Goal: Task Accomplishment & Management: Manage account settings

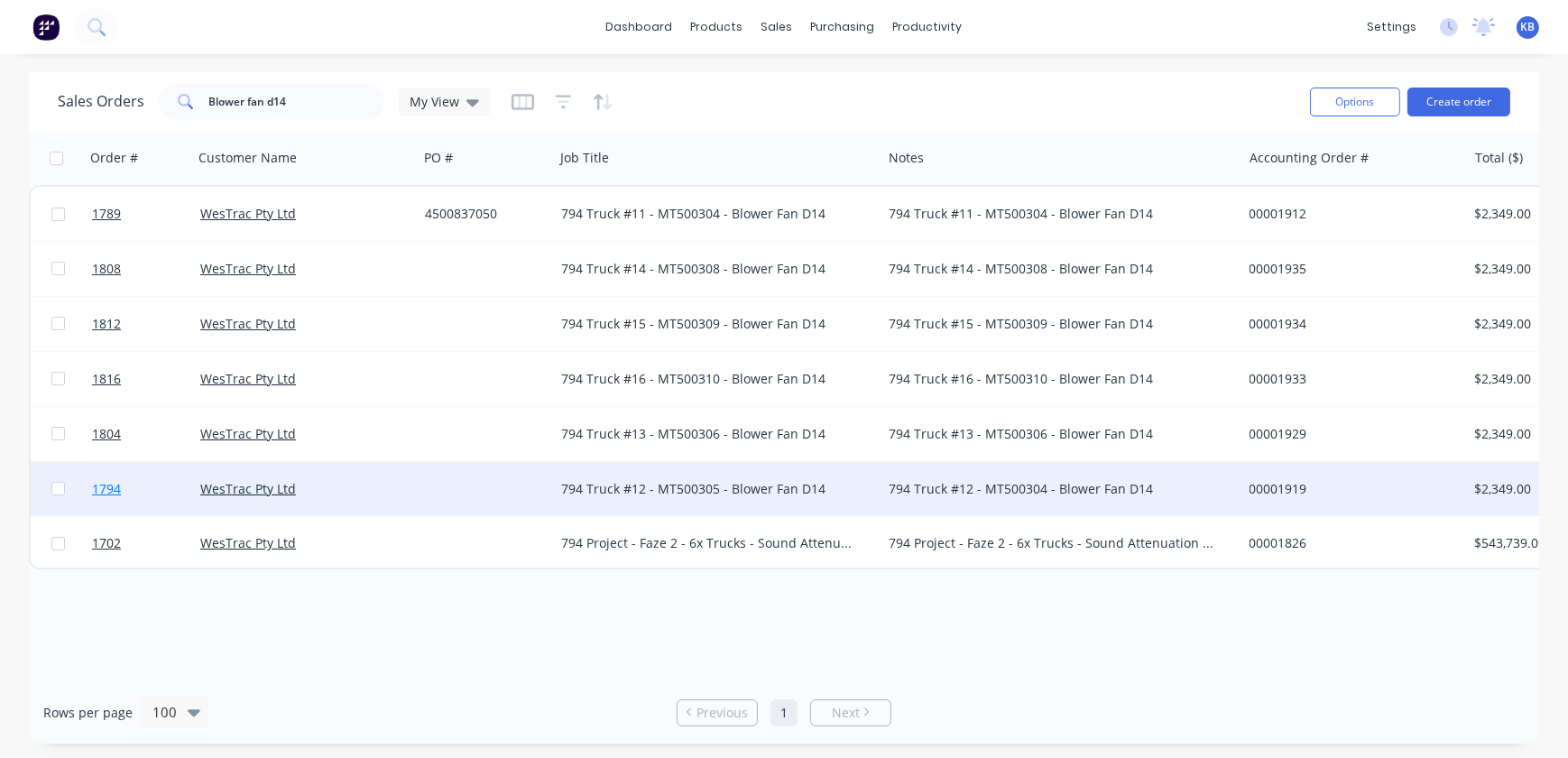
click at [112, 496] on span "1794" at bounding box center [107, 489] width 29 height 18
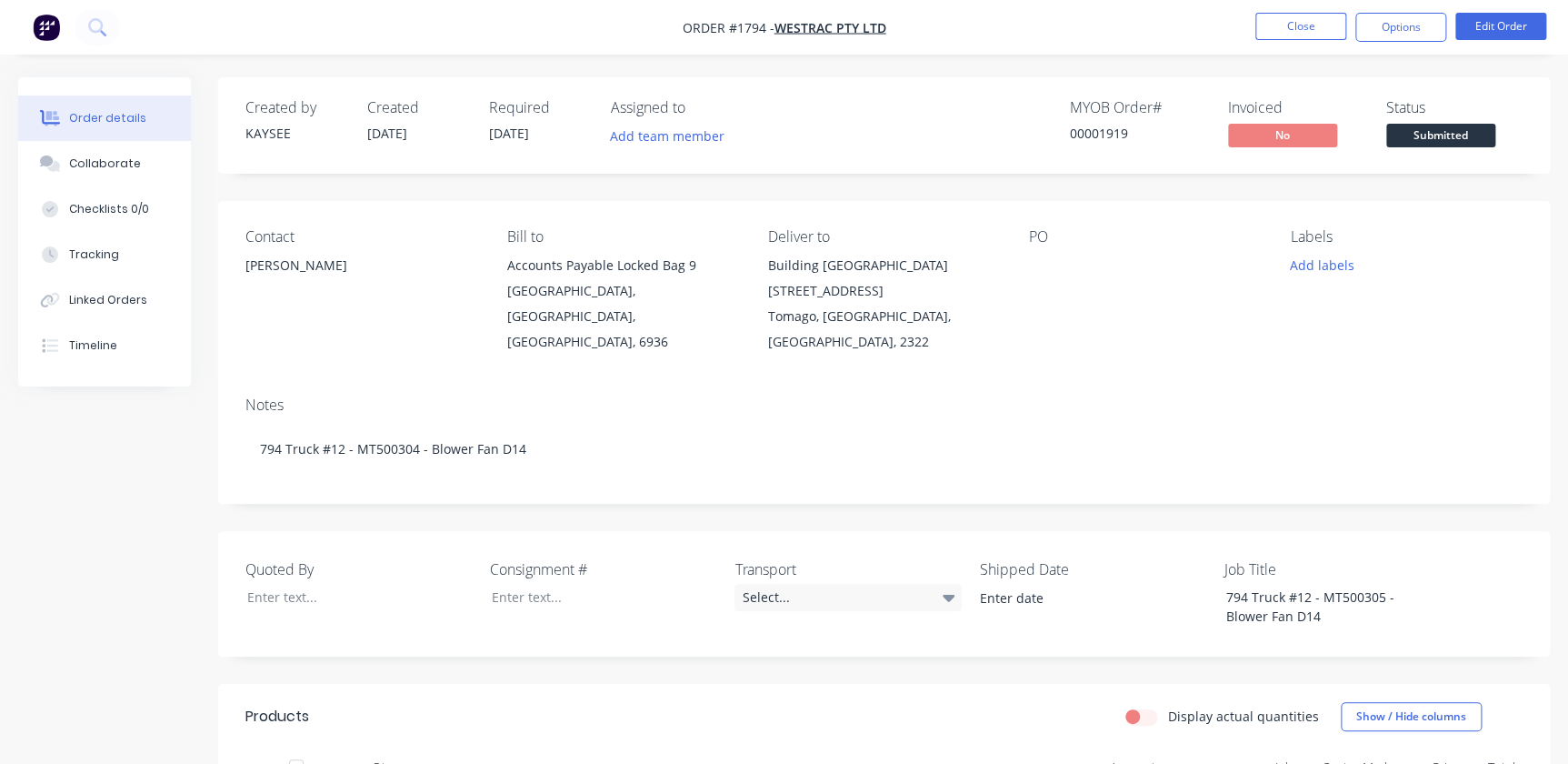
click at [1066, 264] on div at bounding box center [1143, 265] width 227 height 25
click at [1480, 32] on button "Edit Order" at bounding box center [1500, 26] width 91 height 27
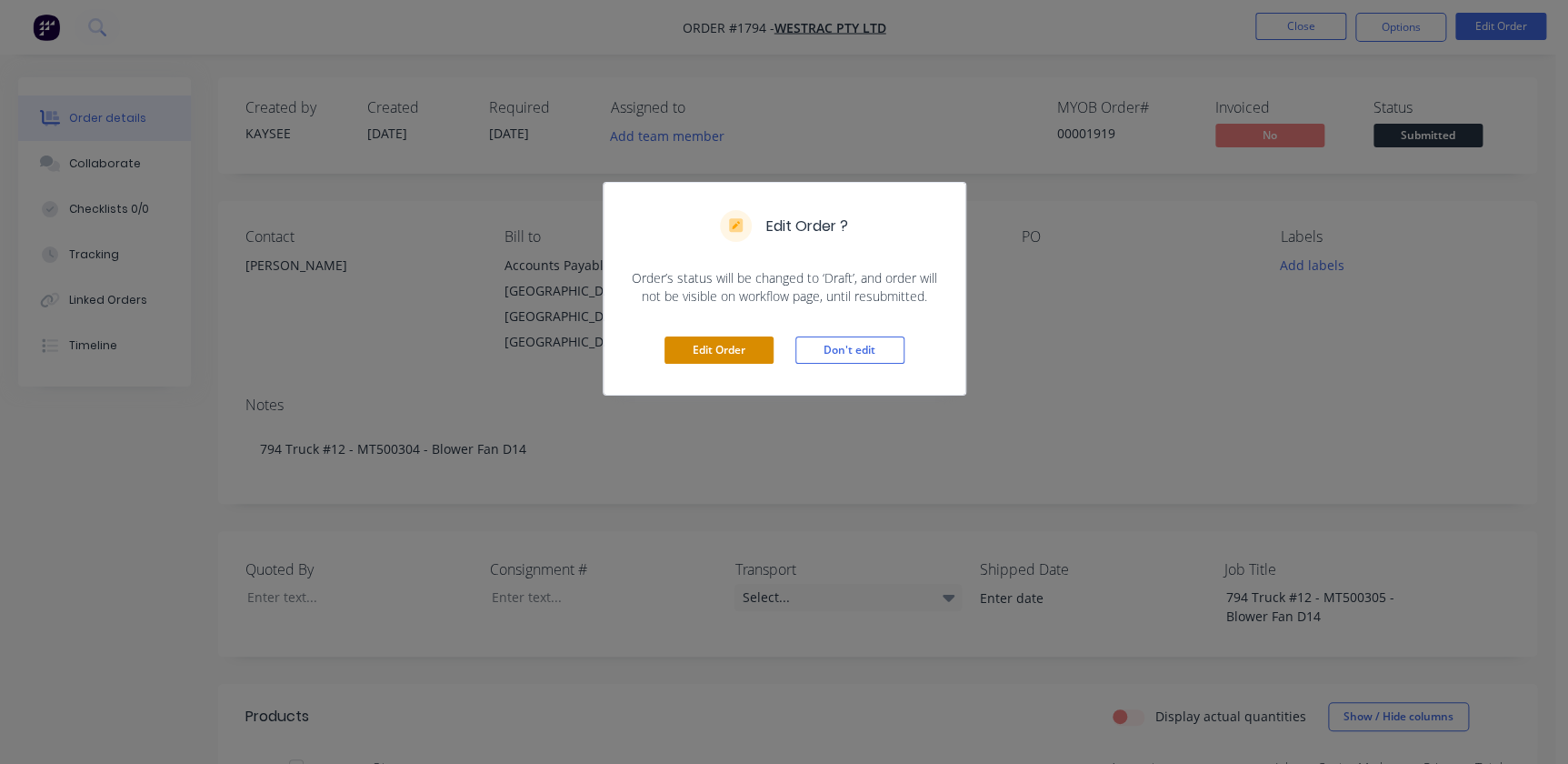
click at [730, 348] on button "Edit Order" at bounding box center [719, 350] width 109 height 27
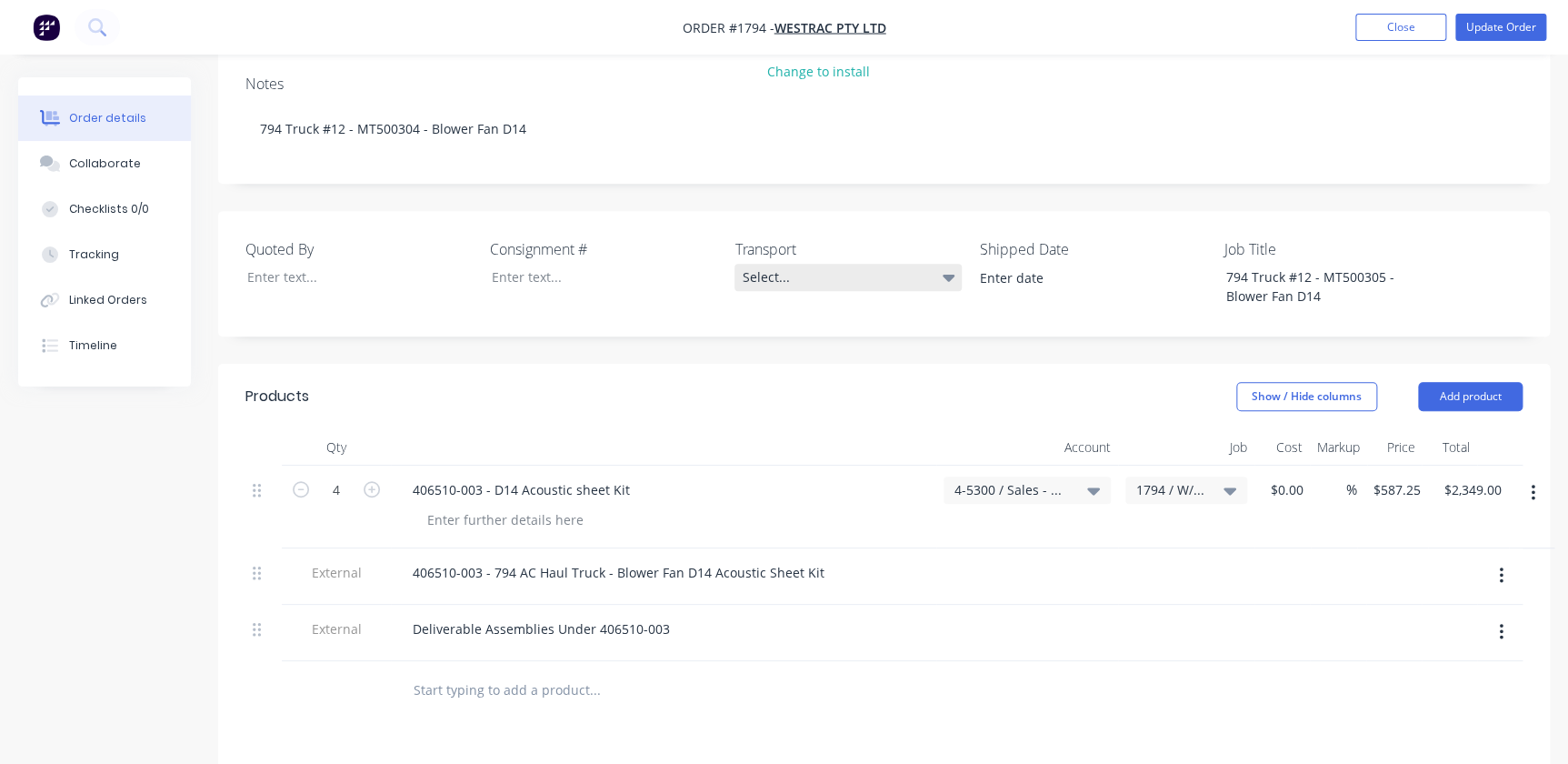
scroll to position [413, 0]
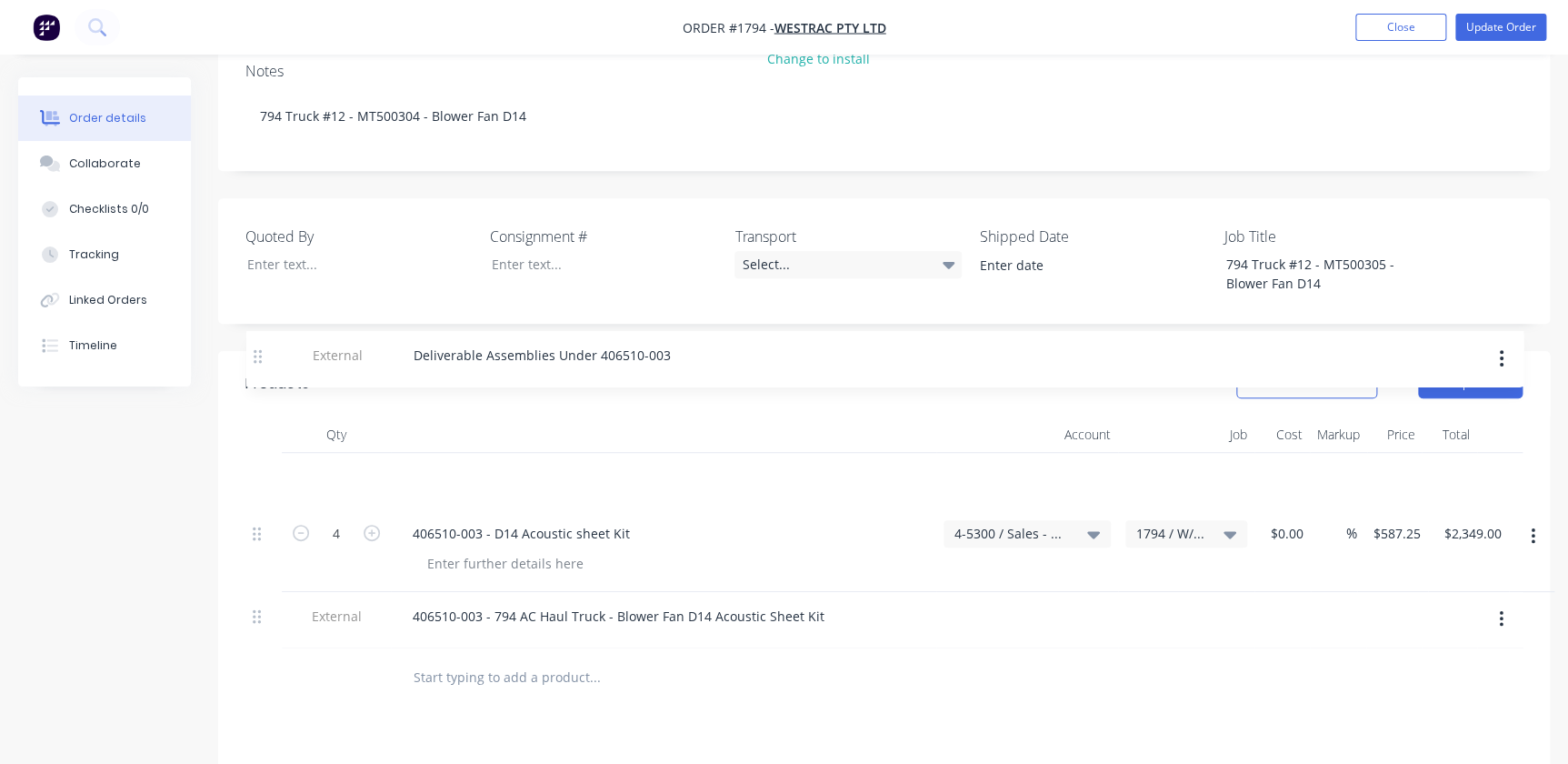
drag, startPoint x: 259, startPoint y: 545, endPoint x: 261, endPoint y: 365, distance: 180.0
click at [261, 417] on div "Qty Account Job Cost Markup Price Total 4 406510-003 - D14 Acoustic sheet Kit 4…" at bounding box center [884, 533] width 1277 height 232
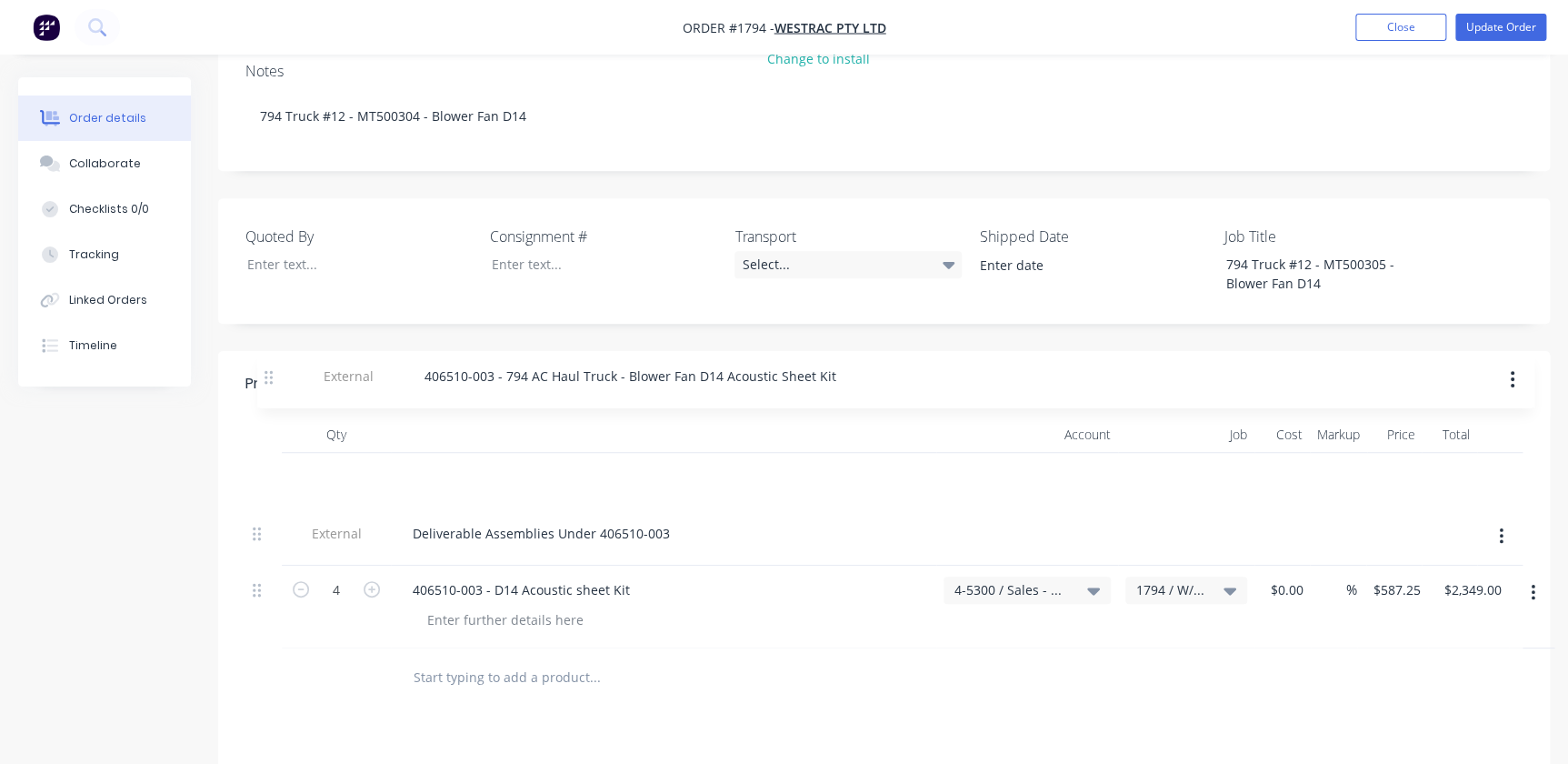
drag, startPoint x: 256, startPoint y: 543, endPoint x: 267, endPoint y: 378, distance: 165.4
click at [267, 453] on div "External Deliverable Assemblies Under 406510-003 4 406510-003 - D14 Acoustic sh…" at bounding box center [884, 550] width 1277 height 195
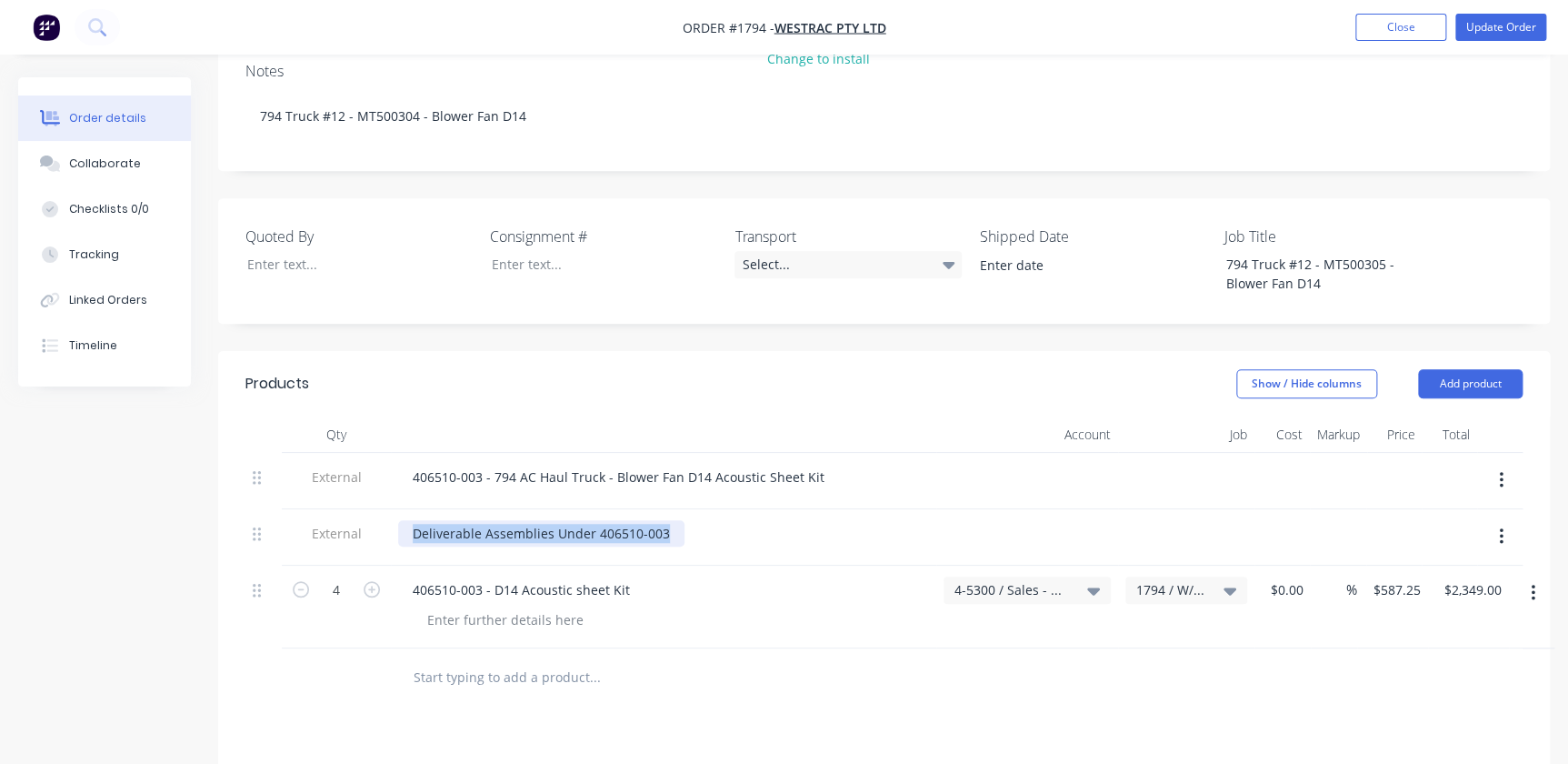
drag, startPoint x: 665, startPoint y: 462, endPoint x: 399, endPoint y: 468, distance: 266.1
click at [399, 520] on div "Deliverable Assemblies Under 406510-003" at bounding box center [663, 533] width 531 height 26
copy div "Deliverable Assemblies Under 406510-003"
click at [838, 463] on div "406510-003 - 794 AC Haul Truck - Blower Fan D14 Acoustic Sheet Kit" at bounding box center [663, 476] width 531 height 26
click at [830, 463] on div "406510-003 - 794 AC Haul Truck - Blower Fan D14 Acoustic Sheet Kit" at bounding box center [663, 476] width 531 height 26
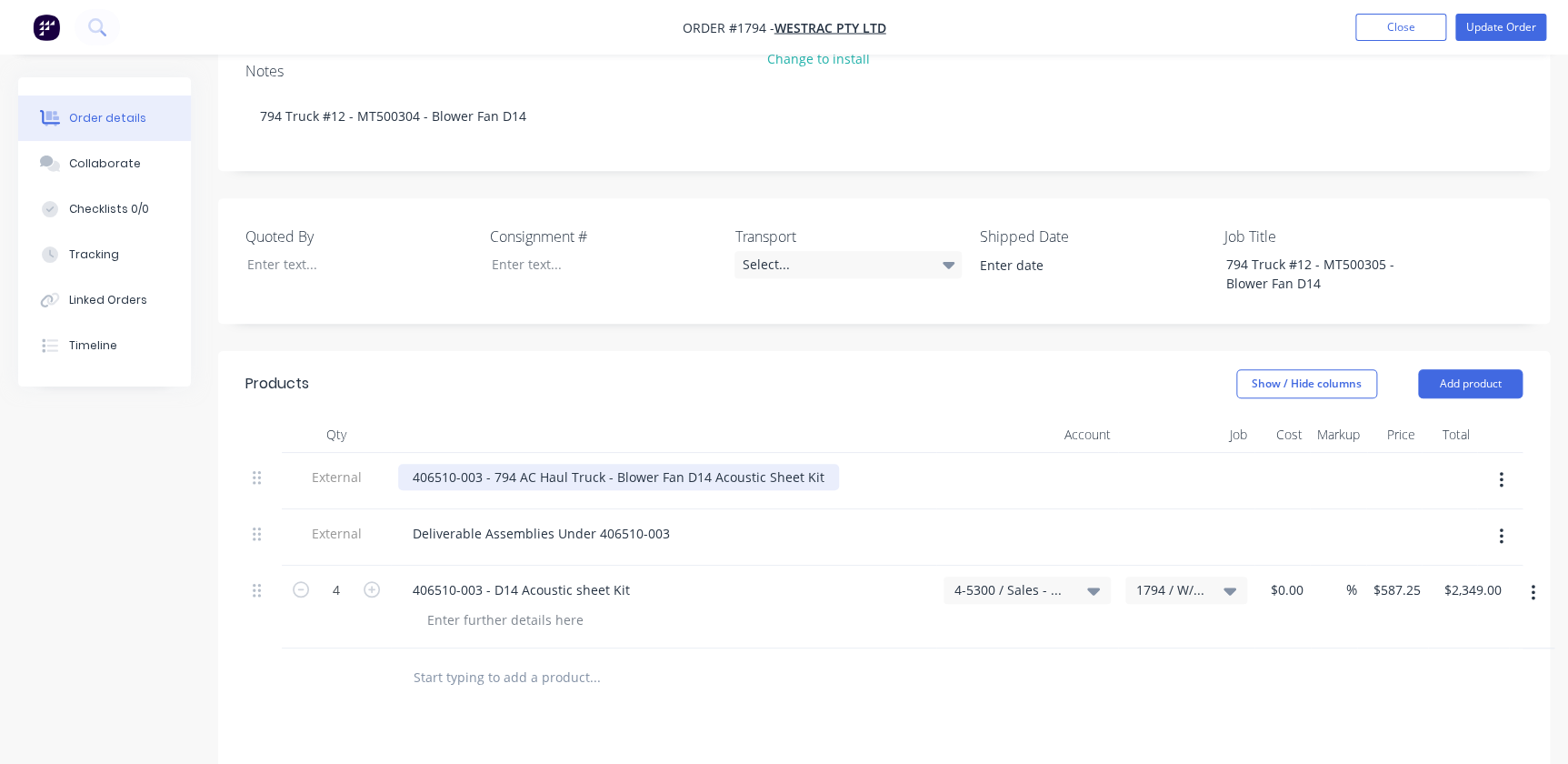
click at [816, 463] on div "406510-003 - 794 AC Haul Truck - Blower Fan D14 Acoustic Sheet Kit" at bounding box center [619, 476] width 441 height 26
paste div
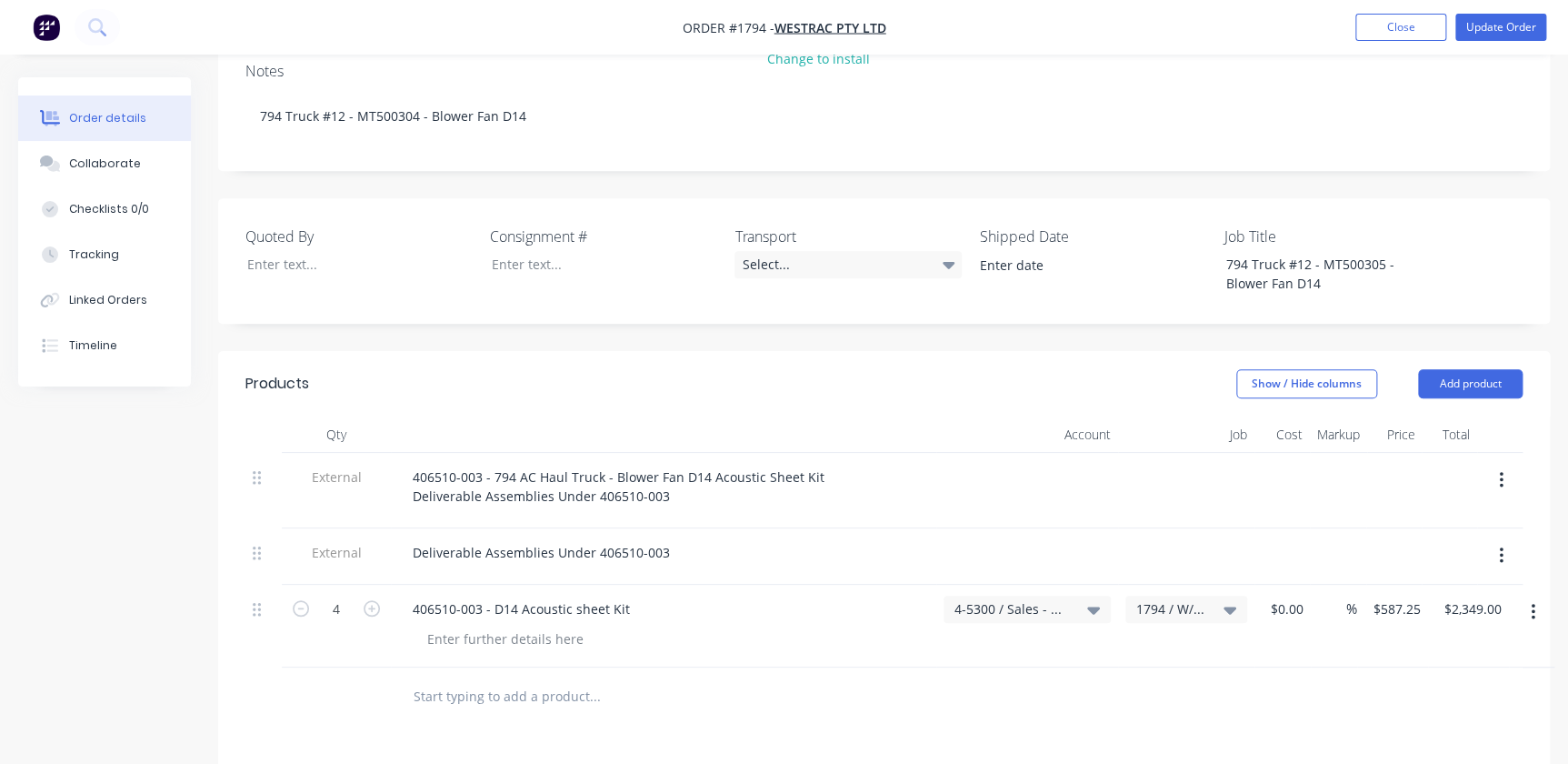
click at [1487, 539] on button "button" at bounding box center [1502, 555] width 43 height 33
click at [1497, 539] on button "button" at bounding box center [1502, 555] width 43 height 33
click at [1517, 539] on button "button" at bounding box center [1502, 555] width 43 height 33
click at [1508, 539] on button "button" at bounding box center [1502, 555] width 43 height 33
click at [1497, 539] on button "button" at bounding box center [1502, 555] width 43 height 33
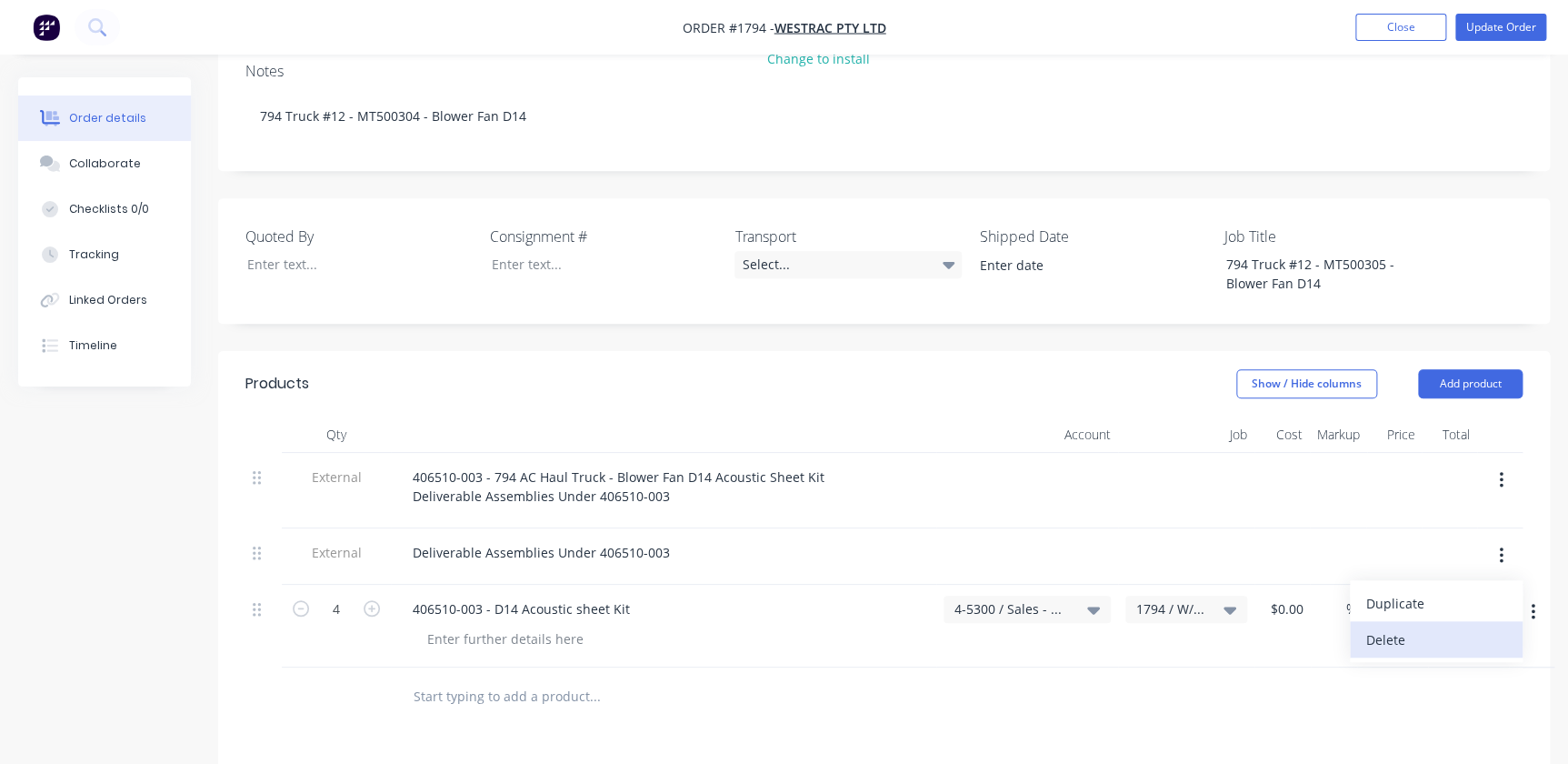
click at [1428, 626] on div "Delete" at bounding box center [1435, 639] width 140 height 26
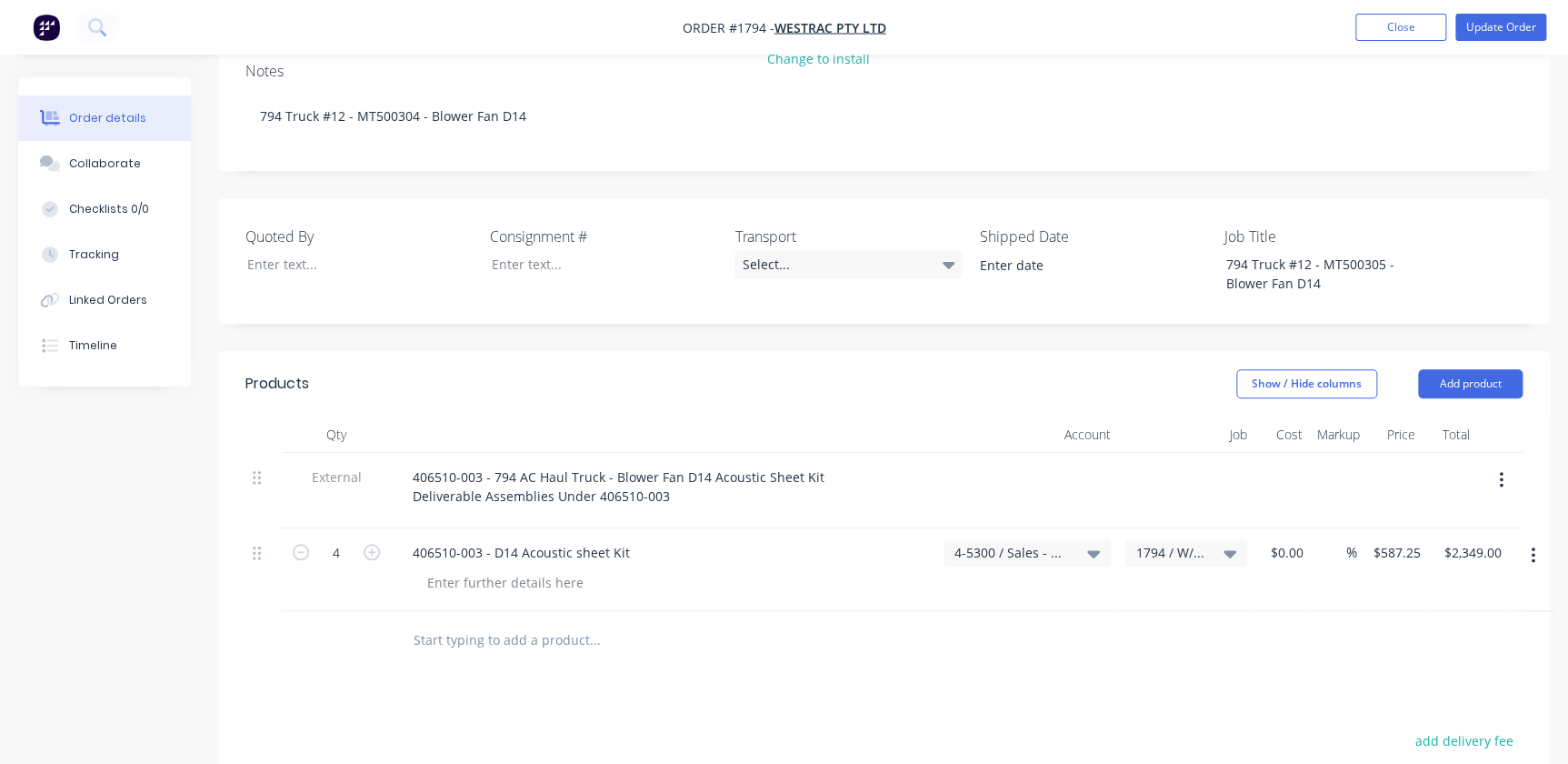
click at [745, 622] on input "text" at bounding box center [594, 639] width 364 height 36
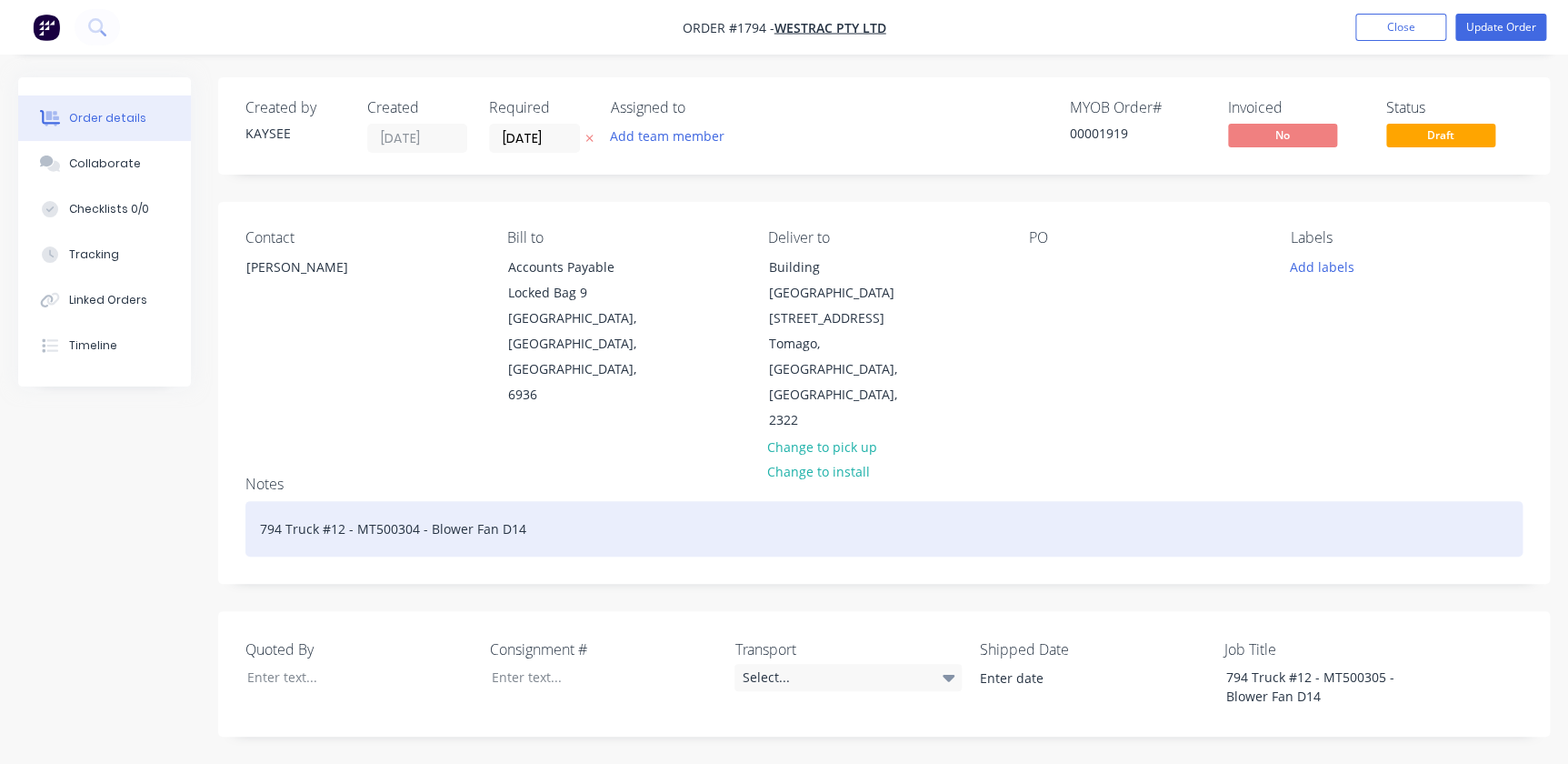
click at [531, 501] on div "794 Truck #12 - MT500304 - Blower Fan D14" at bounding box center [884, 528] width 1277 height 56
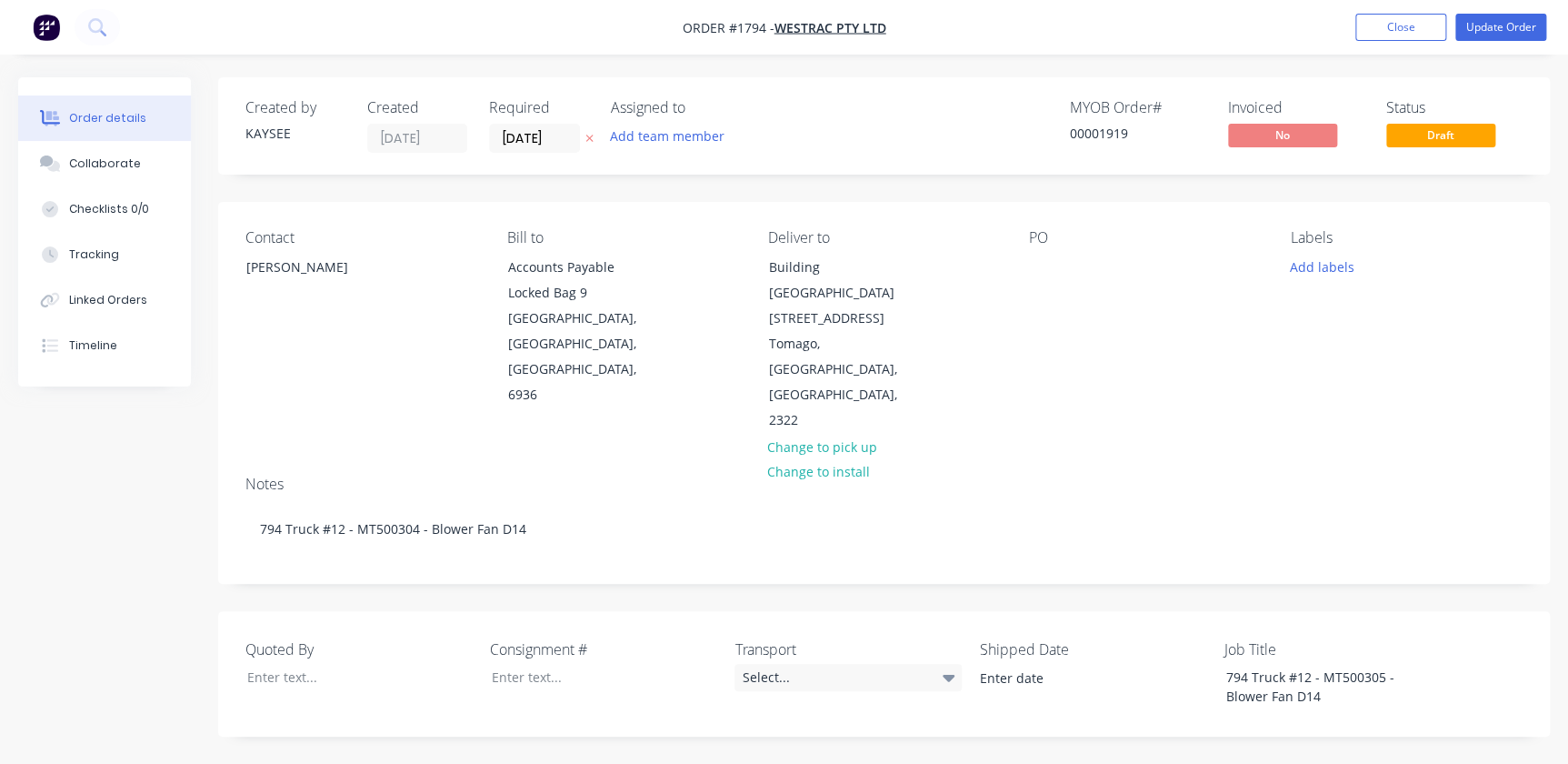
drag, startPoint x: 980, startPoint y: 279, endPoint x: 1008, endPoint y: 272, distance: 28.9
click at [981, 279] on div "Deliver to Building L 1 Westrac Drive Tomago, New South Wales, Australia, 2322 …" at bounding box center [884, 332] width 232 height 205
drag, startPoint x: 1028, startPoint y: 269, endPoint x: 1037, endPoint y: 267, distance: 9.2
click at [1029, 269] on div at bounding box center [1044, 266] width 29 height 26
click at [1324, 273] on button "Add labels" at bounding box center [1322, 265] width 84 height 24
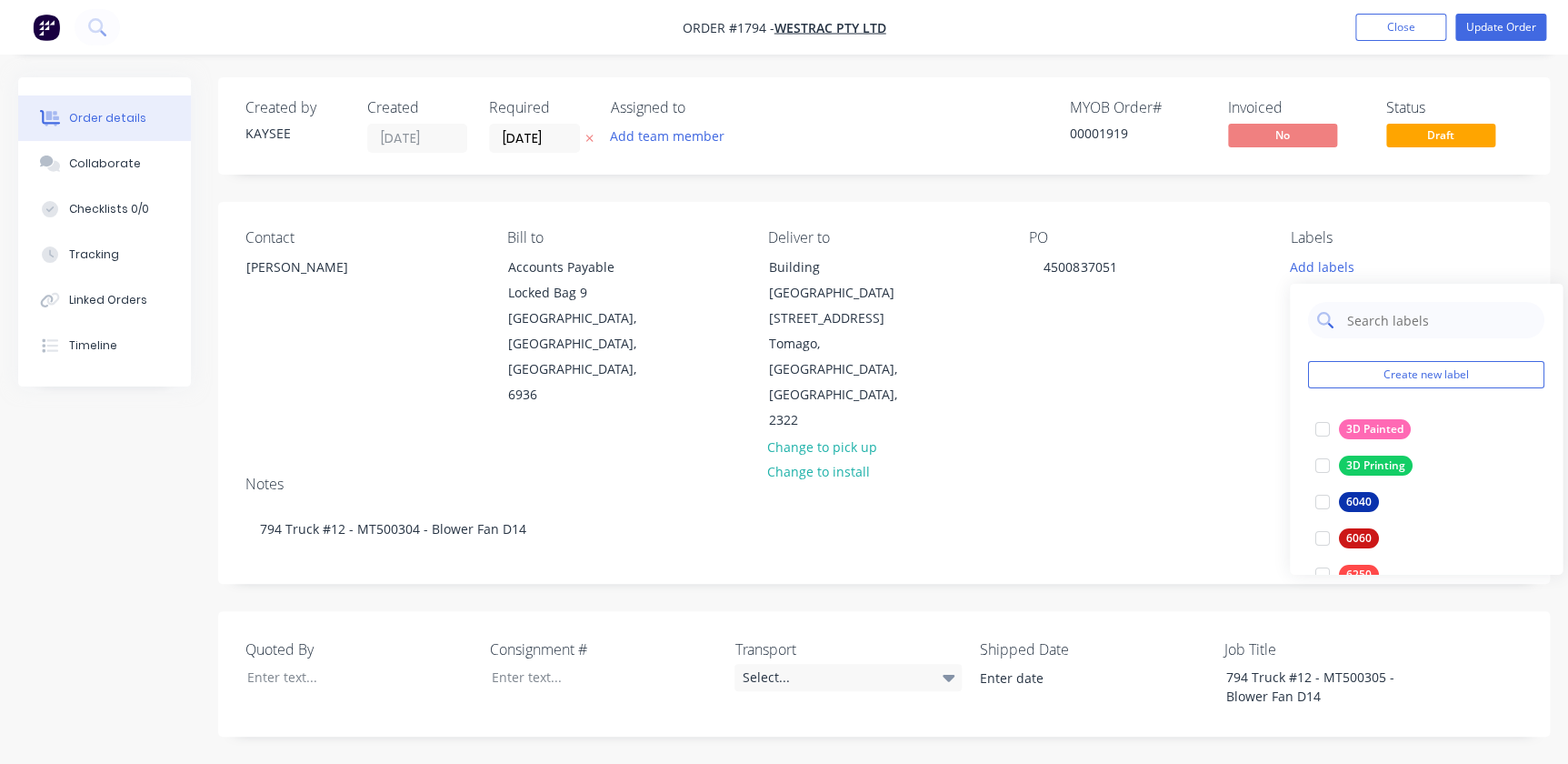
click at [1346, 314] on div at bounding box center [1427, 319] width 236 height 36
click at [1428, 331] on input "text" at bounding box center [1440, 319] width 190 height 36
type input "794"
click at [1320, 436] on div at bounding box center [1322, 428] width 36 height 36
click at [1206, 461] on div "Notes 794 Truck #12 - MT500304 - Blower Fan D14" at bounding box center [884, 521] width 1332 height 122
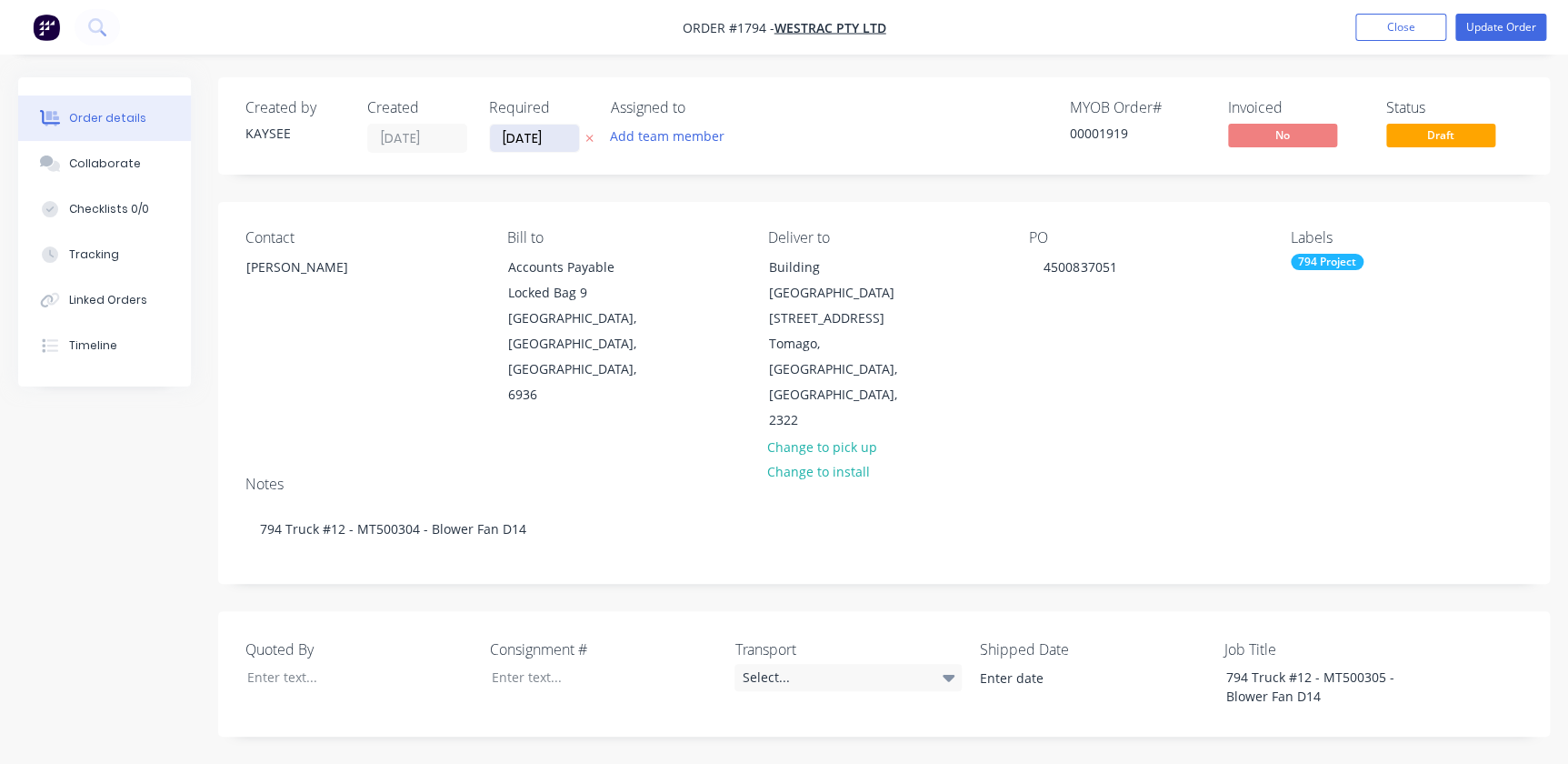
click at [571, 141] on input "21/08/25" at bounding box center [534, 139] width 89 height 27
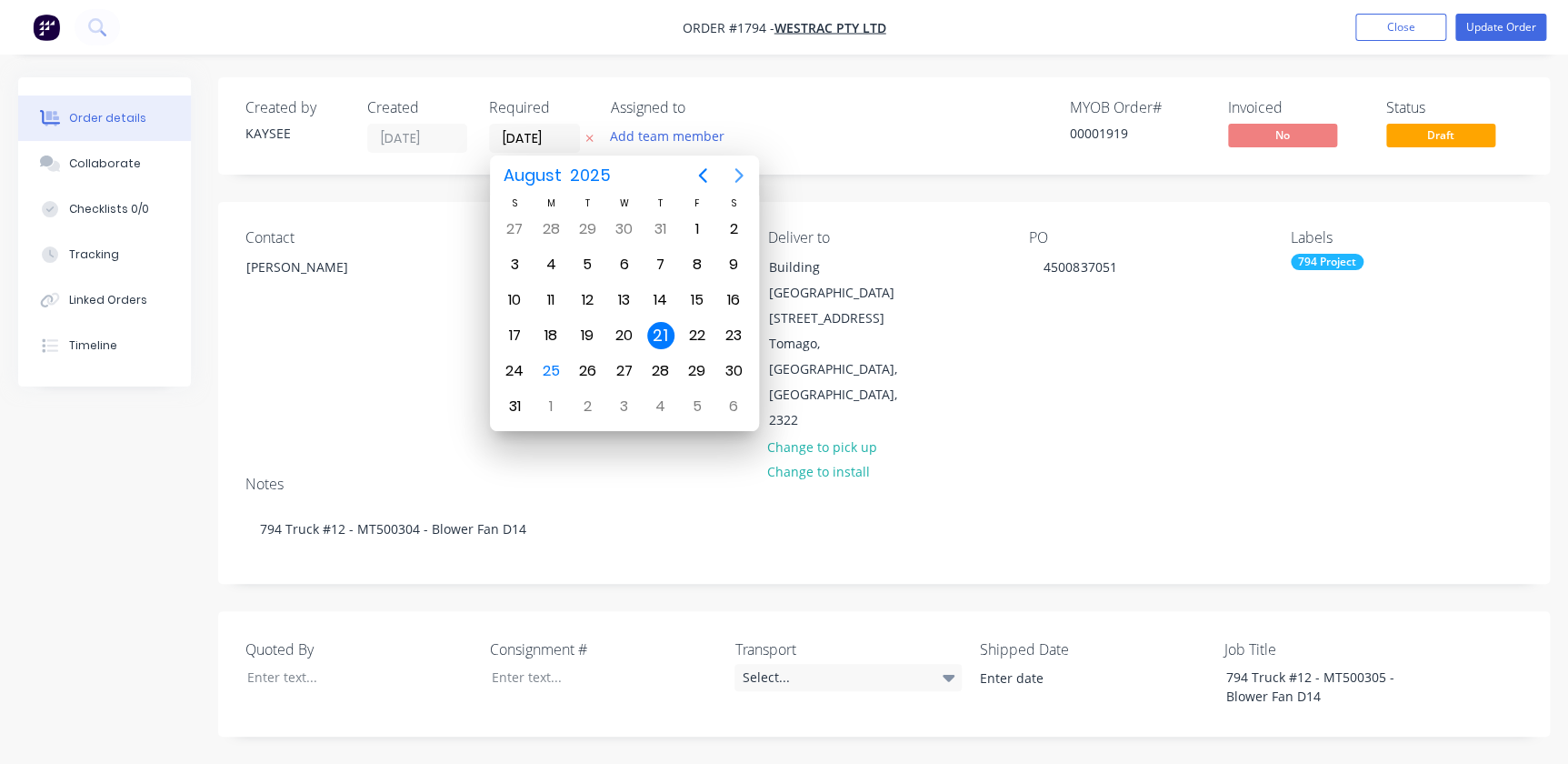
click at [721, 172] on button "Next page" at bounding box center [739, 175] width 36 height 36
click at [700, 178] on icon "Previous page" at bounding box center [703, 176] width 21 height 21
click at [636, 353] on div "27" at bounding box center [623, 370] width 36 height 34
type input "[DATE]"
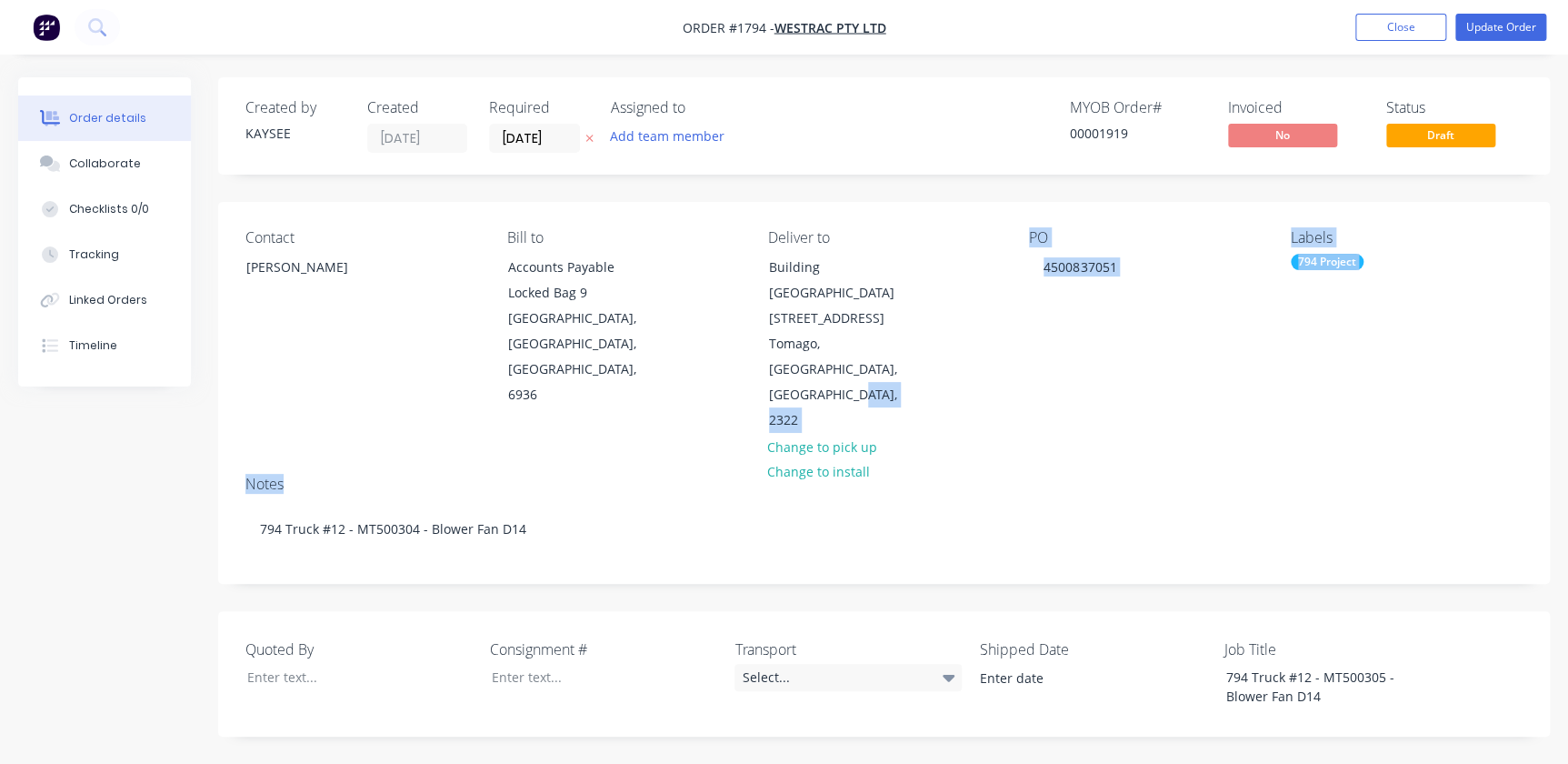
drag, startPoint x: 979, startPoint y: 382, endPoint x: 988, endPoint y: 370, distance: 15.0
click at [987, 371] on div "Contact Richard Lofberg Bill to Accounts Payable Locked Bag 9 MIDLAND, Western …" at bounding box center [884, 392] width 1332 height 381
click at [1517, 15] on button "Update Order" at bounding box center [1500, 27] width 91 height 27
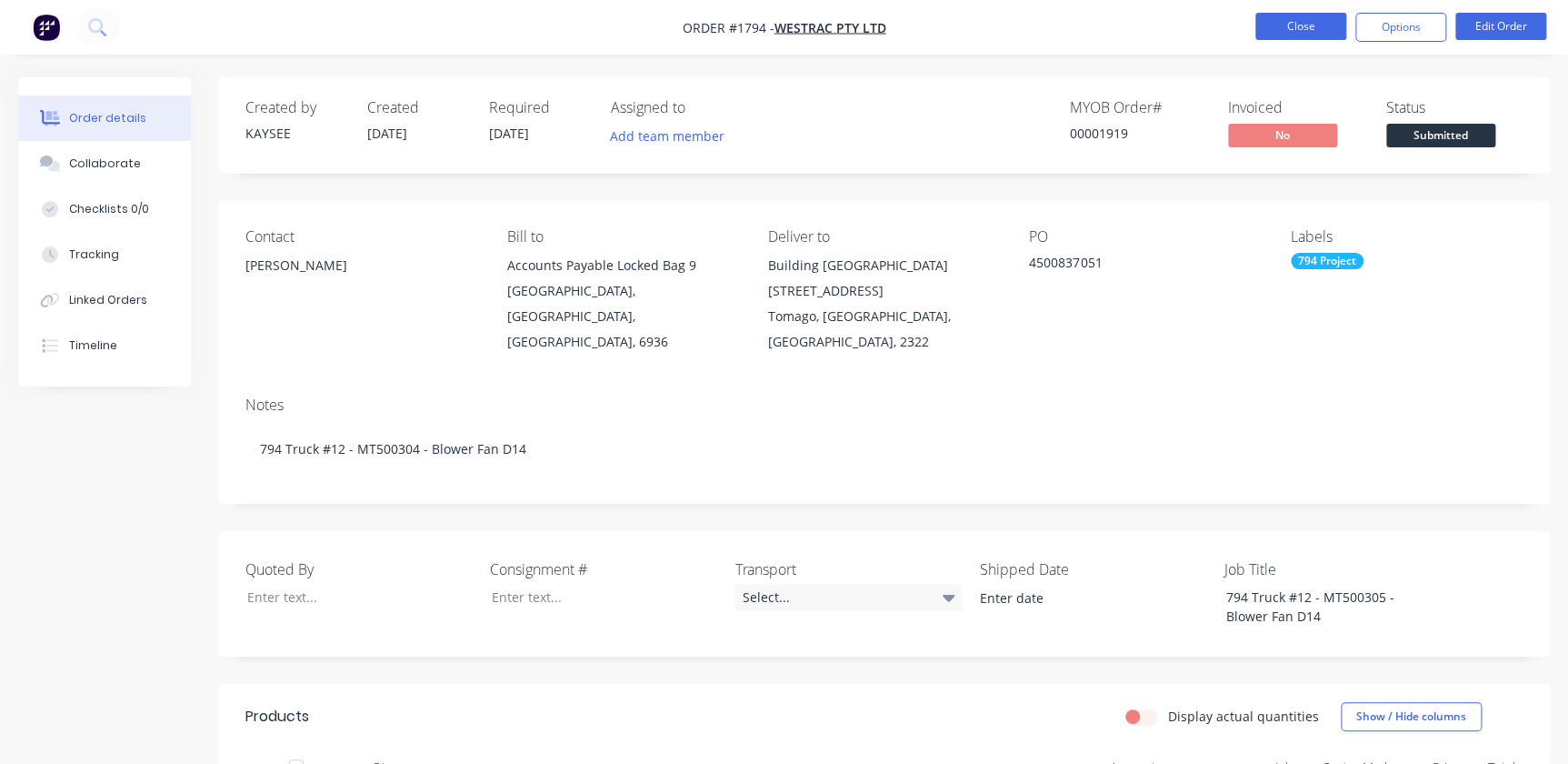
drag, startPoint x: 1361, startPoint y: 16, endPoint x: 1308, endPoint y: 24, distance: 53.6
click at [1330, 29] on ul "Close Options Edit Order" at bounding box center [1400, 27] width 335 height 29
click at [1308, 24] on button "Close" at bounding box center [1300, 26] width 91 height 27
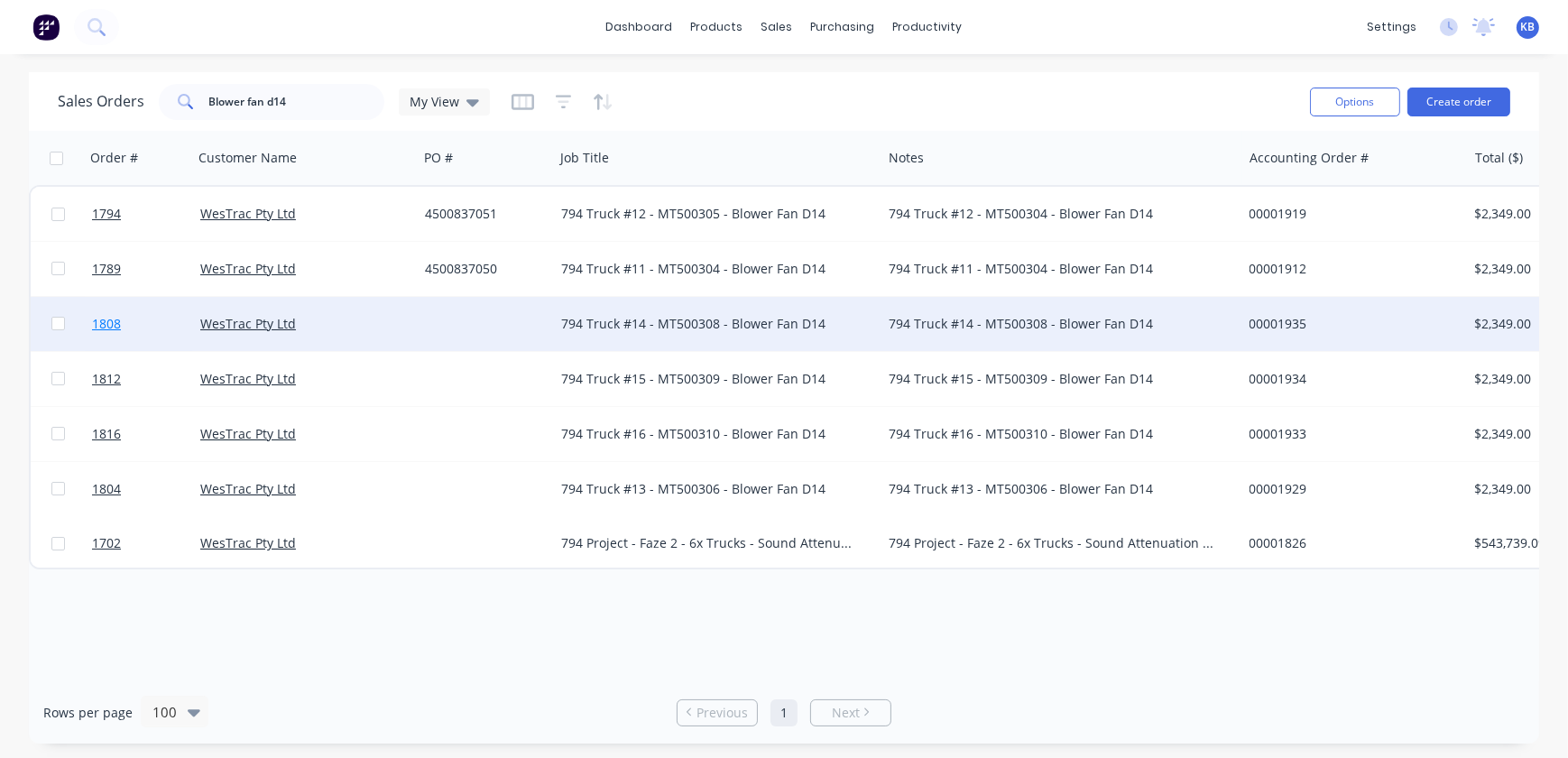
click at [125, 336] on link "1808" at bounding box center [146, 323] width 108 height 54
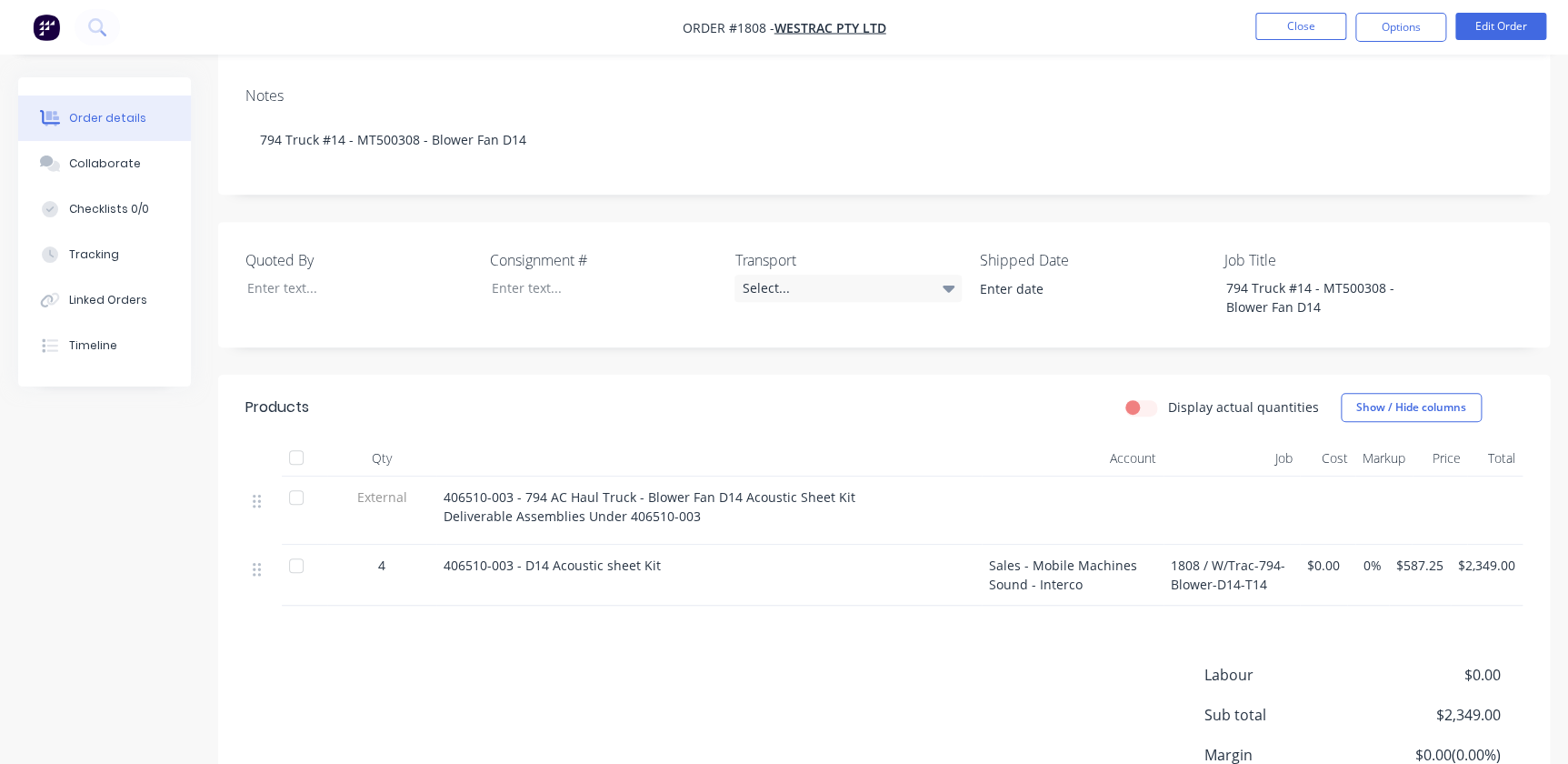
scroll to position [118, 0]
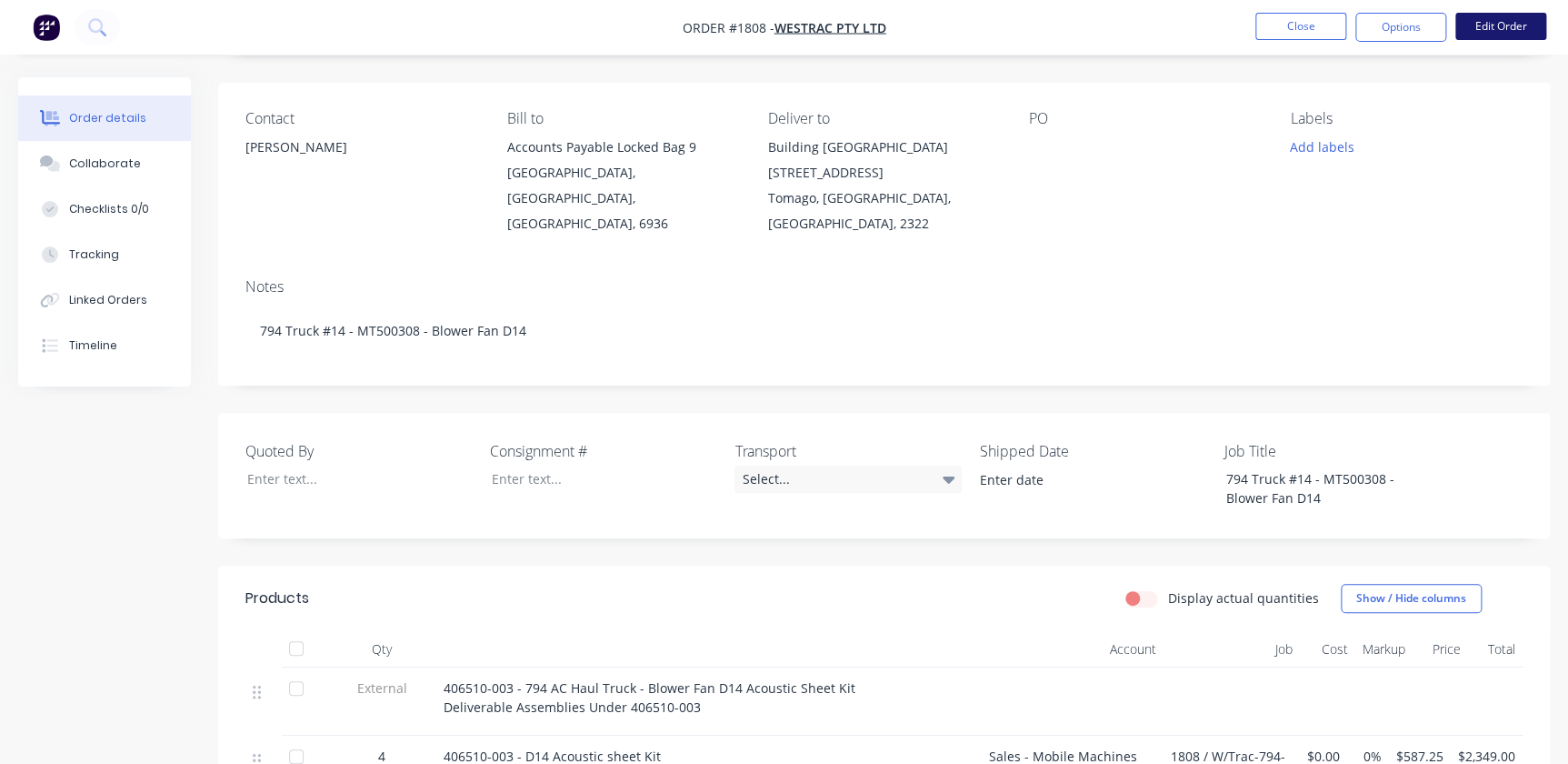
click at [1479, 20] on button "Edit Order" at bounding box center [1500, 26] width 91 height 27
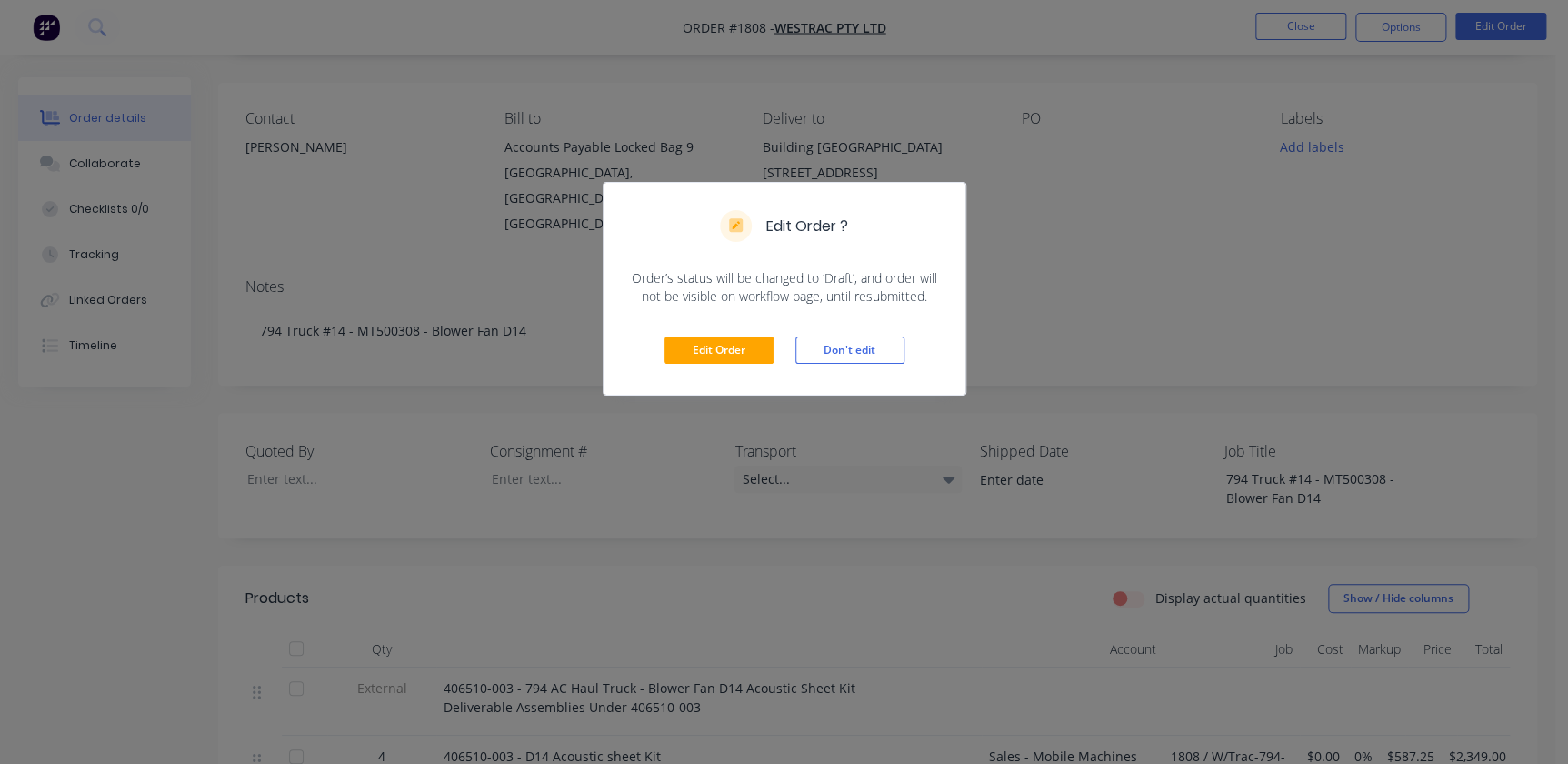
click at [757, 300] on span "Order’s status will be changed to ‘Draft’, and order will not be visible on wor…" at bounding box center [784, 287] width 318 height 36
click at [727, 337] on button "Edit Order" at bounding box center [719, 350] width 109 height 27
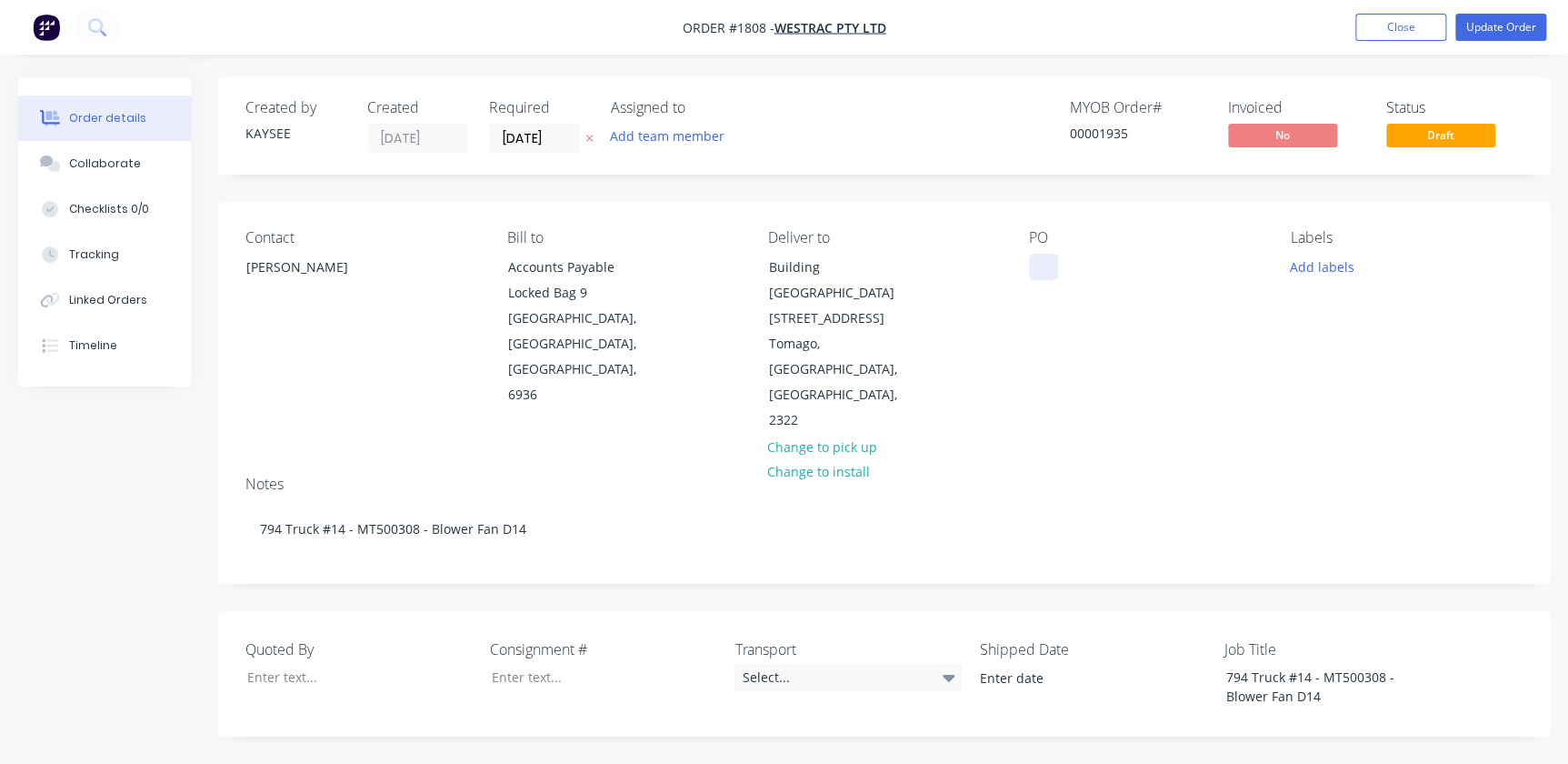
click at [1047, 259] on div at bounding box center [1044, 266] width 29 height 26
paste div
click at [1331, 267] on button "Add labels" at bounding box center [1322, 265] width 84 height 24
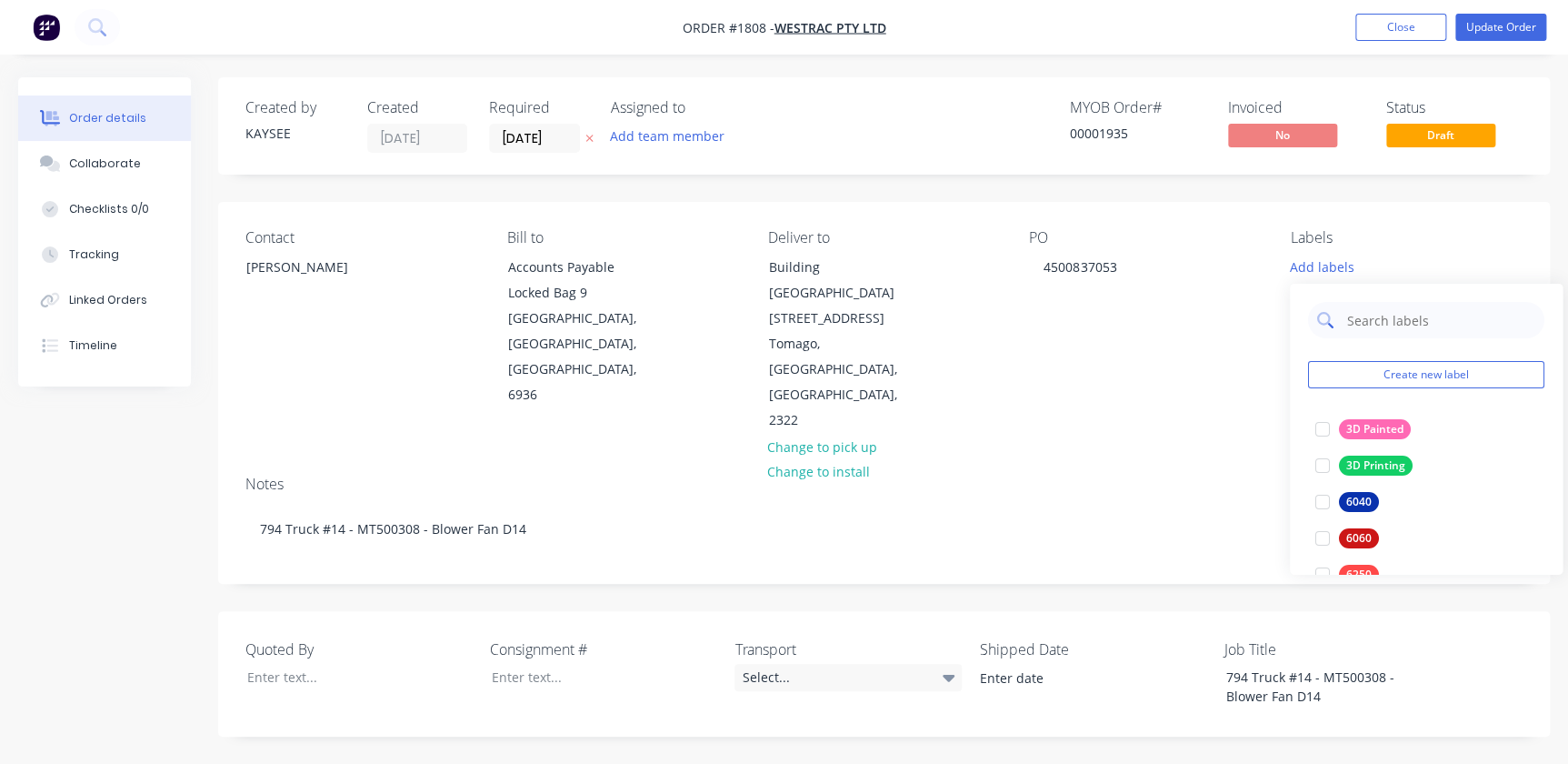
click at [1365, 307] on input "text" at bounding box center [1440, 319] width 190 height 36
type input "4"
click at [1324, 431] on div at bounding box center [1322, 428] width 36 height 36
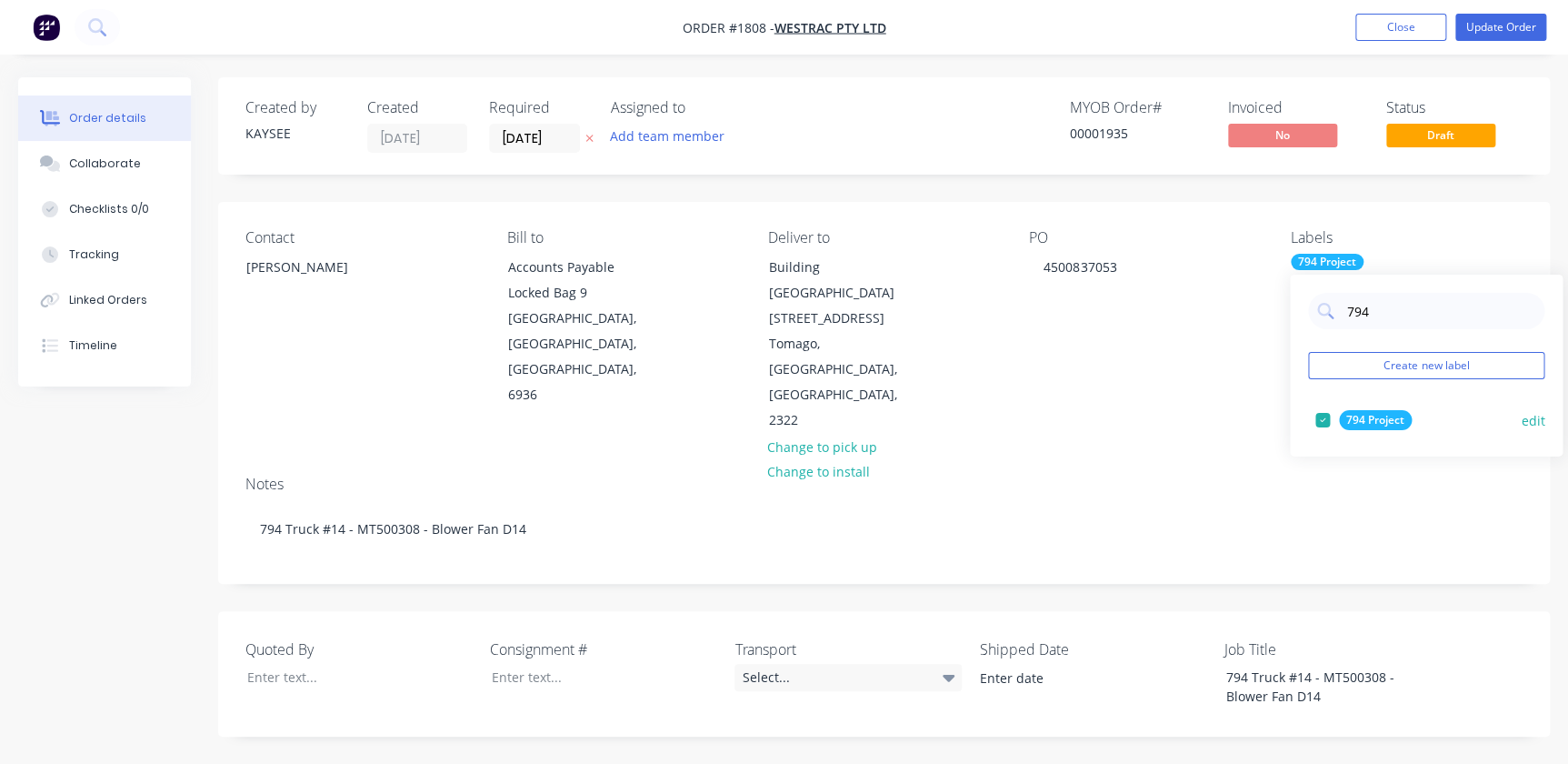
type input "794"
click at [1377, 419] on div "794 Project" at bounding box center [1375, 420] width 73 height 20
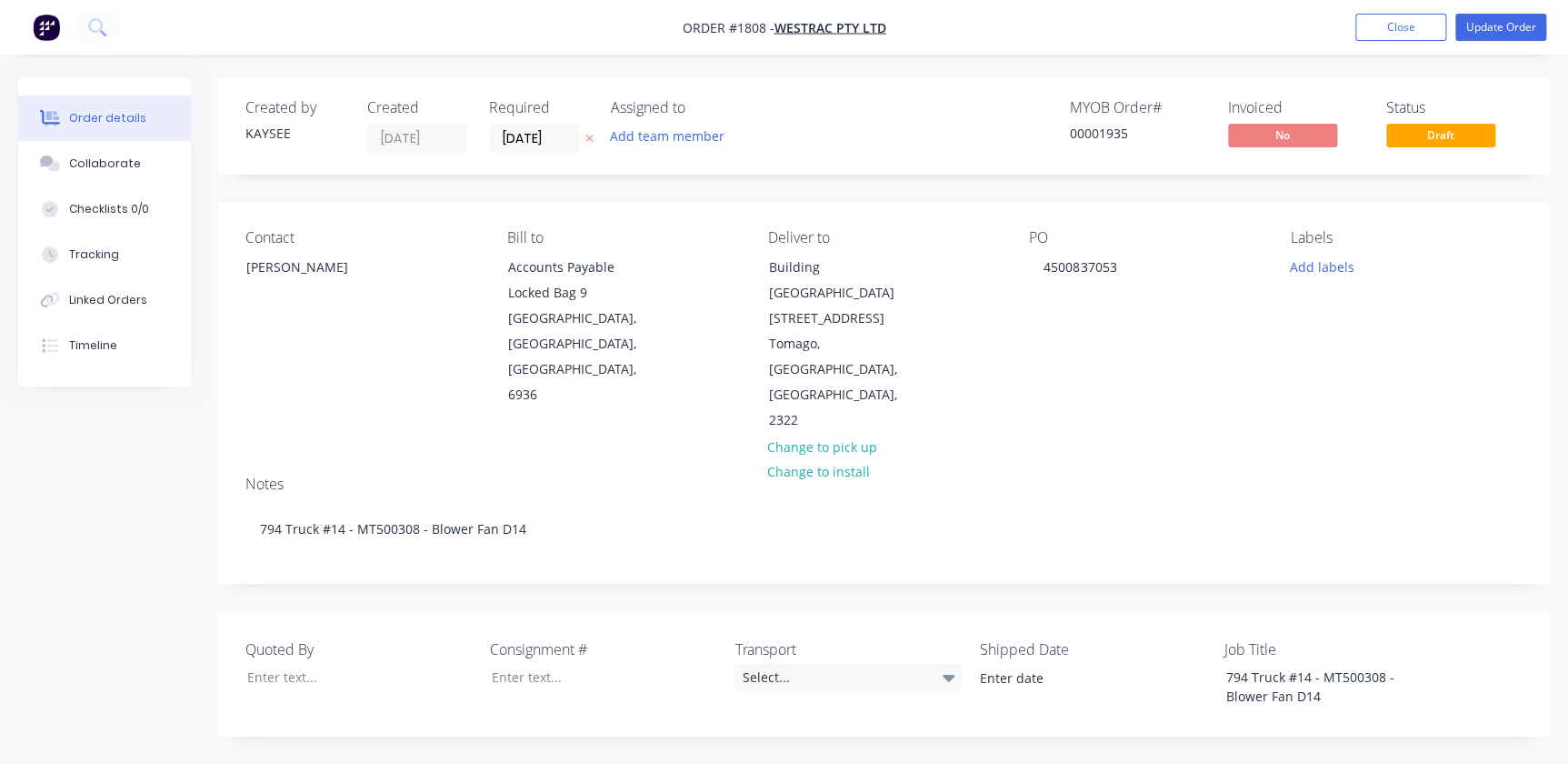
click at [1193, 475] on div "Notes" at bounding box center [884, 484] width 1277 height 18
click at [1307, 280] on div "Labels Add labels" at bounding box center [1407, 332] width 232 height 205
click at [1333, 262] on button "Add labels" at bounding box center [1322, 265] width 84 height 24
click at [1329, 433] on div at bounding box center [1322, 428] width 36 height 36
click at [1264, 475] on div "Notes" at bounding box center [884, 484] width 1277 height 18
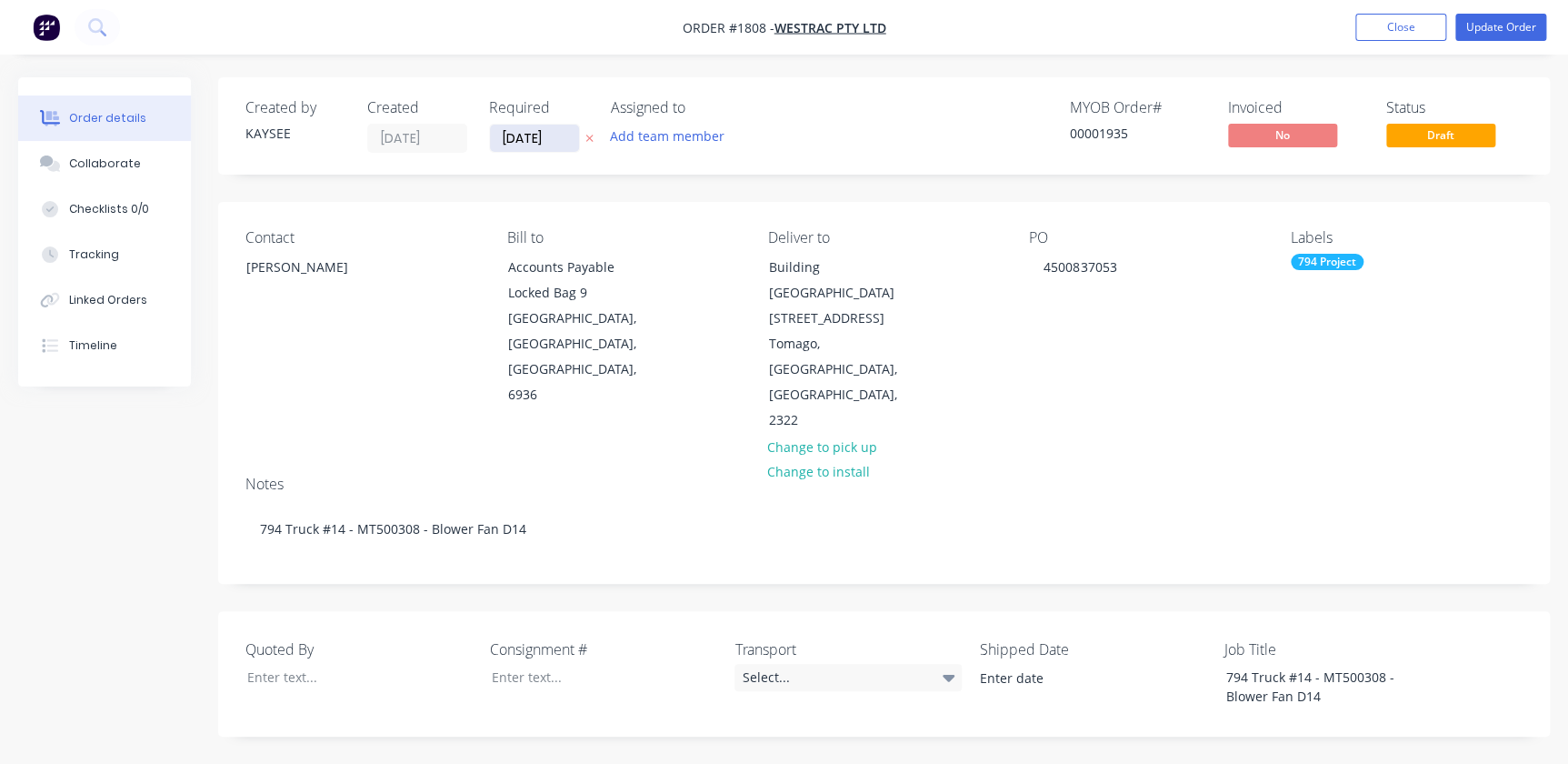
click at [544, 139] on input "23/08/25" at bounding box center [534, 139] width 89 height 27
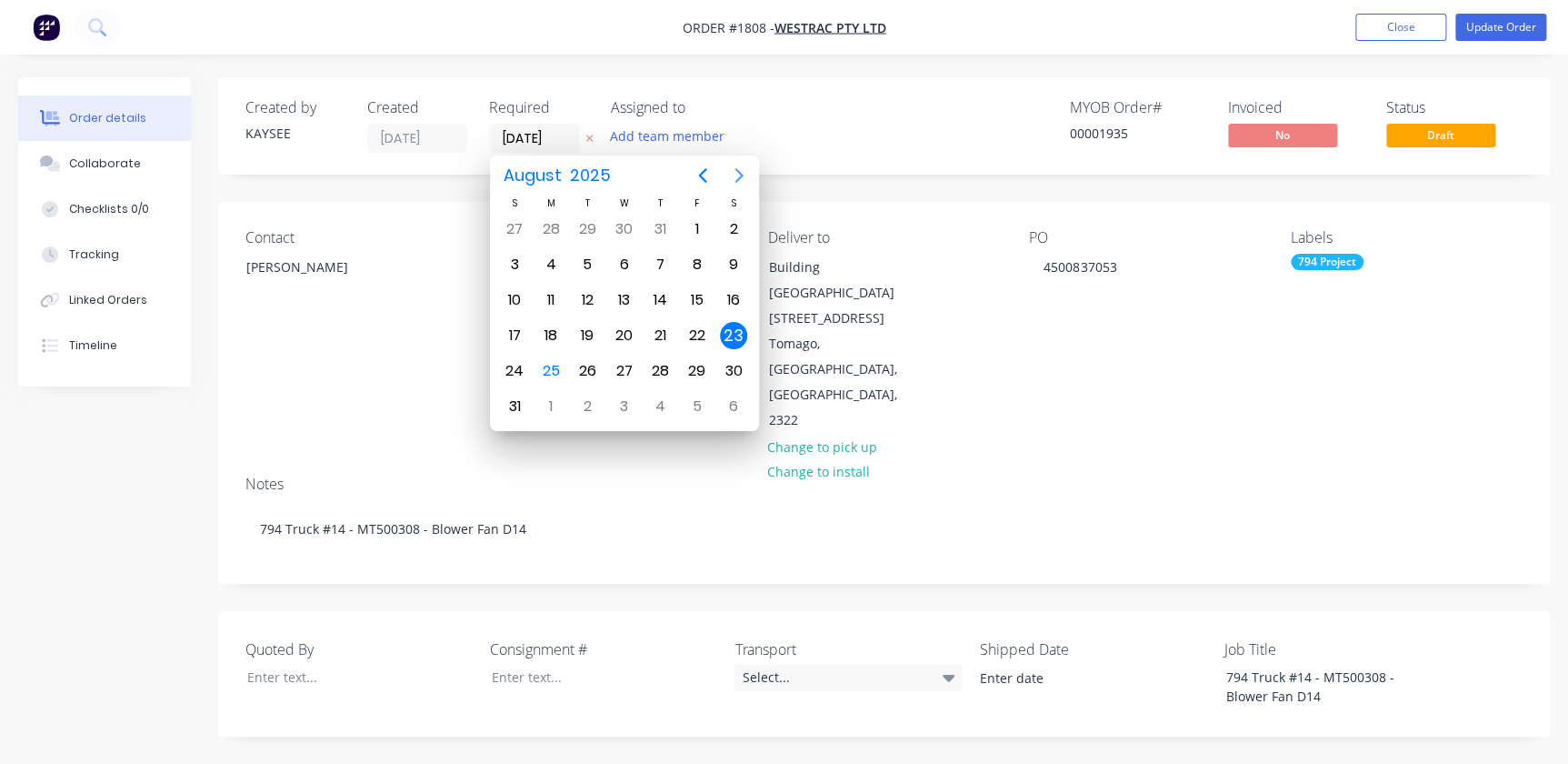
click at [737, 179] on icon "Next page" at bounding box center [739, 175] width 8 height 15
click at [654, 243] on div "4" at bounding box center [660, 228] width 36 height 34
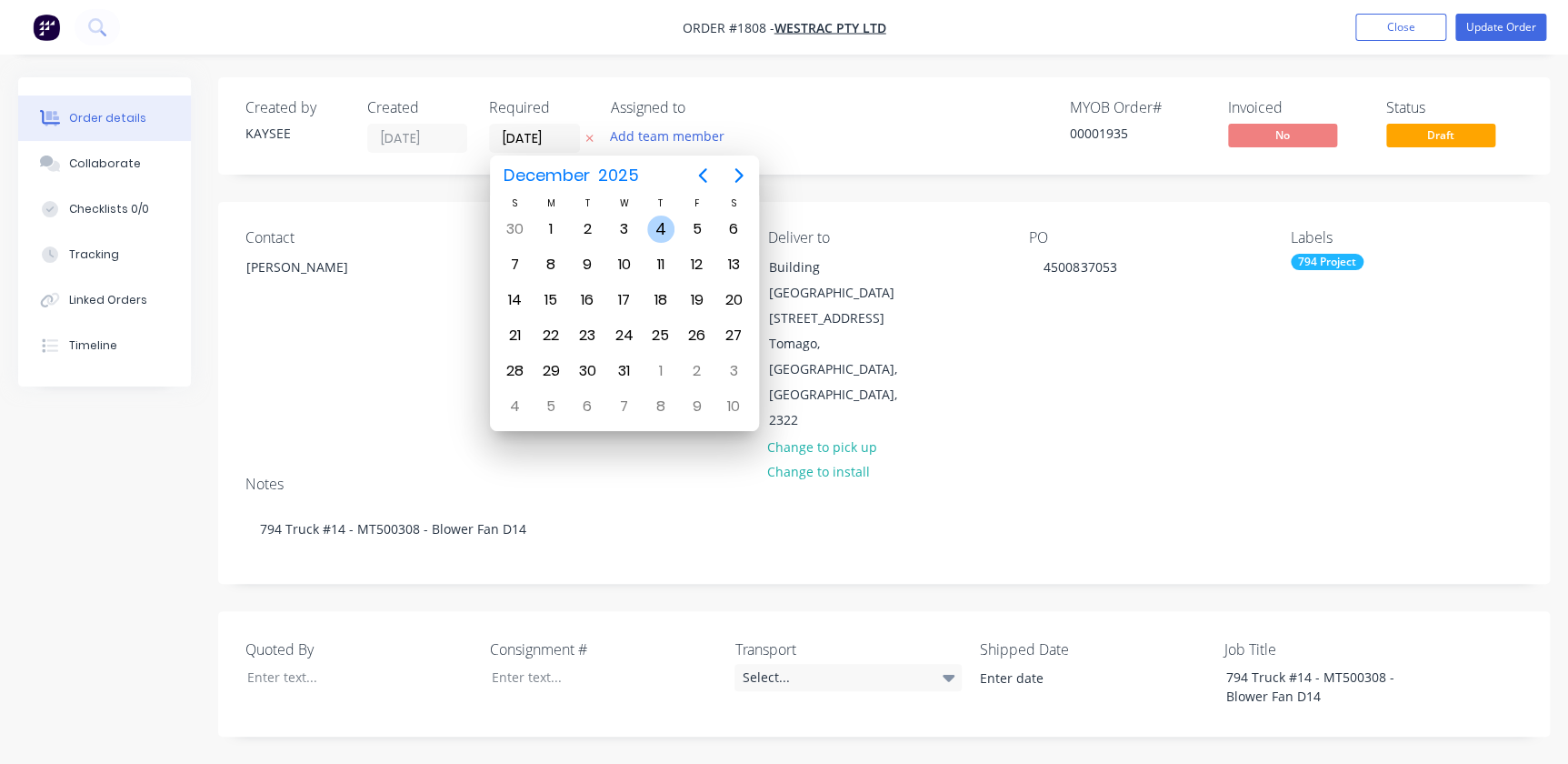
type input "04/12/25"
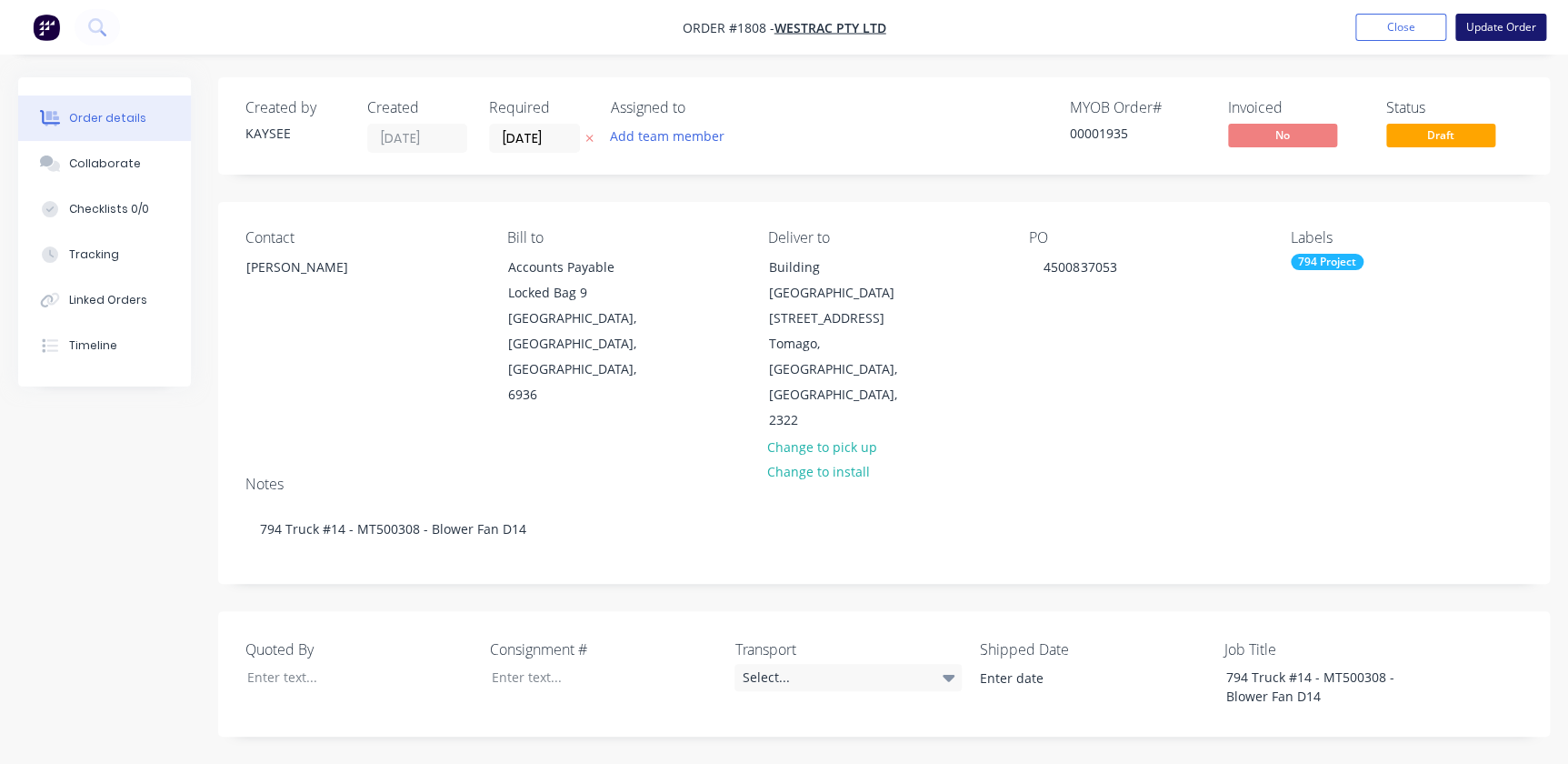
click at [1508, 27] on button "Update Order" at bounding box center [1500, 27] width 91 height 27
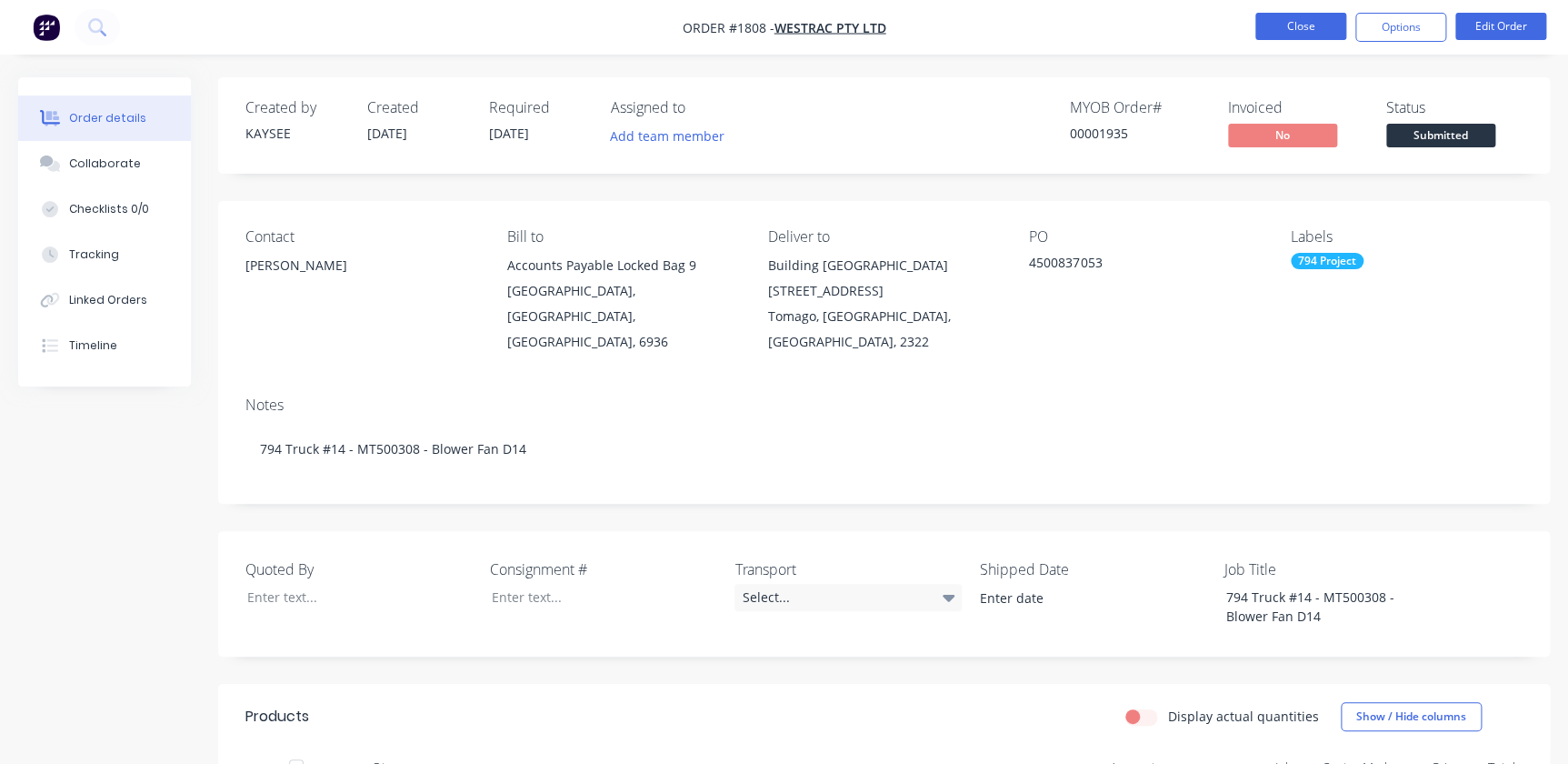
click at [1322, 14] on button "Close" at bounding box center [1300, 26] width 91 height 27
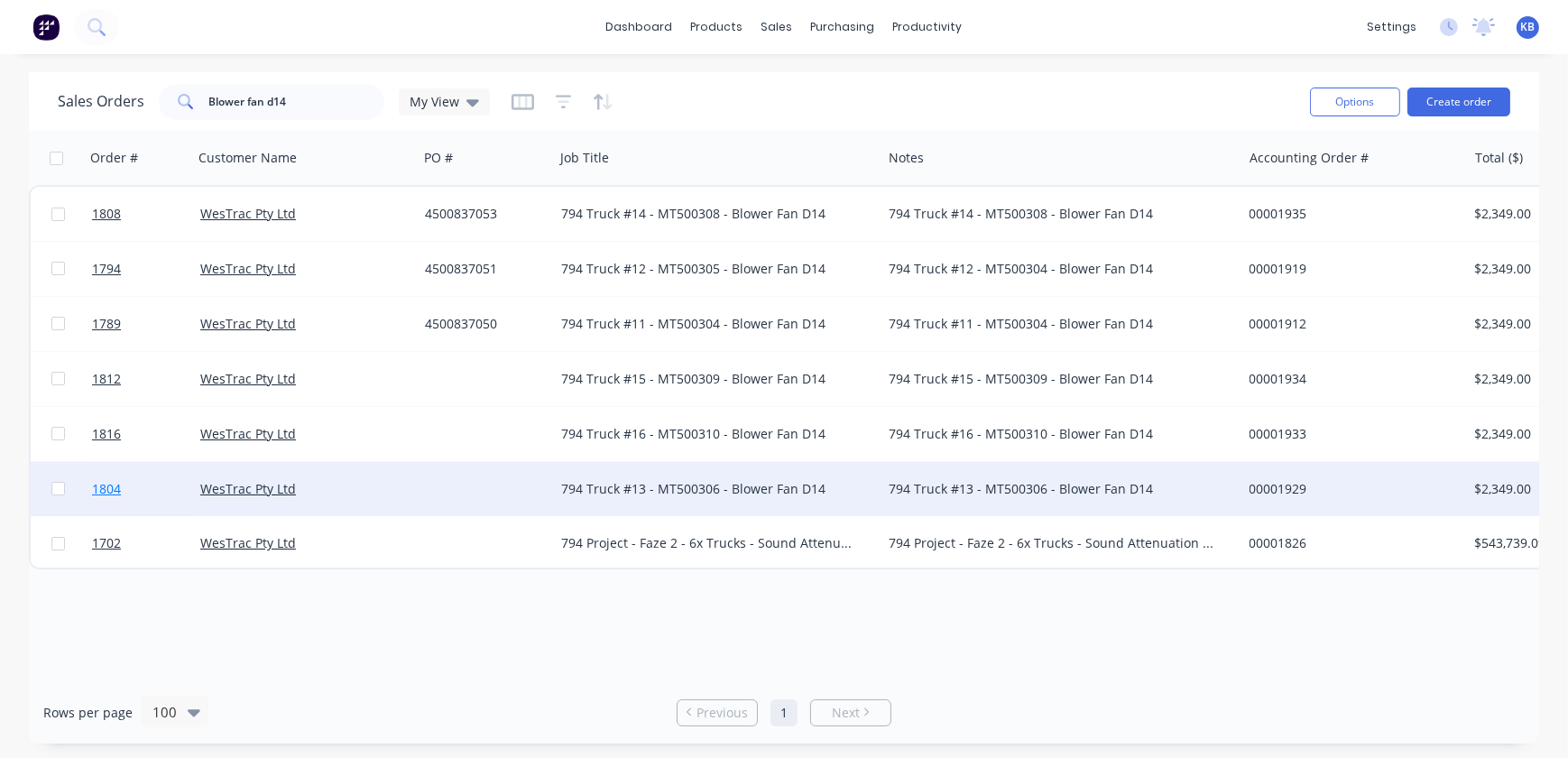
click at [108, 485] on span "1804" at bounding box center [107, 489] width 29 height 18
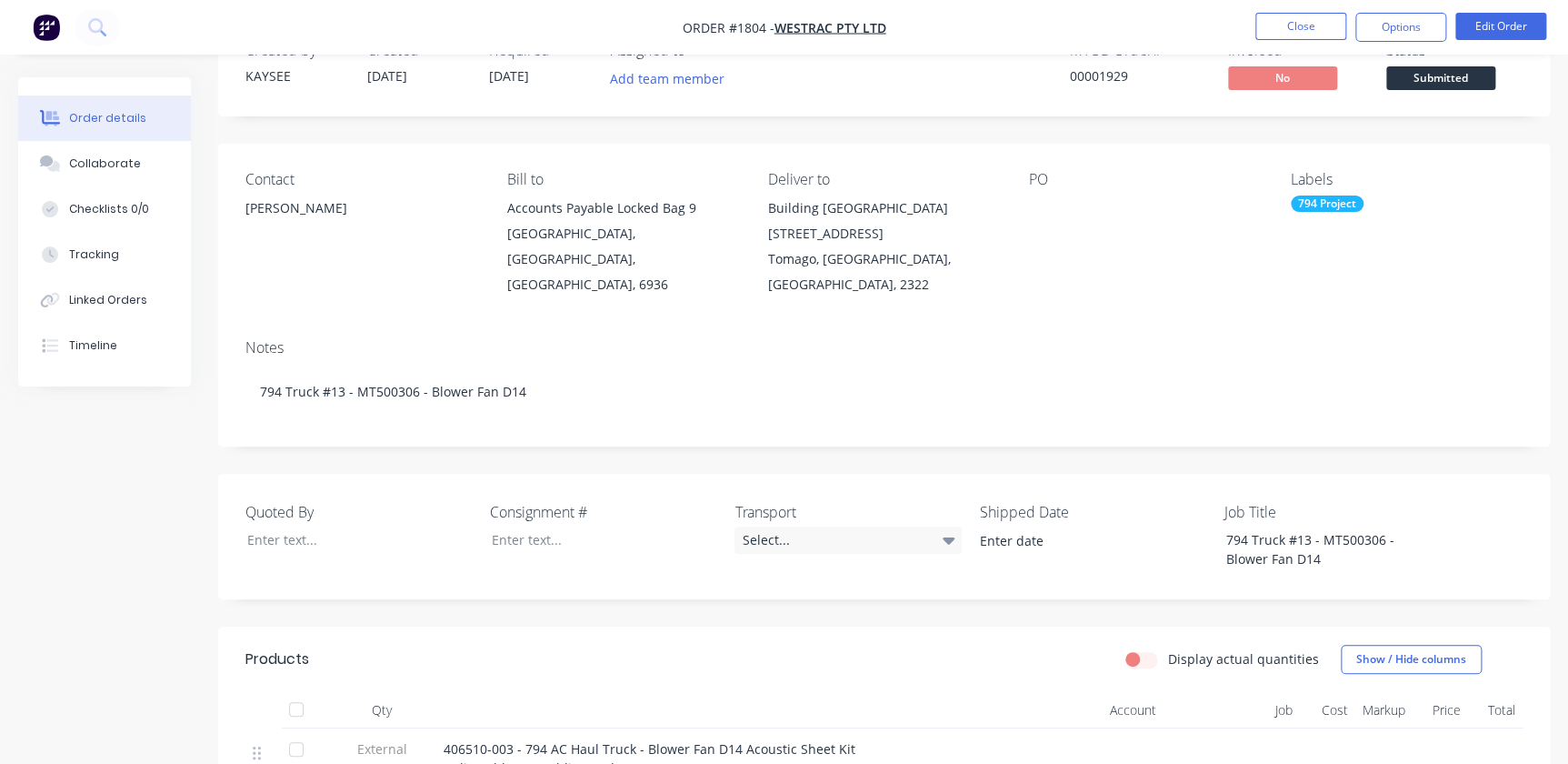
scroll to position [36, 0]
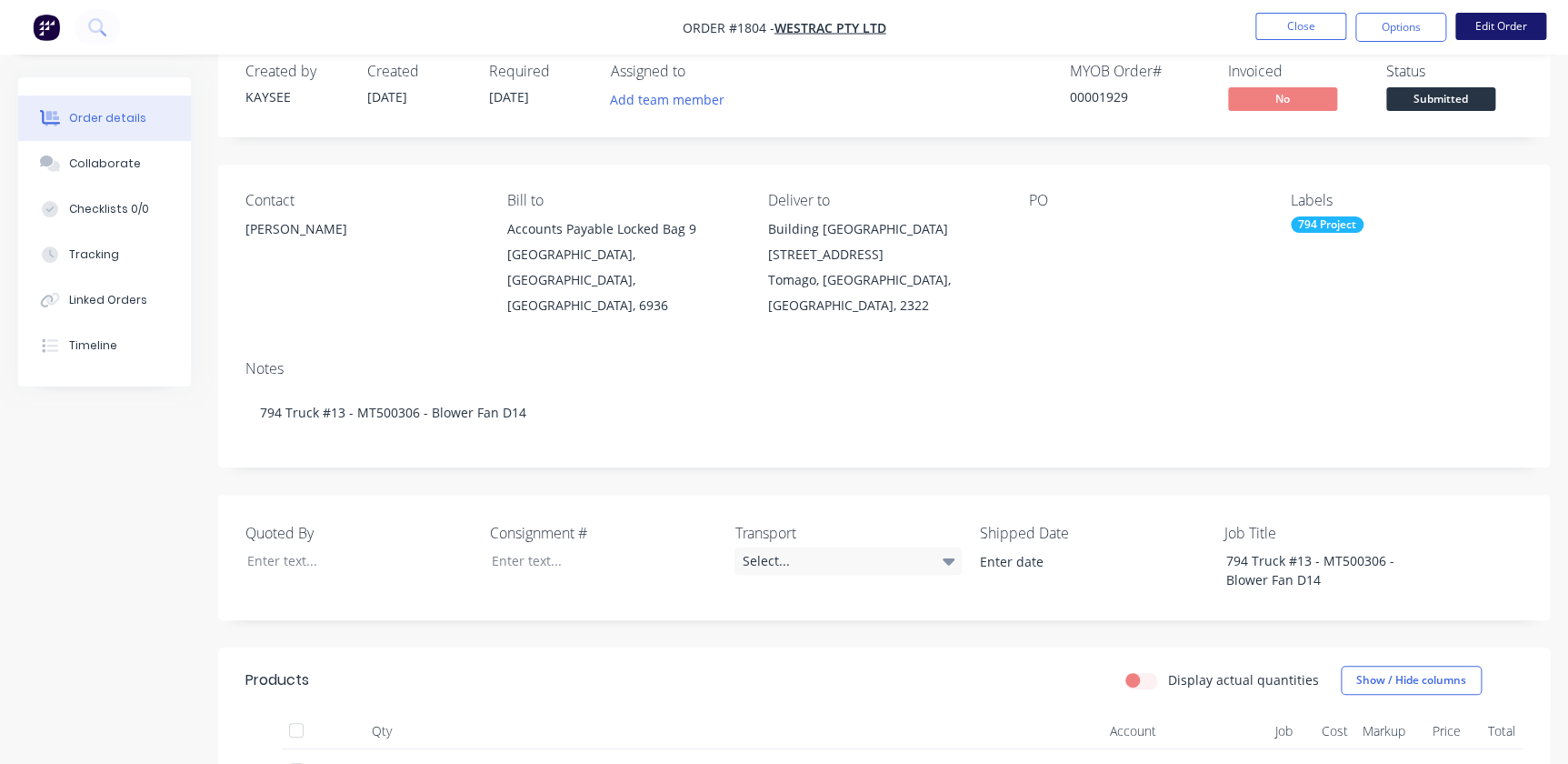
click at [1486, 27] on button "Edit Order" at bounding box center [1500, 26] width 91 height 27
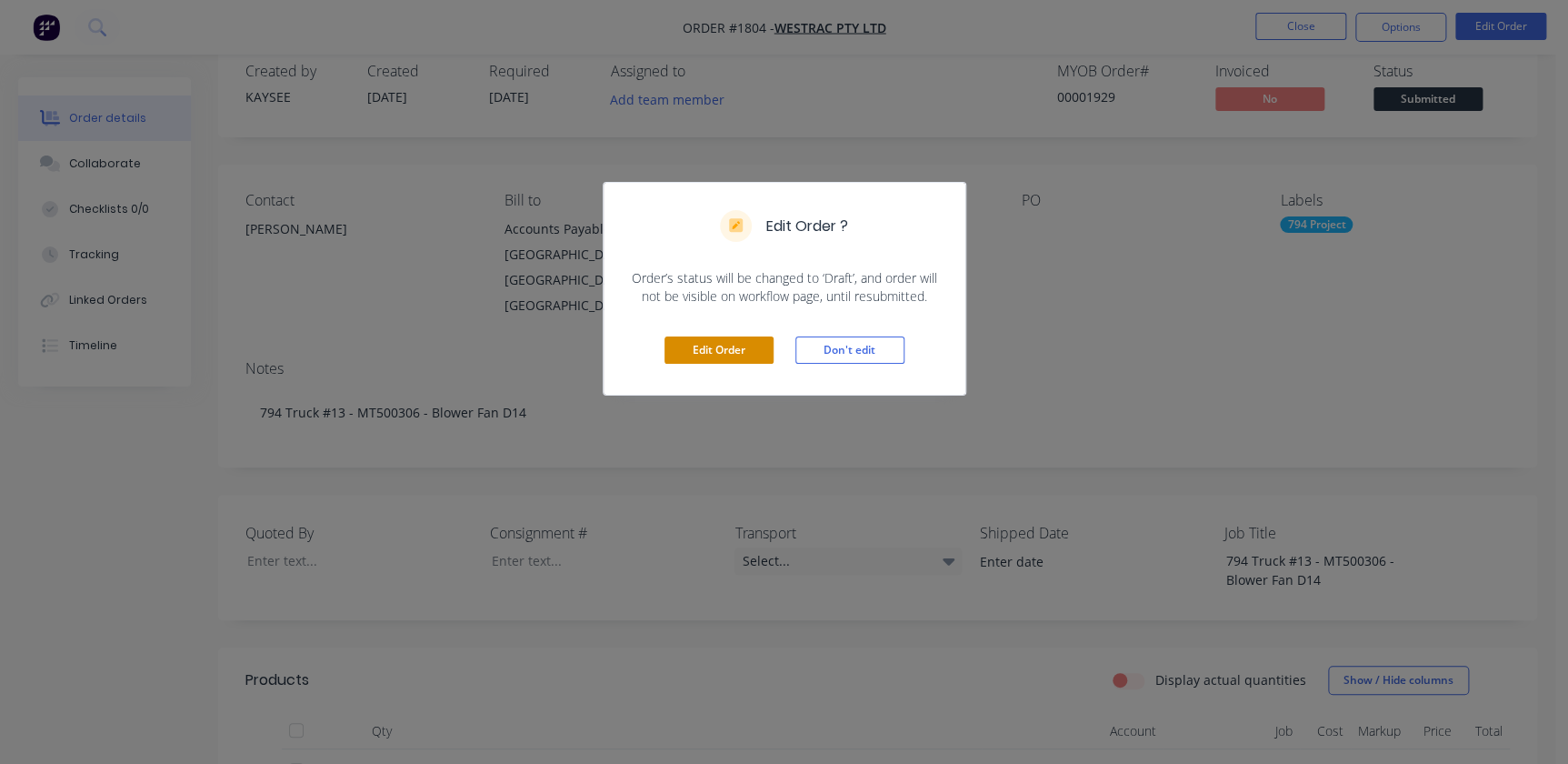
click at [687, 355] on button "Edit Order" at bounding box center [719, 350] width 109 height 27
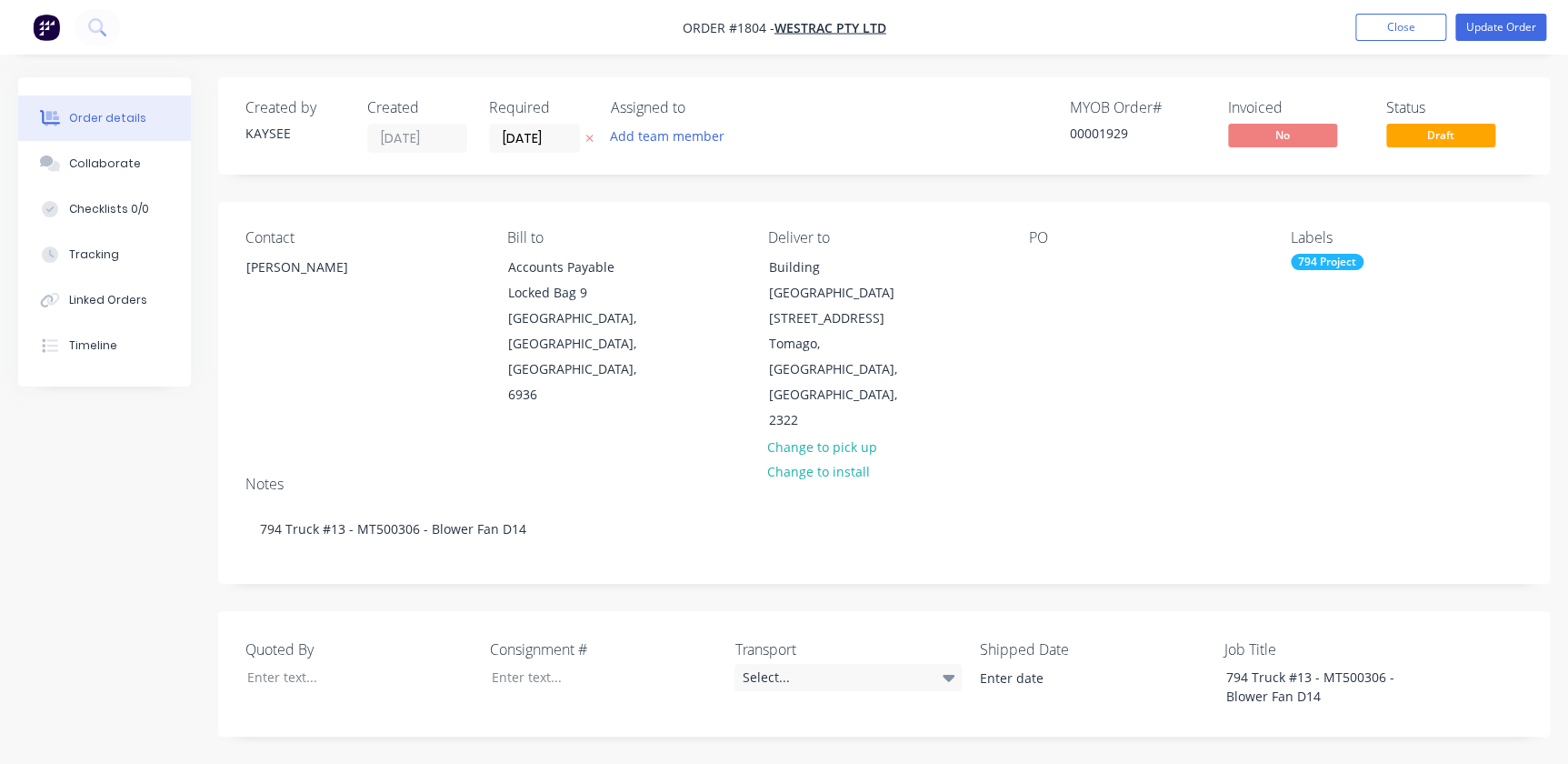
click at [373, 331] on div "Contact Richard Lofberg" at bounding box center [362, 332] width 232 height 205
click at [1038, 285] on div "PO" at bounding box center [1146, 332] width 232 height 205
click at [1044, 276] on div at bounding box center [1044, 266] width 29 height 26
paste div
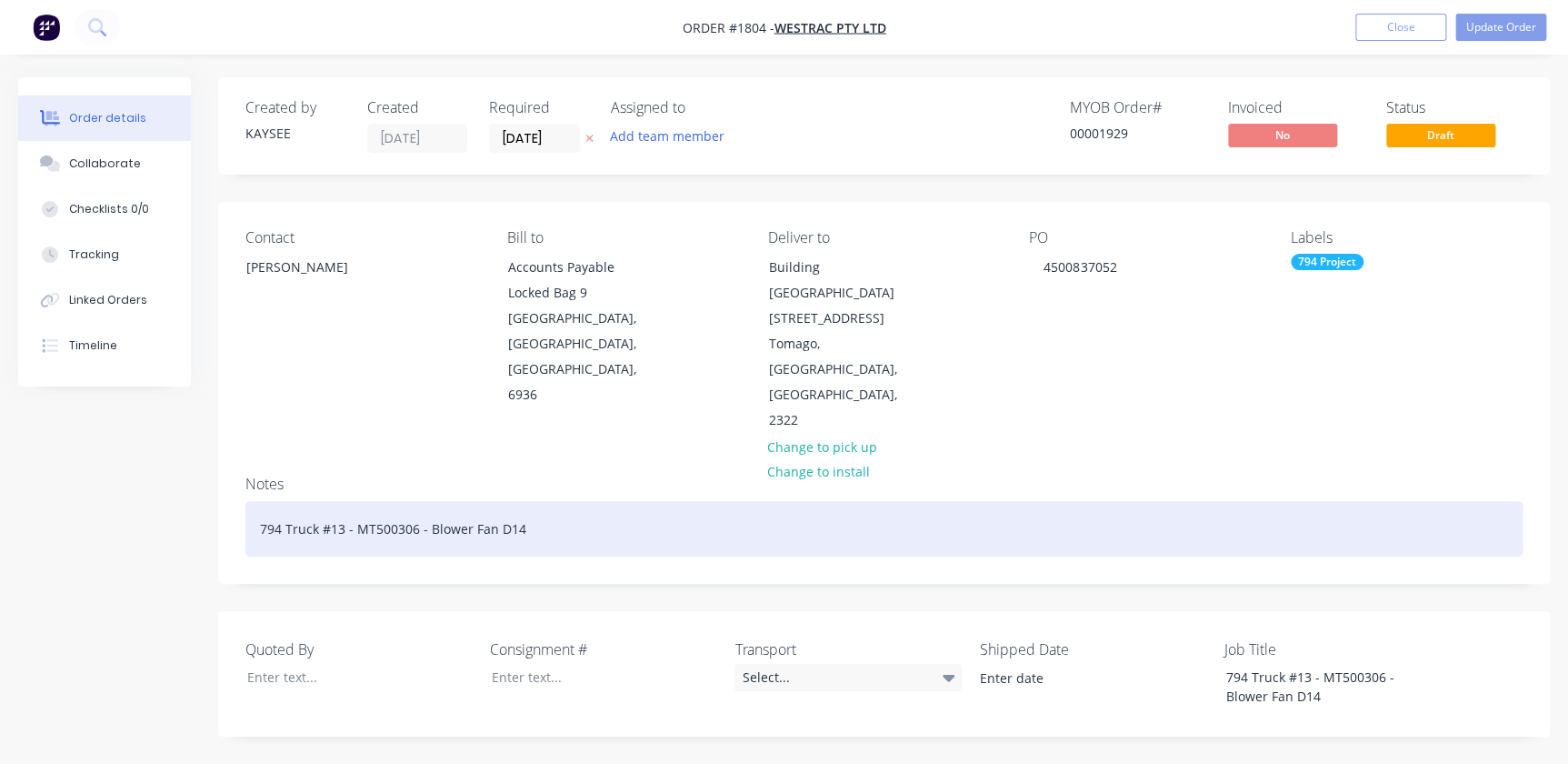
click at [560, 501] on div "794 Truck #13 - MT500306 - Blower Fan D14" at bounding box center [884, 528] width 1277 height 56
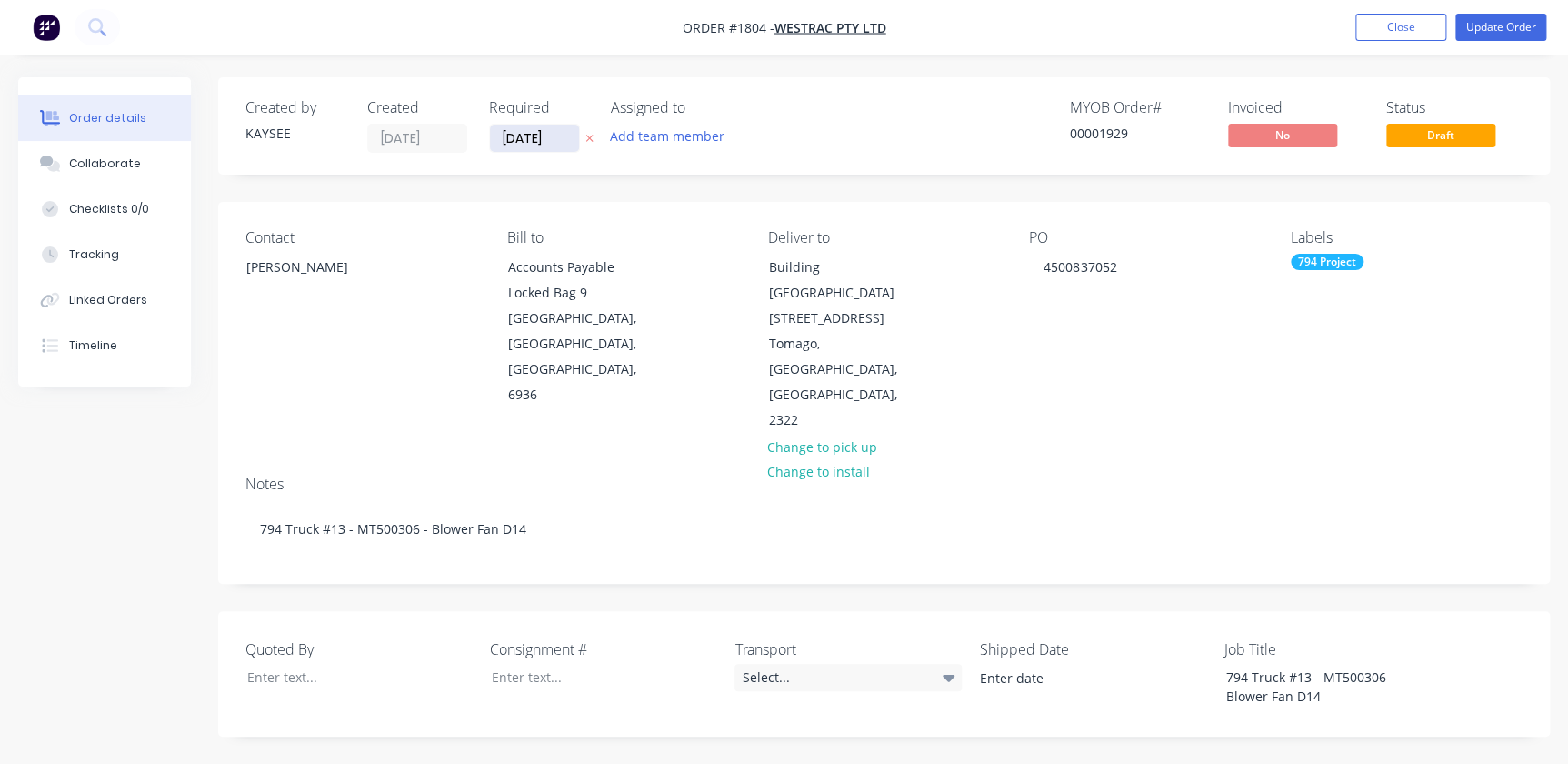
click at [558, 141] on input "23/08/25" at bounding box center [534, 139] width 89 height 27
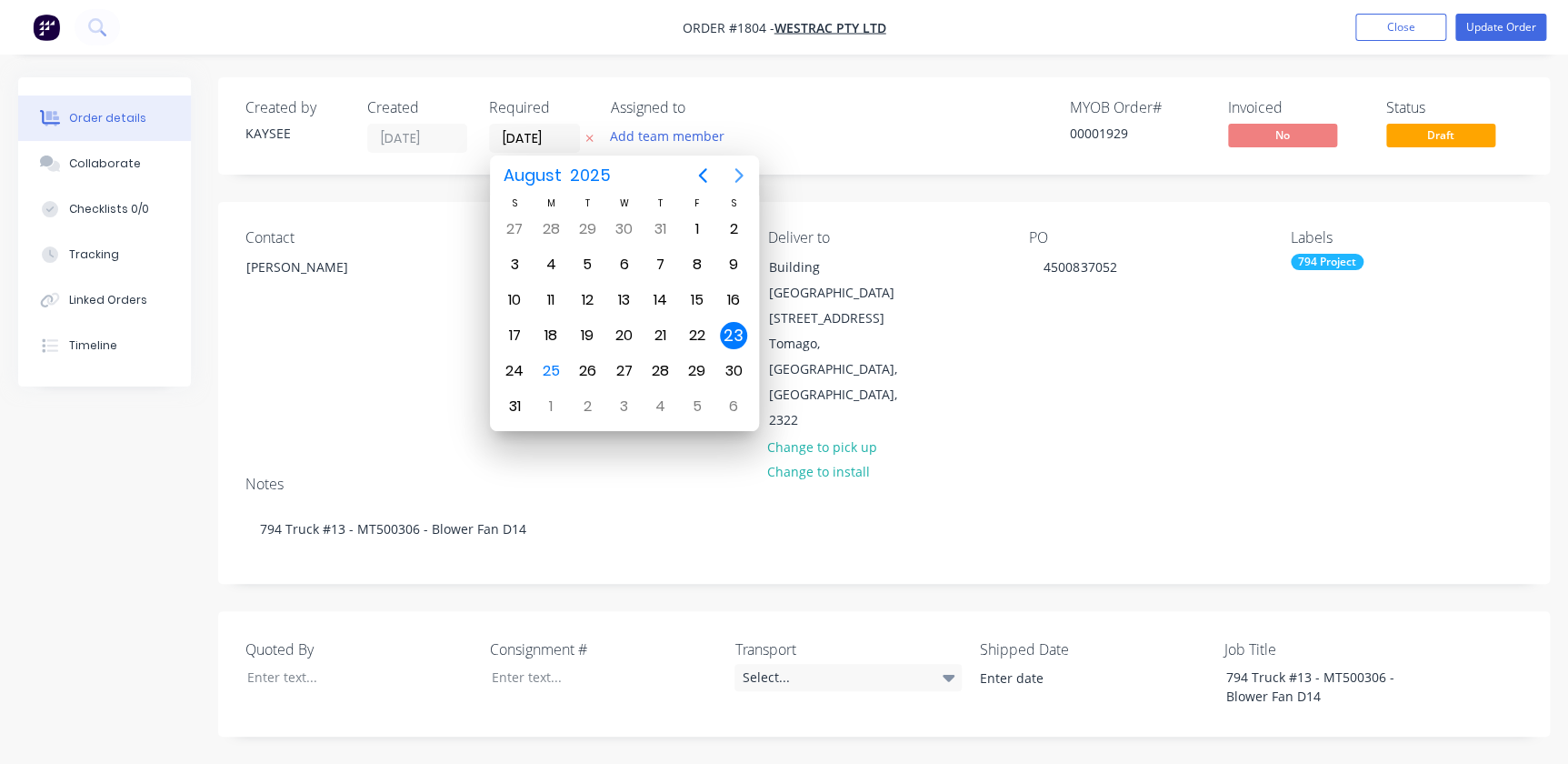
click at [730, 181] on icon "Next page" at bounding box center [739, 176] width 21 height 21
click at [623, 235] on div "1" at bounding box center [623, 229] width 27 height 27
type input "01/10/25"
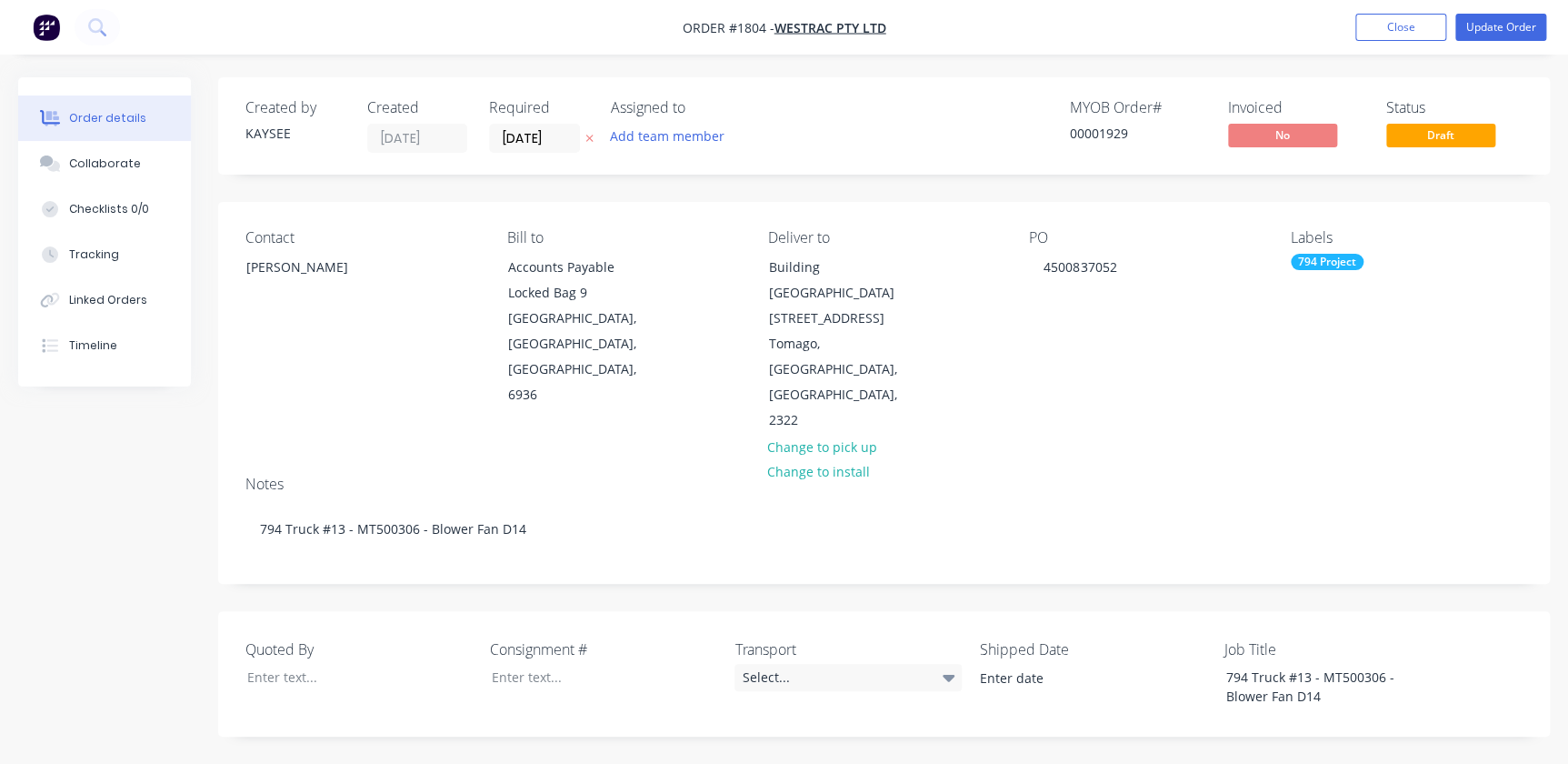
click at [968, 307] on div "Deliver to Building L 1 Westrac Drive Tomago, New South Wales, Australia, 2322 …" at bounding box center [884, 332] width 232 height 205
click at [1523, 30] on button "Update Order" at bounding box center [1500, 27] width 91 height 27
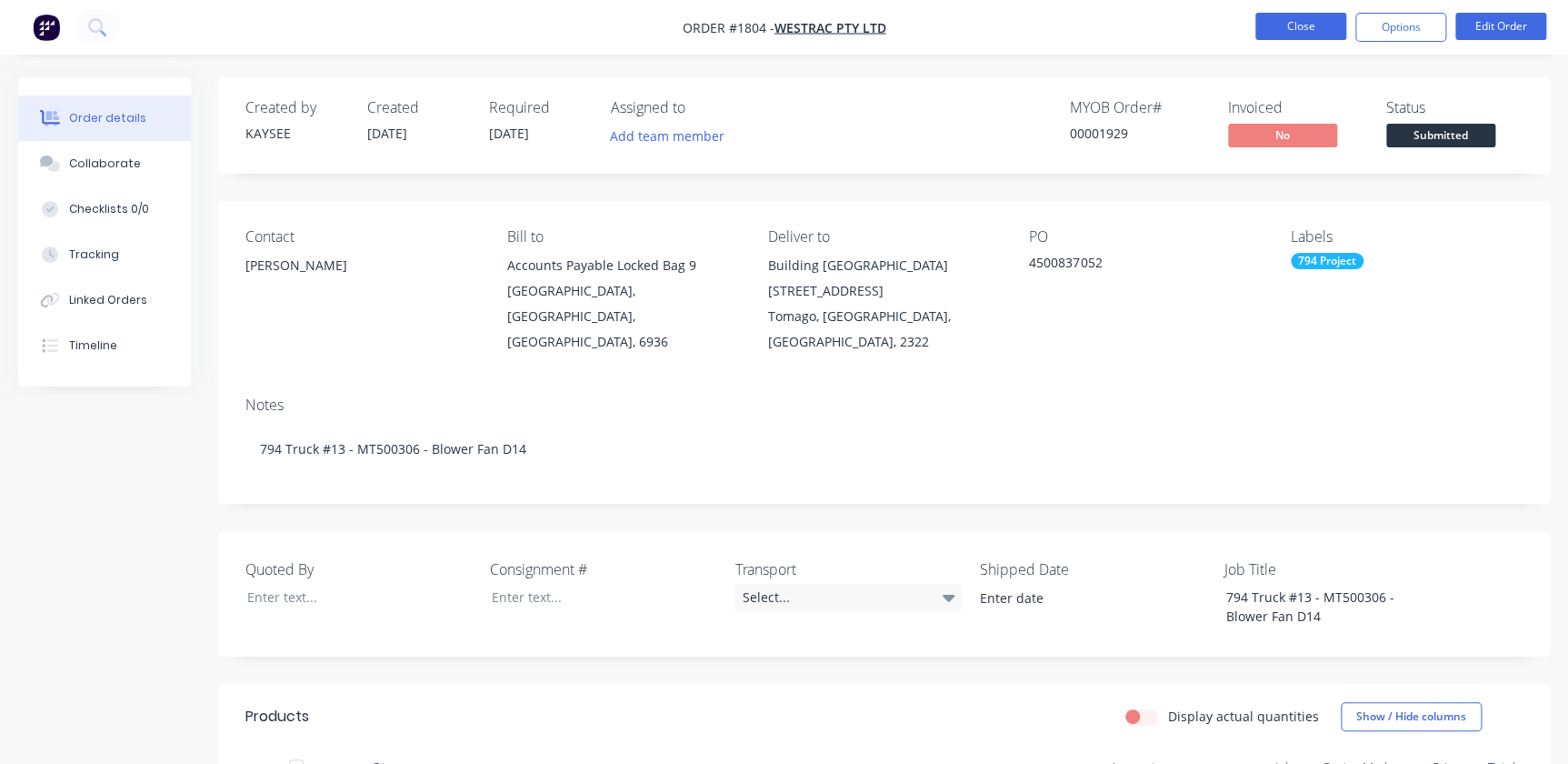
click at [1337, 32] on button "Close" at bounding box center [1300, 26] width 91 height 27
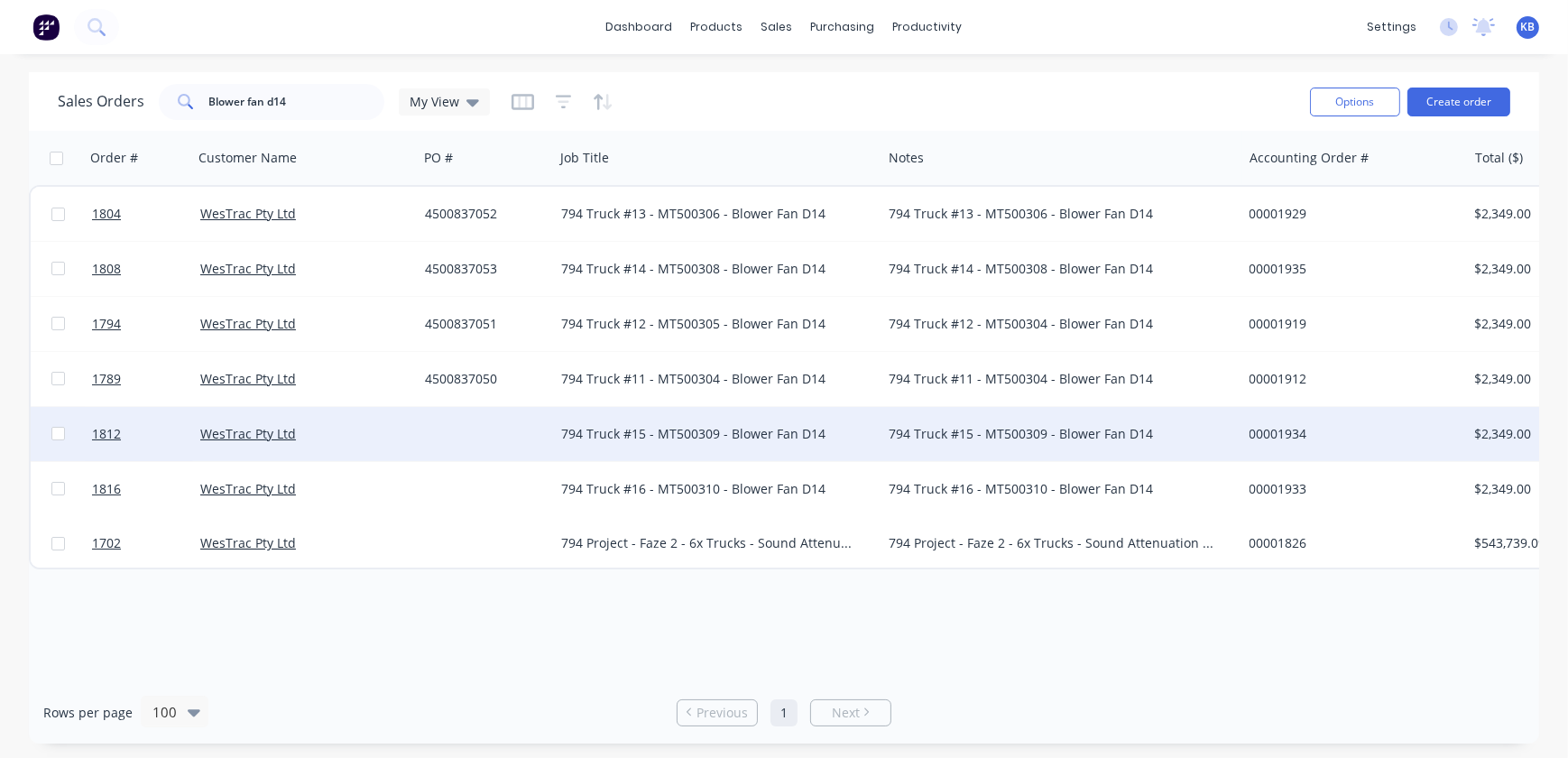
click at [81, 440] on div at bounding box center [58, 434] width 54 height 54
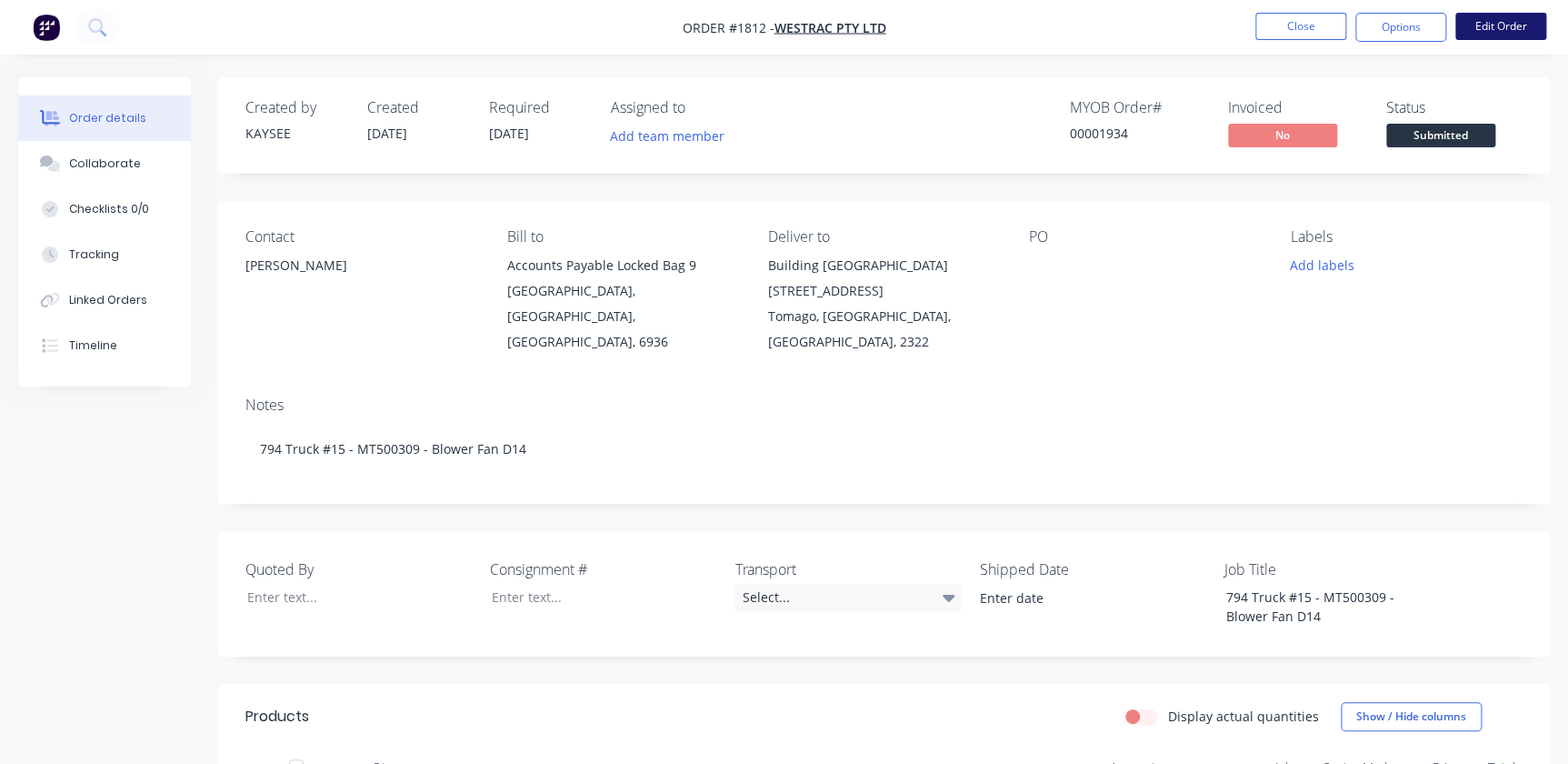
click at [1520, 35] on button "Edit Order" at bounding box center [1500, 26] width 91 height 27
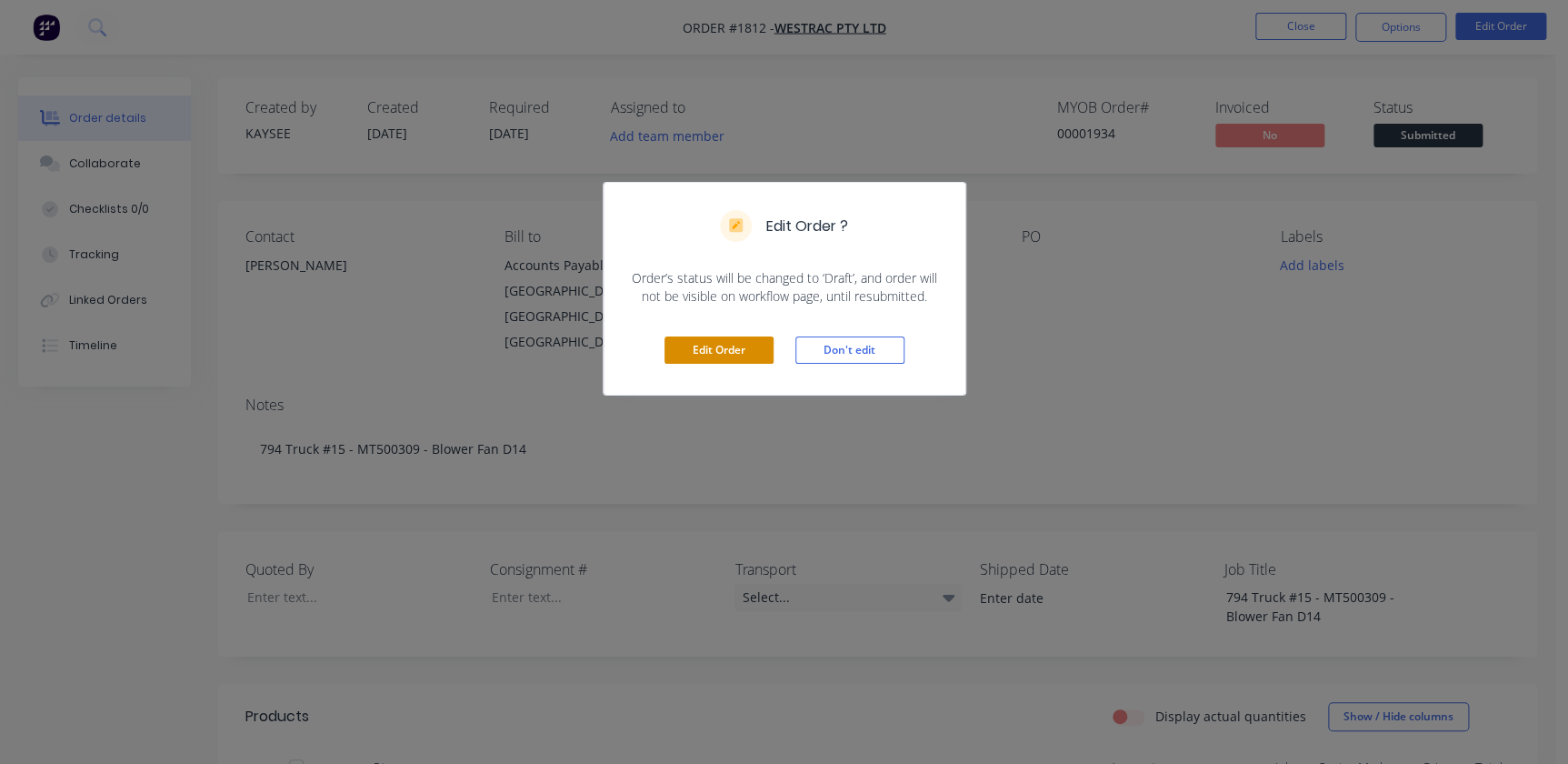
click at [694, 354] on button "Edit Order" at bounding box center [719, 350] width 109 height 27
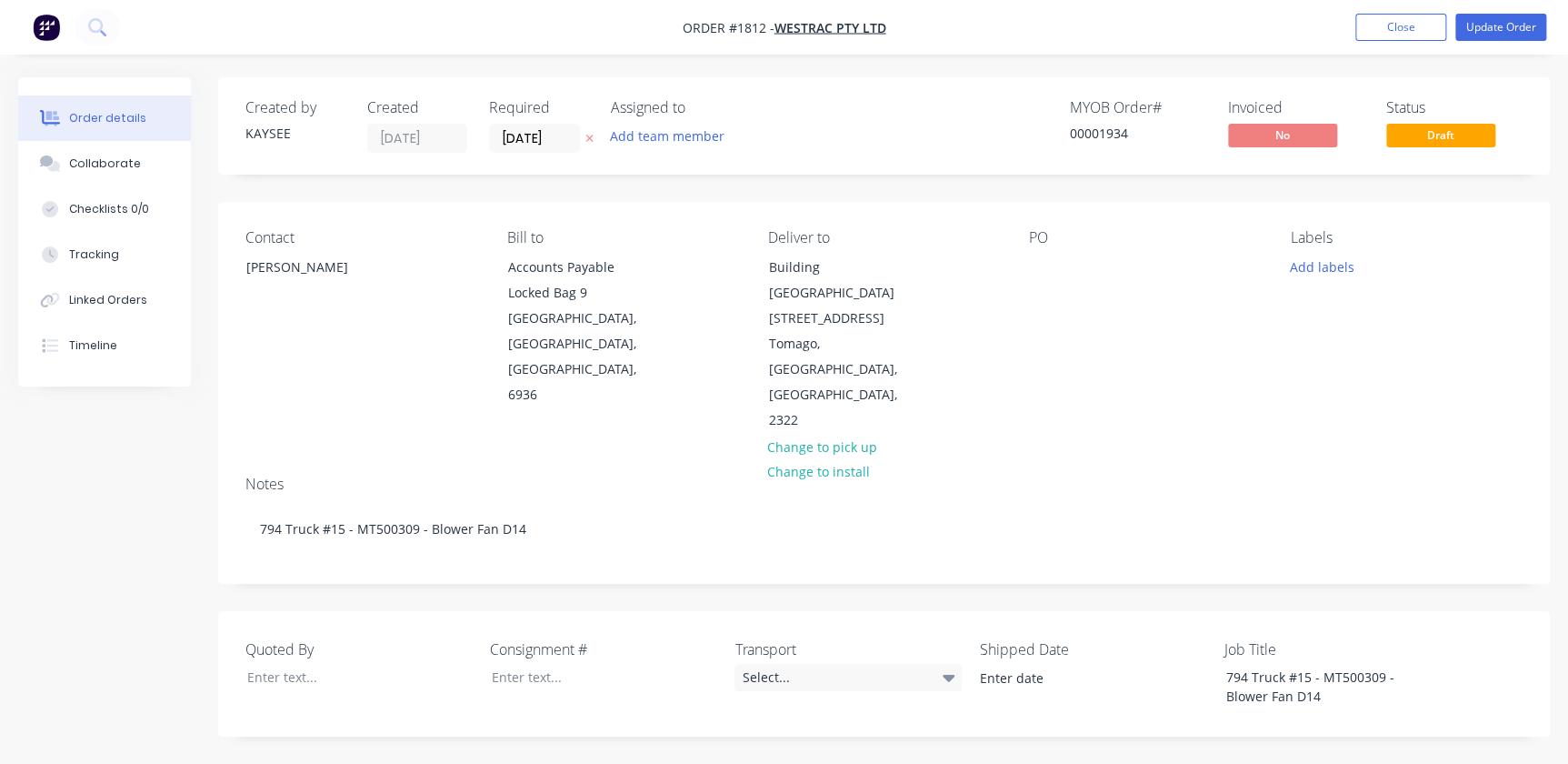
click at [565, 152] on label "23/08/25" at bounding box center [534, 139] width 91 height 29
click at [565, 152] on input "23/08/25" at bounding box center [534, 139] width 89 height 27
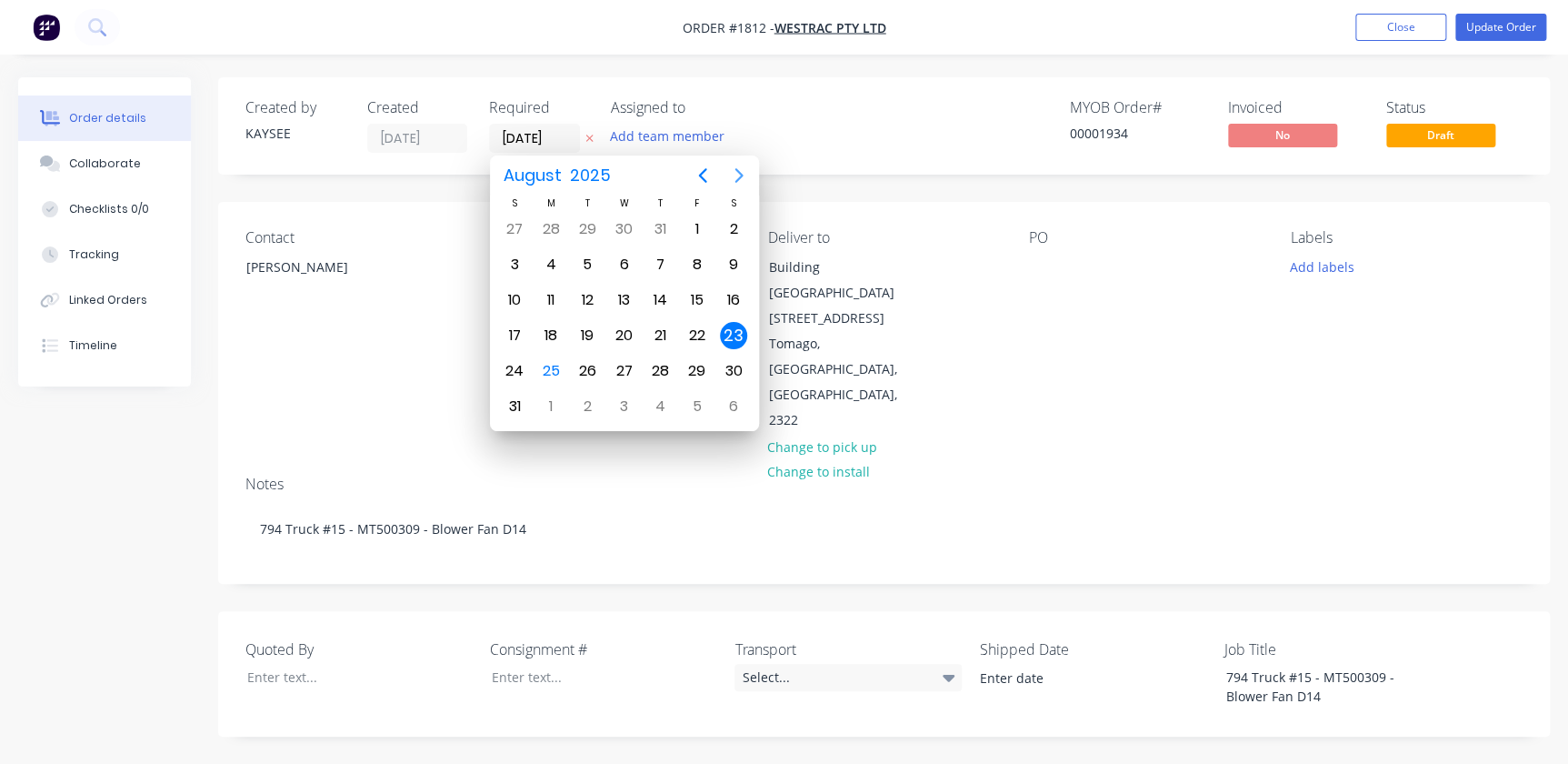
click at [736, 188] on button "Next page" at bounding box center [739, 175] width 36 height 36
click at [737, 188] on button "Next page" at bounding box center [739, 175] width 36 height 36
click at [724, 268] on div "13" at bounding box center [734, 264] width 27 height 27
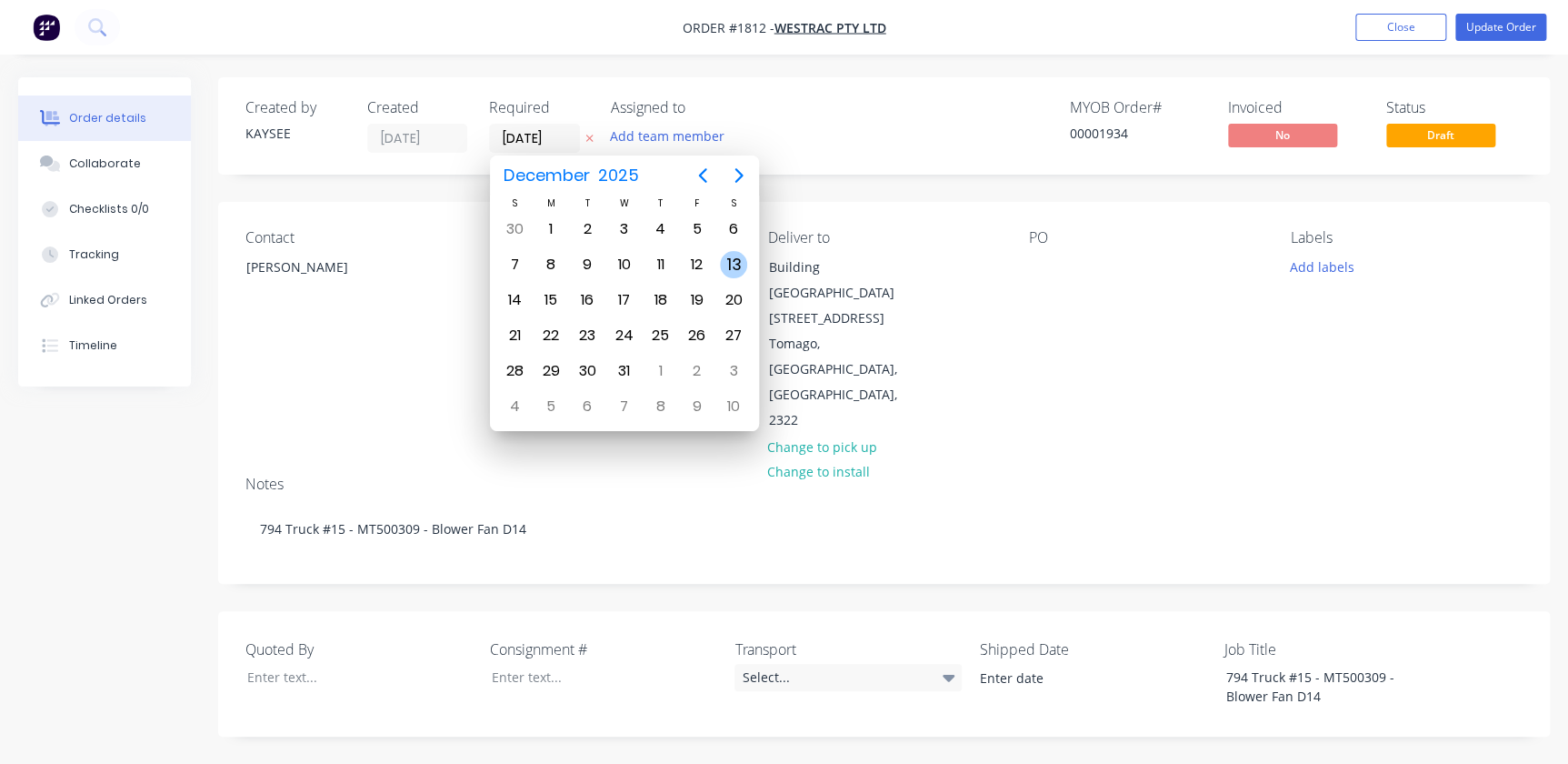
type input "13/12/25"
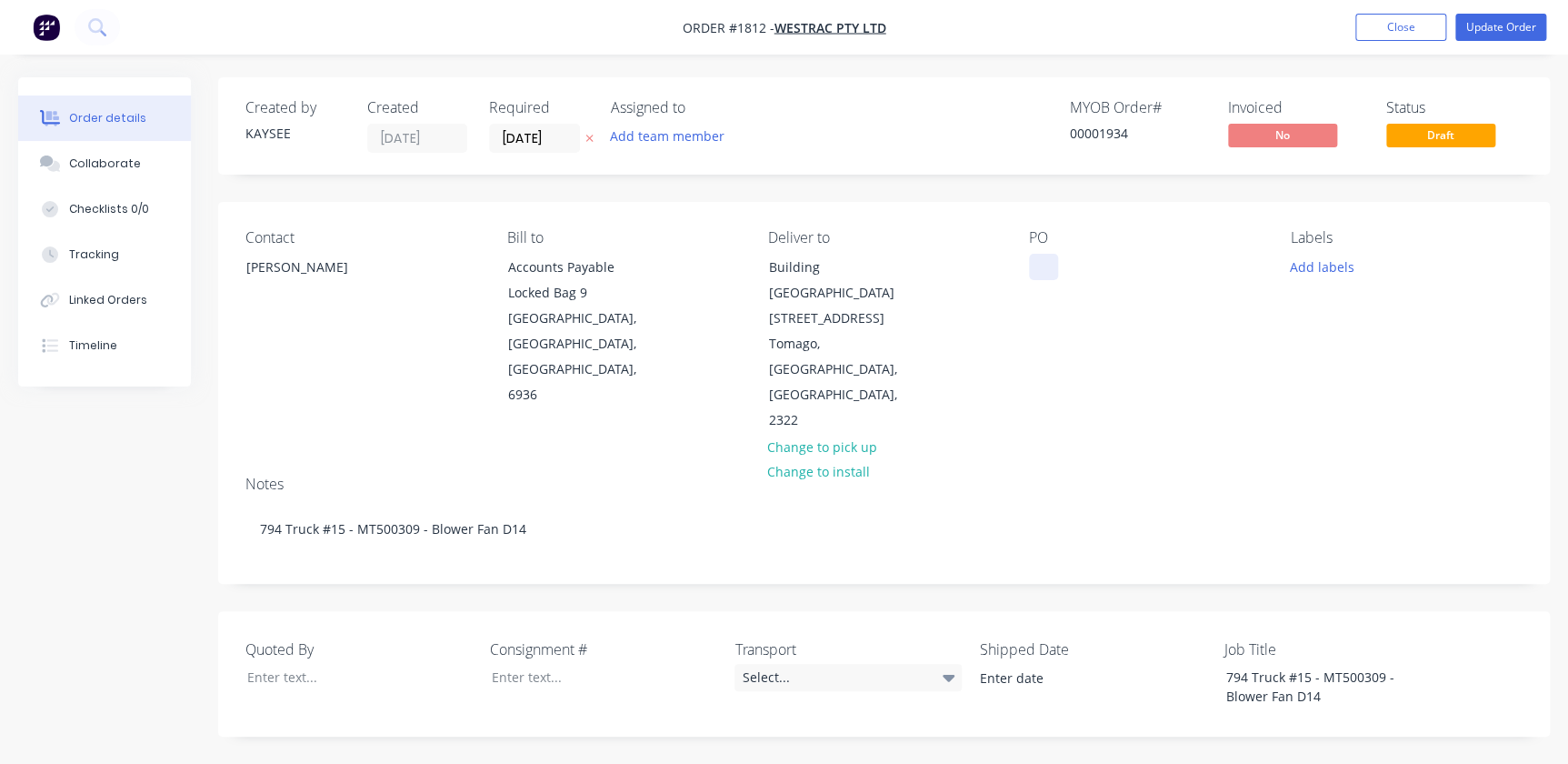
click at [1034, 254] on div at bounding box center [1044, 266] width 29 height 26
click at [1050, 274] on div at bounding box center [1044, 266] width 29 height 26
paste div
click at [1285, 266] on button "Add labels" at bounding box center [1322, 265] width 84 height 24
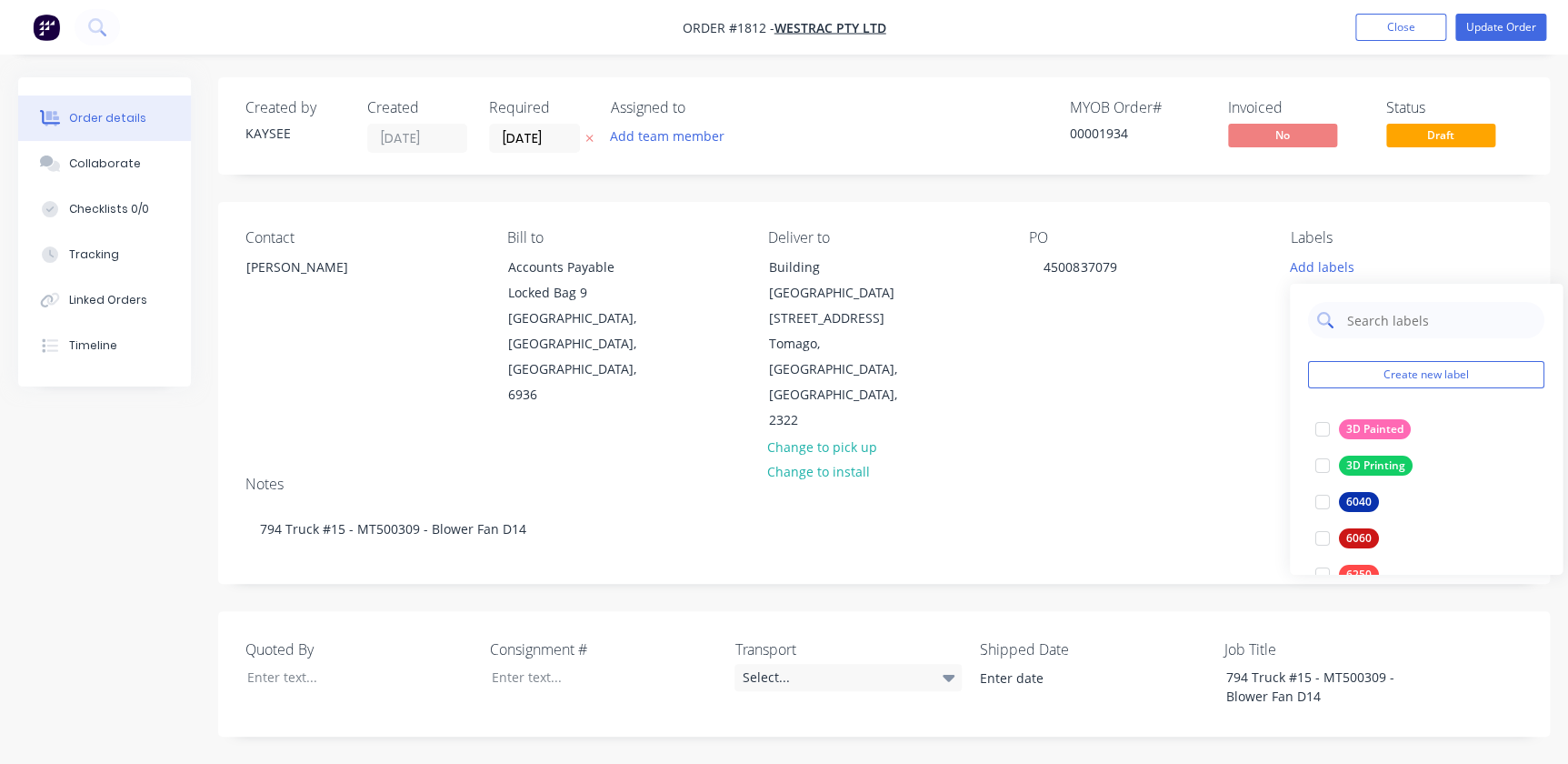
drag, startPoint x: 1362, startPoint y: 315, endPoint x: 1351, endPoint y: 309, distance: 12.5
click at [1363, 314] on input "text" at bounding box center [1440, 319] width 190 height 36
type input "794"
click at [1308, 431] on div at bounding box center [1322, 428] width 36 height 36
click at [1212, 461] on div "Notes 794 Truck #15 - MT500309 - Blower Fan D14" at bounding box center [884, 521] width 1332 height 122
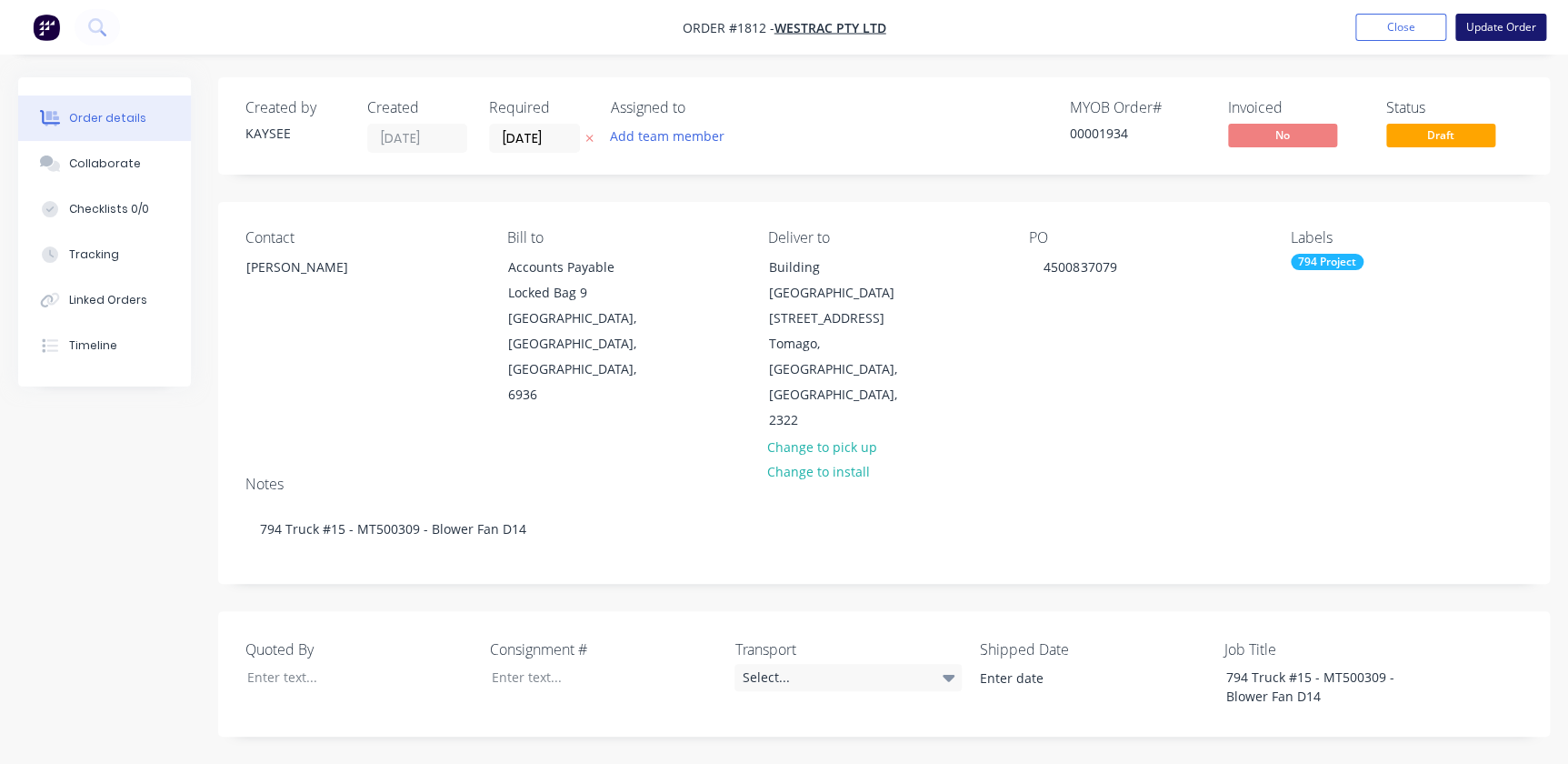
click at [1508, 28] on button "Update Order" at bounding box center [1500, 27] width 91 height 27
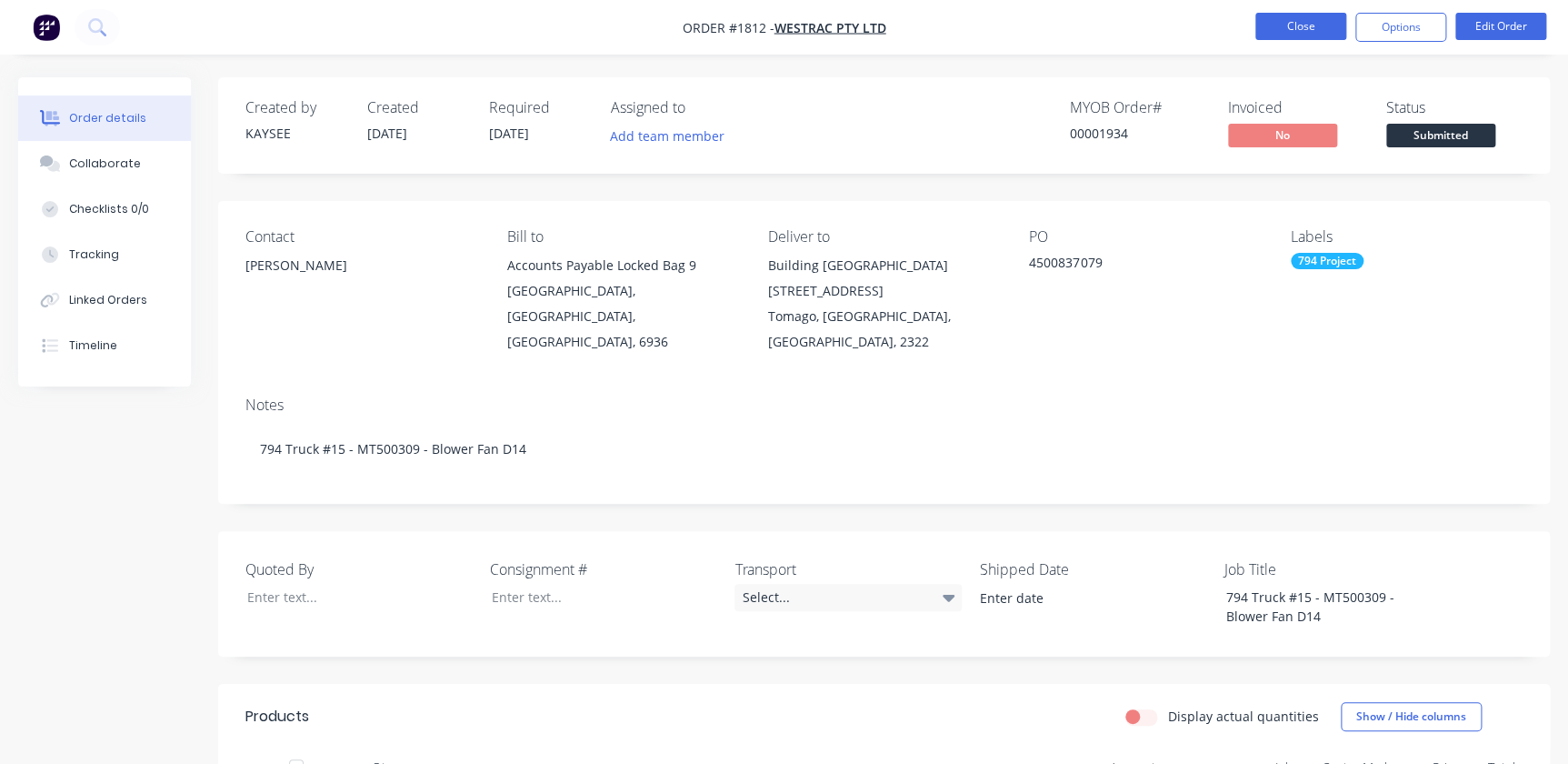
click at [1323, 26] on button "Close" at bounding box center [1300, 26] width 91 height 27
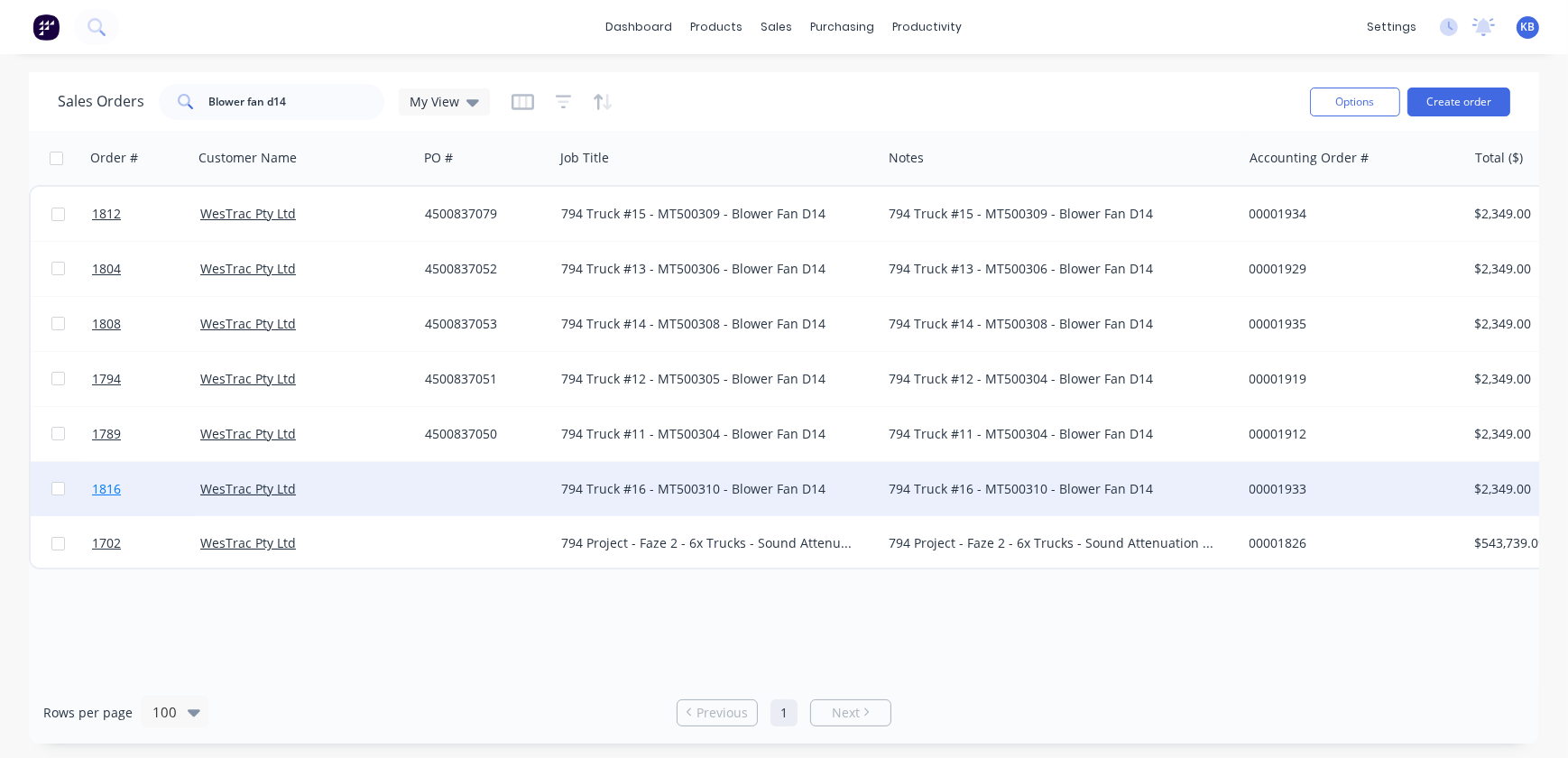
click at [93, 483] on span "1816" at bounding box center [107, 489] width 29 height 18
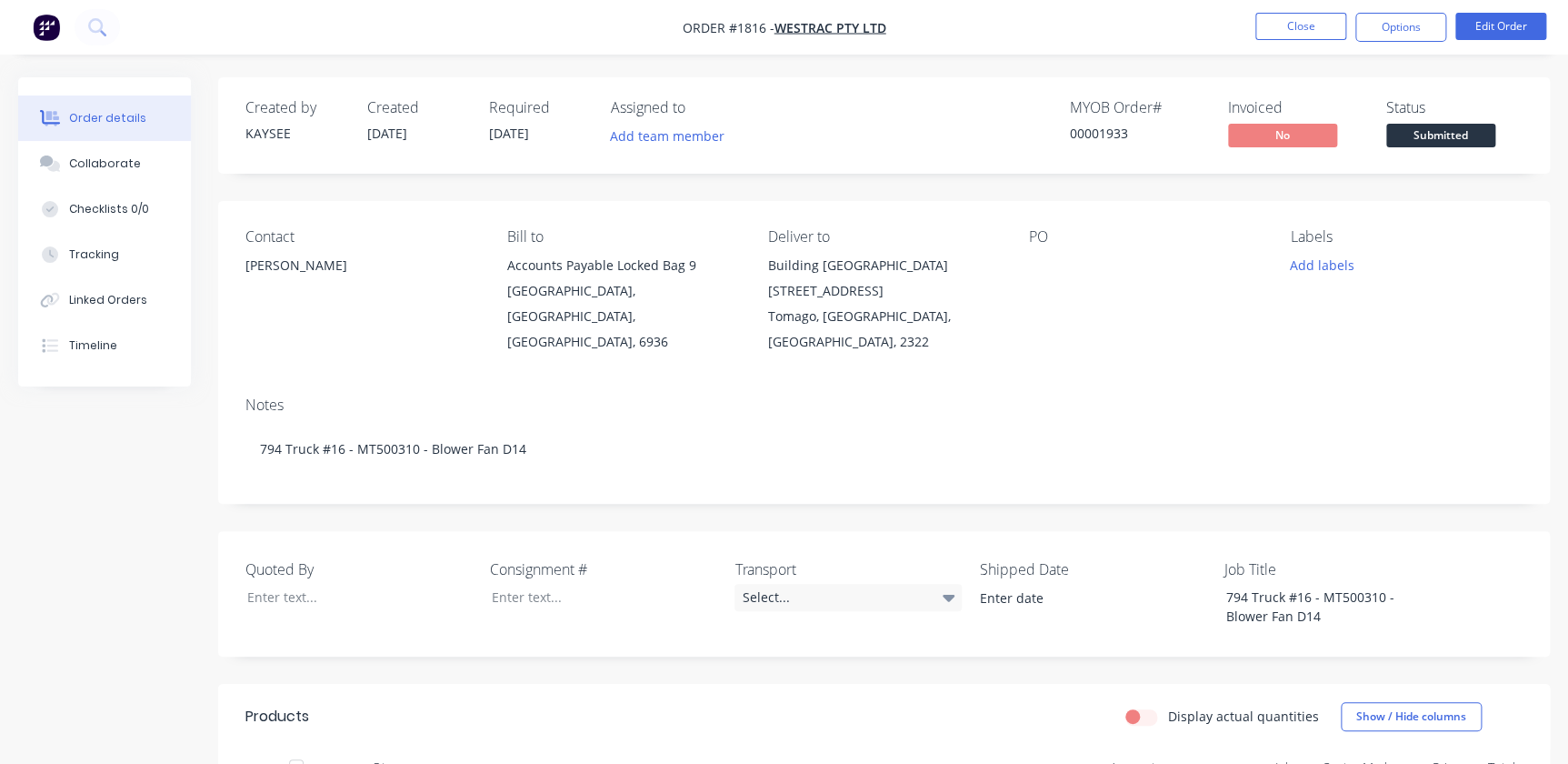
click at [1029, 269] on div at bounding box center [1143, 265] width 227 height 25
click at [1050, 263] on div at bounding box center [1143, 265] width 227 height 25
click at [1517, 22] on button "Edit Order" at bounding box center [1500, 26] width 91 height 27
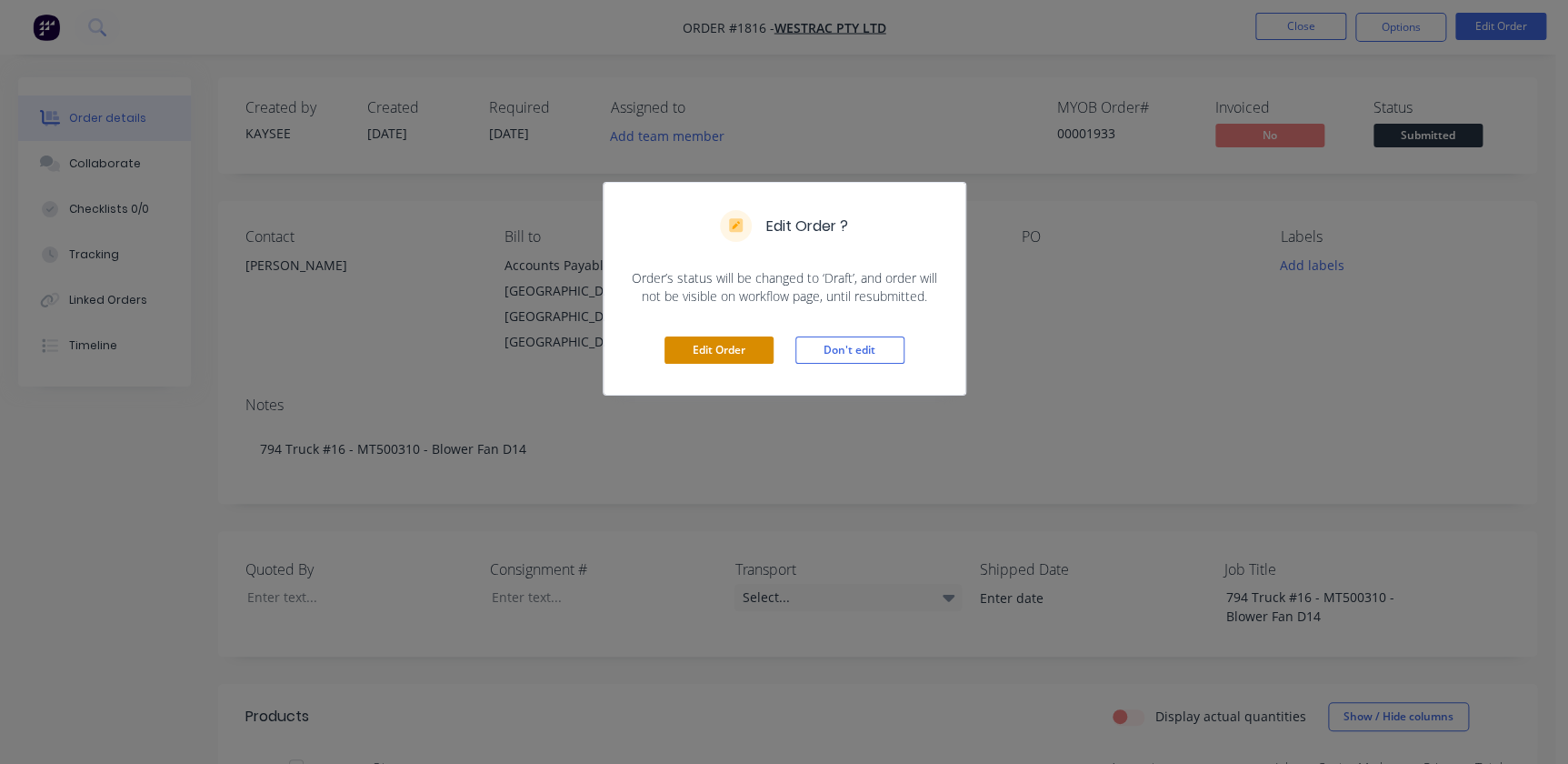
click at [743, 337] on div "Edit Order Don't edit" at bounding box center [784, 349] width 362 height 89
click at [744, 337] on button "Edit Order" at bounding box center [719, 350] width 109 height 27
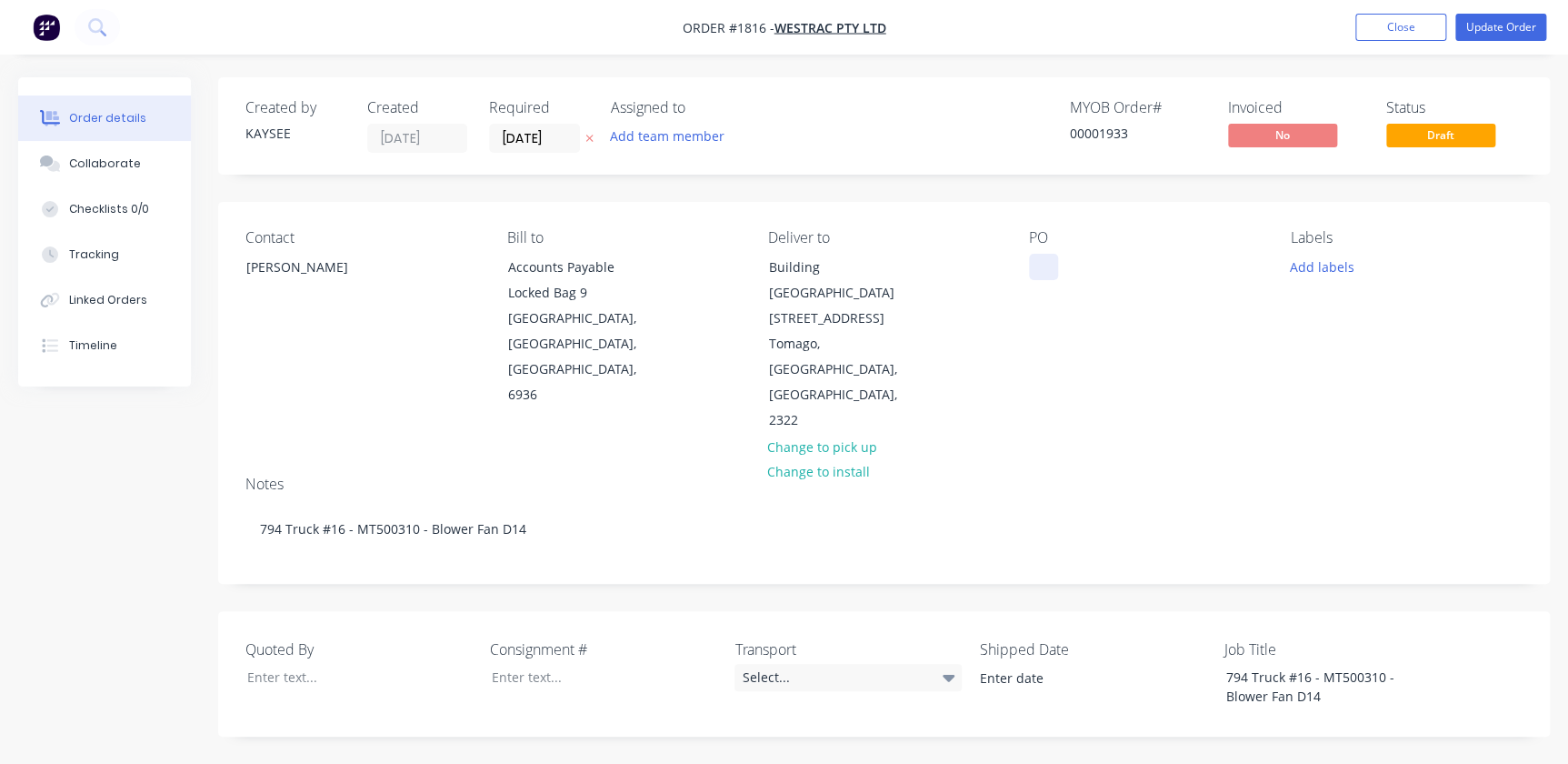
click at [1053, 273] on div at bounding box center [1044, 266] width 29 height 26
paste div
click at [1300, 271] on button "Add labels" at bounding box center [1322, 265] width 84 height 24
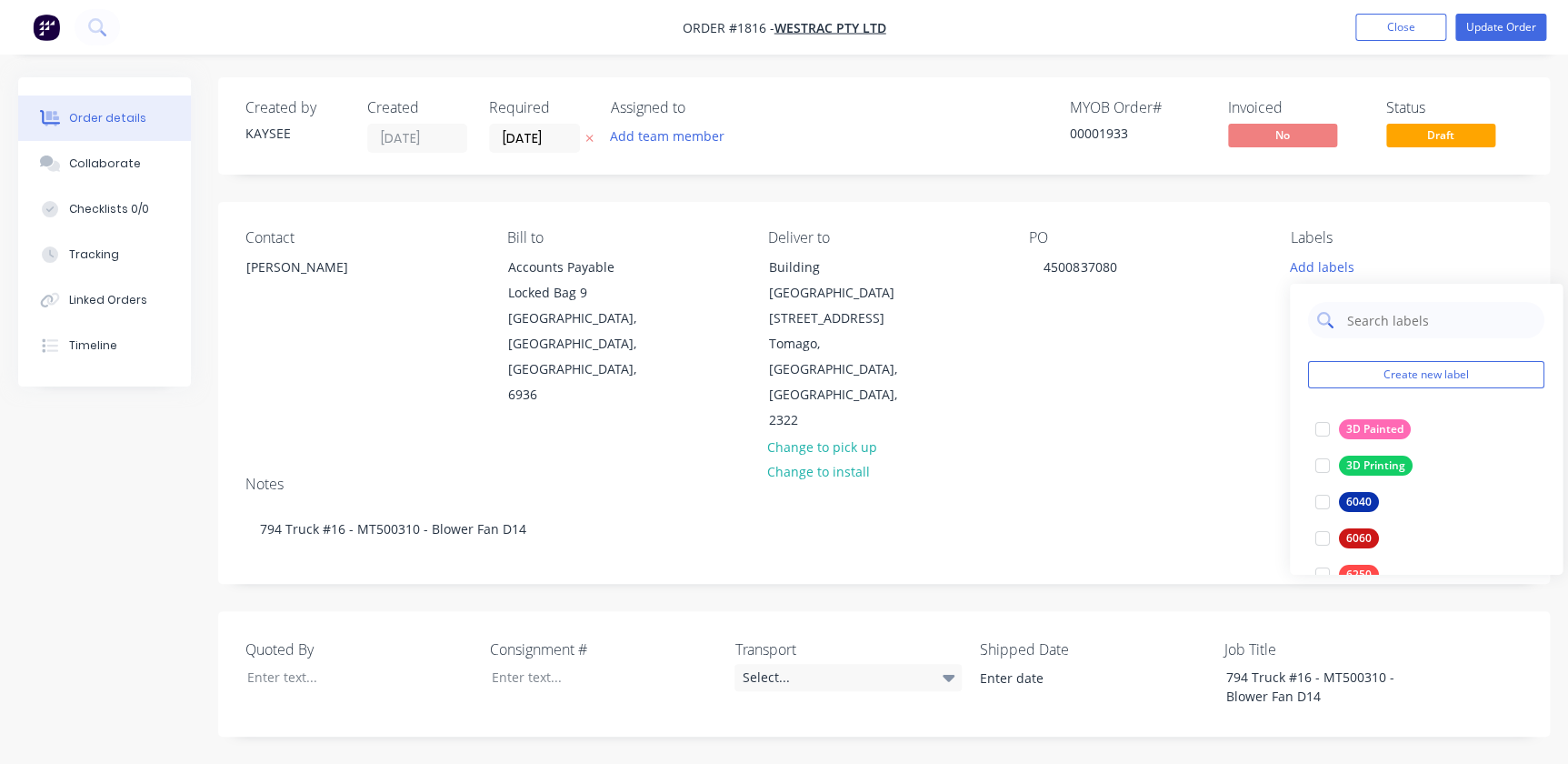
click at [1348, 302] on input "text" at bounding box center [1440, 319] width 190 height 36
type input "794"
click at [1326, 429] on div at bounding box center [1322, 428] width 36 height 36
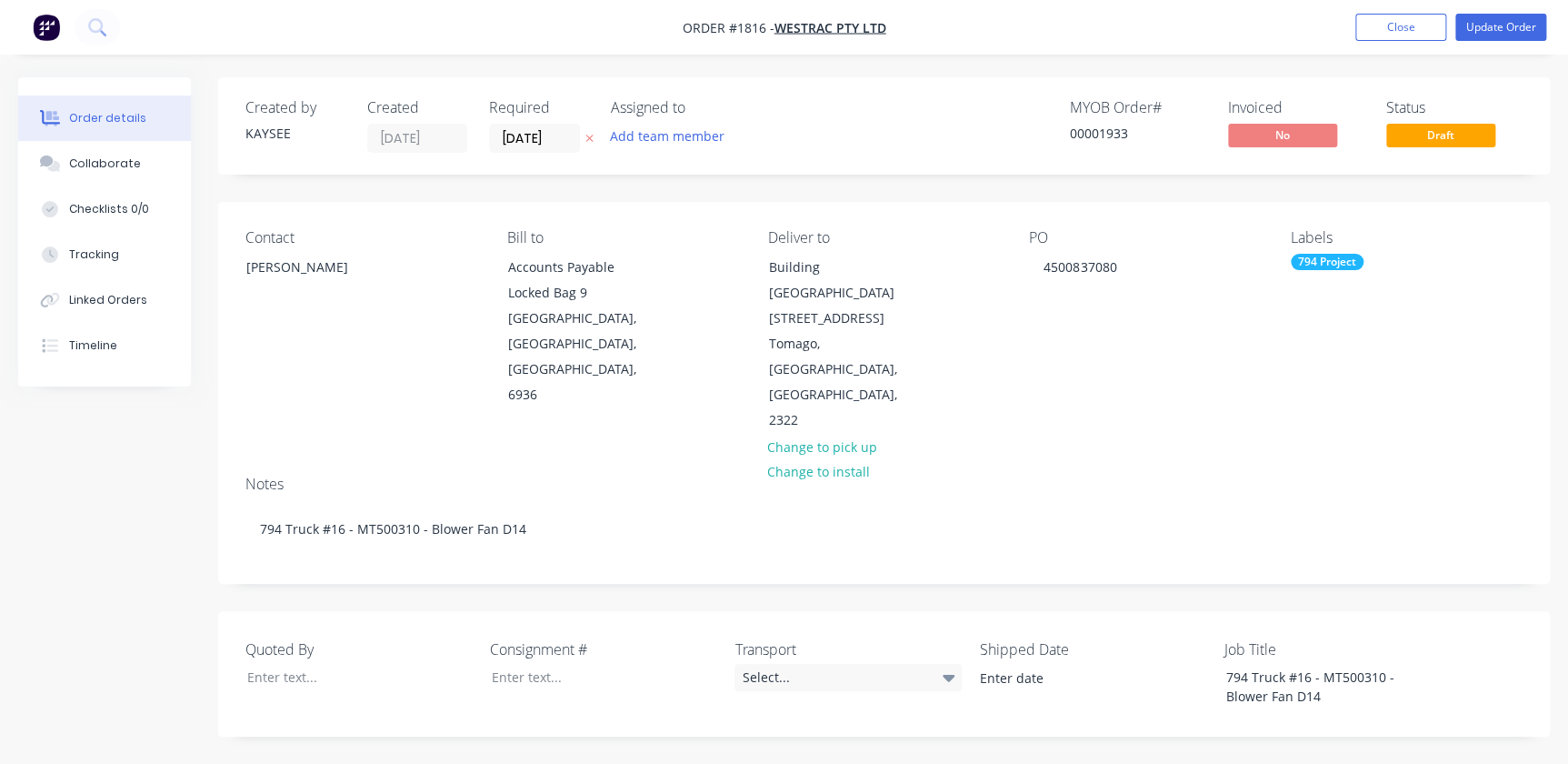
click at [1236, 461] on div "Notes 794 Truck #16 - MT500310 - Blower Fan D14" at bounding box center [884, 521] width 1332 height 122
click at [1504, 41] on nav "Order #1816 - WesTrac Pty Ltd Add product Close Update Order" at bounding box center [784, 27] width 1568 height 55
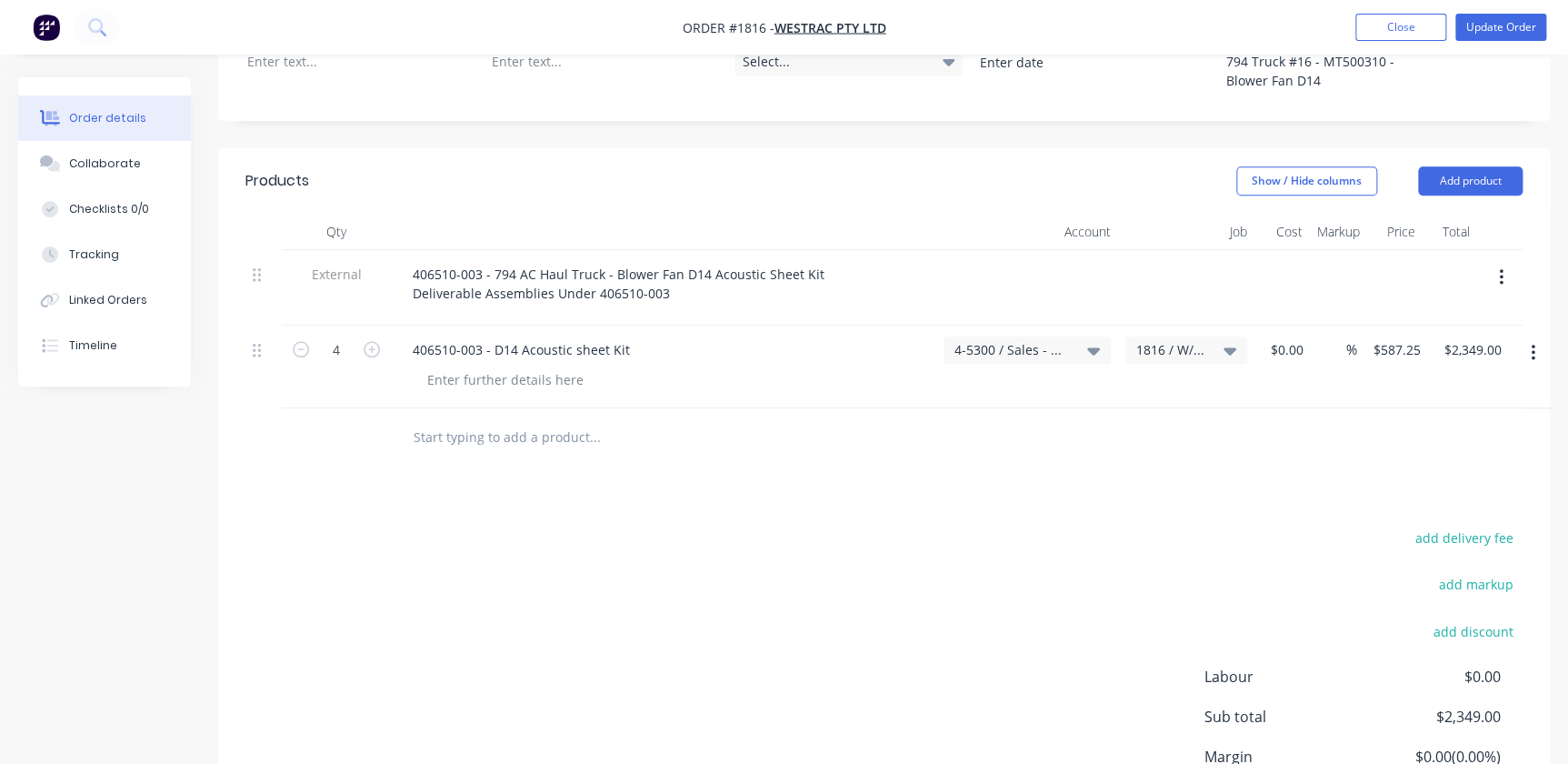
scroll to position [458, 0]
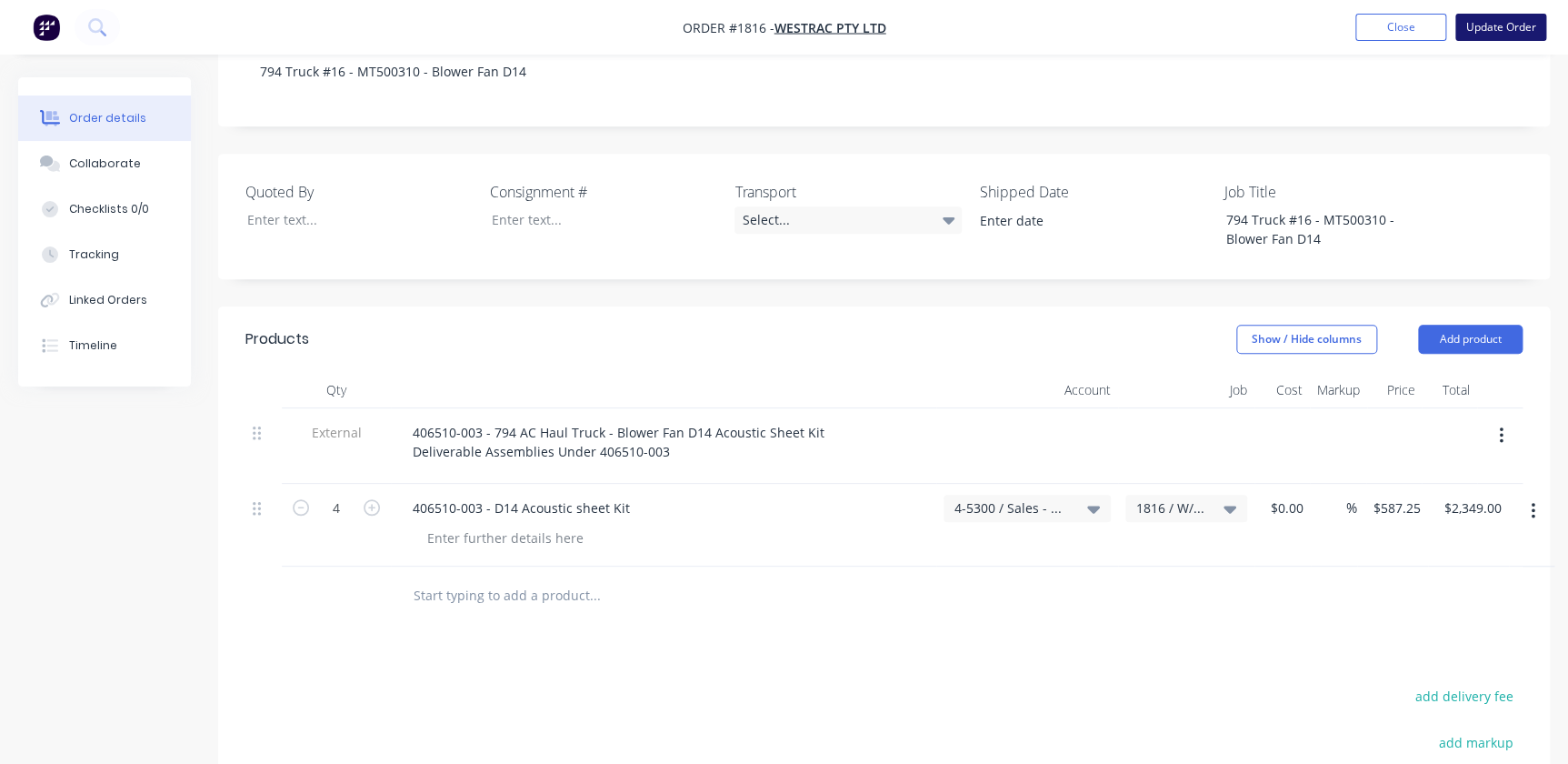
click at [1483, 25] on button "Update Order" at bounding box center [1500, 27] width 91 height 27
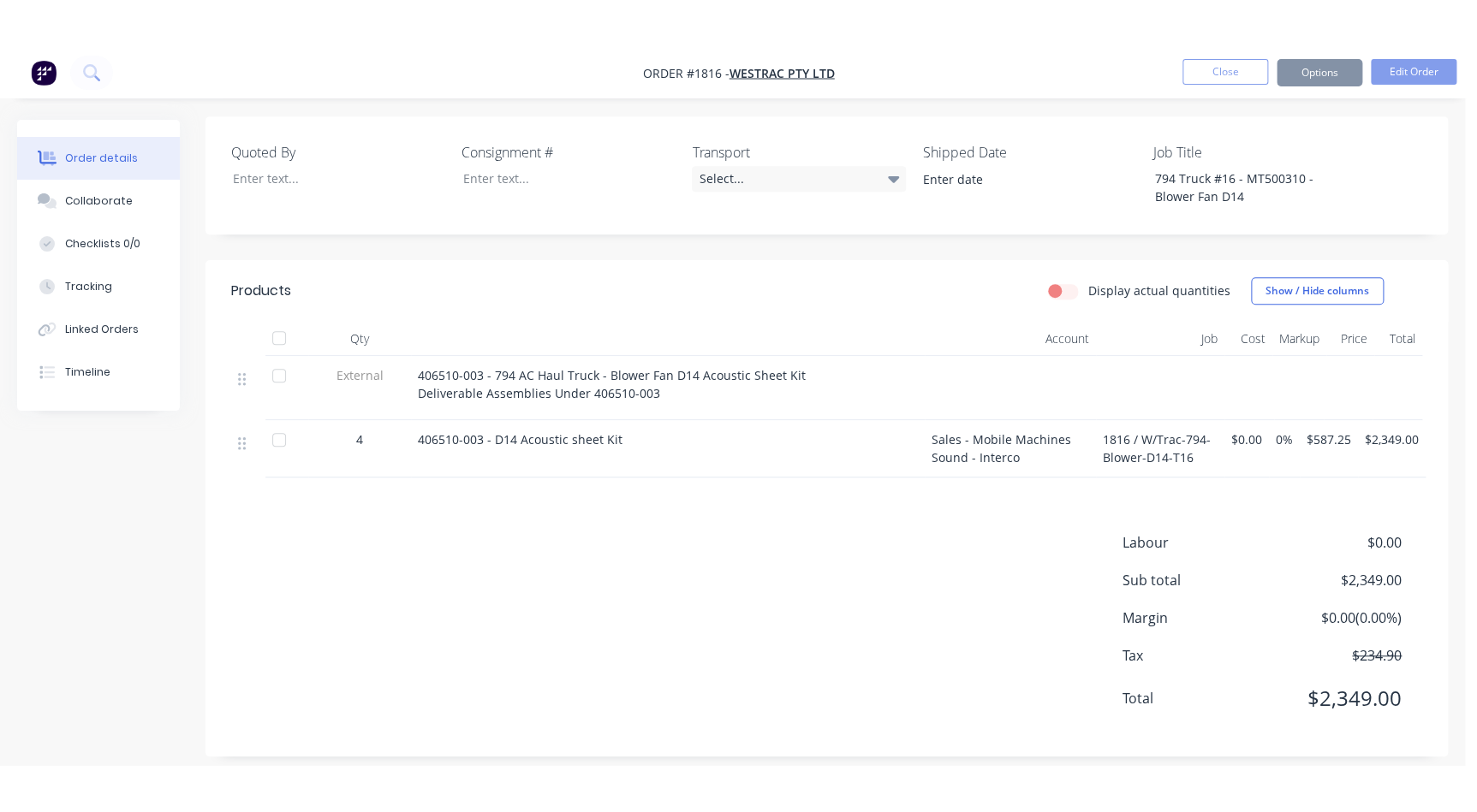
scroll to position [0, 0]
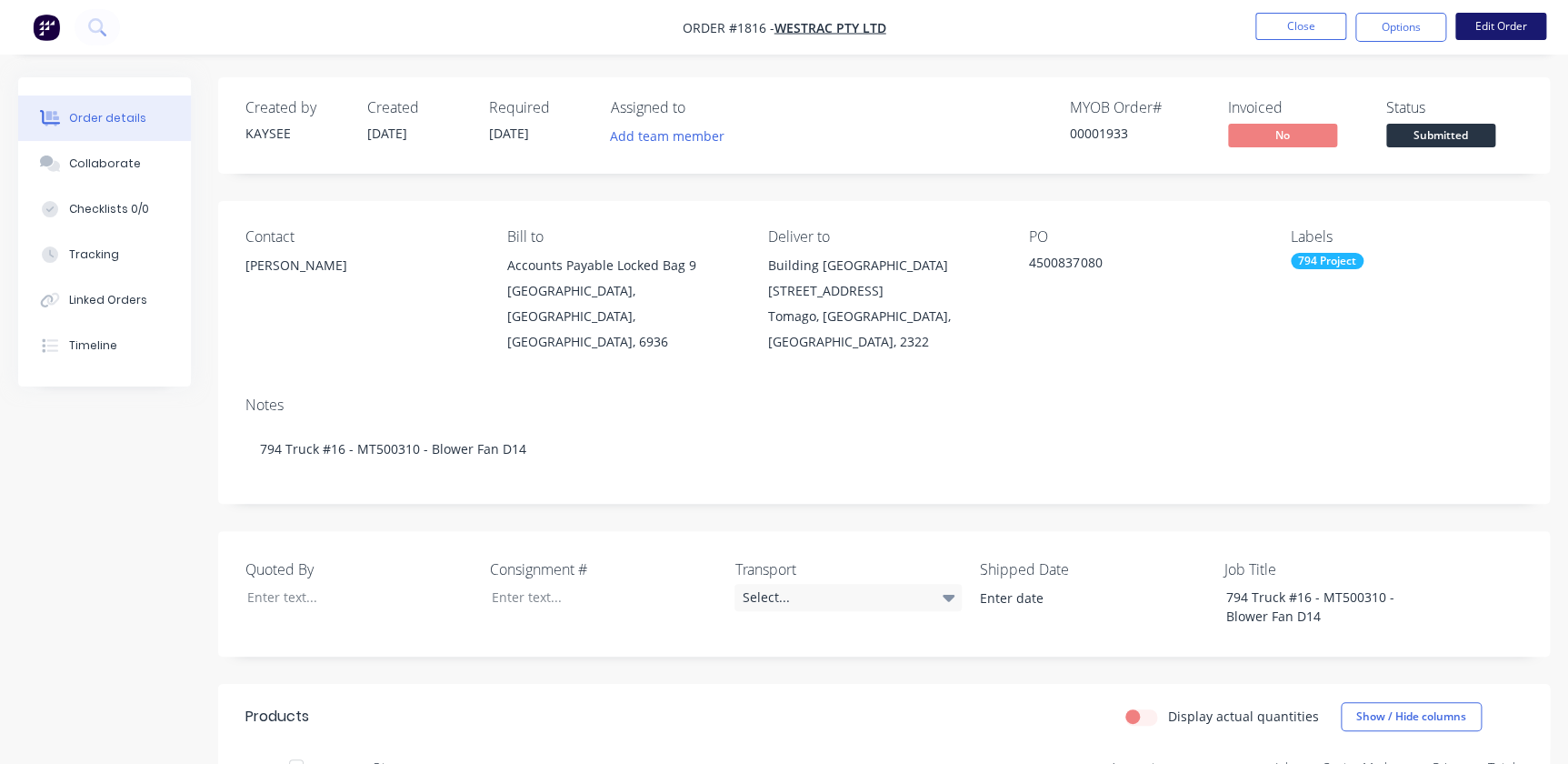
click at [1494, 21] on button "Edit Order" at bounding box center [1500, 26] width 91 height 27
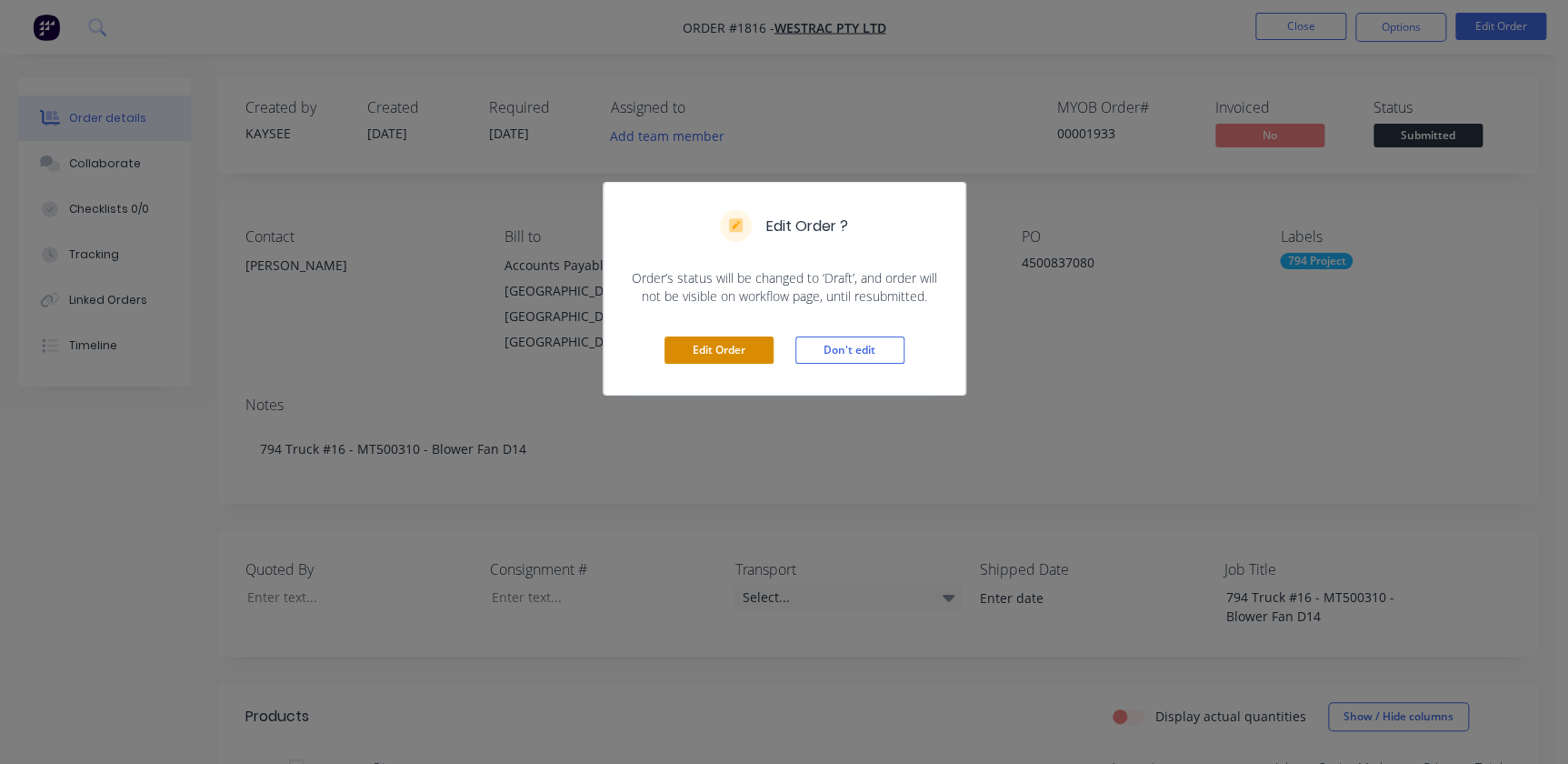
click at [734, 354] on button "Edit Order" at bounding box center [719, 350] width 109 height 27
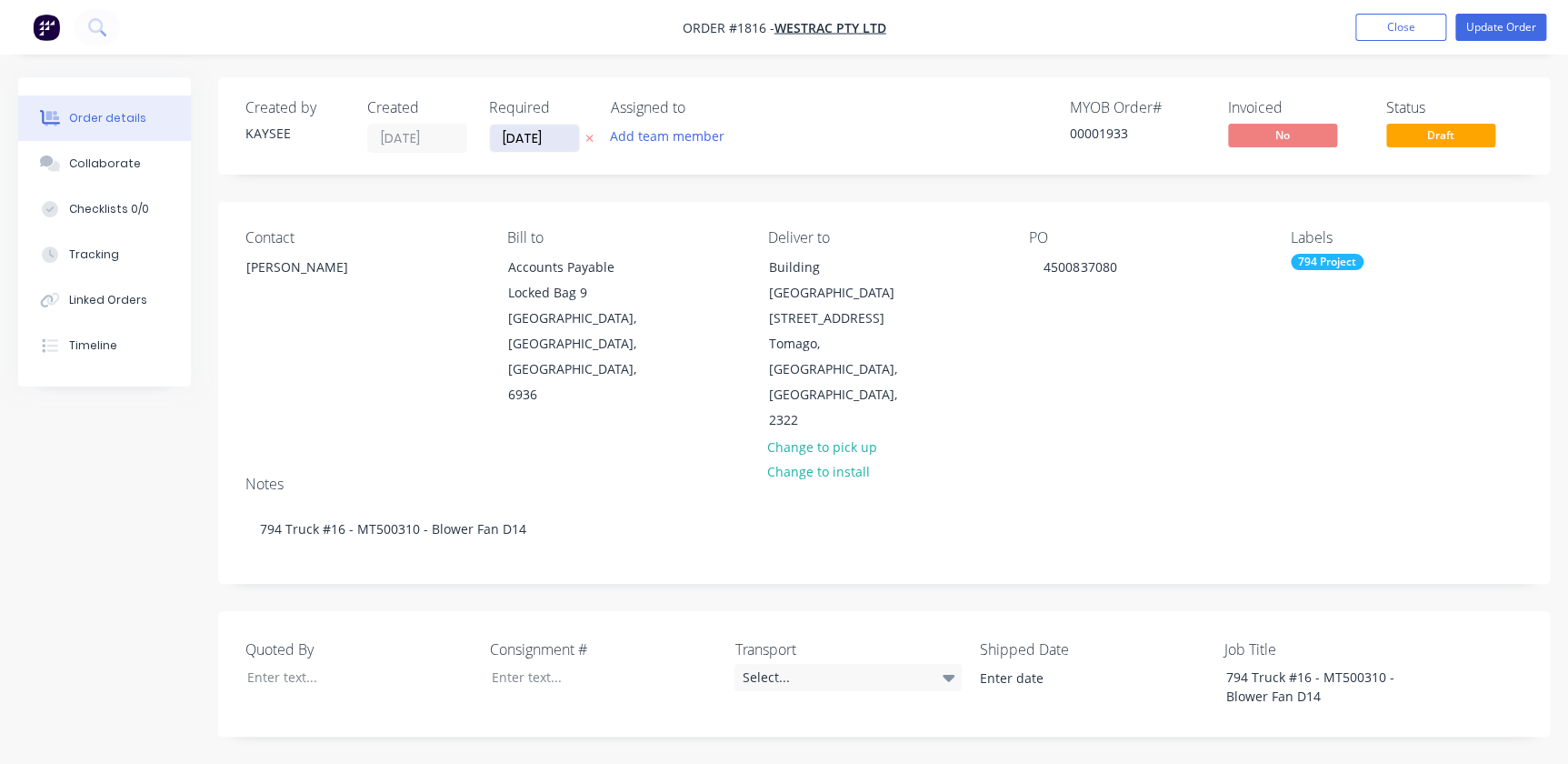
click at [538, 135] on input "23/08/25" at bounding box center [534, 139] width 89 height 27
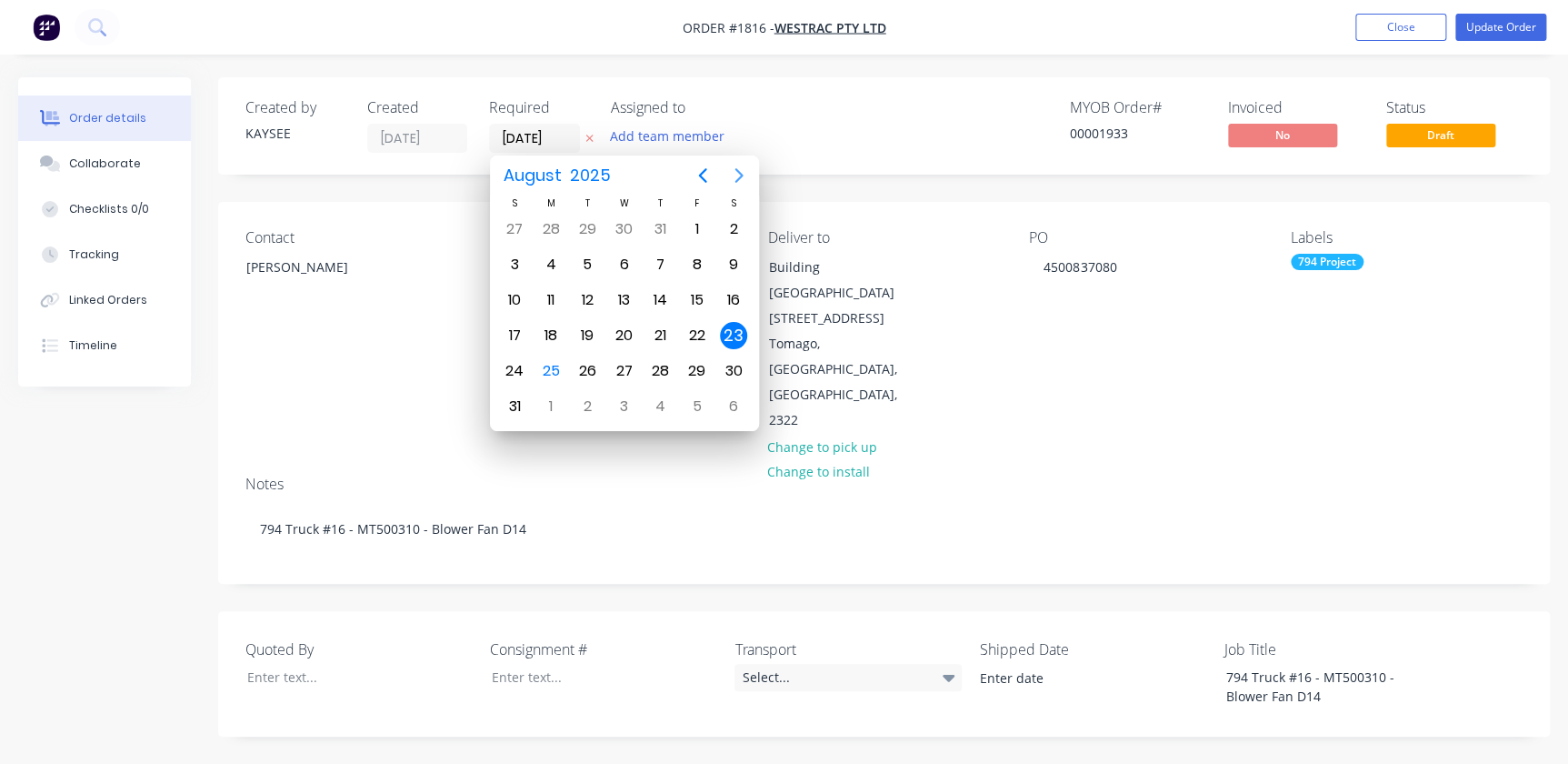
click at [730, 170] on icon "Next page" at bounding box center [739, 176] width 21 height 21
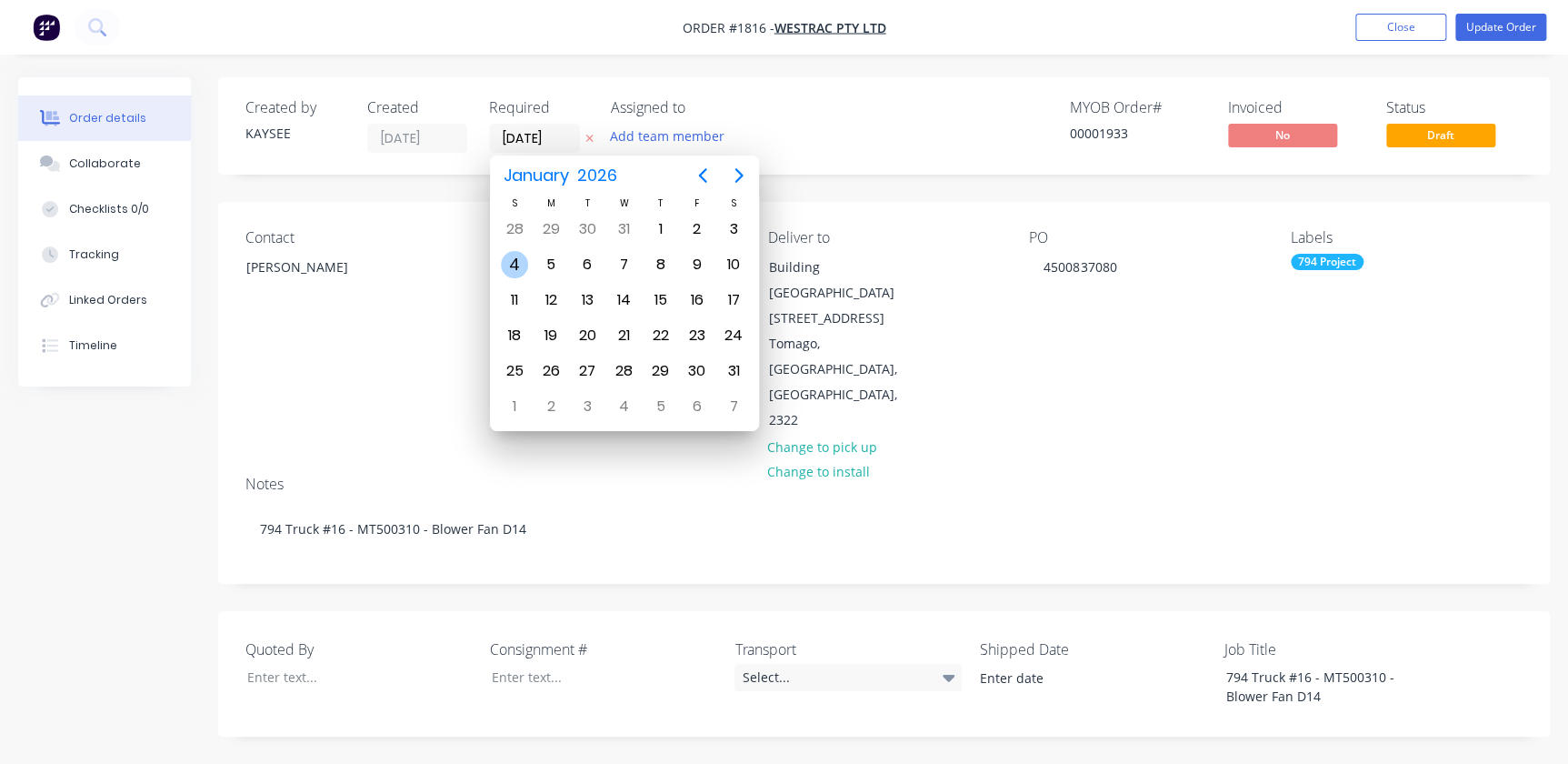
click at [509, 251] on div "4" at bounding box center [514, 264] width 27 height 27
type input "04/01/26"
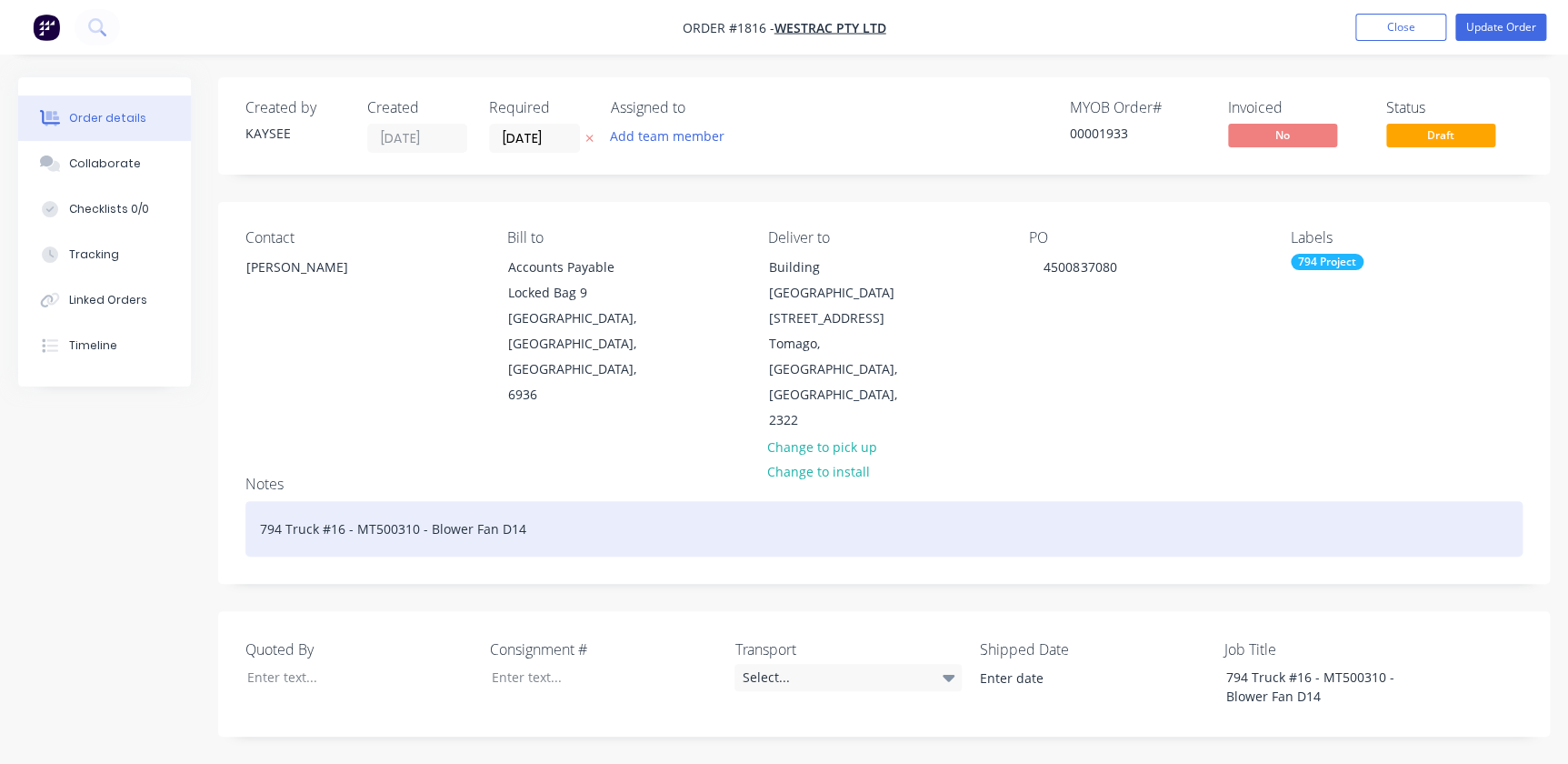
click at [1041, 501] on div "794 Truck #16 - MT500310 - Blower Fan D14" at bounding box center [884, 528] width 1277 height 56
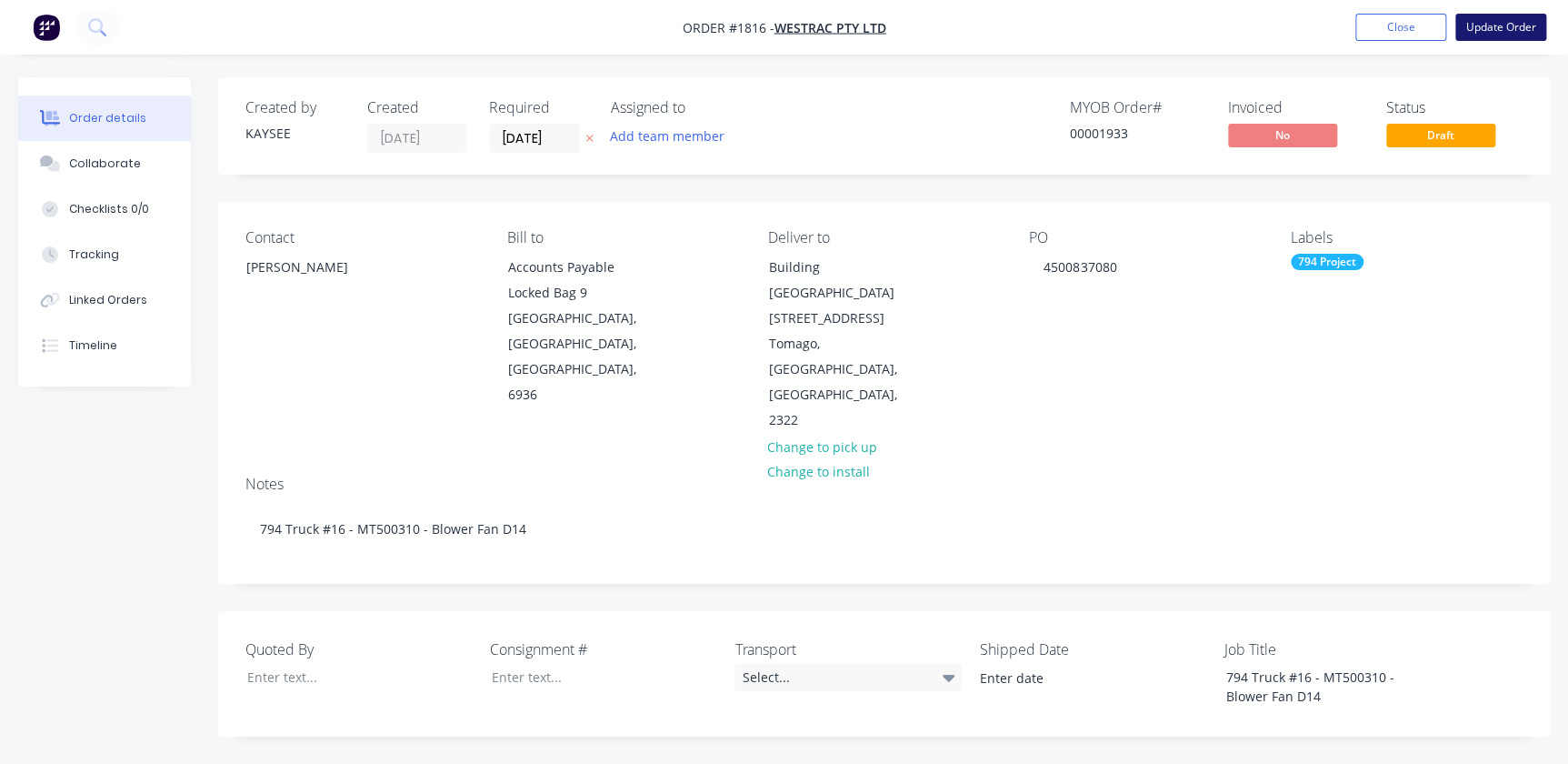
click at [1495, 26] on button "Update Order" at bounding box center [1500, 27] width 91 height 27
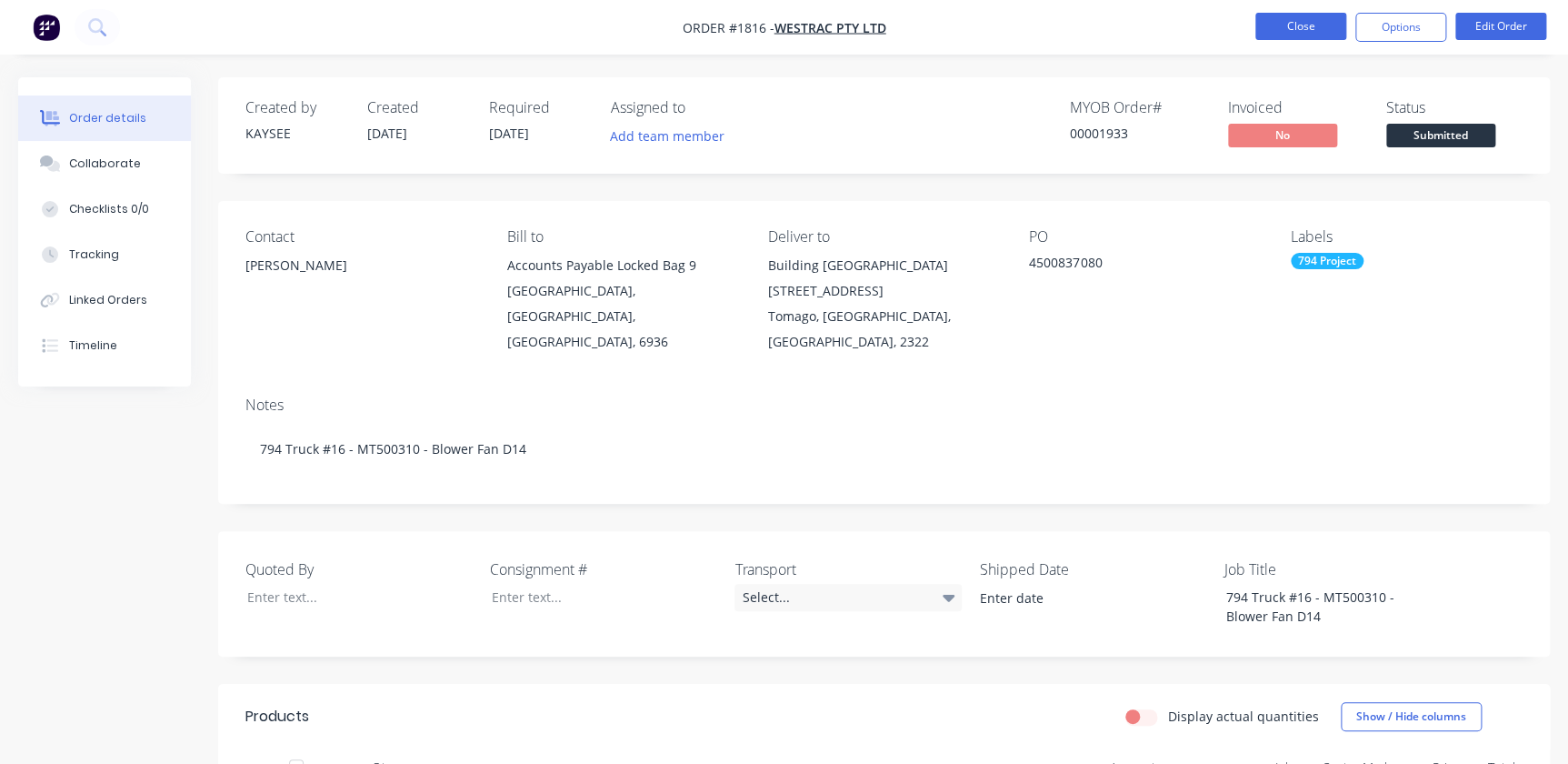
click at [1284, 38] on button "Close" at bounding box center [1300, 26] width 91 height 27
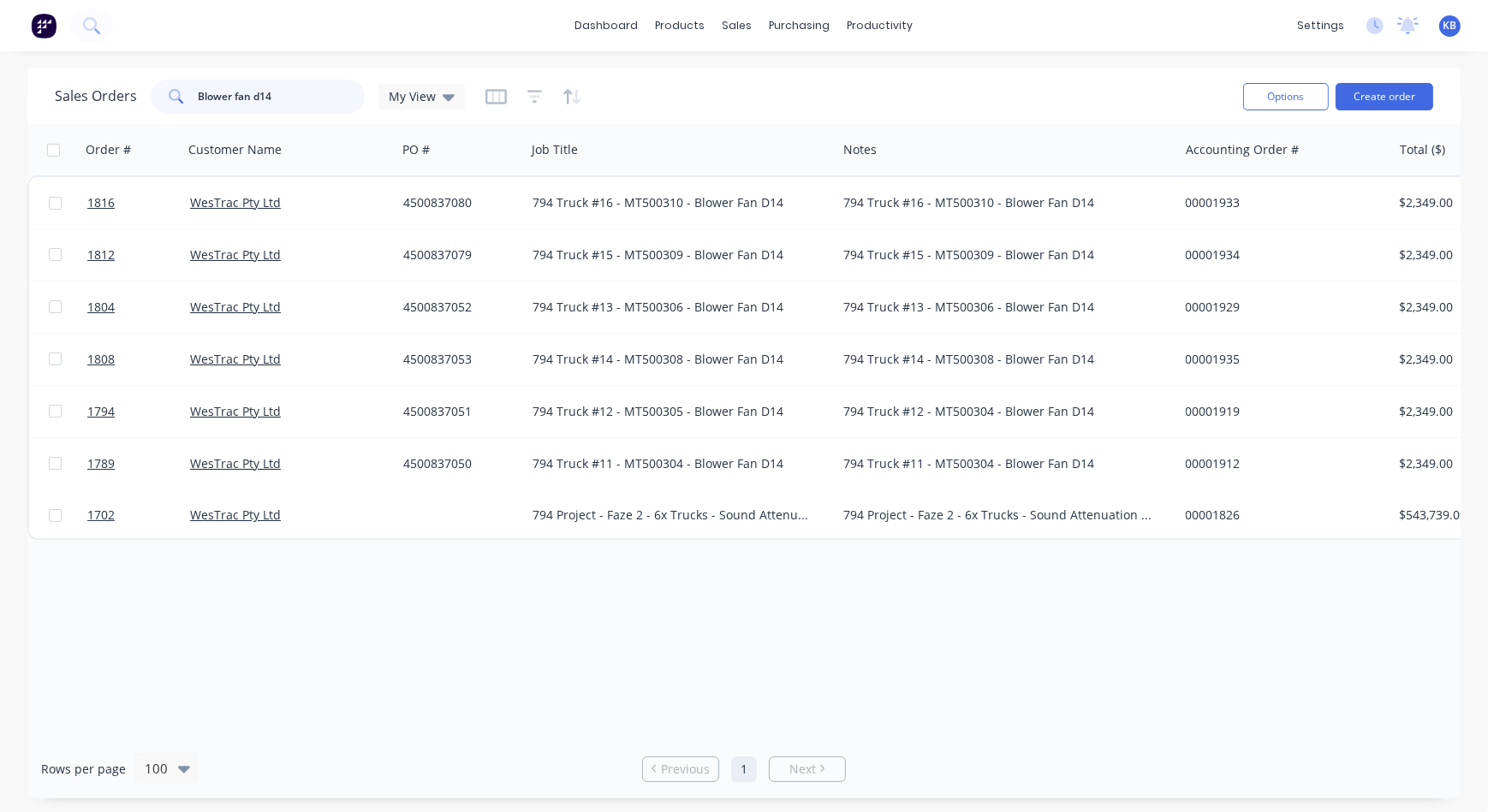
drag, startPoint x: 331, startPoint y: 90, endPoint x: -62, endPoint y: 26, distance: 398.2
click at [0, 26] on html "dashboard products sales purchasing productivity dashboard products Product Cat…" at bounding box center [744, 406] width 1488 height 812
type input "1715"
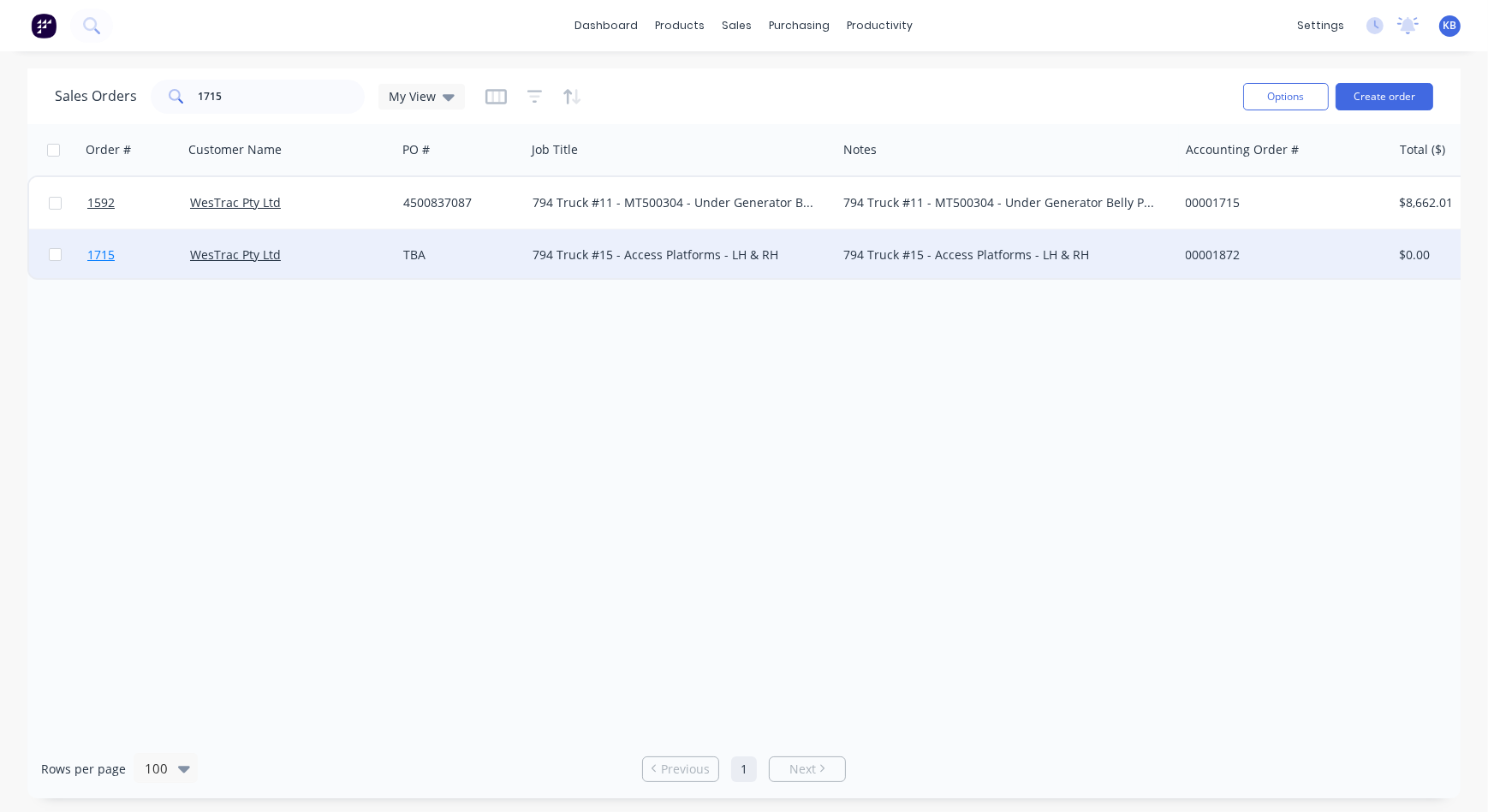
click at [101, 254] on span "1715" at bounding box center [101, 254] width 28 height 17
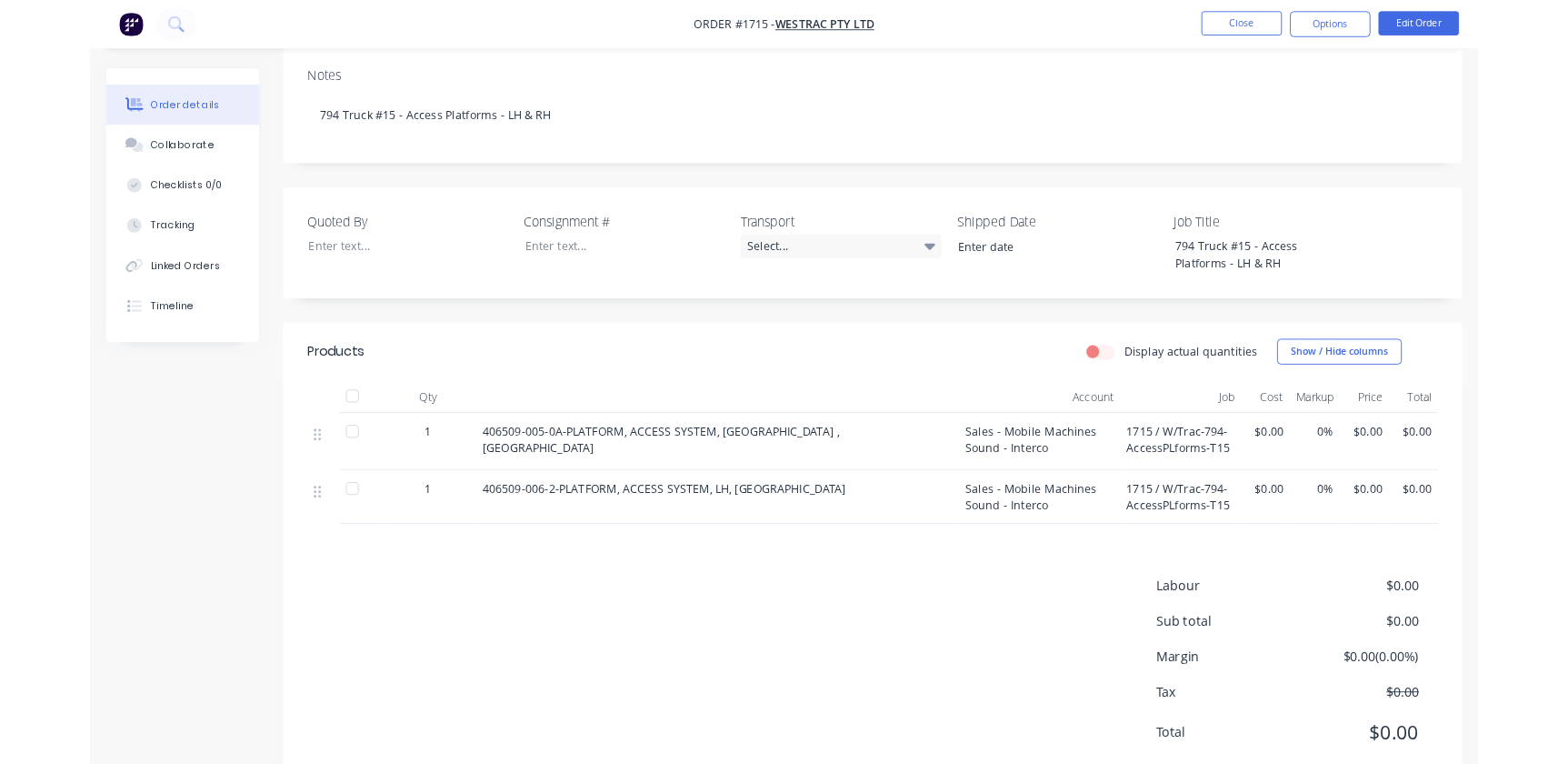
scroll to position [342, 0]
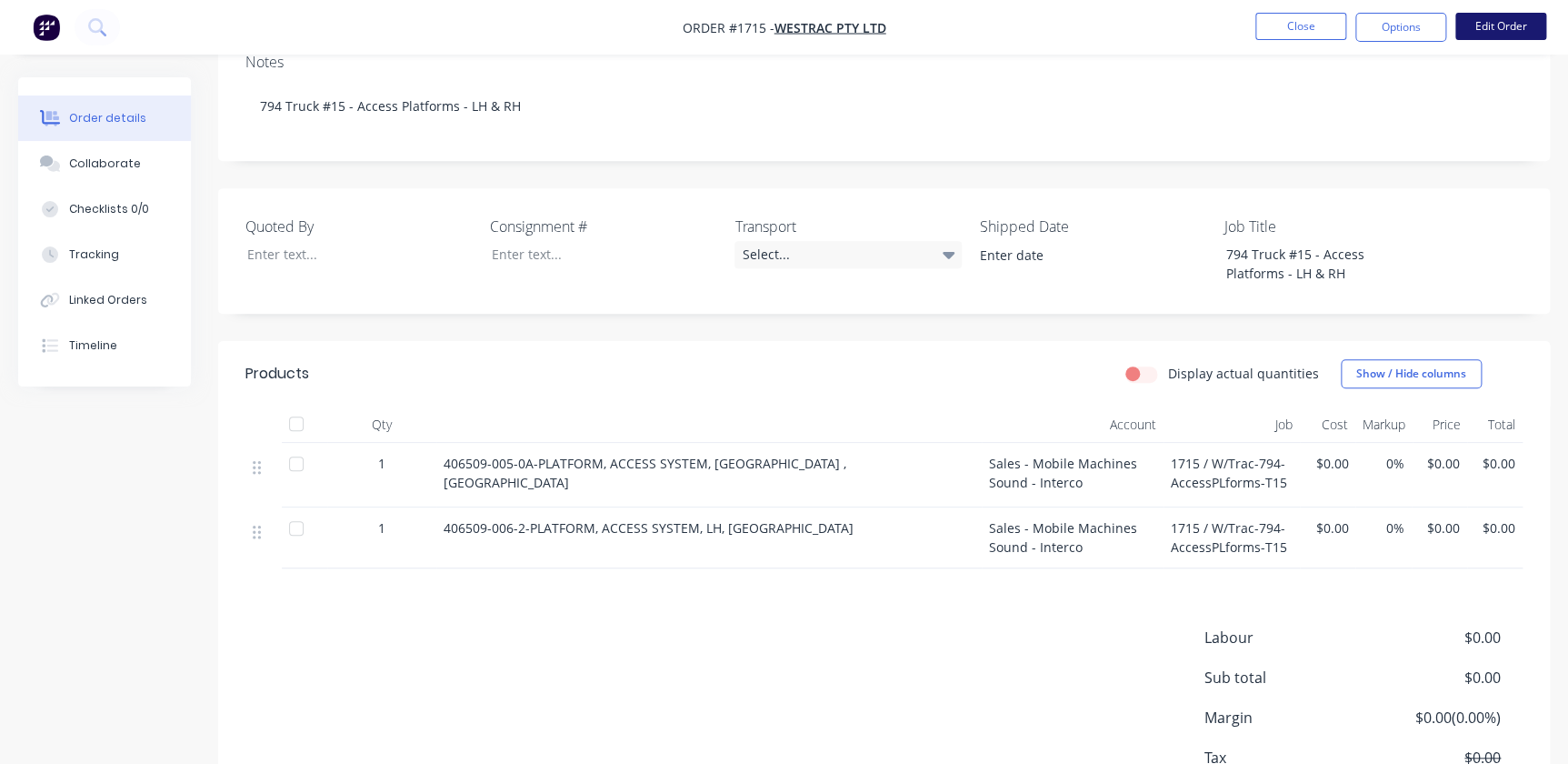
click at [1515, 15] on button "Edit Order" at bounding box center [1500, 26] width 91 height 27
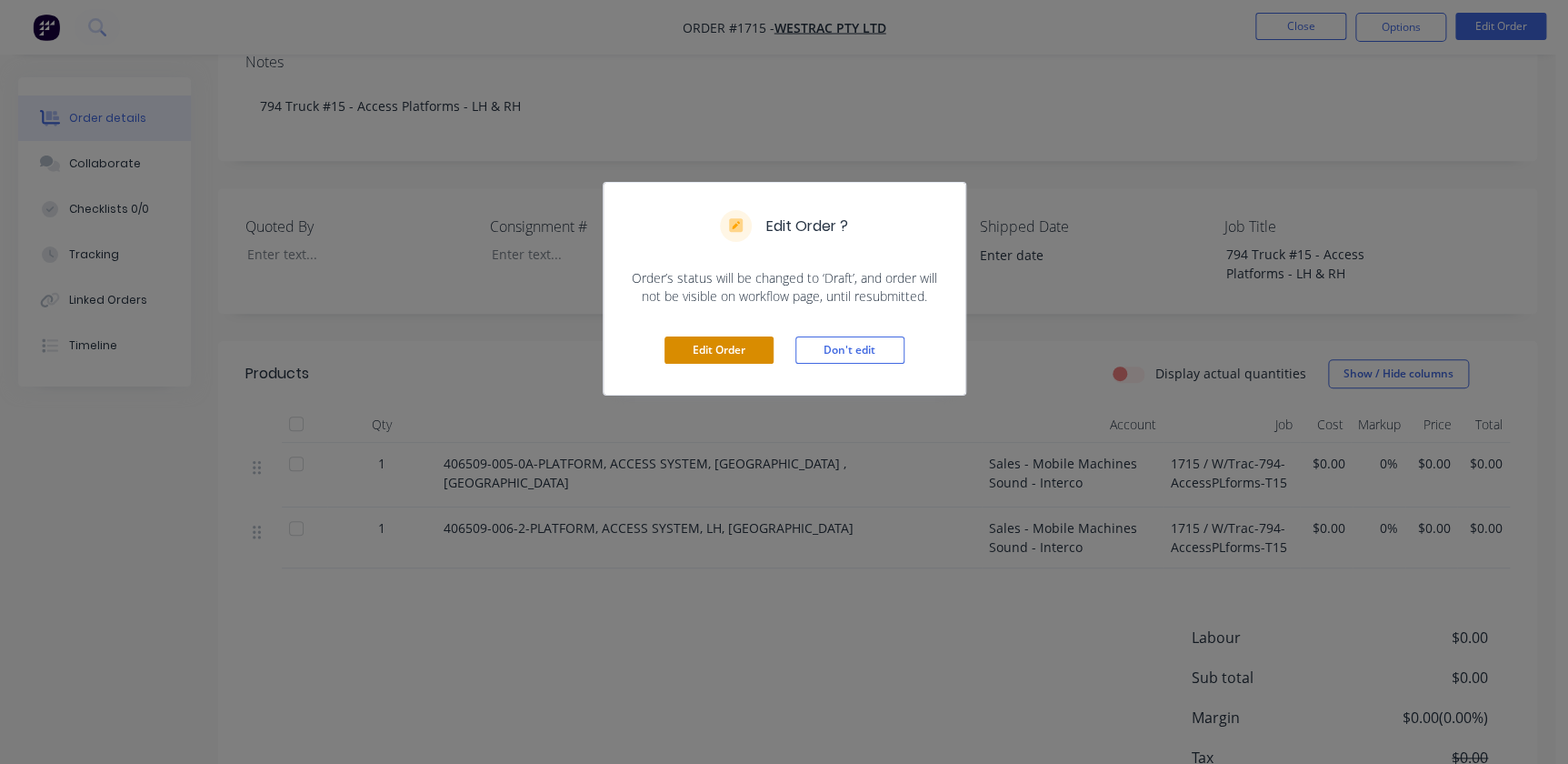
click at [714, 356] on button "Edit Order" at bounding box center [719, 350] width 109 height 27
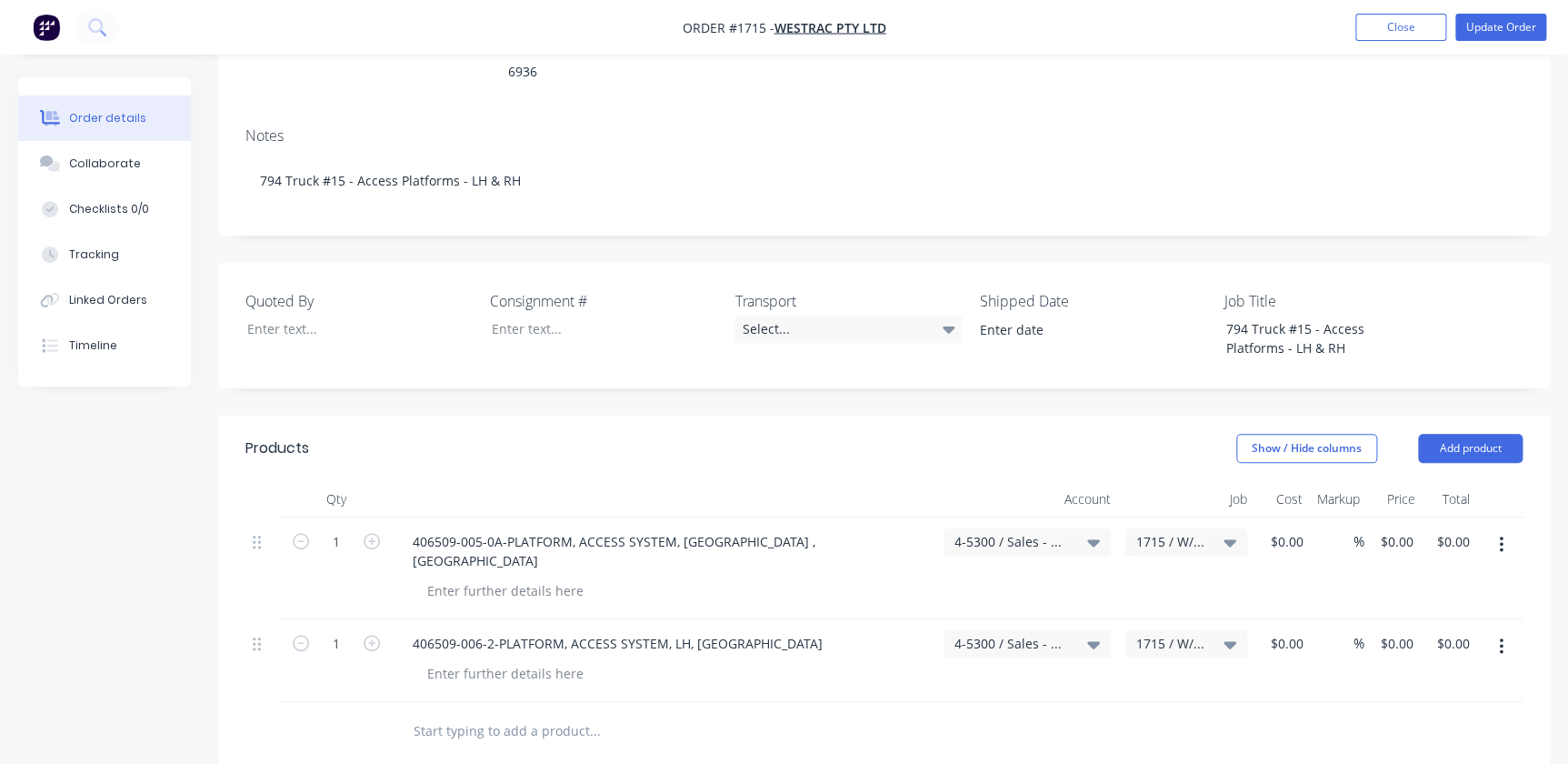
scroll to position [330, 0]
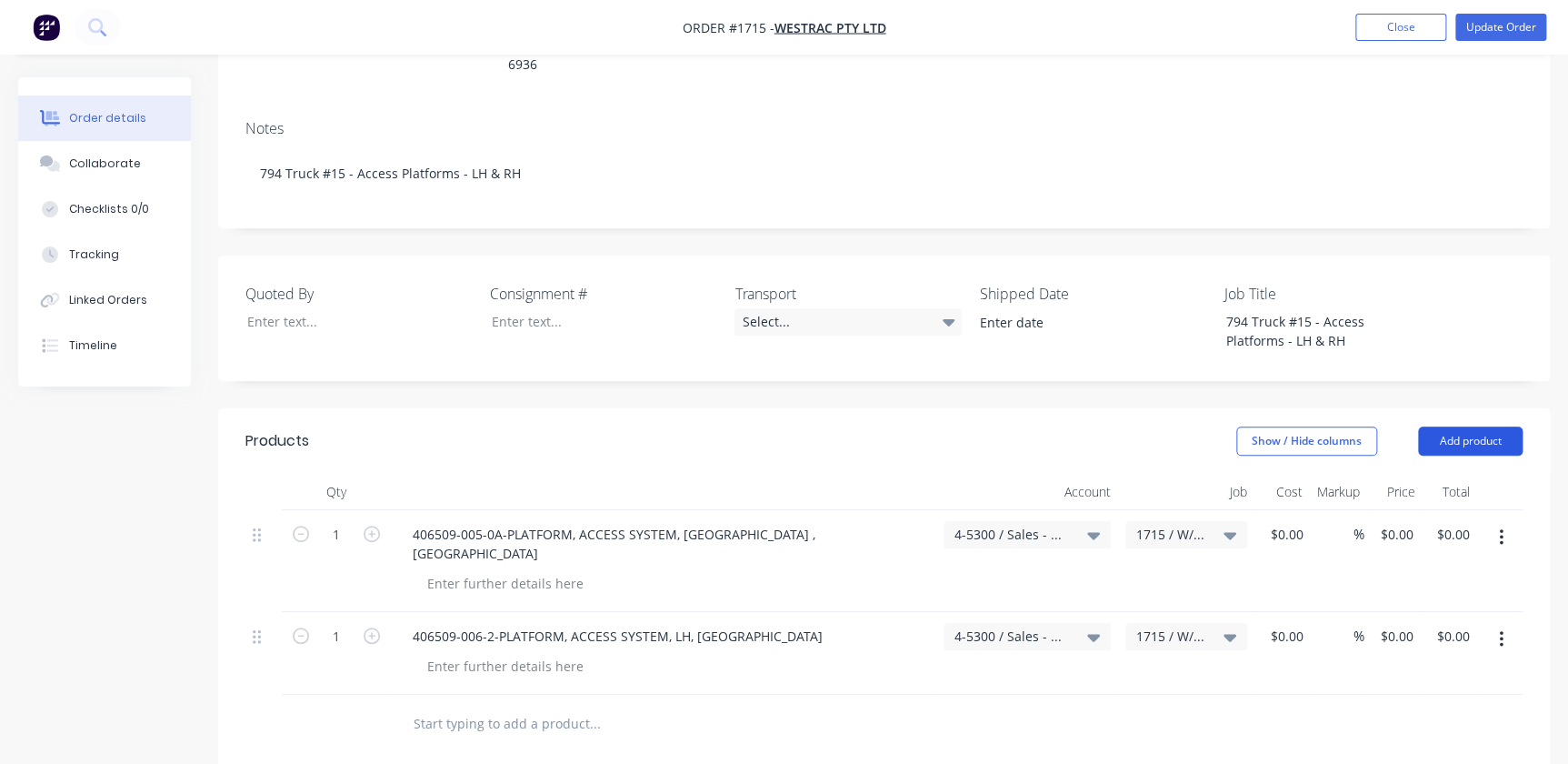
click at [1454, 426] on button "Add product" at bounding box center [1469, 441] width 104 height 29
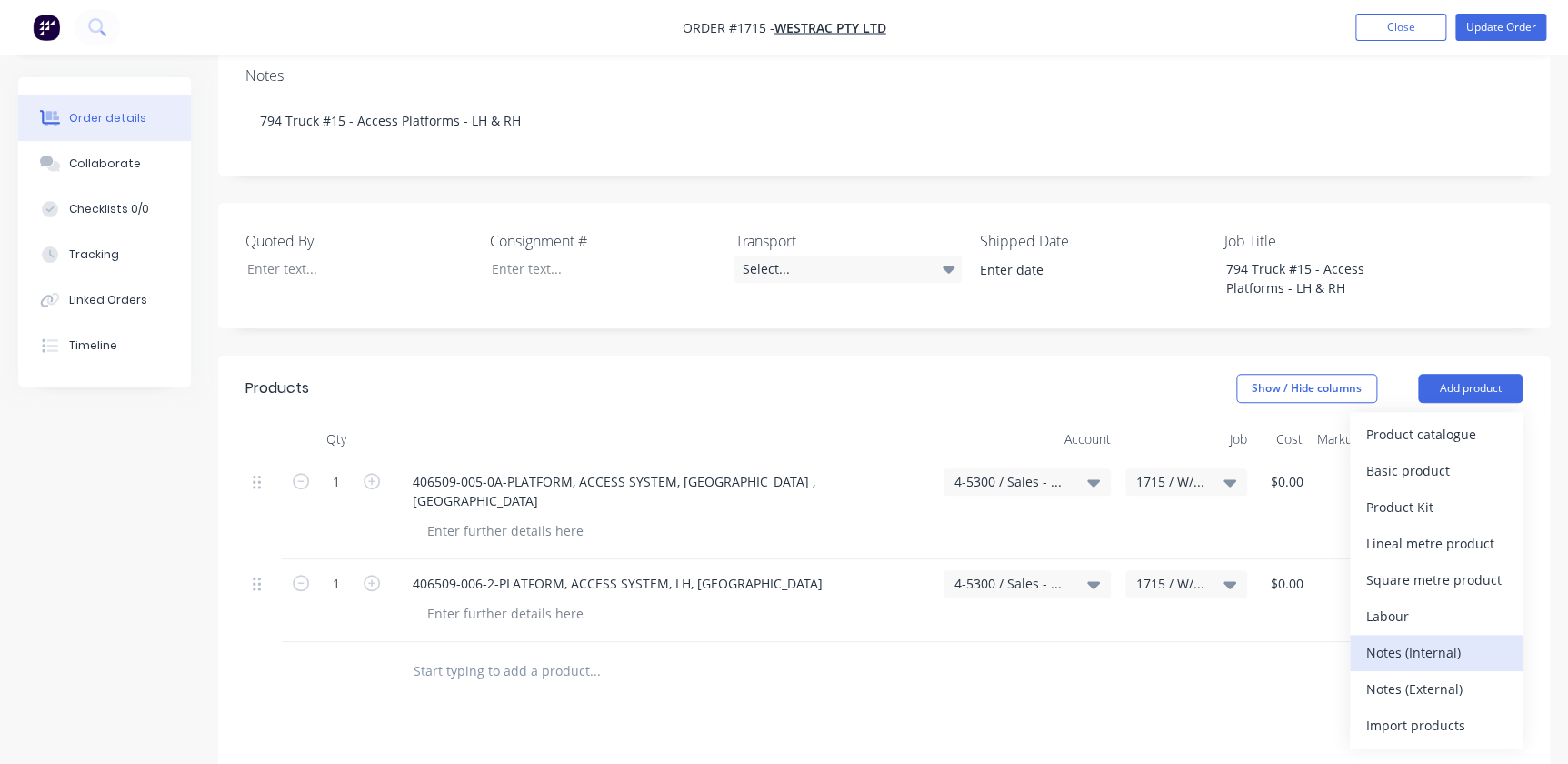
scroll to position [413, 0]
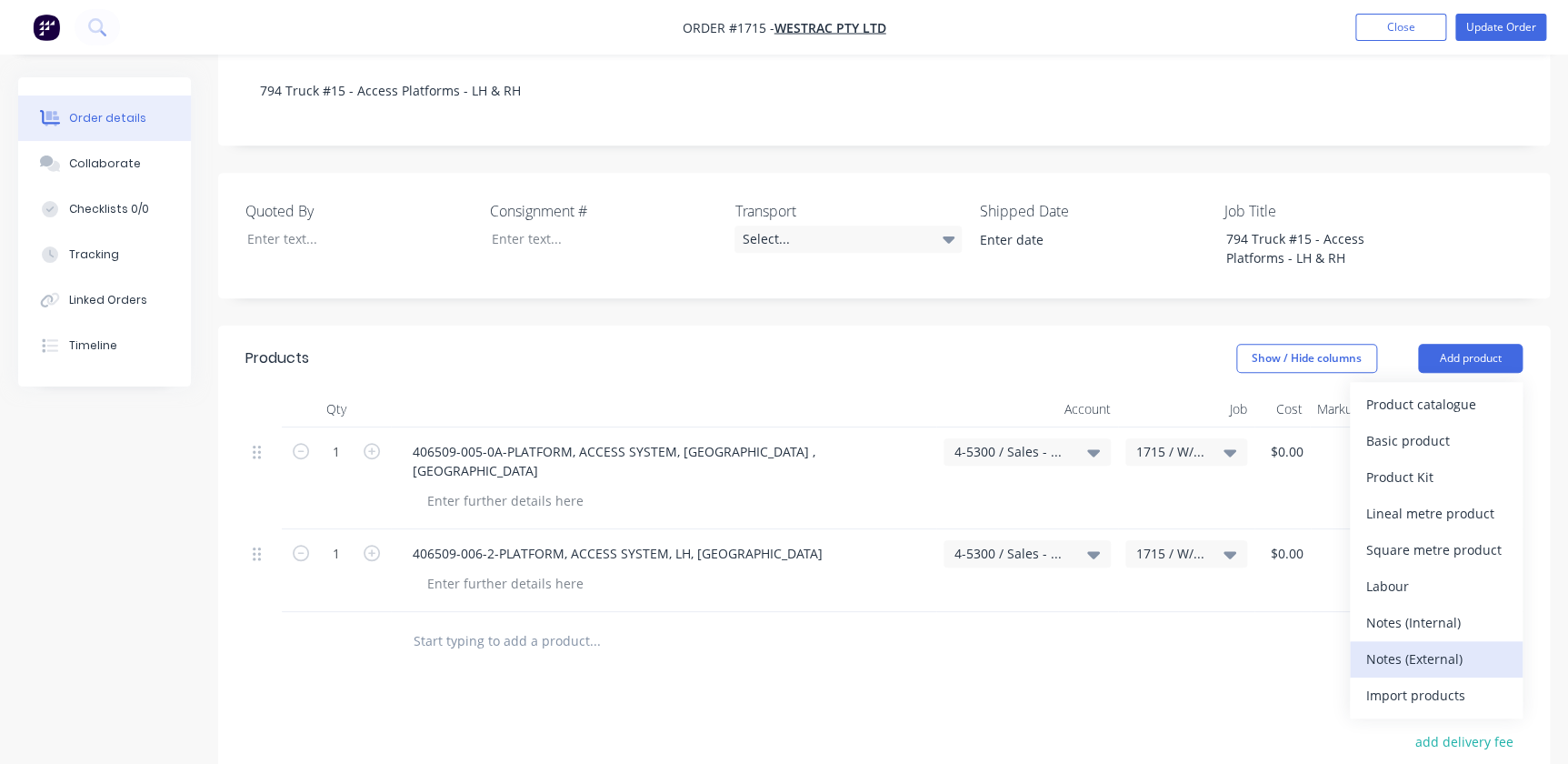
click at [1407, 645] on div "Notes (External)" at bounding box center [1435, 658] width 140 height 26
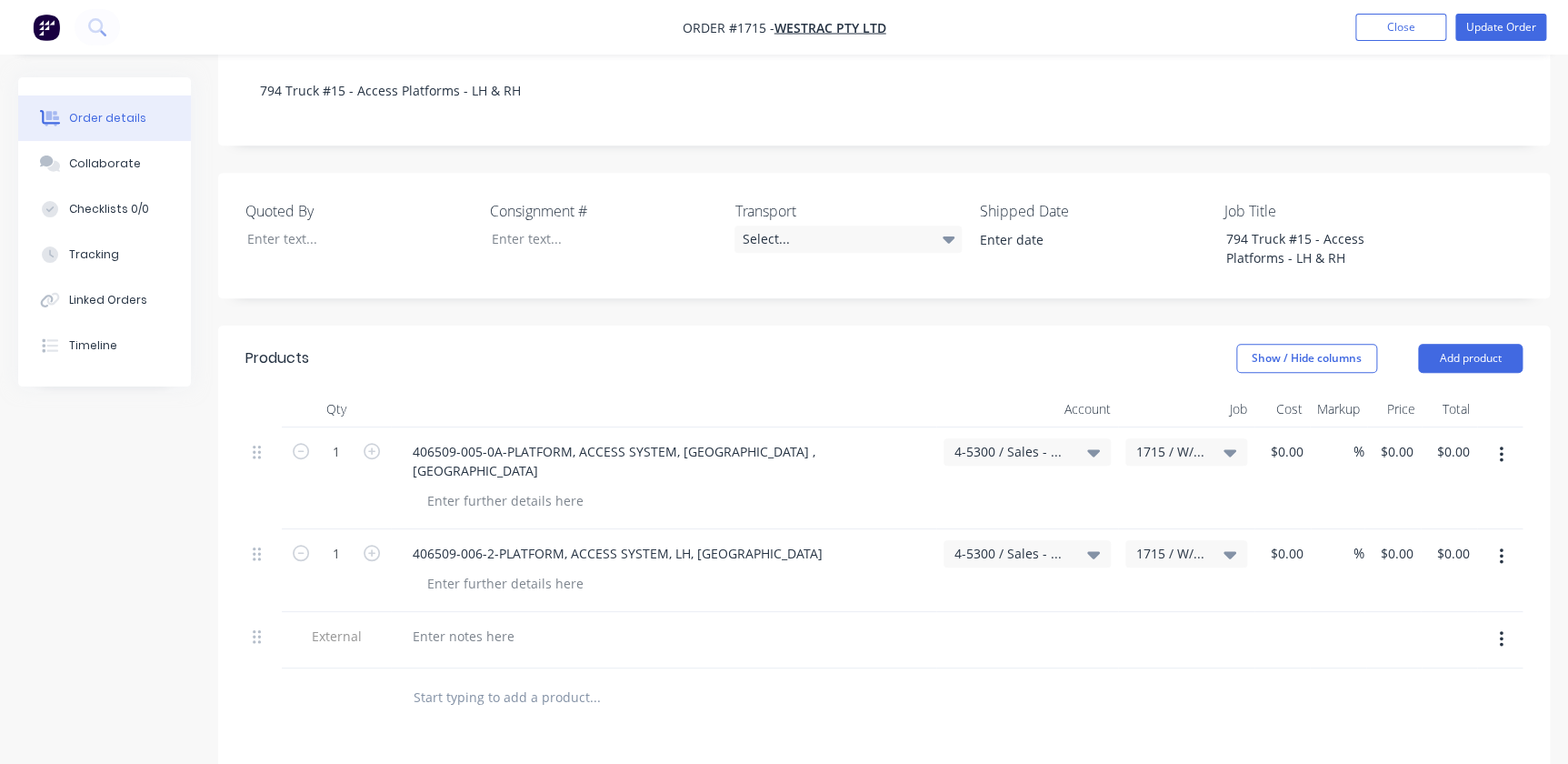
click at [510, 537] on div "406509-006-2-PLATFORM, ACCESS SYSTEM, LH, GA" at bounding box center [663, 570] width 545 height 83
click at [491, 623] on div at bounding box center [463, 635] width 131 height 26
click at [482, 623] on div at bounding box center [463, 635] width 131 height 26
paste div
click at [245, 565] on div "Qty Account Job Cost Markup Price Total 1 406509-005-0A-PLATFORM, ACCESS SYSTEM…" at bounding box center [884, 569] width 1332 height 355
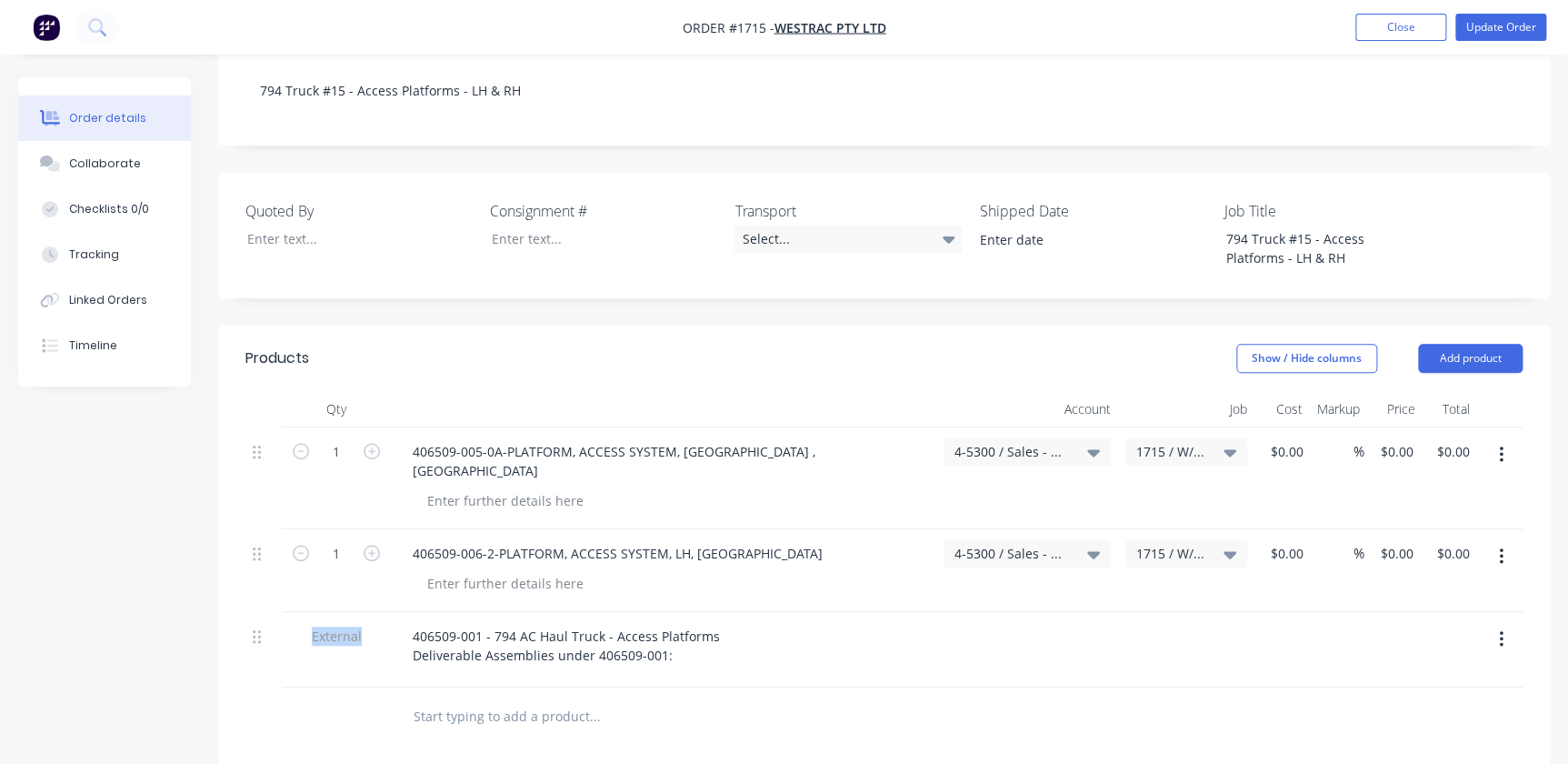
click at [246, 612] on div at bounding box center [263, 649] width 36 height 75
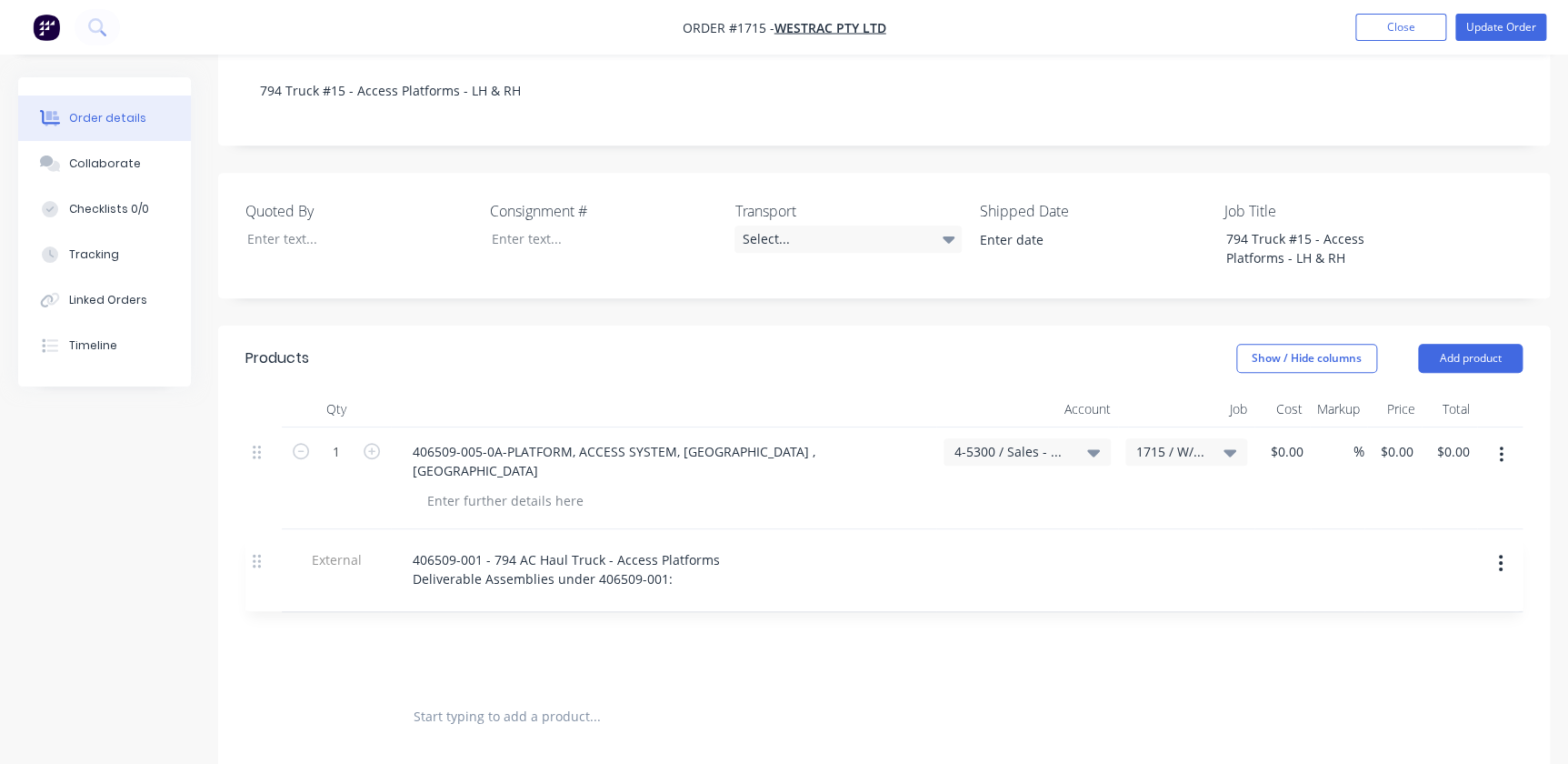
scroll to position [416, 0]
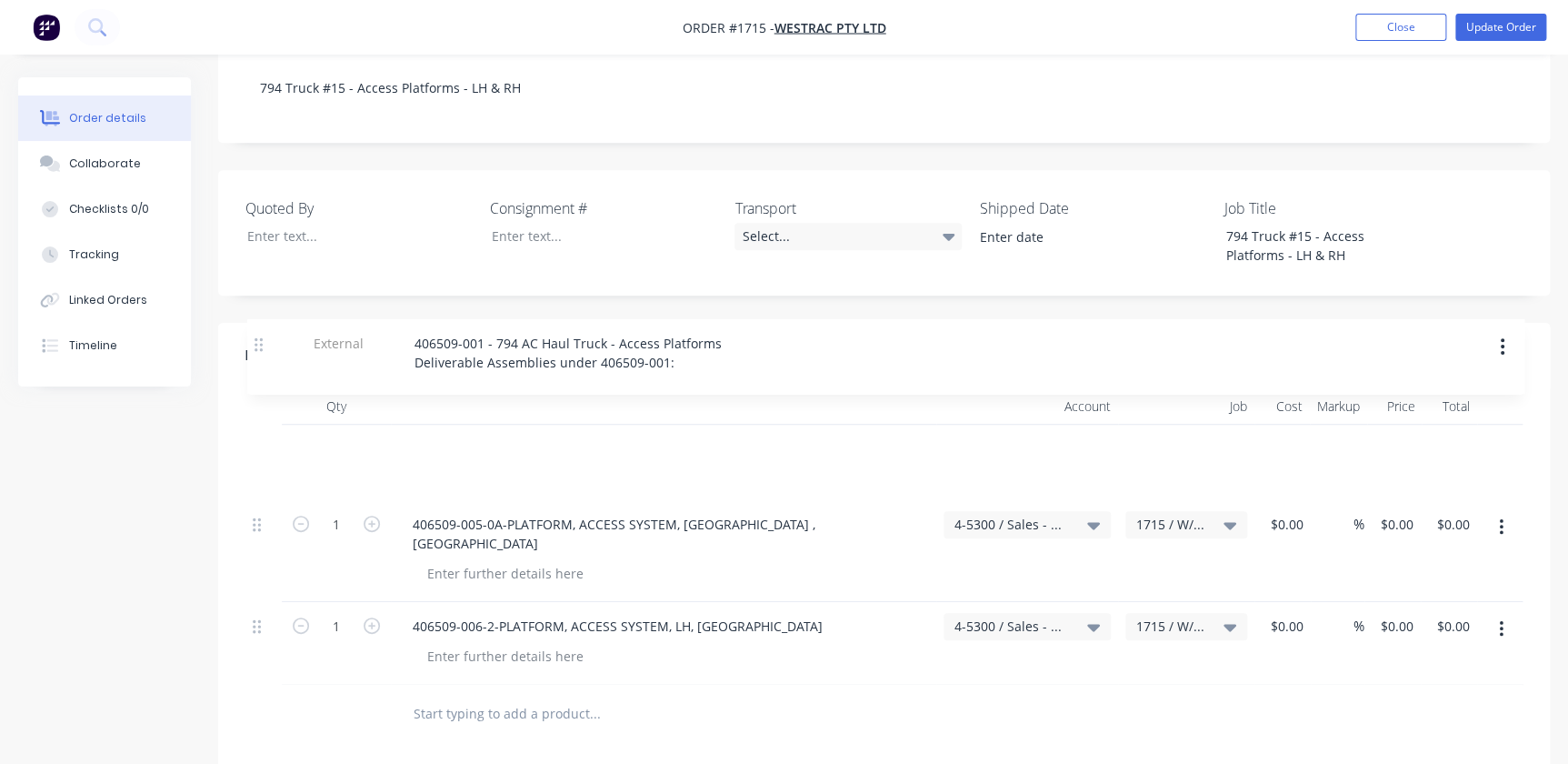
drag, startPoint x: 253, startPoint y: 564, endPoint x: 272, endPoint y: 354, distance: 210.9
click at [255, 388] on div "Qty Account Job Cost Markup Price Total 1 406509-005-0A-PLATFORM, ACCESS SYSTEM…" at bounding box center [884, 537] width 1277 height 297
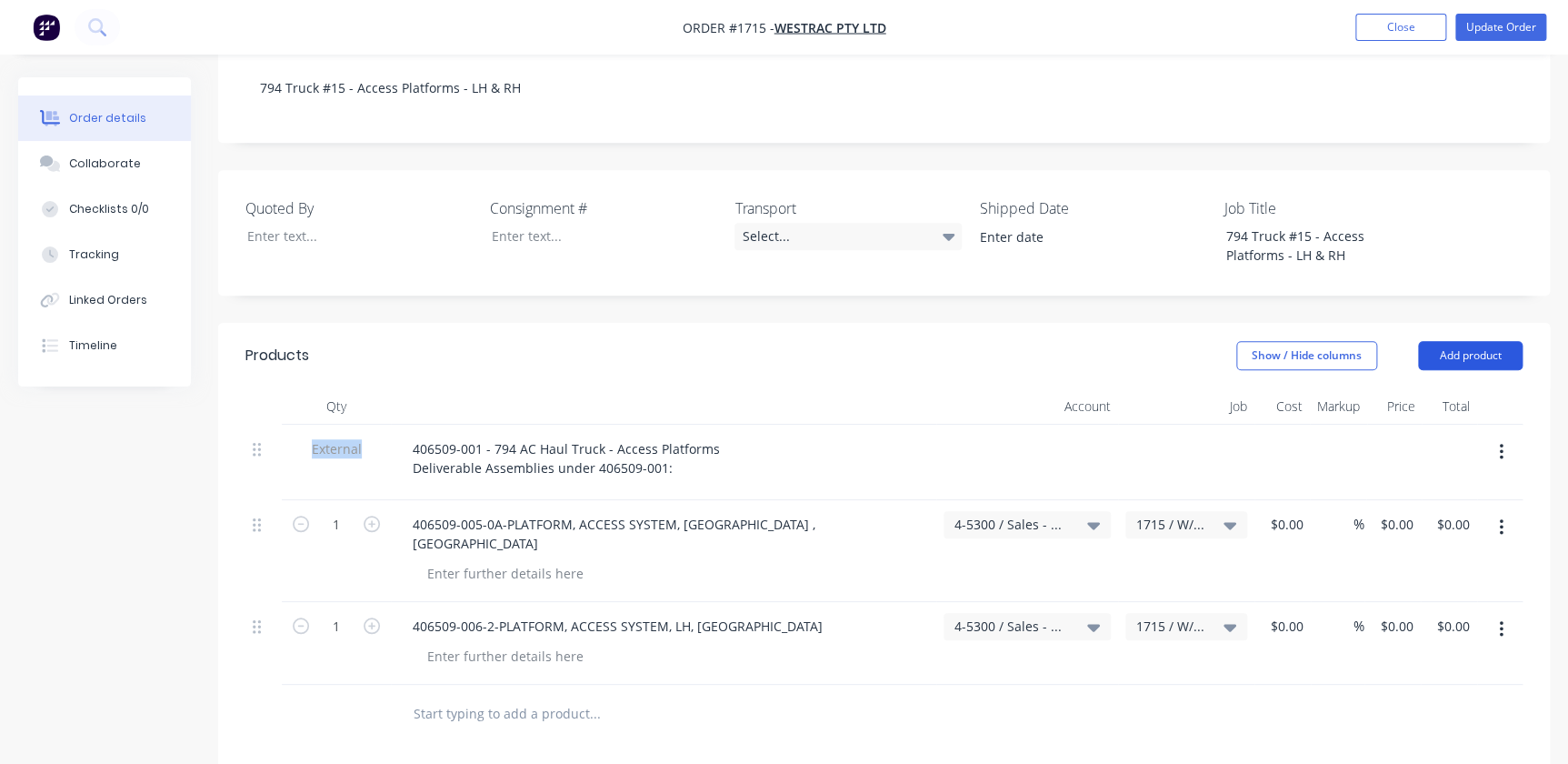
click at [1466, 341] on button "Add product" at bounding box center [1469, 355] width 104 height 29
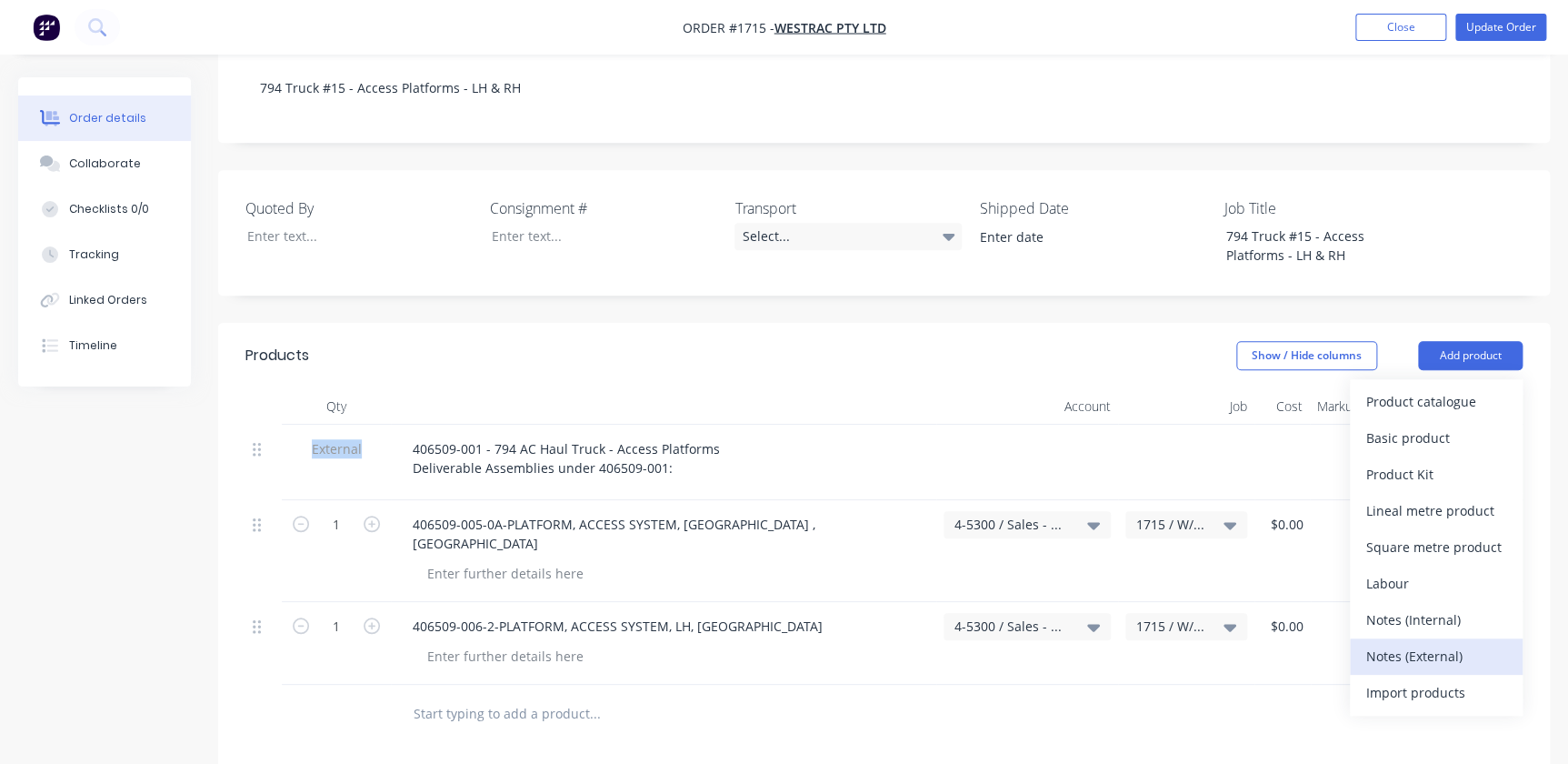
click at [1439, 643] on div "Notes (External)" at bounding box center [1435, 656] width 140 height 26
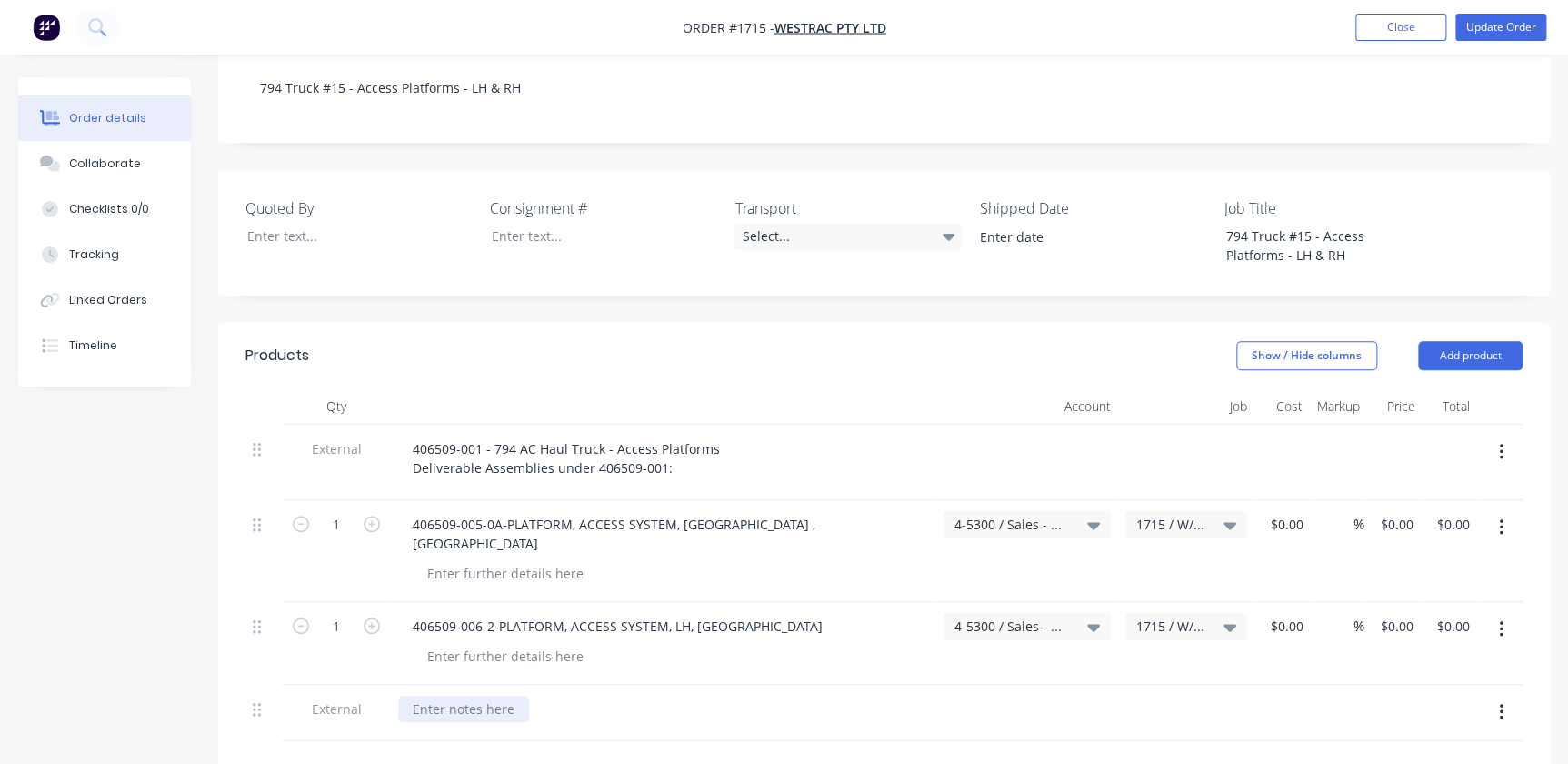
drag, startPoint x: 555, startPoint y: 645, endPoint x: 415, endPoint y: 636, distance: 140.3
click at [453, 696] on div at bounding box center [663, 708] width 531 height 26
click at [408, 696] on div at bounding box center [463, 708] width 131 height 26
paste div
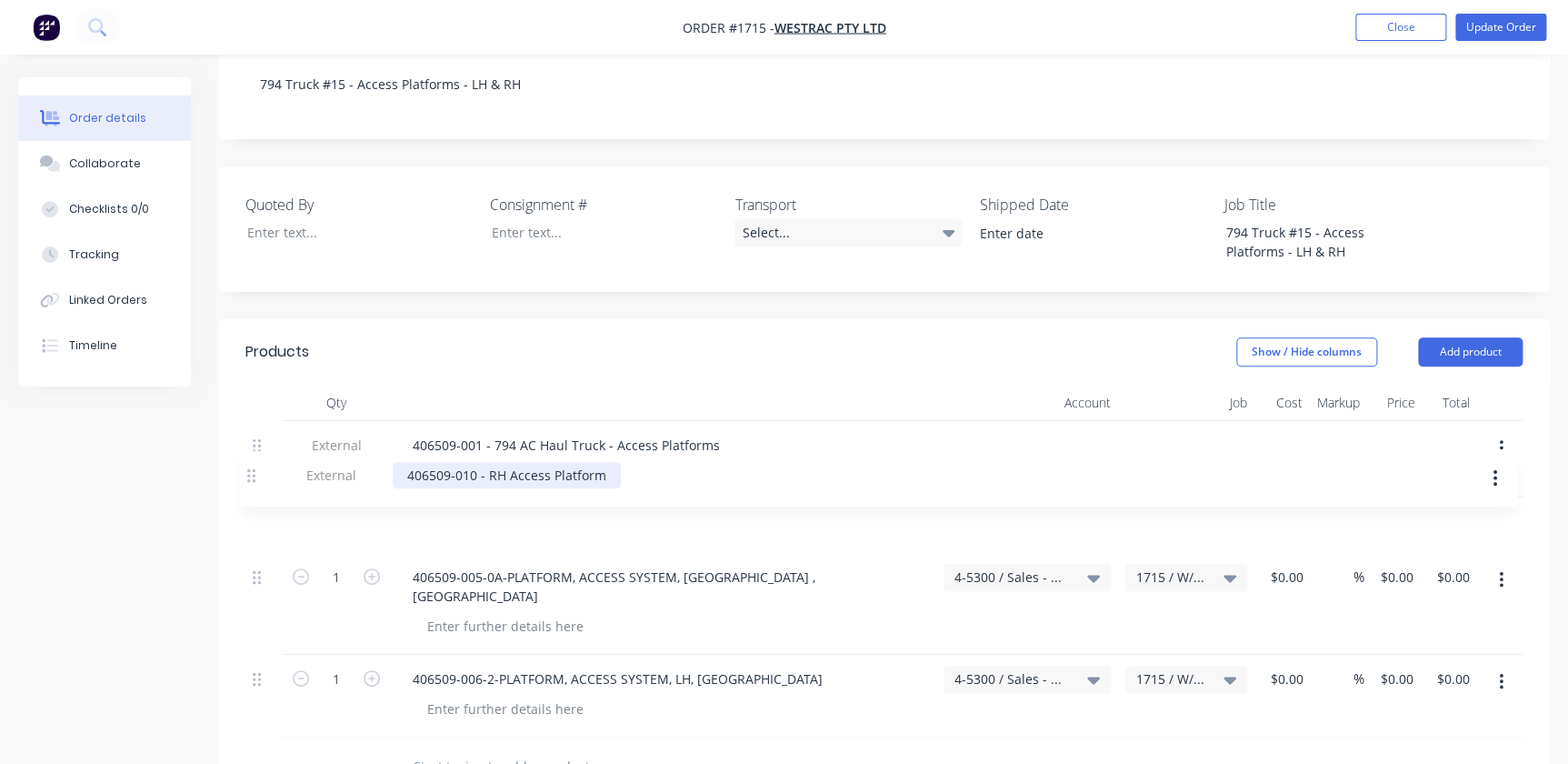
drag, startPoint x: 256, startPoint y: 636, endPoint x: 260, endPoint y: 469, distance: 167.0
click at [253, 462] on div "External 406509-001 - 794 AC Haul Truck - Access Platforms Deliverable Assembli…" at bounding box center [884, 579] width 1277 height 316
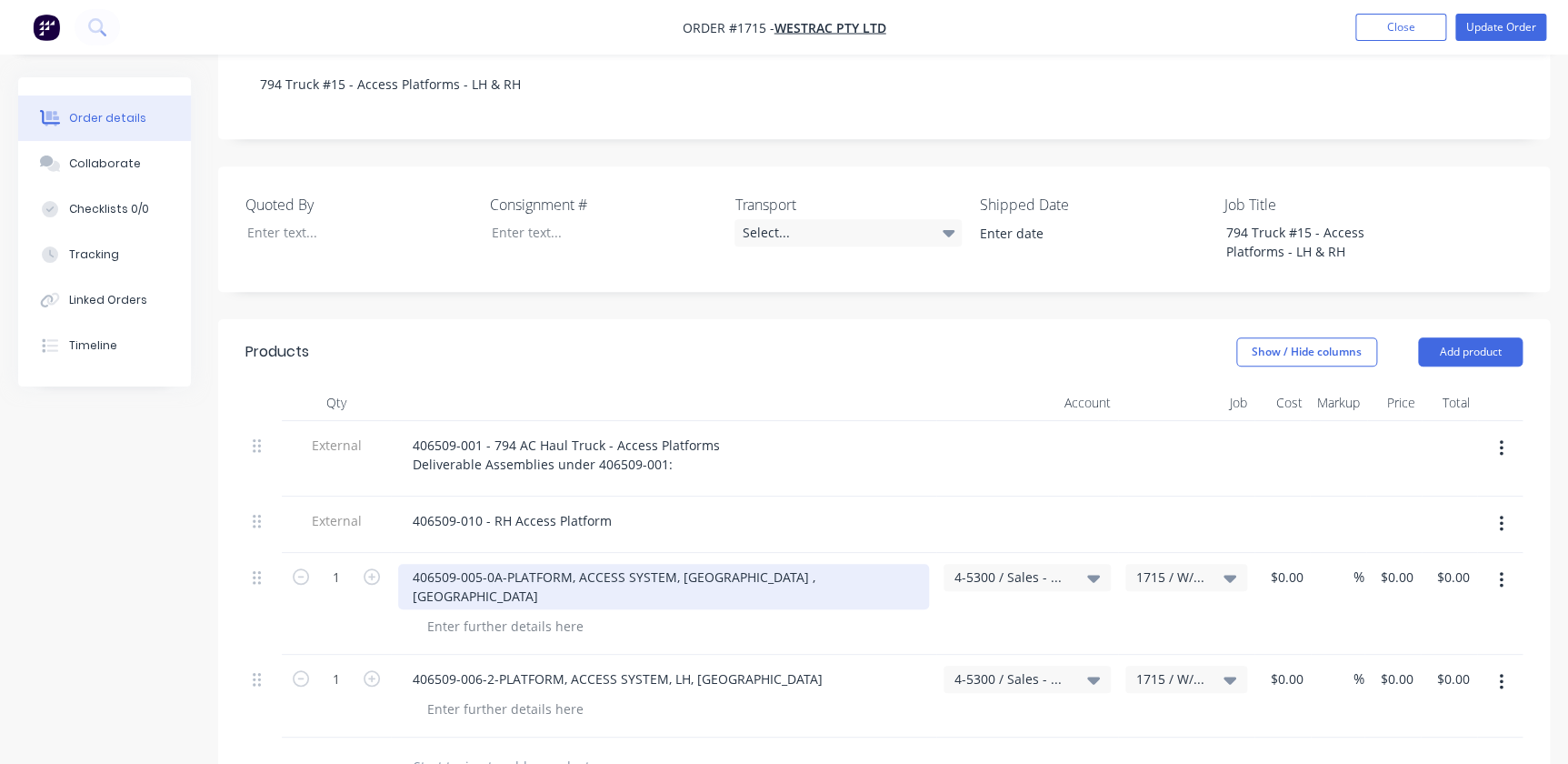
click at [528, 564] on div "406509-005-0A-PLATFORM, ACCESS SYSTEM, RH , GA" at bounding box center [663, 586] width 531 height 46
drag, startPoint x: 718, startPoint y: 524, endPoint x: 480, endPoint y: 538, distance: 238.4
click at [375, 552] on div "1 406509-005-0A-PLATFORM, ACCESS SYSTEM, RH , GA 4-5300 / Sales - Mobile Machin…" at bounding box center [884, 603] width 1277 height 101
paste div
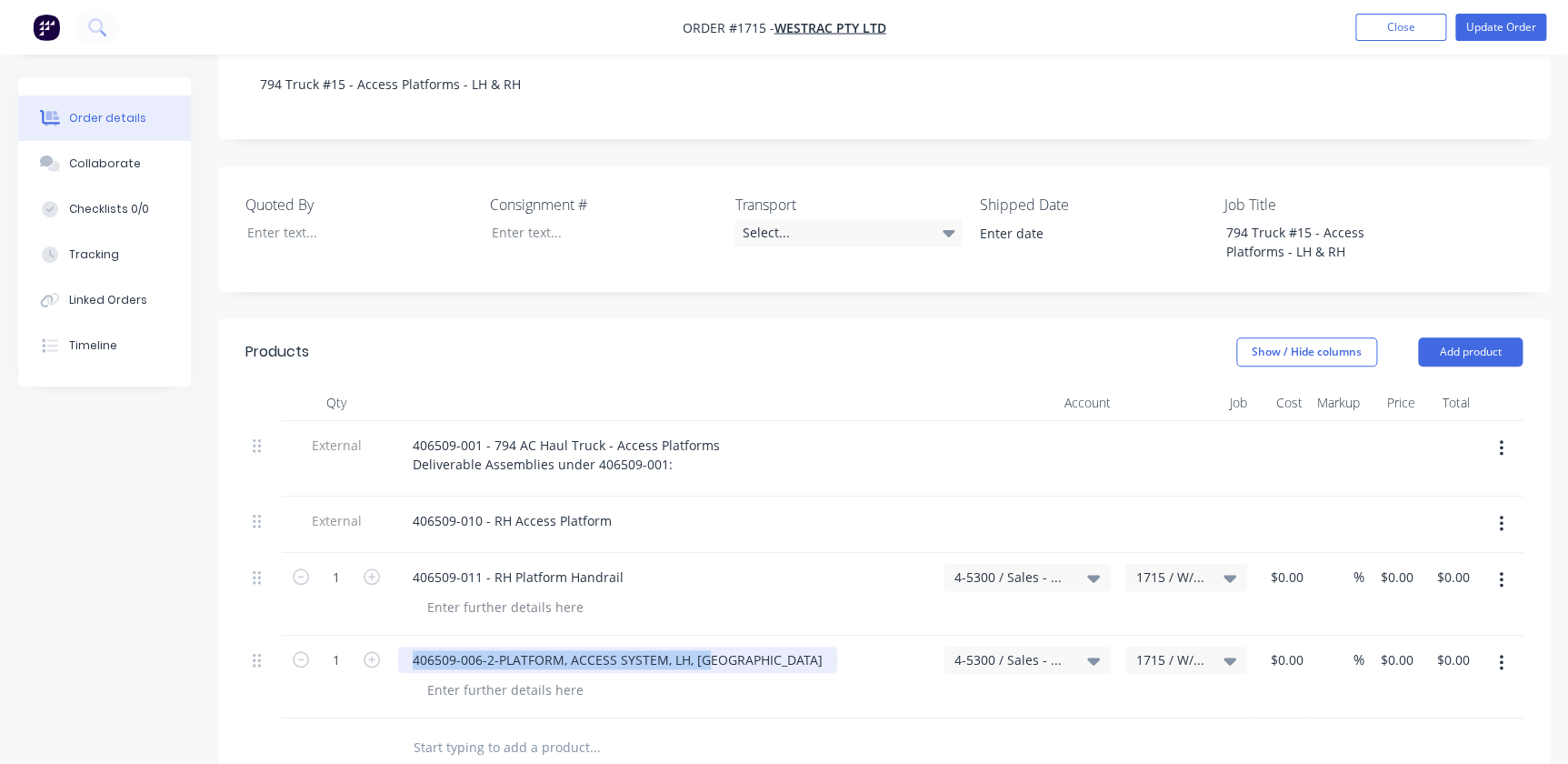
drag, startPoint x: 714, startPoint y: 594, endPoint x: 344, endPoint y: 561, distance: 371.5
click at [337, 563] on div "External 406509-001 - 794 AC Haul Truck - Access Platforms Deliverable Assembli…" at bounding box center [884, 569] width 1277 height 298
paste div
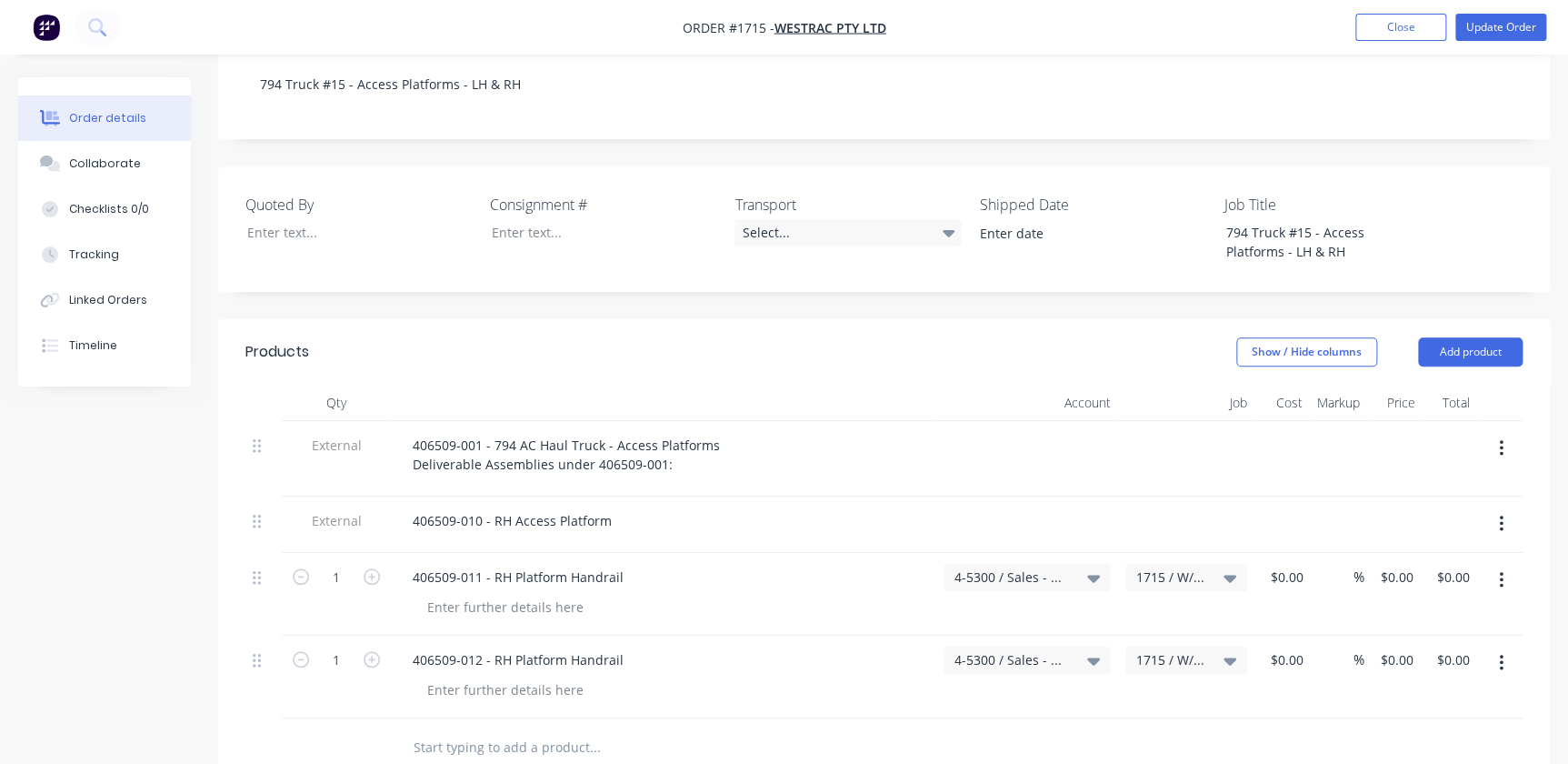
click at [498, 729] on input "text" at bounding box center [594, 746] width 364 height 36
paste input "406509-013 - RH Platform Handrail"
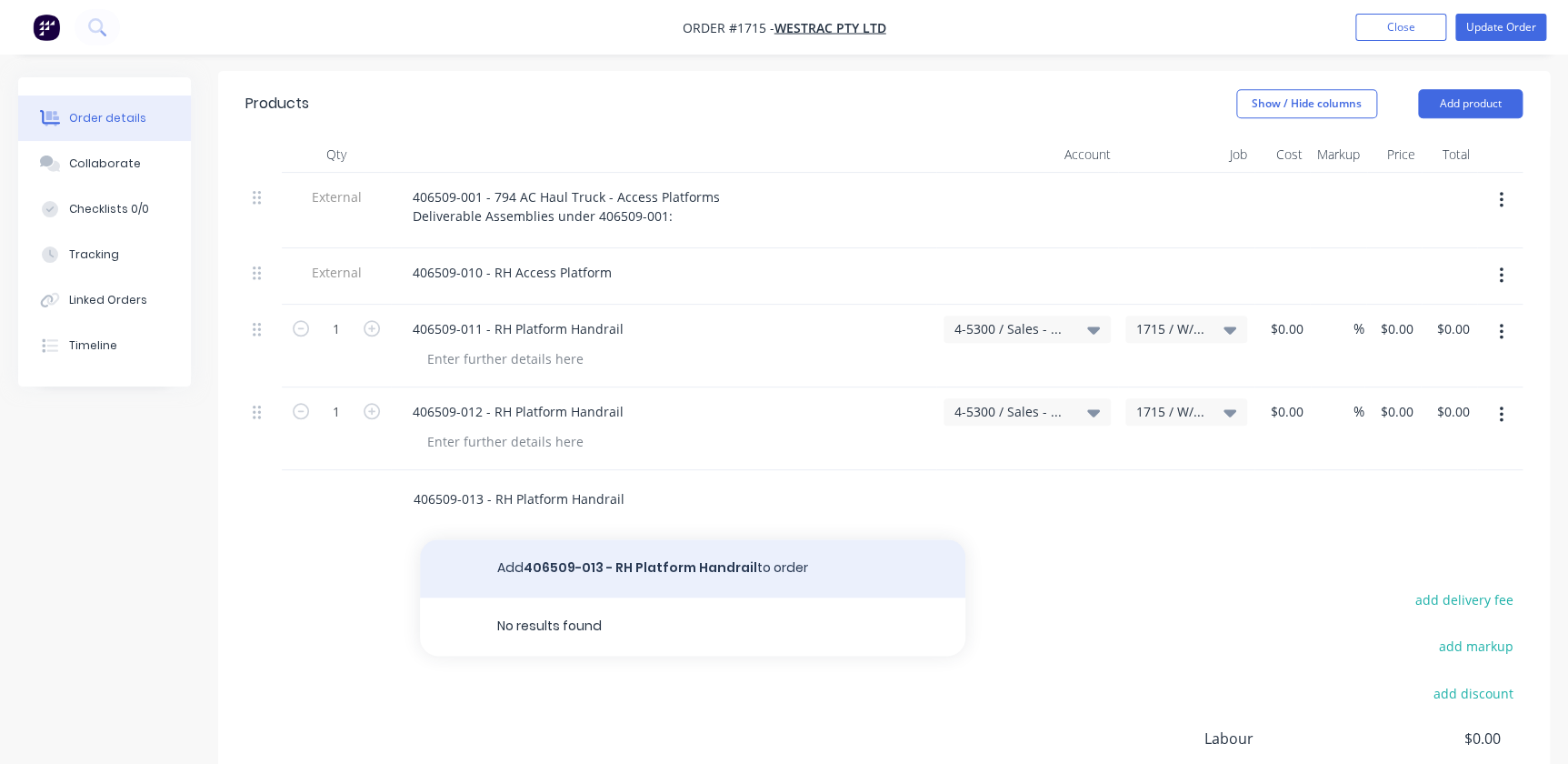
type input "406509-013 - RH Platform Handrail"
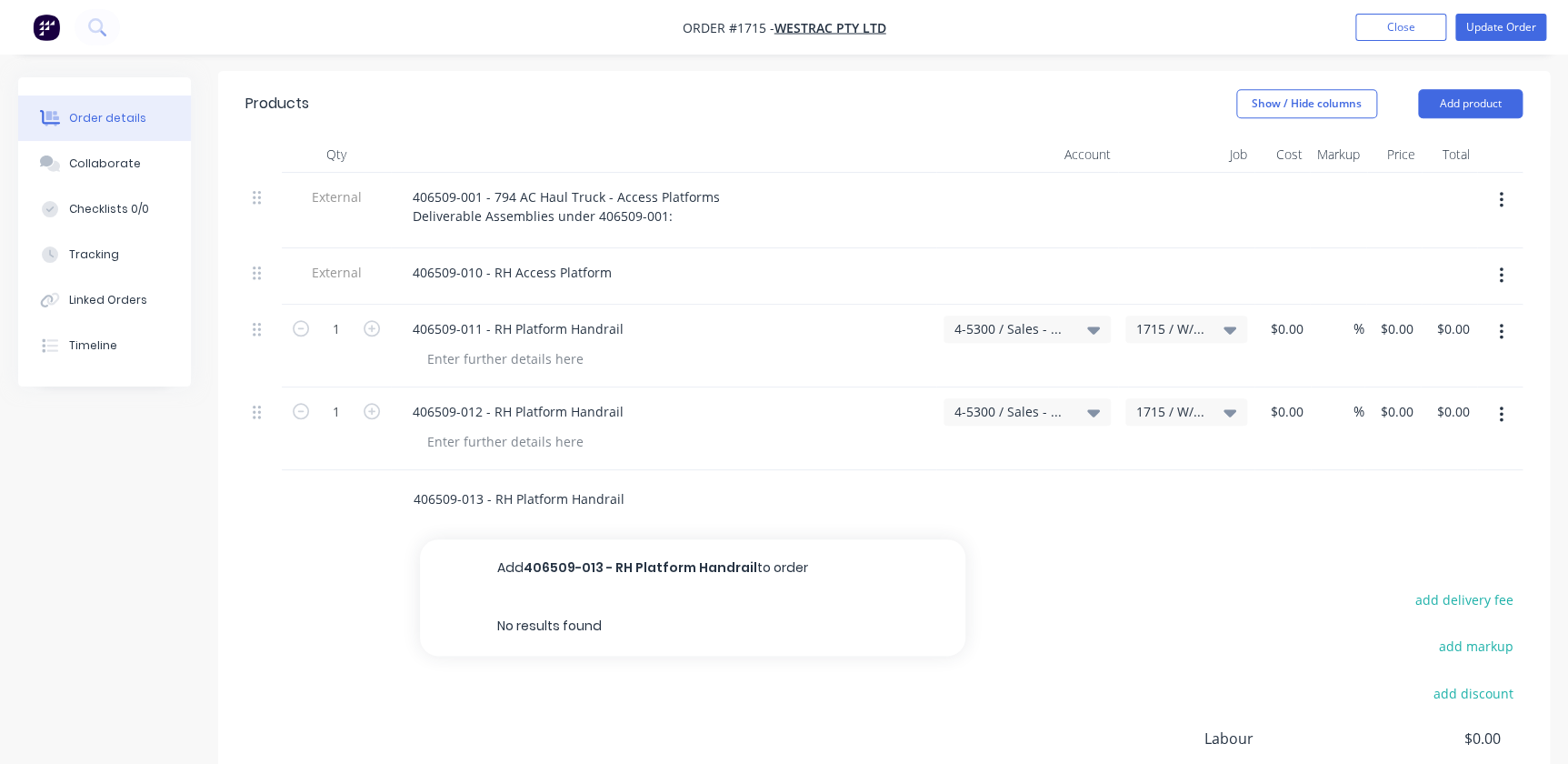
drag, startPoint x: 632, startPoint y: 515, endPoint x: 682, endPoint y: 515, distance: 50.0
click at [635, 539] on button "Add 406509-013 - RH Platform Handrail to order" at bounding box center [692, 568] width 545 height 59
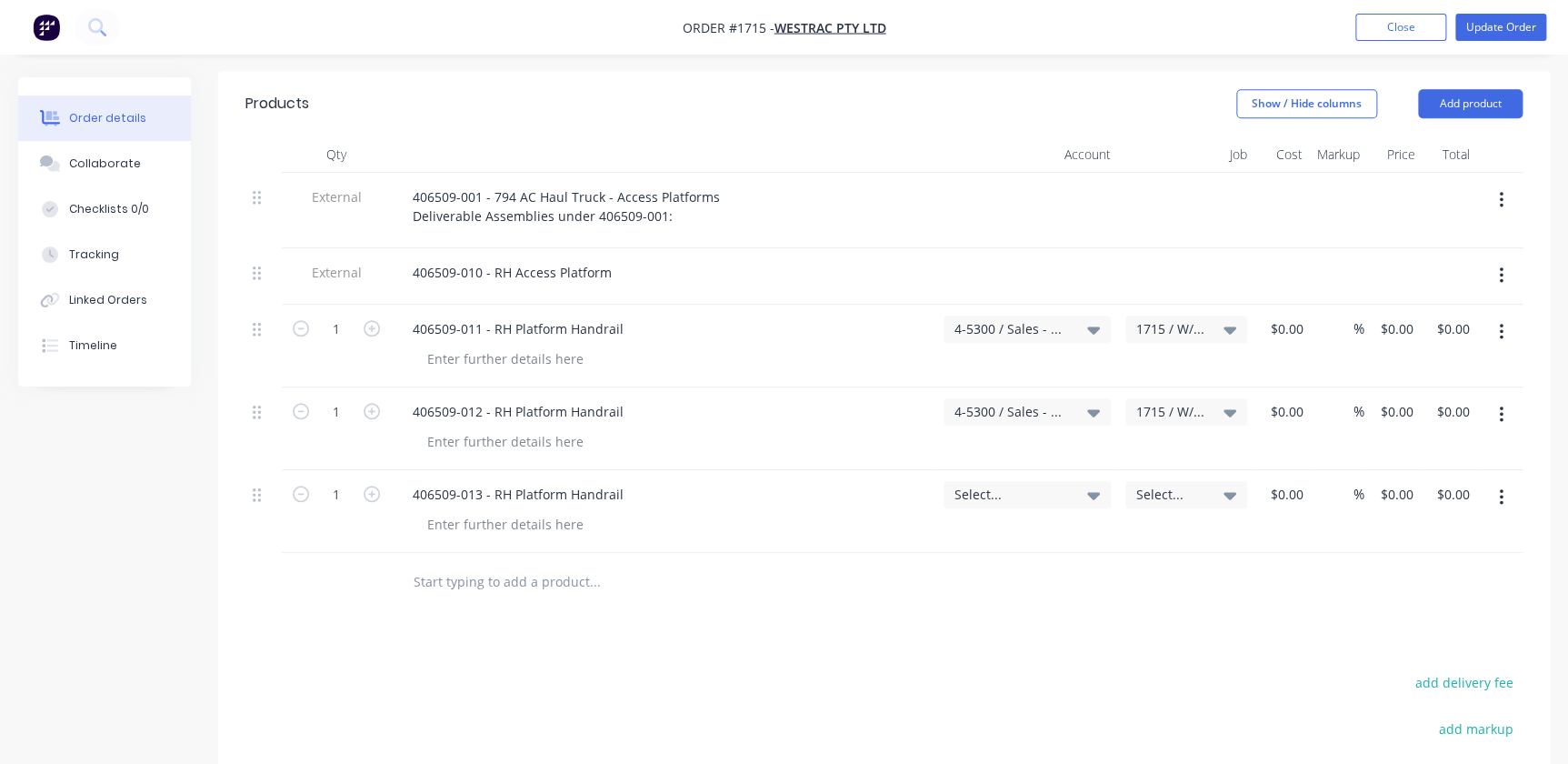
click at [485, 564] on input "text" at bounding box center [594, 582] width 364 height 36
paste input "RH Access Platform Installation Fastener Kit"
type input "RH Access Platform Installation Fastener Kit"
click at [612, 584] on div "Products Show / Hide columns Add product Qty Account Job Cost Markup Price Tota…" at bounding box center [884, 559] width 1332 height 977
click at [672, 564] on input "RH Access Platform Installation Fastener Kit" at bounding box center [594, 582] width 364 height 36
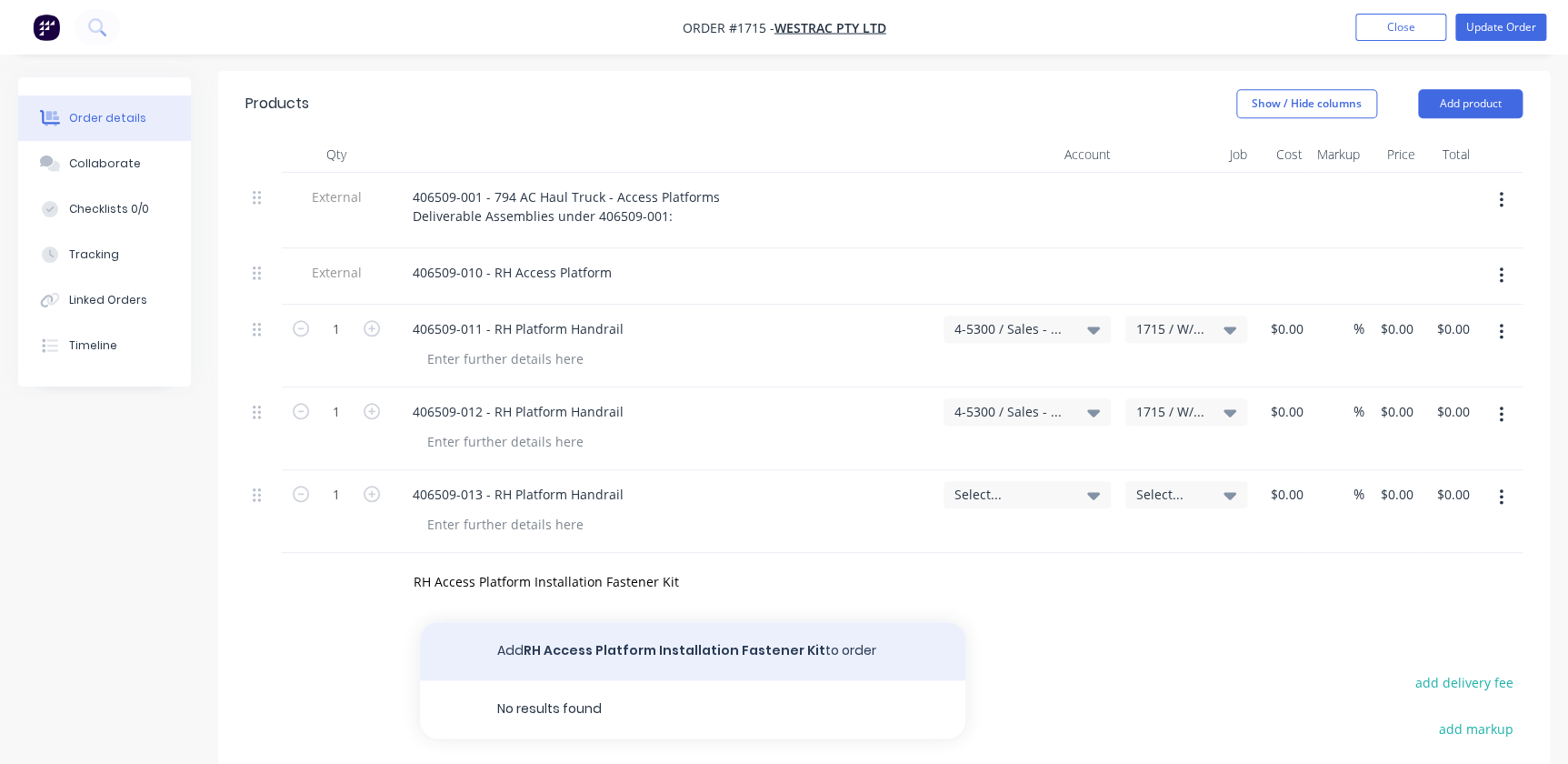
click at [753, 622] on button "Add RH Access Platform Installation Fastener Kit to order" at bounding box center [692, 651] width 545 height 59
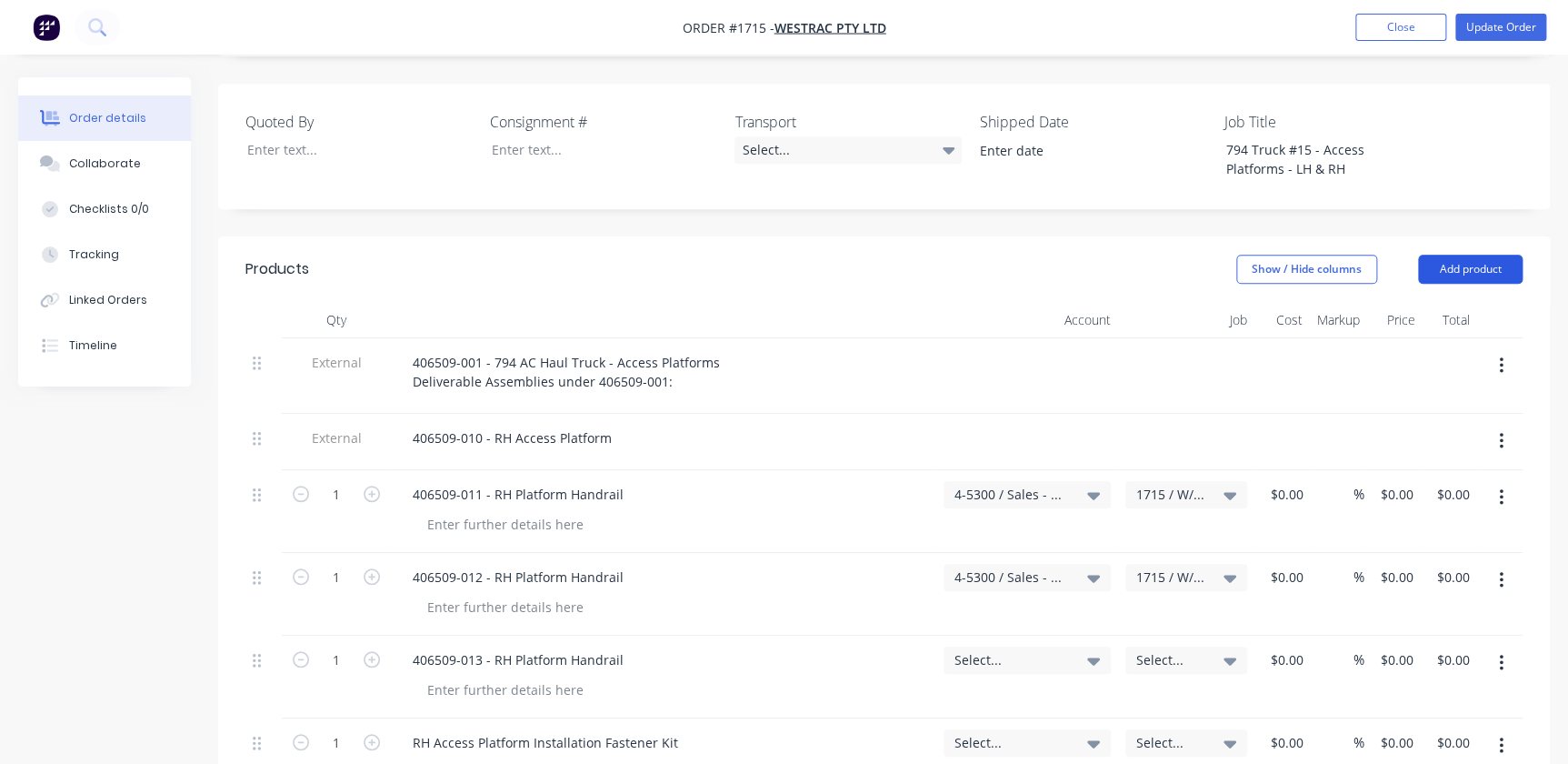
click at [1484, 255] on button "Add product" at bounding box center [1469, 269] width 104 height 29
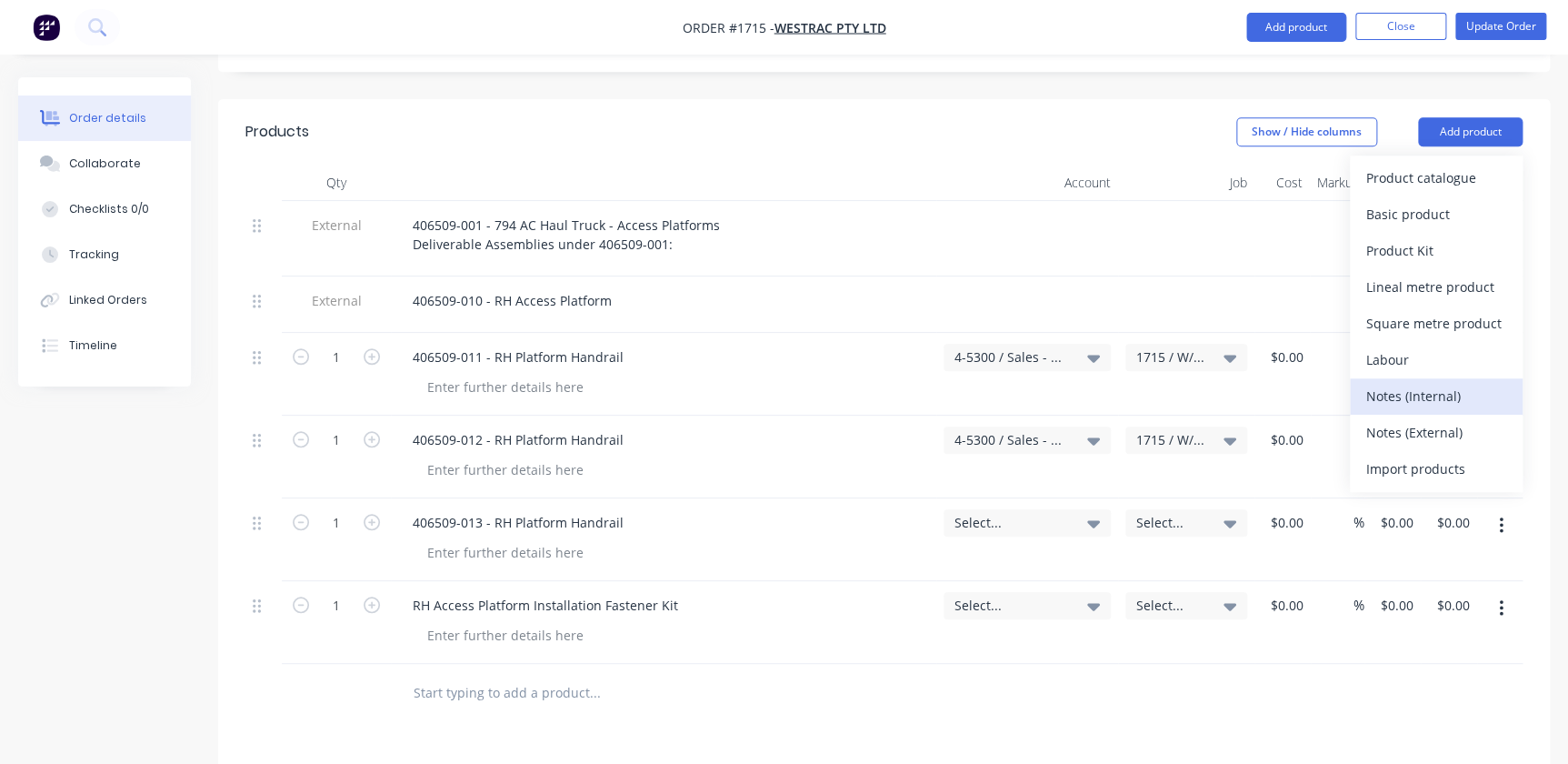
scroll to position [750, 0]
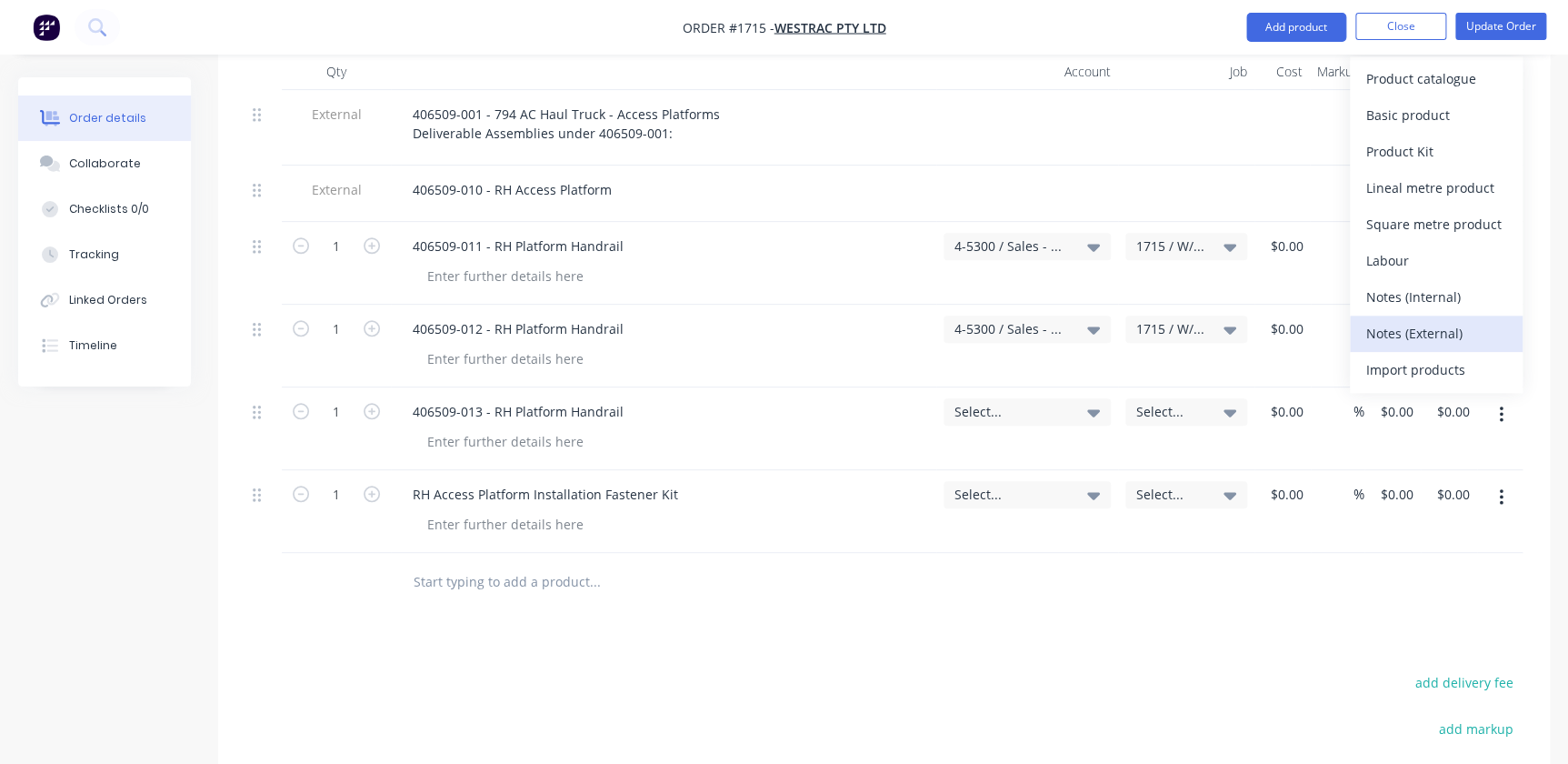
click at [1396, 321] on div "Notes (External)" at bounding box center [1435, 334] width 140 height 26
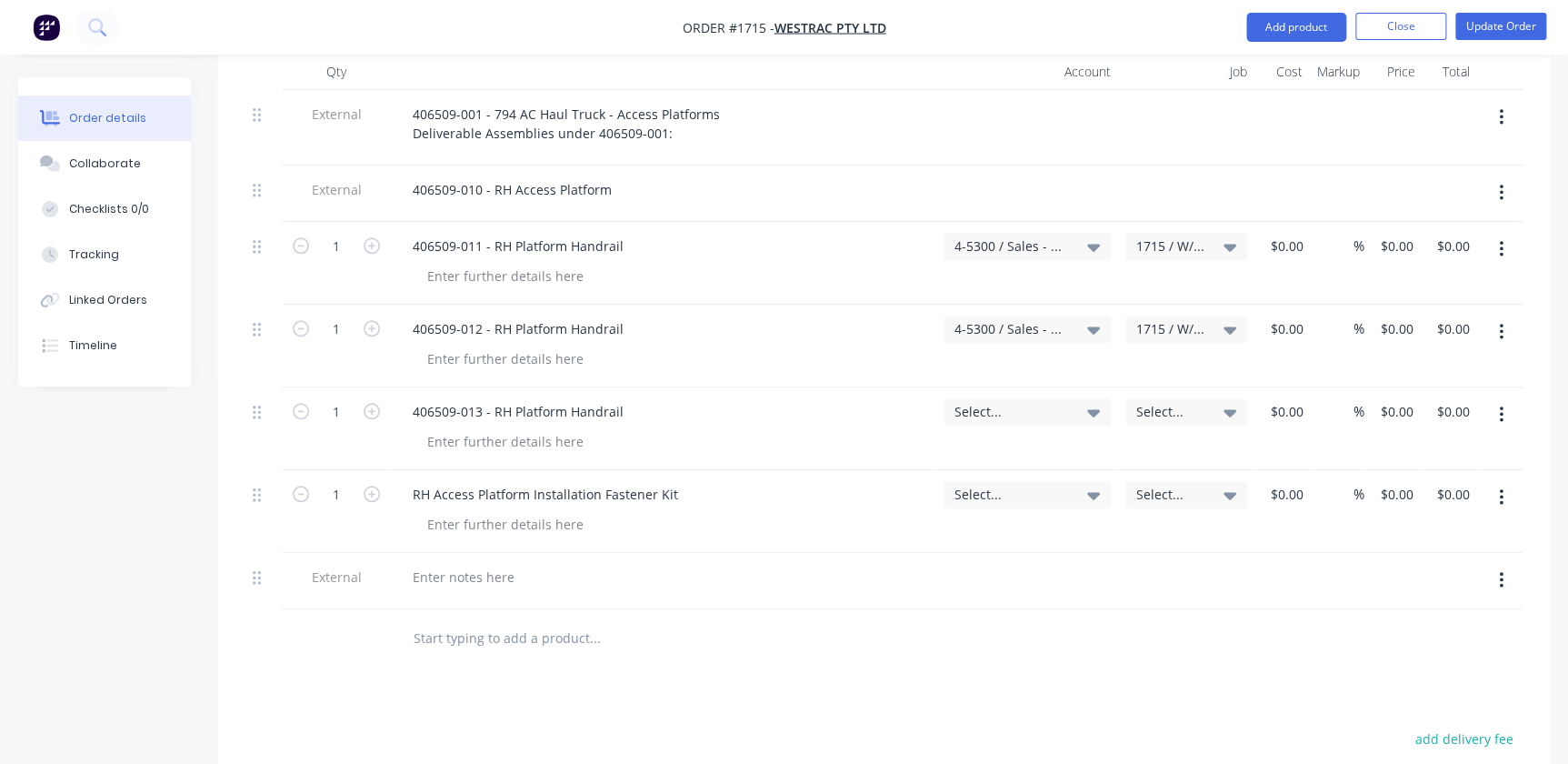
click at [457, 620] on input "text" at bounding box center [594, 637] width 364 height 36
paste input "406509-020 - LH Access Platform"
type input "406509-020 - LH Access Platform"
click at [452, 564] on div at bounding box center [463, 577] width 131 height 26
paste div
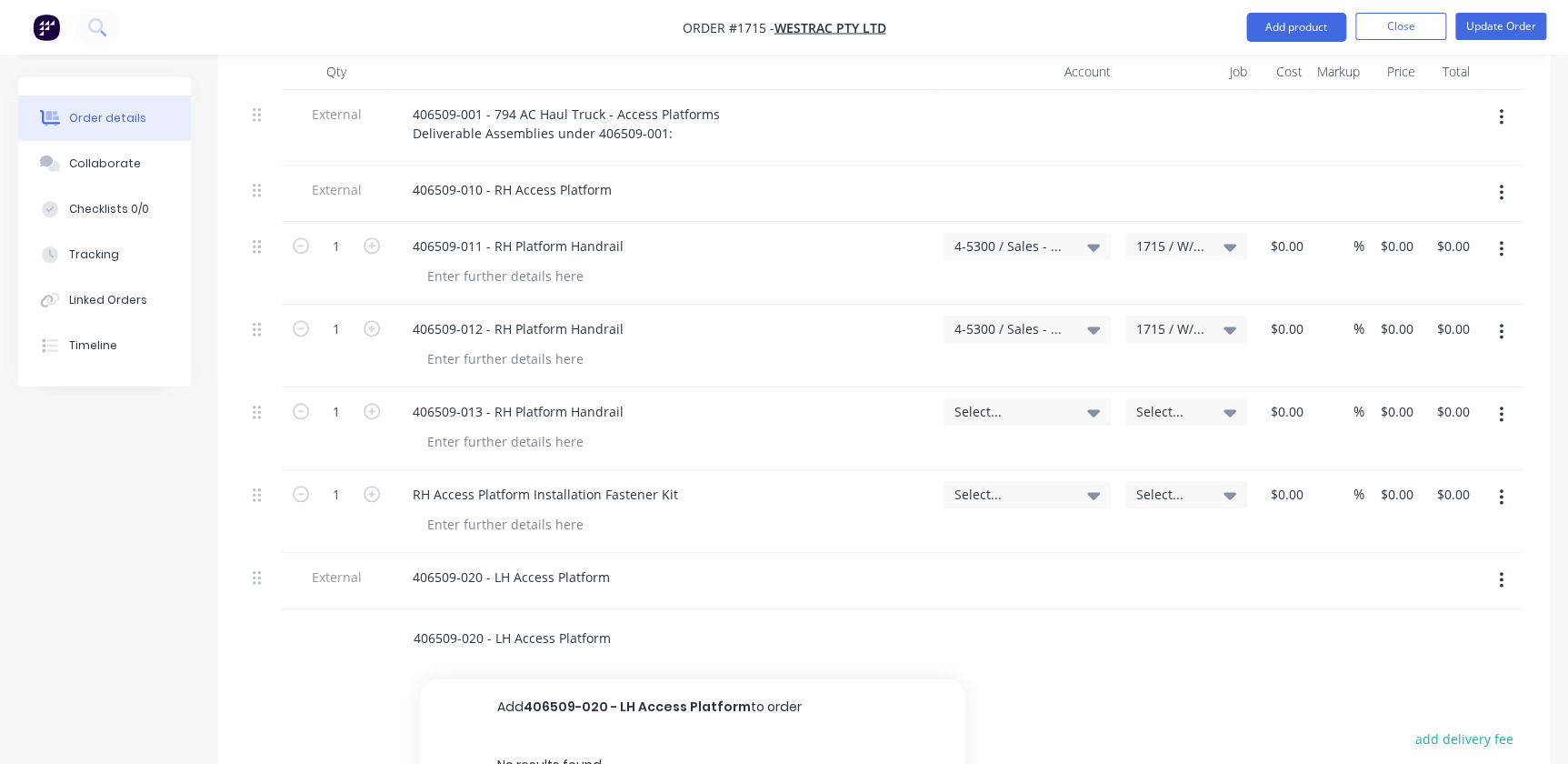
drag, startPoint x: 527, startPoint y: 599, endPoint x: 199, endPoint y: 565, distance: 329.8
click at [199, 564] on div "Created by KAYSEE Created 06/08/25 Required 06/08/25 Assigned to Add team membe…" at bounding box center [784, 229] width 1532 height 1804
paste input "1 - LH Platform Handrail"
type input "406509-021 - LH Platform Handrail"
drag, startPoint x: 691, startPoint y: 656, endPoint x: 576, endPoint y: 645, distance: 115.5
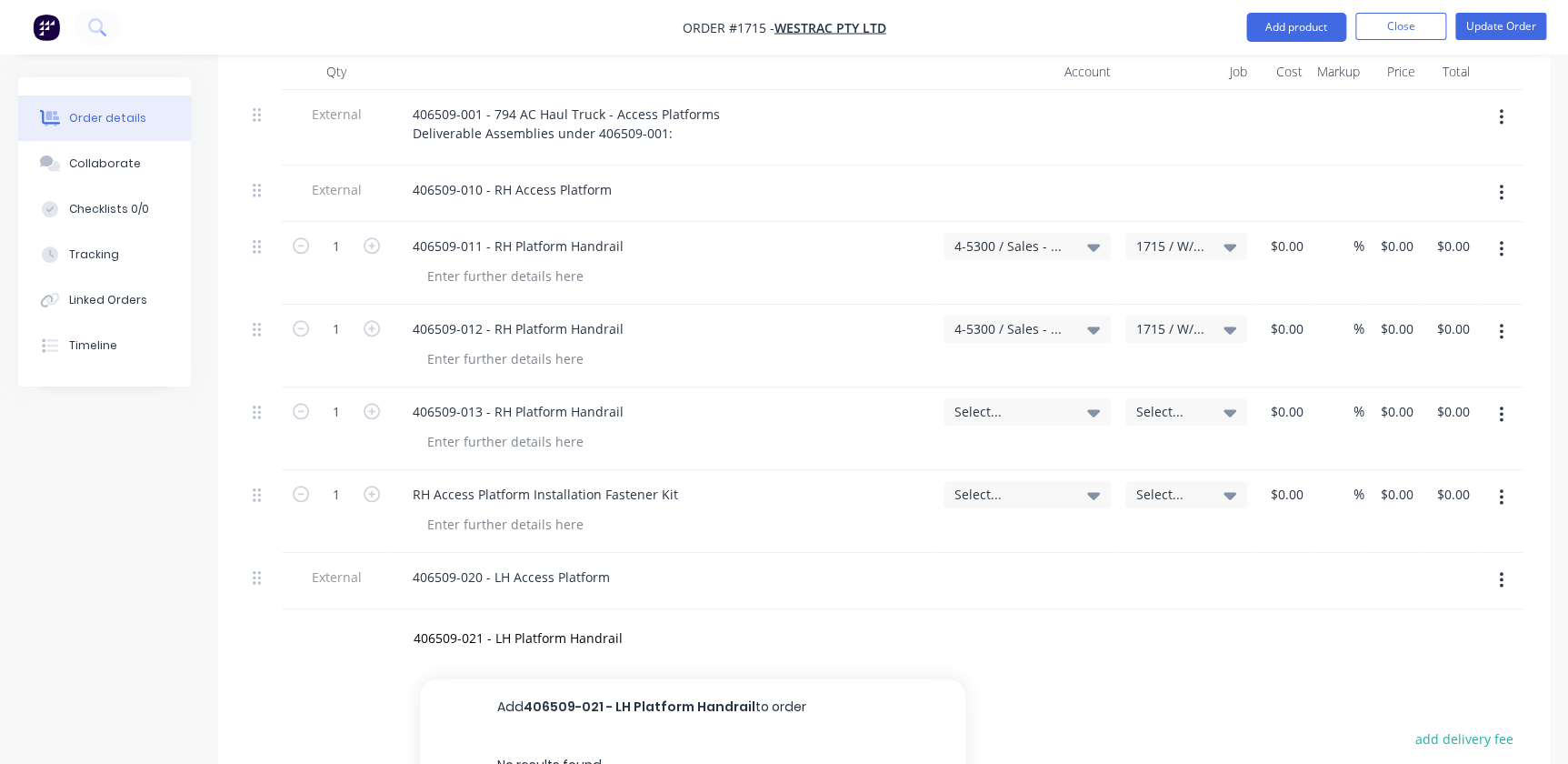
click at [691, 678] on button "Add 406509-021 - LH Platform Handrail to order" at bounding box center [692, 707] width 545 height 59
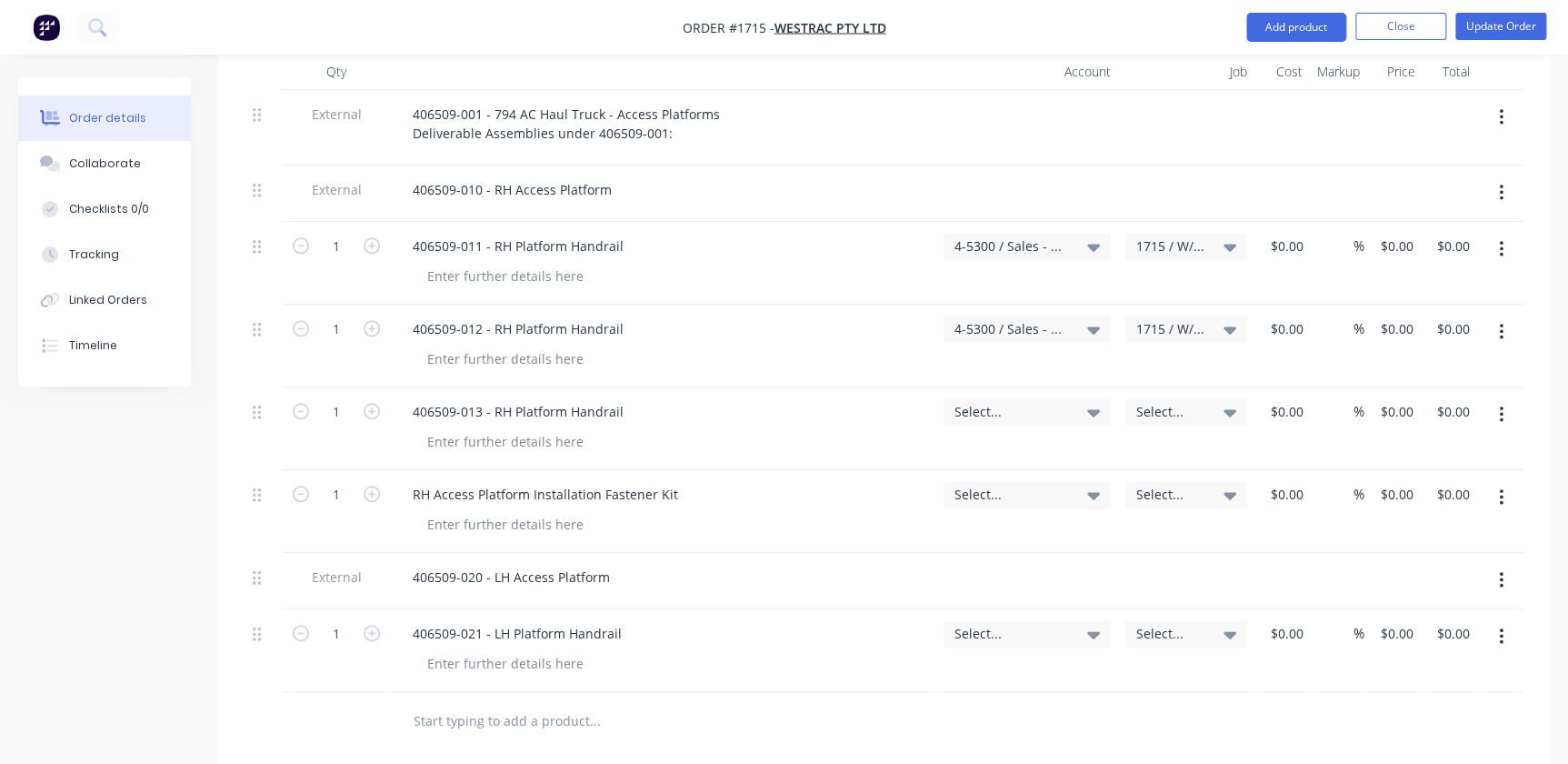
click at [500, 692] on div at bounding box center [718, 721] width 655 height 60
click at [482, 703] on input "text" at bounding box center [594, 720] width 364 height 36
paste input "406509-022 - LH Platform Corner Kick Plate"
type input "406509-022 - LH Platform Corner Kick Plate"
click at [675, 713] on div "Products Show / Hide columns Add product Qty Account Job Cost Markup Price Tota…" at bounding box center [884, 587] width 1332 height 1199
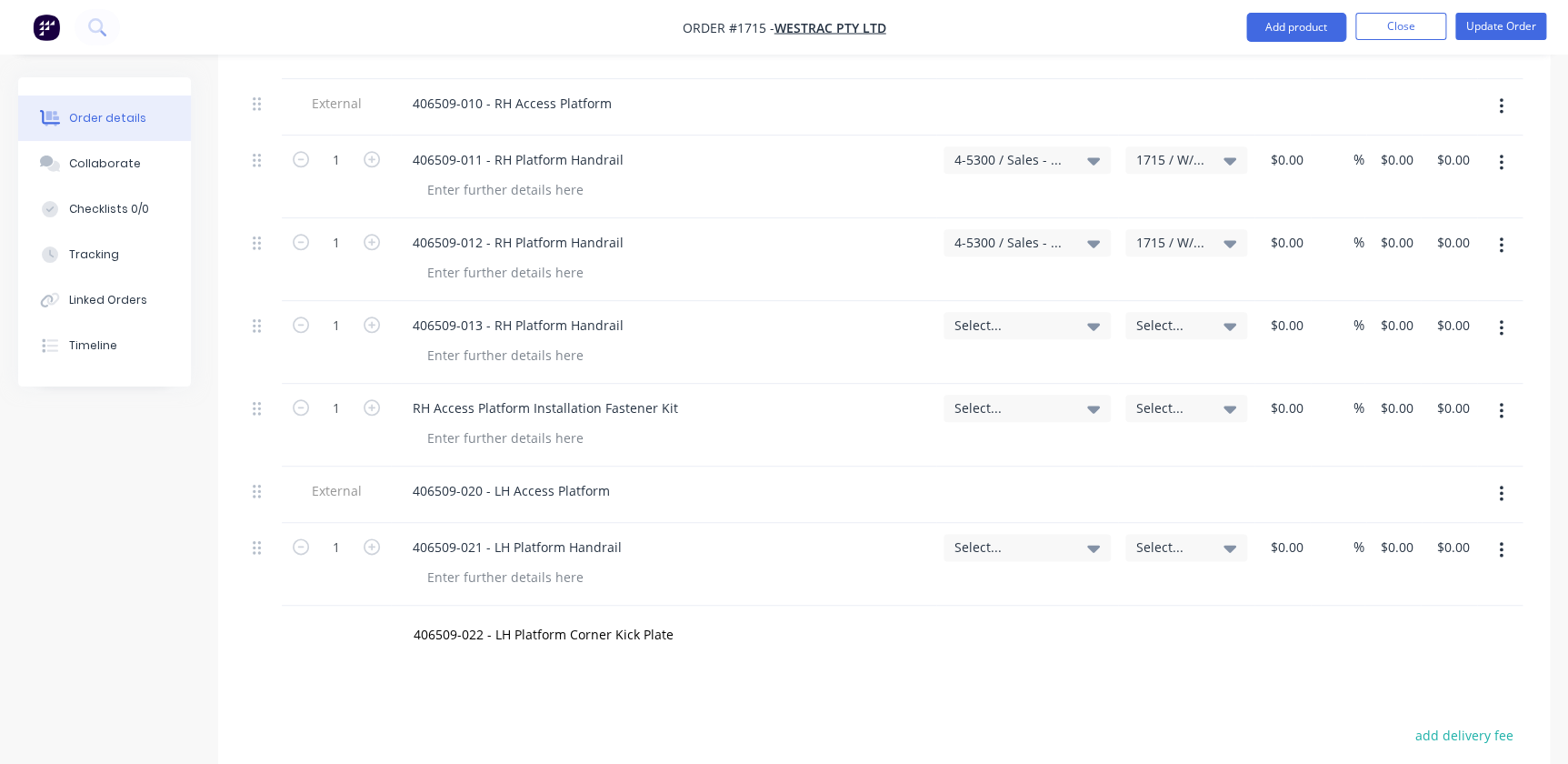
scroll to position [998, 0]
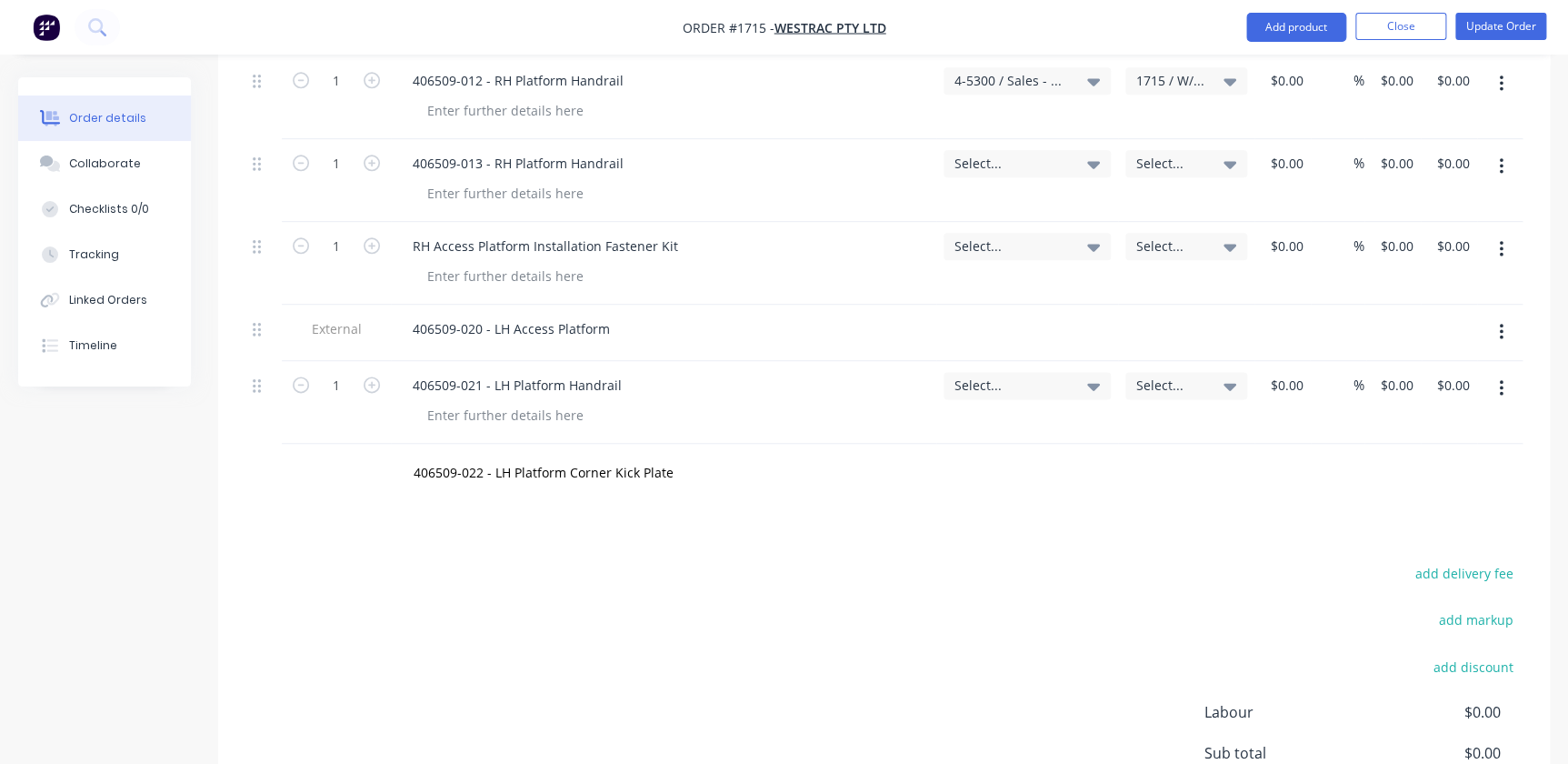
click at [662, 444] on div "406509-022 - LH Platform Corner Kick Plate" at bounding box center [718, 473] width 655 height 60
click at [703, 455] on input "406509-022 - LH Platform Corner Kick Plate" at bounding box center [594, 472] width 364 height 36
drag, startPoint x: 706, startPoint y: 485, endPoint x: 890, endPoint y: 485, distance: 184.0
click at [707, 512] on button "Add 406509-022 - LH Platform Corner Kick Plate to order" at bounding box center [692, 542] width 545 height 59
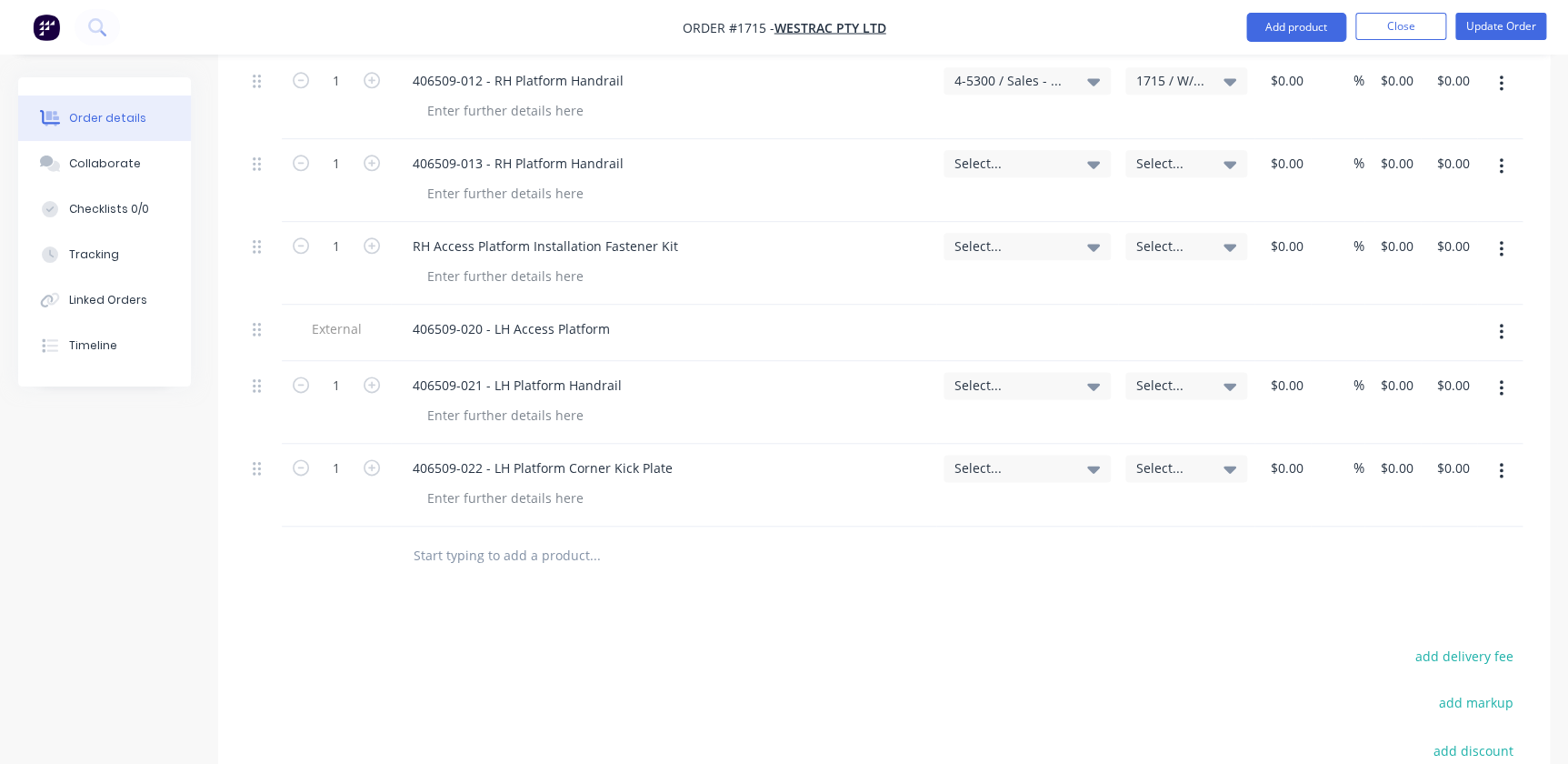
click at [514, 538] on input "text" at bounding box center [594, 555] width 364 height 36
paste input "406509-023 - LH Platform Access Spacer"
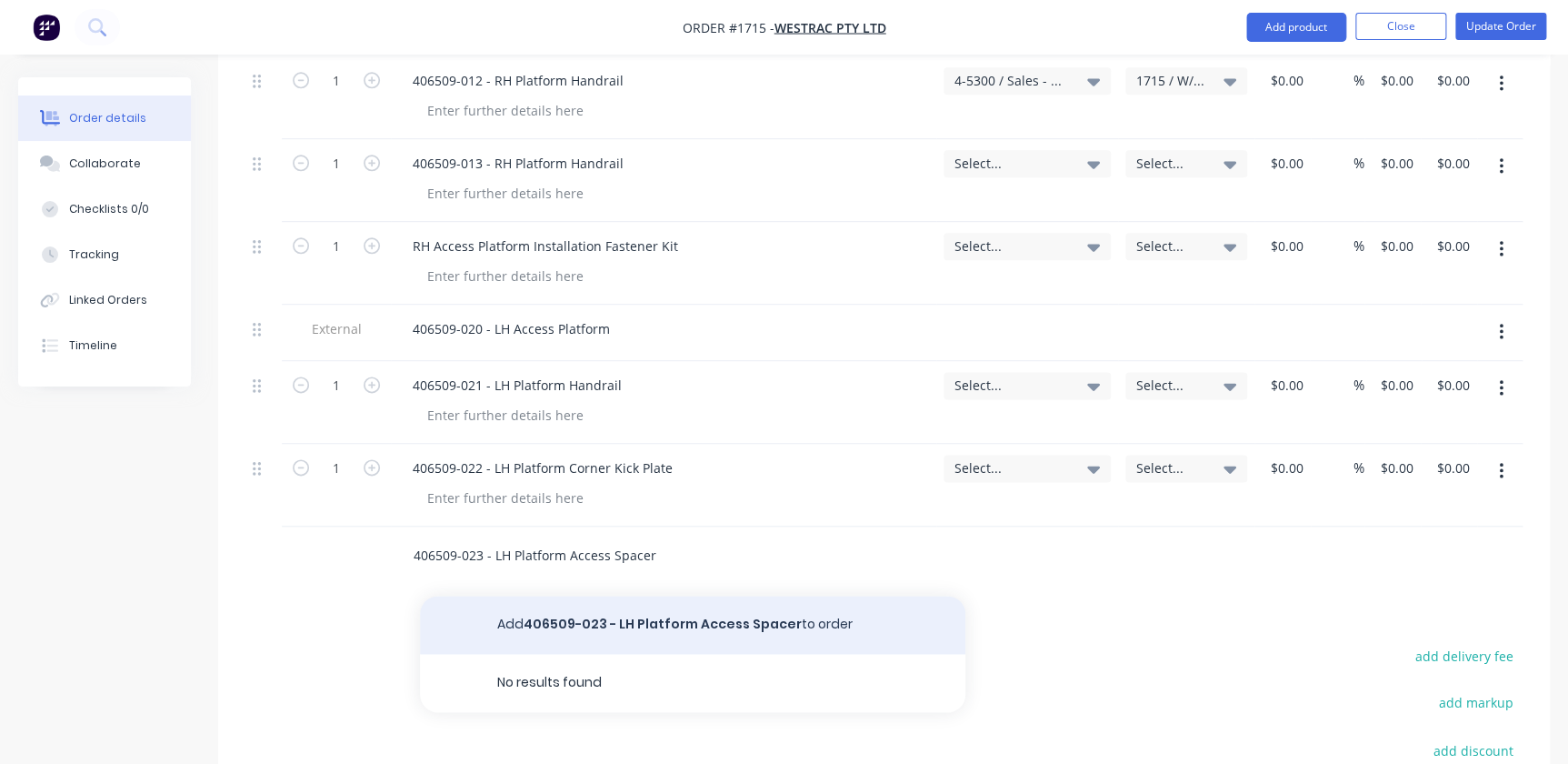
type input "406509-023 - LH Platform Access Spacer"
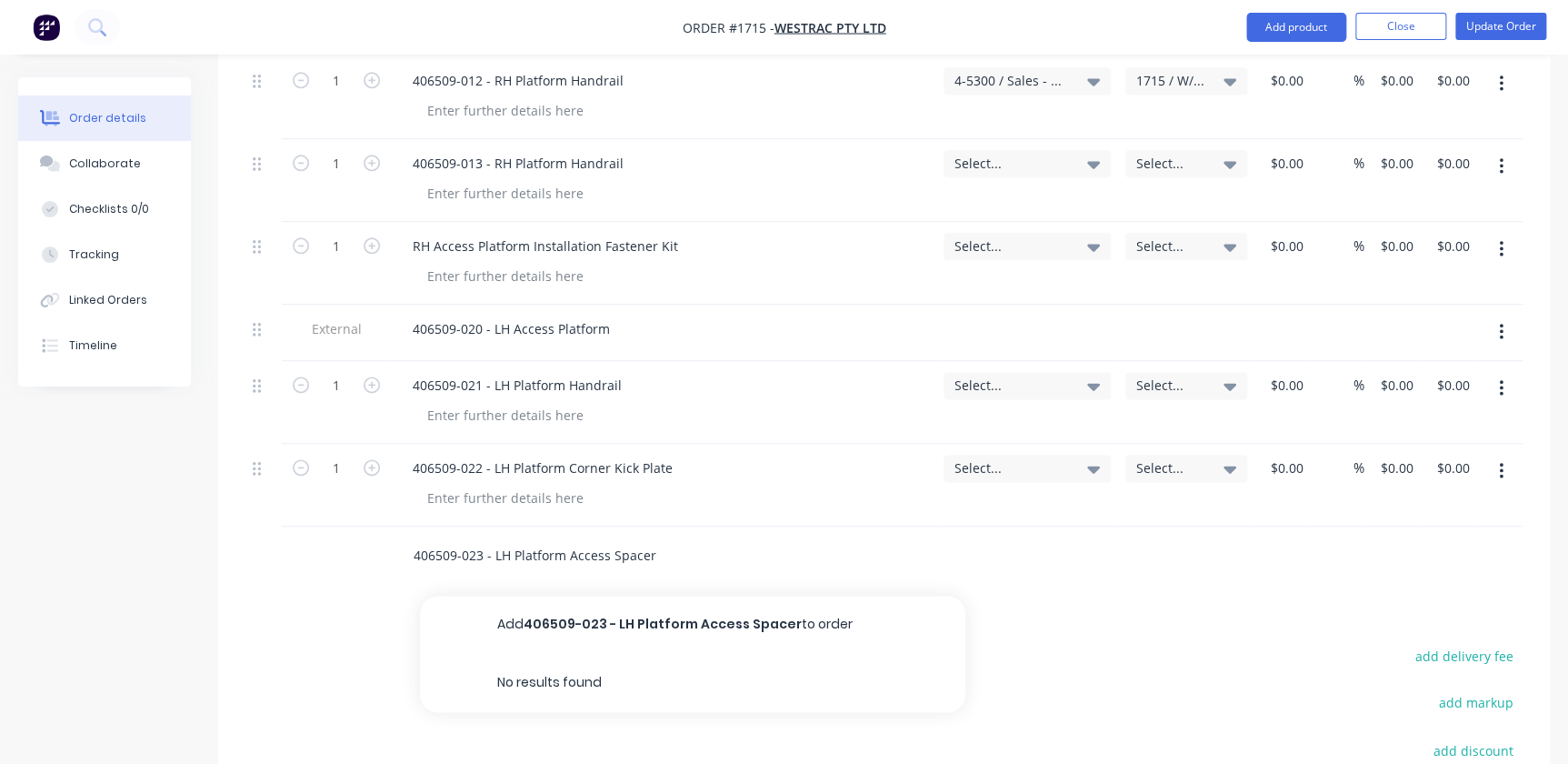
click at [596, 595] on button "Add 406509-023 - LH Platform Access Spacer to order" at bounding box center [692, 624] width 545 height 59
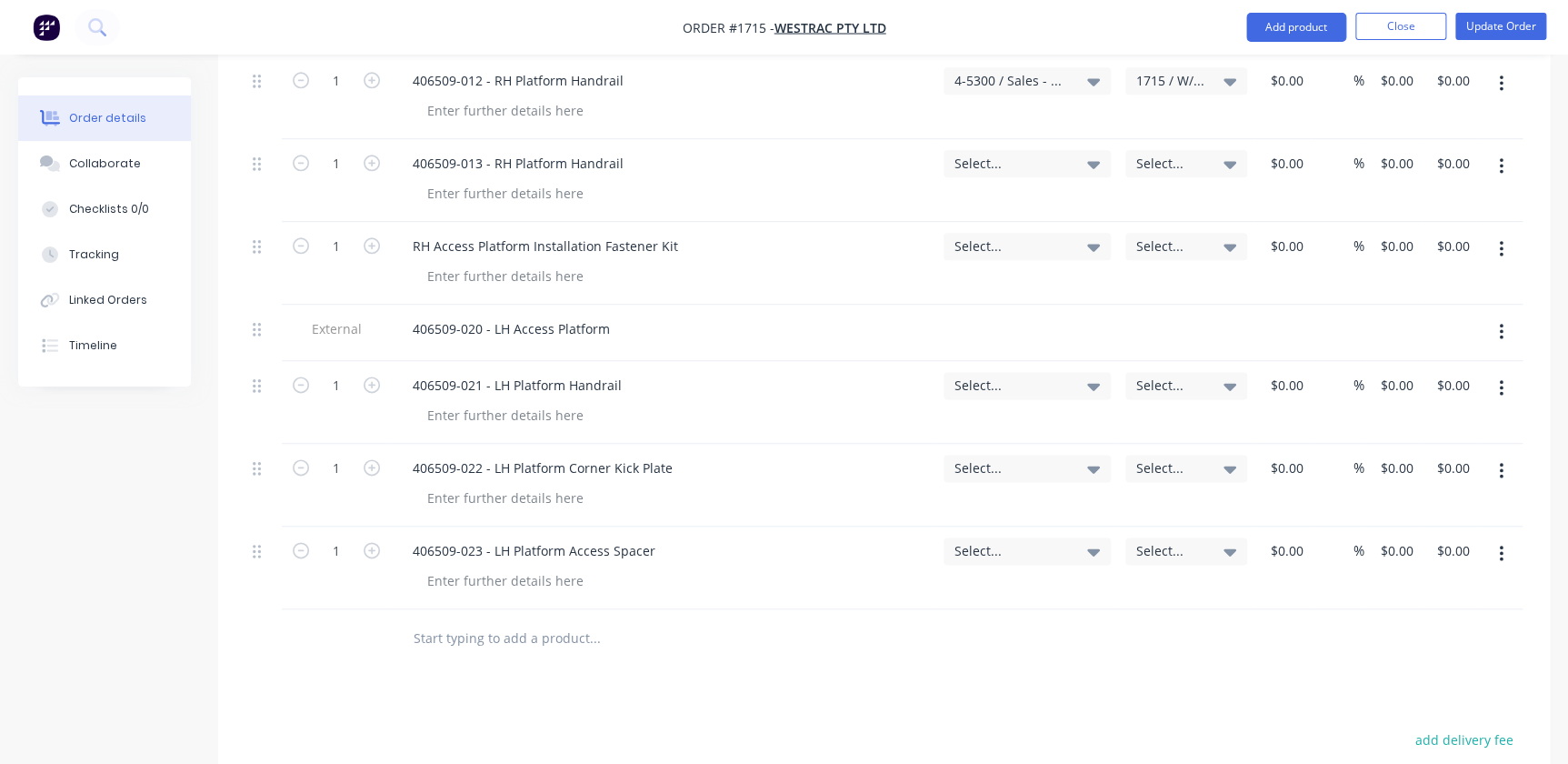
drag, startPoint x: 535, startPoint y: 603, endPoint x: 535, endPoint y: 587, distance: 16.0
click at [535, 609] on div at bounding box center [718, 638] width 655 height 60
click at [536, 620] on input "text" at bounding box center [594, 637] width 364 height 36
paste input "406509-628 - LH Platform Shim"
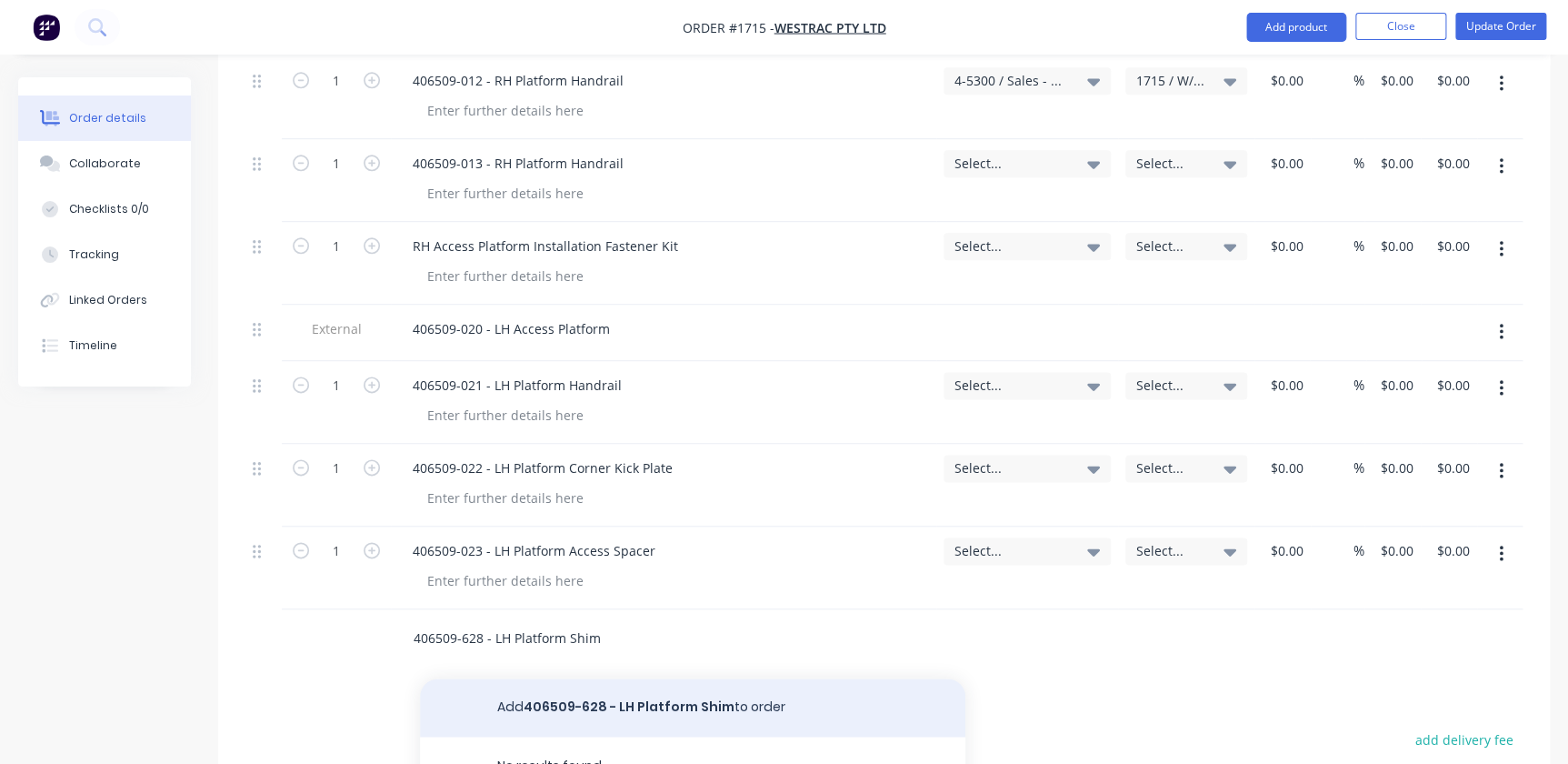
type input "406509-628 - LH Platform Shim"
click at [655, 678] on button "Add 406509-628 - LH Platform Shim to order" at bounding box center [692, 707] width 545 height 59
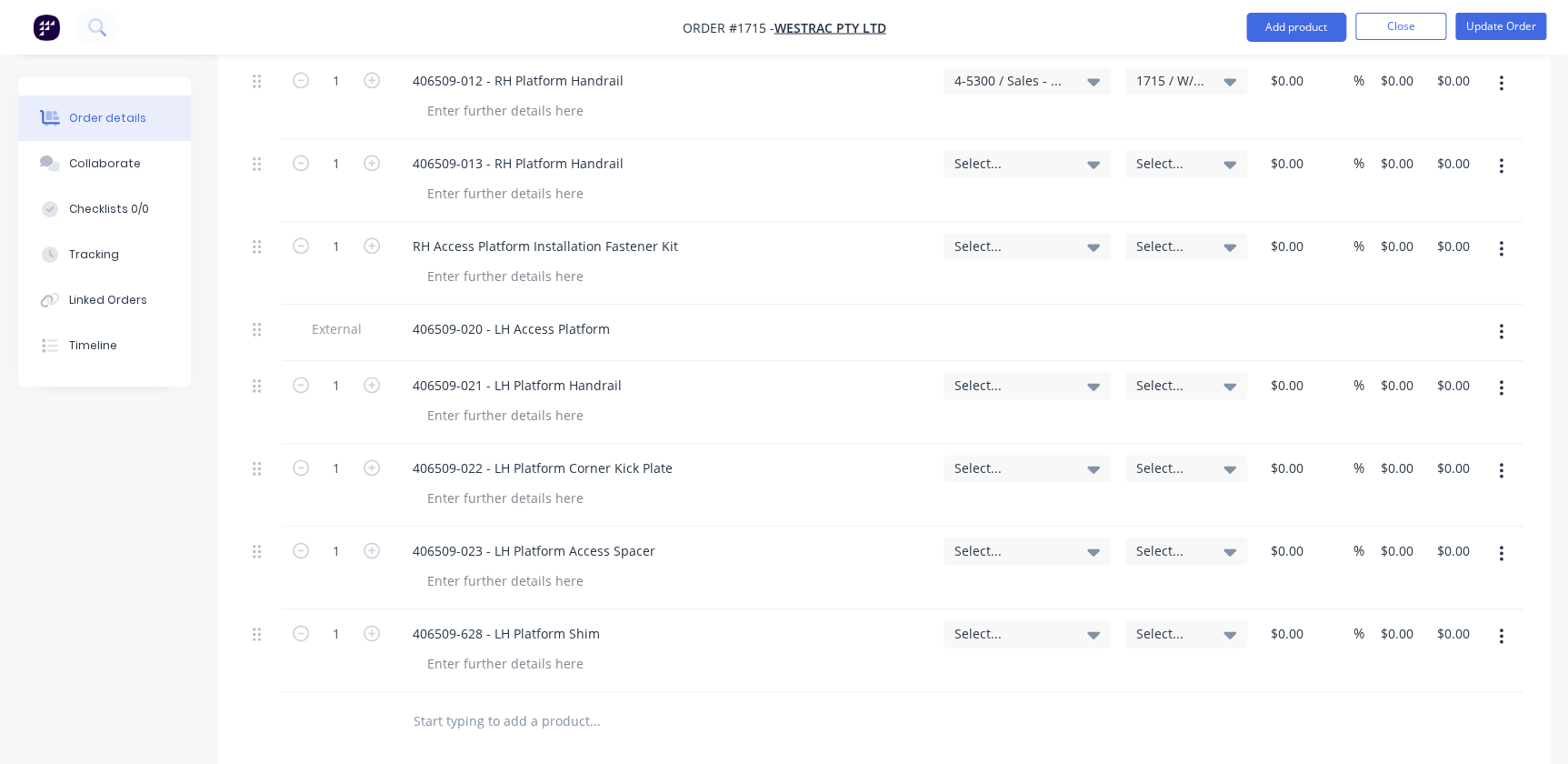
click at [587, 703] on input "text" at bounding box center [594, 720] width 364 height 36
paste input "LH Access Platform Installation Fastener Kit"
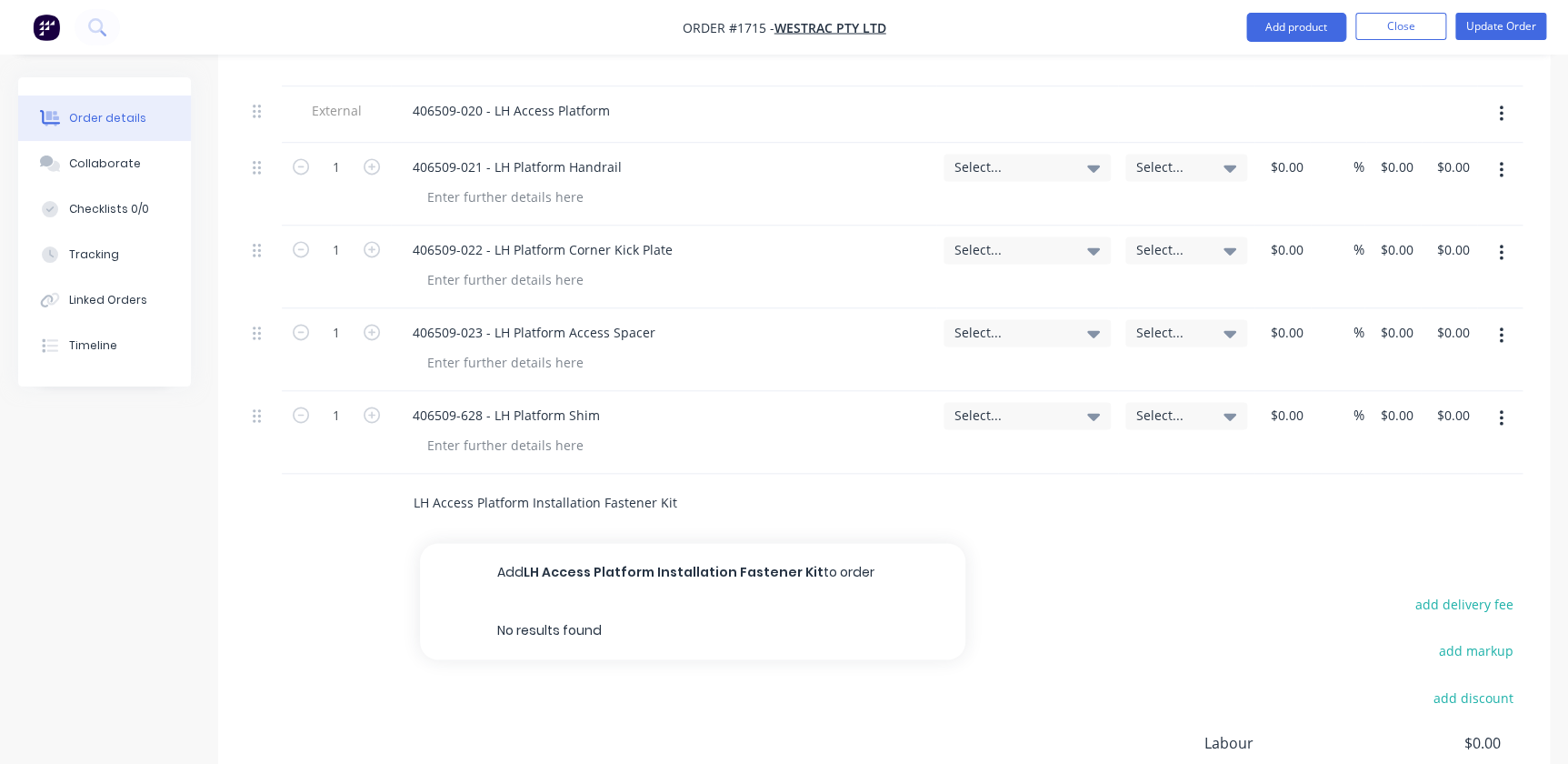
scroll to position [1245, 0]
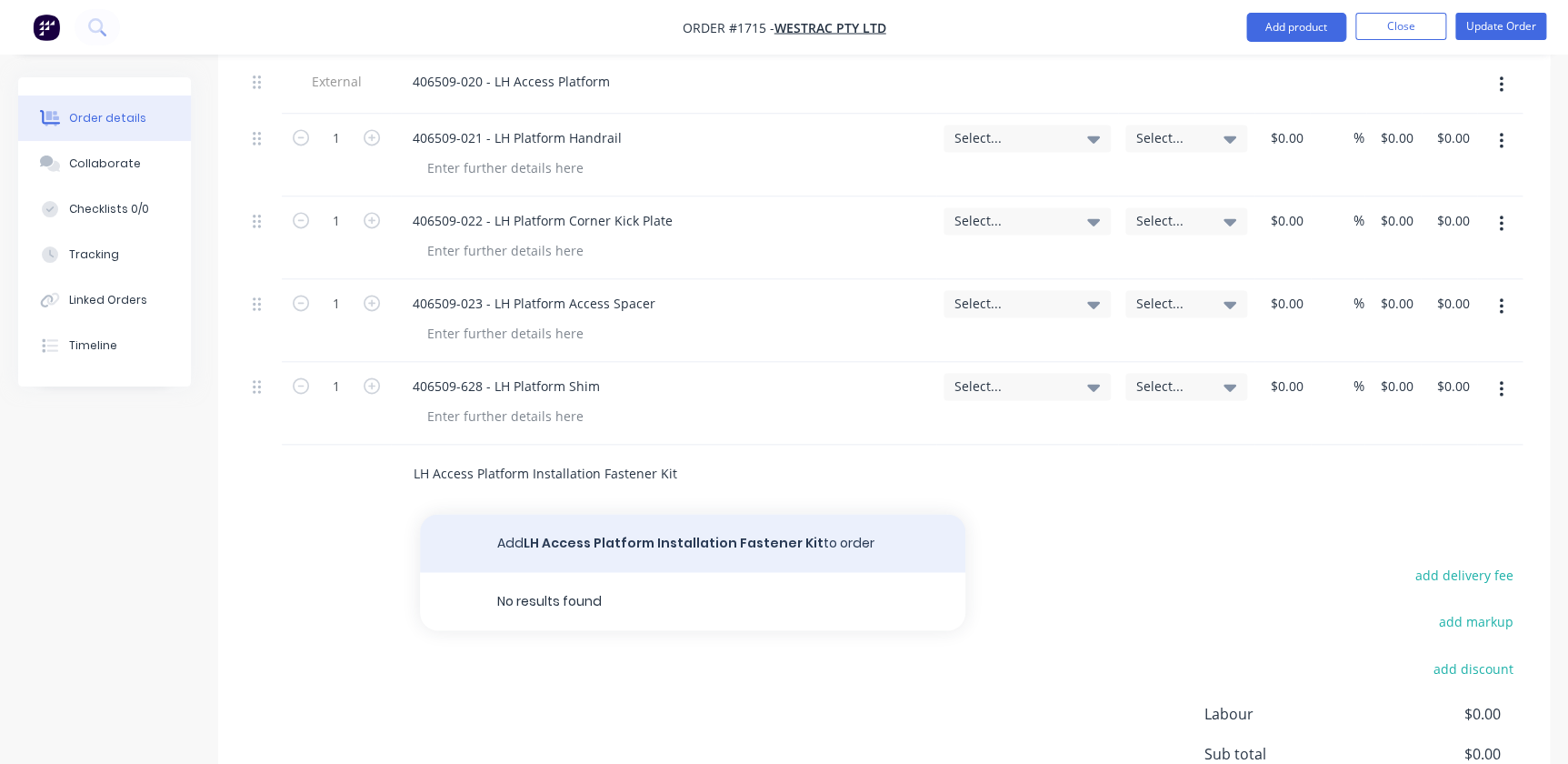
type input "LH Access Platform Installation Fastener Kit"
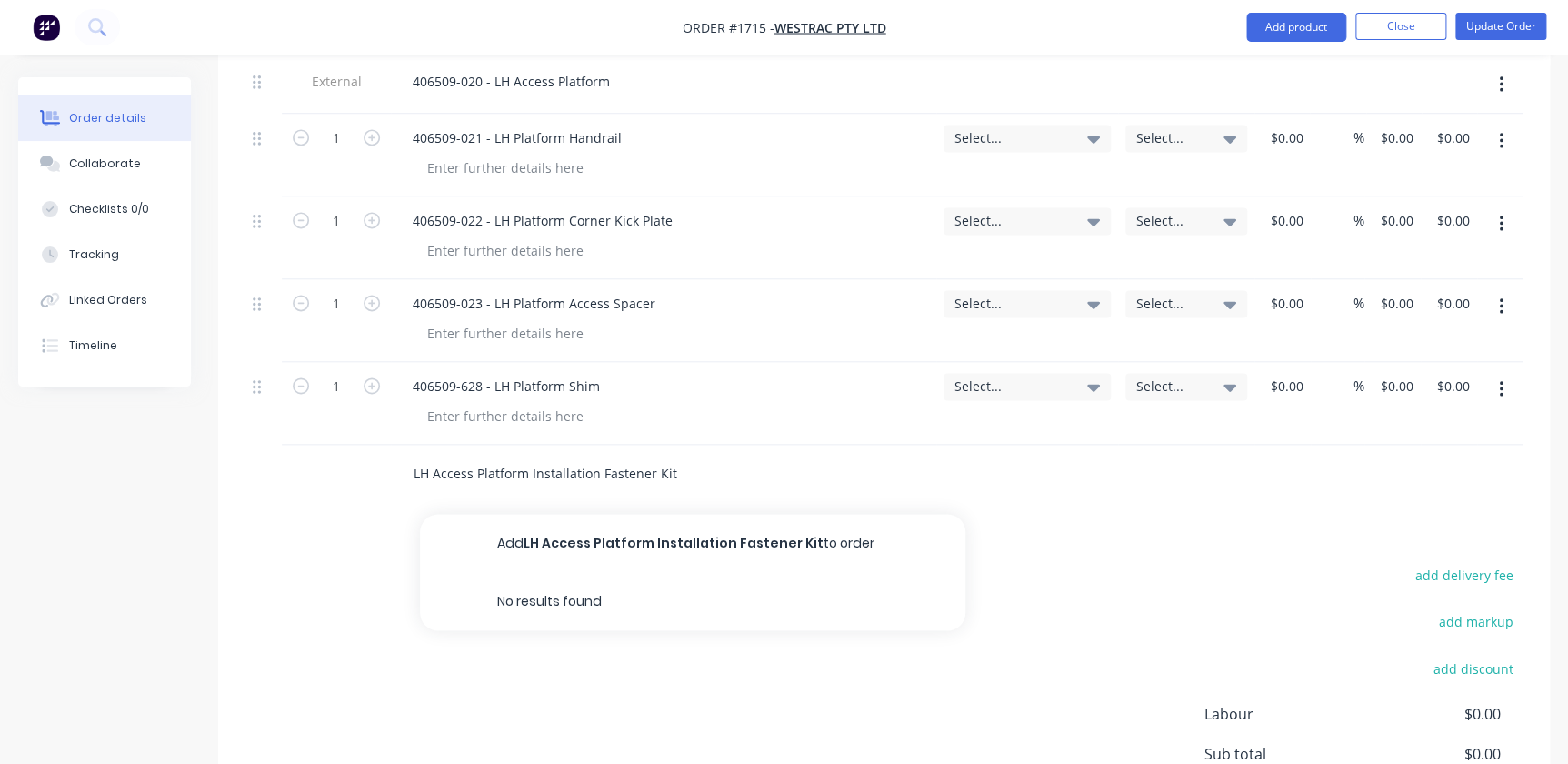
drag, startPoint x: 655, startPoint y: 498, endPoint x: 678, endPoint y: 489, distance: 24.7
click at [655, 513] on button "Add LH Access Platform Installation Fastener Kit to order" at bounding box center [692, 543] width 545 height 59
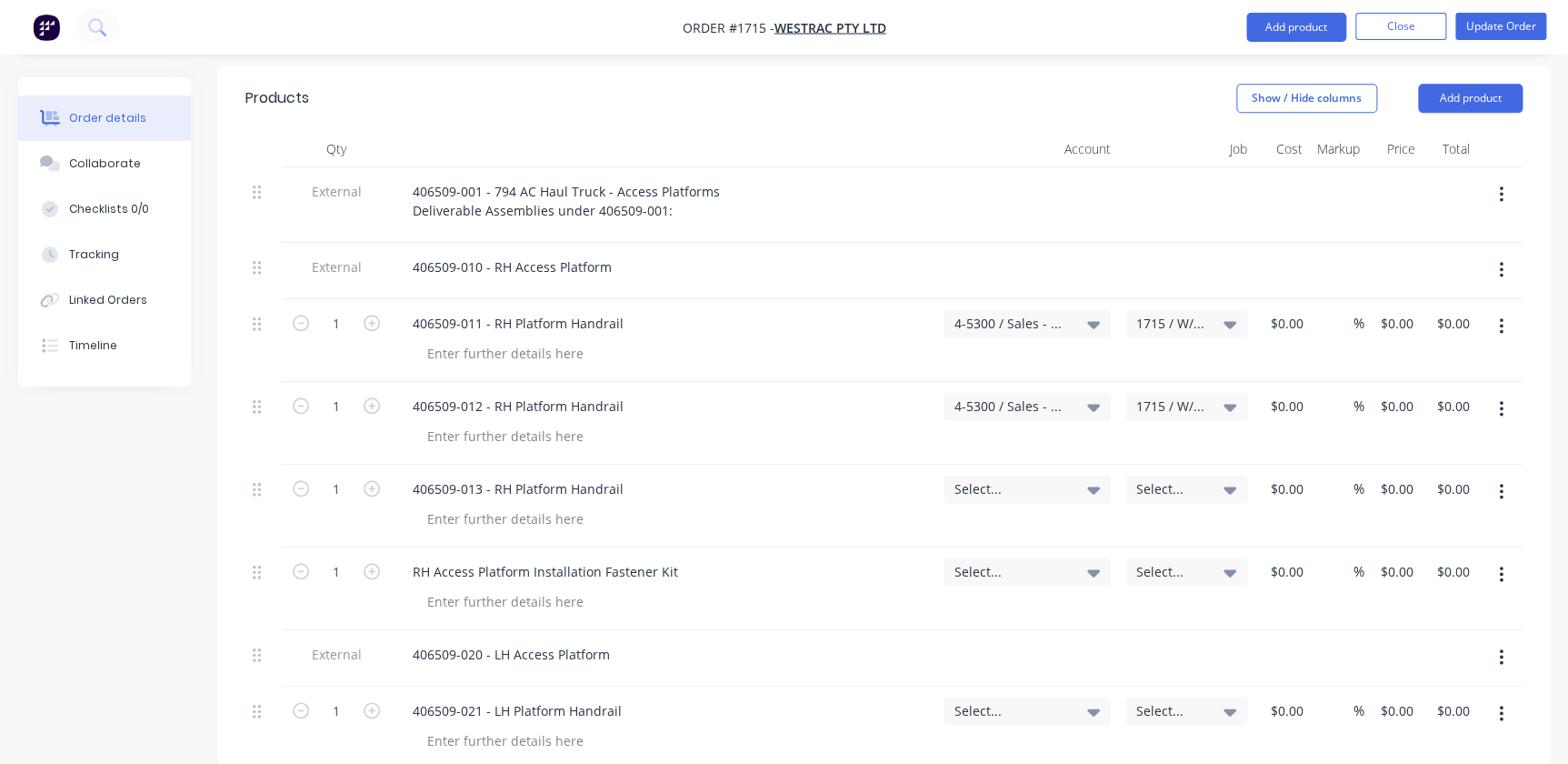
scroll to position [750, 0]
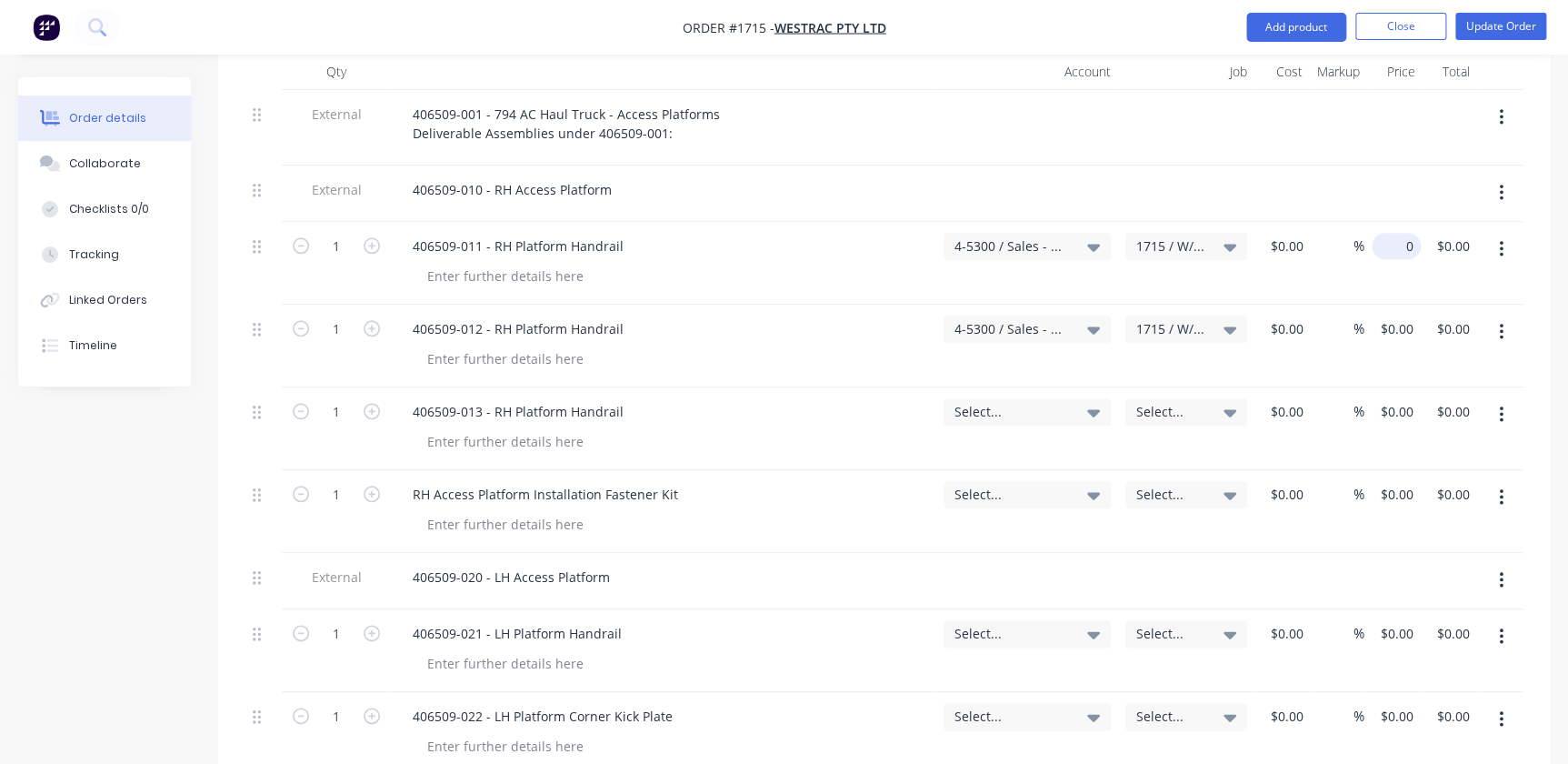
click at [1395, 232] on div "0 $0.00" at bounding box center [1396, 245] width 49 height 26
drag, startPoint x: 1423, startPoint y: 192, endPoint x: 1311, endPoint y: 181, distance: 112.5
click at [1311, 221] on div "1 406509-011 - RH Platform Handrail 4-5300 / Sales - Mobile Machines Sound - In…" at bounding box center [884, 262] width 1277 height 83
type input "$6,277.33"
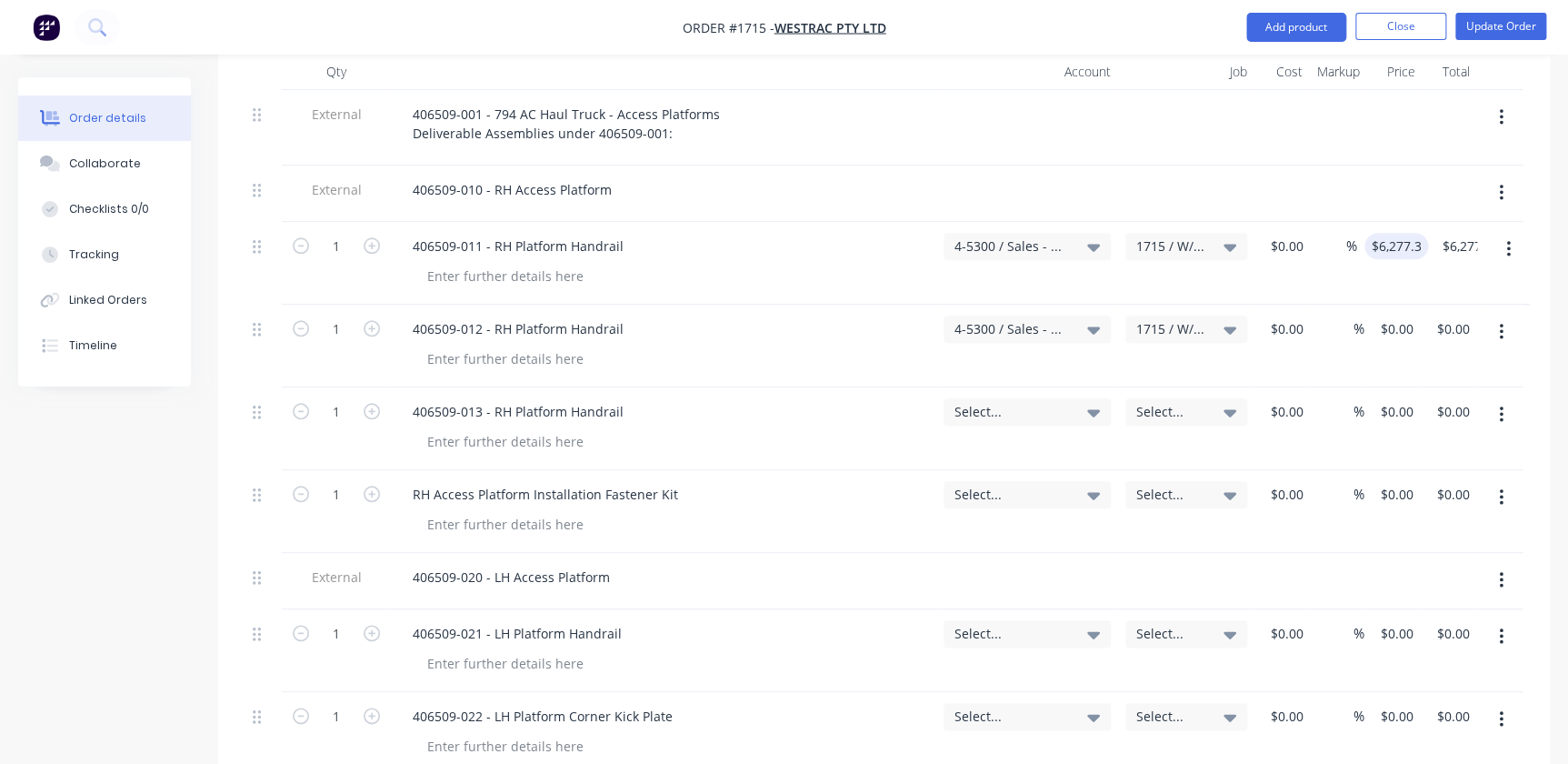
click at [1415, 304] on div "$0.00 $0.00" at bounding box center [1392, 345] width 57 height 83
click at [1383, 304] on div "0 $0.00" at bounding box center [1392, 345] width 57 height 83
paste input "6277.33"
type input "$6,277.33"
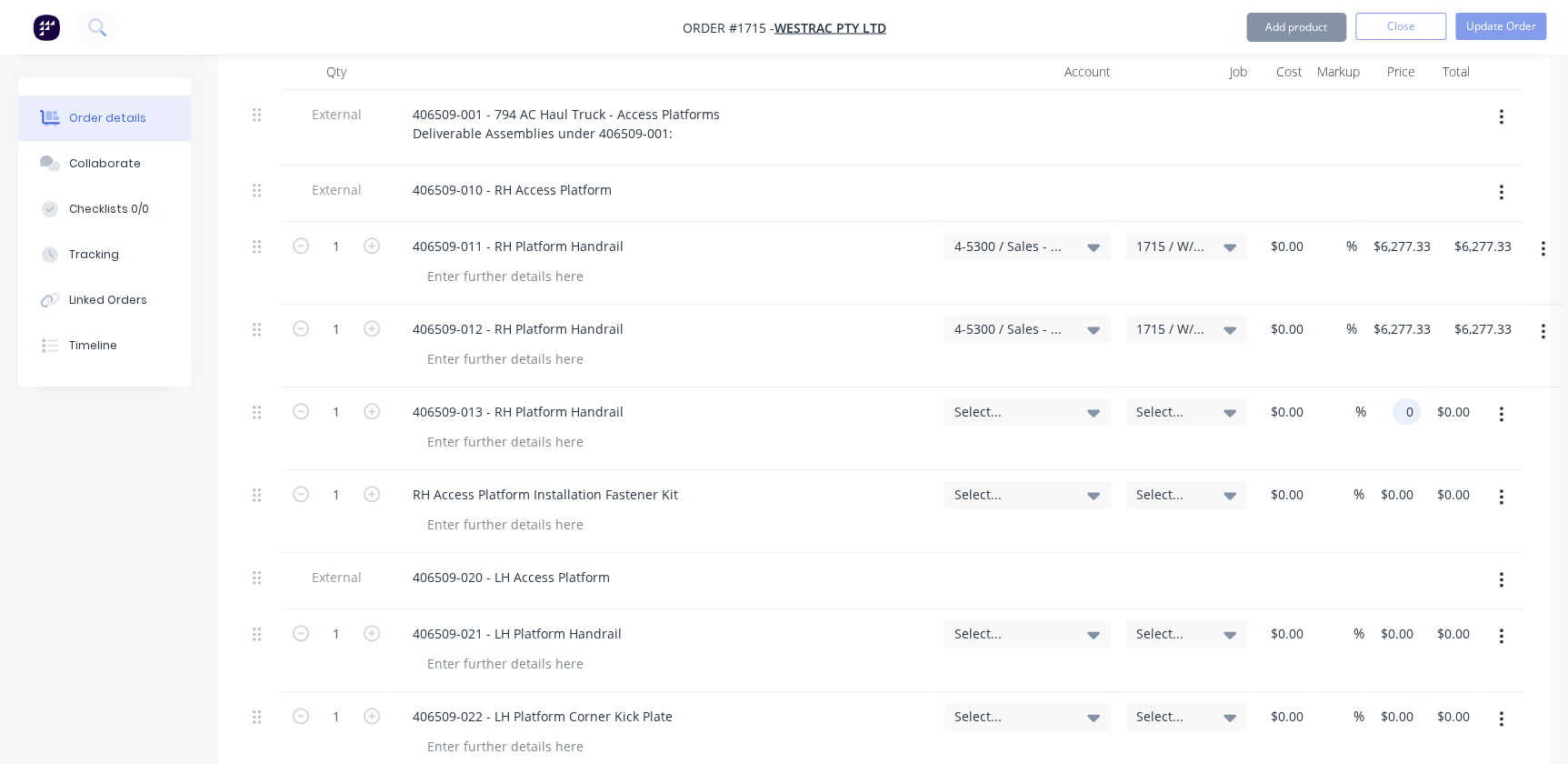
click at [1408, 398] on input "0" at bounding box center [1410, 411] width 20 height 26
paste input "6277.33"
type input "$6,277.34"
click at [1401, 481] on input "0" at bounding box center [1410, 494] width 20 height 26
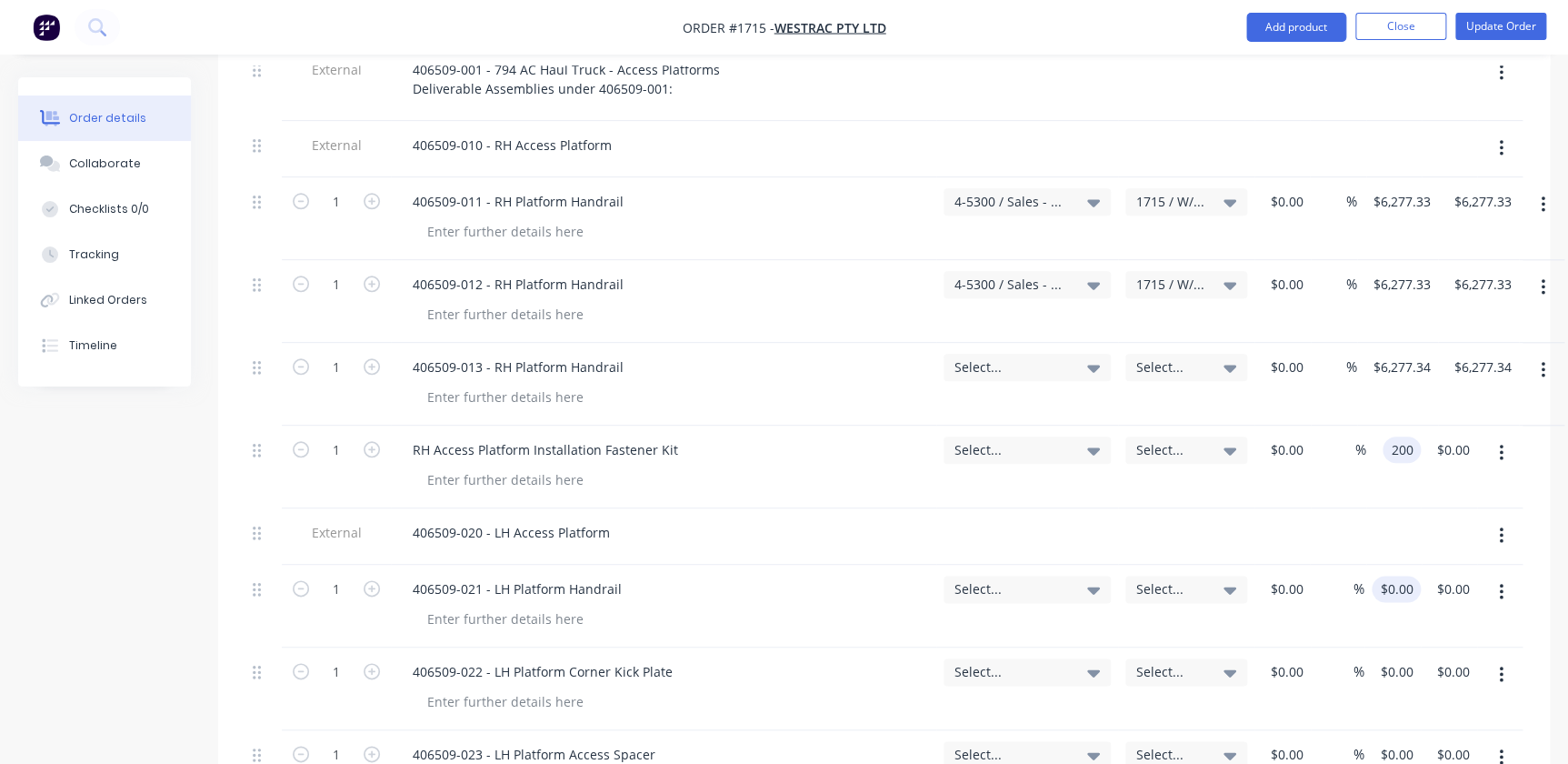
scroll to position [832, 0]
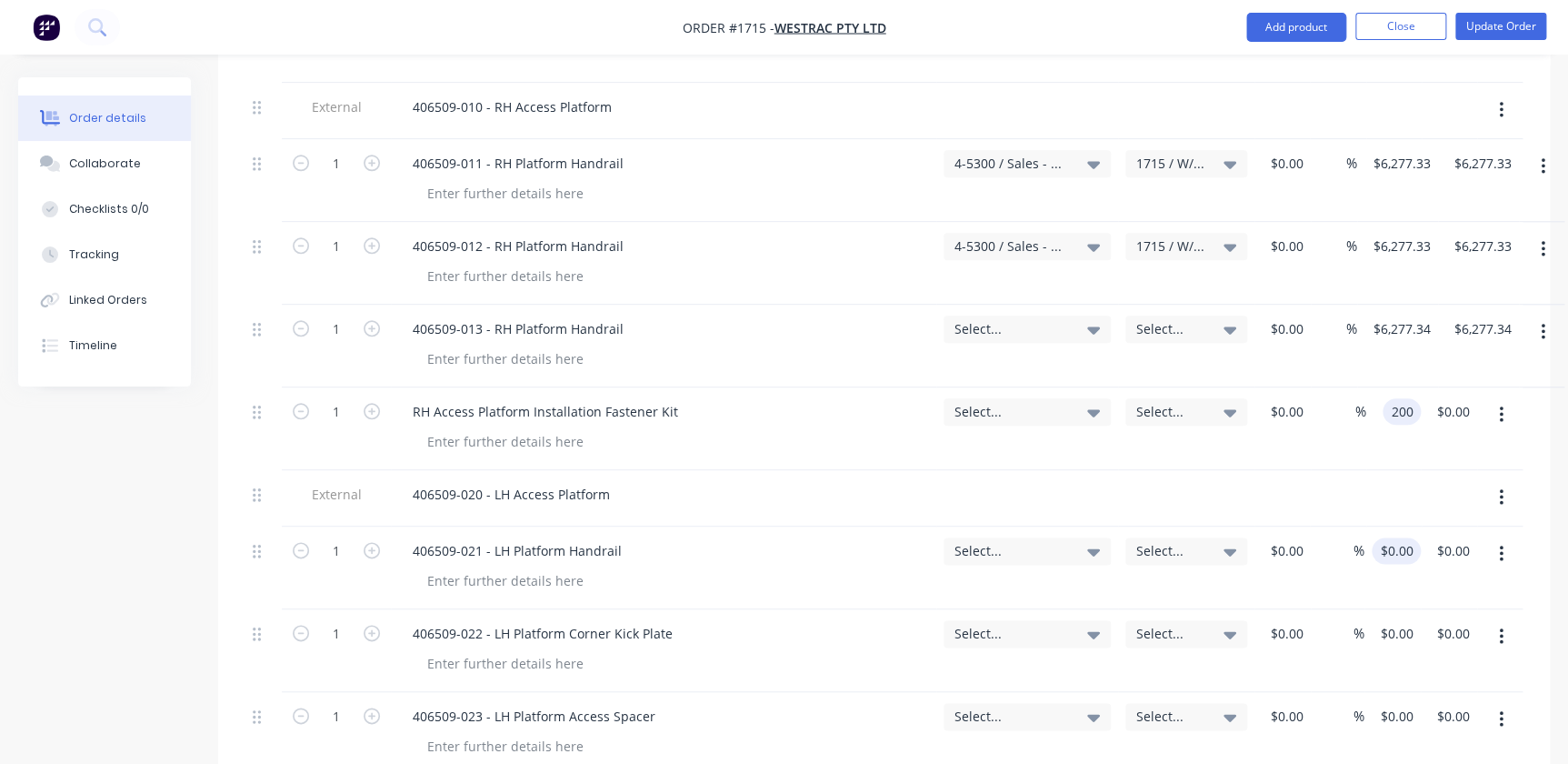
type input "$200.00"
click at [1393, 538] on div "0 $0.00" at bounding box center [1396, 550] width 49 height 26
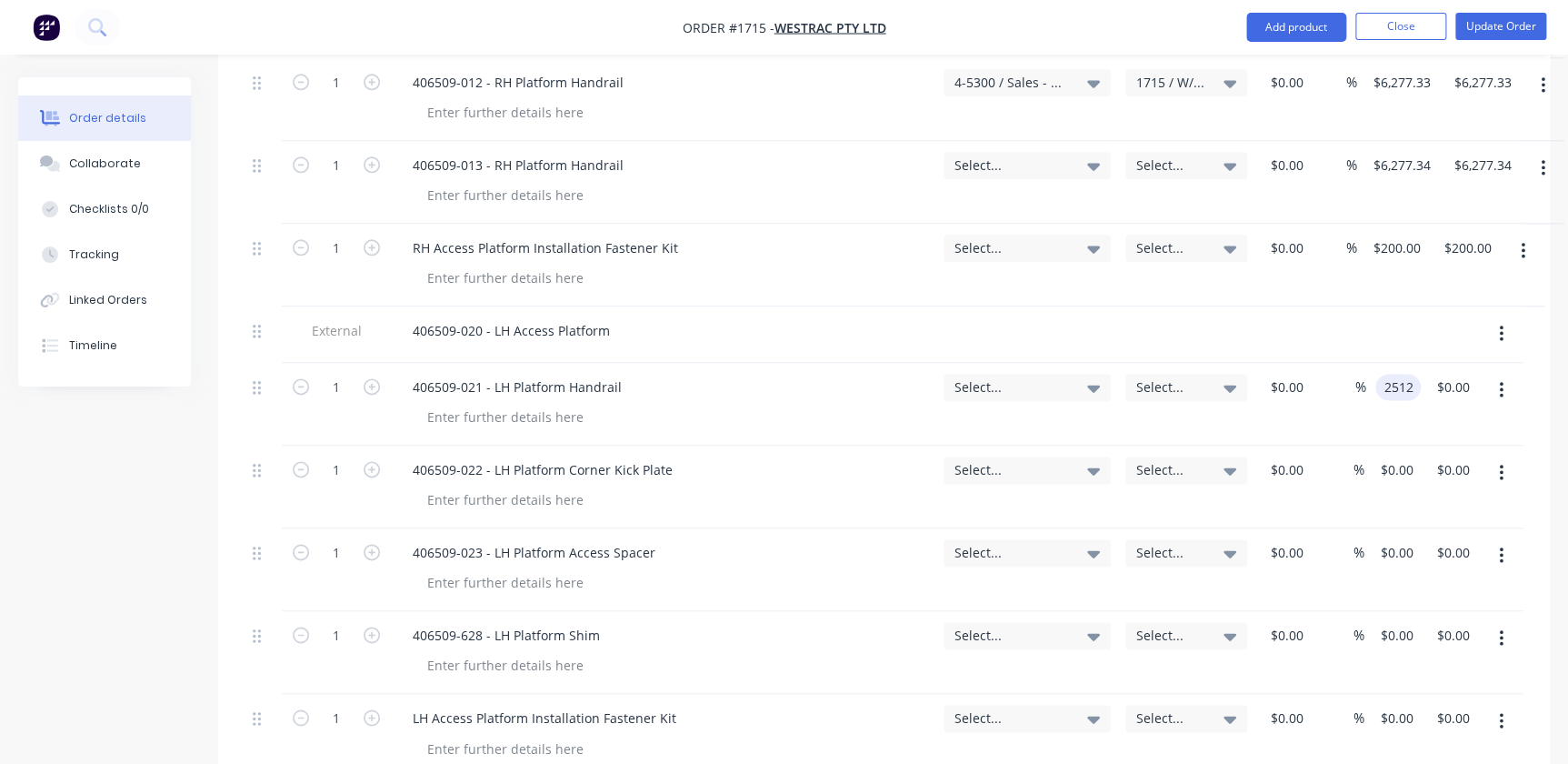
scroll to position [998, 0]
type input "$2,512.00"
click at [1414, 455] on input "0" at bounding box center [1399, 467] width 42 height 26
type input "$2,512.00"
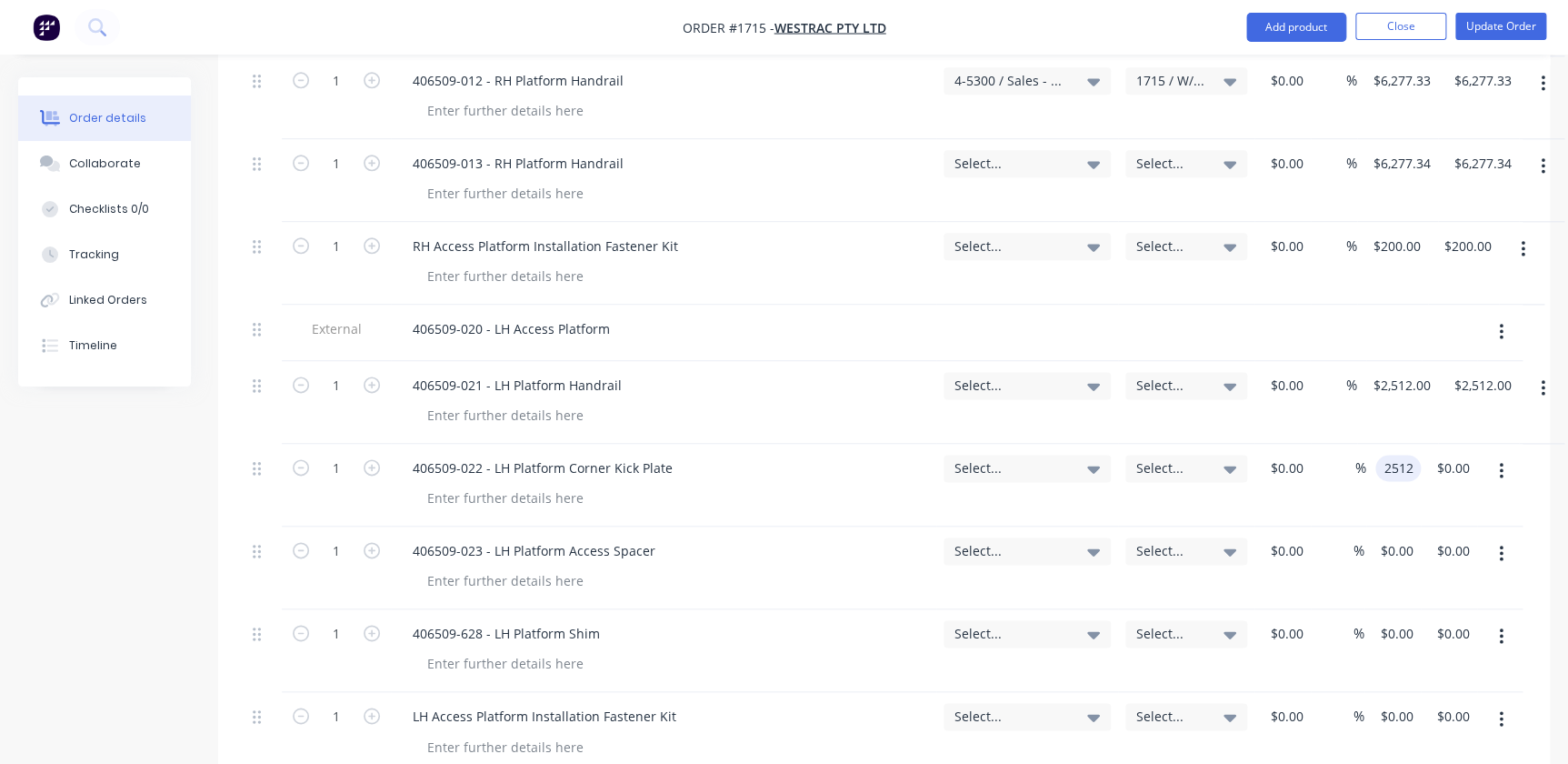
type input "$2,512.00"
click at [1391, 526] on div "$0.00 $0.00" at bounding box center [1392, 567] width 57 height 83
click at [1396, 538] on div "0 $0.00" at bounding box center [1396, 550] width 49 height 26
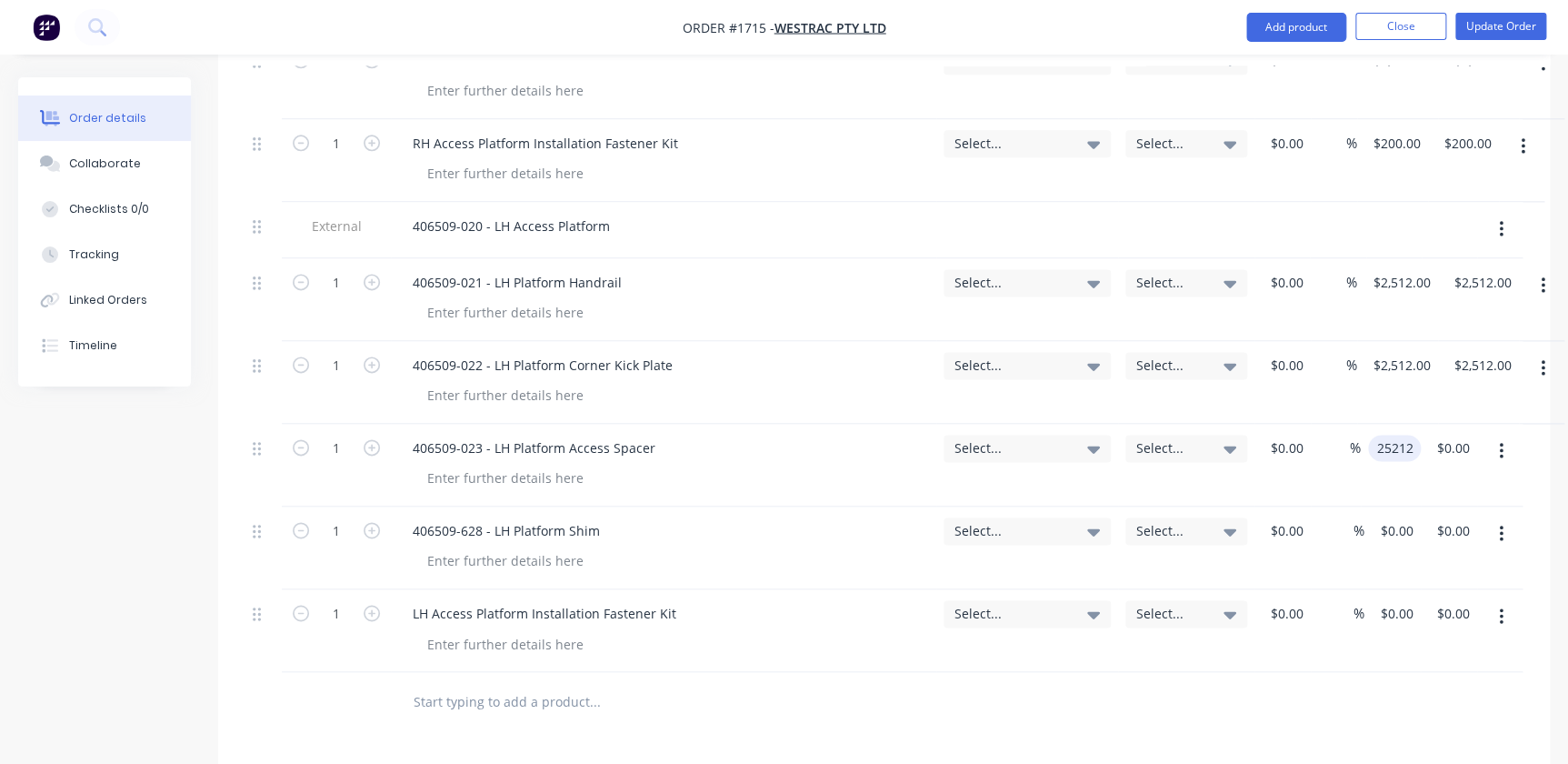
scroll to position [1245, 0]
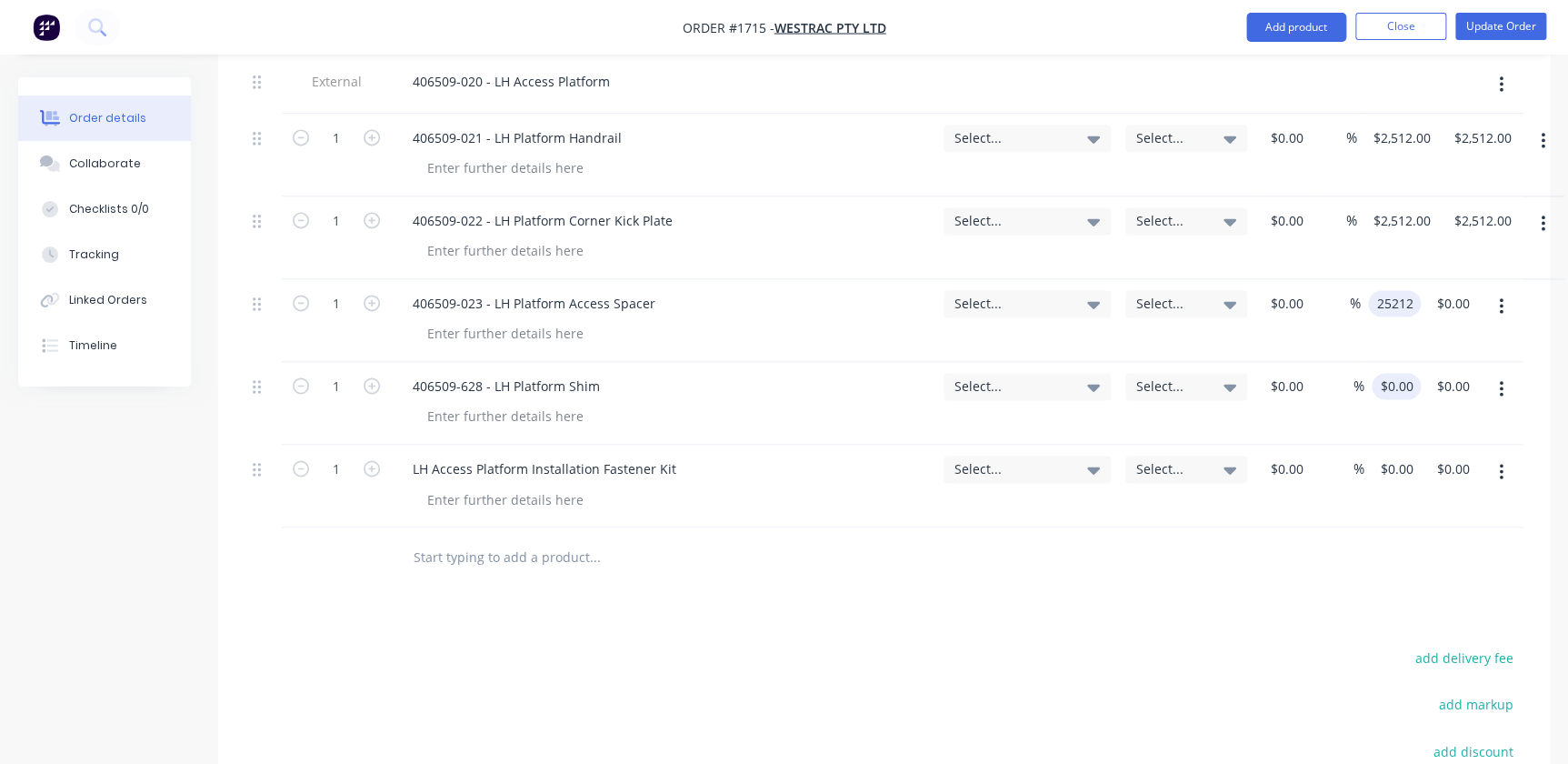
type input "$25,212.00"
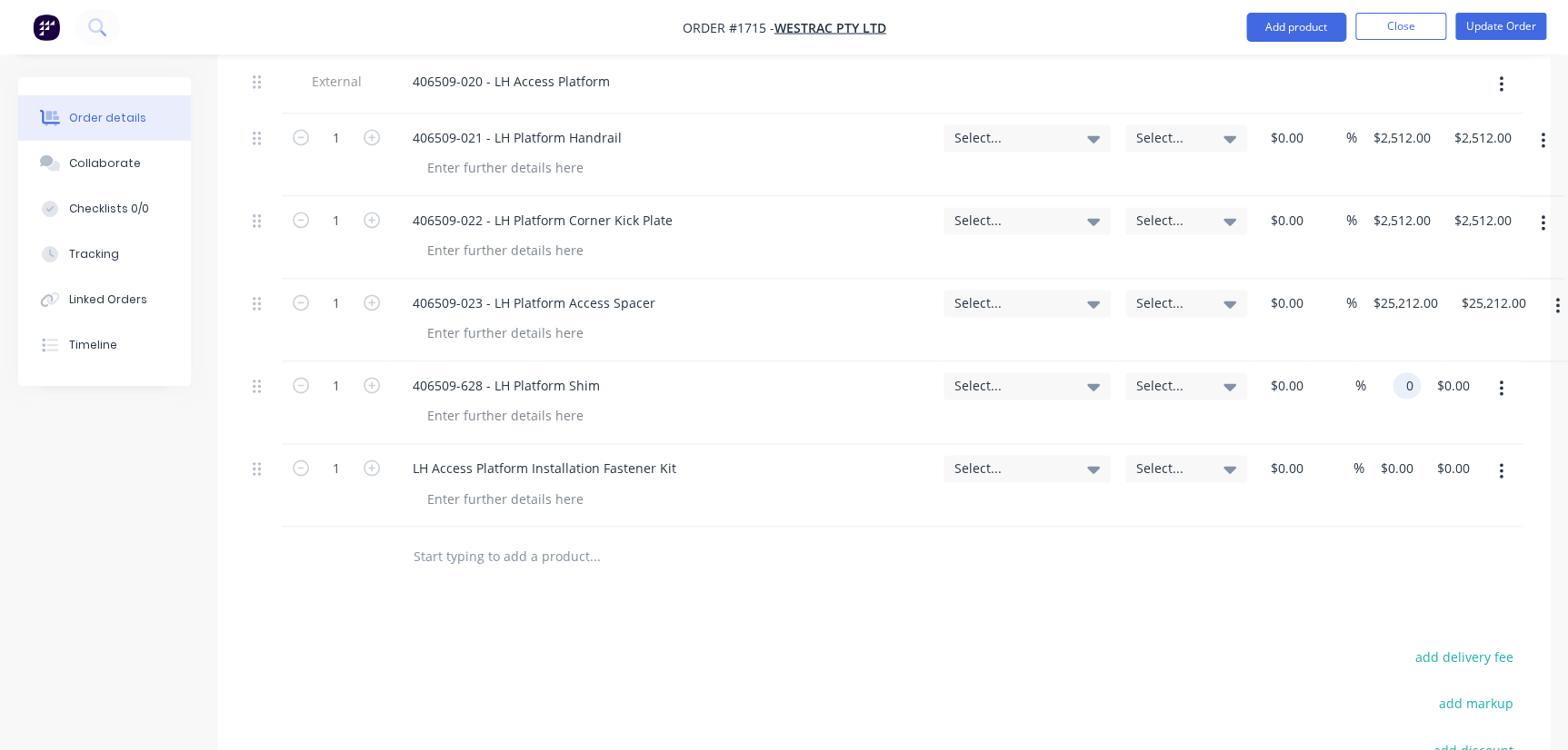
click at [1409, 373] on input "0" at bounding box center [1410, 385] width 20 height 26
type input "$0.00"
click at [1395, 279] on div "$25,212.00 $25,212.00" at bounding box center [1401, 320] width 88 height 83
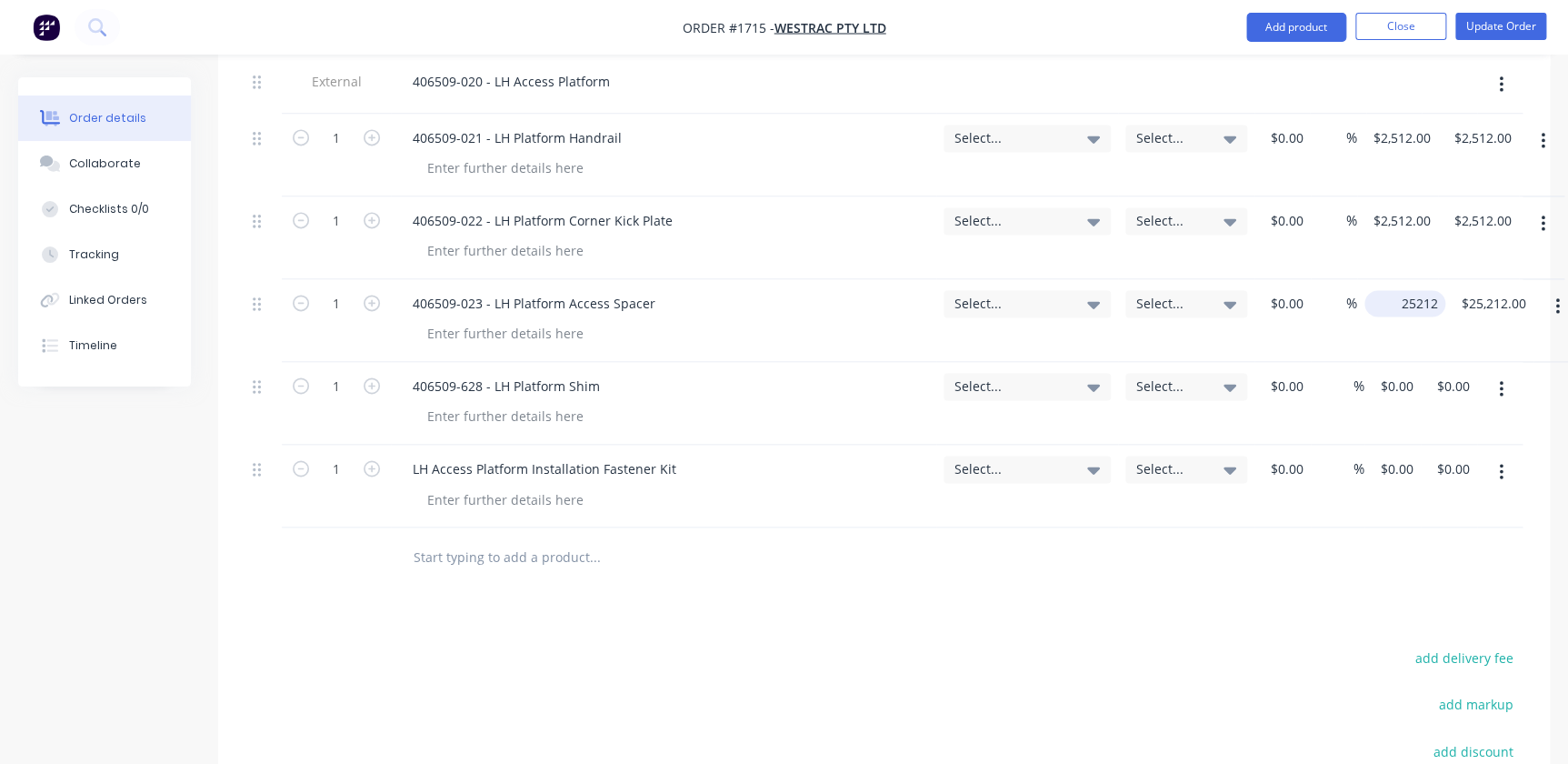
click at [1403, 290] on input "25212" at bounding box center [1408, 302] width 73 height 26
type input "$2,512.00"
click at [1386, 362] on div "$0.00 $0.00" at bounding box center [1392, 403] width 57 height 83
click at [1400, 373] on input "0" at bounding box center [1399, 385] width 42 height 26
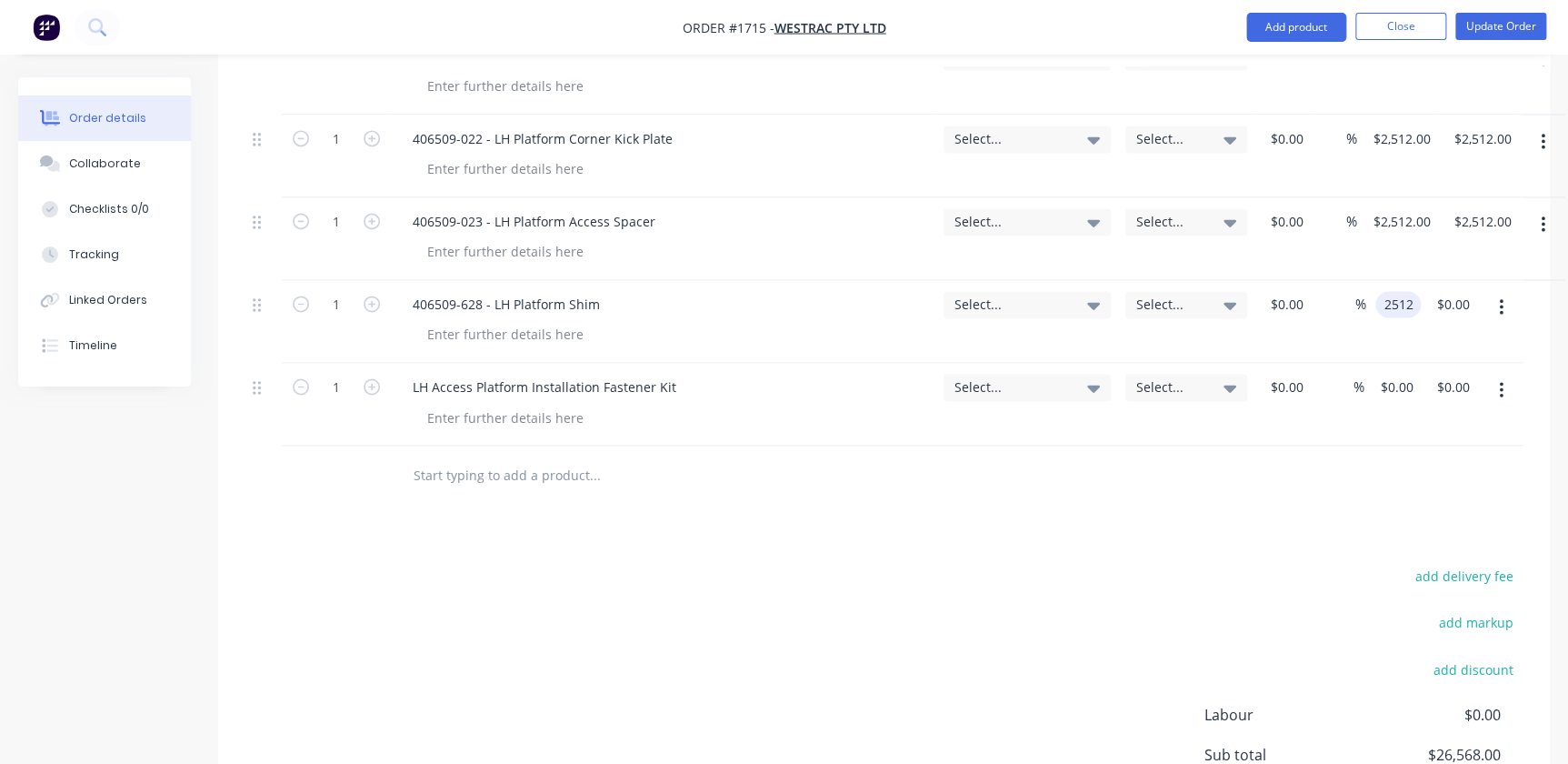
scroll to position [1328, 0]
type input "$2,512.00"
click at [1413, 373] on div "0 $0.00" at bounding box center [1399, 385] width 42 height 26
type input "$200.00"
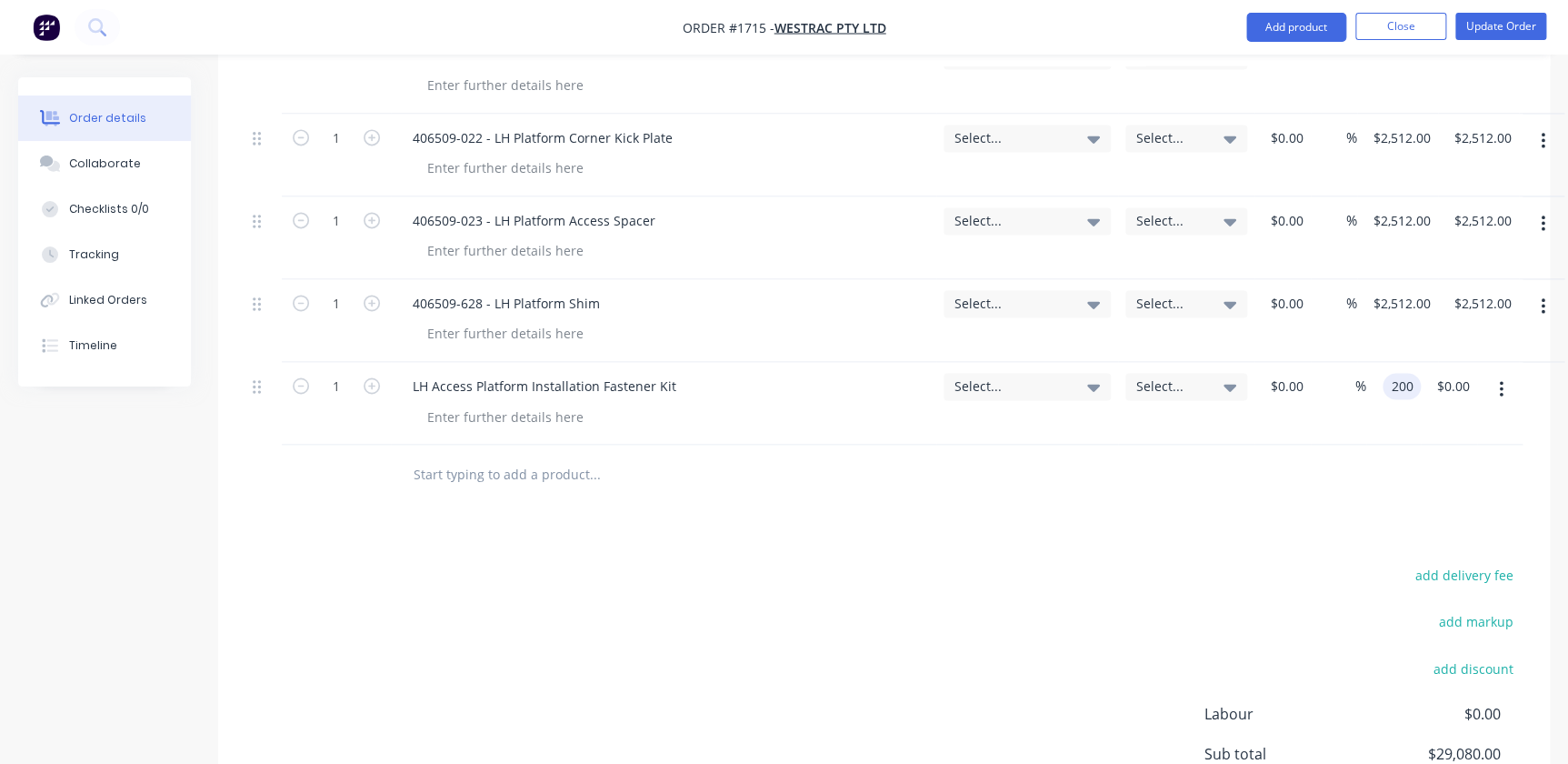
type input "$200.00"
click at [1353, 477] on div "Products Show / Hide columns Add product Qty Account Job Cost Markup Price Tota…" at bounding box center [884, 175] width 1332 height 1530
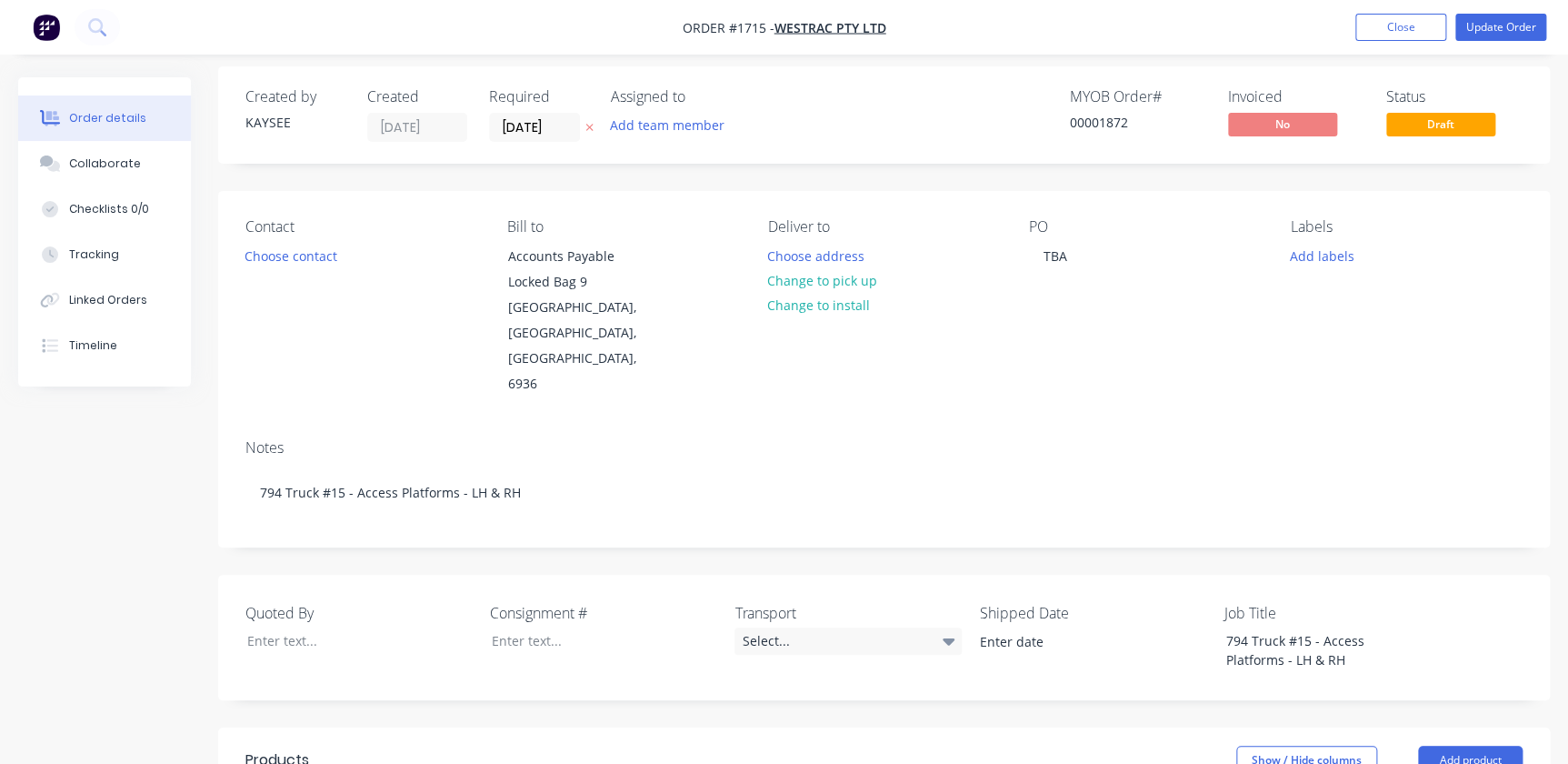
scroll to position [0, 0]
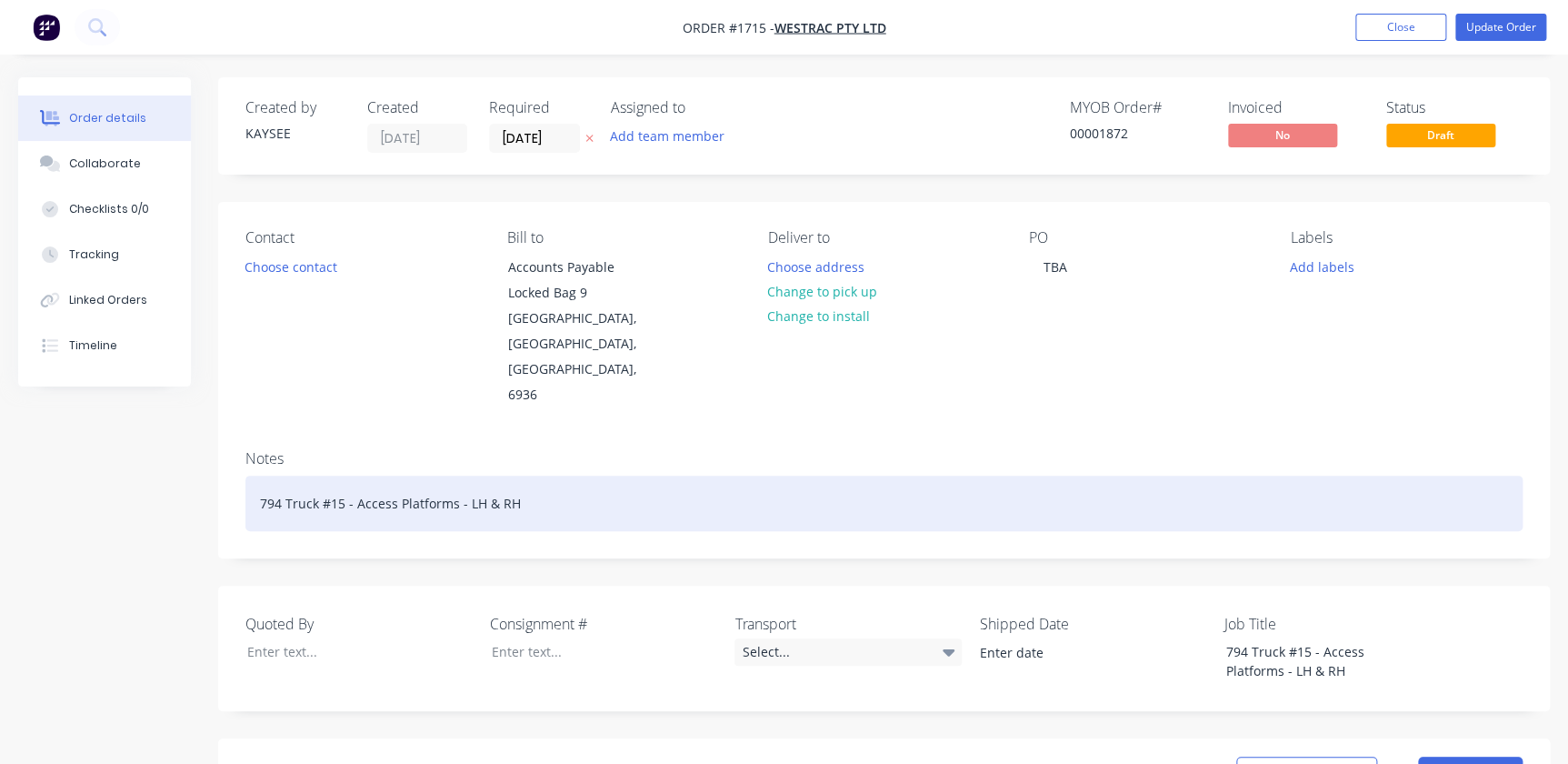
click at [451, 475] on div "794 Truck #15 - Access Platforms - LH & RH" at bounding box center [884, 503] width 1277 height 56
click at [459, 475] on div "794 Truck #15 - Access Platforms - LH & RH" at bounding box center [884, 503] width 1277 height 56
click at [349, 475] on div "794 Truck #15 - Access Platforms - LH & RH" at bounding box center [884, 503] width 1277 height 56
click at [630, 475] on div "794 Truck #15 - MT500309 - Access Platforms - LH & RH" at bounding box center [884, 503] width 1277 height 56
drag, startPoint x: 634, startPoint y: 462, endPoint x: -2, endPoint y: 380, distance: 641.3
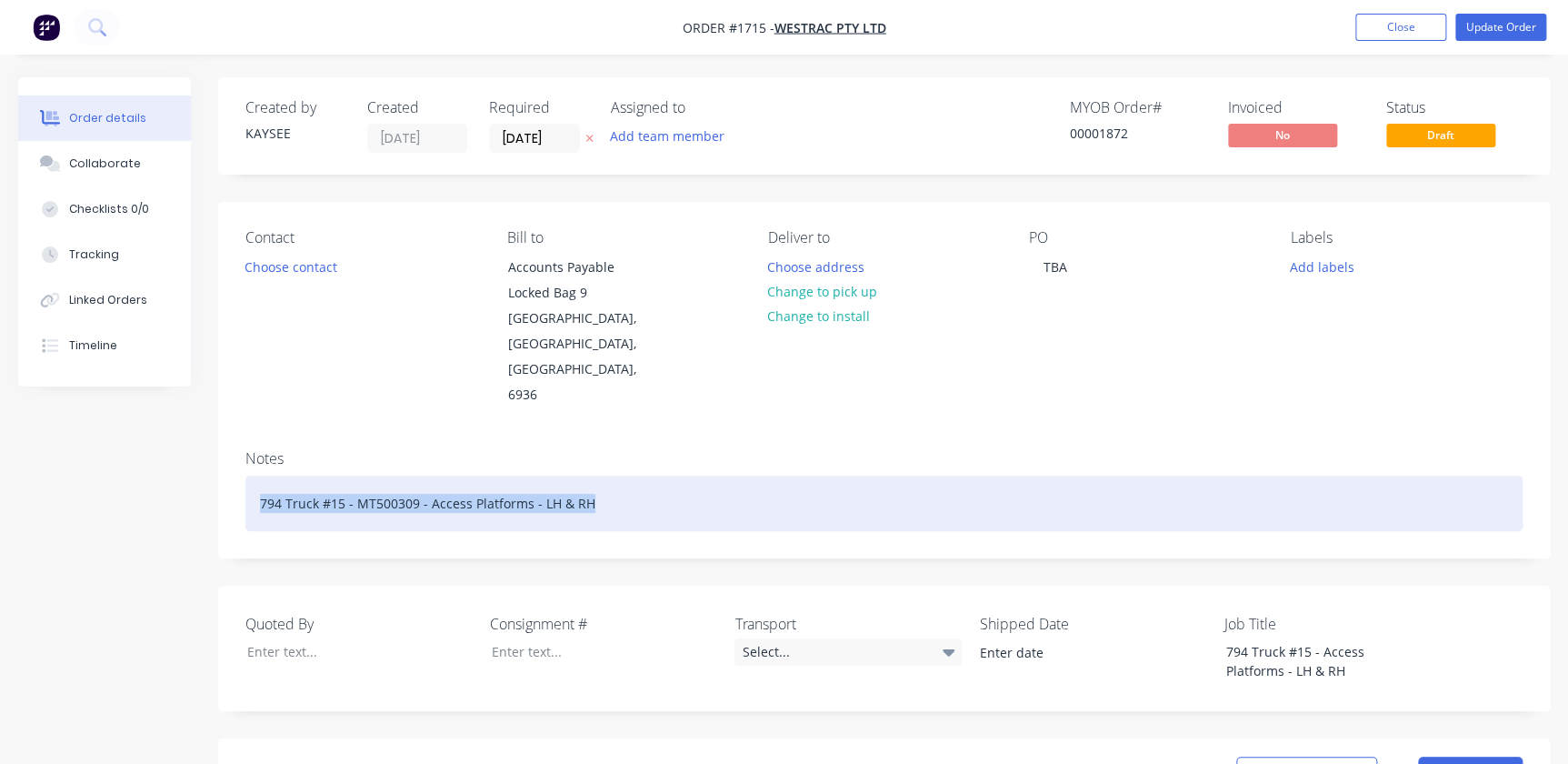
copy div "794 Truck #15 - MT500309 - Access Platforms - LH & RH"
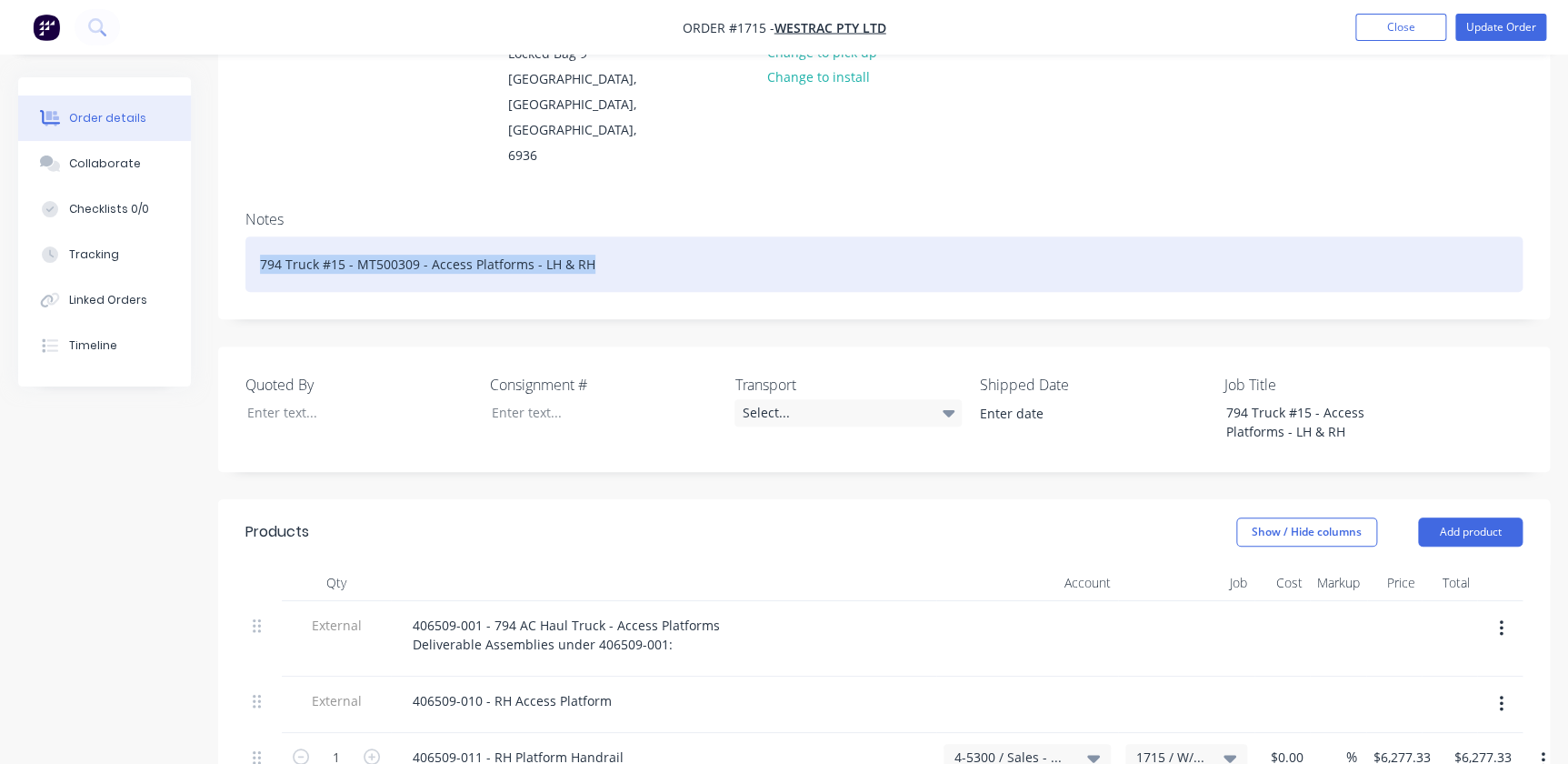
scroll to position [247, 0]
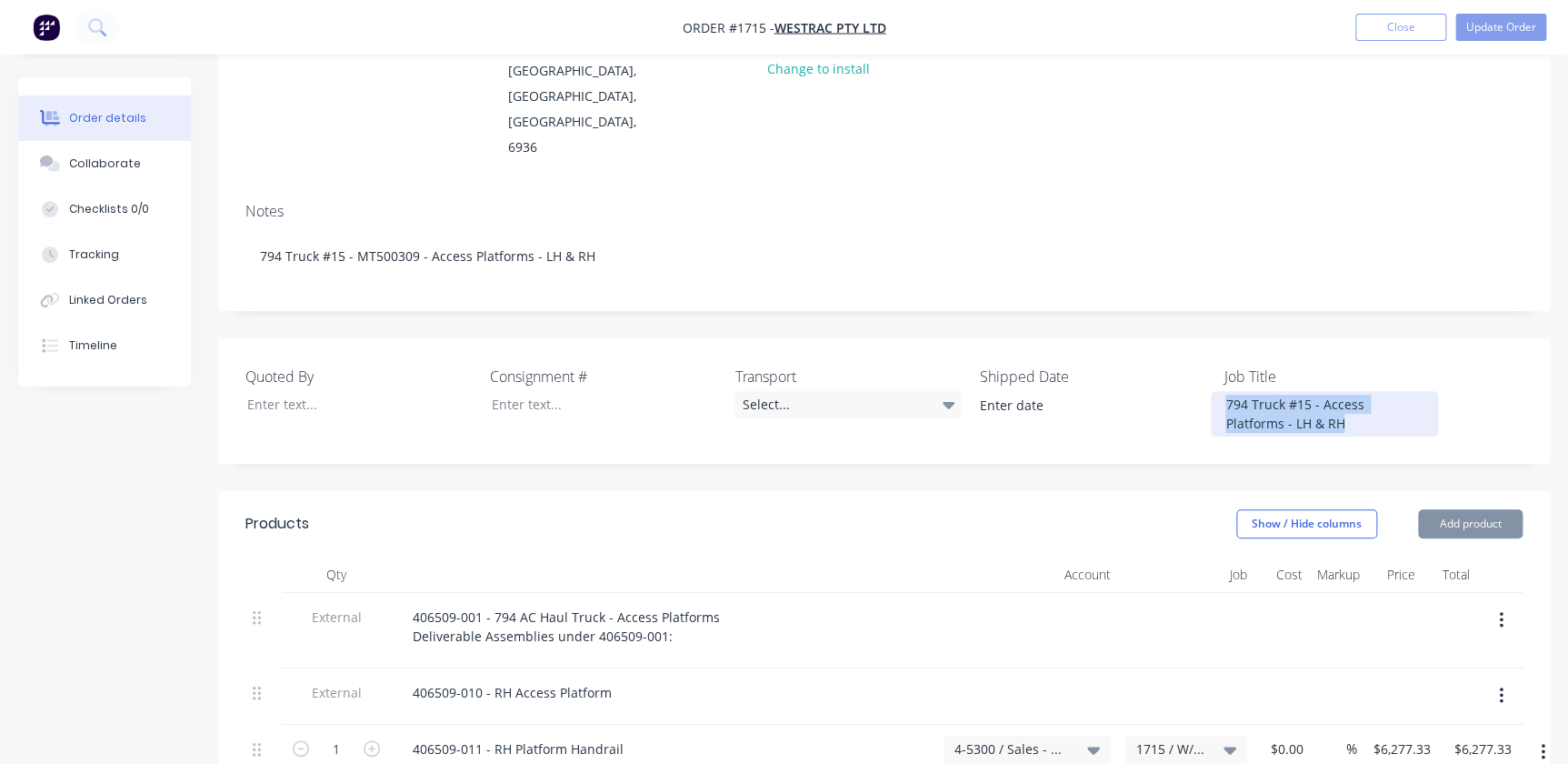
drag, startPoint x: 1293, startPoint y: 370, endPoint x: 1183, endPoint y: 312, distance: 124.4
click at [1178, 339] on div "Quoted By Consignment # Transport Select... Shipped Date Job Title 794 Truck #1…" at bounding box center [884, 401] width 1332 height 126
paste div
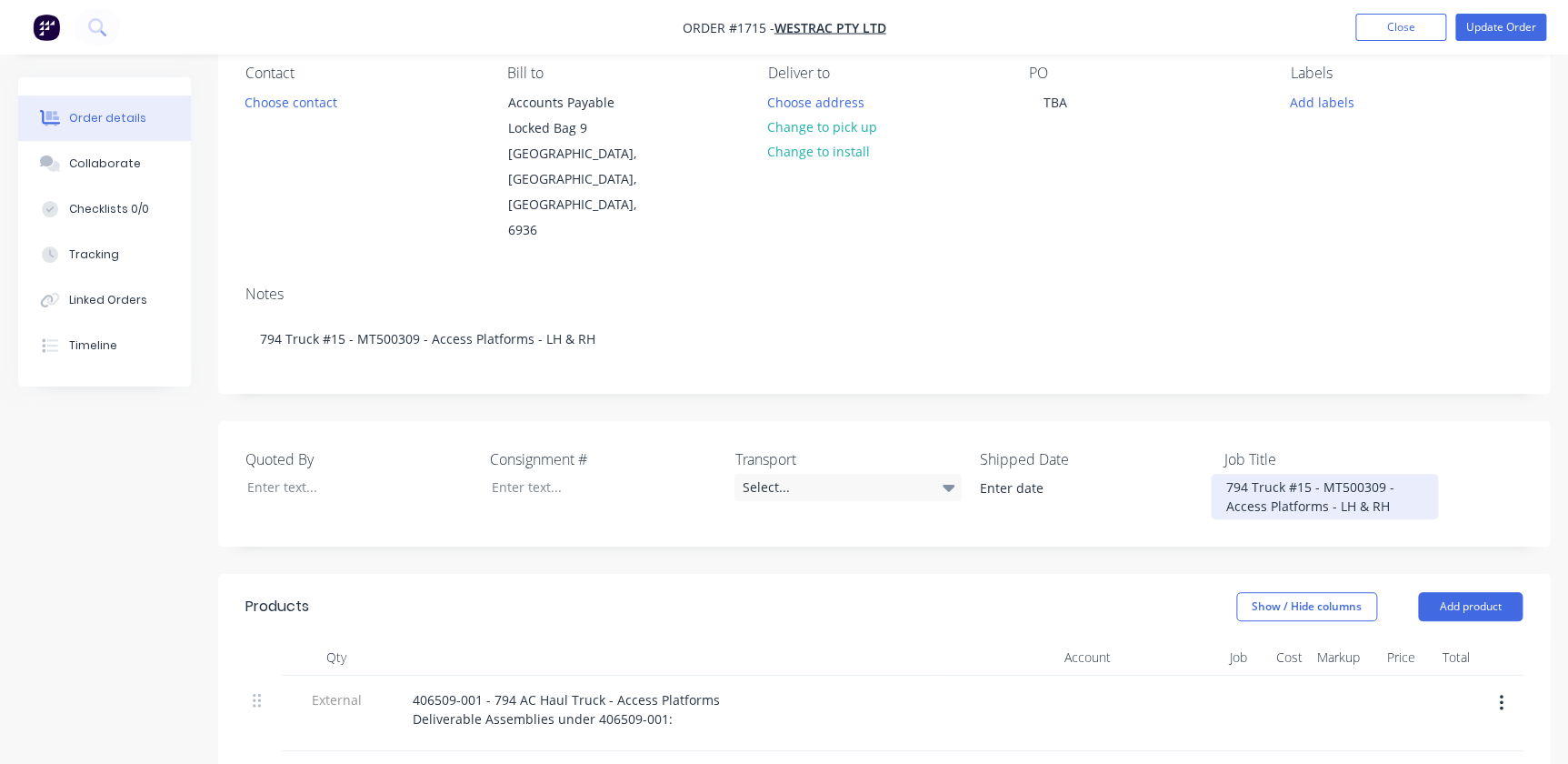
scroll to position [0, 0]
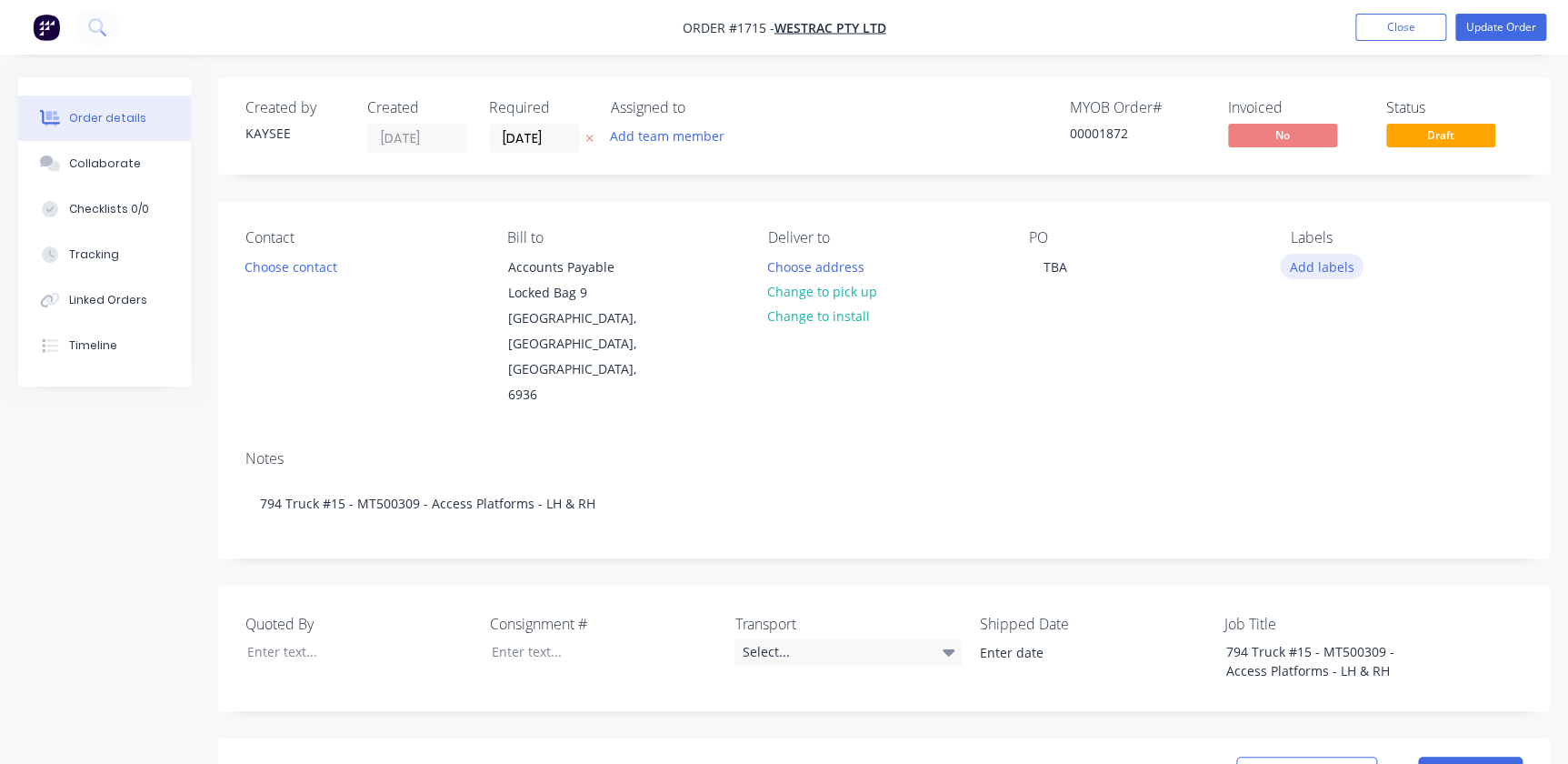
click at [1292, 258] on button "Add labels" at bounding box center [1322, 265] width 84 height 24
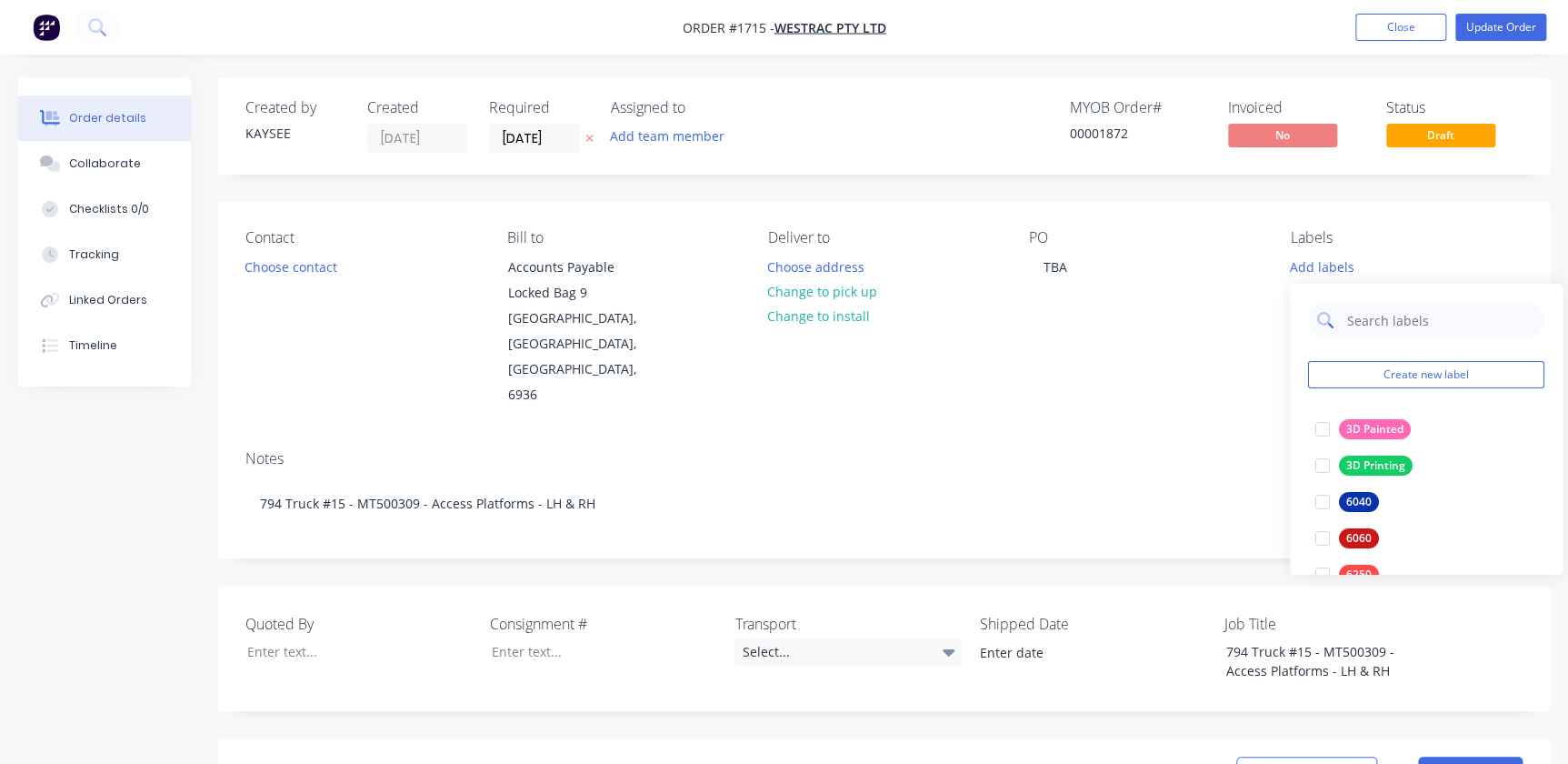
click at [1357, 328] on input "text" at bounding box center [1440, 319] width 190 height 36
type input "794"
click at [1321, 425] on div at bounding box center [1322, 428] width 36 height 36
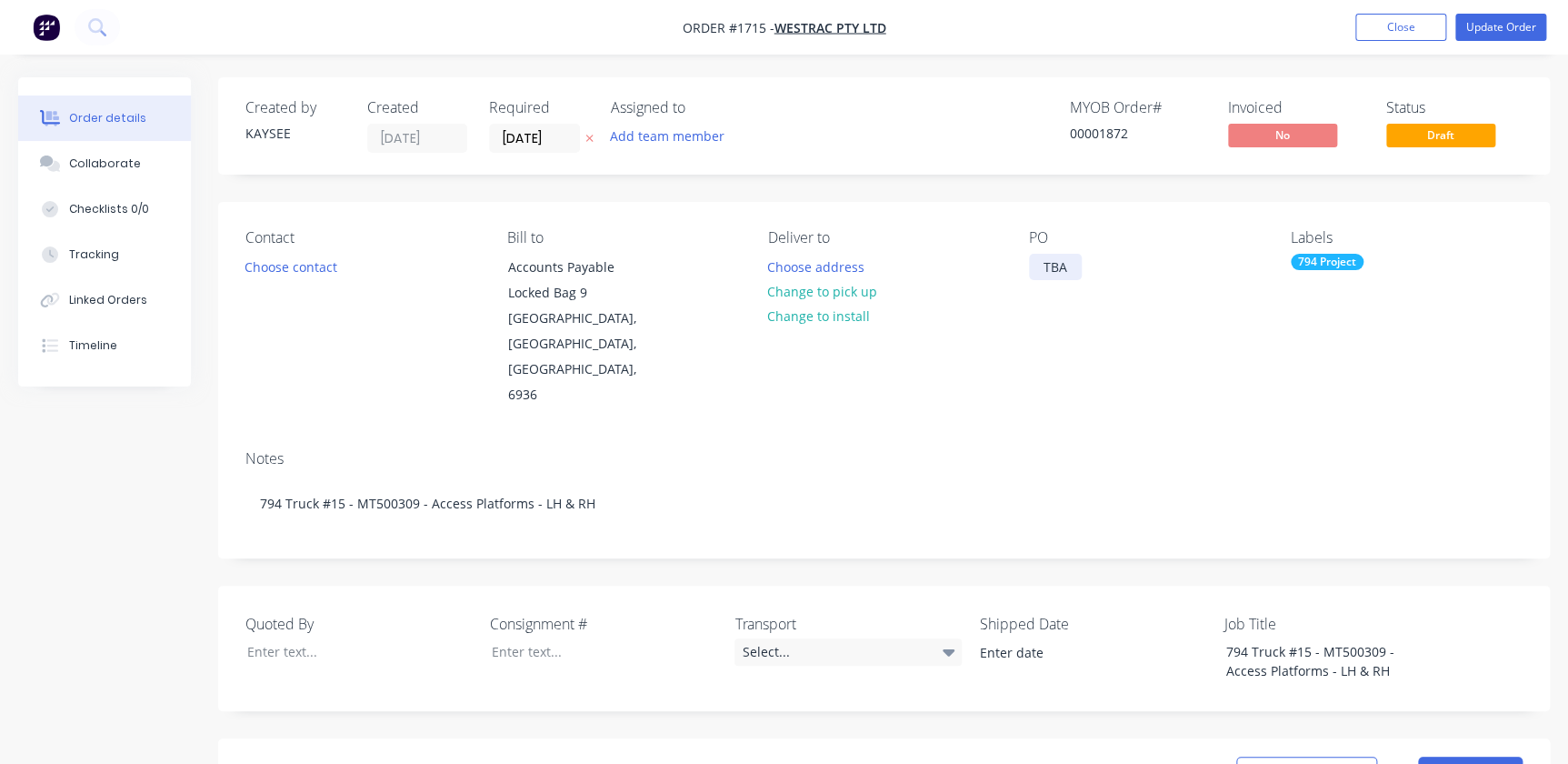
click at [1043, 277] on div "TBA" at bounding box center [1056, 266] width 53 height 26
drag, startPoint x: 1036, startPoint y: 272, endPoint x: 1113, endPoint y: 272, distance: 77.0
click at [1113, 272] on div "PO TBA" at bounding box center [1146, 319] width 232 height 180
drag, startPoint x: 341, startPoint y: 254, endPoint x: 328, endPoint y: 268, distance: 19.1
click at [339, 259] on div "Contact Choose contact" at bounding box center [362, 319] width 232 height 180
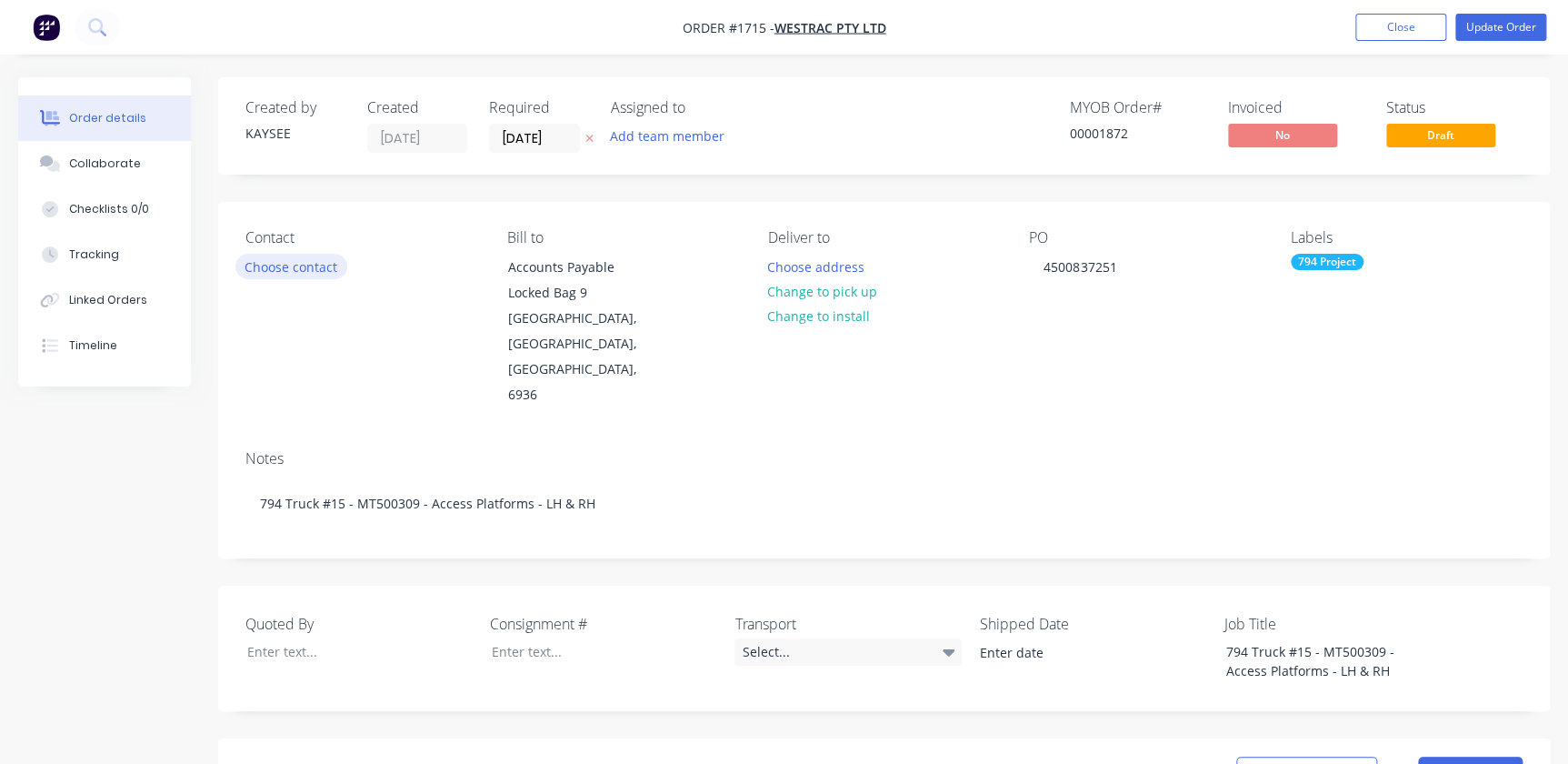
click at [327, 269] on button "Choose contact" at bounding box center [291, 265] width 112 height 24
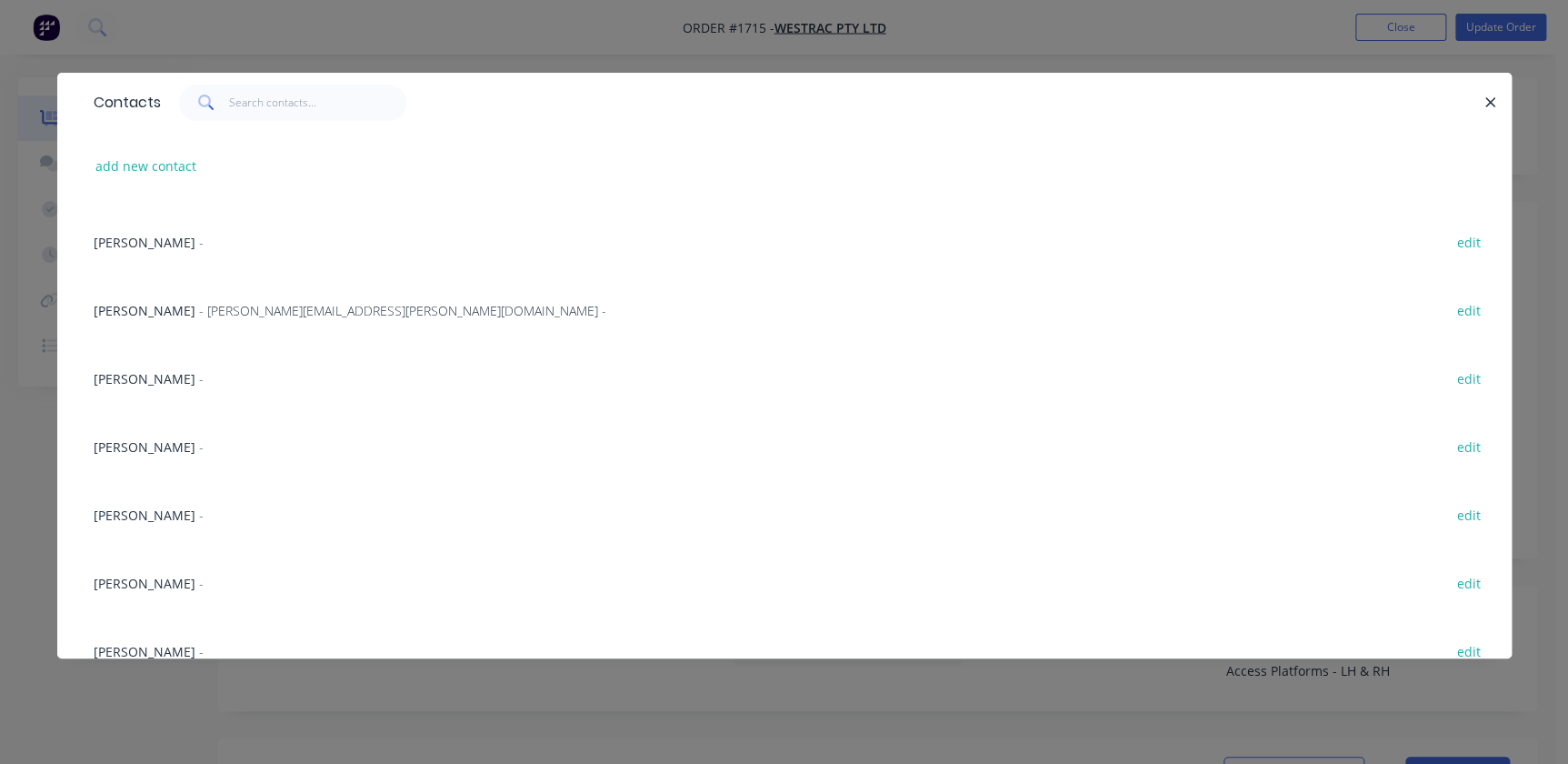
scroll to position [413, 0]
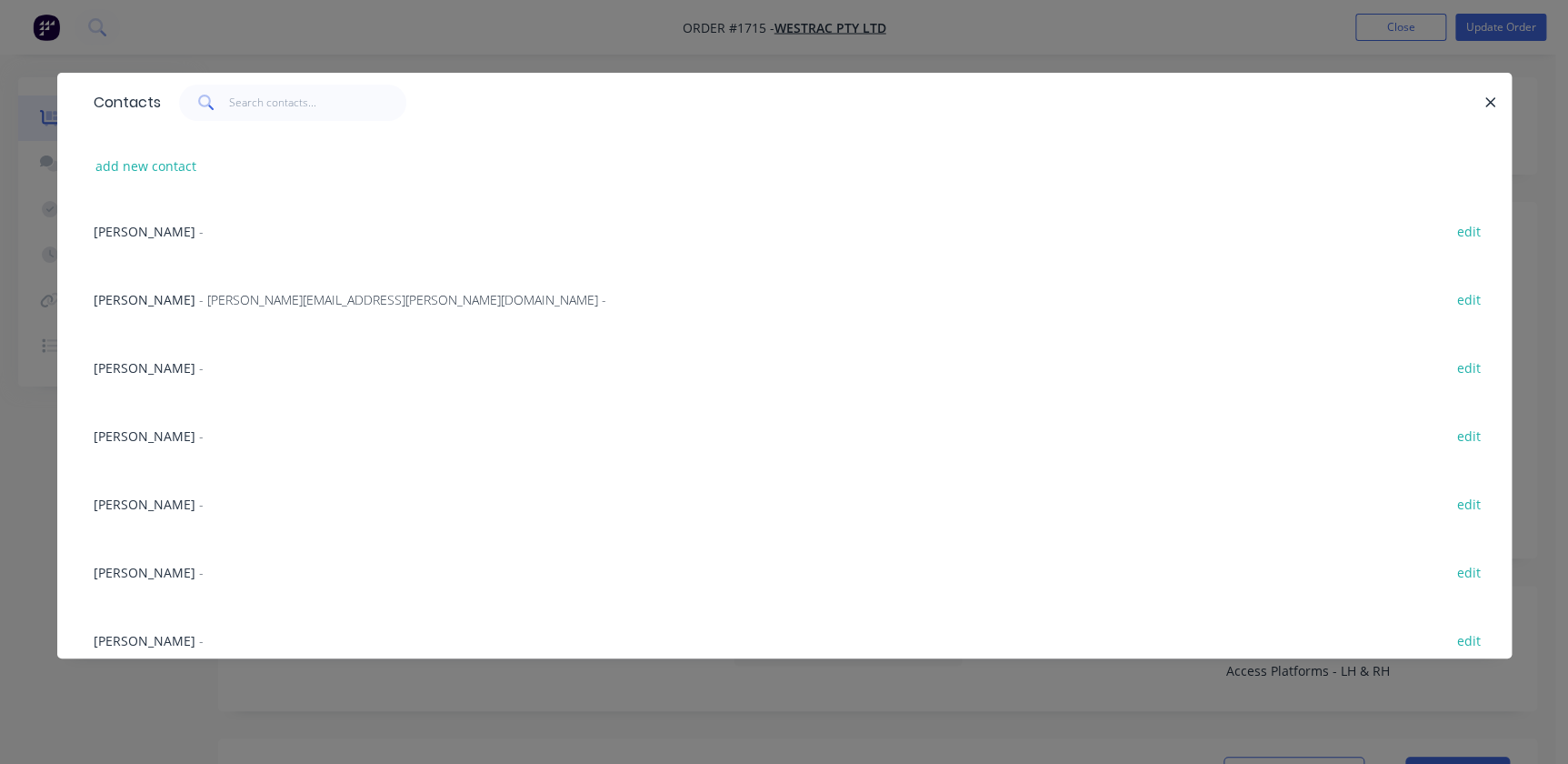
click at [149, 647] on span "[PERSON_NAME]" at bounding box center [144, 640] width 101 height 18
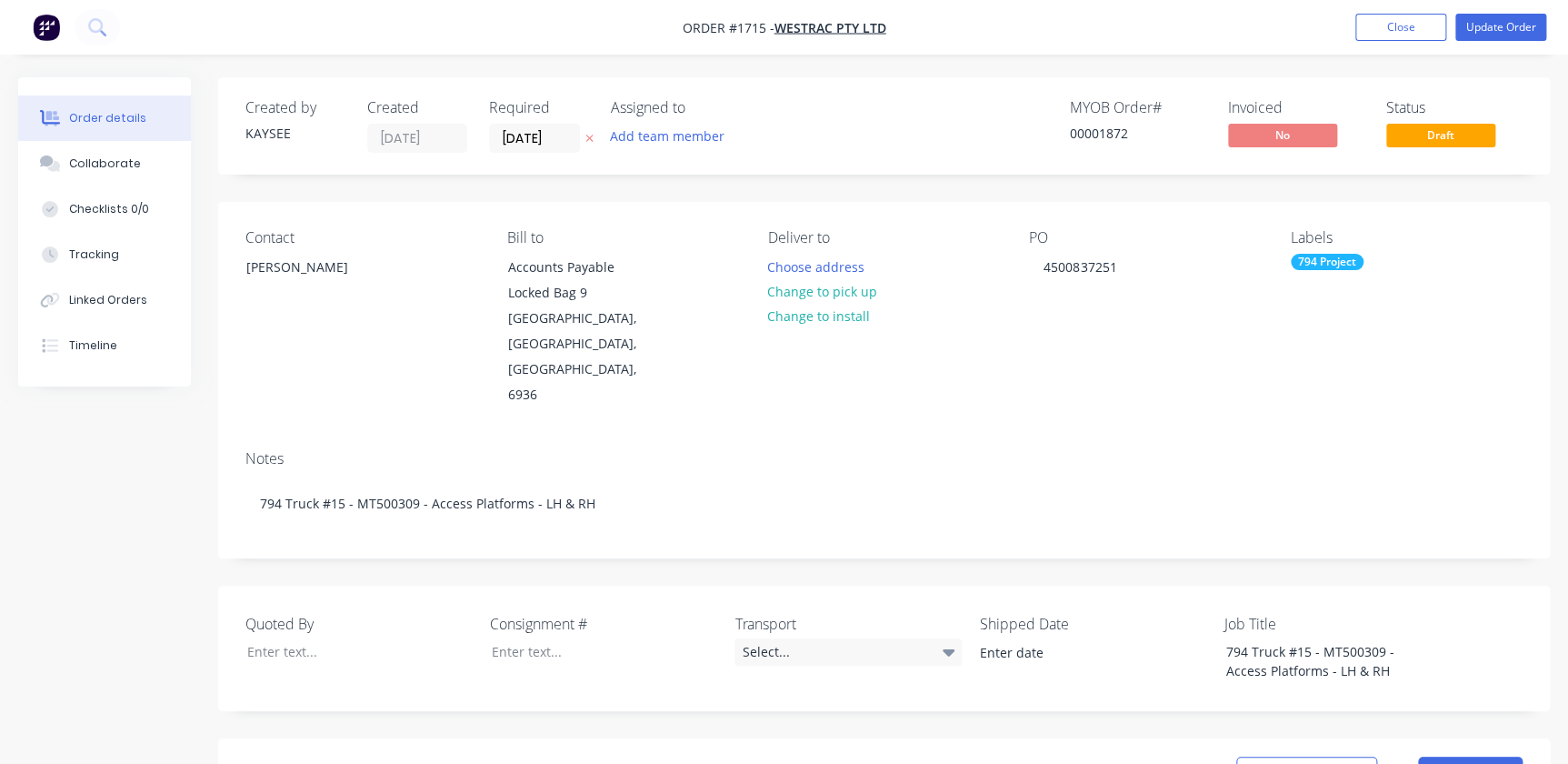
click at [537, 157] on div "Created by KAYSEE Created 06/08/25 Required 06/08/25 Assigned to Add team membe…" at bounding box center [884, 126] width 1332 height 98
click at [556, 137] on input "06/08/25" at bounding box center [534, 139] width 89 height 27
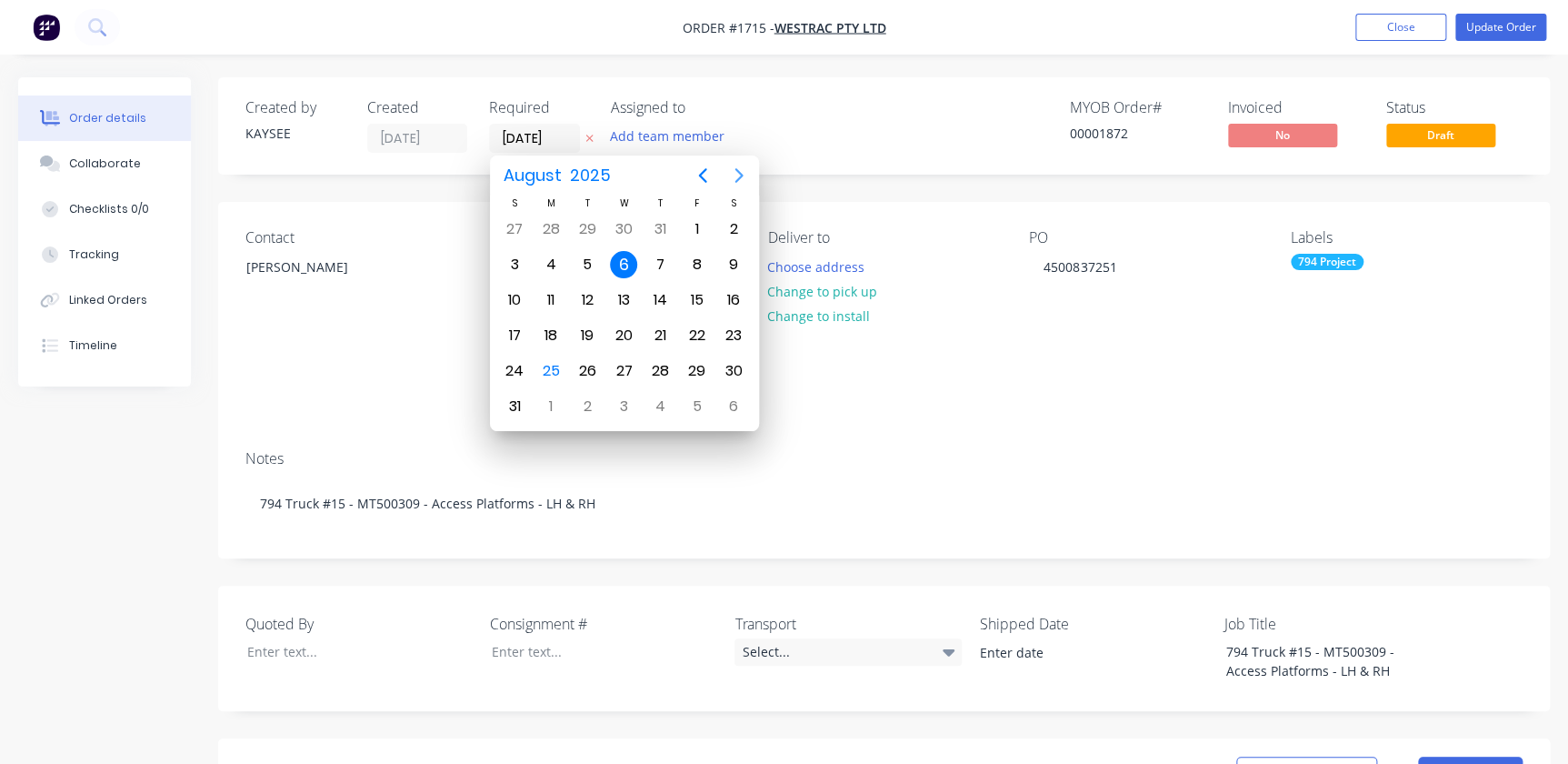
drag, startPoint x: 746, startPoint y: 171, endPoint x: 723, endPoint y: 229, distance: 62.4
click at [746, 172] on icon "Next page" at bounding box center [739, 176] width 21 height 21
click at [747, 172] on icon "Next page" at bounding box center [739, 176] width 21 height 21
click at [744, 176] on icon "Next page" at bounding box center [739, 176] width 21 height 21
drag, startPoint x: 737, startPoint y: 173, endPoint x: 746, endPoint y: 182, distance: 12.7
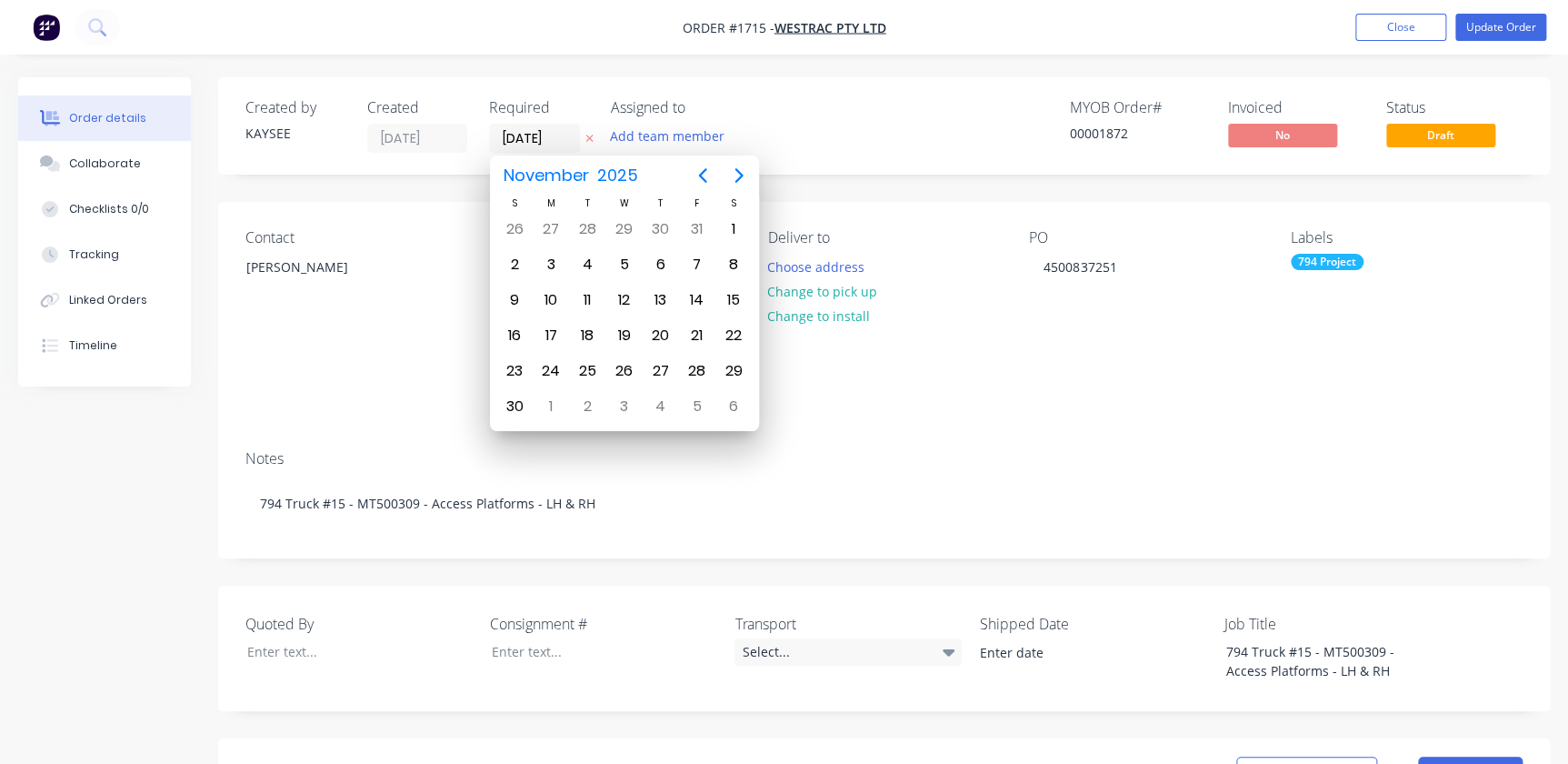
click at [741, 178] on icon "Next page" at bounding box center [739, 176] width 21 height 21
drag, startPoint x: 731, startPoint y: 266, endPoint x: 745, endPoint y: 272, distance: 15.2
click at [732, 266] on div "13" at bounding box center [734, 264] width 27 height 27
type input "13/12/25"
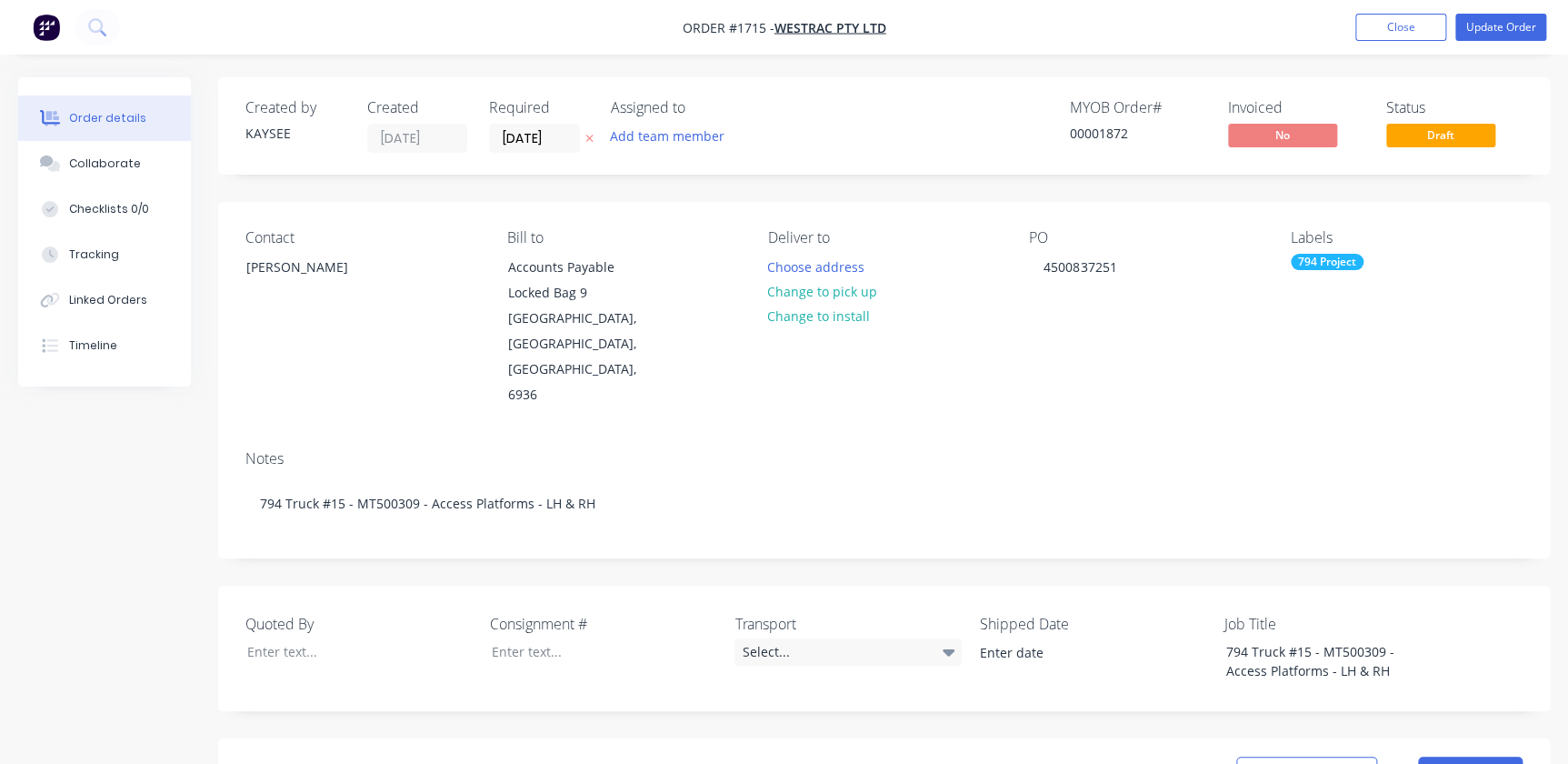
click at [990, 382] on div "Contact Richard Lofberg Bill to Accounts Payable Locked Bag 9 MIDLAND, Western …" at bounding box center [884, 318] width 1332 height 233
click at [1505, 10] on nav "Order #1715 - WesTrac Pty Ltd Add product Close Update Order" at bounding box center [784, 27] width 1568 height 55
click at [1499, 19] on button "Update Order" at bounding box center [1500, 27] width 91 height 27
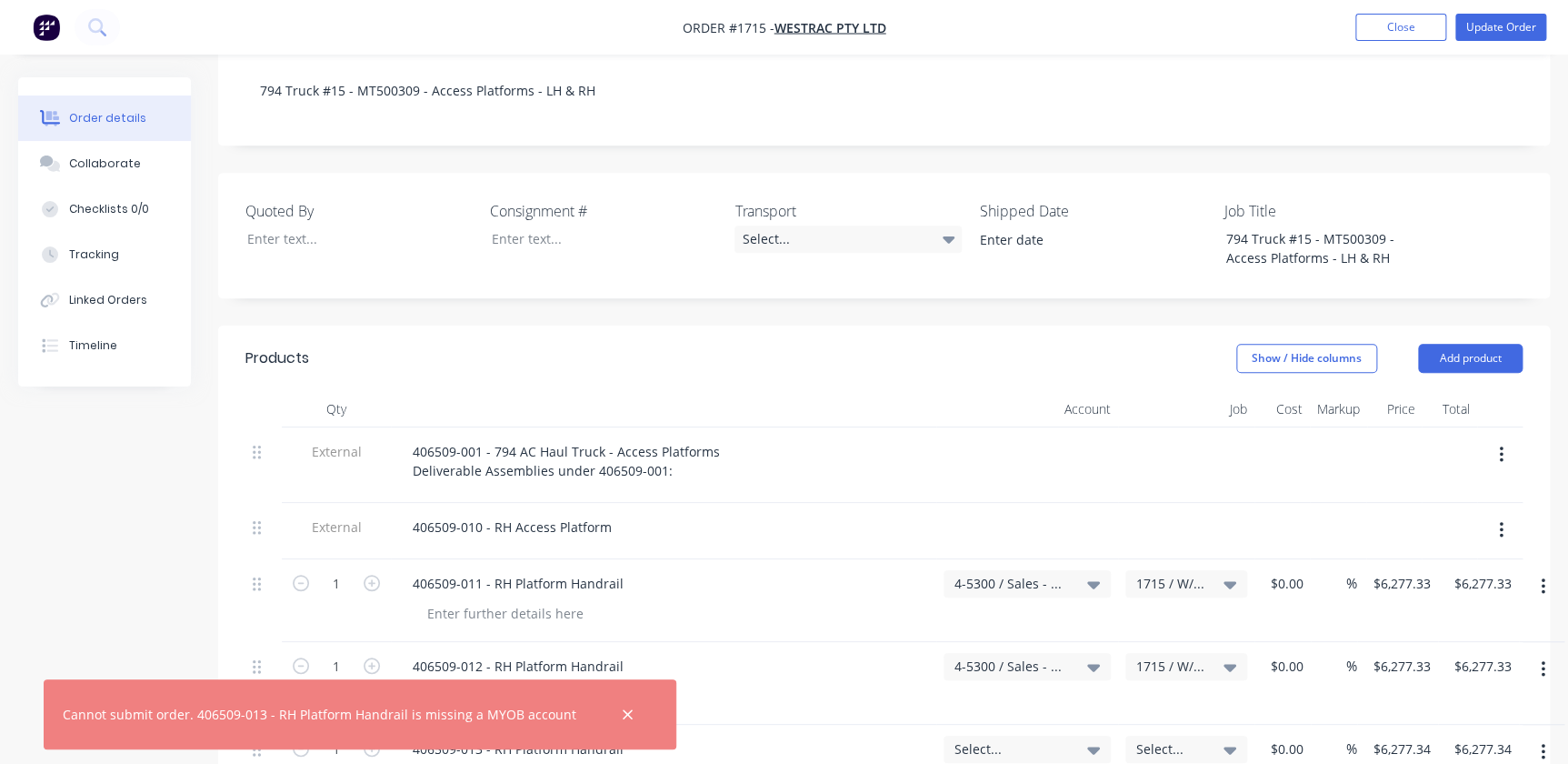
click at [1019, 570] on div "4-5300 / Sales - Mobile Machines Sound - Interco" at bounding box center [1026, 583] width 167 height 27
click at [940, 620] on input at bounding box center [997, 637] width 186 height 36
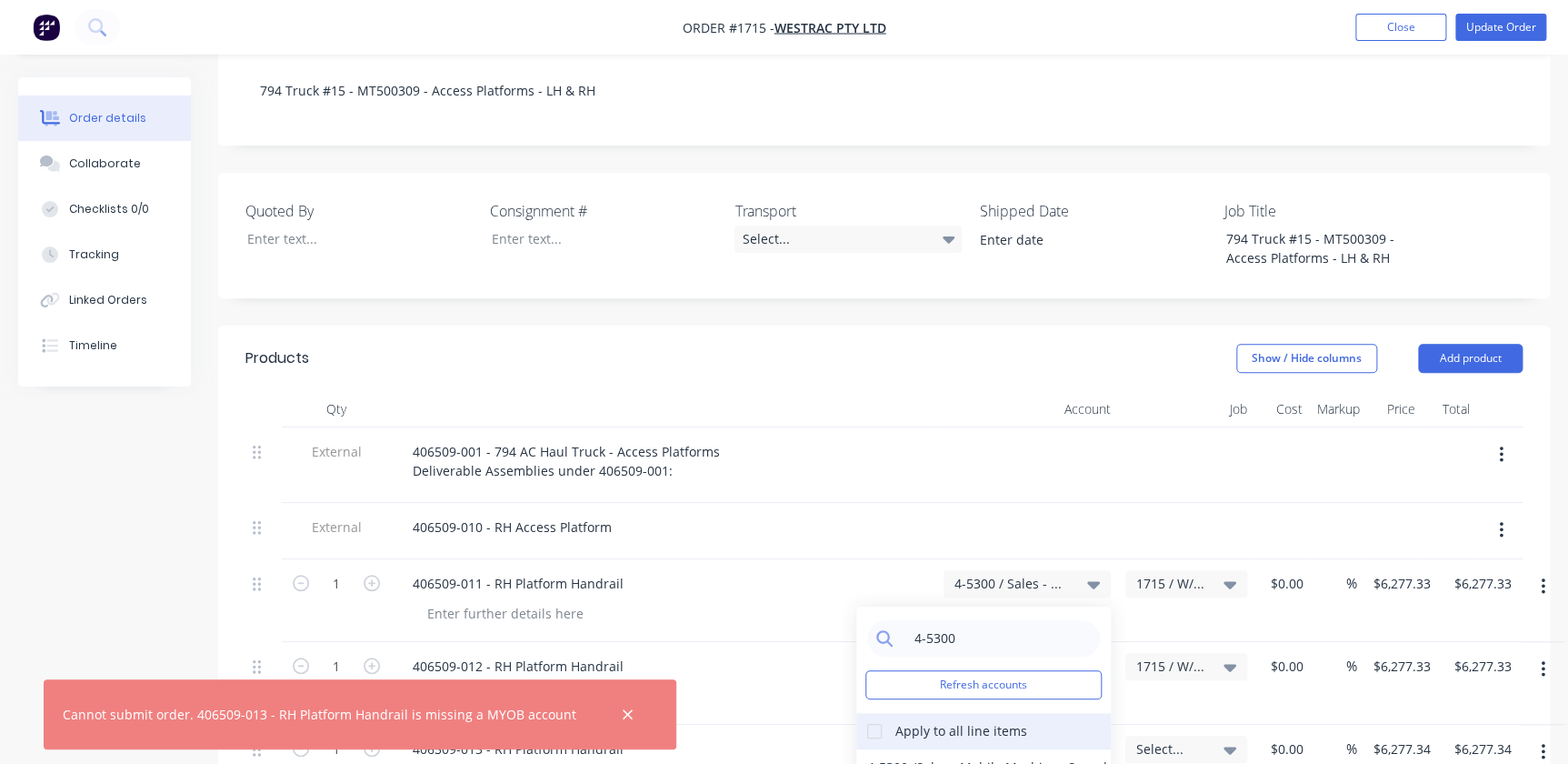
type input "4-5300"
click at [886, 712] on div at bounding box center [874, 730] width 36 height 36
click at [899, 749] on div "4-5300 / Sales - Mobile Machines Sound - Interco" at bounding box center [984, 767] width 255 height 36
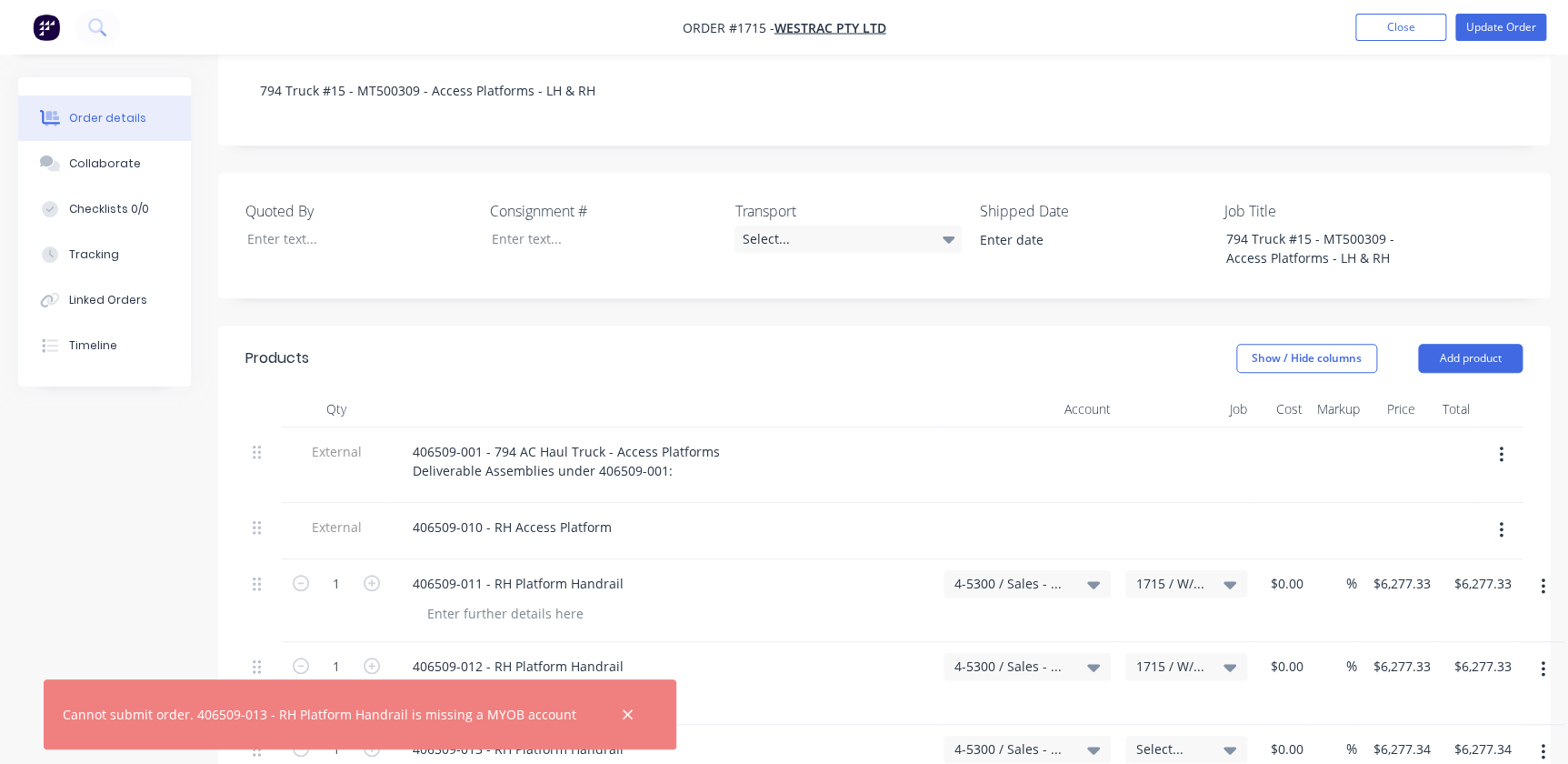
click at [1185, 570] on div "1715 / W/Trac-794-AccessPLforms-T15" at bounding box center [1186, 583] width 122 height 27
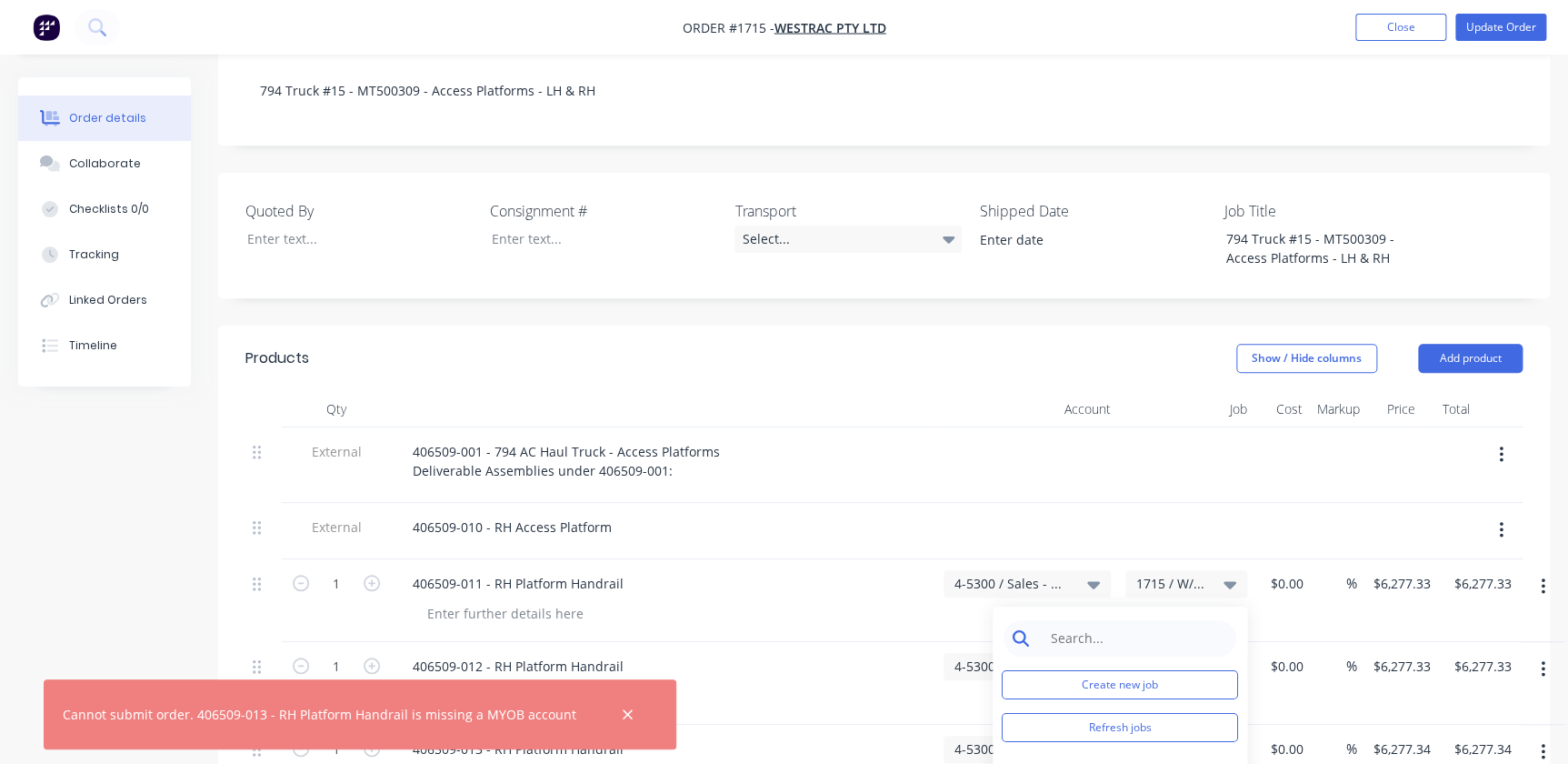
click at [1114, 620] on input at bounding box center [1134, 637] width 186 height 36
type input "1715"
click at [1019, 698] on div "1715 Create new job Refresh jobs Apply to all line items 1715 / W/Trac-794-Acce…" at bounding box center [1119, 716] width 255 height 221
click at [1016, 755] on div at bounding box center [1010, 773] width 36 height 36
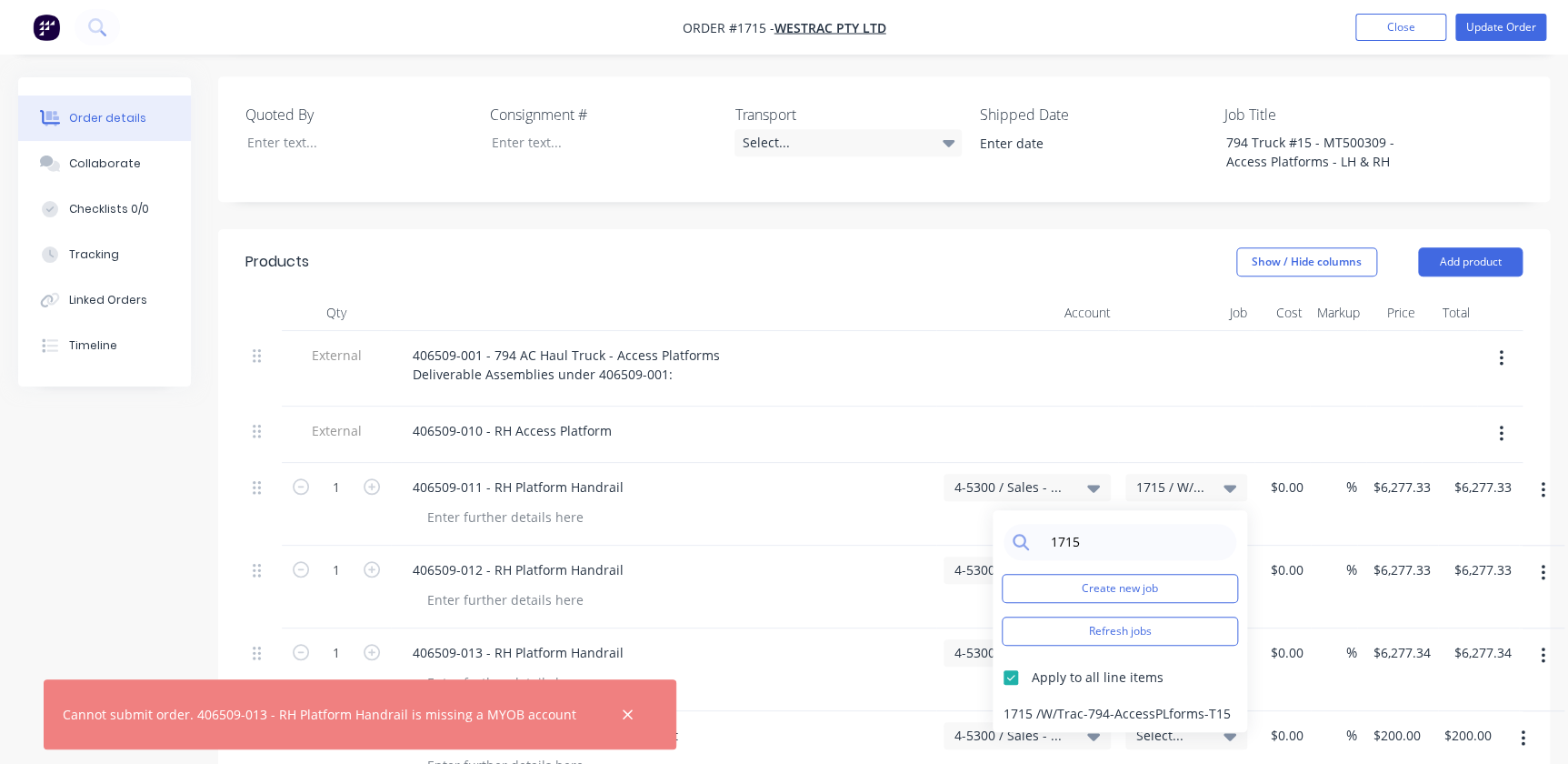
scroll to position [578, 0]
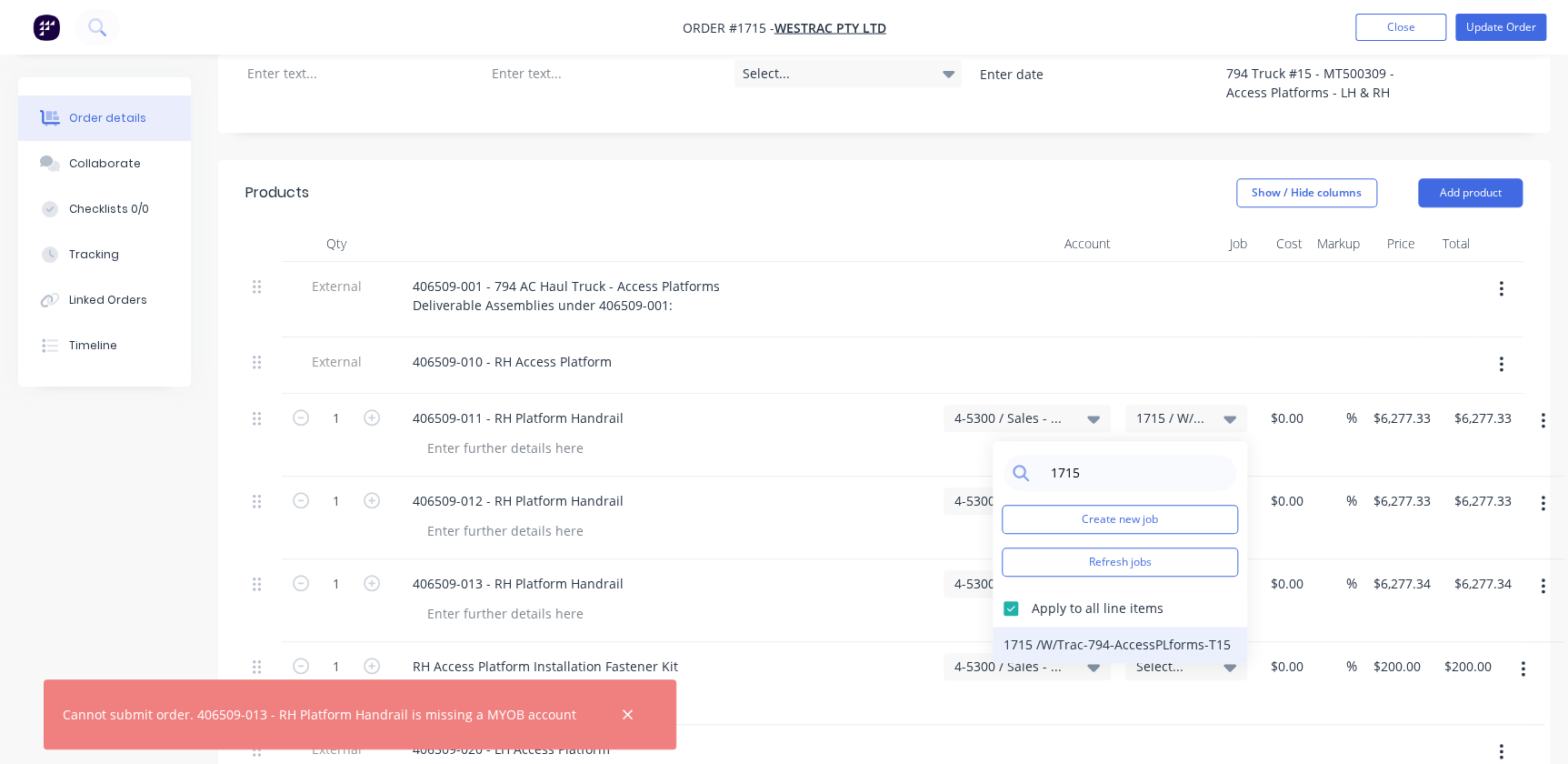
click at [1053, 626] on div "1715 / W/Trac-794-AccessPLforms-T15" at bounding box center [1119, 644] width 255 height 36
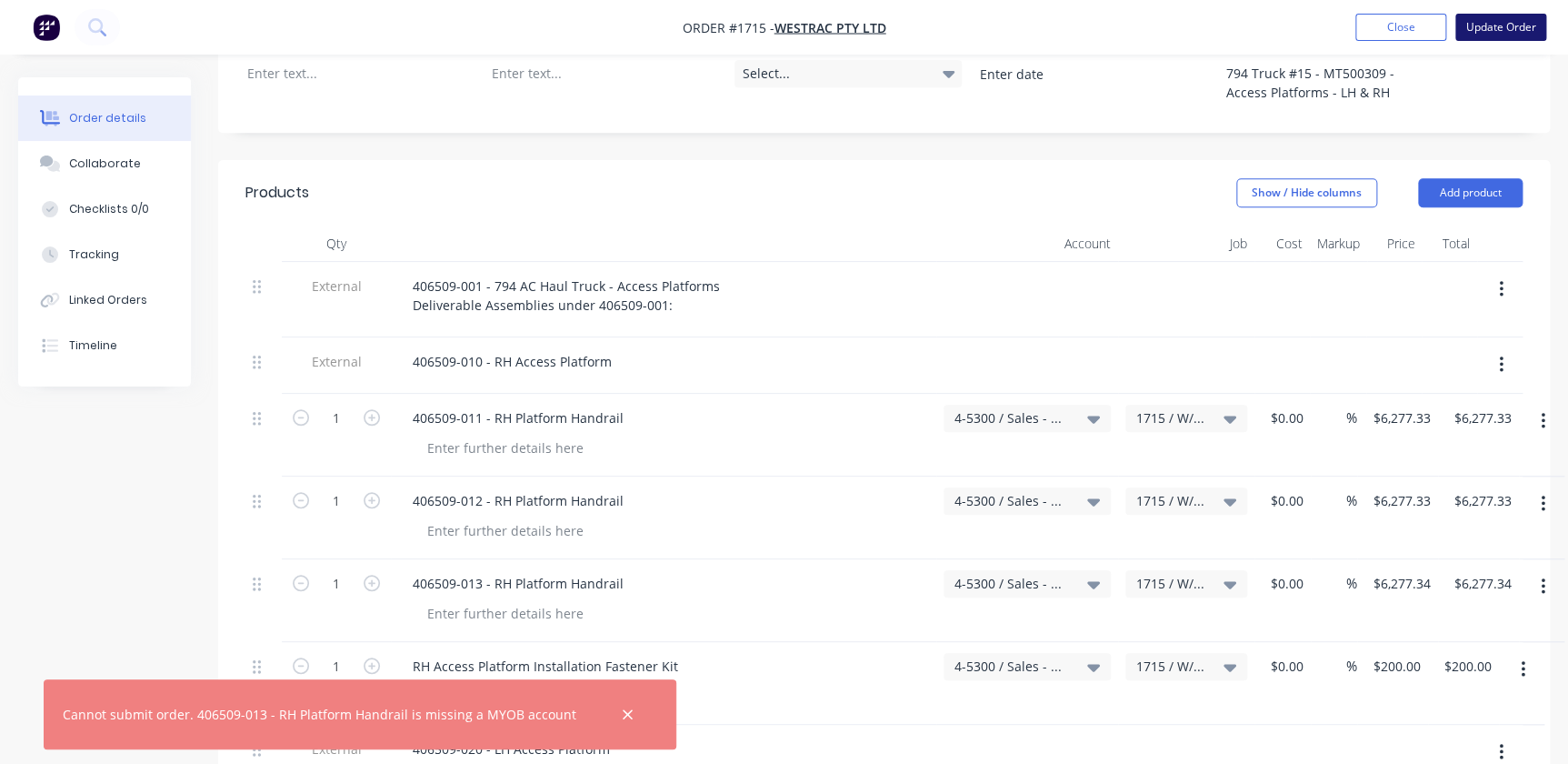
click at [1527, 26] on button "Update Order" at bounding box center [1500, 27] width 91 height 27
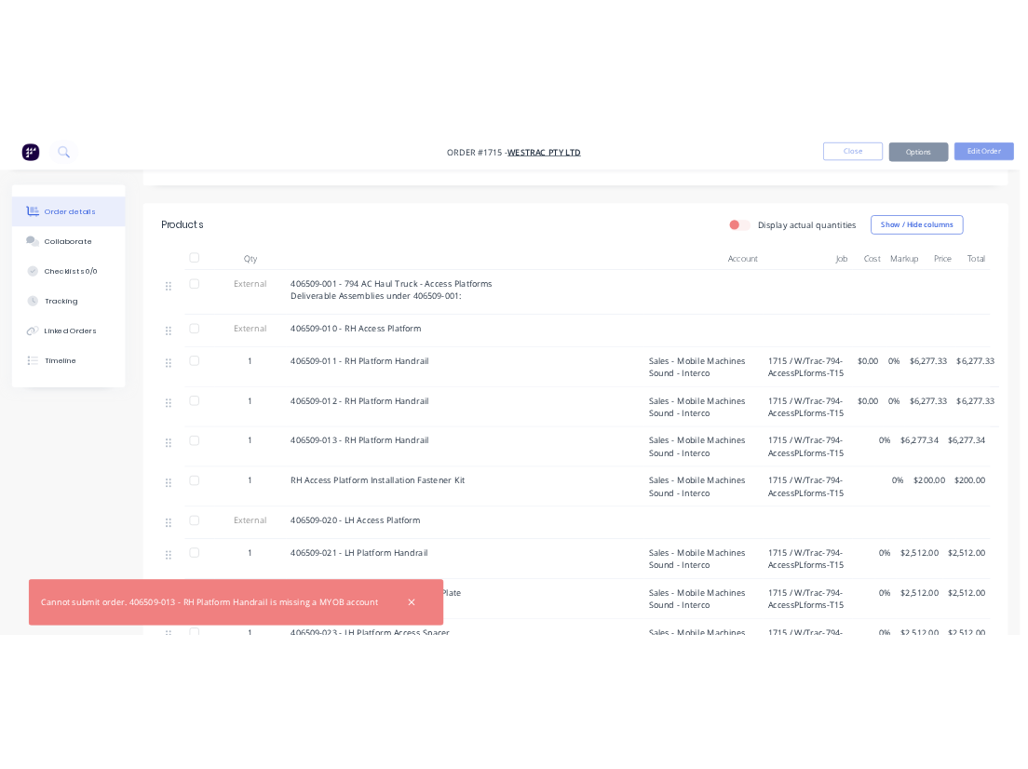
scroll to position [0, 0]
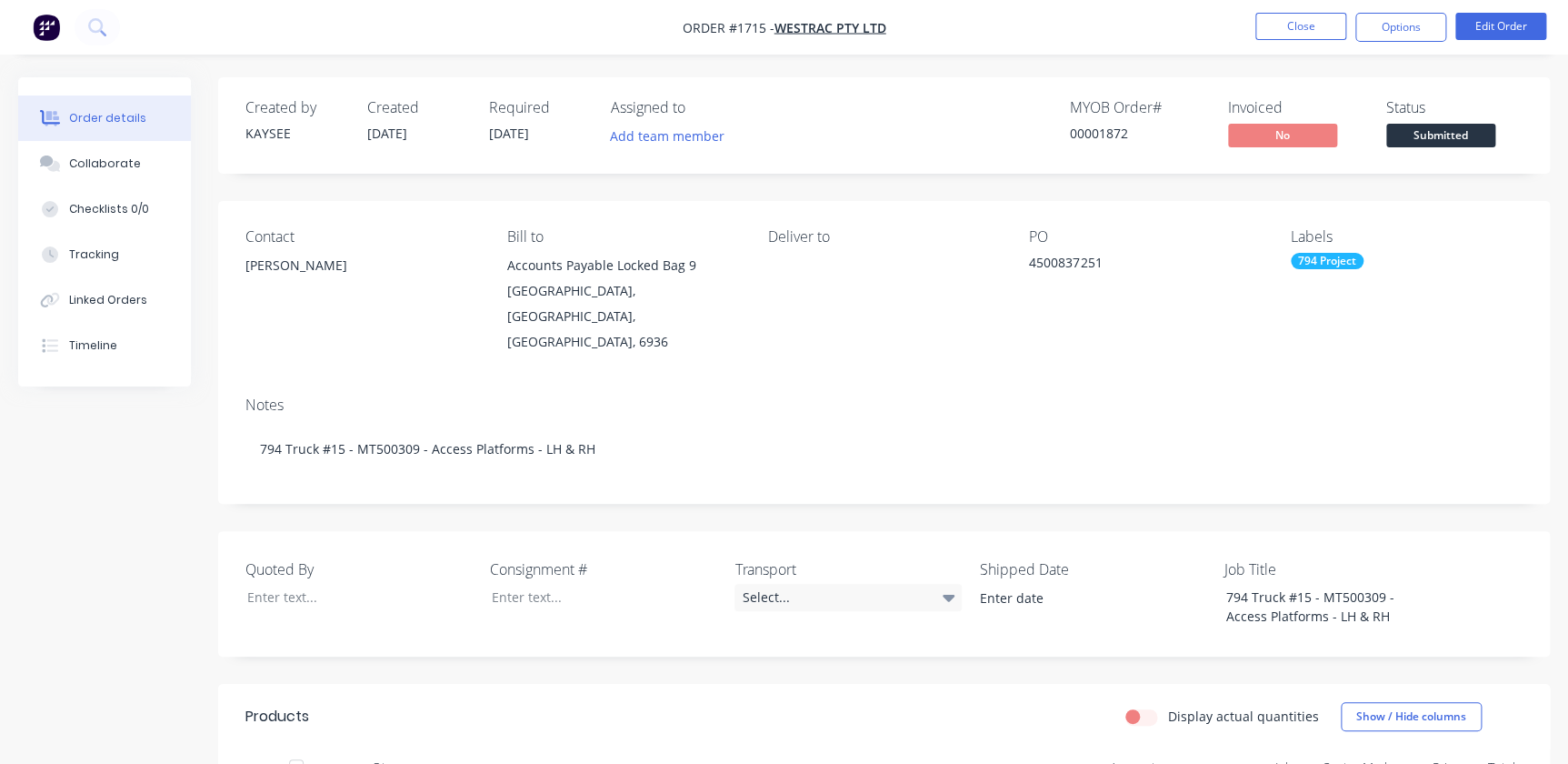
click at [1266, 5] on nav "Order #1715 - WesTrac Pty Ltd Close Options Edit Order" at bounding box center [784, 27] width 1568 height 55
click at [1268, 20] on button "Close" at bounding box center [1300, 26] width 91 height 27
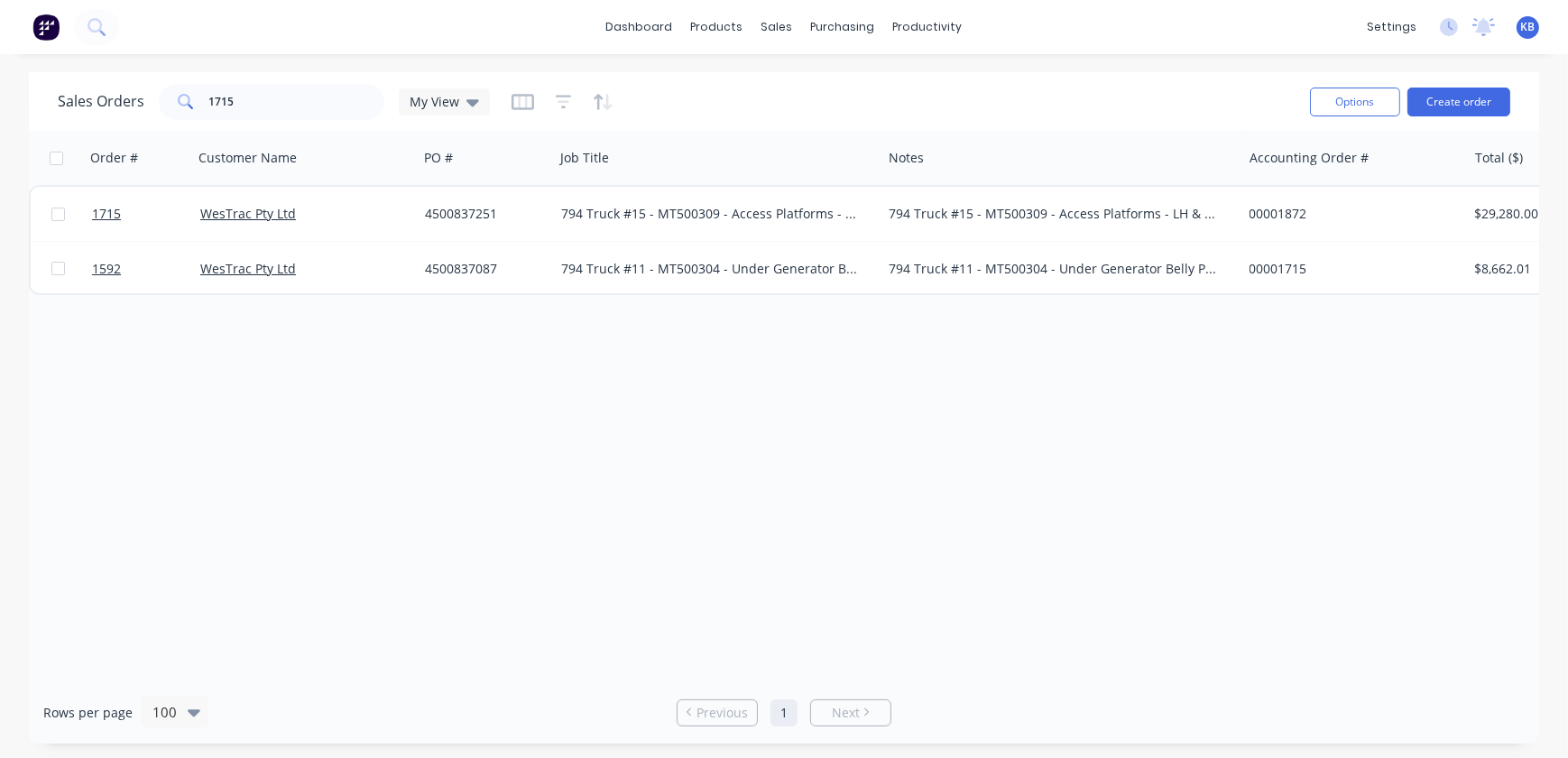
click at [962, 301] on div "Order # Customer Name PO # Job Title Notes Accounting Order # Total ($) Status …" at bounding box center [784, 406] width 1510 height 550
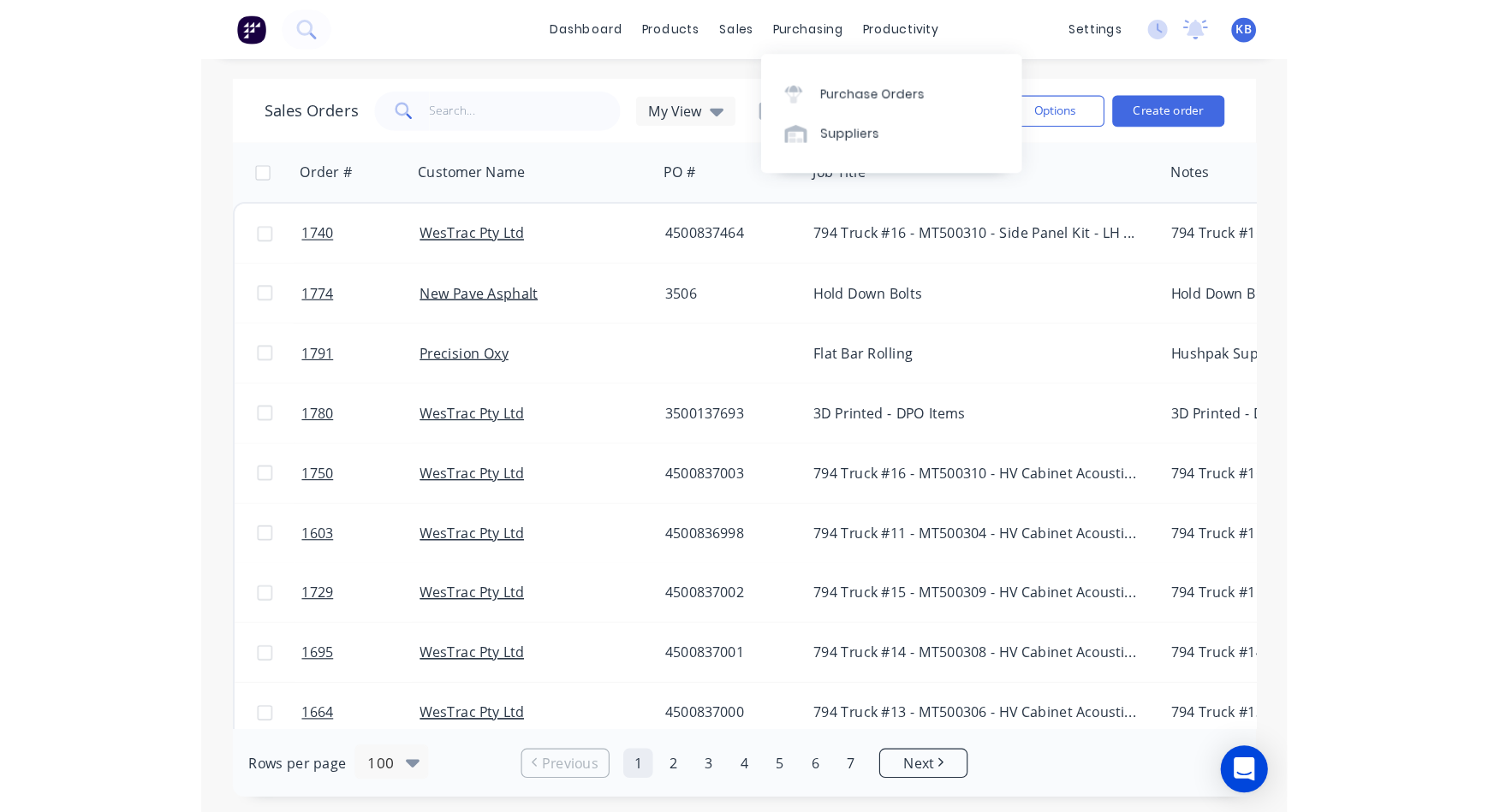
scroll to position [467, 0]
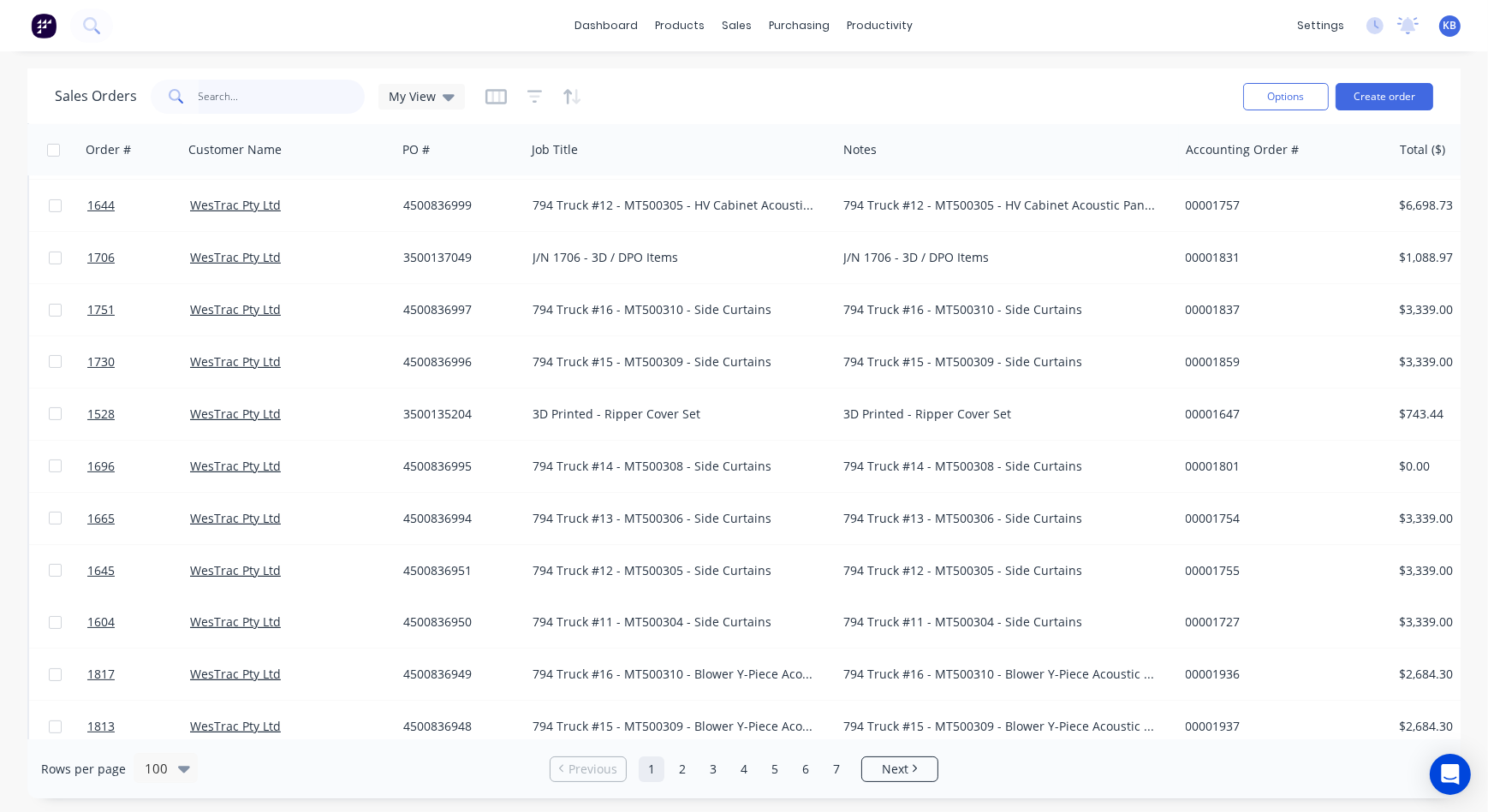
click at [317, 100] on input "text" at bounding box center [282, 96] width 167 height 34
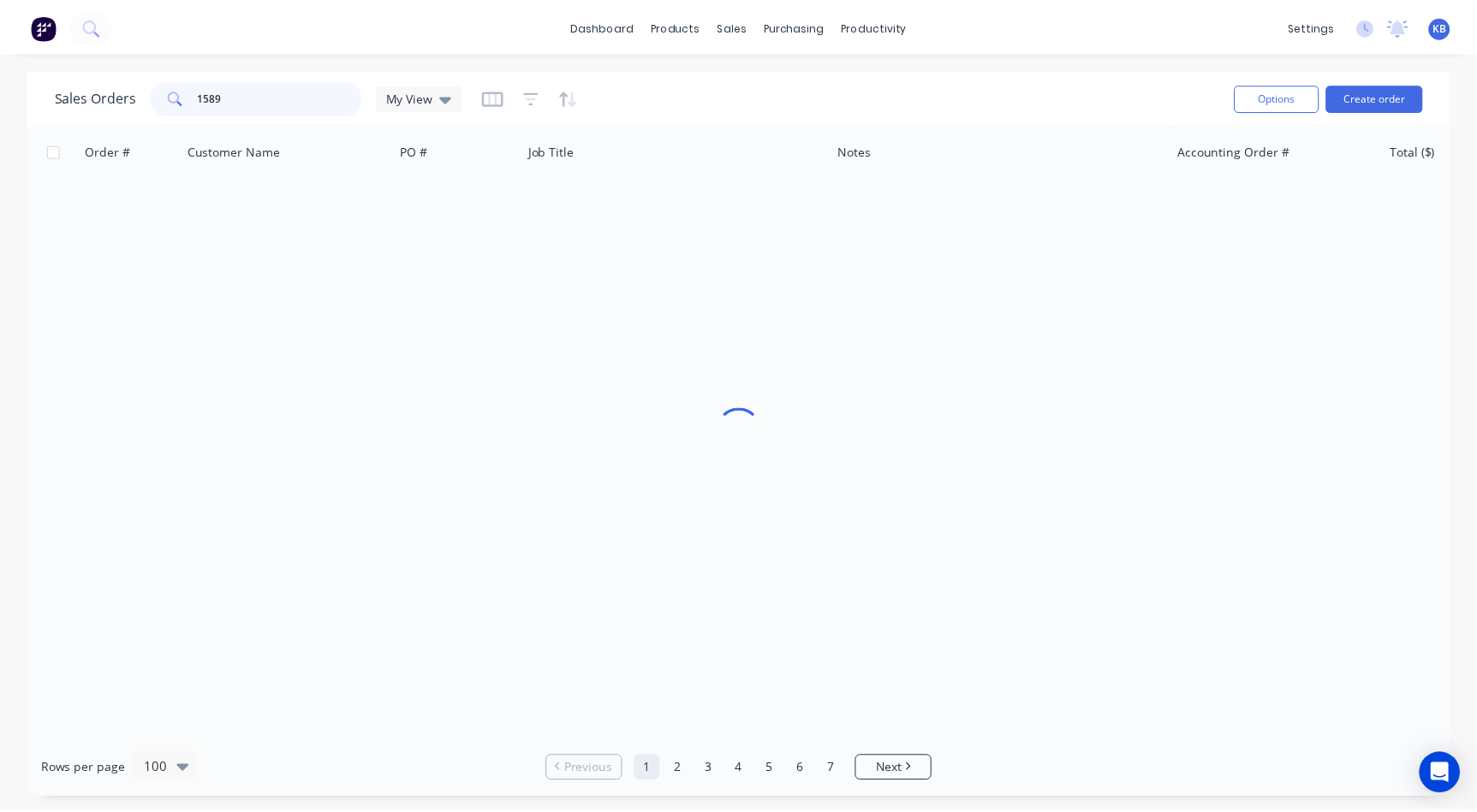
scroll to position [0, 0]
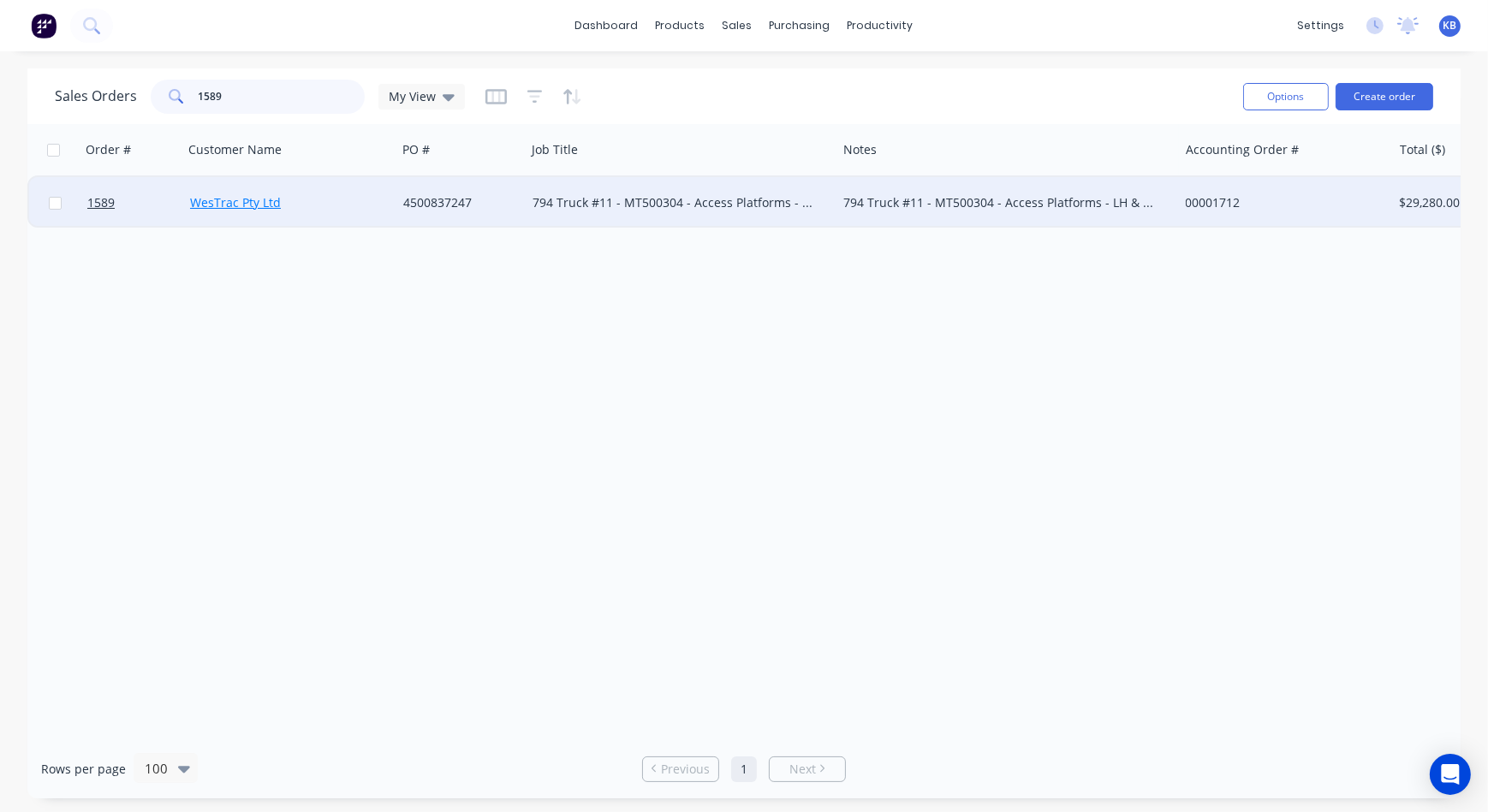
type input "1589"
click at [269, 203] on link "WesTrac Pty Ltd" at bounding box center [235, 202] width 91 height 17
click at [123, 197] on link "1589" at bounding box center [139, 203] width 103 height 51
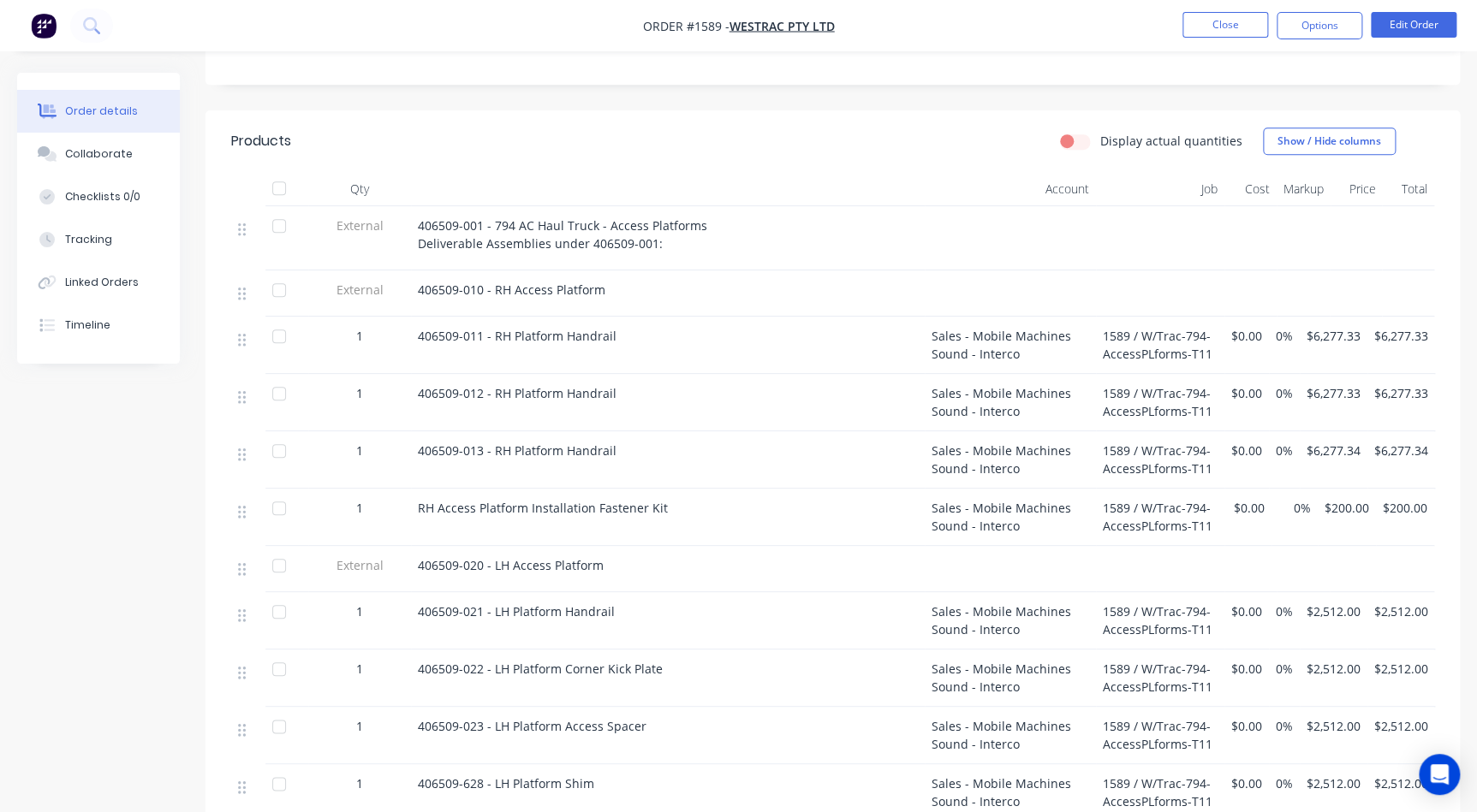
scroll to position [467, 0]
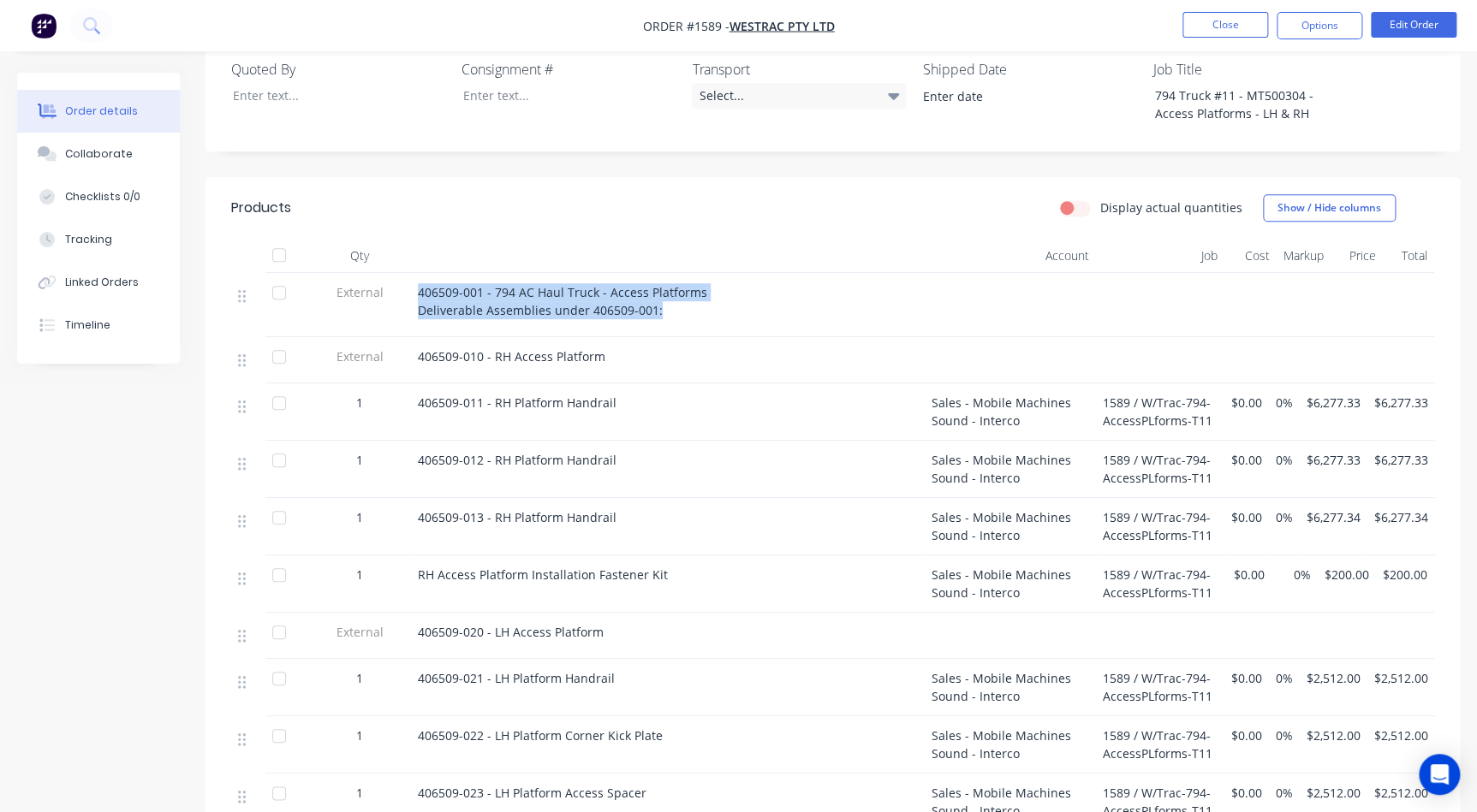
drag, startPoint x: 653, startPoint y: 286, endPoint x: 403, endPoint y: 270, distance: 250.5
click at [403, 273] on div "External 406509-001 - 794 AC Haul Truck - Access Platforms Deliverable Assembli…" at bounding box center [833, 305] width 1203 height 64
copy div "406509-001 - 794 AC Haul Truck - Access Platforms Deliverable Assemblies under …"
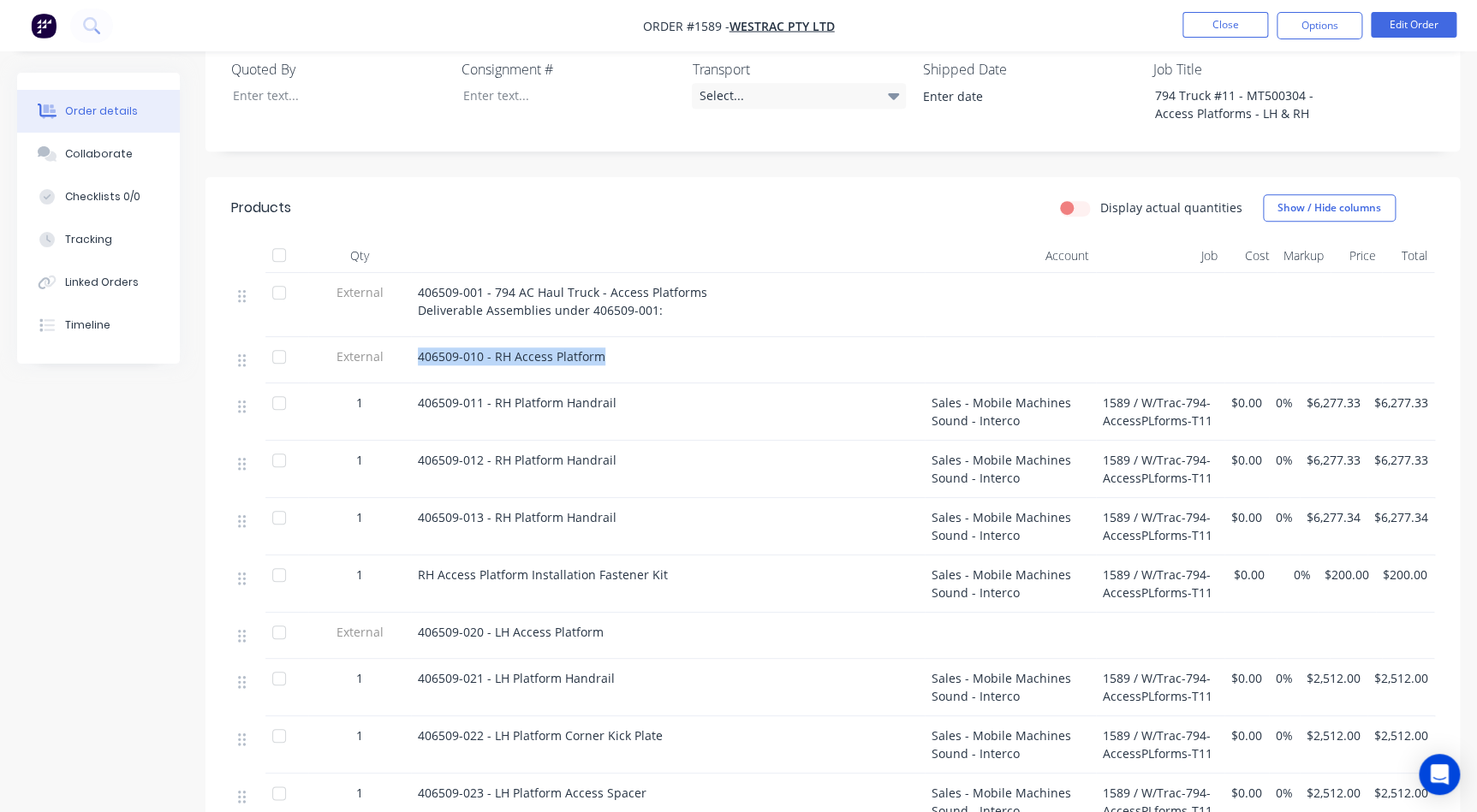
drag, startPoint x: 598, startPoint y: 343, endPoint x: 417, endPoint y: 325, distance: 181.9
click at [417, 337] on div "406509-010 - RH Access Platform" at bounding box center [667, 360] width 514 height 46
copy div "406509-010 - RH Access Platform"
drag, startPoint x: 607, startPoint y: 378, endPoint x: 459, endPoint y: 372, distance: 148.1
click at [459, 394] on span "406509-011 - RH Platform Handrail" at bounding box center [517, 402] width 199 height 17
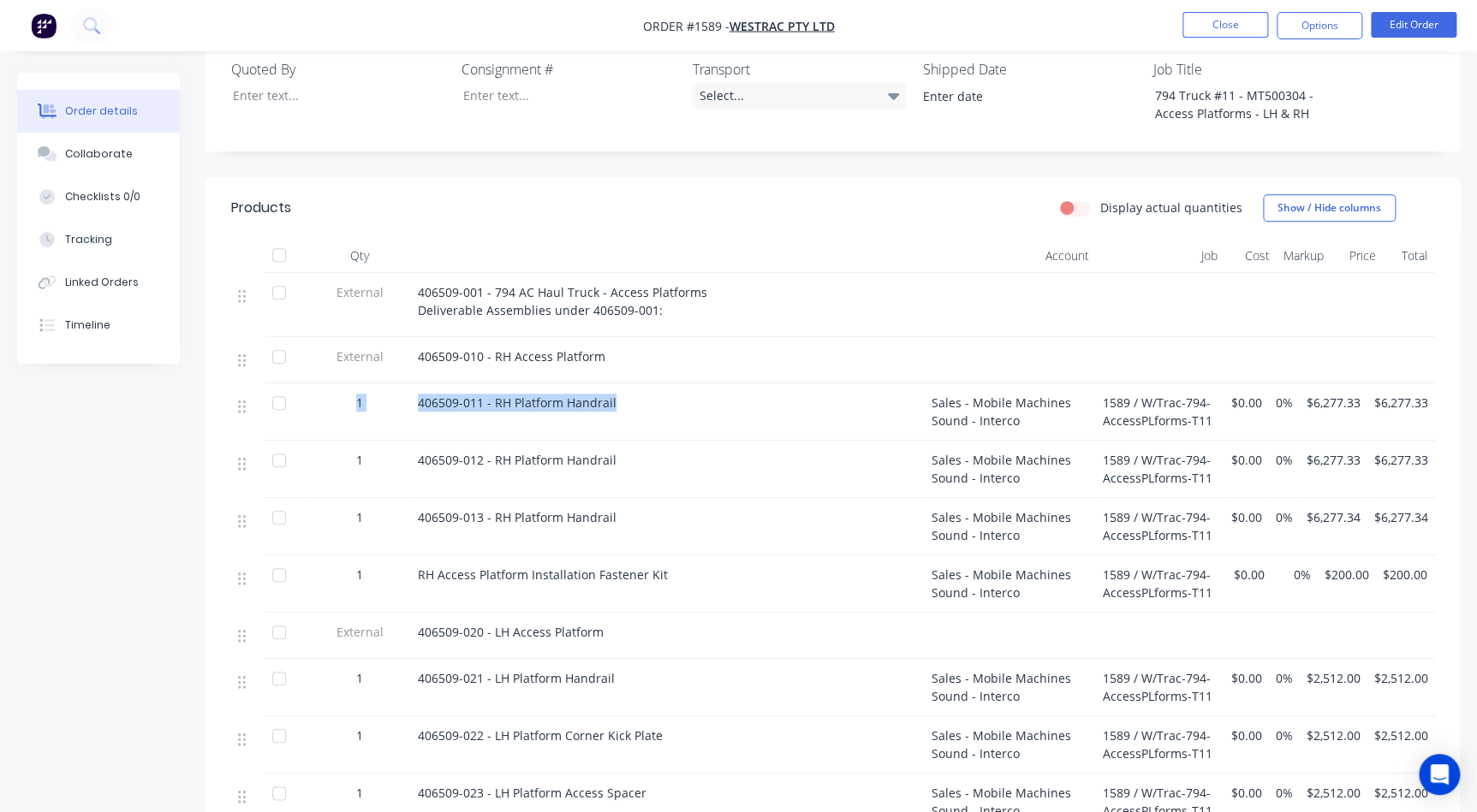
drag, startPoint x: 633, startPoint y: 380, endPoint x: 337, endPoint y: 385, distance: 296.0
click at [337, 385] on div "1 406509-011 - RH Platform Handrail Sales - Mobile Machines Sound - Interco 158…" at bounding box center [833, 412] width 1203 height 57
click at [652, 347] on div "406509-010 - RH Access Platform" at bounding box center [668, 356] width 500 height 18
drag, startPoint x: 637, startPoint y: 378, endPoint x: 419, endPoint y: 389, distance: 218.3
click at [419, 389] on div "406509-011 - RH Platform Handrail" at bounding box center [667, 412] width 514 height 57
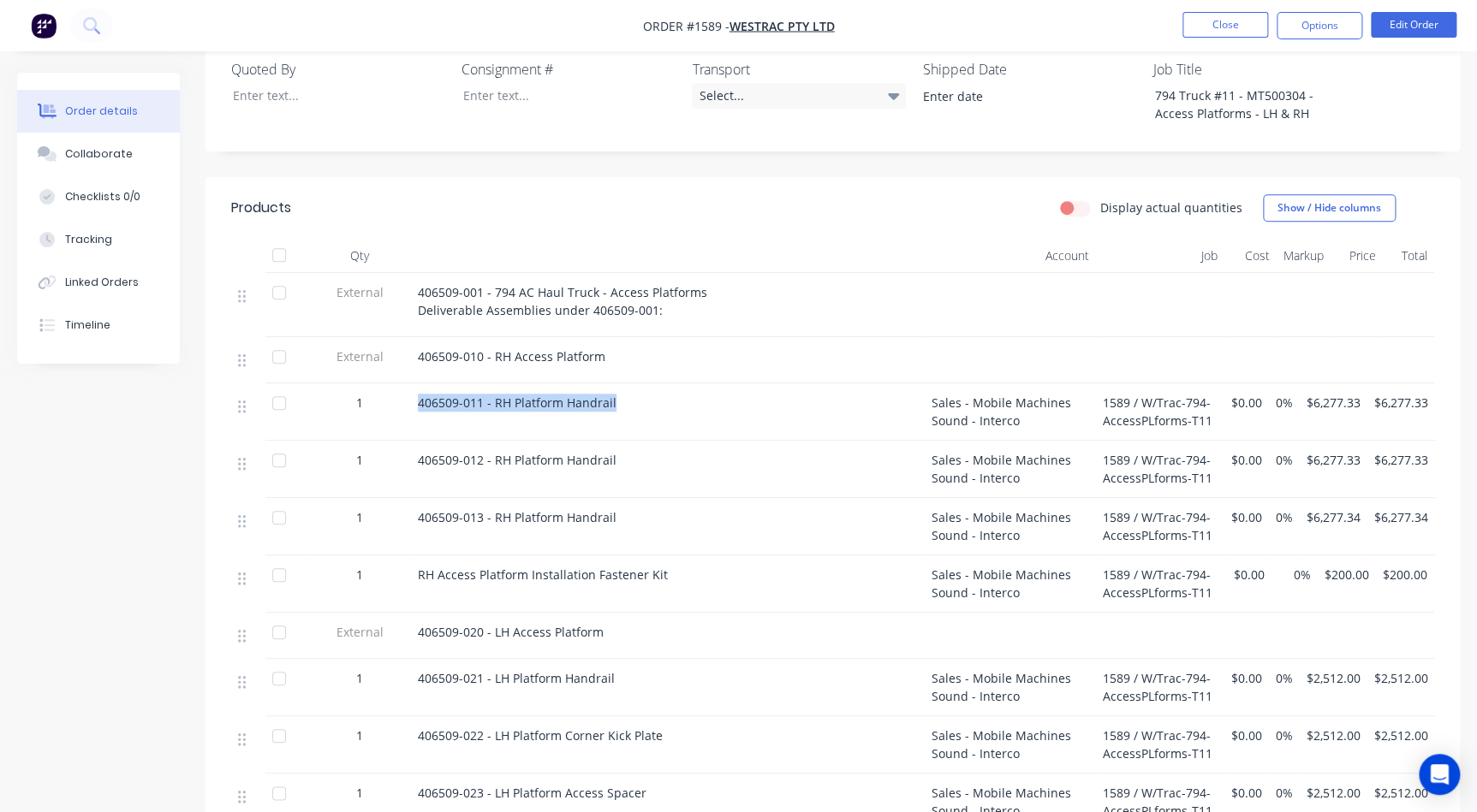
copy span "406509-011 - RH Platform Handrail"
click at [644, 445] on div "406509-012 - RH Platform Handrail" at bounding box center [667, 469] width 514 height 57
drag, startPoint x: 619, startPoint y: 438, endPoint x: 410, endPoint y: 437, distance: 209.0
click at [411, 441] on div "406509-012 - RH Platform Handrail" at bounding box center [667, 469] width 514 height 57
copy span "406509-012 - RH Platform Handrail"
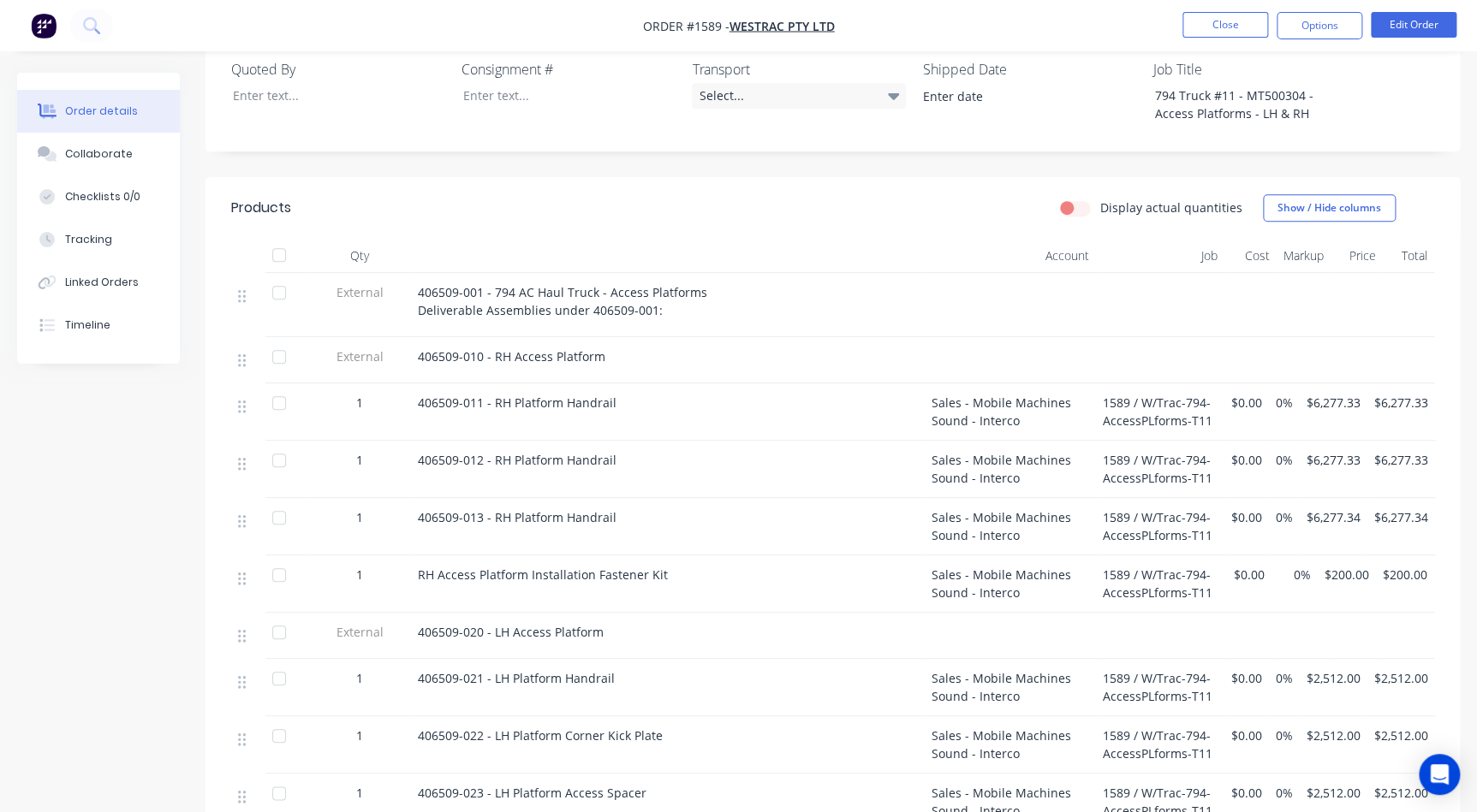
click at [627, 508] on div "406509-013 - RH Platform Handrail" at bounding box center [668, 517] width 500 height 18
drag, startPoint x: 612, startPoint y: 493, endPoint x: 410, endPoint y: 496, distance: 202.0
click at [411, 498] on div "406509-013 - RH Platform Handrail" at bounding box center [667, 526] width 514 height 57
copy span "406509-013 - RH Platform Handrail"
drag, startPoint x: 577, startPoint y: 552, endPoint x: 393, endPoint y: 551, distance: 184.0
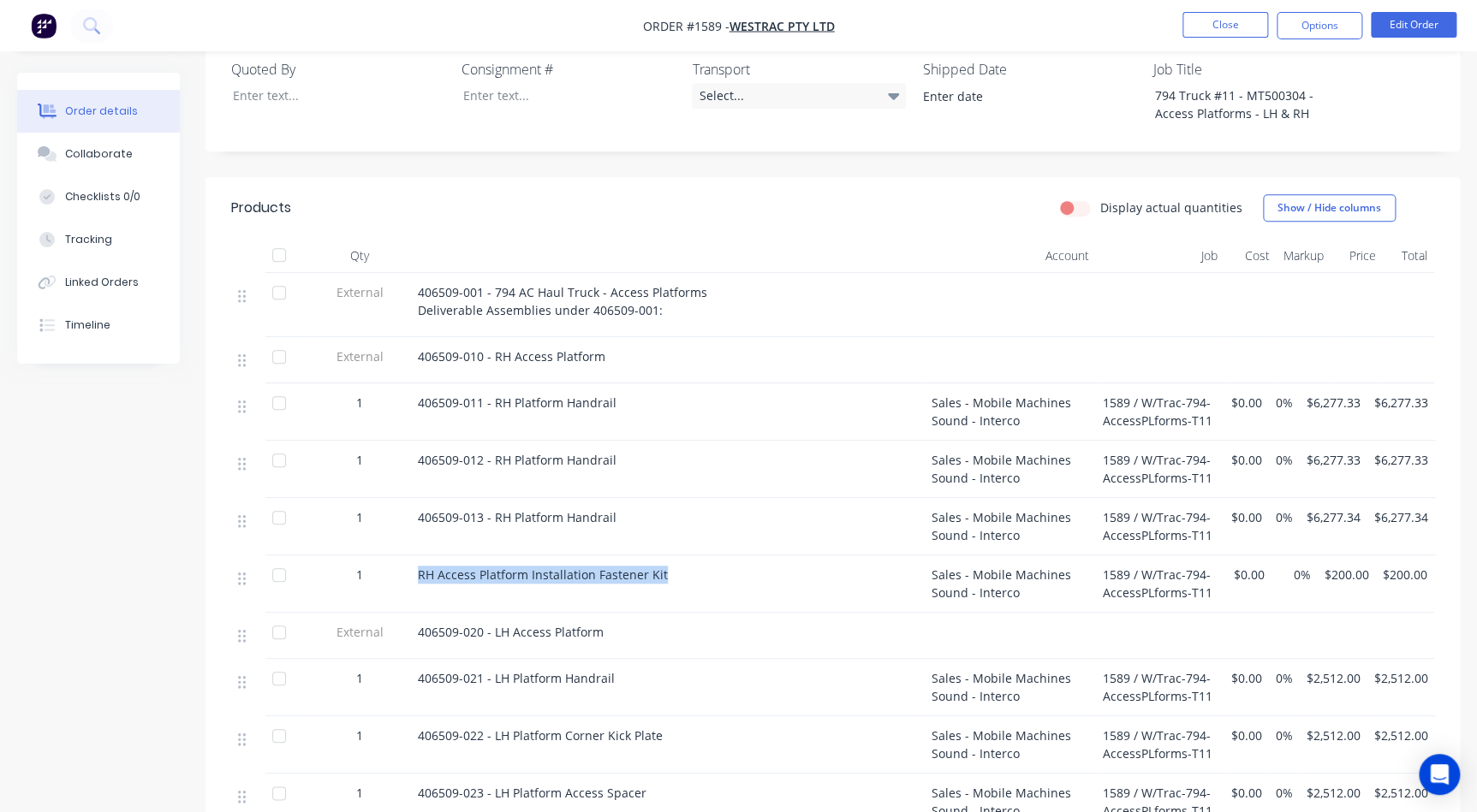
click at [393, 556] on div "1 RH Access Platform Installation Fastener Kit Sales - Mobile Machines Sound - …" at bounding box center [833, 584] width 1203 height 57
copy div "RH Access Platform Installation Fastener Kit"
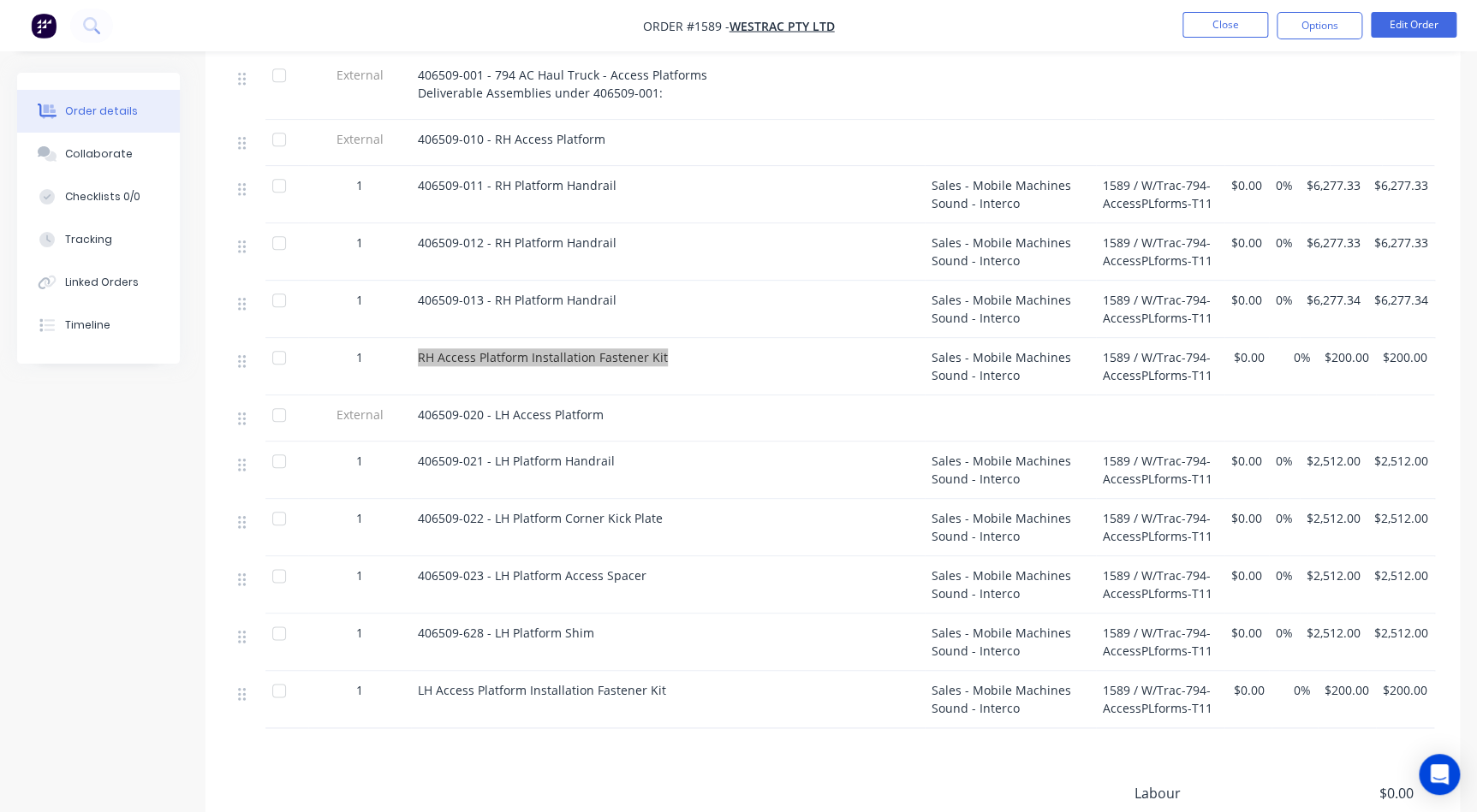
scroll to position [700, 0]
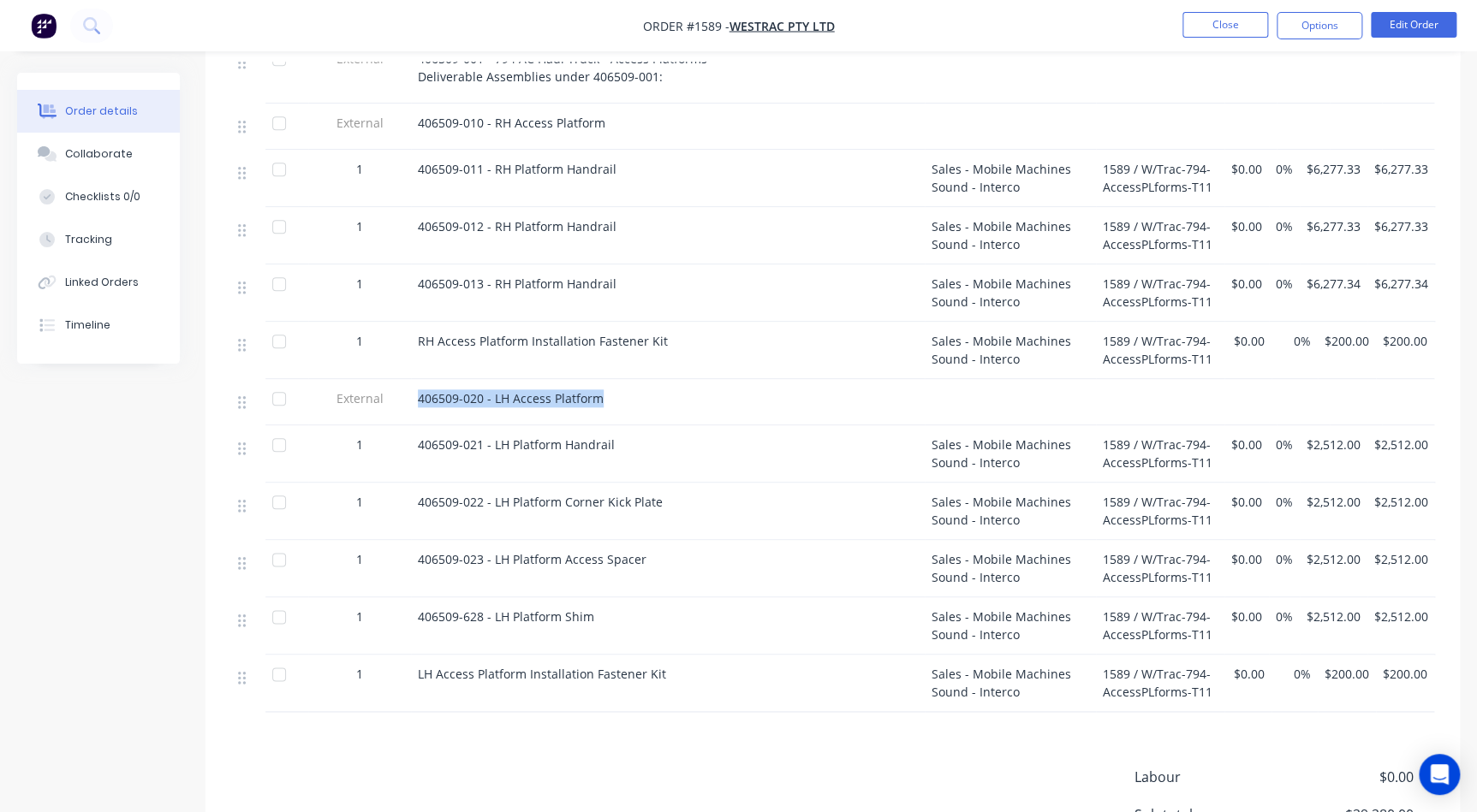
drag, startPoint x: 601, startPoint y: 377, endPoint x: 409, endPoint y: 365, distance: 192.4
click at [409, 379] on div "External 406509-020 - LH Access Platform" at bounding box center [833, 402] width 1203 height 46
copy div "406509-020 - LH Access Platform"
drag, startPoint x: 595, startPoint y: 423, endPoint x: 402, endPoint y: 415, distance: 193.2
click at [402, 425] on div "1 406509-021 - LH Platform Handrail Sales - Mobile Machines Sound - Interco 158…" at bounding box center [833, 454] width 1203 height 57
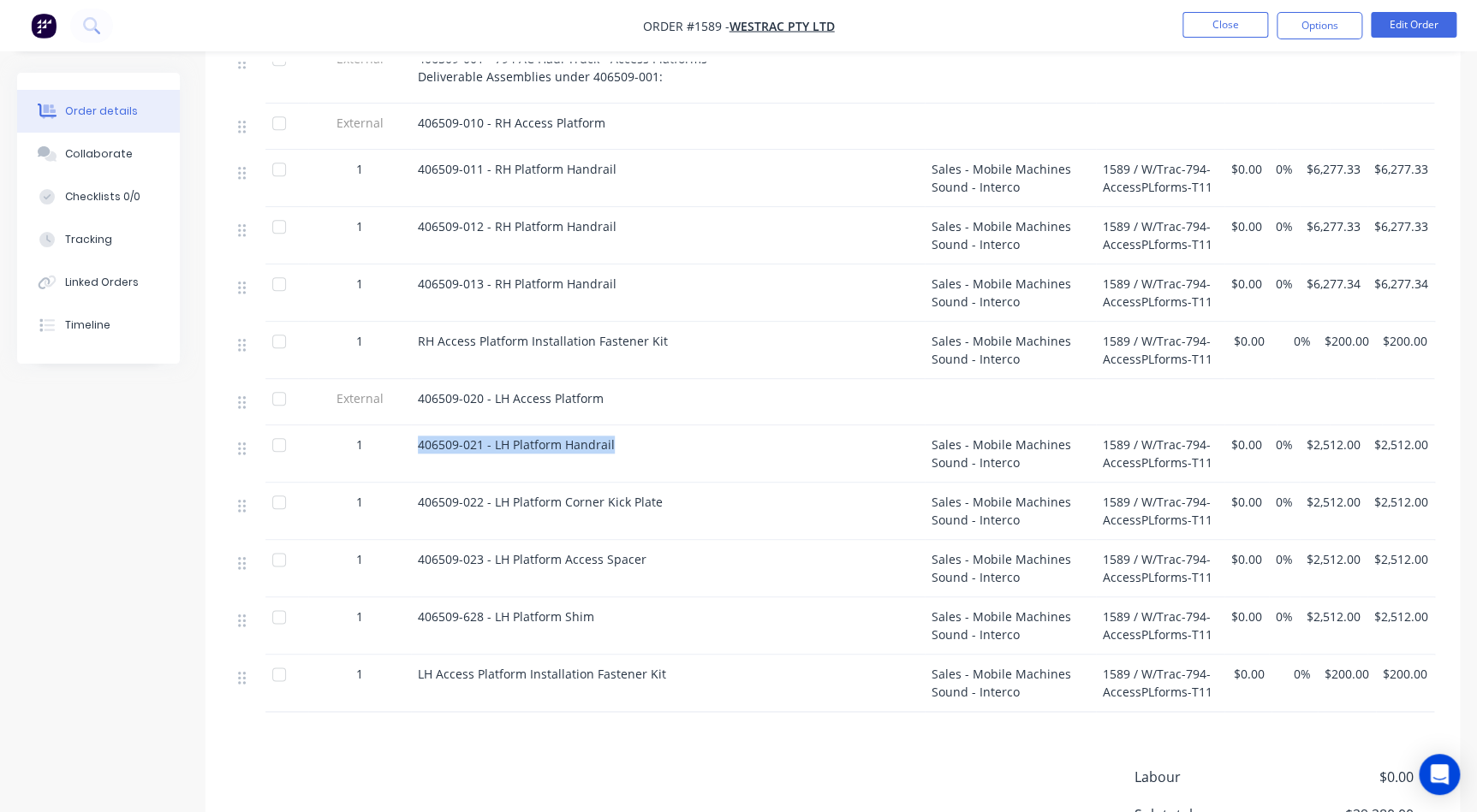
drag, startPoint x: 630, startPoint y: 423, endPoint x: 387, endPoint y: 410, distance: 243.3
click at [387, 425] on div "1 406509-021 - LH Platform Handrail Sales - Mobile Machines Sound - Interco 158…" at bounding box center [833, 454] width 1203 height 57
copy div "406509-021 - LH Platform Handrail"
drag, startPoint x: 663, startPoint y: 479, endPoint x: 369, endPoint y: 477, distance: 294.0
click at [369, 482] on div "1 406509-022 - LH Platform Corner Kick Plate Sales - Mobile Machines Sound - In…" at bounding box center [833, 511] width 1203 height 57
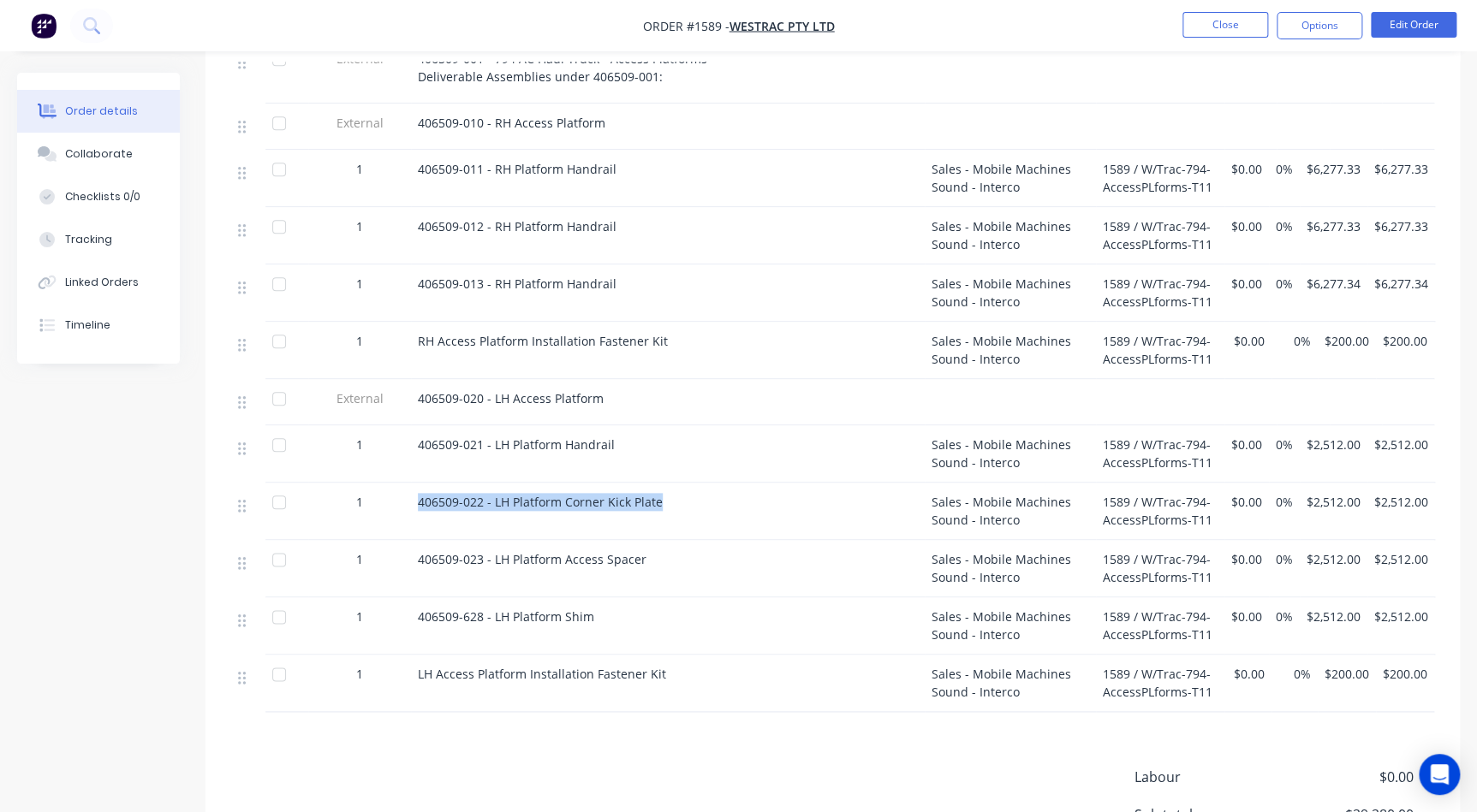
copy div "406509-022 - LH Platform Corner Kick Plate"
drag, startPoint x: 640, startPoint y: 532, endPoint x: 419, endPoint y: 534, distance: 221.0
click at [420, 551] on span "406509-023 - LH Platform Access Spacer" at bounding box center [532, 559] width 229 height 17
copy span "406509-023 - LH Platform Access Spacer"
drag, startPoint x: 624, startPoint y: 584, endPoint x: 391, endPoint y: 581, distance: 233.0
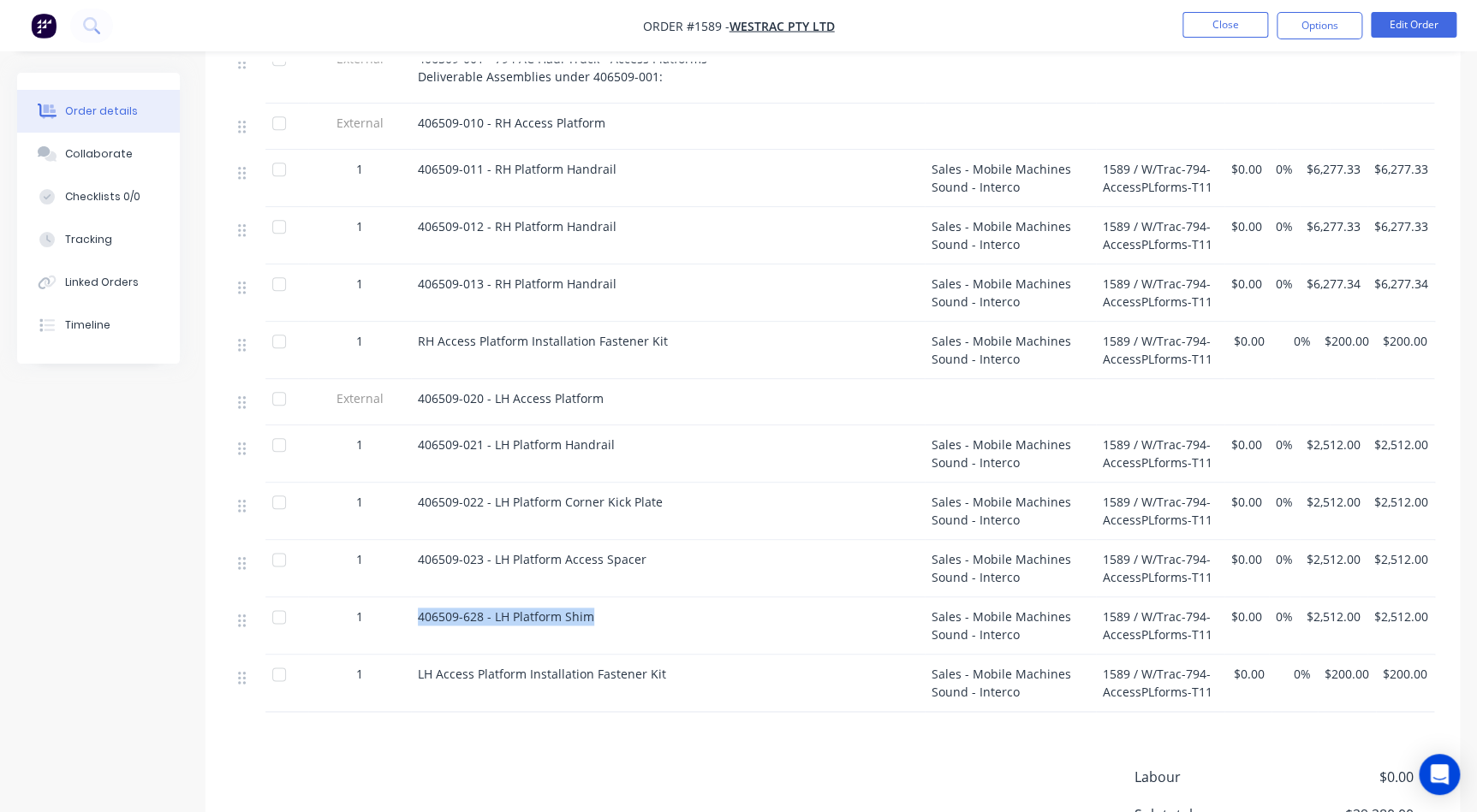
click at [391, 597] on div "1 406509-628 - LH Platform Shim Sales - Mobile Machines Sound - Interco 1589 / …" at bounding box center [833, 626] width 1203 height 57
drag, startPoint x: 659, startPoint y: 644, endPoint x: 400, endPoint y: 637, distance: 259.1
click at [400, 655] on div "1 LH Access Platform Installation Fastener Kit Sales - Mobile Machines Sound - …" at bounding box center [833, 683] width 1203 height 57
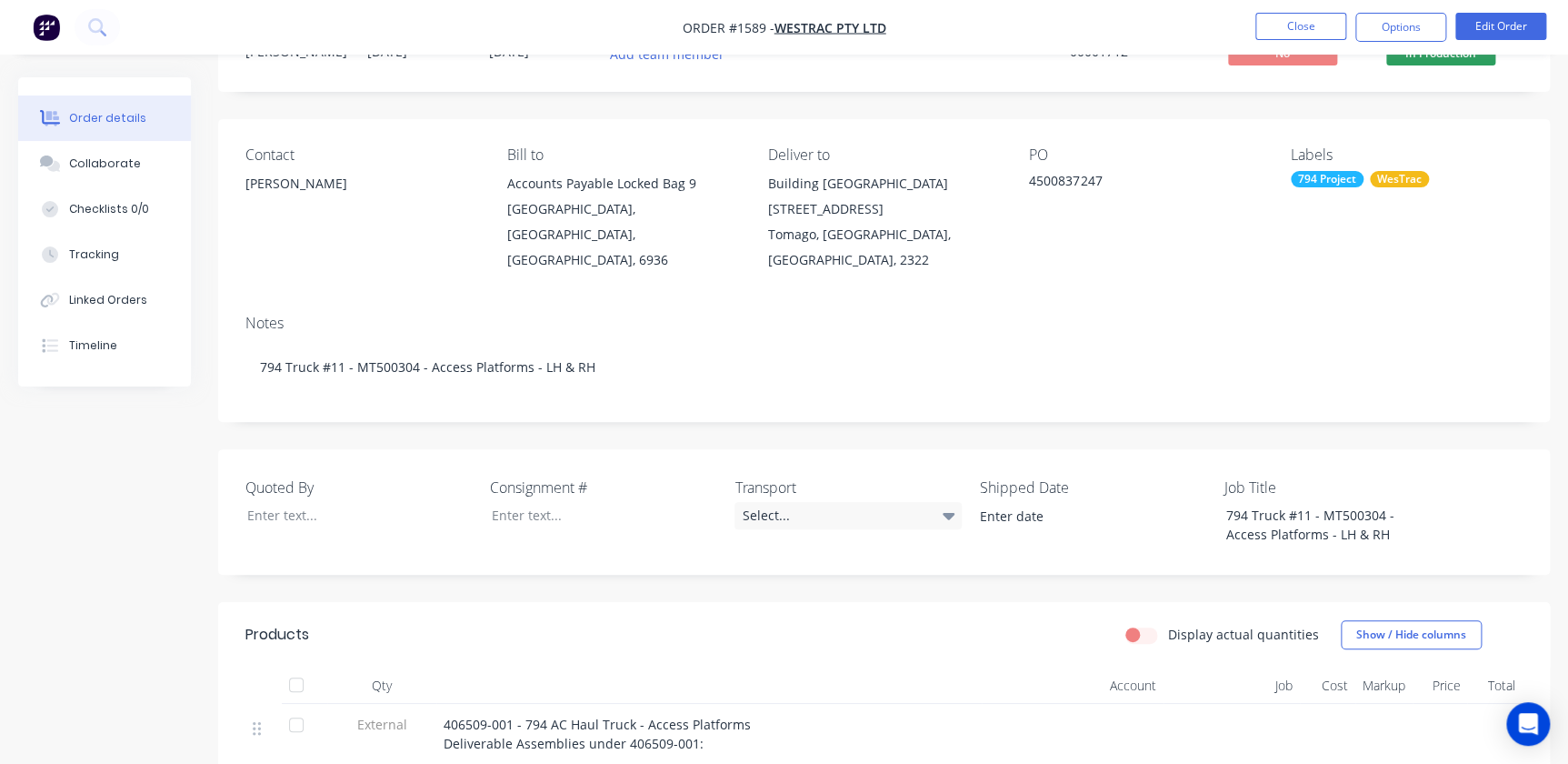
scroll to position [82, 0]
click at [1003, 27] on button "Close" at bounding box center [1300, 26] width 91 height 27
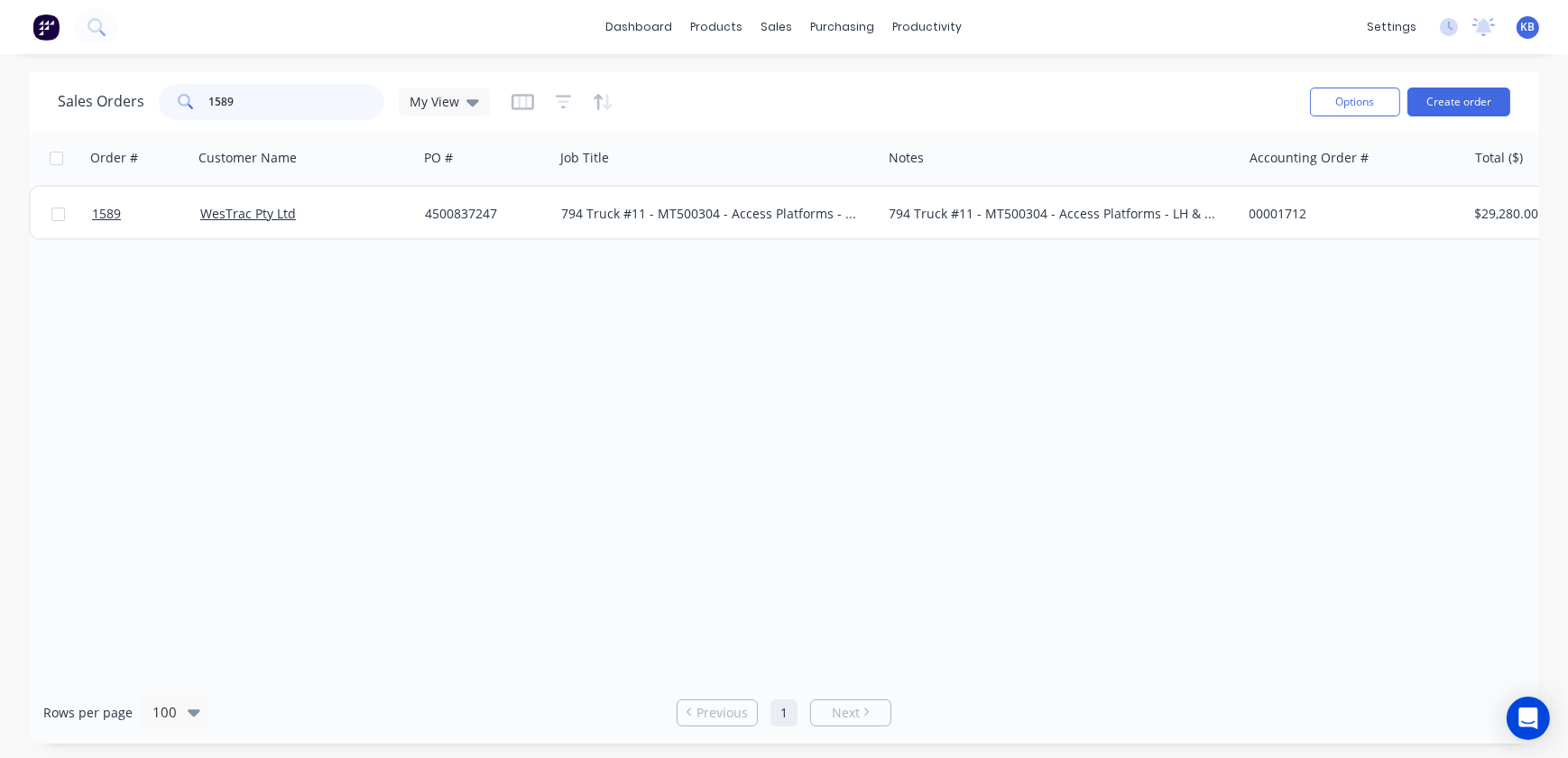
drag, startPoint x: 253, startPoint y: 104, endPoint x: 165, endPoint y: 100, distance: 88.1
click at [165, 100] on div "1589" at bounding box center [271, 102] width 226 height 36
click at [465, 117] on div "Sales Orders My View" at bounding box center [274, 102] width 432 height 36
click at [467, 106] on icon at bounding box center [473, 102] width 13 height 19
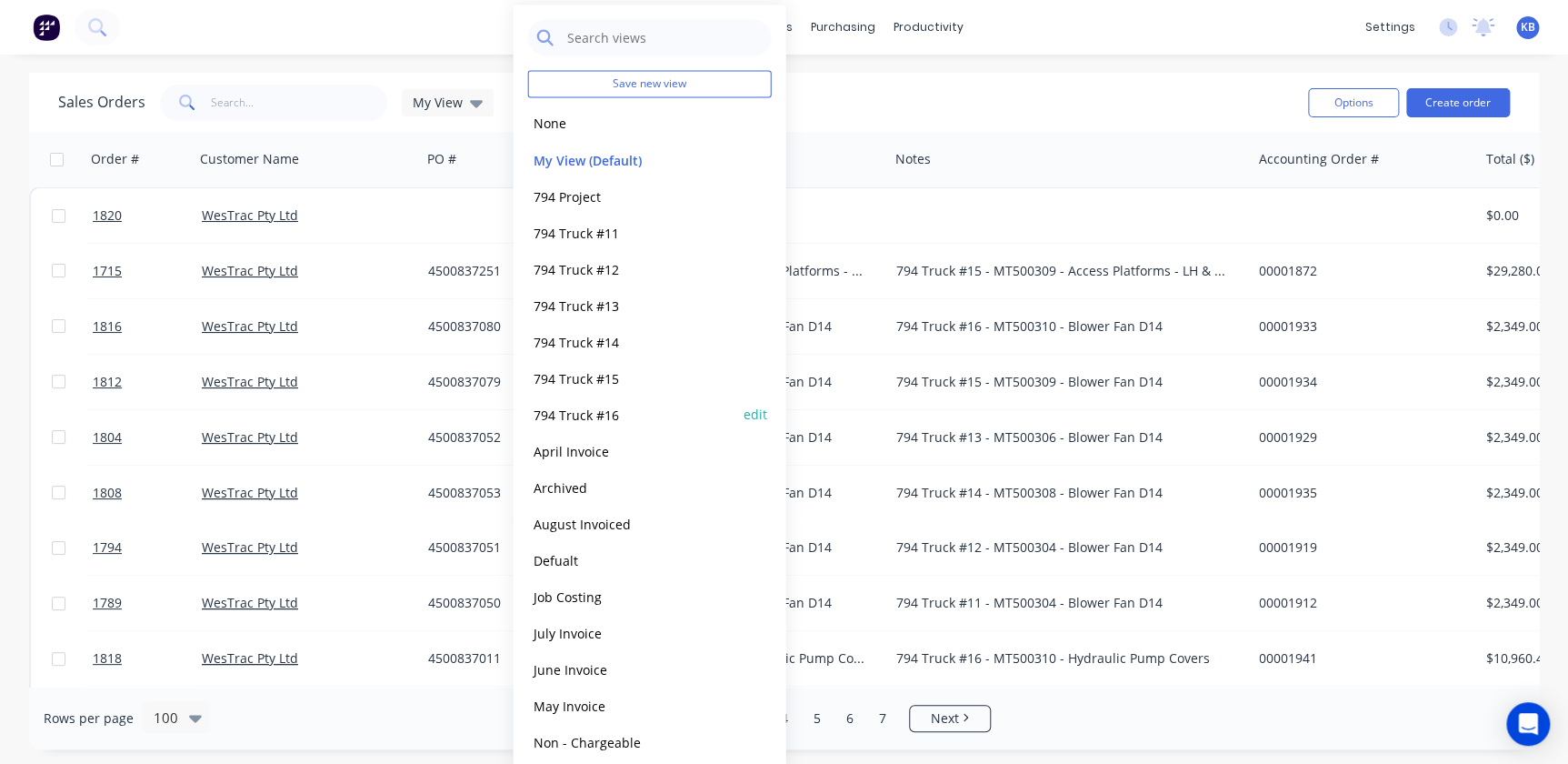
click at [623, 417] on button "794 Truck #16" at bounding box center [631, 414] width 207 height 20
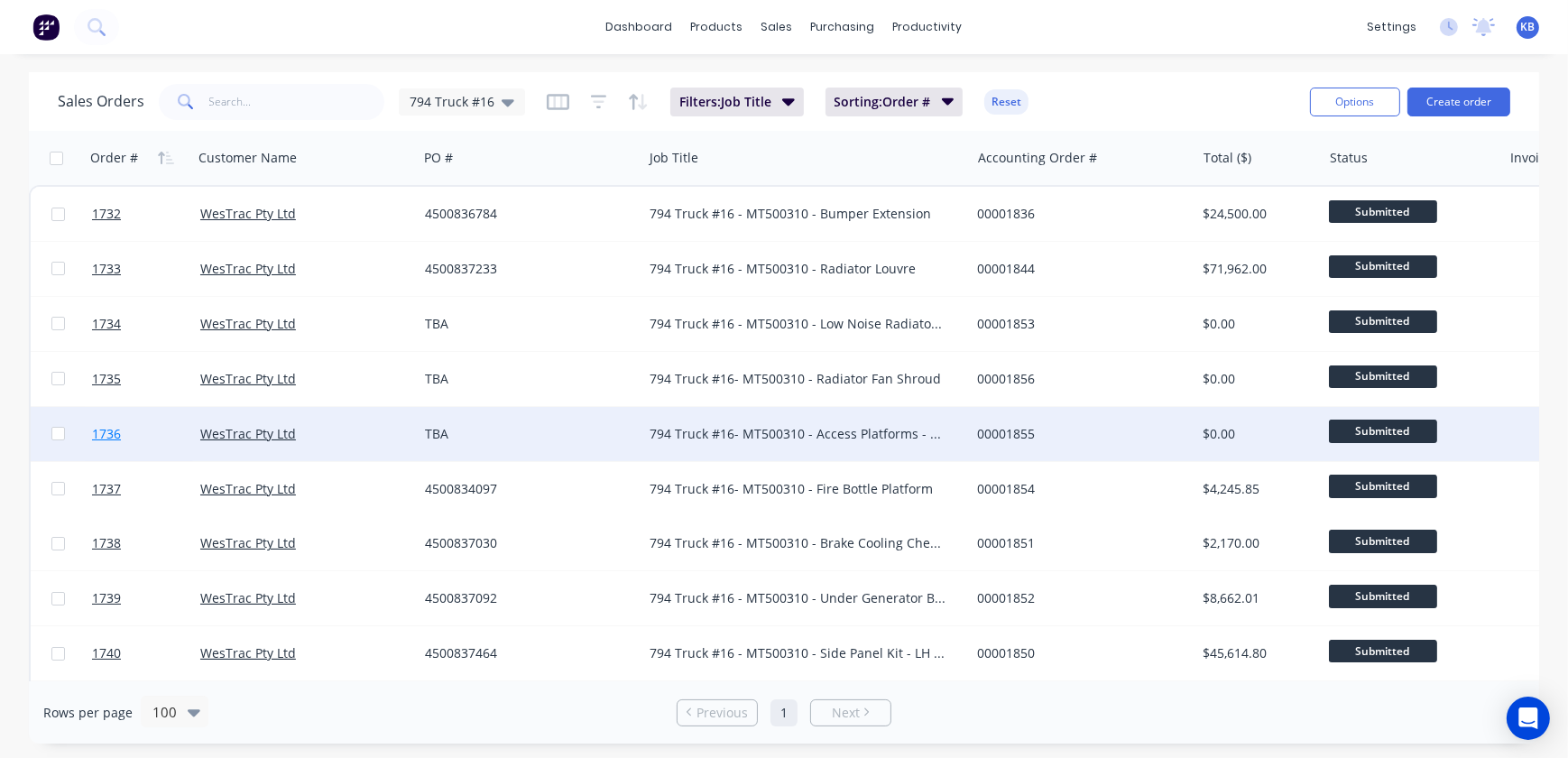
click at [110, 441] on span "1736" at bounding box center [107, 434] width 29 height 18
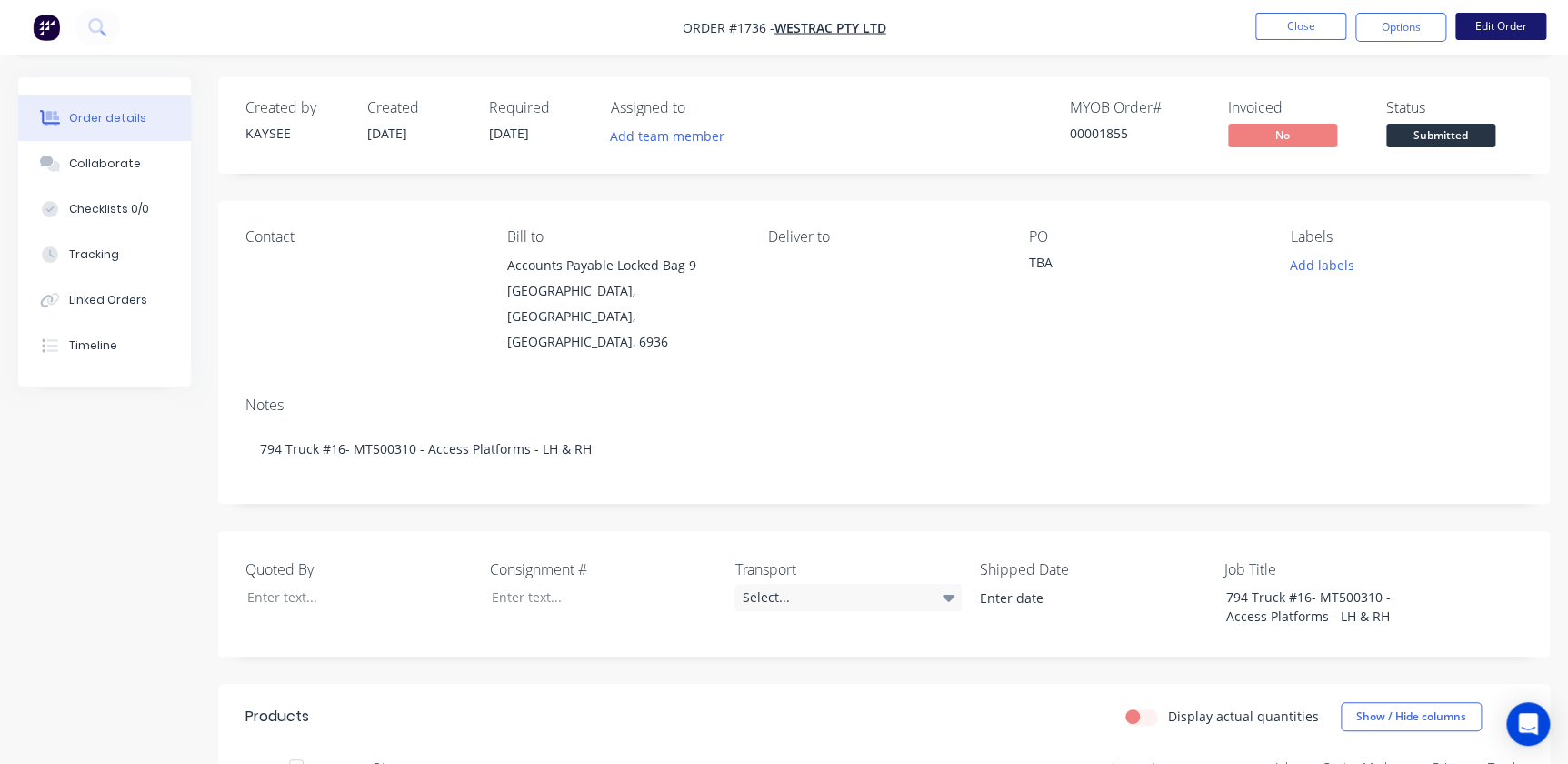
click at [1003, 35] on button "Edit Order" at bounding box center [1500, 26] width 91 height 27
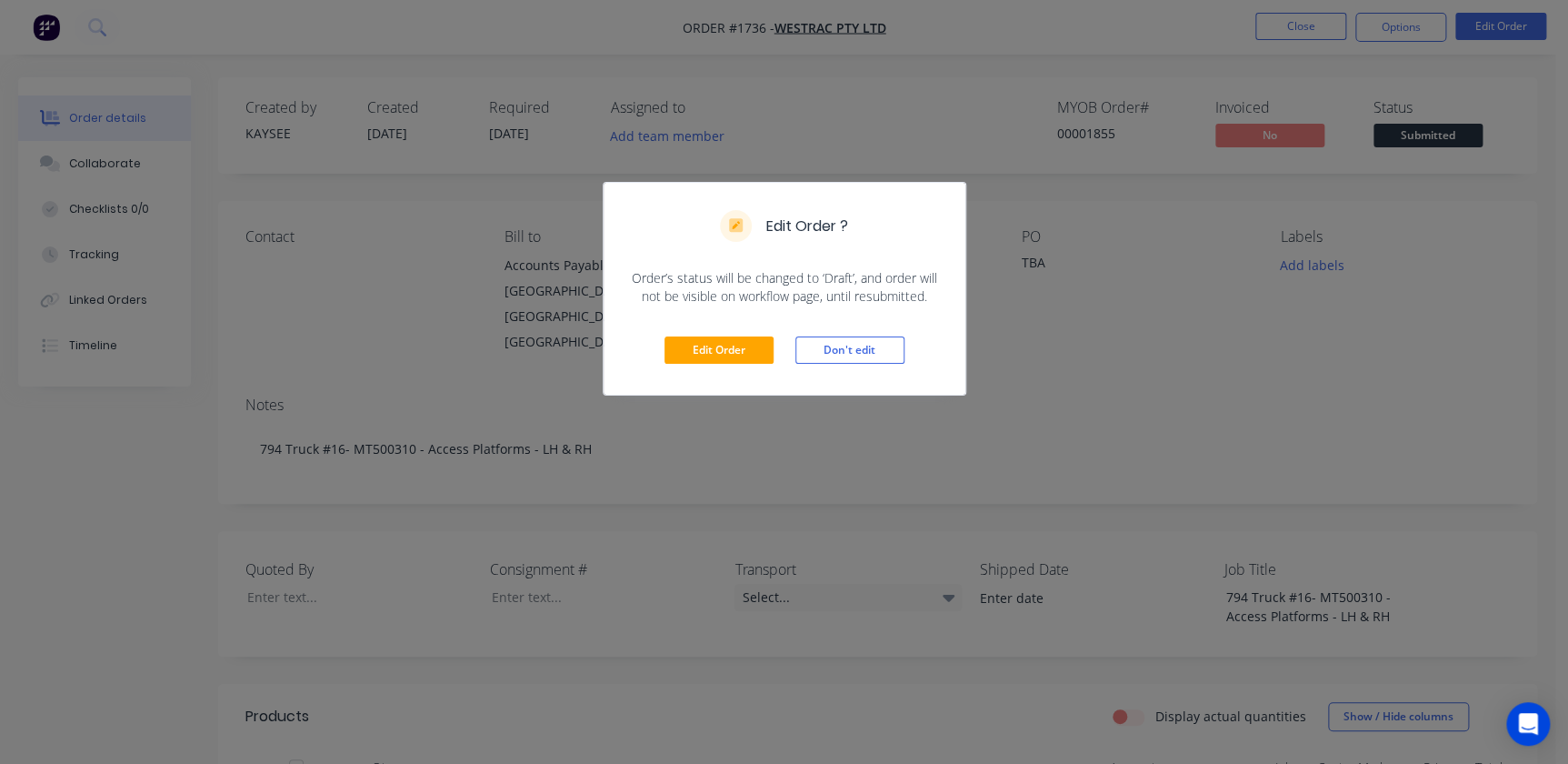
click at [691, 335] on div "Edit Order Don't edit" at bounding box center [784, 349] width 362 height 89
click at [698, 344] on button "Edit Order" at bounding box center [719, 350] width 109 height 27
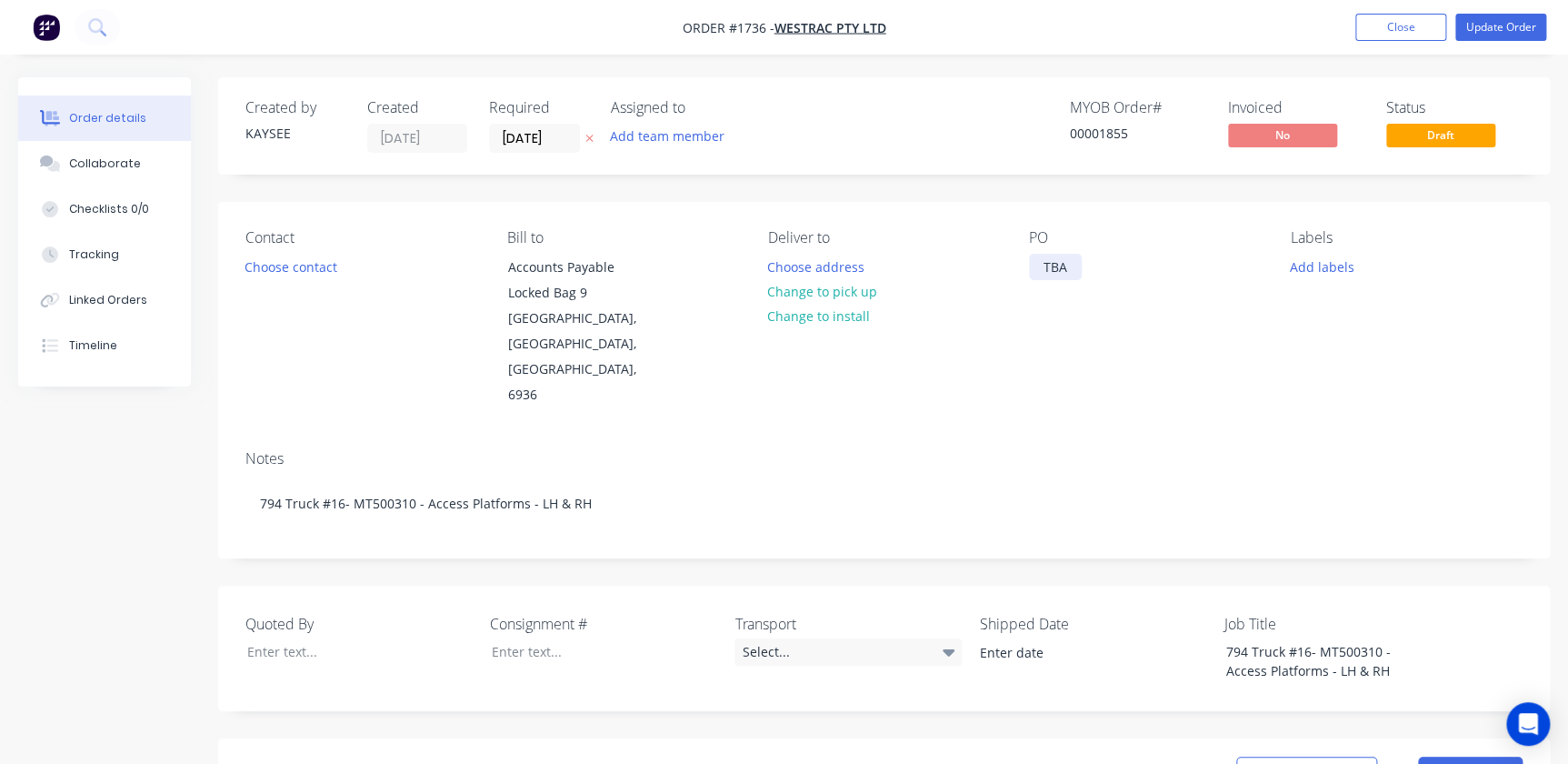
click at [1003, 274] on div "TBA" at bounding box center [1056, 266] width 53 height 26
drag, startPoint x: 1039, startPoint y: 274, endPoint x: 1116, endPoint y: 279, distance: 77.2
click at [1003, 279] on div "PO TBA" at bounding box center [1146, 319] width 232 height 180
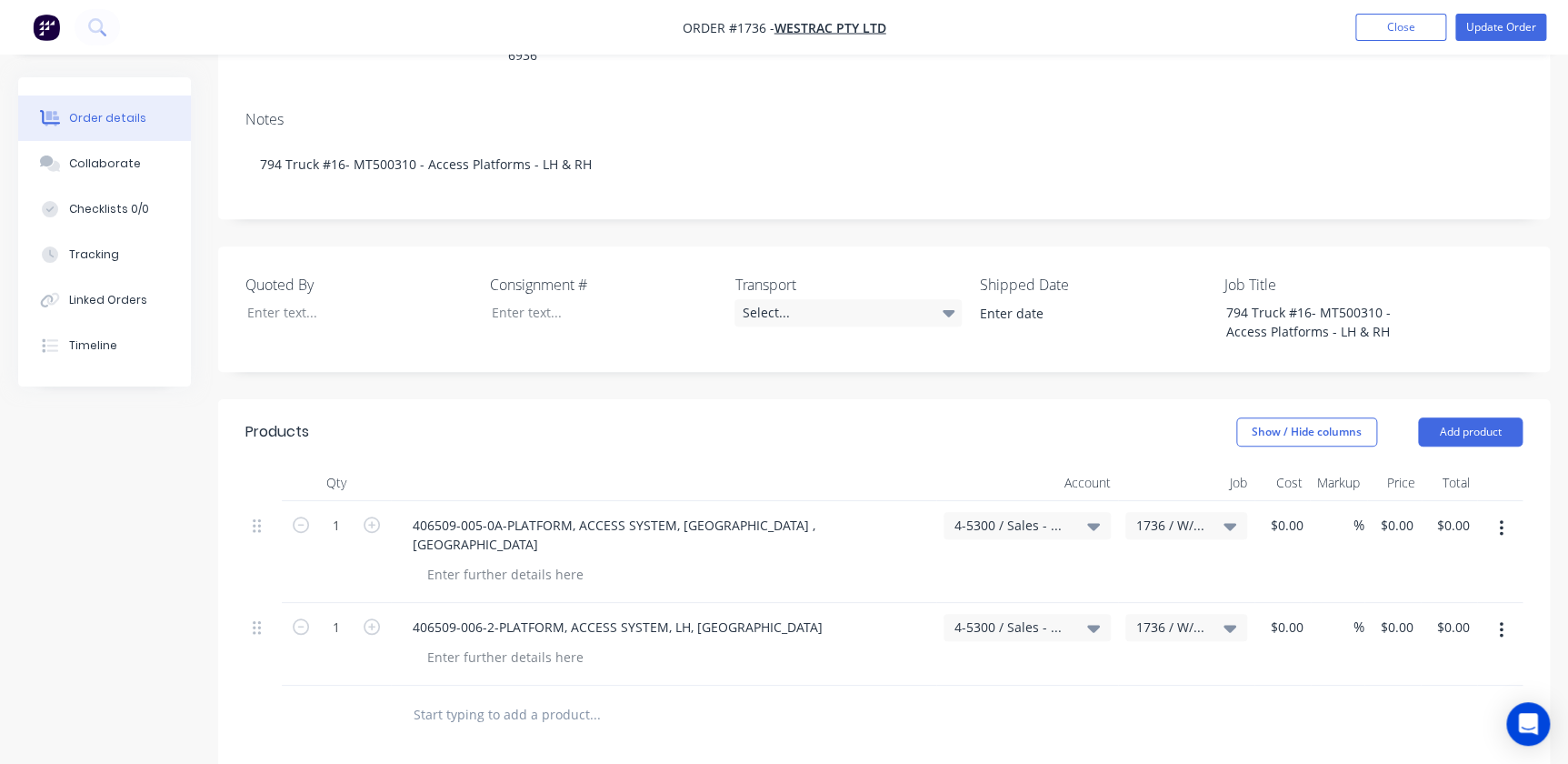
scroll to position [413, 0]
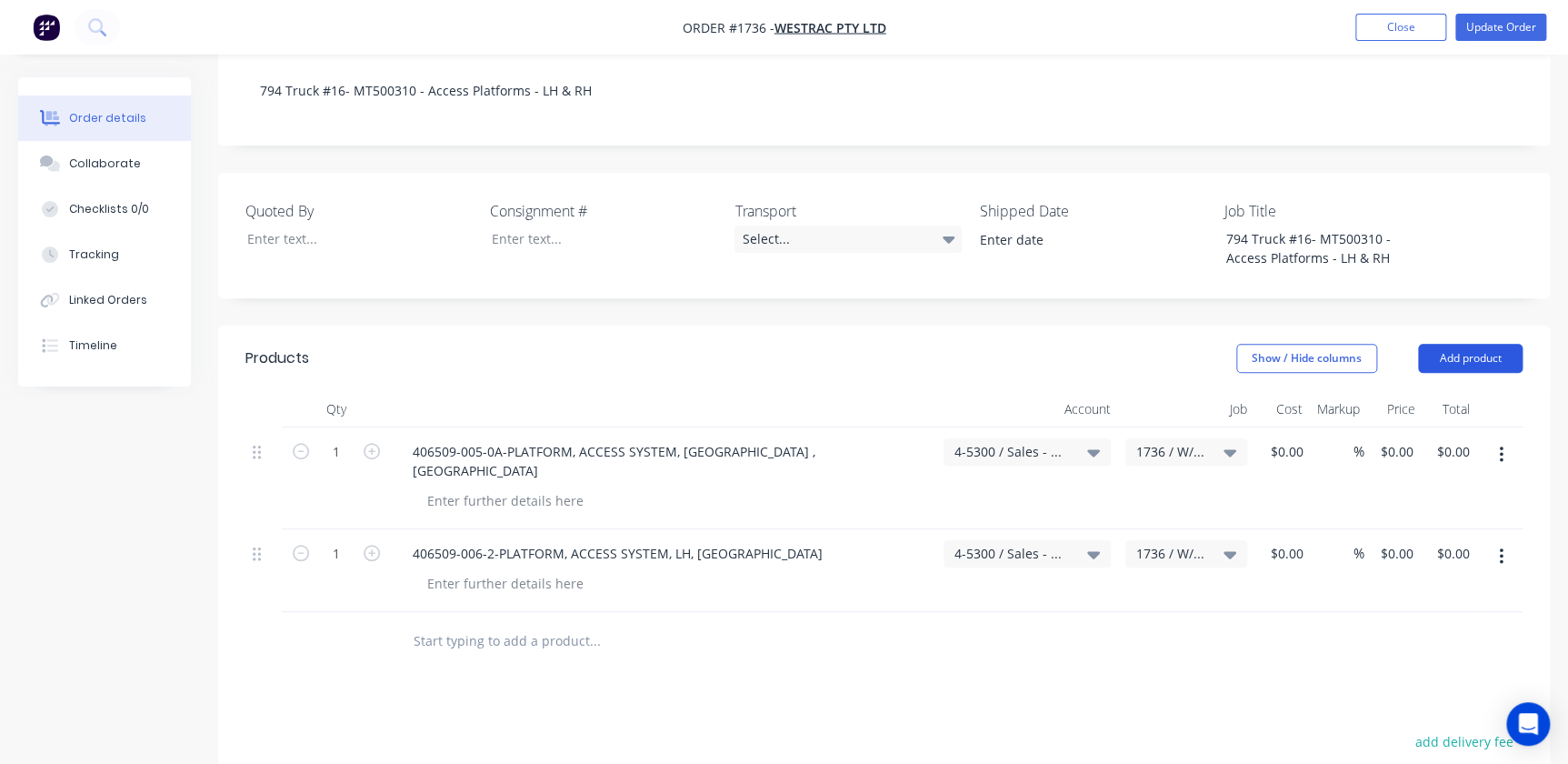
click at [1003, 343] on button "Add product" at bounding box center [1469, 358] width 104 height 29
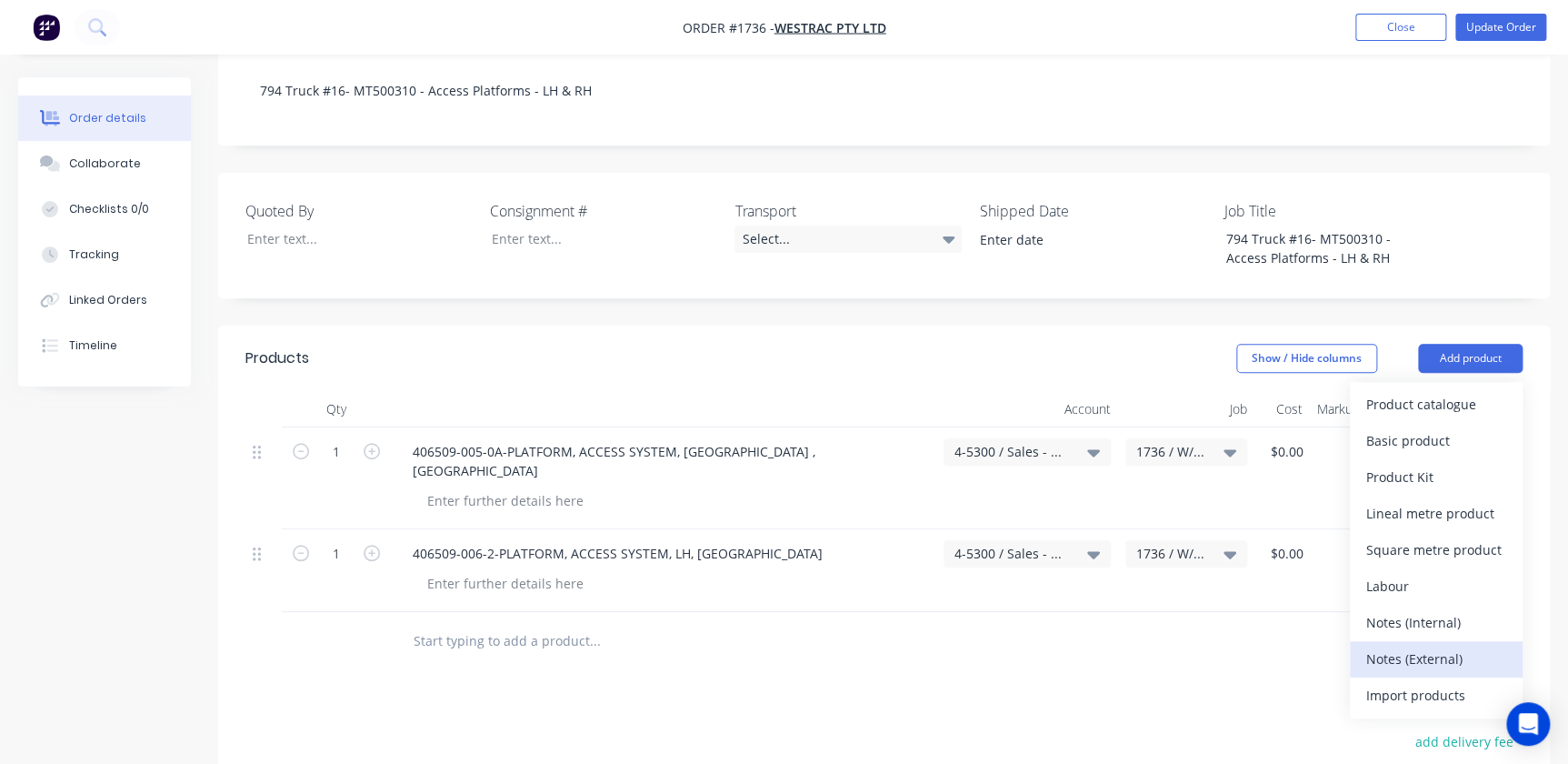
click at [1003, 645] on div "Notes (External)" at bounding box center [1435, 658] width 140 height 26
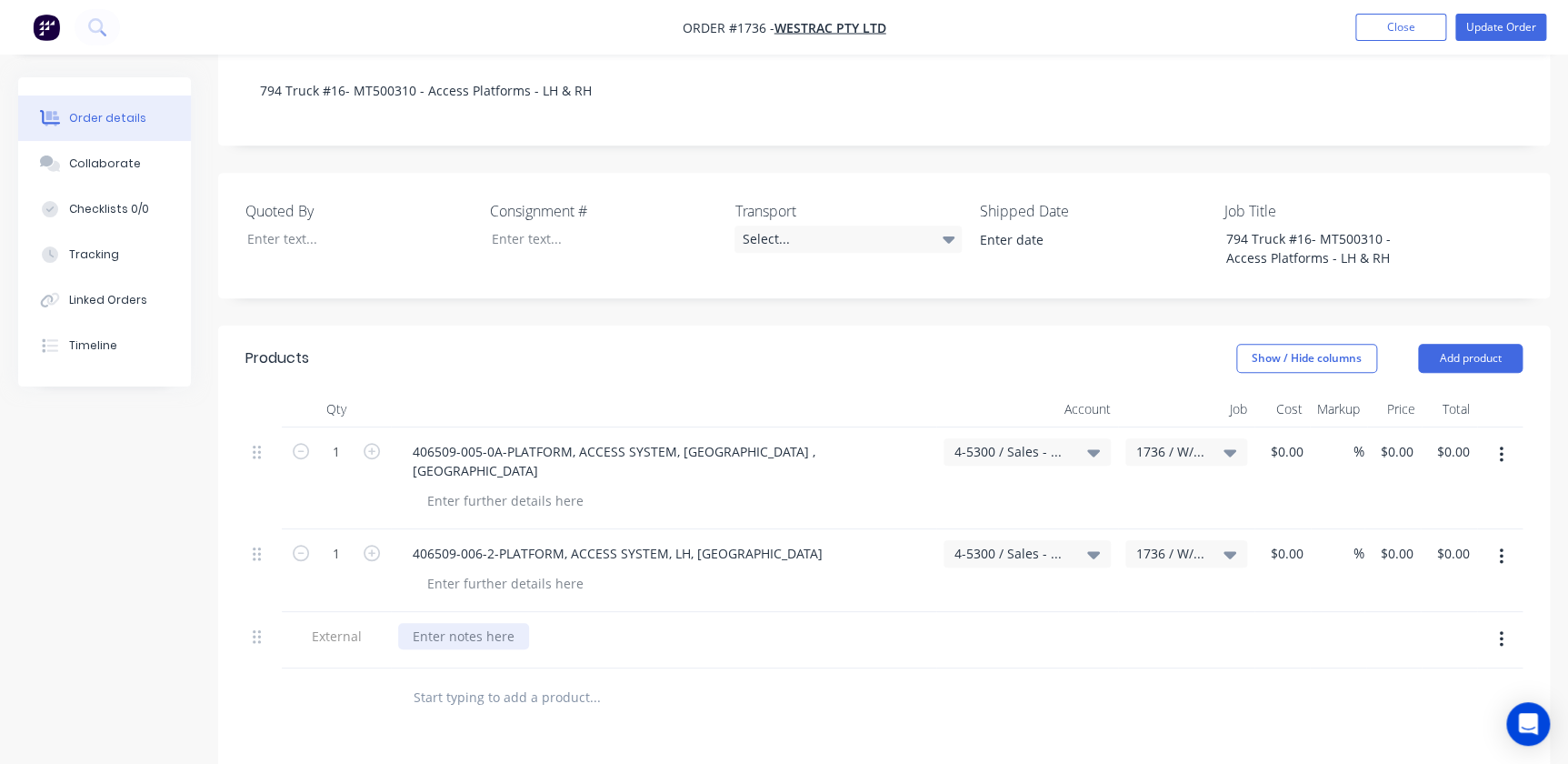
click at [446, 623] on div at bounding box center [463, 635] width 131 height 26
paste div
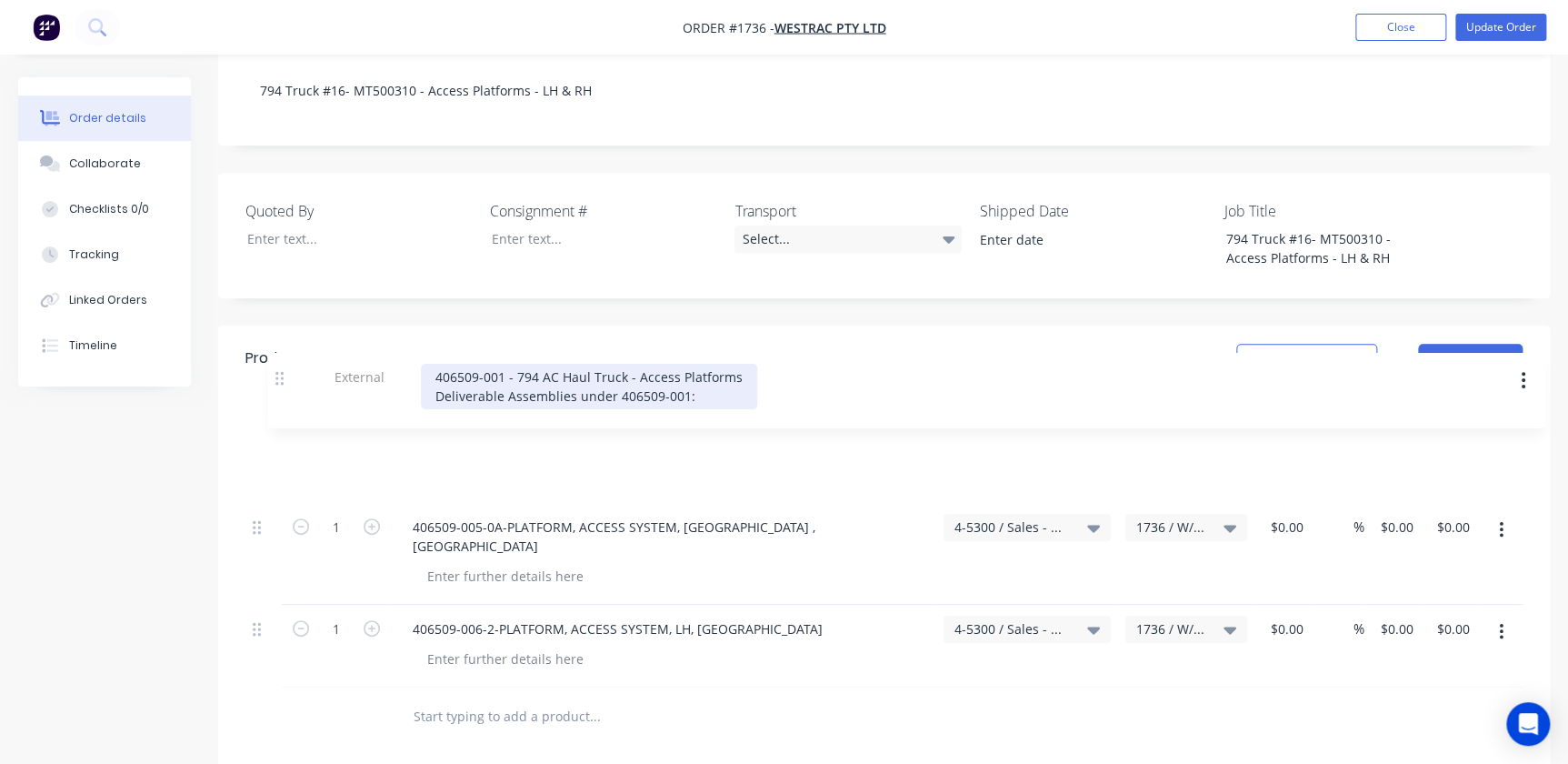
drag, startPoint x: 252, startPoint y: 568, endPoint x: 278, endPoint y: 371, distance: 198.7
click at [278, 391] on div "Qty Account Job Cost Markup Price Total 1 406509-005-0A-PLATFORM, ACCESS SYSTEM…" at bounding box center [884, 540] width 1277 height 297
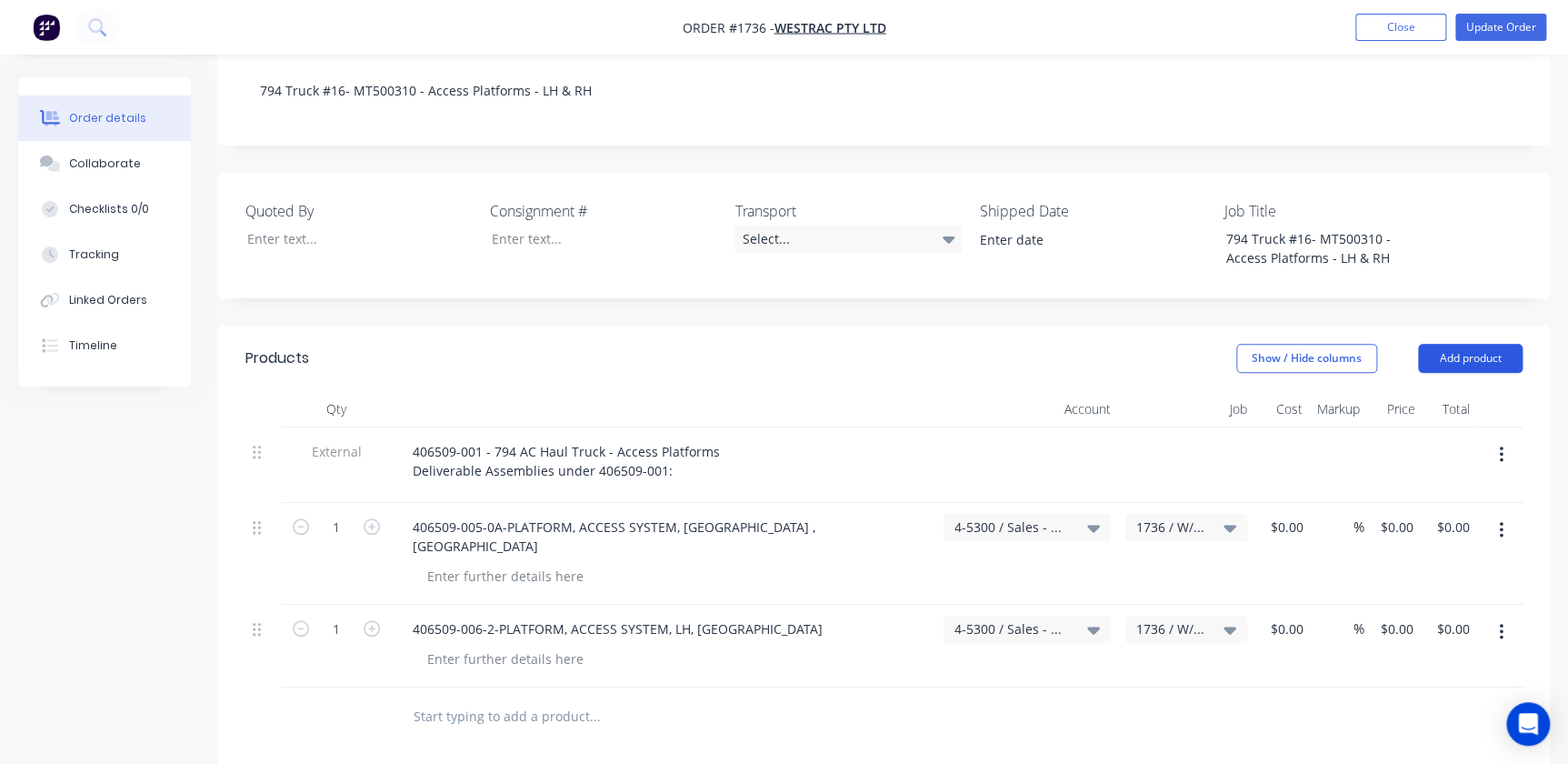
click at [1003, 343] on button "Add product" at bounding box center [1469, 358] width 104 height 29
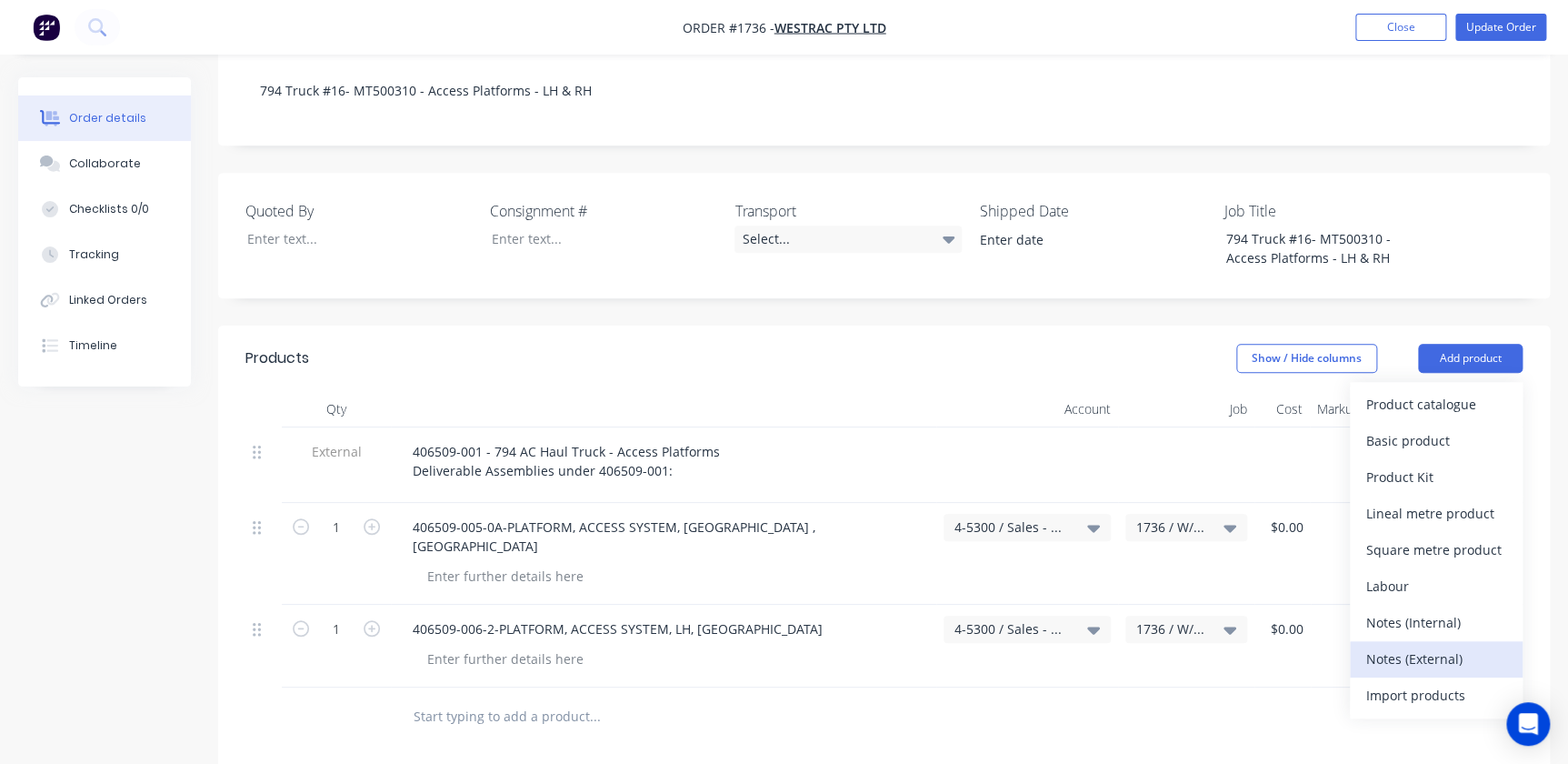
click at [1003, 645] on div "Notes (External)" at bounding box center [1435, 658] width 140 height 26
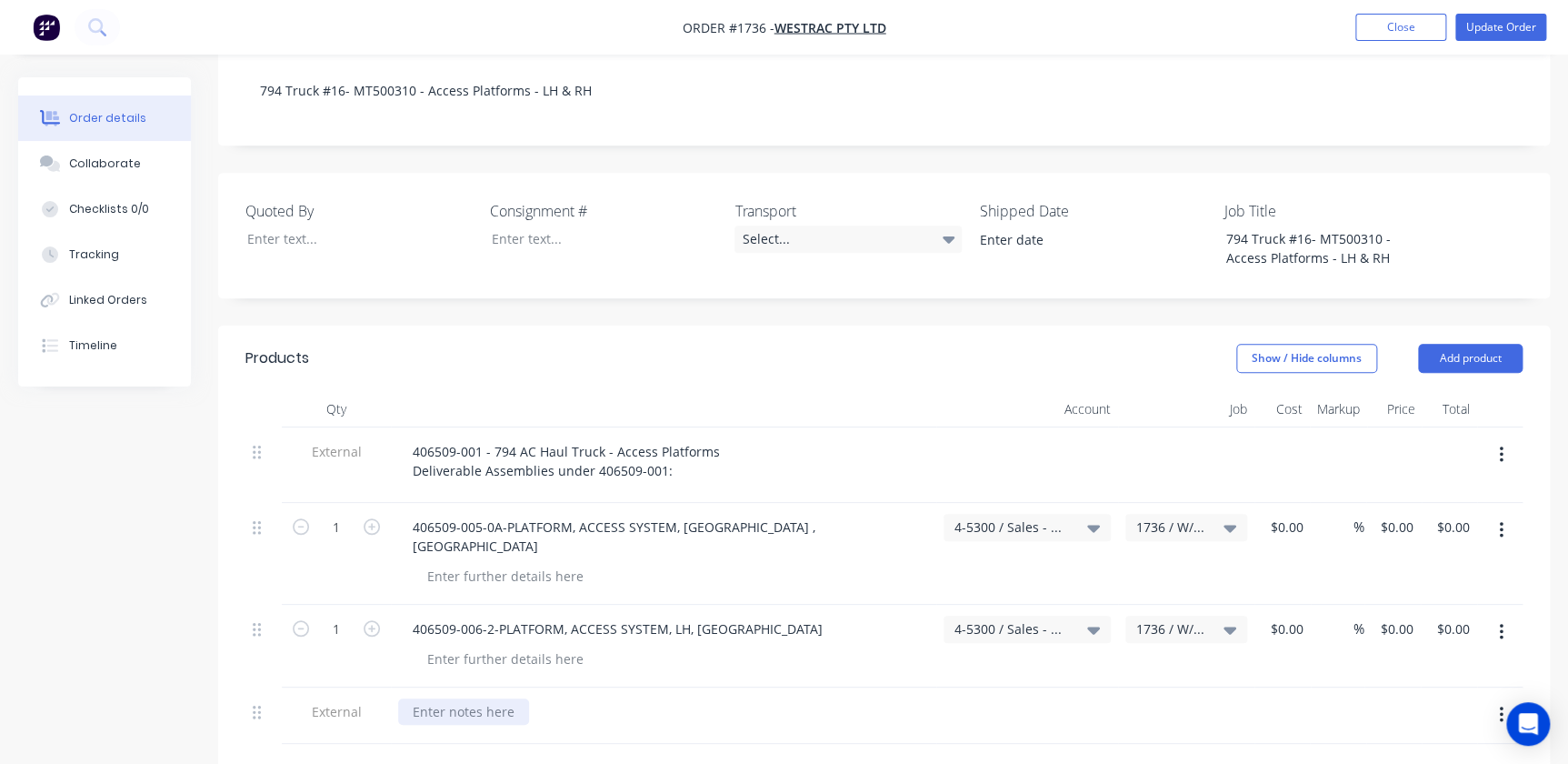
click at [431, 698] on div at bounding box center [463, 710] width 131 height 26
paste div
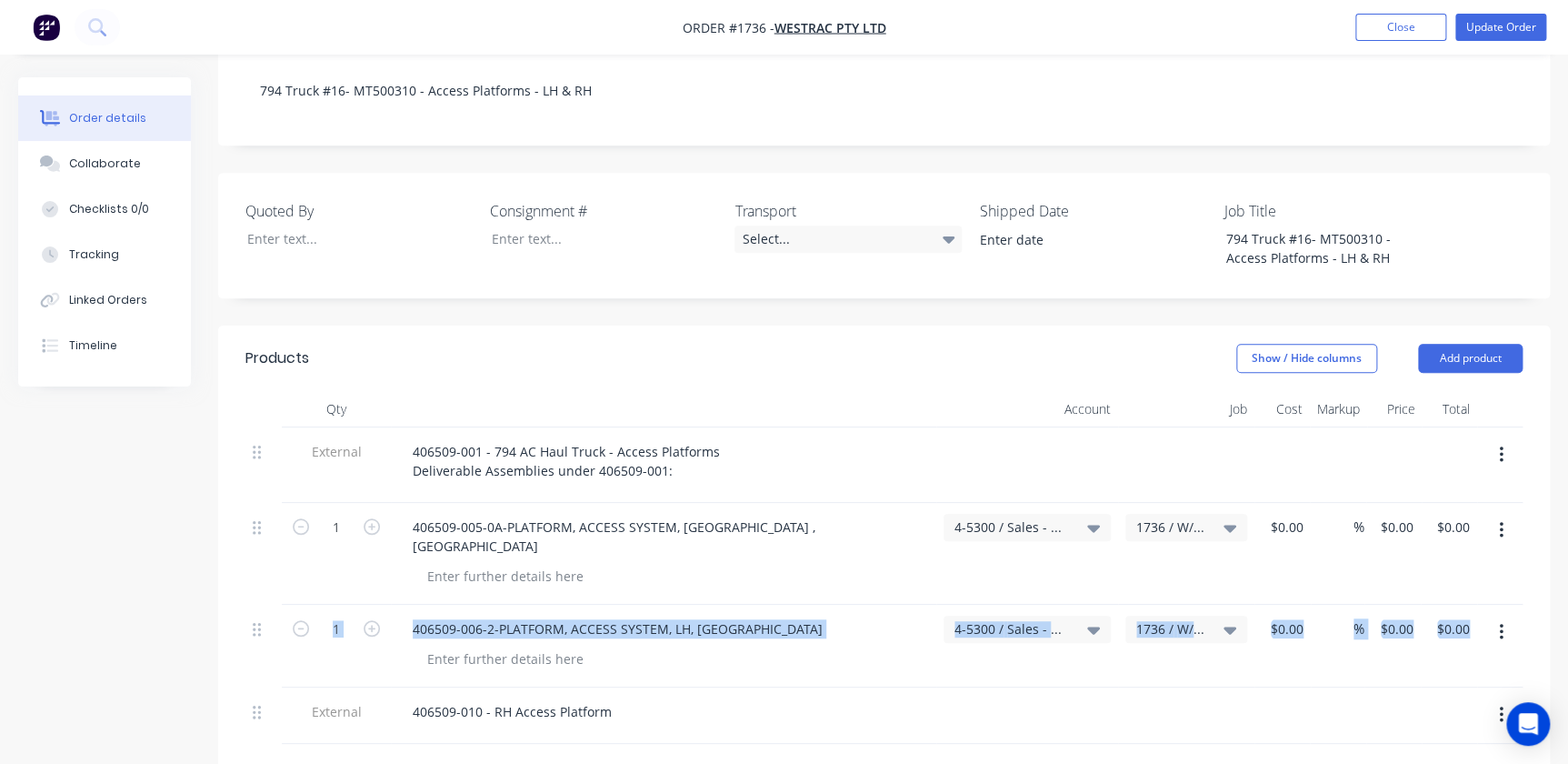
drag, startPoint x: 255, startPoint y: 626, endPoint x: 248, endPoint y: 617, distance: 11.4
click at [253, 572] on div "External 406509-001 - 794 AC Haul Truck - Access Platforms Deliverable Assembli…" at bounding box center [884, 585] width 1277 height 316
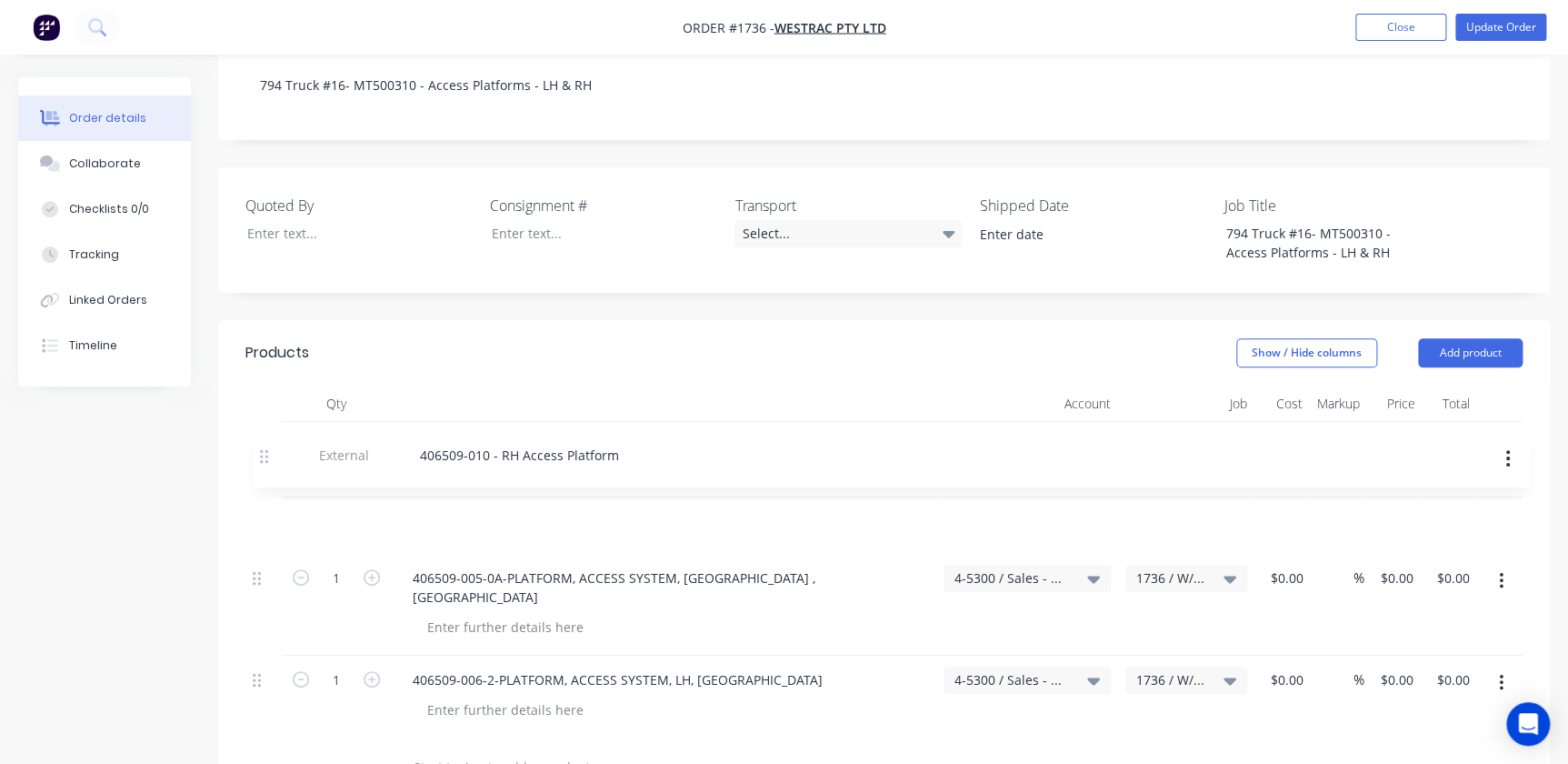
drag, startPoint x: 261, startPoint y: 635, endPoint x: 273, endPoint y: 441, distance: 194.4
click at [273, 441] on div "External 406509-001 - 794 AC Haul Truck - Access Platforms Deliverable Assembli…" at bounding box center [884, 580] width 1277 height 316
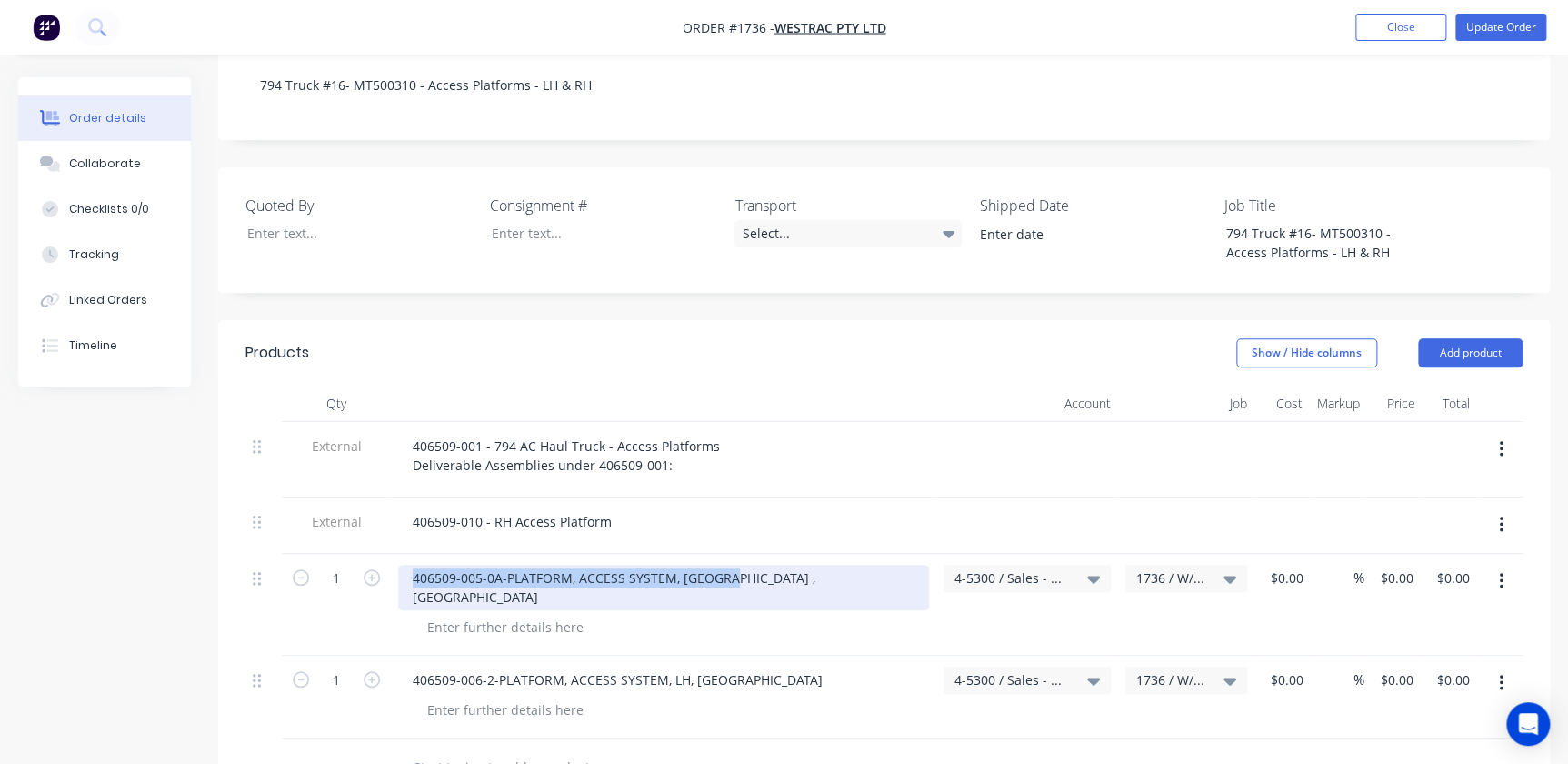
drag, startPoint x: 727, startPoint y: 527, endPoint x: 389, endPoint y: 531, distance: 338.0
click at [389, 553] on div "1 406509-005-0A-PLATFORM, ACCESS SYSTEM, RH , GA 4-5300 / Sales - Mobile Machin…" at bounding box center [884, 604] width 1277 height 101
paste div
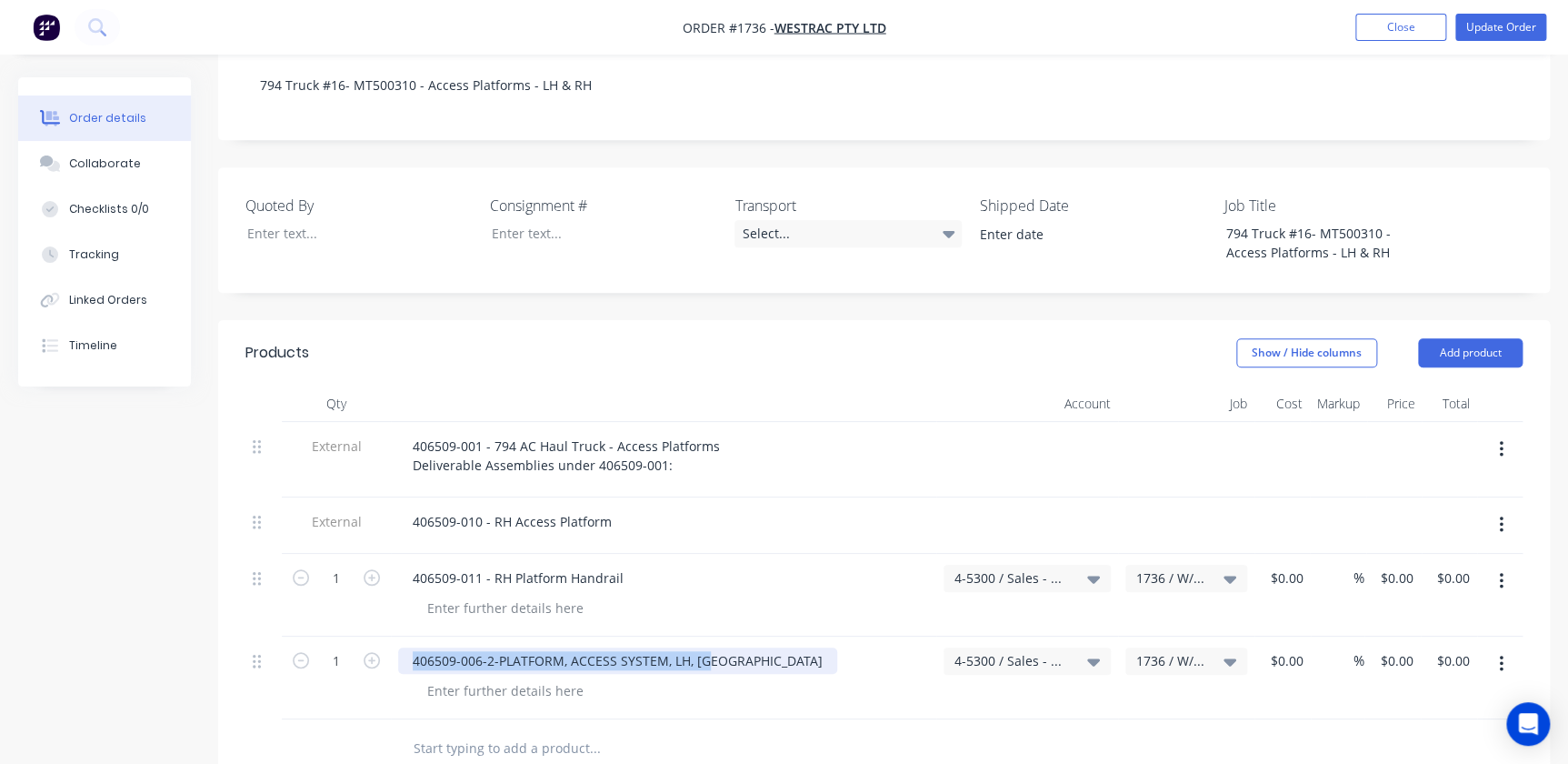
drag, startPoint x: 718, startPoint y: 608, endPoint x: 391, endPoint y: 600, distance: 327.1
click at [391, 636] on div "406509-006-2-PLATFORM, ACCESS SYSTEM, LH, GA" at bounding box center [663, 677] width 545 height 83
paste div
click at [571, 720] on div at bounding box center [718, 748] width 655 height 60
click at [569, 730] on input "text" at bounding box center [594, 747] width 364 height 36
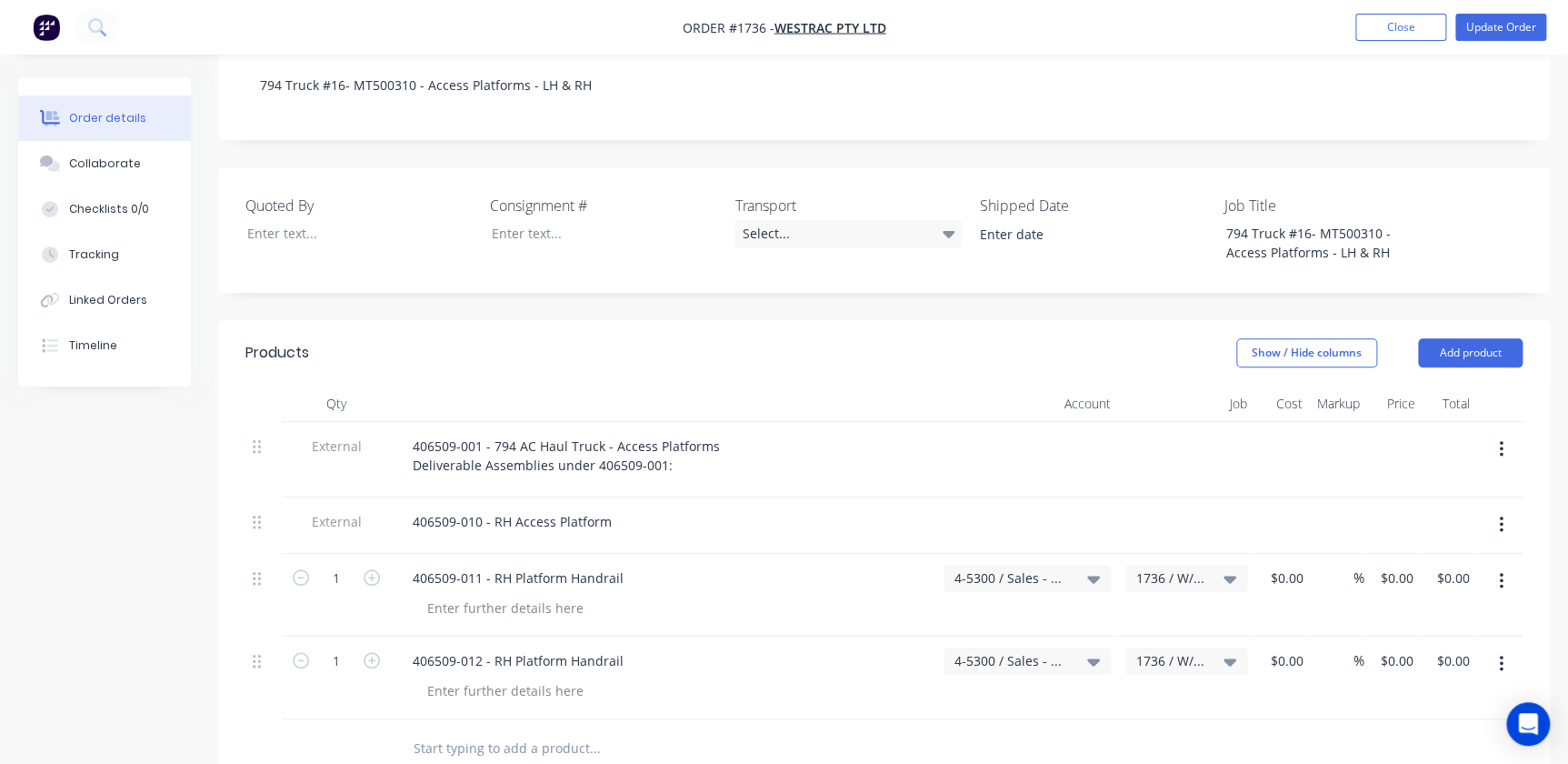
paste input "406509-013 - RH Platform Handrail"
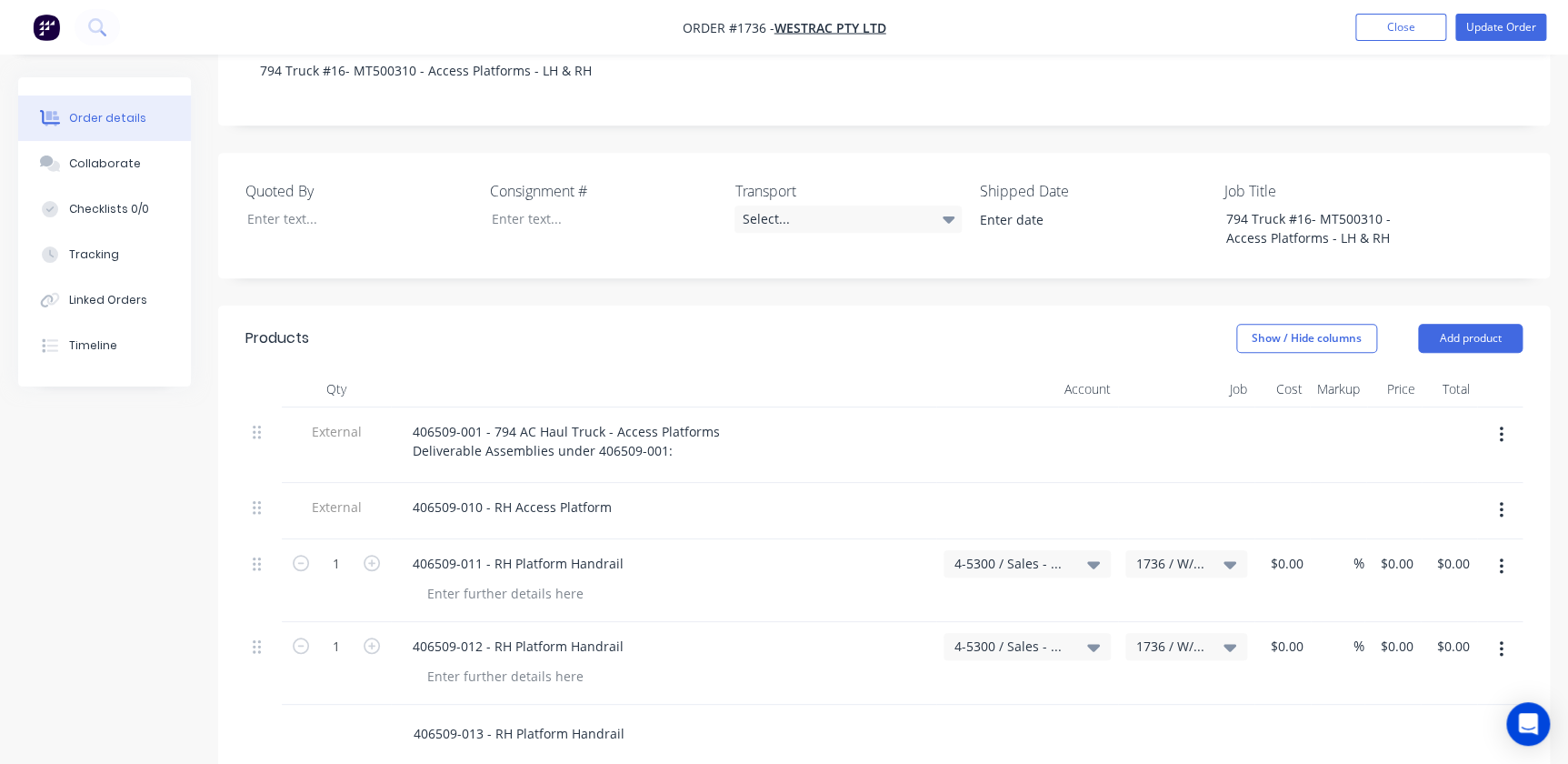
scroll to position [583, 0]
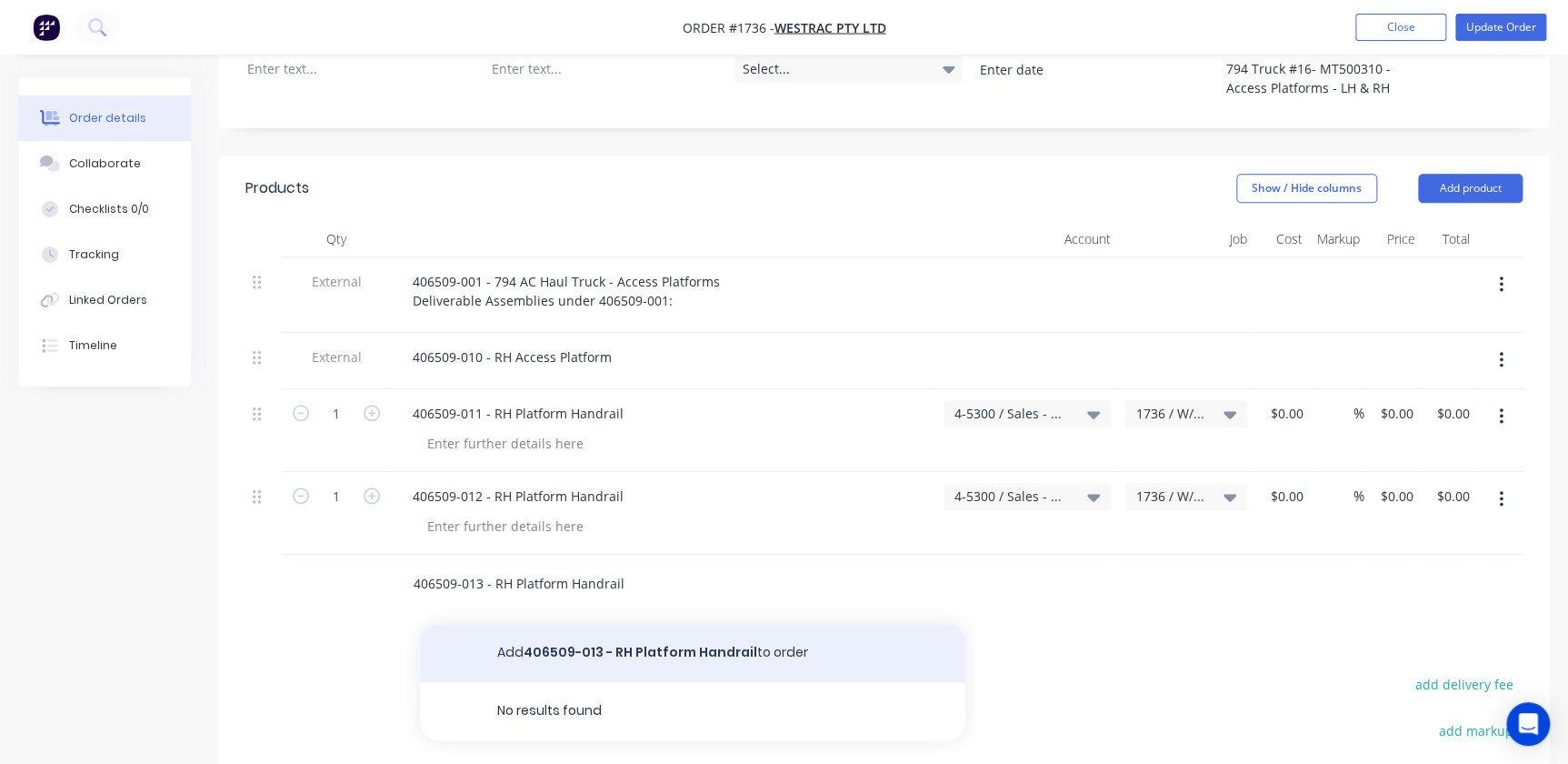
type input "406509-013 - RH Platform Handrail"
click at [594, 623] on button "Add 406509-013 - RH Platform Handrail to order" at bounding box center [692, 653] width 545 height 59
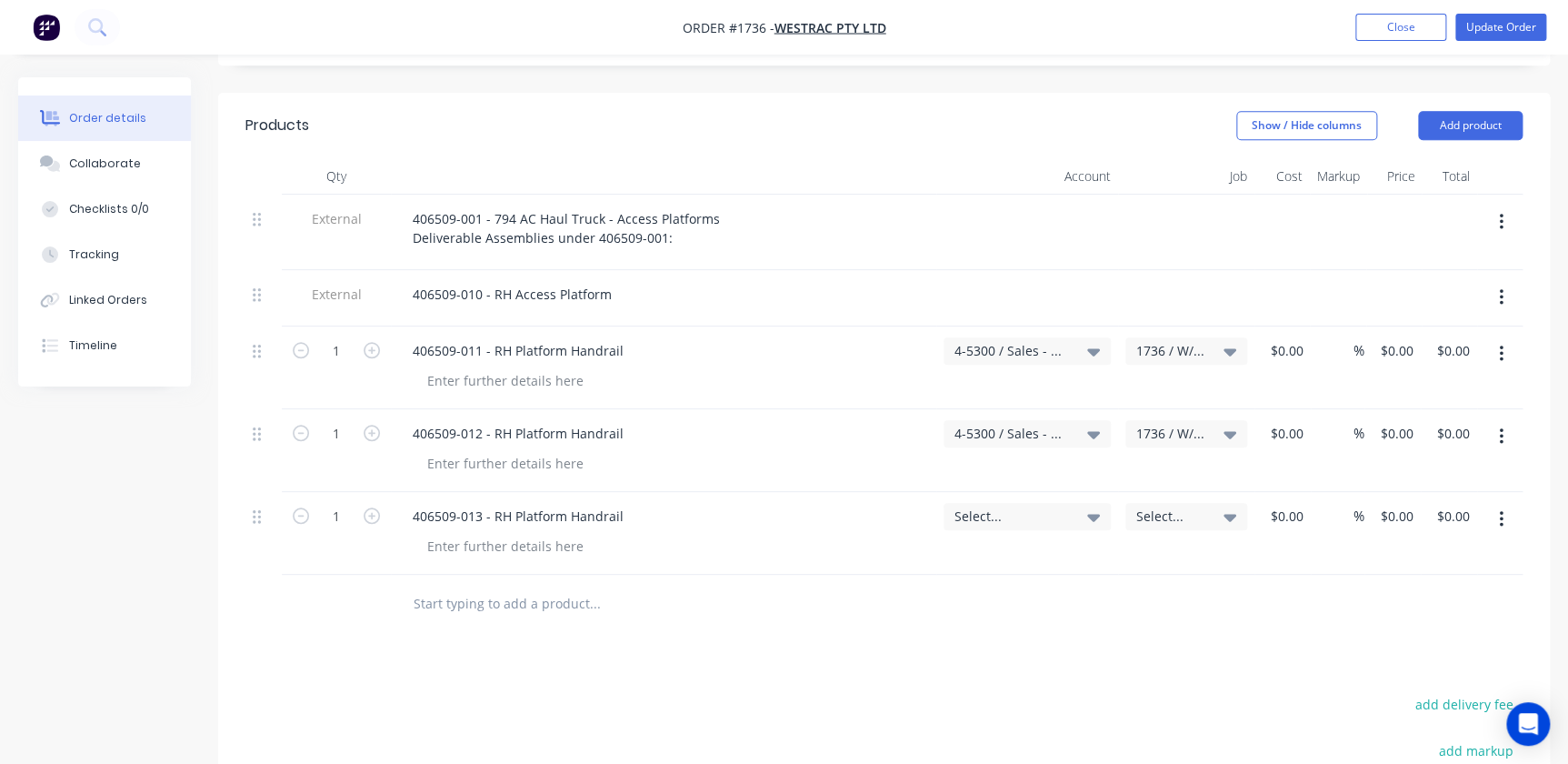
scroll to position [748, 0]
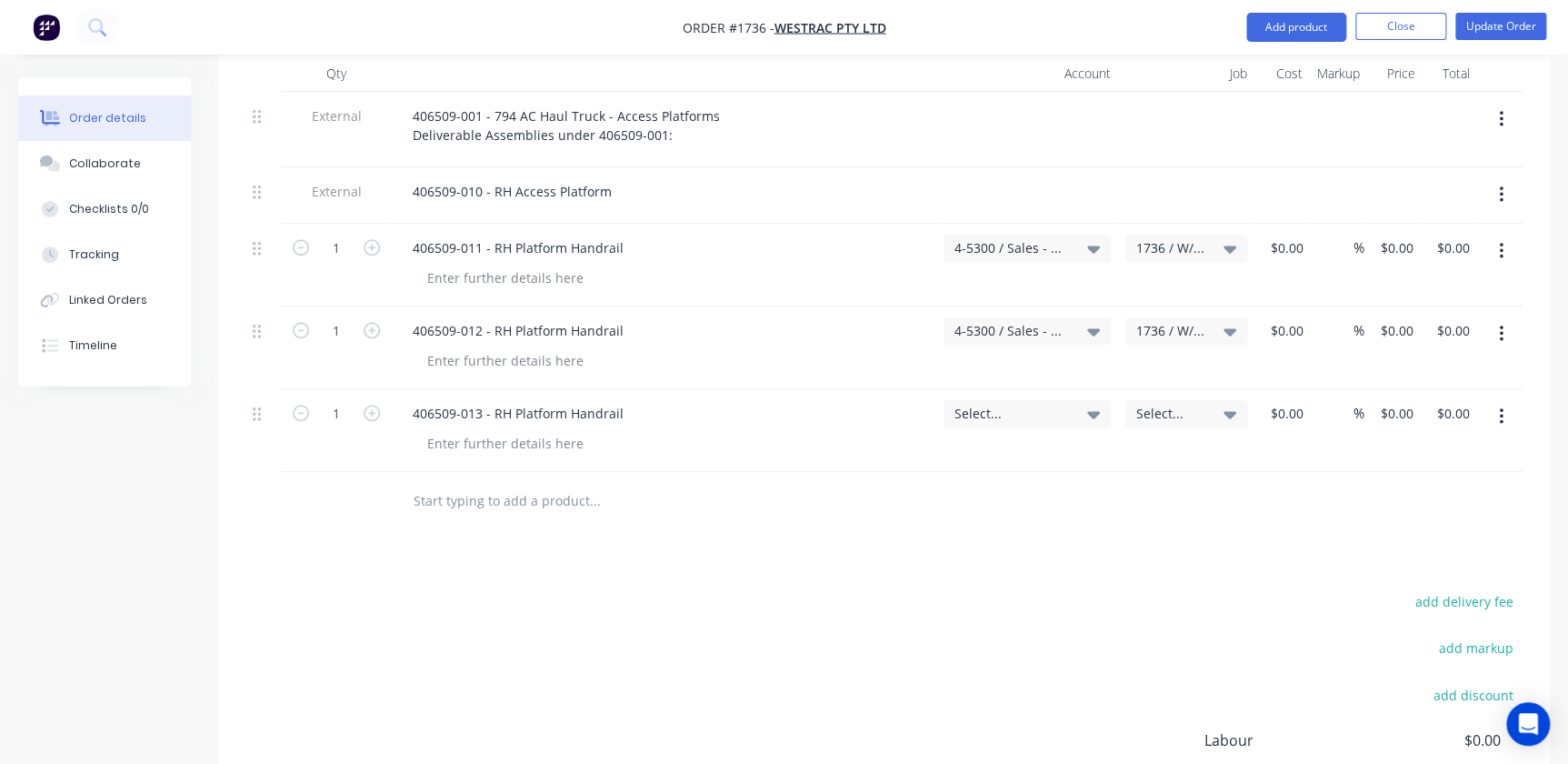
click at [539, 483] on input "text" at bounding box center [594, 501] width 364 height 36
paste input "RH Access Platform Installation Fastener Kit"
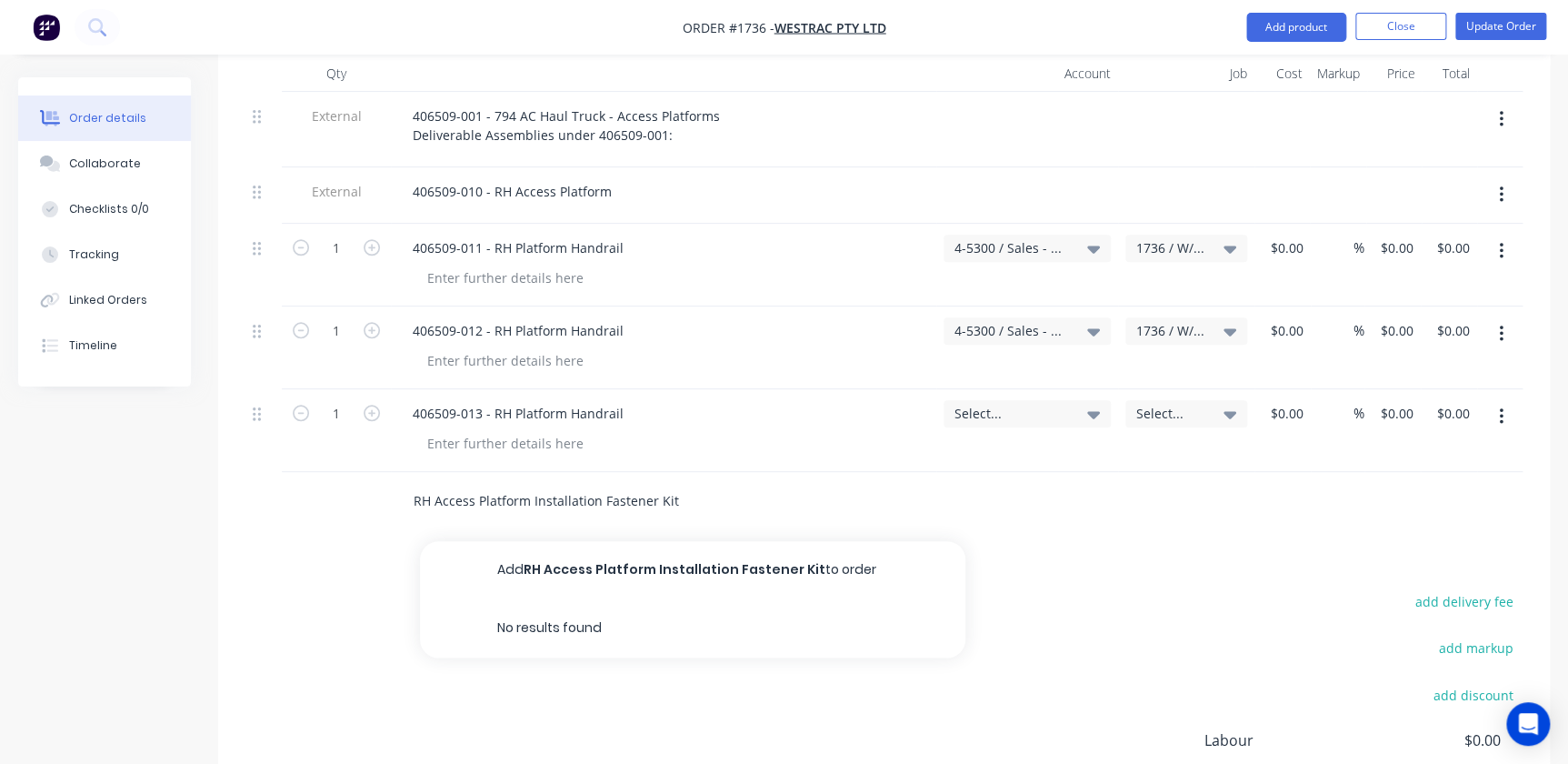
type input "RH Access Platform Installation Fastener Kit"
click at [702, 541] on button "Add RH Access Platform Installation Fastener Kit to order" at bounding box center [692, 570] width 545 height 59
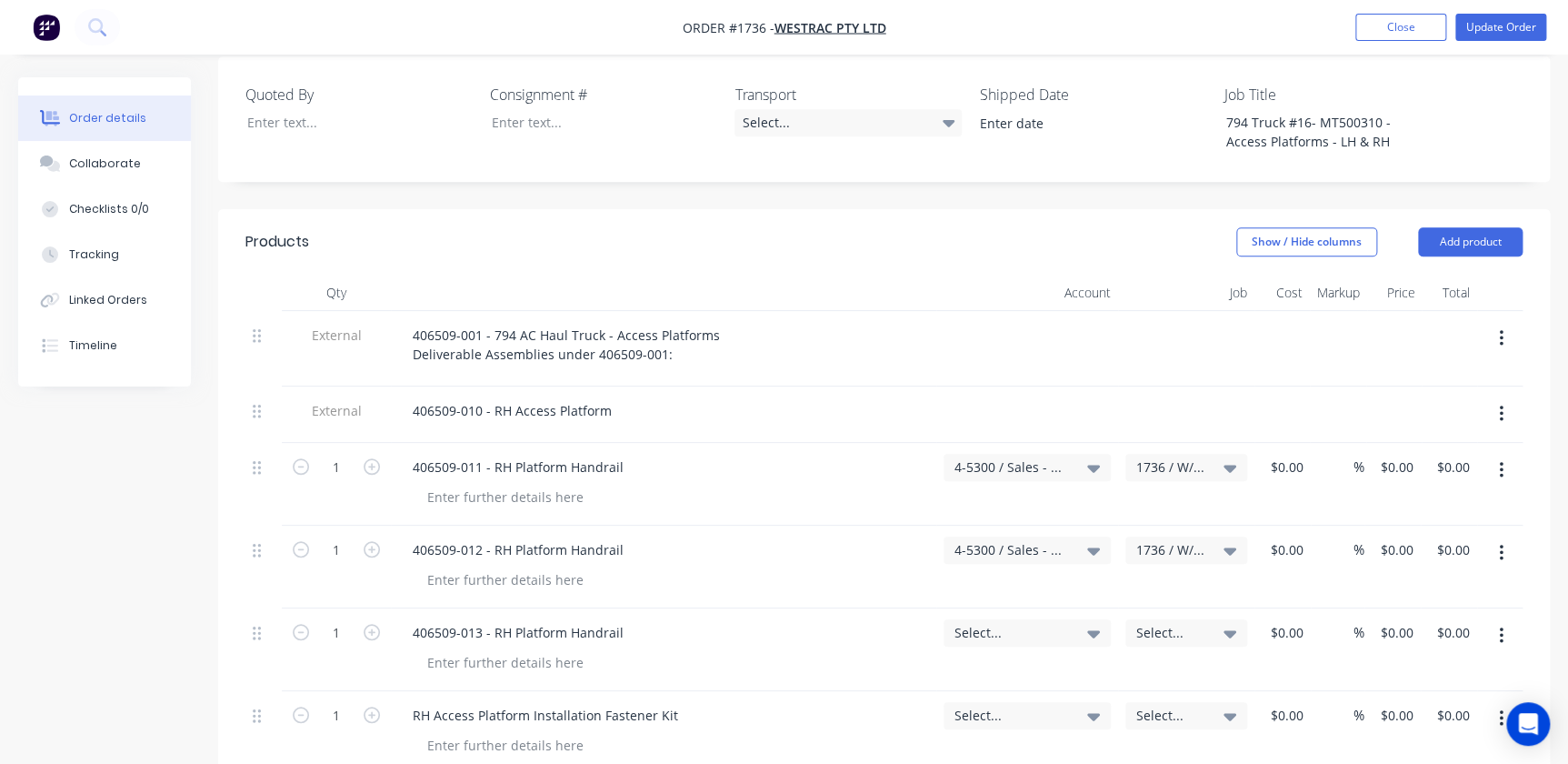
scroll to position [500, 0]
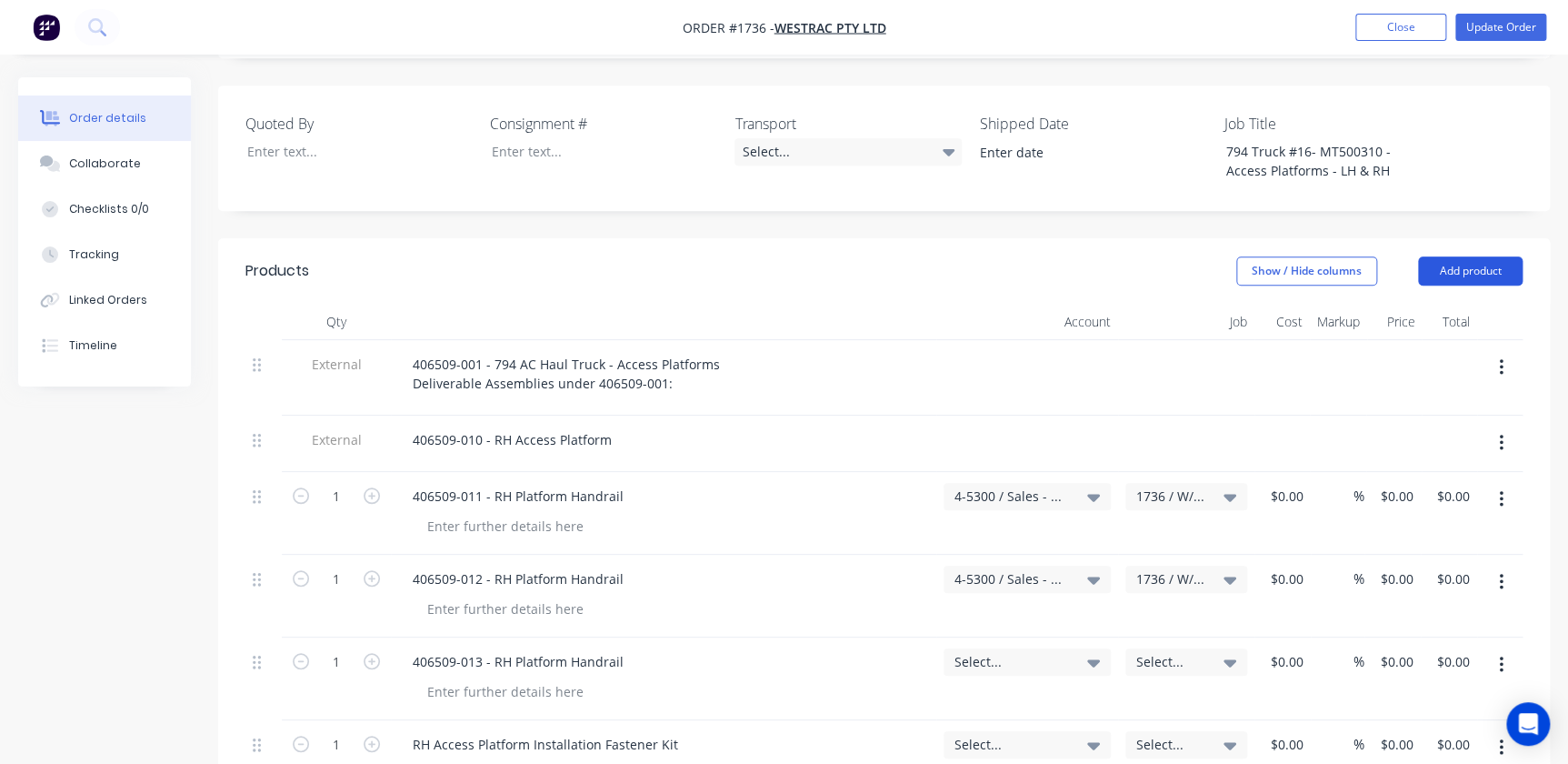
click at [1003, 257] on button "Add product" at bounding box center [1469, 271] width 104 height 29
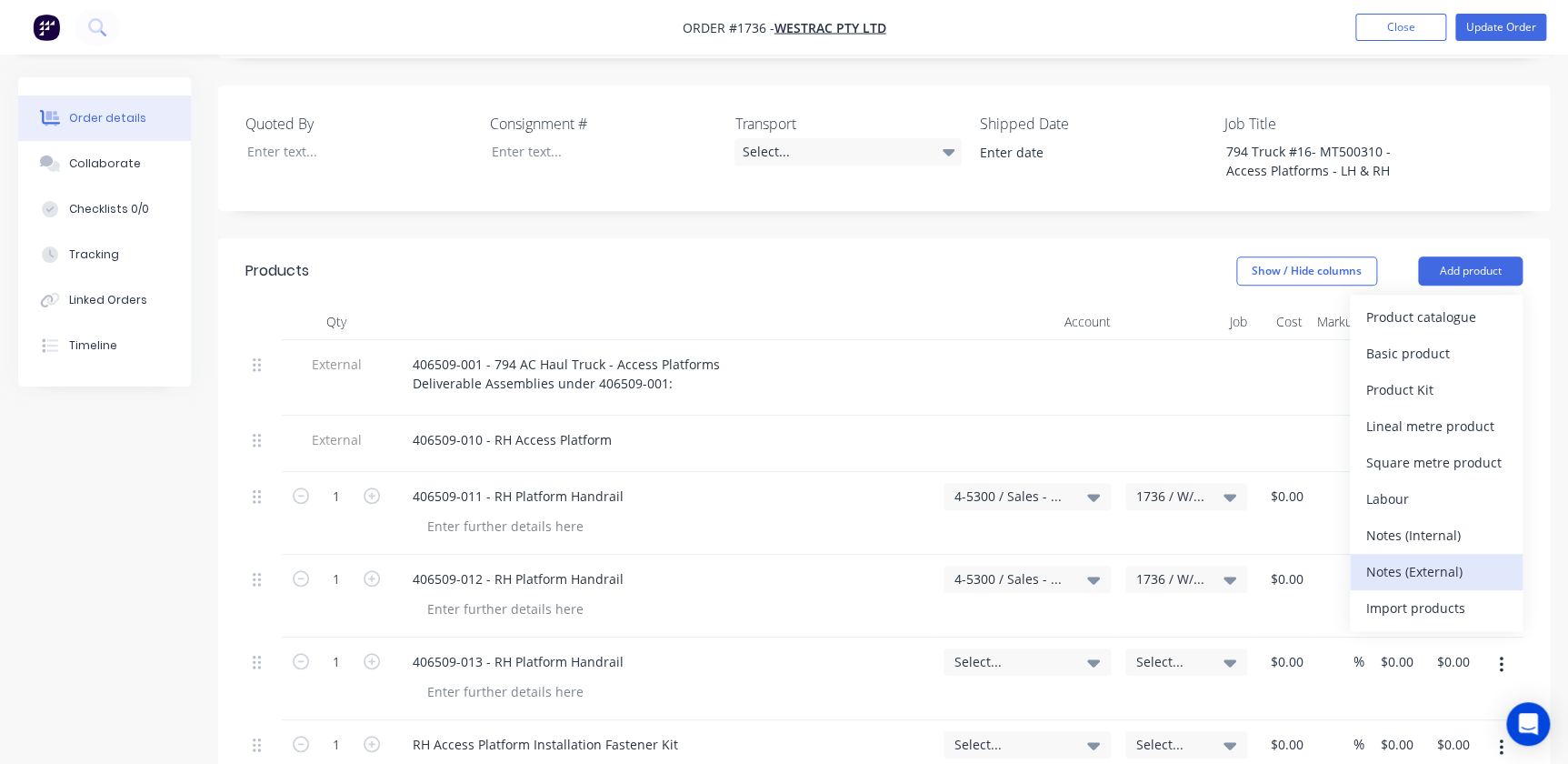
click at [1003, 558] on div "Notes (External)" at bounding box center [1435, 571] width 140 height 26
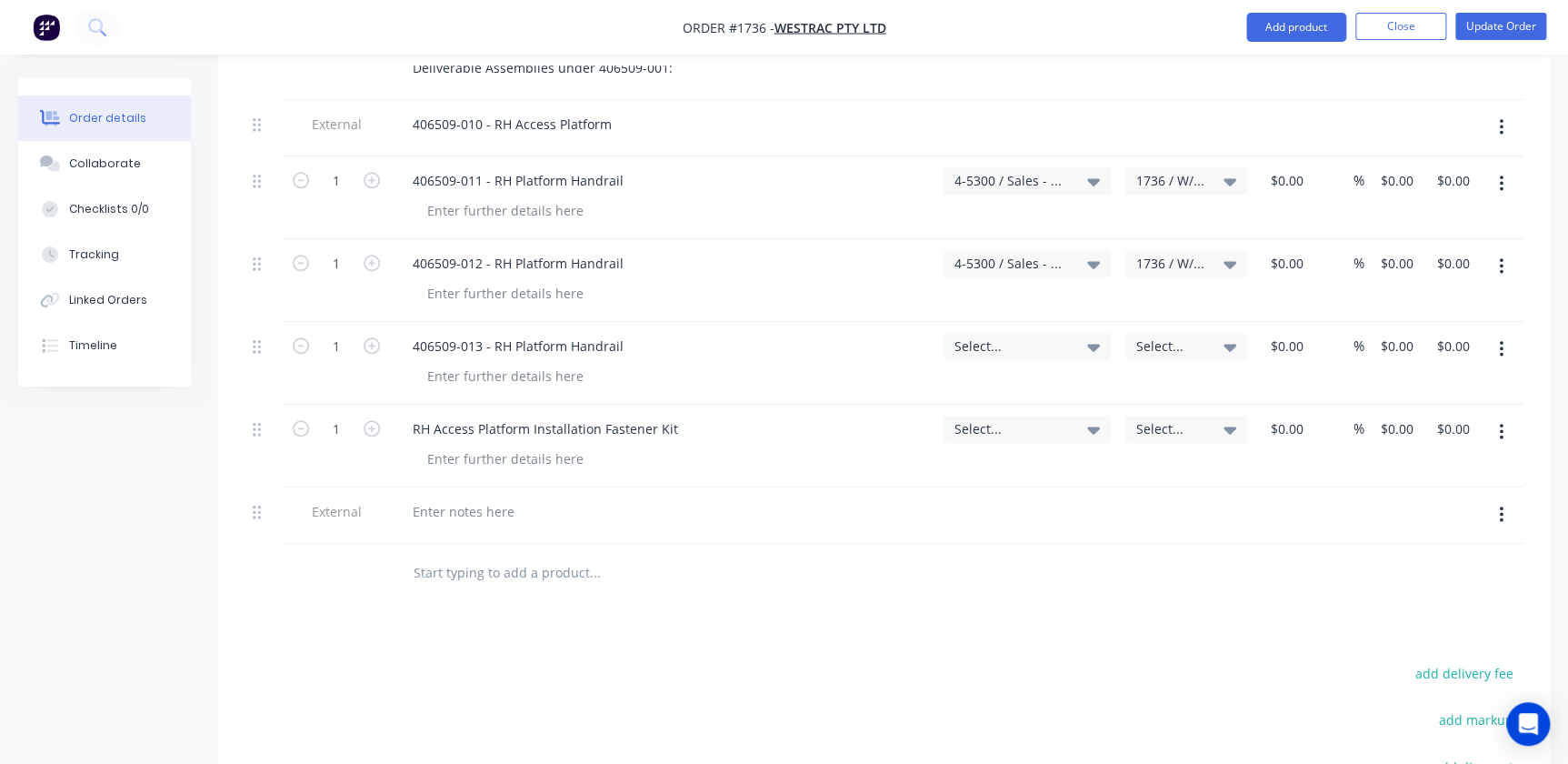
scroll to position [830, 0]
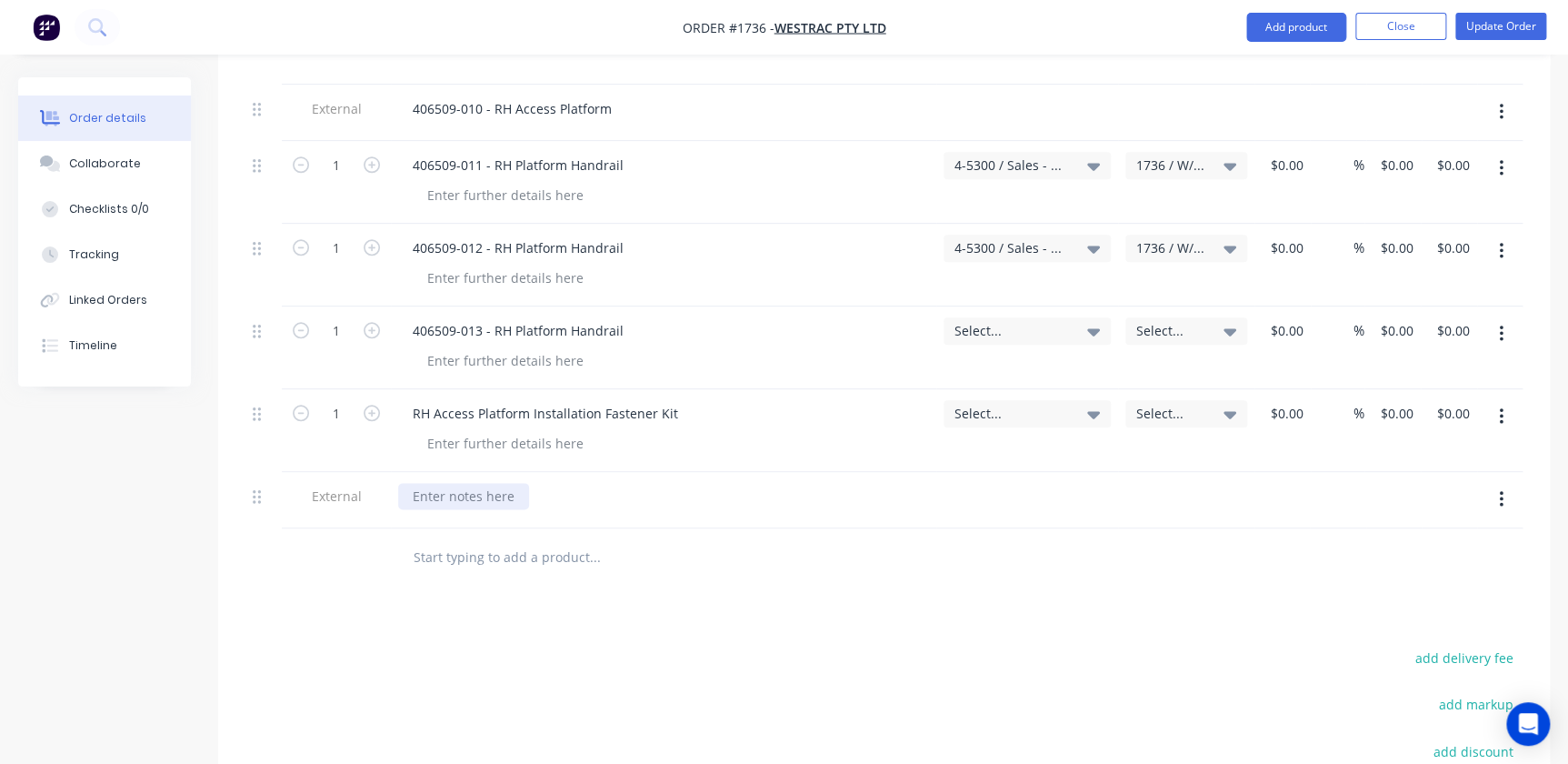
click at [471, 483] on div at bounding box center [463, 496] width 131 height 26
paste div
click at [480, 539] on input "text" at bounding box center [594, 556] width 364 height 36
click at [521, 539] on input "text" at bounding box center [594, 556] width 364 height 36
paste input "406509-021 - LH Platform Handrail"
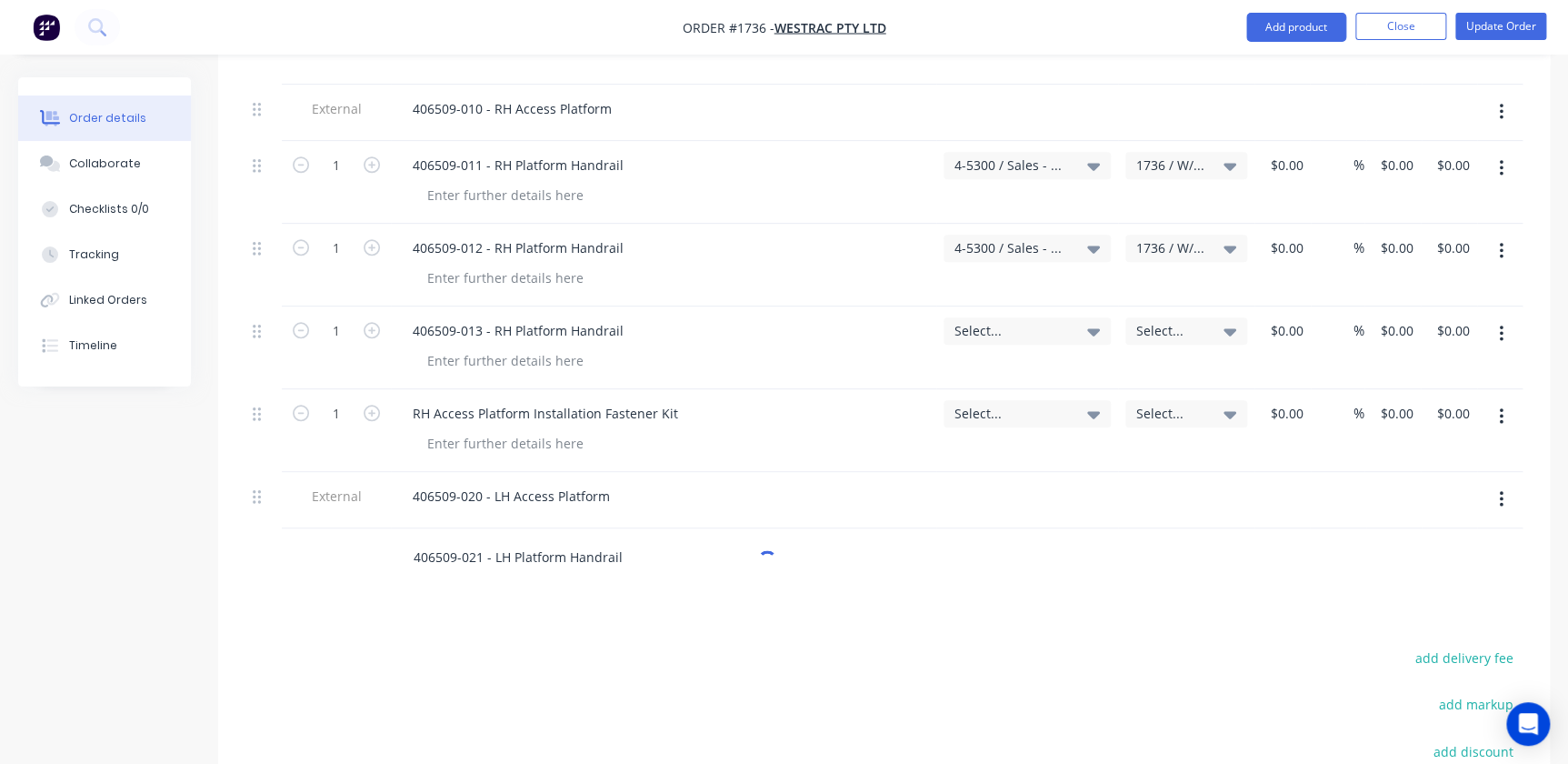
type input "406509-021 - LH Platform Handrail"
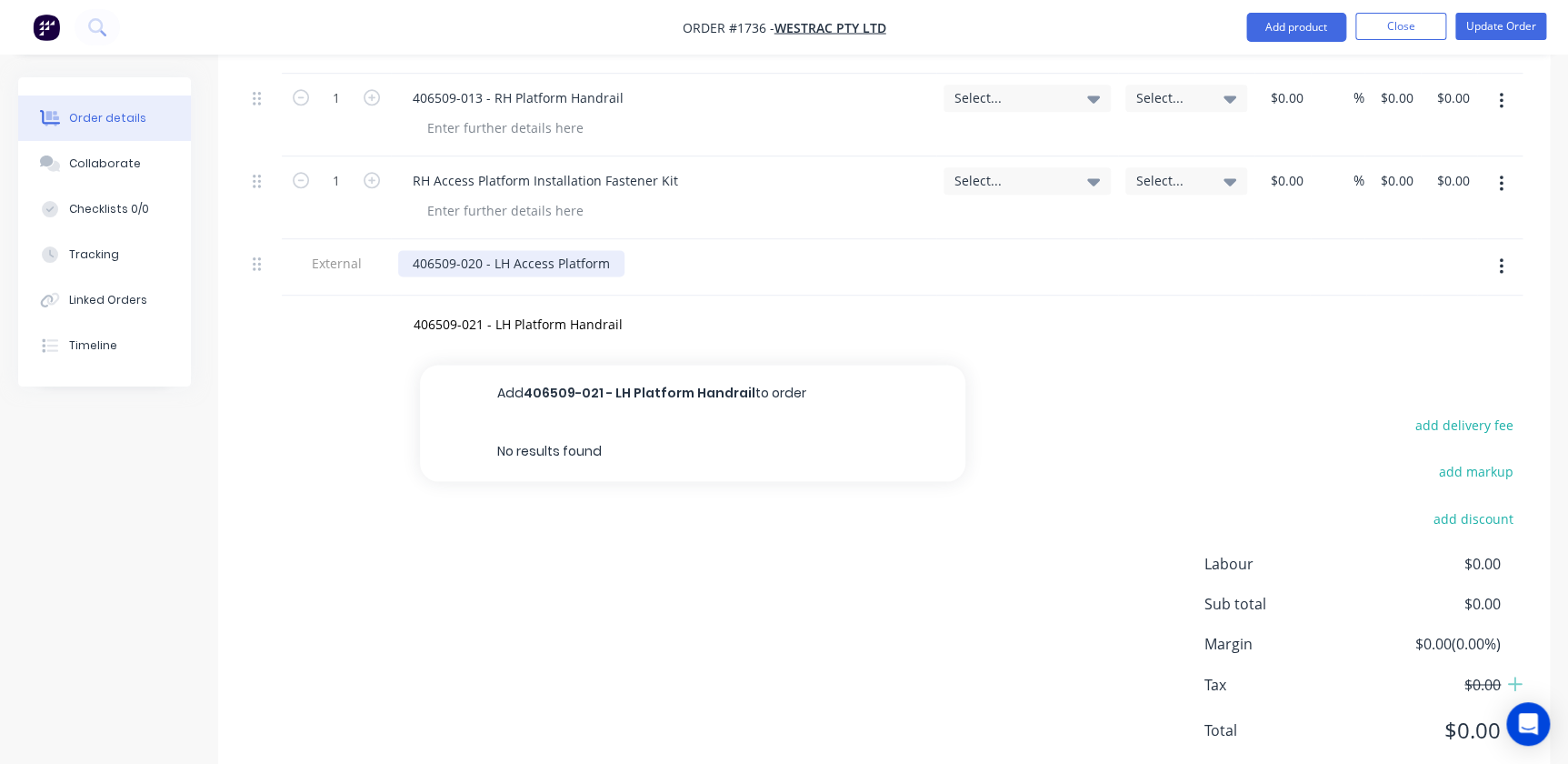
scroll to position [1065, 0]
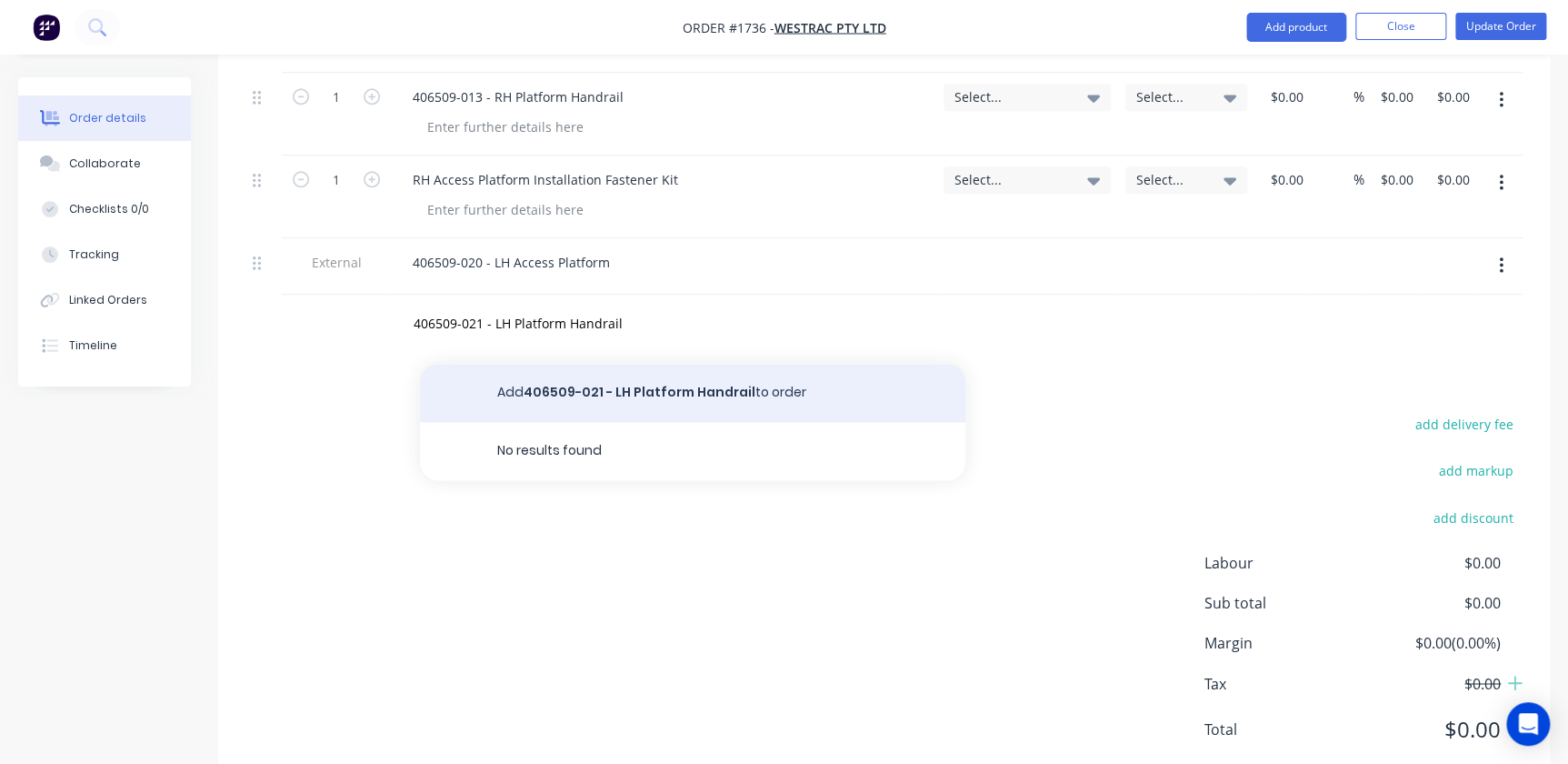
click at [604, 364] on button "Add 406509-021 - LH Platform Handrail to order" at bounding box center [692, 393] width 545 height 59
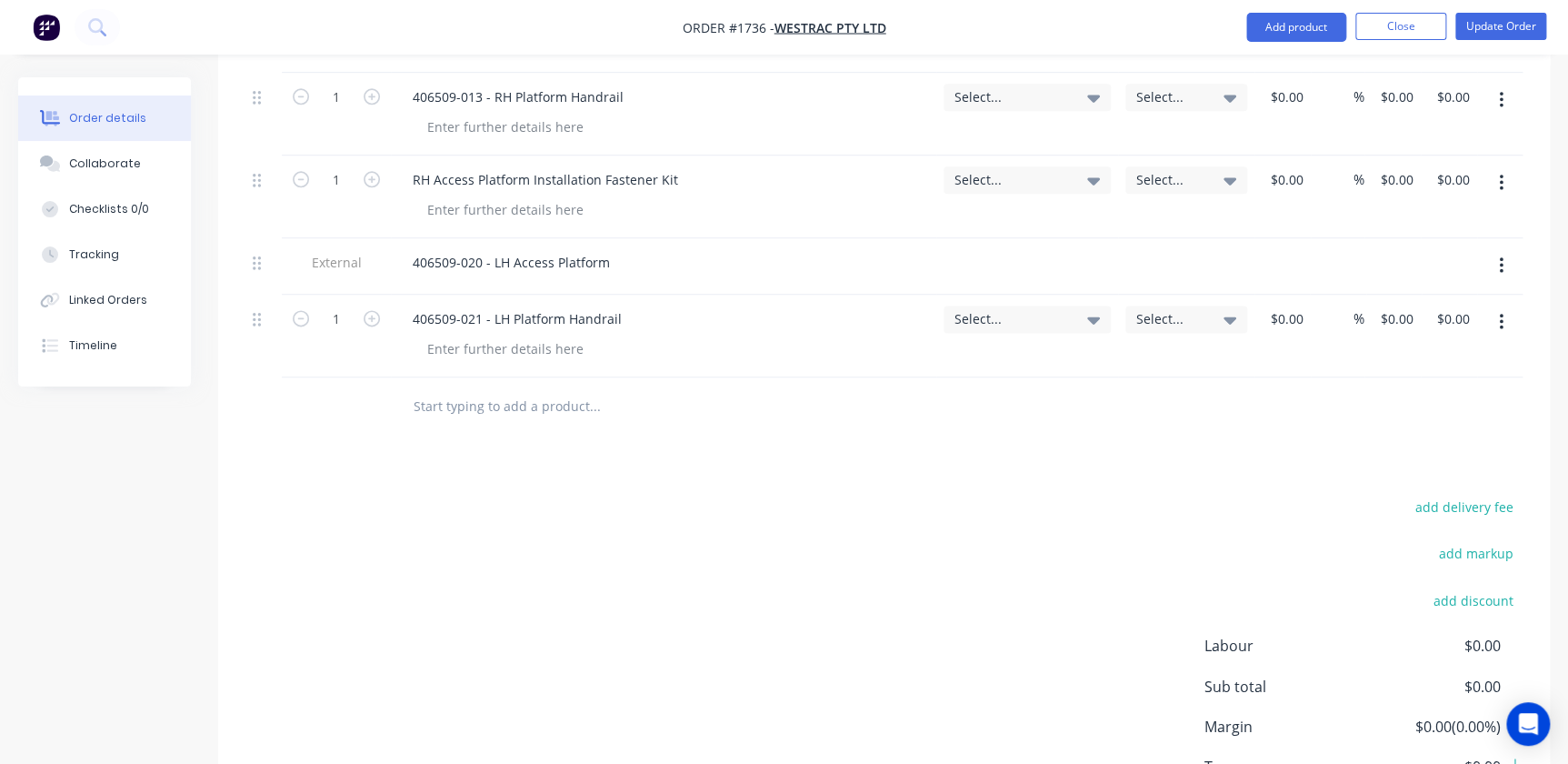
click at [545, 388] on input "text" at bounding box center [594, 406] width 364 height 36
paste input "406509-022 - LH Platform Corner Kick Plate"
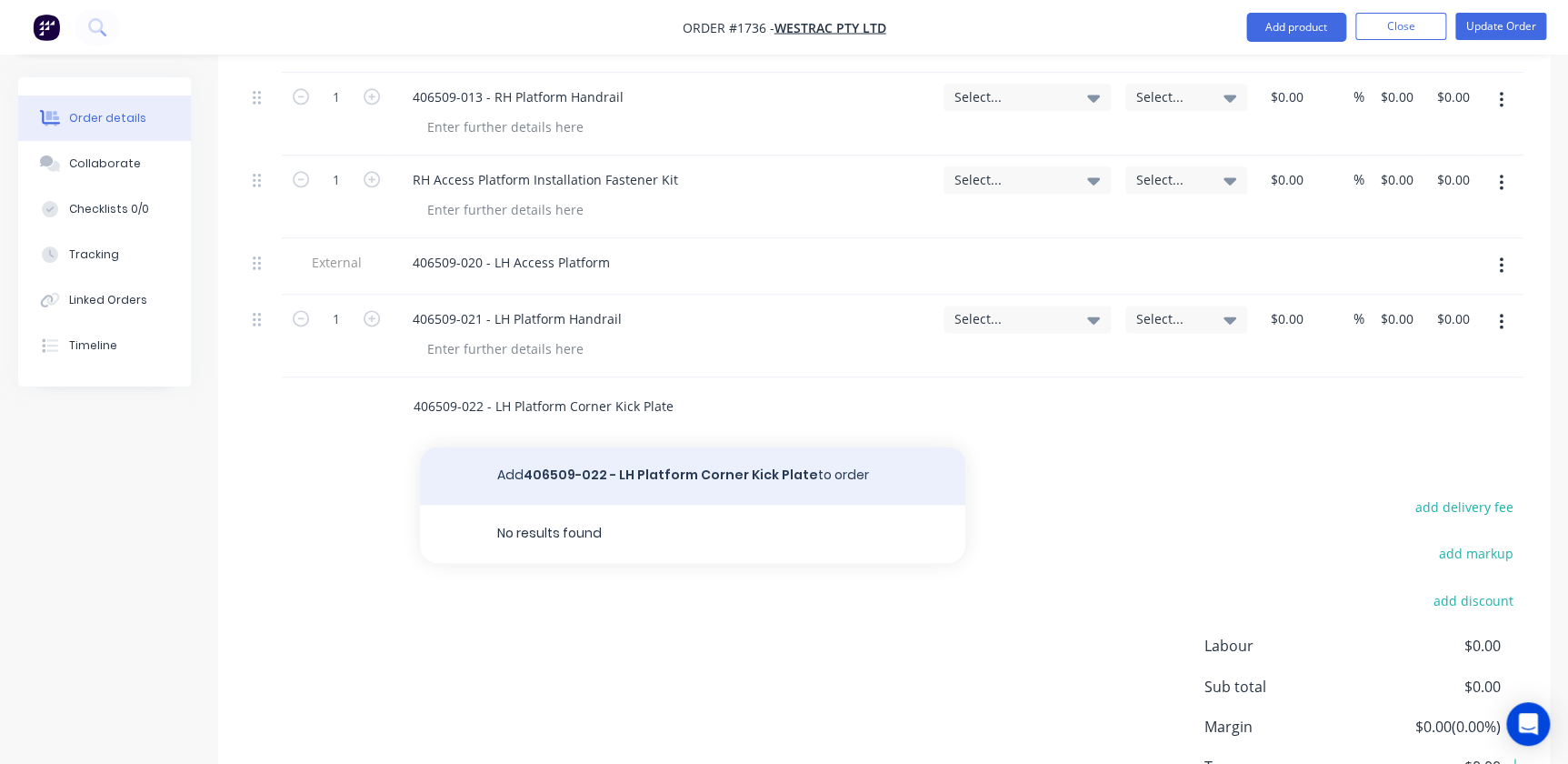
type input "406509-022 - LH Platform Corner Kick Plate"
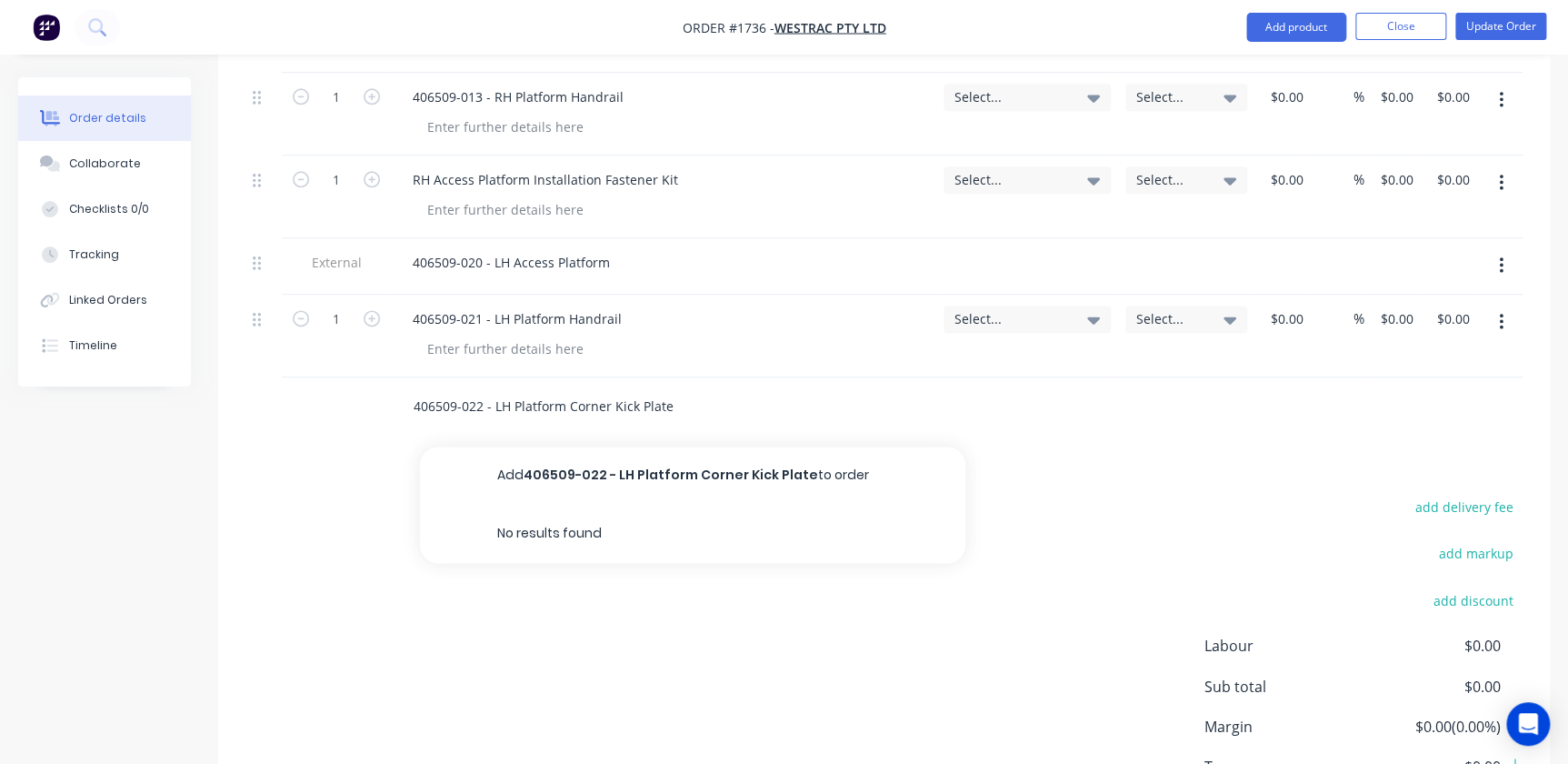
click at [608, 446] on button "Add 406509-022 - LH Platform Corner Kick Plate to order" at bounding box center [692, 475] width 545 height 59
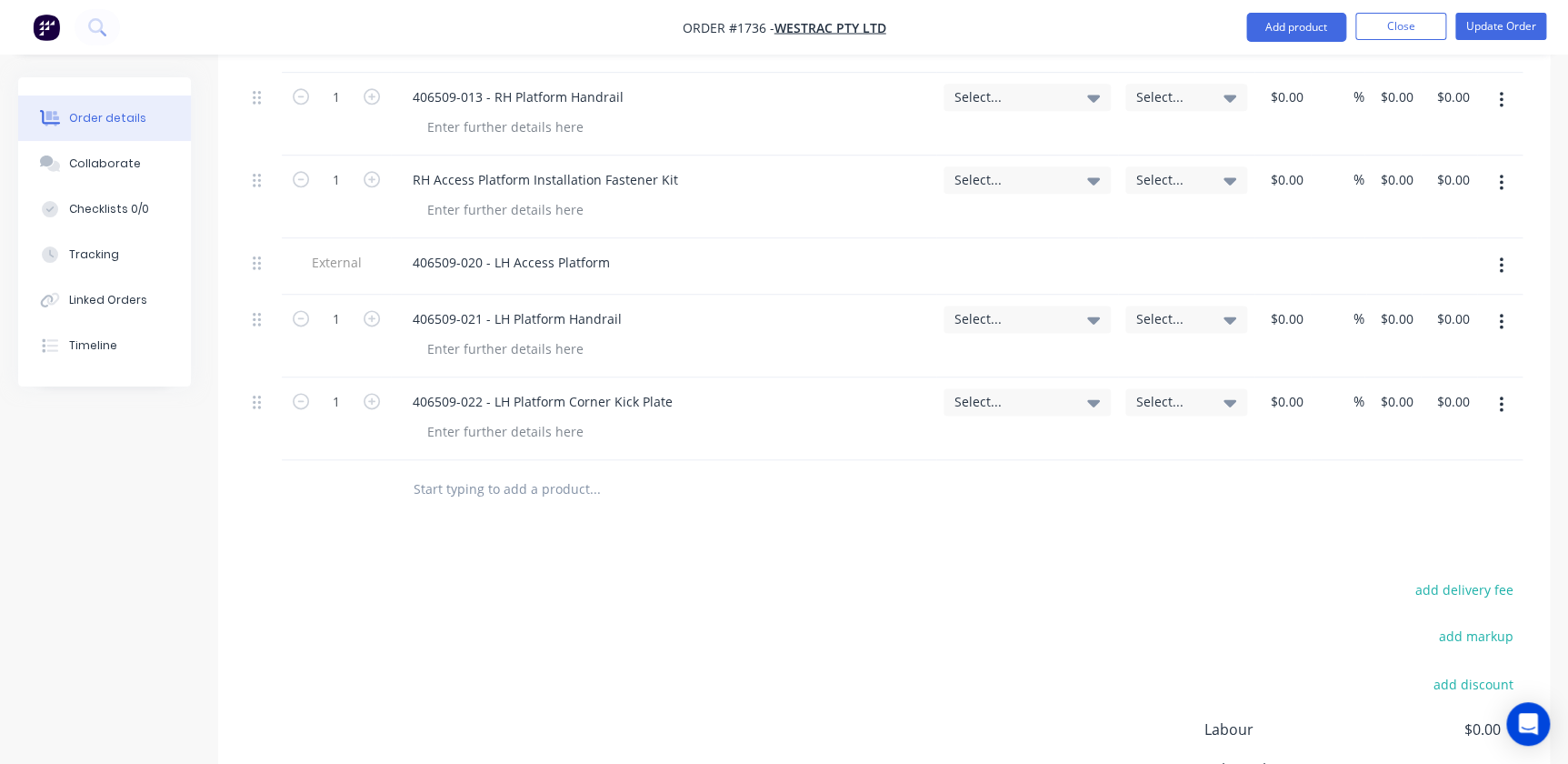
click at [554, 471] on input "text" at bounding box center [594, 489] width 364 height 36
paste input "406509-023 - LH Platform Access Spacer"
type input "406509-023 - LH Platform Access Spacer"
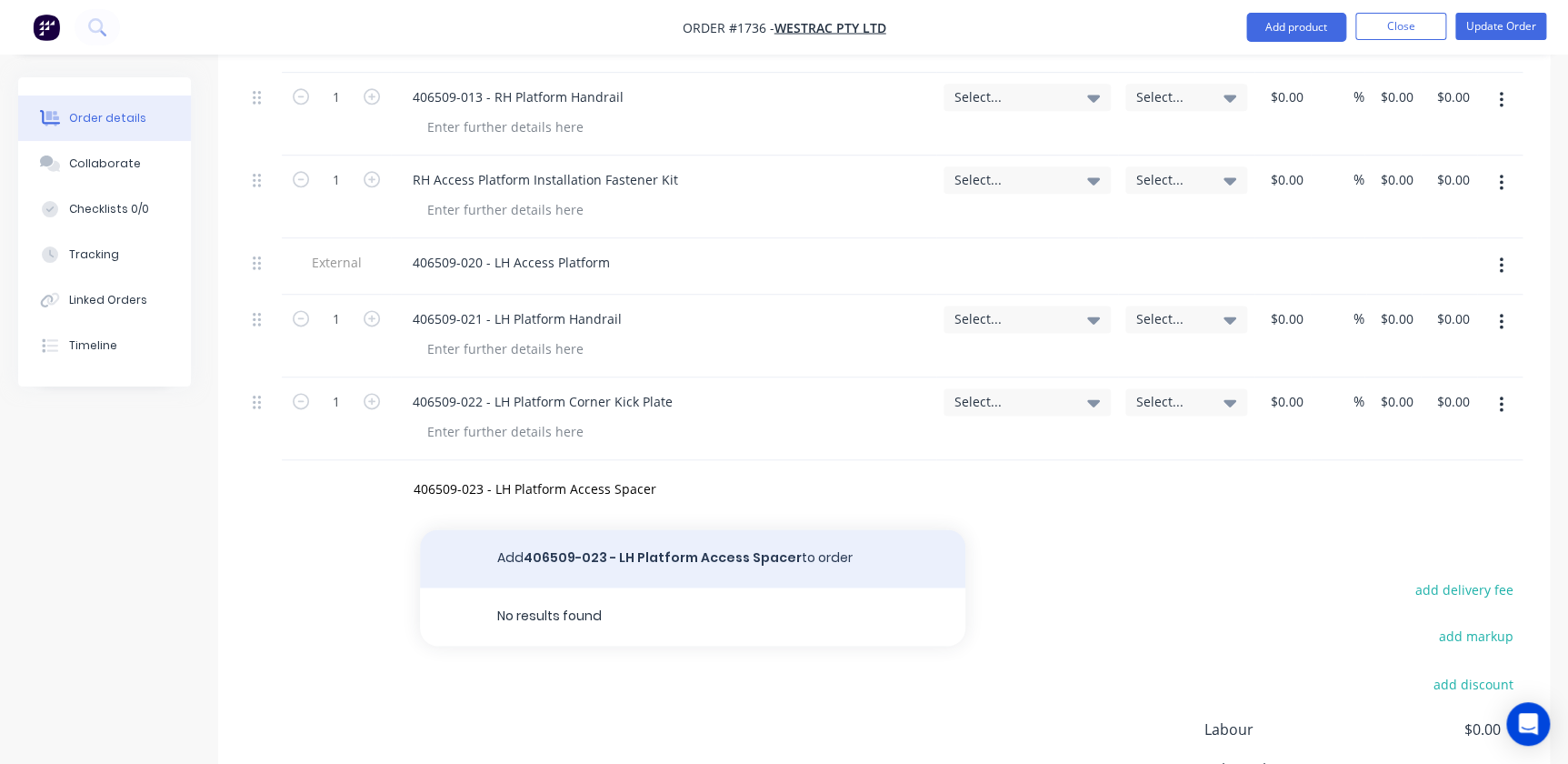
click at [726, 529] on button "Add 406509-023 - LH Platform Access Spacer to order" at bounding box center [692, 558] width 545 height 59
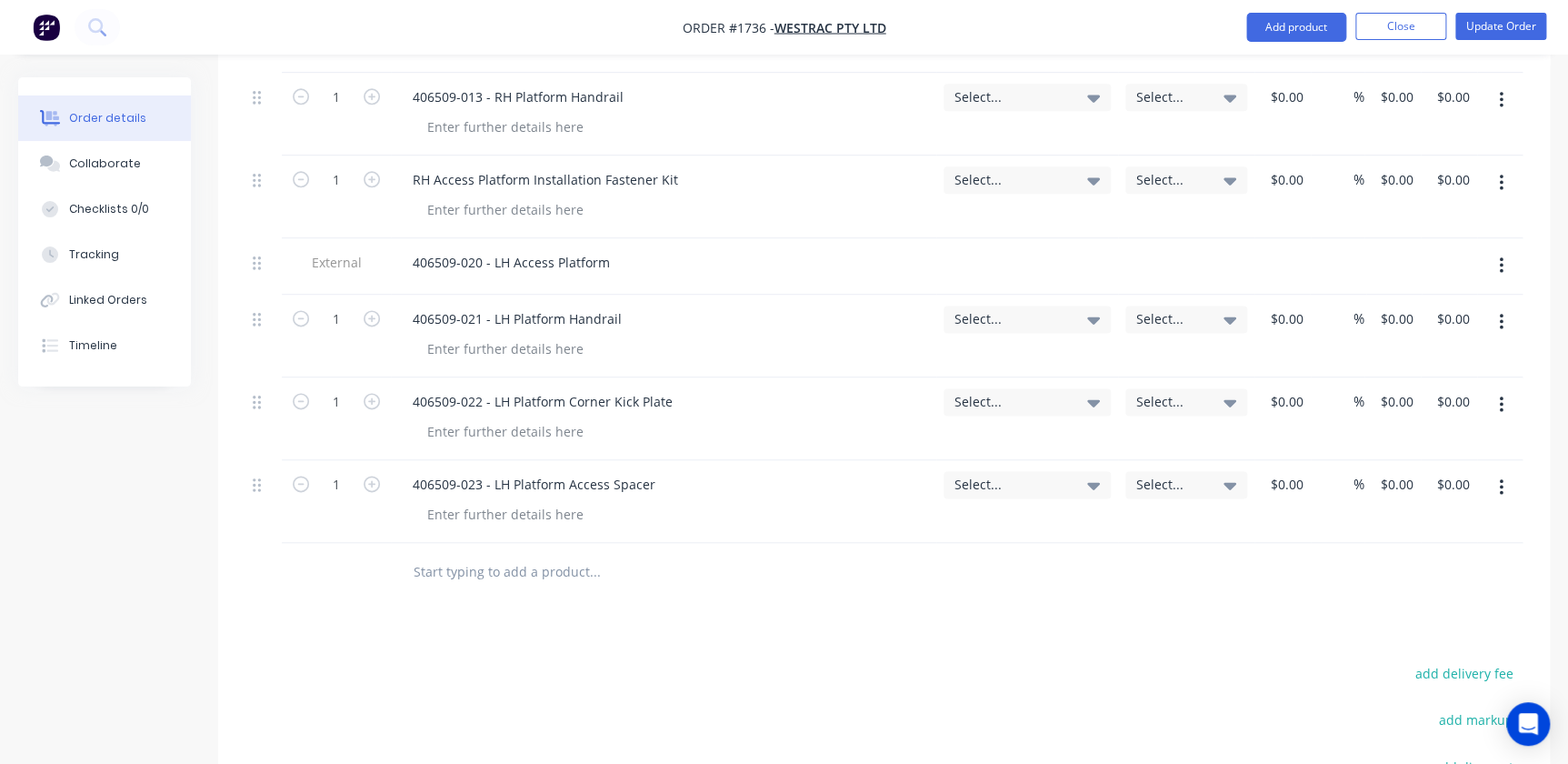
click at [542, 553] on input "text" at bounding box center [594, 571] width 364 height 36
paste input "406509-628 - LH Platform Shim"
type input "406509-628 - LH Platform Shim"
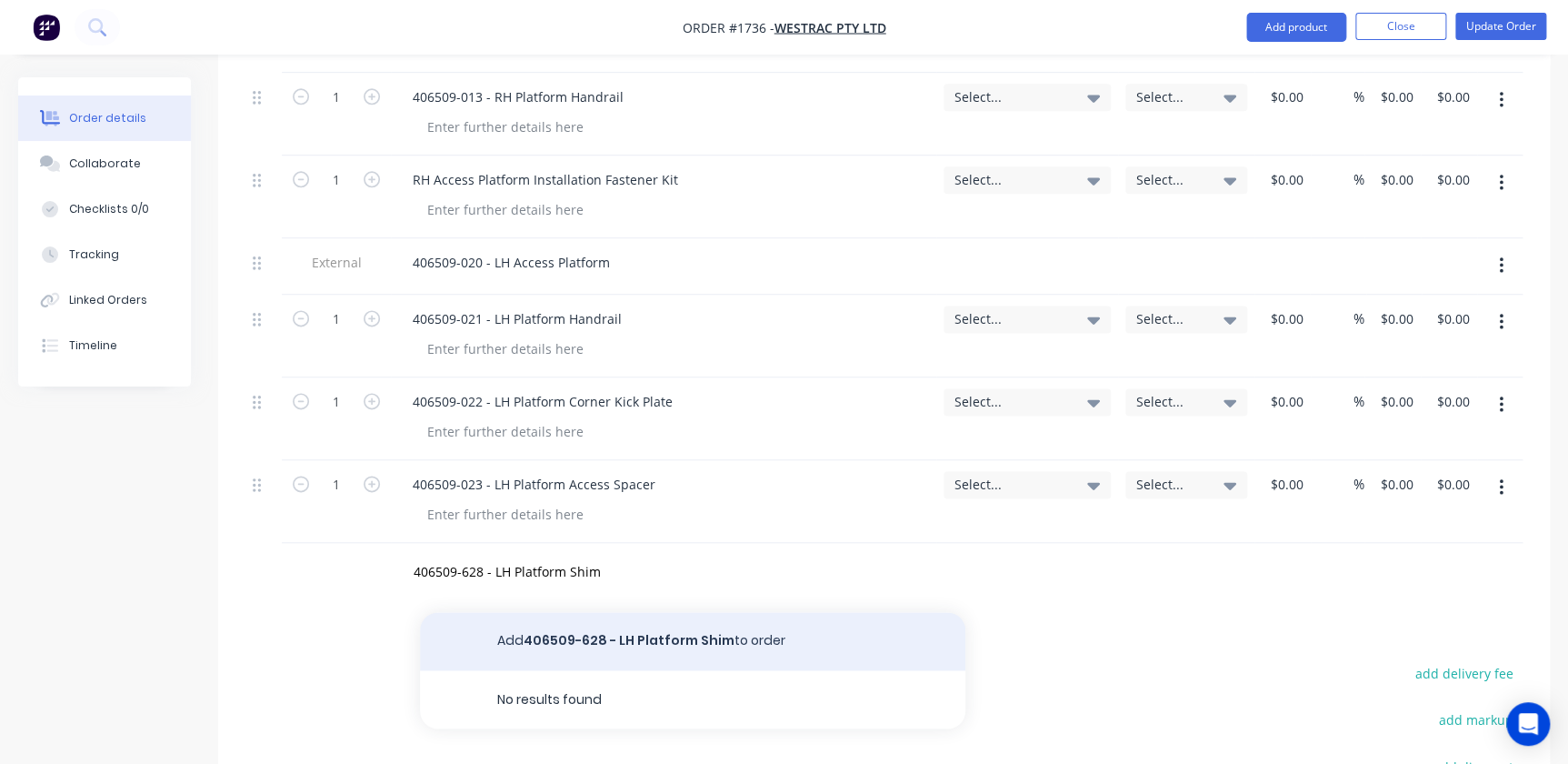
click at [585, 612] on button "Add 406509-628 - LH Platform Shim to order" at bounding box center [692, 641] width 545 height 59
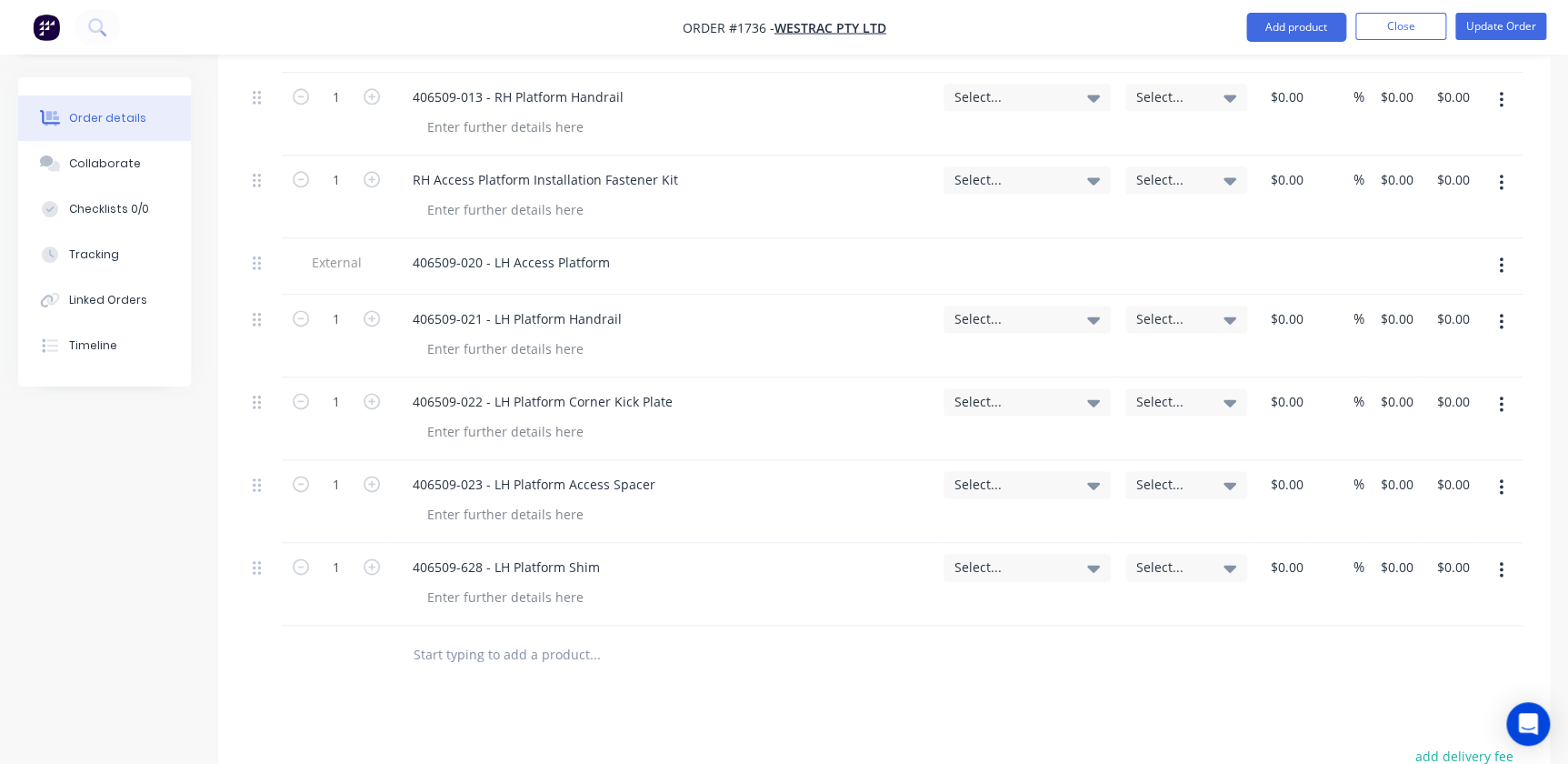
click at [481, 625] on div at bounding box center [718, 655] width 655 height 60
click at [493, 636] on input "text" at bounding box center [594, 654] width 364 height 36
paste input "LH Access Platform Installation Fastener Kit"
type input "LH Access Platform Installation Fastener Kit"
click at [588, 655] on div "Products Show / Hide columns Add product Qty Account Job Cost Markup Price Tota…" at bounding box center [884, 397] width 1332 height 1447
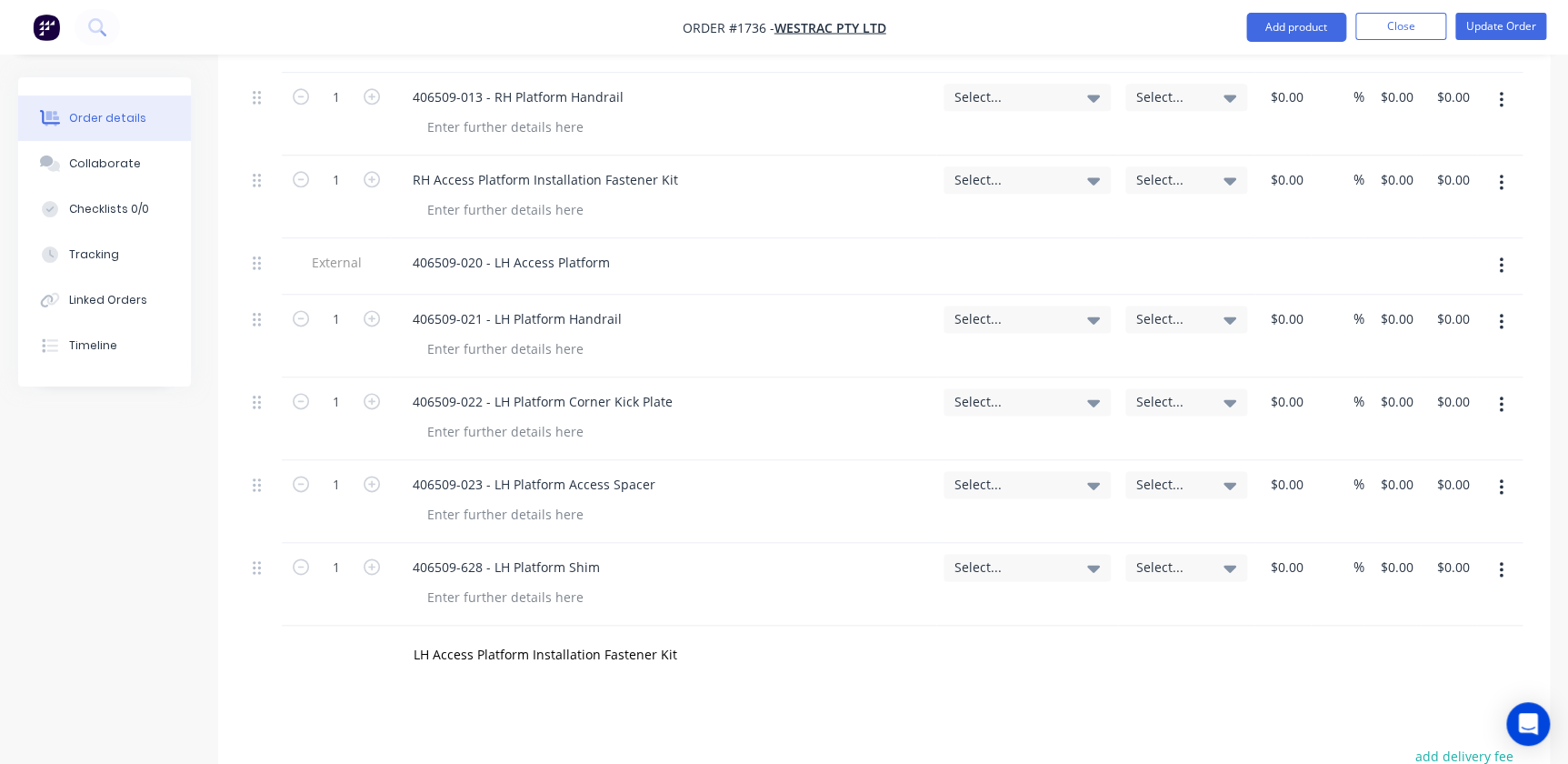
click at [708, 625] on div "LH Access Platform Installation Fastener Kit" at bounding box center [718, 655] width 655 height 60
click at [716, 636] on input "LH Access Platform Installation Fastener Kit" at bounding box center [594, 654] width 364 height 36
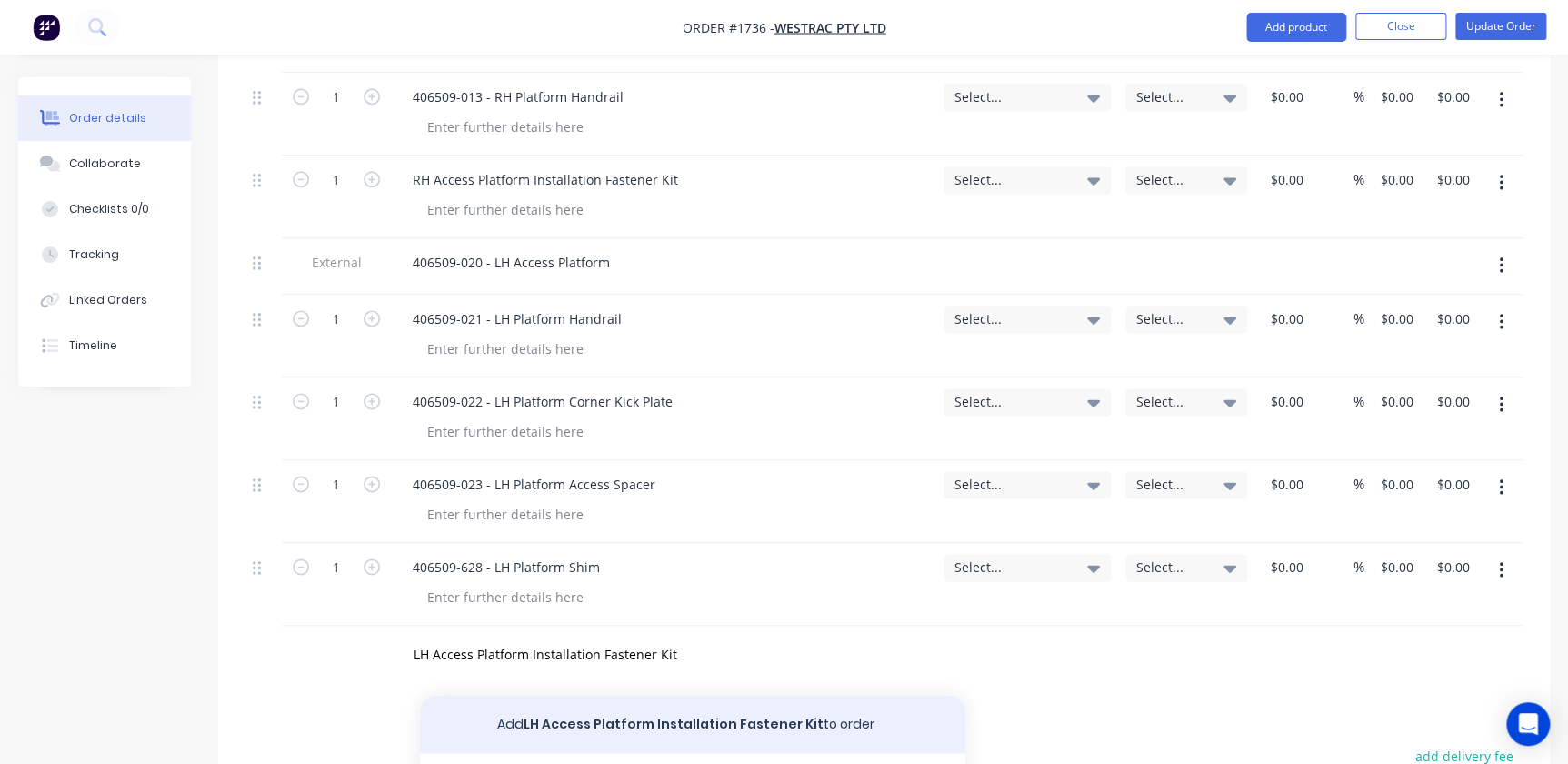
click at [673, 695] on button "Add LH Access Platform Installation Fastener Kit to order" at bounding box center [692, 724] width 545 height 59
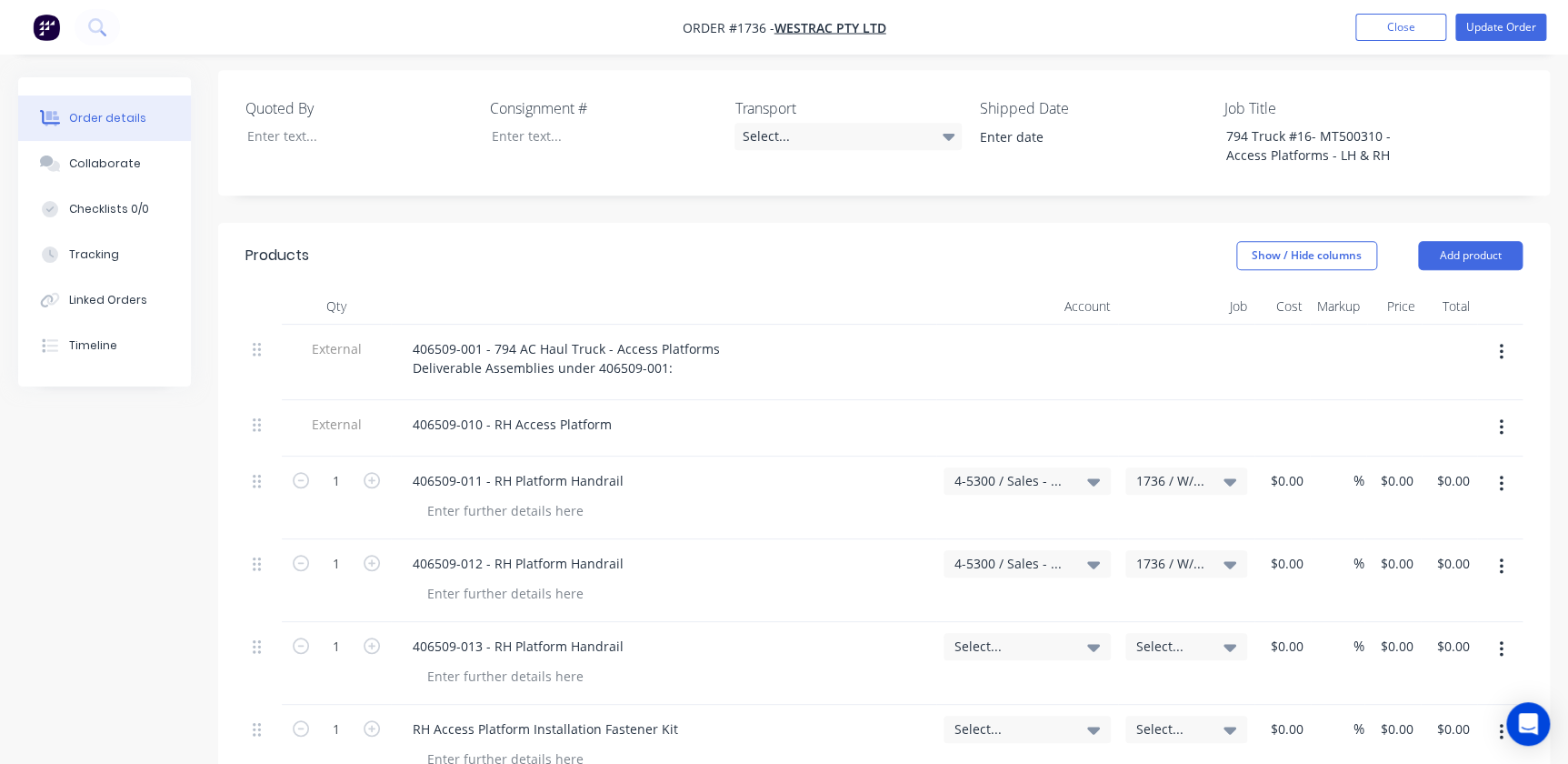
scroll to position [486, 0]
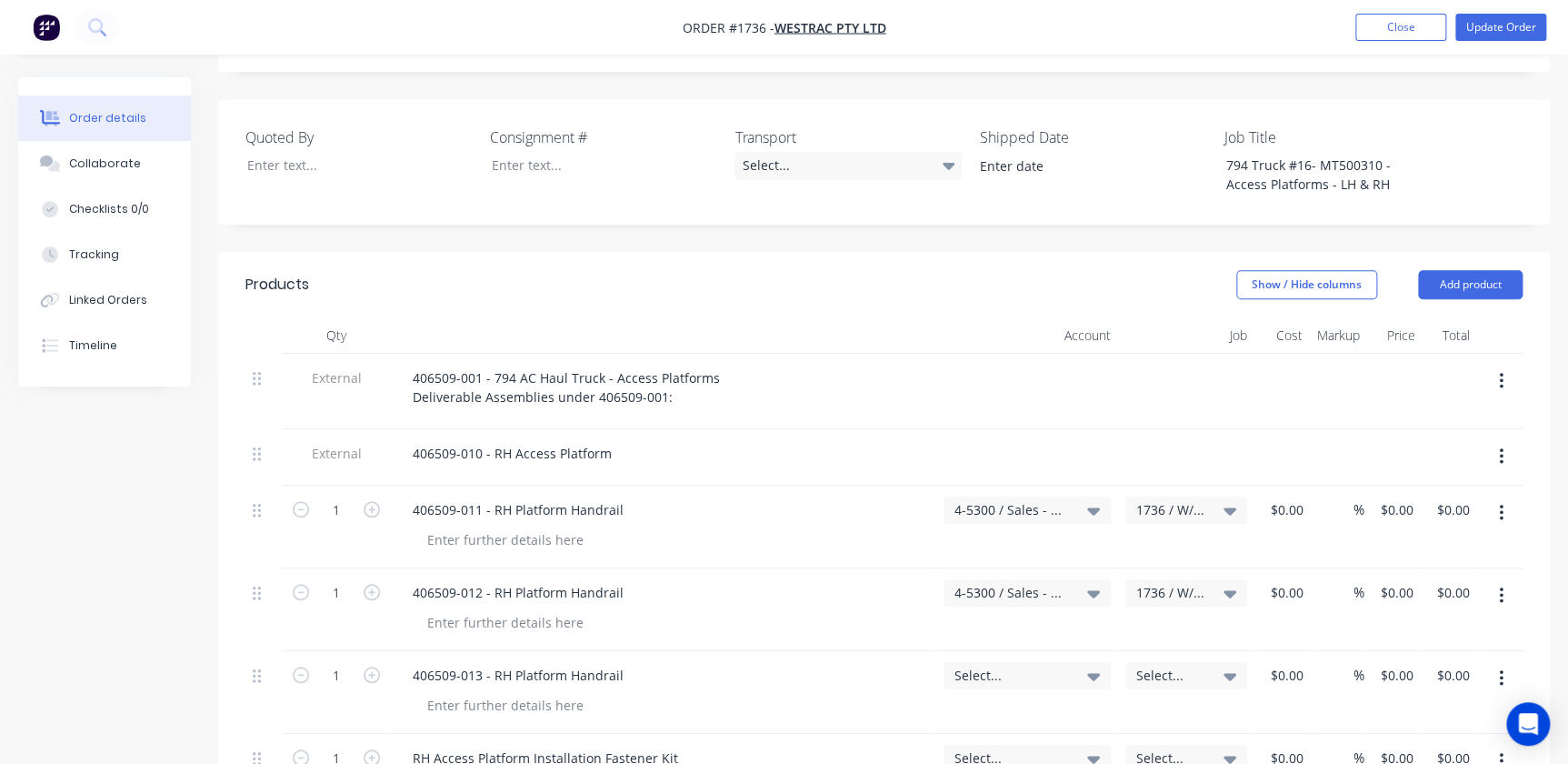
click at [1003, 485] on div "$0.00 $0.00" at bounding box center [1392, 526] width 57 height 83
click at [1003, 497] on div "0 $0.00" at bounding box center [1396, 509] width 49 height 26
type input "$6,277.33"
click at [1003, 568] on div "$0.00 $0.00" at bounding box center [1392, 609] width 57 height 83
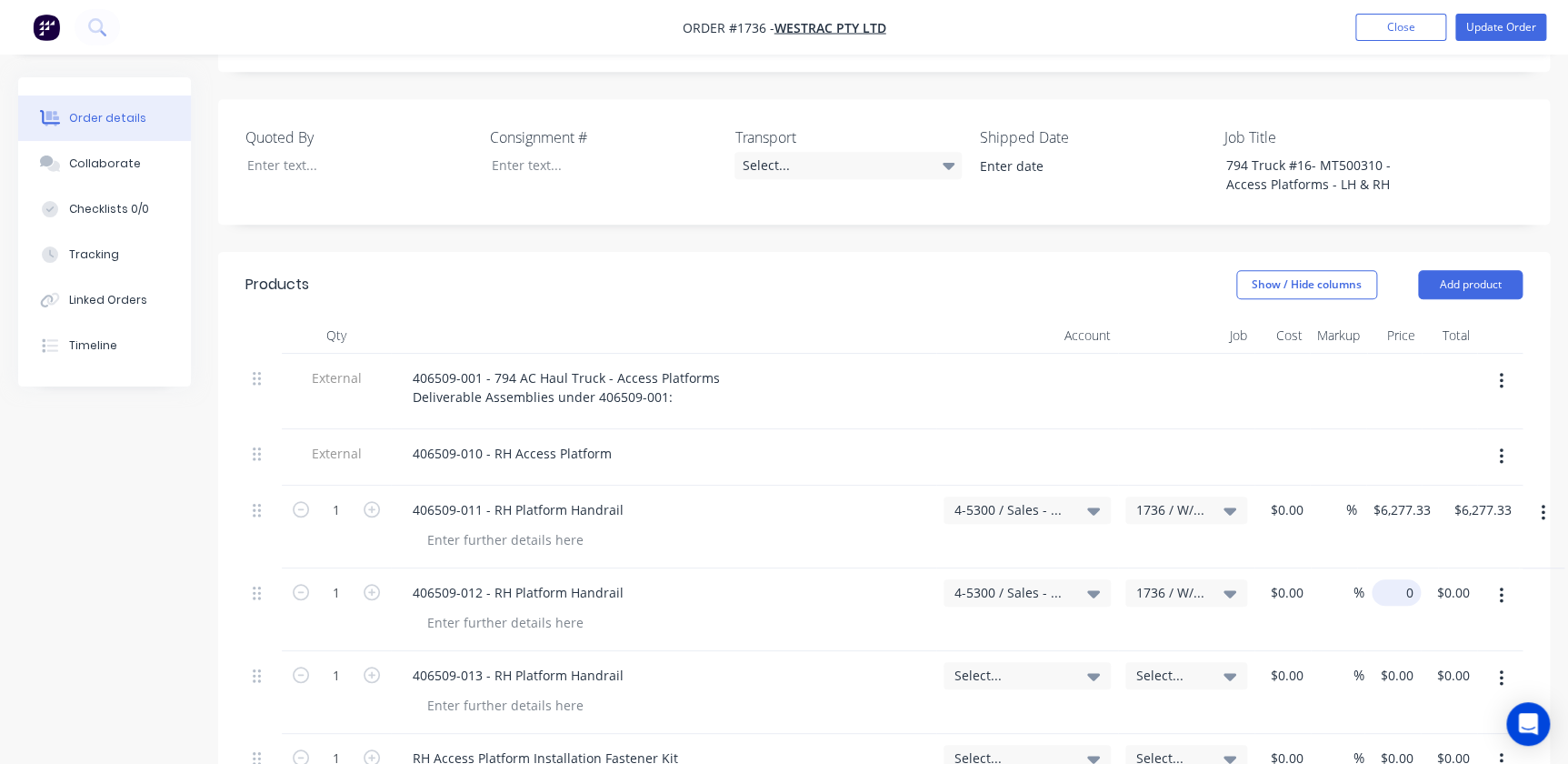
click at [1003, 579] on input "0" at bounding box center [1399, 591] width 42 height 26
type input "$6,277.33"
click at [1003, 651] on div "$0.00 $0.00" at bounding box center [1392, 692] width 57 height 83
click at [1003, 651] on div "0 $0.00" at bounding box center [1392, 692] width 57 height 83
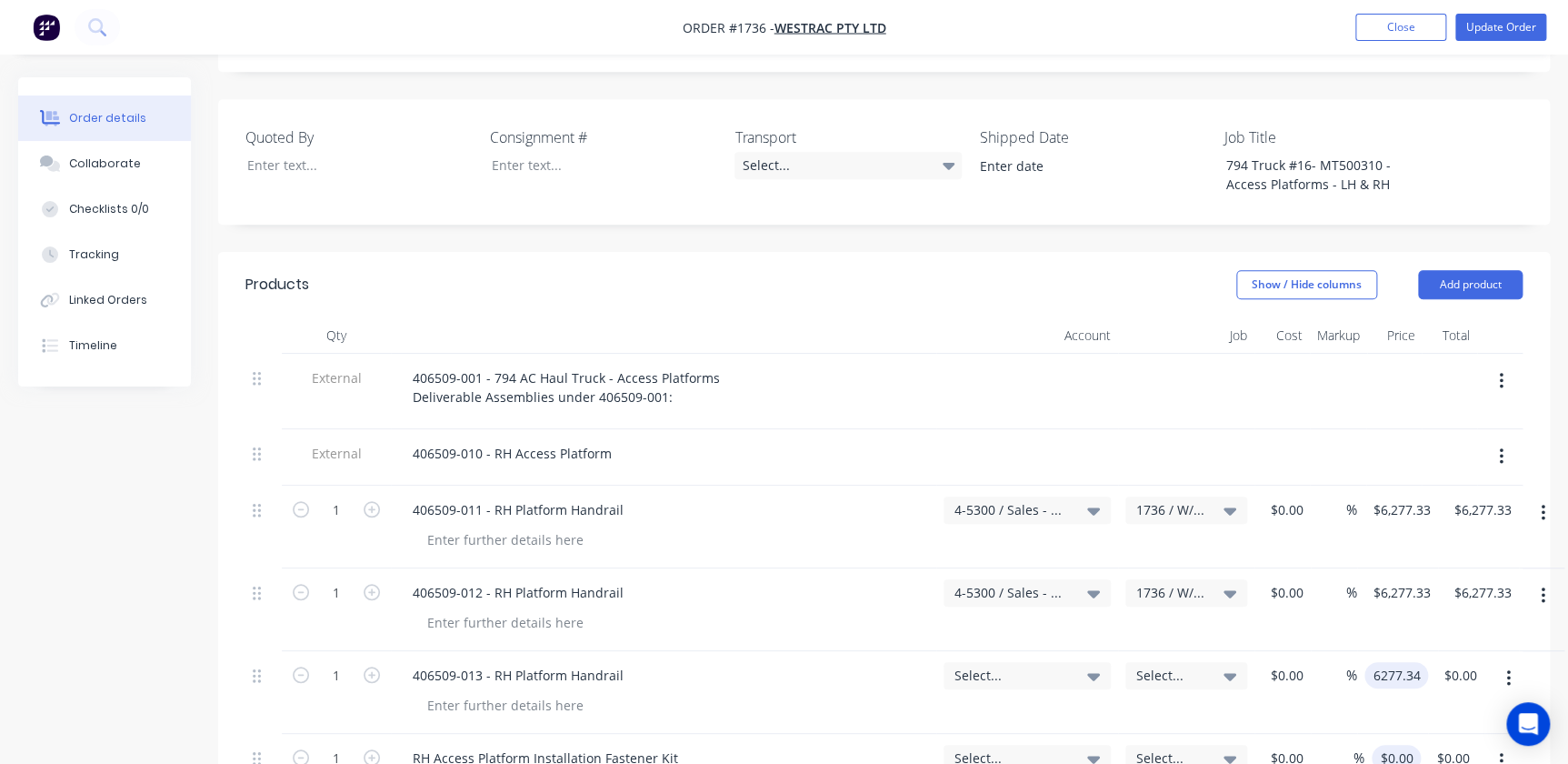
type input "$6,277.34"
click at [1003, 744] on input "0" at bounding box center [1399, 757] width 42 height 26
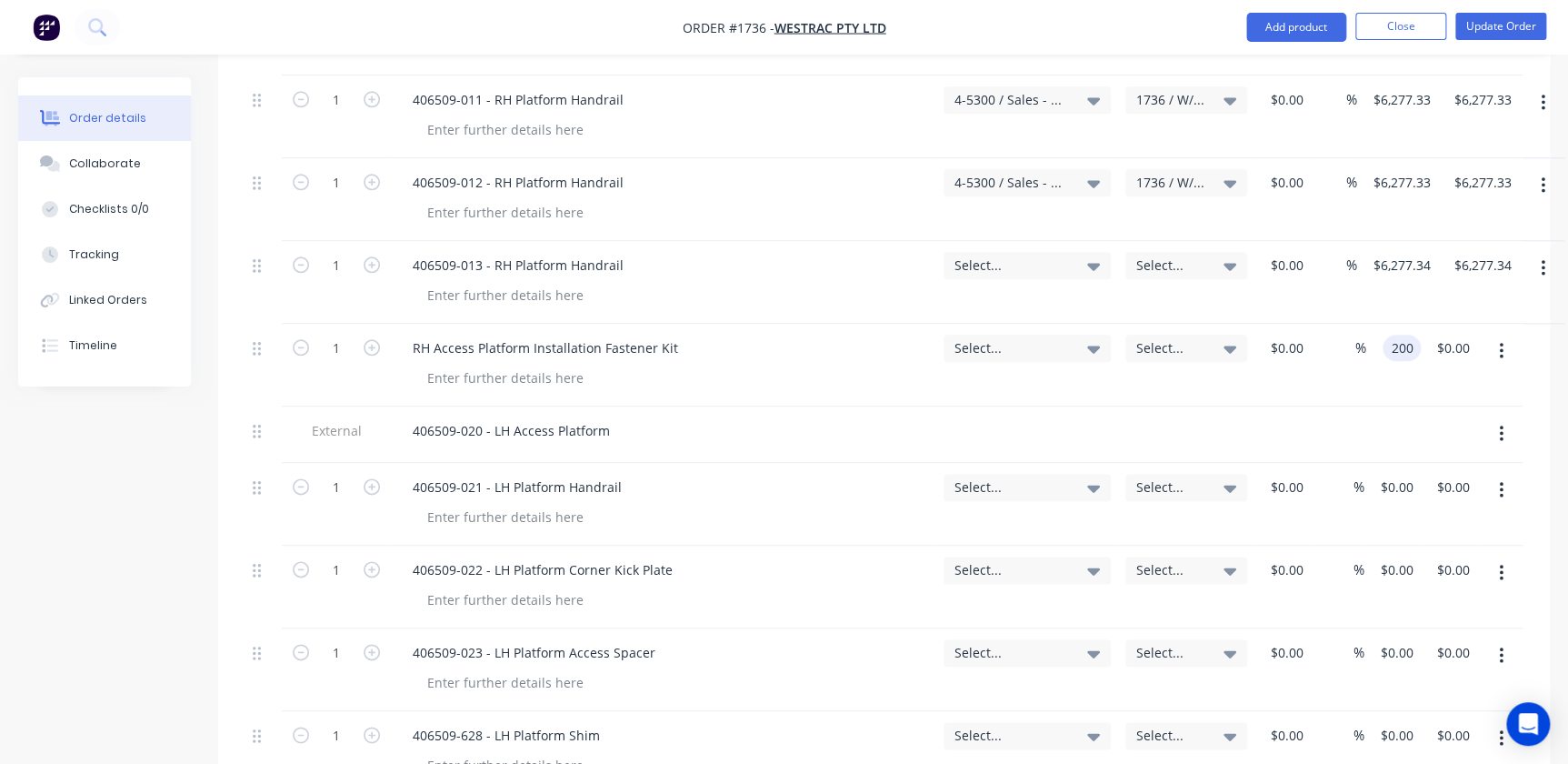
scroll to position [900, 0]
type input "$200.00"
click at [1003, 459] on div "$0.00 $0.00" at bounding box center [1392, 500] width 57 height 83
type input "0"
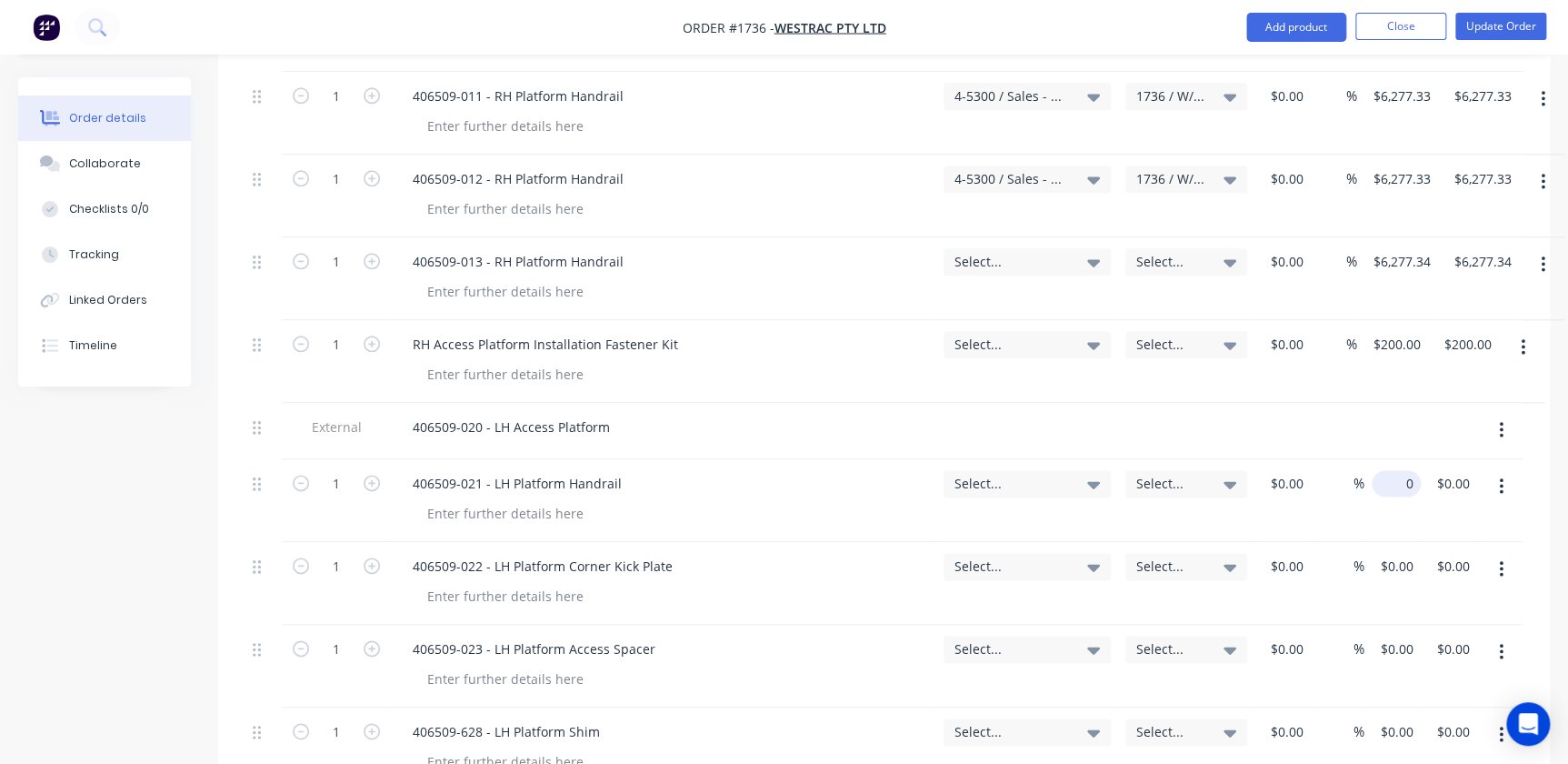
click at [1003, 470] on div "0 $0.00" at bounding box center [1396, 483] width 49 height 26
type input "$2,512.00"
click at [1003, 542] on div "0 $0.00" at bounding box center [1392, 583] width 57 height 83
type input "$2,512.00"
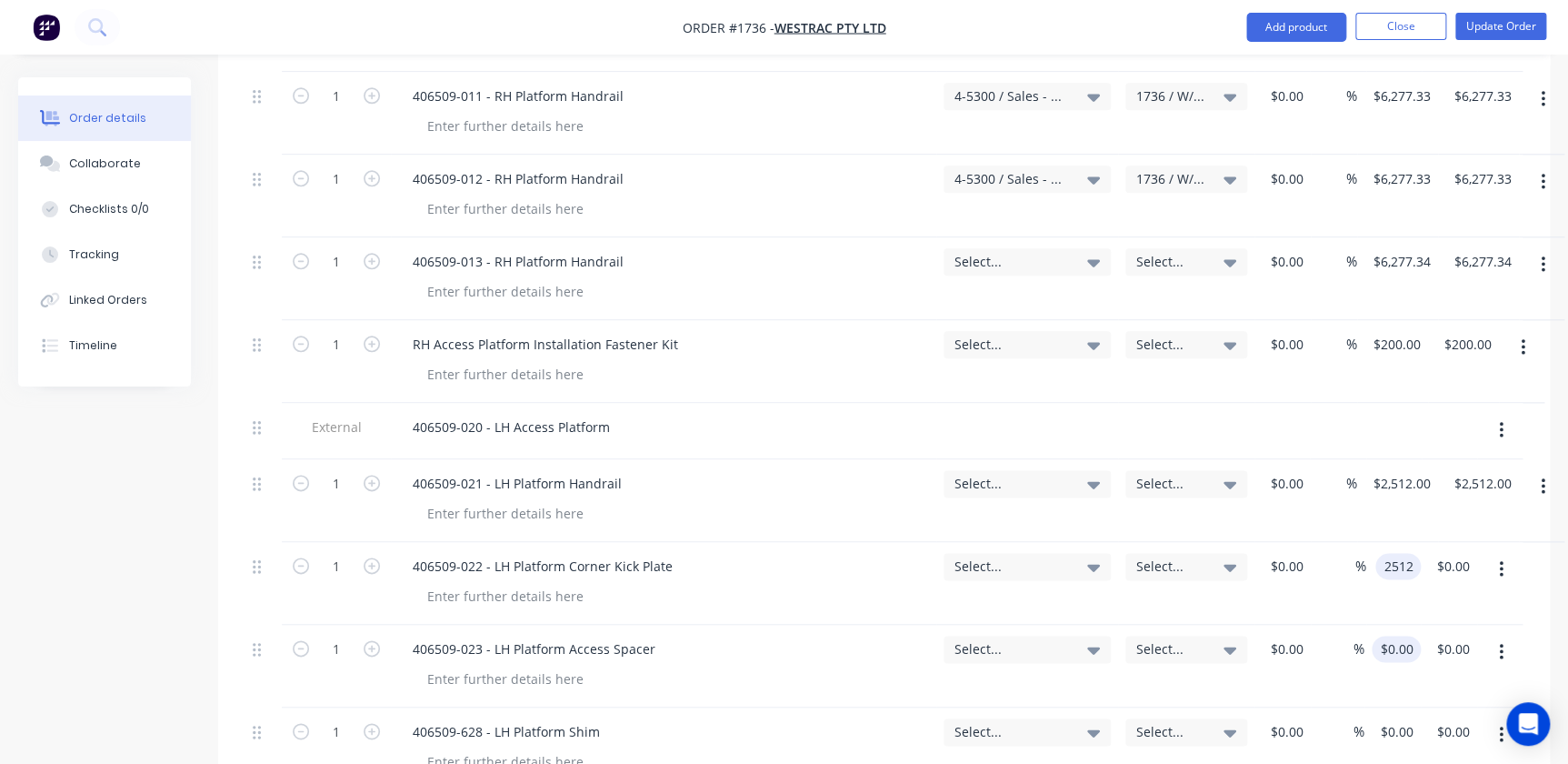
type input "$2,512.00"
click at [1003, 635] on input "0" at bounding box center [1399, 648] width 42 height 26
type input "$2,512.00"
click at [1003, 707] on div "$0.00 $0.00" at bounding box center [1392, 748] width 57 height 83
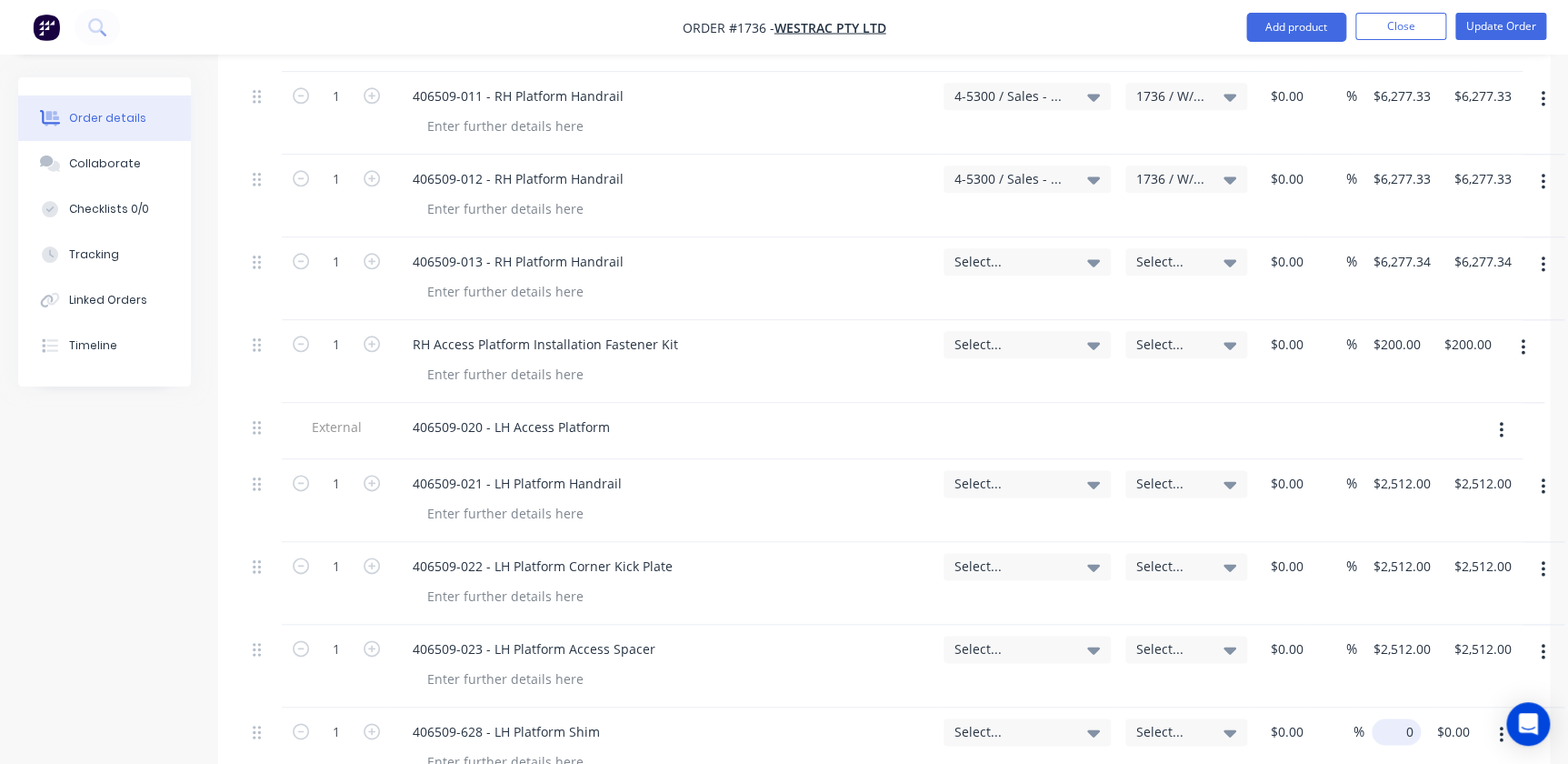
click at [1003, 718] on div "0 $0.00" at bounding box center [1396, 731] width 49 height 26
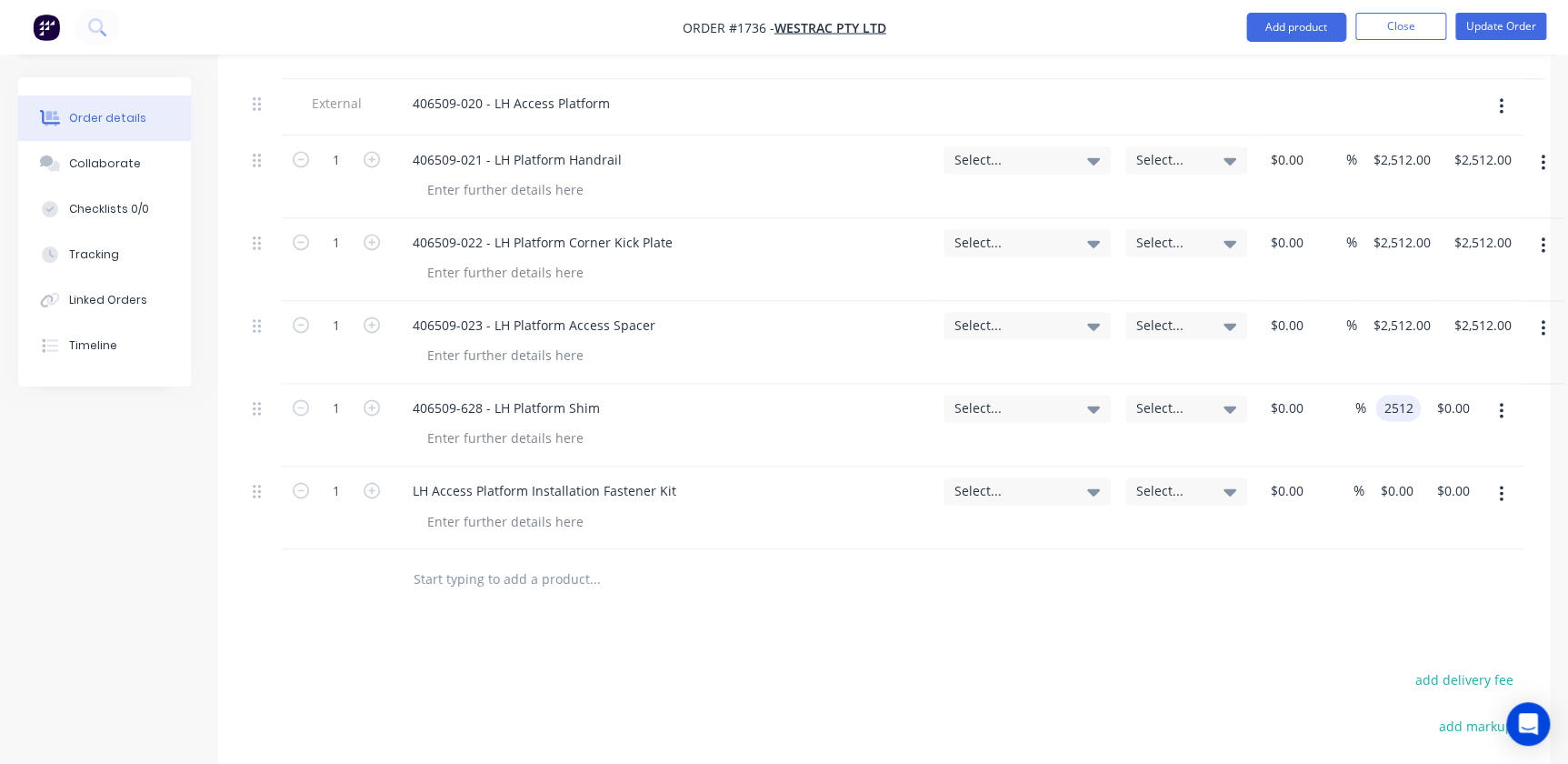
scroll to position [1229, 0]
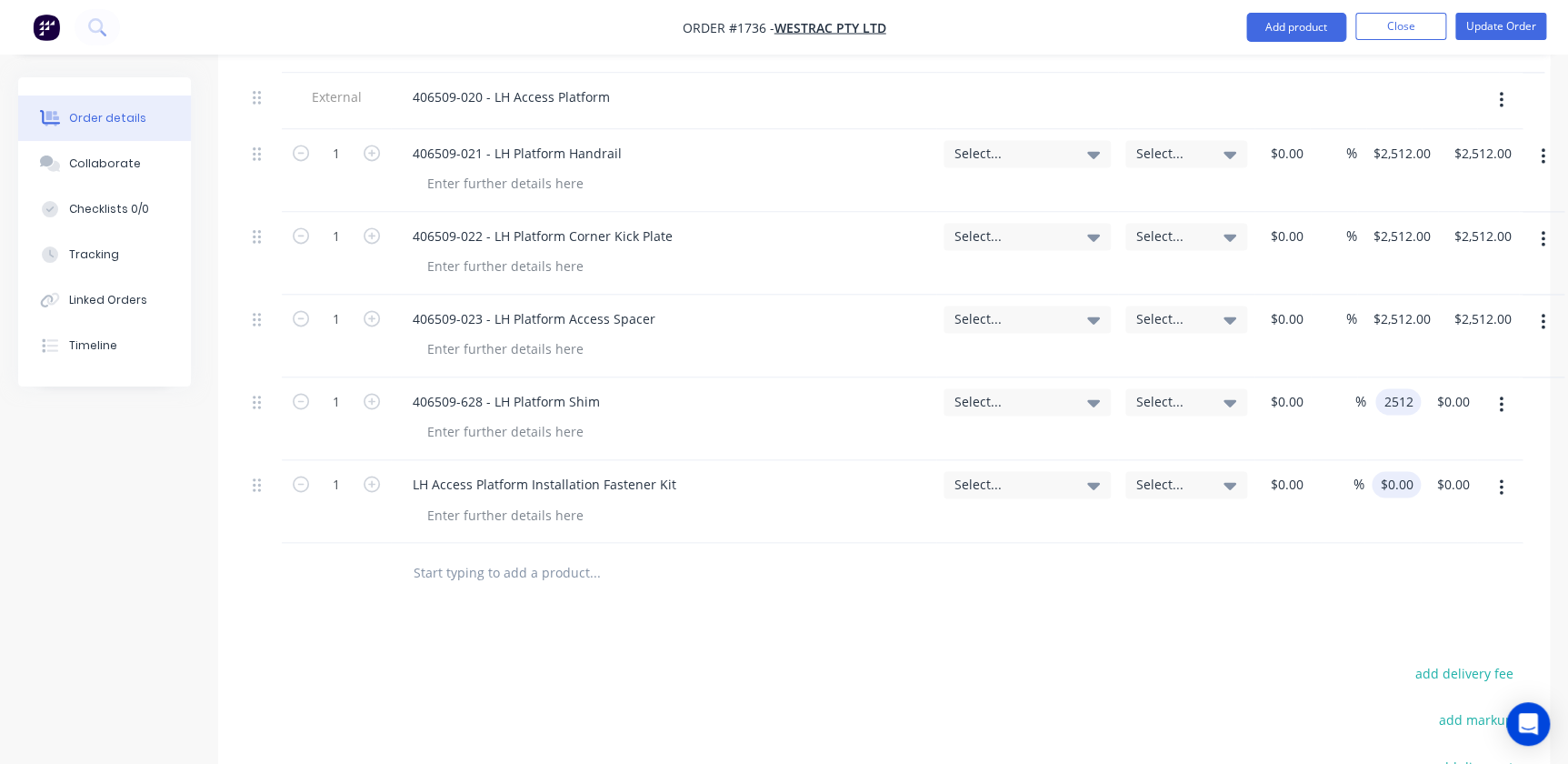
type input "$2,512.00"
click at [1003, 471] on input "0" at bounding box center [1399, 484] width 42 height 26
type input "$200.00"
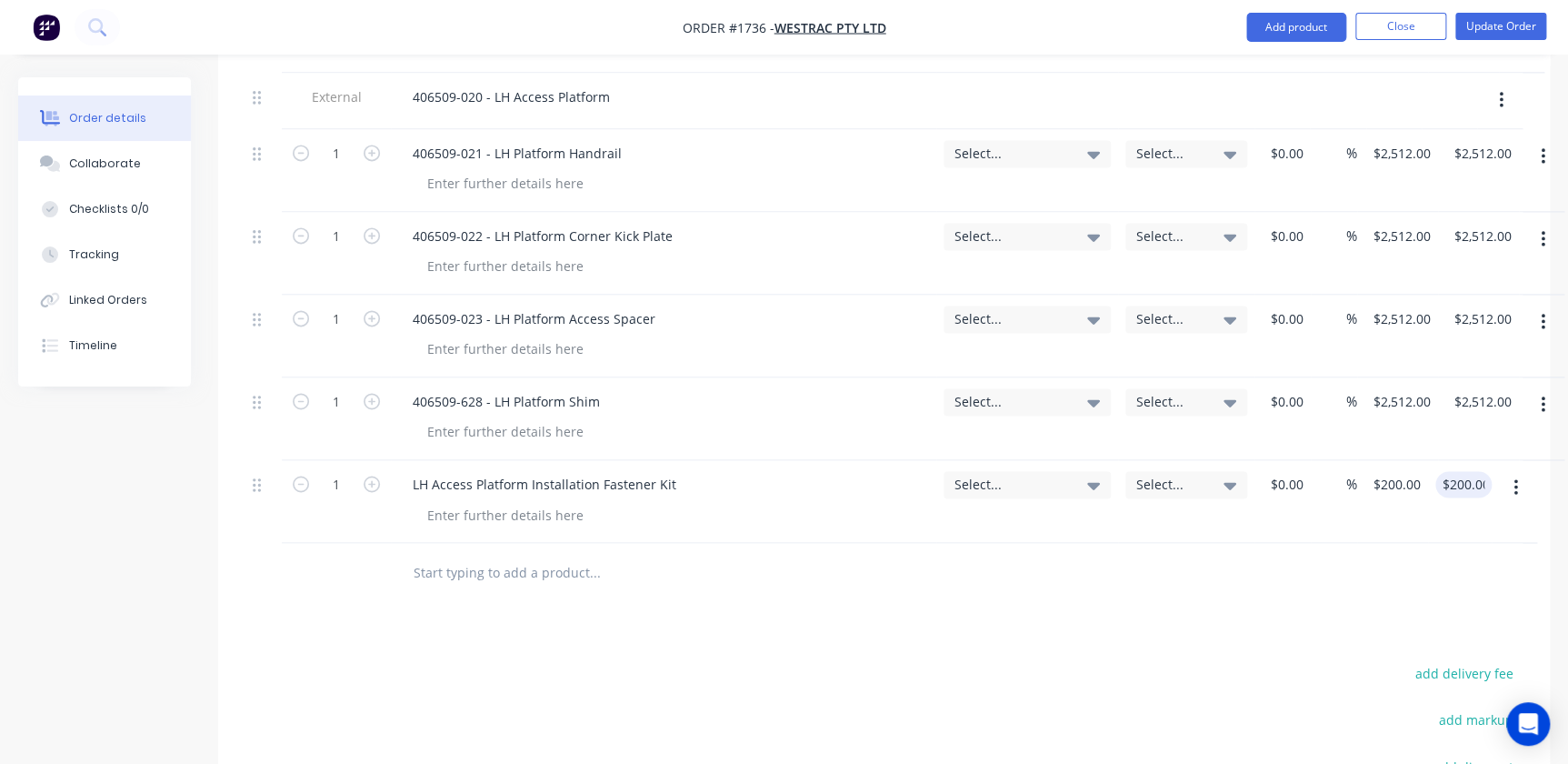
click at [1003, 556] on div "Products Show / Hide columns Add product Qty Account Job Cost Markup Price Tota…" at bounding box center [884, 273] width 1332 height 1530
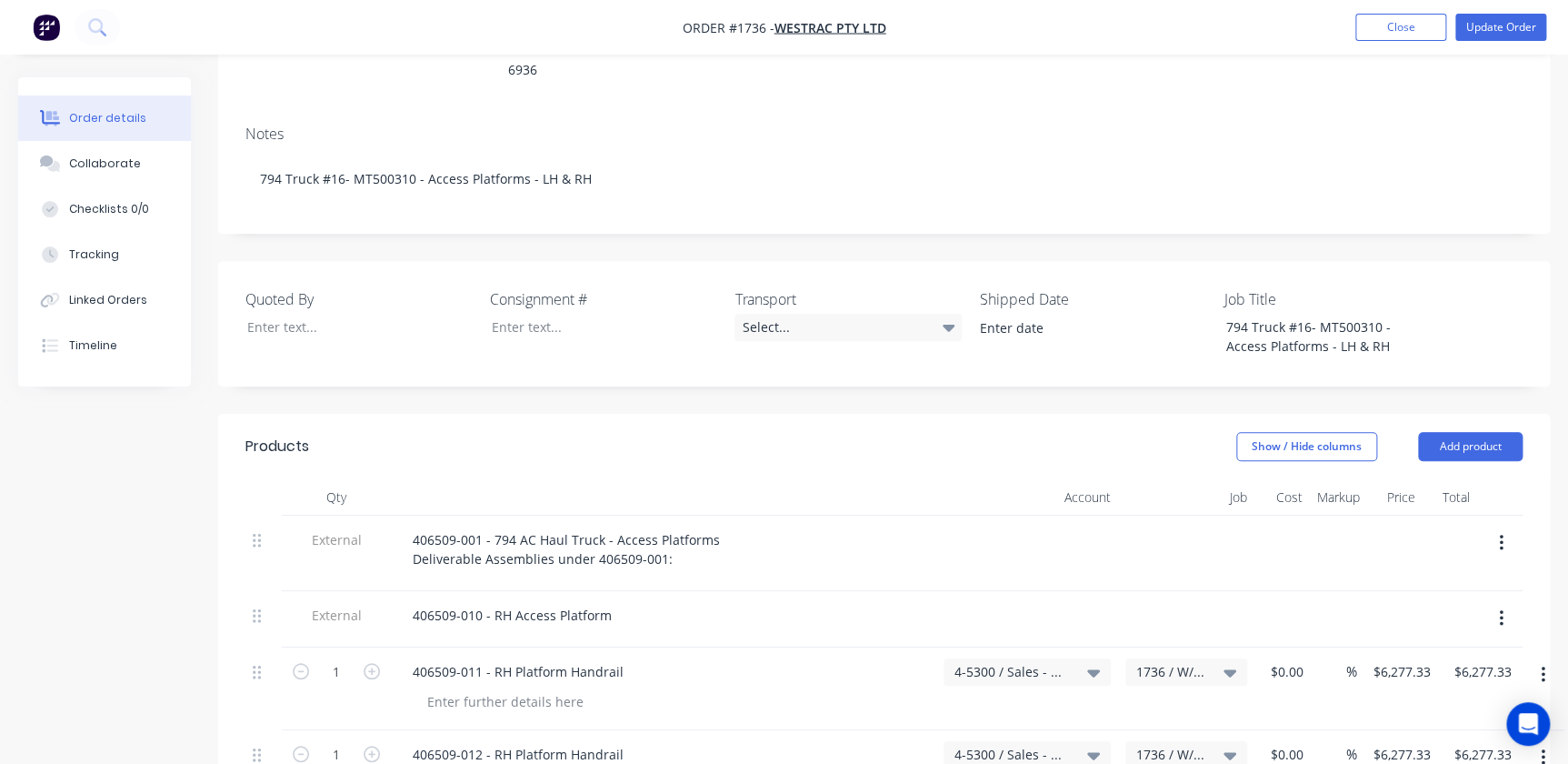
scroll to position [652, 0]
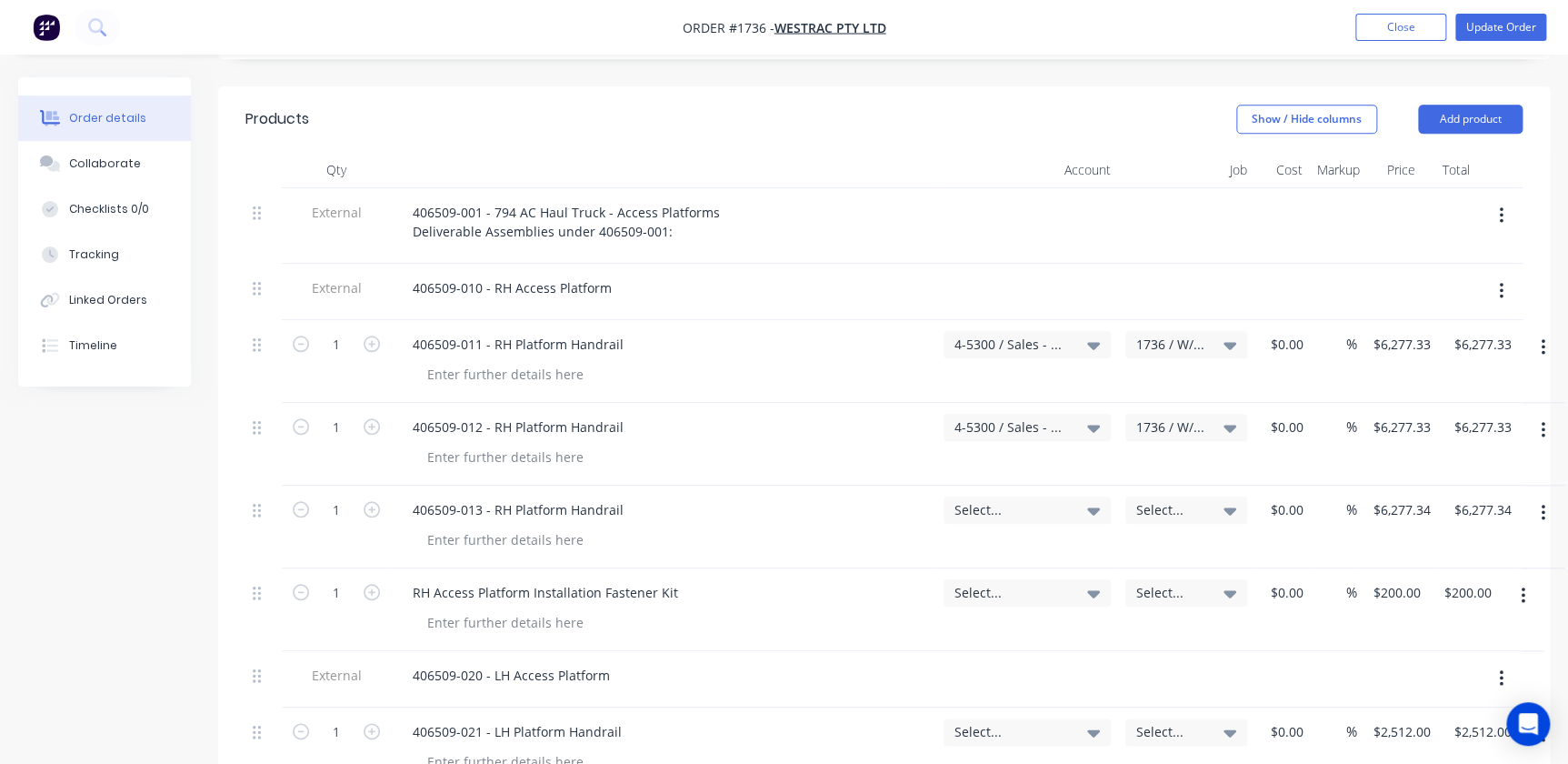
click at [1003, 331] on div "4-5300 / Sales - Mobile Machines Sound - Interco" at bounding box center [1026, 344] width 167 height 27
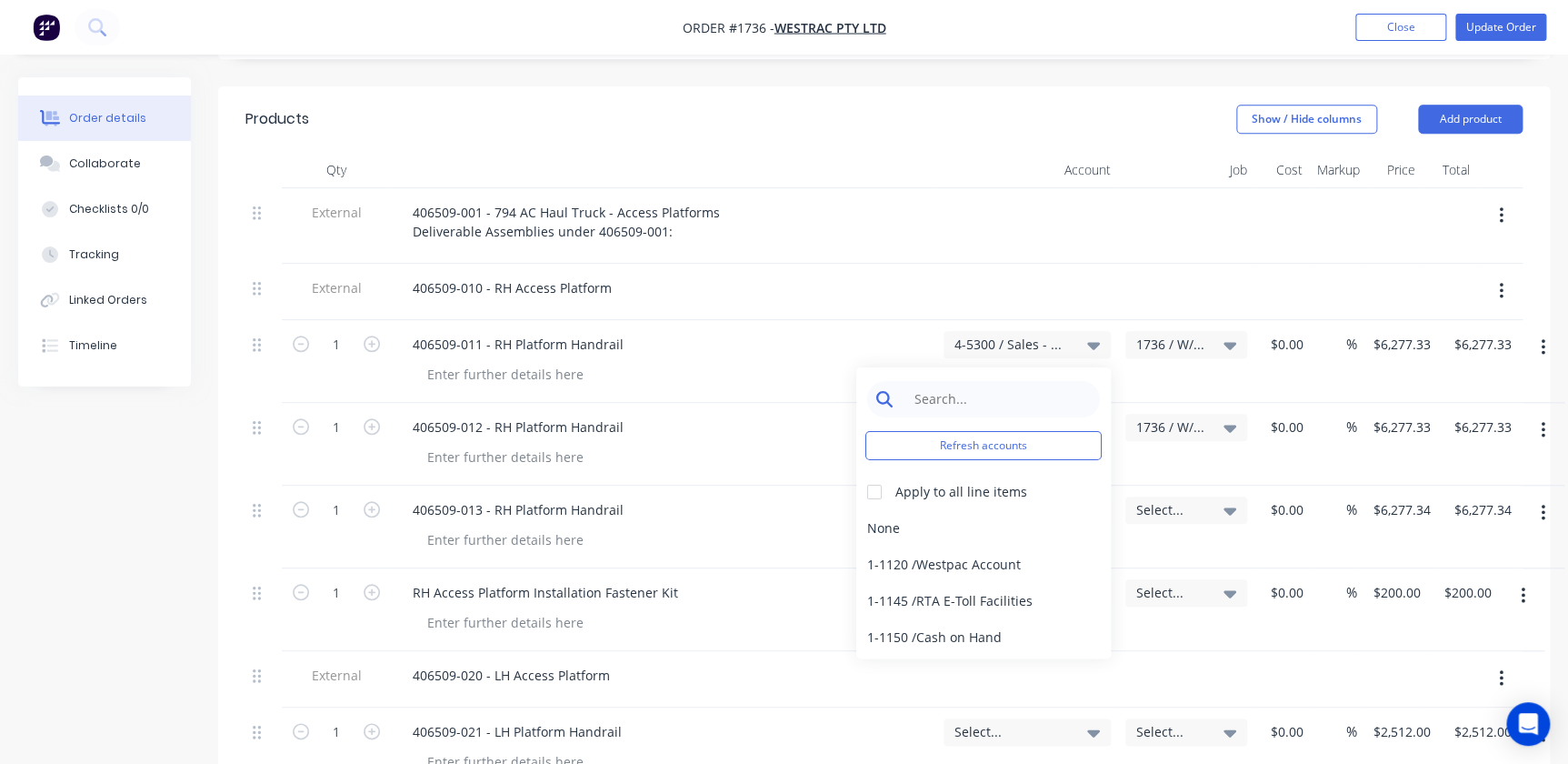
drag, startPoint x: 1014, startPoint y: 315, endPoint x: 1019, endPoint y: 327, distance: 13.0
click at [1003, 367] on div "Refresh accounts Apply to all line items None 1-1120 / Westpac Account 1-1145 /…" at bounding box center [984, 512] width 255 height 291
click at [1003, 381] on input at bounding box center [997, 398] width 186 height 36
type input "4-5300"
drag, startPoint x: 830, startPoint y: 445, endPoint x: 868, endPoint y: 438, distance: 38.6
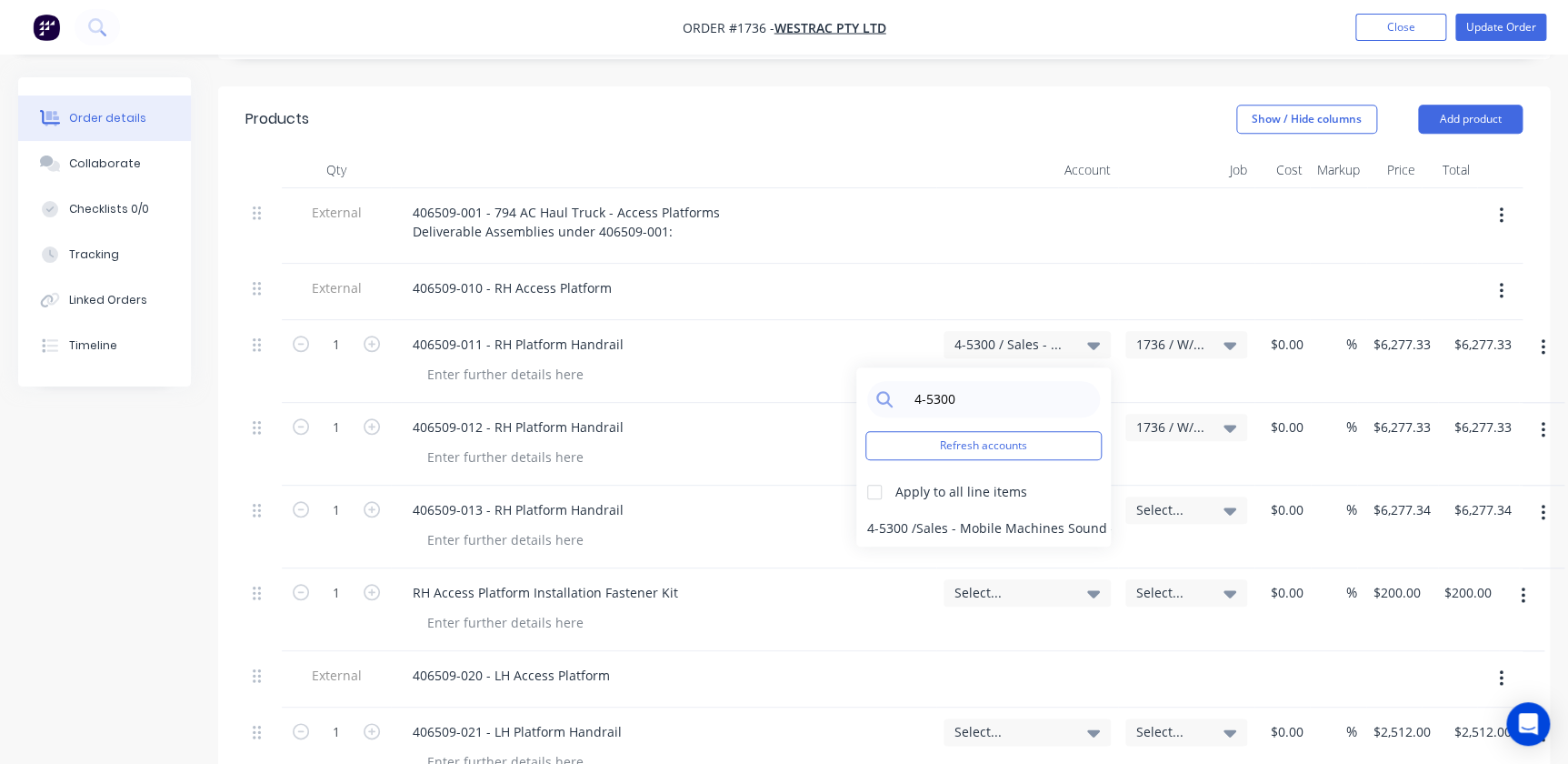
click at [844, 485] on div "406509-013 - RH Platform Handrail" at bounding box center [663, 526] width 545 height 83
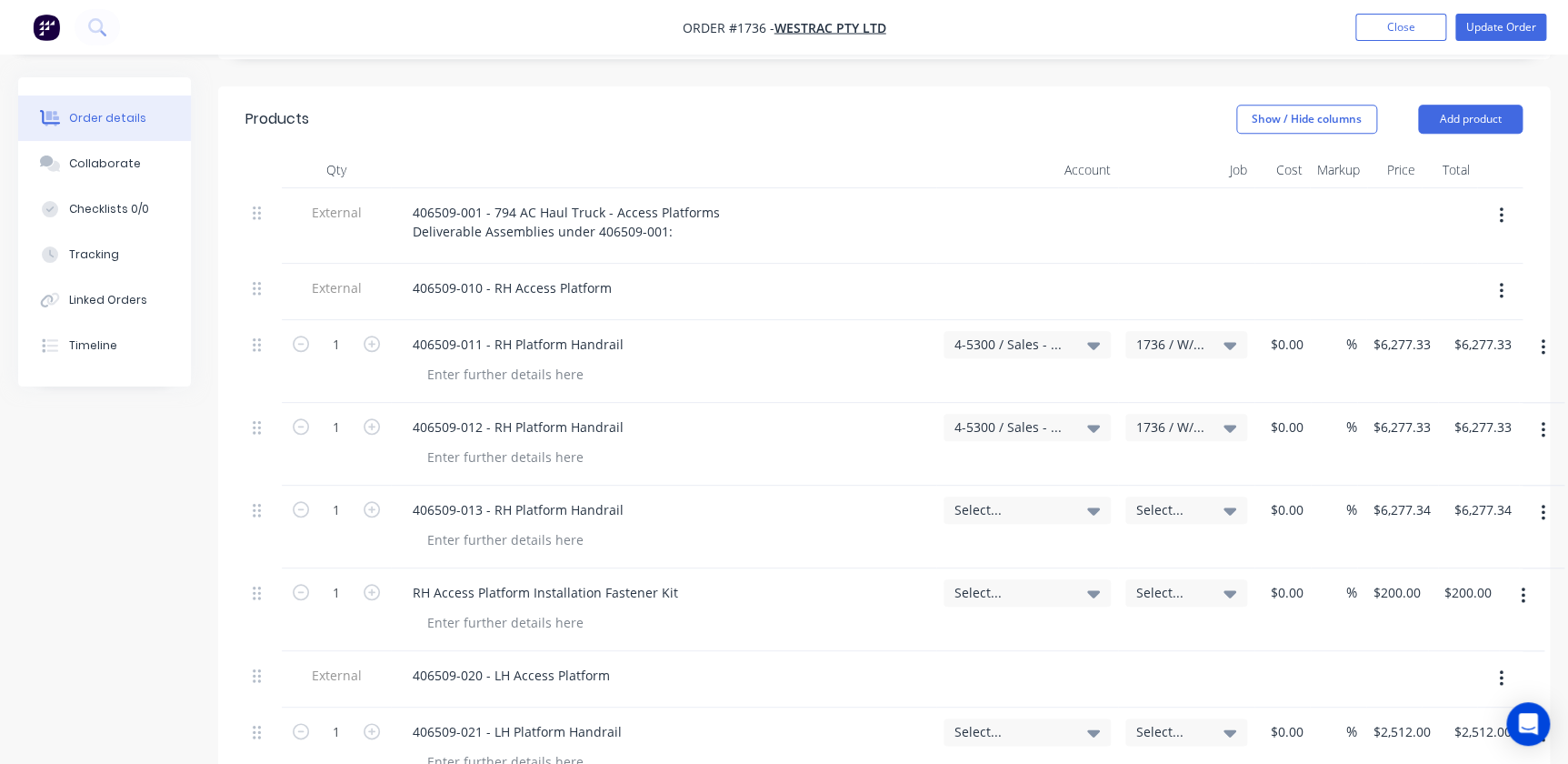
click at [1000, 335] on span "4-5300 / Sales - Mobile Machines Sound - Interco" at bounding box center [1011, 344] width 114 height 20
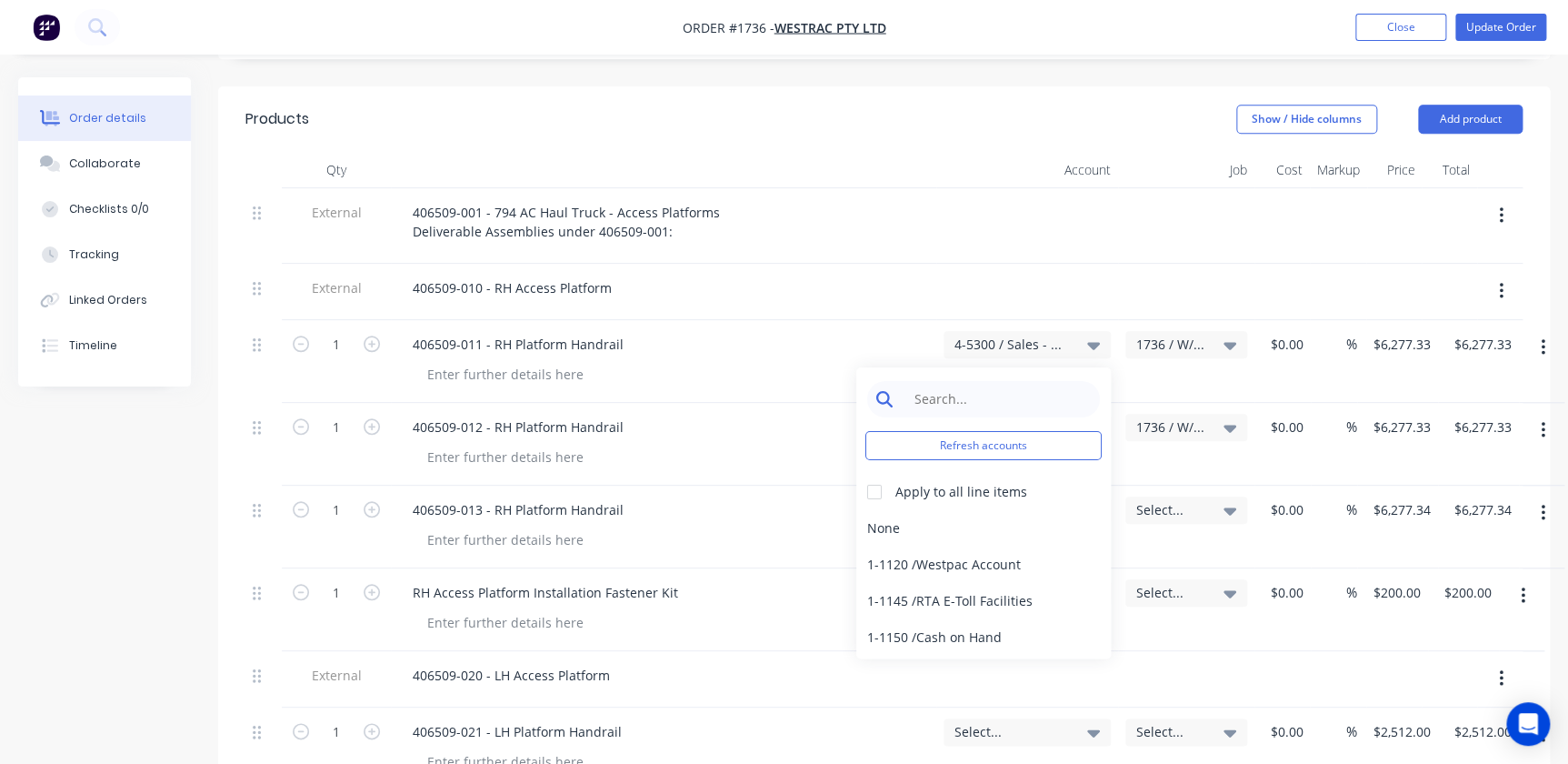
click at [980, 381] on input at bounding box center [997, 398] width 186 height 36
type input "5"
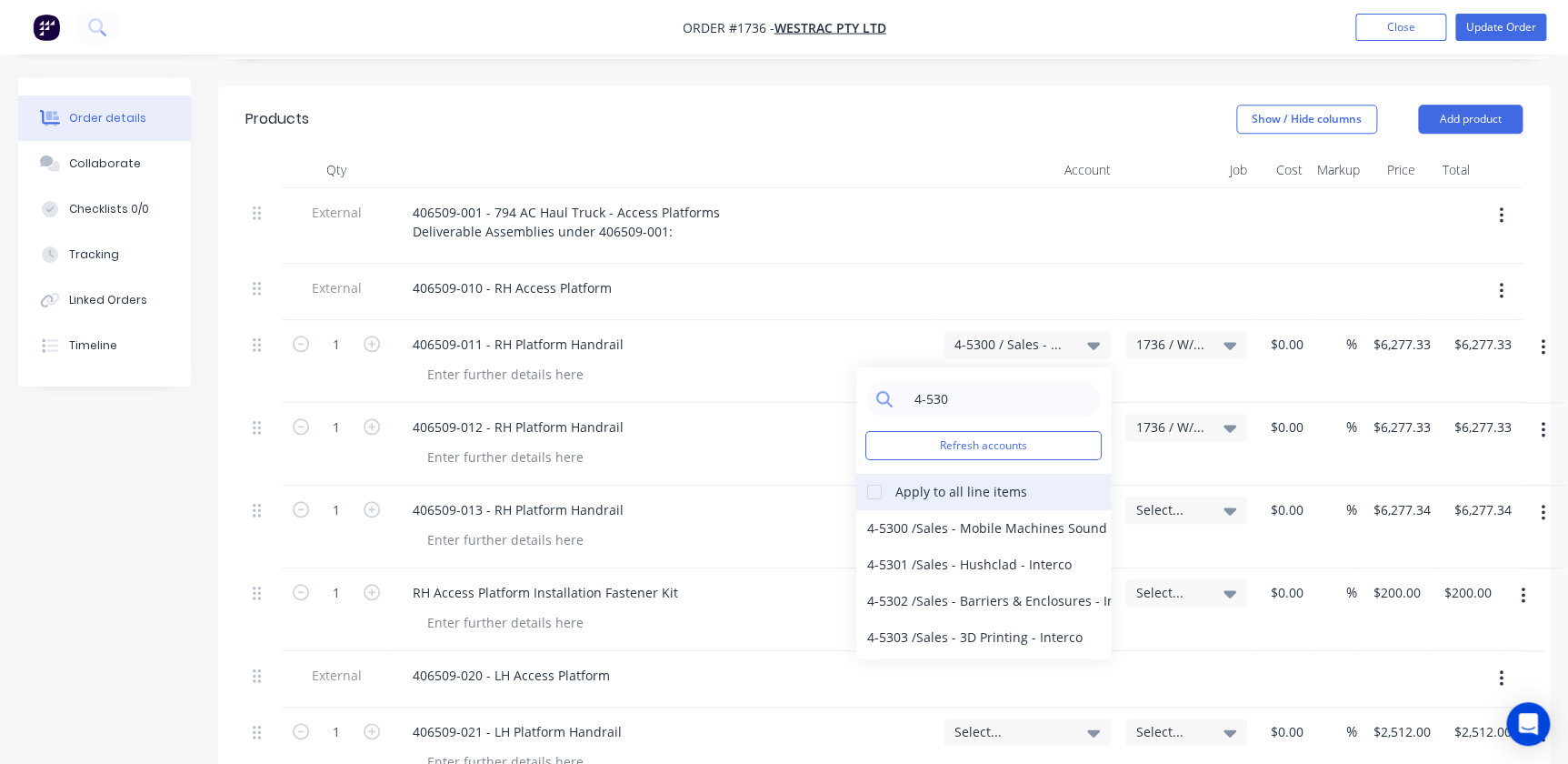
type input "4-530"
click at [873, 473] on div at bounding box center [874, 491] width 36 height 36
click at [898, 510] on div "4-5300 / Sales - Mobile Machines Sound - Interco" at bounding box center [984, 528] width 255 height 36
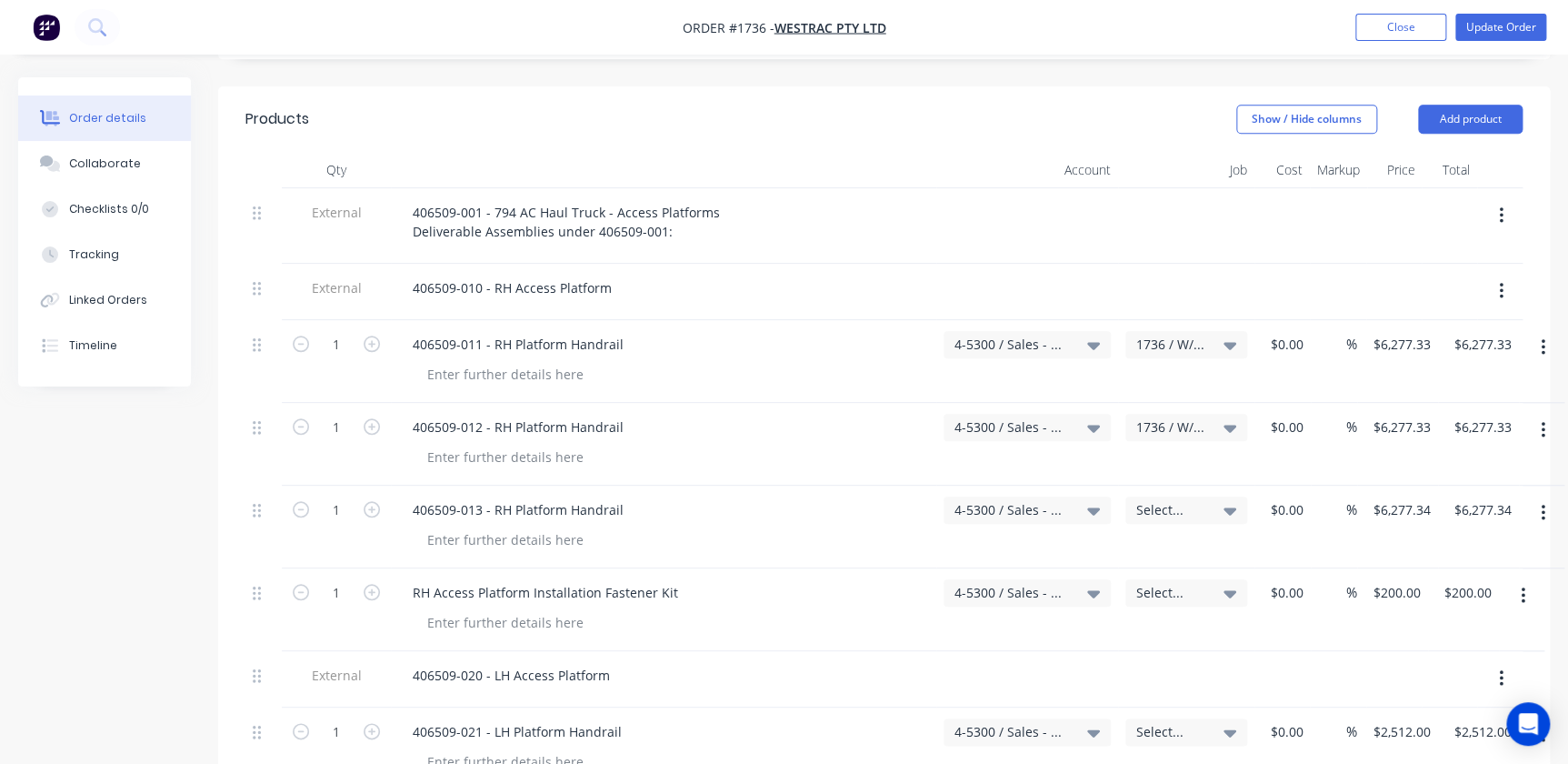
click at [1003, 335] on span "1736 / W/Trac-794-AccessPLforms-T16" at bounding box center [1170, 344] width 69 height 20
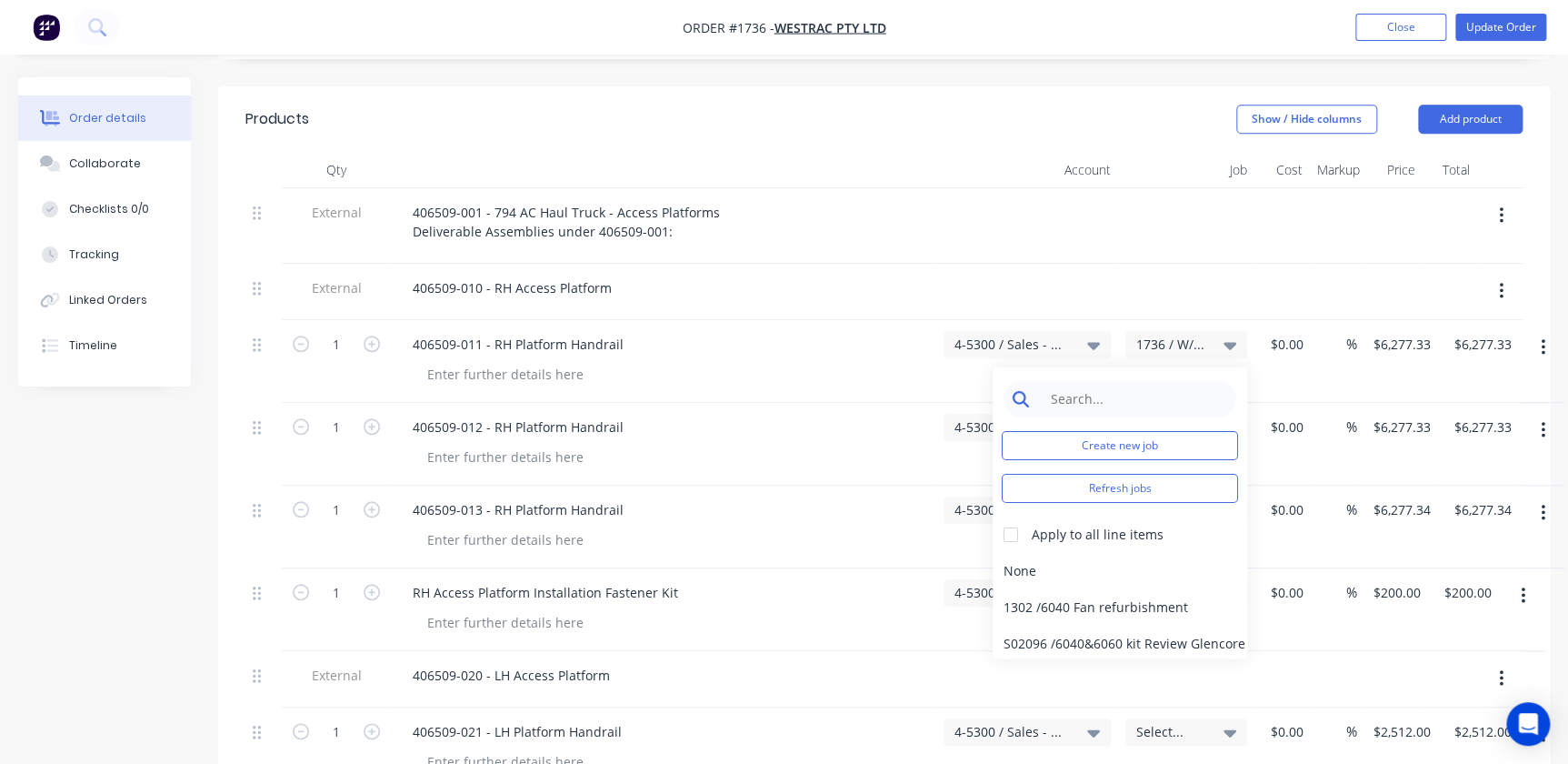
click at [1003, 381] on input at bounding box center [1134, 398] width 186 height 36
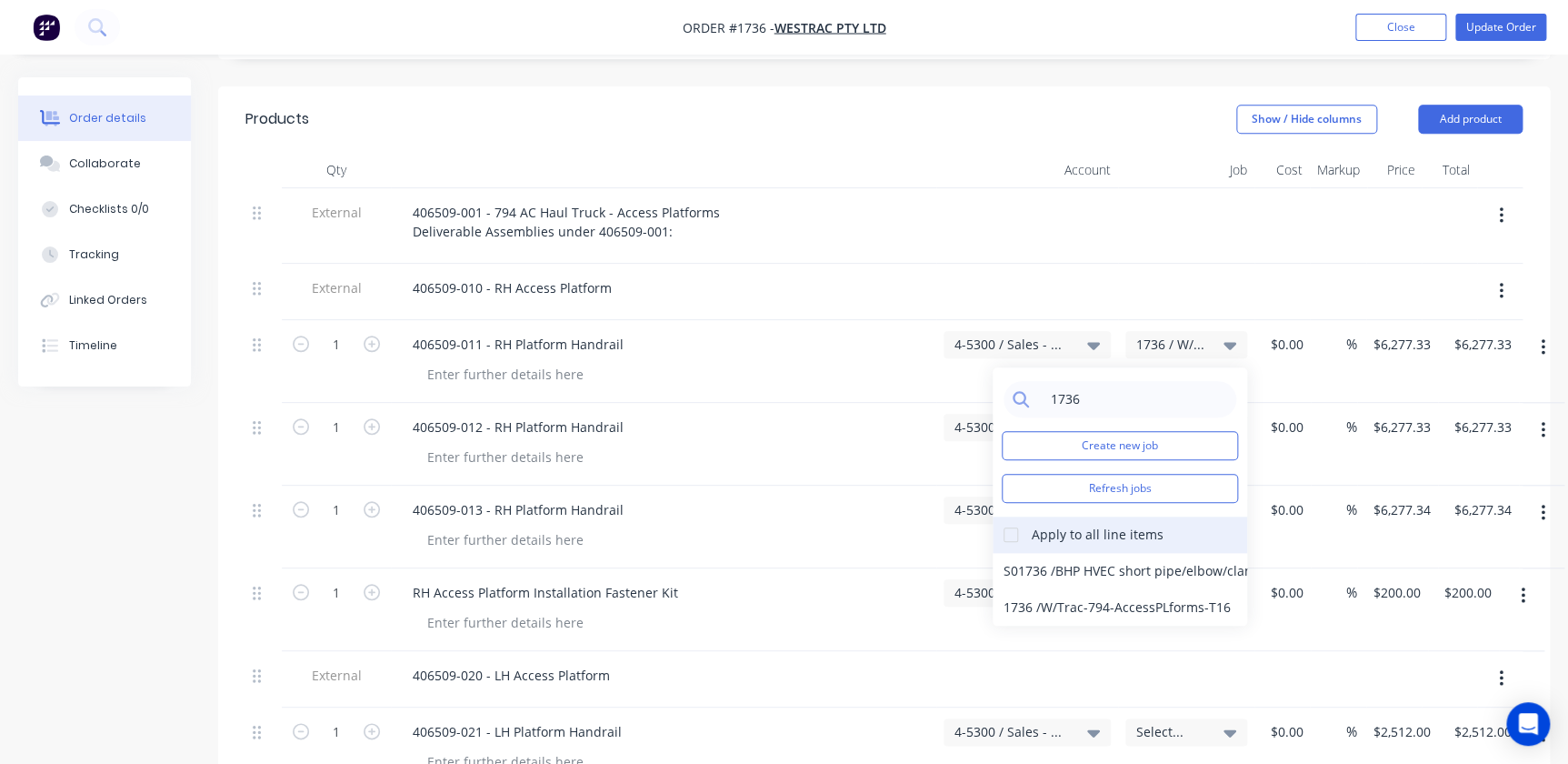
type input "1736"
click at [1003, 516] on div at bounding box center [1010, 534] width 36 height 36
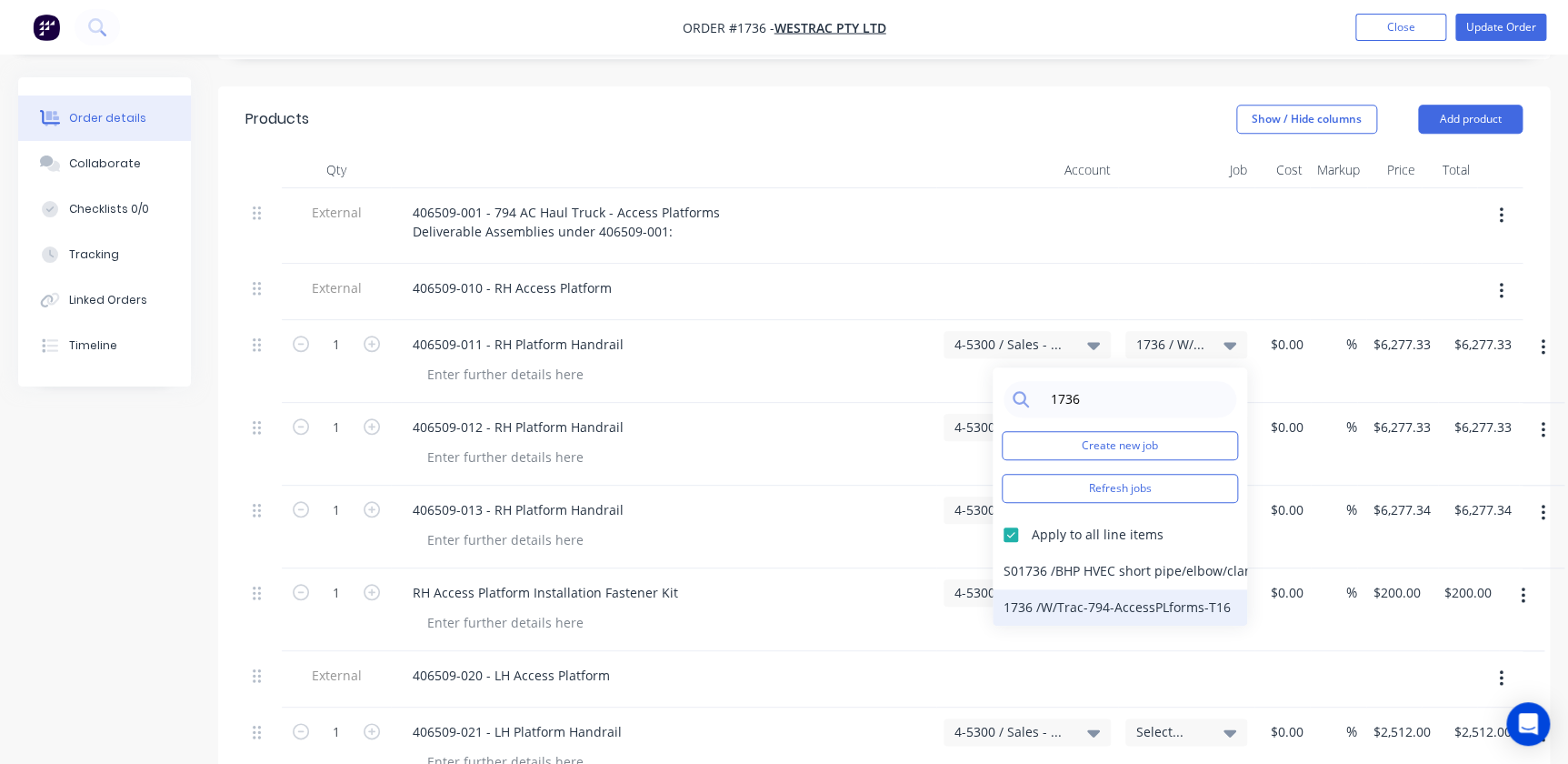
click at [1003, 589] on div "1736 / W/Trac-794-AccessPLforms-T16" at bounding box center [1119, 607] width 255 height 36
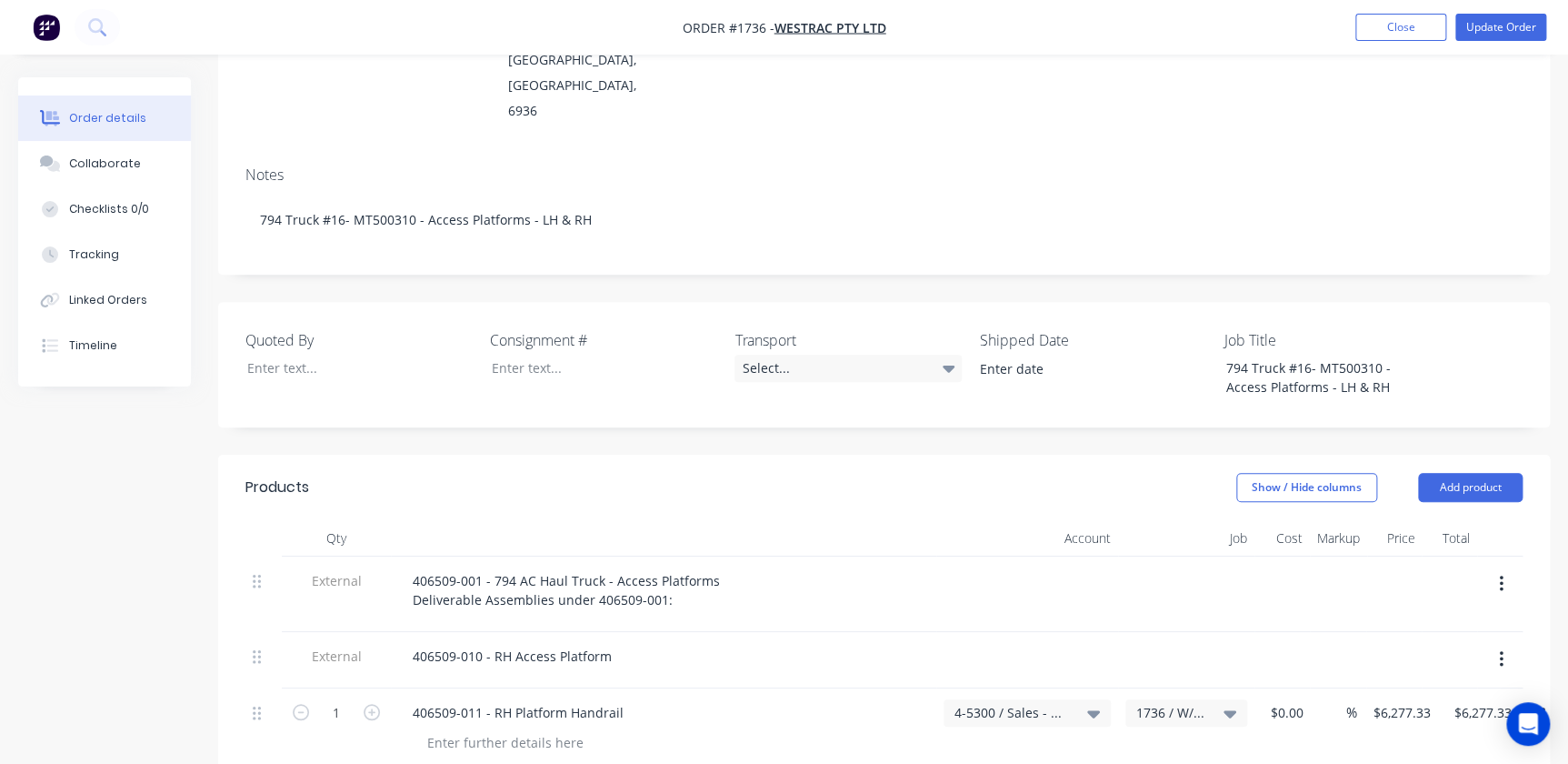
scroll to position [0, 0]
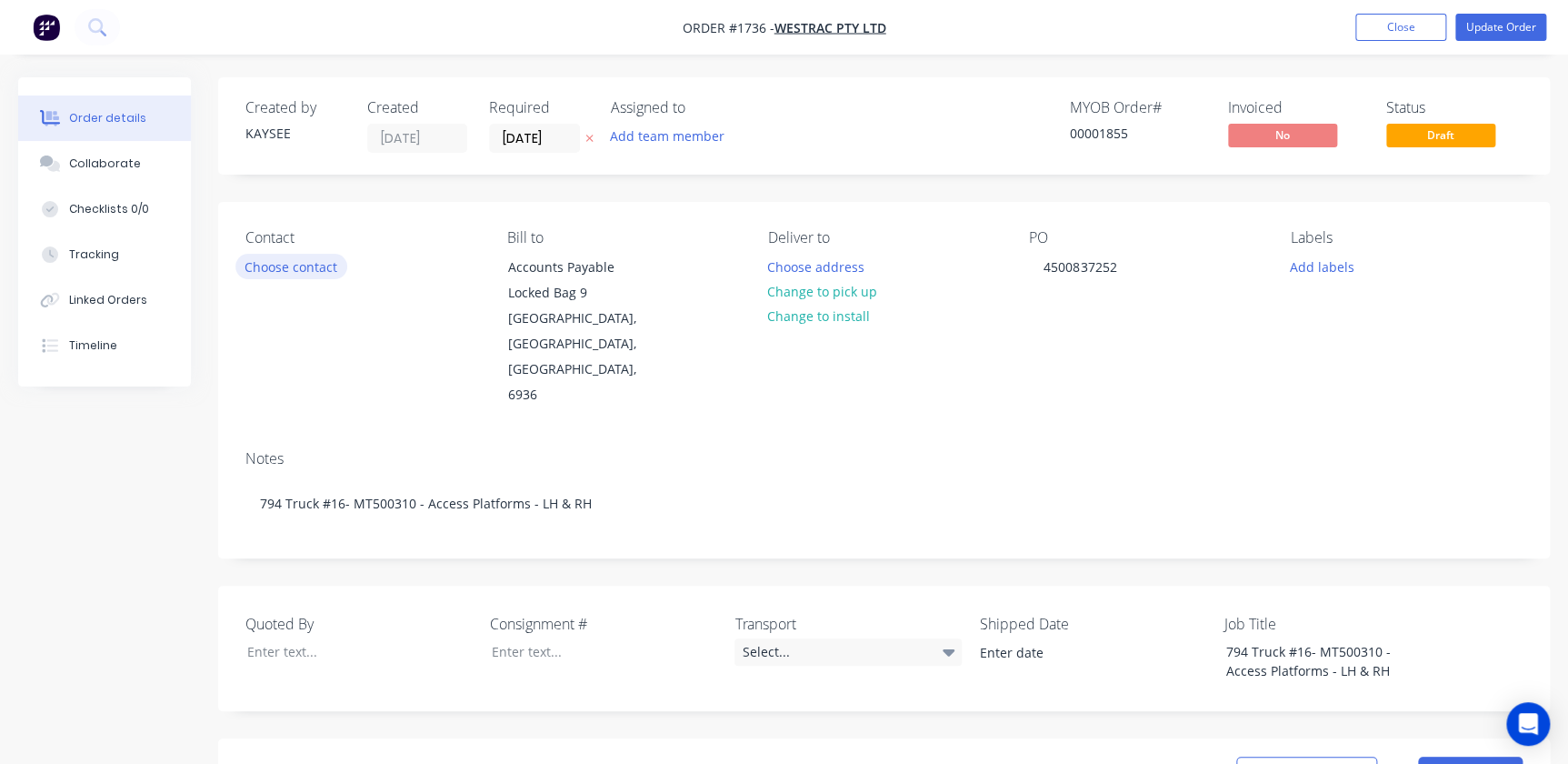
click at [267, 259] on button "Choose contact" at bounding box center [291, 265] width 112 height 24
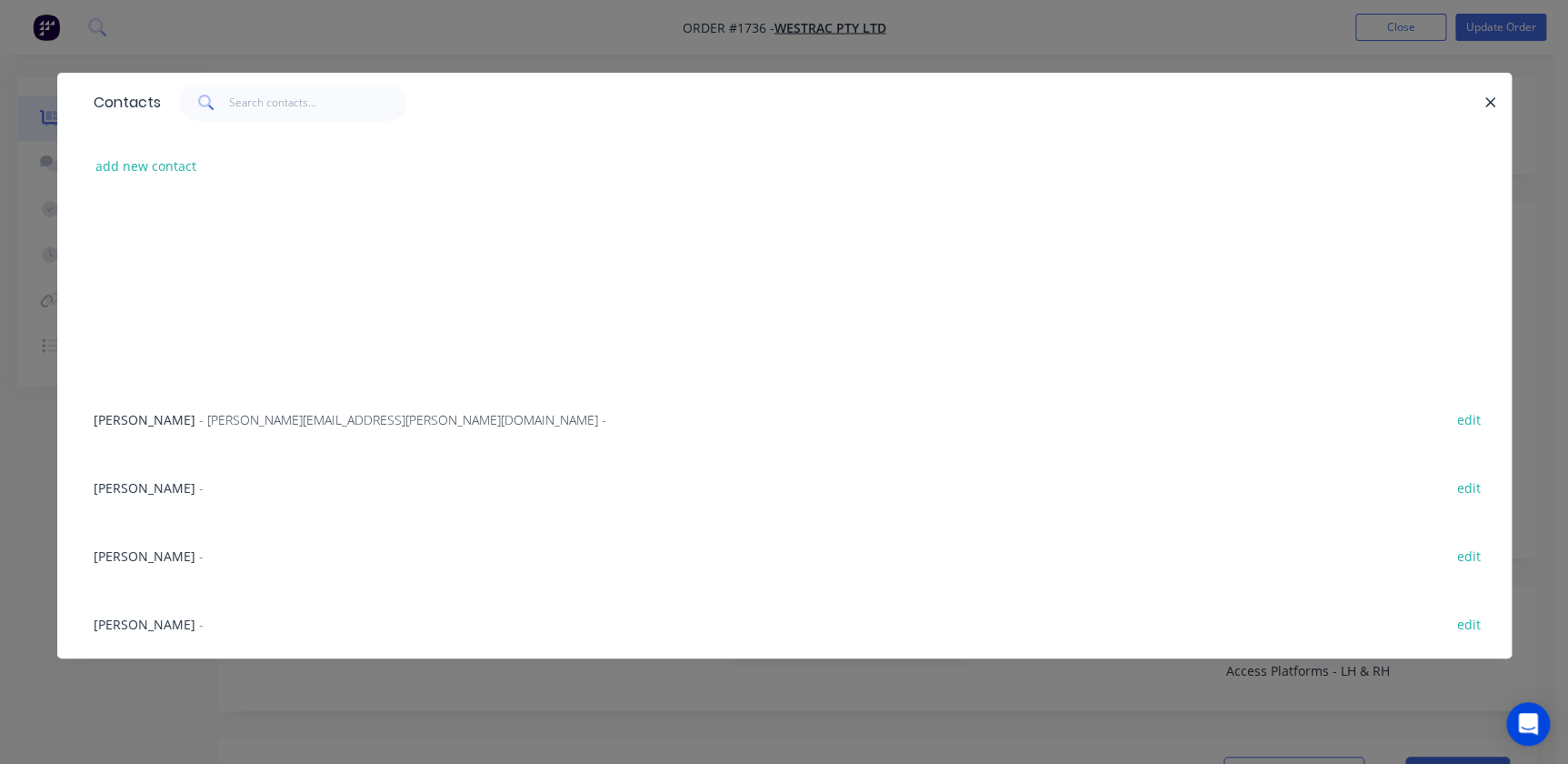
scroll to position [578, 0]
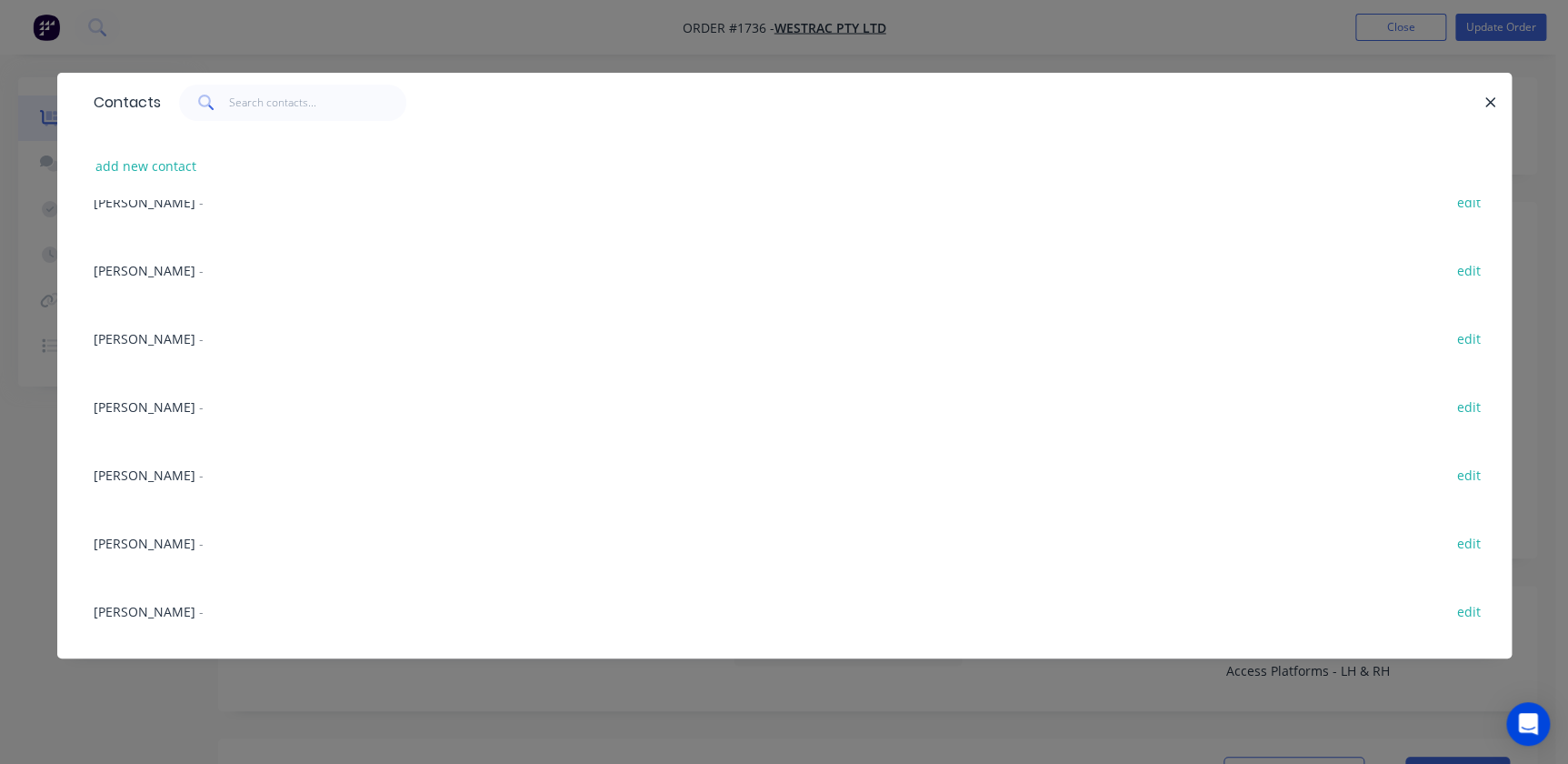
click at [158, 478] on span "[PERSON_NAME]" at bounding box center [144, 475] width 101 height 18
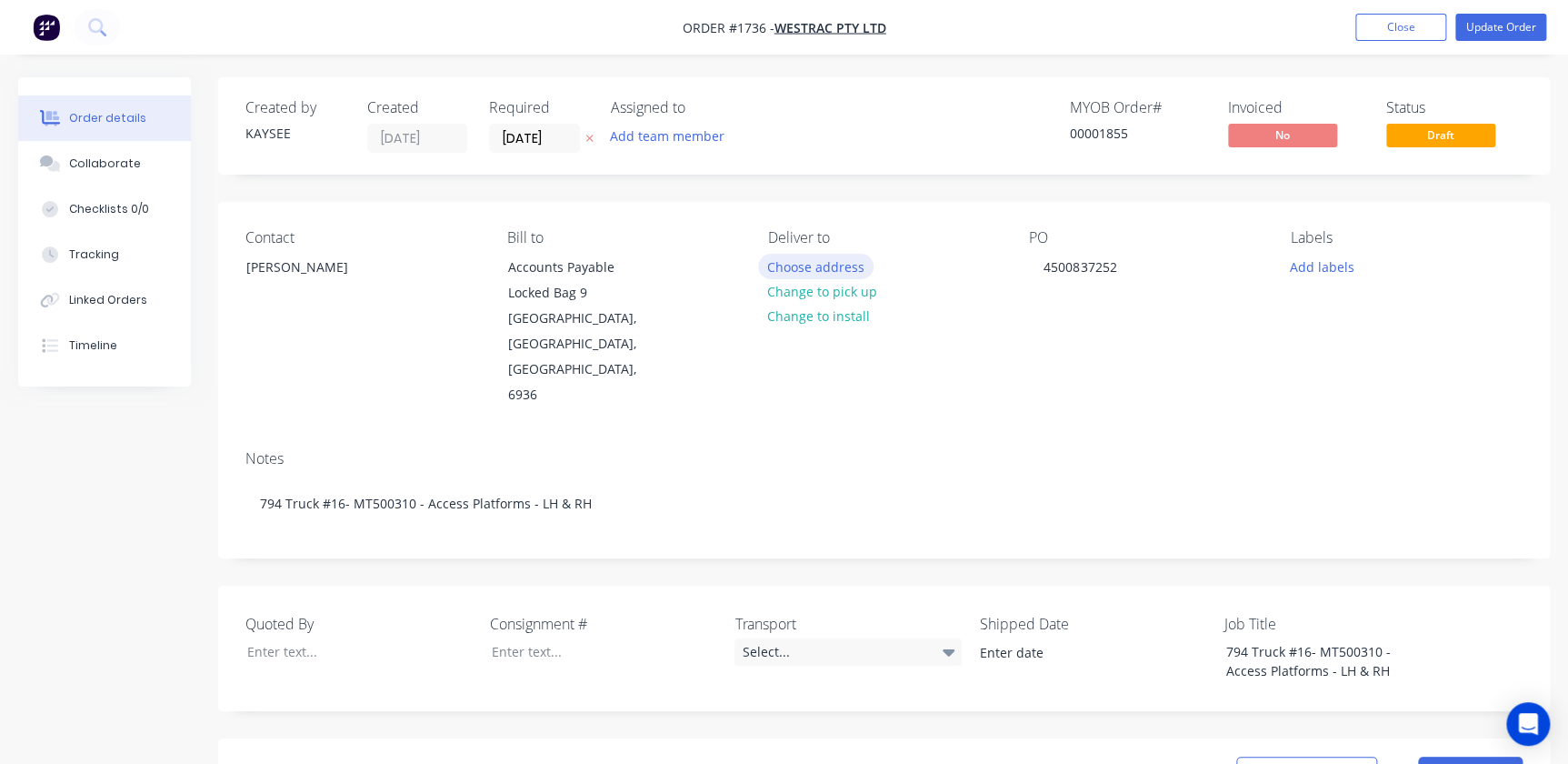
click at [818, 259] on button "Choose address" at bounding box center [816, 265] width 116 height 24
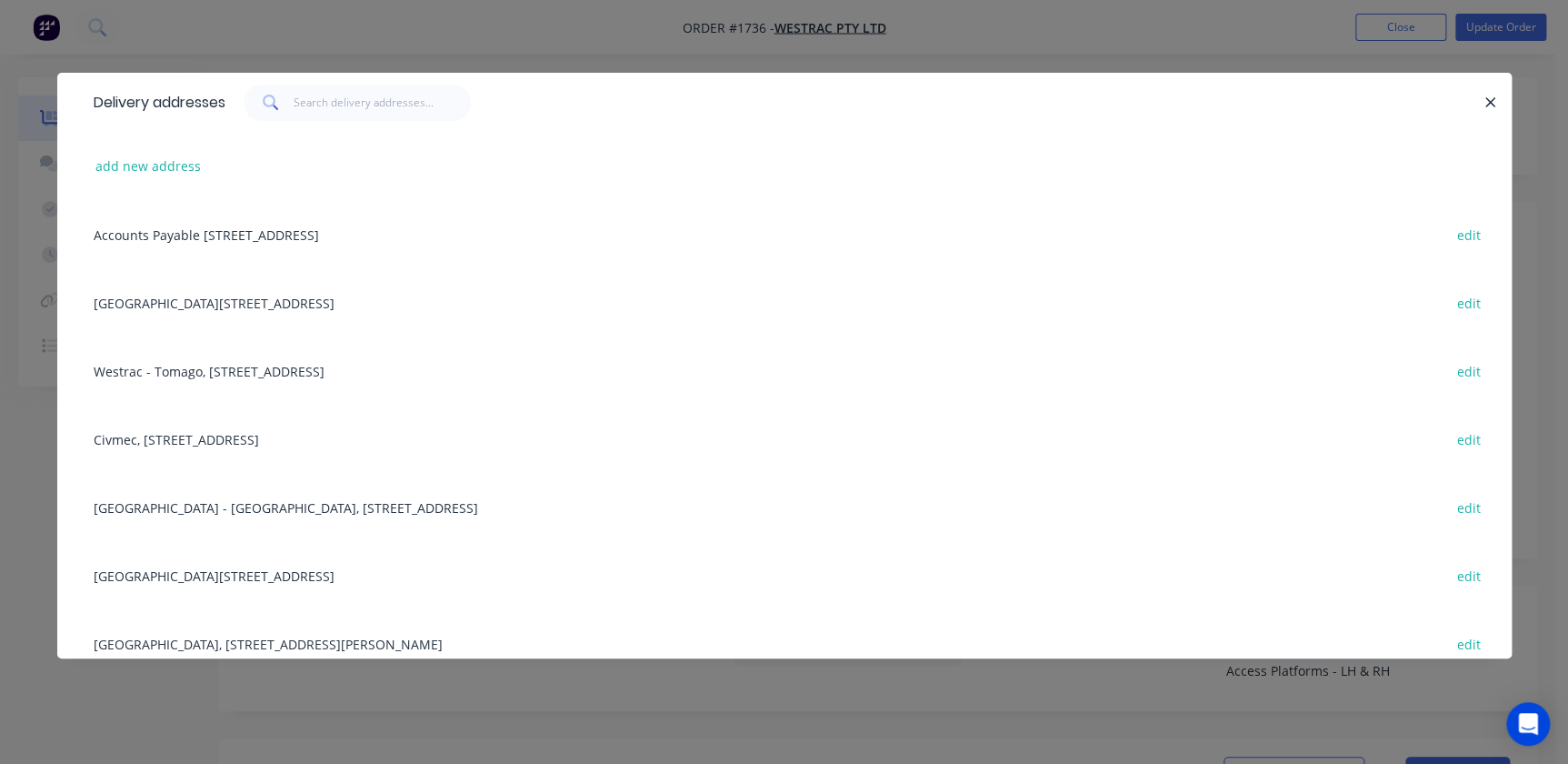
click at [291, 558] on div "Building L, 1 Westrac Drive, Tomago, New South Wales, Australia, 2322 edit" at bounding box center [784, 575] width 1400 height 68
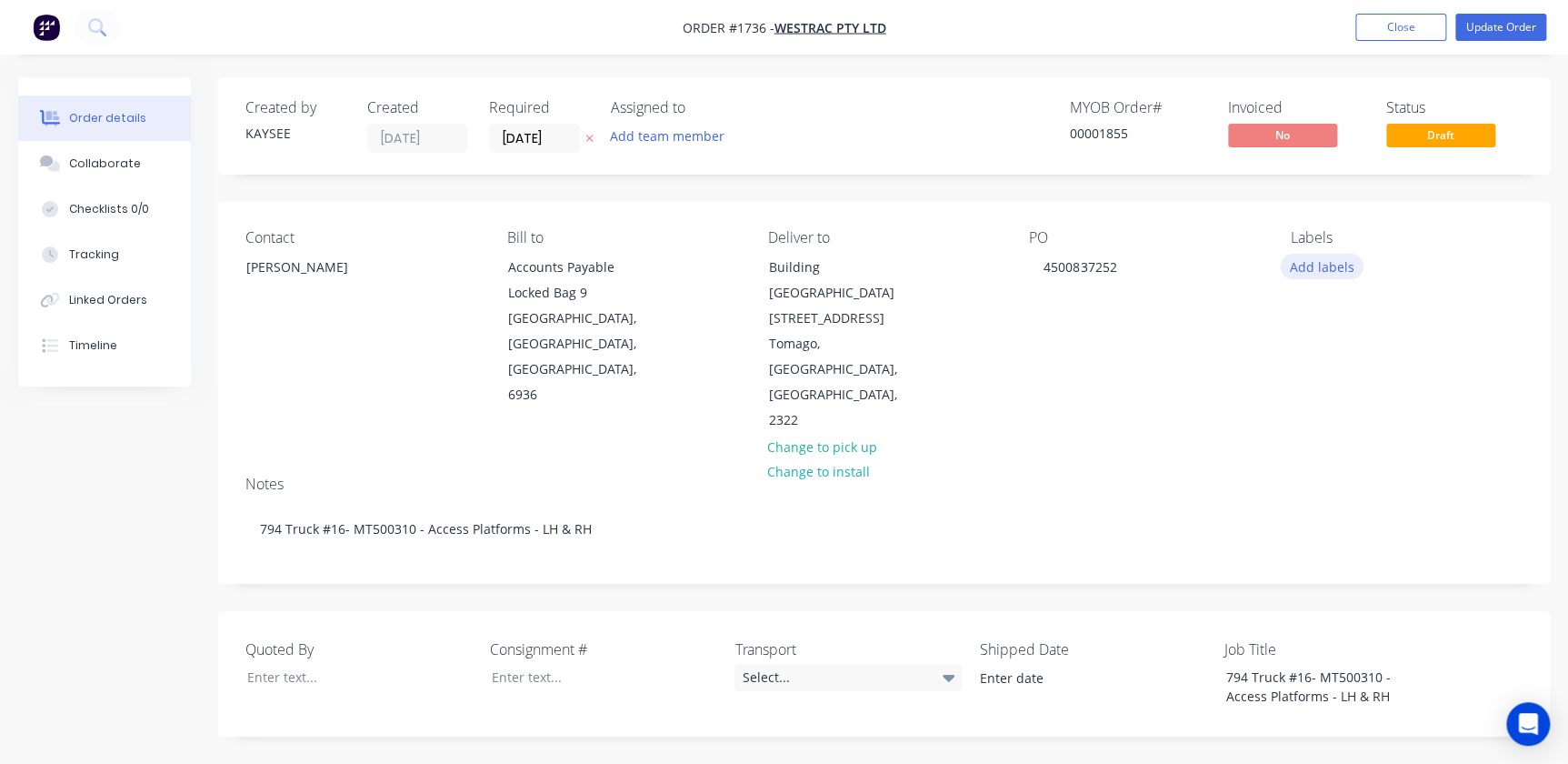
click at [1003, 259] on button "Add labels" at bounding box center [1322, 265] width 84 height 24
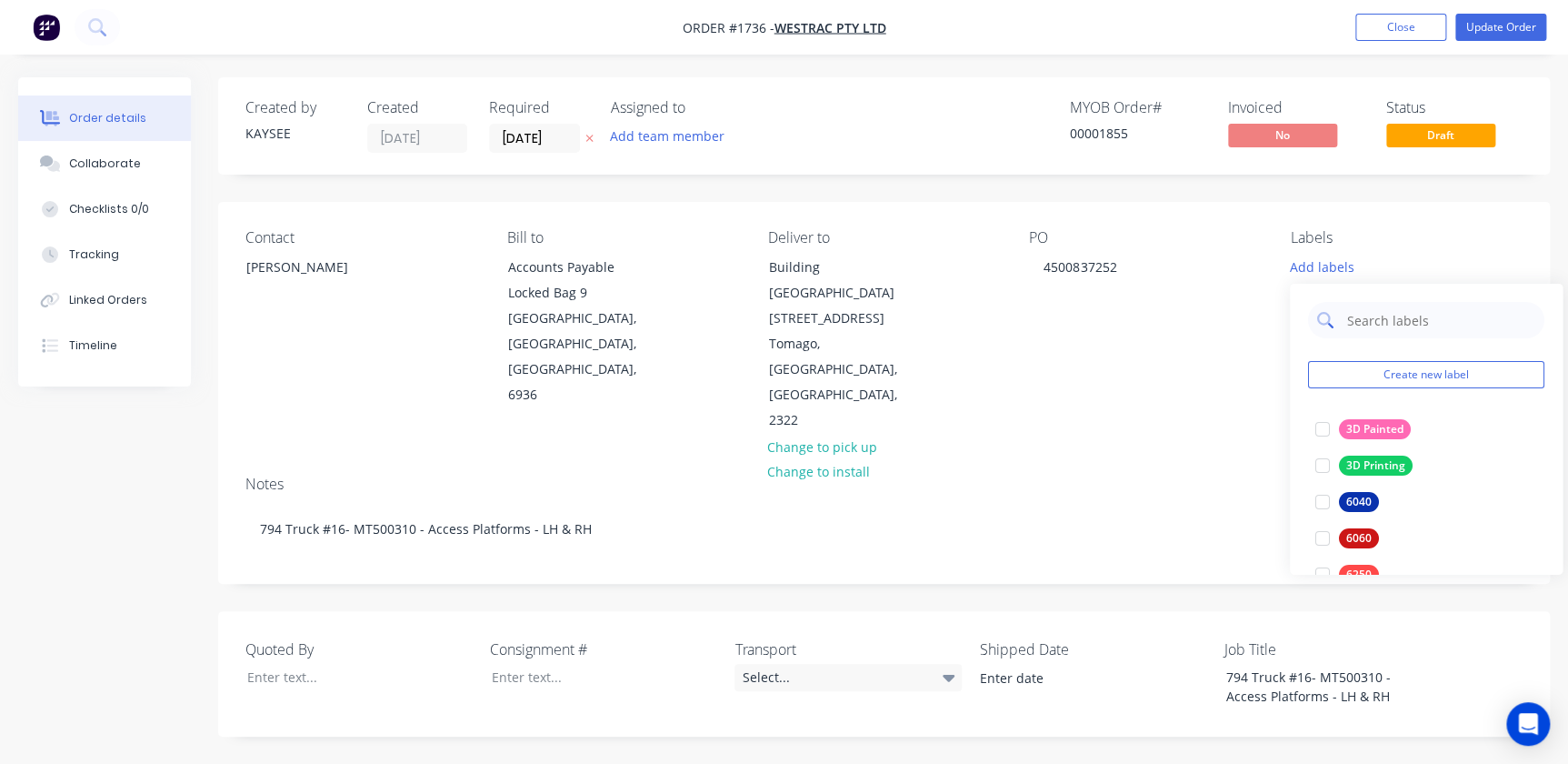
click at [1003, 323] on input "text" at bounding box center [1440, 319] width 190 height 36
type input "794"
click at [1003, 426] on div at bounding box center [1322, 428] width 36 height 36
click at [1003, 475] on div "Notes" at bounding box center [884, 484] width 1277 height 18
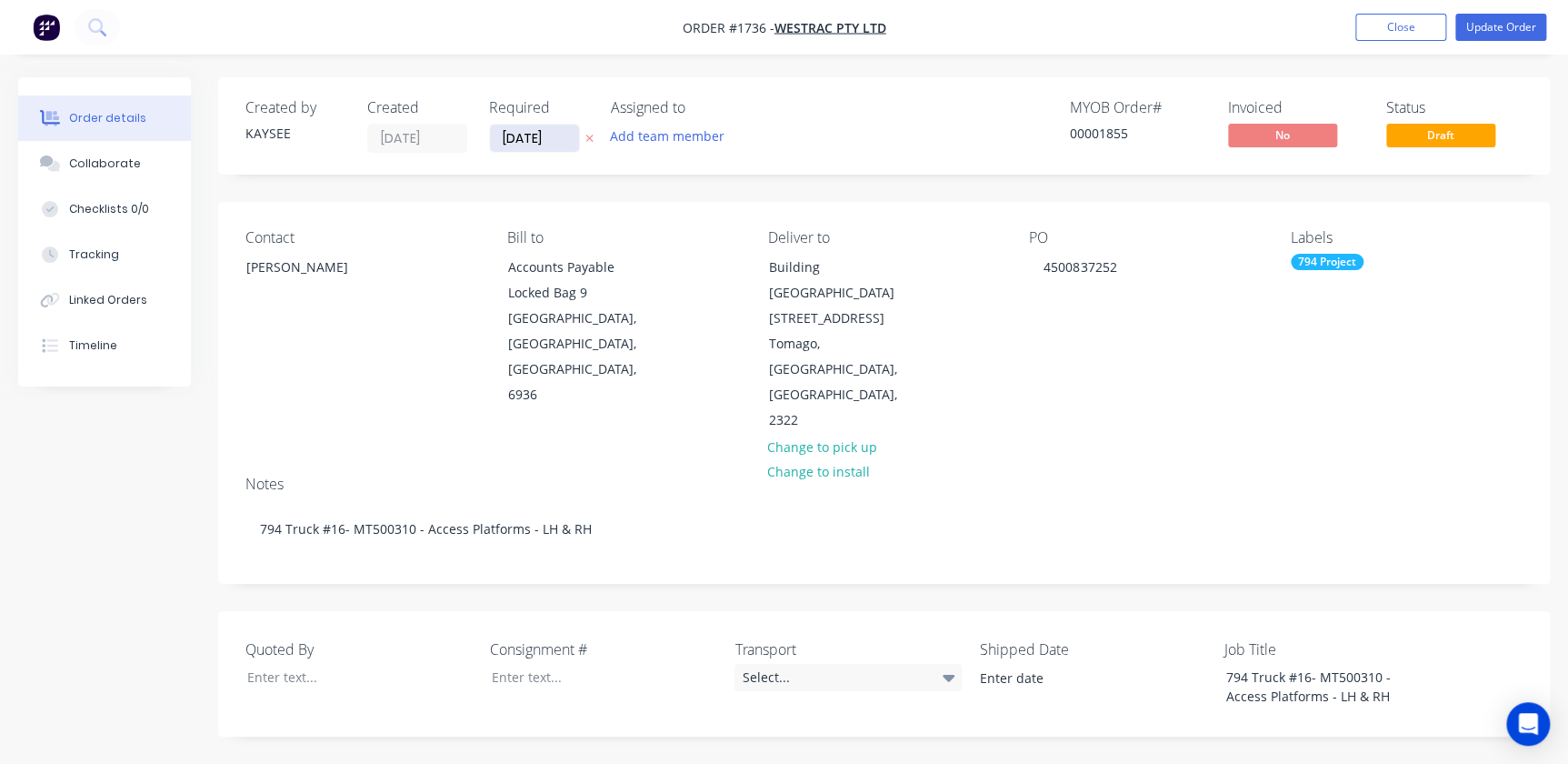
click at [547, 141] on input "06/08/25" at bounding box center [534, 139] width 89 height 27
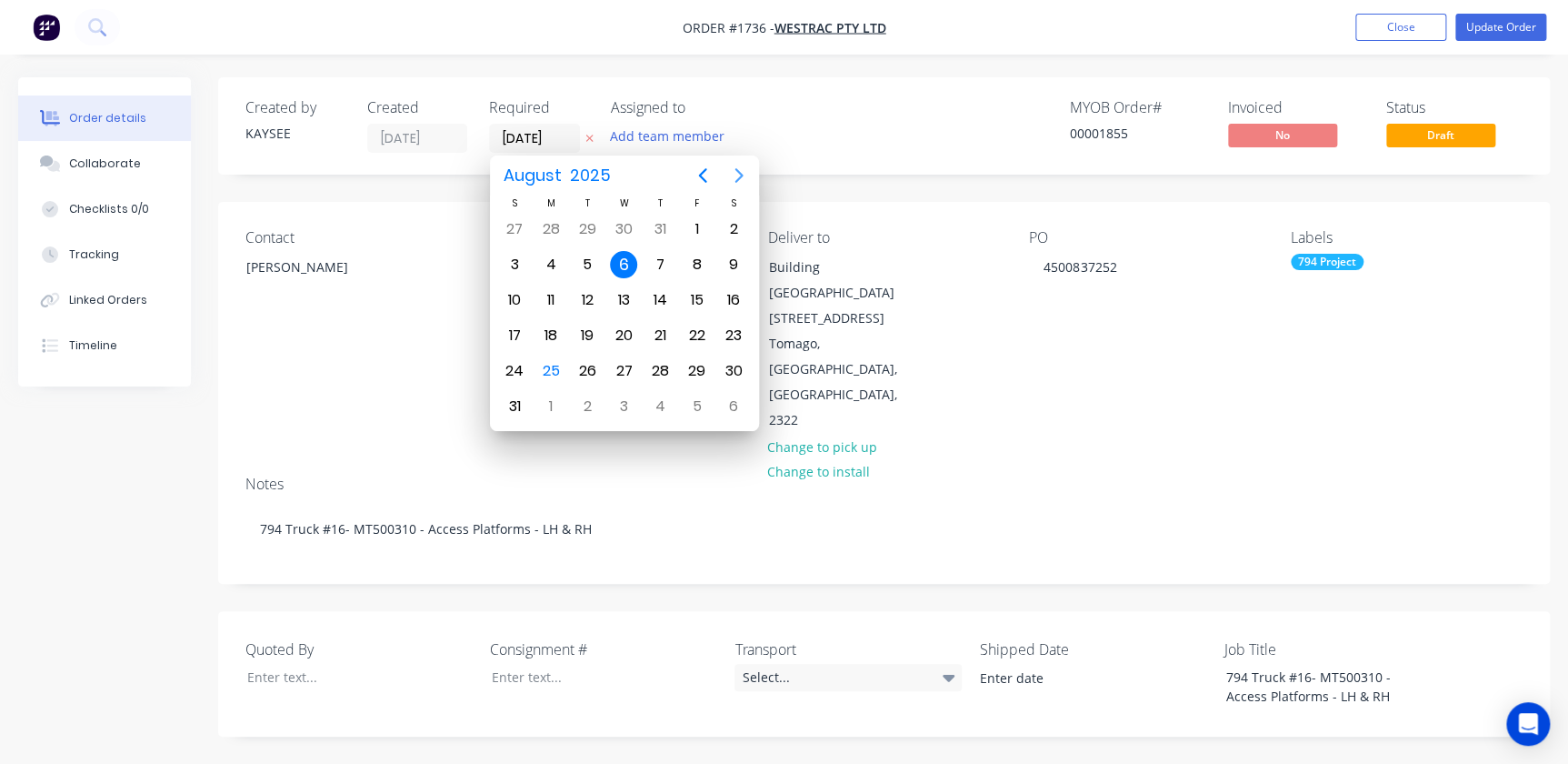
click at [737, 169] on icon "Next page" at bounding box center [739, 176] width 21 height 21
click at [737, 170] on icon "Next page" at bounding box center [739, 175] width 8 height 15
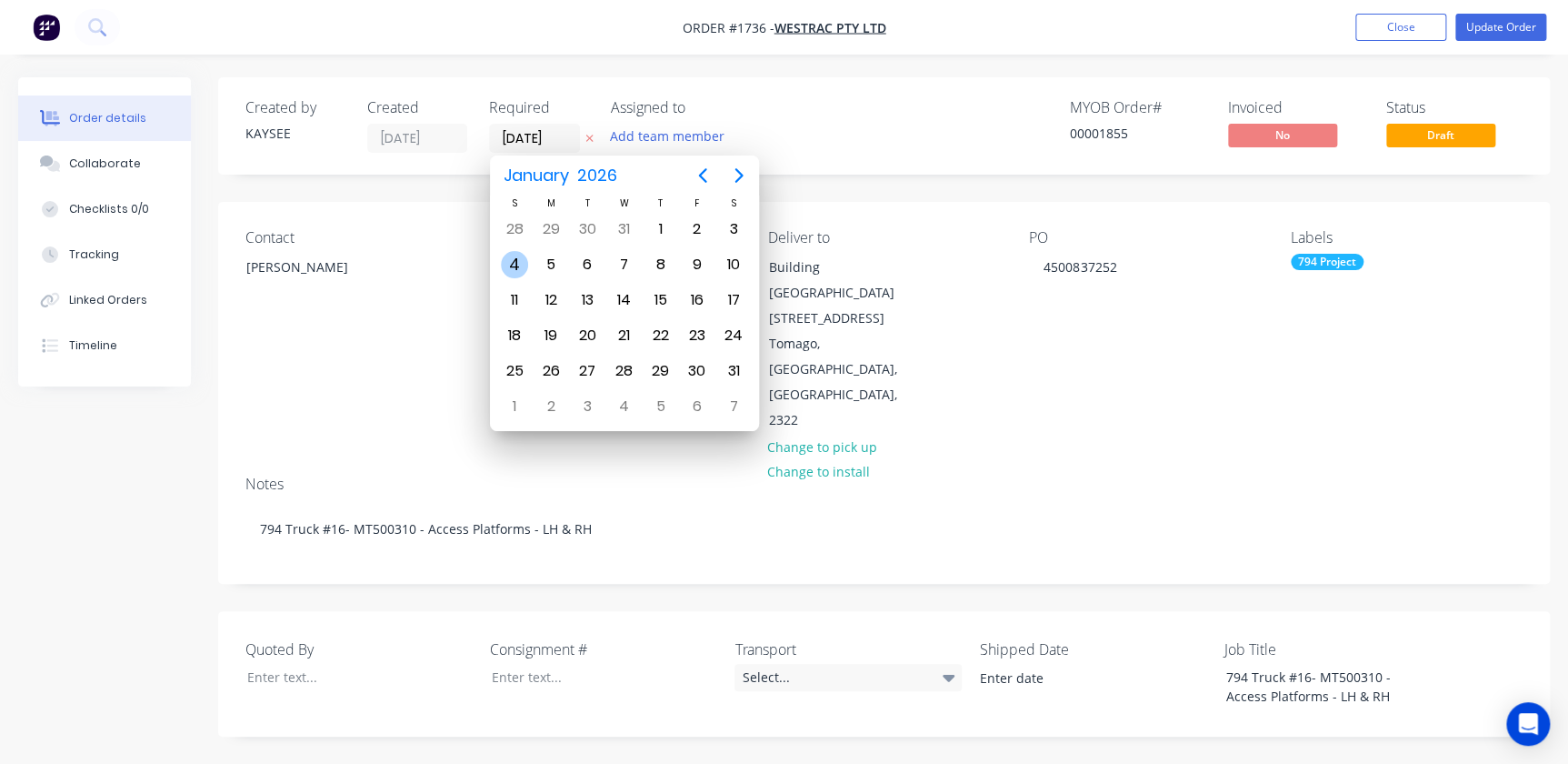
click at [515, 261] on div "4" at bounding box center [514, 264] width 27 height 27
type input "04/01/26"
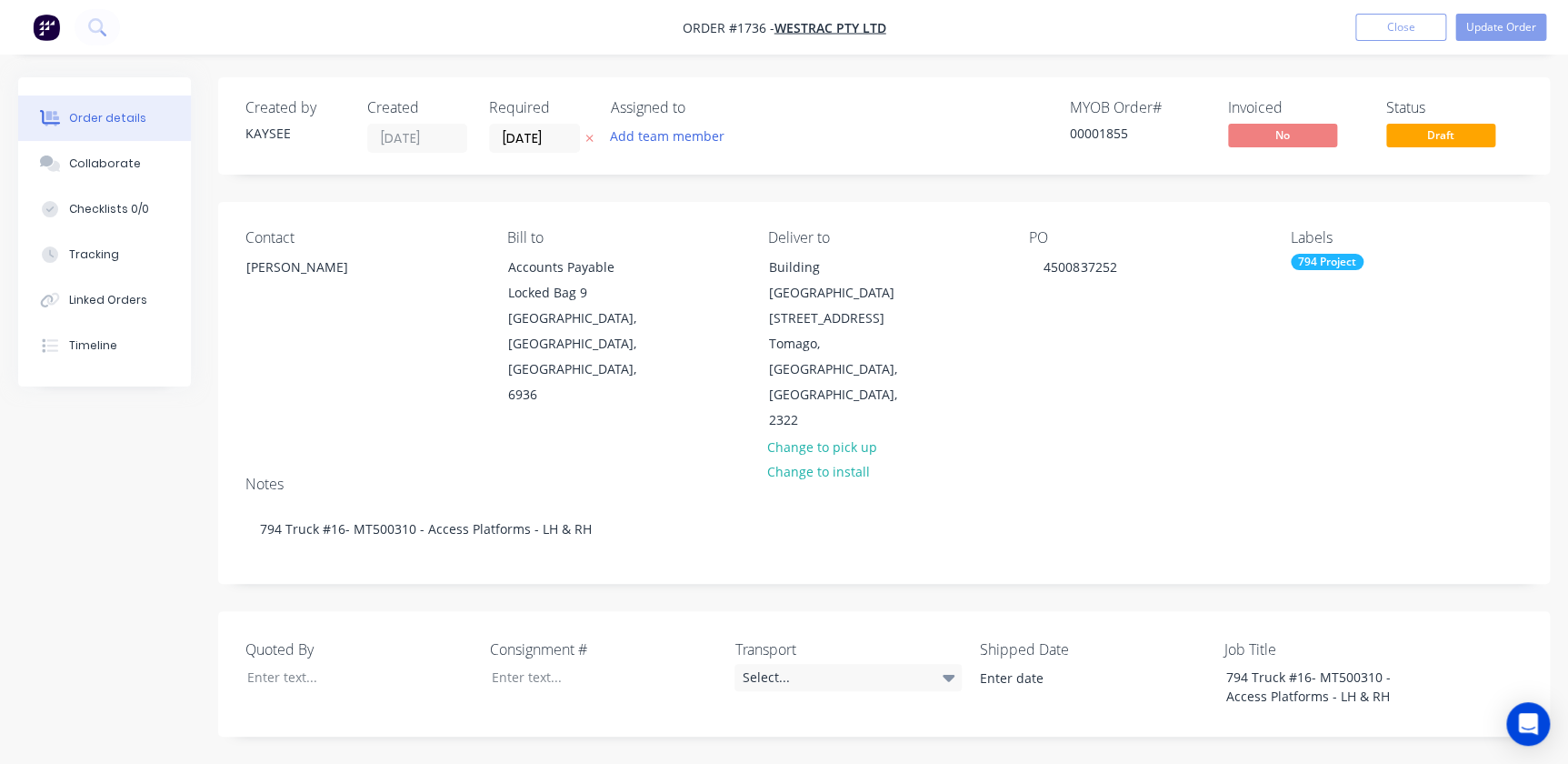
click at [967, 342] on div "Deliver to Building L 1 Westrac Drive Tomago, New South Wales, Australia, 2322 …" at bounding box center [884, 332] width 232 height 205
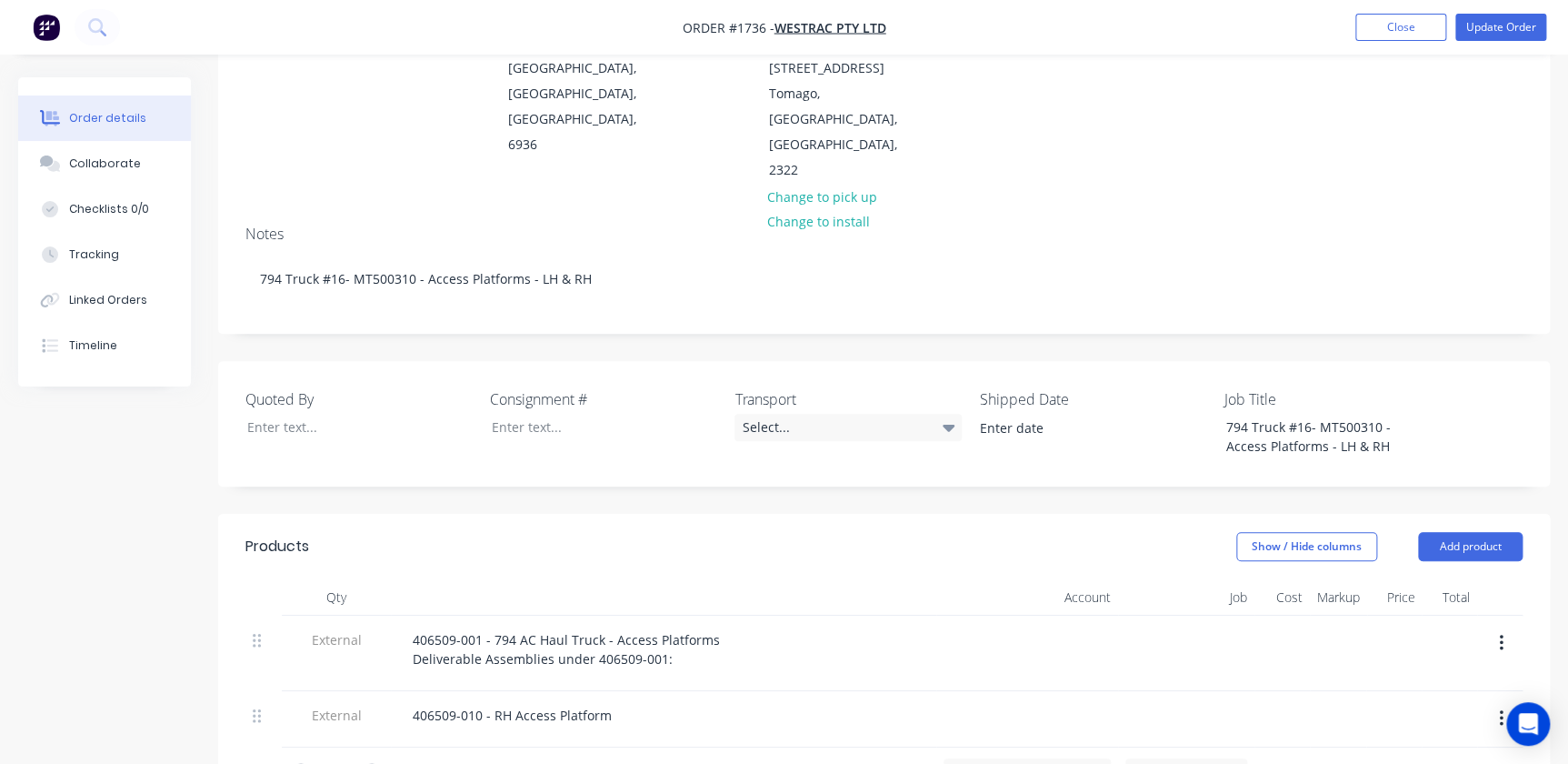
scroll to position [0, 0]
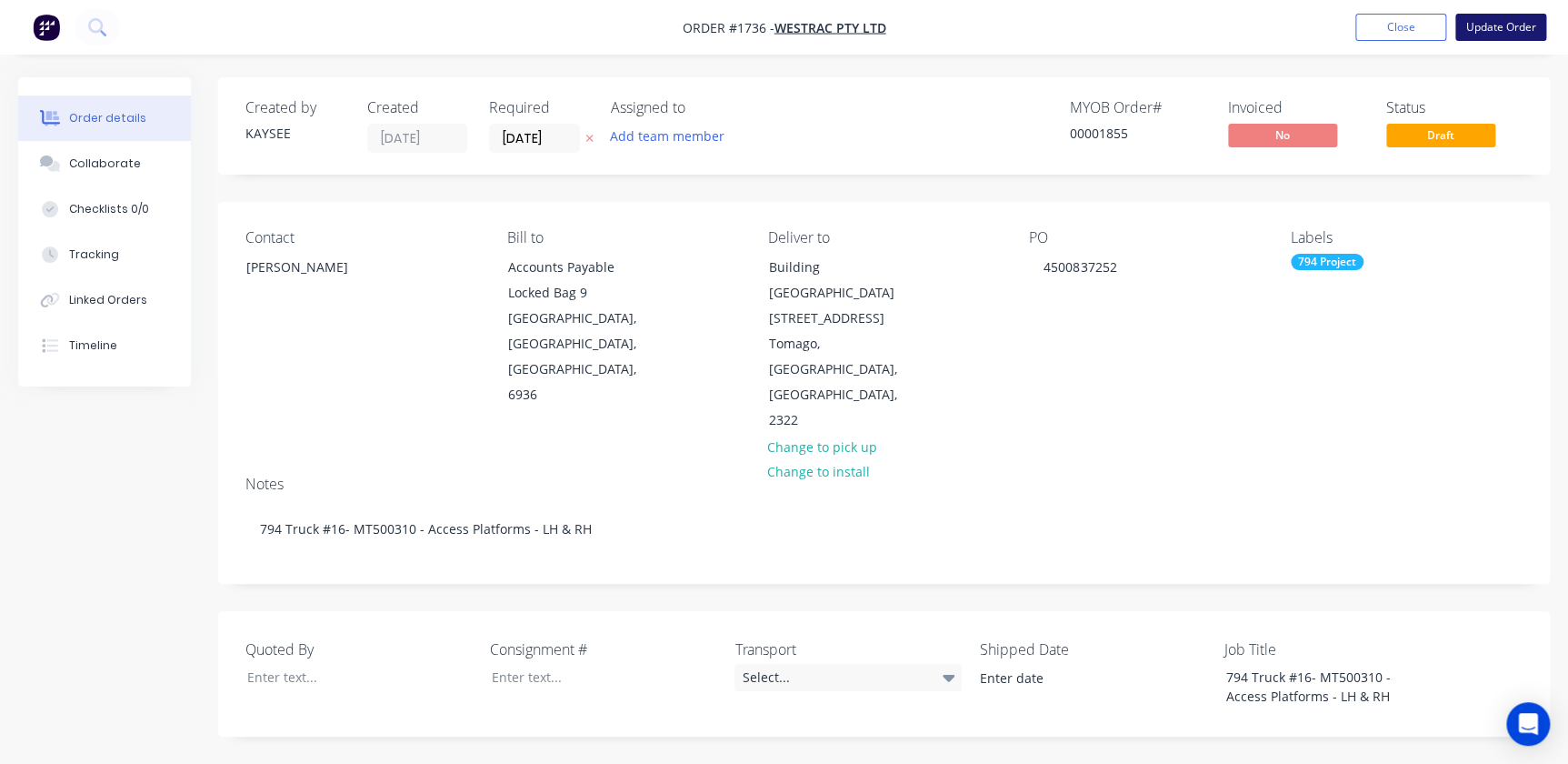
click at [1003, 36] on button "Update Order" at bounding box center [1500, 27] width 91 height 27
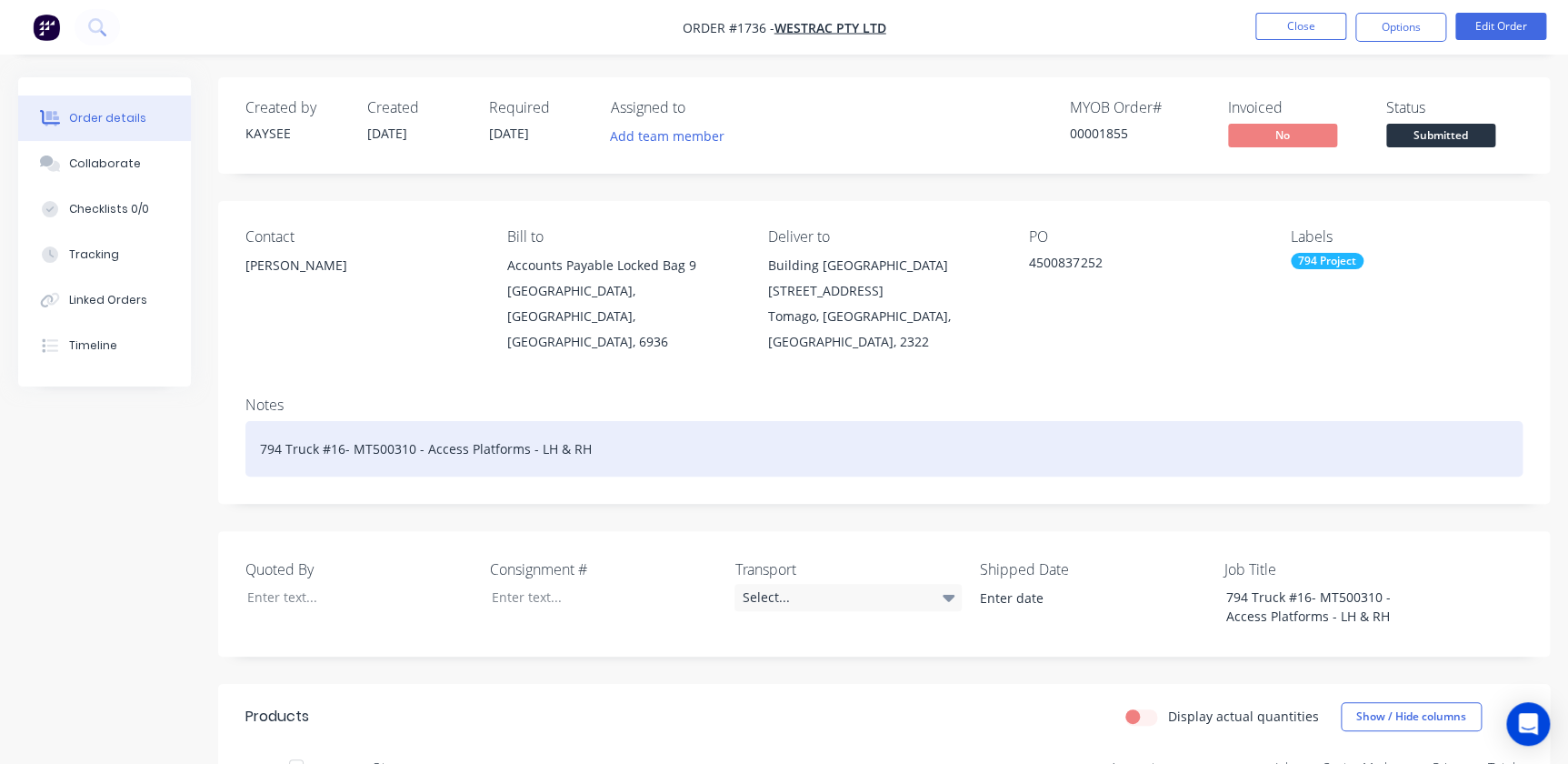
click at [343, 427] on div "794 Truck #16- MT500310 - Access Platforms - LH & RH" at bounding box center [884, 448] width 1277 height 56
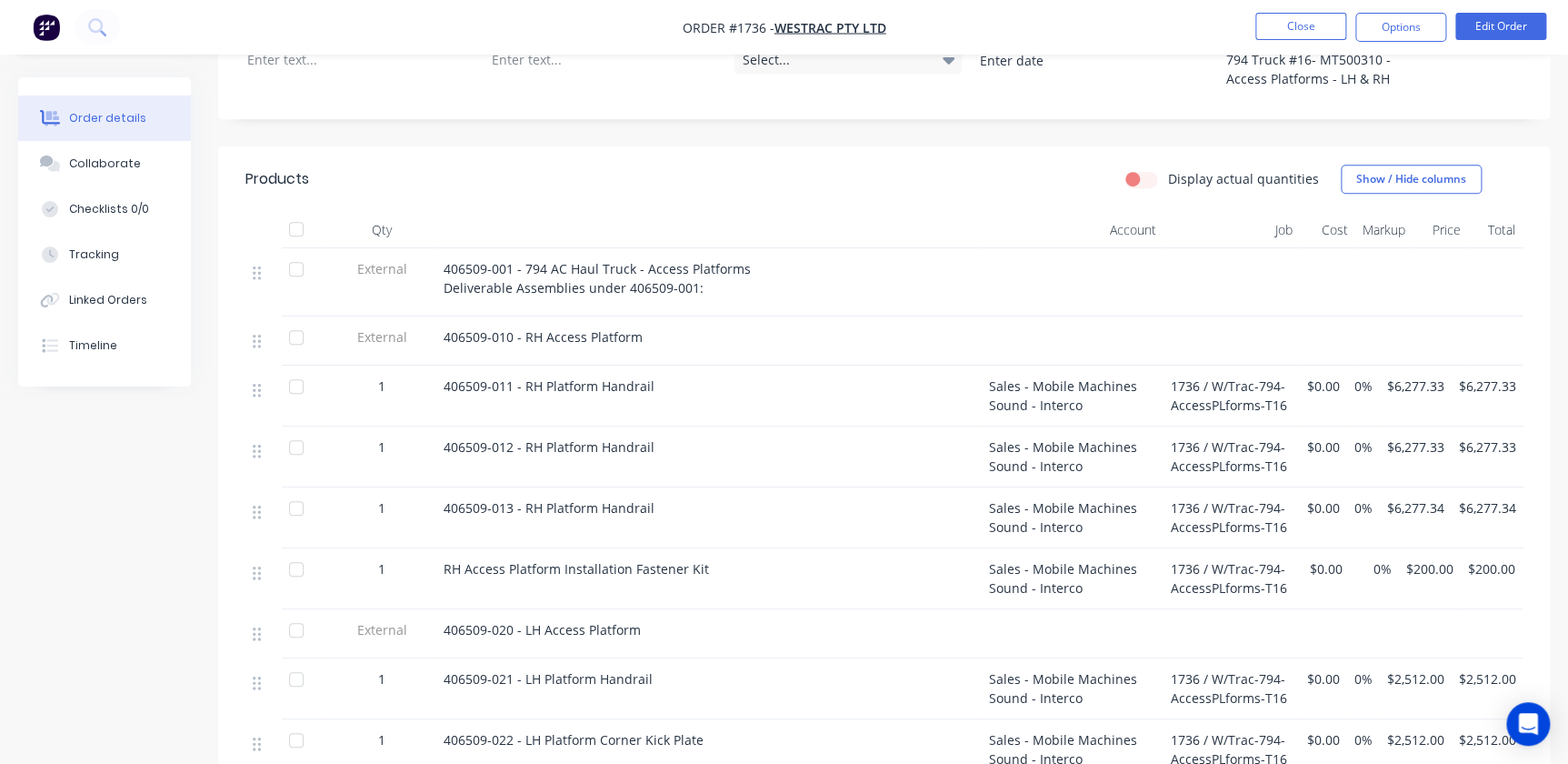
scroll to position [125, 0]
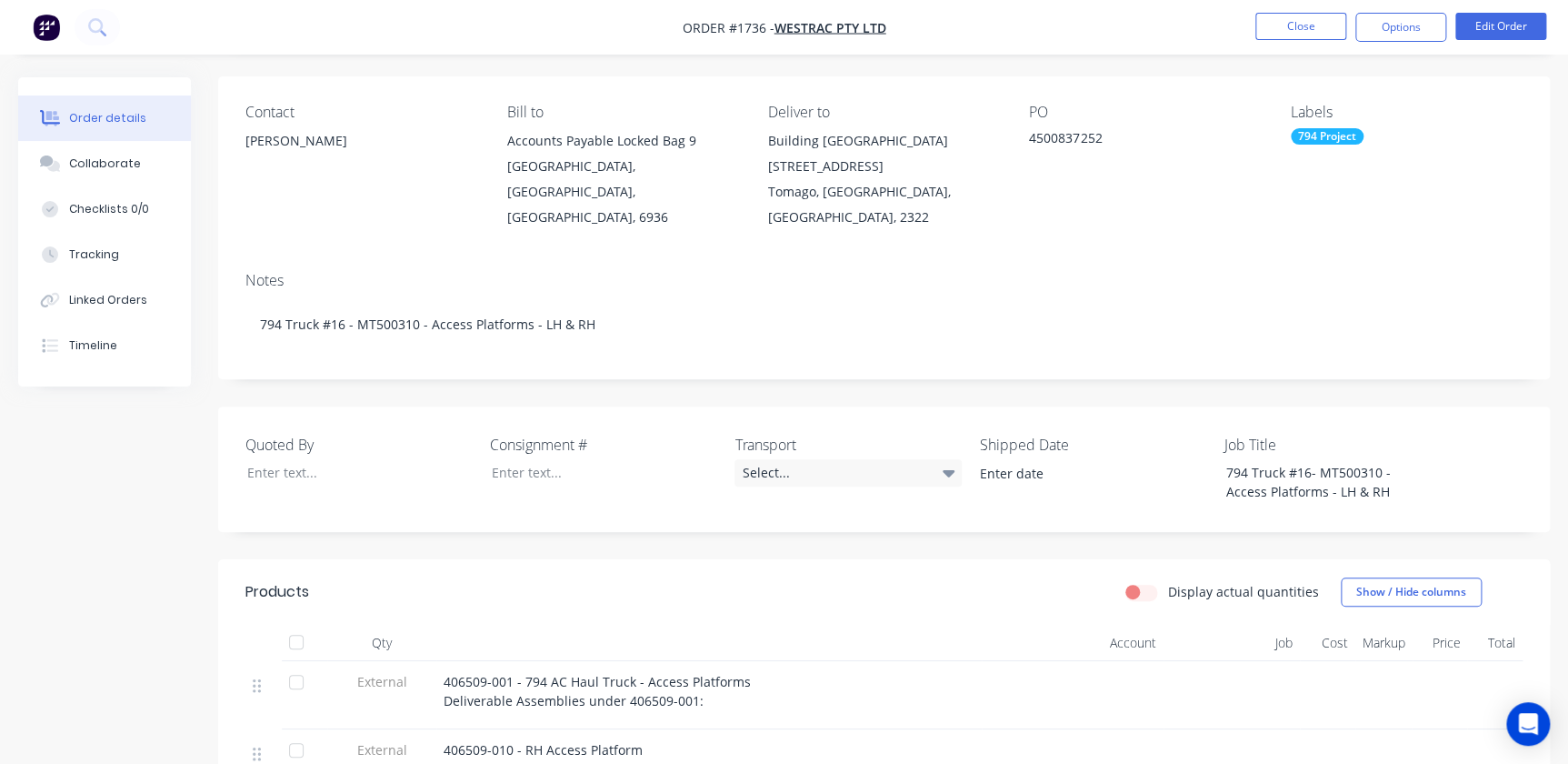
drag, startPoint x: 1310, startPoint y: 26, endPoint x: 1508, endPoint y: 192, distance: 258.4
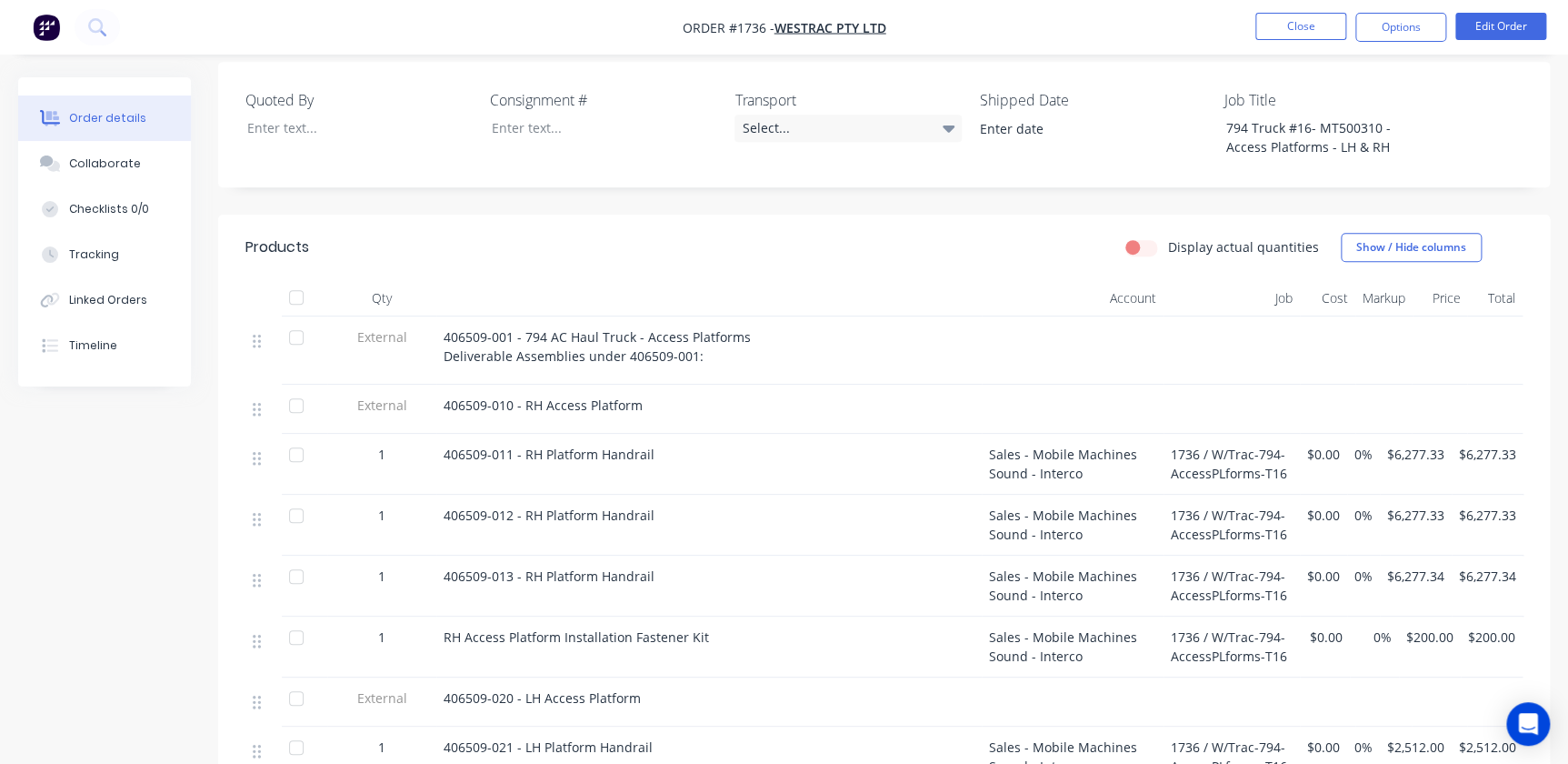
scroll to position [290, 0]
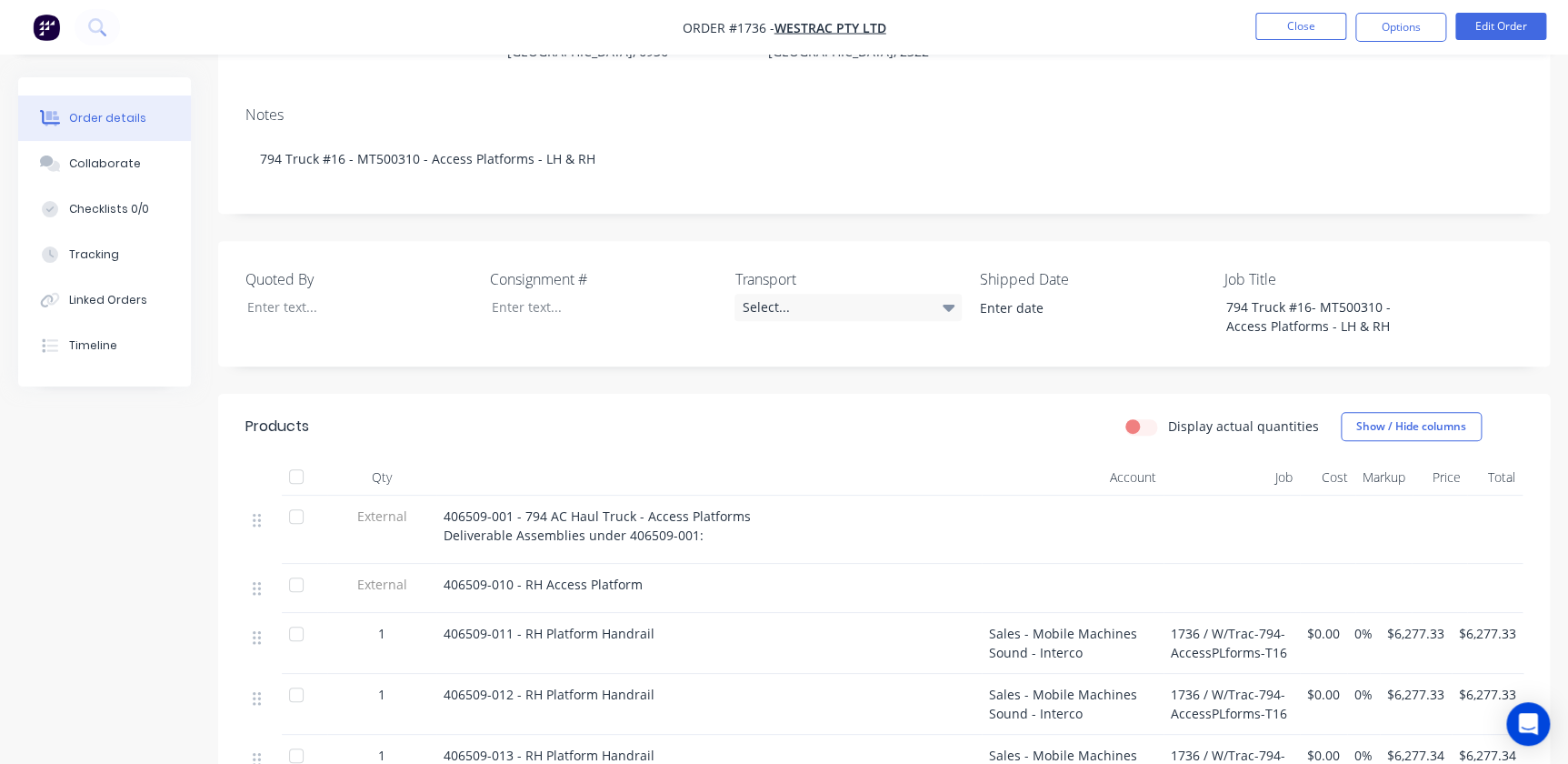
click at [1003, 11] on nav "Order #1736 - WesTrac Pty Ltd Close Options Edit Order" at bounding box center [784, 27] width 1568 height 55
click at [1003, 26] on button "Close" at bounding box center [1300, 26] width 91 height 27
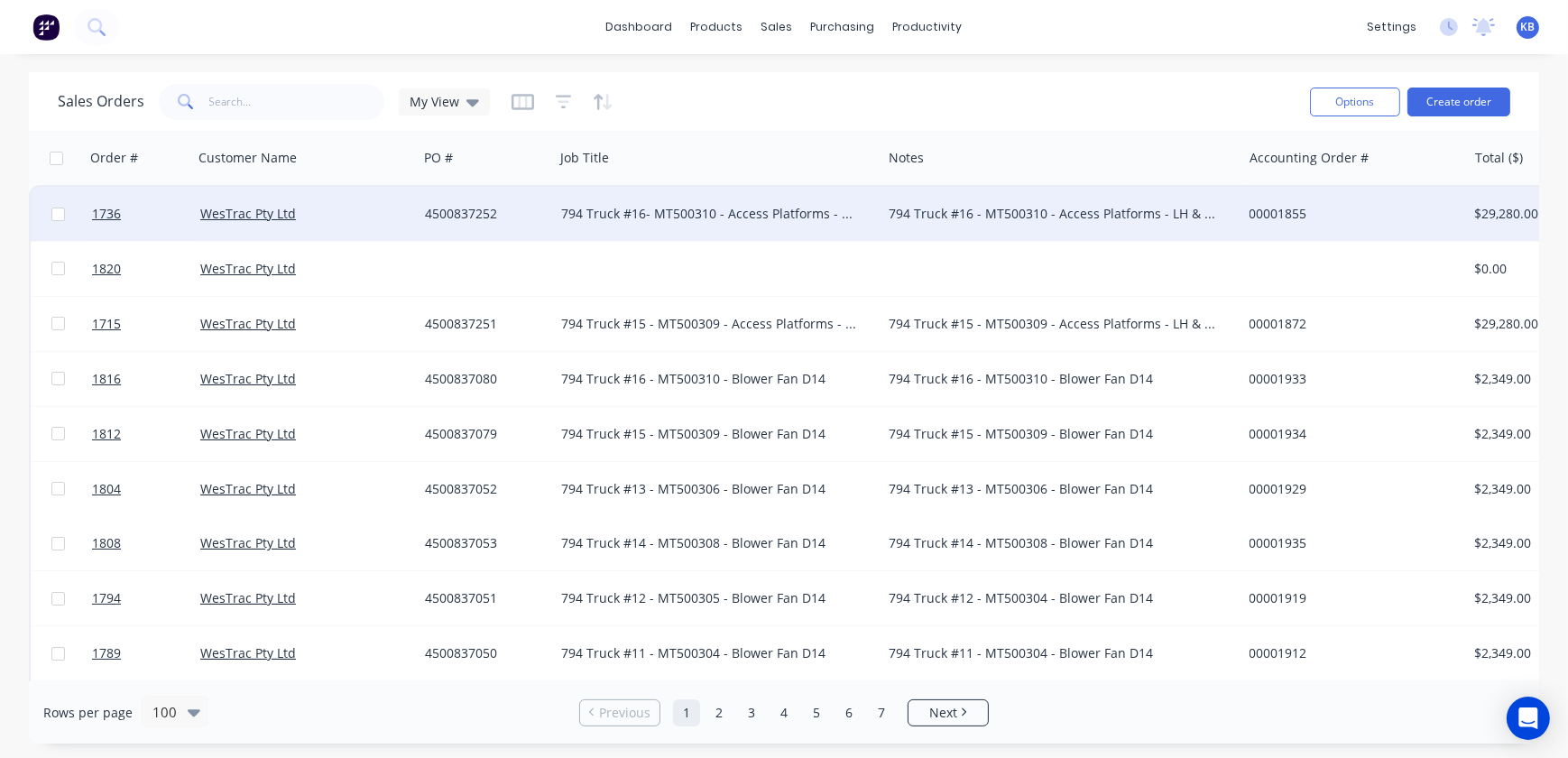
click at [640, 209] on div "794 Truck #16- MT500310 - Access Platforms - LH & RH" at bounding box center [709, 213] width 297 height 18
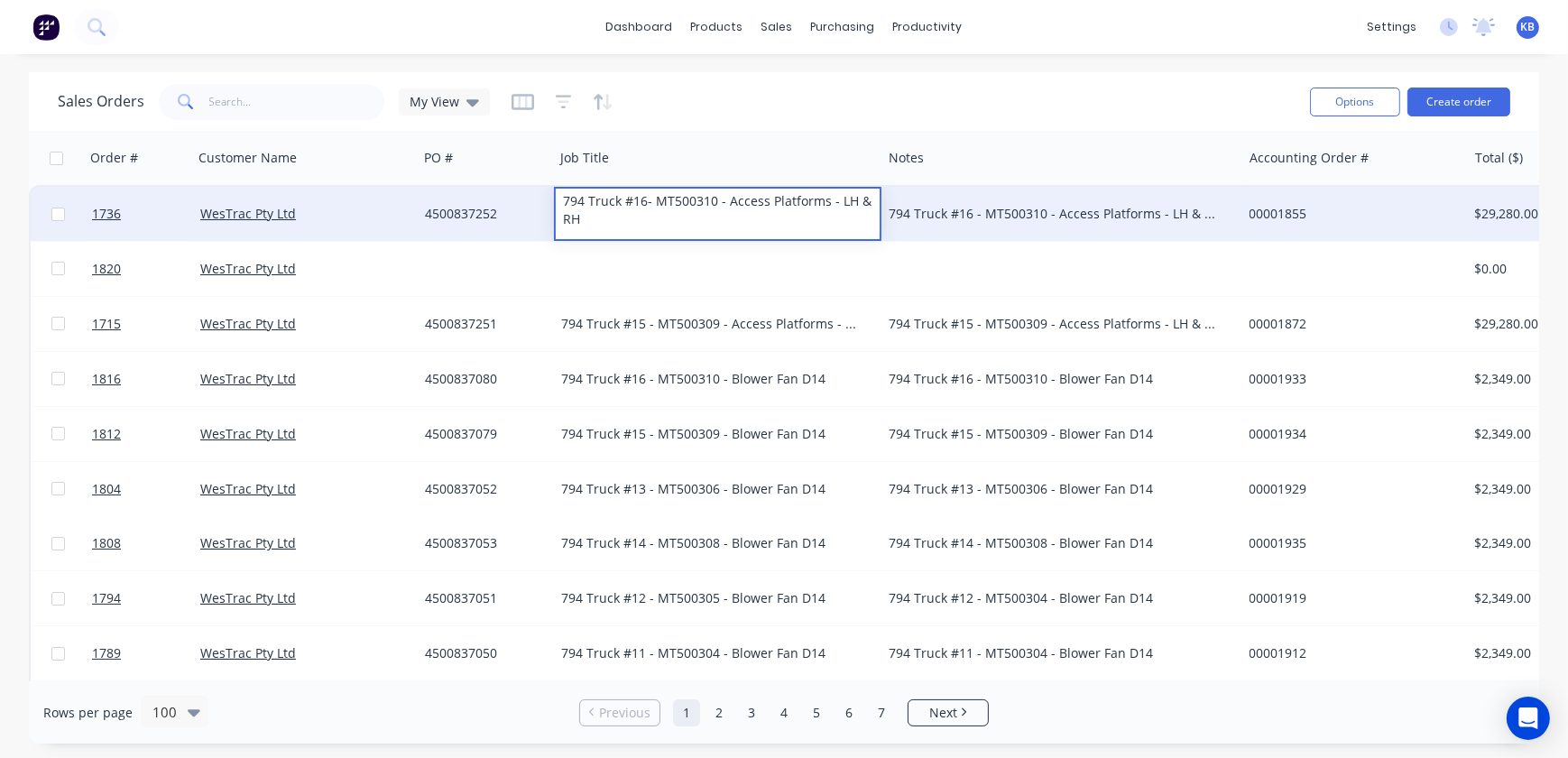
click at [649, 199] on div "794 Truck #16- MT500310 - Access Platforms - LH & RH" at bounding box center [718, 210] width 323 height 44
click at [640, 199] on div "794 Truck #16- MT500310 - Access Platforms - LH & RH" at bounding box center [718, 210] width 323 height 44
click at [647, 203] on div "794 Truck #16- MT500310 - Access Platforms - LH & RH" at bounding box center [718, 210] width 323 height 44
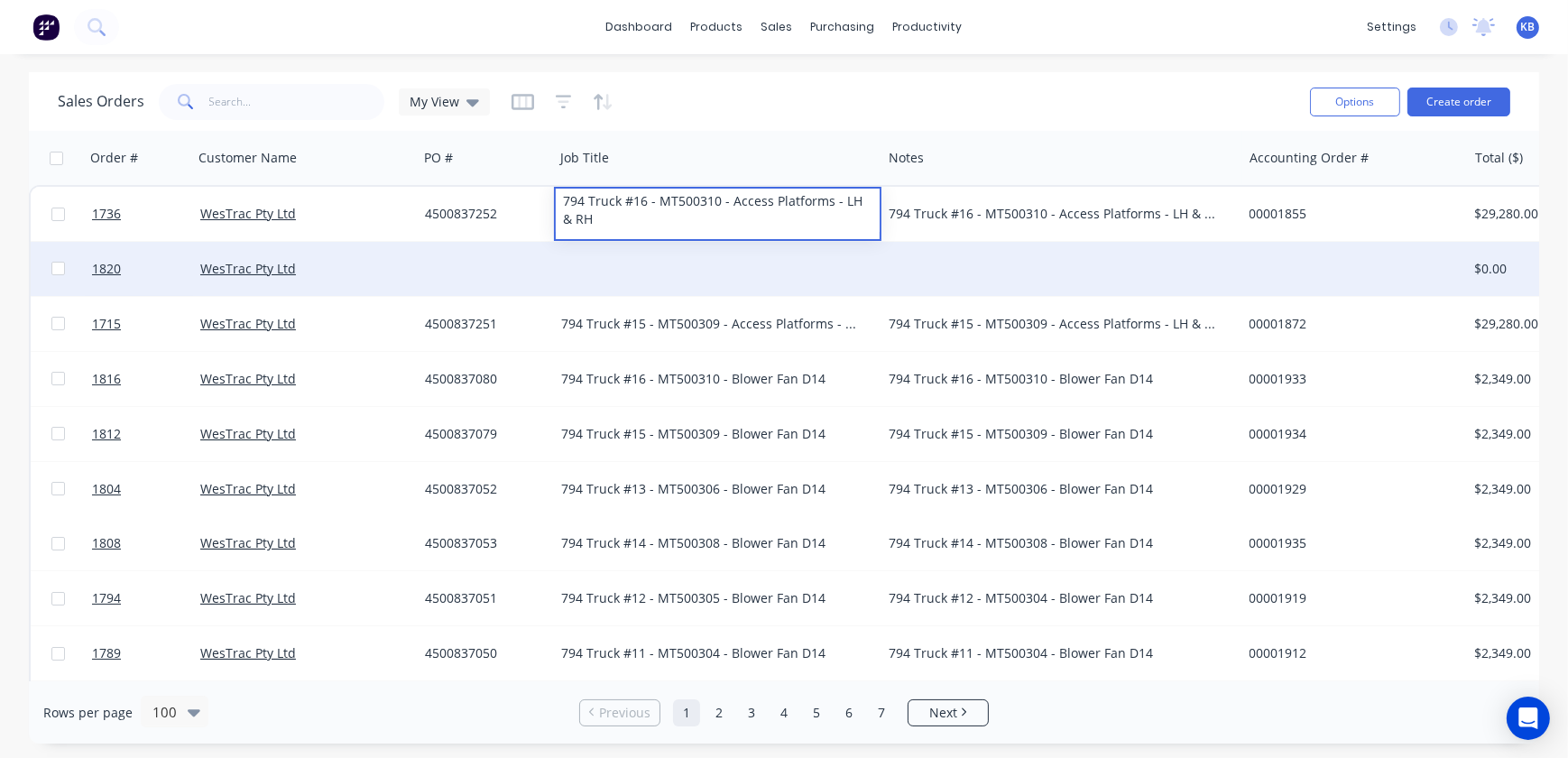
click at [704, 273] on div at bounding box center [718, 269] width 327 height 54
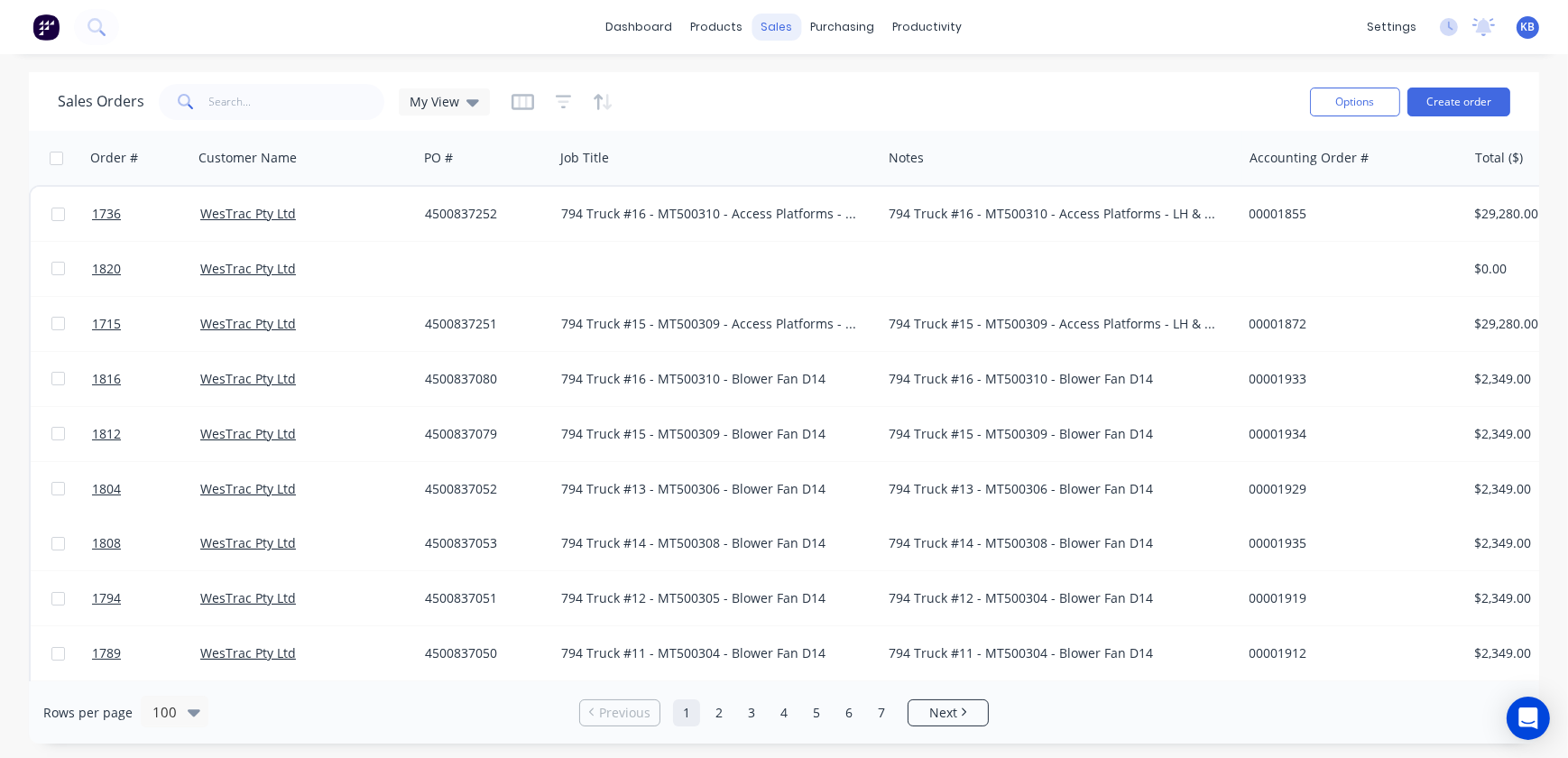
click at [784, 28] on div "sales" at bounding box center [777, 27] width 49 height 27
click at [825, 86] on div "Sales Orders" at bounding box center [845, 86] width 74 height 16
click at [455, 96] on span "My View" at bounding box center [434, 102] width 49 height 19
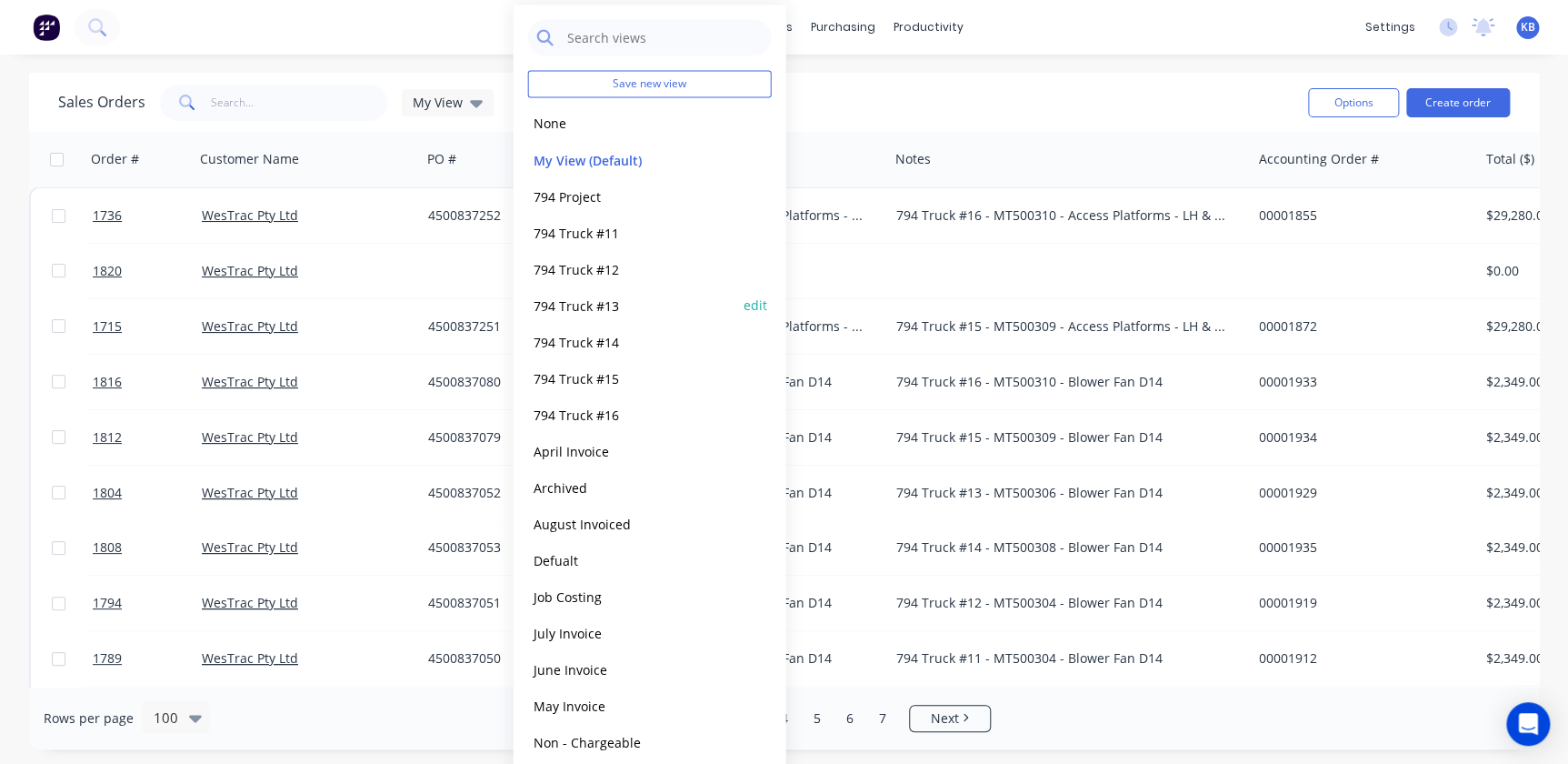
click at [613, 312] on button "794 Truck #13" at bounding box center [631, 304] width 207 height 20
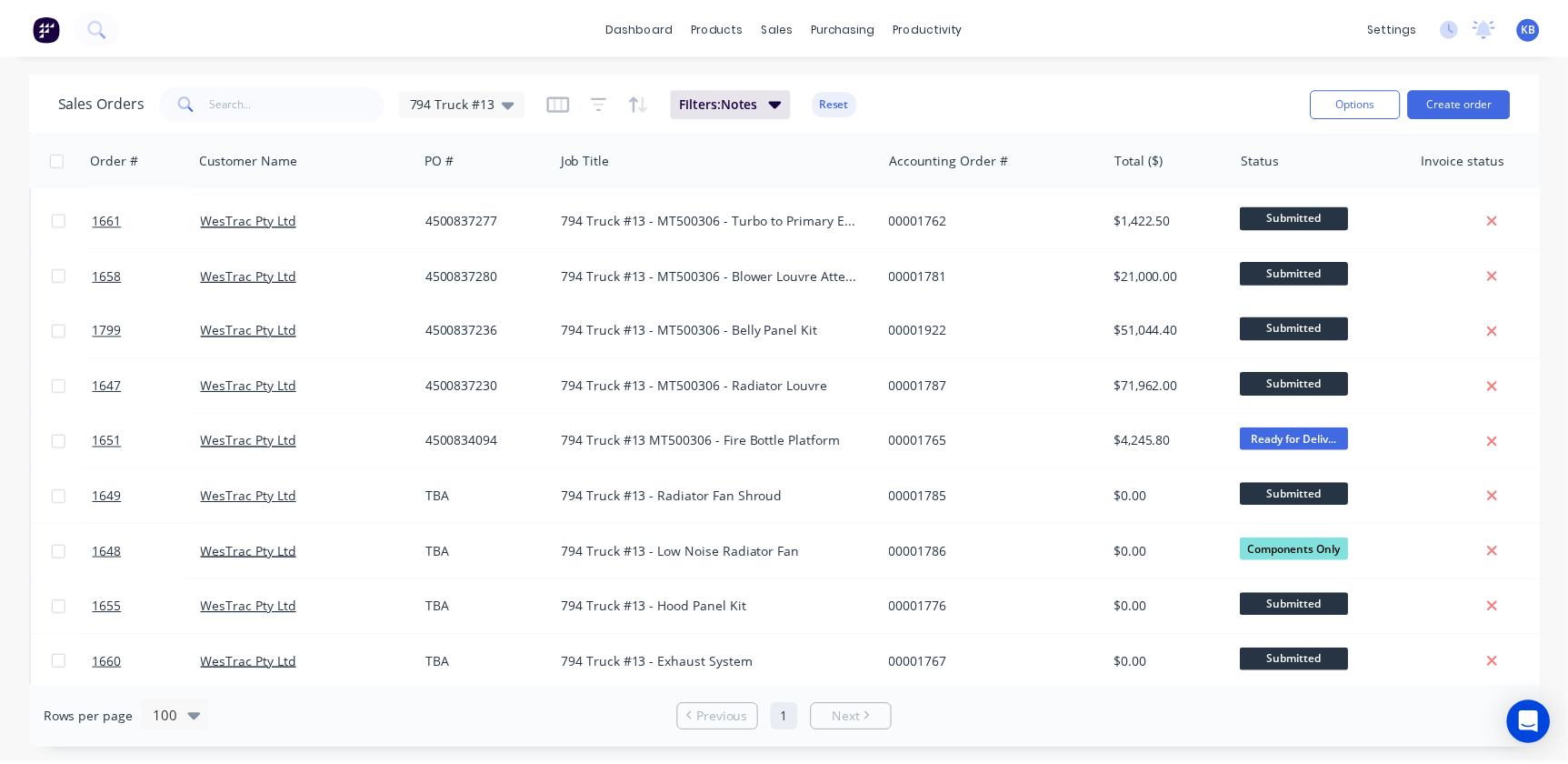
scroll to position [893, 0]
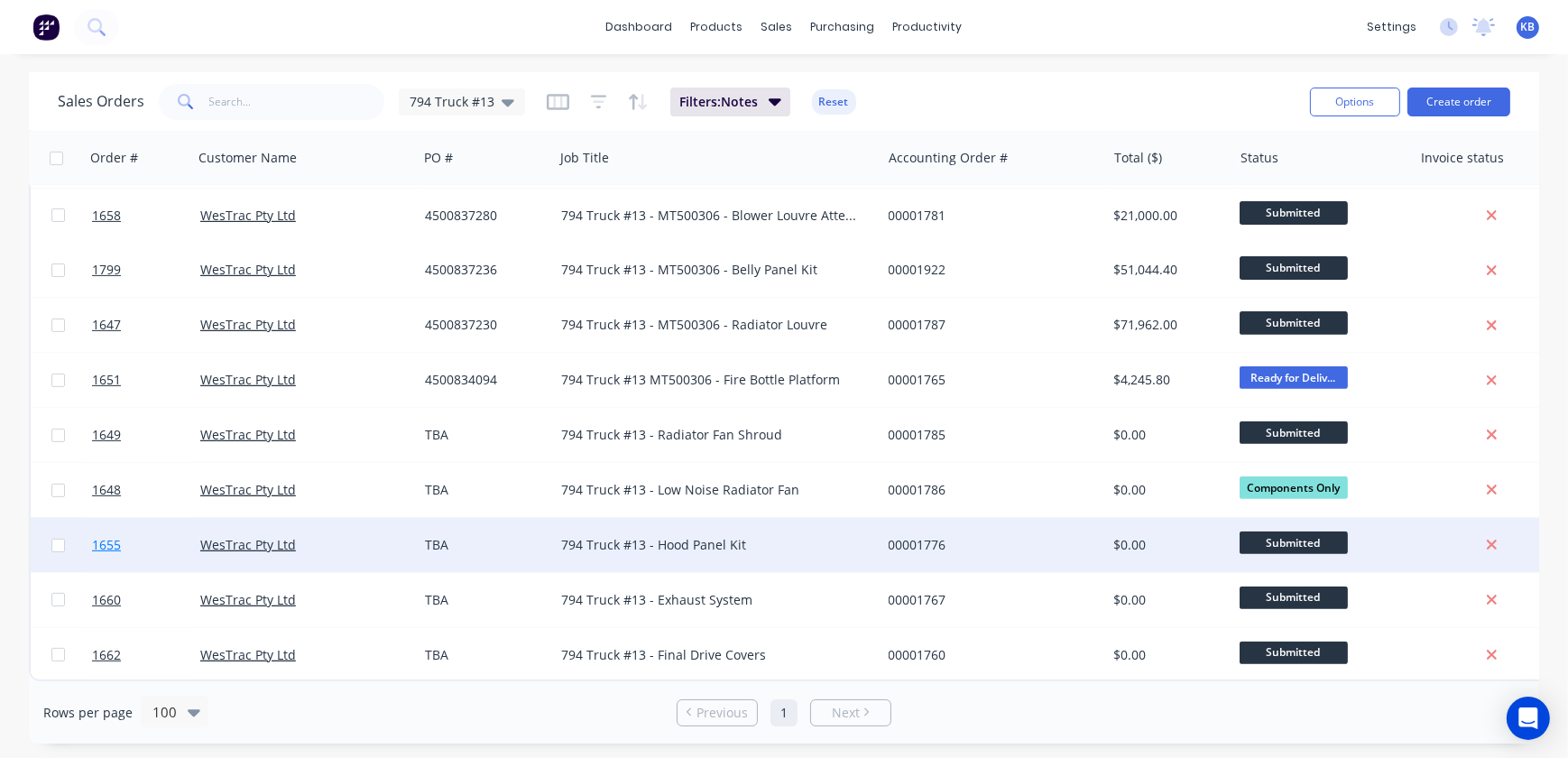
click at [104, 535] on span "1655" at bounding box center [107, 544] width 29 height 18
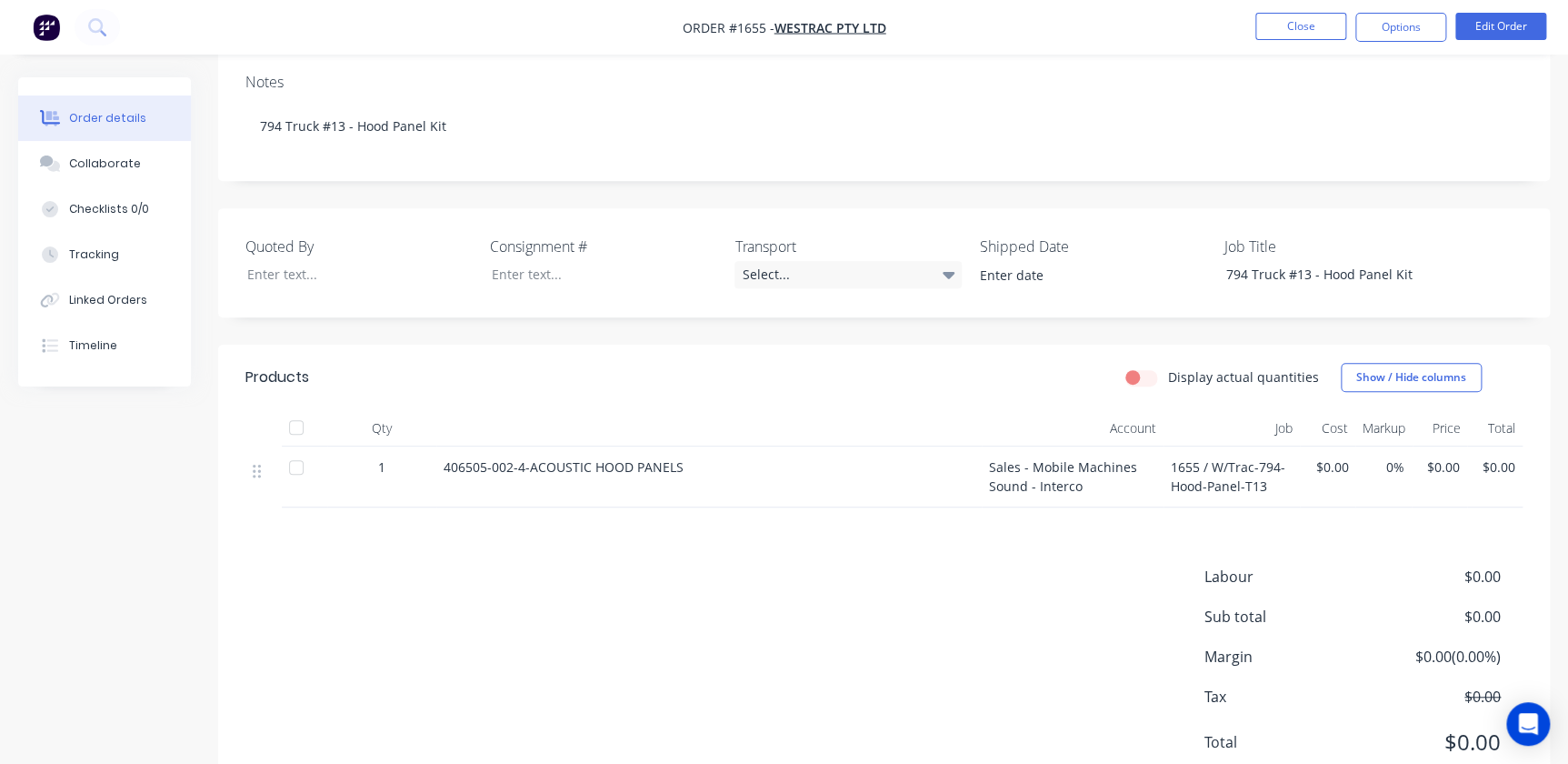
scroll to position [330, 0]
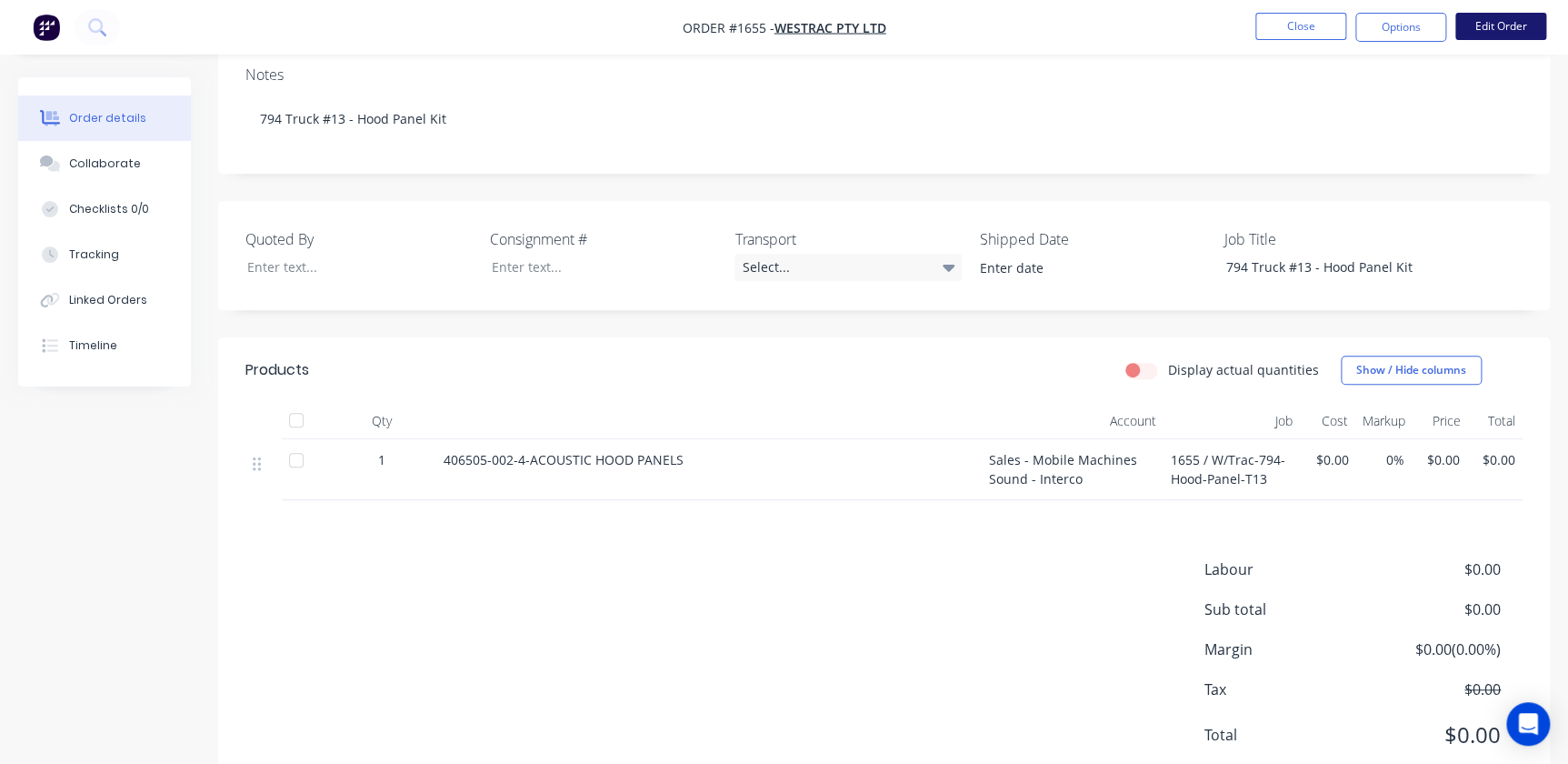
drag, startPoint x: 1476, startPoint y: 43, endPoint x: 1483, endPoint y: 36, distance: 9.9
click at [1003, 42] on nav "Order #1655 - WesTrac Pty Ltd Close Options Edit Order" at bounding box center [784, 27] width 1568 height 55
click at [1003, 33] on button "Edit Order" at bounding box center [1500, 26] width 91 height 27
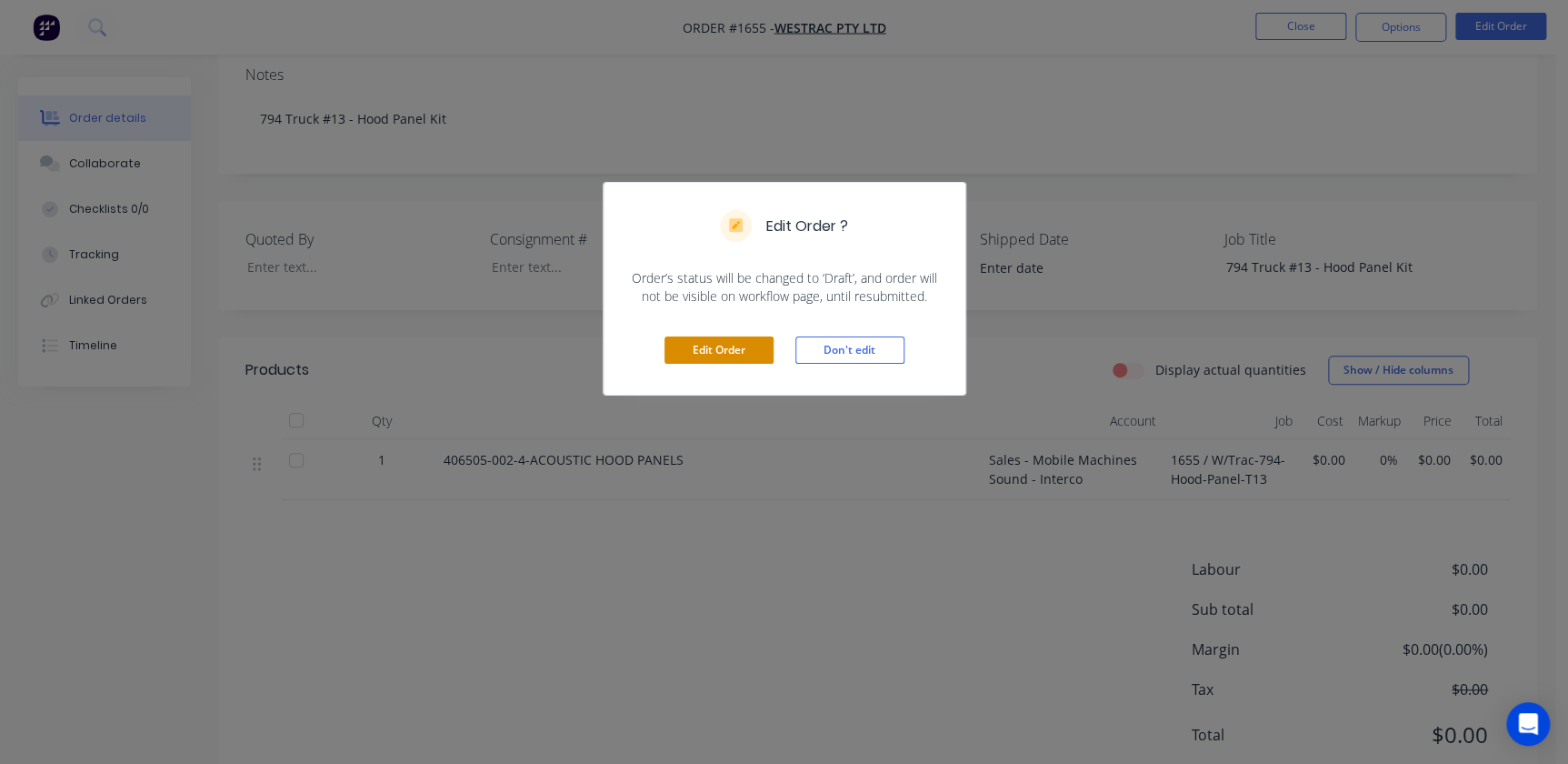
click at [737, 343] on button "Edit Order" at bounding box center [719, 350] width 109 height 27
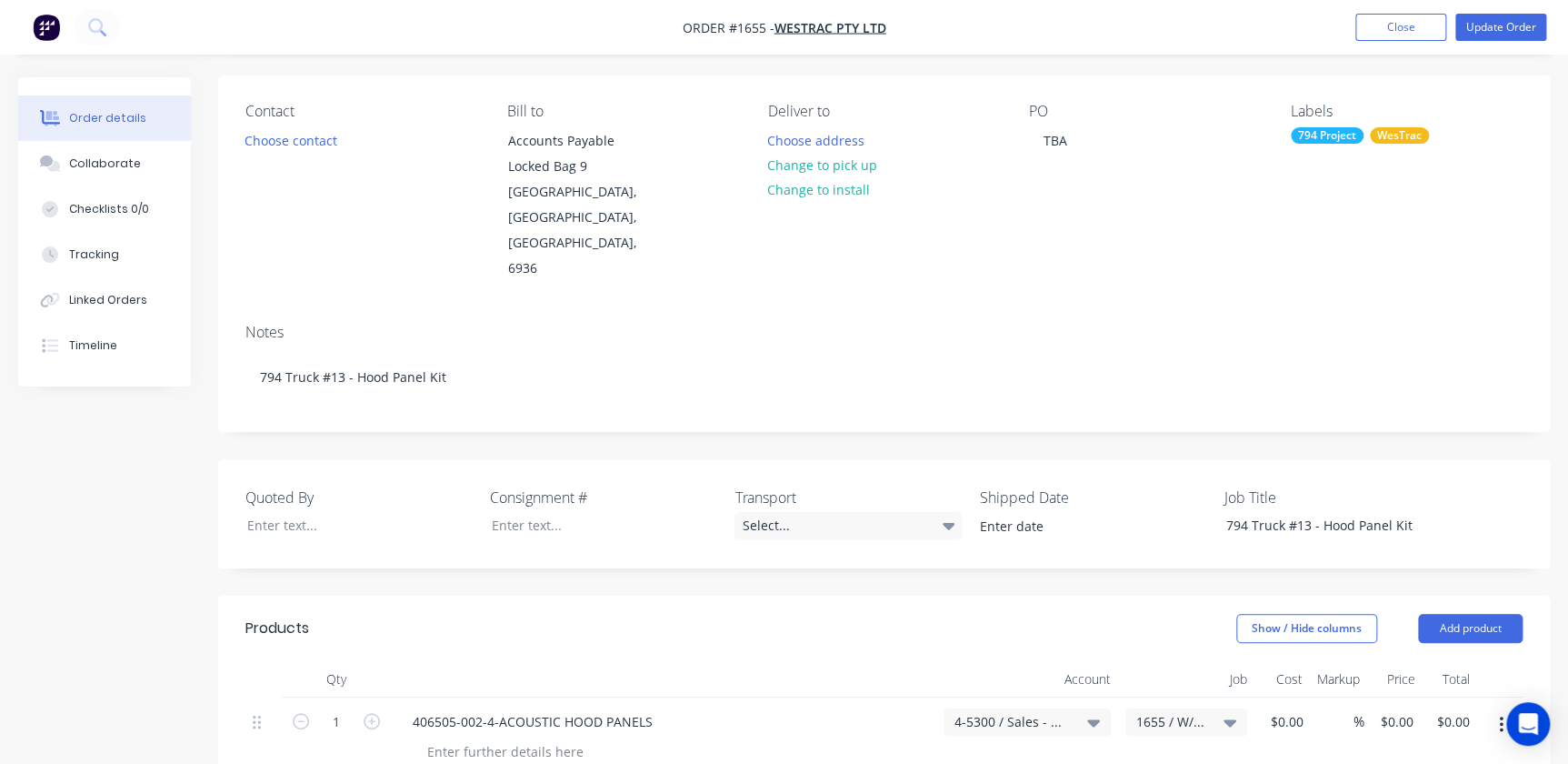
scroll to position [247, 0]
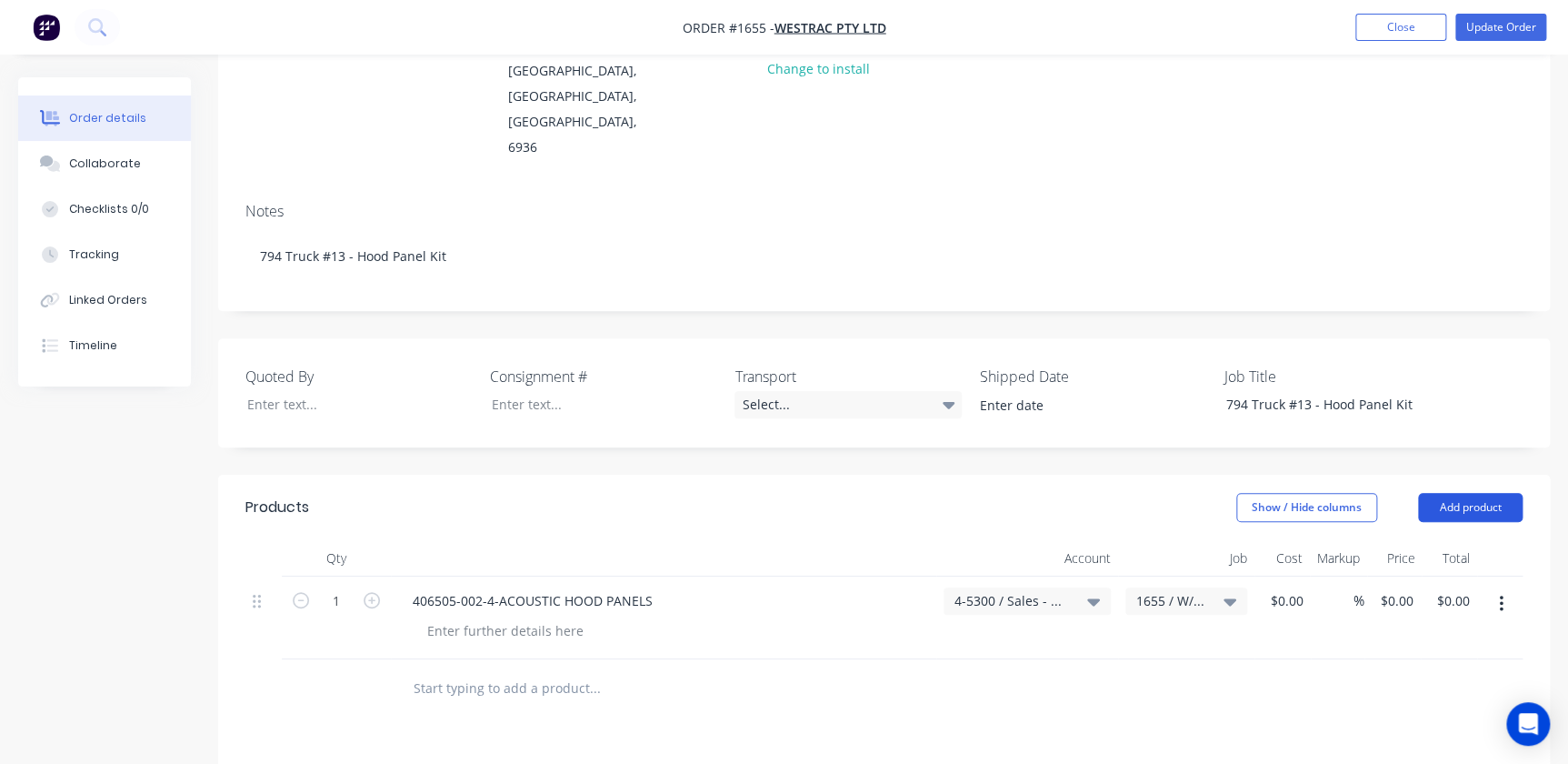
click at [1003, 493] on button "Add product" at bounding box center [1469, 507] width 104 height 29
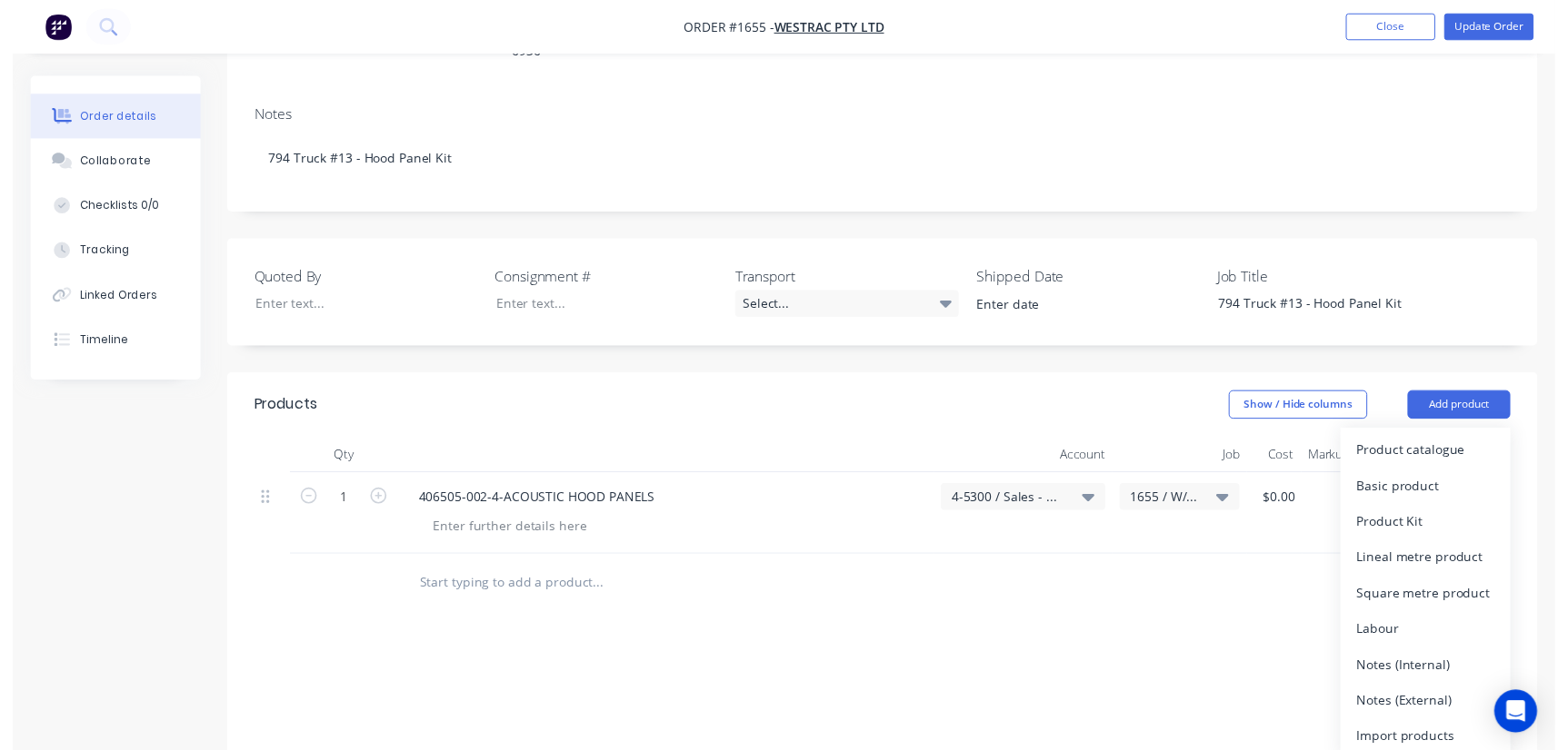
scroll to position [495, 0]
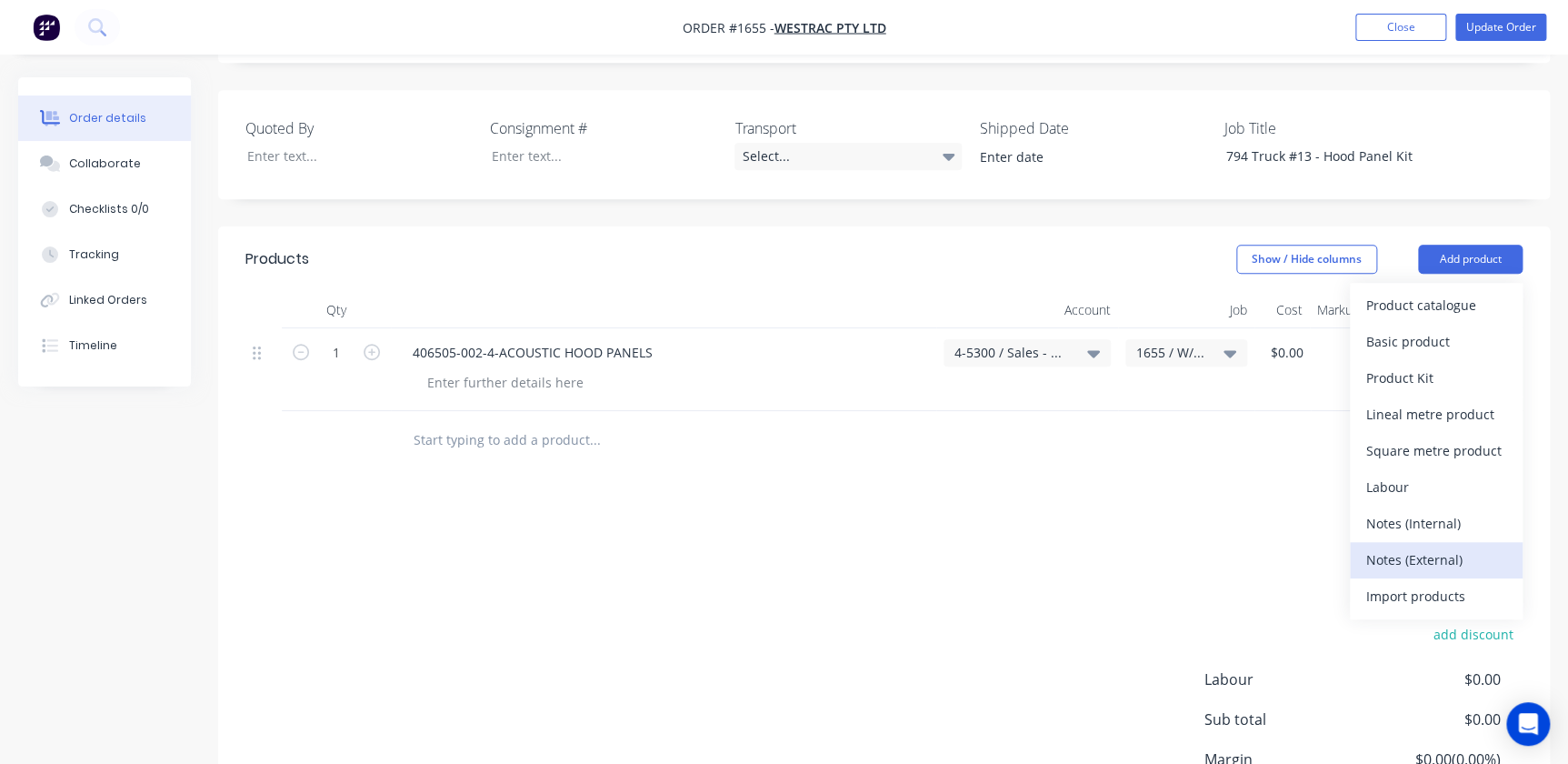
click at [1003, 542] on button "Notes (External)" at bounding box center [1435, 559] width 173 height 36
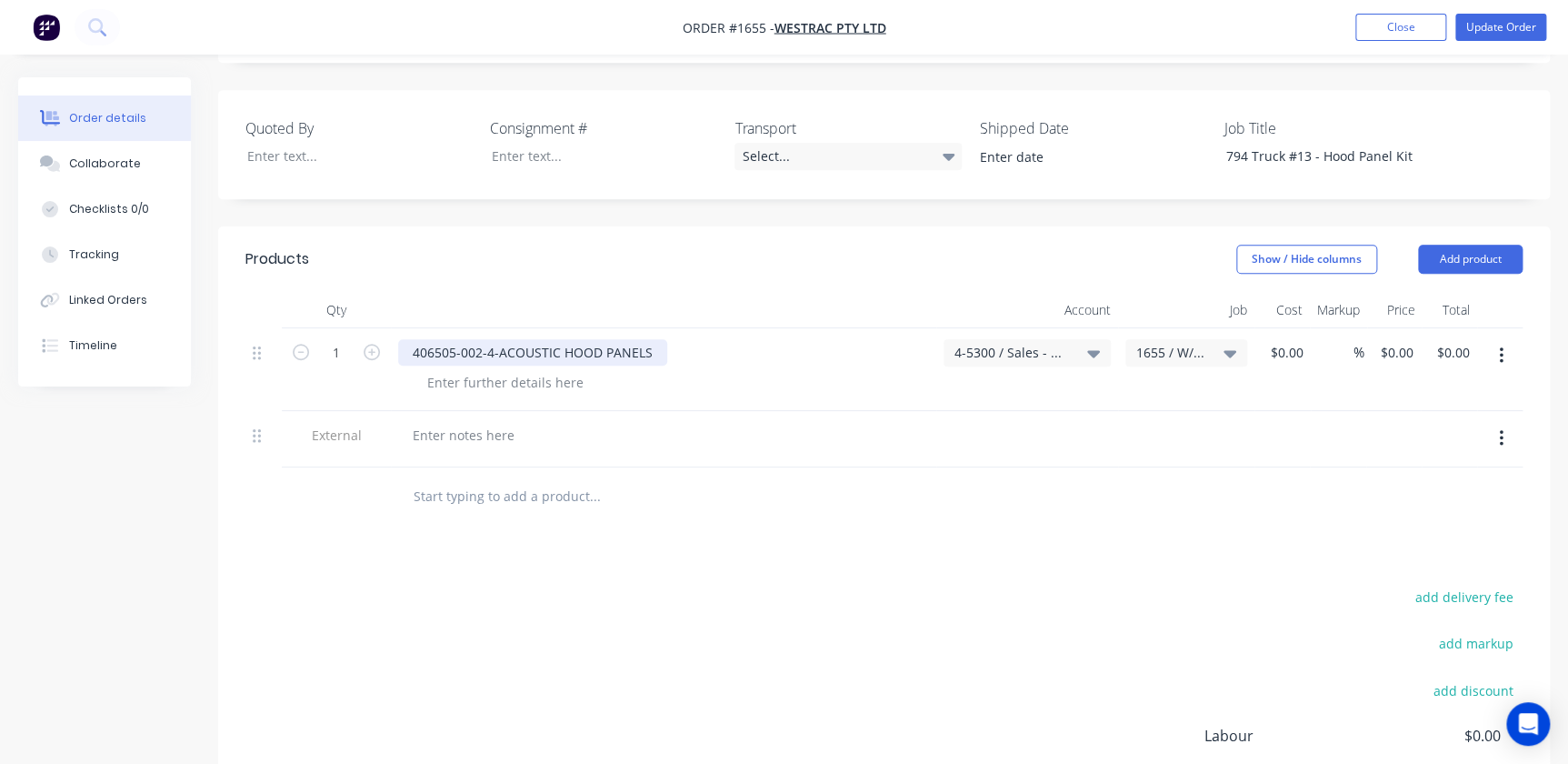
click at [578, 339] on div "406505-002-4-ACOUSTIC HOOD PANELS" at bounding box center [533, 351] width 269 height 26
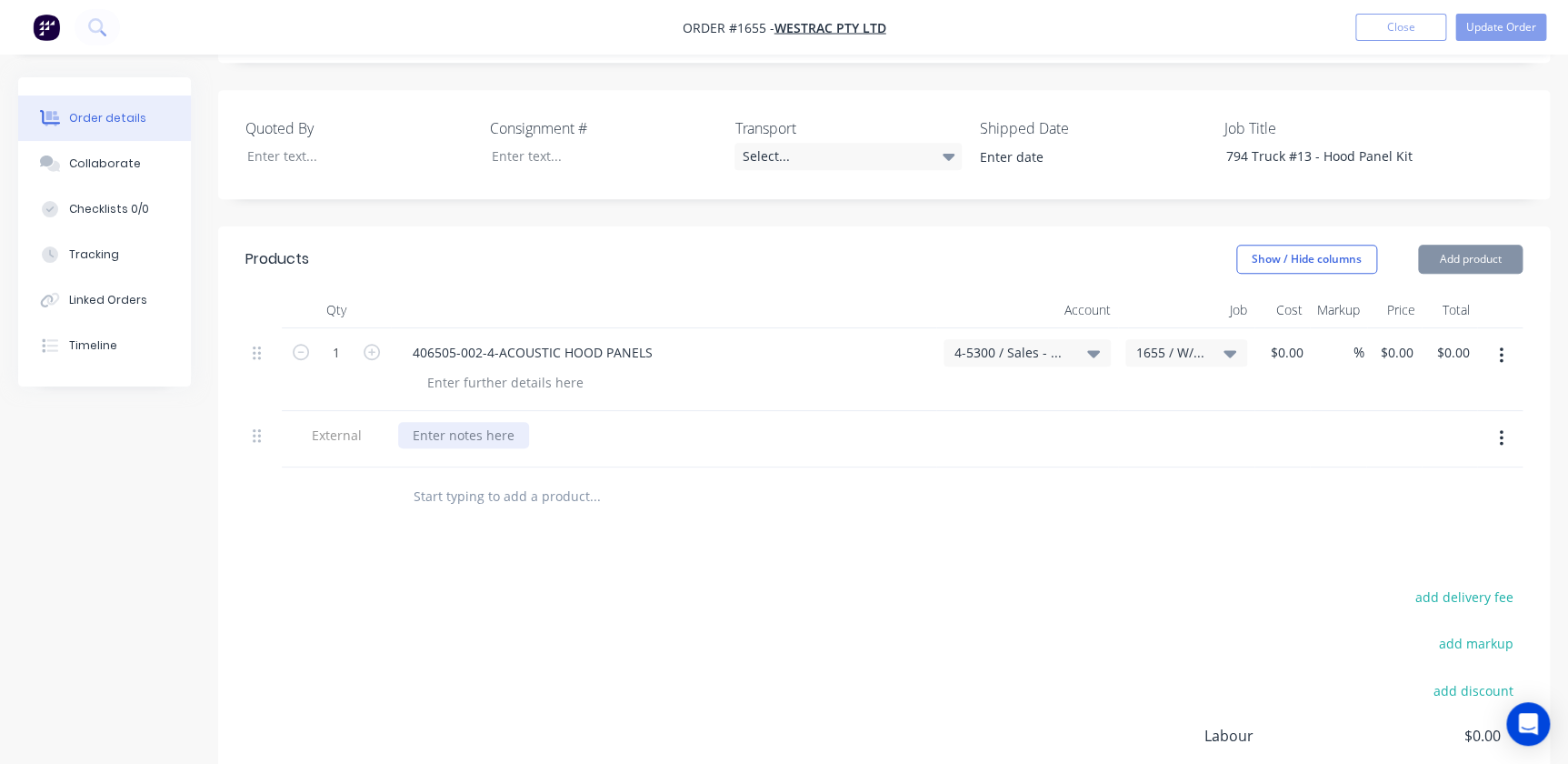
click at [446, 411] on div at bounding box center [663, 439] width 545 height 57
click at [444, 422] on div at bounding box center [463, 434] width 131 height 26
paste div
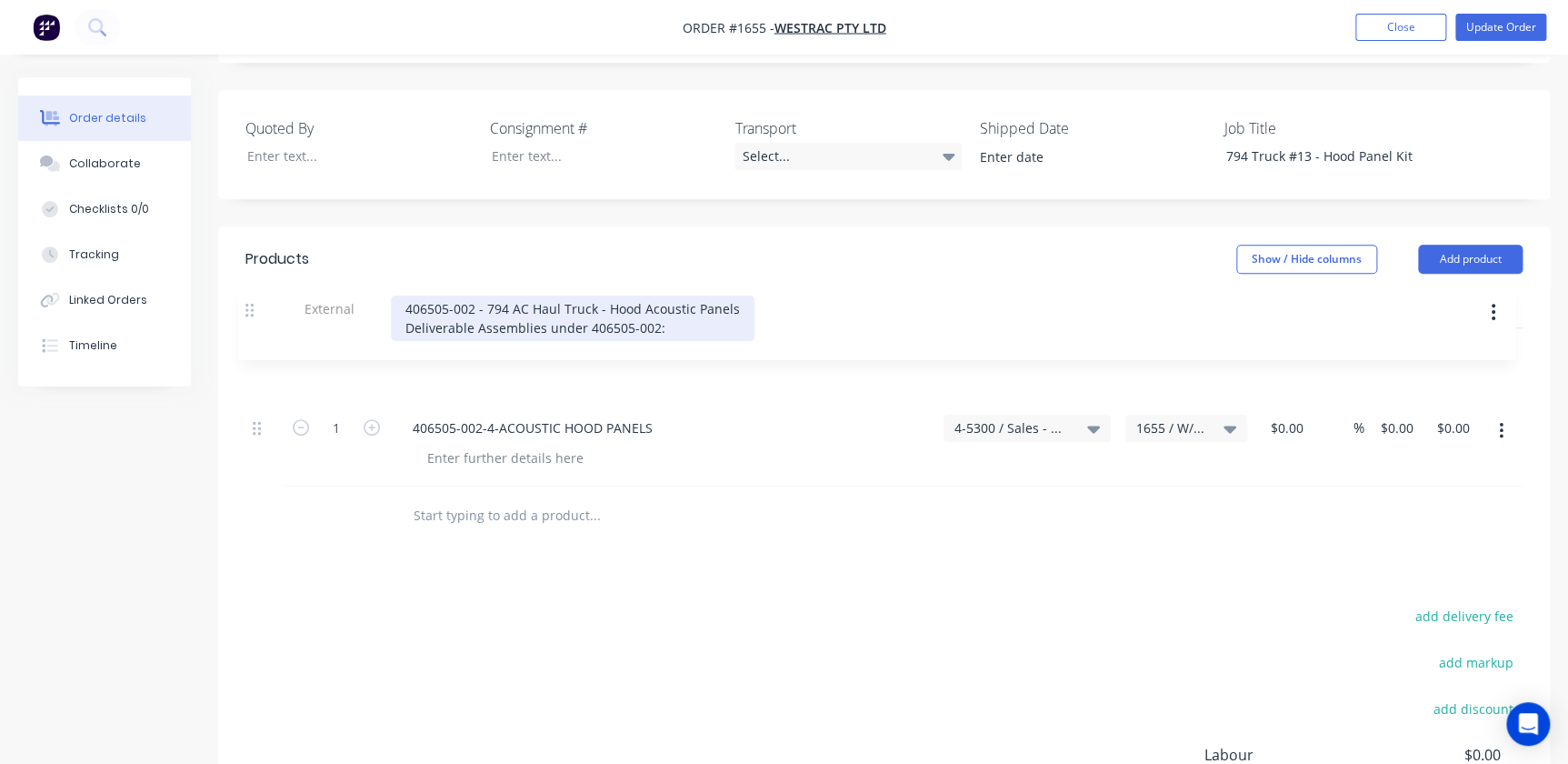
drag, startPoint x: 261, startPoint y: 386, endPoint x: 258, endPoint y: 302, distance: 84.1
click at [257, 328] on div "1 406505-002-4-ACOUSTIC HOOD PANELS 4-5300 / Sales - Mobile Machines Sound - In…" at bounding box center [884, 407] width 1277 height 158
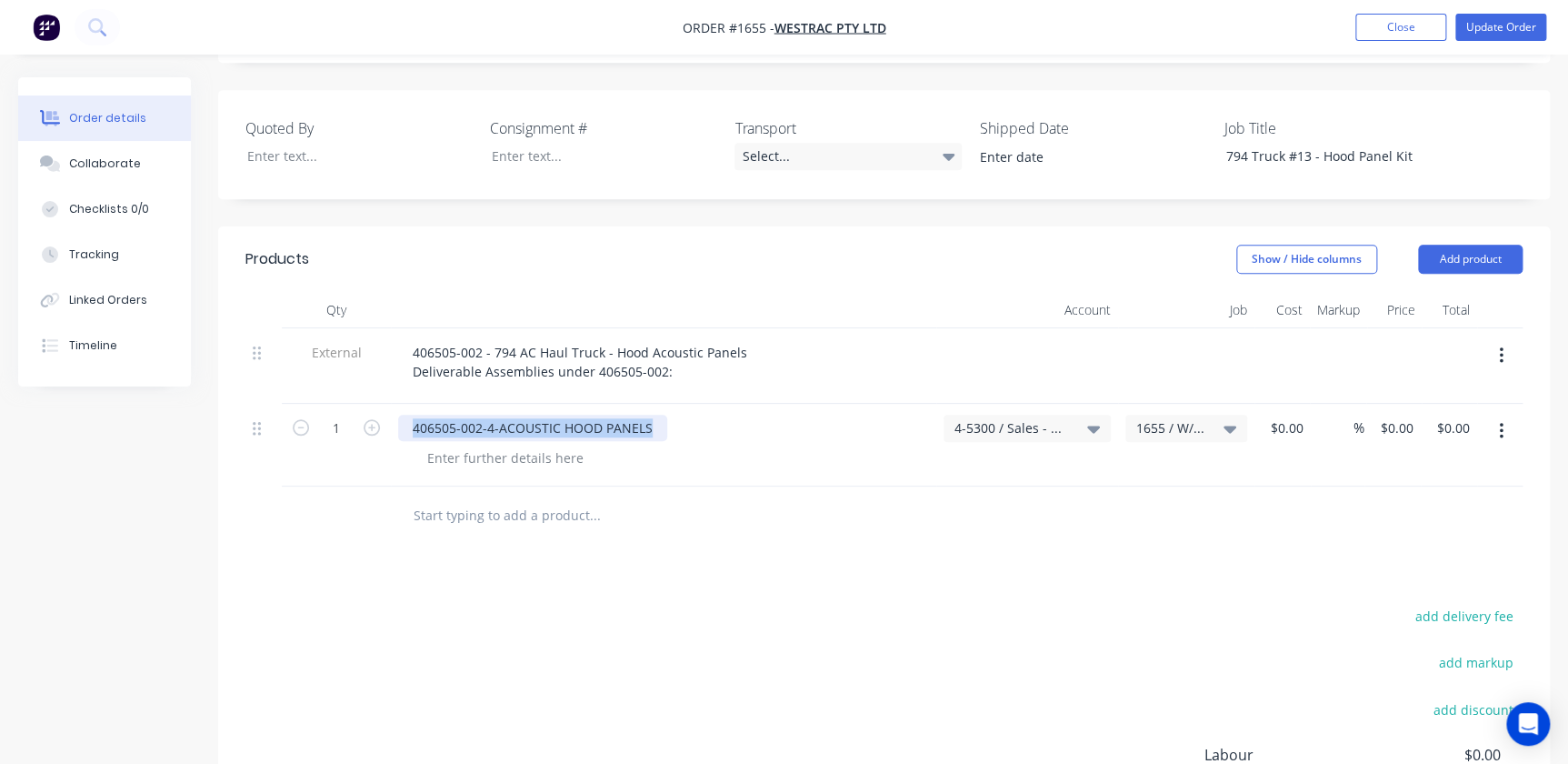
drag, startPoint x: 708, startPoint y: 380, endPoint x: 380, endPoint y: 382, distance: 328.0
click at [381, 404] on div "1 406505-002-4-ACOUSTIC HOOD PANELS 4-5300 / Sales - Mobile Machines Sound - In…" at bounding box center [884, 445] width 1277 height 83
paste div
drag, startPoint x: 462, startPoint y: 462, endPoint x: 474, endPoint y: 466, distance: 12.6
click at [462, 498] on input "text" at bounding box center [594, 515] width 364 height 36
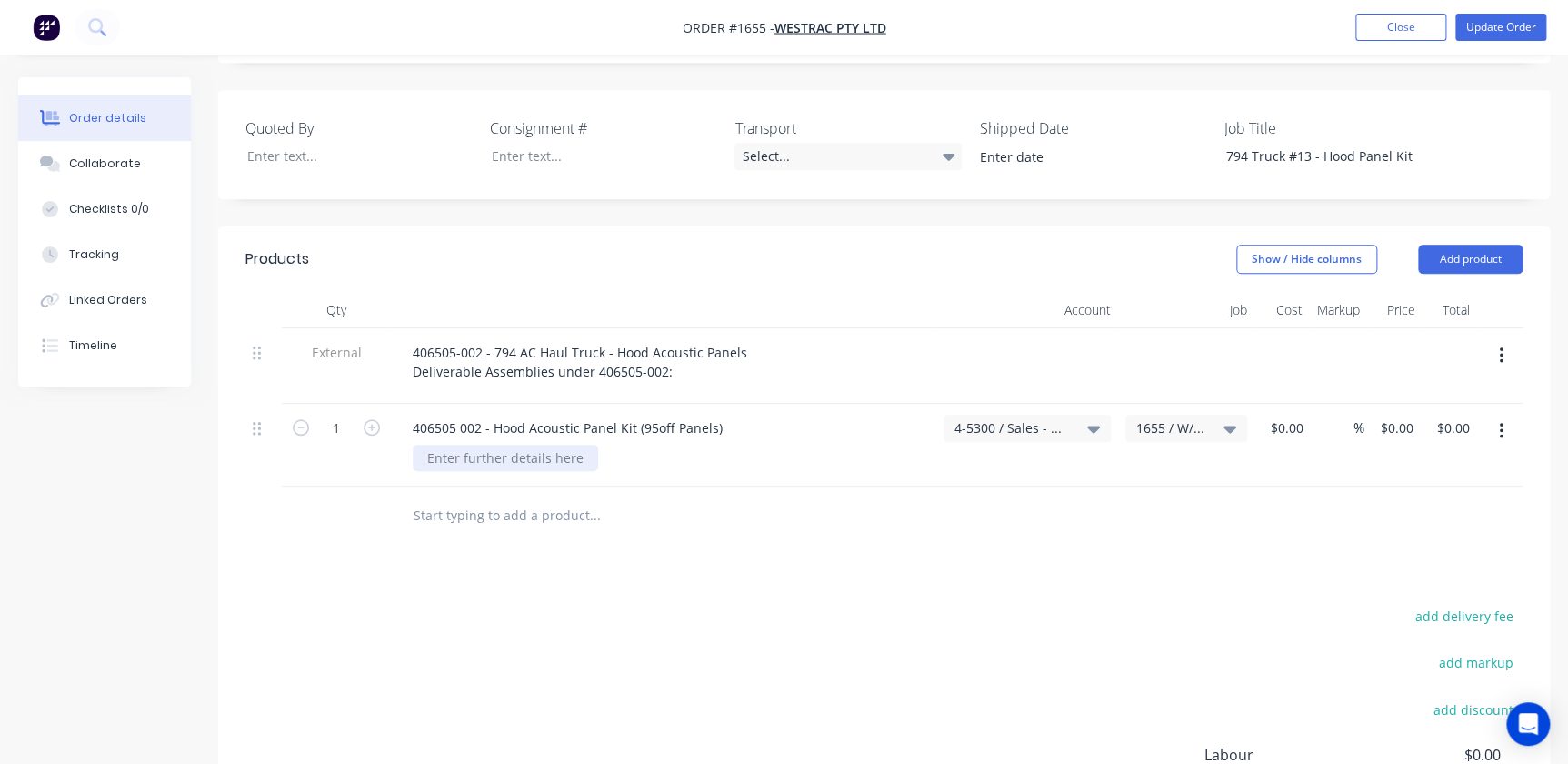
drag, startPoint x: 573, startPoint y: 412, endPoint x: 555, endPoint y: 418, distance: 19.0
click at [573, 445] on div at bounding box center [505, 458] width 185 height 26
click at [513, 486] on div at bounding box center [718, 515] width 655 height 60
drag, startPoint x: 399, startPoint y: 462, endPoint x: 409, endPoint y: 462, distance: 10.0
click at [403, 498] on div at bounding box center [670, 515] width 545 height 36
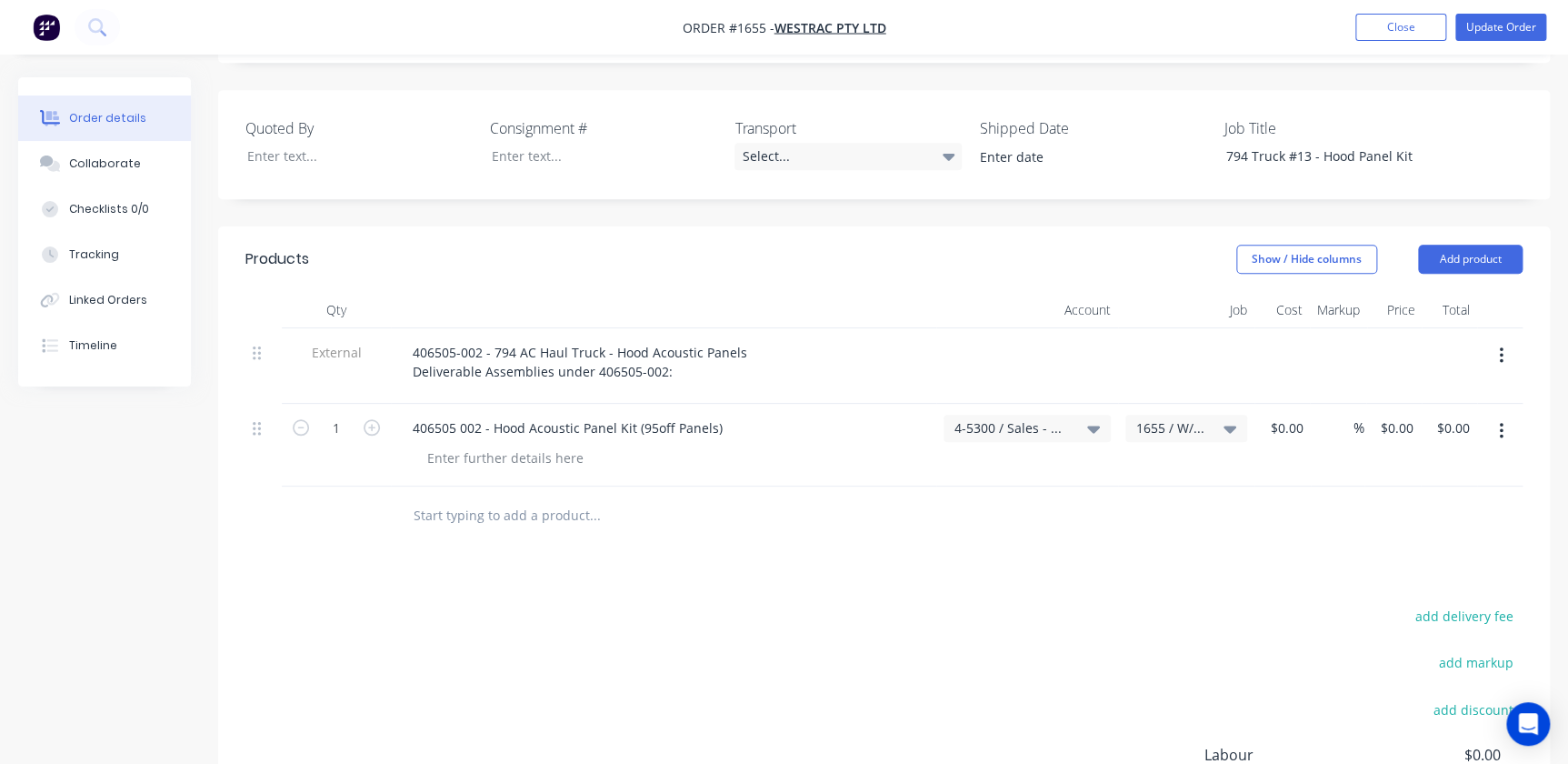
drag, startPoint x: 409, startPoint y: 462, endPoint x: 744, endPoint y: 477, distance: 335.3
click at [793, 486] on div at bounding box center [718, 515] width 655 height 60
click at [598, 498] on input "text" at bounding box center [594, 515] width 364 height 36
click at [602, 498] on input "text" at bounding box center [594, 515] width 364 height 36
paste input "Acoustic Hood Panel Installation Fastener Kit"
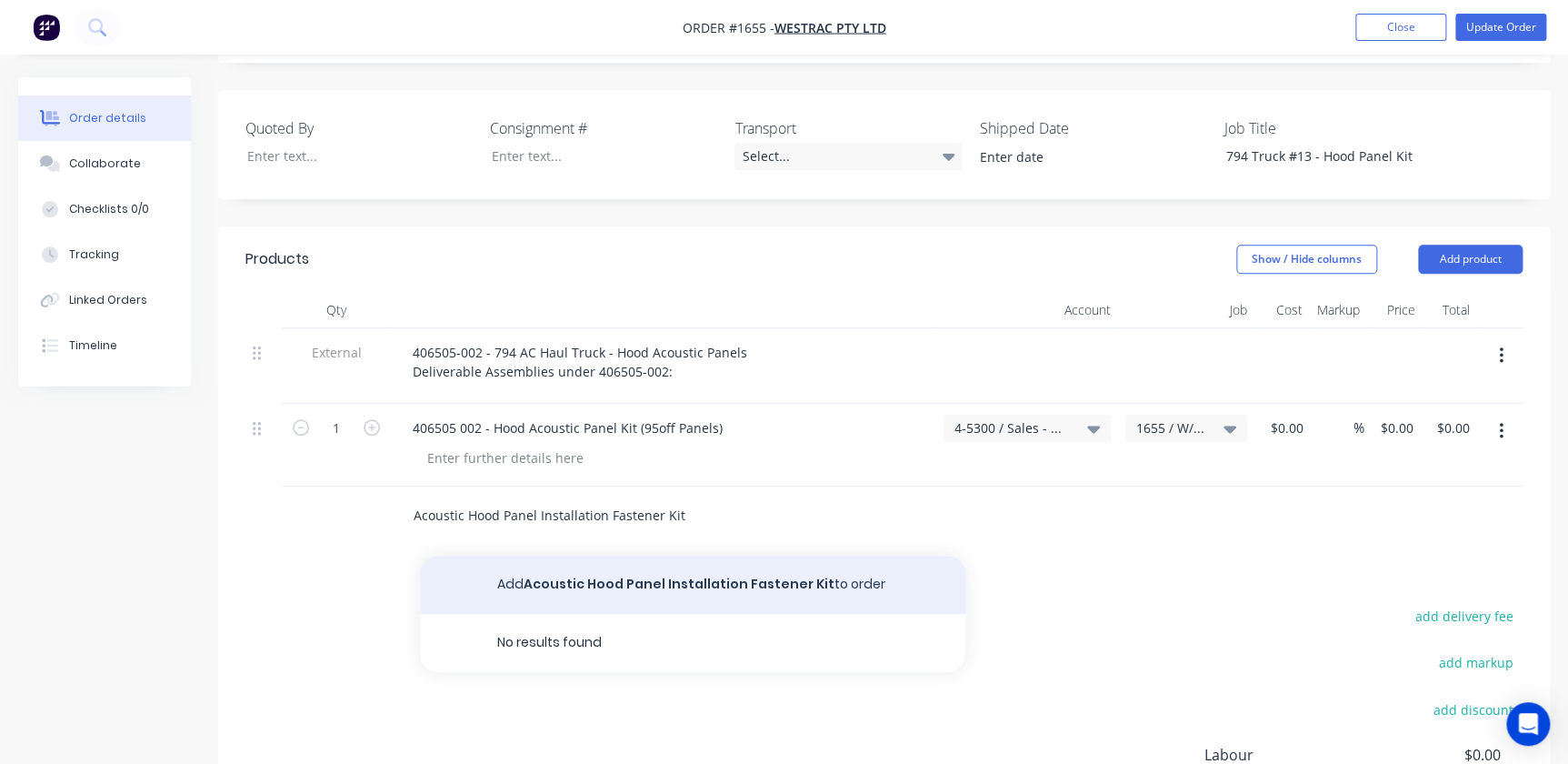
type input "Acoustic Hood Panel Installation Fastener Kit"
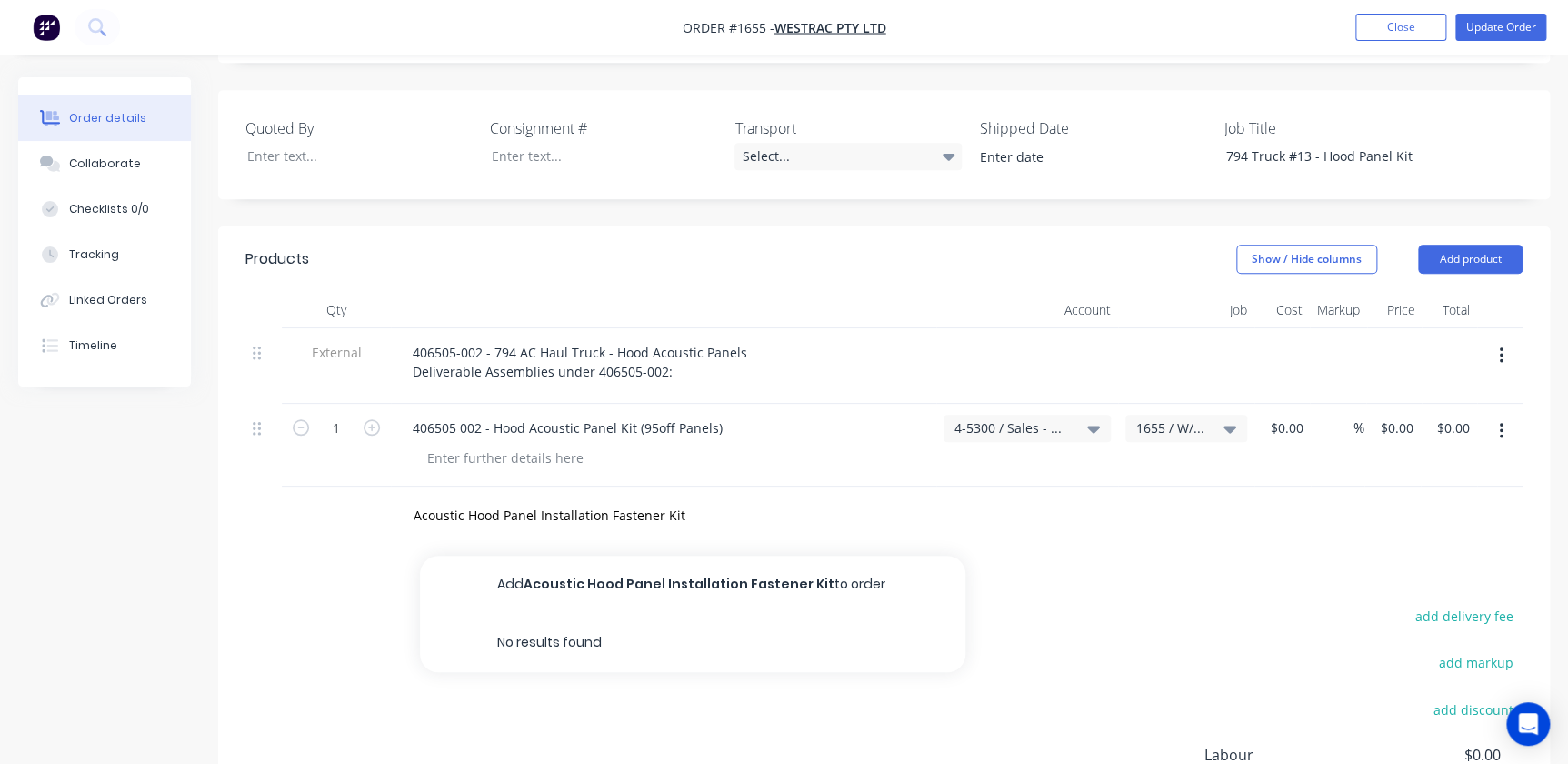
drag, startPoint x: 743, startPoint y: 513, endPoint x: 751, endPoint y: 520, distance: 10.6
click at [744, 555] on button "Add Acoustic Hood Panel Installation Fastener Kit to order" at bounding box center [692, 584] width 545 height 59
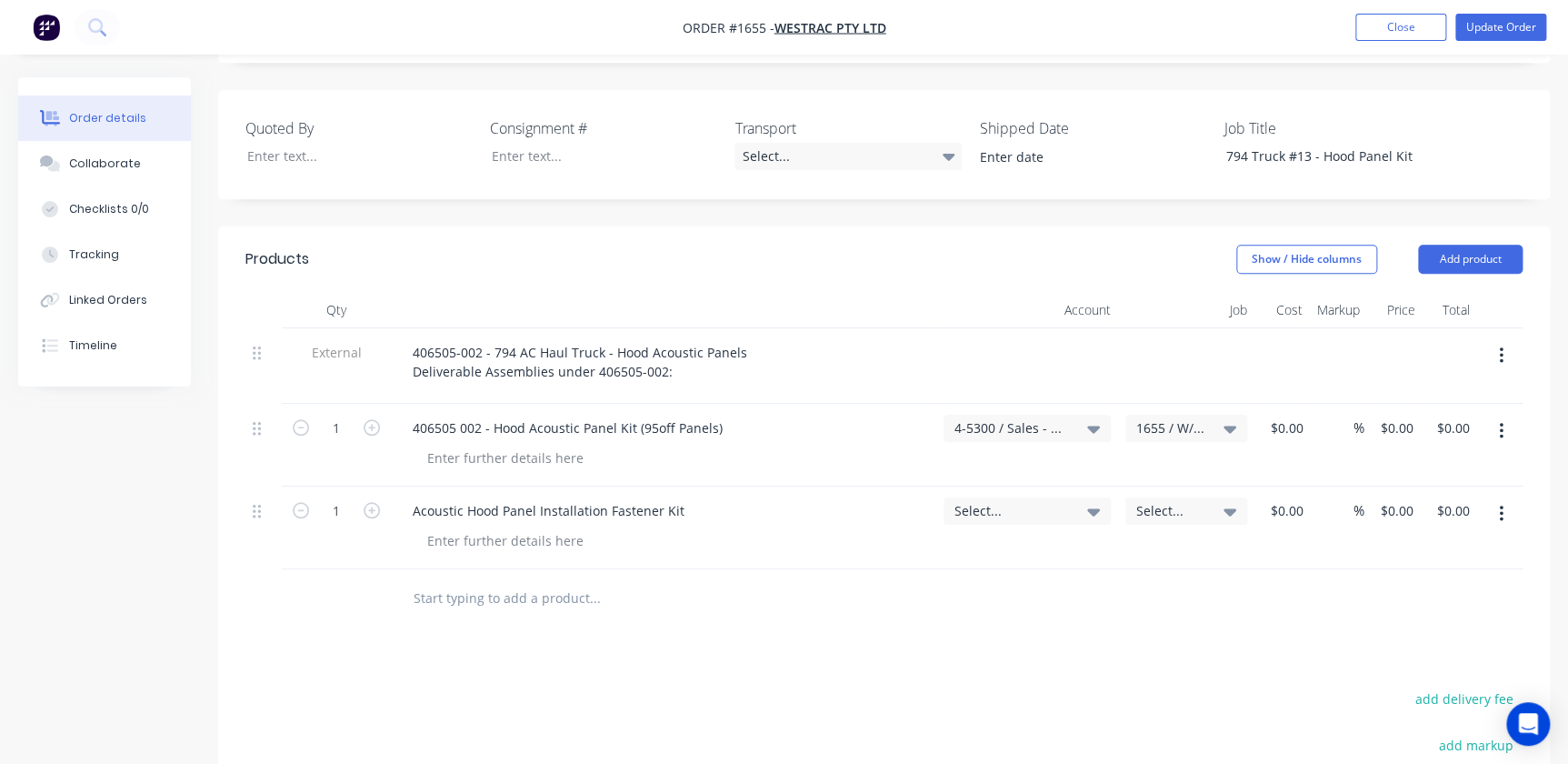
drag, startPoint x: 993, startPoint y: 471, endPoint x: 996, endPoint y: 459, distance: 12.4
click at [997, 498] on div "Select..." at bounding box center [1026, 511] width 167 height 27
click at [996, 501] on span "Select..." at bounding box center [1011, 510] width 114 height 20
click at [962, 547] on input at bounding box center [997, 565] width 186 height 36
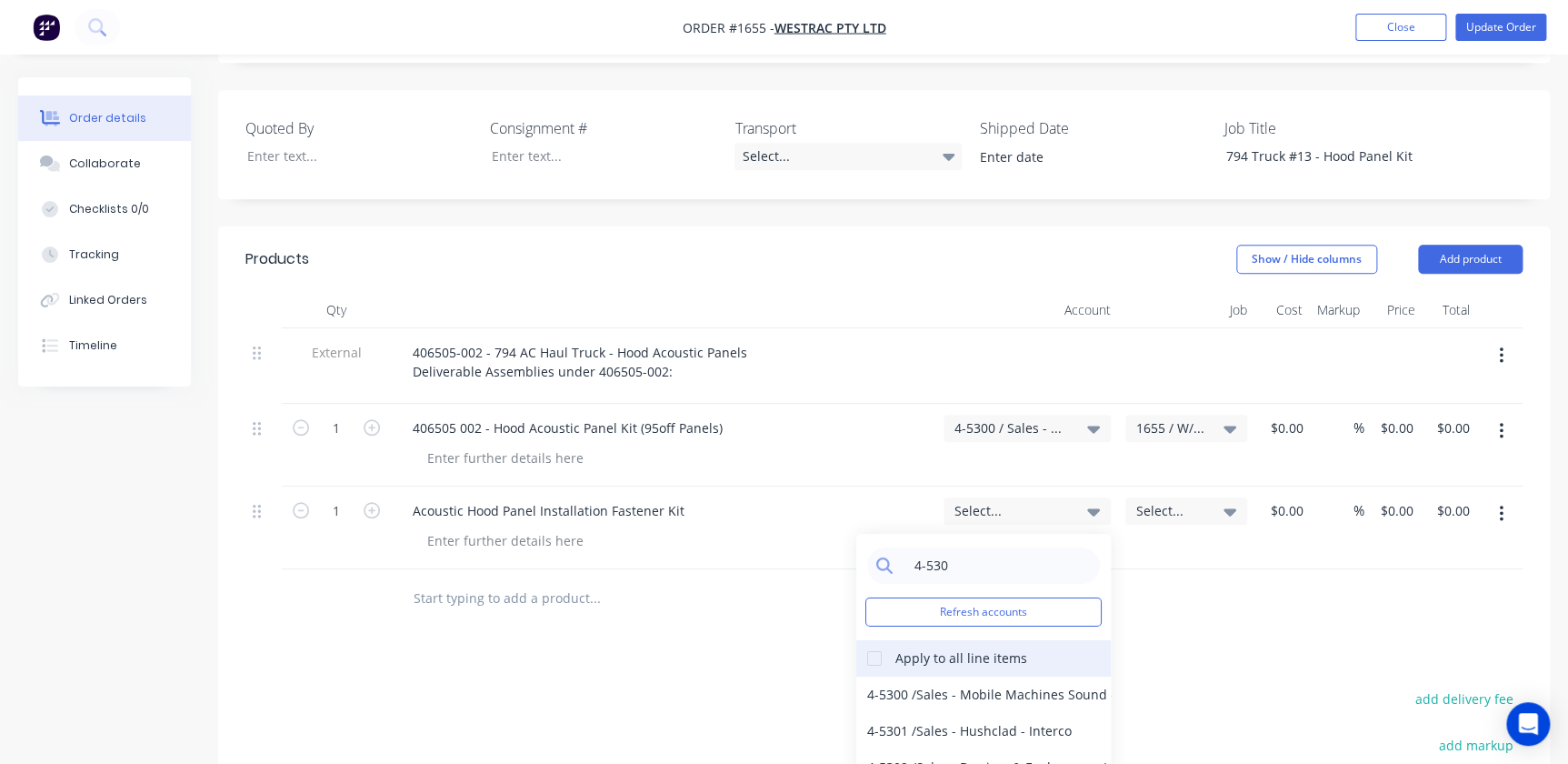
type input "4-530"
click at [864, 640] on div at bounding box center [874, 658] width 36 height 36
click at [897, 676] on div "4-5300 / Sales - Mobile Machines Sound - Interco" at bounding box center [984, 694] width 255 height 36
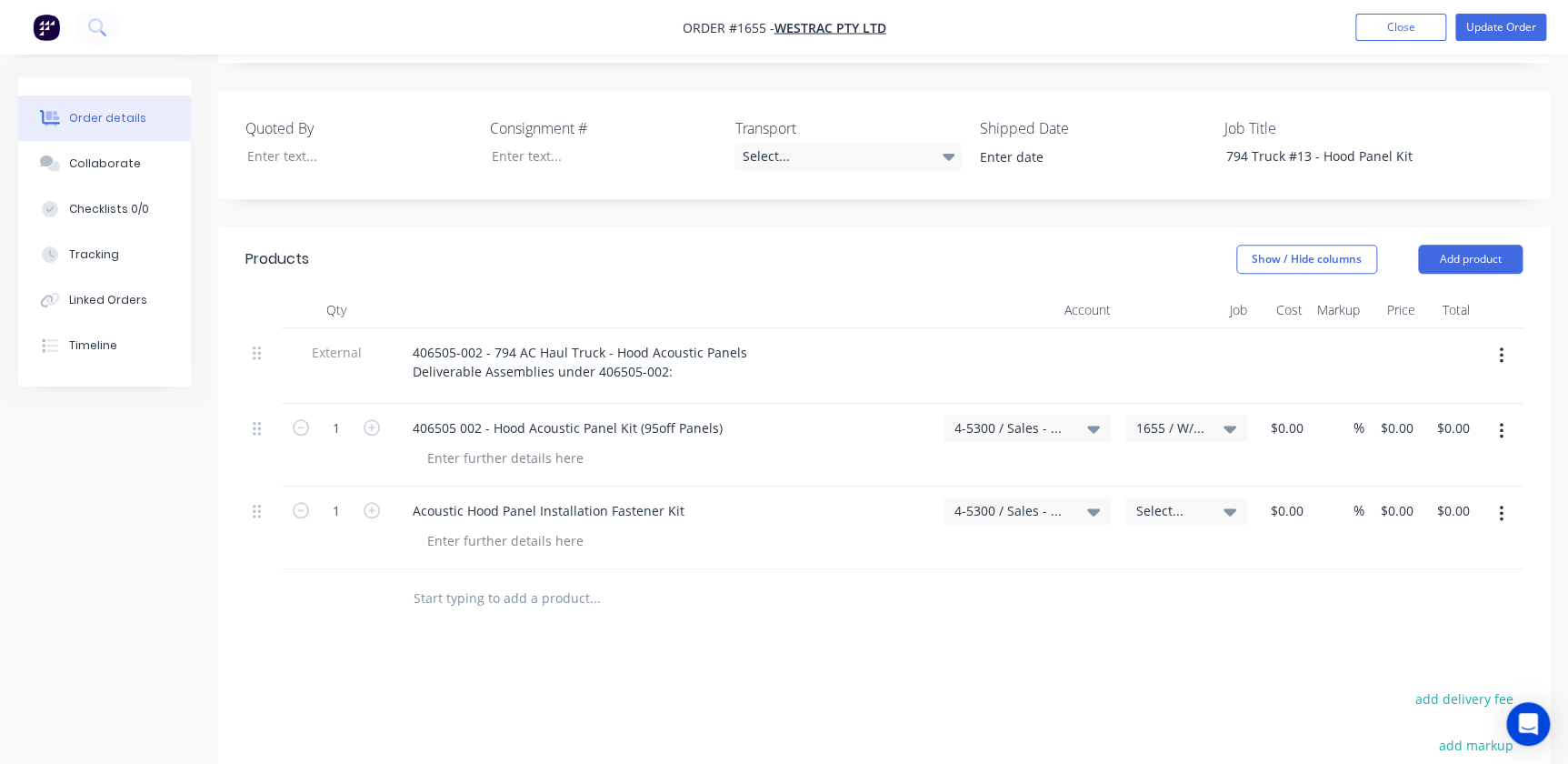
click at [1003, 501] on span "Select..." at bounding box center [1170, 510] width 69 height 20
click at [1003, 534] on div "Create new job Refresh jobs Apply to all line items None 1302 / 6040 Fan refurb…" at bounding box center [1119, 679] width 255 height 291
click at [1003, 547] on input at bounding box center [1134, 565] width 186 height 36
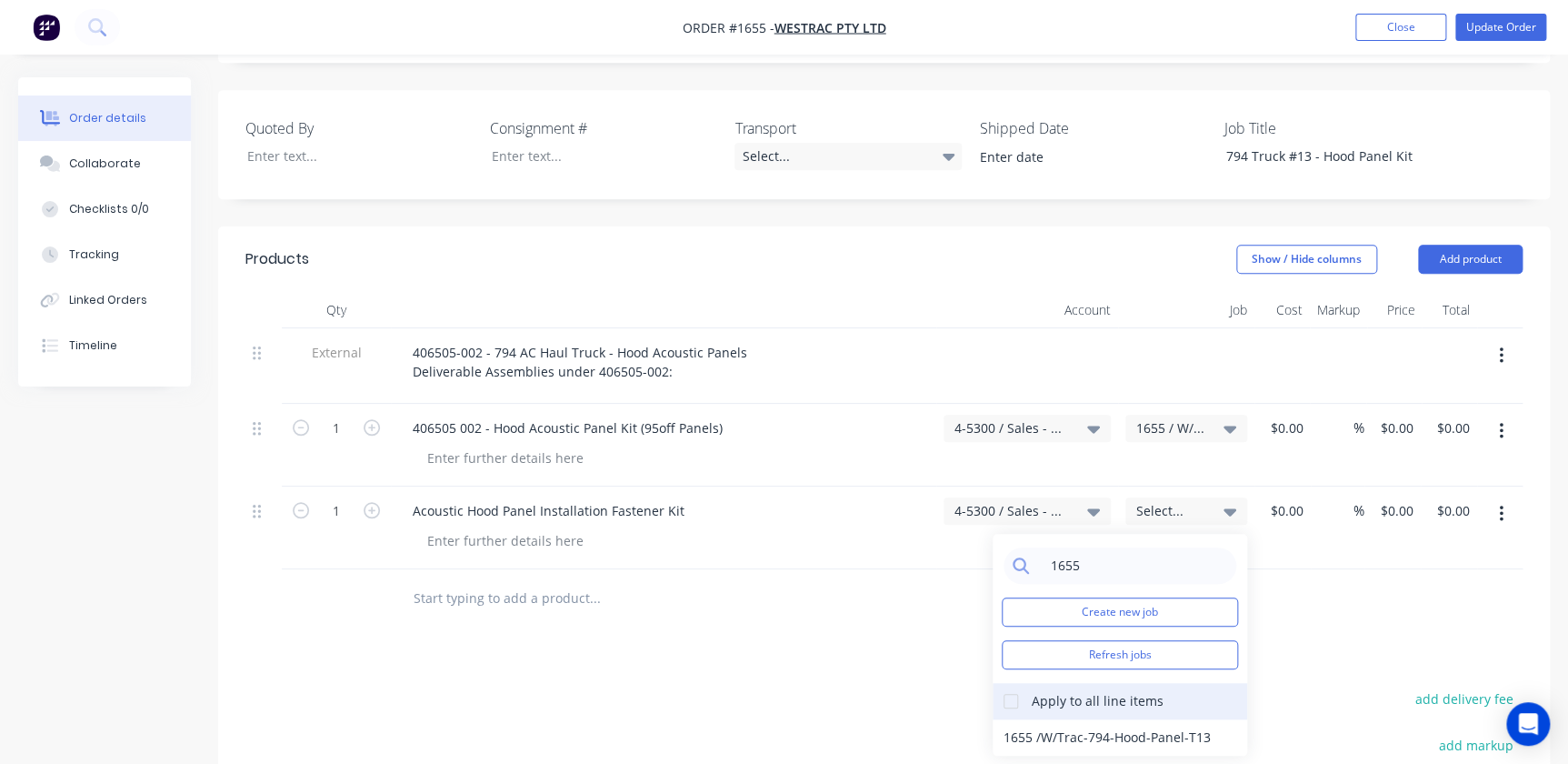
type input "1655"
click at [1003, 683] on div at bounding box center [1010, 701] width 36 height 36
click at [1003, 719] on div "1655 / W/Trac-794-Hood-Panel-T13" at bounding box center [1119, 737] width 255 height 36
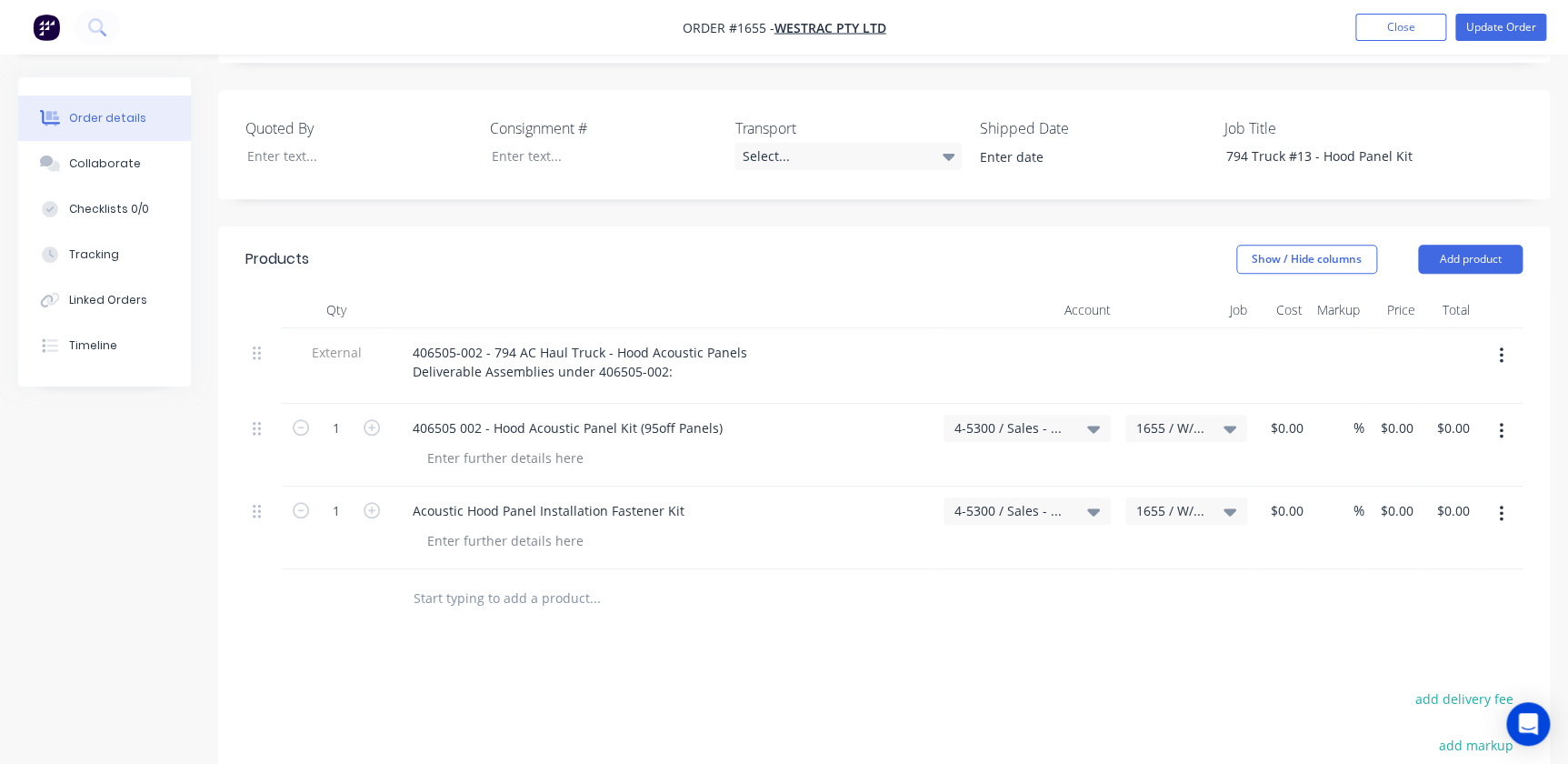
click at [1003, 404] on div "$0.00 $0.00" at bounding box center [1392, 445] width 57 height 83
click at [1003, 415] on input "0" at bounding box center [1399, 427] width 42 height 26
type input "$22,397.20"
click at [1003, 486] on div "0 $0.00" at bounding box center [1392, 527] width 57 height 83
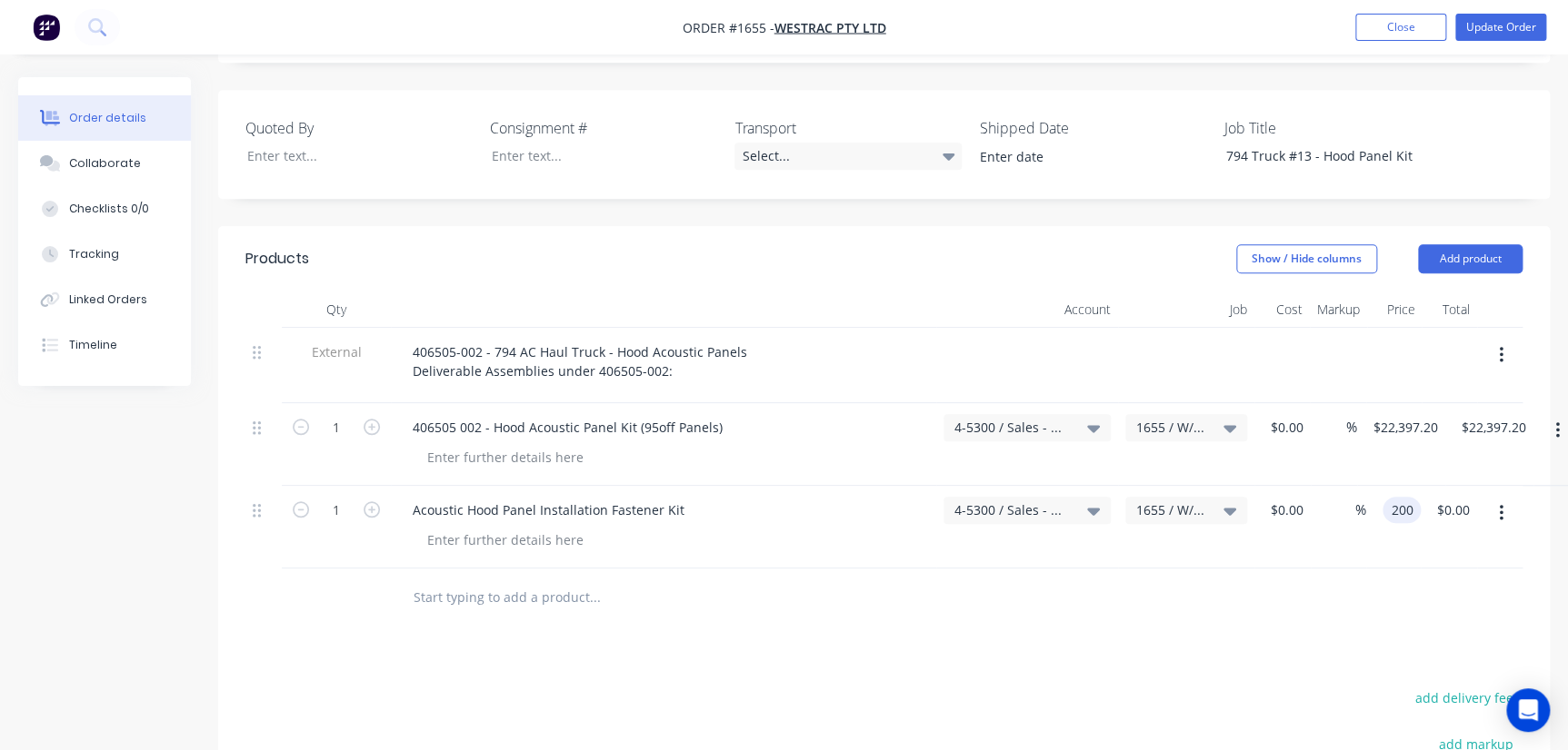
type input "$200.00"
click at [1003, 569] on div at bounding box center [884, 598] width 1277 height 59
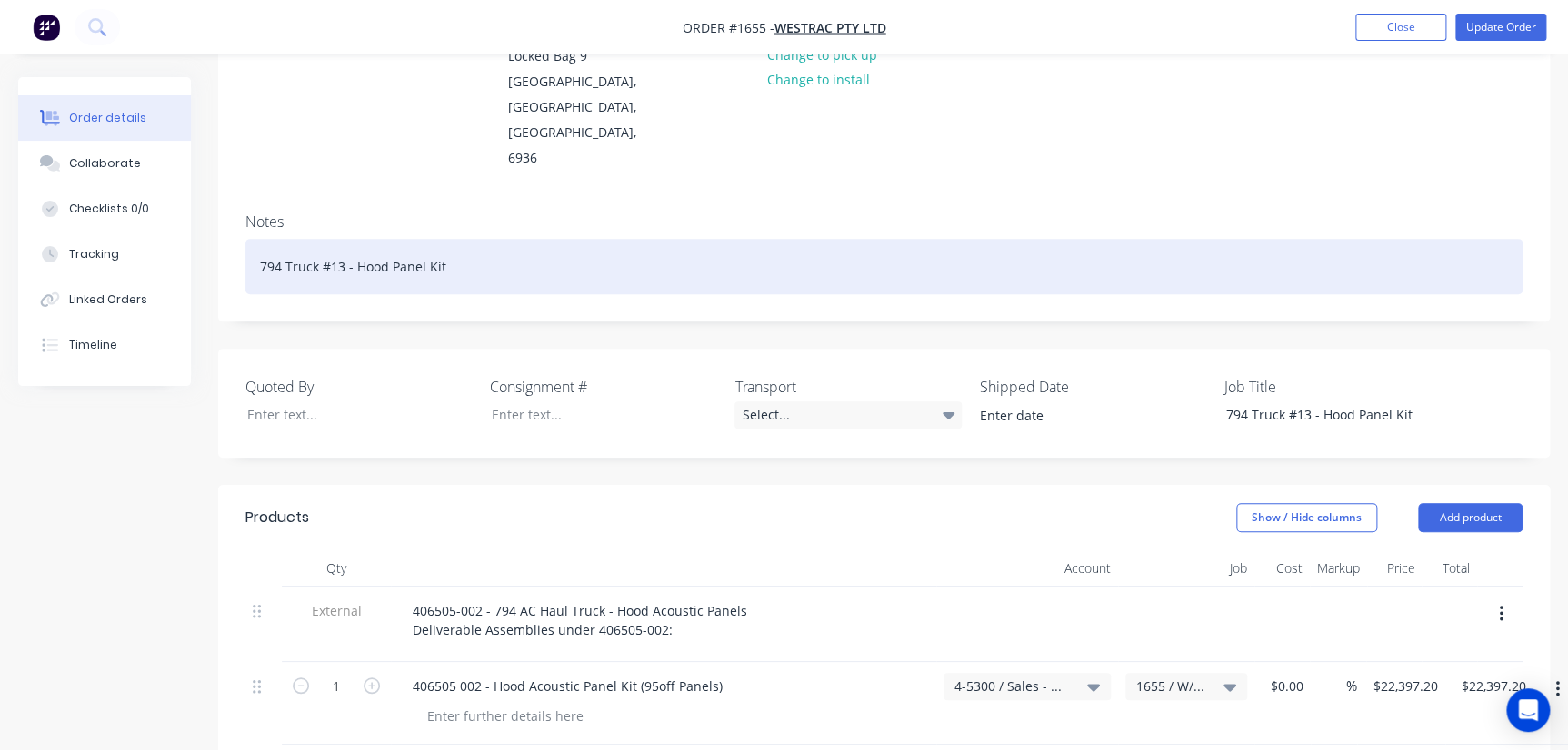
scroll to position [0, 0]
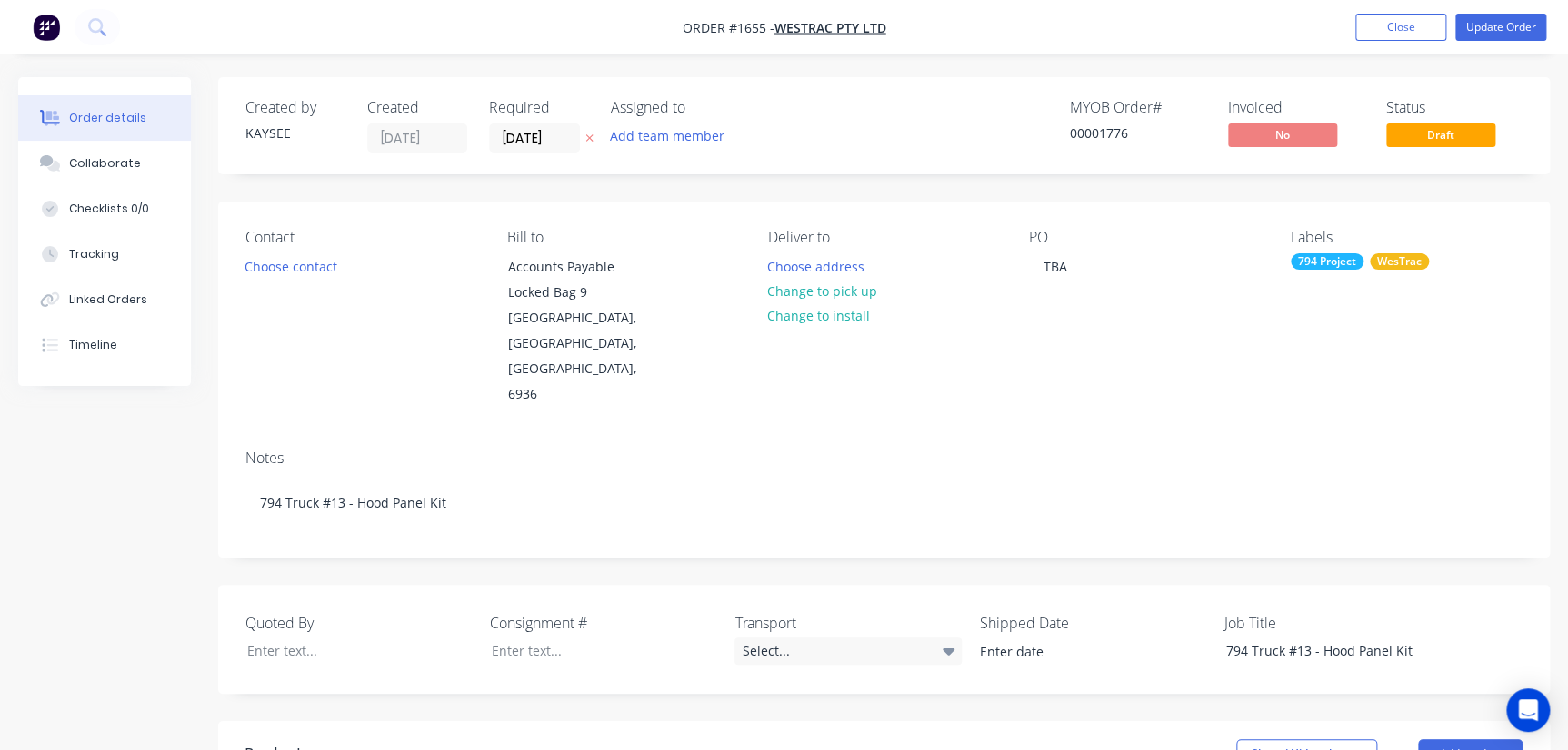
click at [346, 272] on div "Contact Choose contact" at bounding box center [362, 319] width 232 height 179
click at [317, 270] on button "Choose contact" at bounding box center [291, 265] width 112 height 24
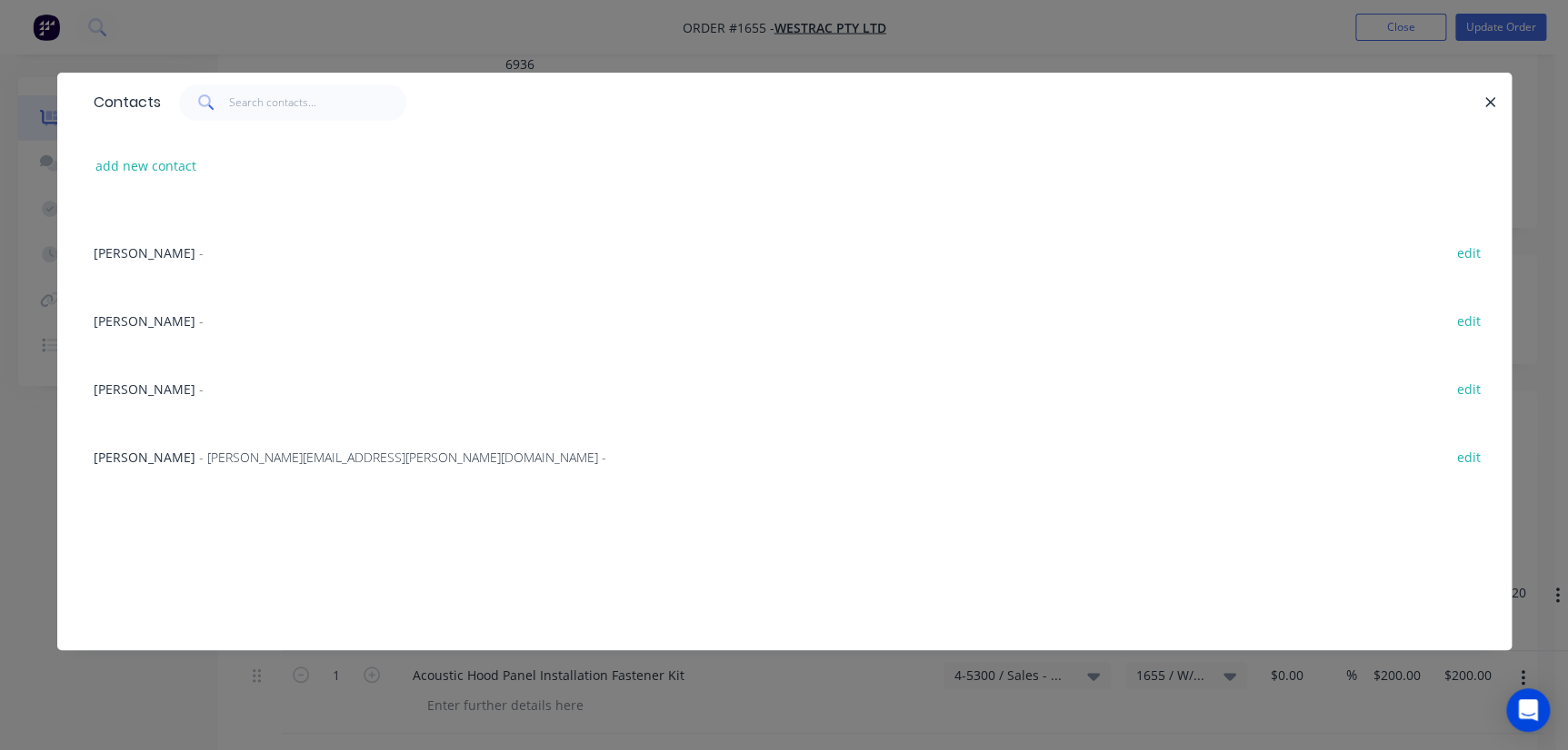
scroll to position [413, 0]
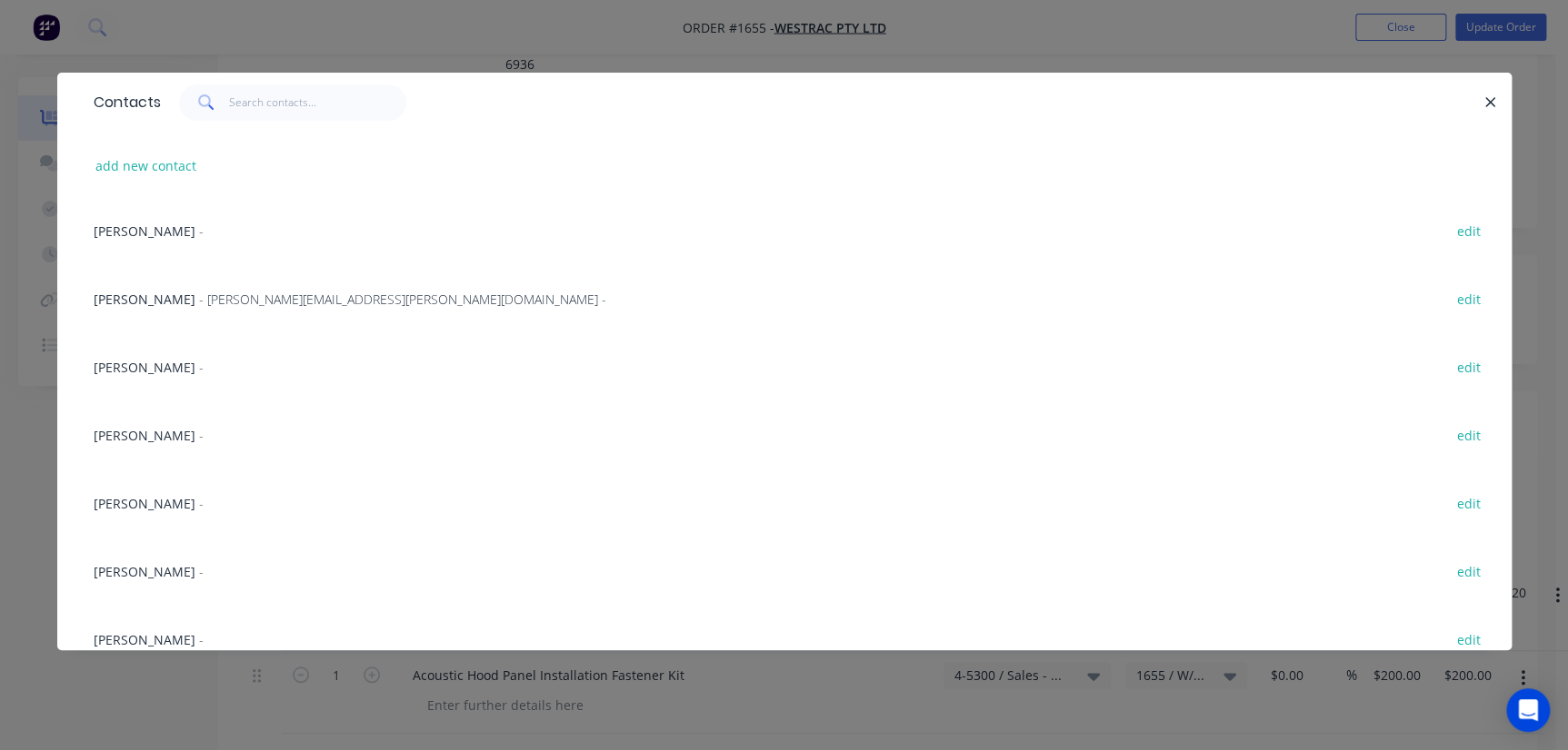
click at [145, 608] on div "Richard Lofberg - edit" at bounding box center [784, 639] width 1400 height 68
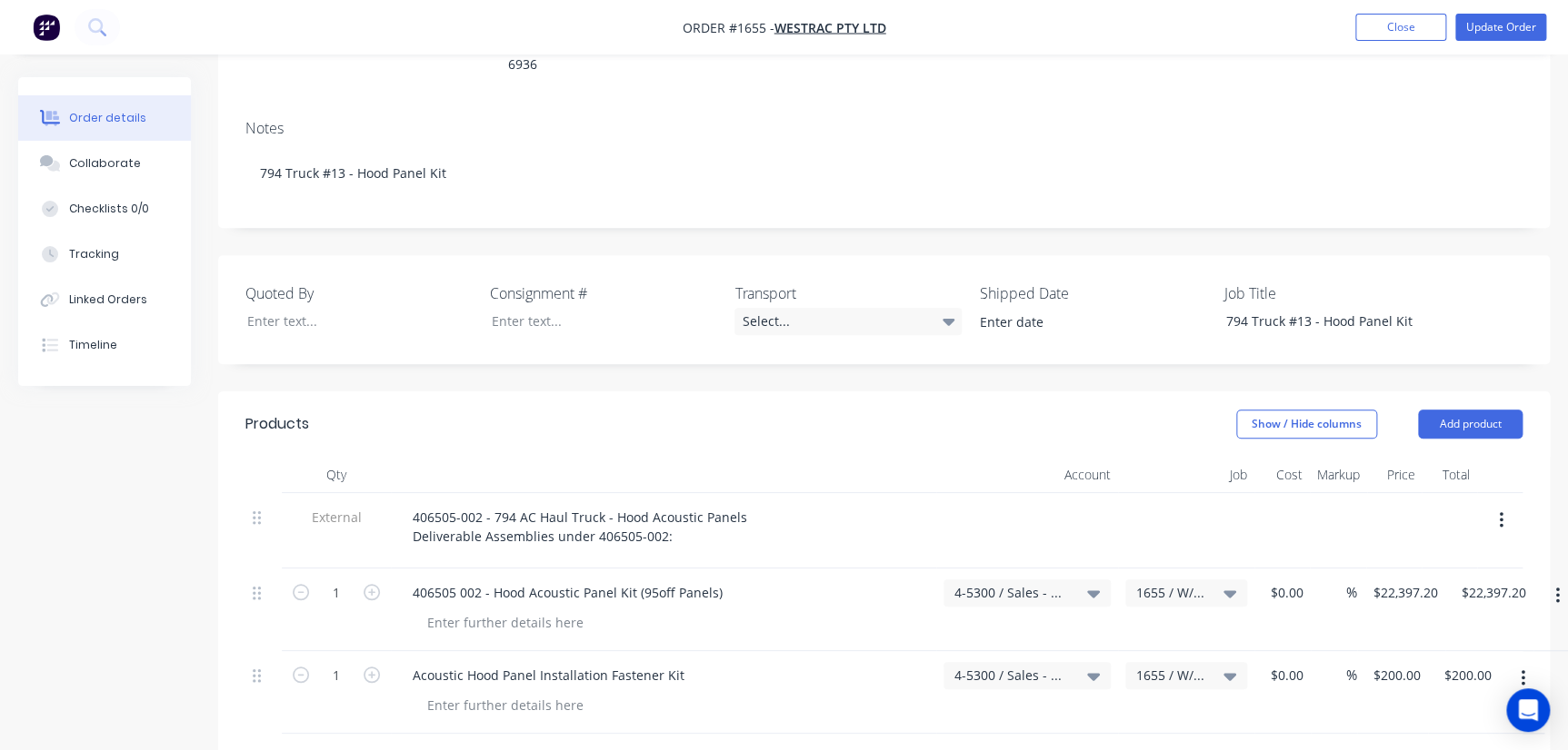
drag, startPoint x: 145, startPoint y: 608, endPoint x: 164, endPoint y: 526, distance: 84.2
click at [150, 630] on div "Created by KAYSEE Created 24/07/25 Required 24/07/25 Assigned to Add team membe…" at bounding box center [784, 501] width 1532 height 1509
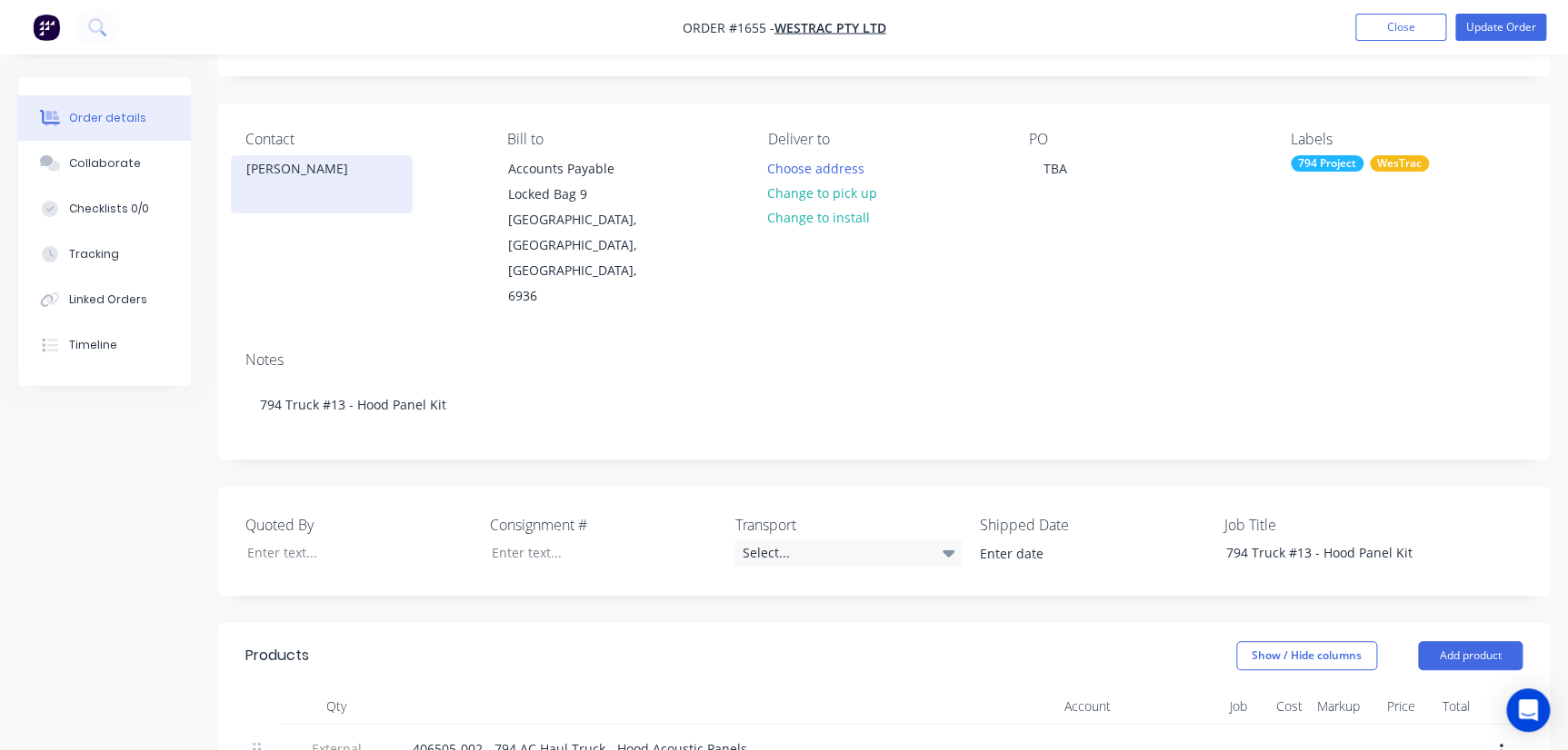
scroll to position [82, 0]
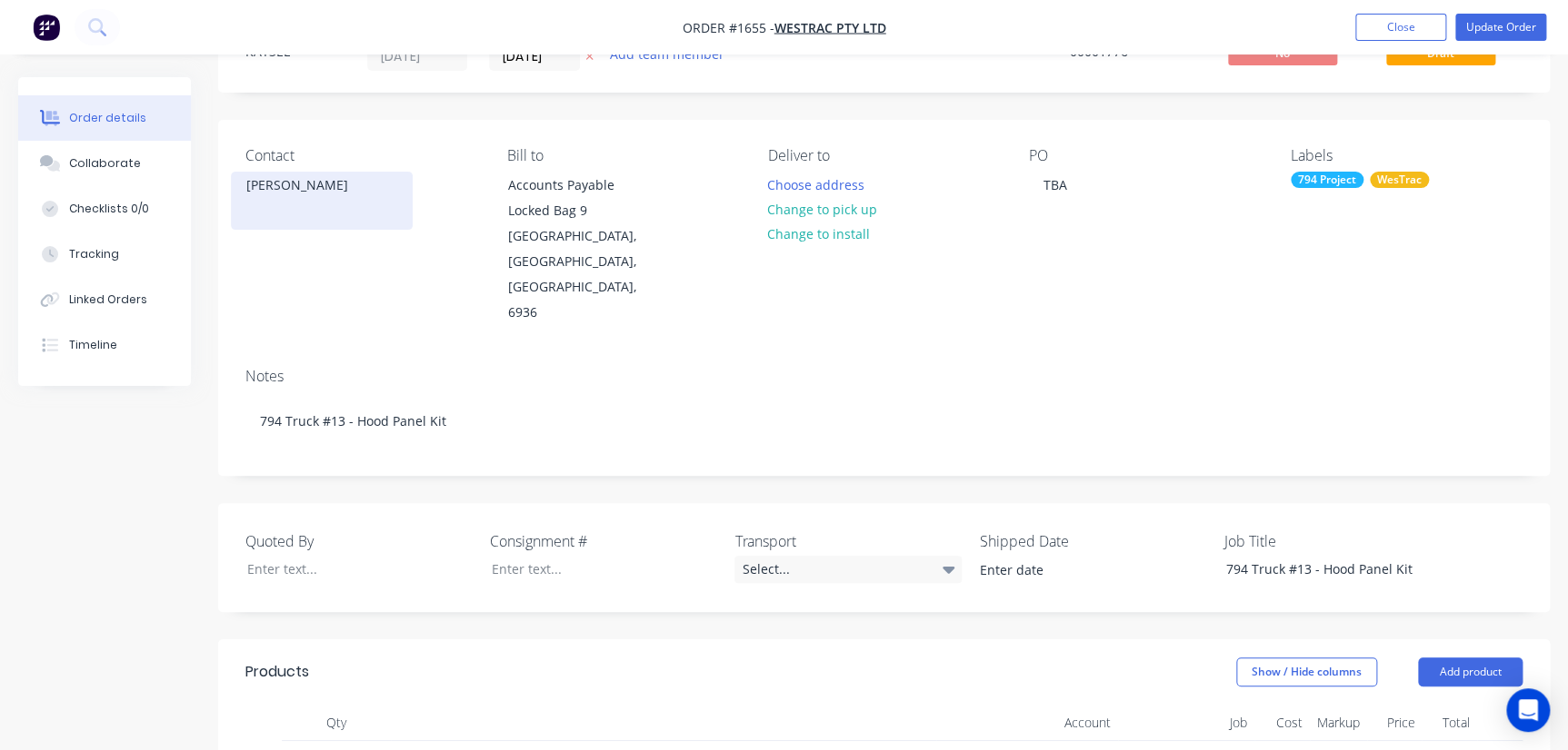
click at [275, 205] on div "[PERSON_NAME]" at bounding box center [322, 201] width 181 height 59
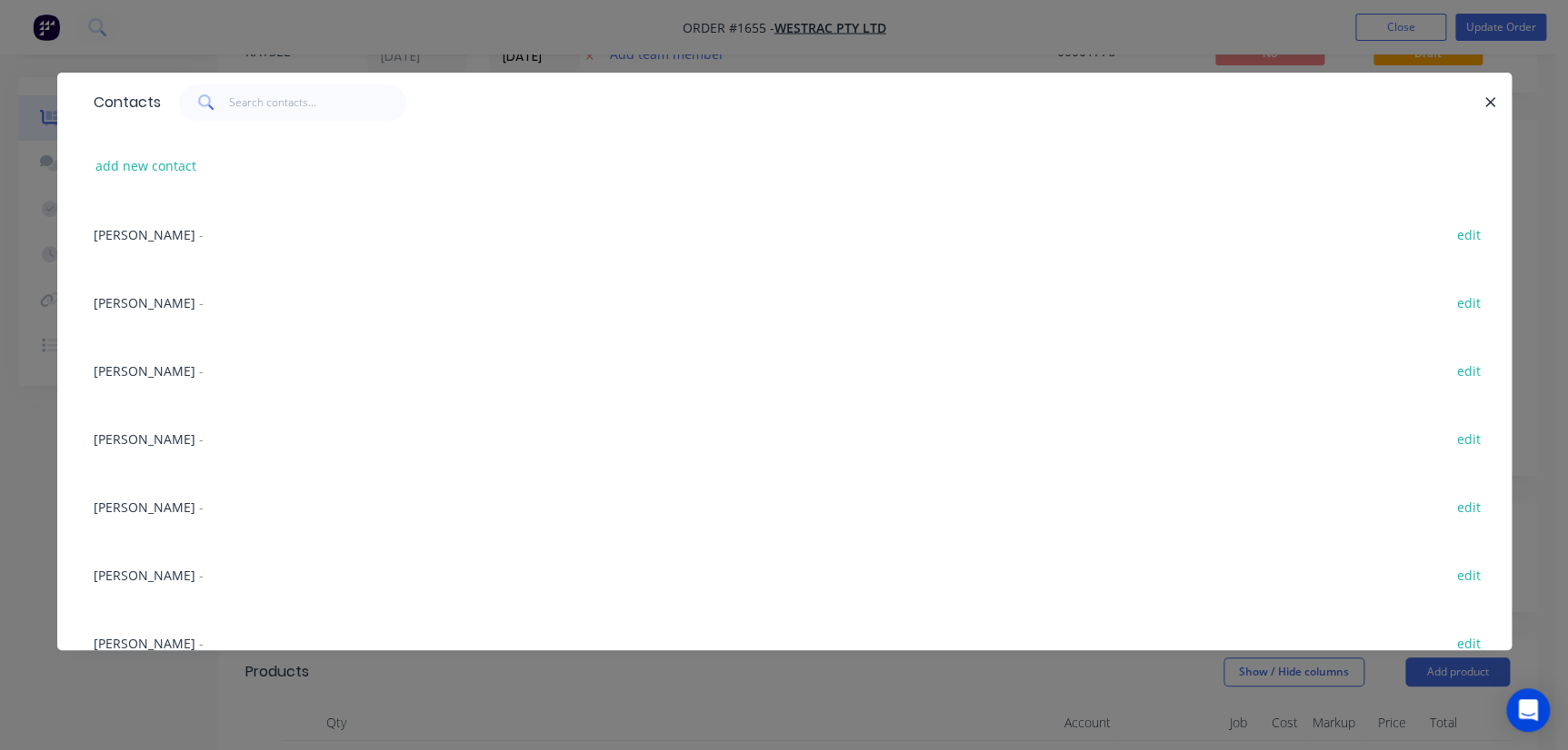
click at [883, 153] on div "add new contact" at bounding box center [784, 166] width 1400 height 68
click at [871, 59] on div "Contacts add new contact Beau Hopkins - edit Doug Baker - edit Sophie Taylor - …" at bounding box center [784, 375] width 1568 height 750
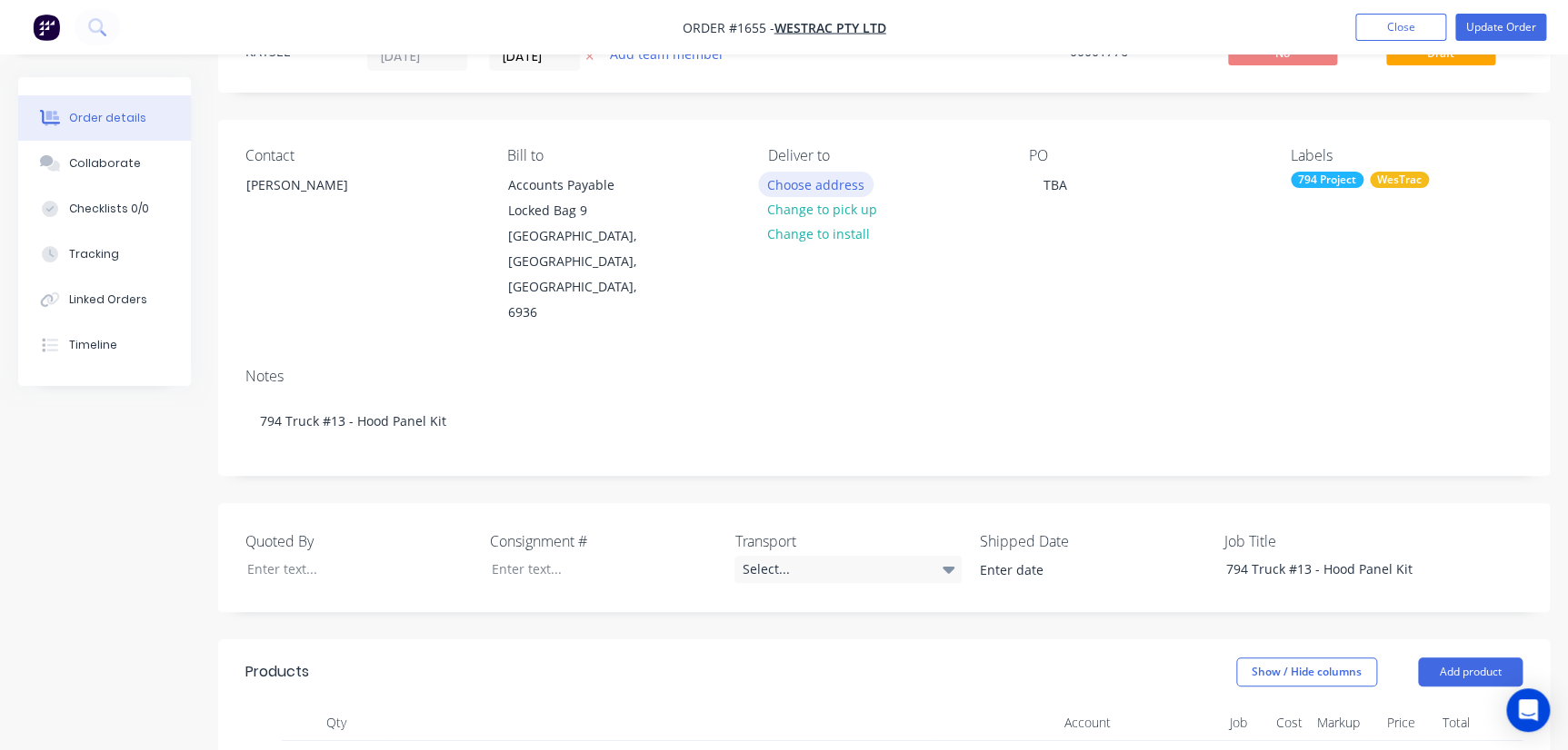
click at [811, 175] on button "Choose address" at bounding box center [816, 183] width 116 height 24
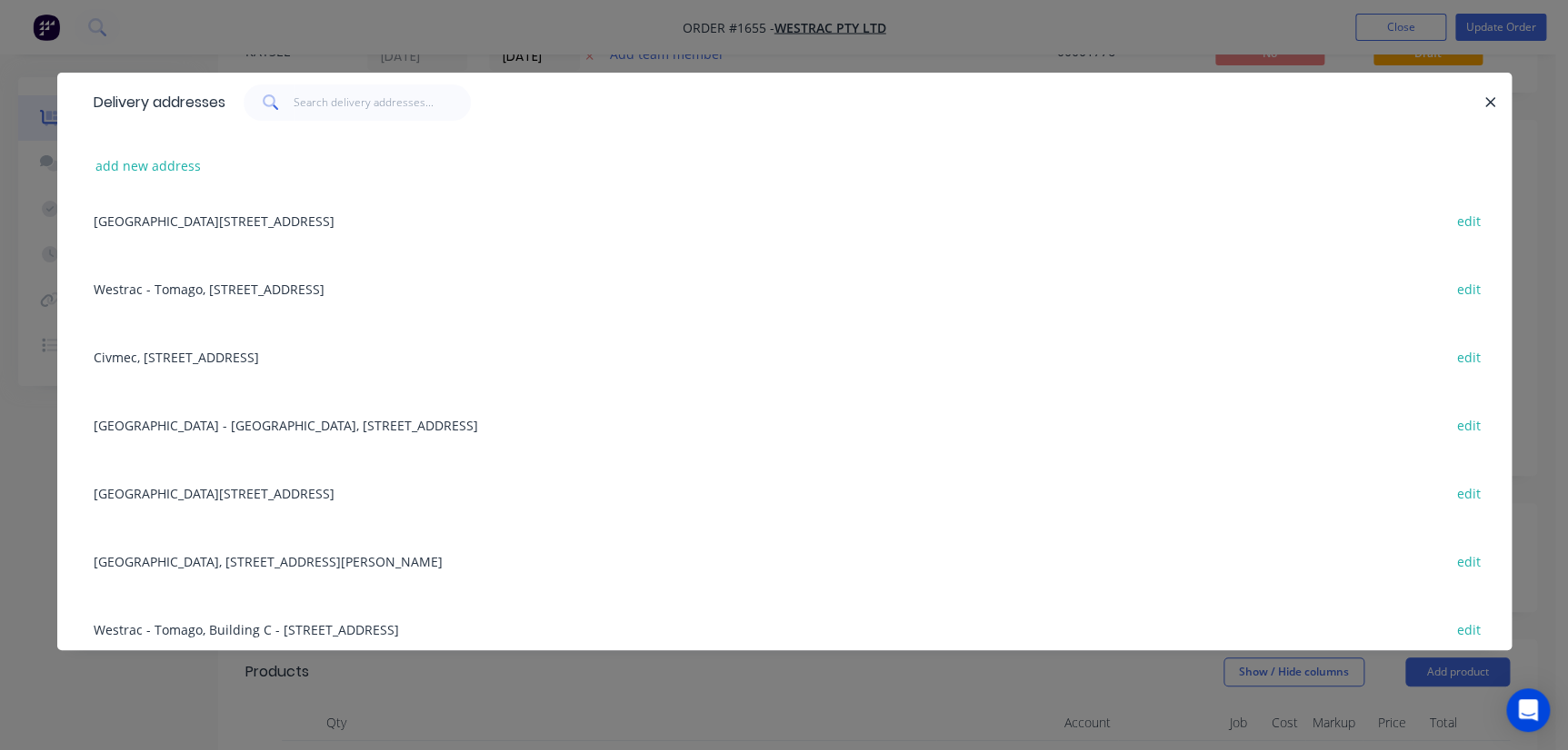
click at [408, 483] on div "Building L, 1 Westrac Drive, Tomago, New South Wales, Australia, 2322 edit" at bounding box center [784, 493] width 1400 height 68
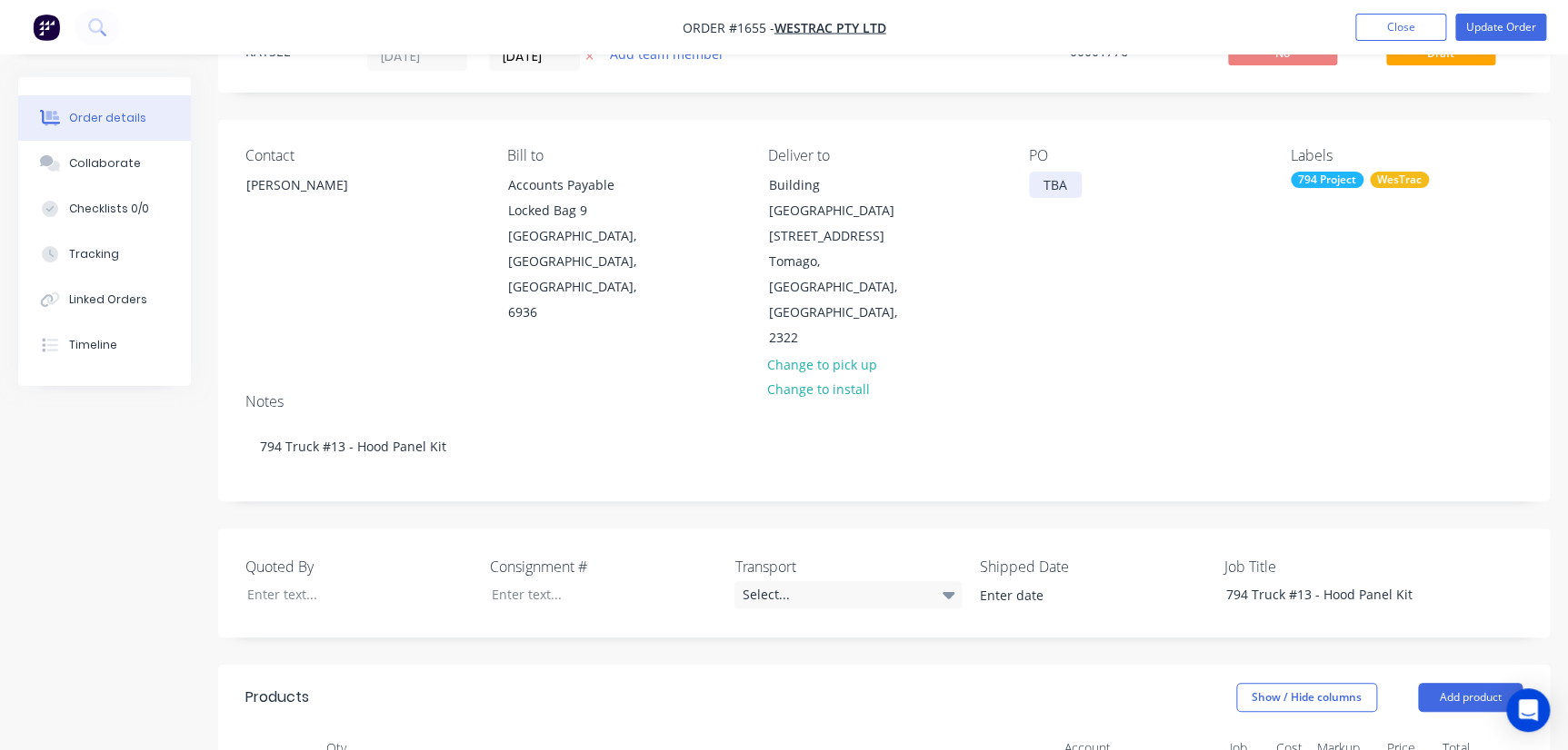
click at [1003, 186] on div "TBA" at bounding box center [1056, 184] width 53 height 26
drag, startPoint x: 1044, startPoint y: 186, endPoint x: 1158, endPoint y: 191, distance: 114.1
click at [1003, 191] on div "PO TBA" at bounding box center [1146, 250] width 232 height 205
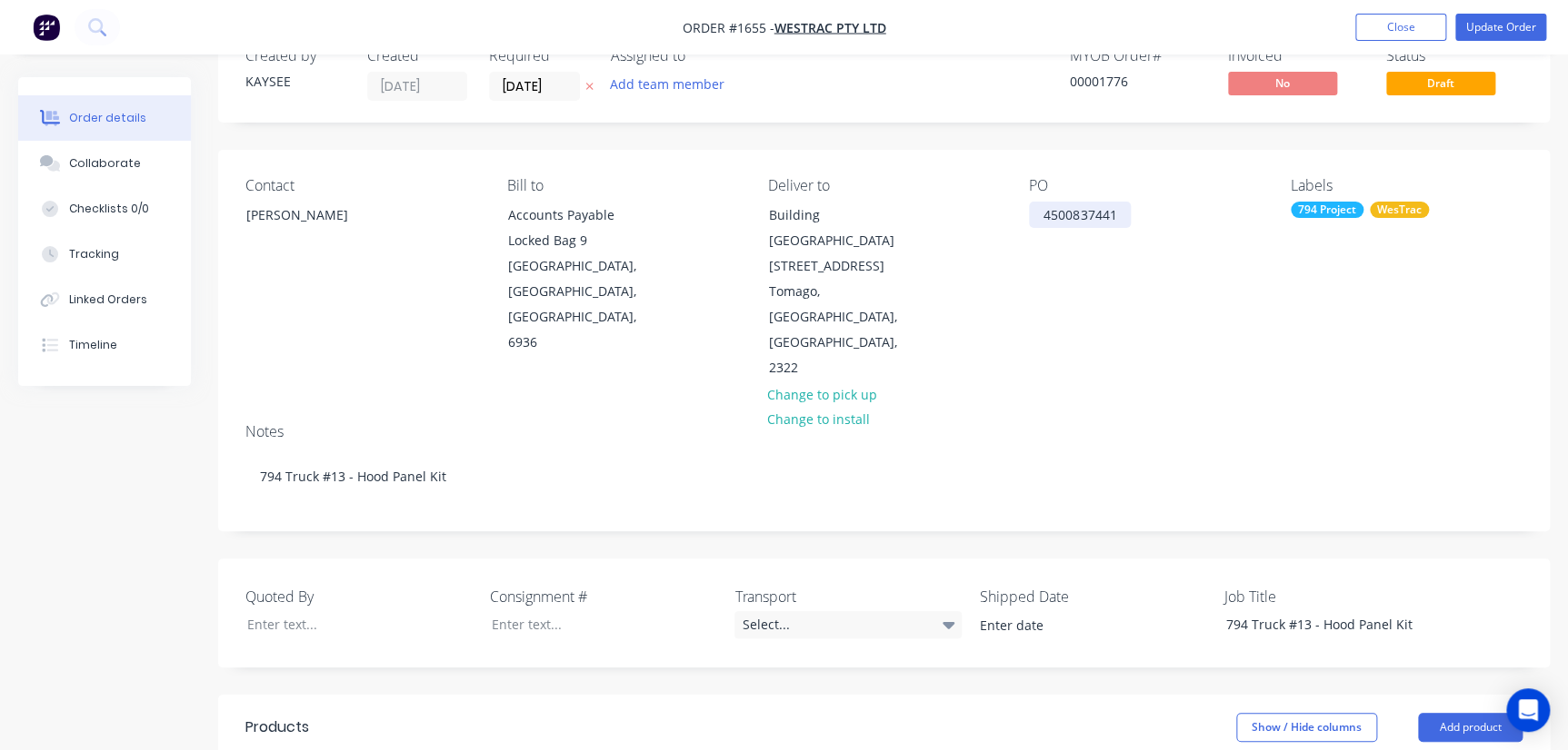
scroll to position [0, 0]
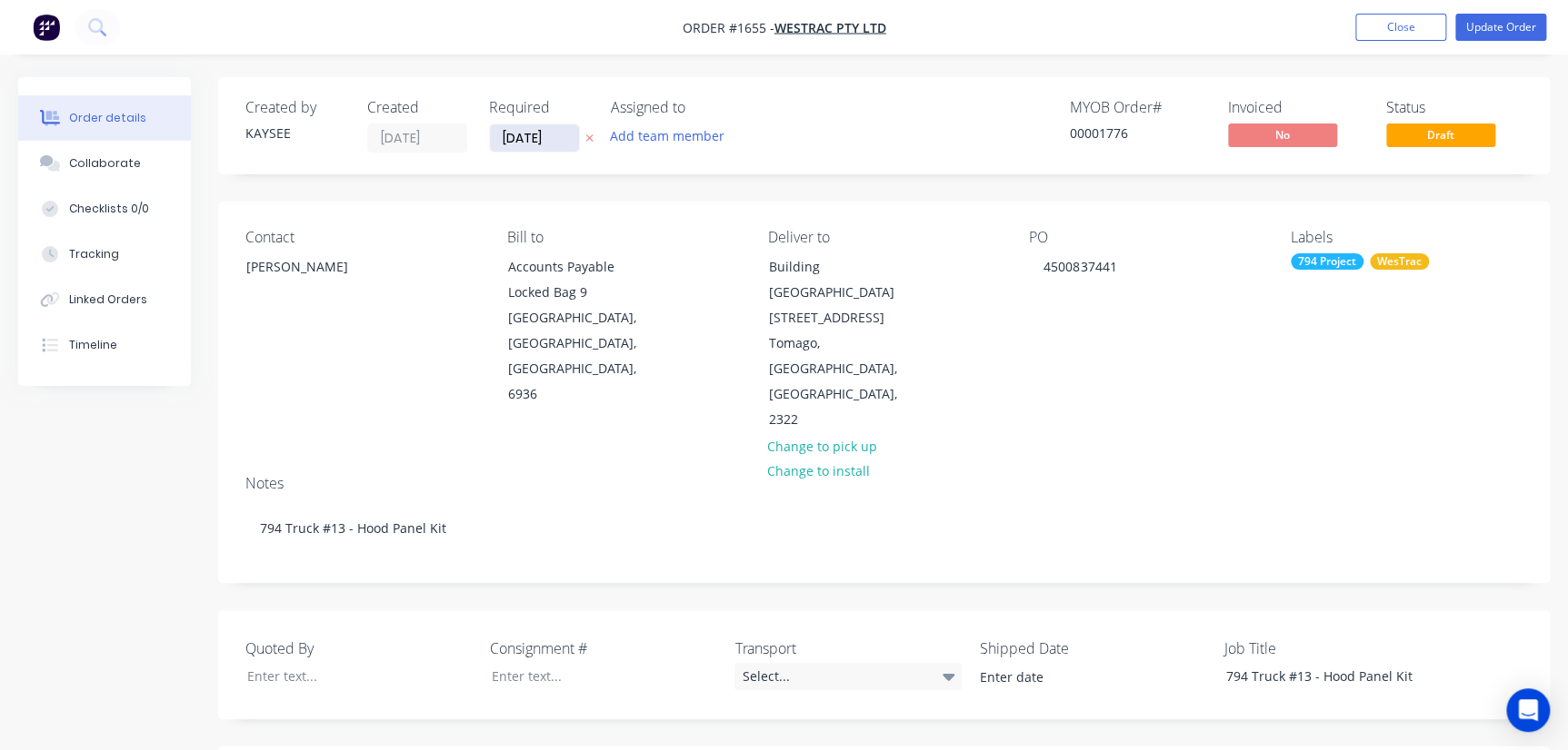
click at [494, 138] on input "24/07/25" at bounding box center [534, 138] width 89 height 27
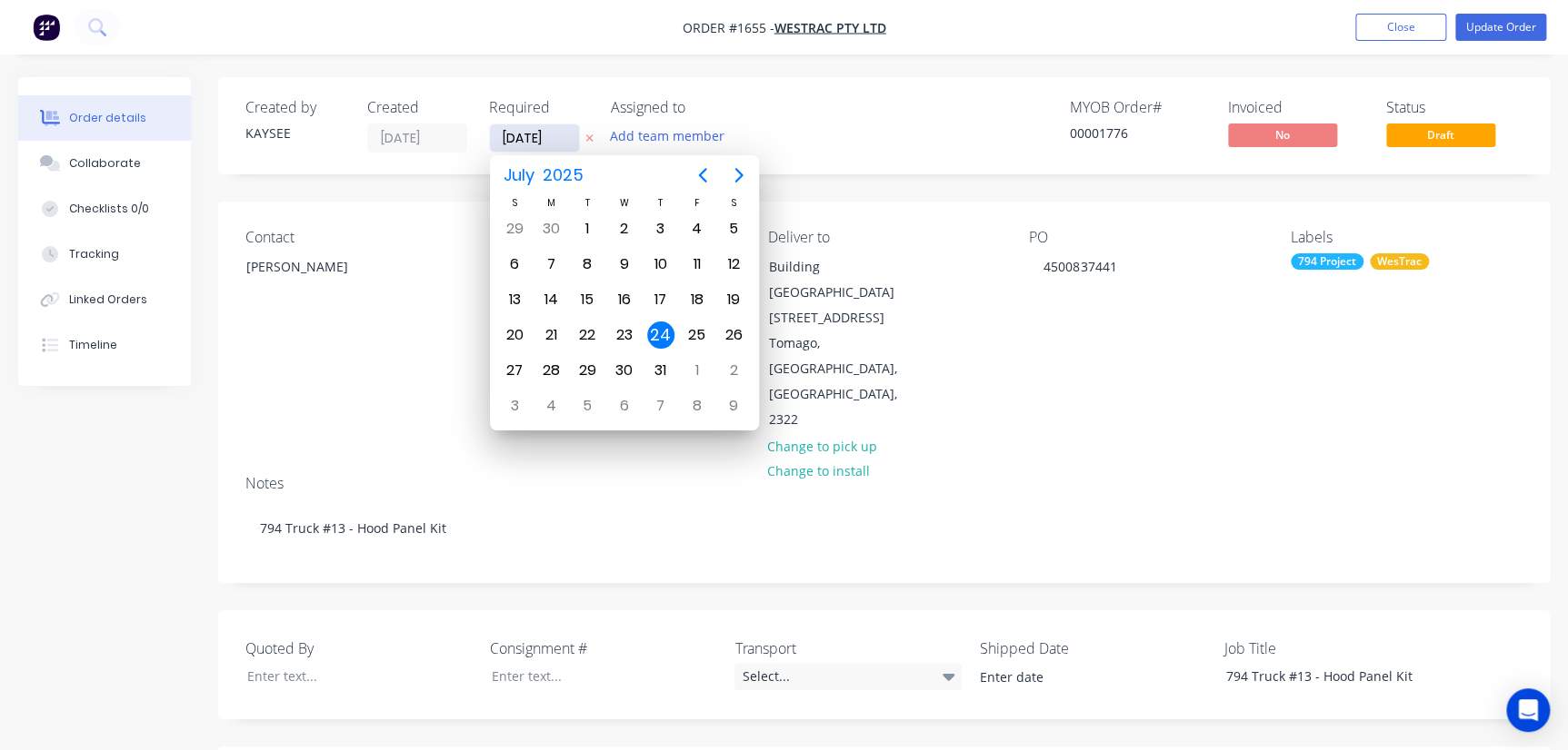
click at [540, 139] on input "24/07/25" at bounding box center [534, 138] width 89 height 27
click at [733, 173] on icon "Next page" at bounding box center [739, 176] width 21 height 21
click at [741, 180] on icon "Next page" at bounding box center [739, 176] width 21 height 21
click at [605, 226] on div "Oct 1" at bounding box center [623, 228] width 36 height 34
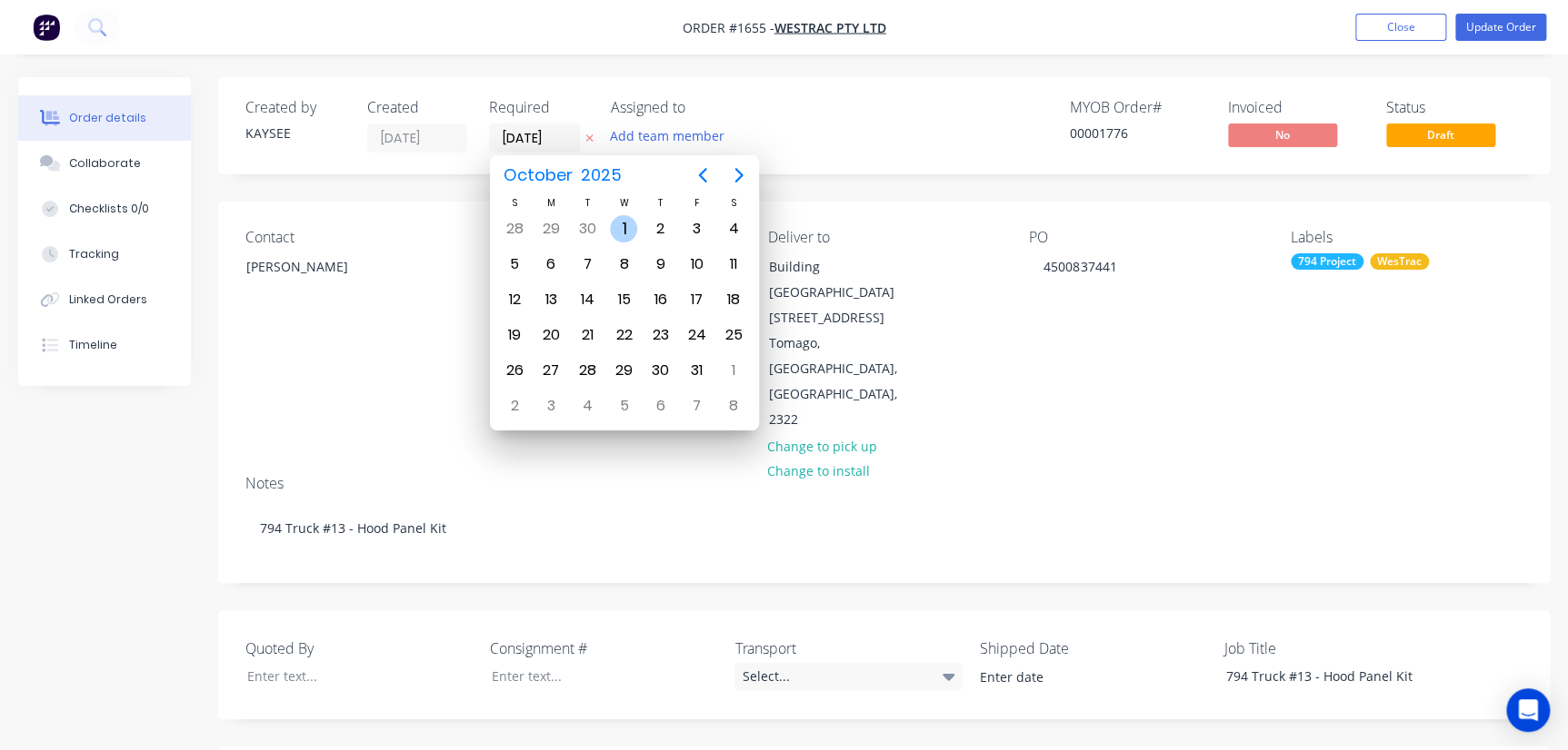
type input "01/10/25"
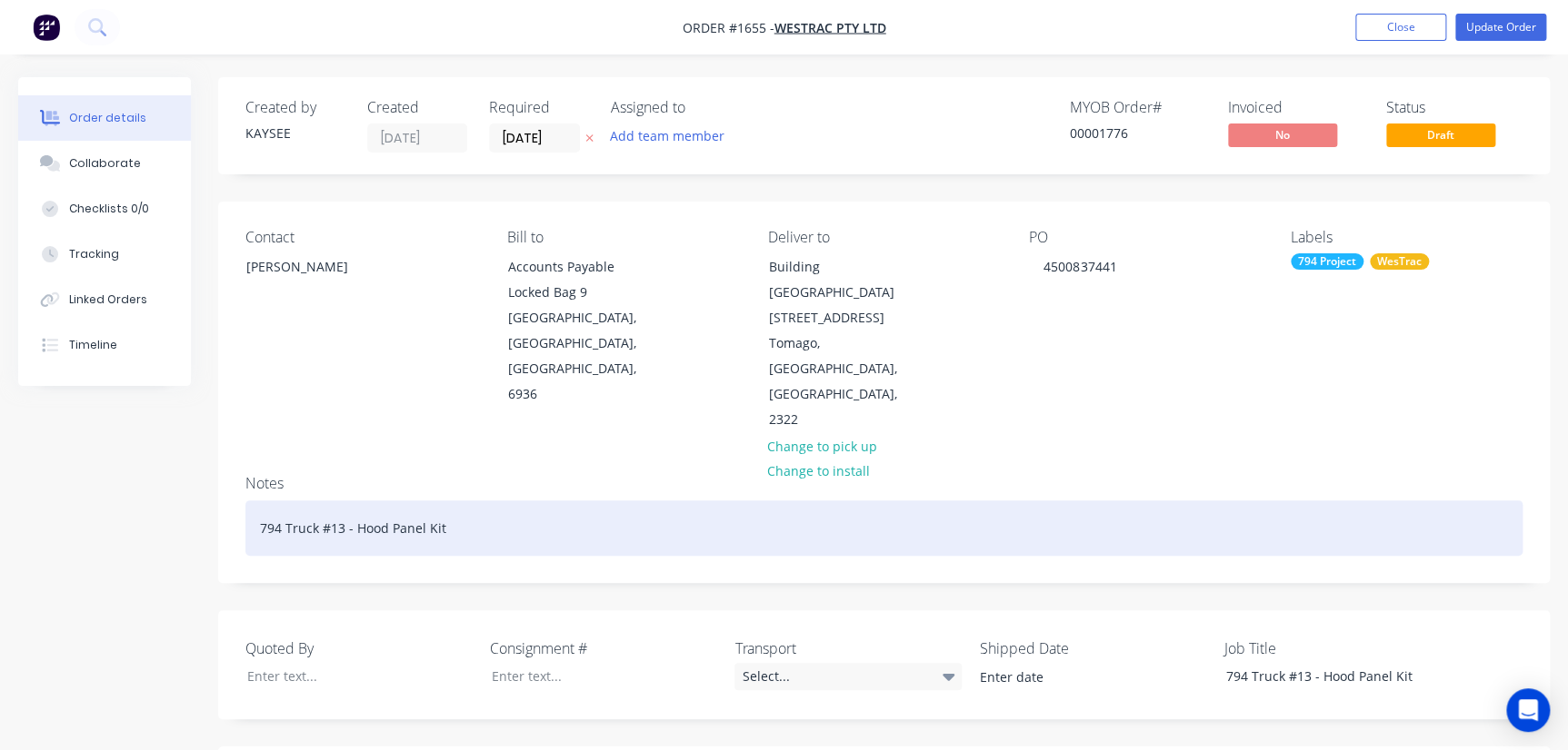
drag, startPoint x: 1038, startPoint y: 432, endPoint x: 1032, endPoint y: 408, distance: 24.7
click at [1003, 500] on div "794 Truck #13 - Hood Panel Kit" at bounding box center [884, 528] width 1277 height 56
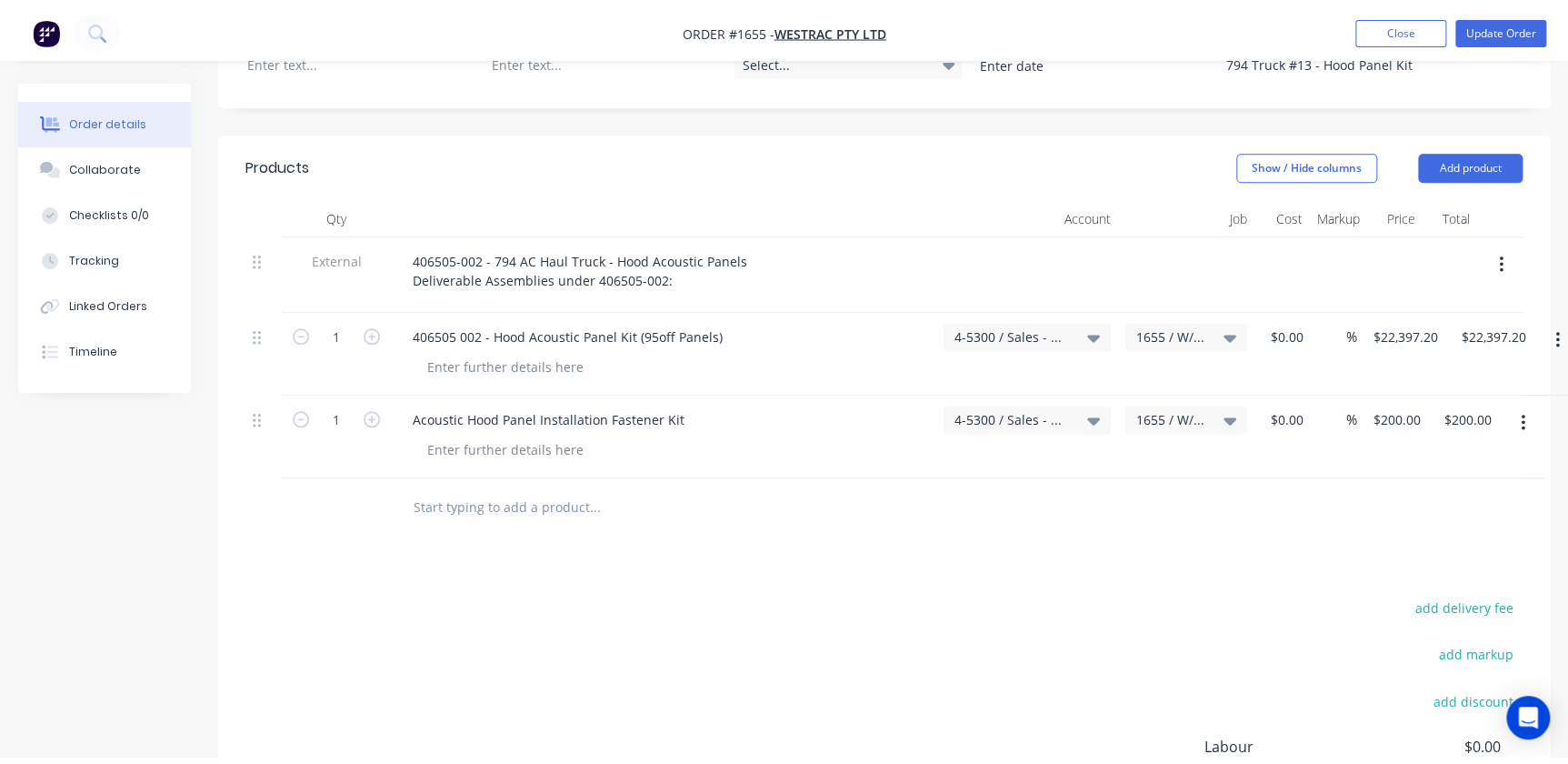
scroll to position [700, 0]
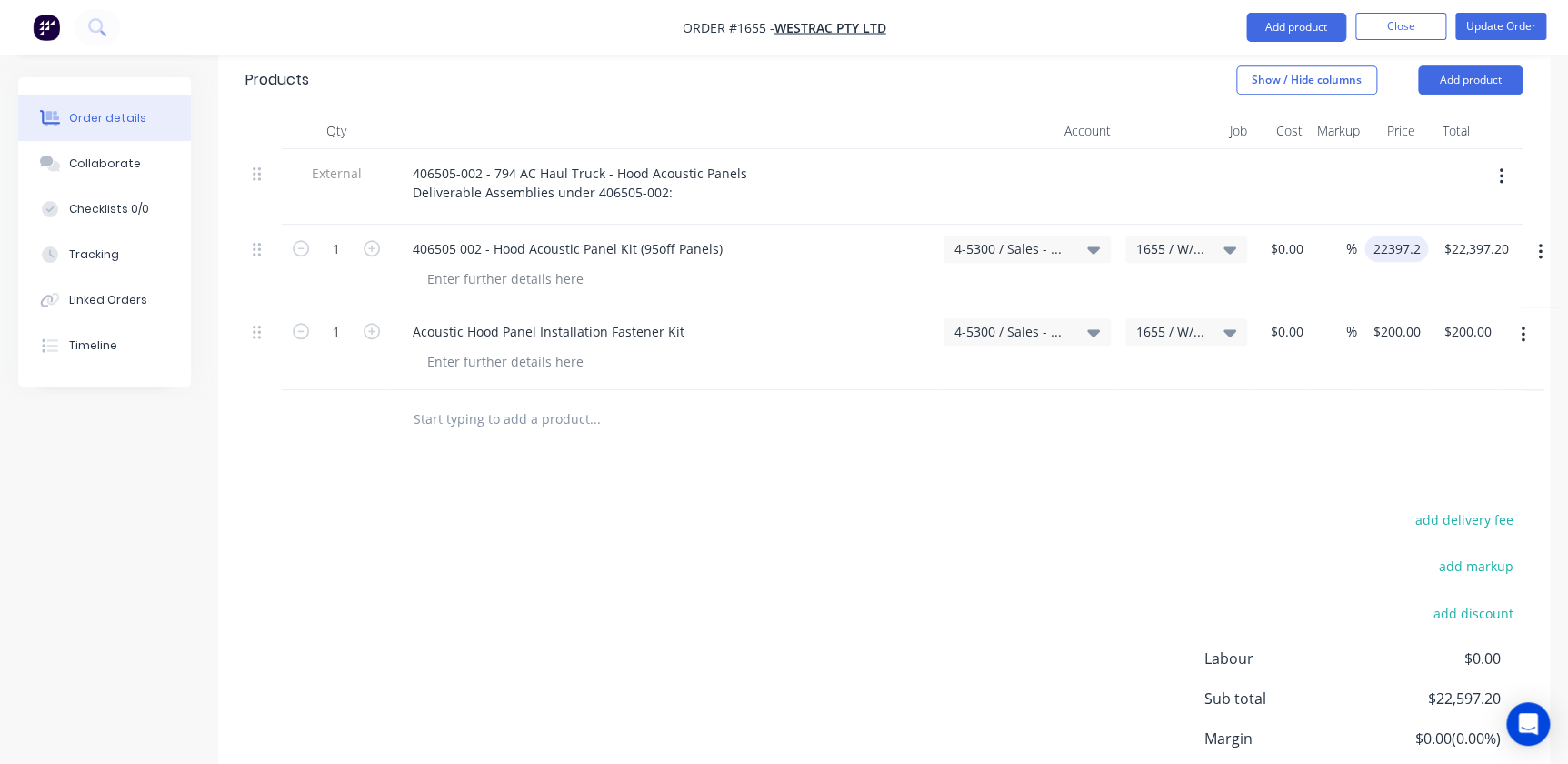
drag, startPoint x: 1399, startPoint y: 178, endPoint x: 1433, endPoint y: 180, distance: 34.1
click at [1003, 224] on div "1 406505 002 - Hood Acoustic Panel Kit (95off Panels) 4-5300 / Sales - Mobile M…" at bounding box center [884, 265] width 1277 height 83
click at [1003, 235] on input "22397.2" at bounding box center [1400, 248] width 57 height 26
click at [1003, 235] on div "22397.2 22397.2" at bounding box center [1400, 248] width 57 height 26
click at [1003, 235] on input "22397.2" at bounding box center [1400, 248] width 57 height 26
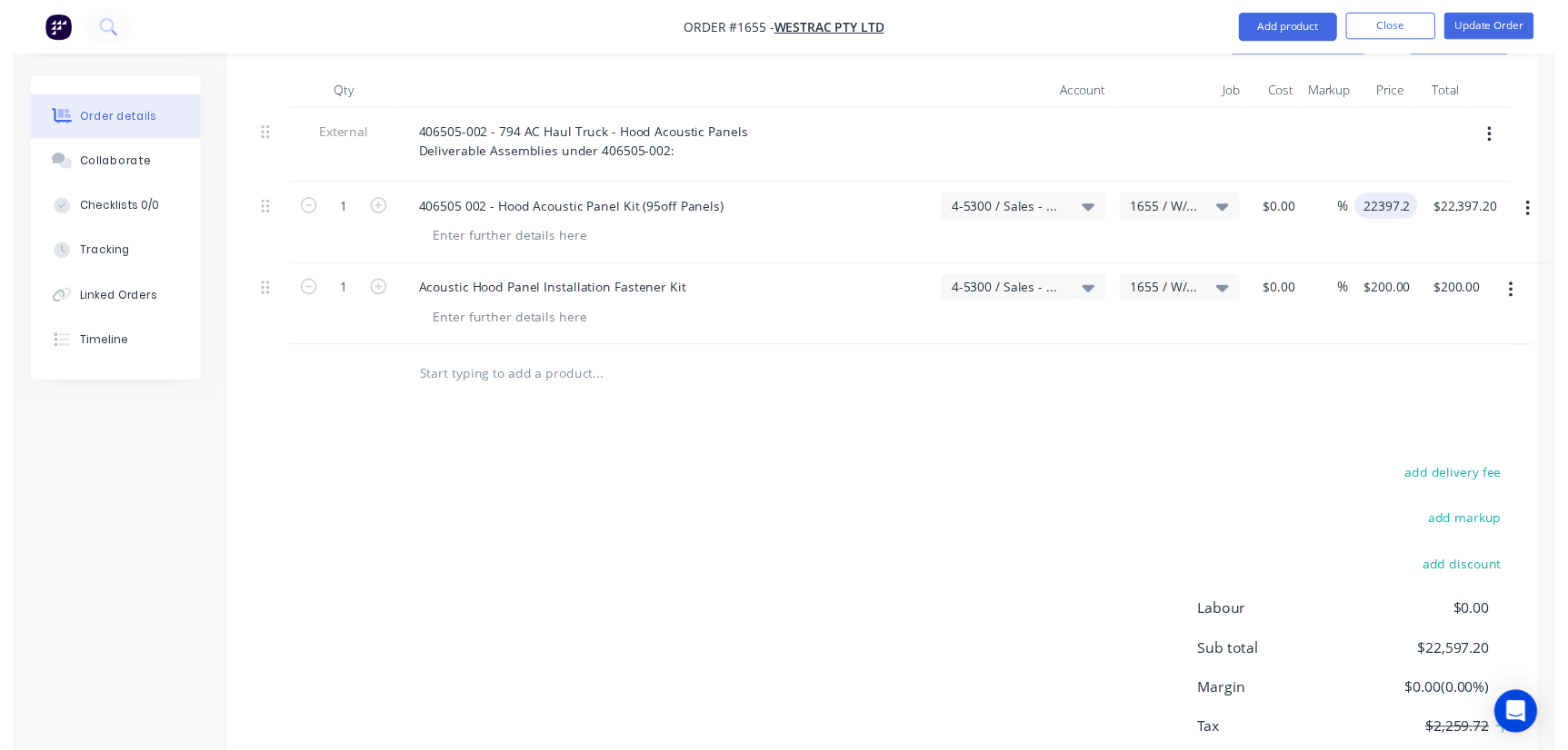
scroll to position [770, 0]
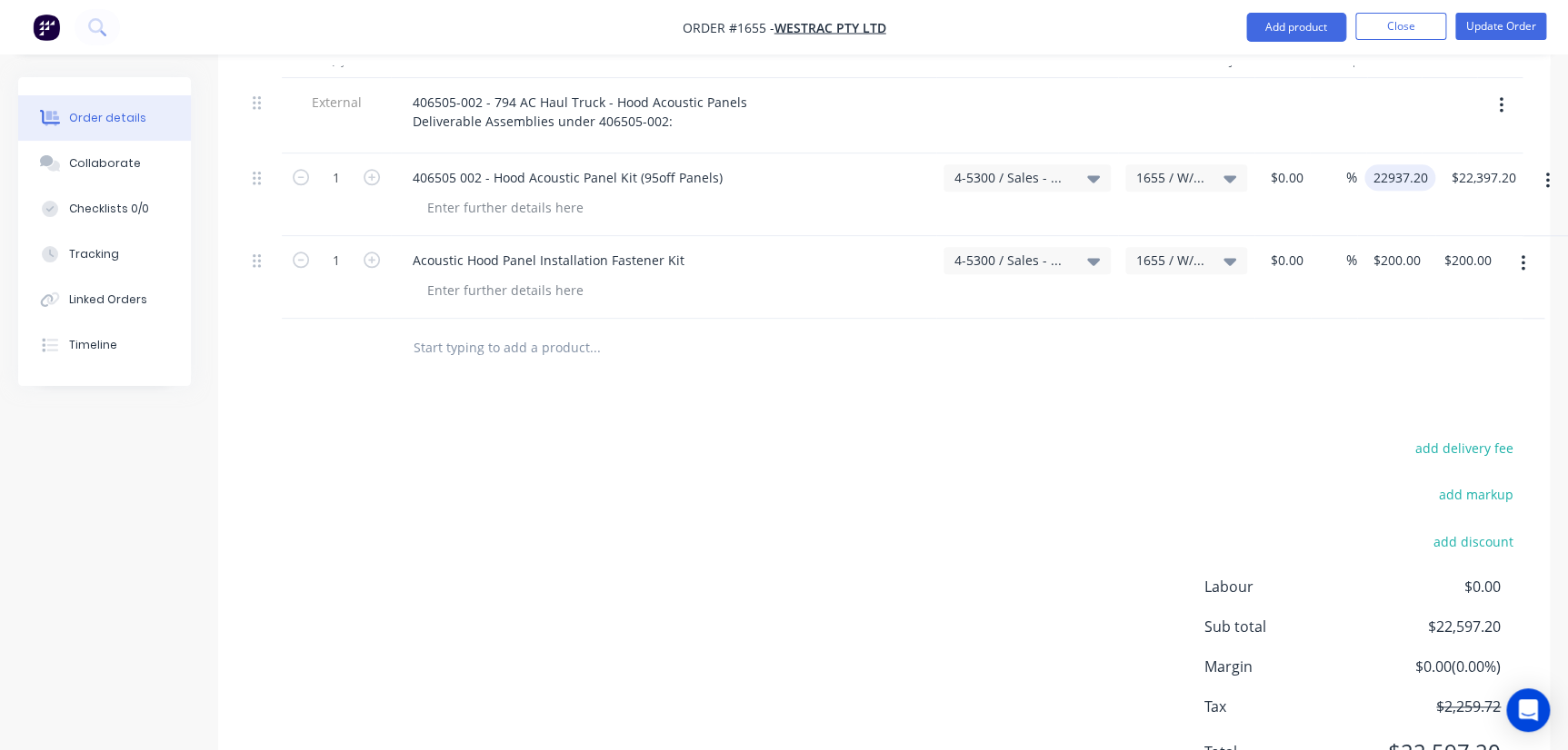
type input "$22,937.20"
click at [1003, 356] on div "Products Show / Hide columns Add product Qty Account Job Cost Markup Price Tota…" at bounding box center [884, 395] width 1332 height 838
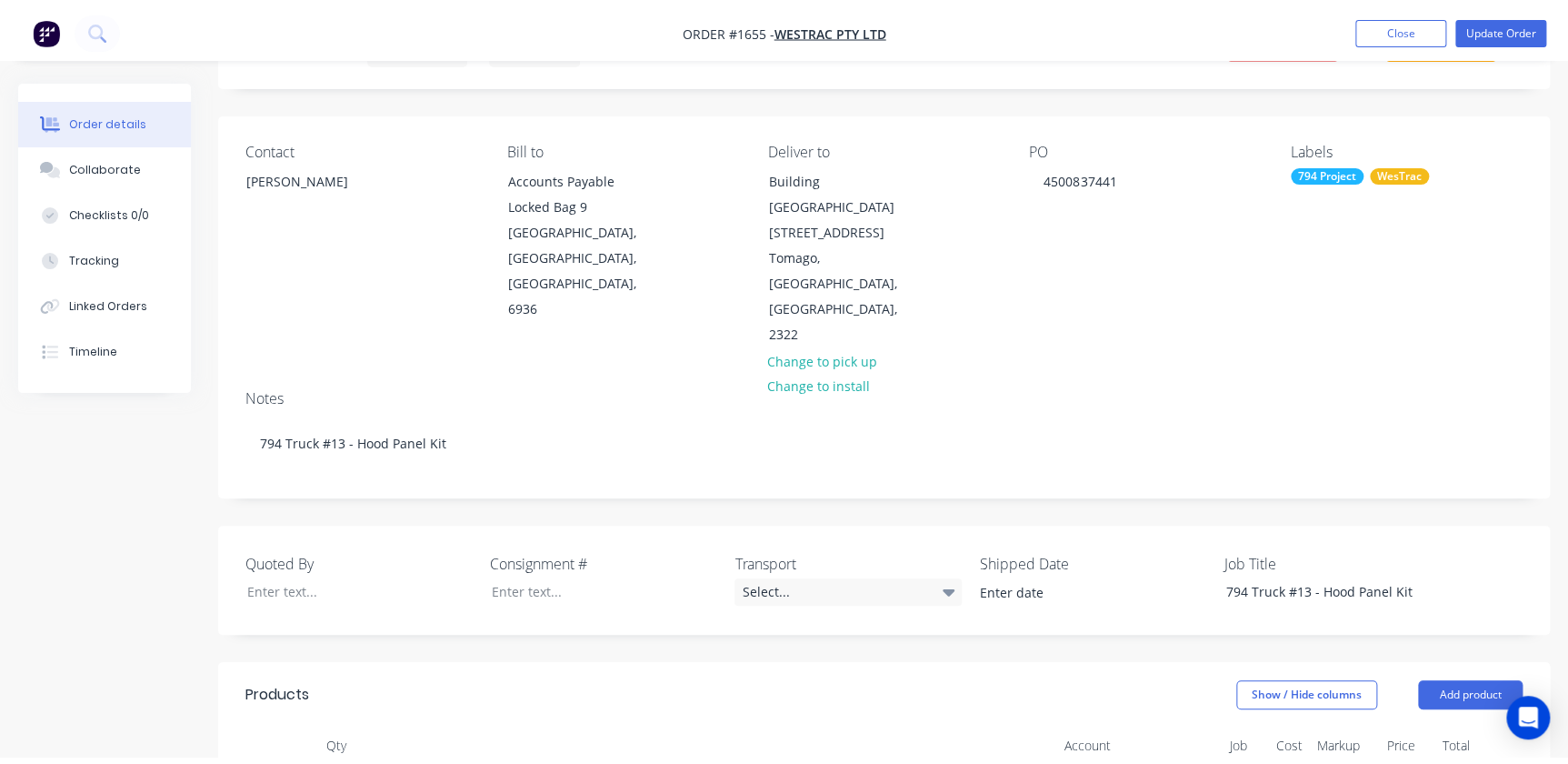
scroll to position [0, 0]
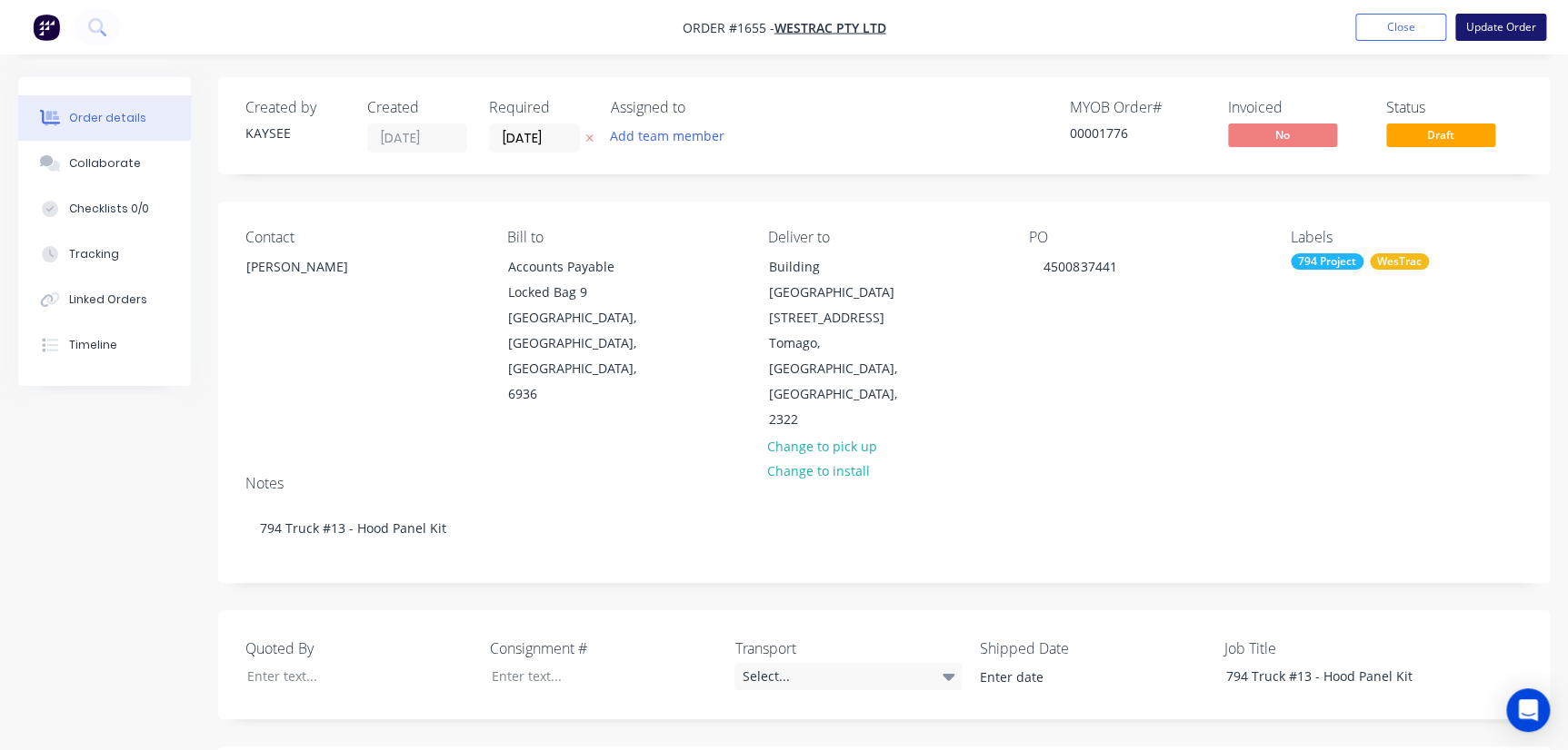
click at [1003, 19] on button "Update Order" at bounding box center [1500, 27] width 91 height 27
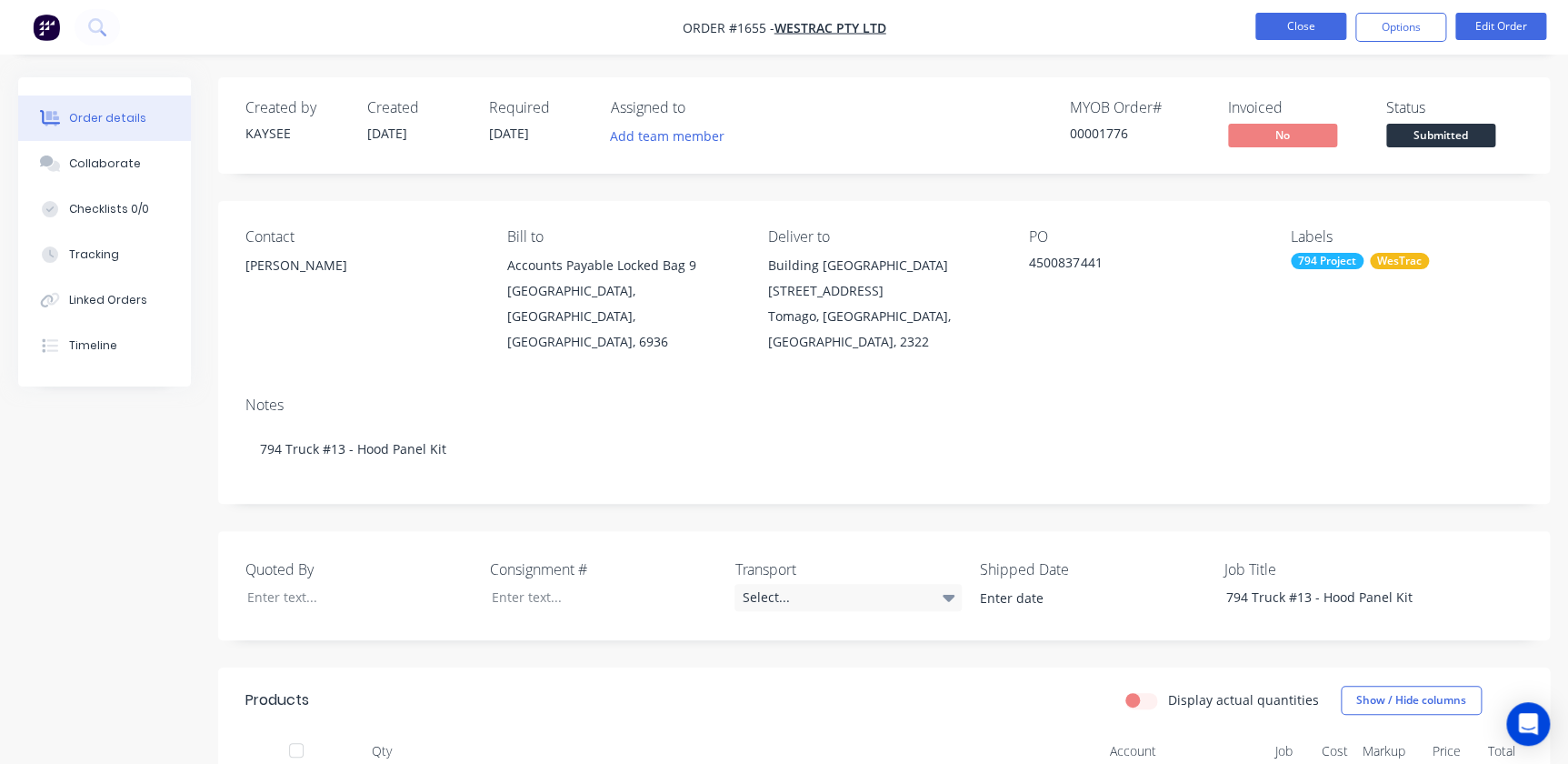
click at [1003, 28] on button "Close" at bounding box center [1300, 26] width 91 height 27
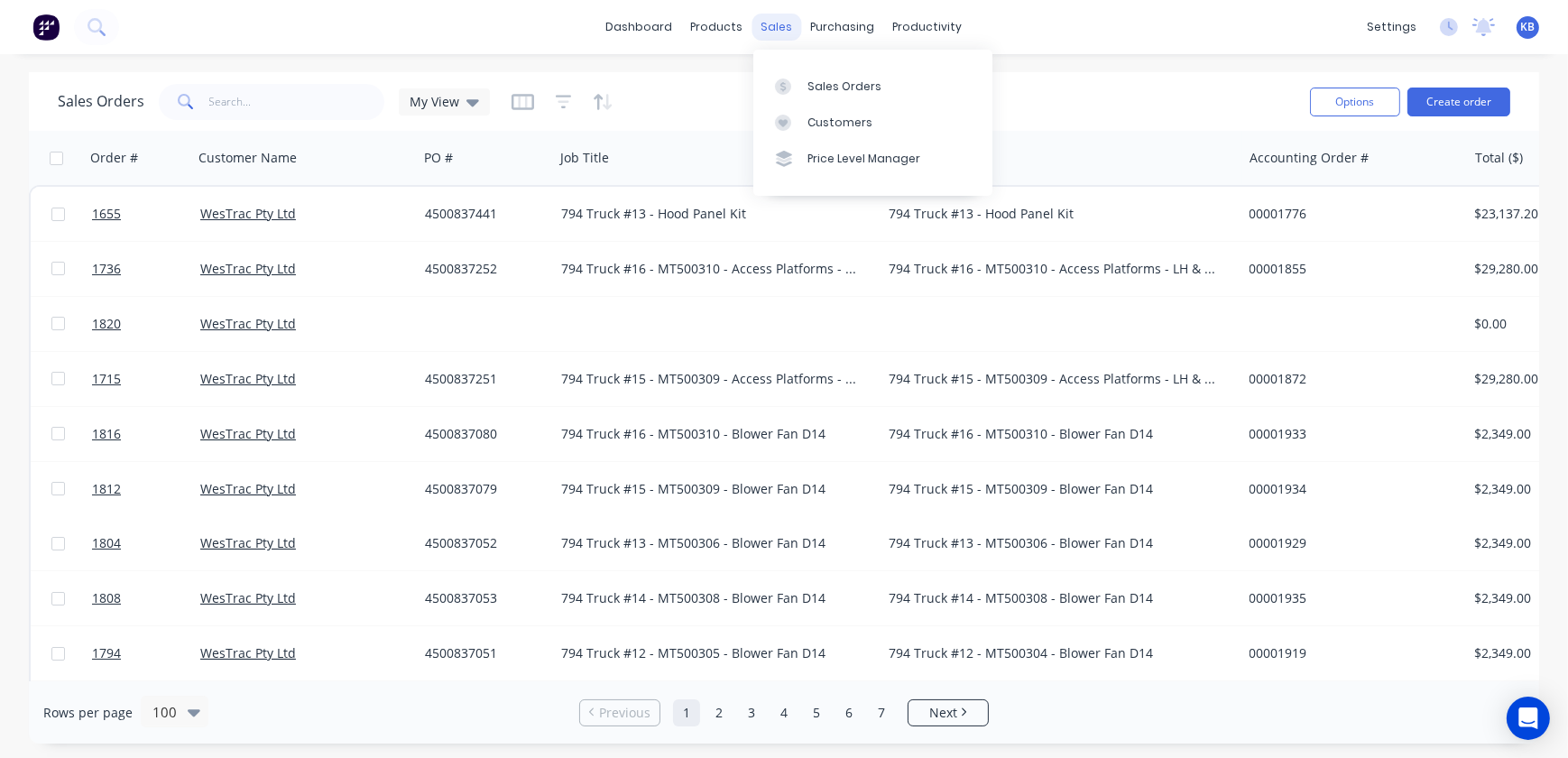
click at [791, 26] on div "sales" at bounding box center [777, 27] width 49 height 27
click at [840, 74] on link "Sales Orders" at bounding box center [873, 85] width 239 height 36
click at [438, 102] on span "My View" at bounding box center [434, 102] width 49 height 19
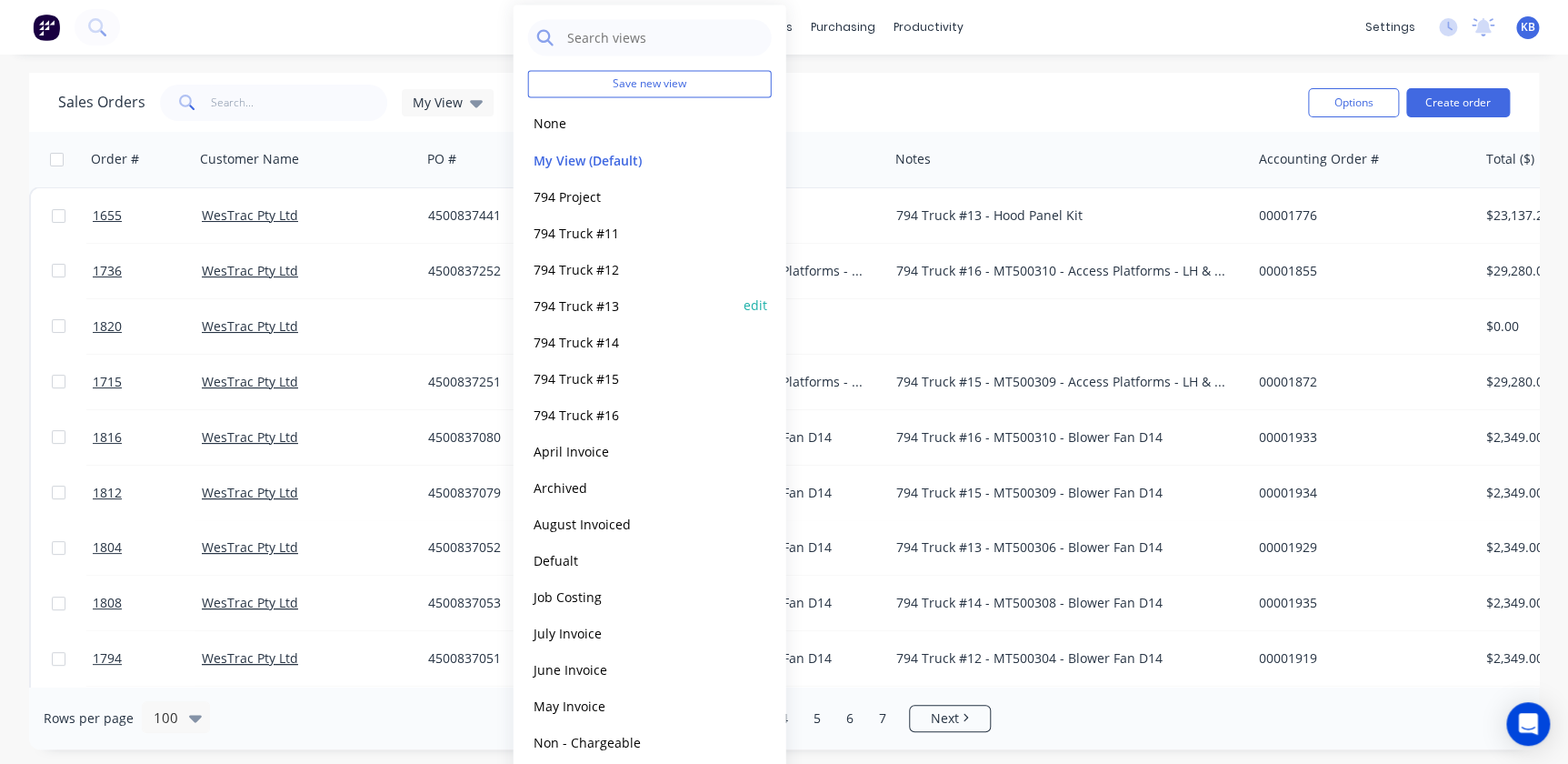
click at [574, 317] on div "794 Truck #13 edit" at bounding box center [650, 303] width 244 height 36
click at [585, 344] on button "794 Truck #14" at bounding box center [631, 341] width 207 height 20
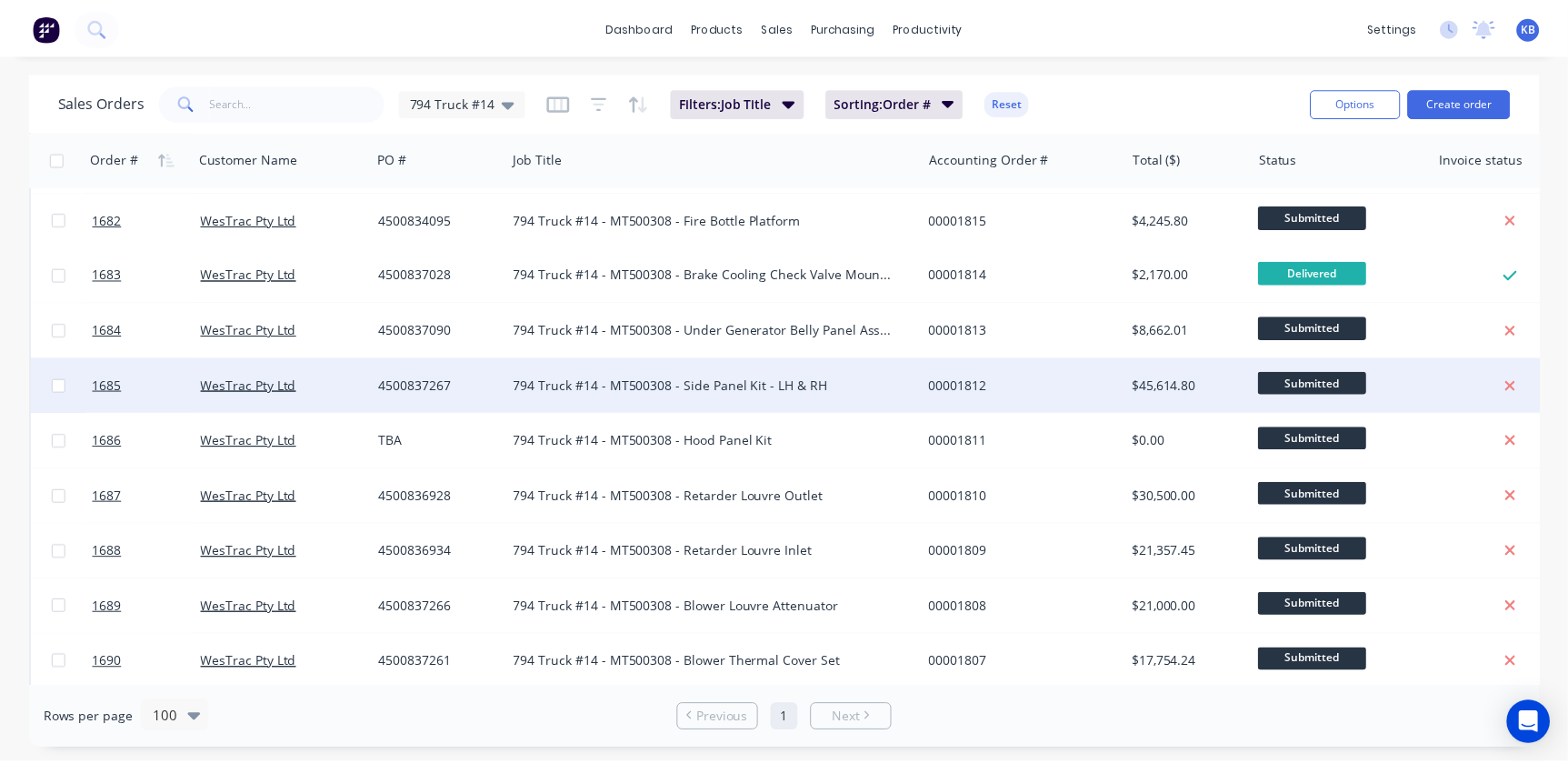
scroll to position [259, 0]
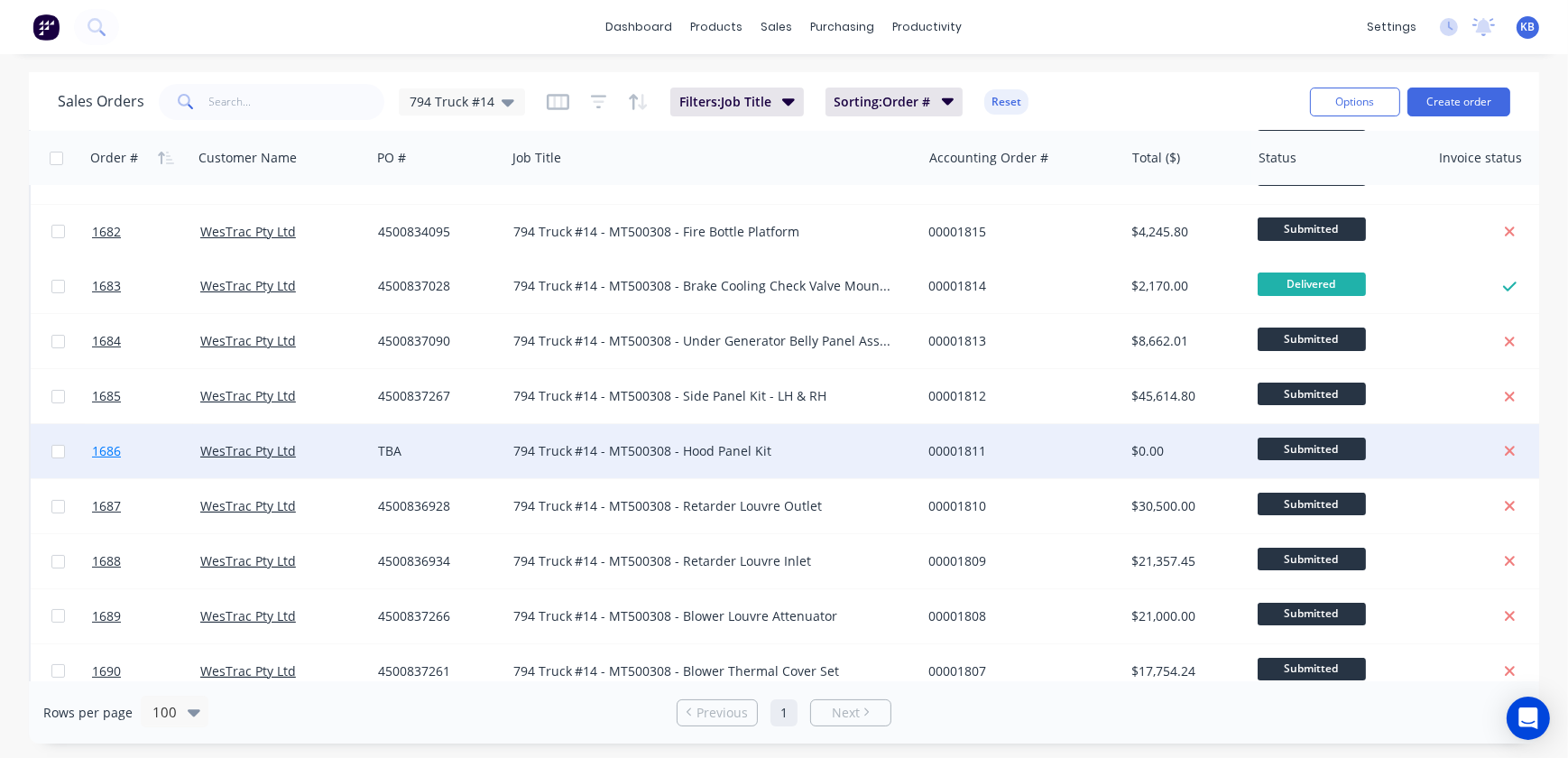
click at [120, 440] on link "1686" at bounding box center [146, 451] width 108 height 54
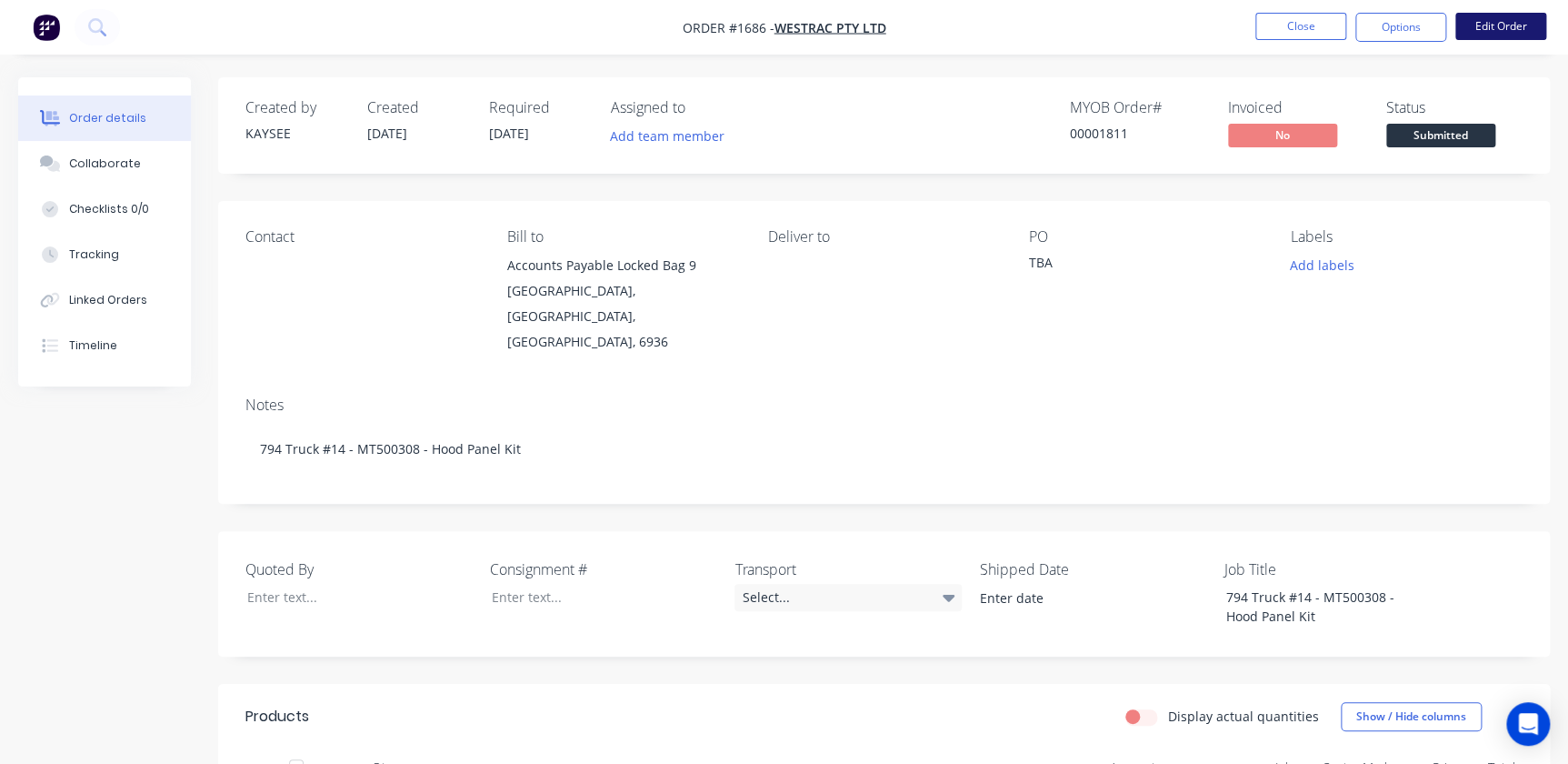
click at [1003, 13] on button "Edit Order" at bounding box center [1500, 26] width 91 height 27
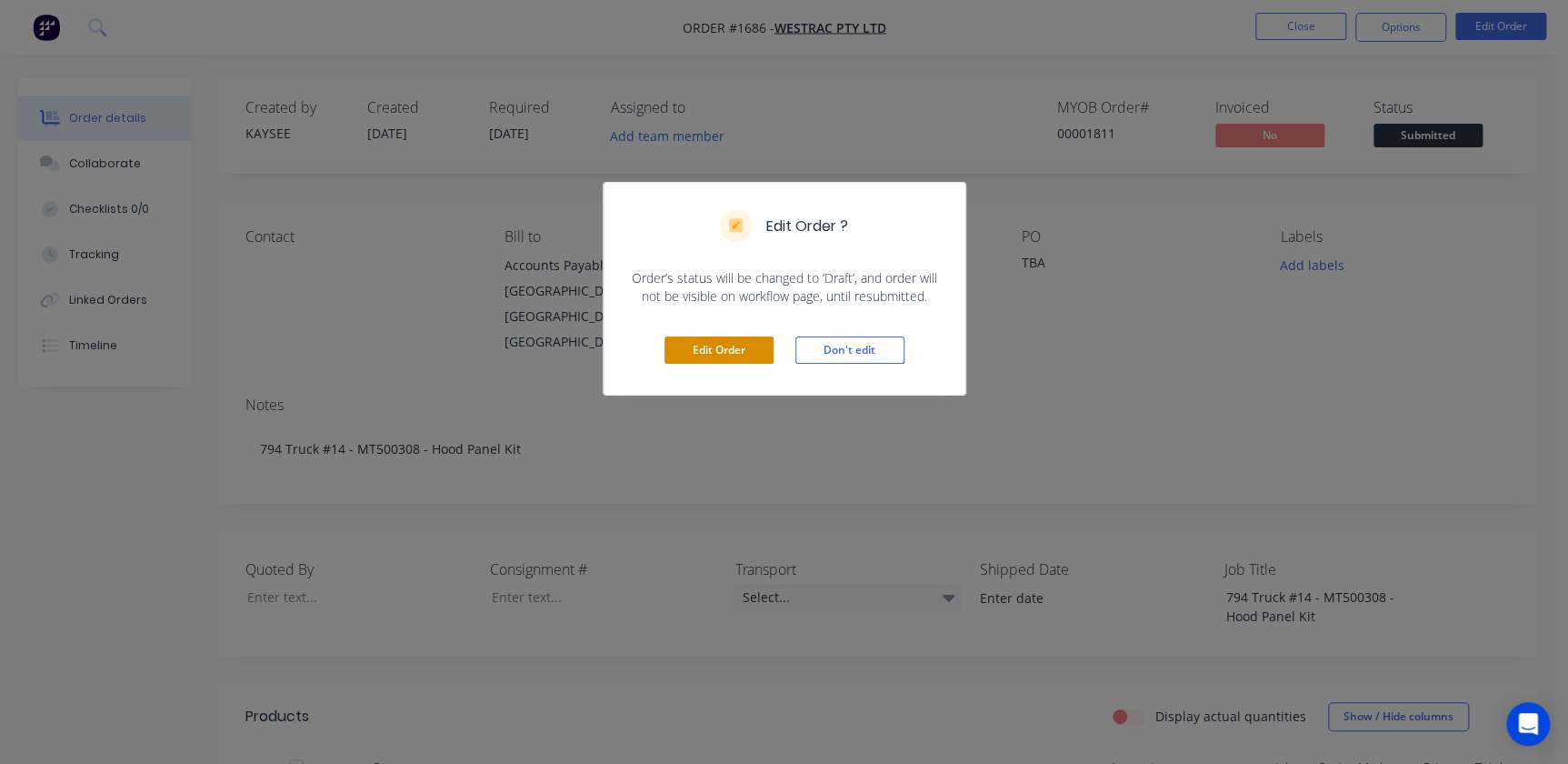
click at [770, 347] on button "Edit Order" at bounding box center [719, 350] width 109 height 27
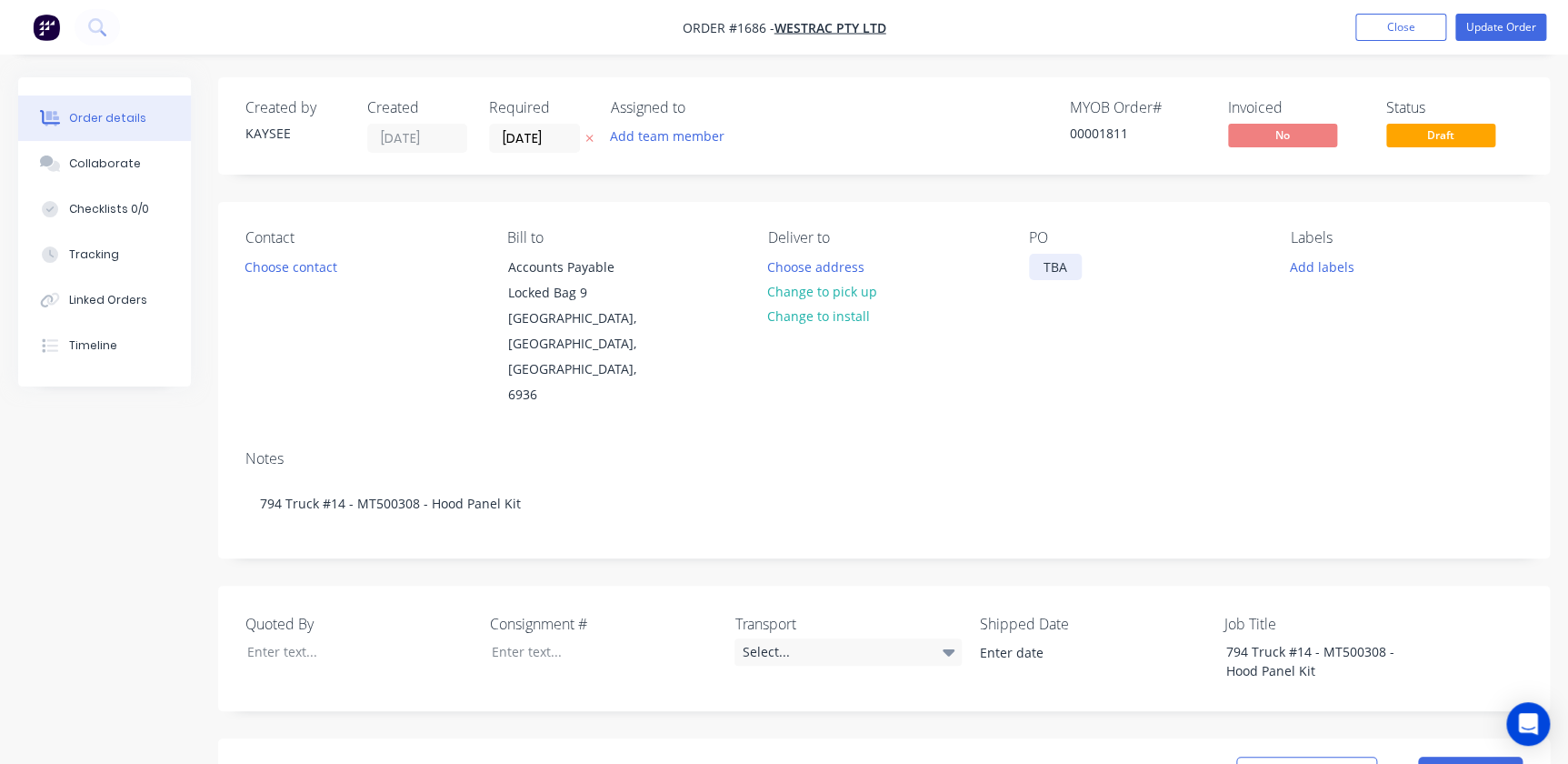
click at [1003, 278] on div "TBA" at bounding box center [1056, 266] width 53 height 26
drag, startPoint x: 1037, startPoint y: 269, endPoint x: 1145, endPoint y: 278, distance: 108.4
click at [1003, 278] on div "PO TBA" at bounding box center [1146, 319] width 232 height 180
click at [1003, 273] on button "Add labels" at bounding box center [1322, 265] width 84 height 24
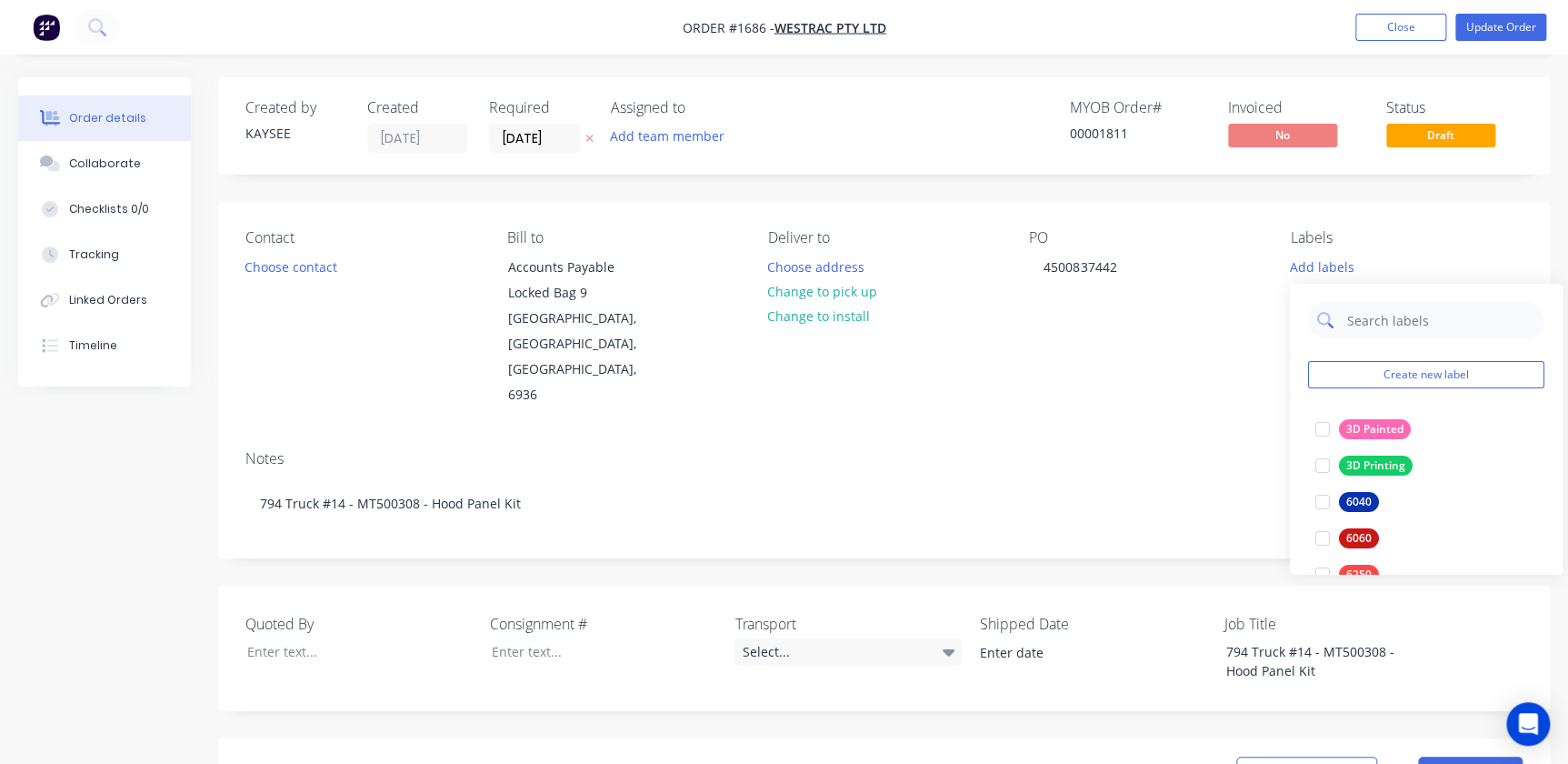
click at [1003, 329] on input "text" at bounding box center [1440, 319] width 190 height 36
type input "794"
click at [1003, 425] on div at bounding box center [1322, 428] width 36 height 36
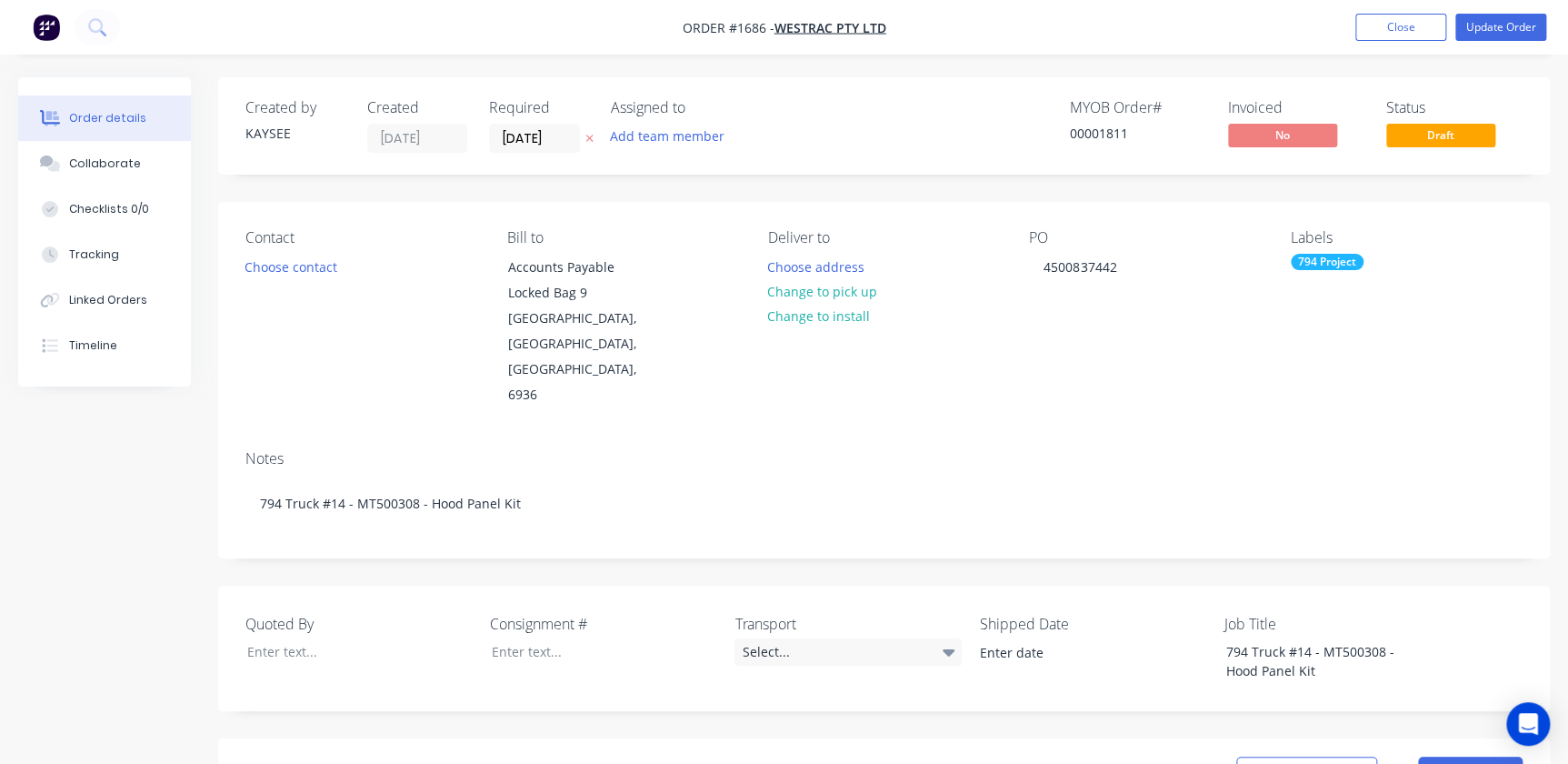
drag, startPoint x: 1139, startPoint y: 379, endPoint x: 974, endPoint y: 362, distance: 165.9
click at [1003, 380] on div "Contact Choose contact Bill to Accounts Payable Locked Bag 9 MIDLAND, Western A…" at bounding box center [884, 318] width 1332 height 233
click at [816, 270] on button "Choose address" at bounding box center [816, 265] width 116 height 24
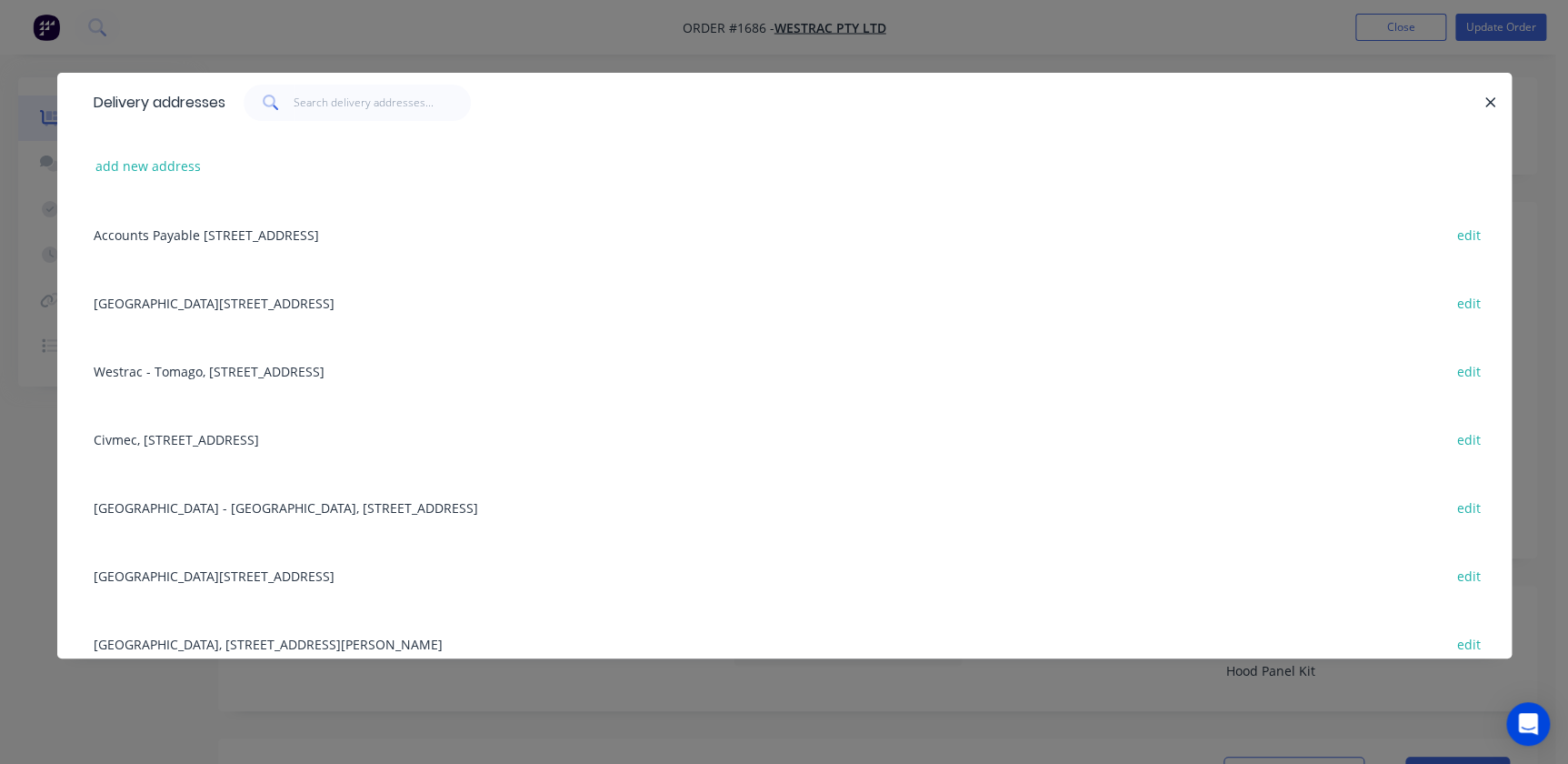
click at [238, 568] on div "Building L, 1 Westrac Drive, Tomago, New South Wales, Australia, 2322 edit" at bounding box center [784, 575] width 1400 height 68
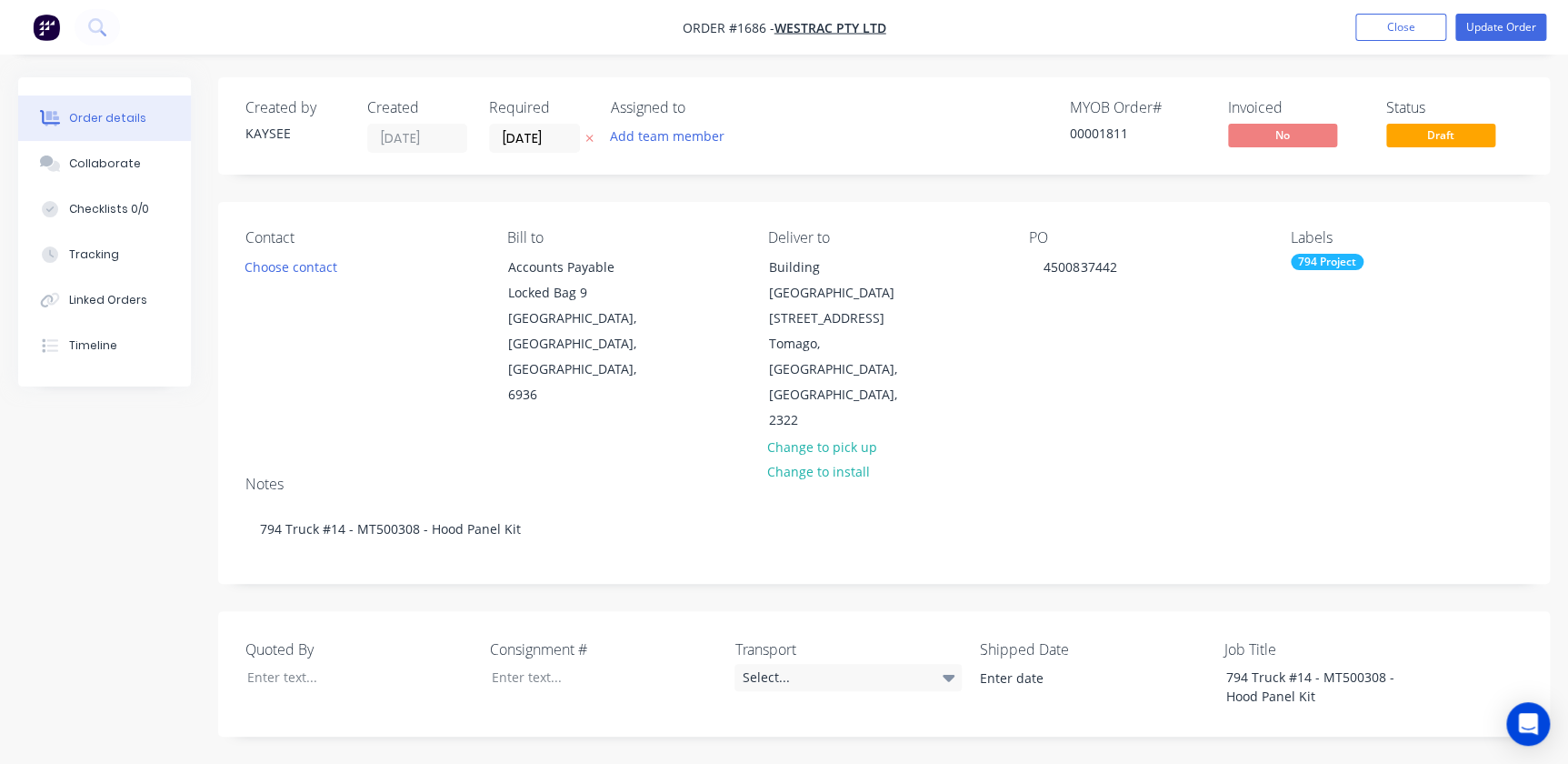
click at [329, 281] on div "Contact Choose contact" at bounding box center [362, 332] width 232 height 205
click at [330, 276] on button "Choose contact" at bounding box center [291, 265] width 112 height 24
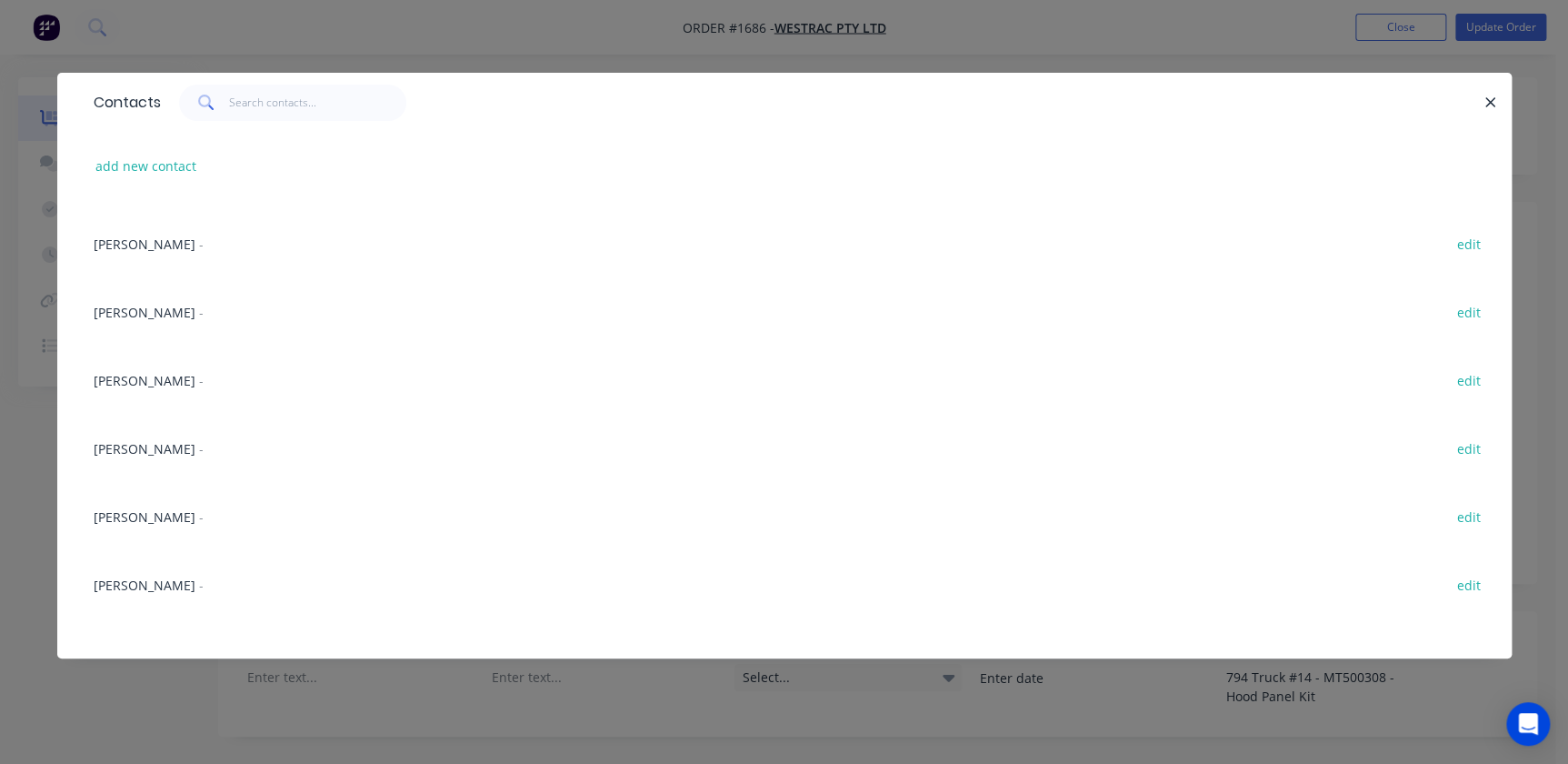
scroll to position [826, 0]
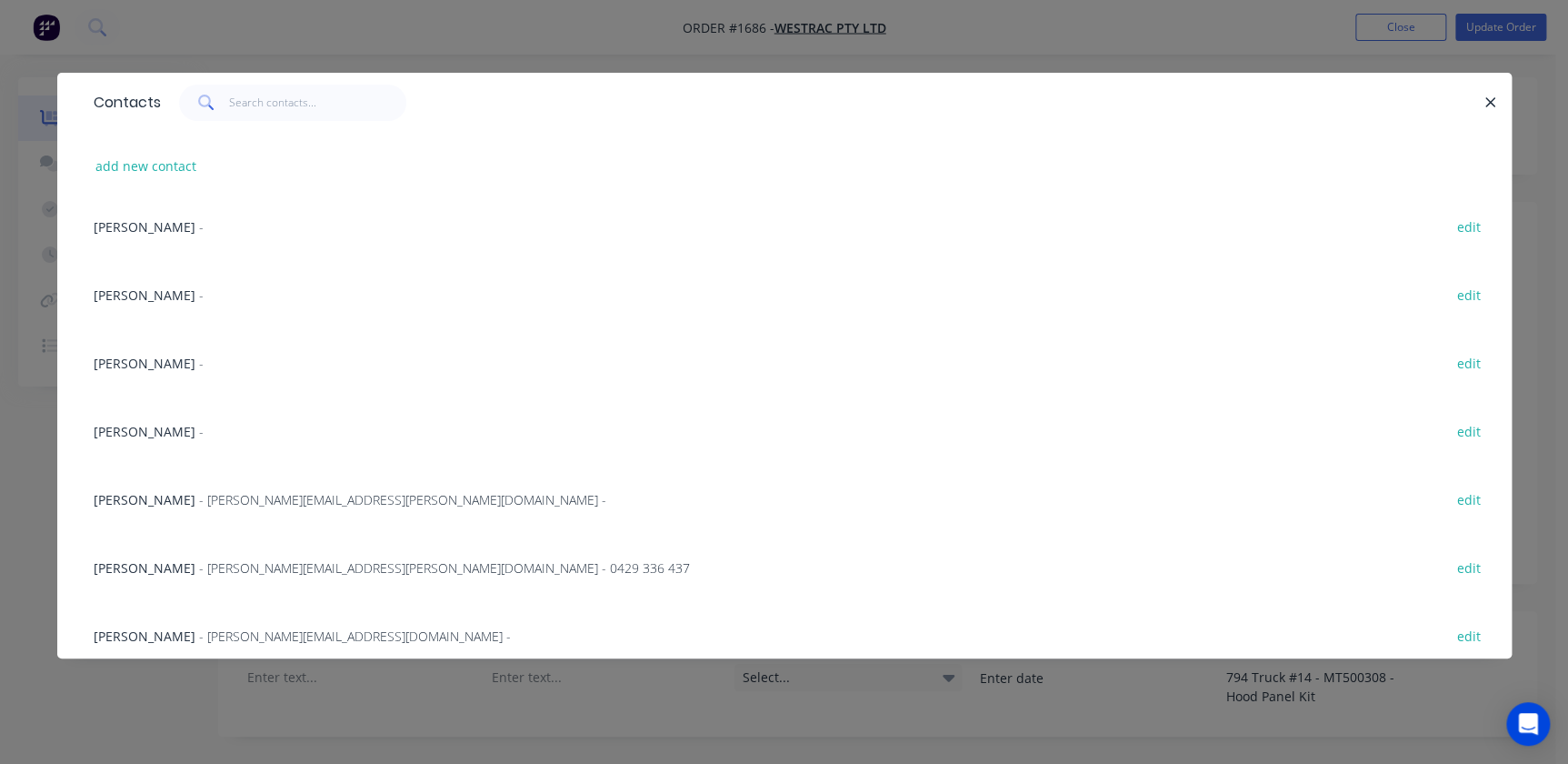
click at [146, 232] on span "[PERSON_NAME]" at bounding box center [144, 227] width 101 height 18
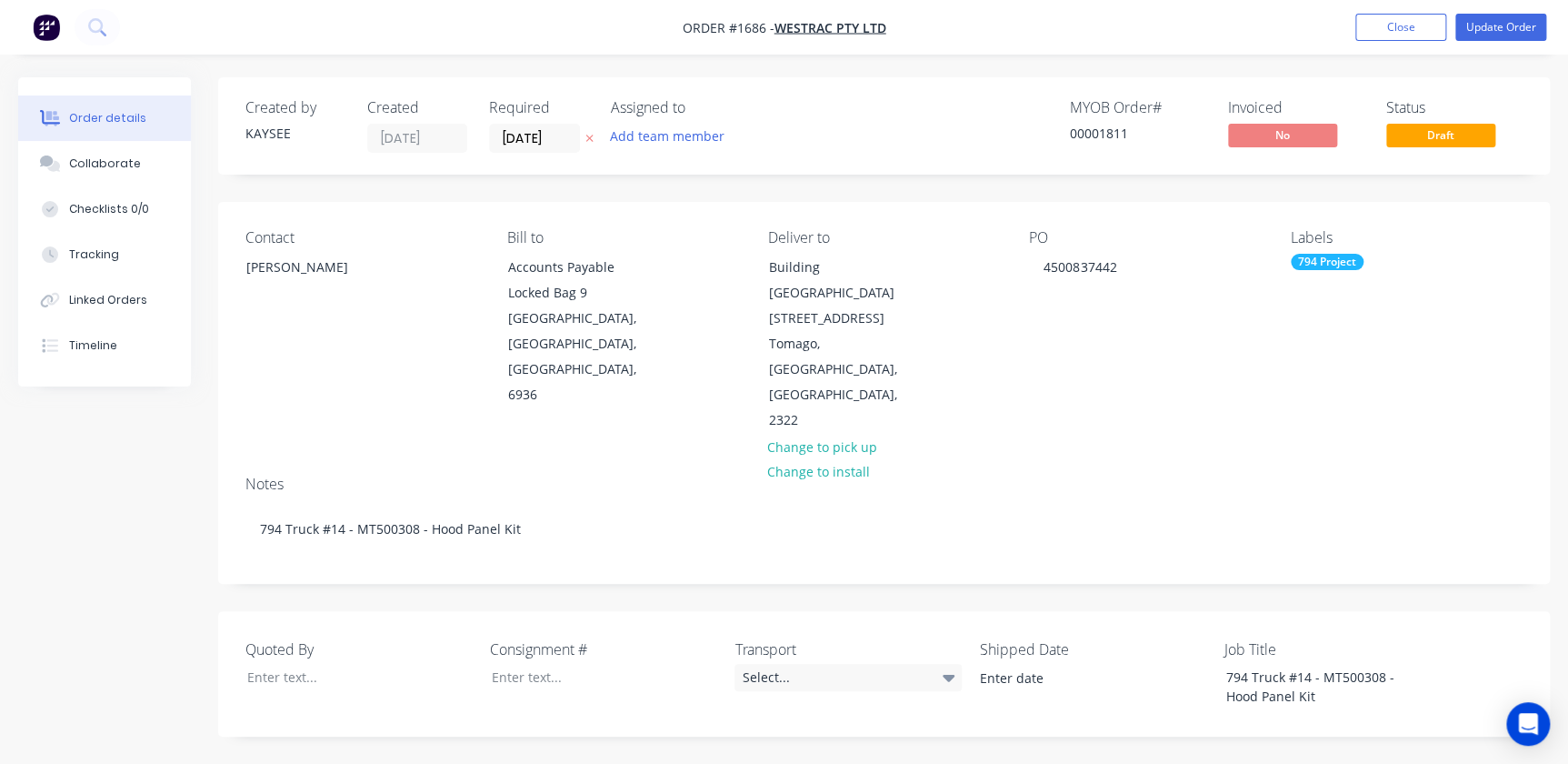
click at [622, 461] on div "Notes 794 Truck #14 - MT500308 - Hood Panel Kit" at bounding box center [884, 521] width 1332 height 122
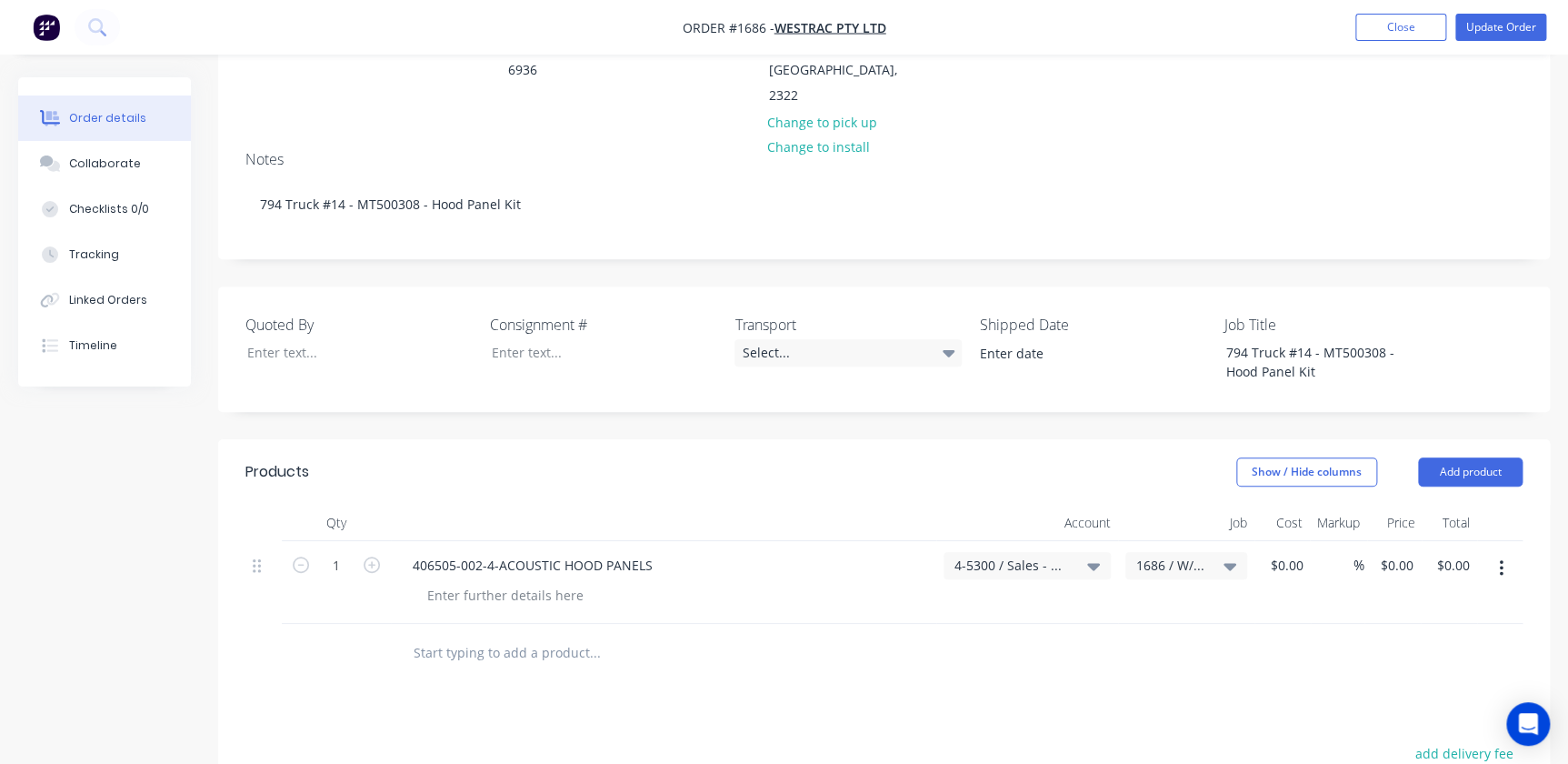
scroll to position [330, 0]
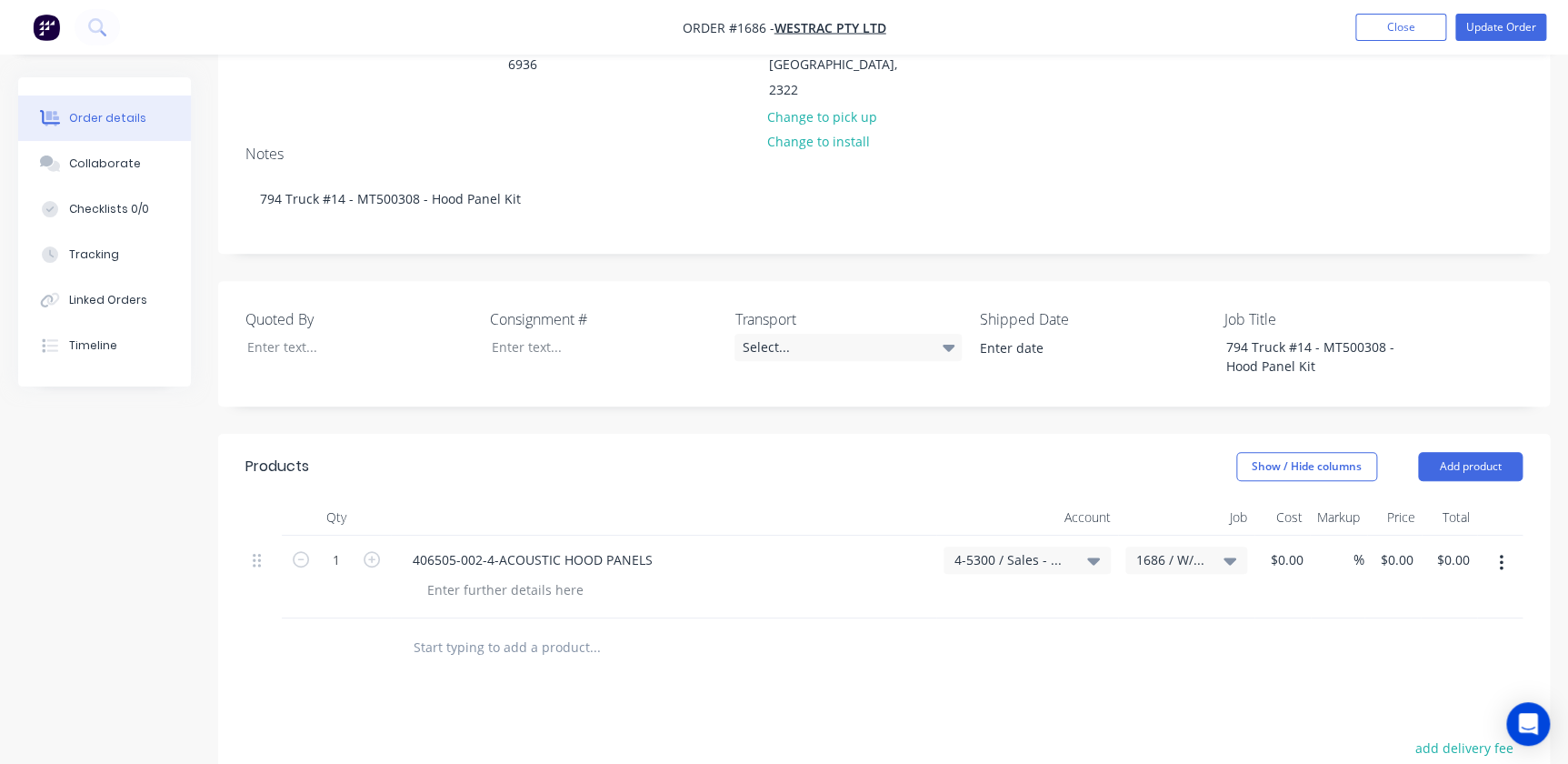
click at [1003, 433] on header "Products Show / Hide columns Add product" at bounding box center [884, 465] width 1332 height 65
click at [1003, 452] on button "Add product" at bounding box center [1469, 466] width 104 height 29
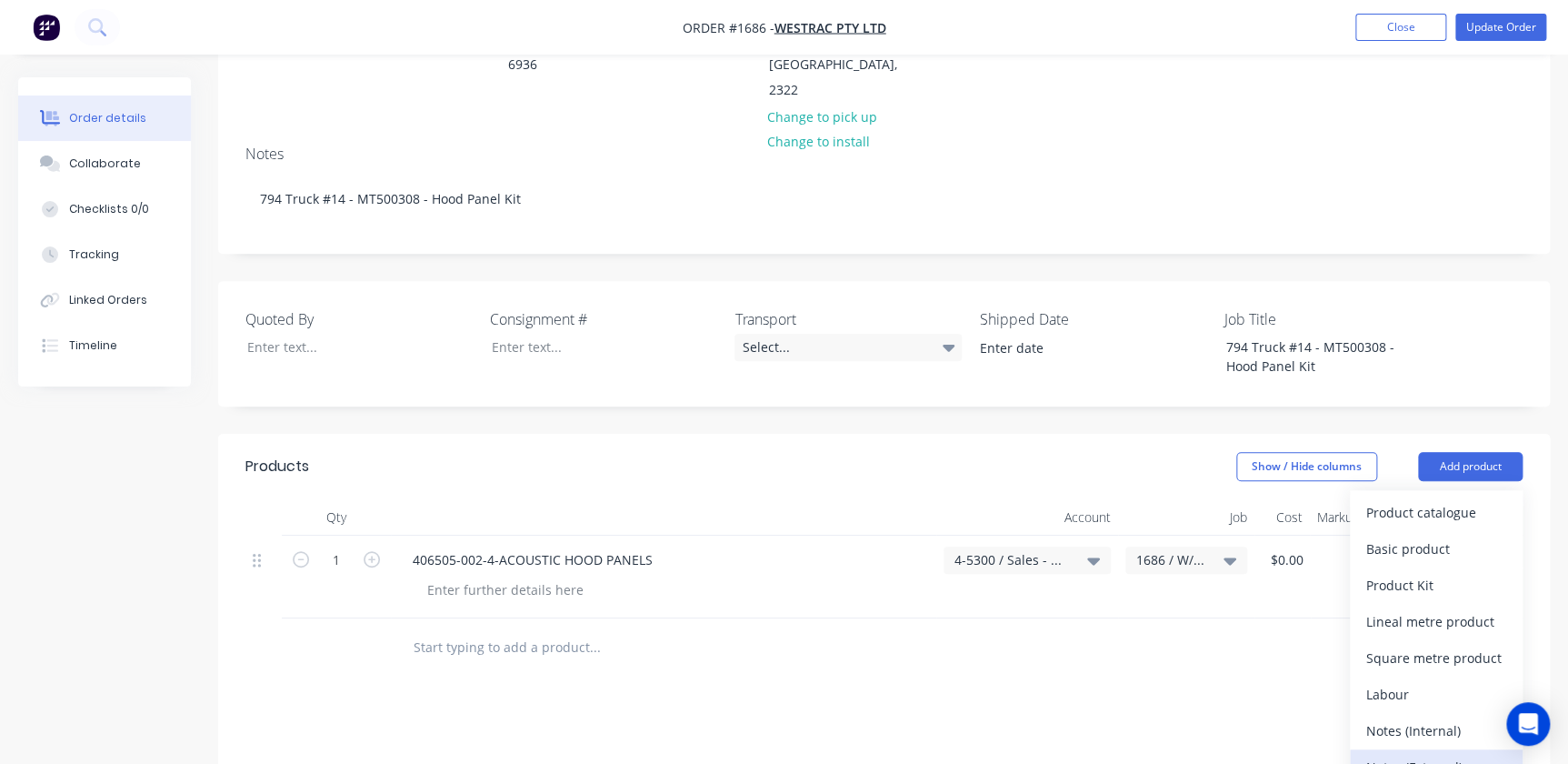
click at [1003, 750] on div "Notes (External)" at bounding box center [1435, 766] width 140 height 26
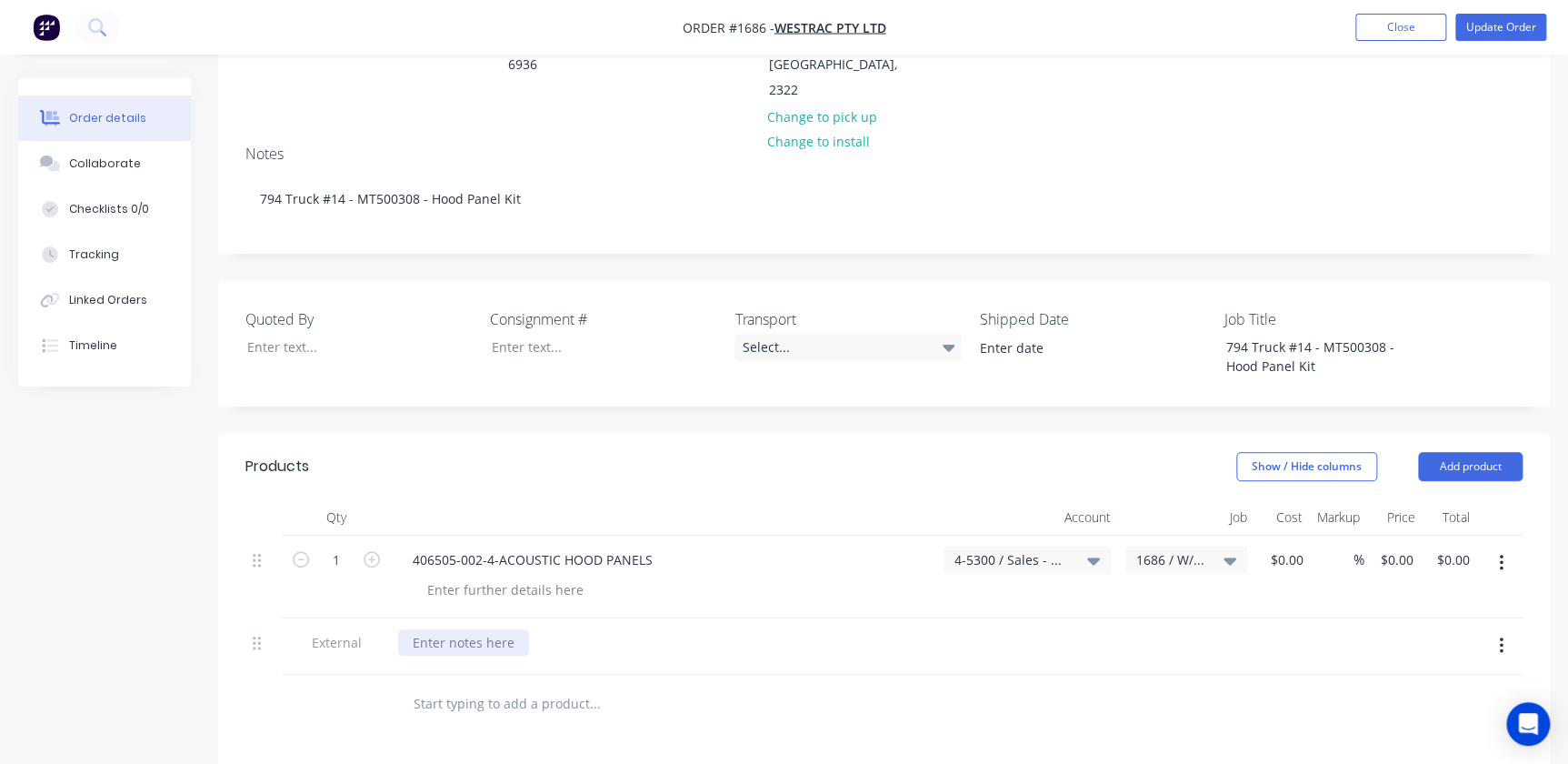
click at [430, 629] on div at bounding box center [463, 642] width 131 height 26
paste div
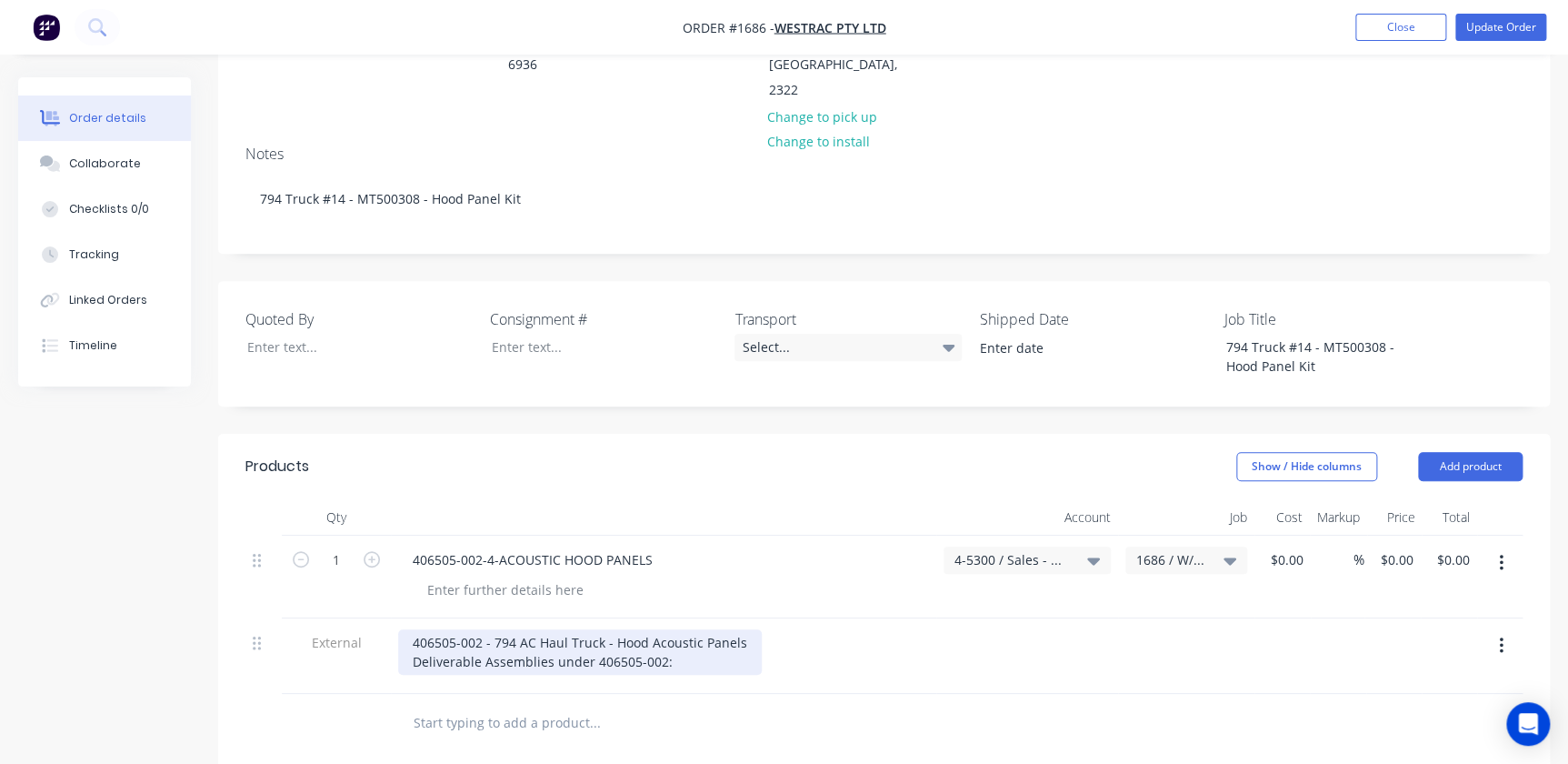
scroll to position [331, 0]
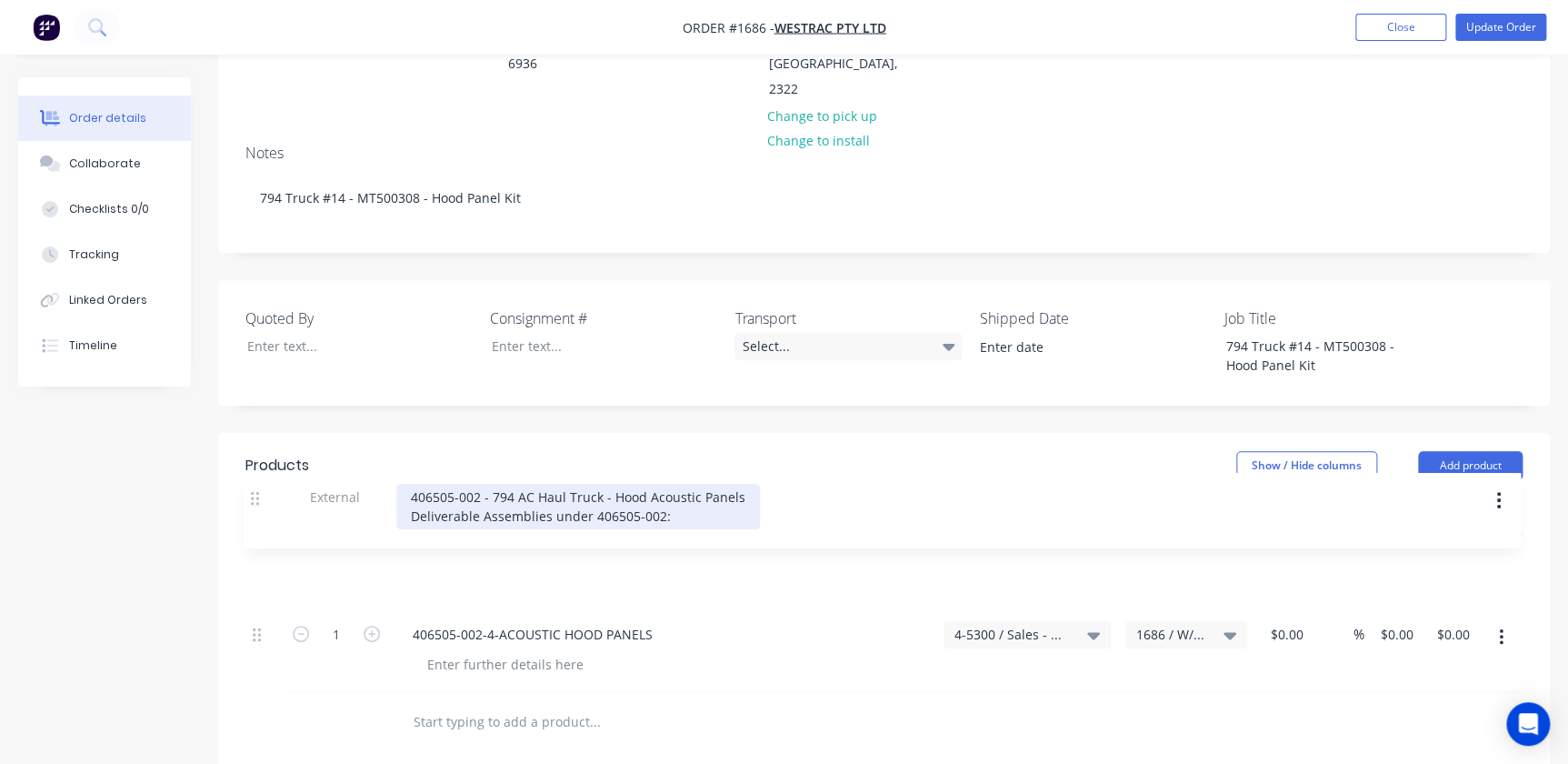
drag, startPoint x: 263, startPoint y: 563, endPoint x: 261, endPoint y: 459, distance: 104.0
click at [261, 535] on div "1 406505-002-4-ACOUSTIC HOOD PANELS 4-5300 / Sales - Mobile Machines Sound - In…" at bounding box center [884, 614] width 1277 height 158
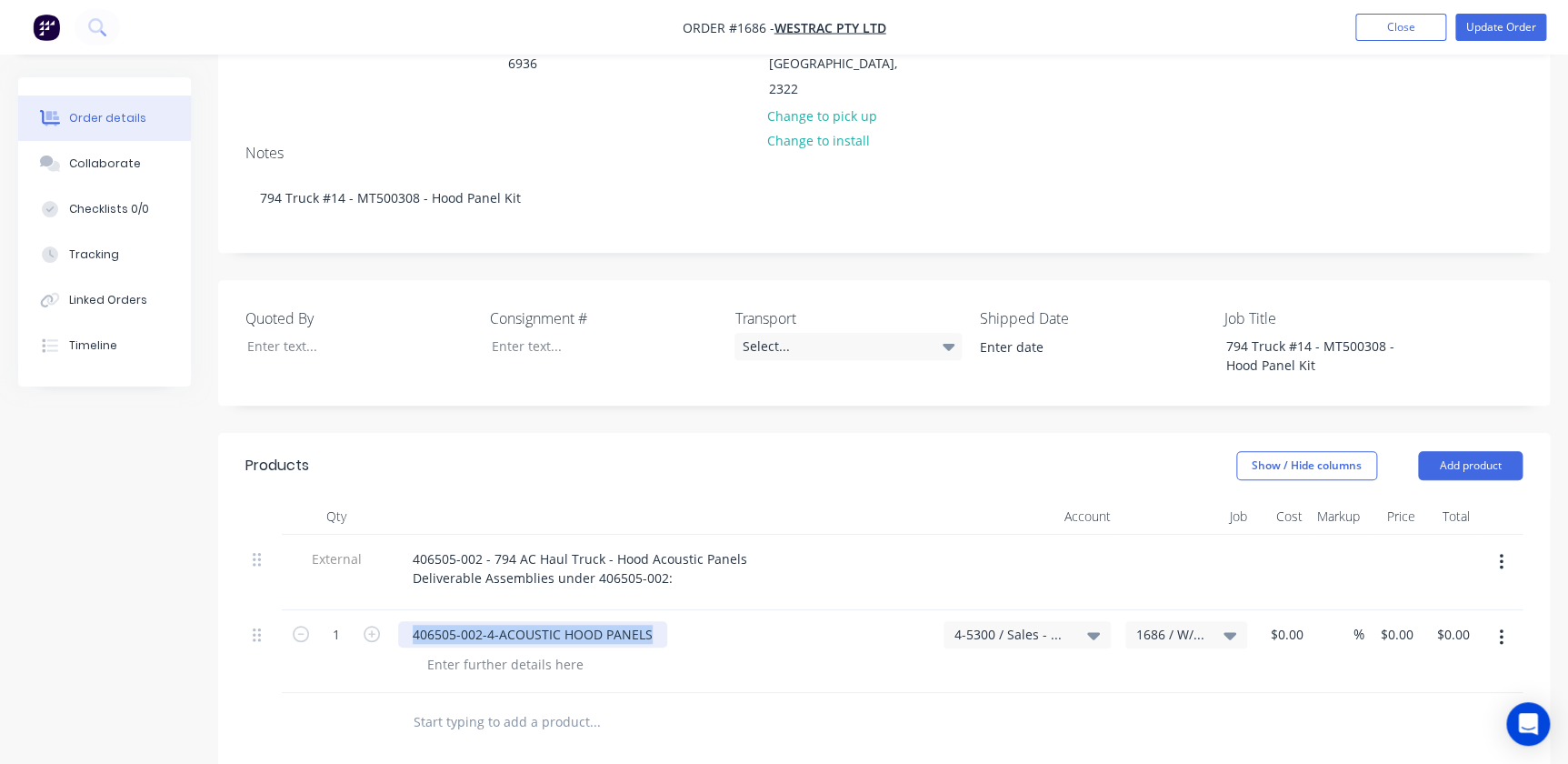
drag, startPoint x: 659, startPoint y: 555, endPoint x: 391, endPoint y: 540, distance: 268.4
click at [391, 610] on div "406505-002-4-ACOUSTIC HOOD PANELS" at bounding box center [663, 651] width 545 height 83
paste div
click at [497, 704] on input "text" at bounding box center [594, 721] width 364 height 36
click at [457, 704] on input "text" at bounding box center [594, 721] width 364 height 36
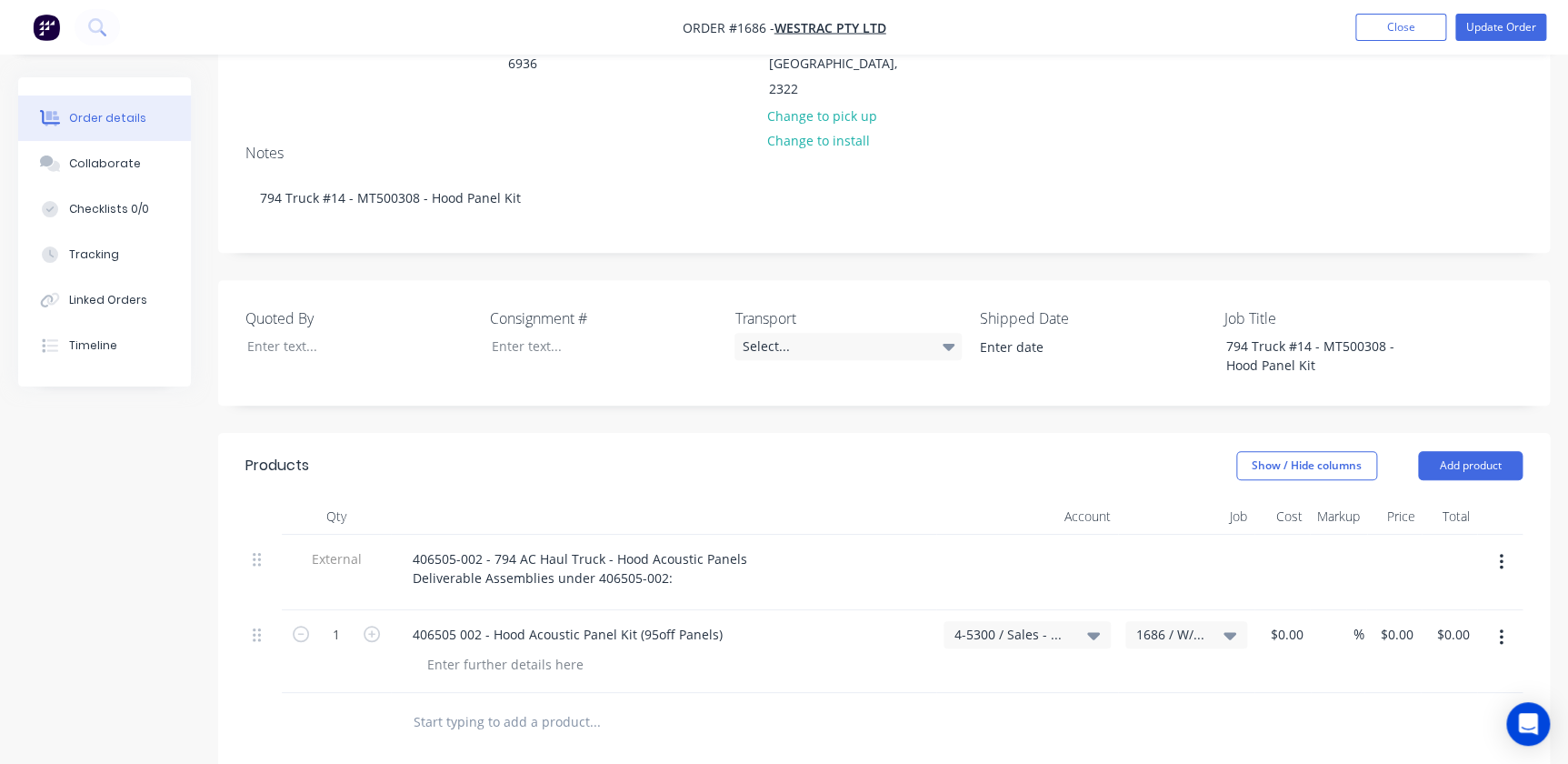
paste input "Acoustic Hood Panel Installation Fastener Kit"
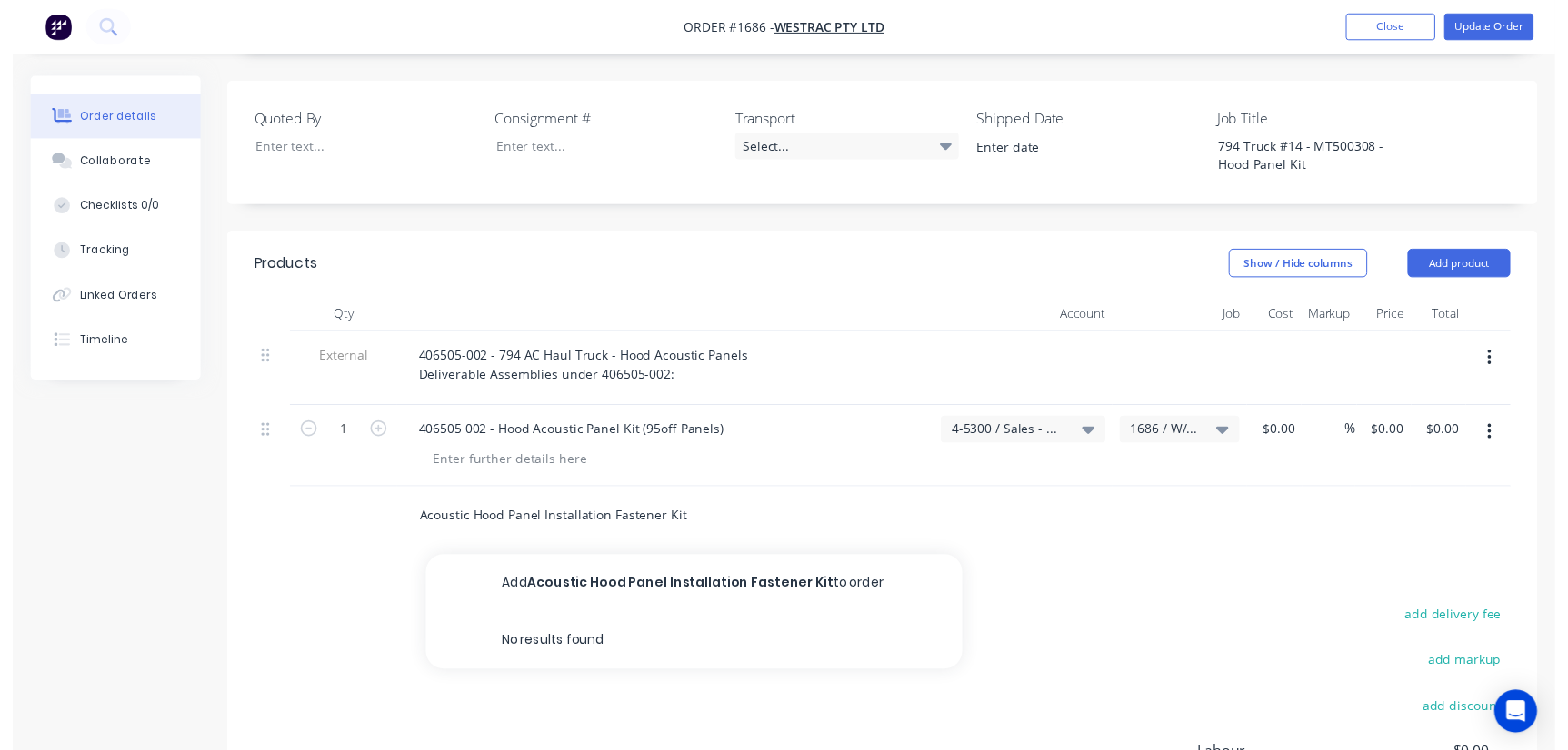
scroll to position [661, 0]
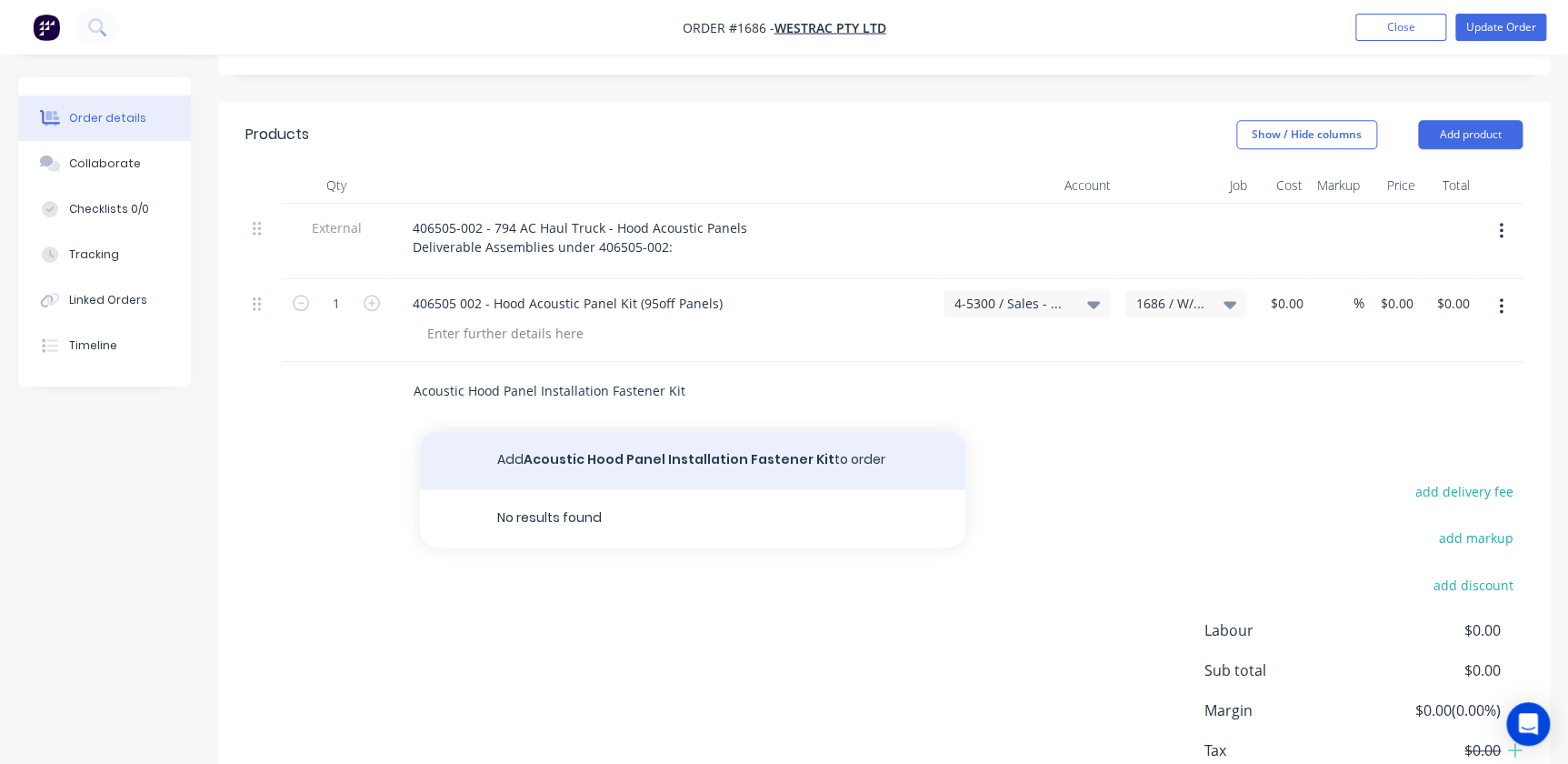
type input "Acoustic Hood Panel Installation Fastener Kit"
click at [658, 431] on button "Add Acoustic Hood Panel Installation Fastener Kit to order" at bounding box center [692, 461] width 545 height 59
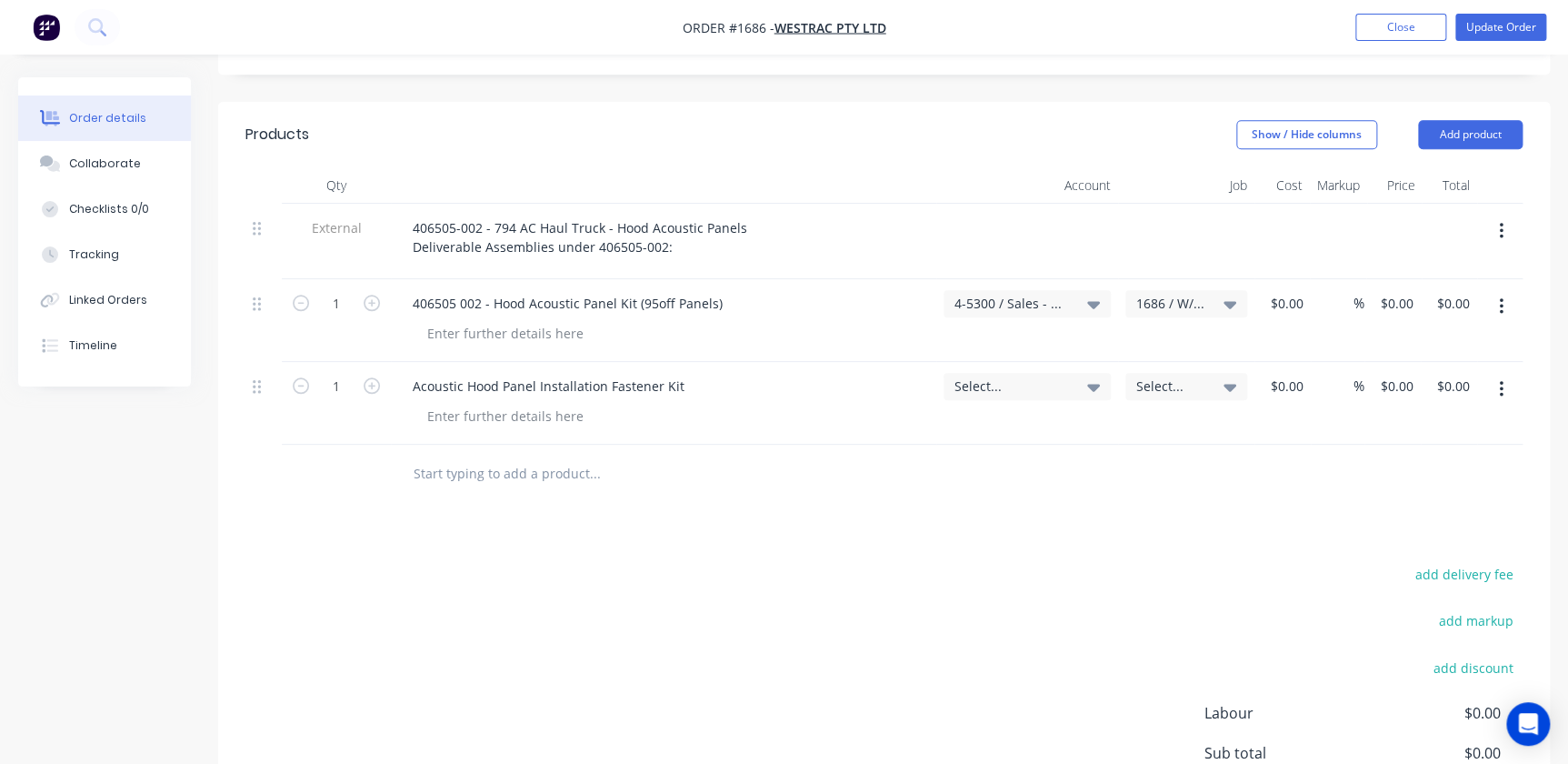
click at [1003, 377] on span "Select..." at bounding box center [1011, 386] width 114 height 20
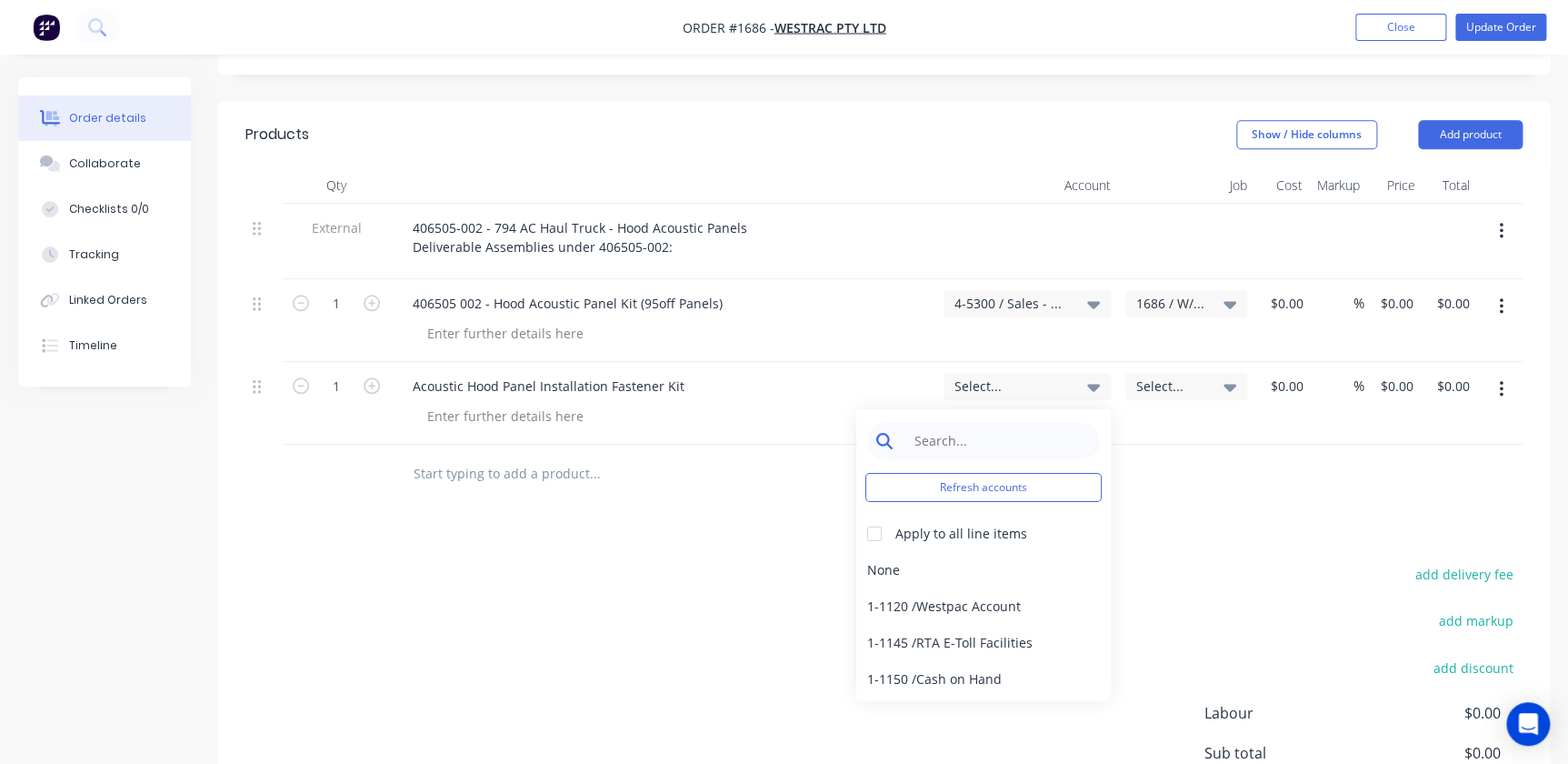
click at [987, 422] on input at bounding box center [997, 440] width 186 height 36
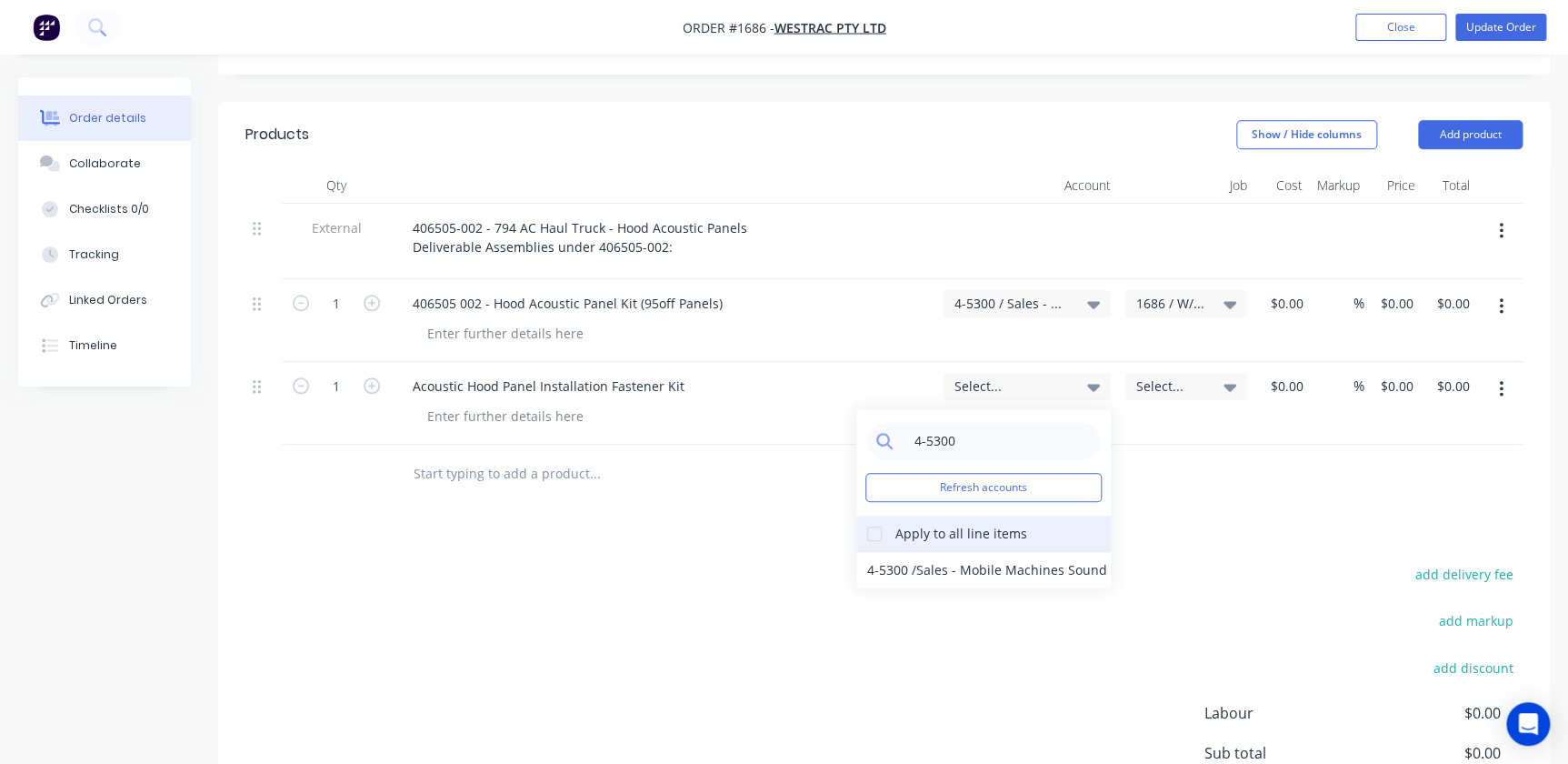
type input "4-5300"
click at [880, 515] on div at bounding box center [874, 533] width 36 height 36
click at [898, 551] on div "4-5300 / Sales - Mobile Machines Sound - Interco" at bounding box center [984, 569] width 255 height 36
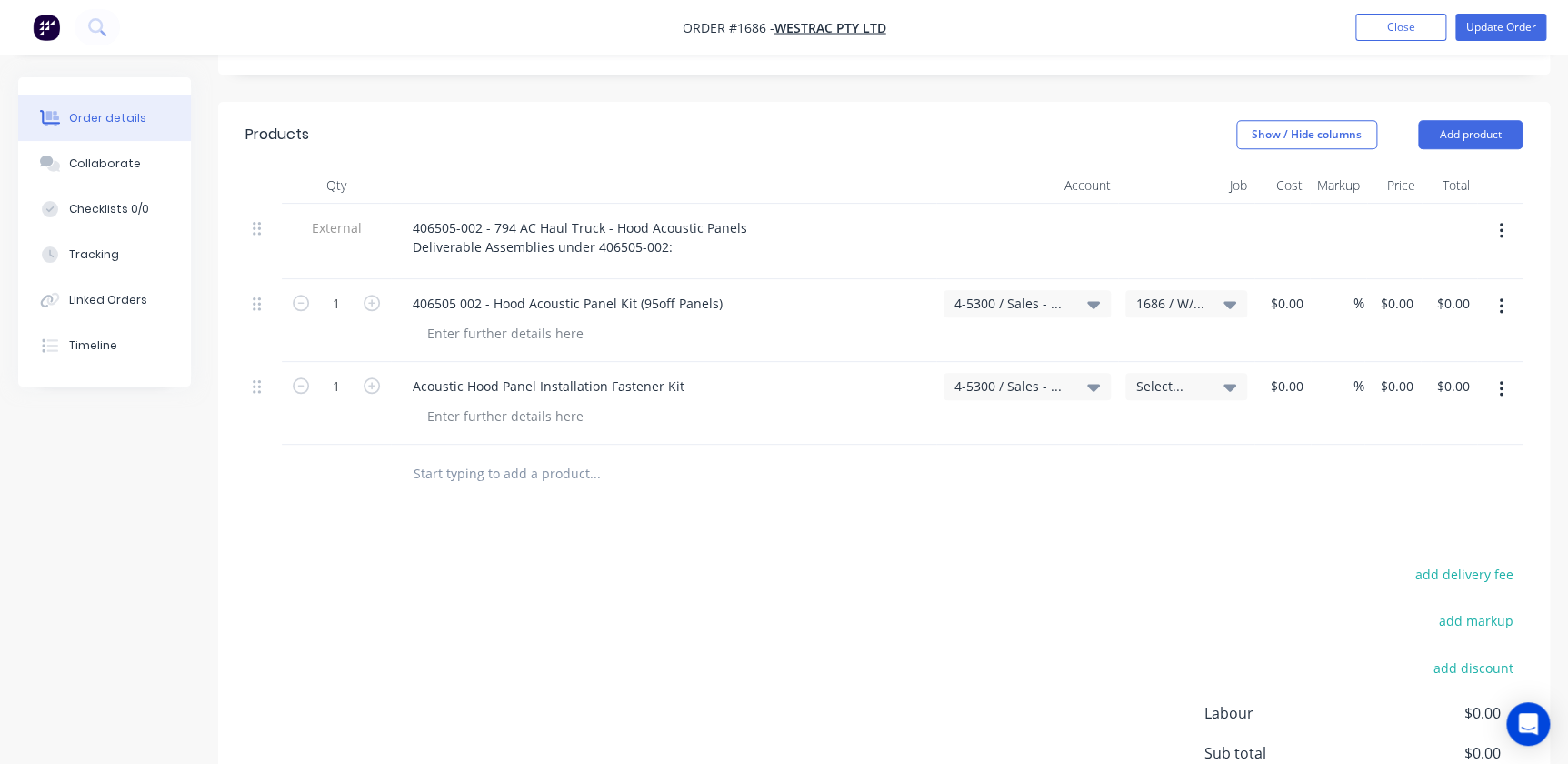
click at [1003, 377] on span "Select..." at bounding box center [1170, 386] width 69 height 20
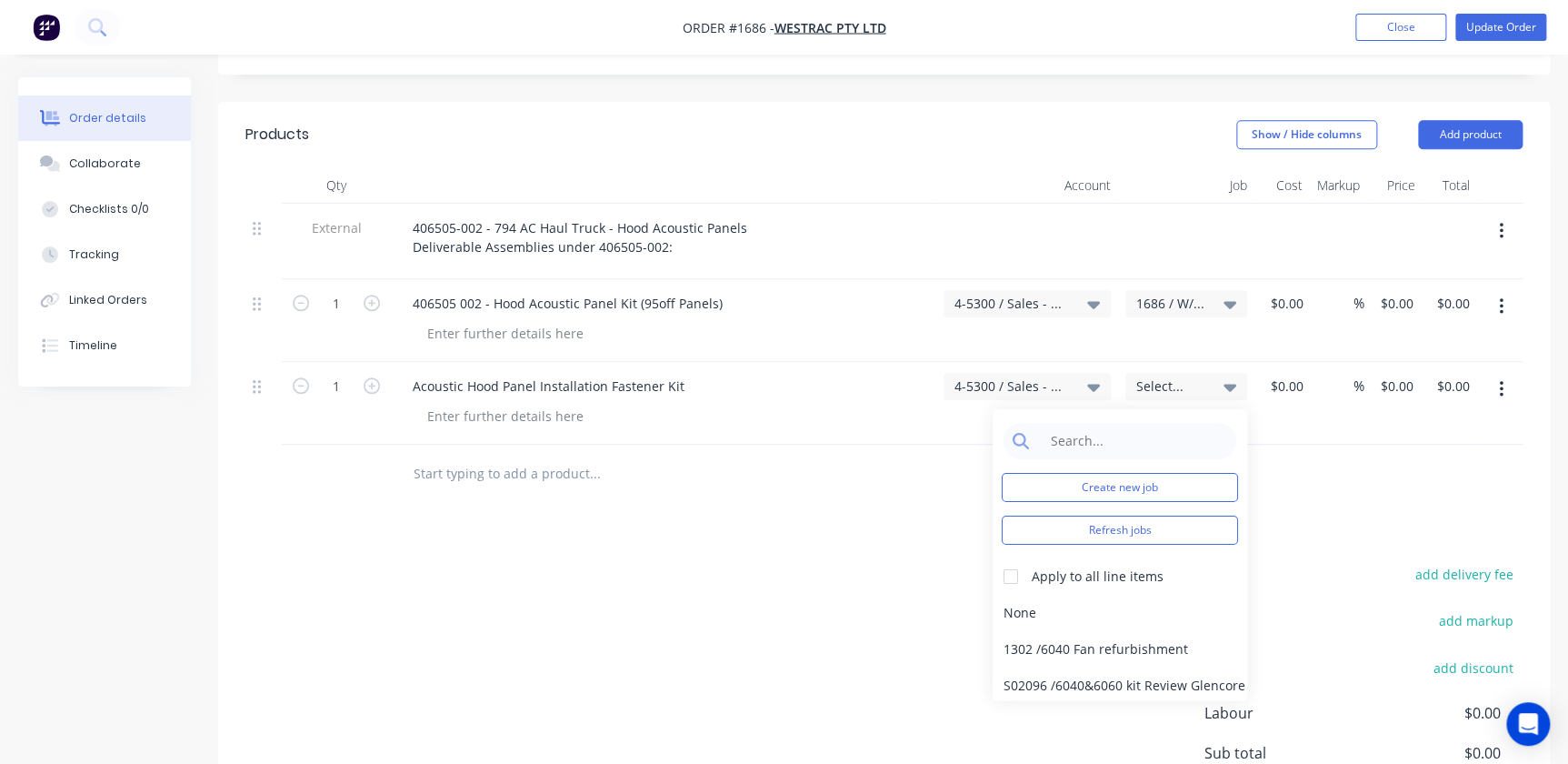
click at [1003, 409] on div "Create new job Refresh jobs Apply to all line items None 1302 / 6040 Fan refurb…" at bounding box center [1119, 554] width 255 height 291
click at [1003, 422] on input at bounding box center [1134, 440] width 186 height 36
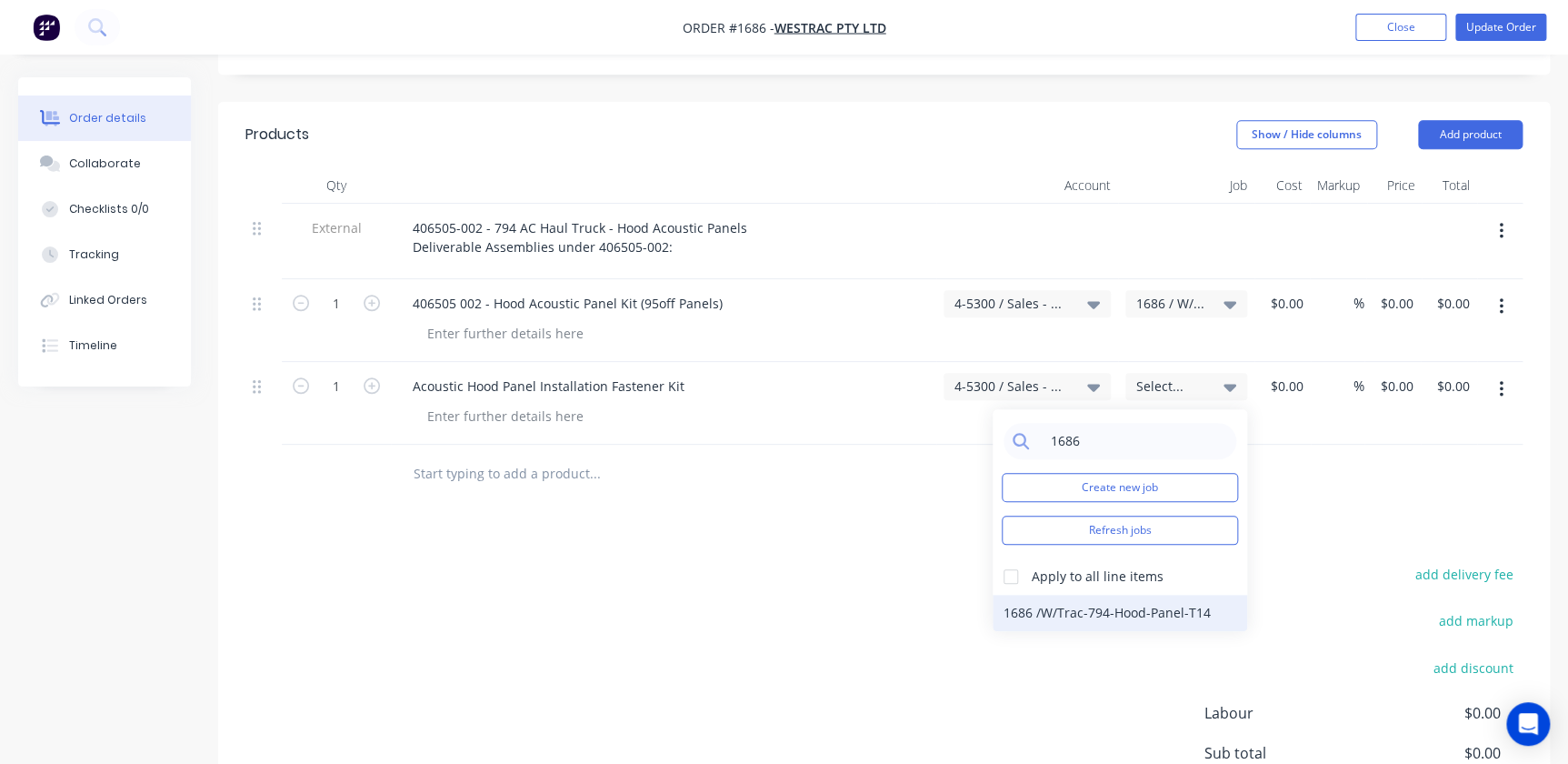
type input "1686"
click at [1003, 594] on div "1686 / W/Trac-794-Hood-Panel-T14" at bounding box center [1119, 612] width 255 height 36
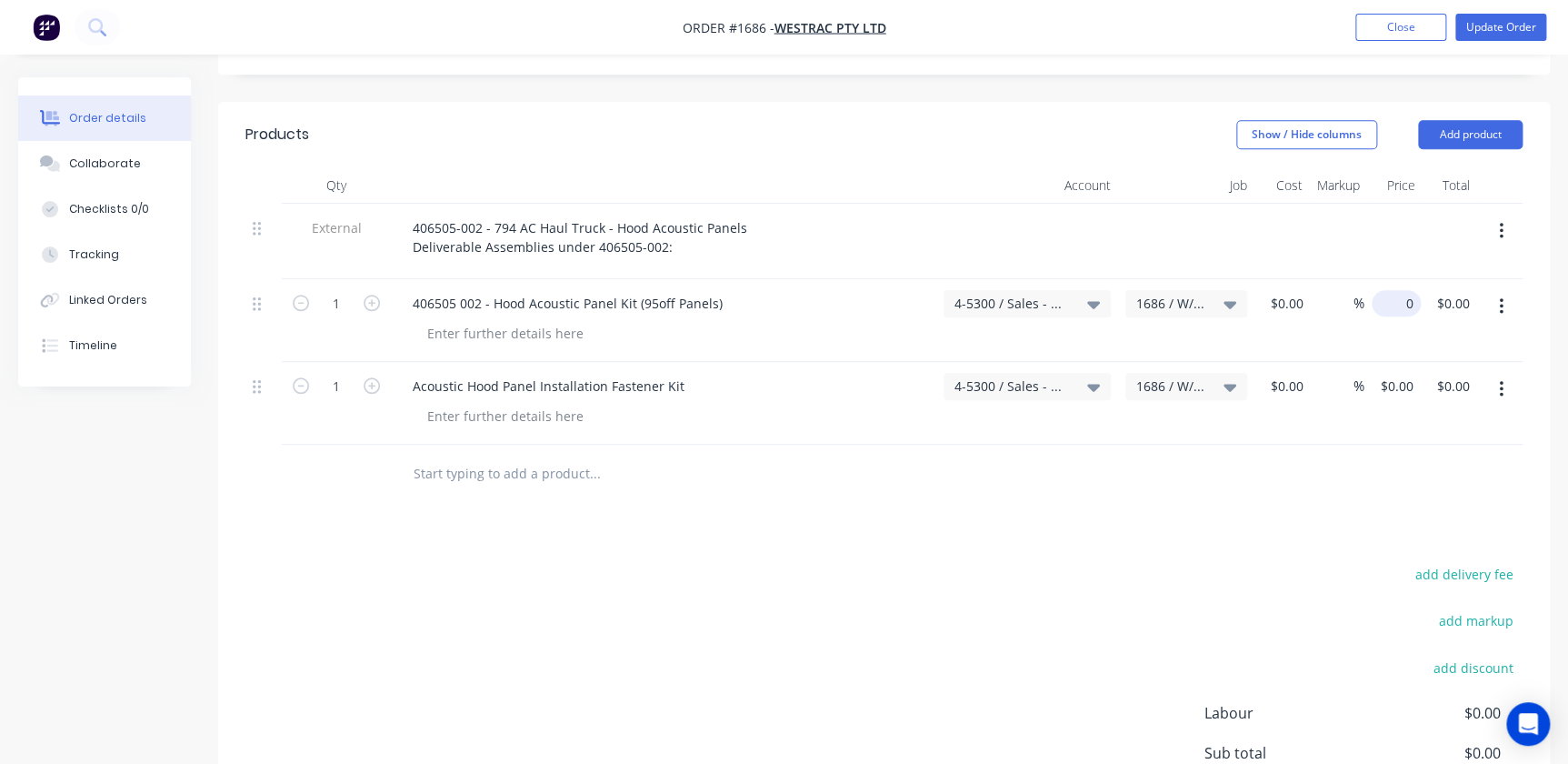
click at [1003, 279] on div "0 $0.00" at bounding box center [1392, 320] width 57 height 83
type input "$22,937.20"
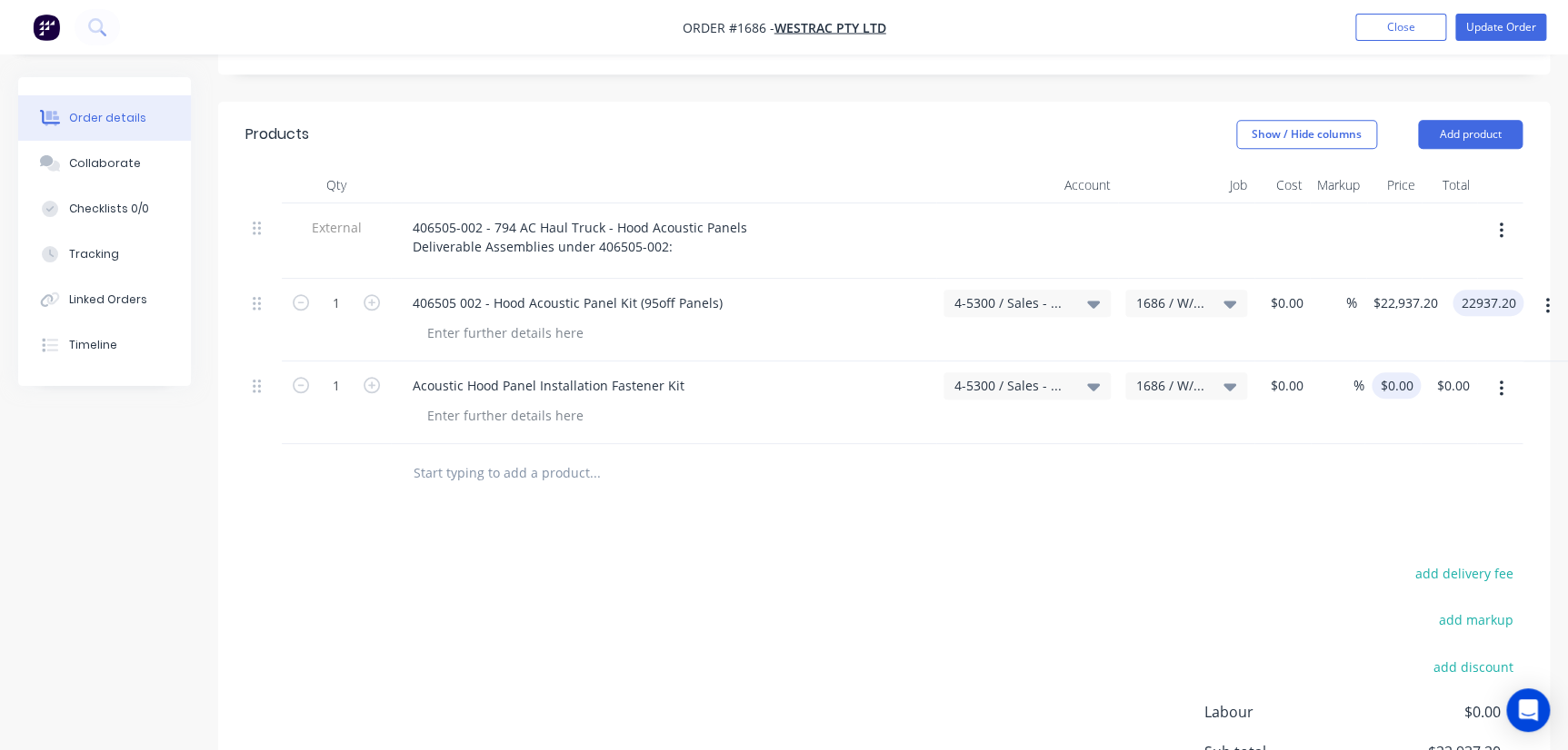
type input "$22,937.20"
click at [1003, 362] on div "0 $0.00" at bounding box center [1392, 403] width 57 height 83
type input "$200.00"
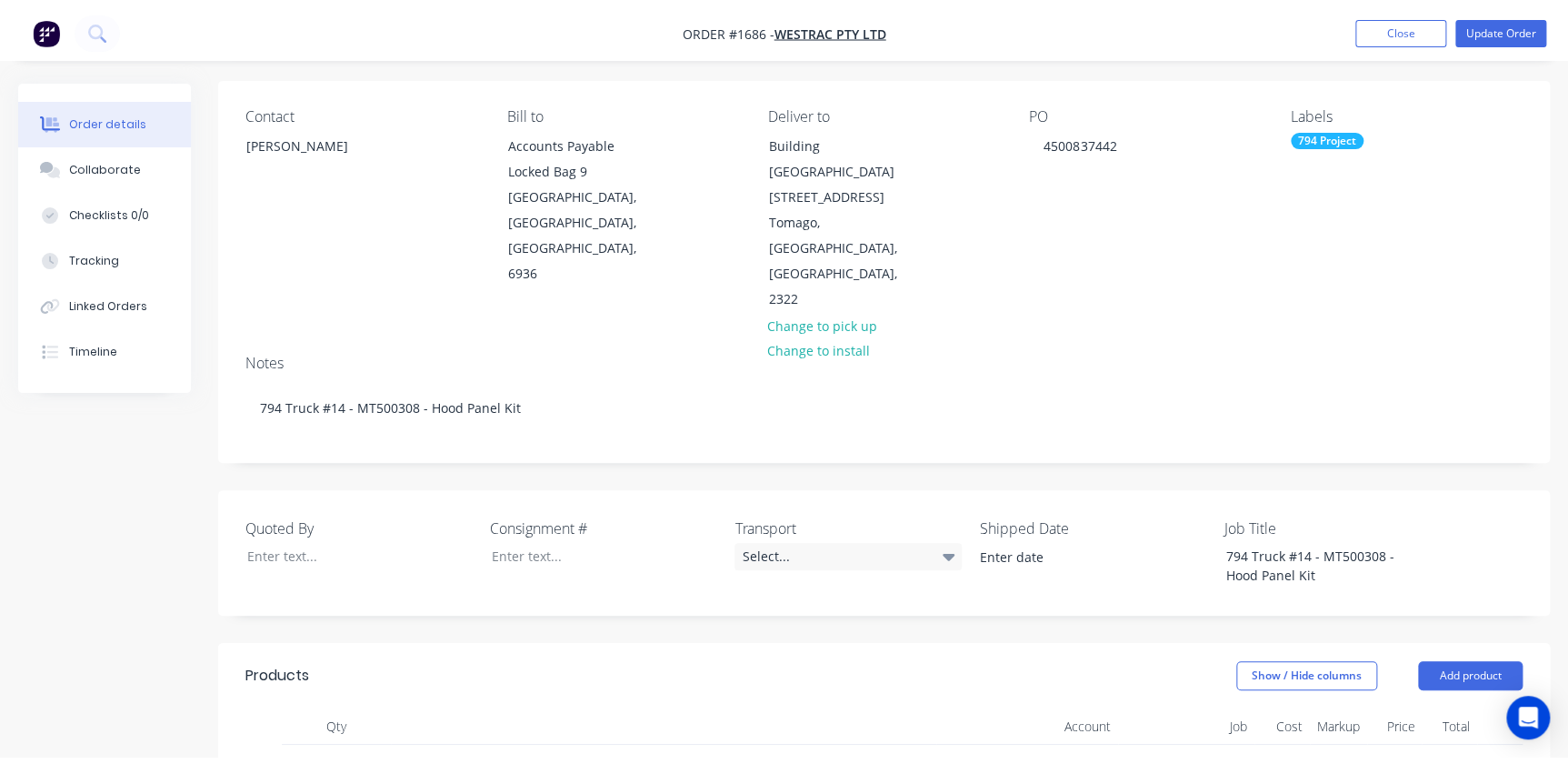
scroll to position [0, 0]
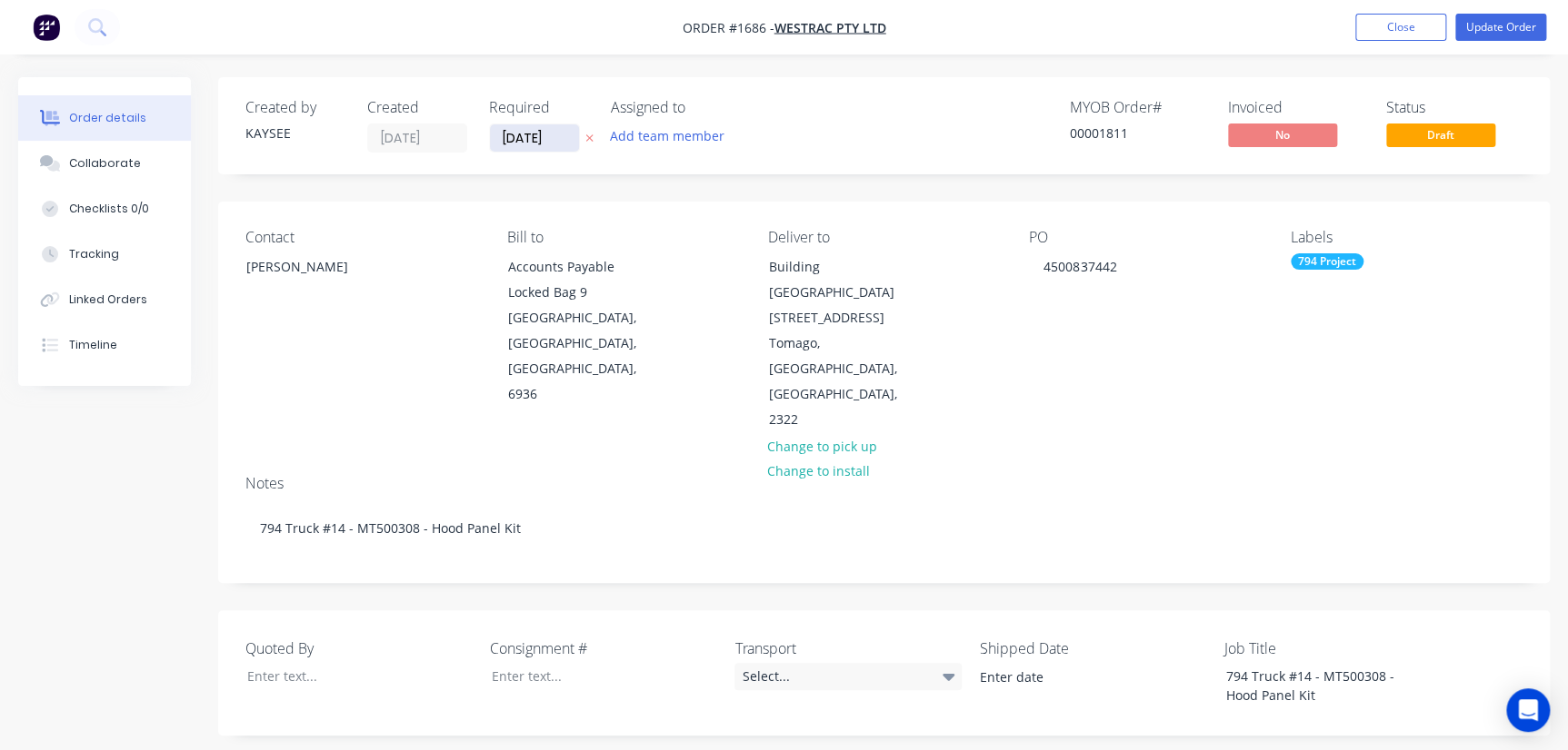
type input "$200.00"
click at [527, 130] on input "29/07/25" at bounding box center [534, 138] width 89 height 27
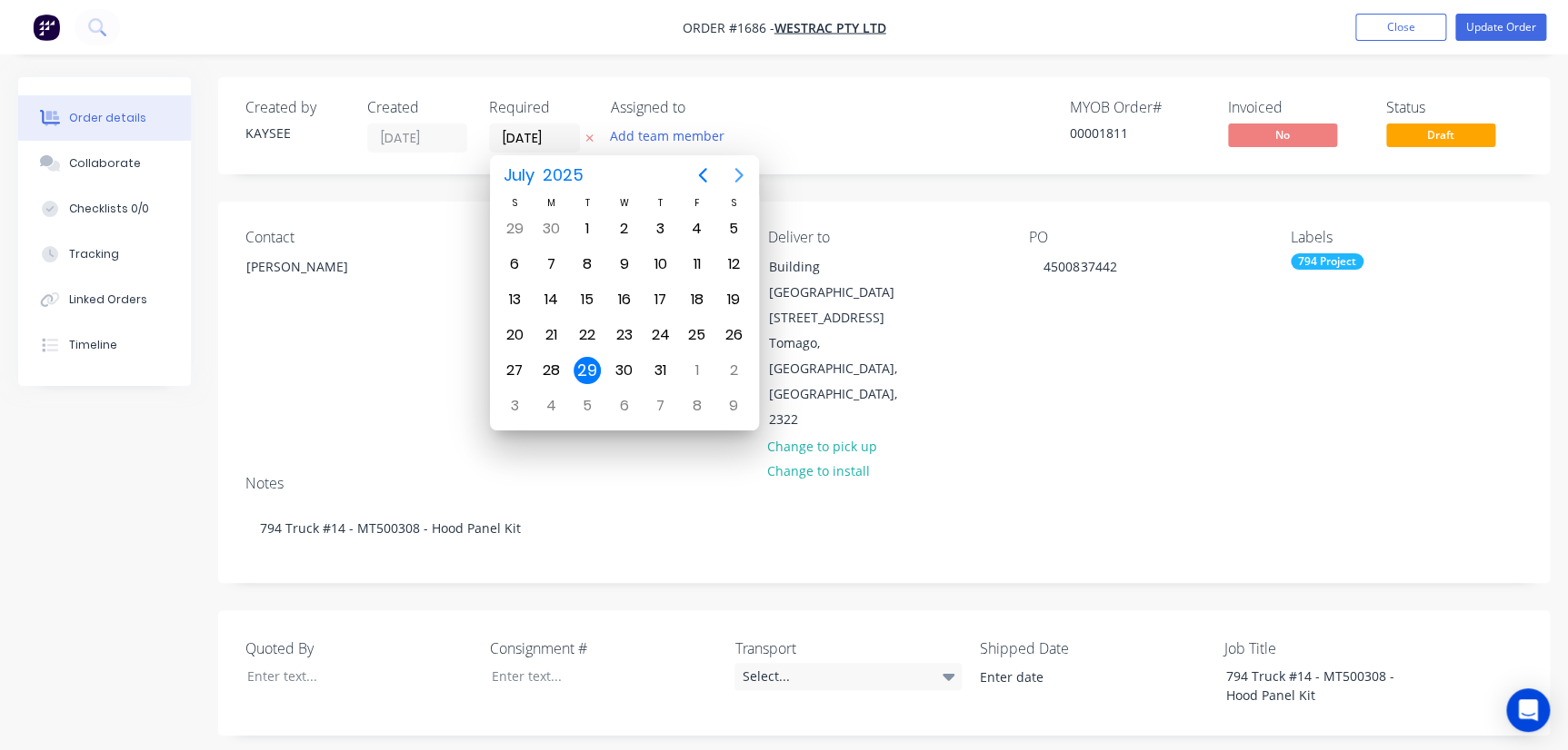
click at [744, 176] on icon "Next page" at bounding box center [739, 176] width 21 height 21
click at [743, 178] on icon "Next page" at bounding box center [739, 176] width 21 height 21
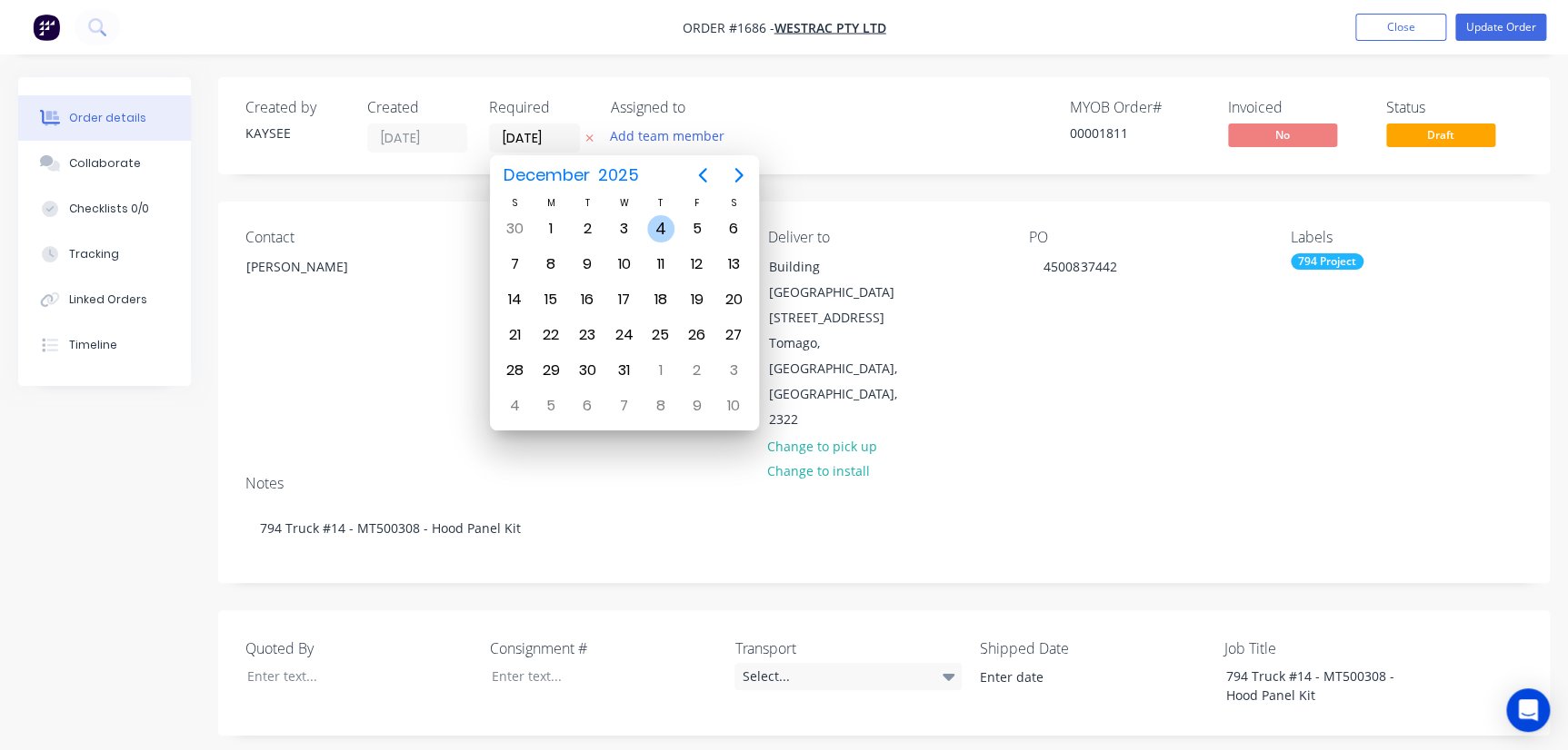
click at [665, 232] on div "4" at bounding box center [661, 229] width 27 height 27
type input "04/12/25"
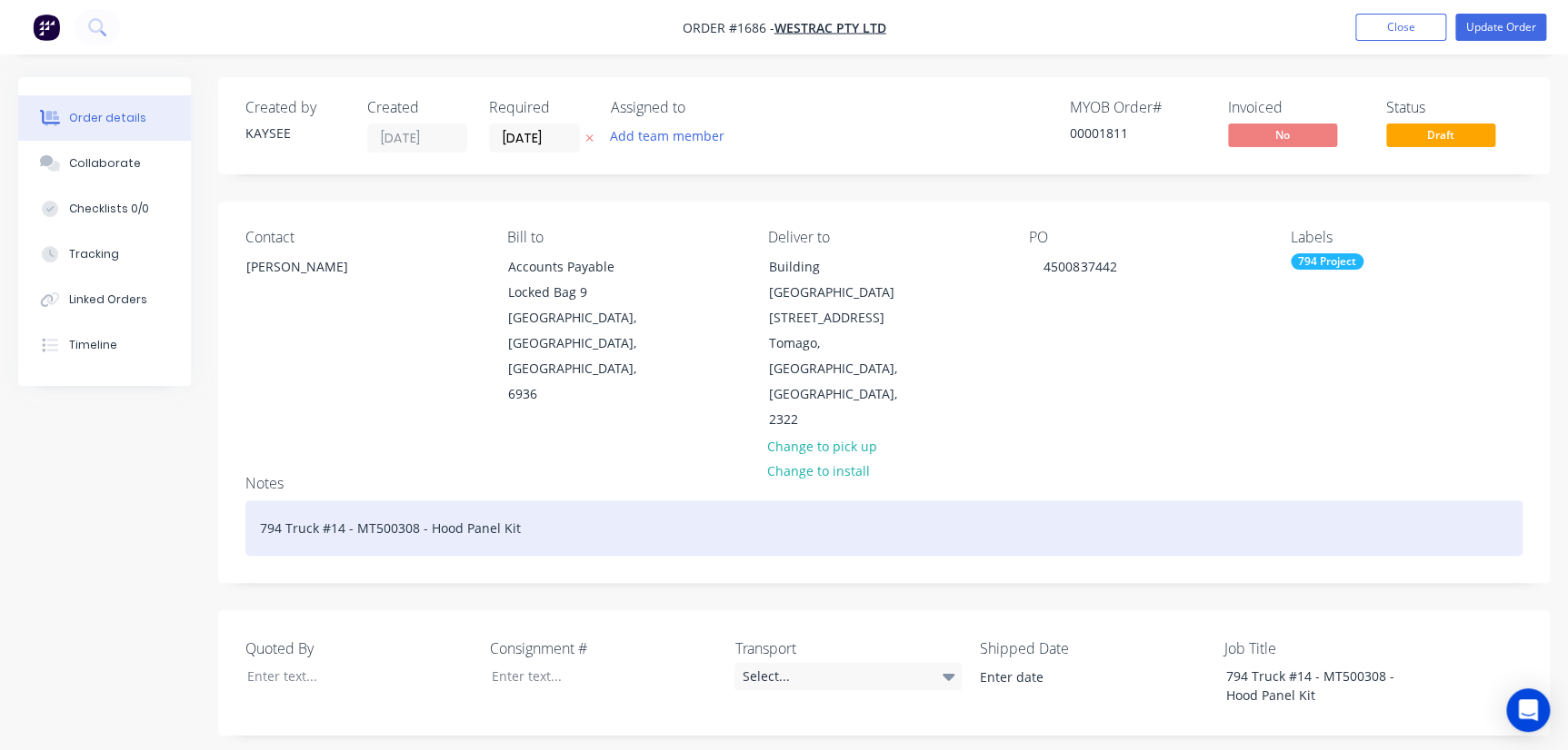
click at [1003, 500] on div "794 Truck #14 - MT500308 - Hood Panel Kit" at bounding box center [884, 528] width 1277 height 56
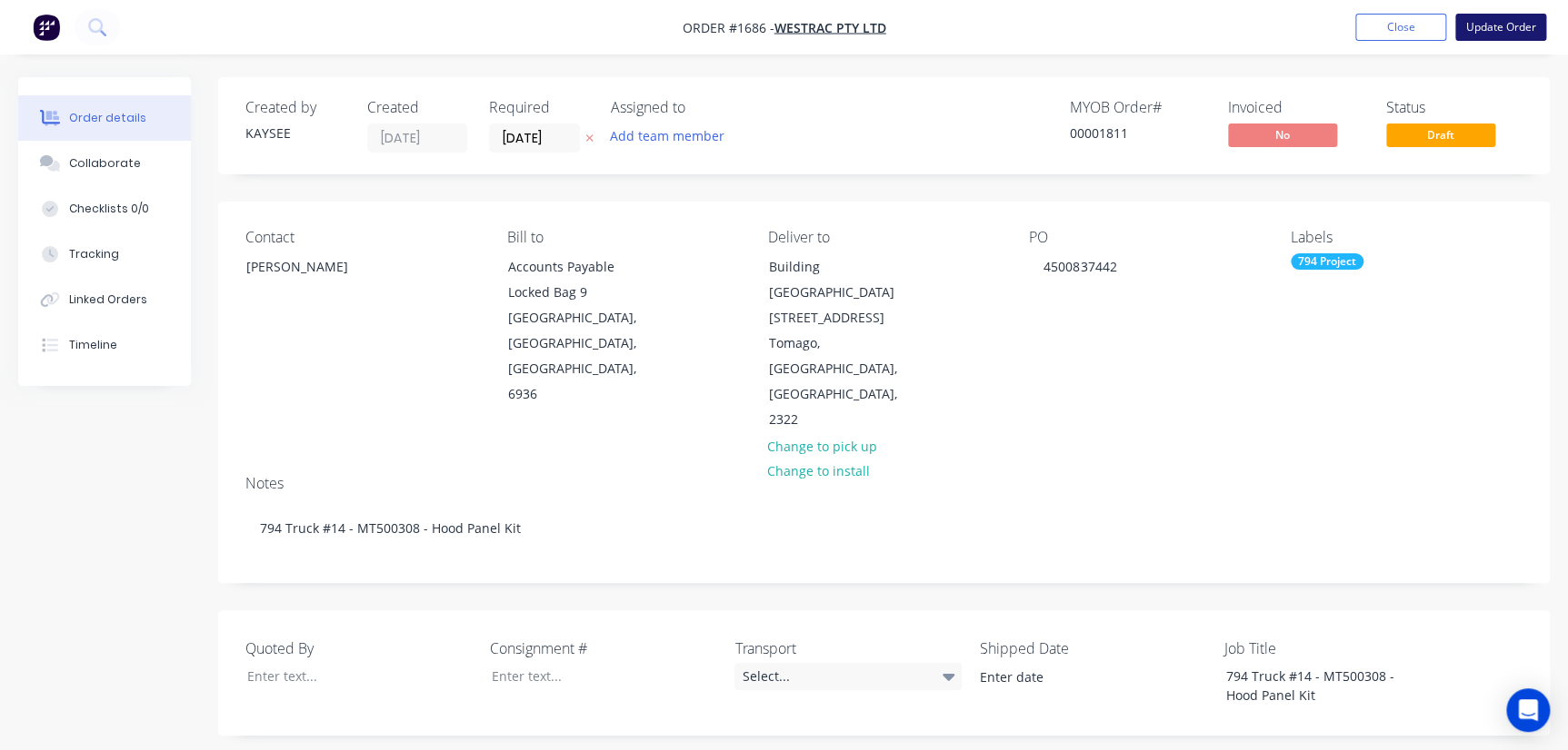
click at [1003, 26] on button "Update Order" at bounding box center [1500, 27] width 91 height 27
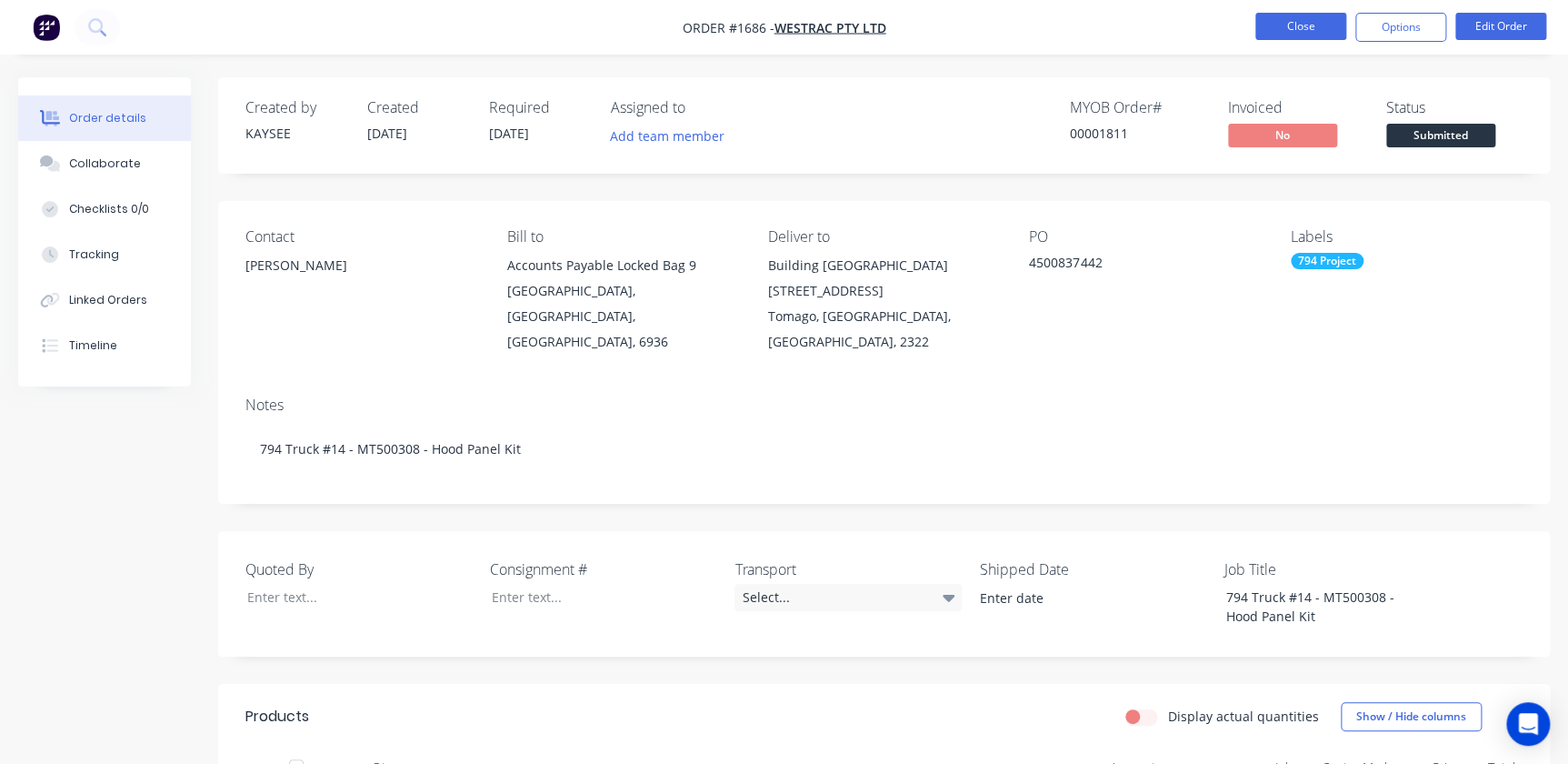
click at [1003, 20] on button "Close" at bounding box center [1300, 26] width 91 height 27
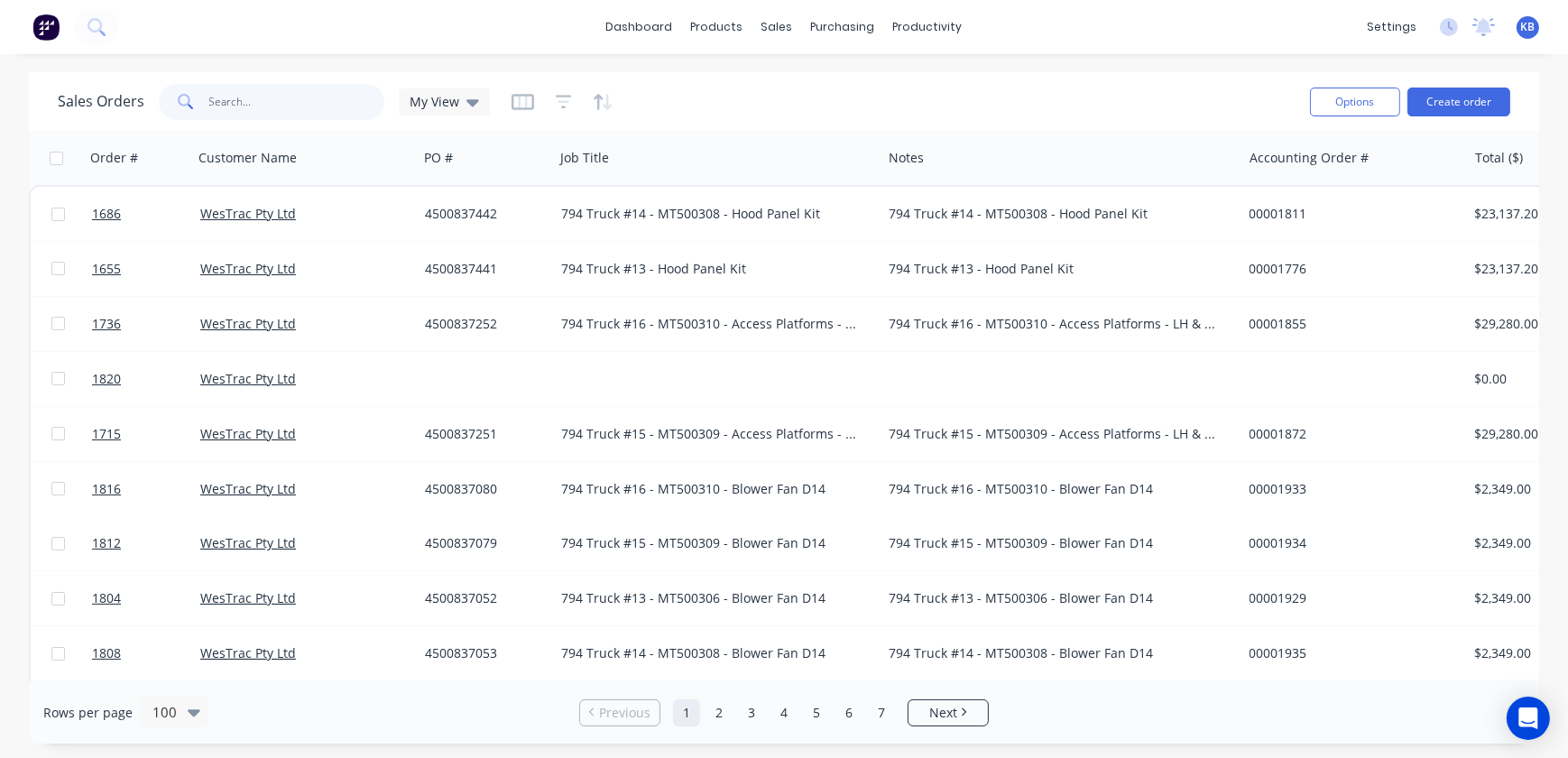
click at [343, 99] on input "text" at bounding box center [297, 102] width 176 height 36
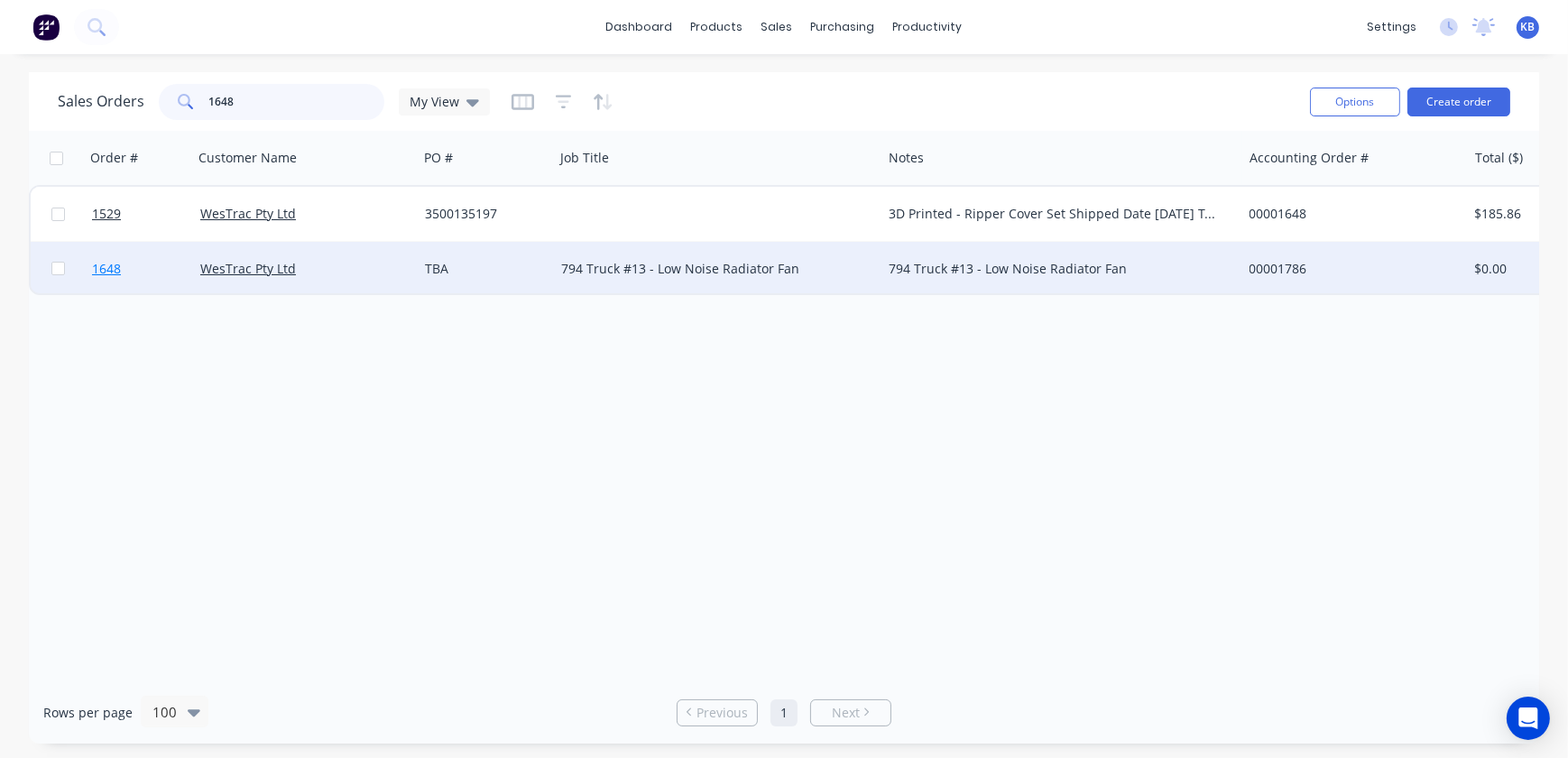
type input "1648"
click at [121, 270] on link "1648" at bounding box center [146, 269] width 108 height 54
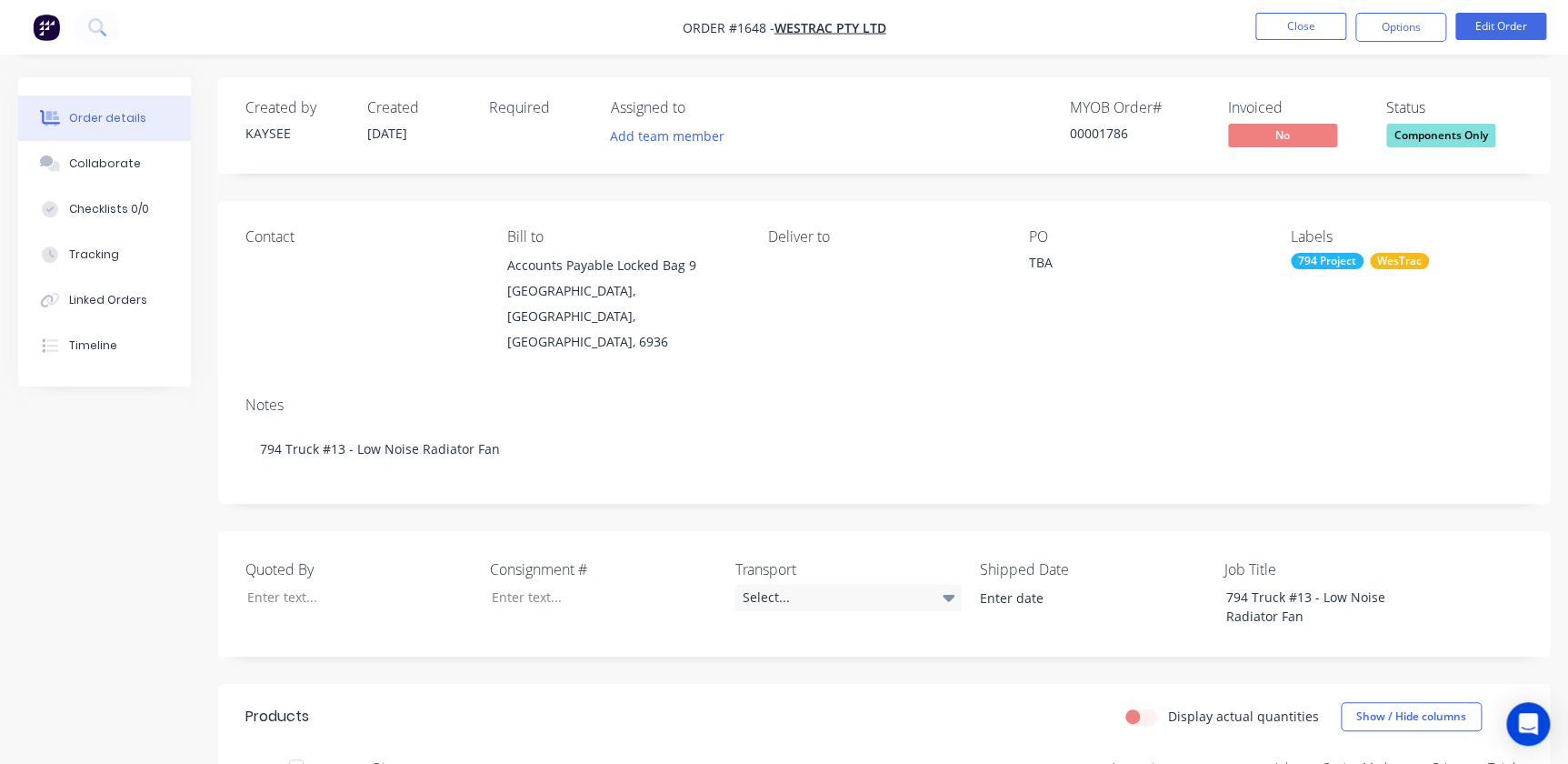
click at [331, 327] on div "Contact" at bounding box center [362, 291] width 232 height 126
drag, startPoint x: 480, startPoint y: 231, endPoint x: 405, endPoint y: 326, distance: 121.0
click at [479, 240] on div "Contact Bill to Accounts Payable Locked Bag 9 MIDLAND, Western Australia, Austr…" at bounding box center [884, 291] width 1332 height 181
drag, startPoint x: 327, startPoint y: 291, endPoint x: 1014, endPoint y: 60, distance: 724.8
click at [406, 304] on div "Contact" at bounding box center [362, 291] width 232 height 126
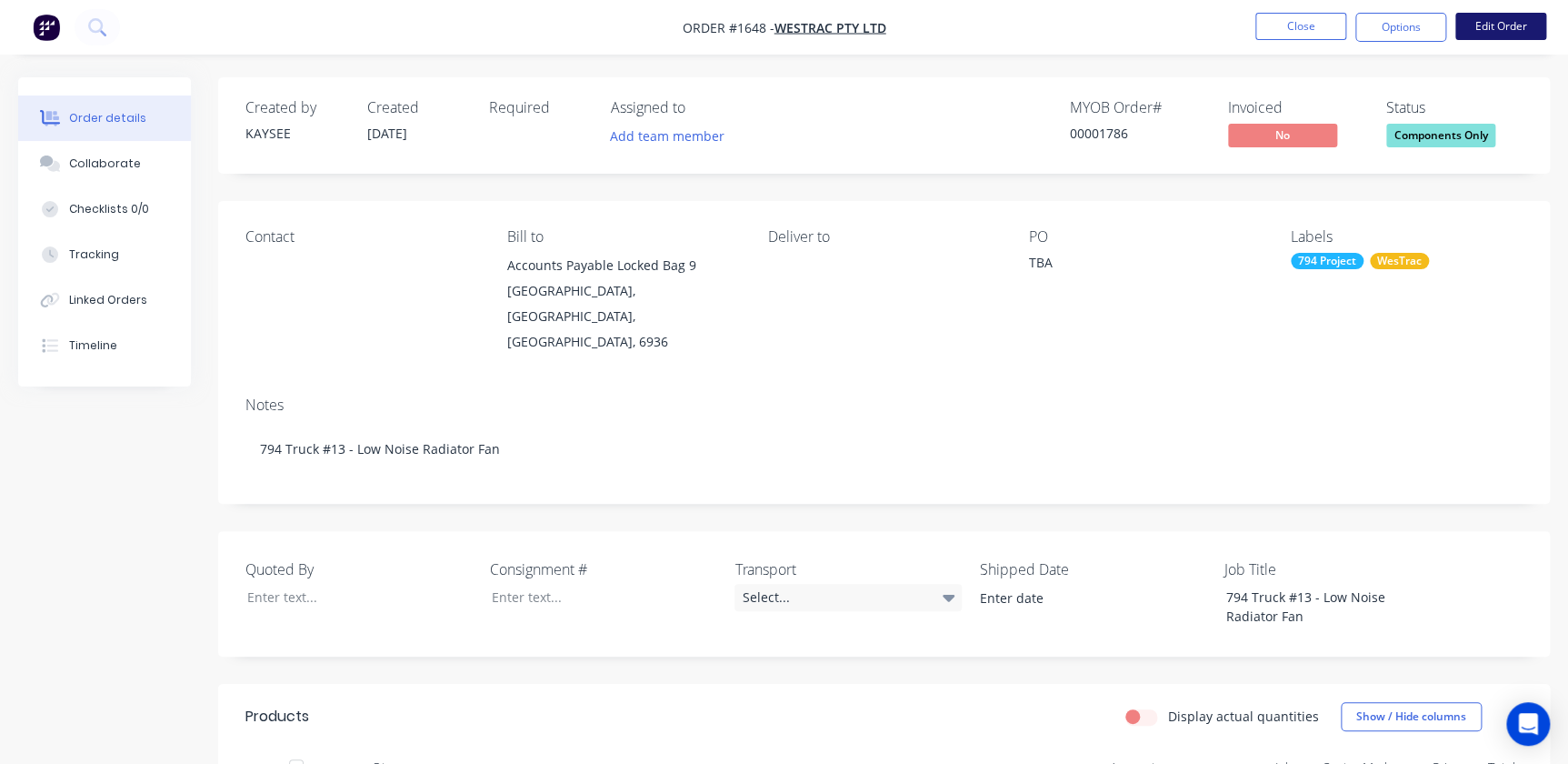
click at [1003, 28] on button "Edit Order" at bounding box center [1500, 26] width 91 height 27
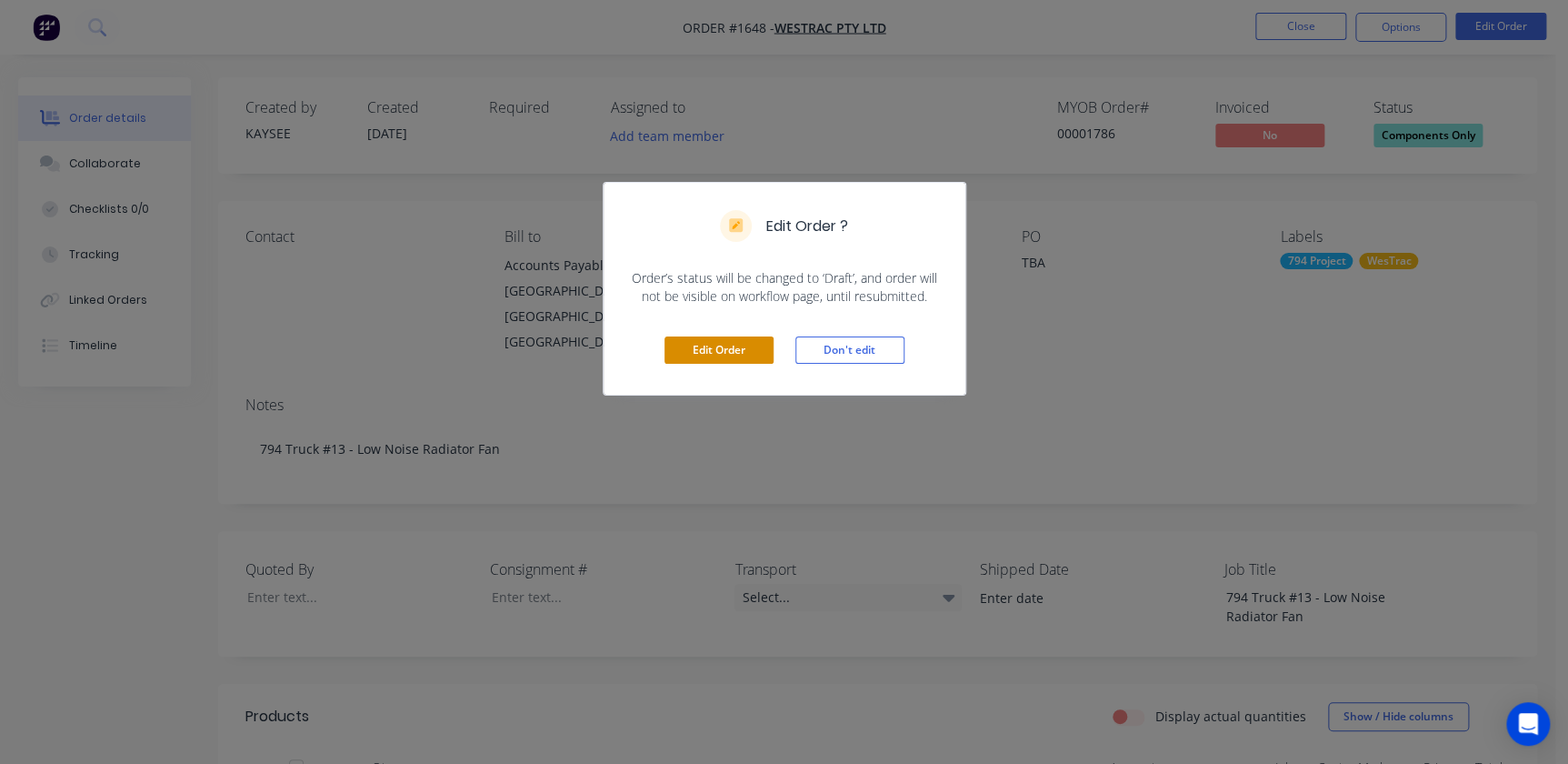
click at [703, 339] on button "Edit Order" at bounding box center [719, 350] width 109 height 27
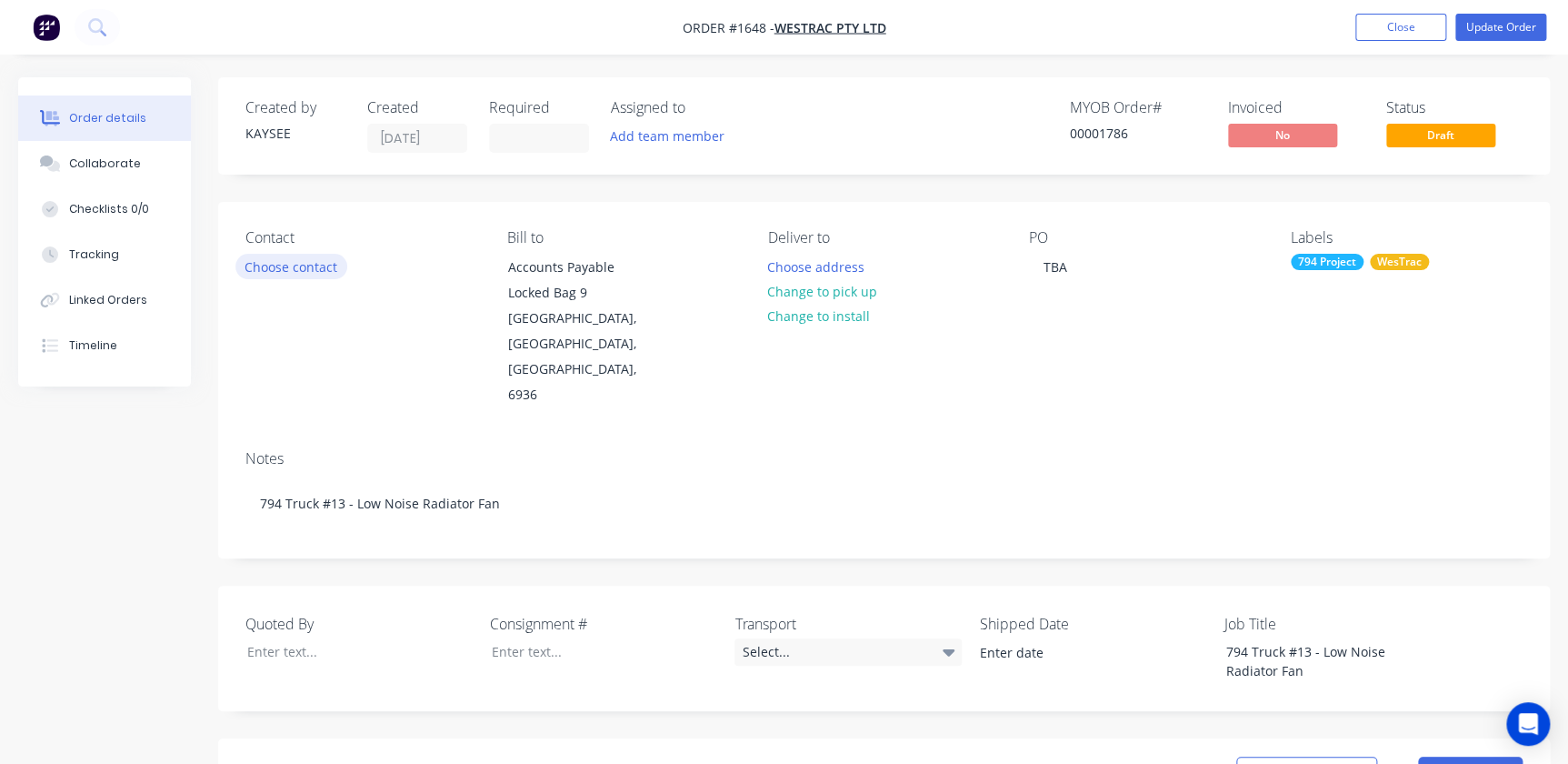
click at [301, 267] on button "Choose contact" at bounding box center [291, 265] width 112 height 24
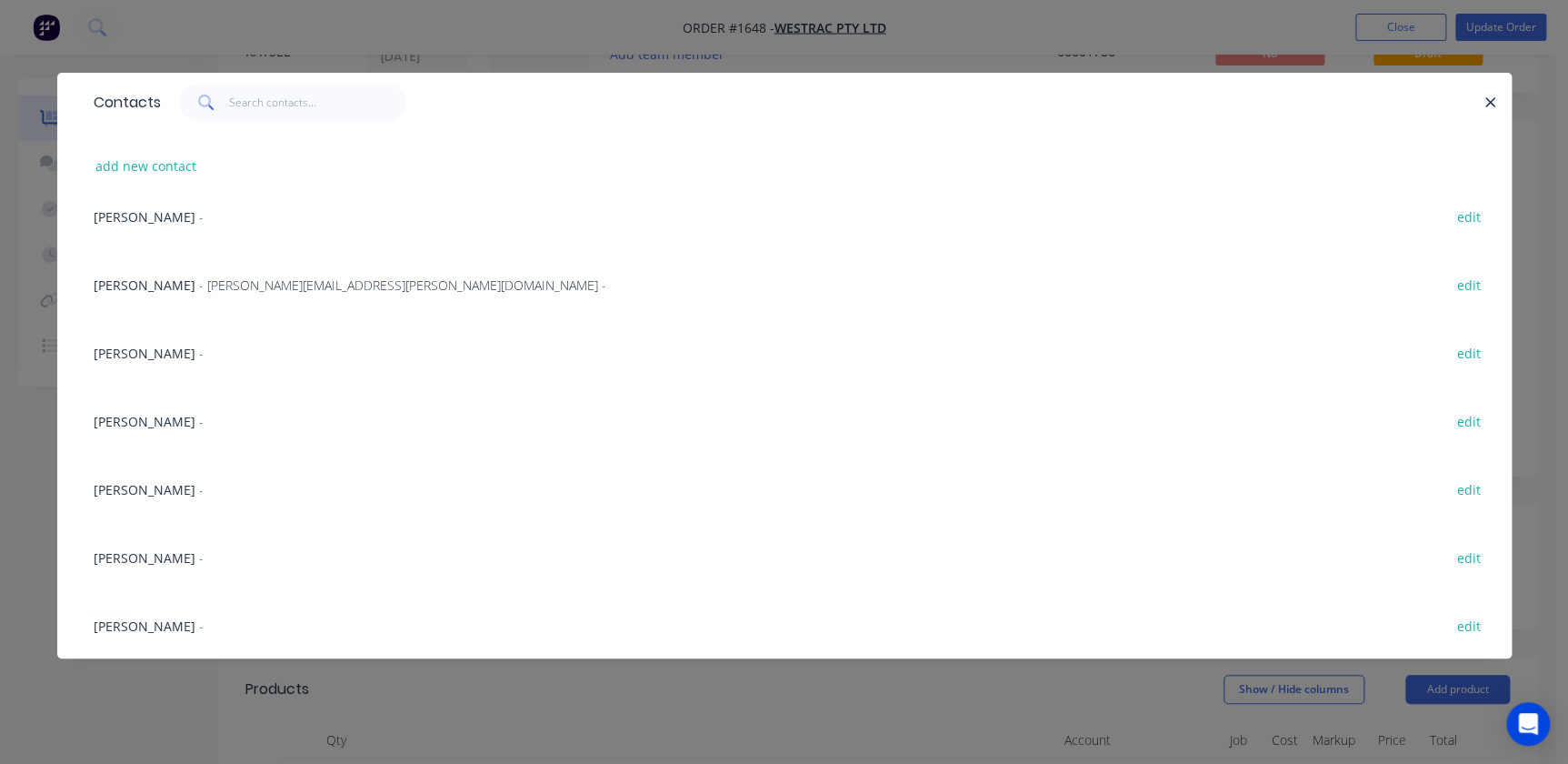
scroll to position [496, 0]
click at [146, 555] on span "[PERSON_NAME]" at bounding box center [144, 558] width 101 height 18
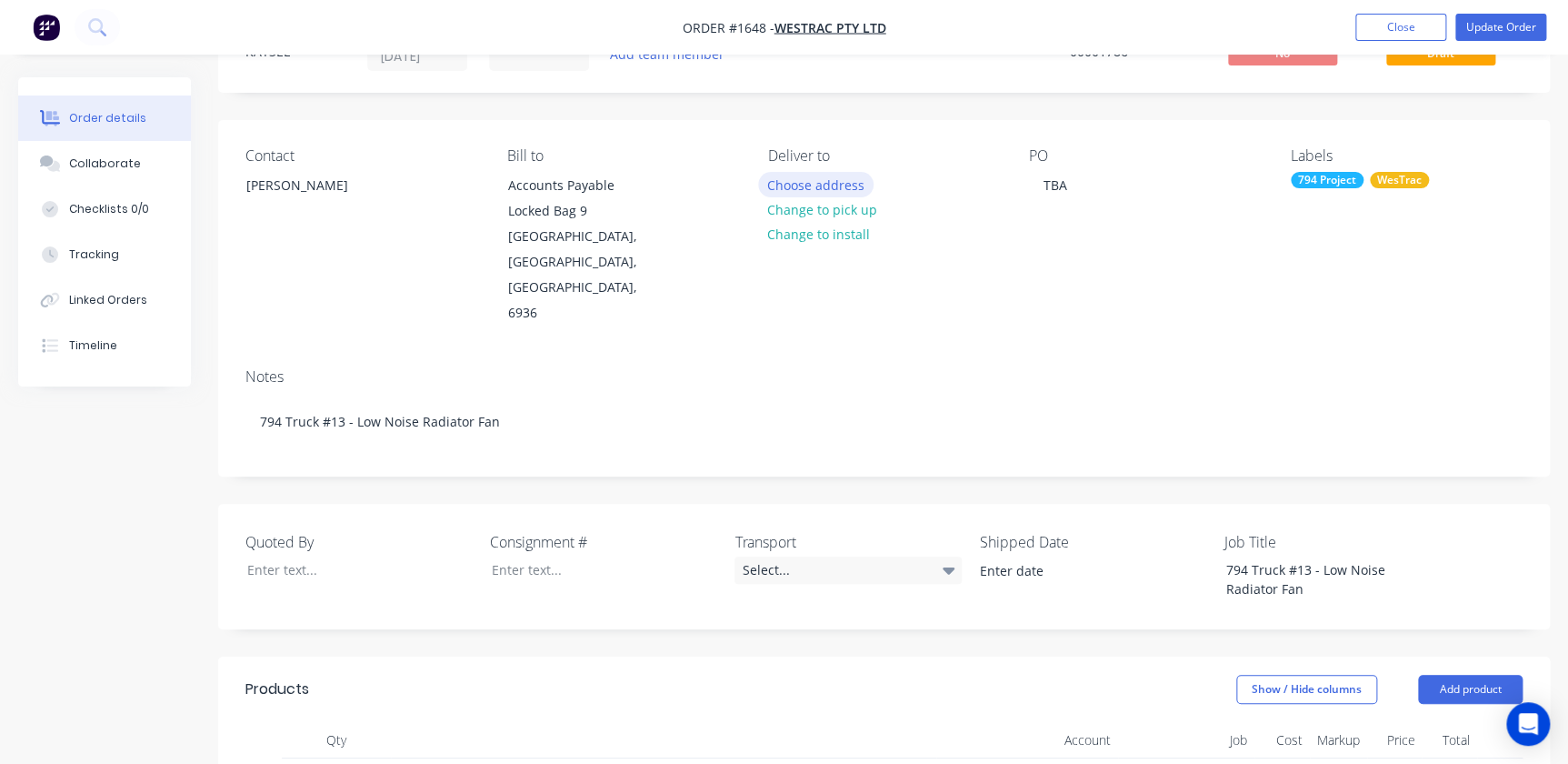
click at [810, 180] on button "Choose address" at bounding box center [816, 183] width 116 height 24
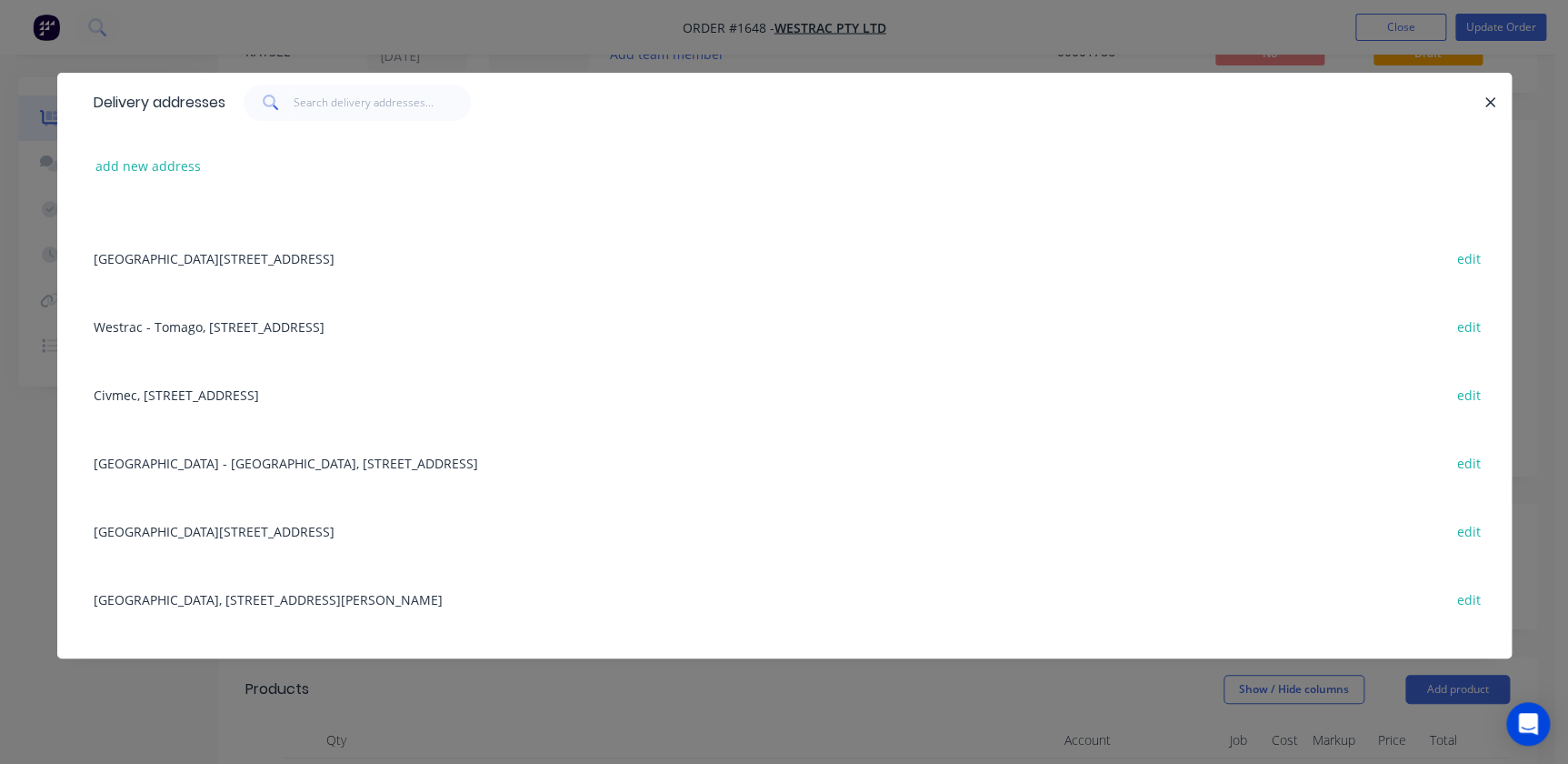
scroll to position [82, 0]
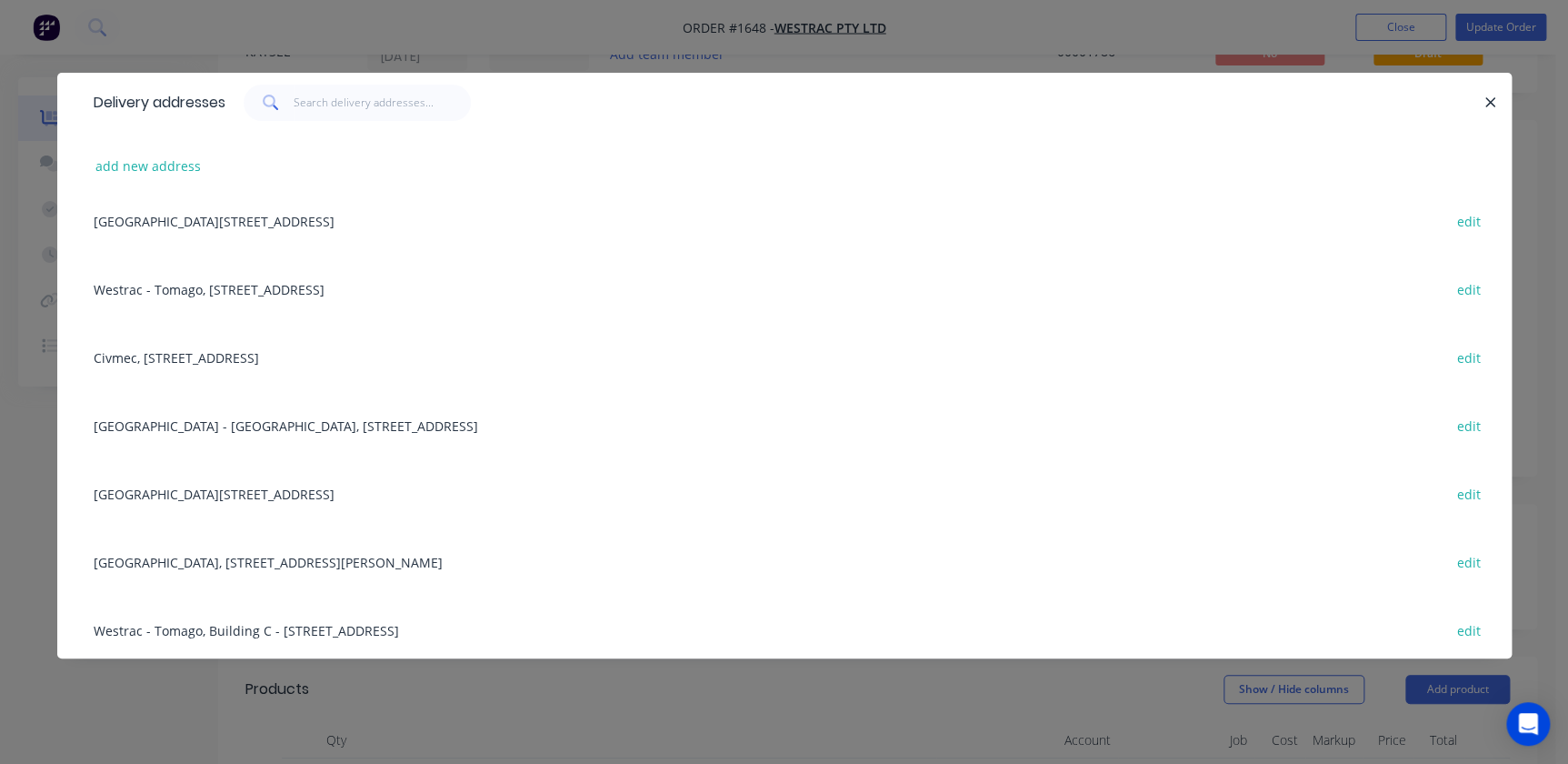
click at [402, 477] on div "Building L, 1 Westrac Drive, Tomago, New South Wales, Australia, 2322 edit" at bounding box center [784, 493] width 1400 height 68
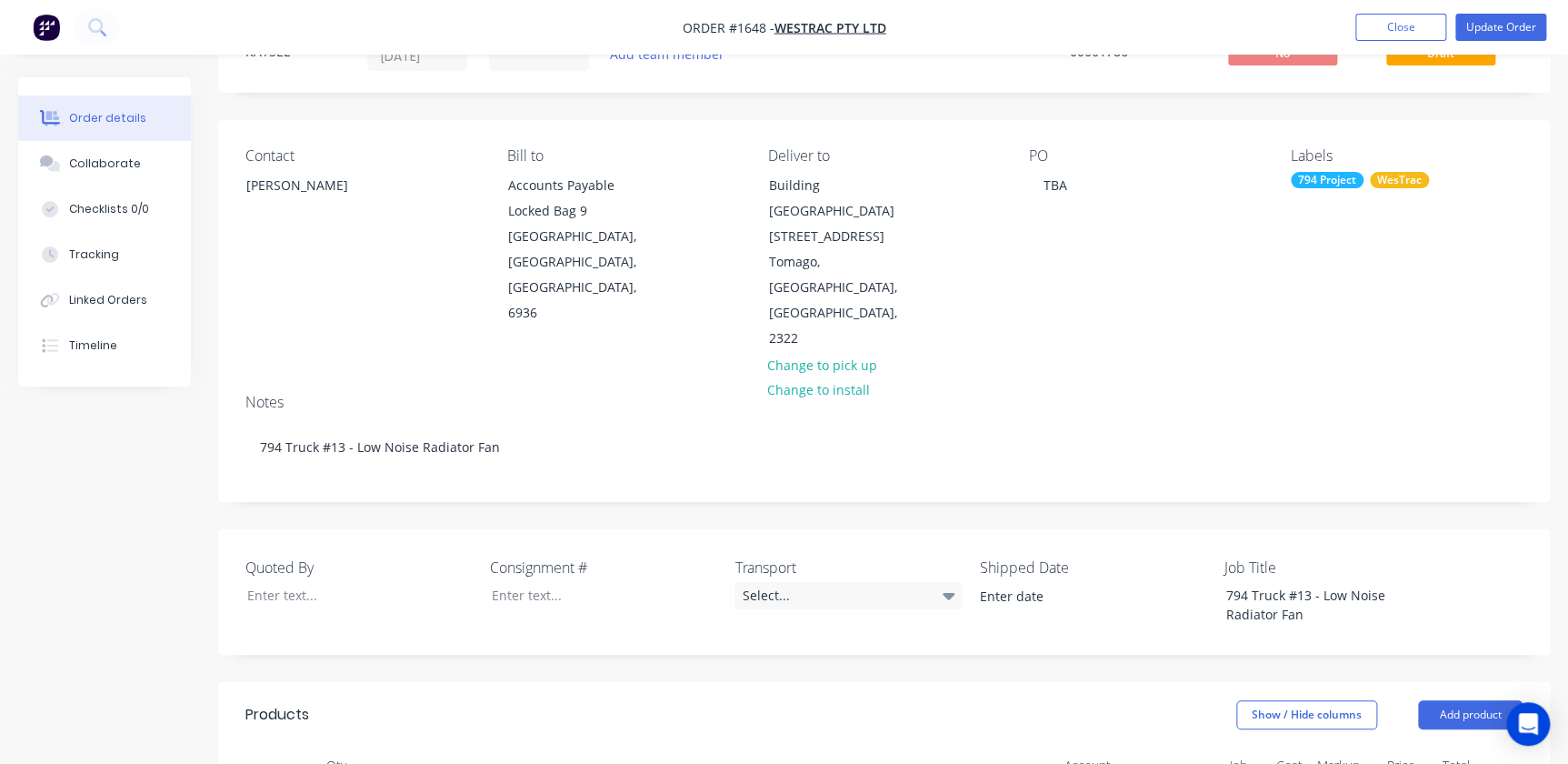
click at [1003, 169] on div "PO TBA" at bounding box center [1146, 250] width 232 height 205
drag, startPoint x: 1020, startPoint y: 179, endPoint x: 1045, endPoint y: 181, distance: 25.1
click at [1003, 181] on div "Contact Richard Lofberg Bill to Accounts Payable Locked Bag 9 MIDLAND, Western …" at bounding box center [884, 249] width 1332 height 259
drag, startPoint x: 1054, startPoint y: 183, endPoint x: 1068, endPoint y: 187, distance: 14.6
click at [1003, 187] on div "TBA" at bounding box center [1056, 184] width 53 height 26
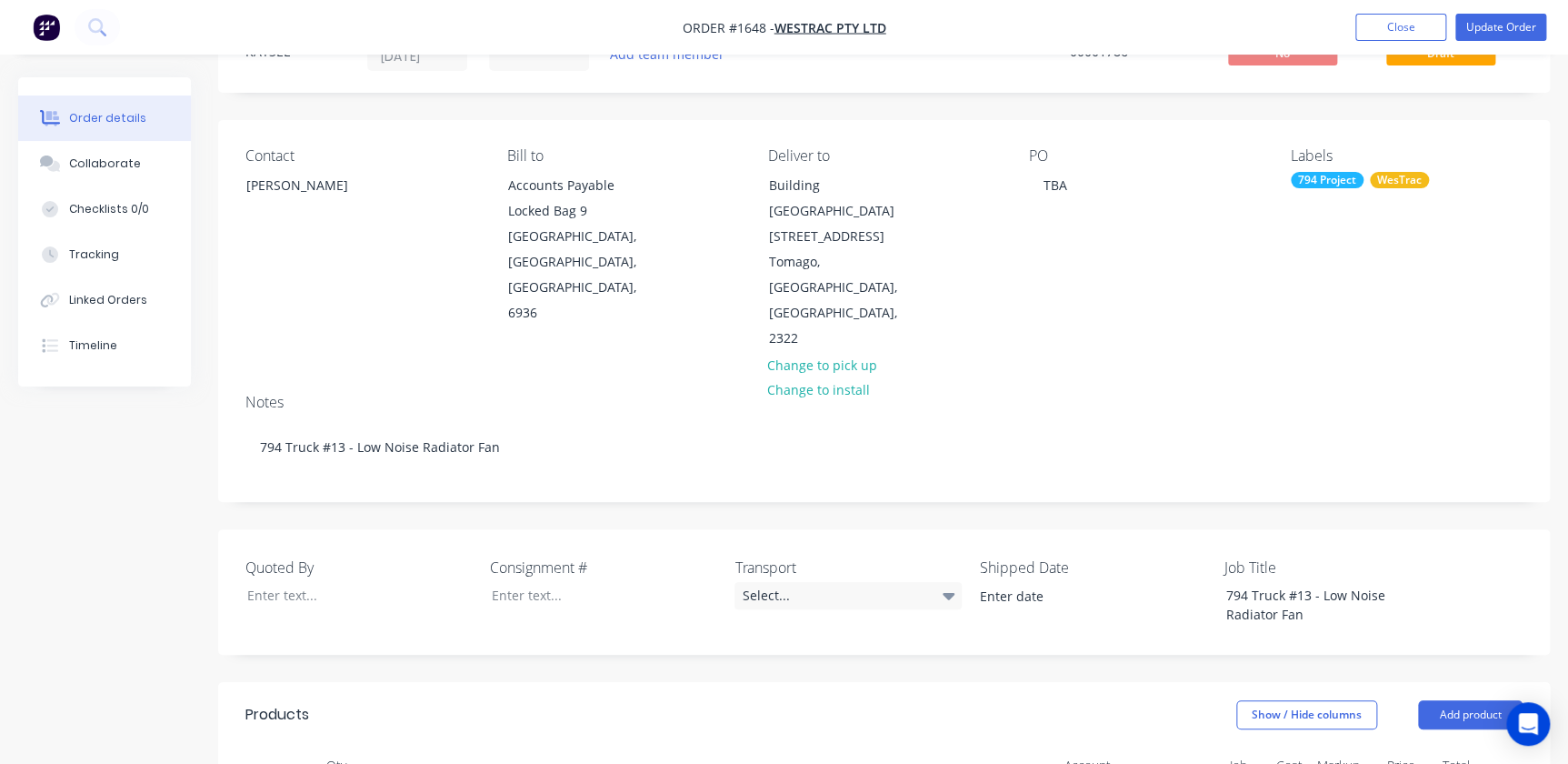
drag, startPoint x: 912, startPoint y: 107, endPoint x: 951, endPoint y: 130, distance: 45.3
click at [925, 113] on div "Created by KAYSEE Created 24/07/25 Required Assigned to Add team member MYOB Or…" at bounding box center [884, 678] width 1332 height 1366
drag, startPoint x: 1043, startPoint y: 181, endPoint x: 1096, endPoint y: 182, distance: 53.0
click at [1003, 182] on div "PO TBA" at bounding box center [1146, 250] width 232 height 205
paste div
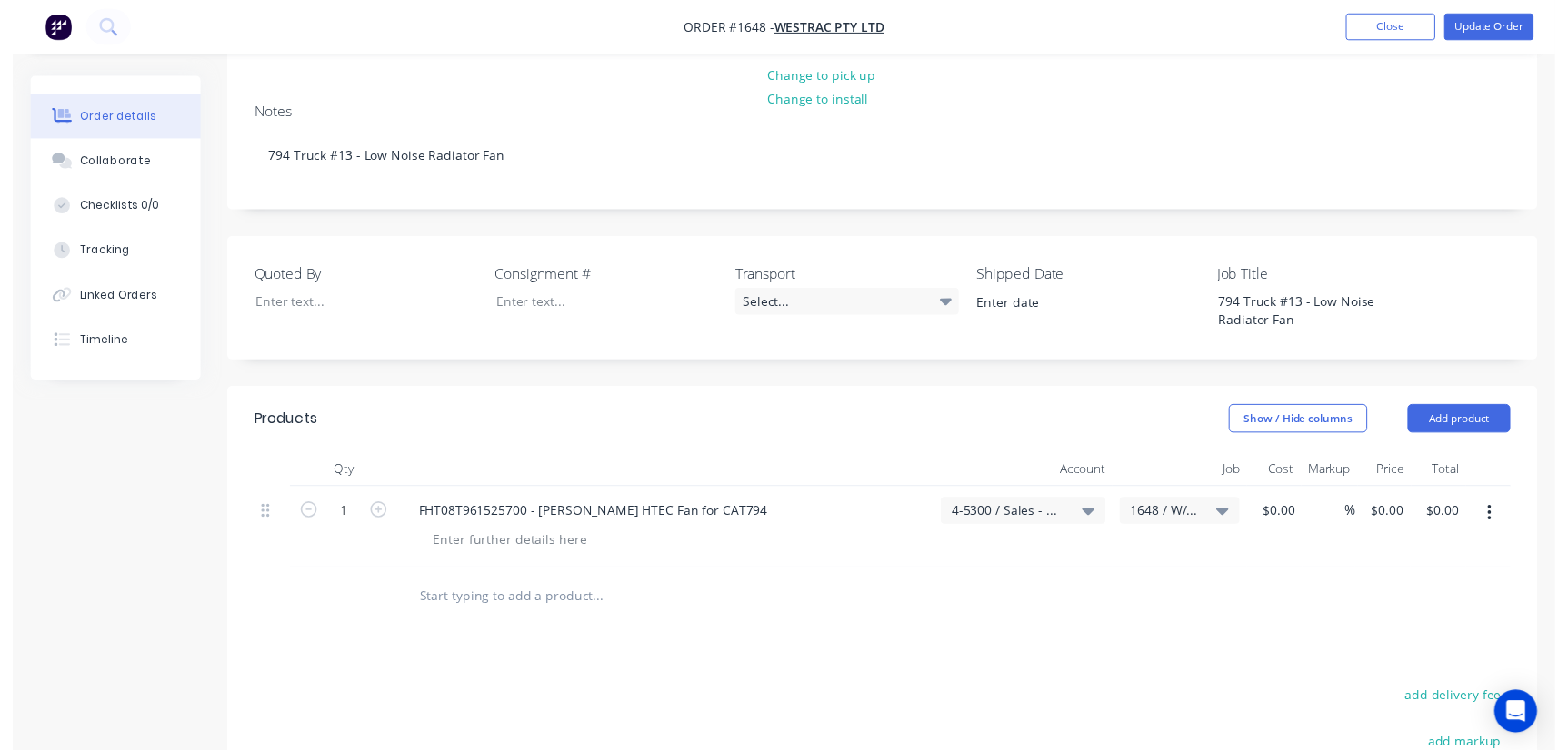
scroll to position [330, 0]
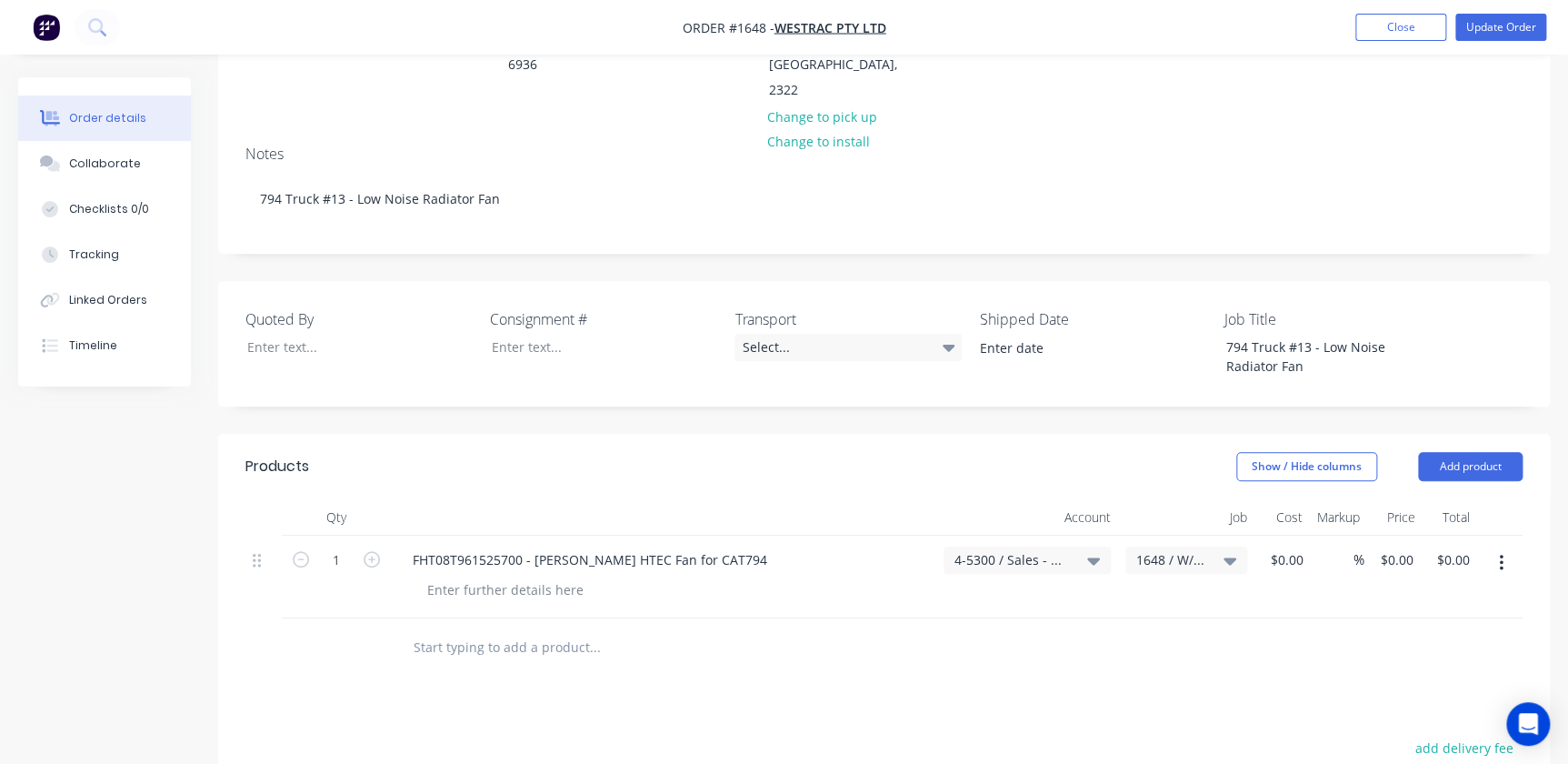
click at [1003, 433] on header "Products Show / Hide columns Add product" at bounding box center [884, 465] width 1332 height 65
click at [1003, 452] on button "Add product" at bounding box center [1469, 466] width 104 height 29
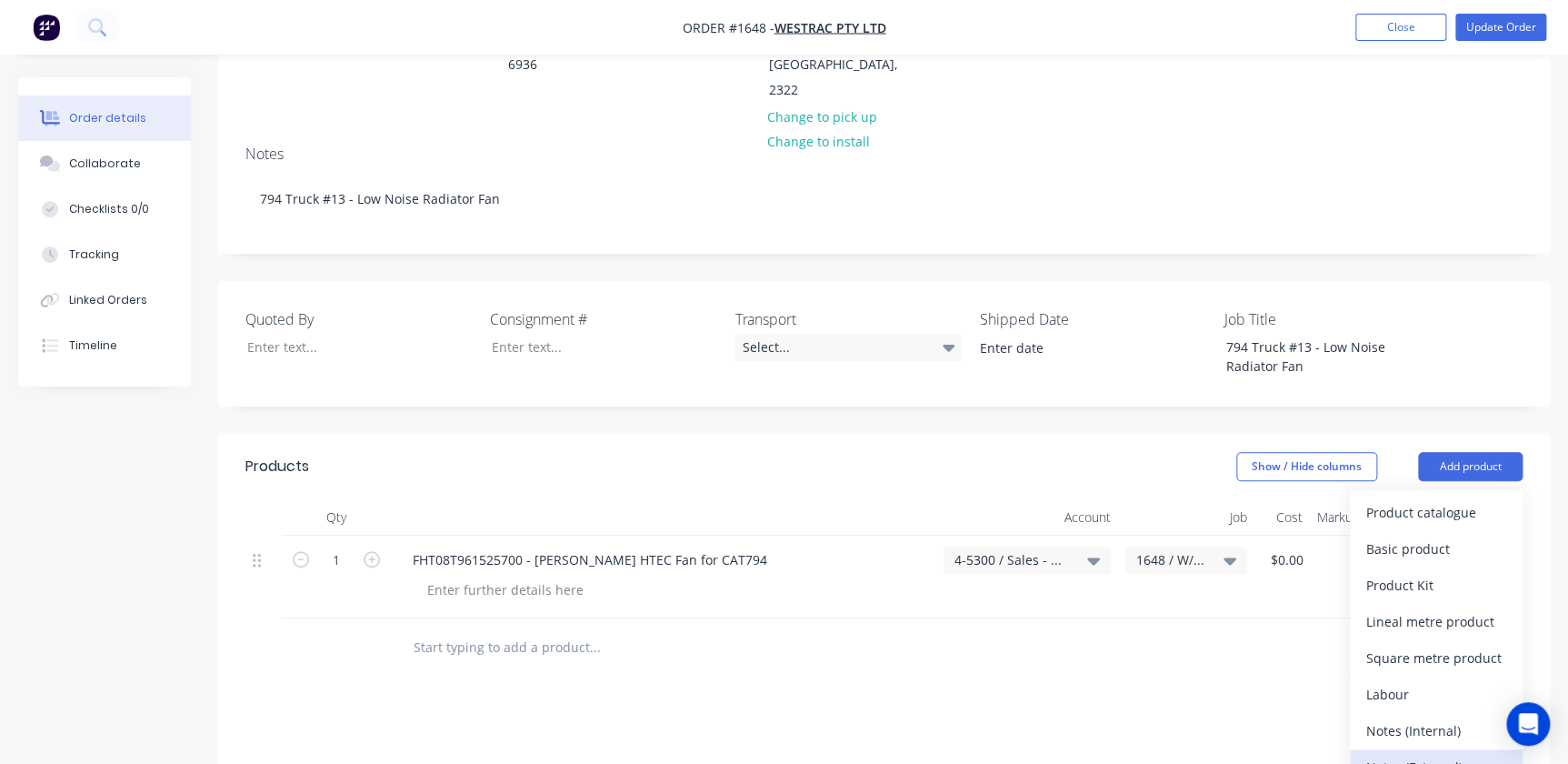
click at [1003, 750] on div "Notes (External)" at bounding box center [1435, 766] width 140 height 26
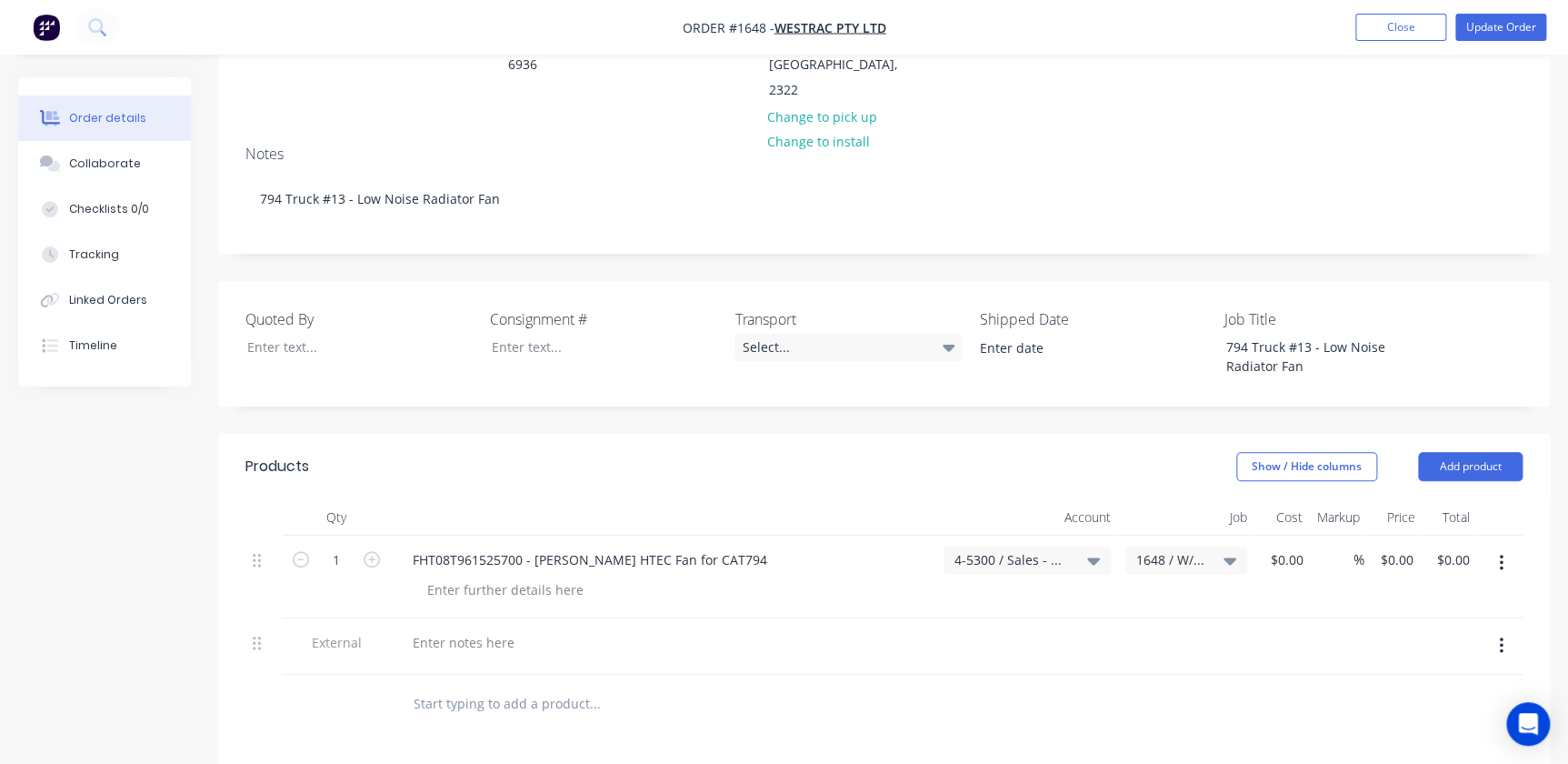
drag, startPoint x: 544, startPoint y: 570, endPoint x: 529, endPoint y: 570, distance: 15.0
click at [543, 629] on div at bounding box center [663, 642] width 531 height 26
click at [484, 629] on div at bounding box center [463, 642] width 131 height 26
paste div
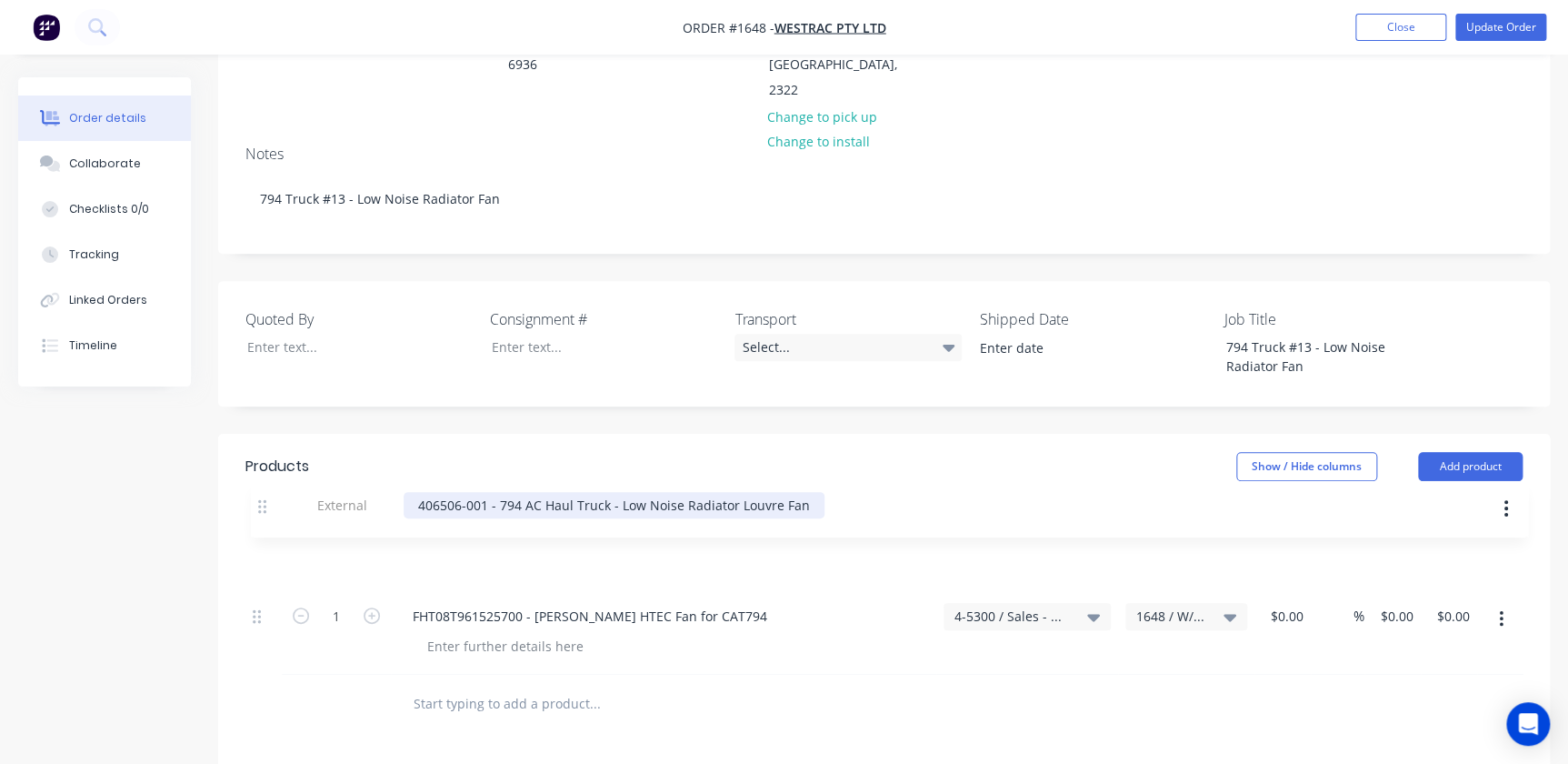
drag, startPoint x: 263, startPoint y: 566, endPoint x: 268, endPoint y: 484, distance: 82.2
click at [268, 536] on div "1 FHT08T961525700 - Horton HTEC Fan for CAT794 4-5300 / Sales - Mobile Machines…" at bounding box center [884, 605] width 1277 height 140
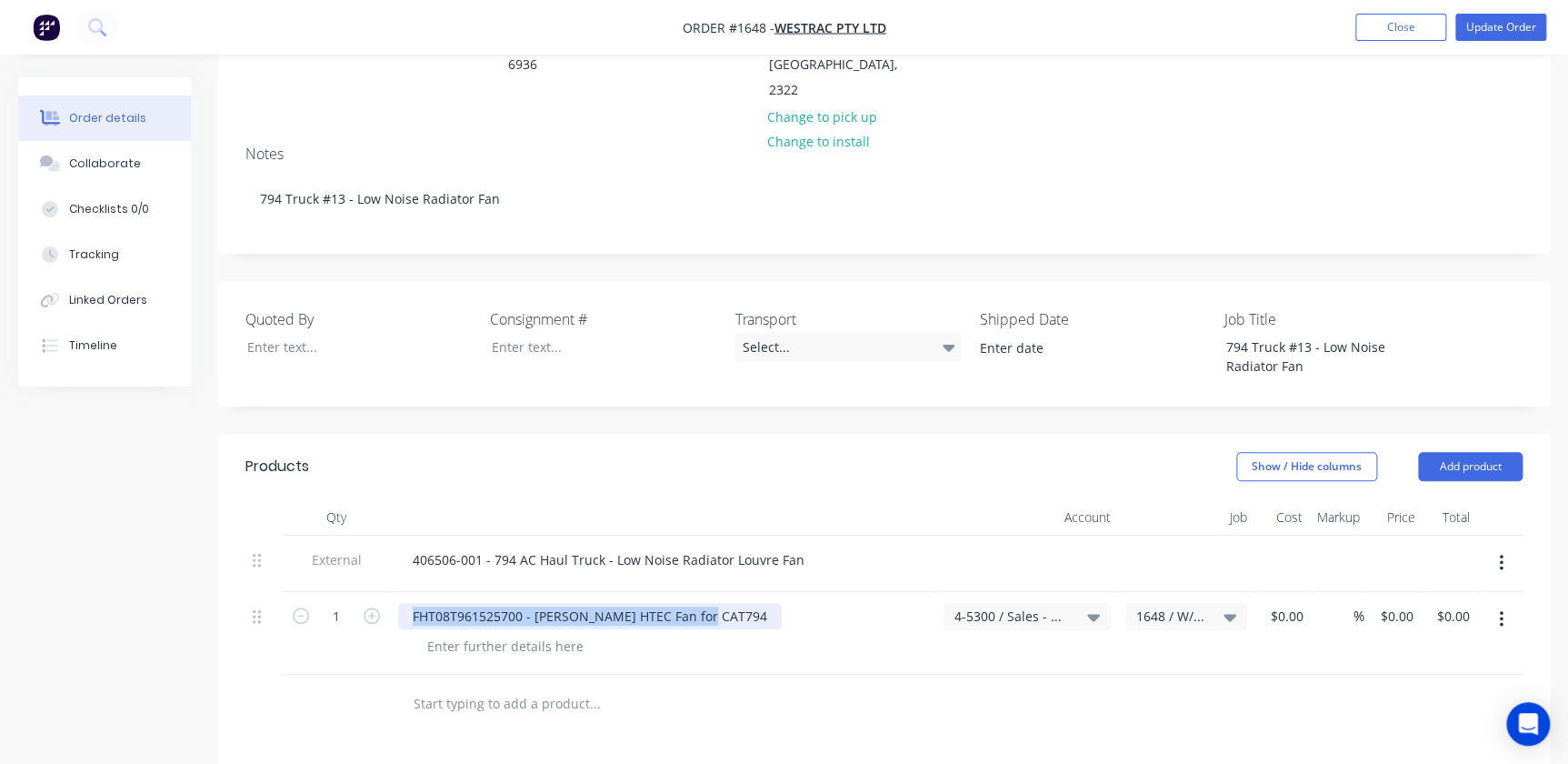
drag, startPoint x: 696, startPoint y: 544, endPoint x: 361, endPoint y: 545, distance: 335.0
click at [361, 591] on div "1 FHT08T961525700 - Horton HTEC Fan for CAT794 4-5300 / Sales - Mobile Machines…" at bounding box center [884, 632] width 1277 height 83
paste div
click at [1003, 603] on input "0" at bounding box center [1289, 616] width 42 height 26
type input "$20,927.43"
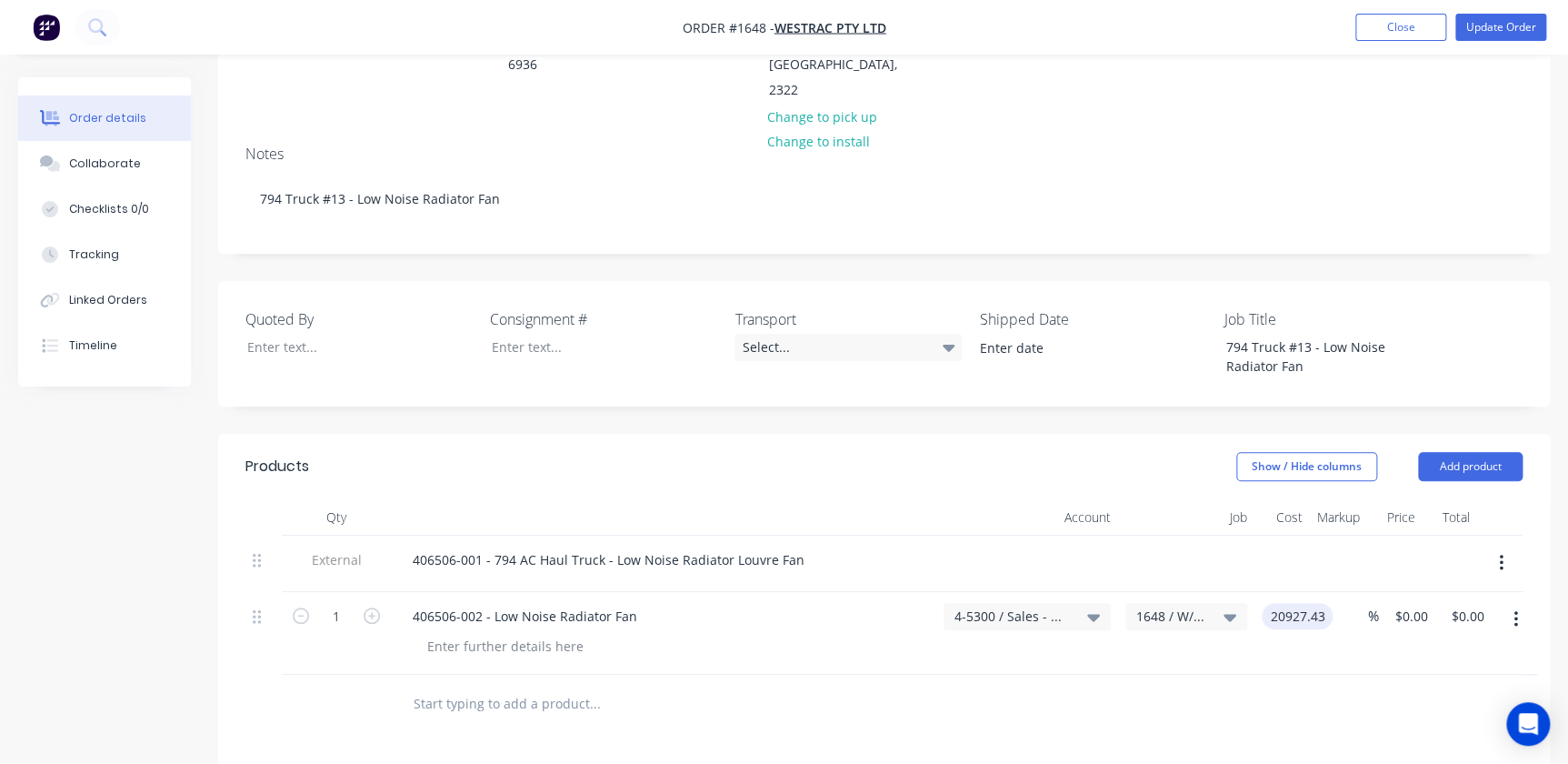
type input "$20,927.43"
drag, startPoint x: 936, startPoint y: 684, endPoint x: 945, endPoint y: 656, distance: 29.4
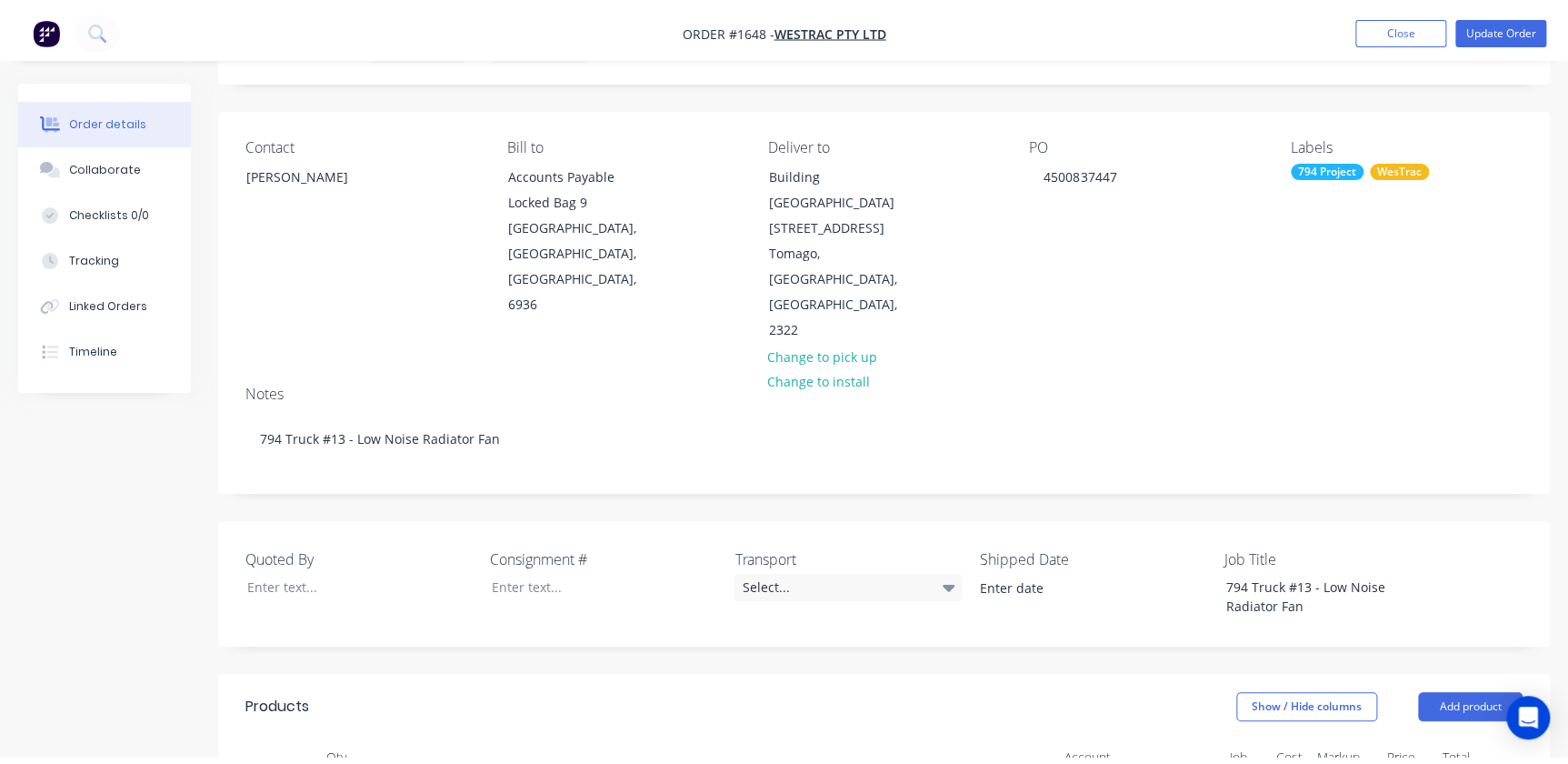
scroll to position [0, 0]
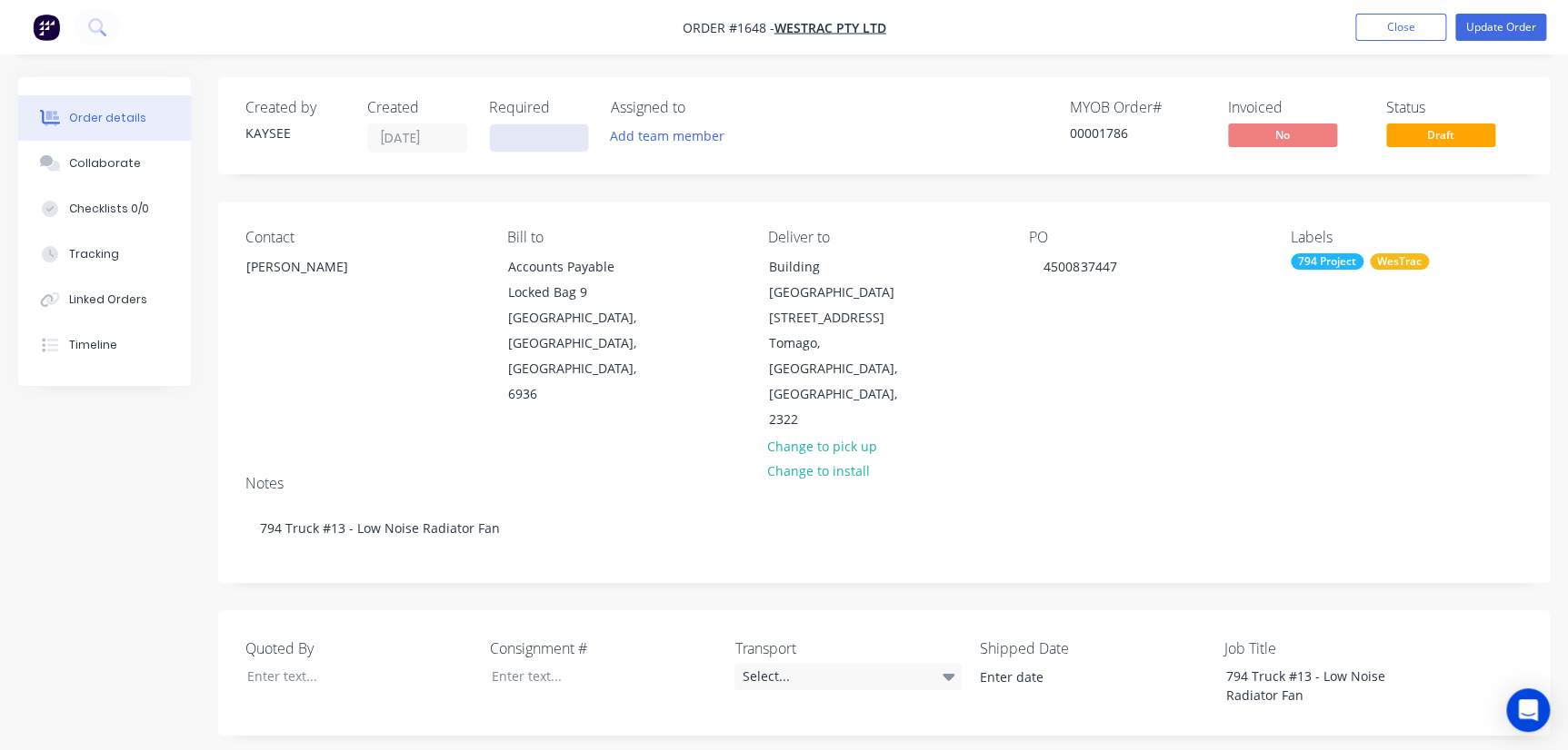
click at [554, 134] on input at bounding box center [539, 138] width 99 height 27
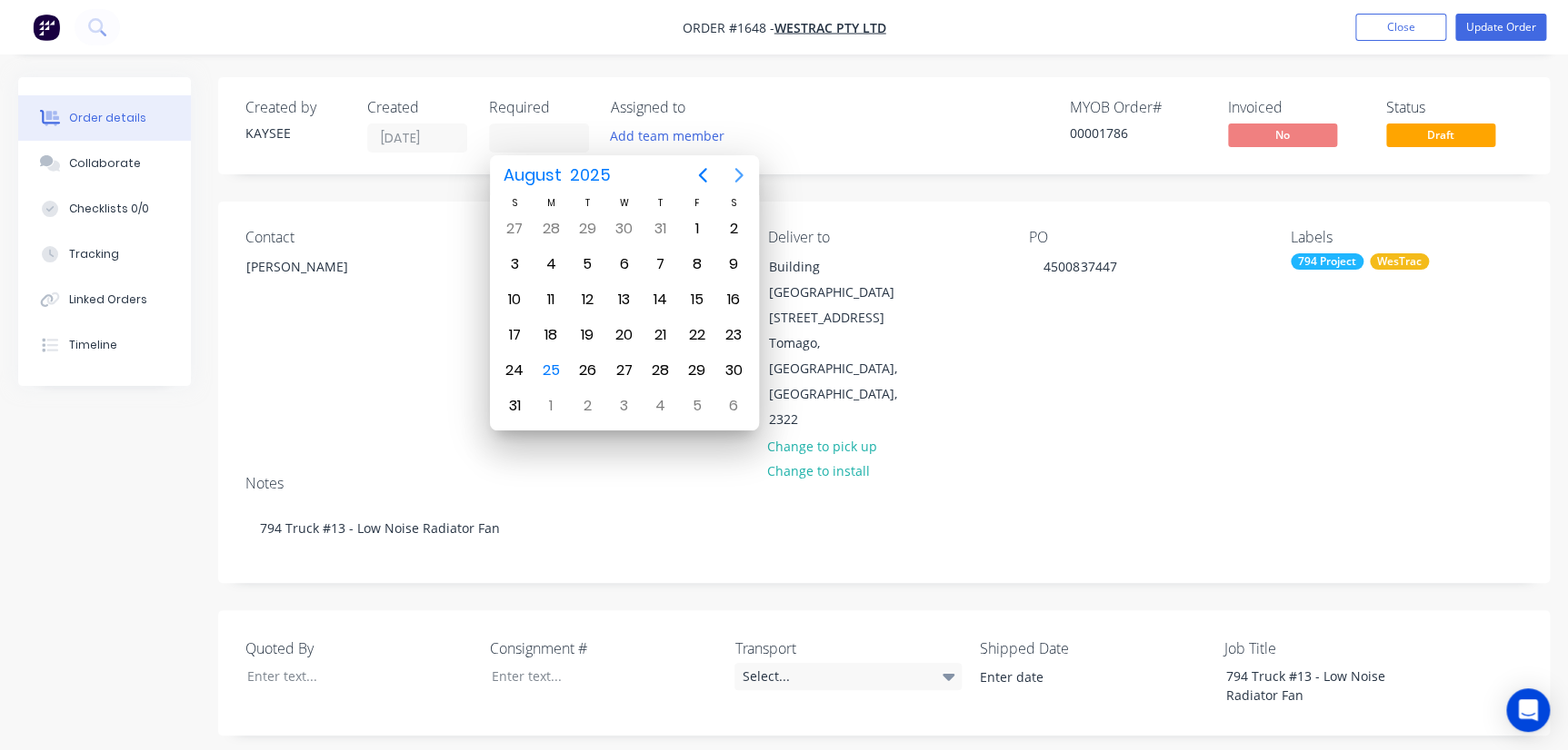
click at [733, 169] on icon "Next page" at bounding box center [739, 176] width 21 height 21
click at [736, 169] on icon "Next page" at bounding box center [739, 175] width 8 height 15
click at [737, 169] on icon "Next page" at bounding box center [739, 175] width 8 height 15
click at [739, 169] on icon "Next page" at bounding box center [739, 176] width 21 height 21
click at [703, 169] on icon "Previous page" at bounding box center [703, 176] width 21 height 21
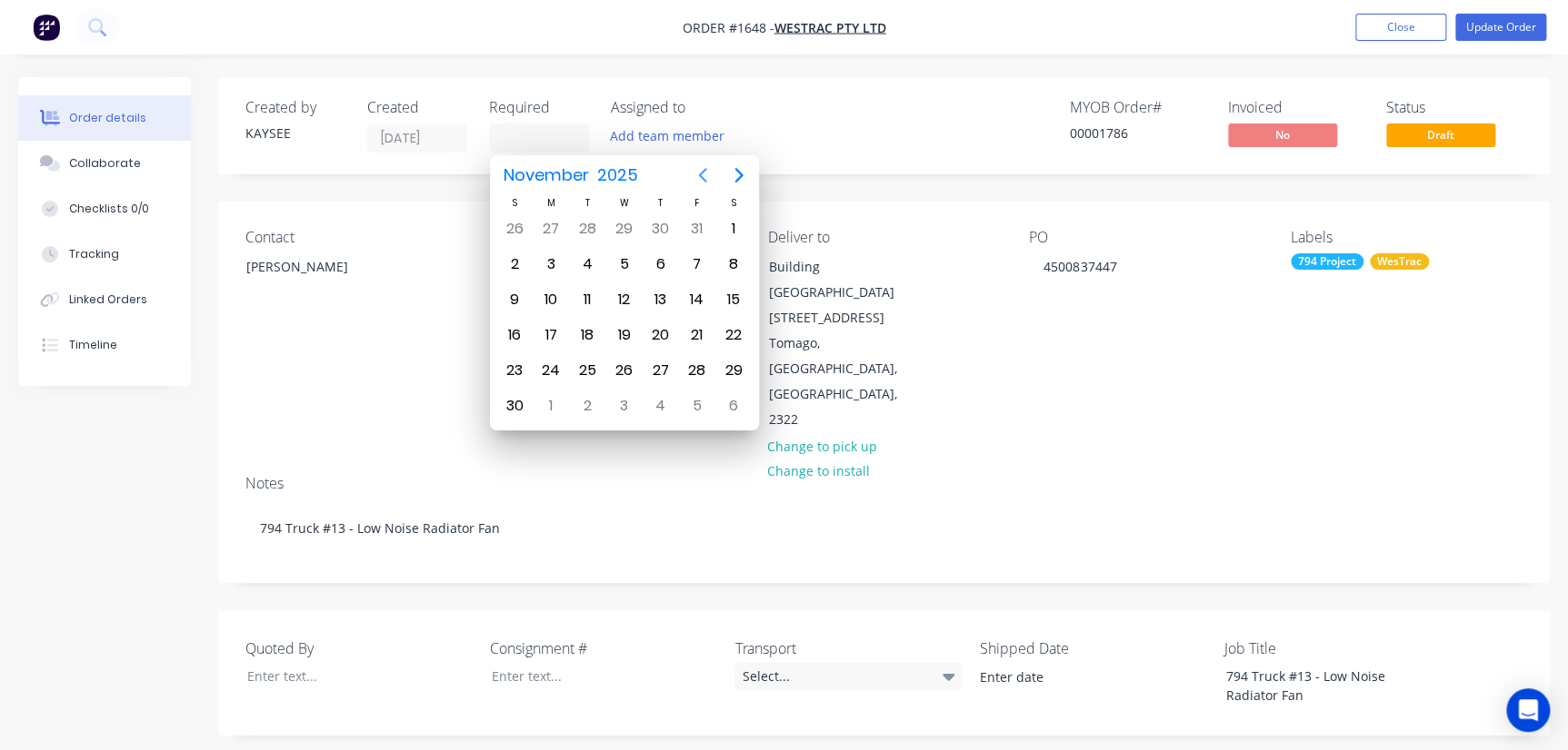
click at [688, 178] on button "Previous page" at bounding box center [702, 175] width 36 height 36
click at [617, 220] on div "1" at bounding box center [623, 229] width 27 height 27
type input "01/10/25"
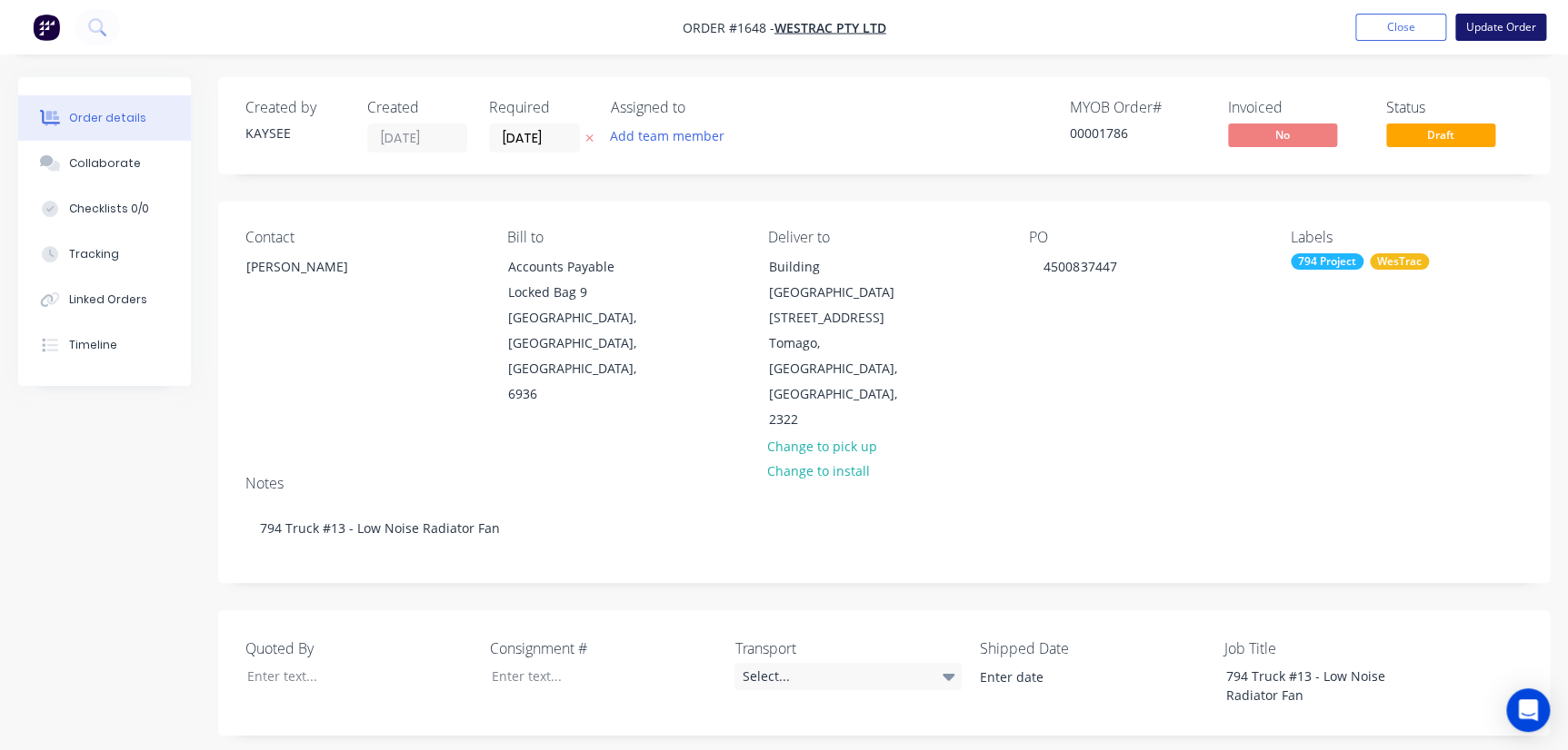
click at [1003, 23] on button "Update Order" at bounding box center [1500, 27] width 91 height 27
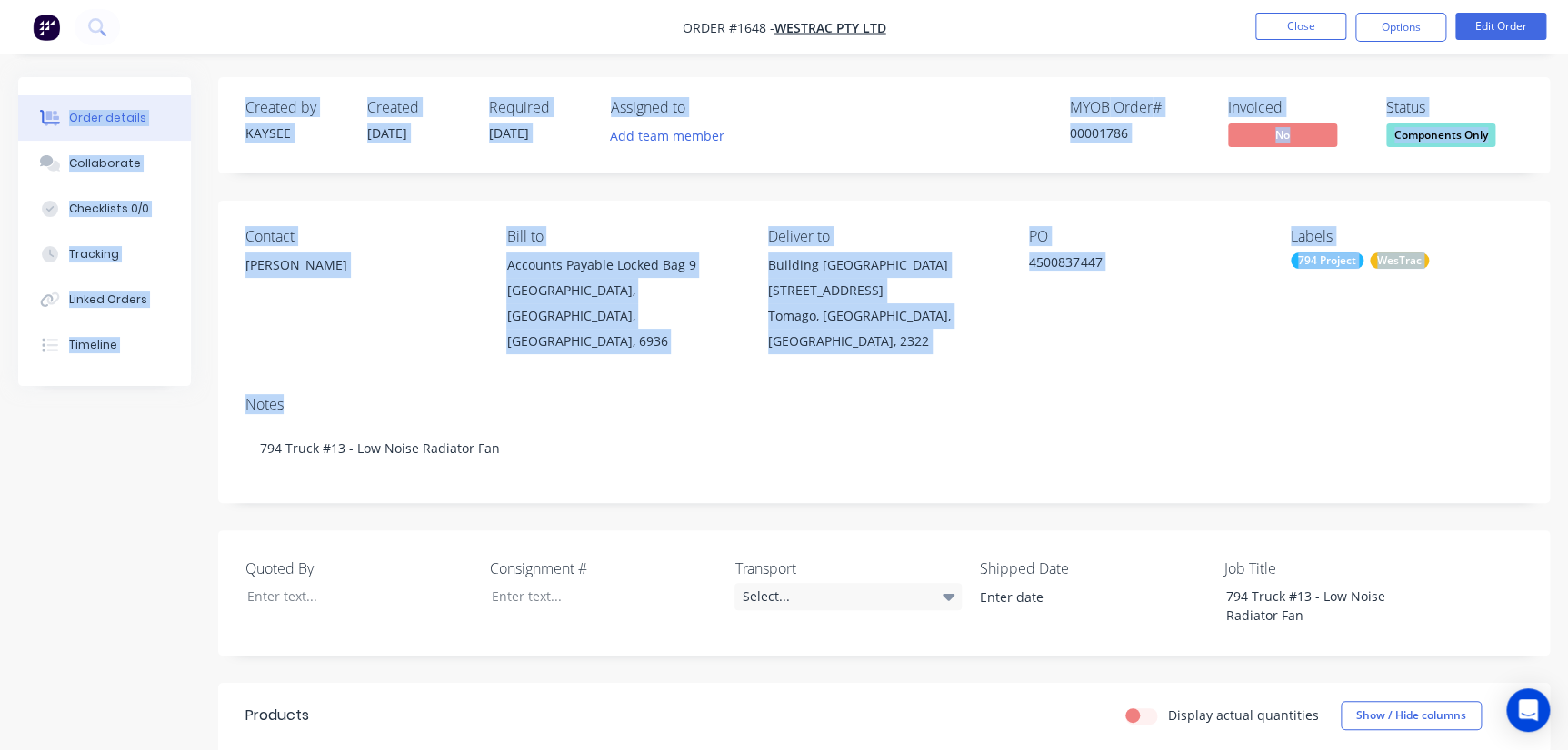
drag, startPoint x: 1313, startPoint y: 40, endPoint x: 493, endPoint y: 377, distance: 886.5
click at [488, 381] on div "Order #1648 - WesTrac Pty Ltd Close Options Edit Order Order details Collaborat…" at bounding box center [784, 609] width 1568 height 1218
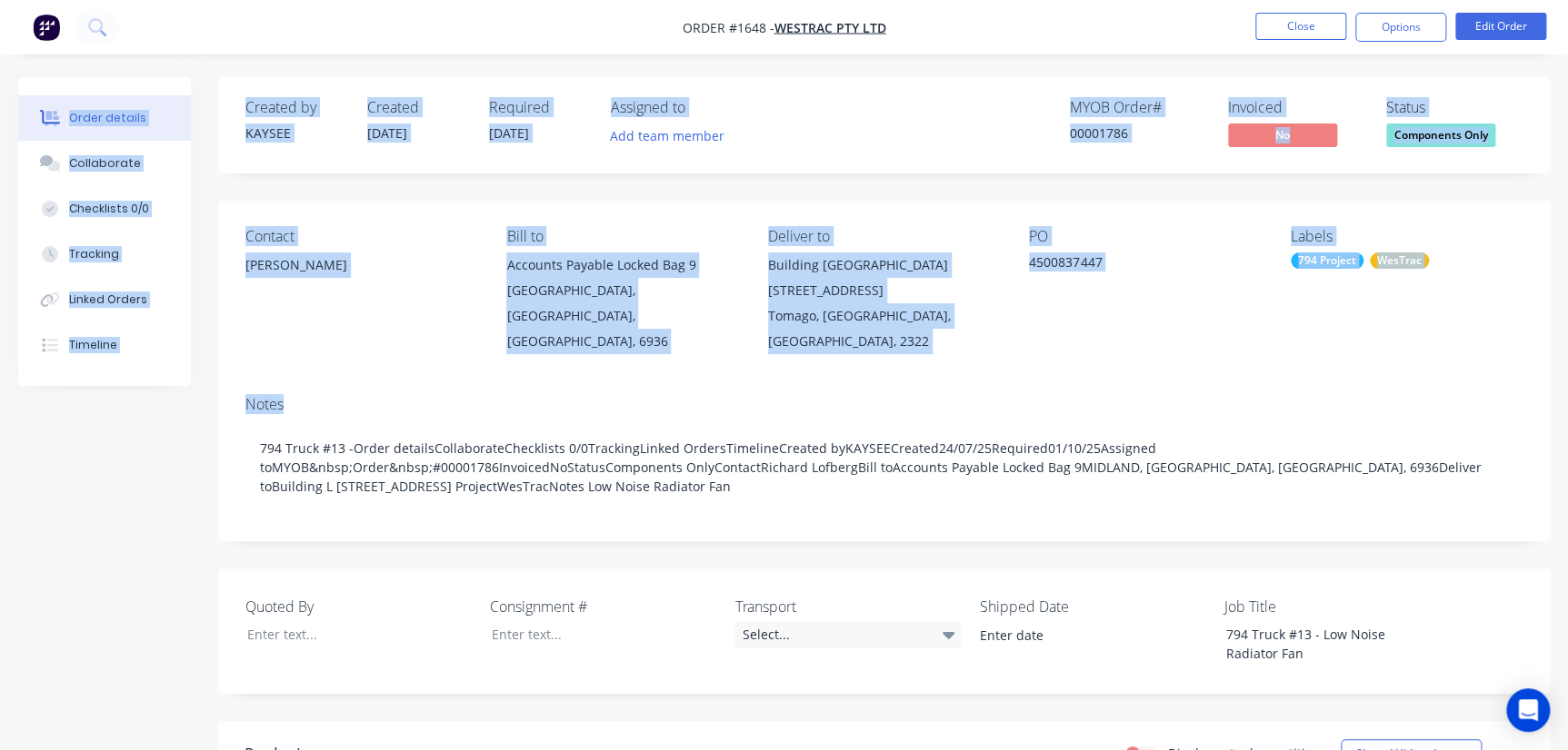
click at [469, 396] on div "Notes" at bounding box center [884, 405] width 1277 height 18
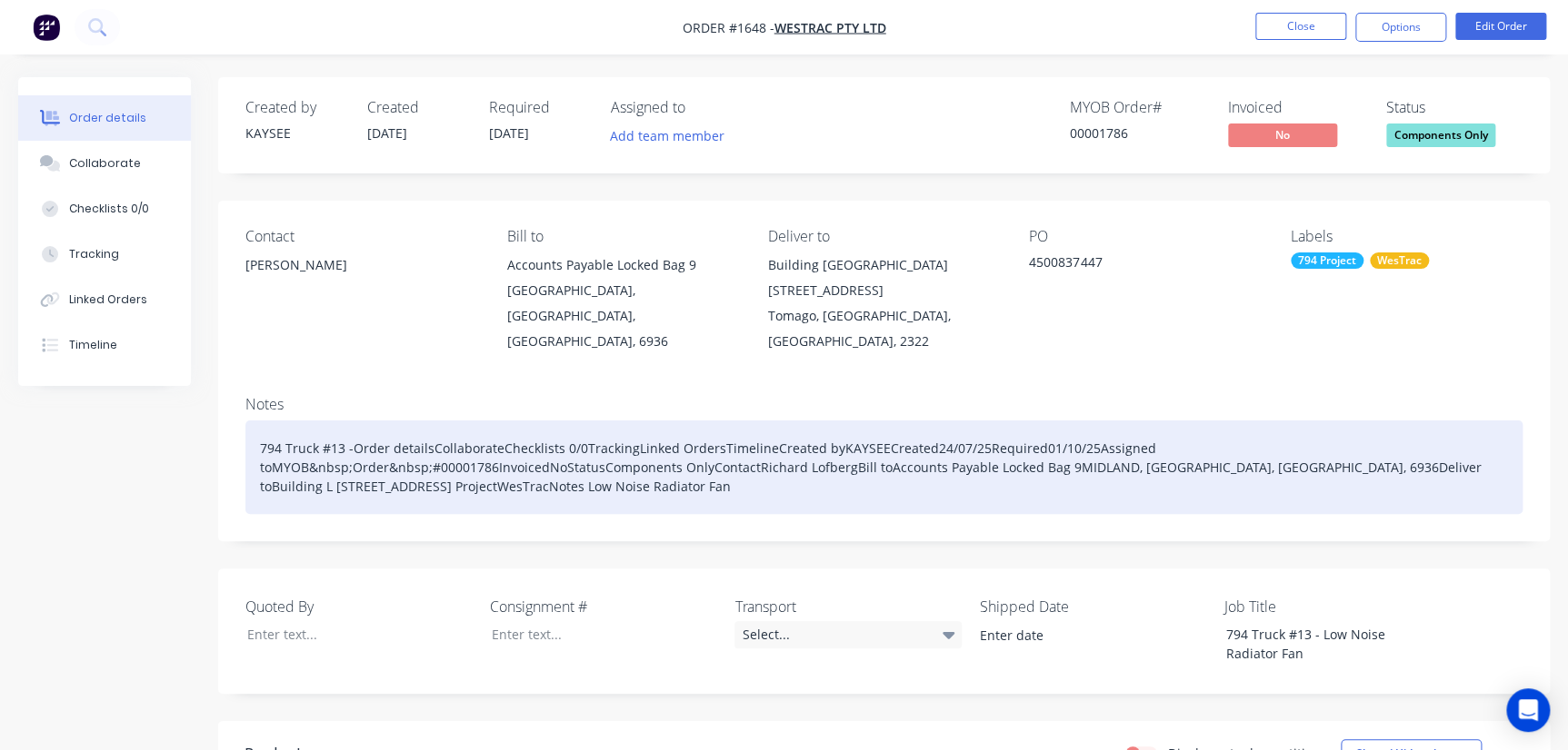
drag, startPoint x: 405, startPoint y: 426, endPoint x: 1166, endPoint y: 475, distance: 762.6
click at [1003, 475] on div "794 Truck #13 -Order detailsCollaborateChecklists 0/0TrackingLinked OrdersTimel…" at bounding box center [884, 467] width 1277 height 94
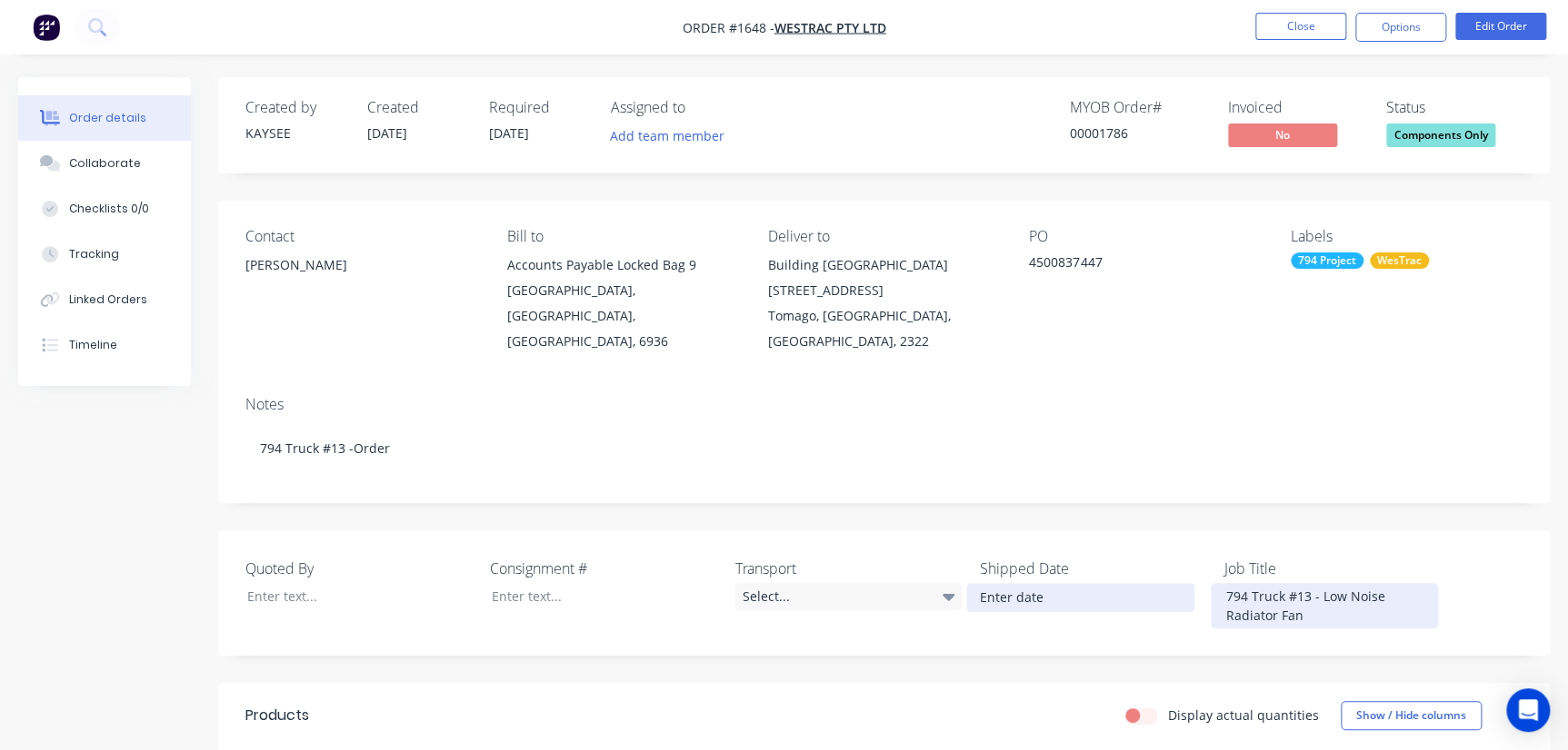
drag, startPoint x: 1327, startPoint y: 602, endPoint x: 1215, endPoint y: 563, distance: 118.6
click at [1003, 571] on div "Quoted By Consignment # Transport Select... Shipped Date Job Title 794 Truck #1…" at bounding box center [884, 593] width 1332 height 126
click at [1003, 583] on div "794 Truck #13 - Low Noise Radiator Fan" at bounding box center [1324, 606] width 227 height 46
drag, startPoint x: 1353, startPoint y: 594, endPoint x: 1259, endPoint y: 572, distance: 96.5
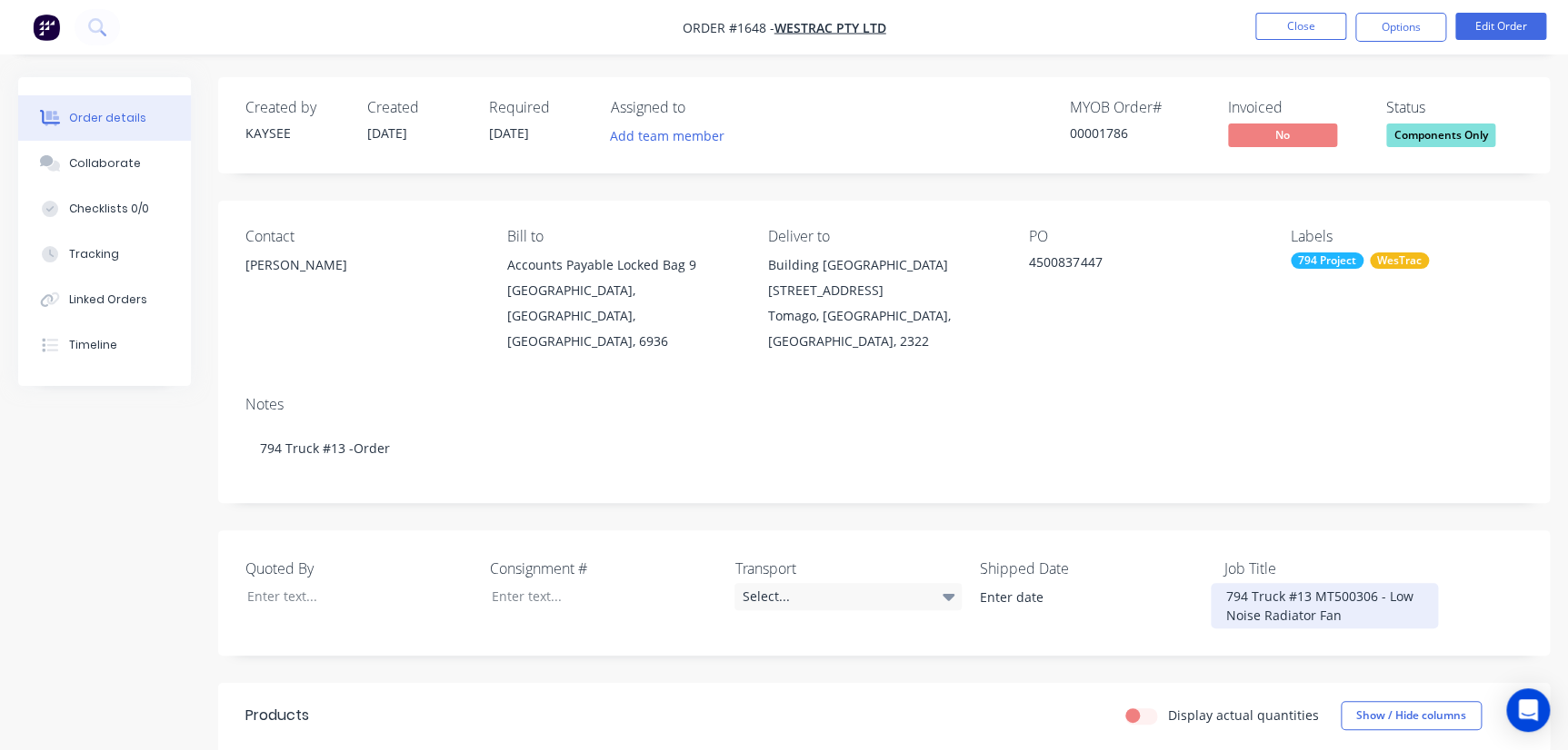
click at [1003, 552] on div "Quoted By Consignment # Transport Select... Shipped Date Job Title 794 Truck #1…" at bounding box center [884, 593] width 1332 height 126
click at [1003, 583] on div "794 Truck #13 MT500306 - Low Noise Radiator Fan" at bounding box center [1324, 606] width 227 height 46
drag, startPoint x: 1357, startPoint y: 602, endPoint x: 1131, endPoint y: 546, distance: 232.8
click at [1003, 546] on div "Quoted By Consignment # Transport Select... Shipped Date Job Title 794 Truck #1…" at bounding box center [884, 593] width 1332 height 126
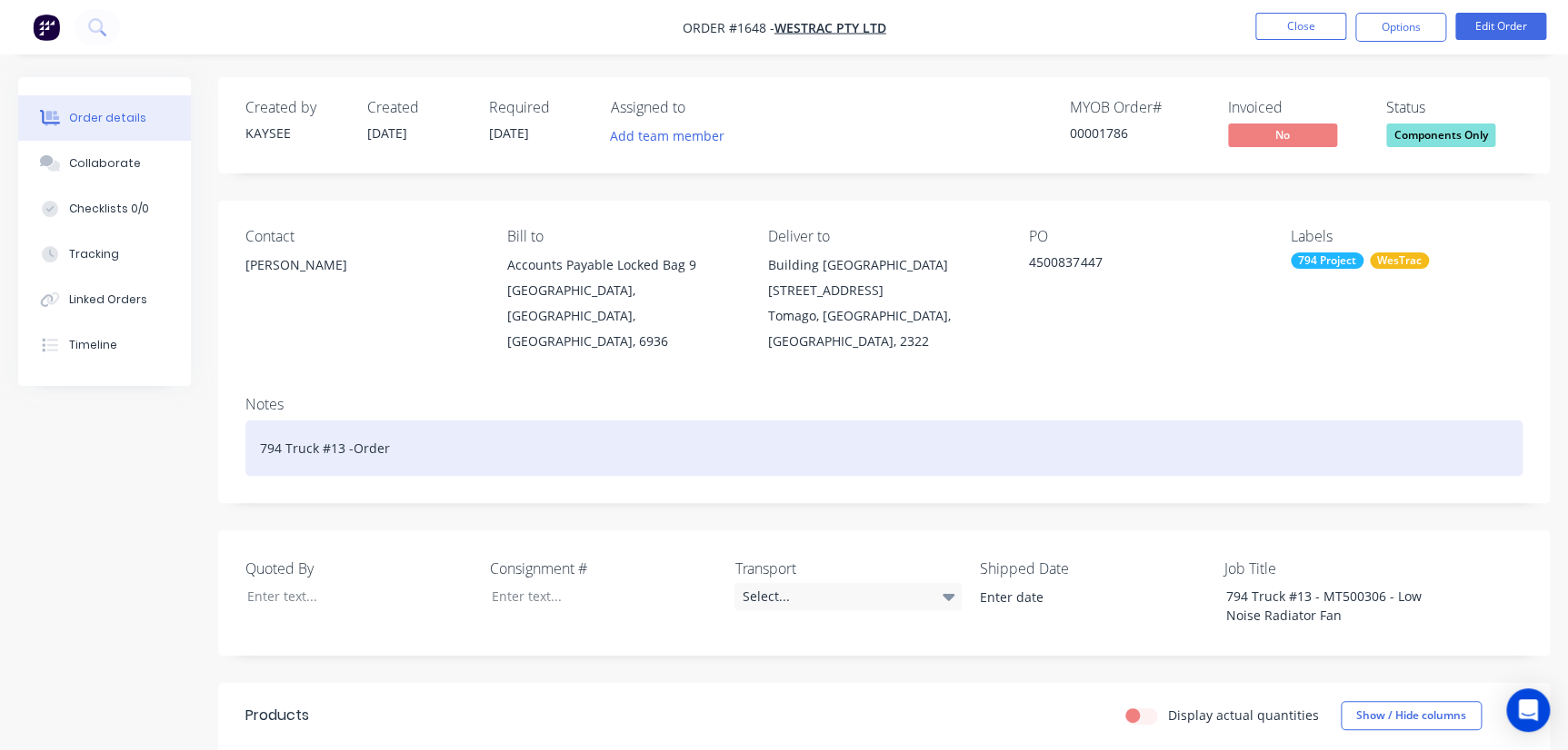
drag, startPoint x: 539, startPoint y: 436, endPoint x: 77, endPoint y: 383, distance: 465.0
click at [77, 383] on div "Order details Collaborate Checklists 0/0 Tracking Linked Orders Timeline Order …" at bounding box center [784, 648] width 1568 height 1141
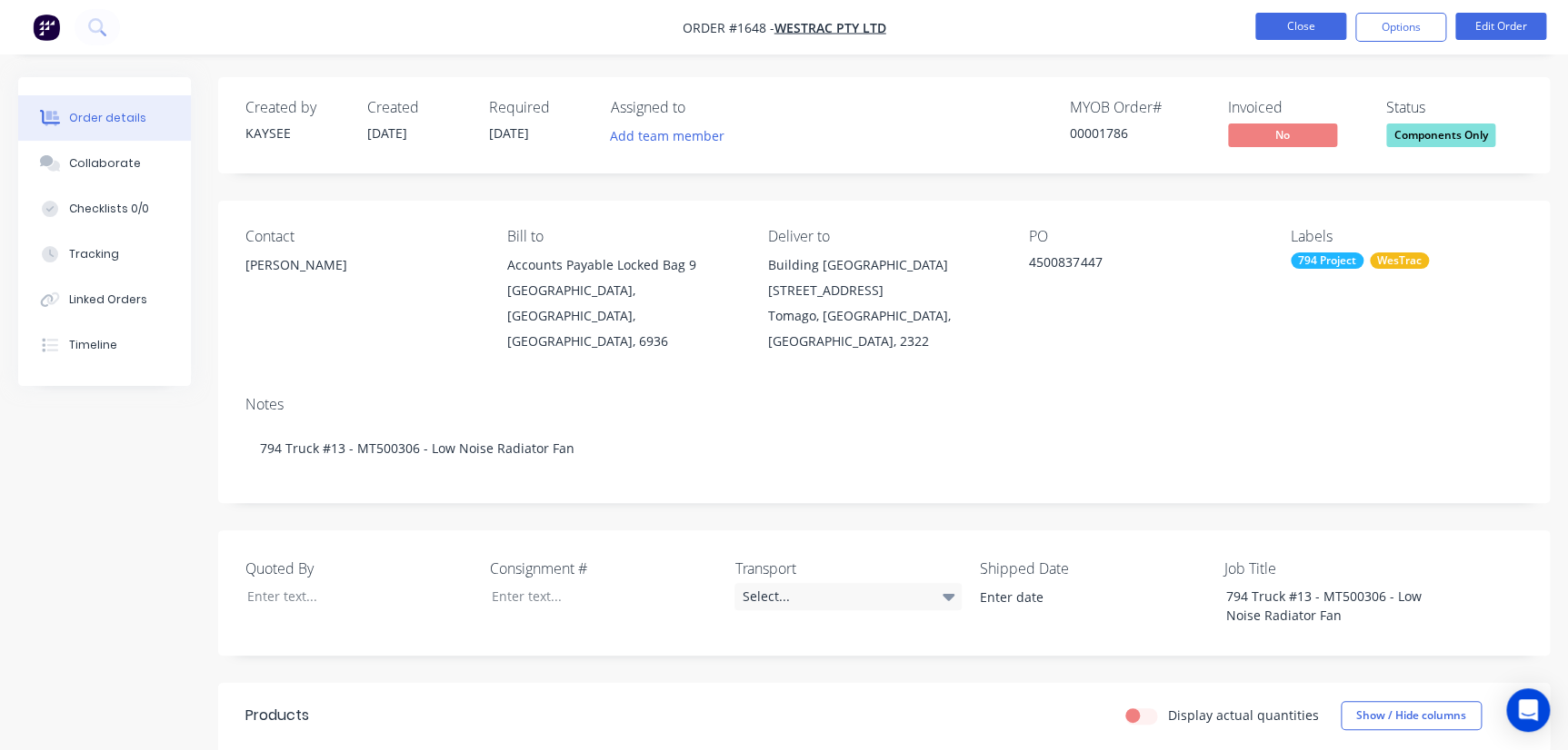
drag, startPoint x: 1325, startPoint y: 42, endPoint x: 1326, endPoint y: 20, distance: 22.0
click at [1003, 26] on nav "Order #1648 - WesTrac Pty Ltd Close Options Edit Order" at bounding box center [784, 27] width 1568 height 55
click at [1003, 20] on button "Close" at bounding box center [1300, 26] width 91 height 27
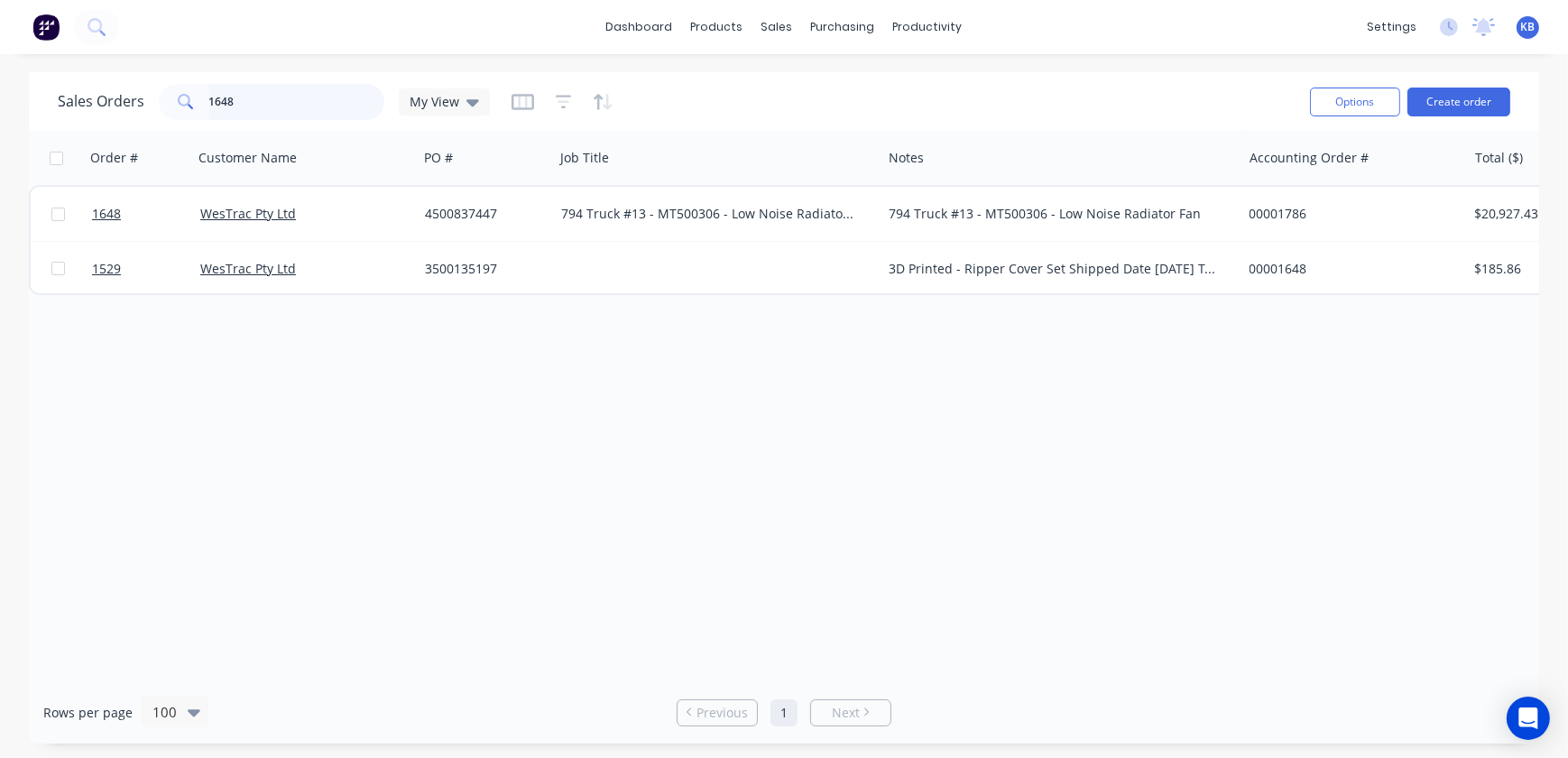
click at [276, 108] on input "1648" at bounding box center [297, 102] width 176 height 36
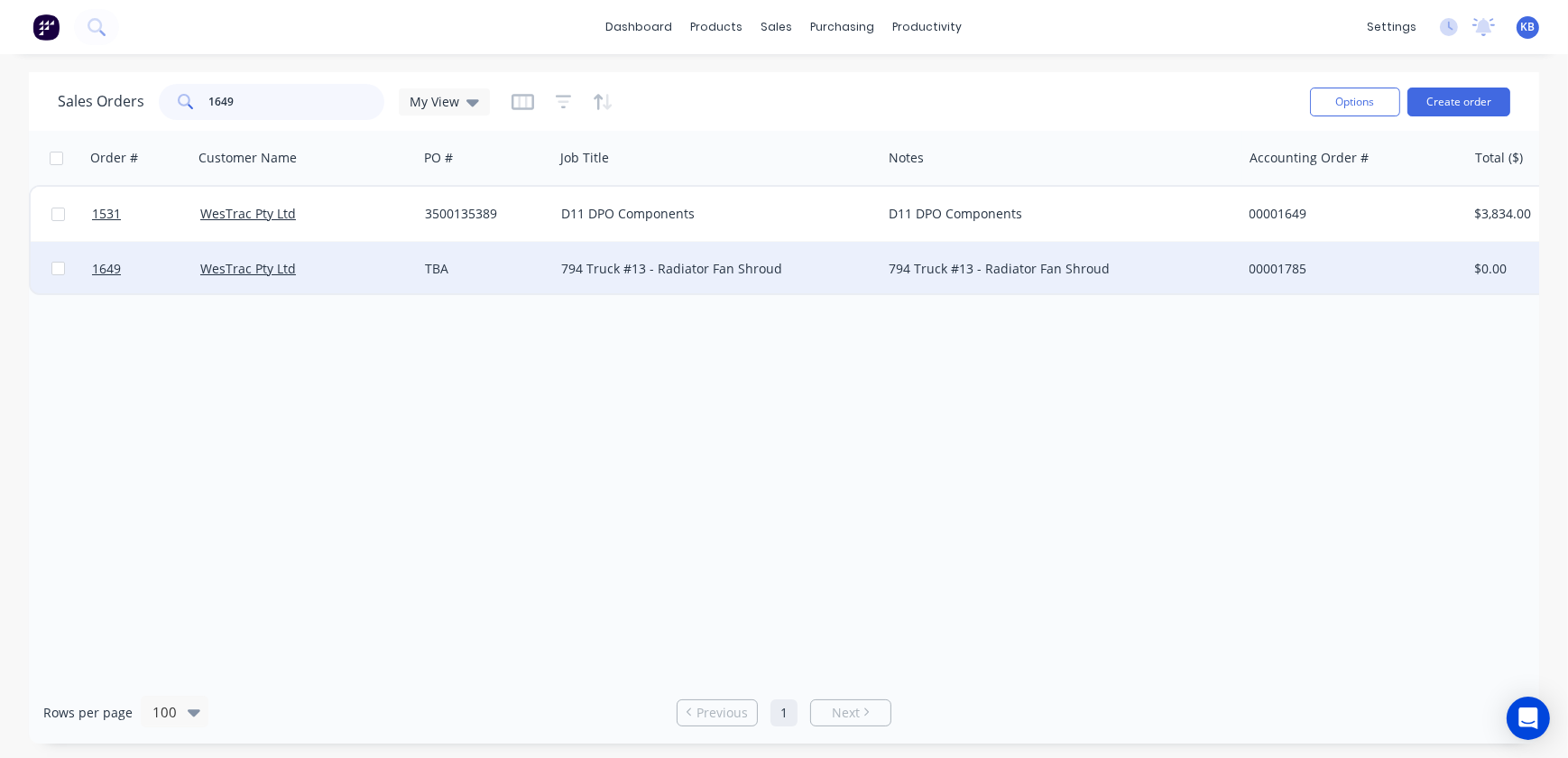
type input "1649"
click at [60, 268] on input "checkbox" at bounding box center [58, 268] width 14 height 14
click at [57, 268] on input "checkbox" at bounding box center [58, 268] width 14 height 14
checkbox input "false"
click at [88, 259] on div at bounding box center [139, 269] width 108 height 54
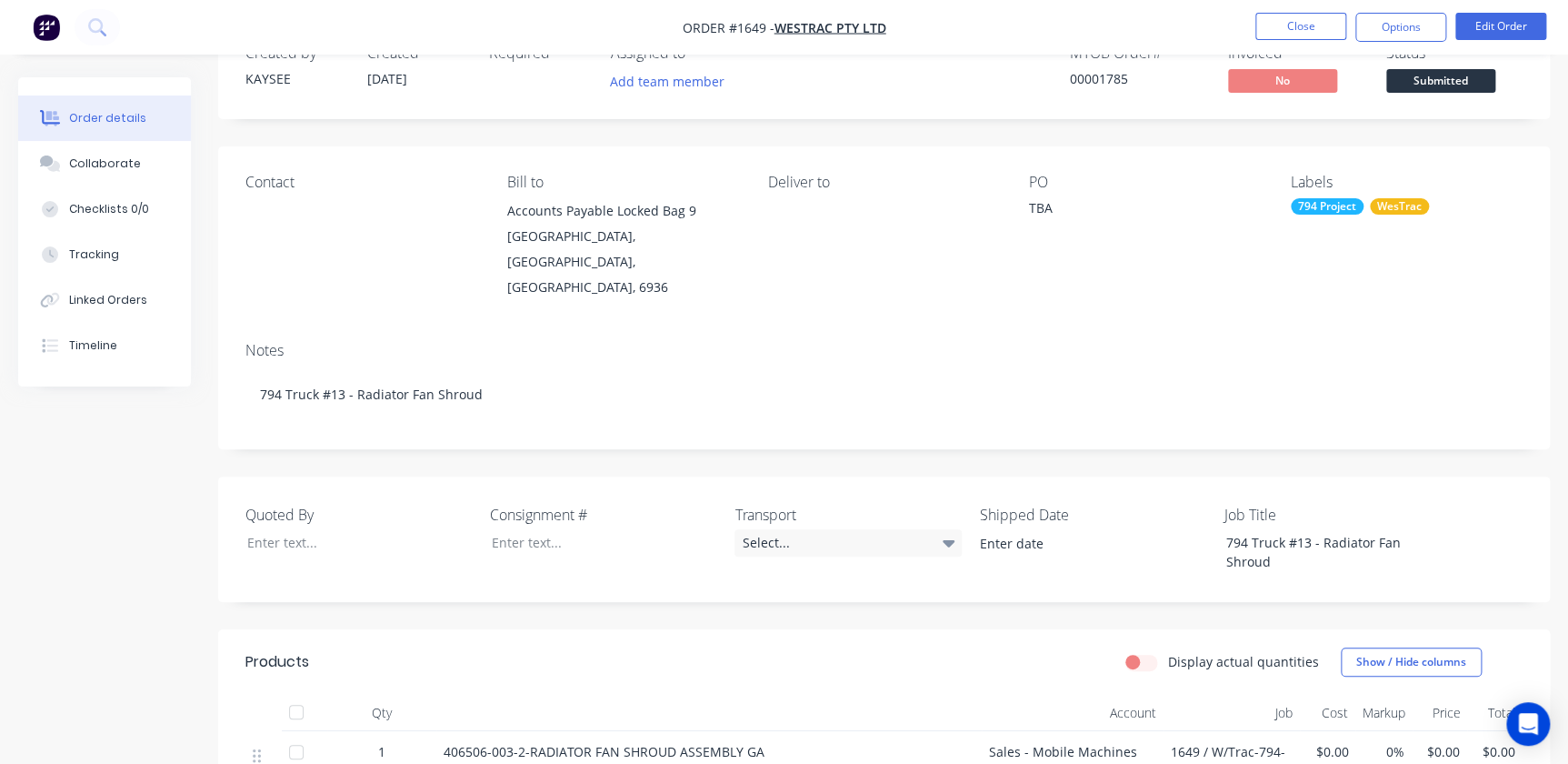
scroll to position [82, 0]
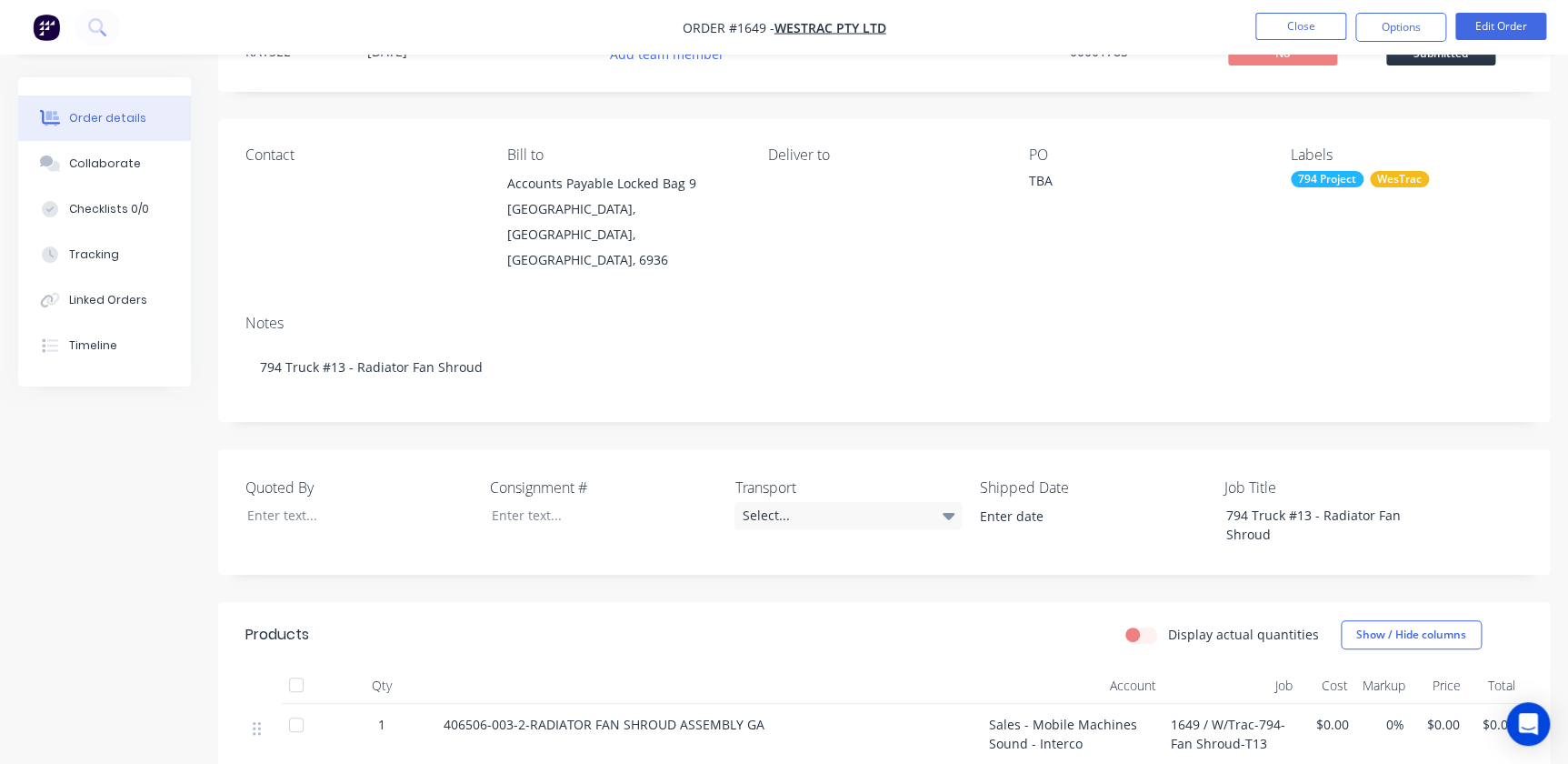
click at [314, 198] on div "Contact" at bounding box center [362, 209] width 232 height 126
click at [1003, 27] on button "Edit Order" at bounding box center [1500, 26] width 91 height 27
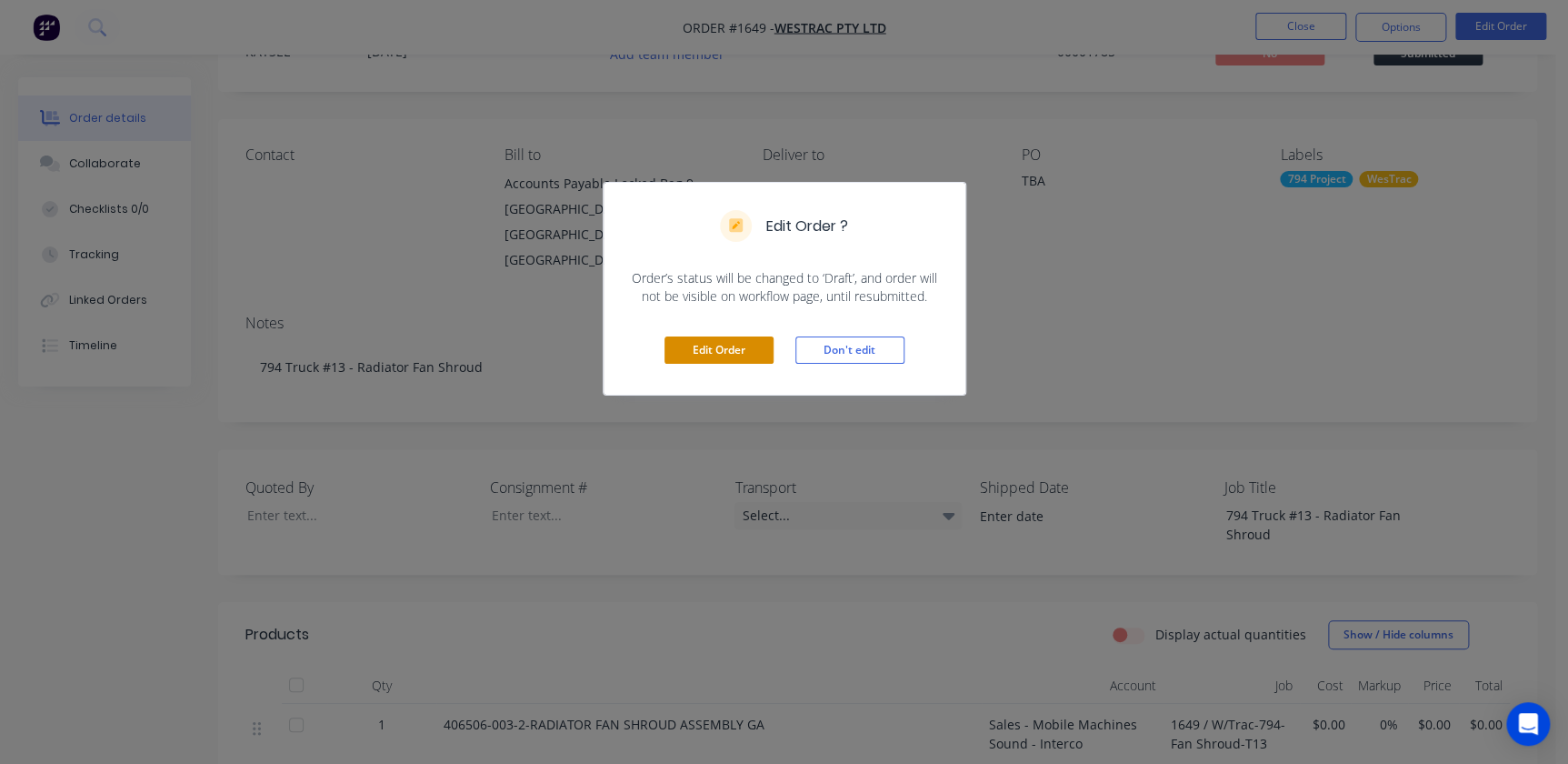
click at [698, 343] on button "Edit Order" at bounding box center [719, 350] width 109 height 27
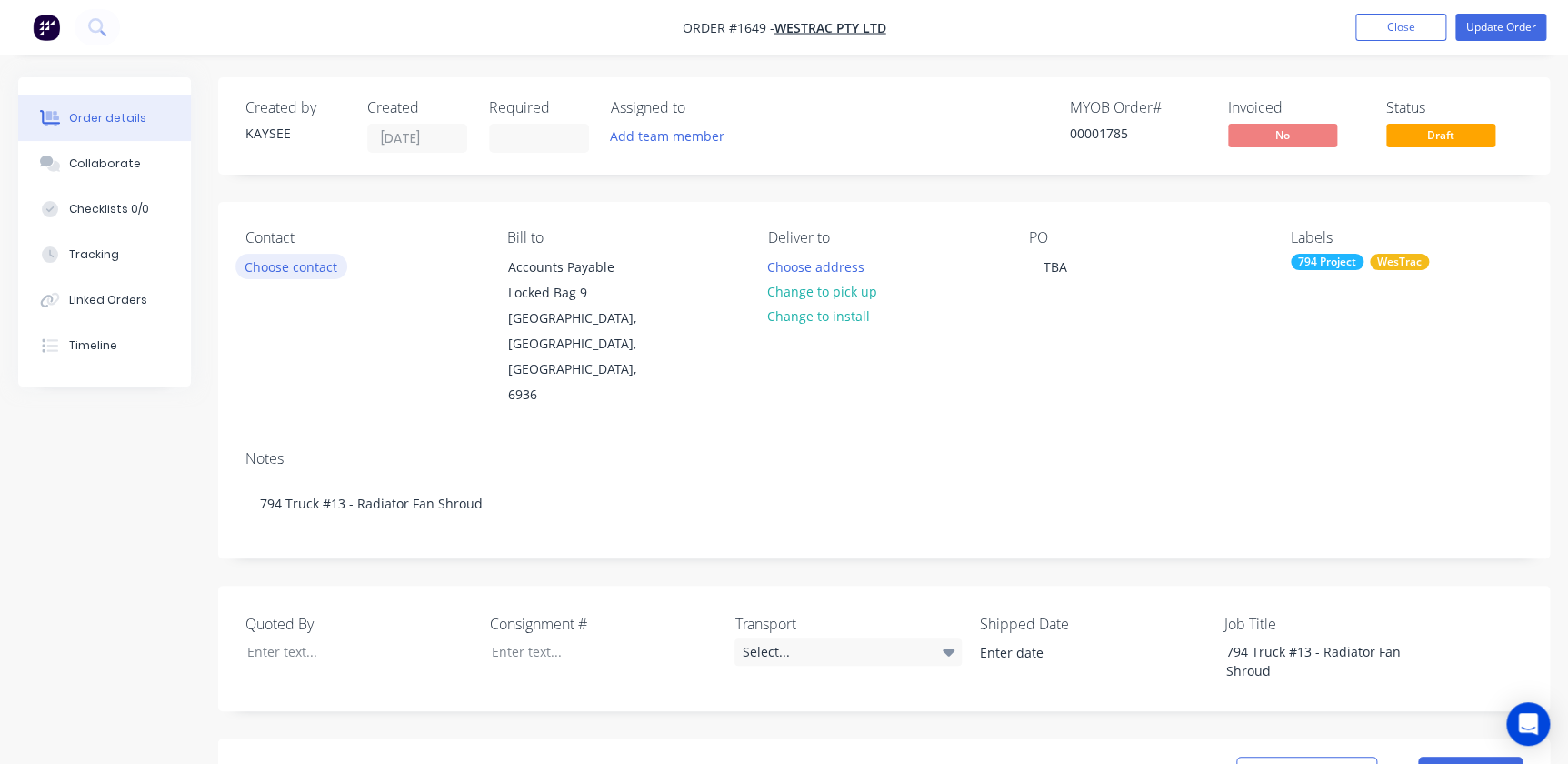
click at [300, 271] on button "Choose contact" at bounding box center [291, 265] width 112 height 24
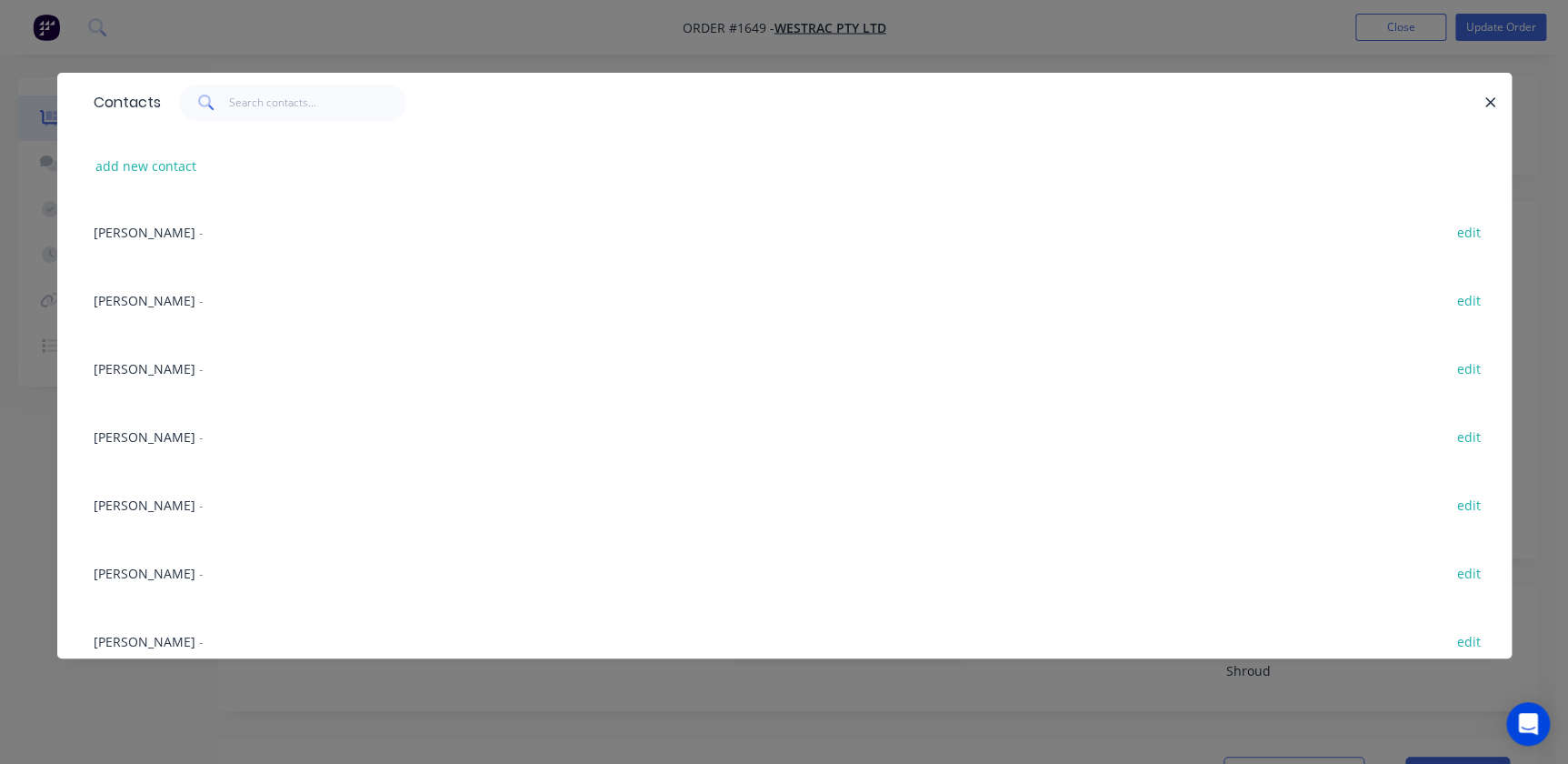
scroll to position [578, 0]
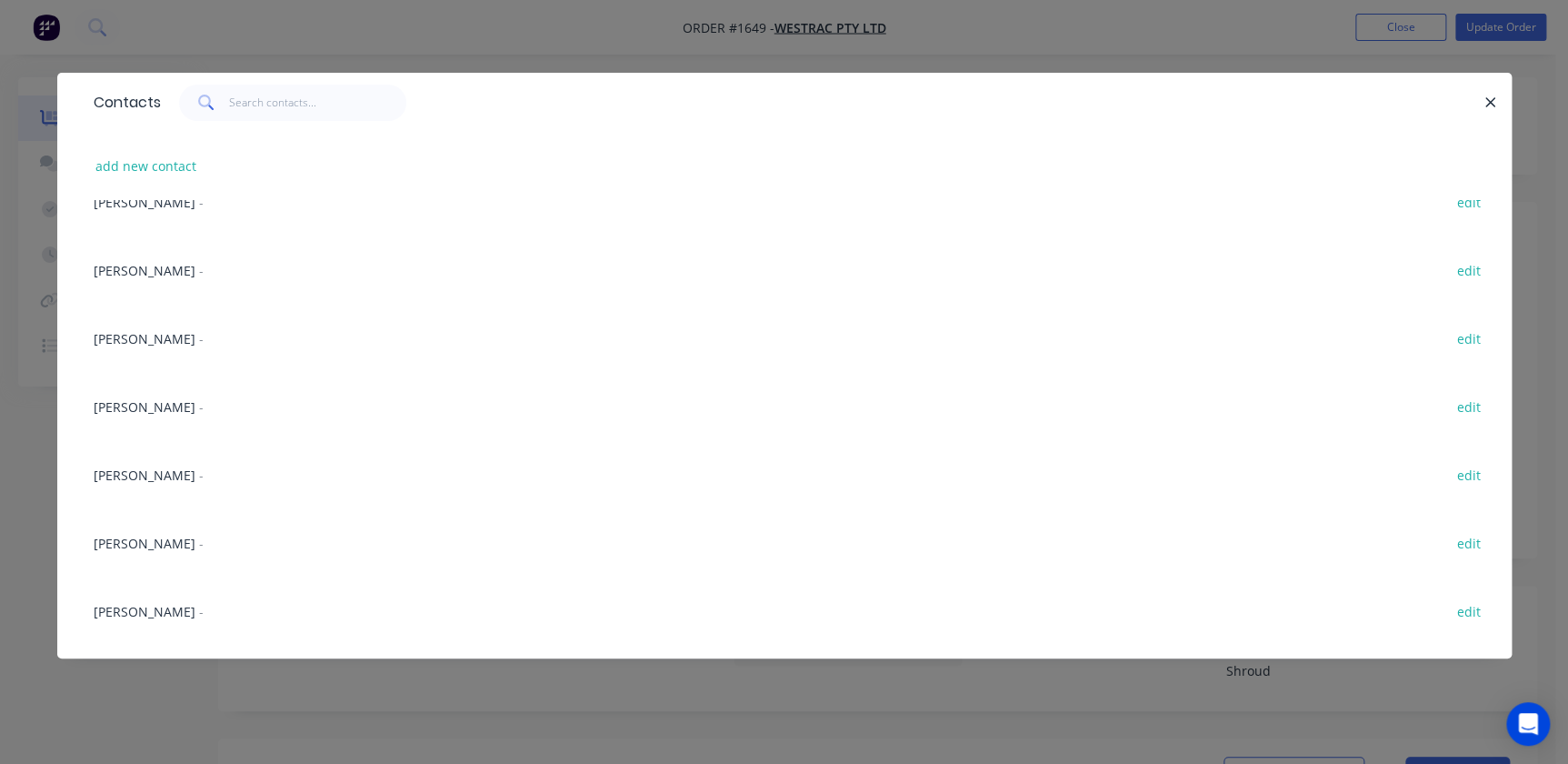
click at [143, 475] on span "[PERSON_NAME]" at bounding box center [144, 475] width 101 height 18
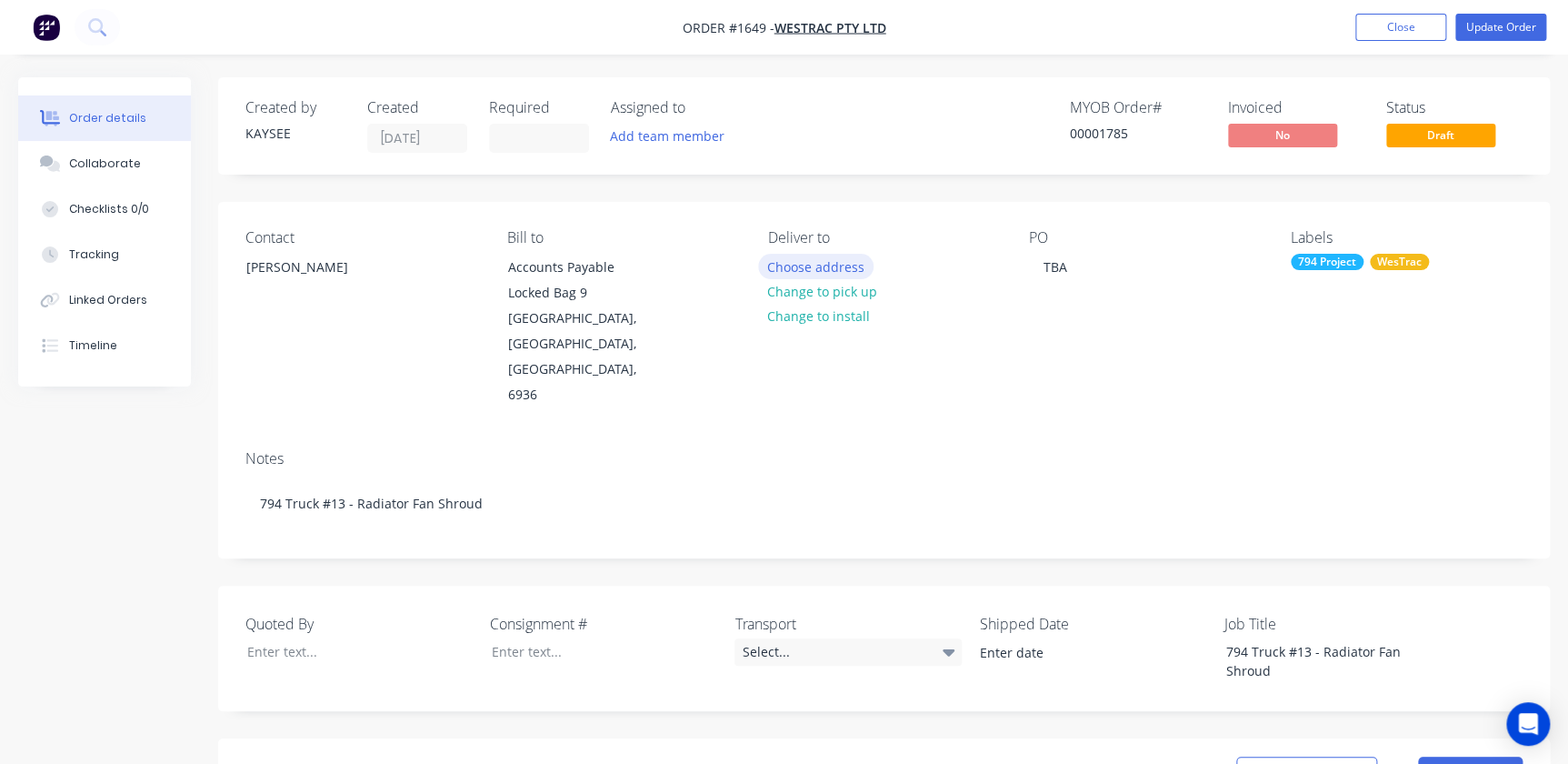
click at [809, 264] on button "Choose address" at bounding box center [816, 265] width 116 height 24
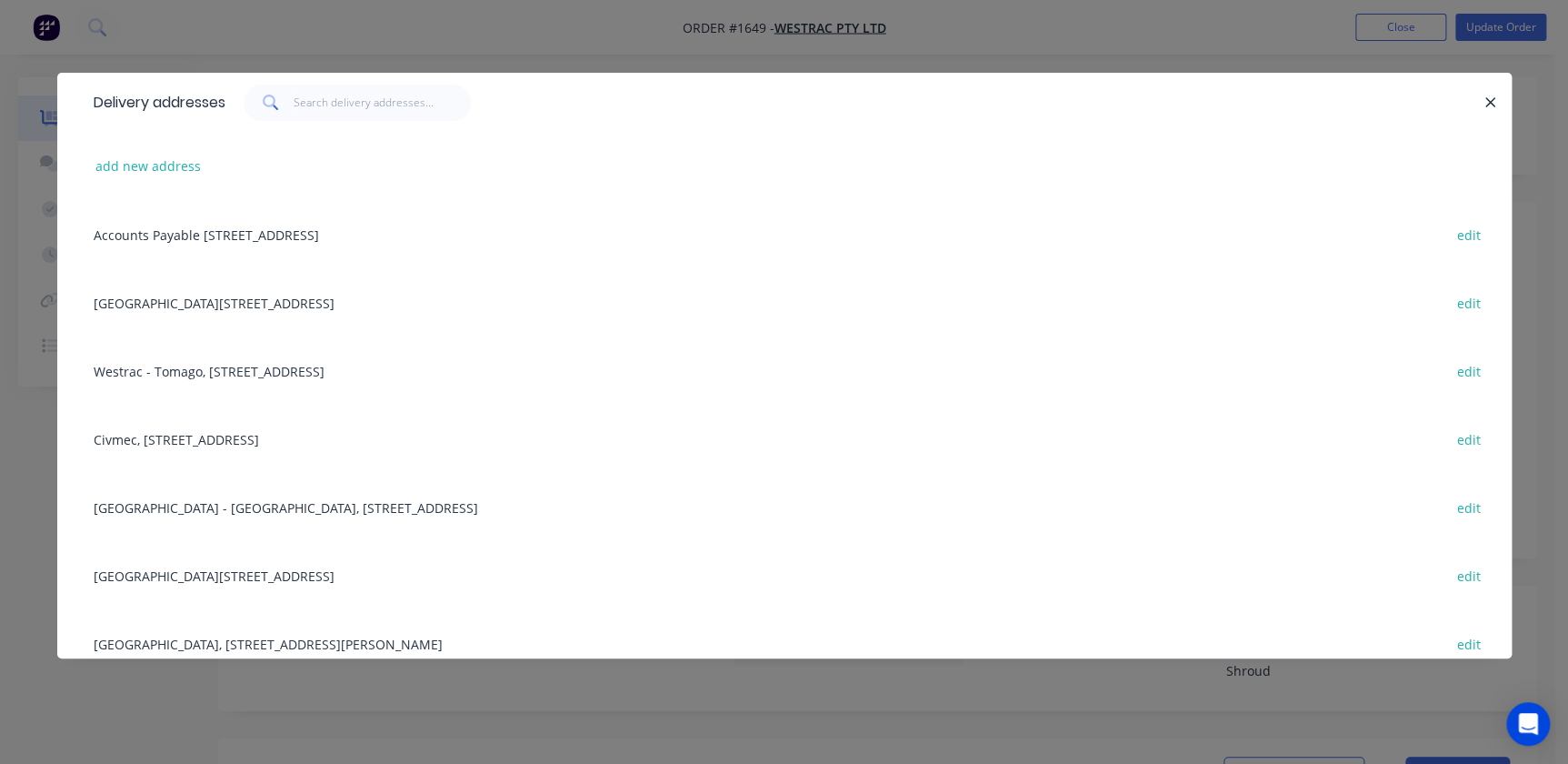
click at [202, 572] on div "Building L, 1 Westrac Drive, Tomago, New South Wales, Australia, 2322 edit" at bounding box center [784, 575] width 1400 height 68
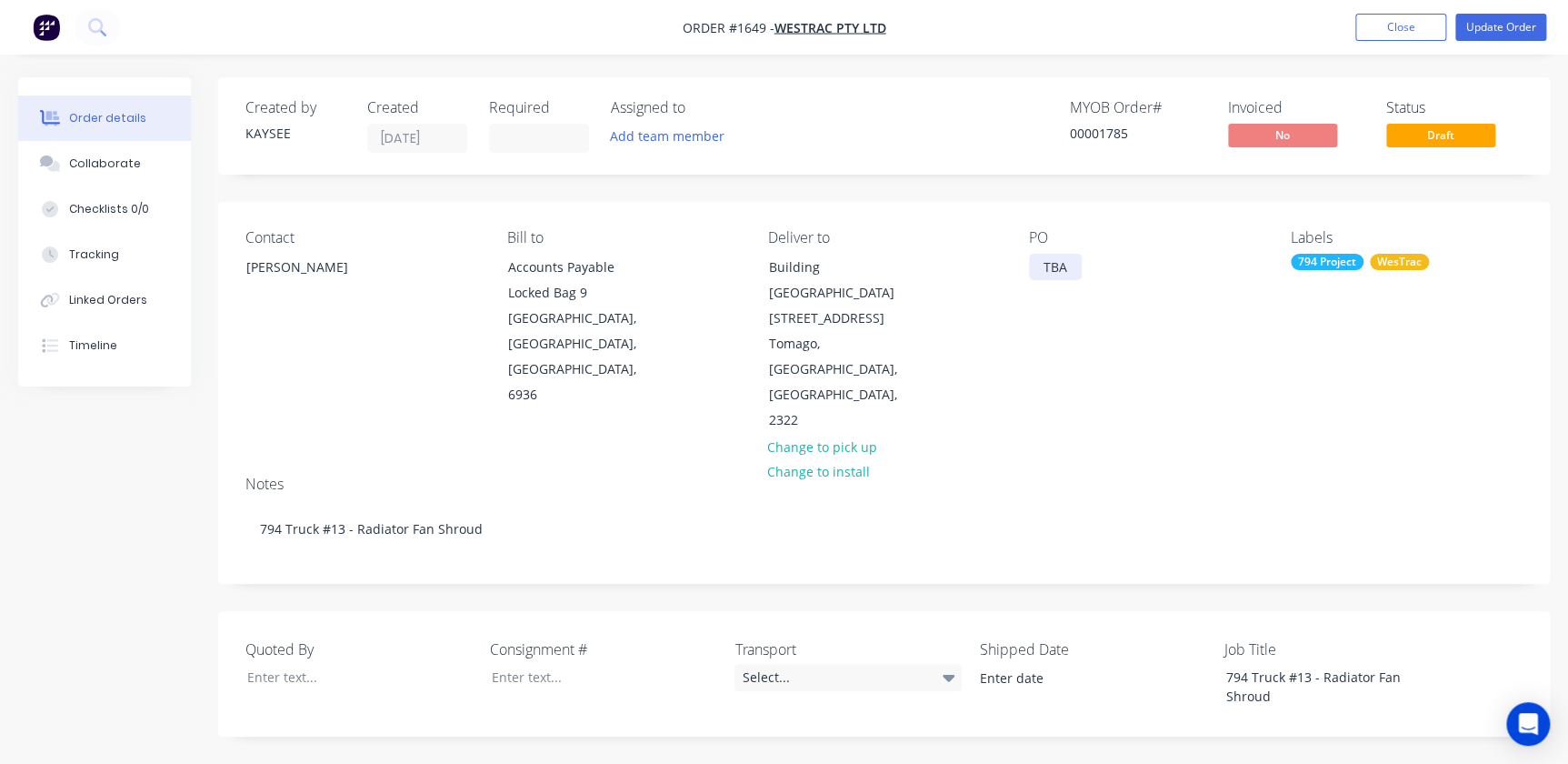
click at [1003, 272] on div "TBA" at bounding box center [1056, 266] width 53 height 26
click at [1003, 270] on div "TBA" at bounding box center [1056, 266] width 53 height 26
drag, startPoint x: 1044, startPoint y: 266, endPoint x: 1099, endPoint y: 269, distance: 55.1
click at [1003, 269] on div "PO TBA" at bounding box center [1146, 332] width 232 height 205
click at [504, 145] on input at bounding box center [539, 139] width 99 height 27
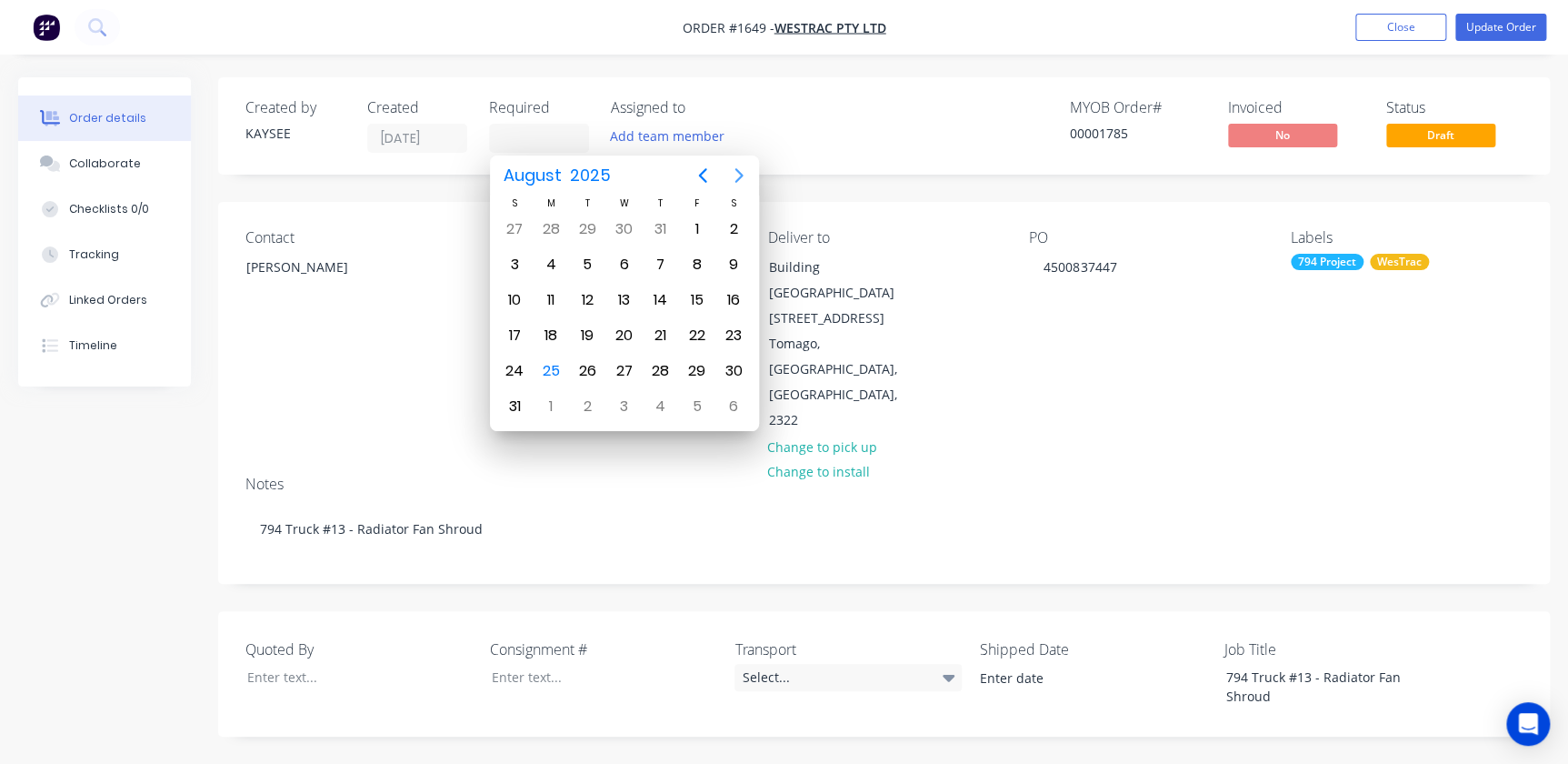
click at [747, 177] on icon "Next page" at bounding box center [739, 176] width 21 height 21
click at [746, 179] on icon "Next page" at bounding box center [739, 176] width 21 height 21
click at [623, 230] on div "1" at bounding box center [623, 229] width 27 height 27
type input "01/10/25"
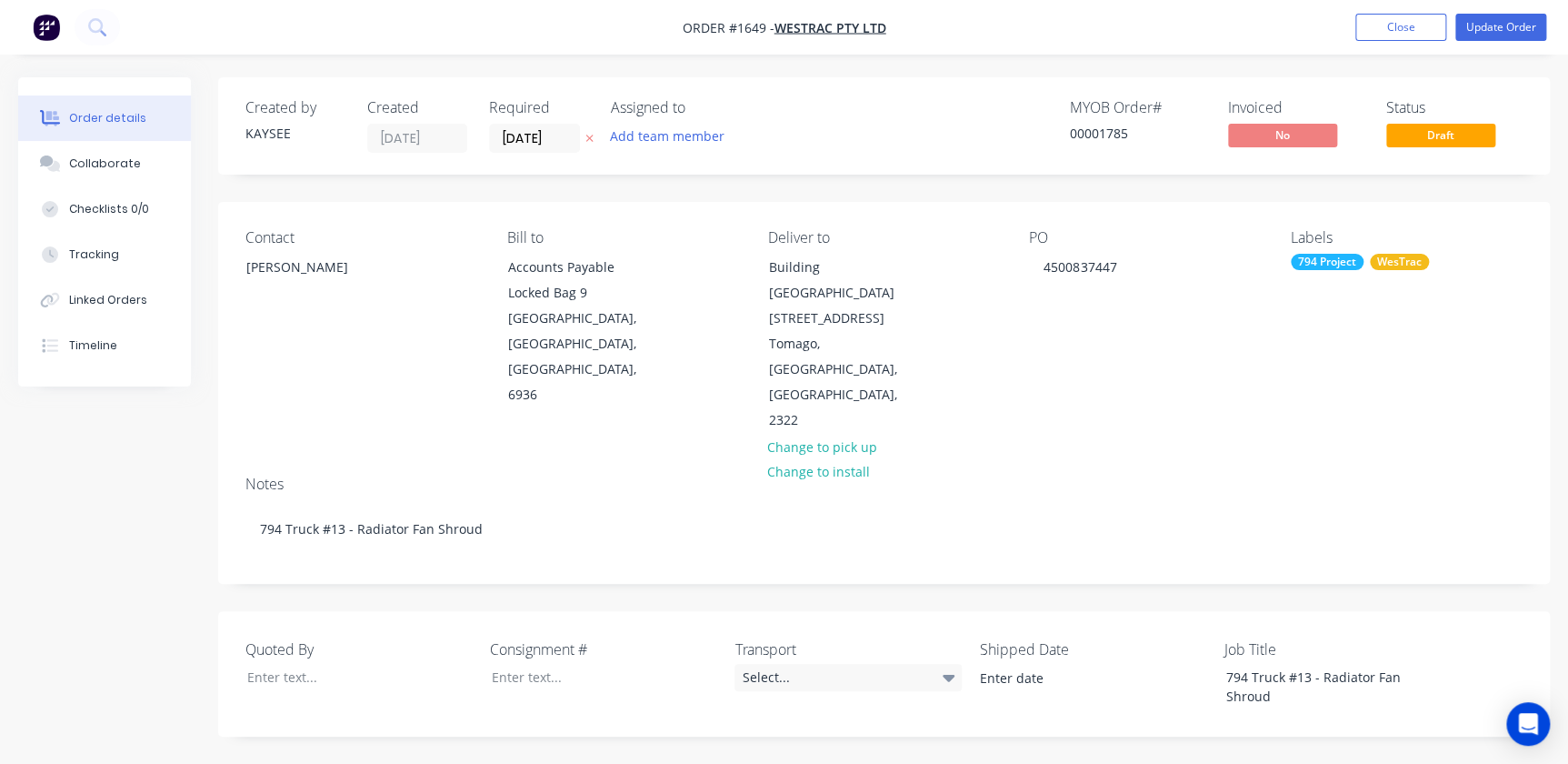
scroll to position [247, 0]
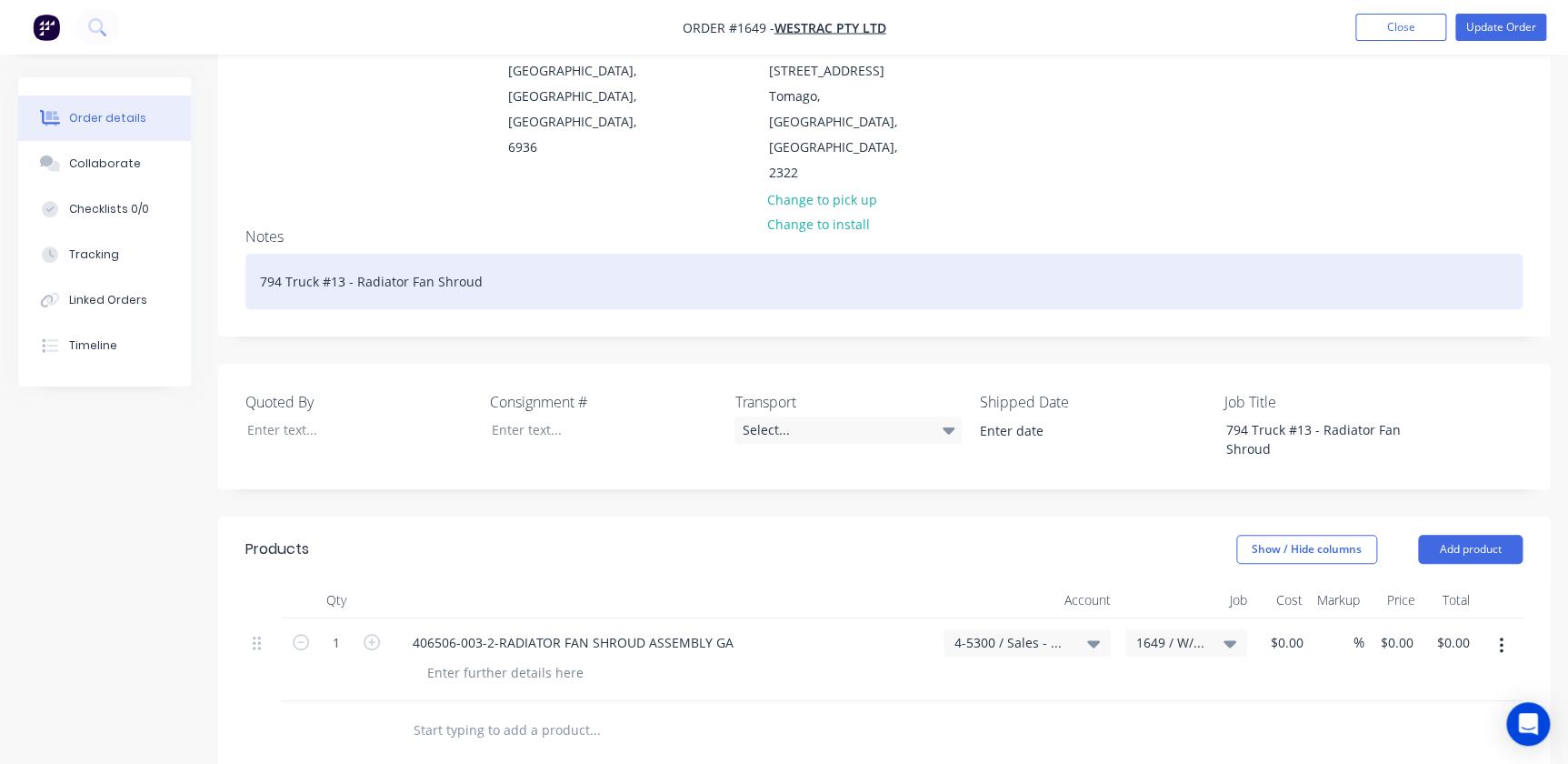
click at [352, 254] on div "794 Truck #13 - Radiator Fan Shroud" at bounding box center [884, 281] width 1277 height 56
drag, startPoint x: 596, startPoint y: 174, endPoint x: 592, endPoint y: 198, distance: 24.3
click at [594, 214] on div "Notes 794 Truck #13 - MT500306 - Radiator Fan Shroud" at bounding box center [884, 274] width 1332 height 122
click at [592, 254] on div "794 Truck #13 - MT500306 - Radiator Fan Shroud" at bounding box center [884, 281] width 1277 height 56
drag, startPoint x: 530, startPoint y: 208, endPoint x: -26, endPoint y: 191, distance: 556.3
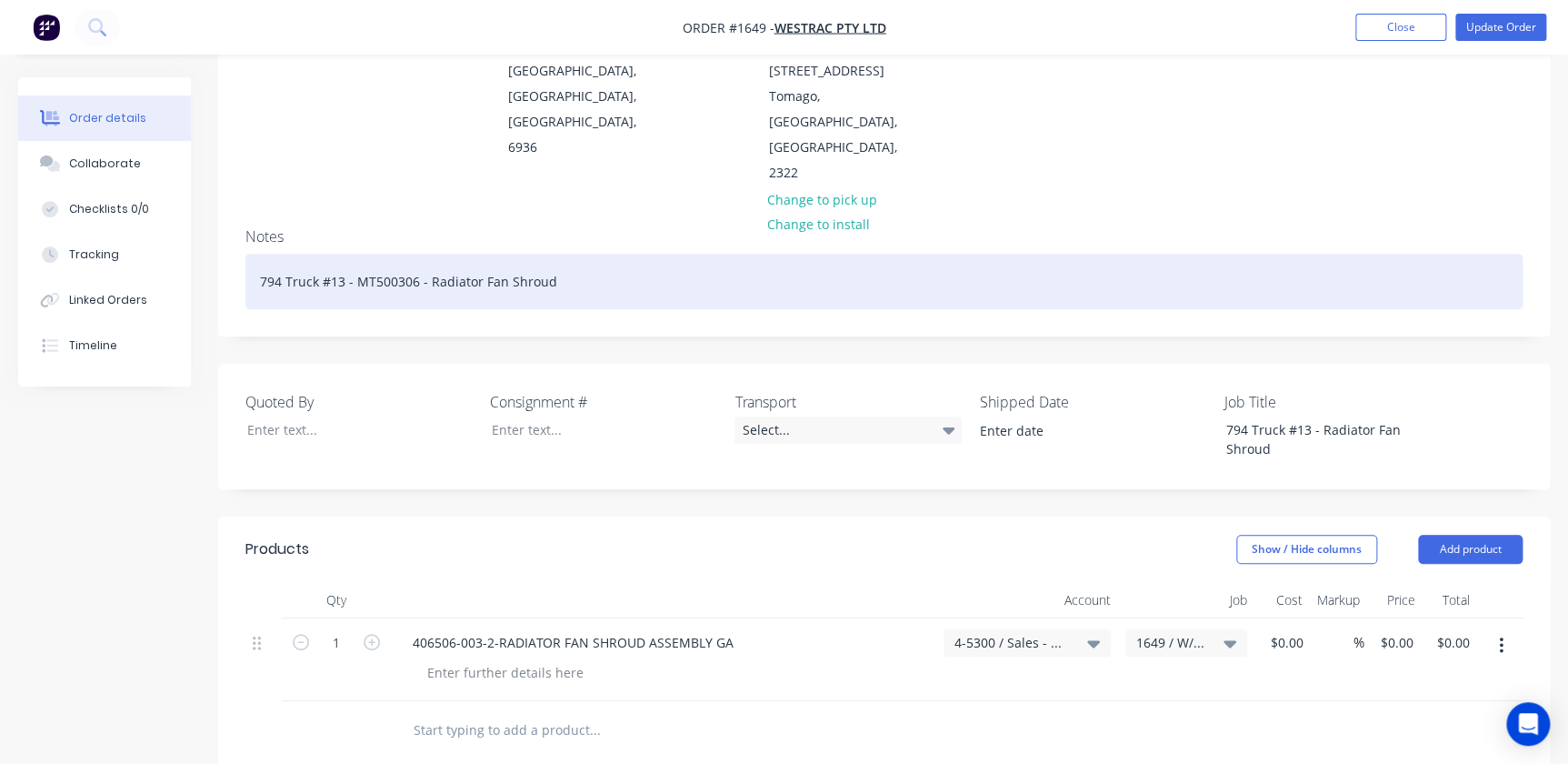
click at [0, 191] on html "Order #1649 - WesTrac Pty Ltd Add product Close Update Order Order details Coll…" at bounding box center [784, 488] width 1568 height 1470
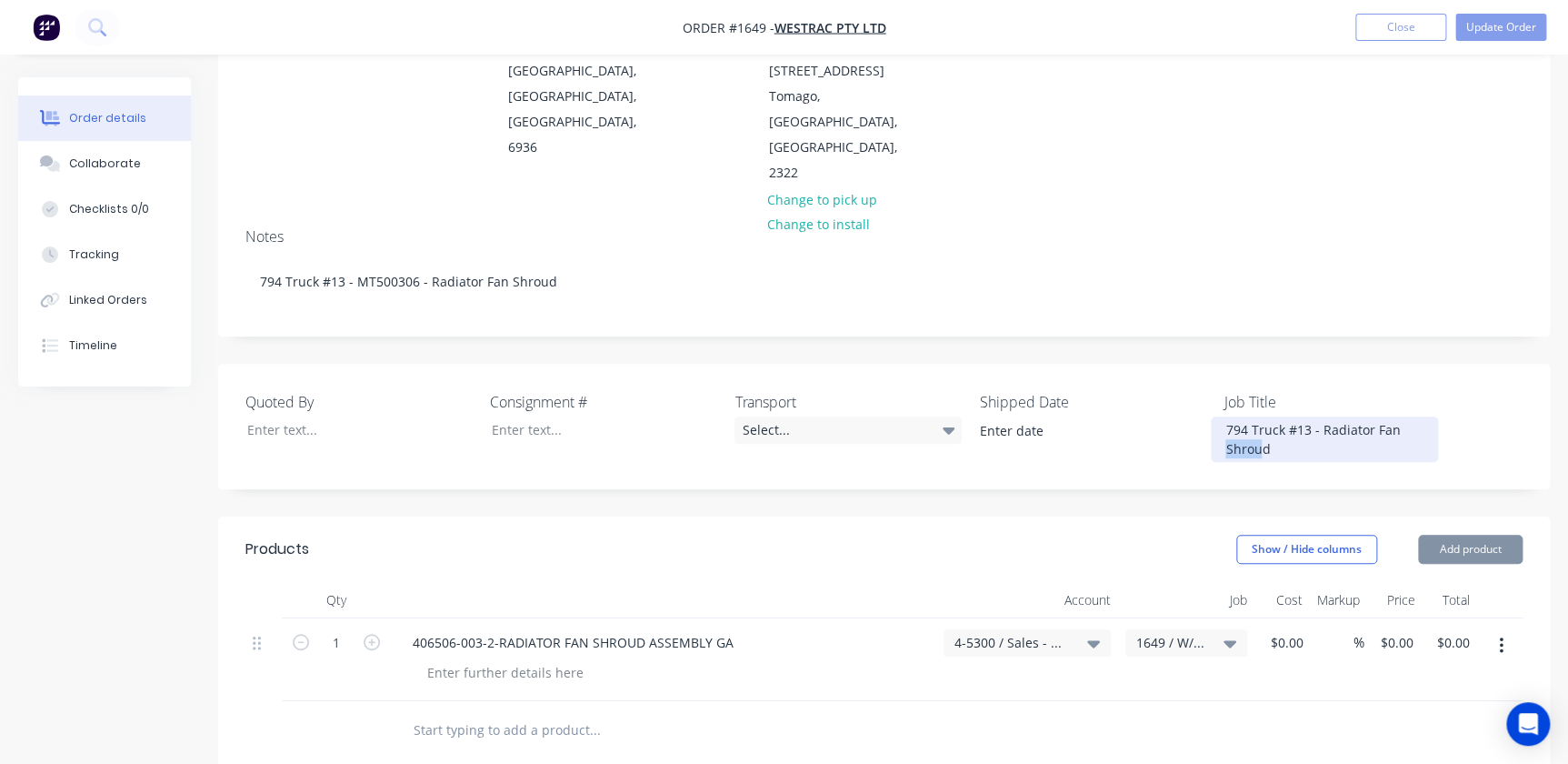
drag, startPoint x: 1255, startPoint y: 380, endPoint x: 1158, endPoint y: 372, distance: 97.3
click at [1003, 372] on div "Quoted By Consignment # Transport Select... Shipped Date Job Title 794 Truck #1…" at bounding box center [884, 426] width 1332 height 126
drag, startPoint x: 1290, startPoint y: 377, endPoint x: 1226, endPoint y: 345, distance: 71.6
click at [1003, 364] on div "Quoted By Consignment # Transport Select... Shipped Date Job Title 794 Truck #1…" at bounding box center [884, 426] width 1332 height 126
click at [1003, 417] on div "794 Truck #13 - Radiator Fan Shroud" at bounding box center [1324, 439] width 227 height 46
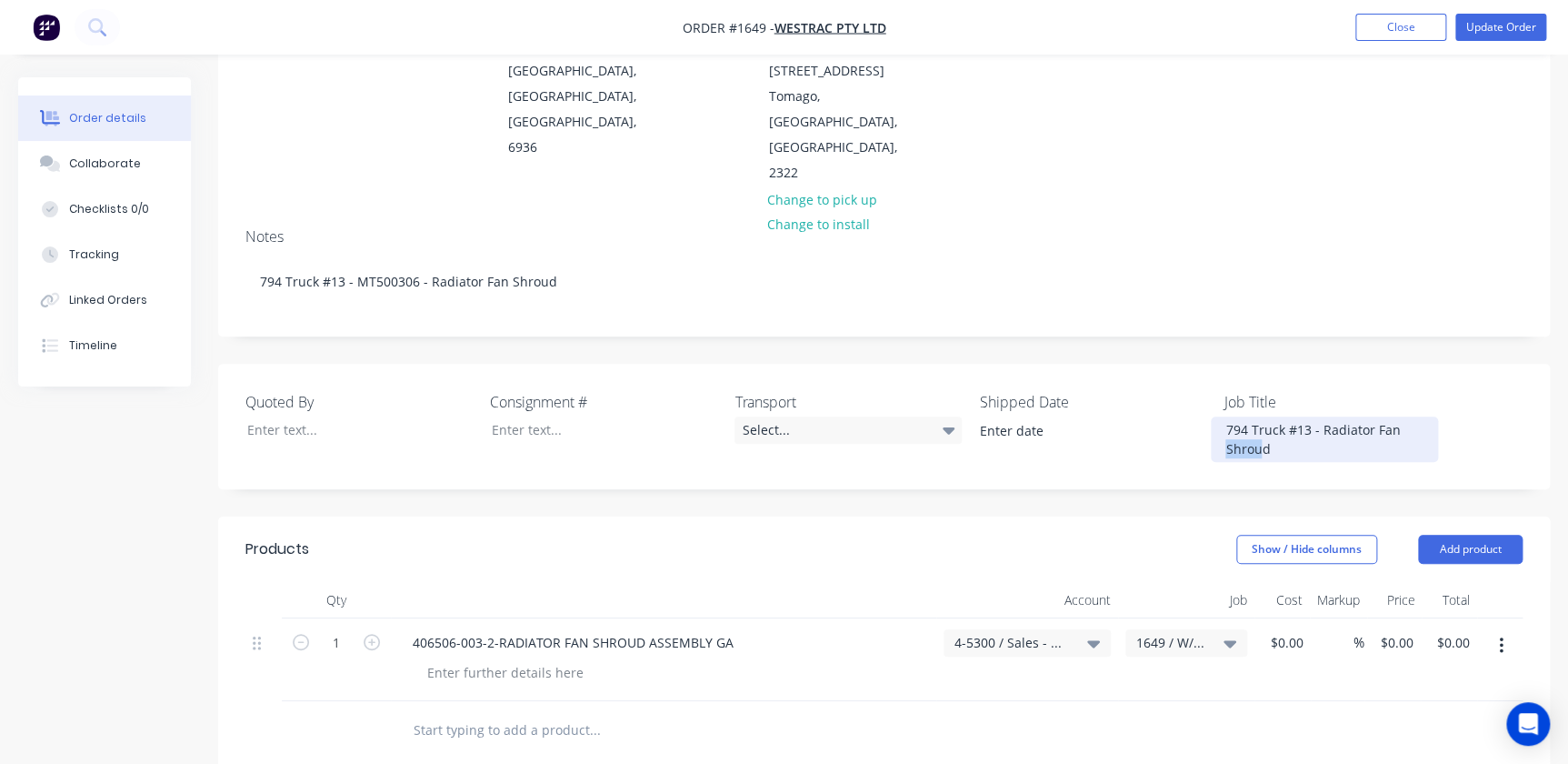
drag, startPoint x: 1231, startPoint y: 363, endPoint x: 1226, endPoint y: 342, distance: 21.6
click at [1003, 417] on div "794 Truck #13 - Radiator Fan Shroud" at bounding box center [1324, 439] width 227 height 46
paste div
click at [1003, 535] on button "Add product" at bounding box center [1469, 549] width 104 height 29
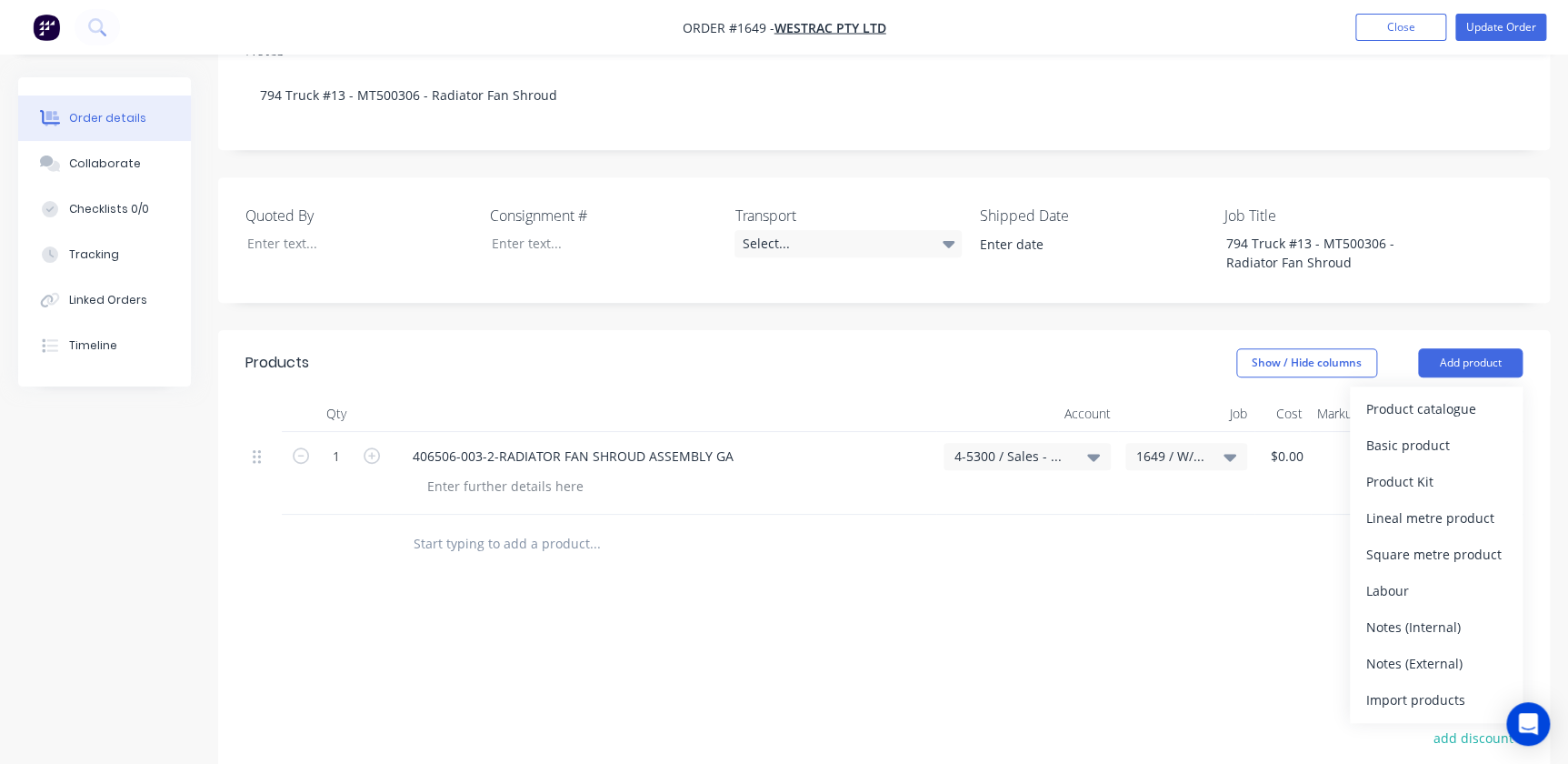
scroll to position [496, 0]
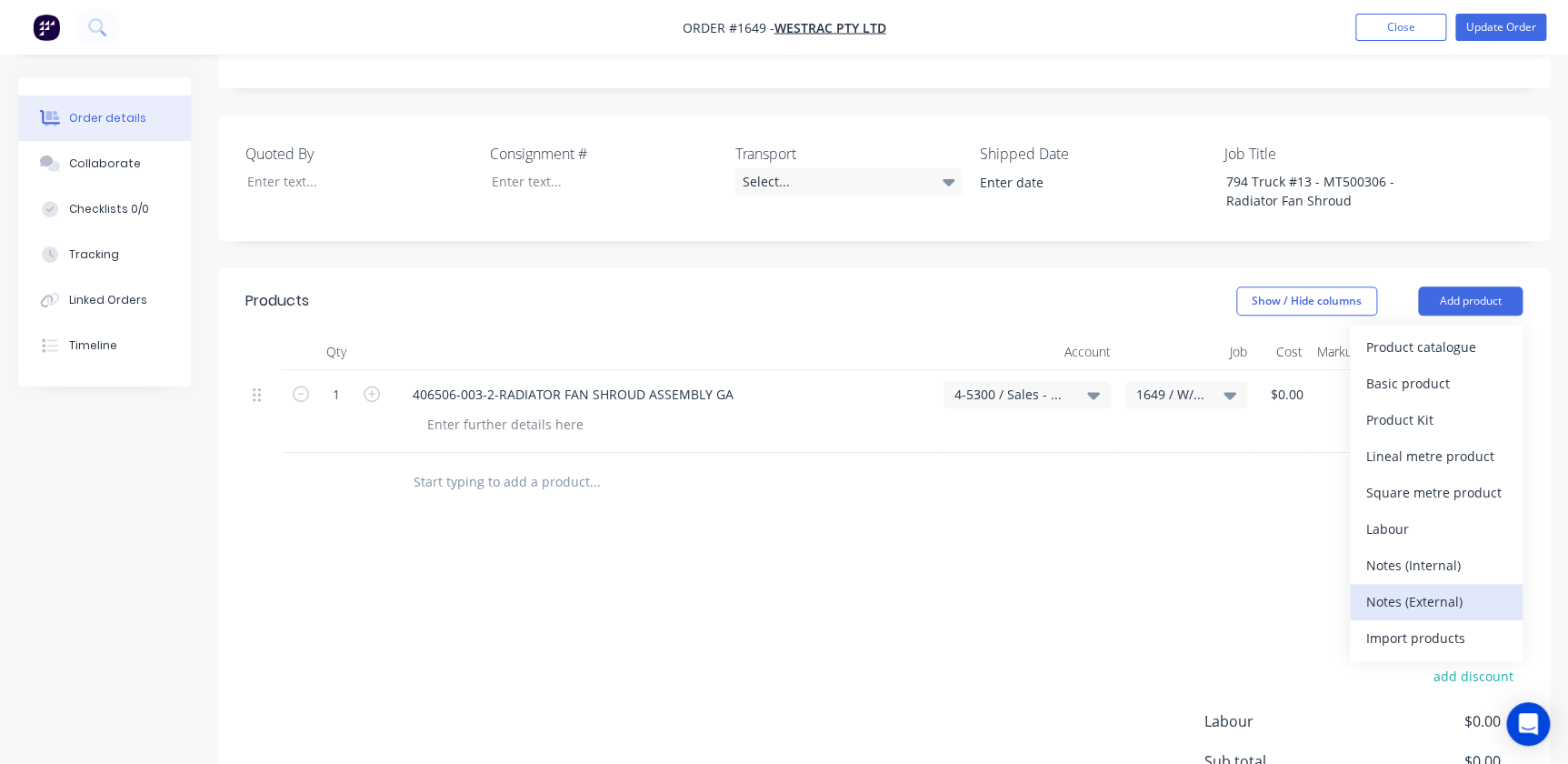
click at [1003, 588] on div "Notes (External)" at bounding box center [1435, 601] width 140 height 26
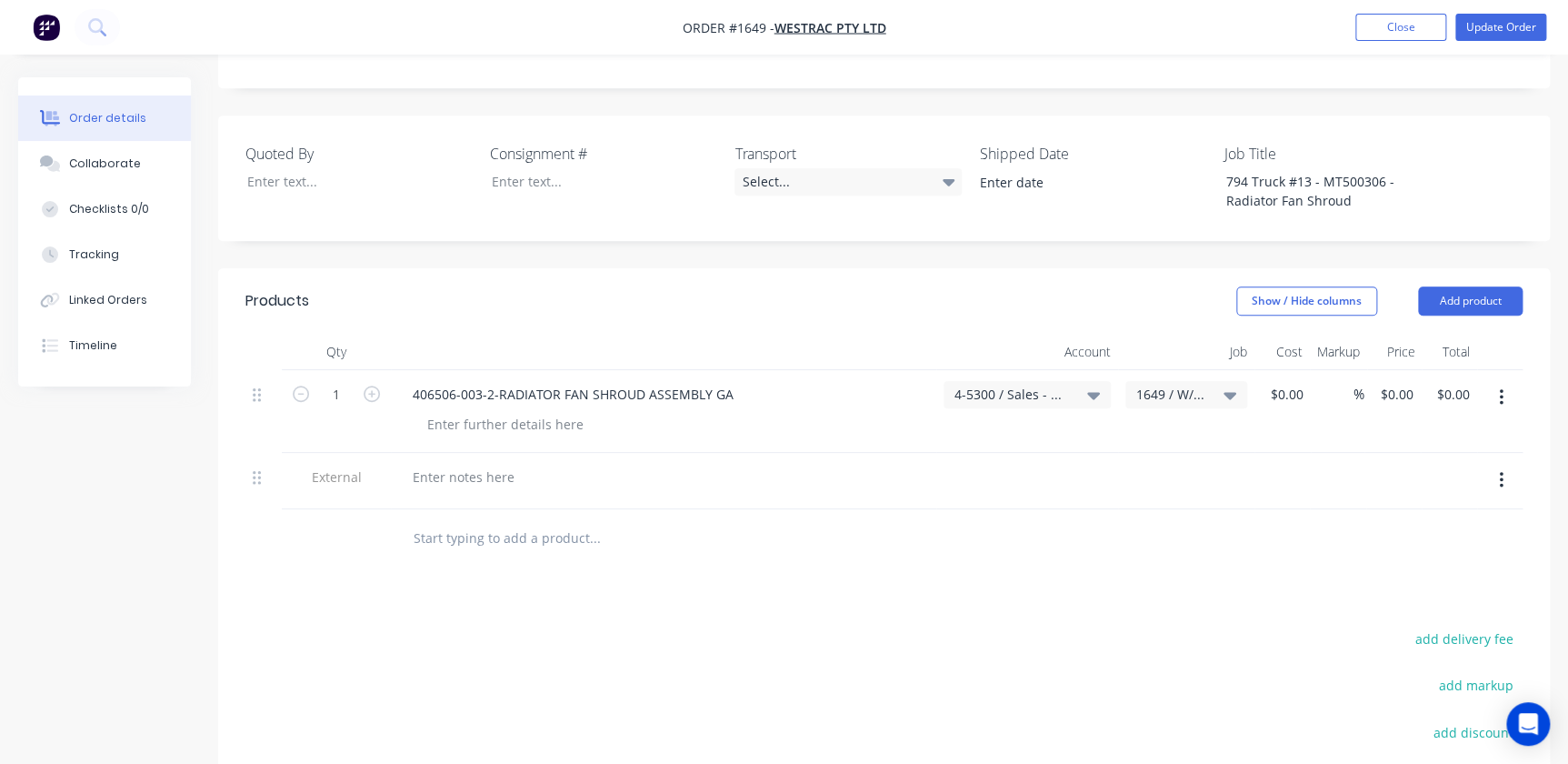
click at [526, 463] on div at bounding box center [663, 476] width 531 height 26
click at [421, 463] on div at bounding box center [463, 476] width 131 height 26
paste div
click at [672, 370] on div "406506-003-2-RADIATOR FAN SHROUD ASSEMBLY GA" at bounding box center [663, 411] width 545 height 83
drag, startPoint x: 716, startPoint y: 319, endPoint x: 454, endPoint y: 306, distance: 262.3
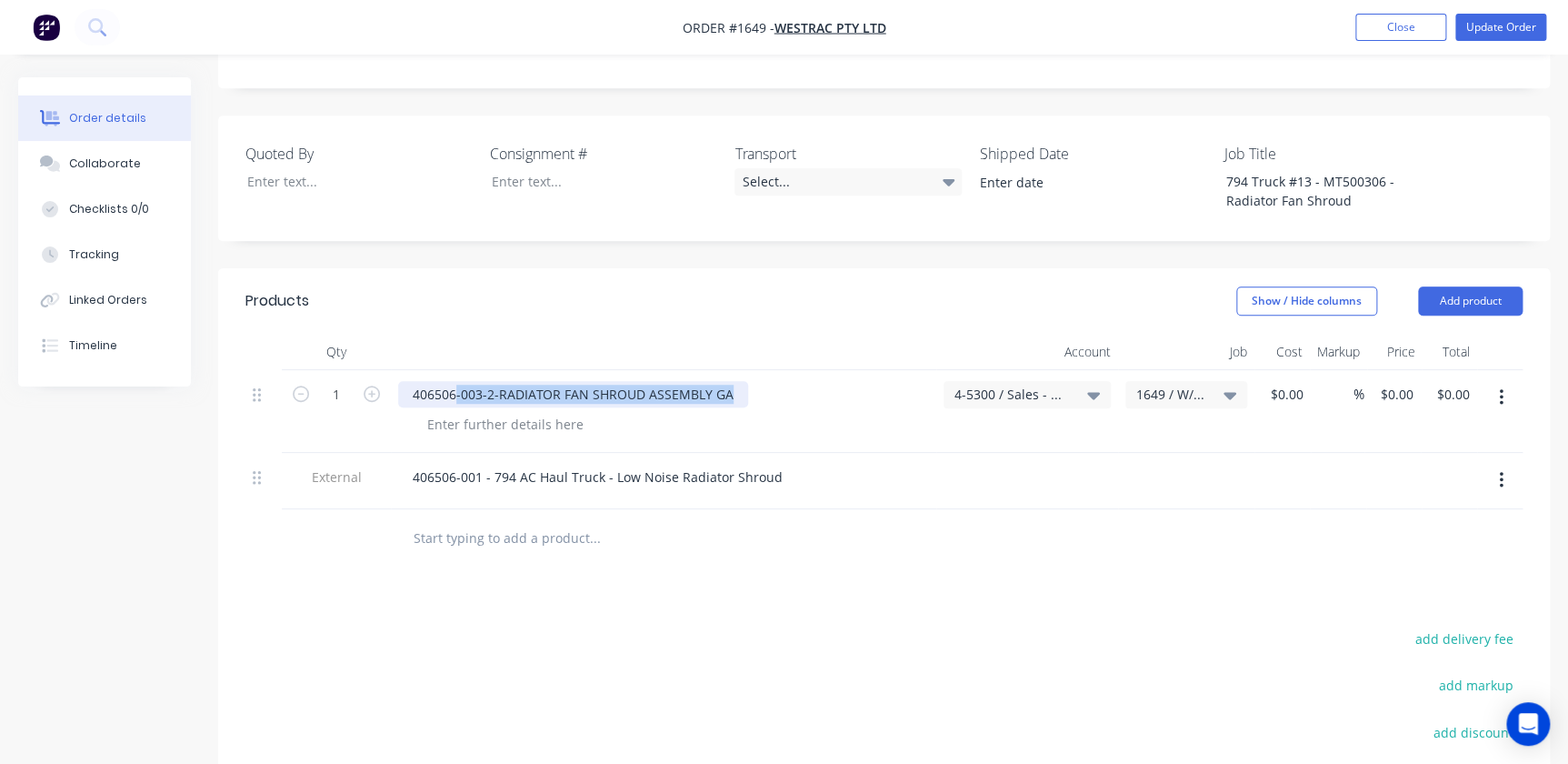
click at [454, 381] on div "406506-003-2-RADIATOR FAN SHROUD ASSEMBLY GA" at bounding box center [663, 393] width 531 height 26
drag, startPoint x: 816, startPoint y: 318, endPoint x: 794, endPoint y: 321, distance: 22.2
click at [815, 381] on div "406506-003-2-RADIATOR FAN SHROUD ASSEMBLY GA" at bounding box center [663, 393] width 531 height 26
drag, startPoint x: 745, startPoint y: 317, endPoint x: 727, endPoint y: 312, distance: 18.7
click at [733, 381] on div "406506-003-2-RADIATOR FAN SHROUD ASSEMBLY GA" at bounding box center [663, 393] width 531 height 26
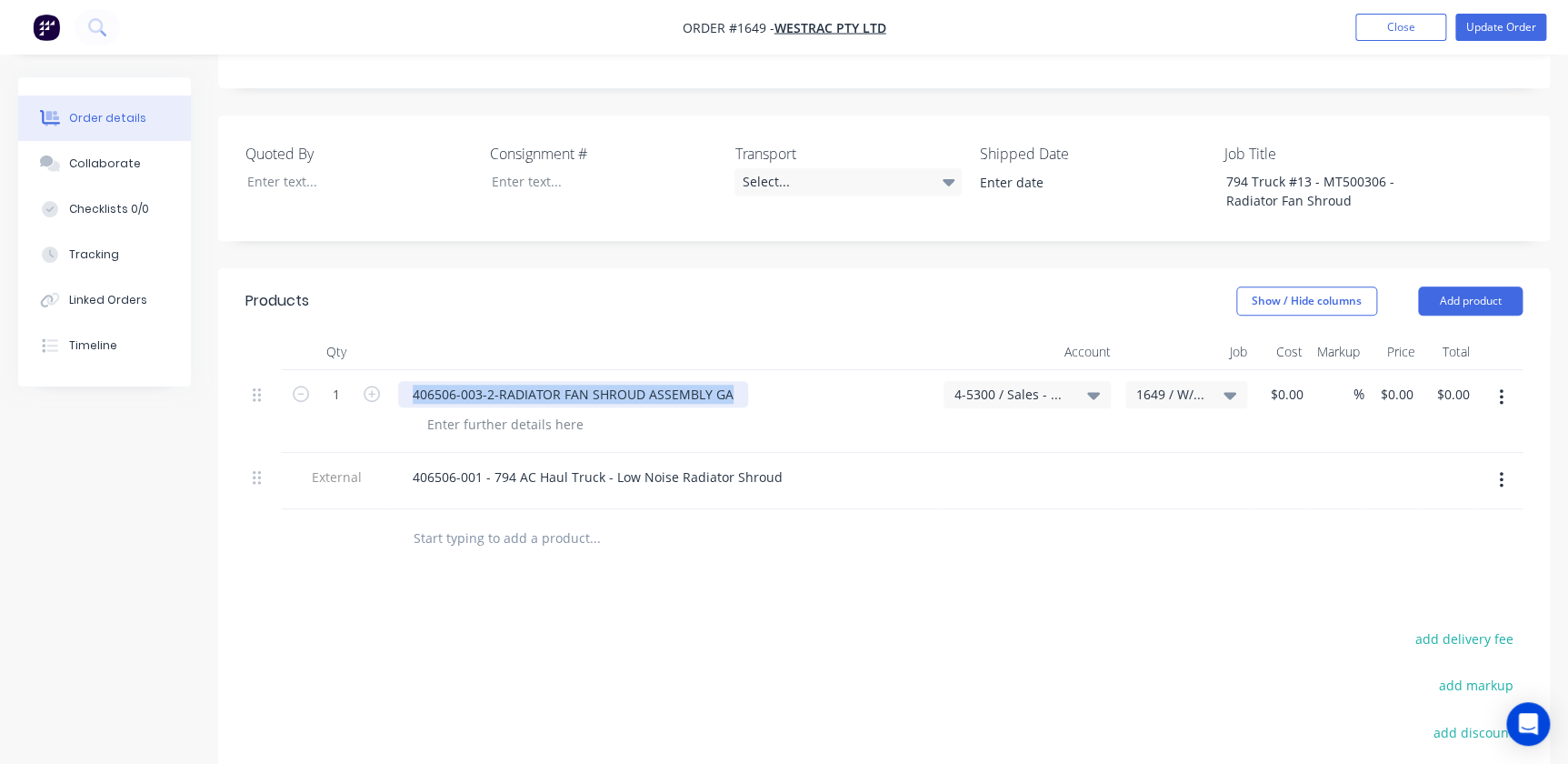
drag, startPoint x: 727, startPoint y: 312, endPoint x: 321, endPoint y: 299, distance: 406.2
click at [321, 370] on div "1 406506-003-2-RADIATOR FAN SHROUD ASSEMBLY GA 4-5300 / Sales - Mobile Machines…" at bounding box center [884, 411] width 1277 height 83
paste div
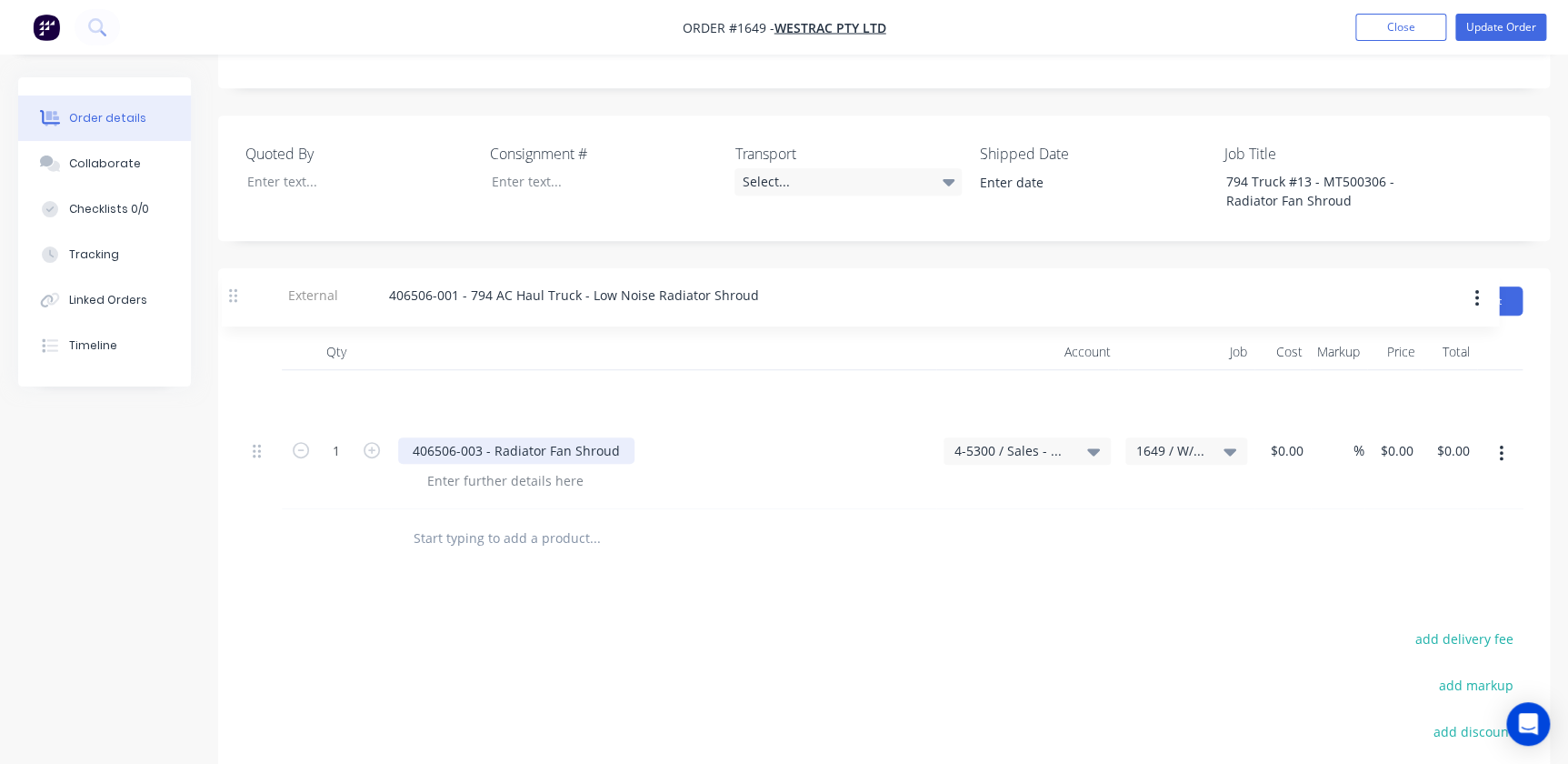
drag, startPoint x: 265, startPoint y: 403, endPoint x: 246, endPoint y: 291, distance: 113.6
click at [243, 334] on div "Qty Account Job Cost Markup Price Total 1 406506-003 - Radiator Fan Shroud 4-53…" at bounding box center [884, 451] width 1332 height 234
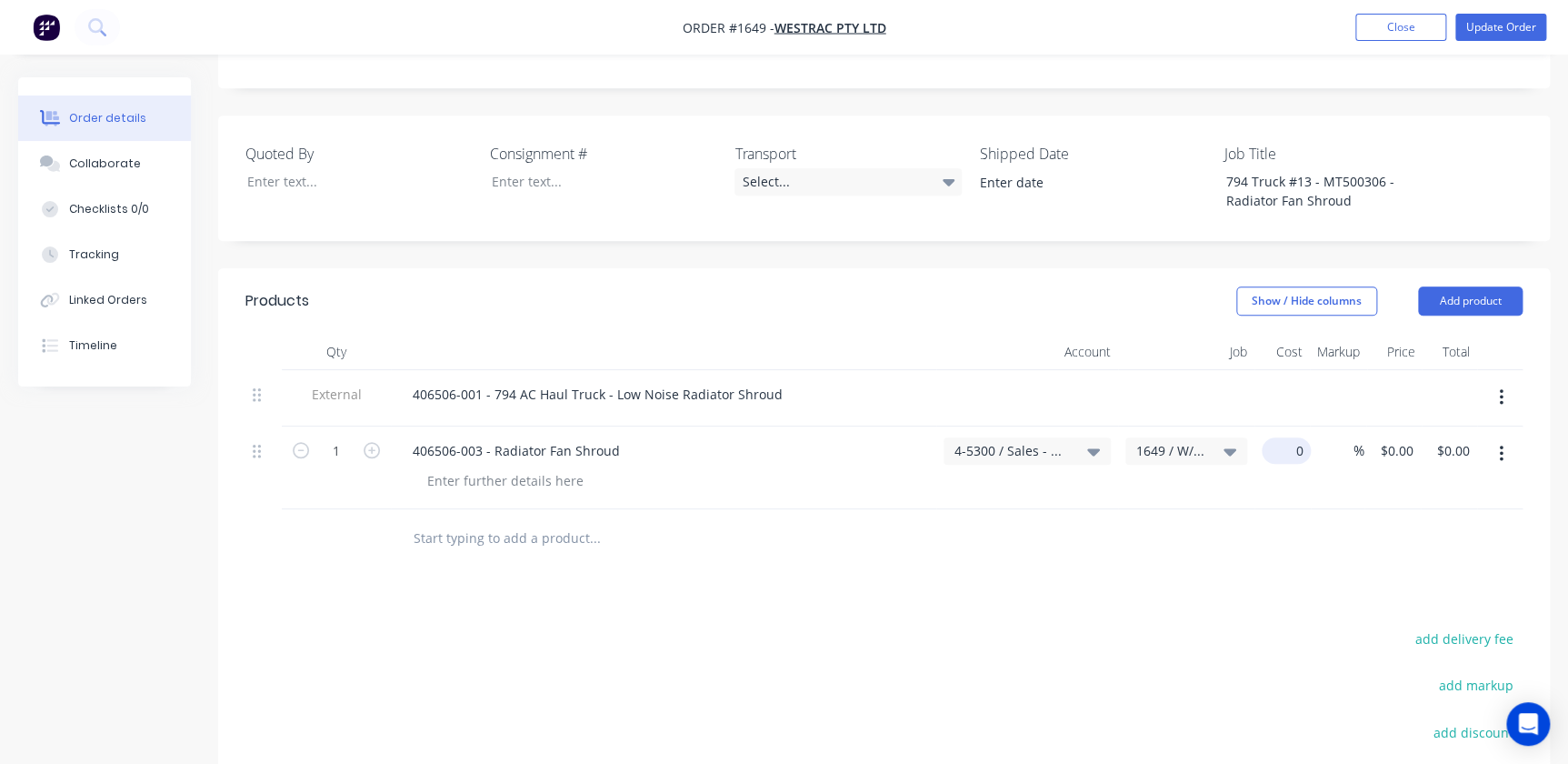
click at [1003, 426] on div "0 $0.00" at bounding box center [1283, 467] width 57 height 83
type input "$0.00"
click at [1003, 426] on div "0 $0.00" at bounding box center [1392, 467] width 57 height 83
type input "$3,693.07"
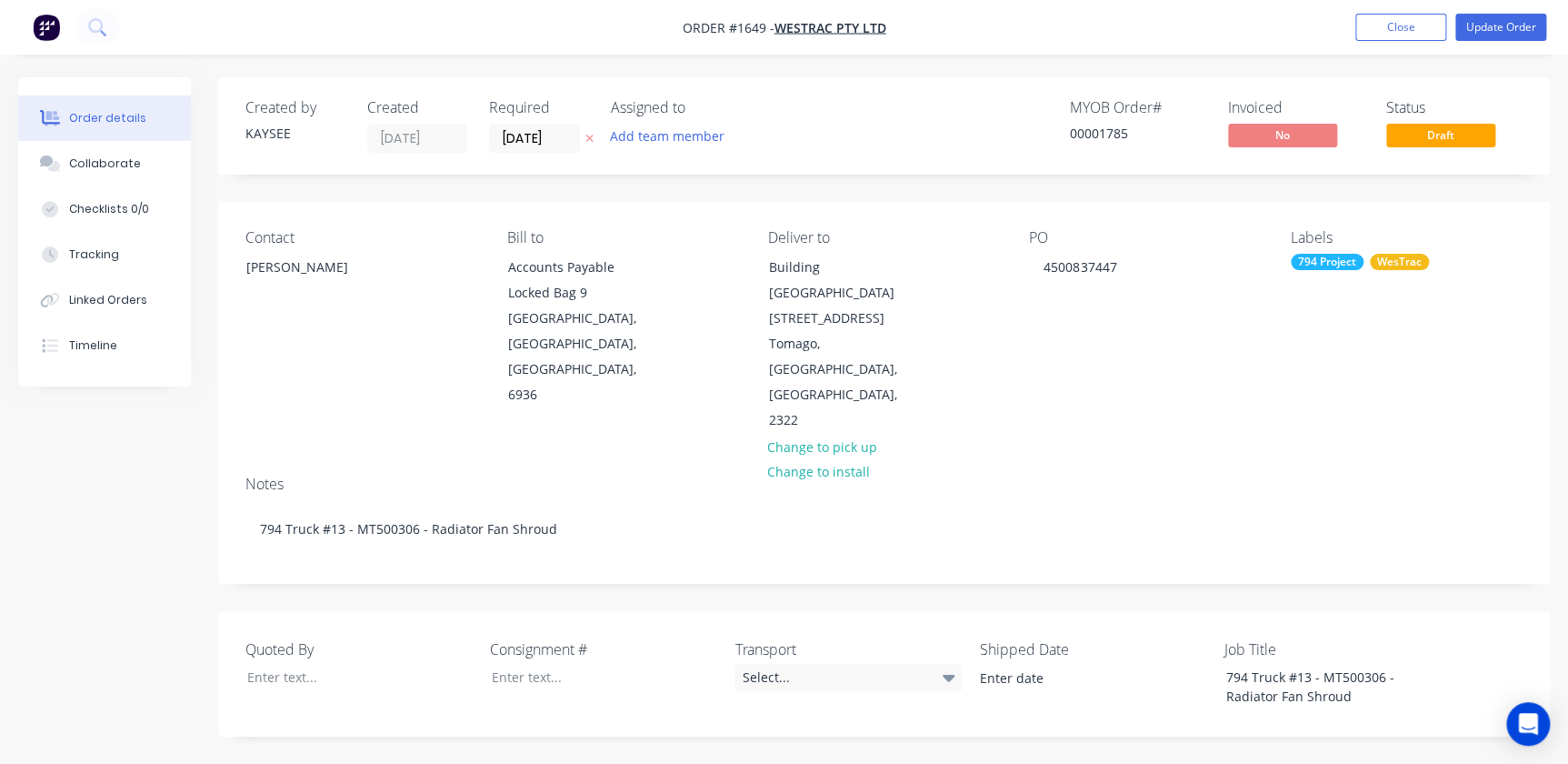
scroll to position [0, 0]
type input "$3,693.07"
click at [1003, 16] on button "Update Order" at bounding box center [1500, 27] width 91 height 27
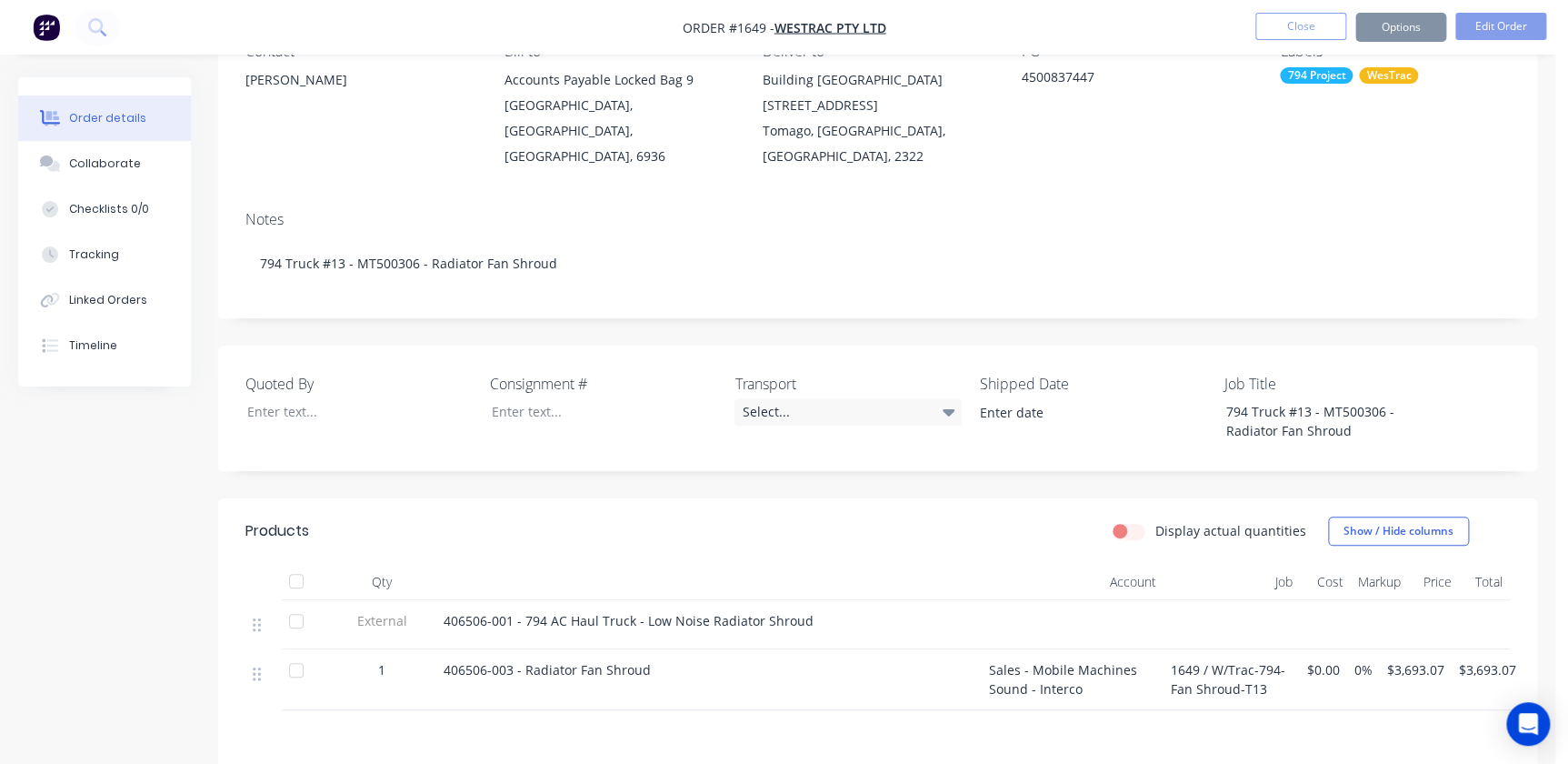
scroll to position [413, 0]
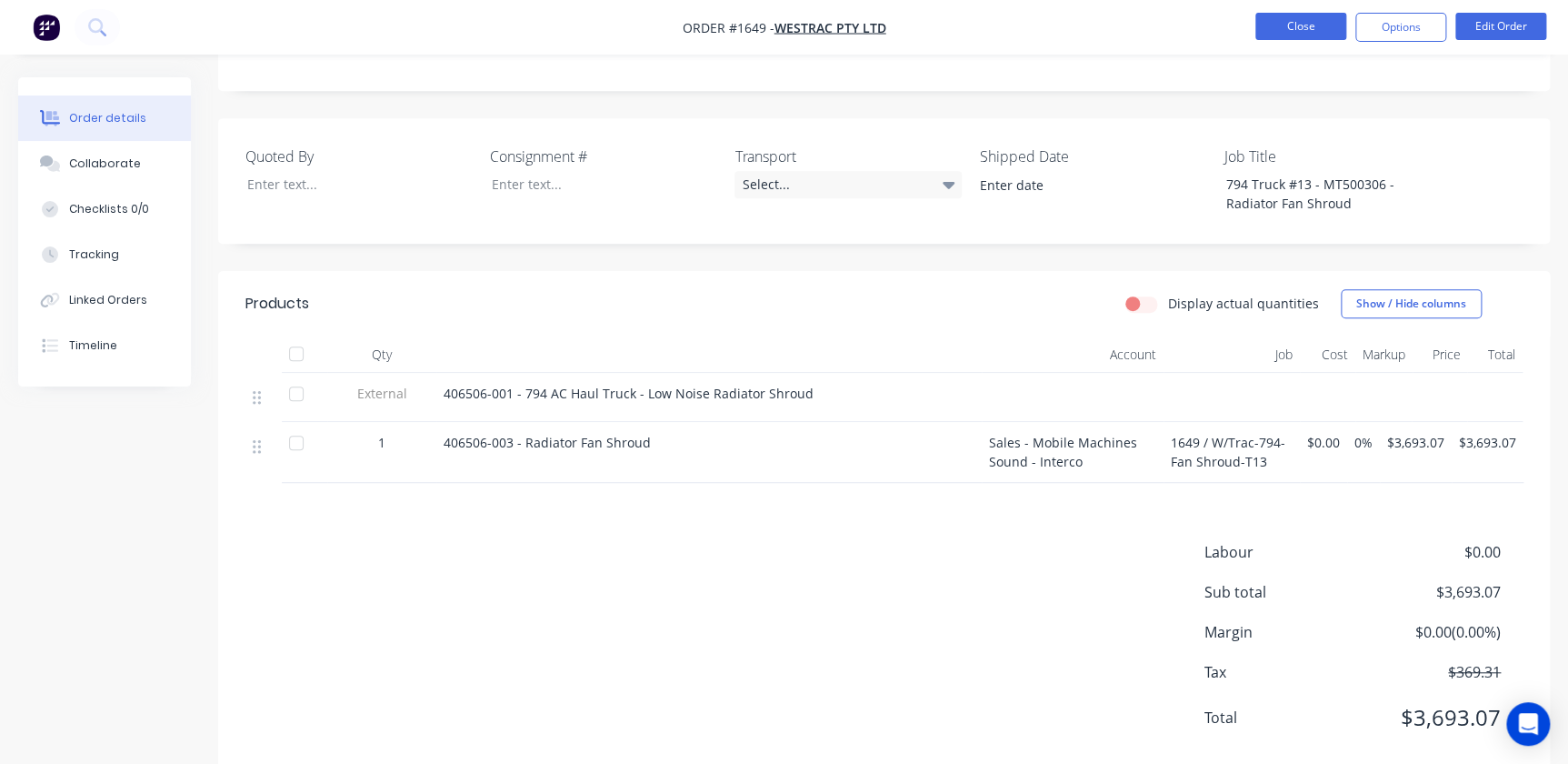
click at [1003, 26] on button "Close" at bounding box center [1300, 26] width 91 height 27
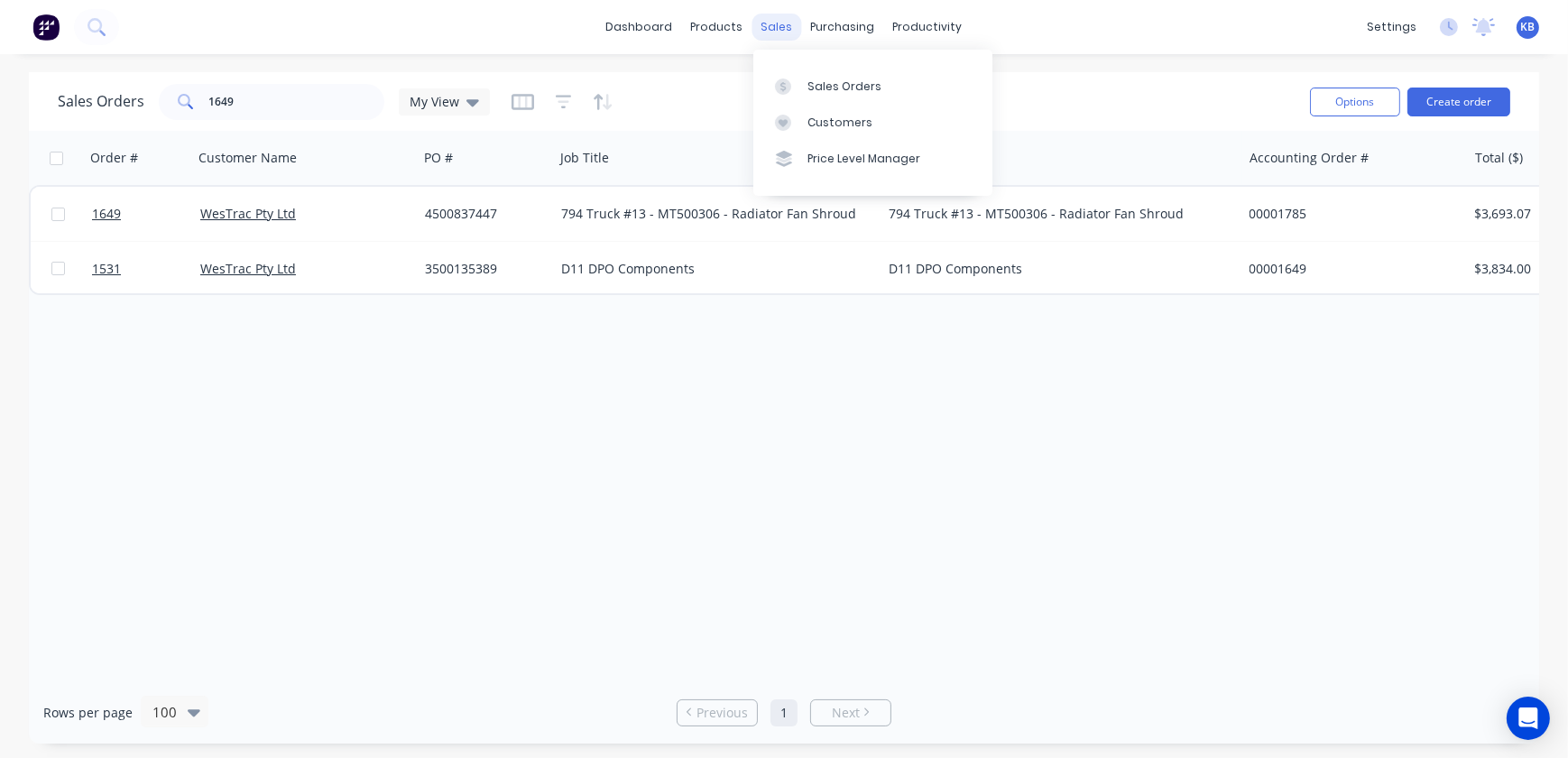
click at [787, 25] on div "sales" at bounding box center [777, 27] width 49 height 27
click at [819, 91] on div "Sales Orders" at bounding box center [845, 86] width 74 height 16
click at [431, 112] on div "My View" at bounding box center [445, 102] width 91 height 27
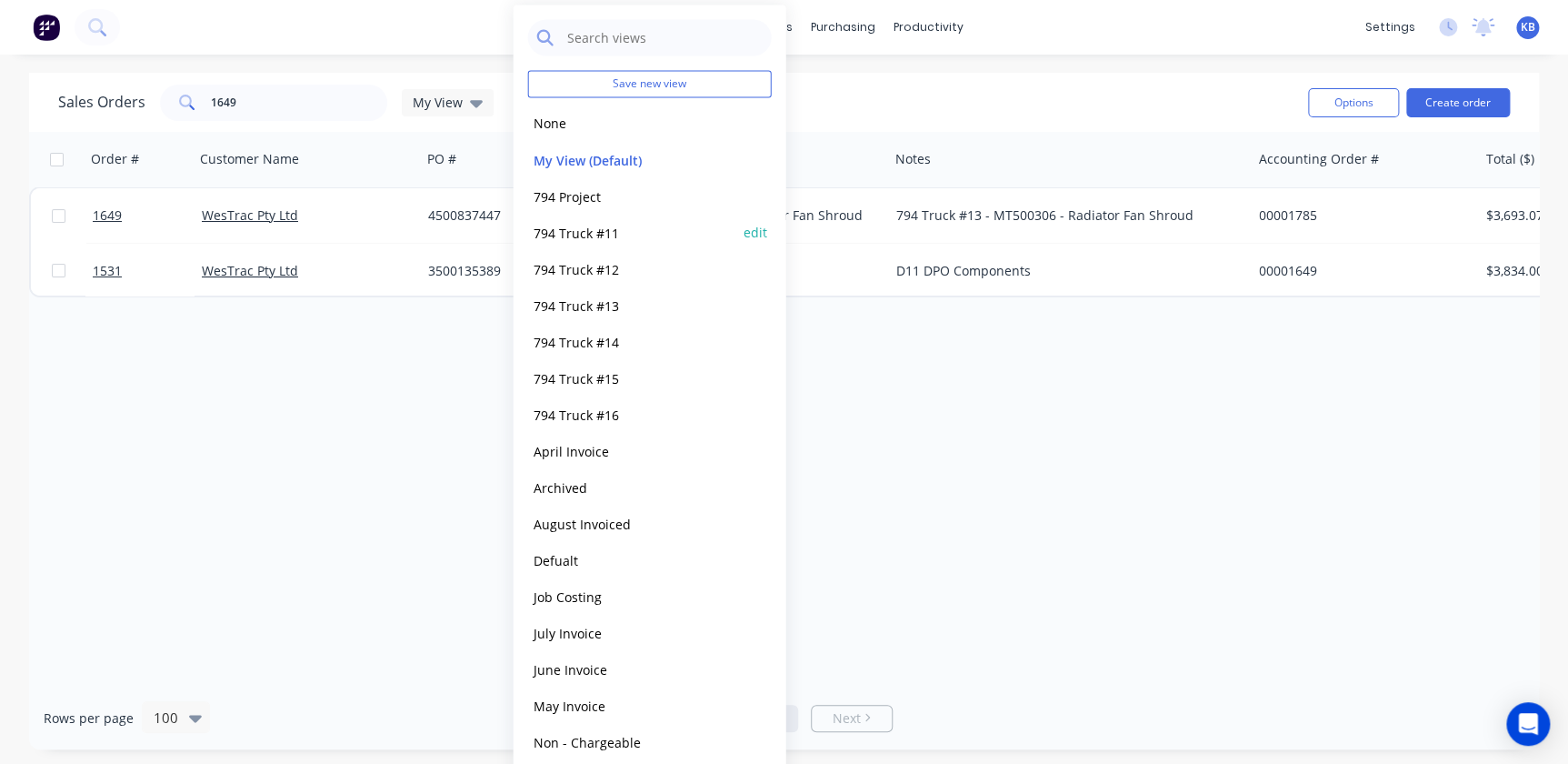
click at [591, 226] on button "794 Truck #11" at bounding box center [631, 231] width 207 height 20
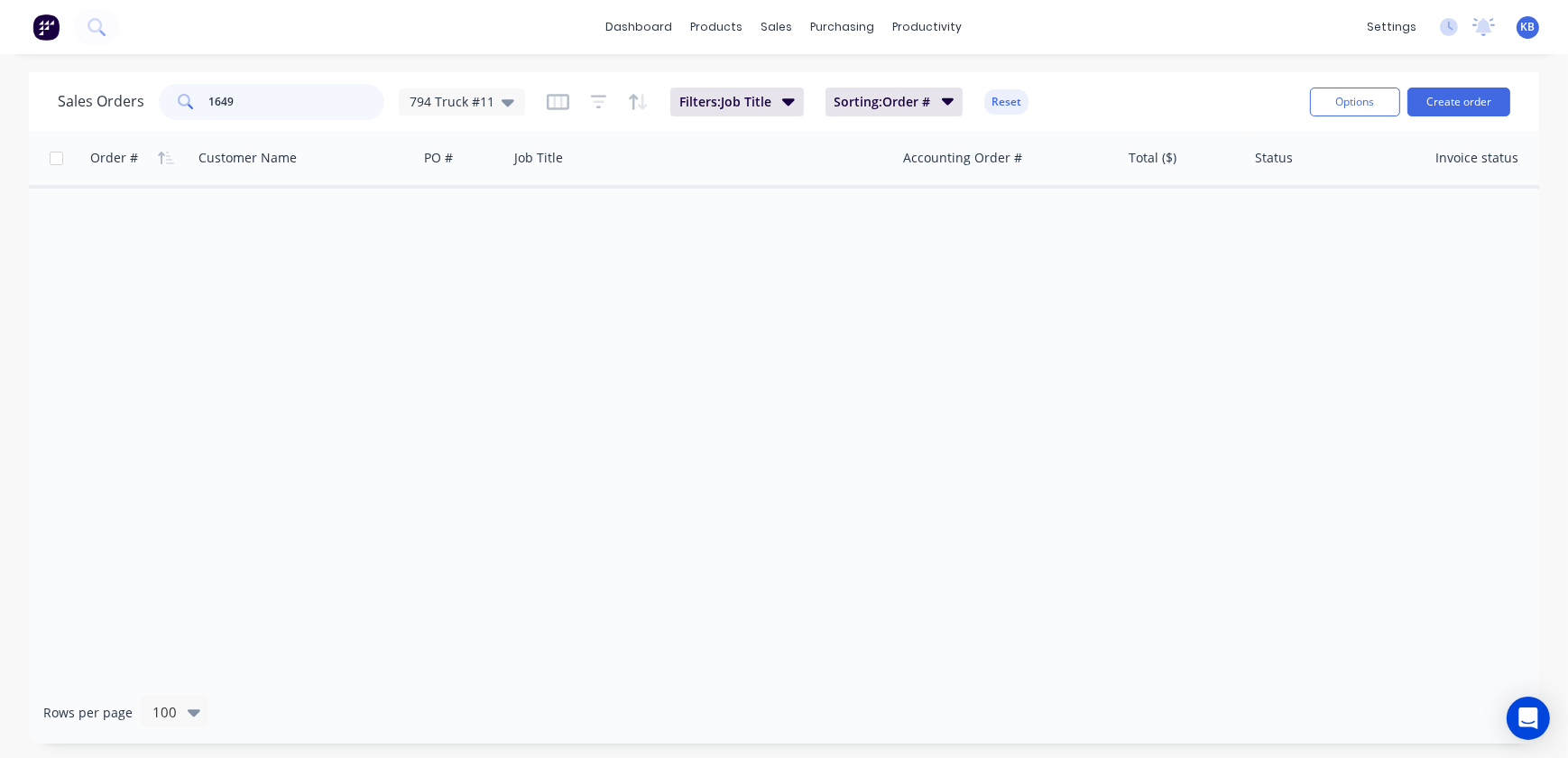
drag, startPoint x: 192, startPoint y: 106, endPoint x: 88, endPoint y: 95, distance: 104.6
click at [122, 99] on div "Sales Orders 1649 794 Truck #11" at bounding box center [292, 102] width 468 height 36
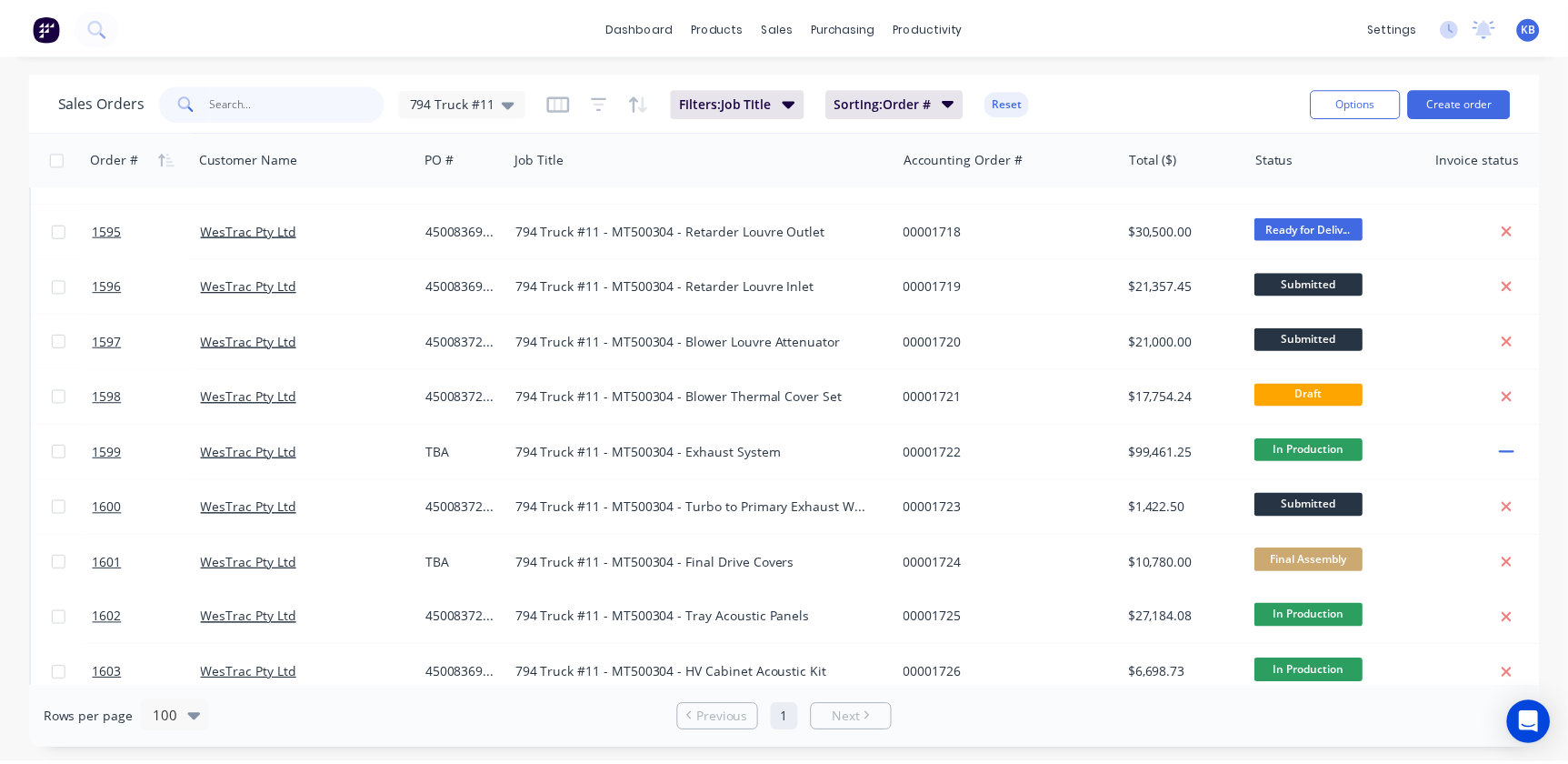
scroll to position [578, 0]
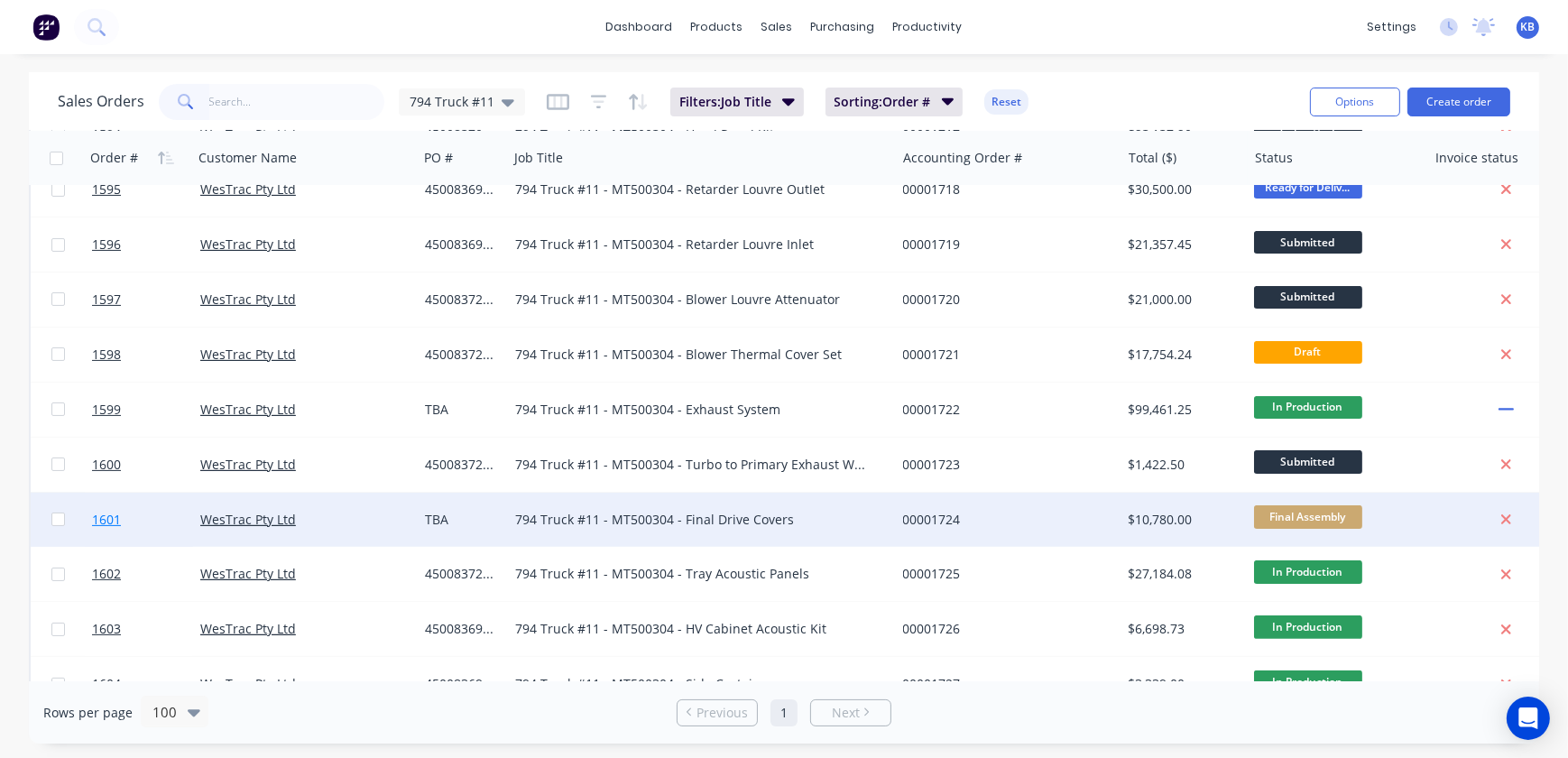
click at [104, 513] on span "1601" at bounding box center [107, 519] width 29 height 18
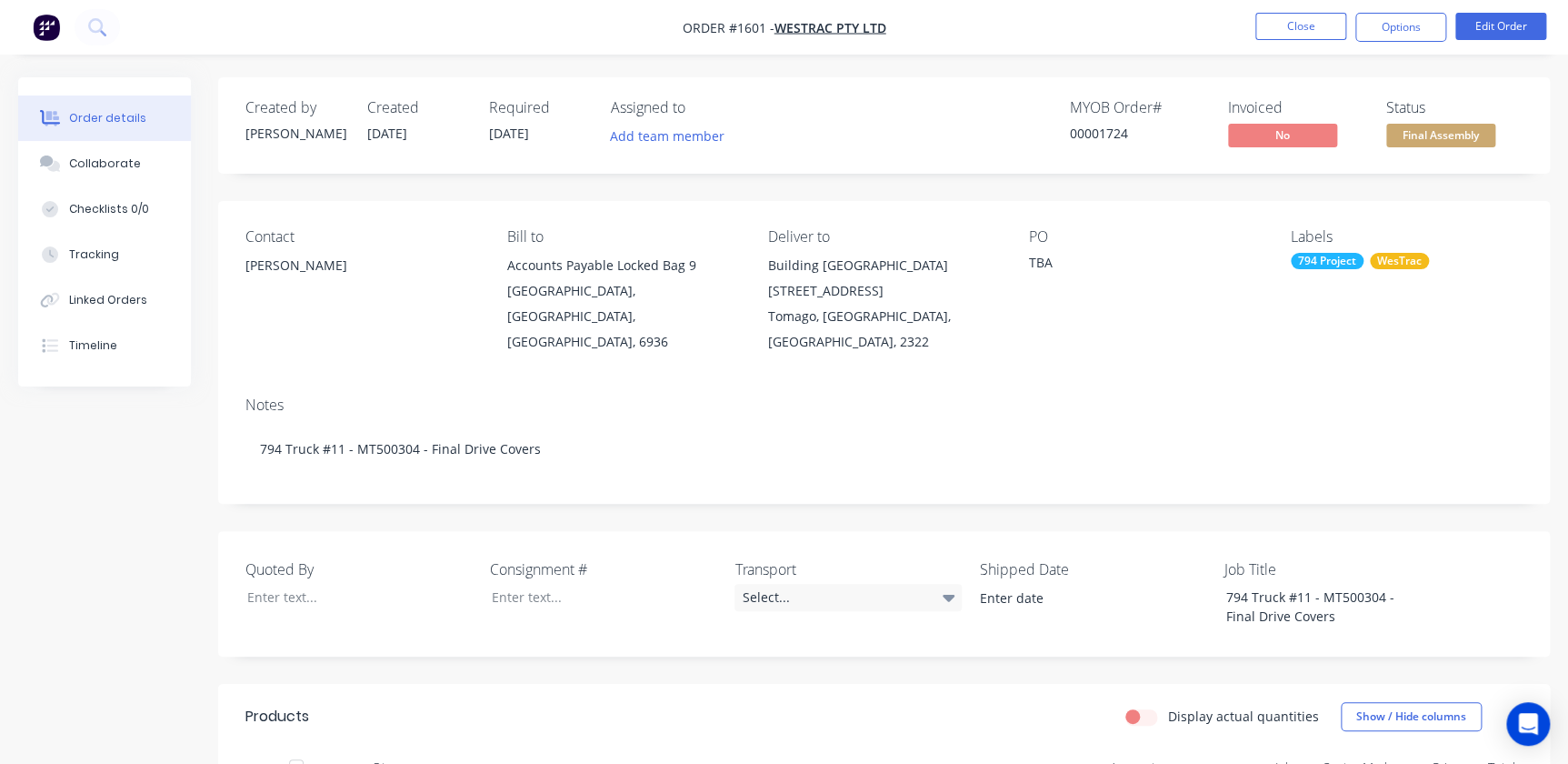
drag, startPoint x: 1310, startPoint y: 23, endPoint x: 1492, endPoint y: 46, distance: 183.4
click at [1003, 47] on nav "Order #1601 - WesTrac Pty Ltd Close Options Edit Order" at bounding box center [784, 27] width 1568 height 55
click at [1003, 32] on button "Edit Order" at bounding box center [1500, 26] width 91 height 27
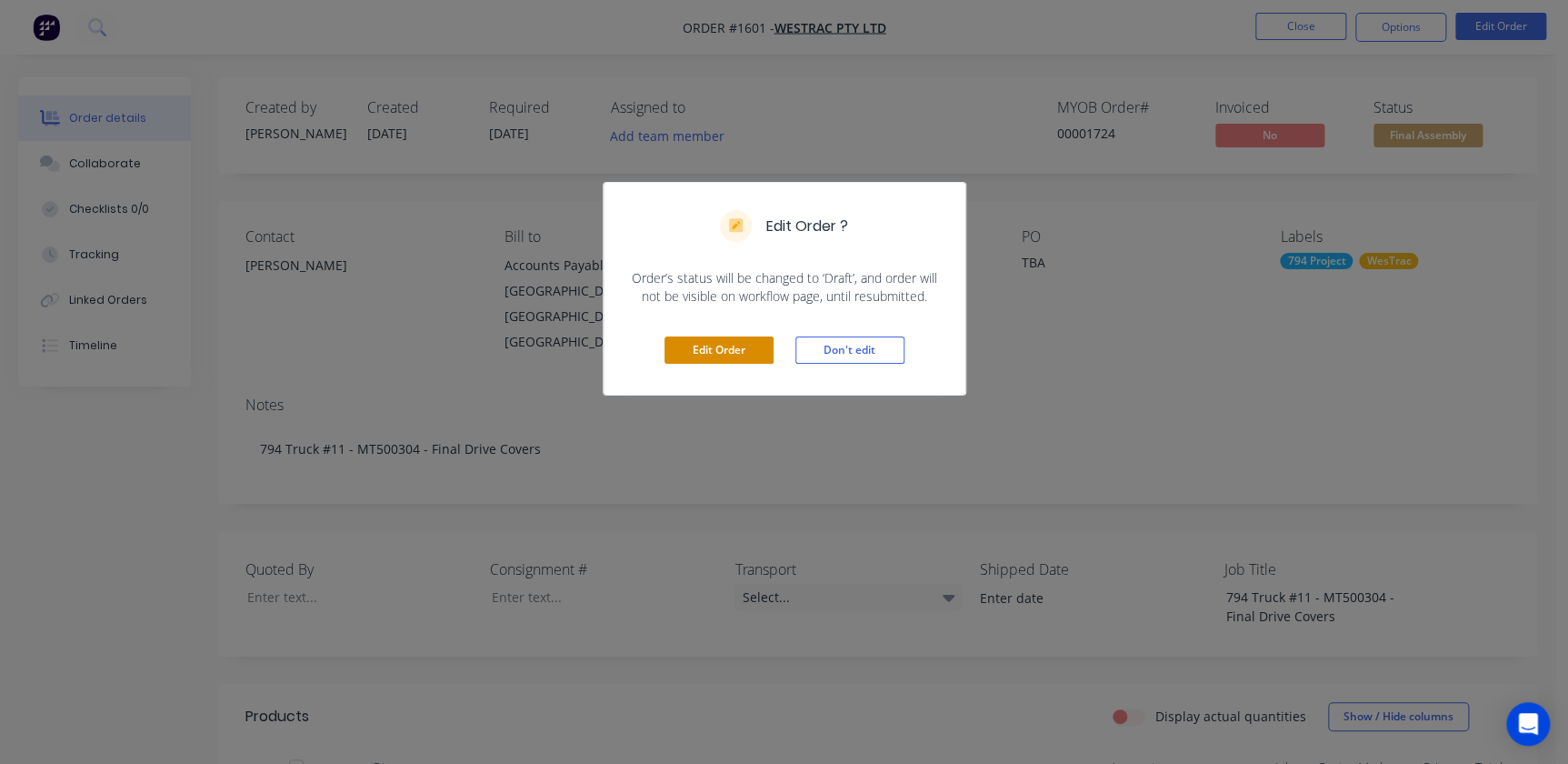
click at [684, 336] on div "Edit Order Don't edit" at bounding box center [784, 349] width 362 height 89
click at [691, 342] on button "Edit Order" at bounding box center [719, 350] width 109 height 27
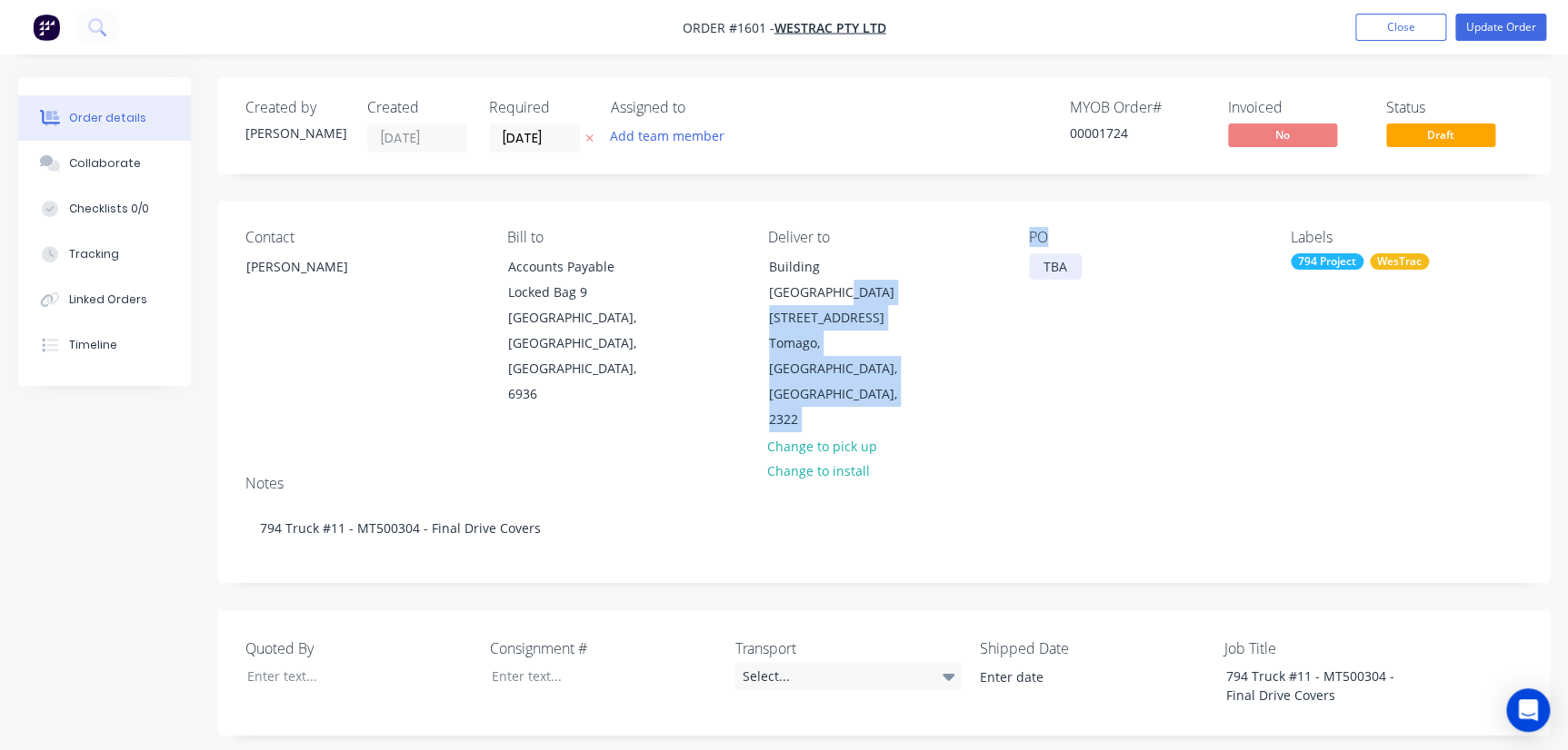
drag, startPoint x: 993, startPoint y: 260, endPoint x: 1043, endPoint y: 263, distance: 50.1
click at [1003, 263] on div "Contact Richard Lofberg Bill to Accounts Payable Locked Bag 9 MIDLAND, Western …" at bounding box center [884, 331] width 1332 height 258
click at [1002, 286] on div "Contact Richard Lofberg Bill to Accounts Payable Locked Bag 9 MIDLAND, Western …" at bounding box center [884, 331] width 1332 height 258
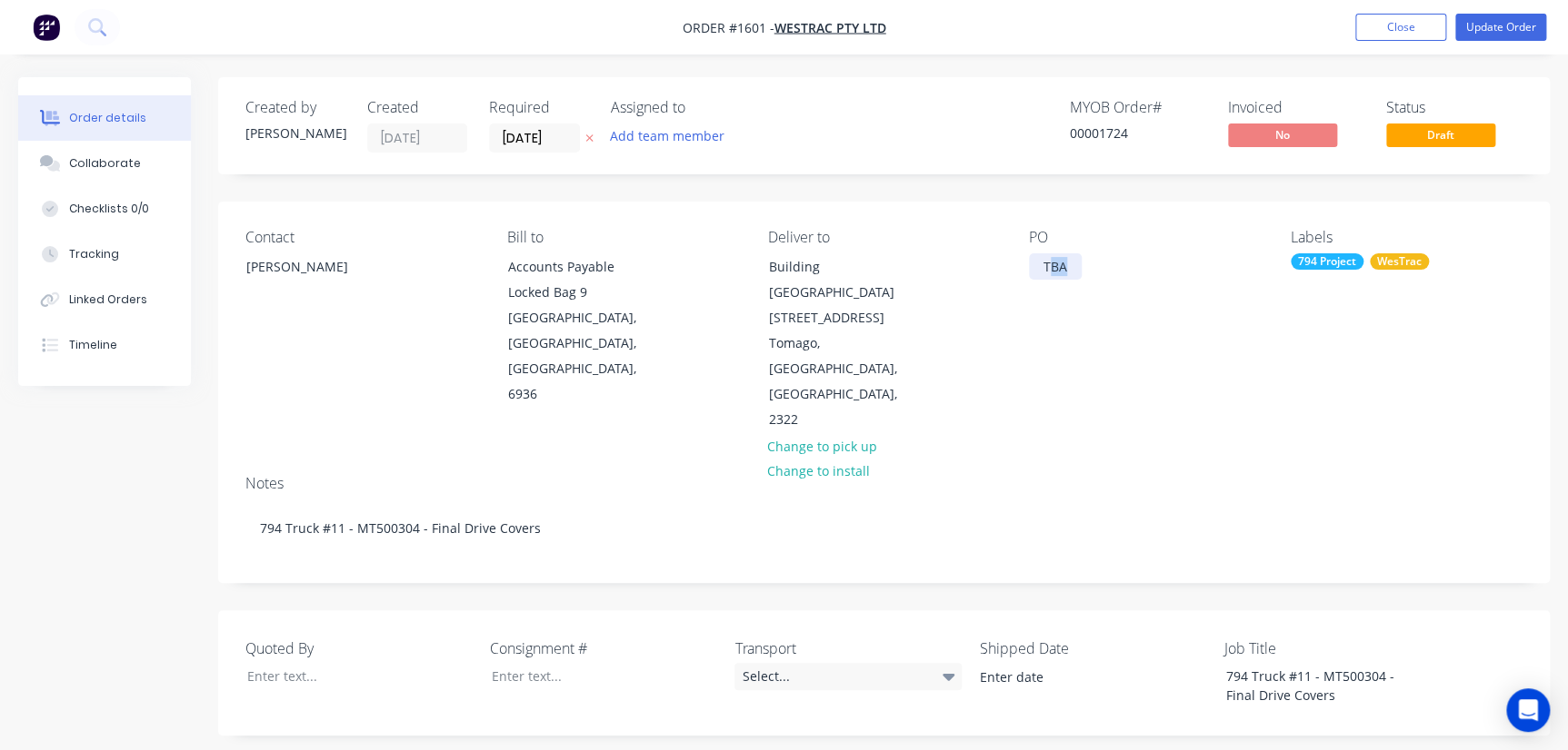
drag, startPoint x: 1049, startPoint y: 269, endPoint x: 1100, endPoint y: 277, distance: 51.6
click at [1003, 277] on div "PO TBA" at bounding box center [1146, 332] width 232 height 205
drag, startPoint x: 1054, startPoint y: 272, endPoint x: 1103, endPoint y: 272, distance: 49.0
click at [1003, 272] on div "PO TBA" at bounding box center [1146, 332] width 232 height 205
click at [545, 136] on input "12/08/25" at bounding box center [534, 138] width 89 height 27
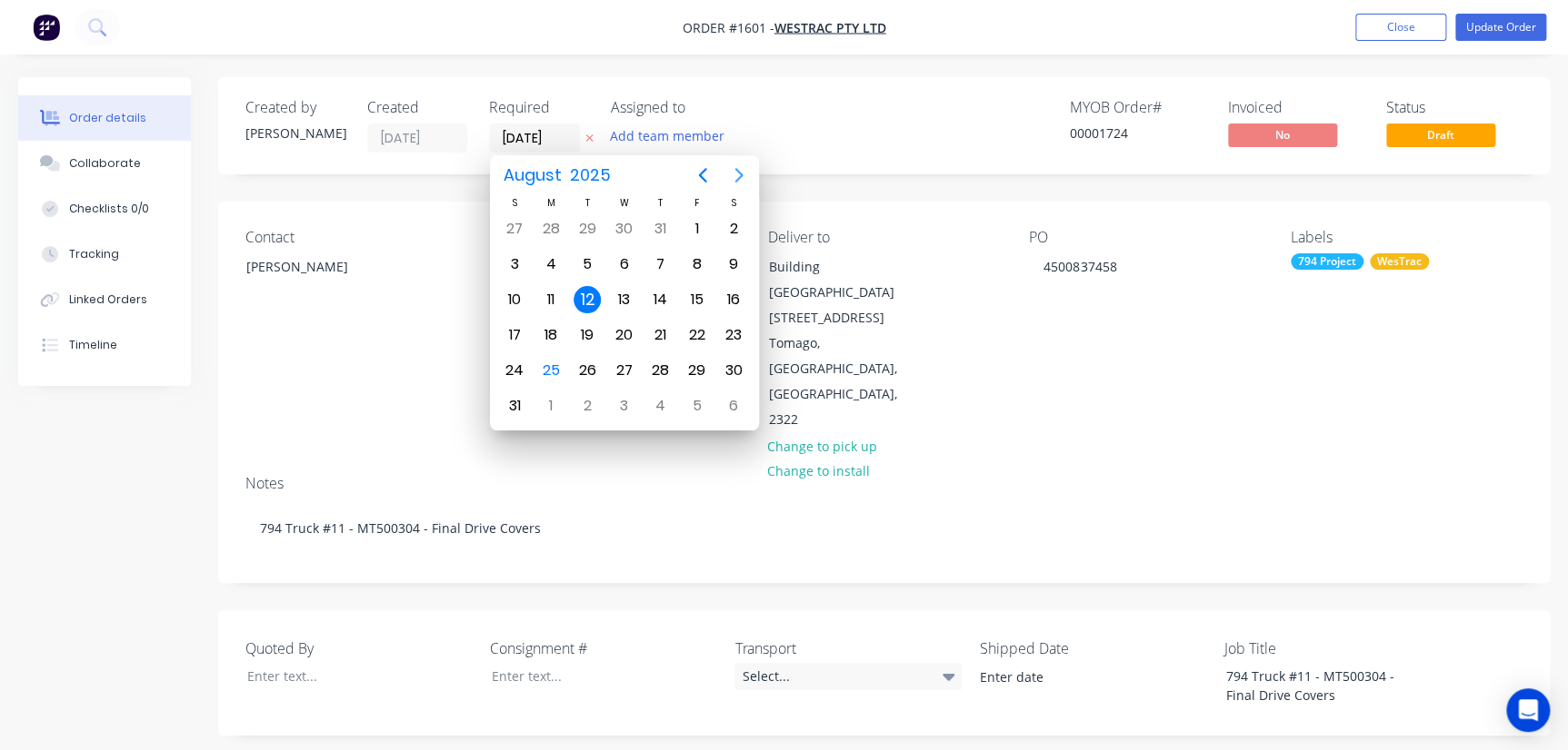
click at [737, 177] on icon "Next page" at bounding box center [739, 176] width 21 height 21
click at [698, 171] on icon "Previous page" at bounding box center [703, 176] width 21 height 21
click at [610, 368] on div "27" at bounding box center [623, 371] width 27 height 27
type input "[DATE]"
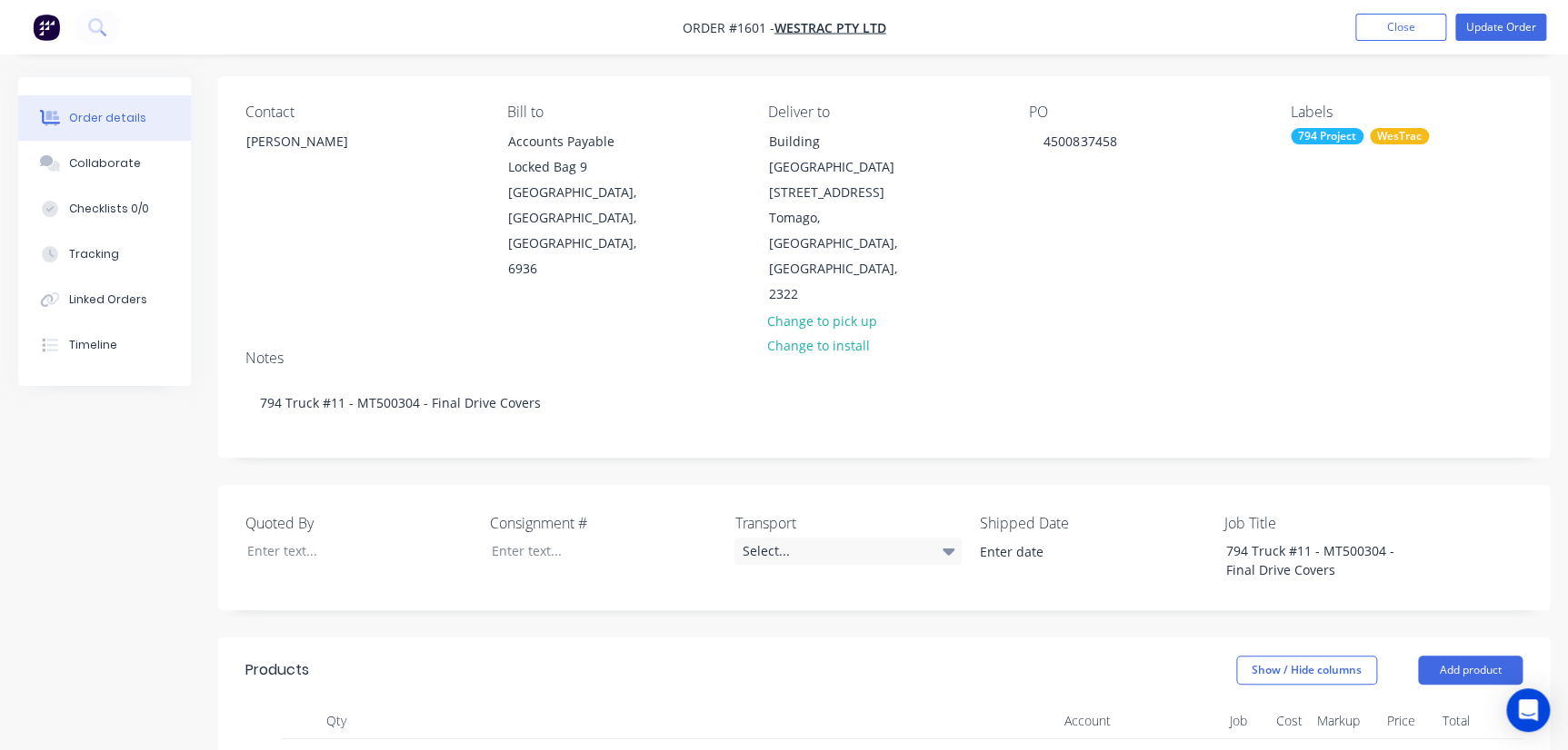
scroll to position [165, 0]
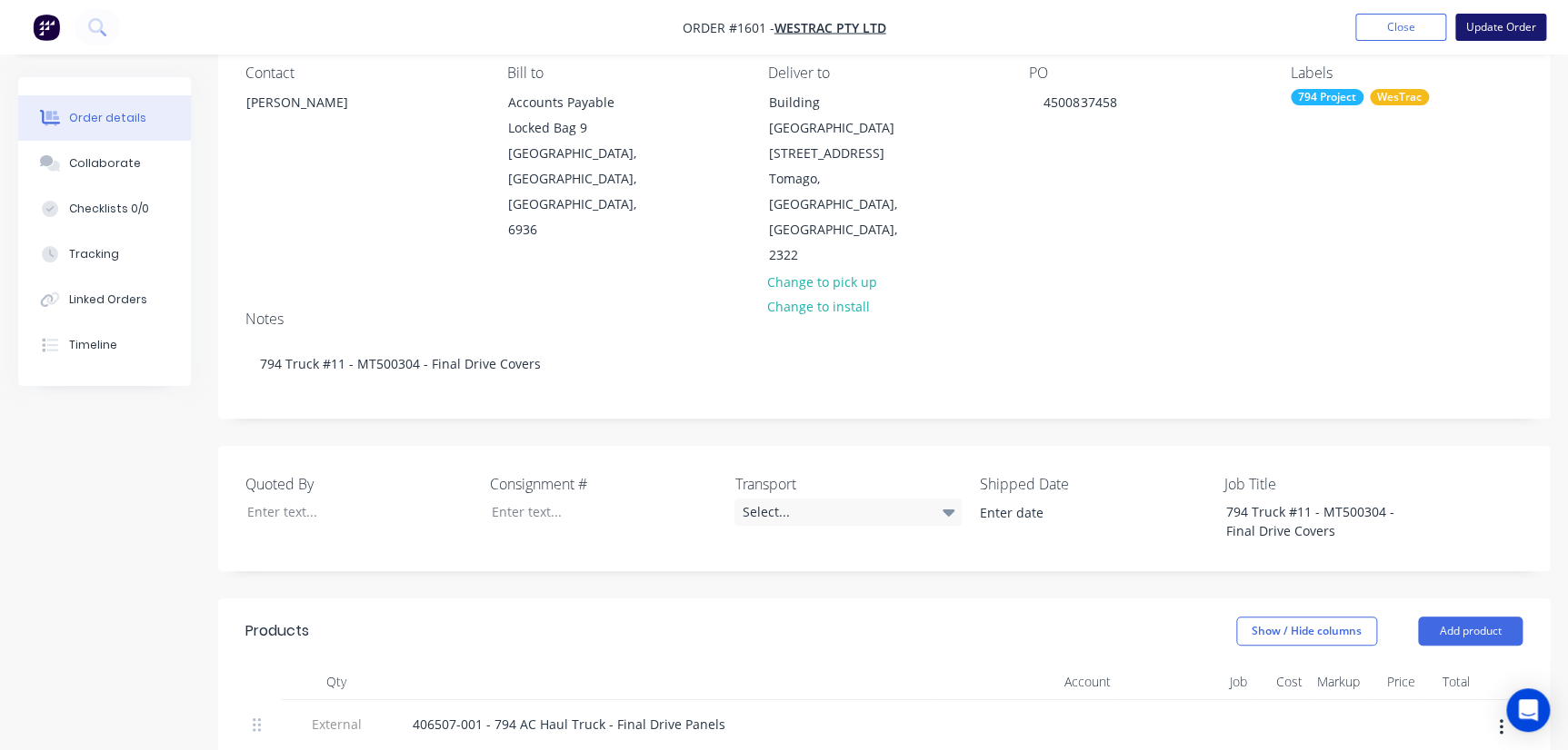
click at [1003, 23] on button "Update Order" at bounding box center [1500, 27] width 91 height 27
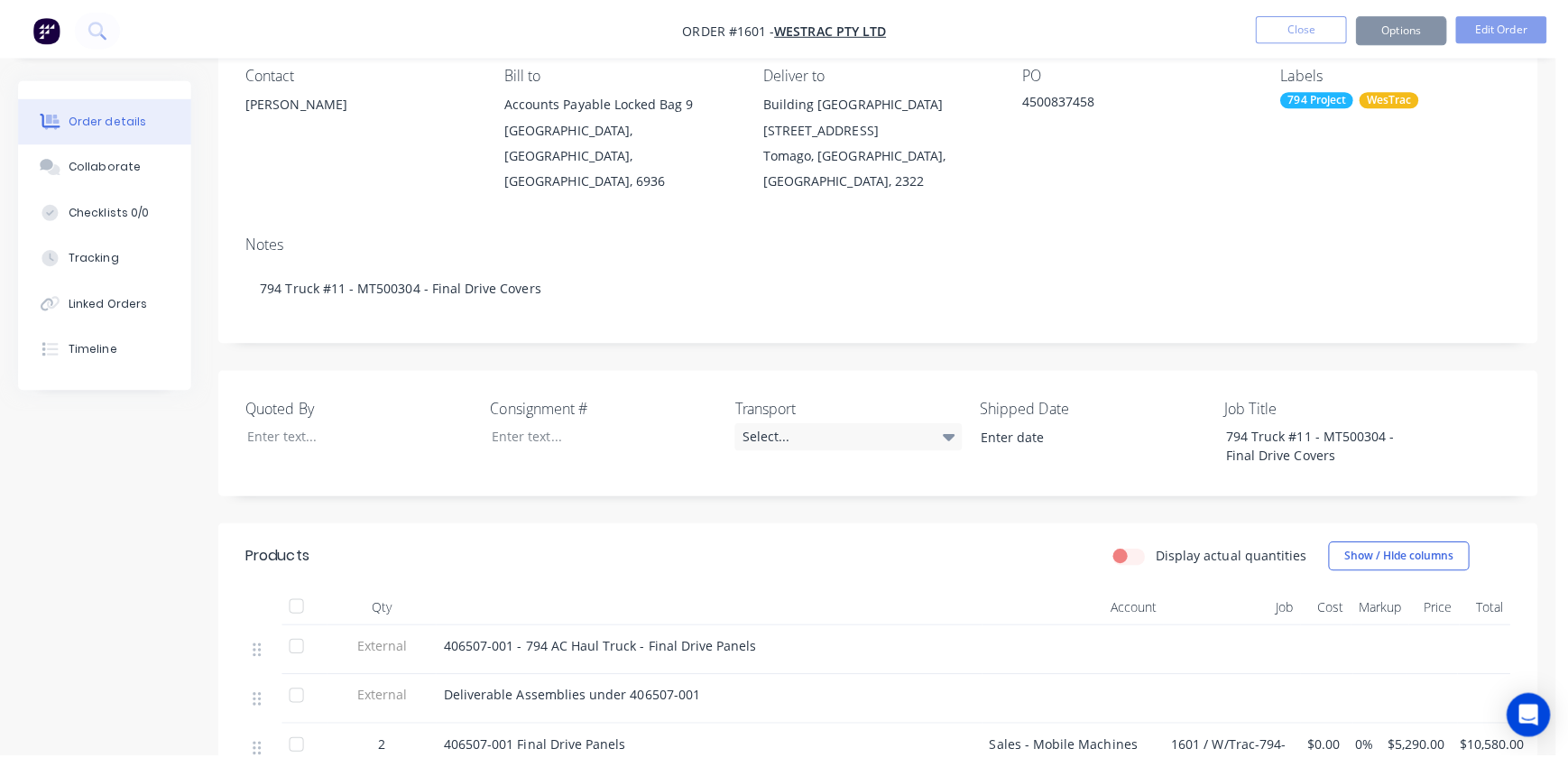
scroll to position [0, 0]
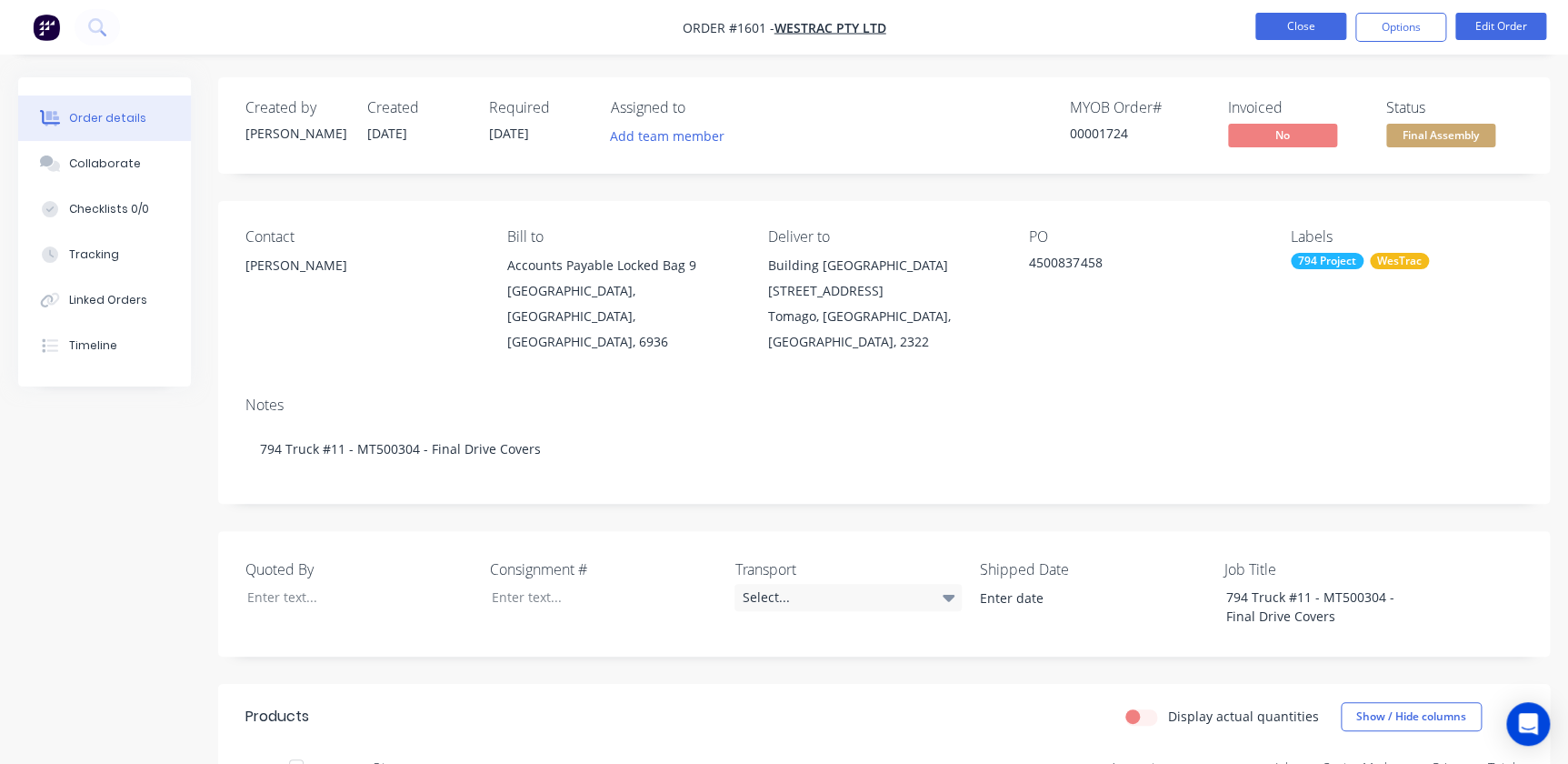
click at [1003, 19] on button "Close" at bounding box center [1300, 26] width 91 height 27
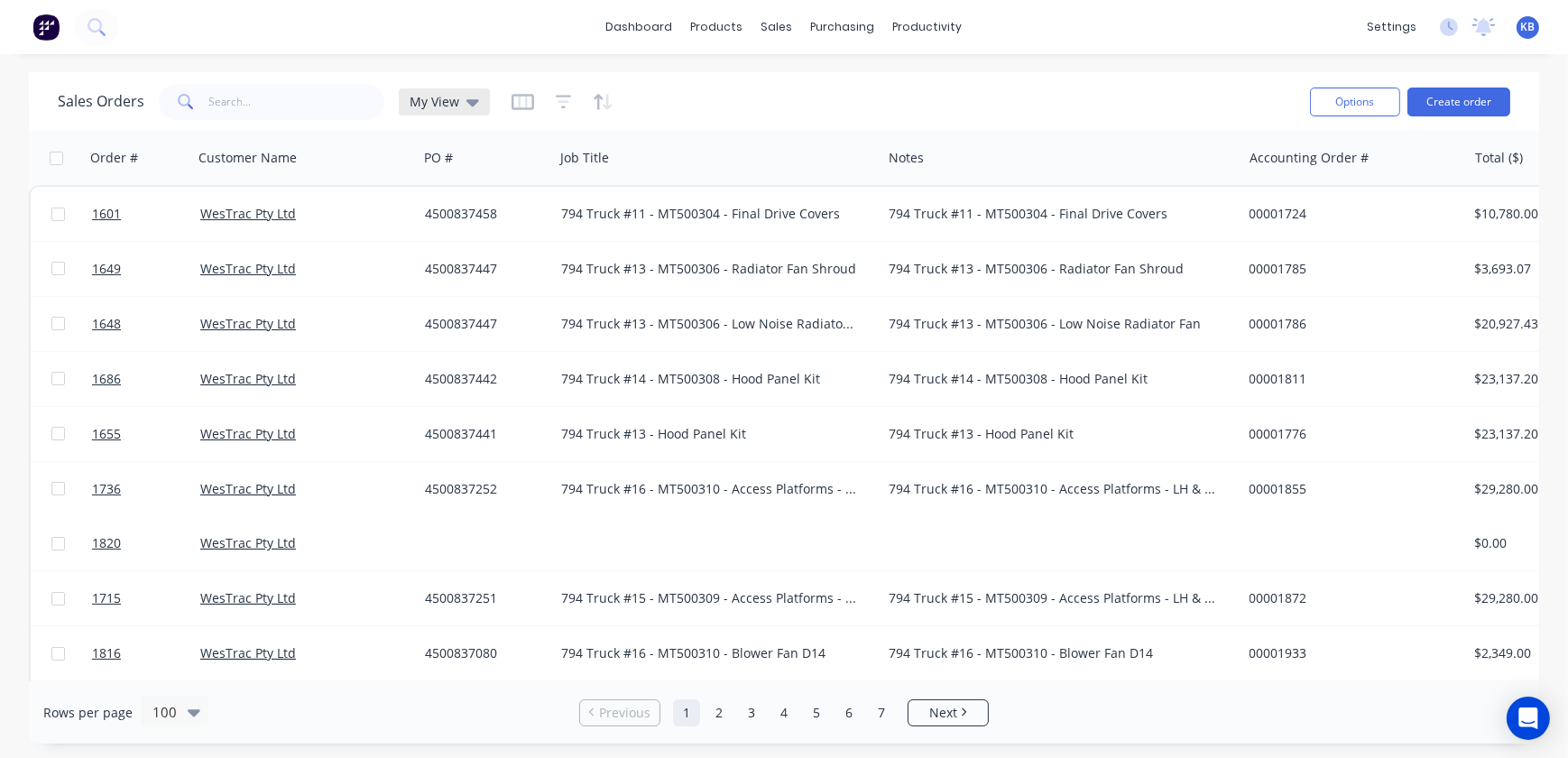
click at [448, 92] on span "My View" at bounding box center [434, 102] width 49 height 19
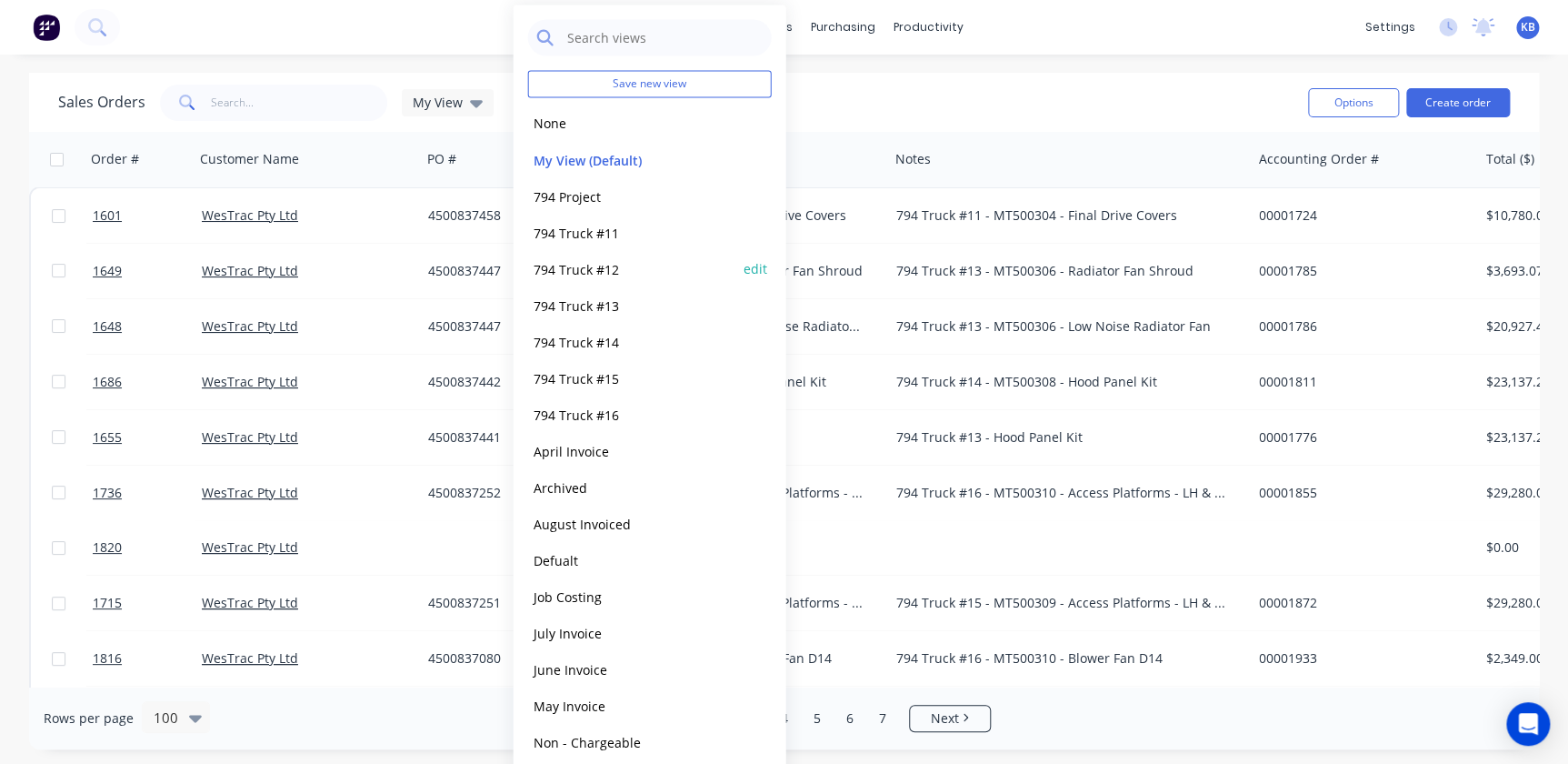
click at [583, 253] on div "794 Truck #12 edit" at bounding box center [650, 267] width 244 height 36
click at [582, 254] on div "794 Truck #12 edit" at bounding box center [650, 267] width 244 height 36
click at [576, 271] on button "794 Truck #12" at bounding box center [631, 268] width 207 height 20
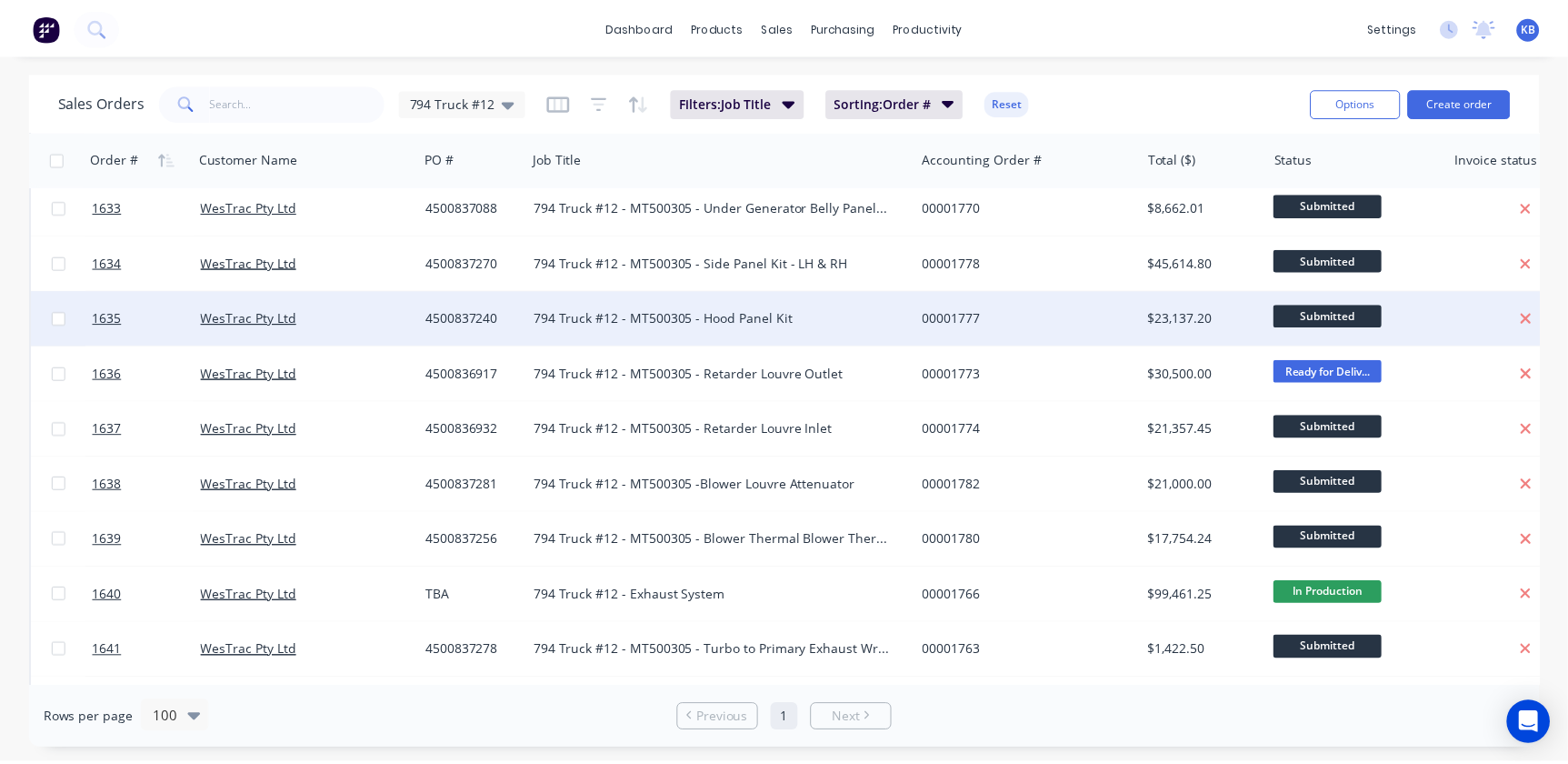
scroll to position [661, 0]
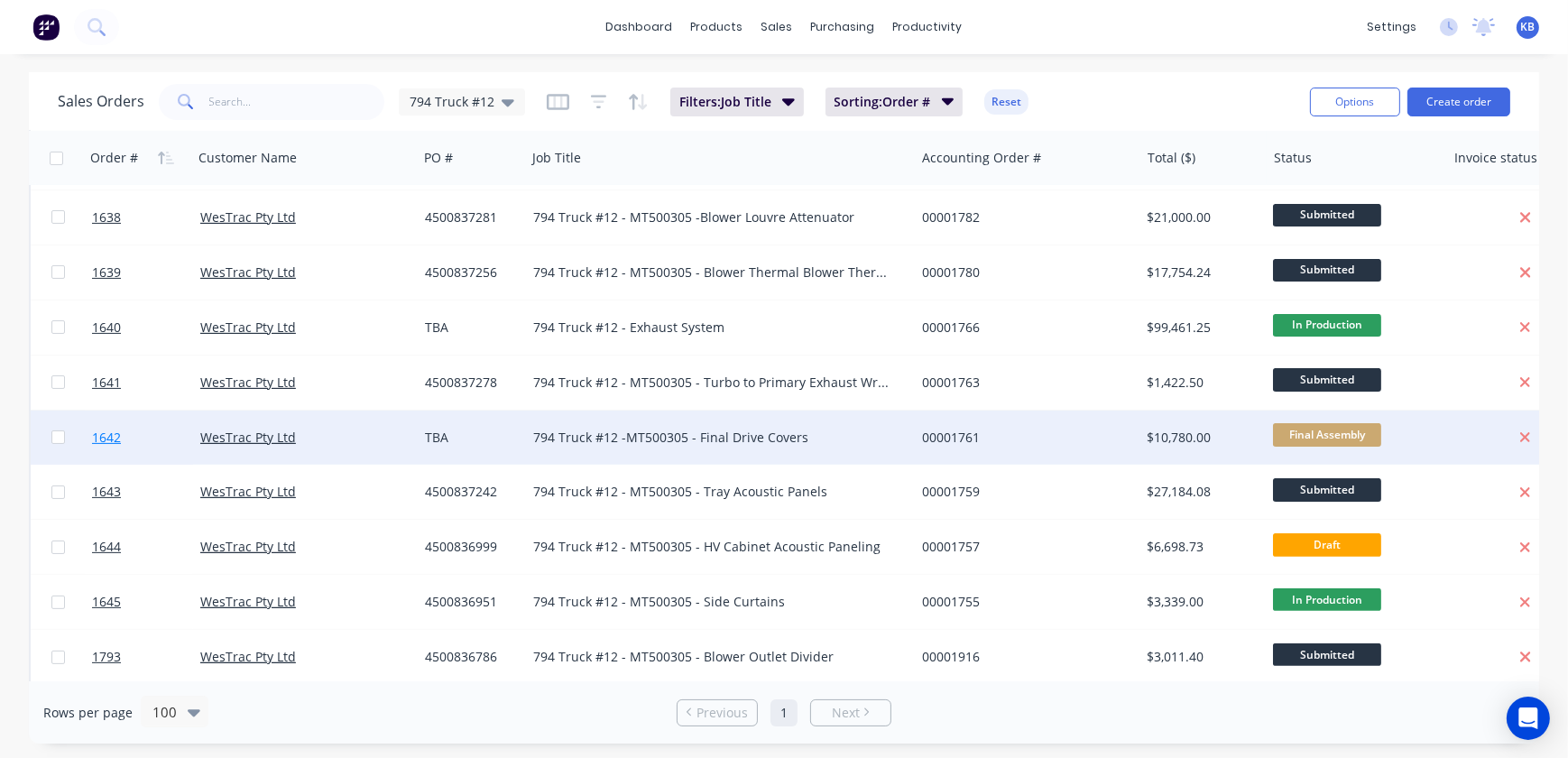
click at [120, 440] on span "1642" at bounding box center [107, 437] width 29 height 18
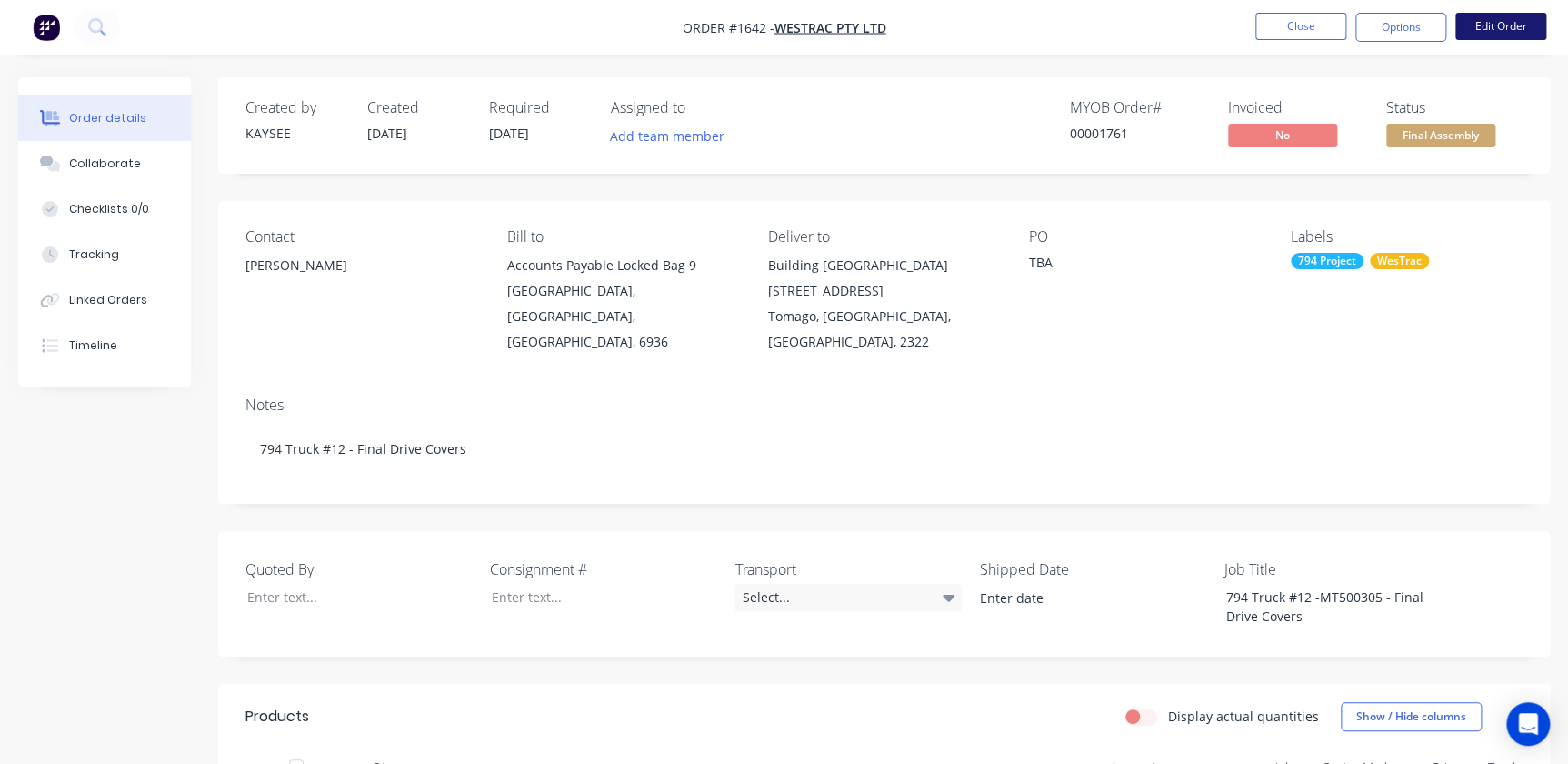
click at [1003, 29] on button "Edit Order" at bounding box center [1500, 26] width 91 height 27
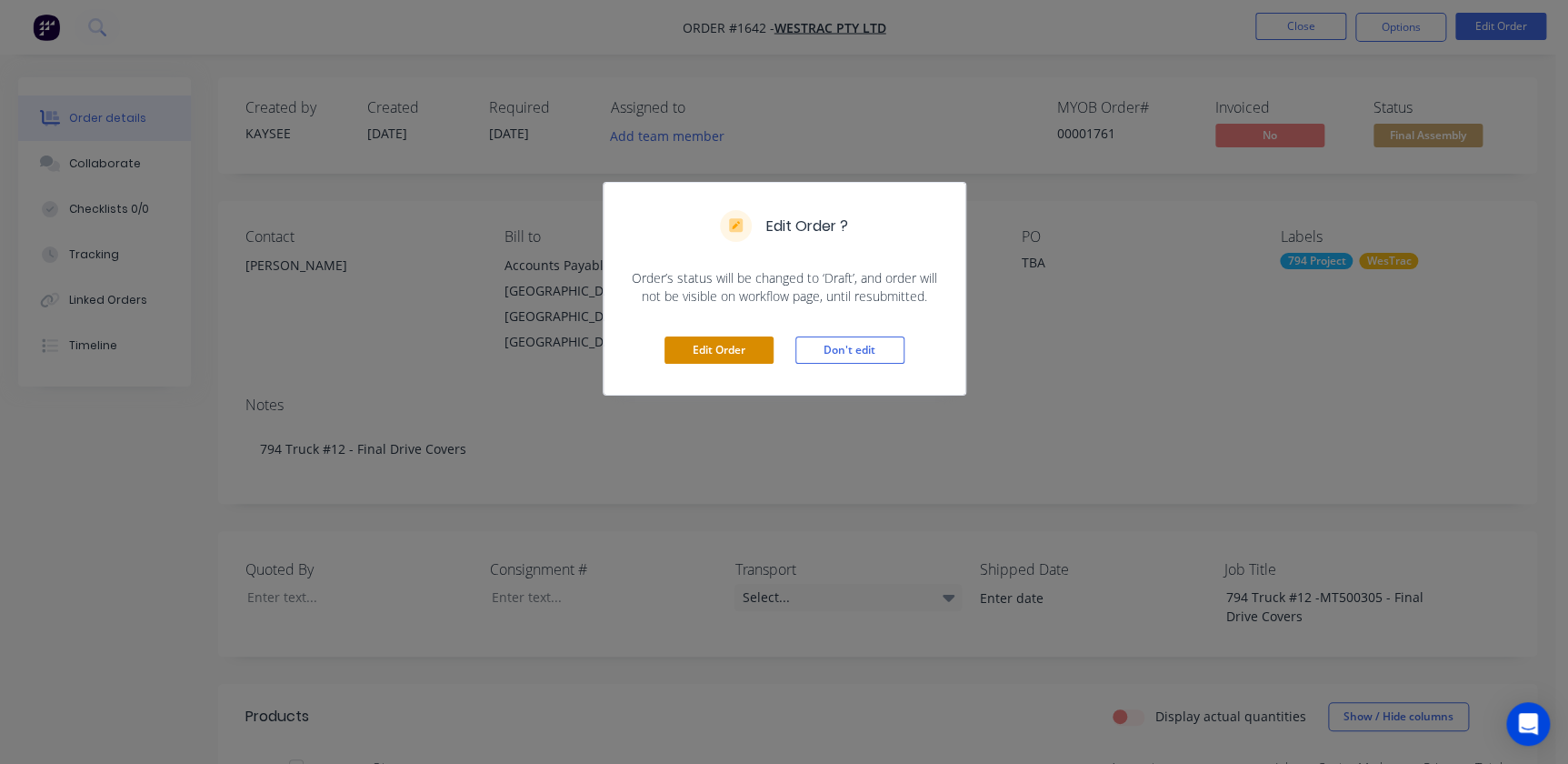
click at [705, 344] on button "Edit Order" at bounding box center [719, 350] width 109 height 27
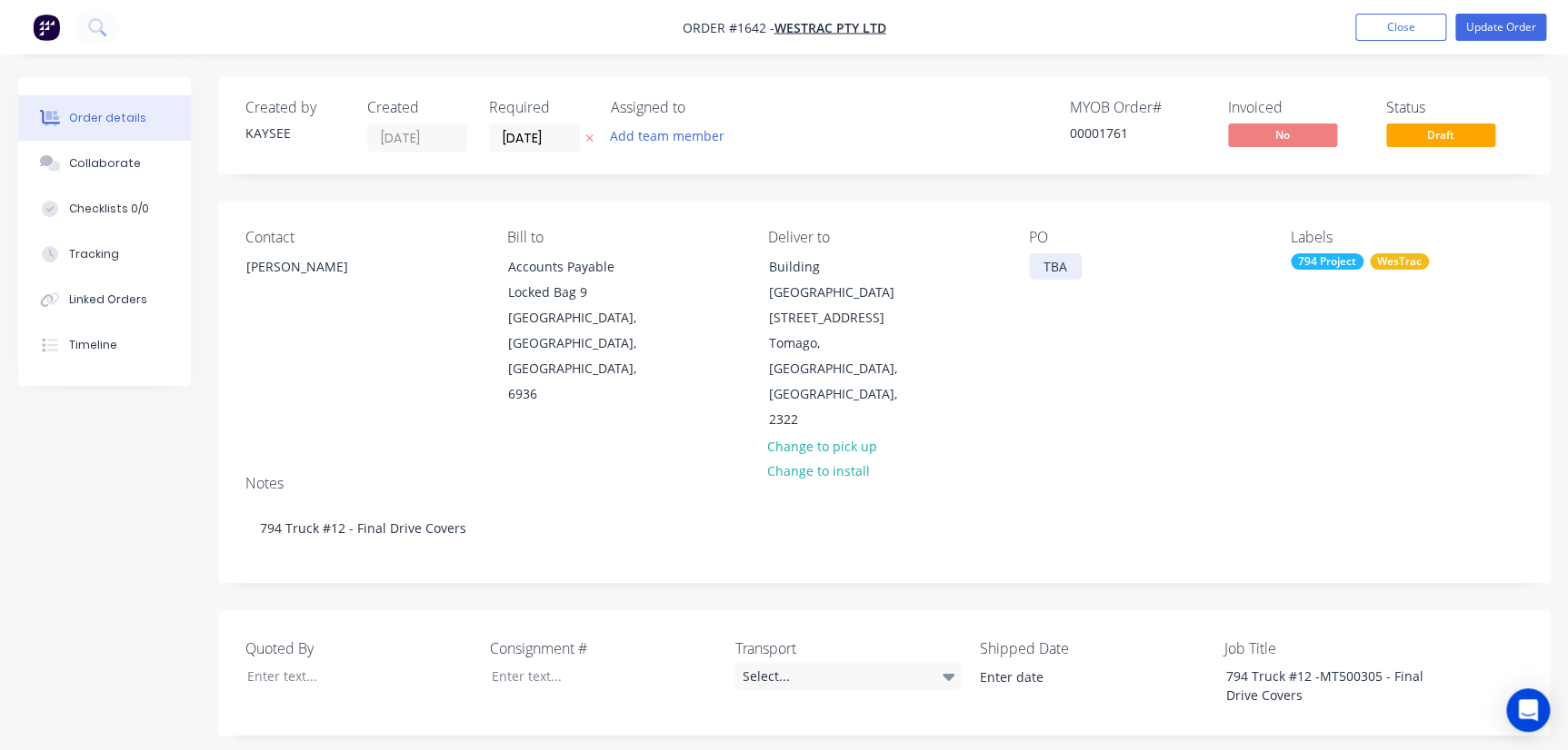
drag, startPoint x: 1023, startPoint y: 272, endPoint x: 1059, endPoint y: 271, distance: 36.0
click at [1003, 271] on div "Contact Richard Lofberg Bill to Accounts Payable Locked Bag 9 MIDLAND, Western …" at bounding box center [884, 331] width 1332 height 258
click at [517, 136] on input "05/09/25" at bounding box center [534, 138] width 89 height 27
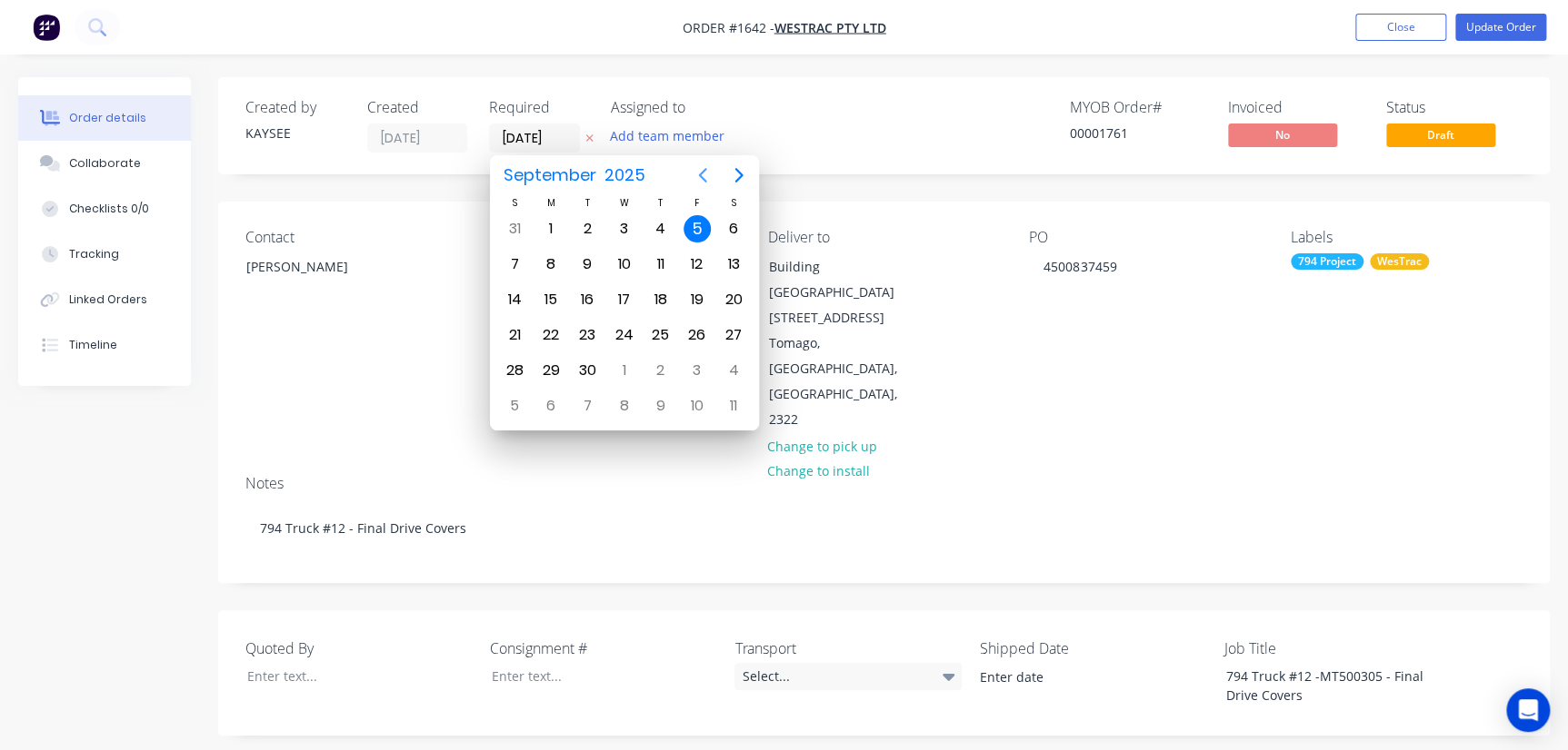
click at [700, 178] on icon "Previous page" at bounding box center [702, 175] width 8 height 15
click at [619, 373] on div "27" at bounding box center [623, 371] width 27 height 27
type input "[DATE]"
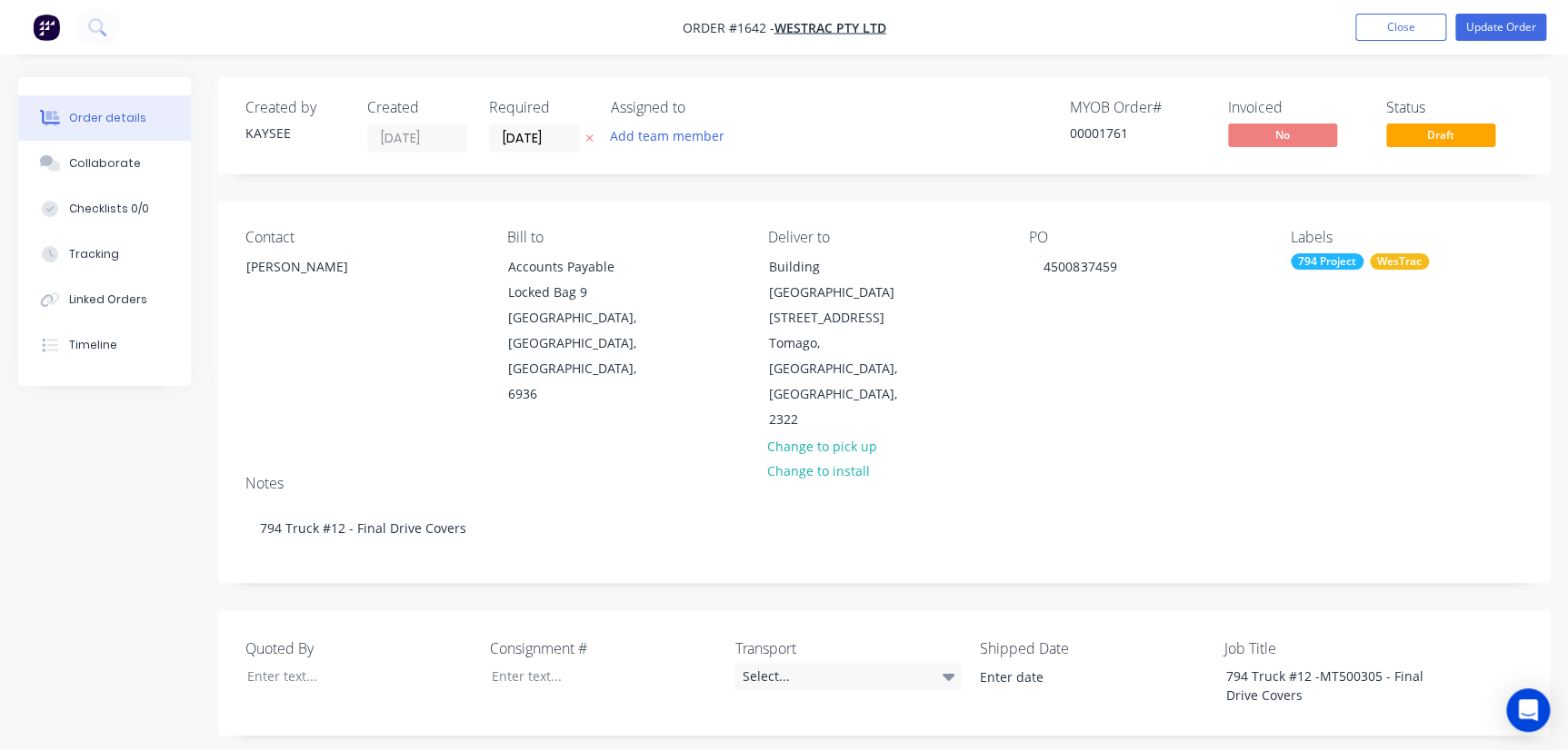
click at [1003, 475] on div "Notes" at bounding box center [884, 484] width 1277 height 18
click at [1003, 21] on button "Update Order" at bounding box center [1500, 27] width 91 height 27
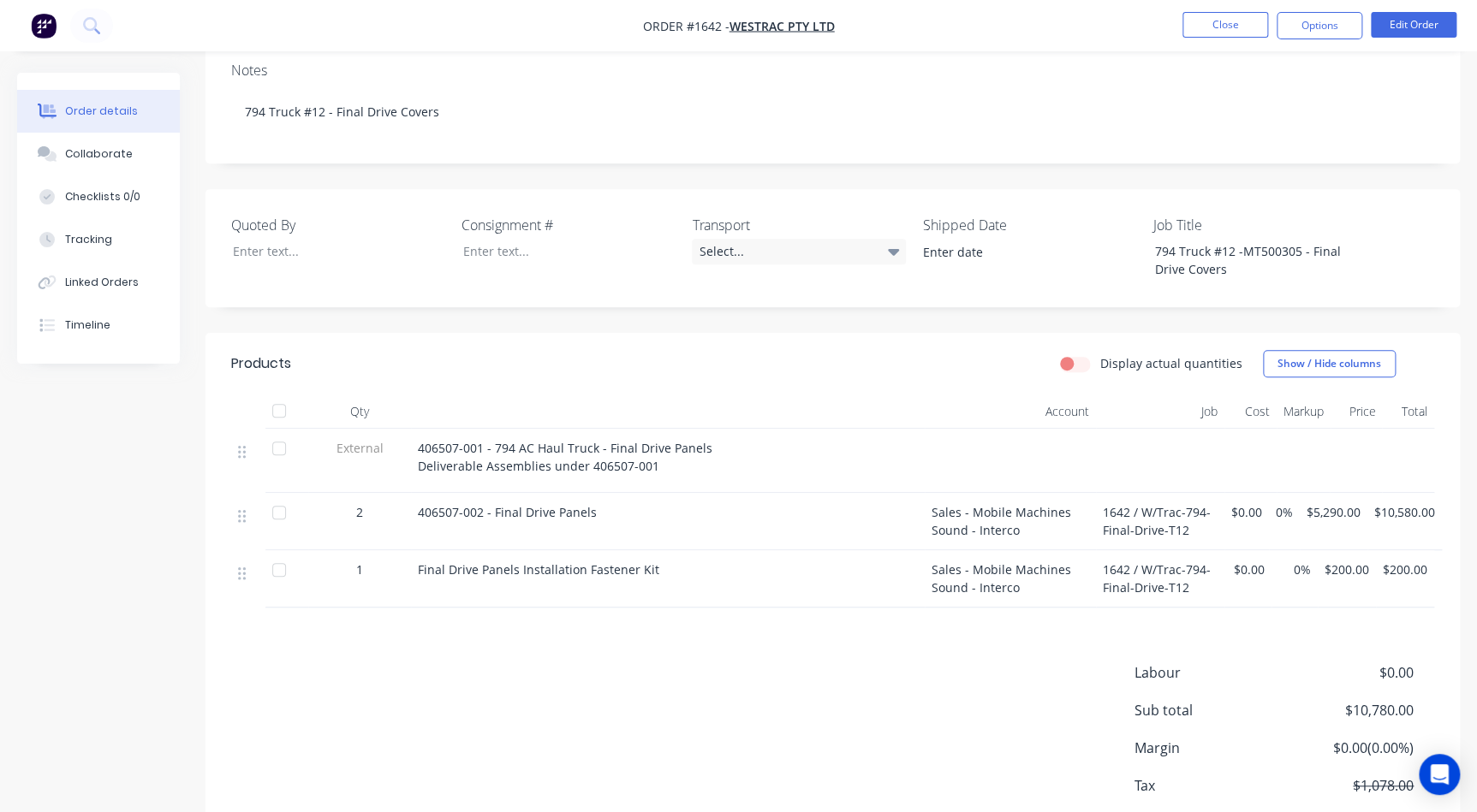
scroll to position [386, 0]
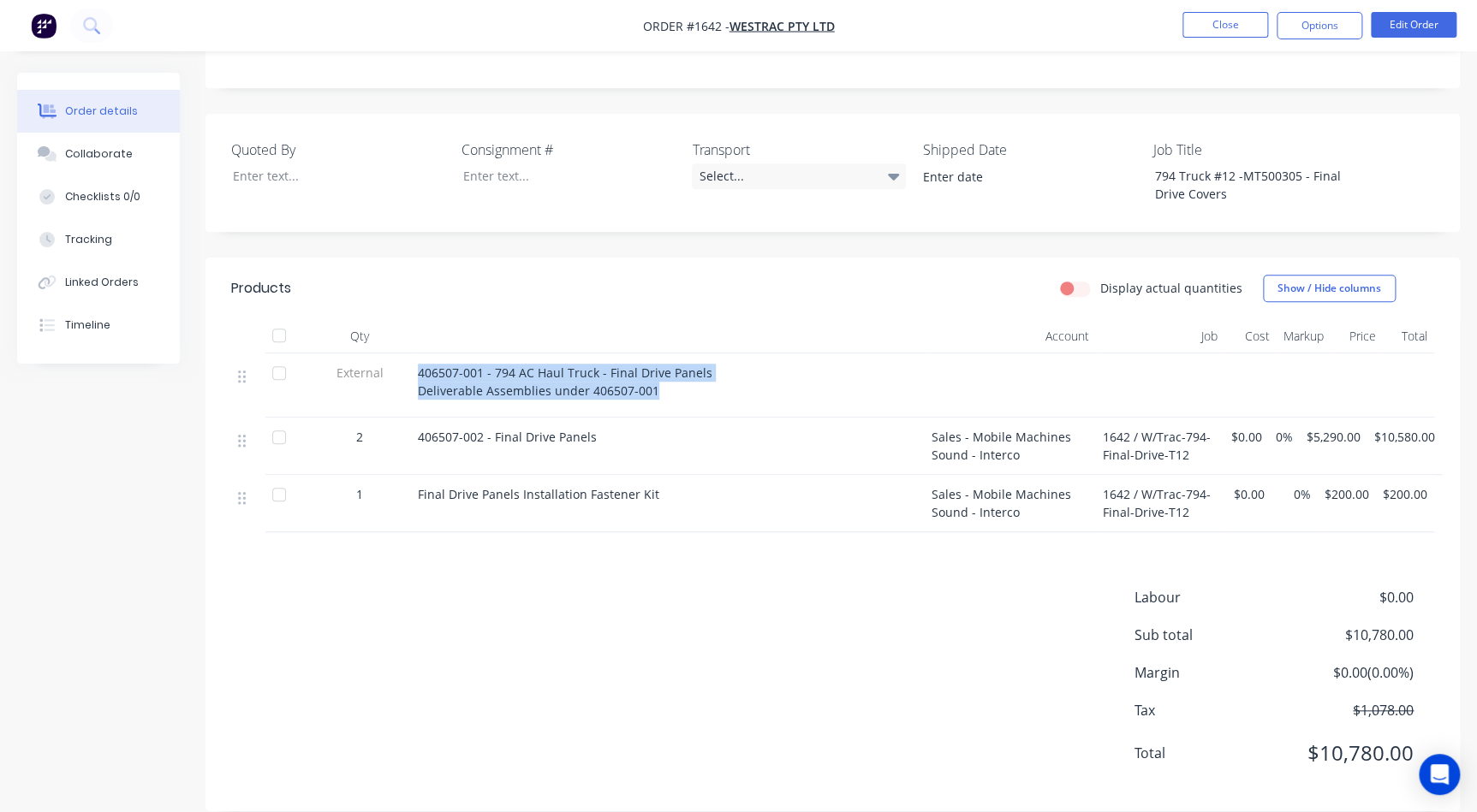
drag, startPoint x: 650, startPoint y: 373, endPoint x: 403, endPoint y: 340, distance: 249.2
click at [403, 354] on div "External 406507-001 - 794 AC Haul Truck - Final Drive Panels Deliverable Assemb…" at bounding box center [833, 386] width 1203 height 64
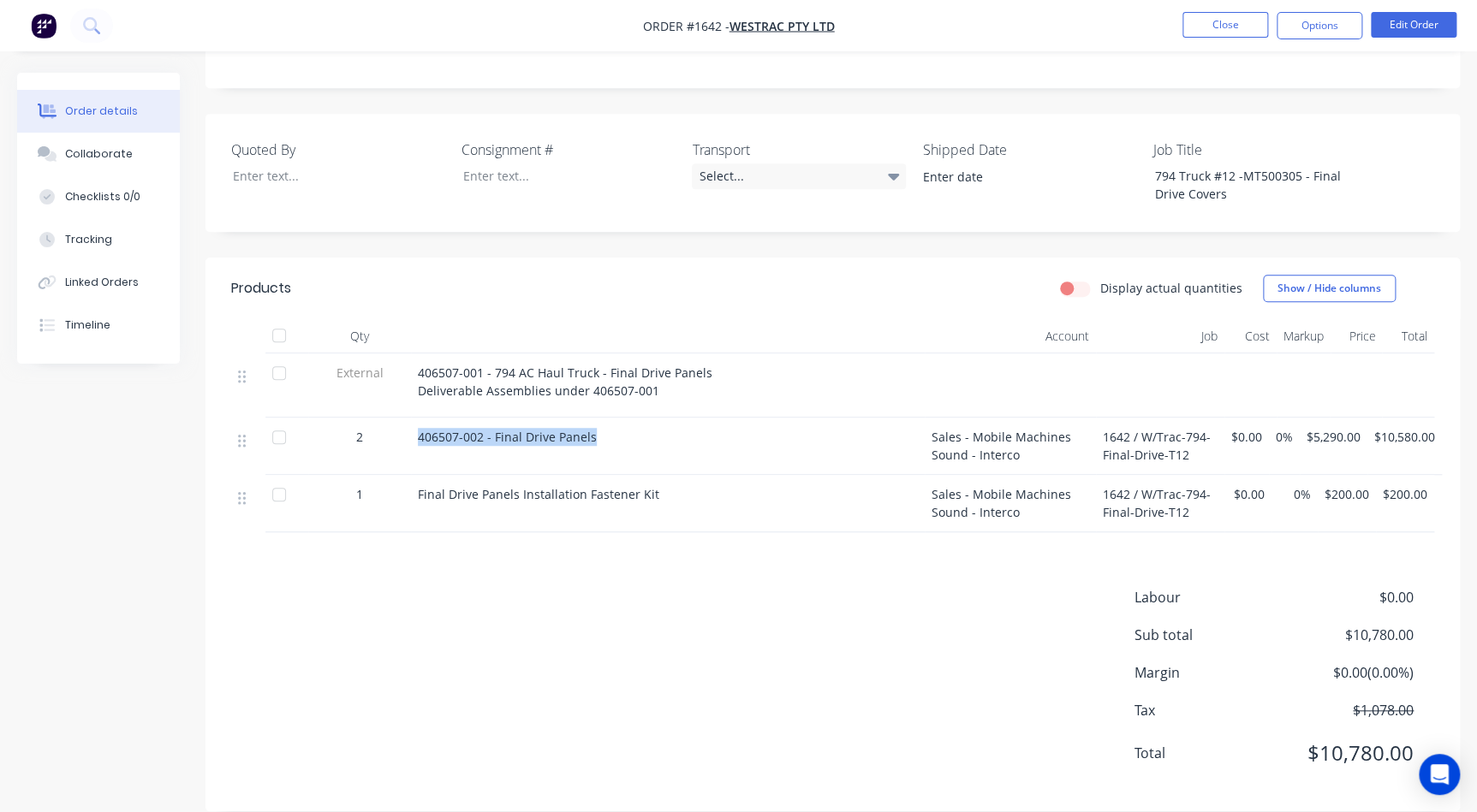
drag, startPoint x: 694, startPoint y: 425, endPoint x: 382, endPoint y: 406, distance: 312.6
click at [382, 418] on div "2 406507-002 - Final Drive Panels Sales - Mobile Machines Sound - Interco 1642 …" at bounding box center [833, 446] width 1203 height 57
drag, startPoint x: 670, startPoint y: 456, endPoint x: 415, endPoint y: 481, distance: 256.2
click at [415, 481] on div "Final Drive Panels Installation Fastener Kit" at bounding box center [667, 503] width 514 height 57
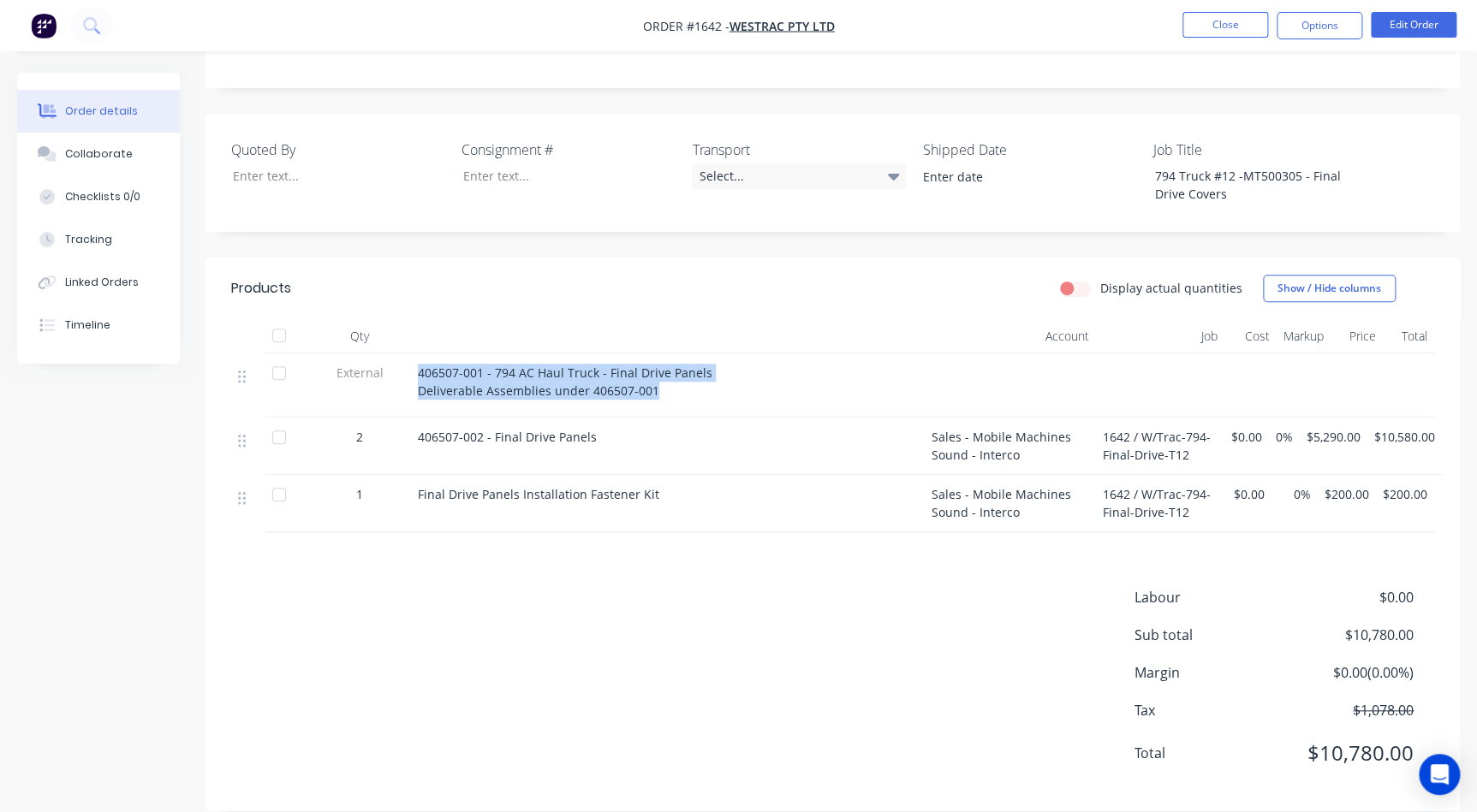
drag, startPoint x: 638, startPoint y: 366, endPoint x: 398, endPoint y: 346, distance: 240.8
click at [398, 354] on div "External 406507-001 - 794 AC Haul Truck - Final Drive Panels Deliverable Assemb…" at bounding box center [833, 386] width 1203 height 64
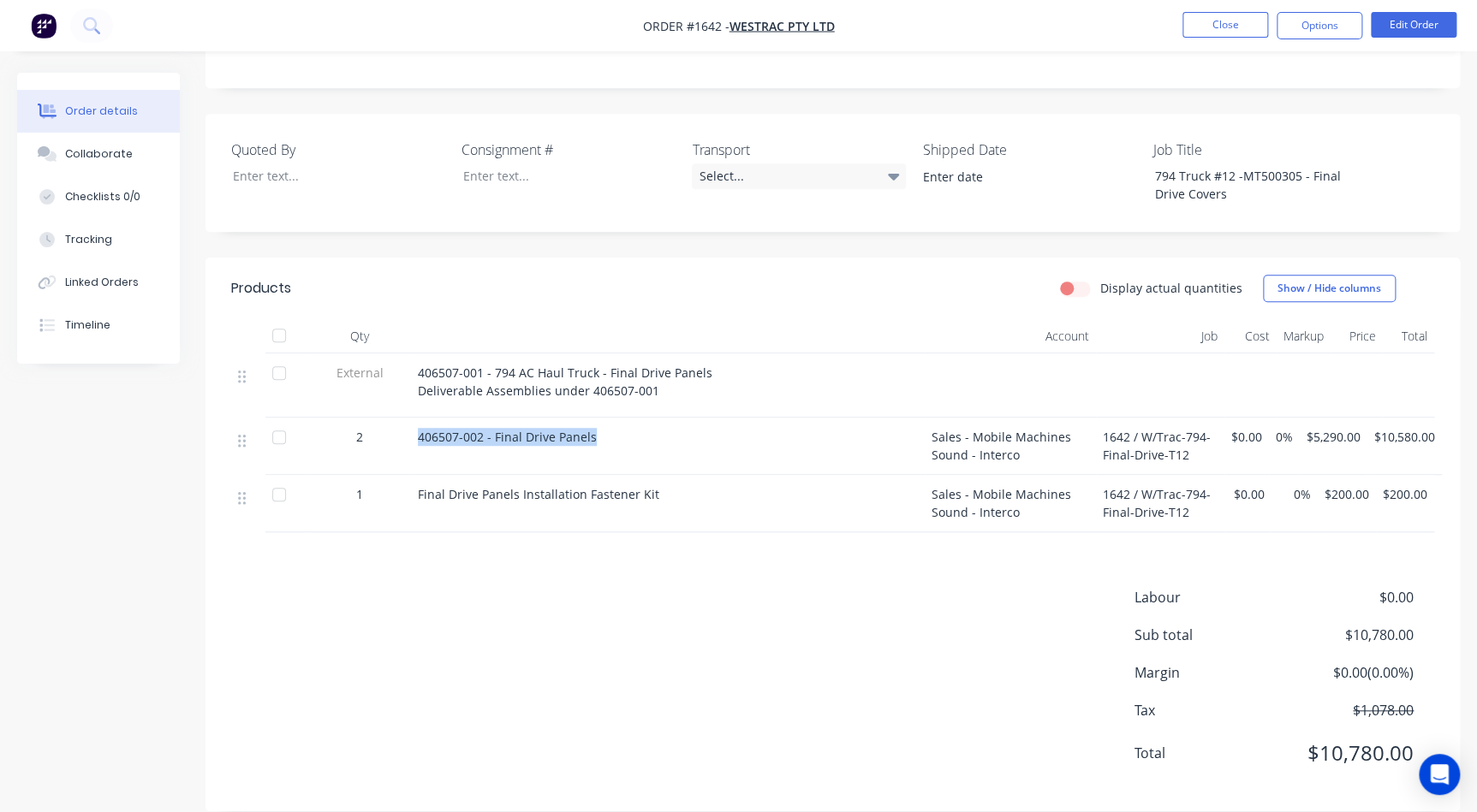
drag, startPoint x: 589, startPoint y: 411, endPoint x: 376, endPoint y: 409, distance: 213.0
click at [376, 418] on div "2 406507-002 - Final Drive Panels Sales - Mobile Machines Sound - Interco 1642 …" at bounding box center [833, 446] width 1203 height 57
drag, startPoint x: 640, startPoint y: 471, endPoint x: 414, endPoint y: 474, distance: 226.0
click at [414, 475] on div "Final Drive Panels Installation Fastener Kit" at bounding box center [667, 503] width 514 height 57
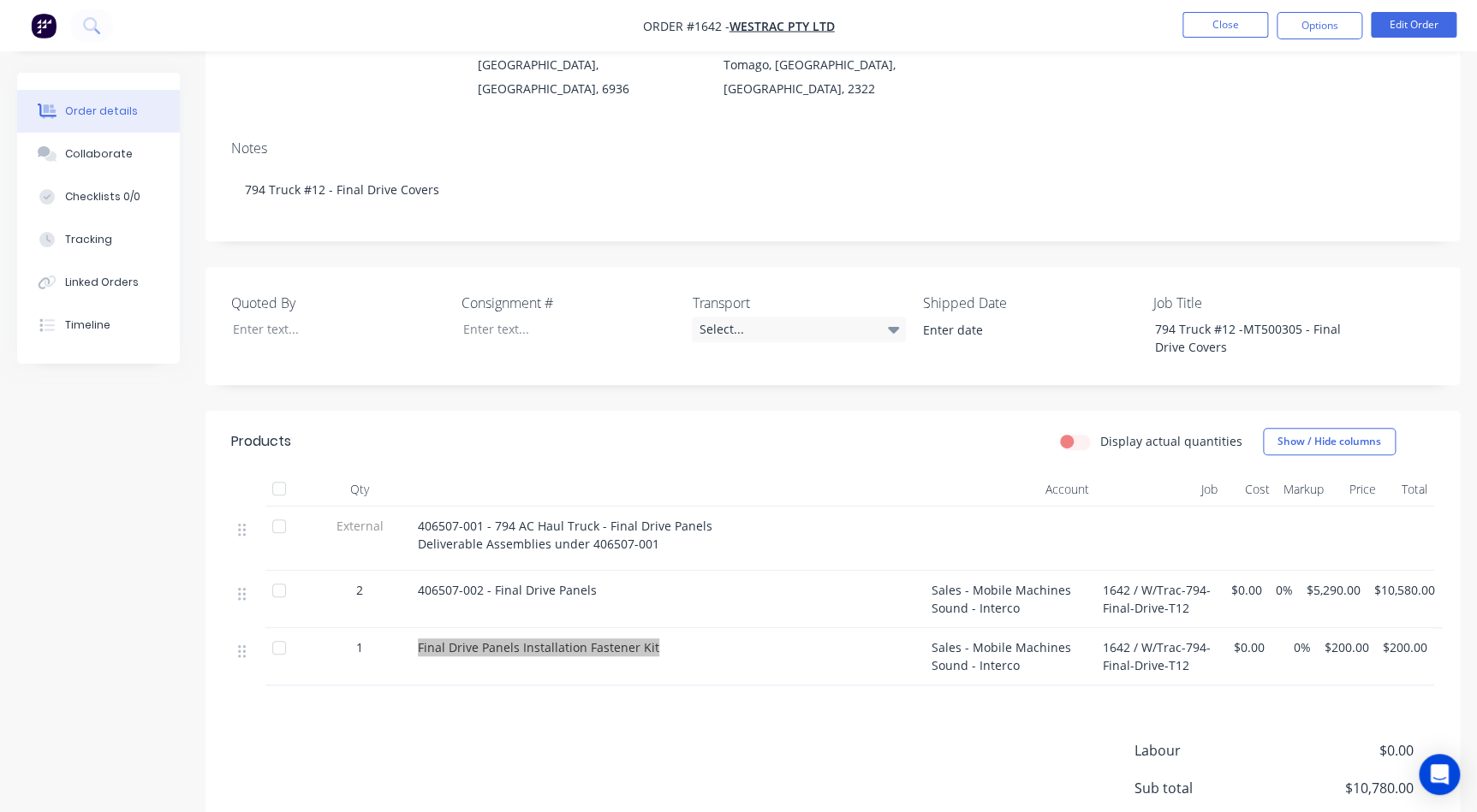
scroll to position [231, 0]
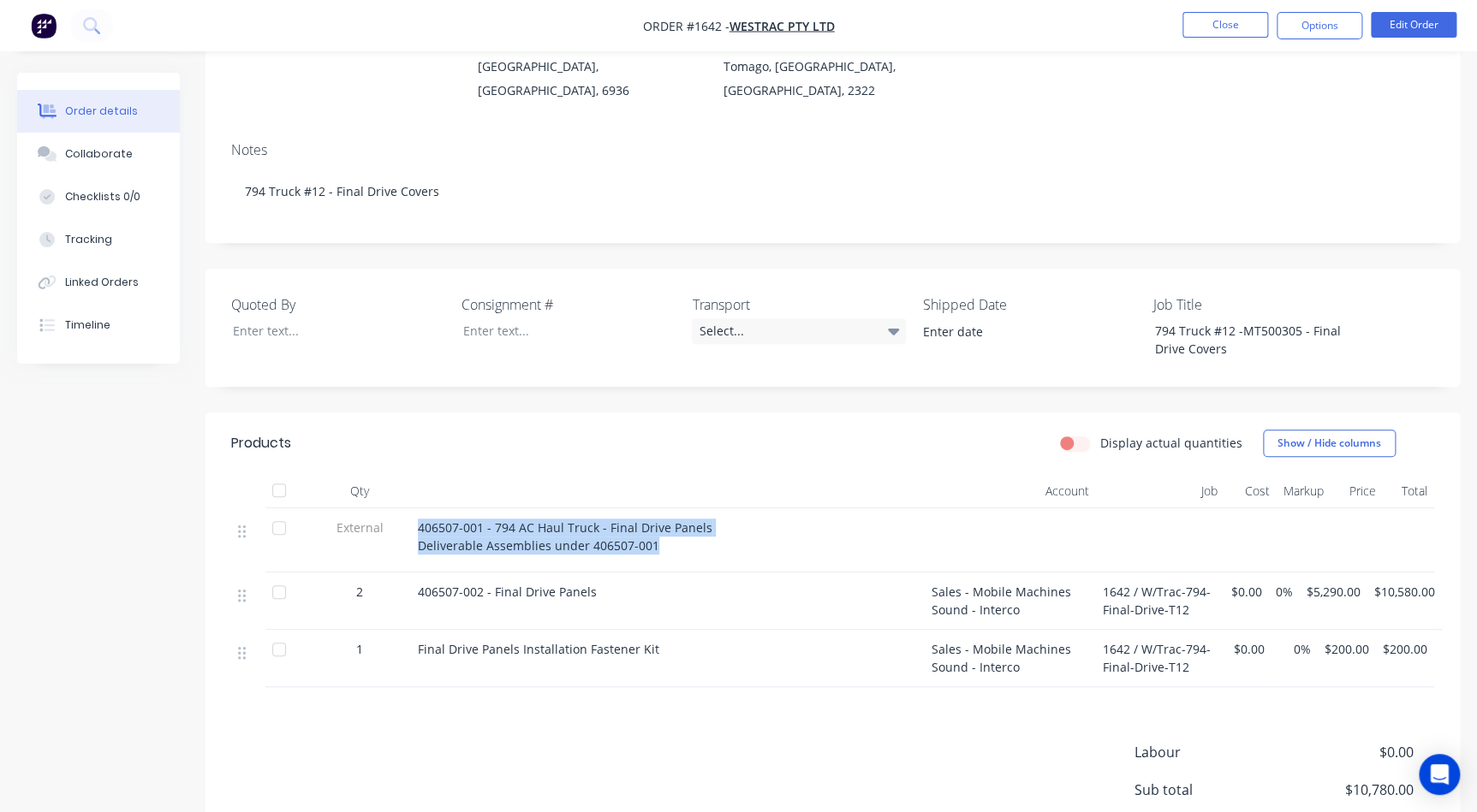
drag, startPoint x: 704, startPoint y: 535, endPoint x: 400, endPoint y: 495, distance: 306.6
click at [400, 508] on div "External 406507-001 - 794 AC Haul Truck - Final Drive Panels Deliverable Assemb…" at bounding box center [833, 540] width 1203 height 64
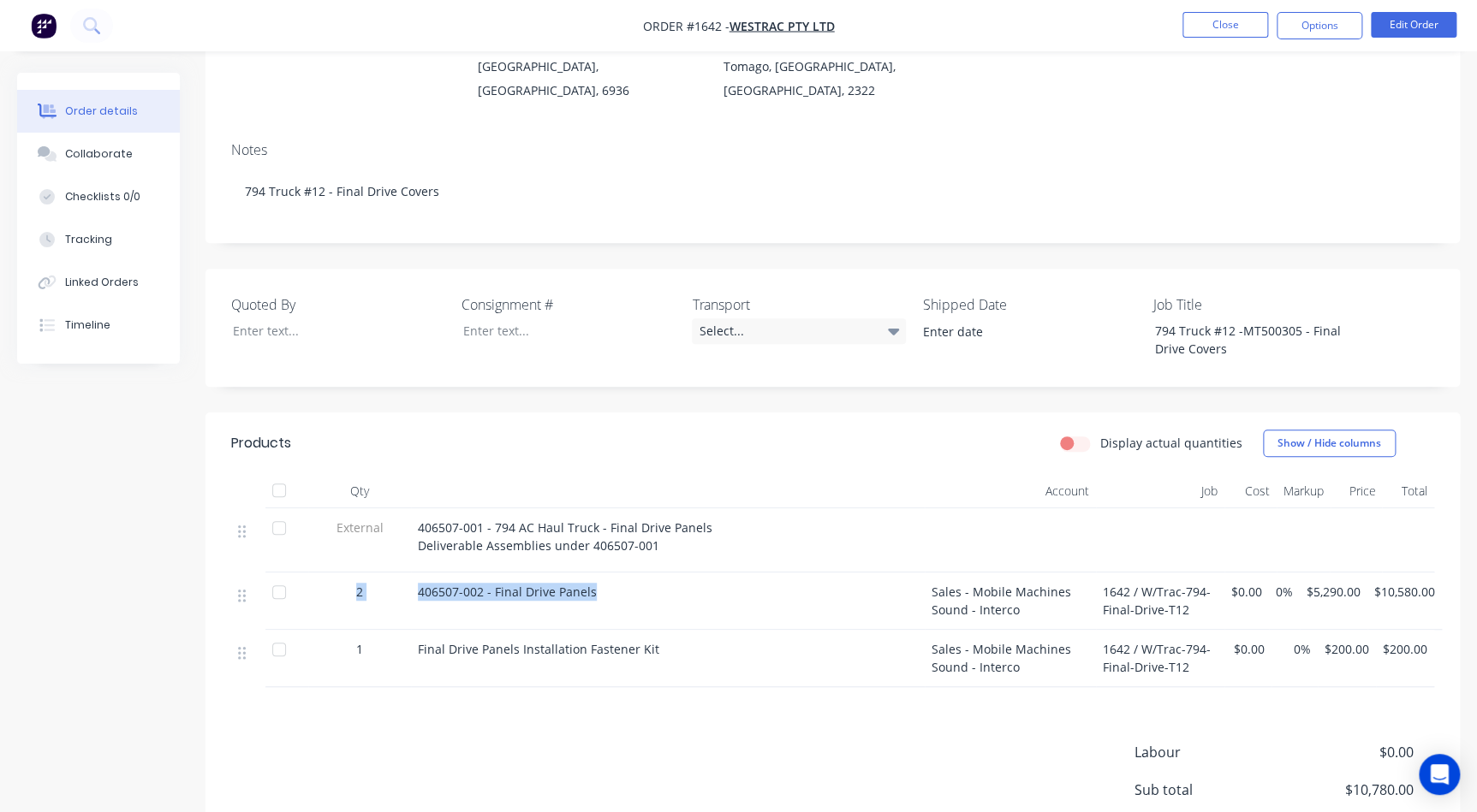
drag, startPoint x: 600, startPoint y: 569, endPoint x: 347, endPoint y: 550, distance: 253.7
click at [347, 572] on div "2 406507-002 - Final Drive Panels Sales - Mobile Machines Sound - Interco 1642 …" at bounding box center [833, 601] width 1203 height 57
click at [733, 572] on div "406507-002 - Final Drive Panels" at bounding box center [667, 601] width 514 height 57
drag, startPoint x: 733, startPoint y: 564, endPoint x: 714, endPoint y: 567, distance: 19.2
click at [732, 582] on div "406507-002 - Final Drive Panels" at bounding box center [668, 592] width 500 height 18
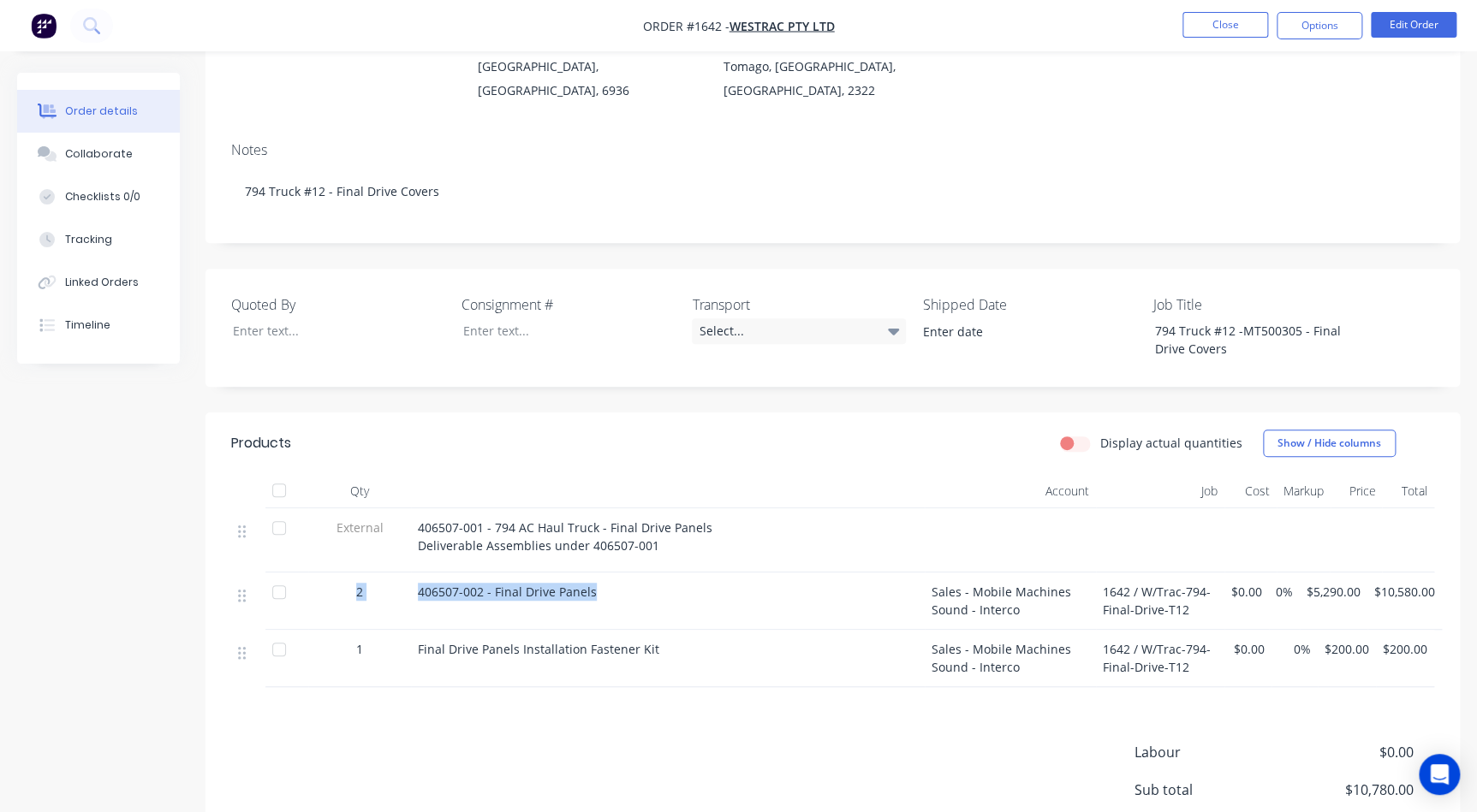
click at [646, 582] on div "406507-002 - Final Drive Panels" at bounding box center [668, 592] width 500 height 18
click at [608, 630] on div "Final Drive Panels Installation Fastener Kit" at bounding box center [667, 659] width 514 height 57
drag, startPoint x: 611, startPoint y: 570, endPoint x: 393, endPoint y: 561, distance: 218.2
click at [393, 572] on div "2 406507-002 - Final Drive Panels Sales - Mobile Machines Sound - Interco 1642 …" at bounding box center [833, 601] width 1203 height 57
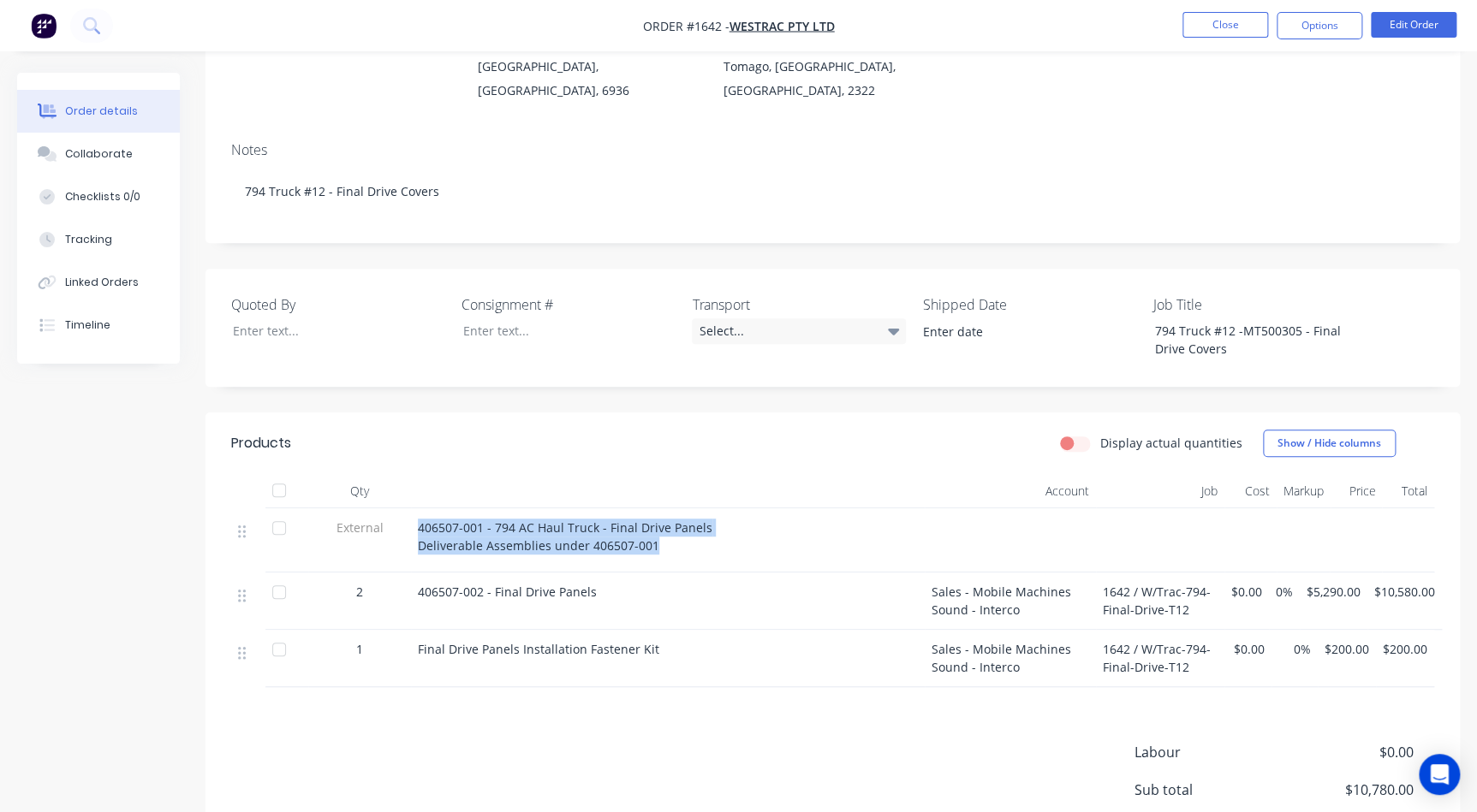
drag, startPoint x: 680, startPoint y: 531, endPoint x: 416, endPoint y: 513, distance: 264.6
click at [416, 513] on div "406507-001 - 794 AC Haul Truck - Final Drive Panels Deliverable Assemblies unde…" at bounding box center [667, 540] width 514 height 64
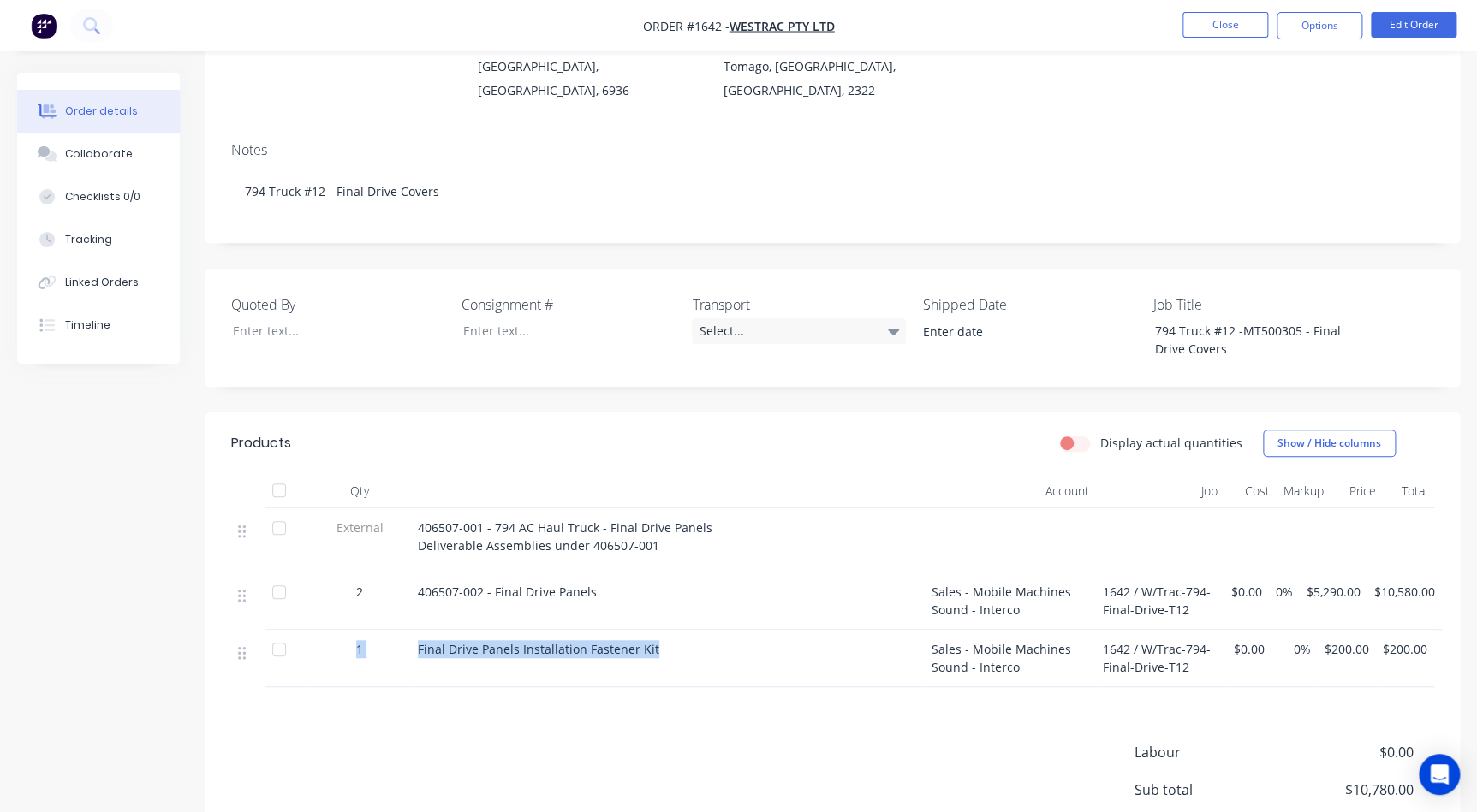
drag, startPoint x: 651, startPoint y: 628, endPoint x: 282, endPoint y: 625, distance: 369.0
click at [334, 633] on div "1 Final Drive Panels Installation Fastener Kit Sales - Mobile Machines Sound - …" at bounding box center [833, 659] width 1203 height 57
click at [811, 591] on div "406507-002 - Final Drive Panels" at bounding box center [667, 601] width 514 height 57
drag, startPoint x: 709, startPoint y: 639, endPoint x: 381, endPoint y: 631, distance: 328.1
click at [381, 631] on div "1 Final Drive Panels Installation Fastener Kit Sales - Mobile Machines Sound - …" at bounding box center [833, 659] width 1203 height 57
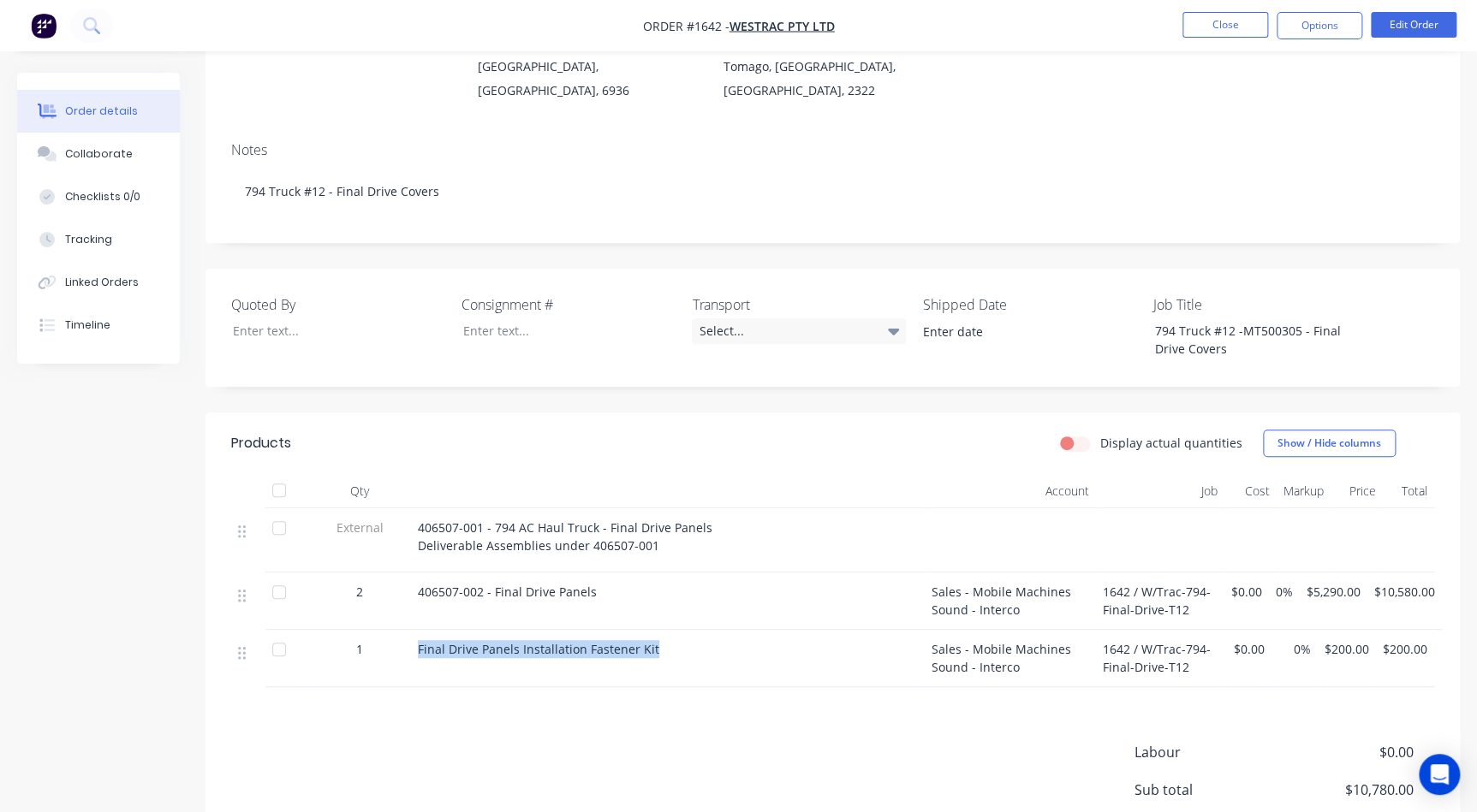
click at [678, 646] on div "Final Drive Panels Installation Fastener Kit" at bounding box center [667, 659] width 514 height 57
drag, startPoint x: 625, startPoint y: 632, endPoint x: 420, endPoint y: 631, distance: 205.0
click at [420, 640] on div "Final Drive Panels Installation Fastener Kit" at bounding box center [668, 649] width 500 height 18
drag, startPoint x: 411, startPoint y: 623, endPoint x: 668, endPoint y: 640, distance: 257.6
click at [668, 640] on div "Final Drive Panels Installation Fastener Kit" at bounding box center [667, 659] width 514 height 57
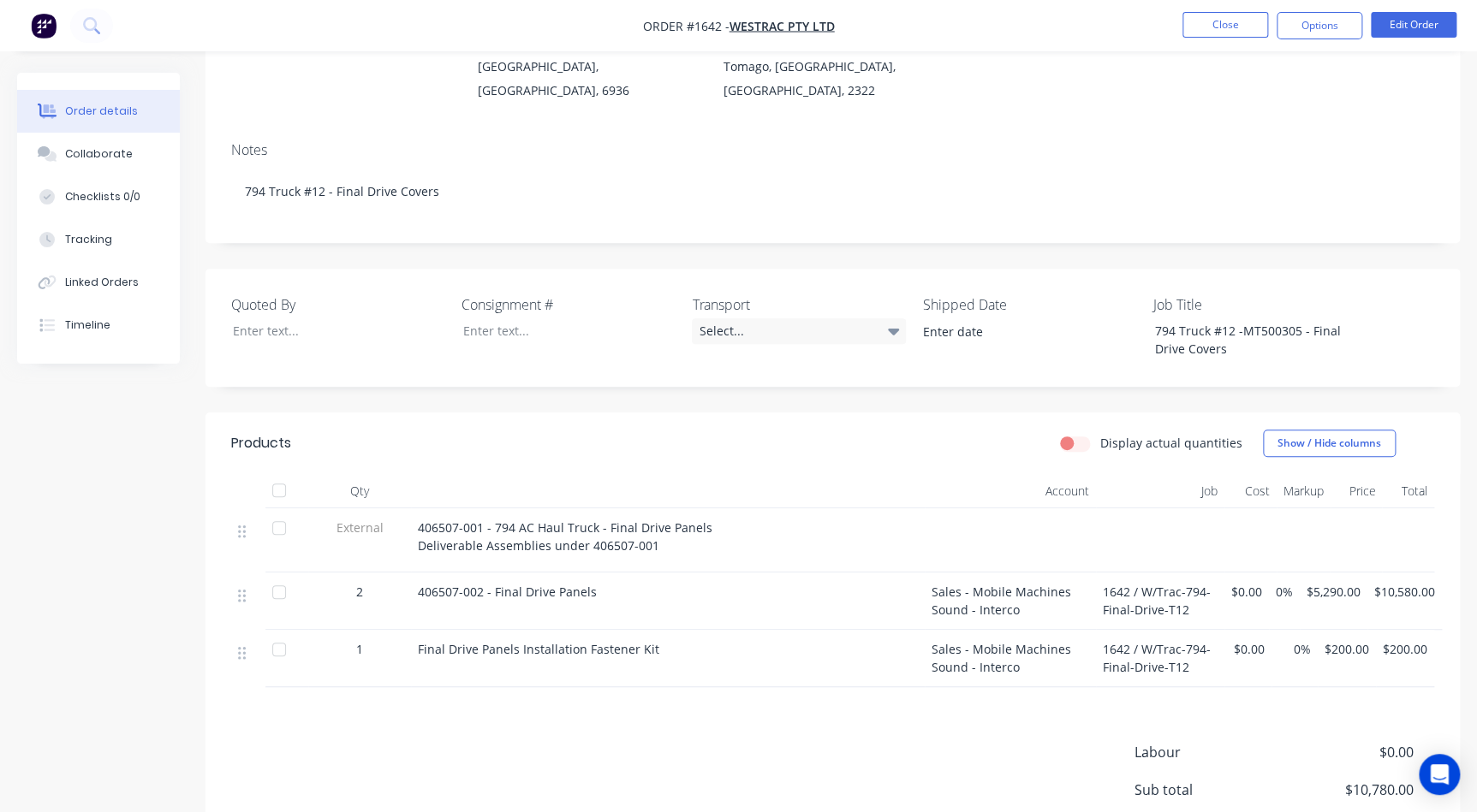
click at [600, 582] on div "406507-002 - Final Drive Panels" at bounding box center [668, 592] width 500 height 18
drag, startPoint x: 596, startPoint y: 568, endPoint x: 393, endPoint y: 580, distance: 203.4
click at [393, 580] on div "2 406507-002 - Final Drive Panels Sales - Mobile Machines Sound - Interco 1642 …" at bounding box center [833, 601] width 1203 height 57
click at [945, 28] on button "Close" at bounding box center [1224, 25] width 85 height 26
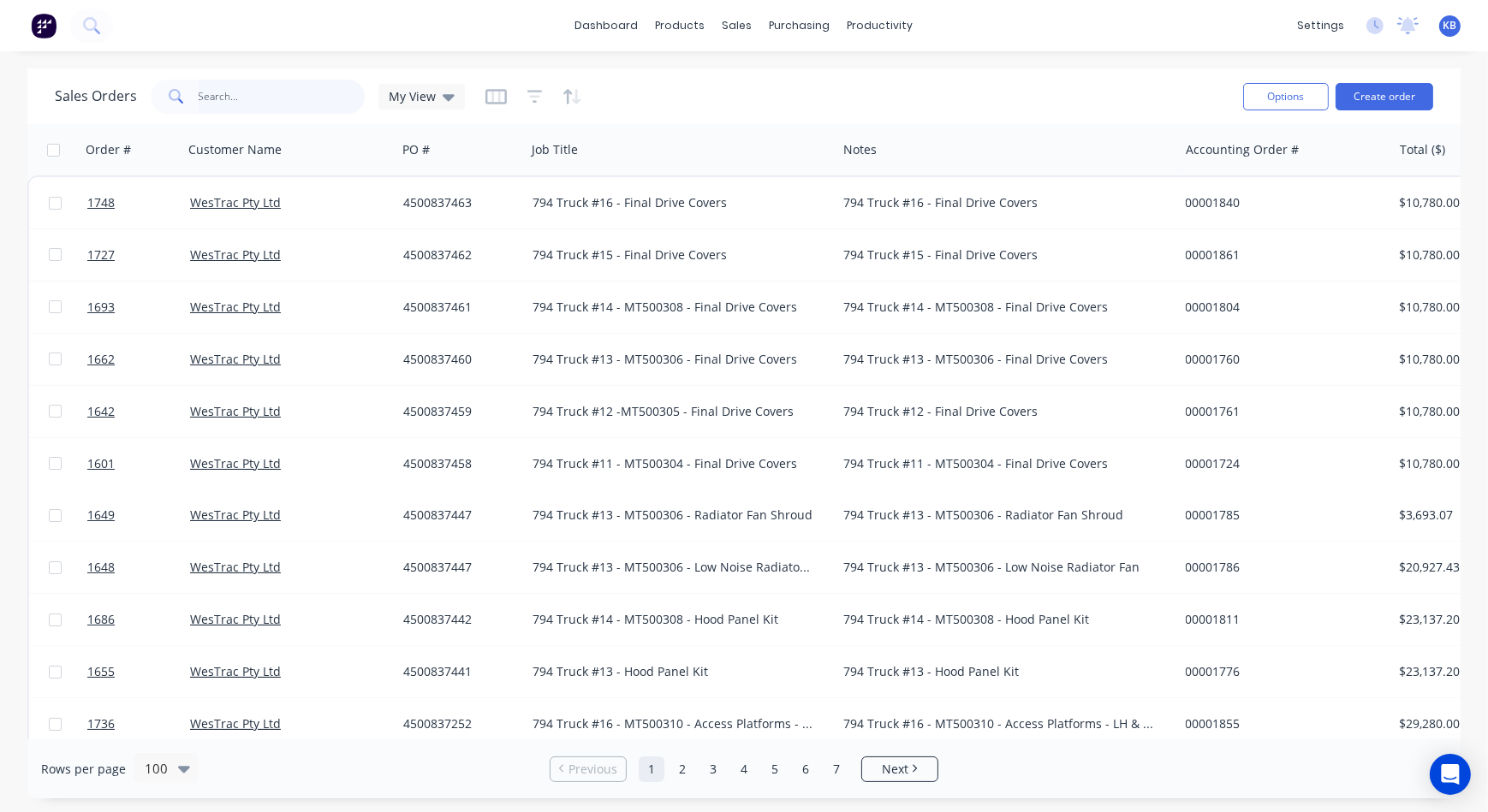
click at [340, 102] on input "text" at bounding box center [282, 96] width 167 height 34
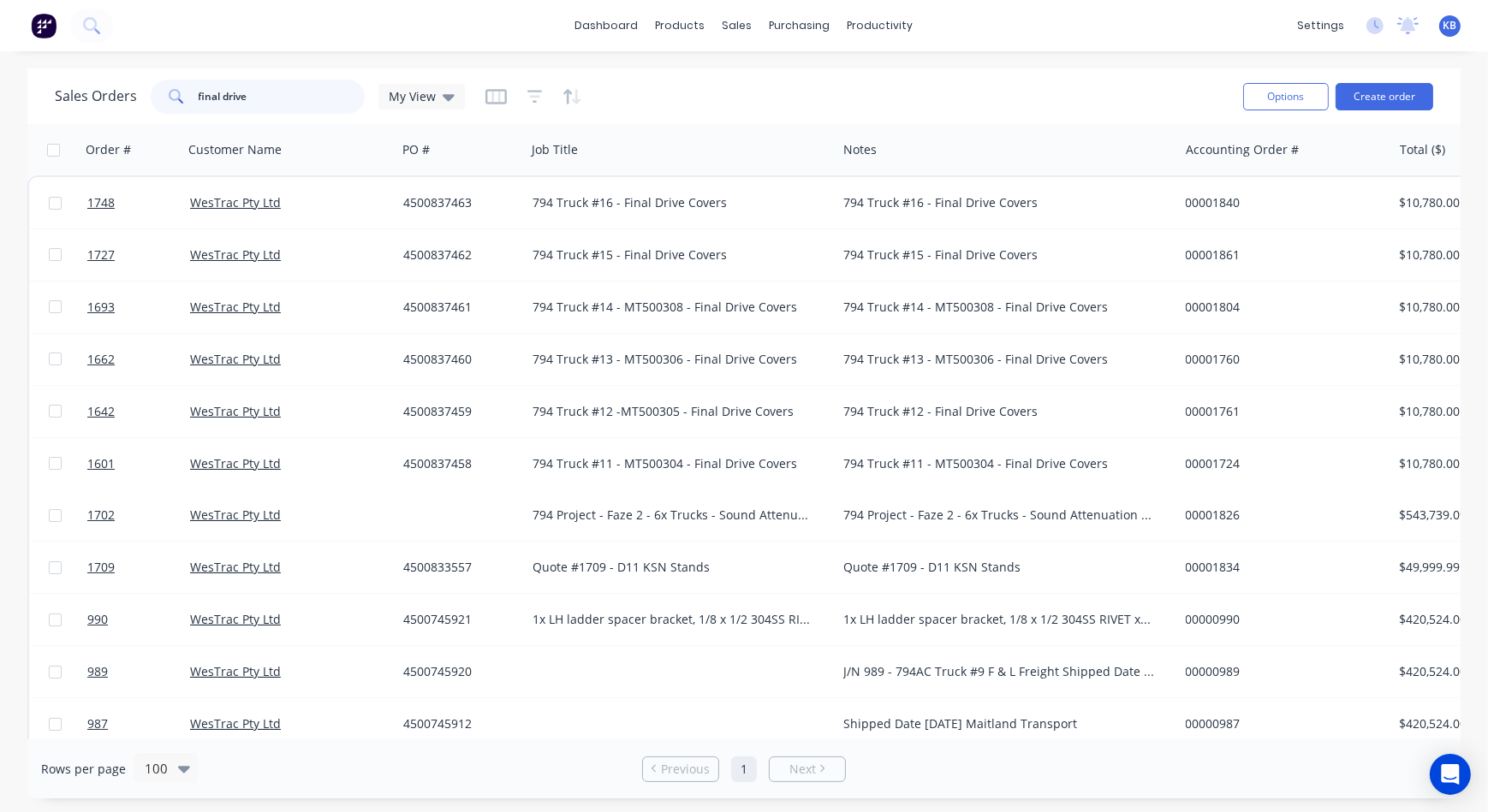
type input "final drive"
click at [443, 102] on icon at bounding box center [449, 96] width 12 height 18
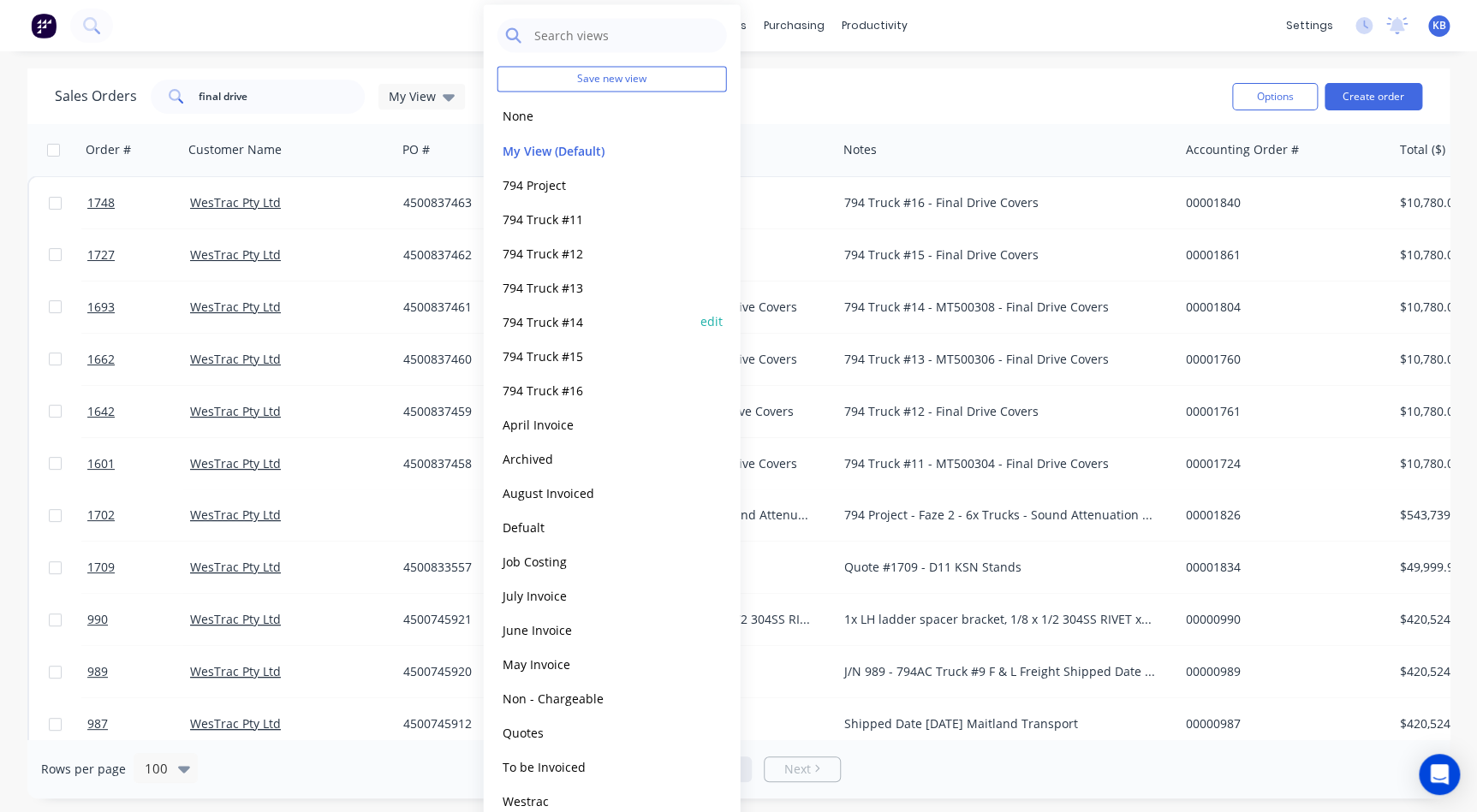
click at [542, 310] on div "794 Truck #14 edit" at bounding box center [612, 321] width 230 height 34
click at [543, 318] on button "794 Truck #14" at bounding box center [595, 321] width 195 height 19
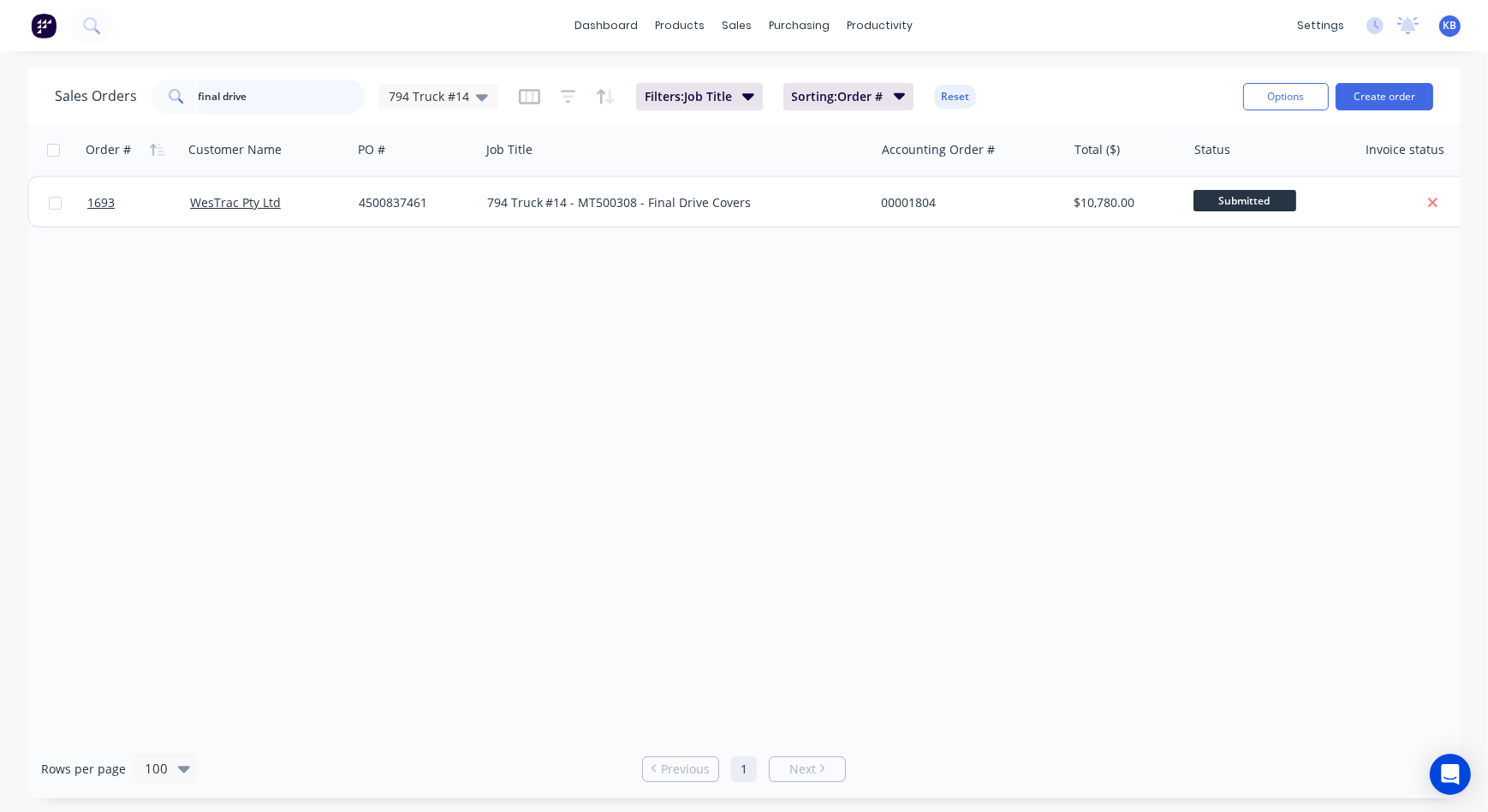
drag, startPoint x: 296, startPoint y: 107, endPoint x: 136, endPoint y: 94, distance: 160.5
click at [137, 94] on div "Sales Orders final drive 794 Truck #14" at bounding box center [277, 96] width 444 height 34
drag, startPoint x: 268, startPoint y: 98, endPoint x: 144, endPoint y: 86, distance: 124.6
click at [132, 85] on div "Sales Orders final drive 794 Truck #14" at bounding box center [277, 96] width 444 height 34
drag, startPoint x: 246, startPoint y: 94, endPoint x: 141, endPoint y: 94, distance: 105.0
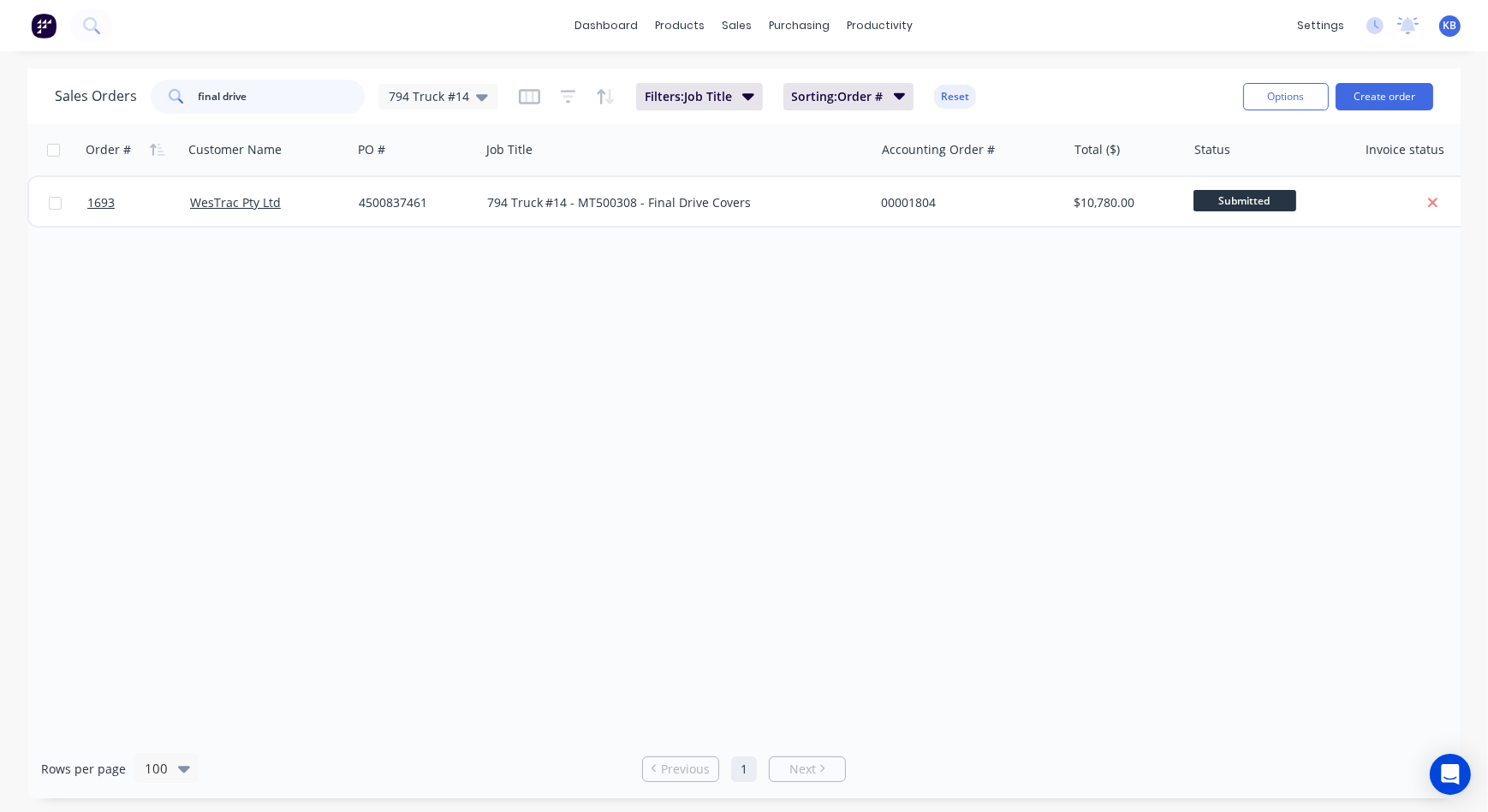
click at [144, 94] on div "Sales Orders final drive 794 Truck #14" at bounding box center [277, 96] width 444 height 34
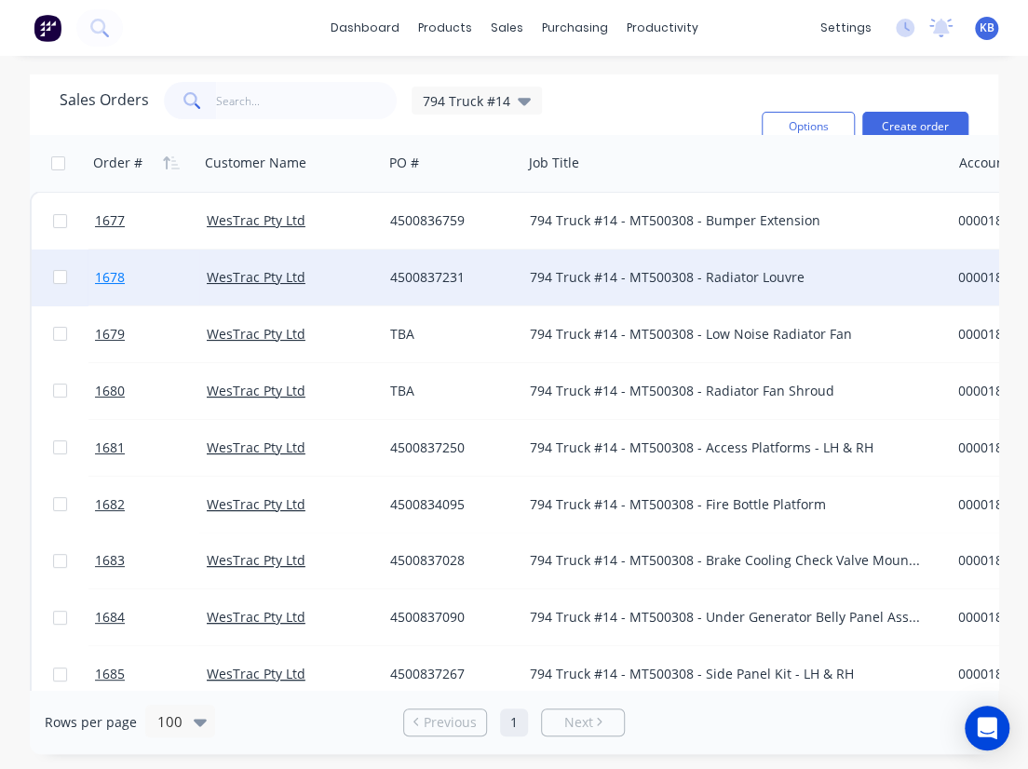
click at [117, 279] on span "1678" at bounding box center [110, 277] width 30 height 19
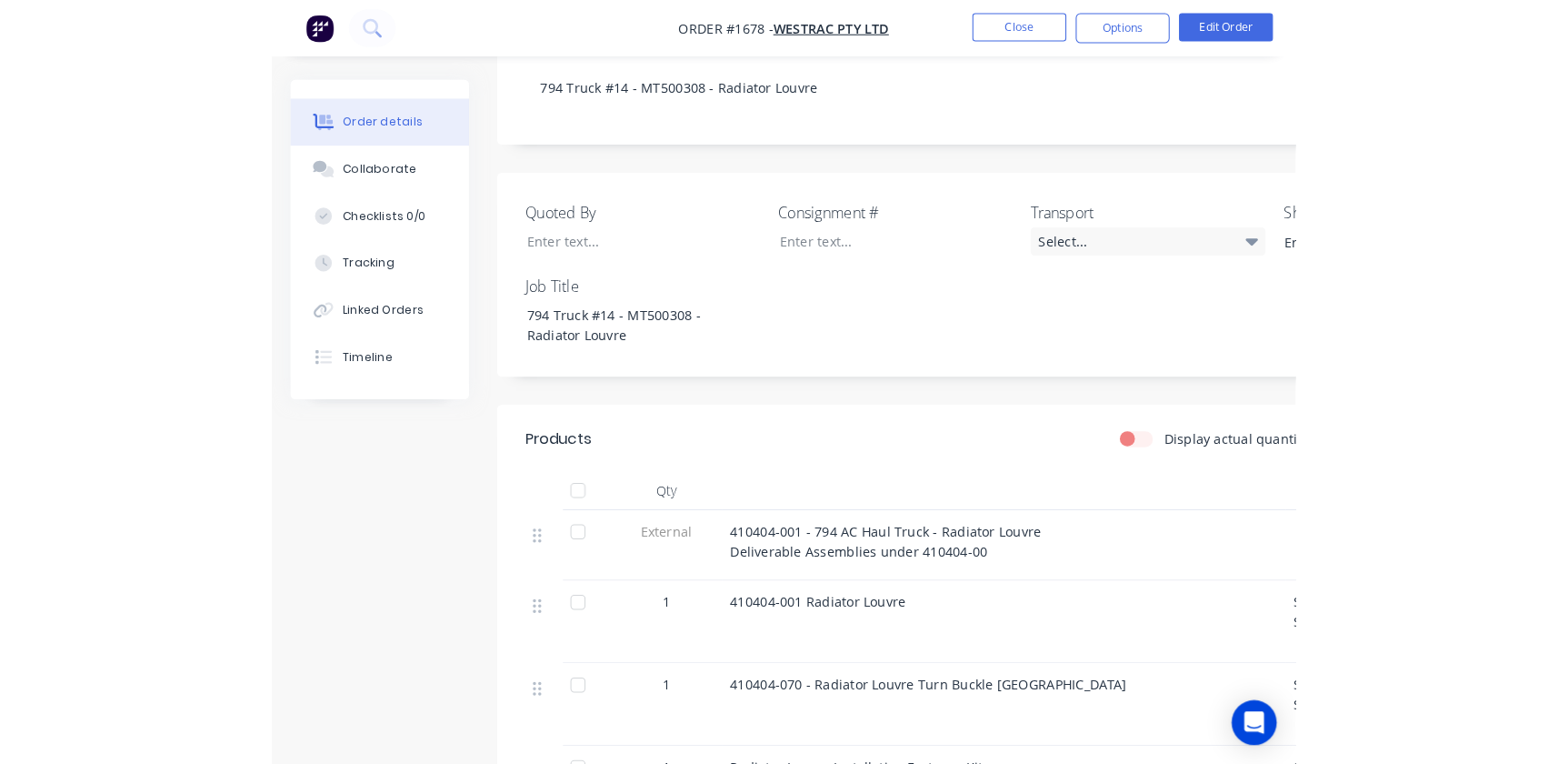
scroll to position [413, 0]
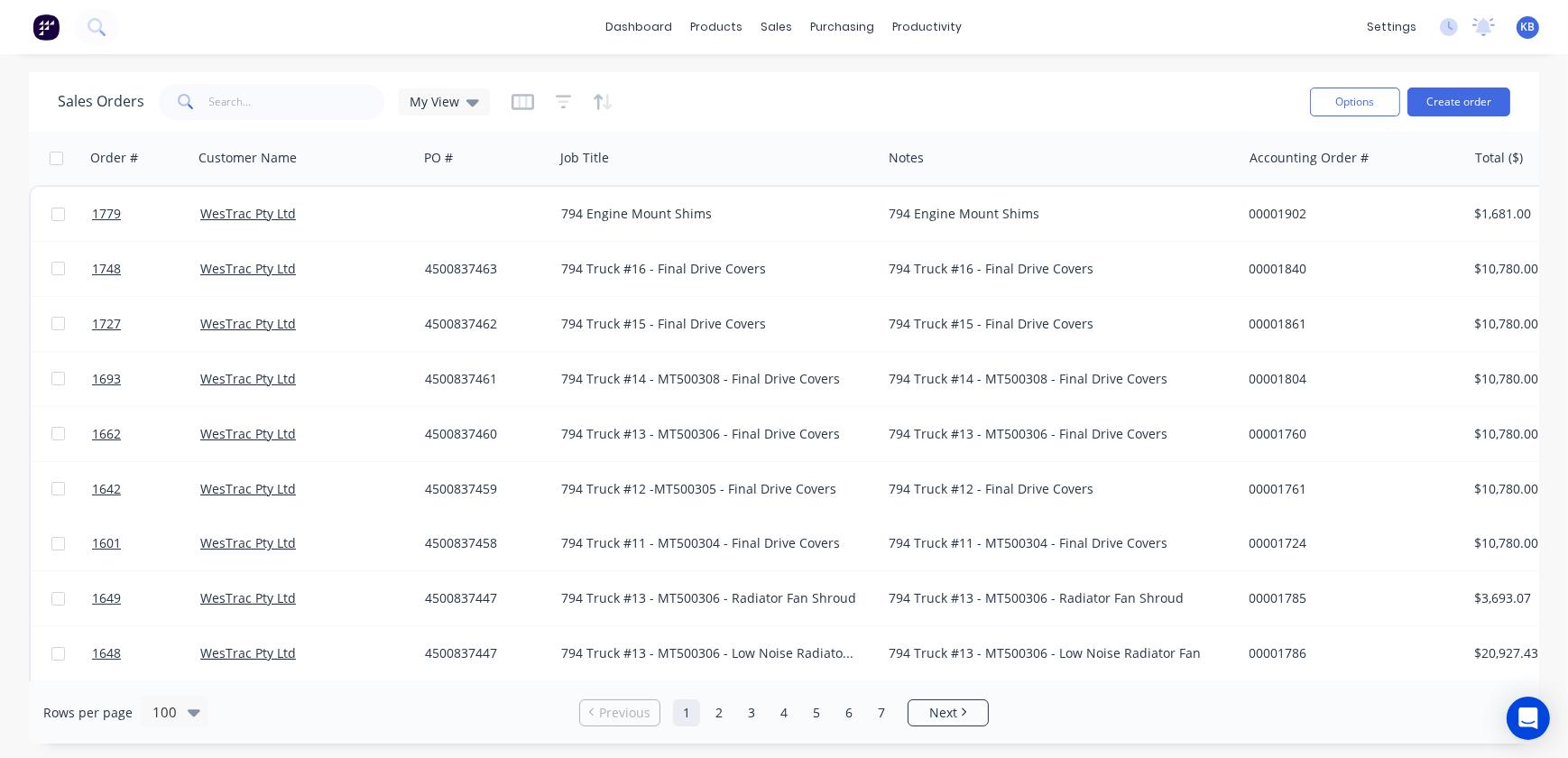
click at [453, 86] on div "Sales Orders My View" at bounding box center [274, 102] width 432 height 36
click at [450, 99] on span "My View" at bounding box center [434, 102] width 49 height 19
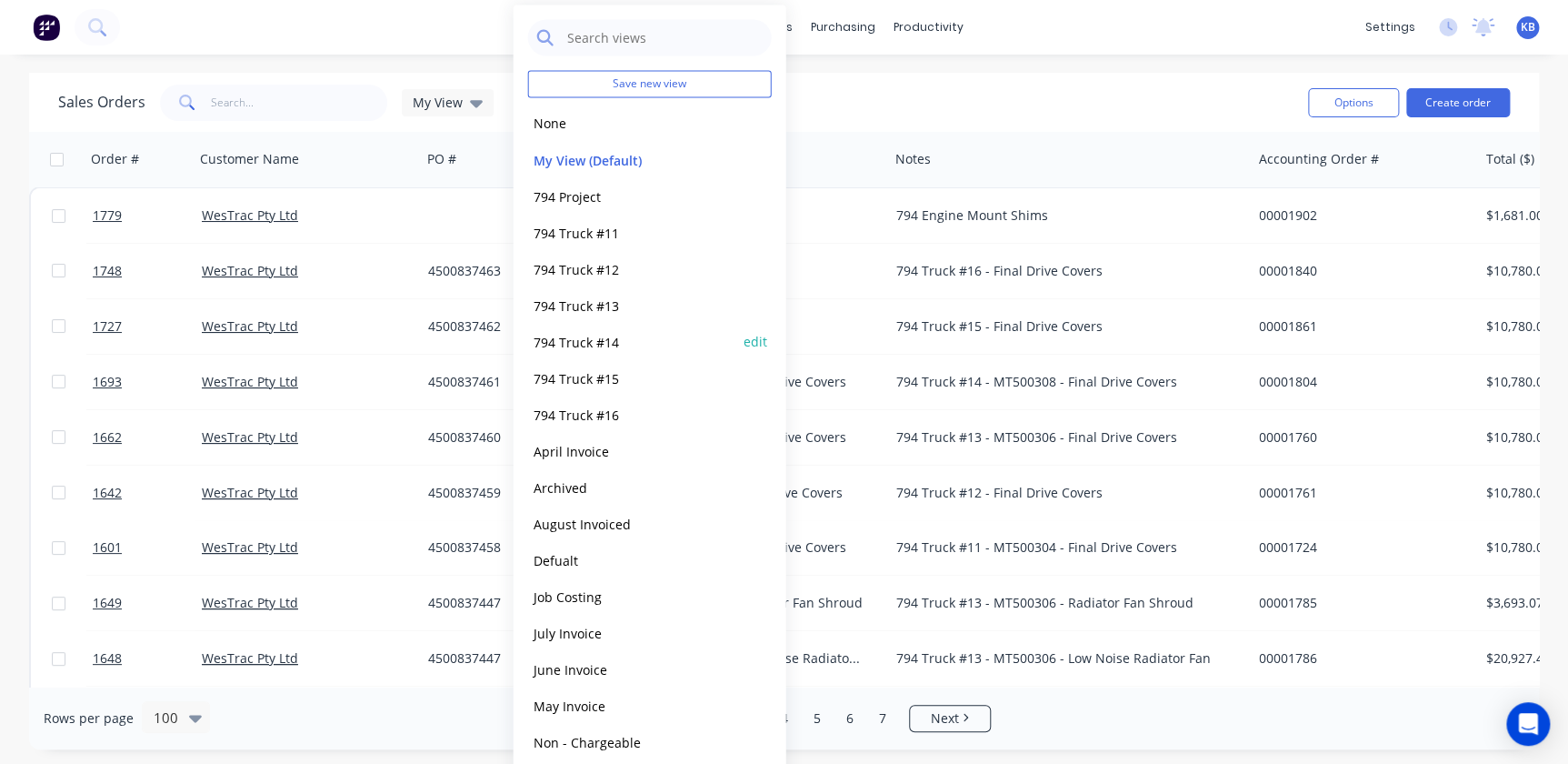
click at [580, 331] on button "794 Truck #14" at bounding box center [631, 341] width 207 height 20
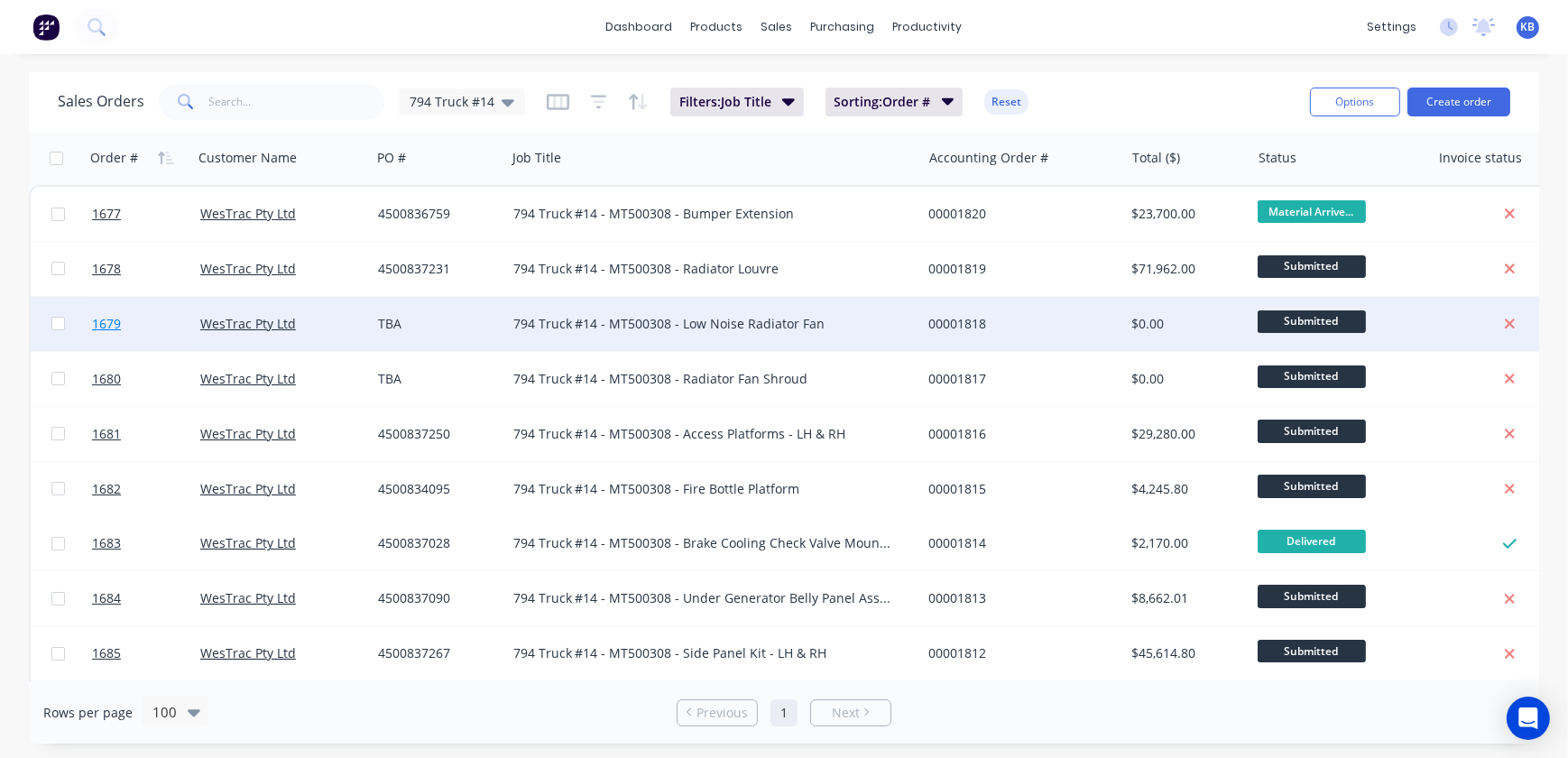
click at [107, 325] on span "1679" at bounding box center [107, 323] width 29 height 18
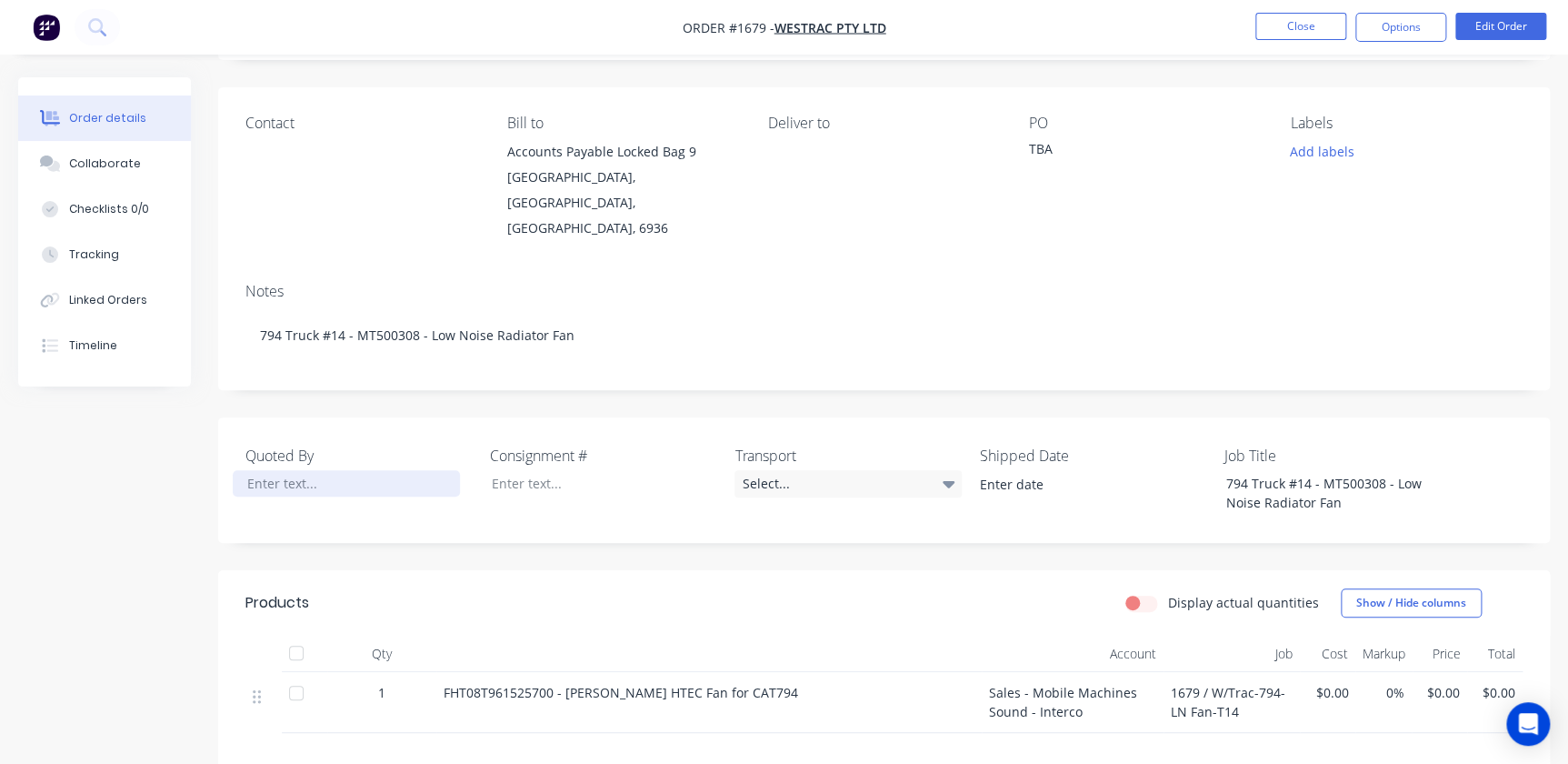
scroll to position [247, 0]
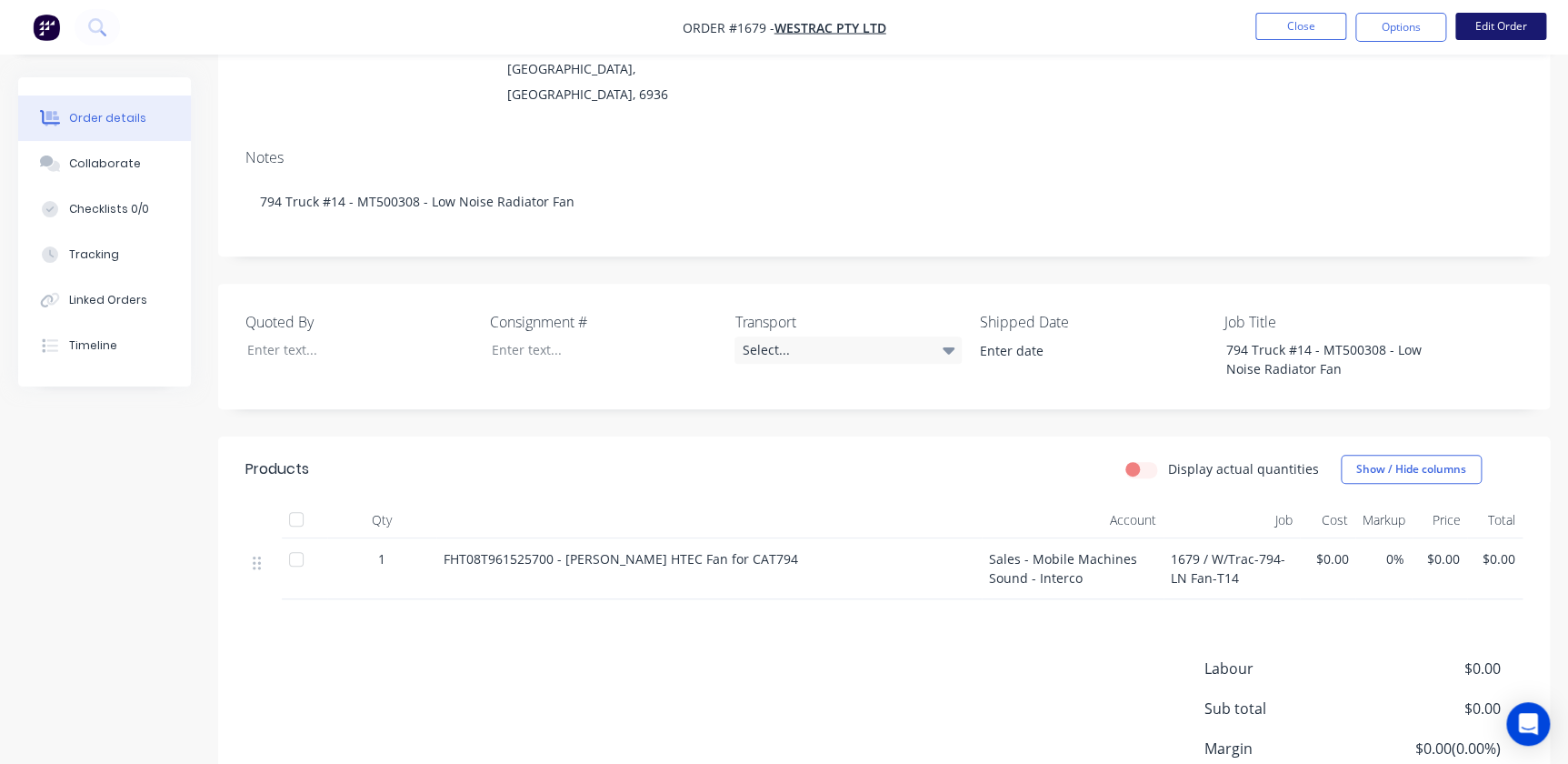
click at [1003, 20] on button "Edit Order" at bounding box center [1500, 26] width 91 height 27
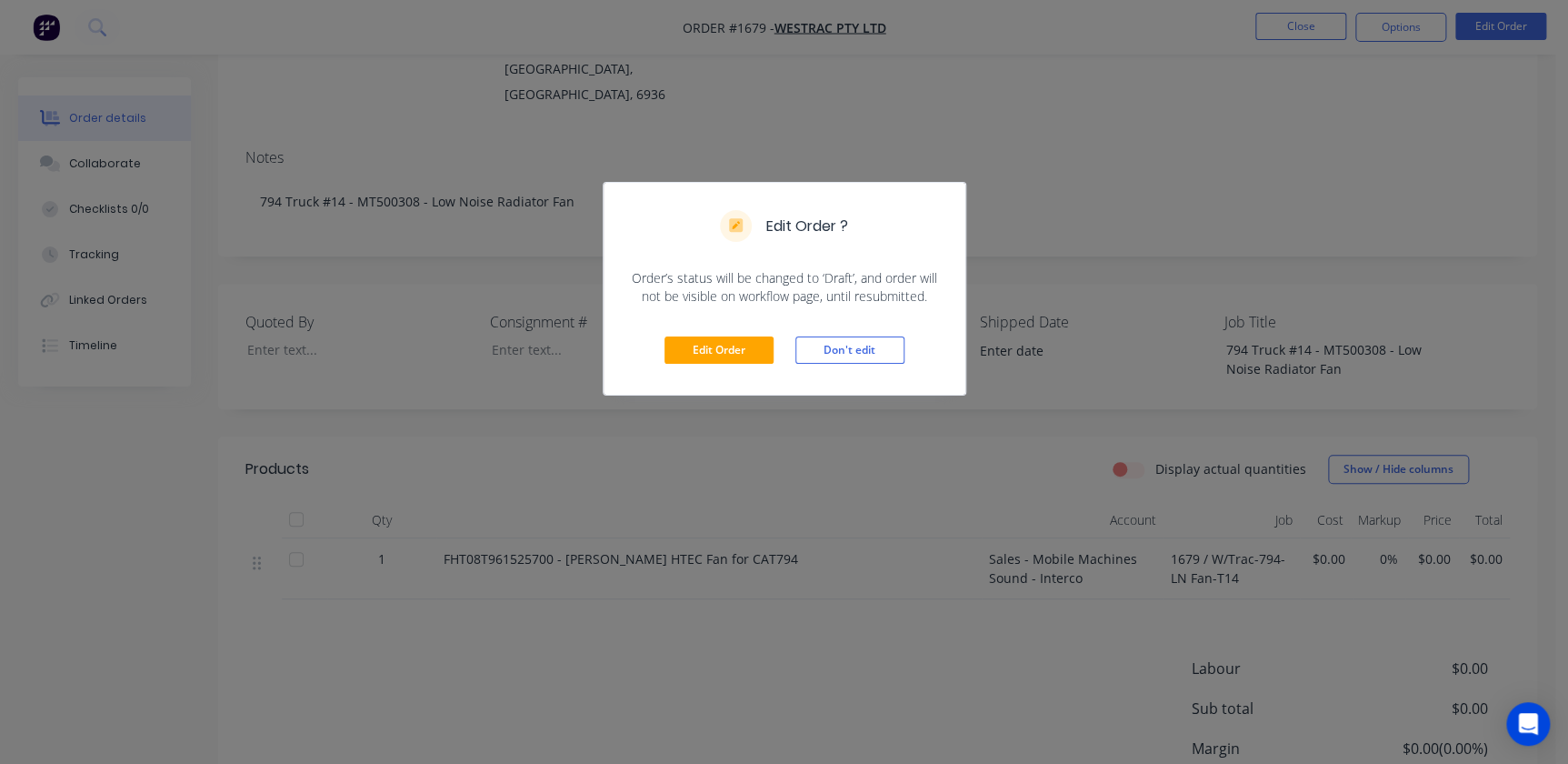
click at [776, 342] on div "Edit Order Don't edit" at bounding box center [784, 349] width 362 height 89
click at [751, 342] on button "Edit Order" at bounding box center [719, 350] width 109 height 27
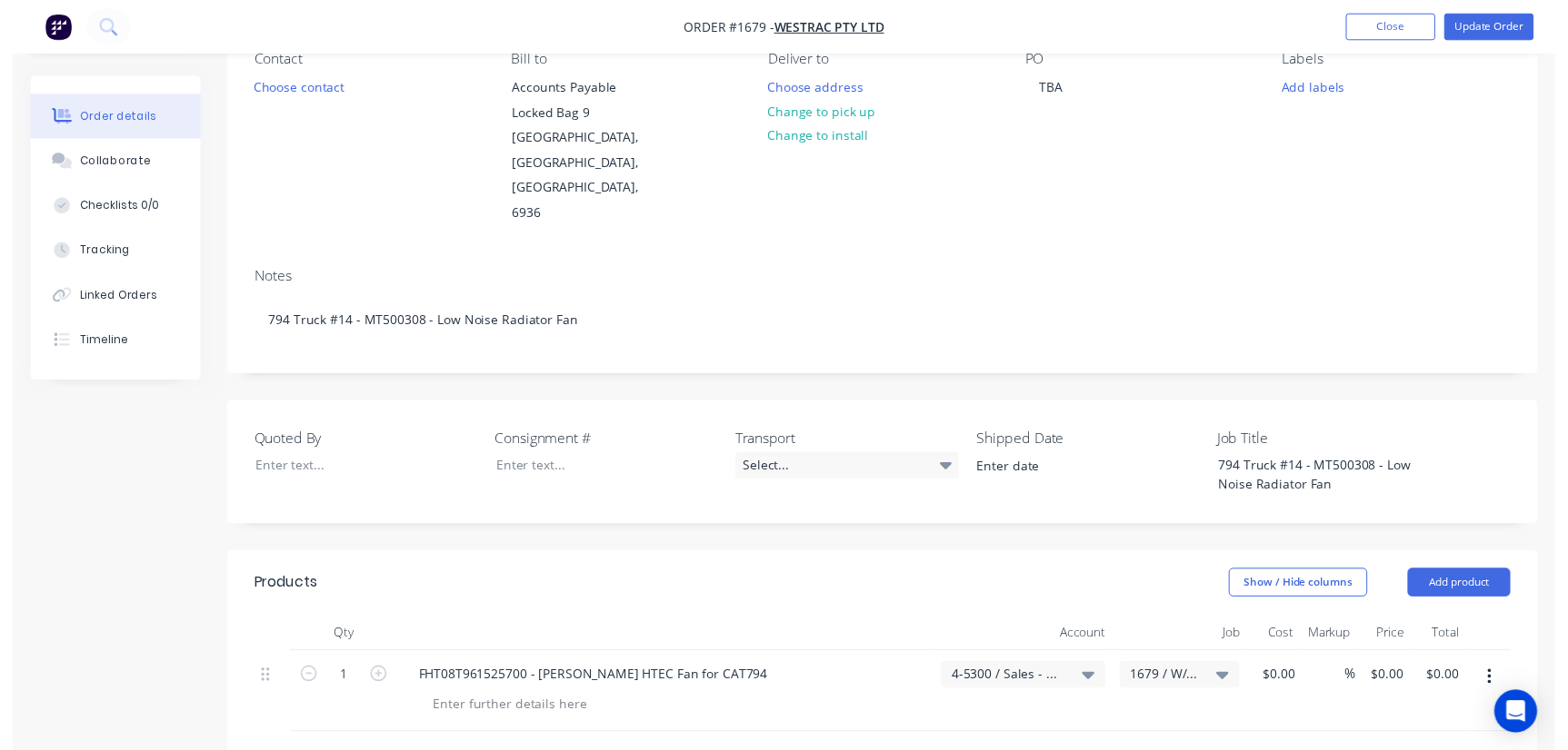
scroll to position [495, 0]
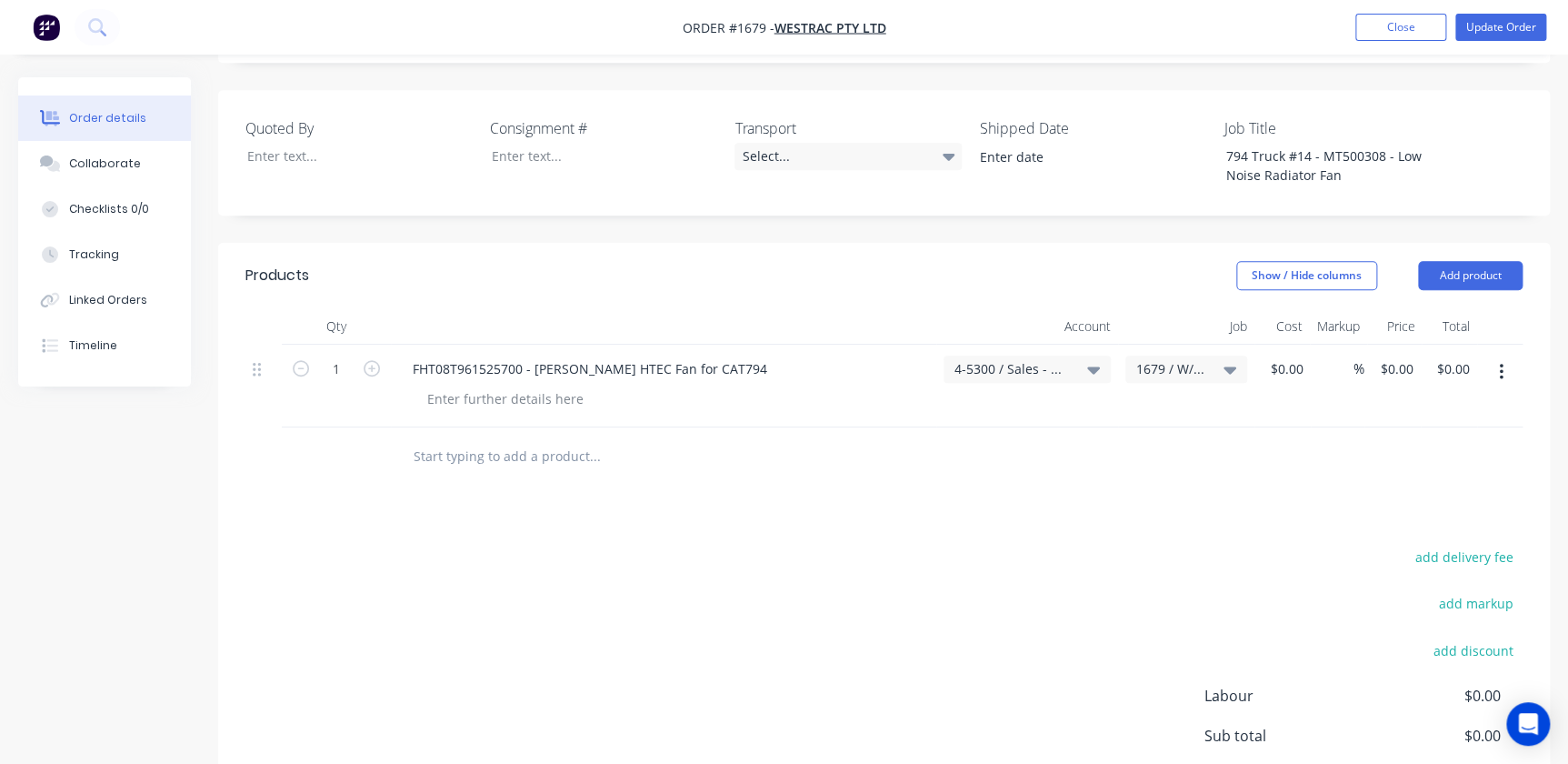
drag, startPoint x: 1475, startPoint y: 246, endPoint x: 1425, endPoint y: 259, distance: 51.7
click at [1003, 261] on button "Add product" at bounding box center [1469, 275] width 104 height 29
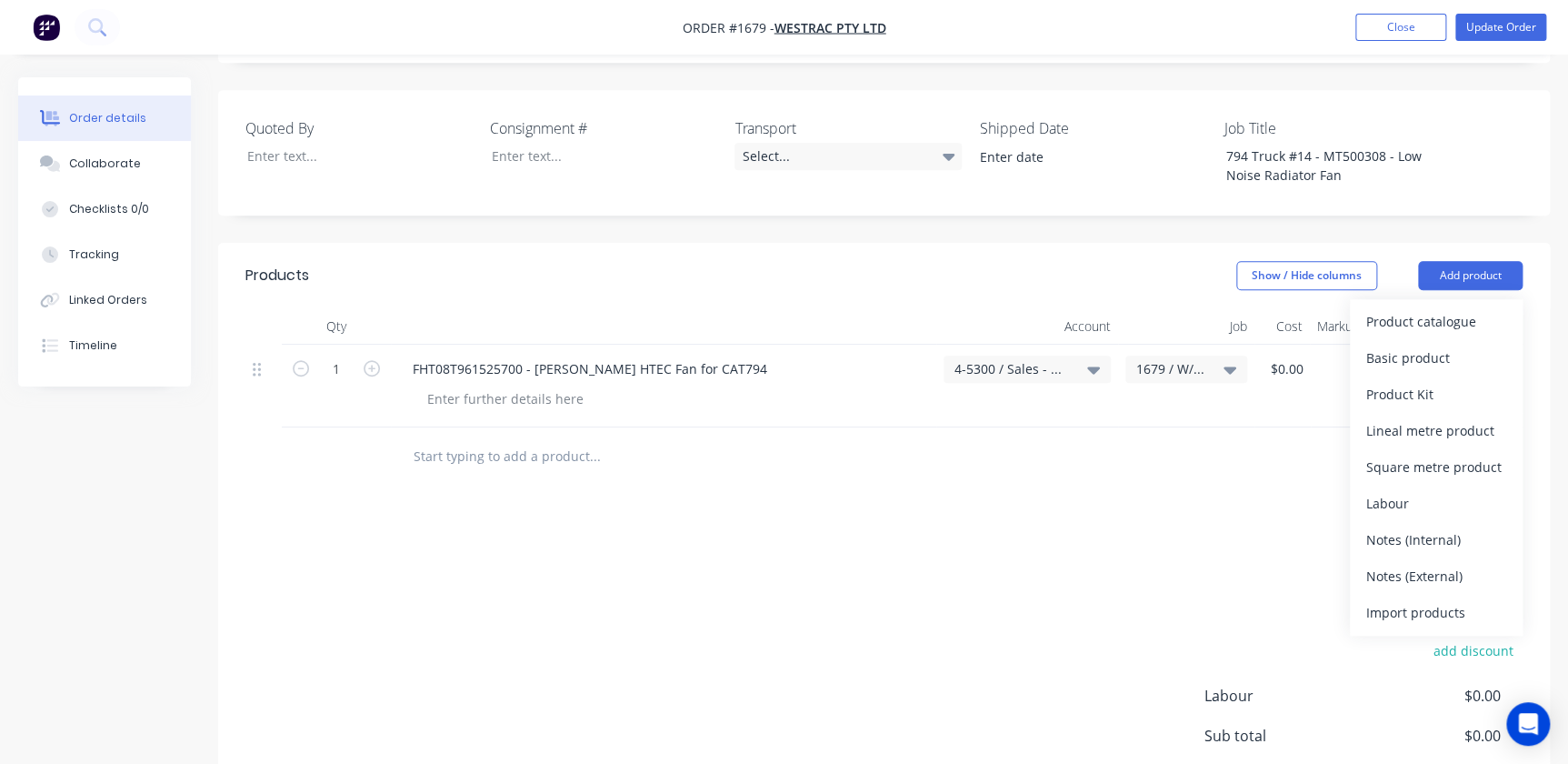
drag, startPoint x: 1410, startPoint y: 545, endPoint x: 1360, endPoint y: 544, distance: 50.0
click at [1003, 563] on div "Notes (External)" at bounding box center [1435, 576] width 140 height 26
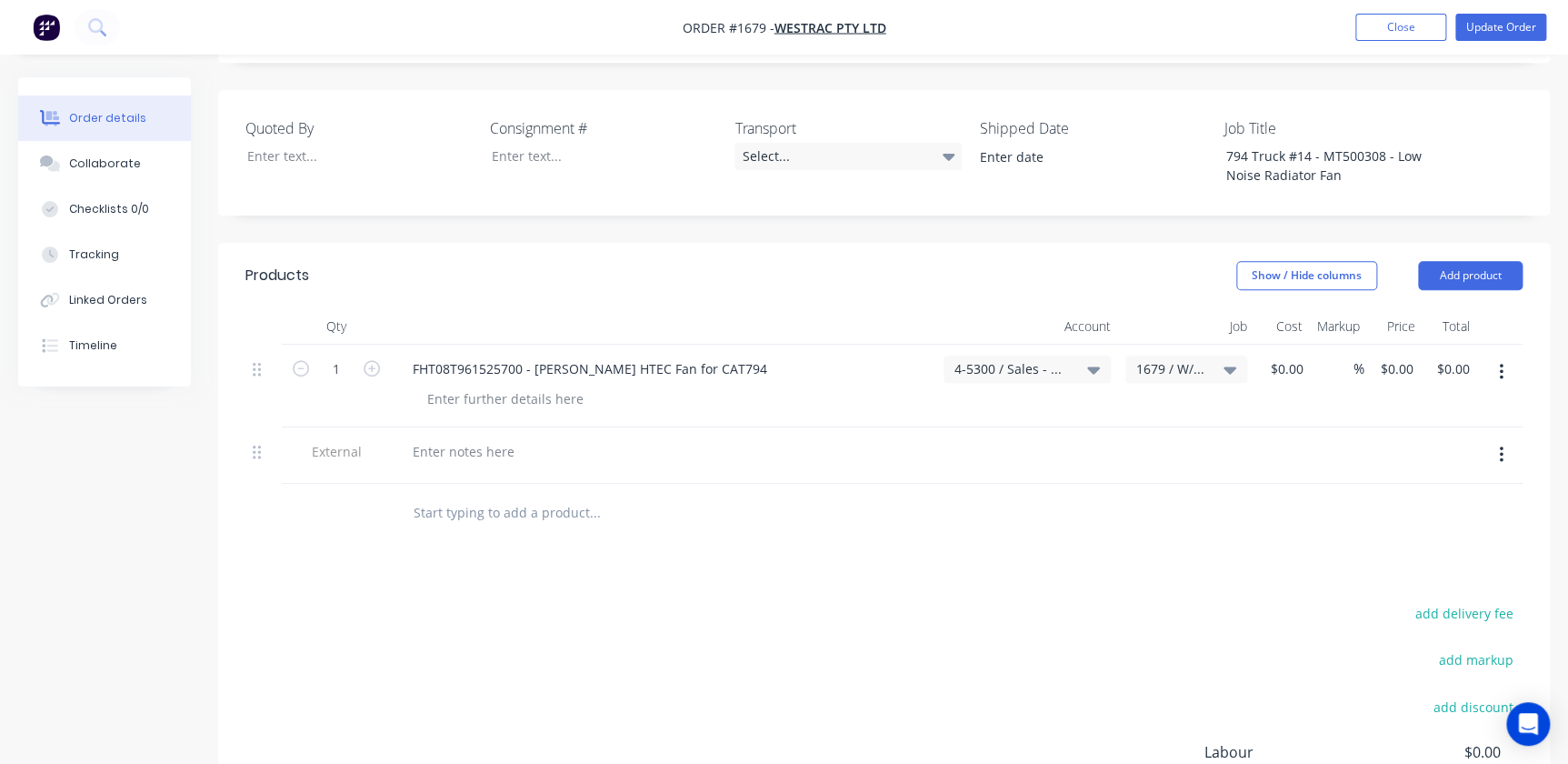
click at [483, 427] on div at bounding box center [663, 456] width 545 height 57
click at [440, 438] on div at bounding box center [463, 451] width 131 height 26
paste div
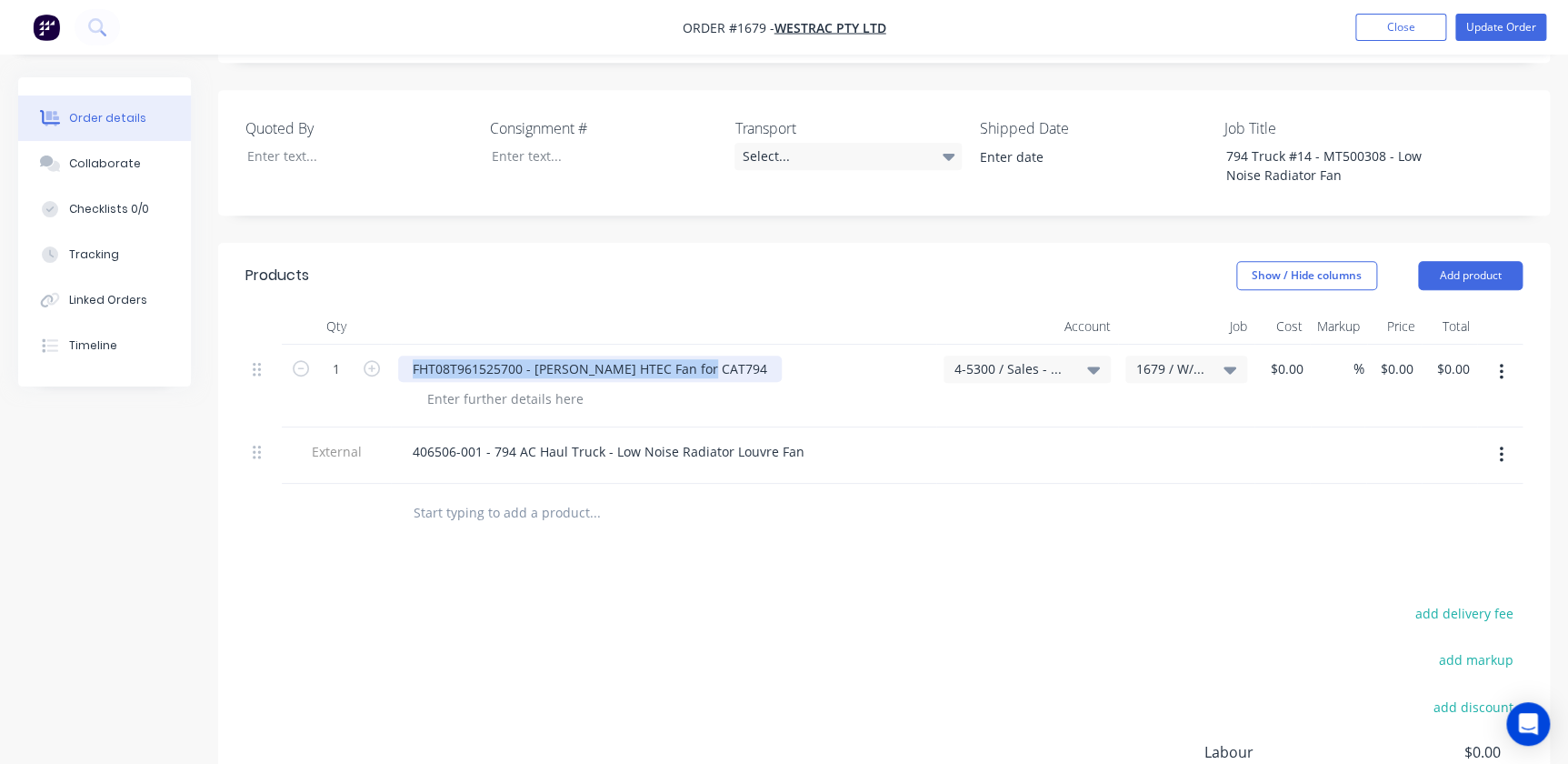
drag, startPoint x: 704, startPoint y: 333, endPoint x: 300, endPoint y: 345, distance: 404.2
click at [307, 344] on div "1 FHT08T961525700 - Horton HTEC Fan for CAT794 4-5300 / Sales - Mobile Machines…" at bounding box center [884, 385] width 1277 height 83
paste div
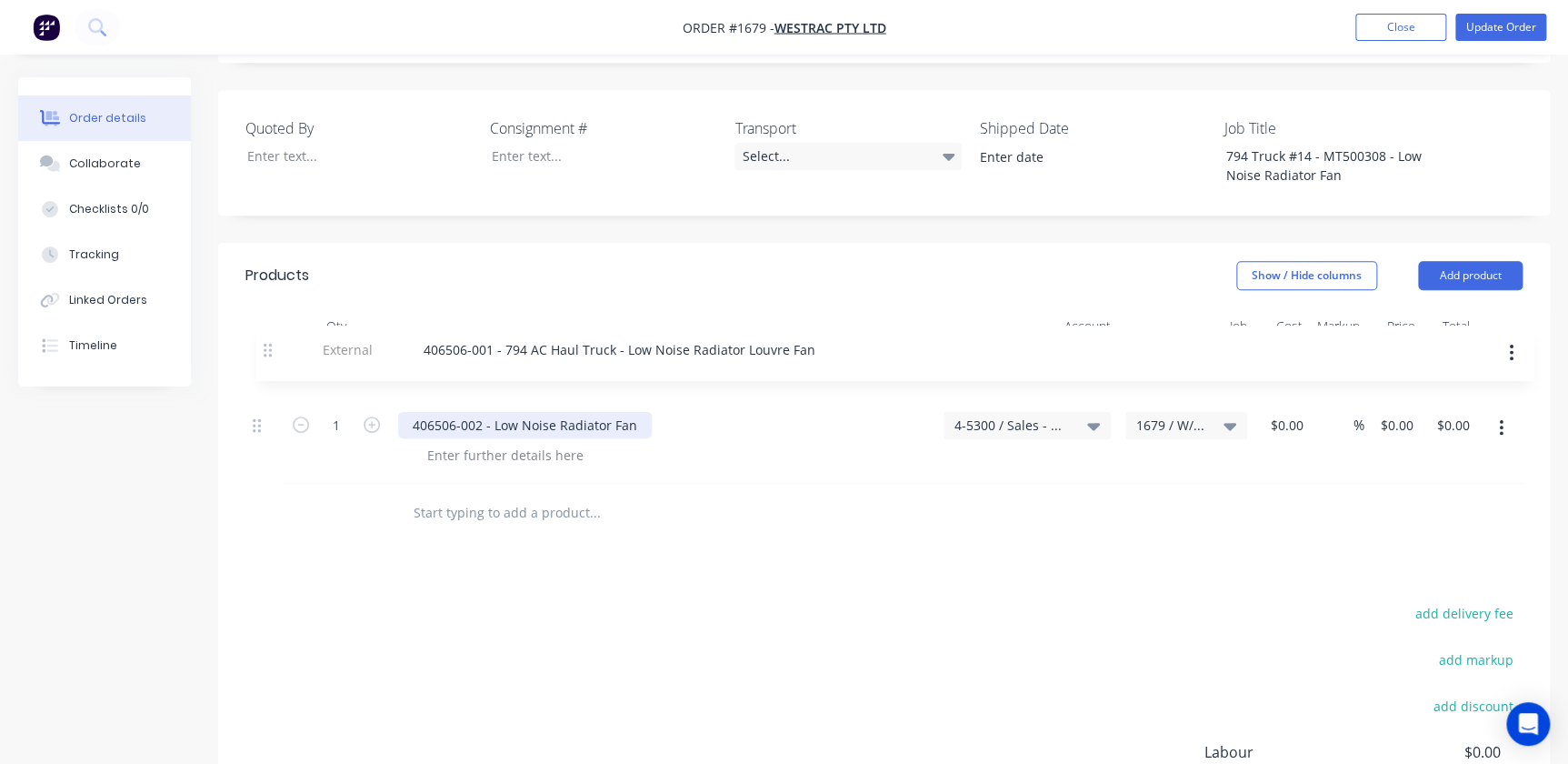
drag, startPoint x: 253, startPoint y: 426, endPoint x: 264, endPoint y: 346, distance: 80.8
click at [264, 346] on div "1 406506-002 - Low Noise Radiator Fan 4-5300 / Sales - Mobile Machines Sound - …" at bounding box center [884, 414] width 1277 height 140
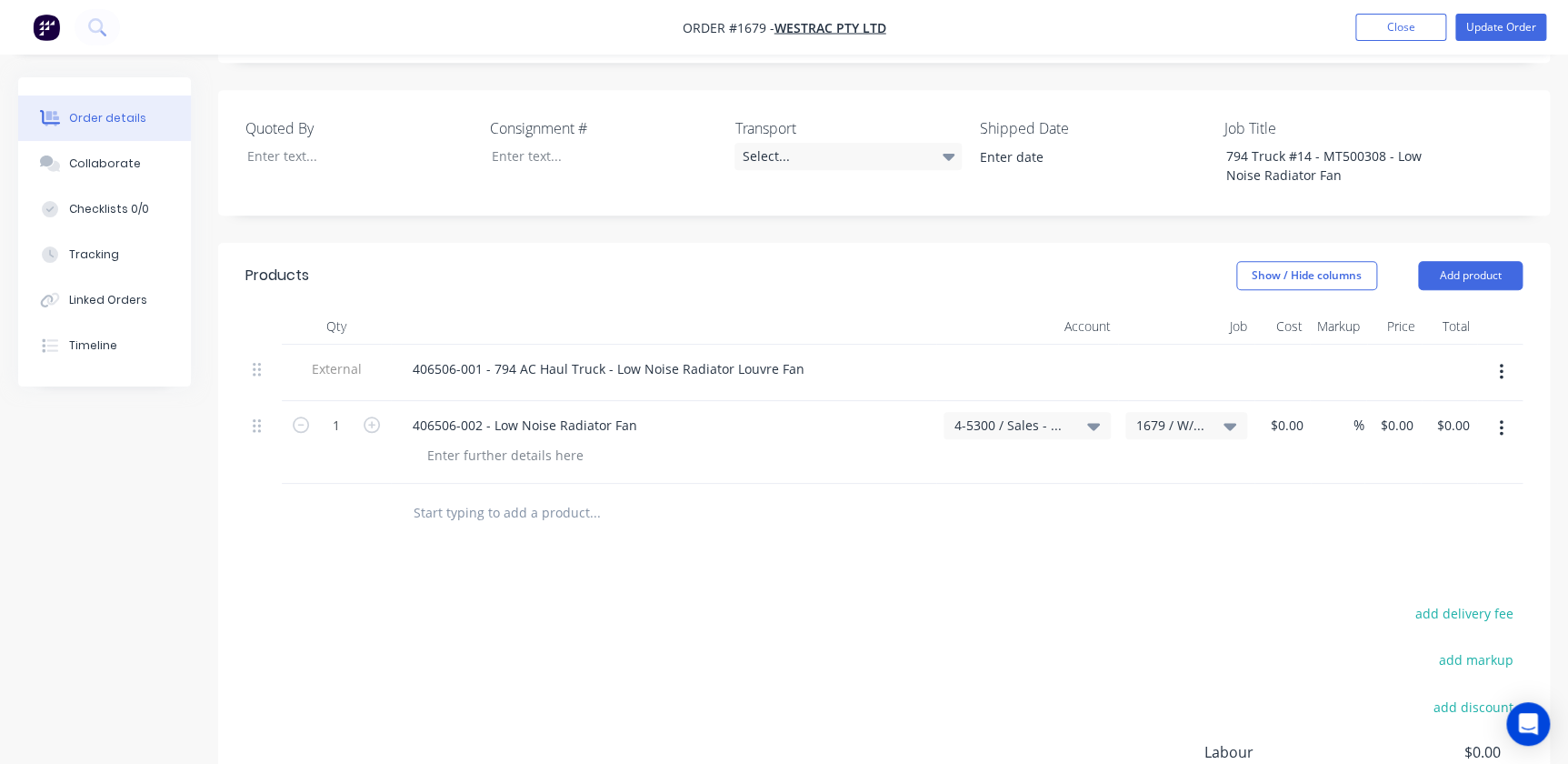
click at [1003, 416] on span "1679 / W/Trac-794-LN Fan-T14" at bounding box center [1170, 425] width 69 height 20
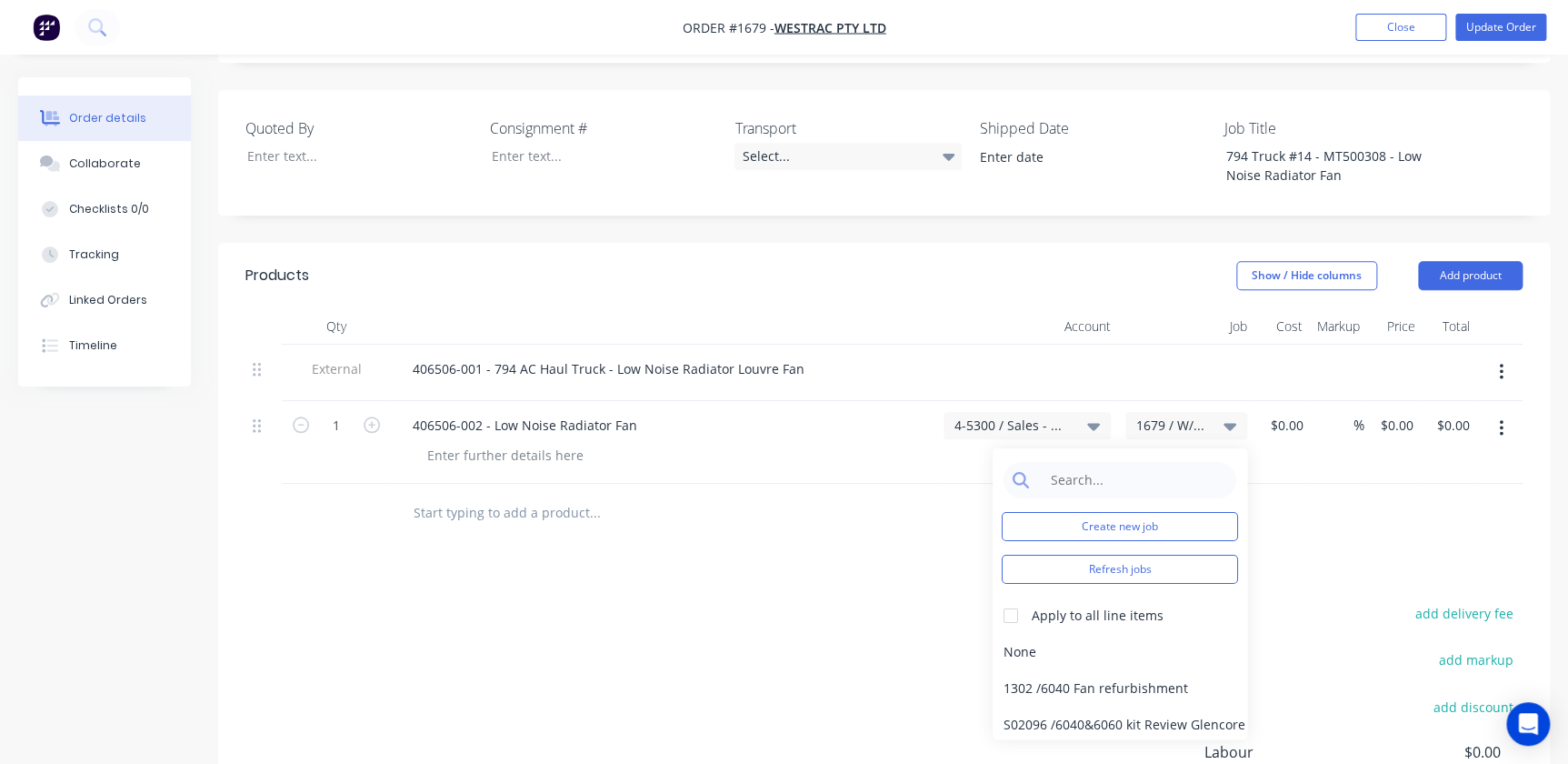
drag, startPoint x: 1313, startPoint y: 378, endPoint x: 1300, endPoint y: 387, distance: 15.8
click at [1003, 401] on div "%" at bounding box center [1337, 442] width 54 height 83
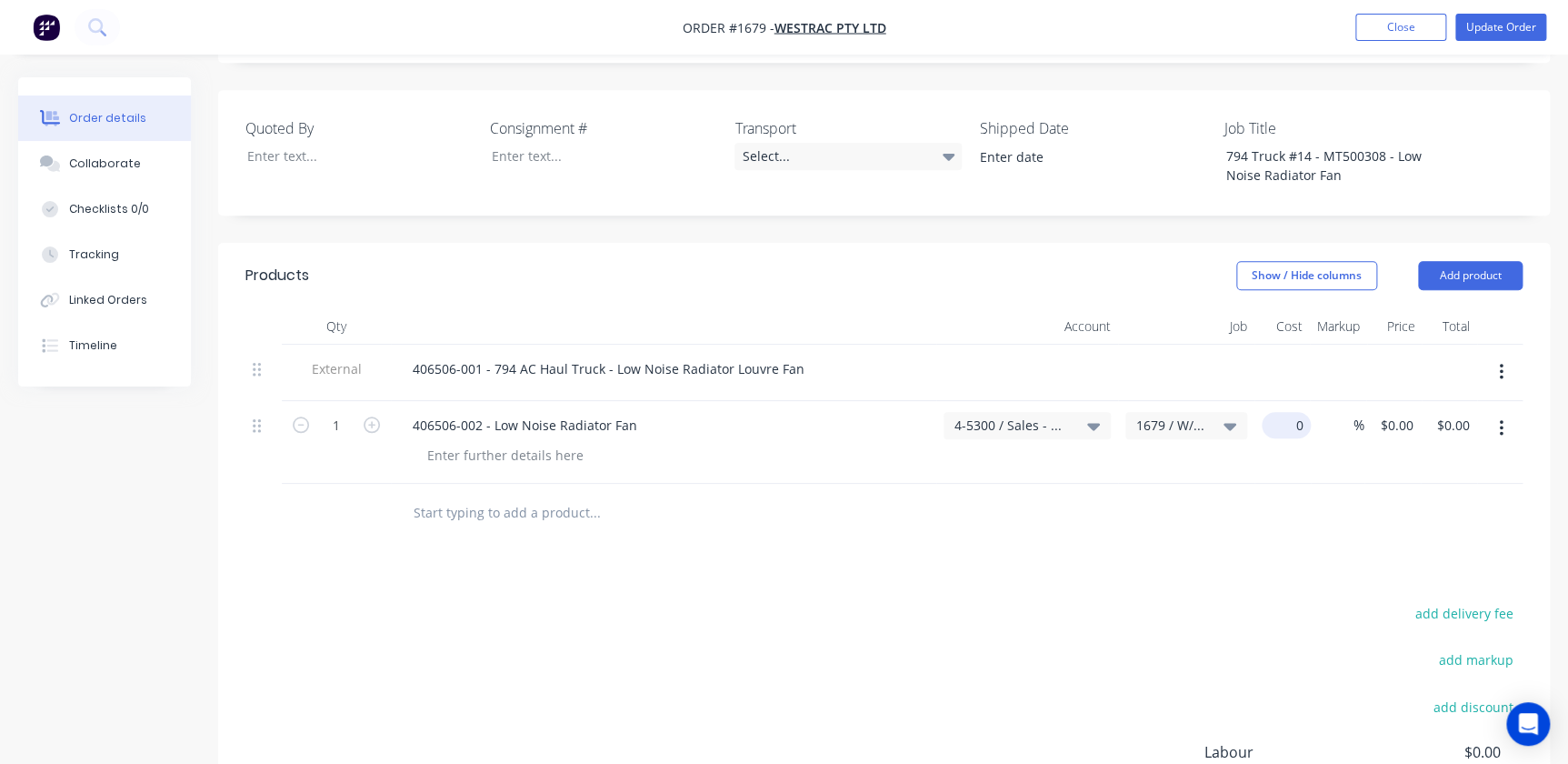
click at [1003, 412] on input "0" at bounding box center [1289, 424] width 42 height 26
type input "$0.00"
click at [1003, 412] on input "0" at bounding box center [1399, 424] width 42 height 26
type input "$20,927.43"
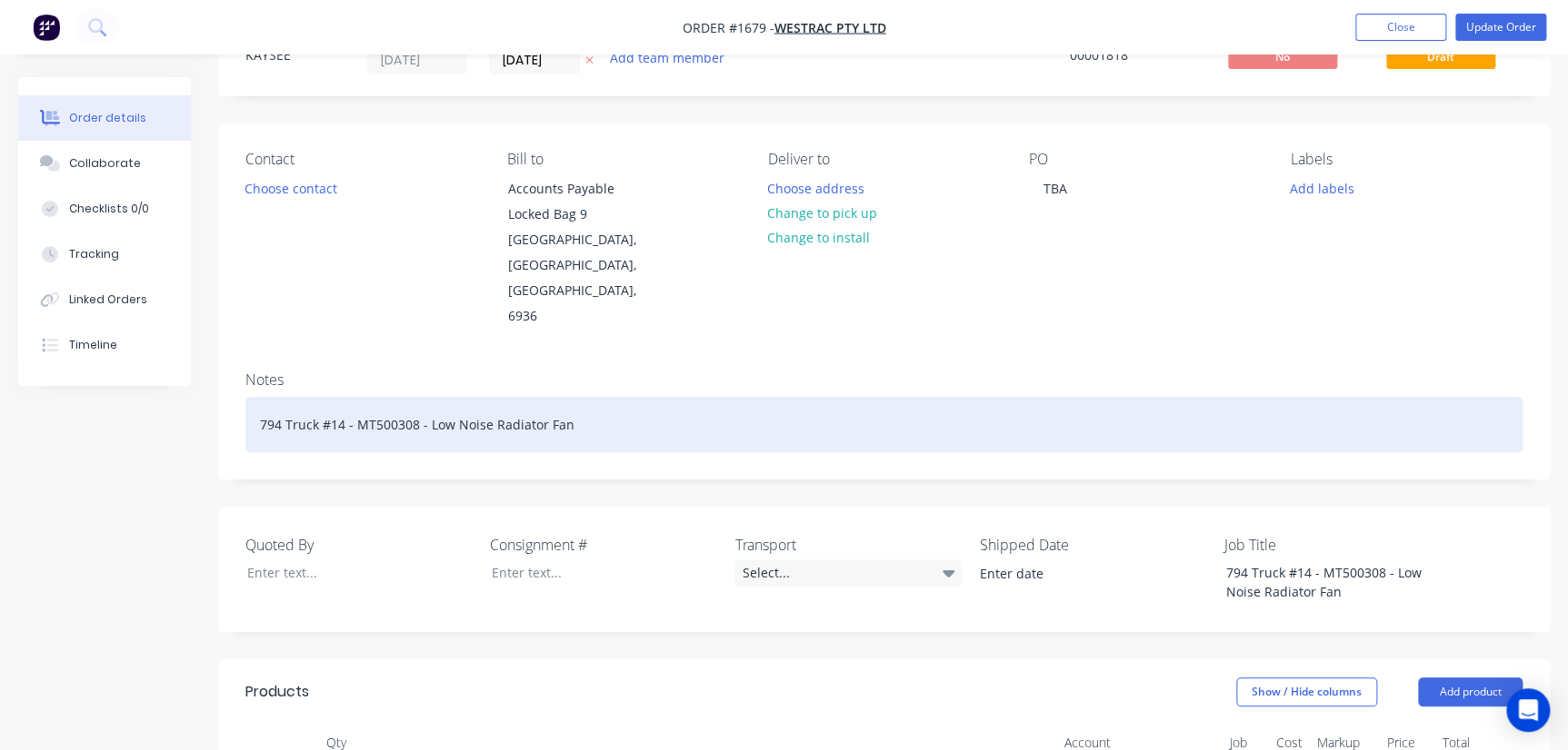
scroll to position [0, 0]
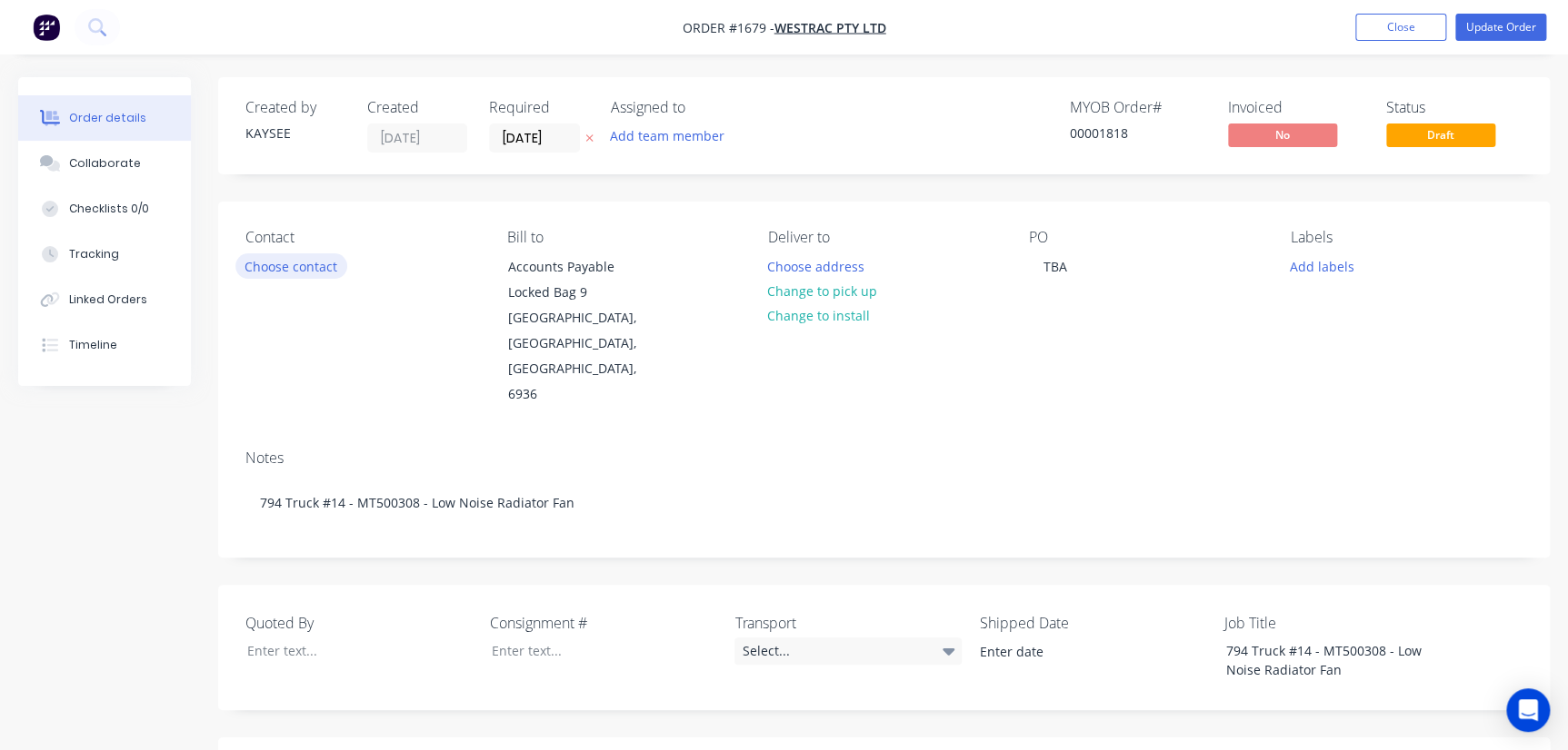
type input "$20,927.43"
click at [324, 272] on button "Choose contact" at bounding box center [291, 265] width 112 height 24
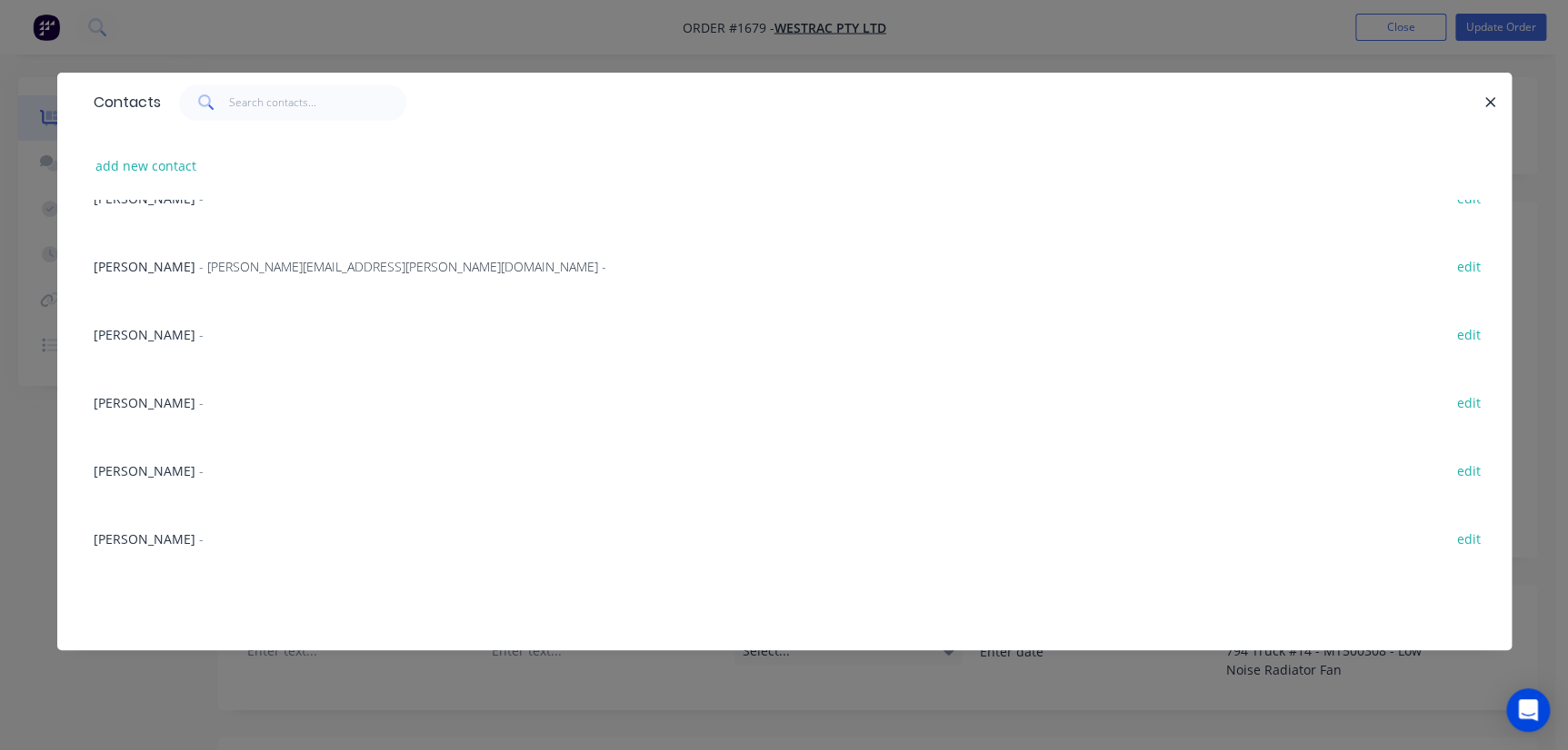
scroll to position [495, 0]
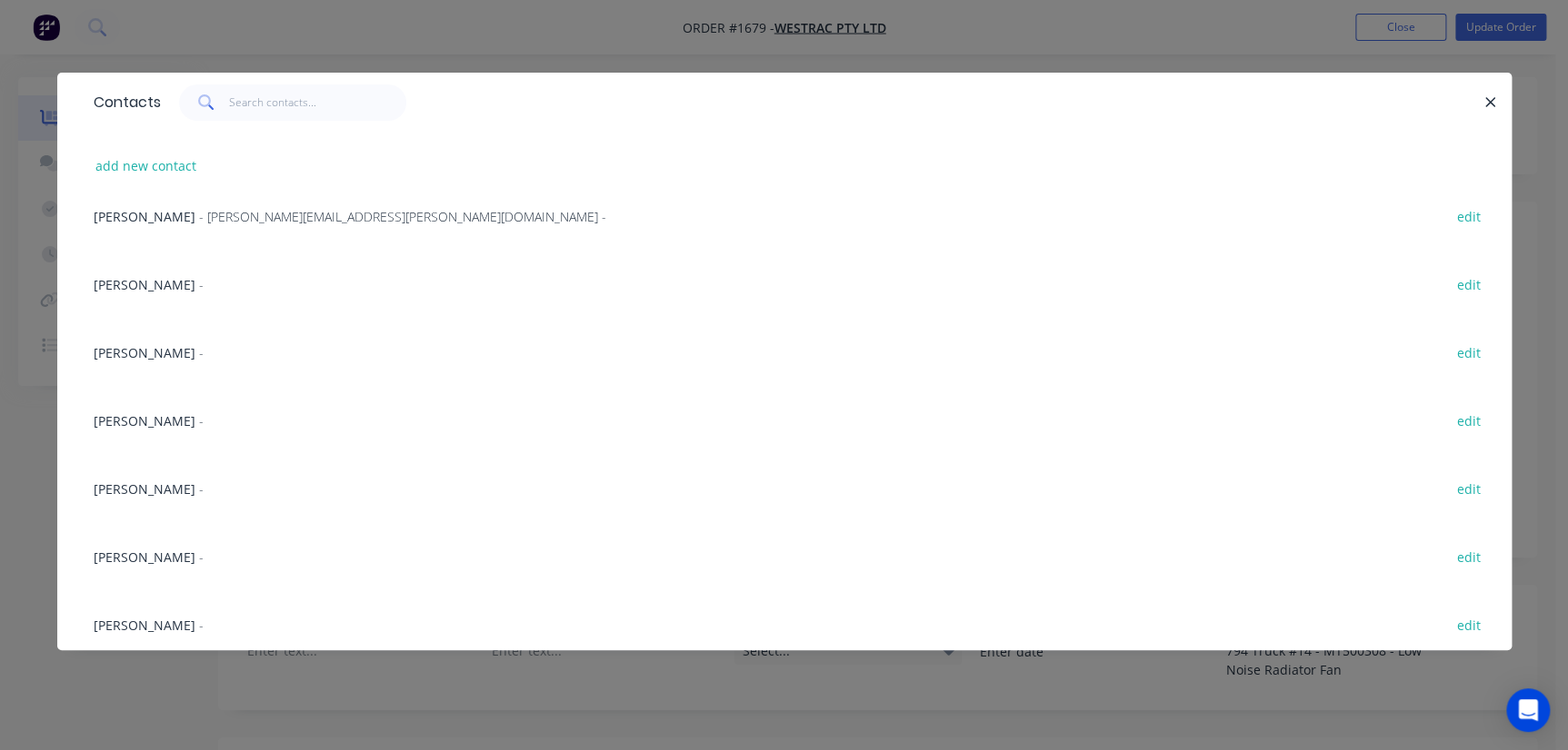
click at [164, 564] on span "[PERSON_NAME]" at bounding box center [144, 558] width 101 height 18
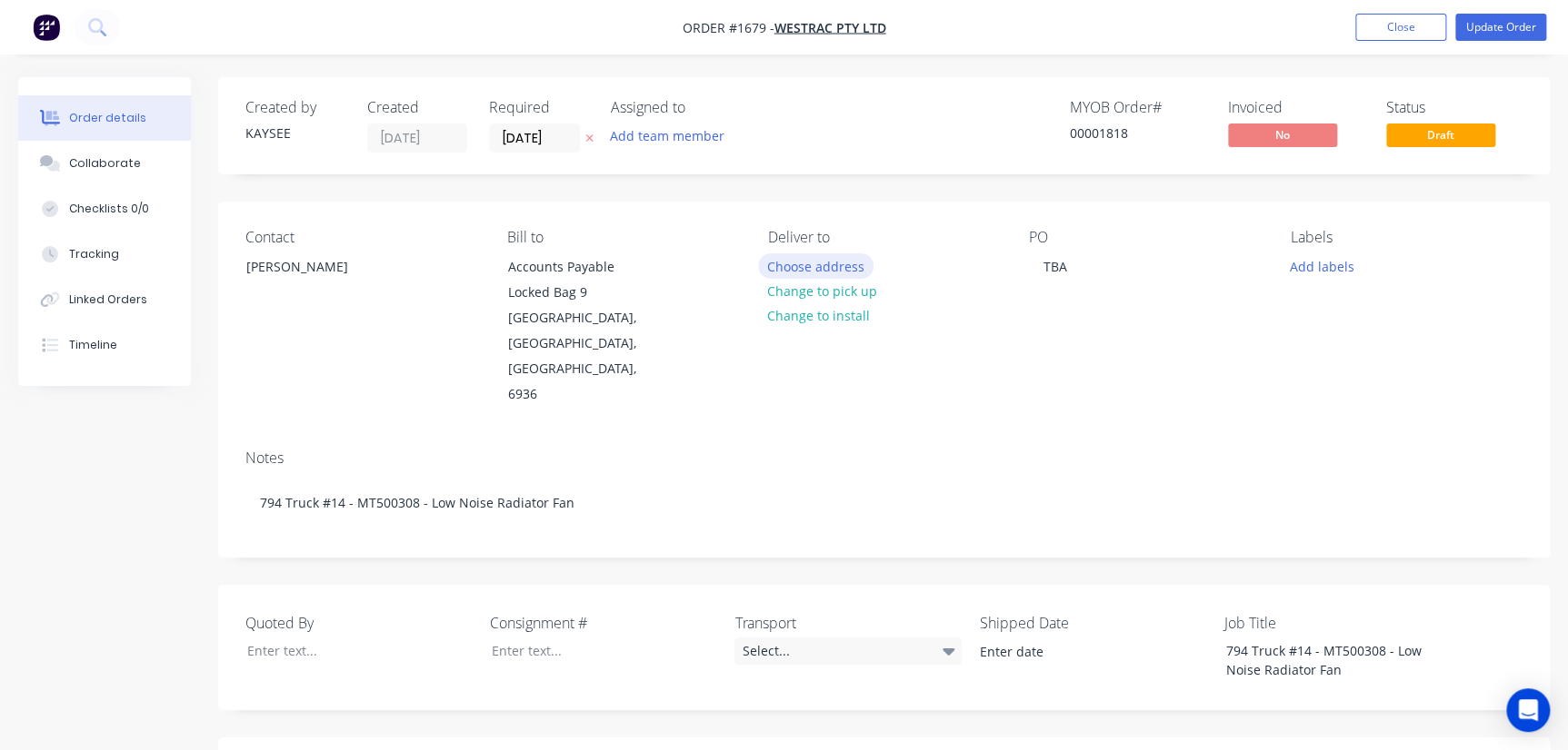
click at [790, 258] on button "Choose address" at bounding box center [816, 265] width 116 height 24
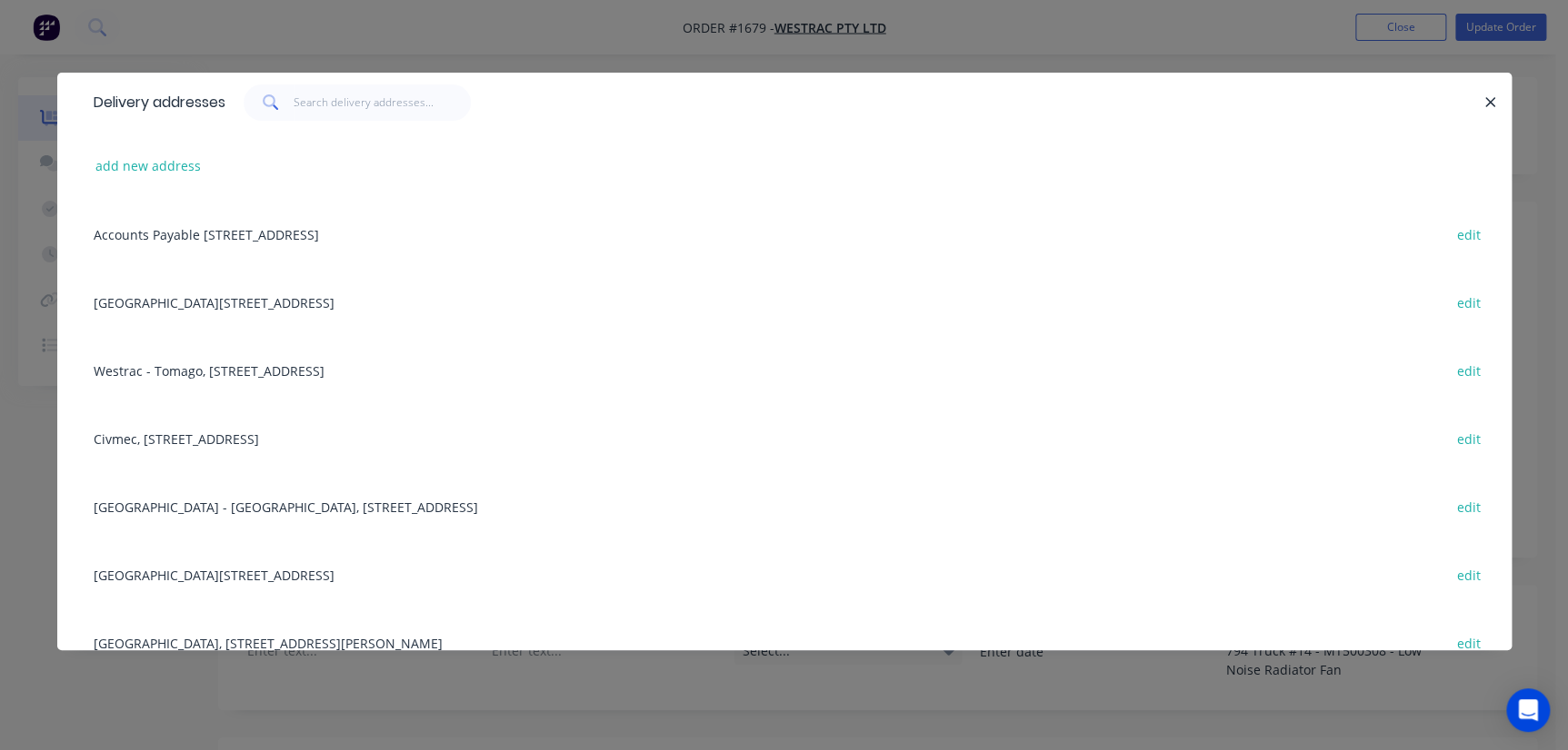
click at [300, 569] on div "Building L, 1 Westrac Drive, Tomago, New South Wales, Australia, 2322 edit" at bounding box center [784, 574] width 1400 height 68
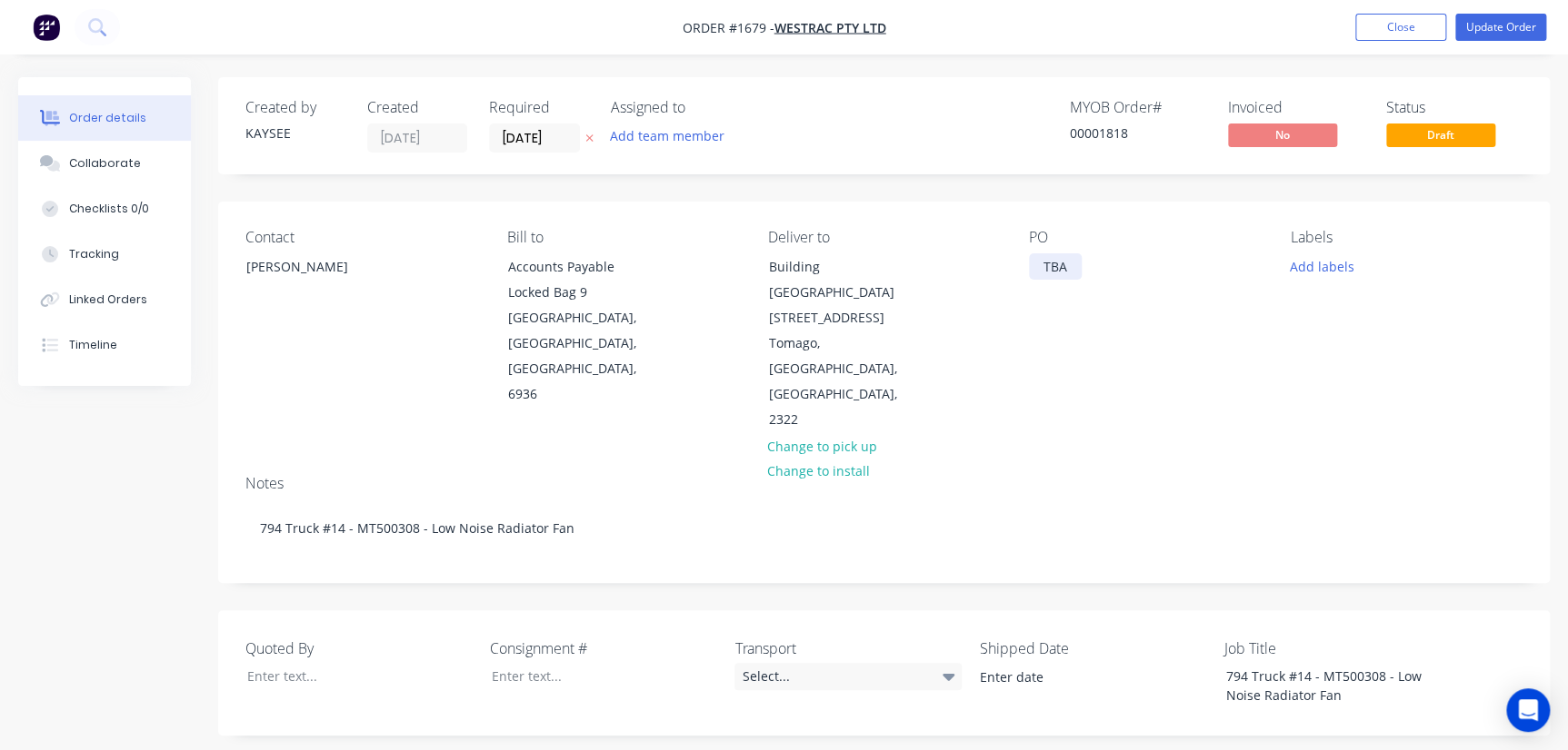
click at [1003, 272] on div "TBA" at bounding box center [1056, 266] width 53 height 26
drag, startPoint x: 1037, startPoint y: 266, endPoint x: 1137, endPoint y: 268, distance: 100.0
click at [1003, 266] on div "PO TBA" at bounding box center [1146, 332] width 232 height 205
click at [1003, 261] on button "Add labels" at bounding box center [1322, 265] width 84 height 24
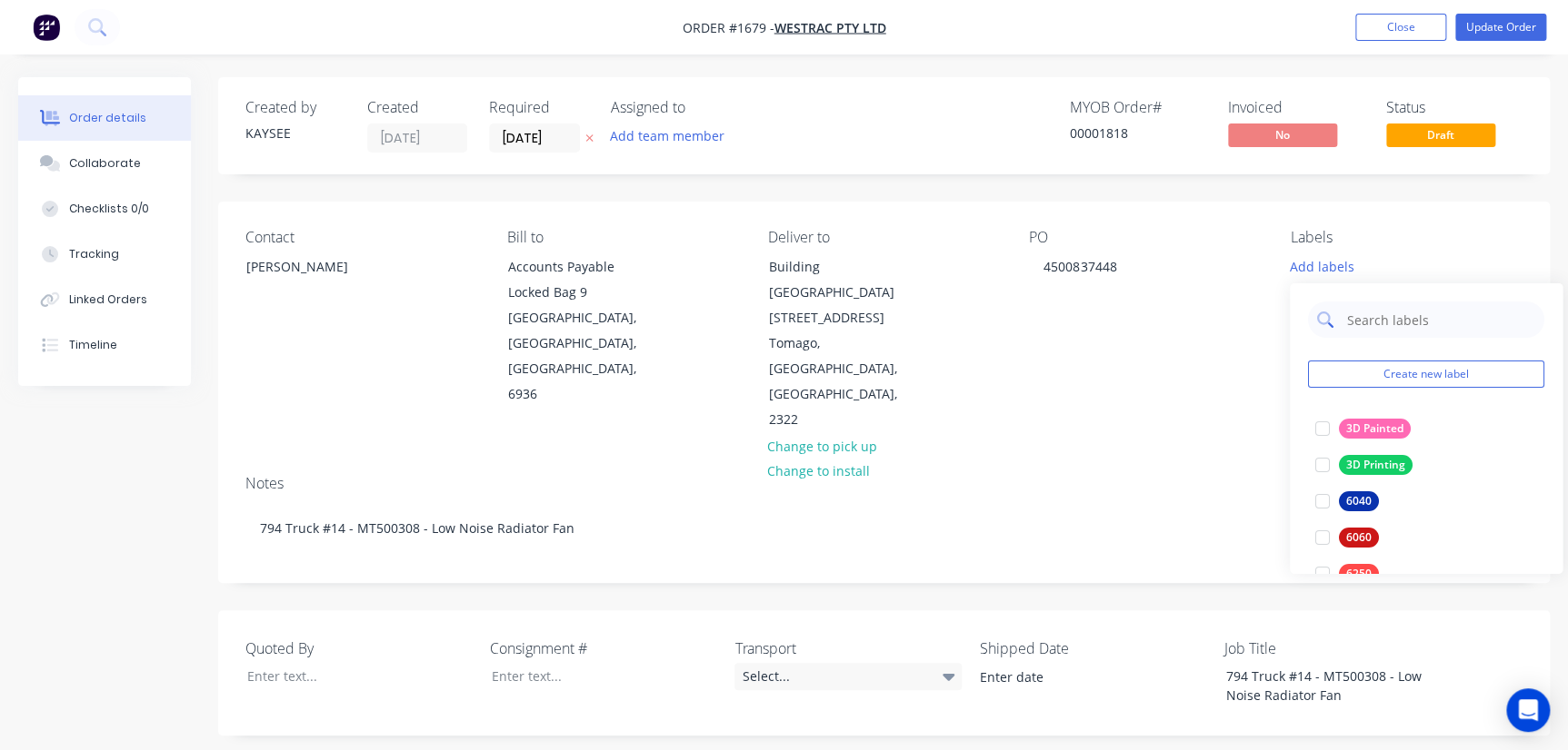
click at [1003, 308] on input "text" at bounding box center [1440, 319] width 190 height 36
type input "794"
click at [1003, 426] on div at bounding box center [1322, 428] width 36 height 36
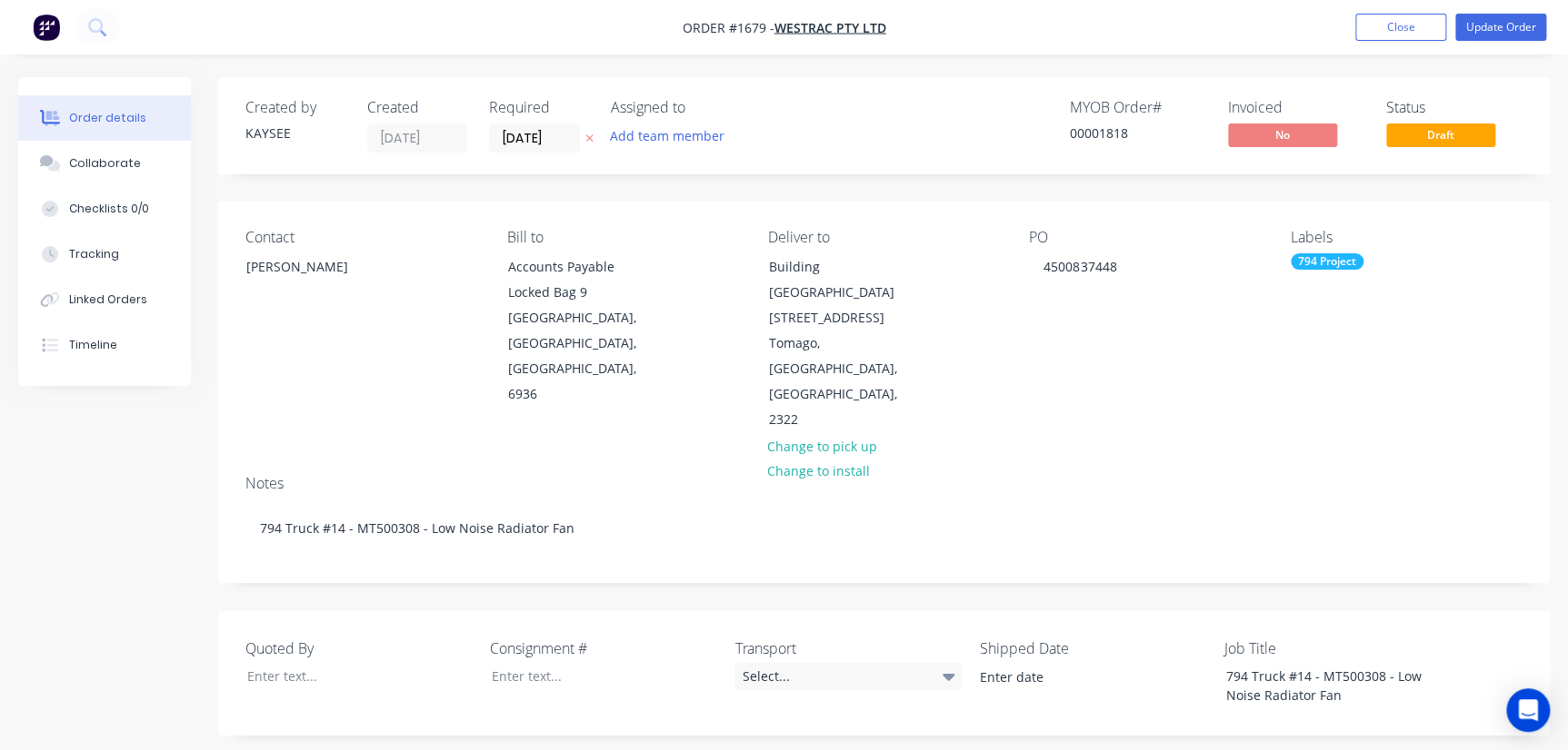
click at [1003, 475] on div "Notes" at bounding box center [884, 484] width 1277 height 18
click at [518, 137] on input "29/07/25" at bounding box center [534, 138] width 89 height 27
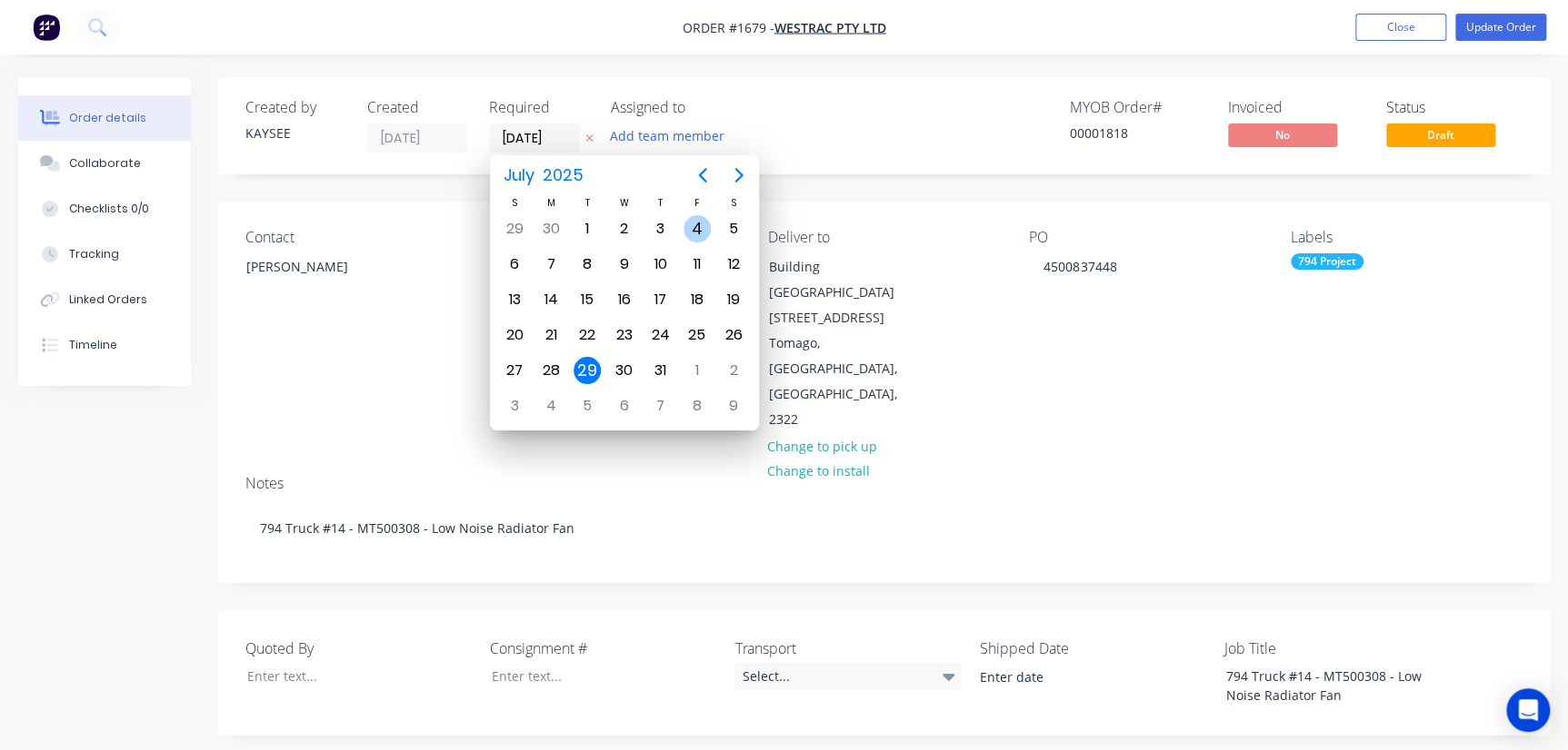
click at [687, 232] on div "4" at bounding box center [698, 229] width 27 height 27
type input "04/07/25"
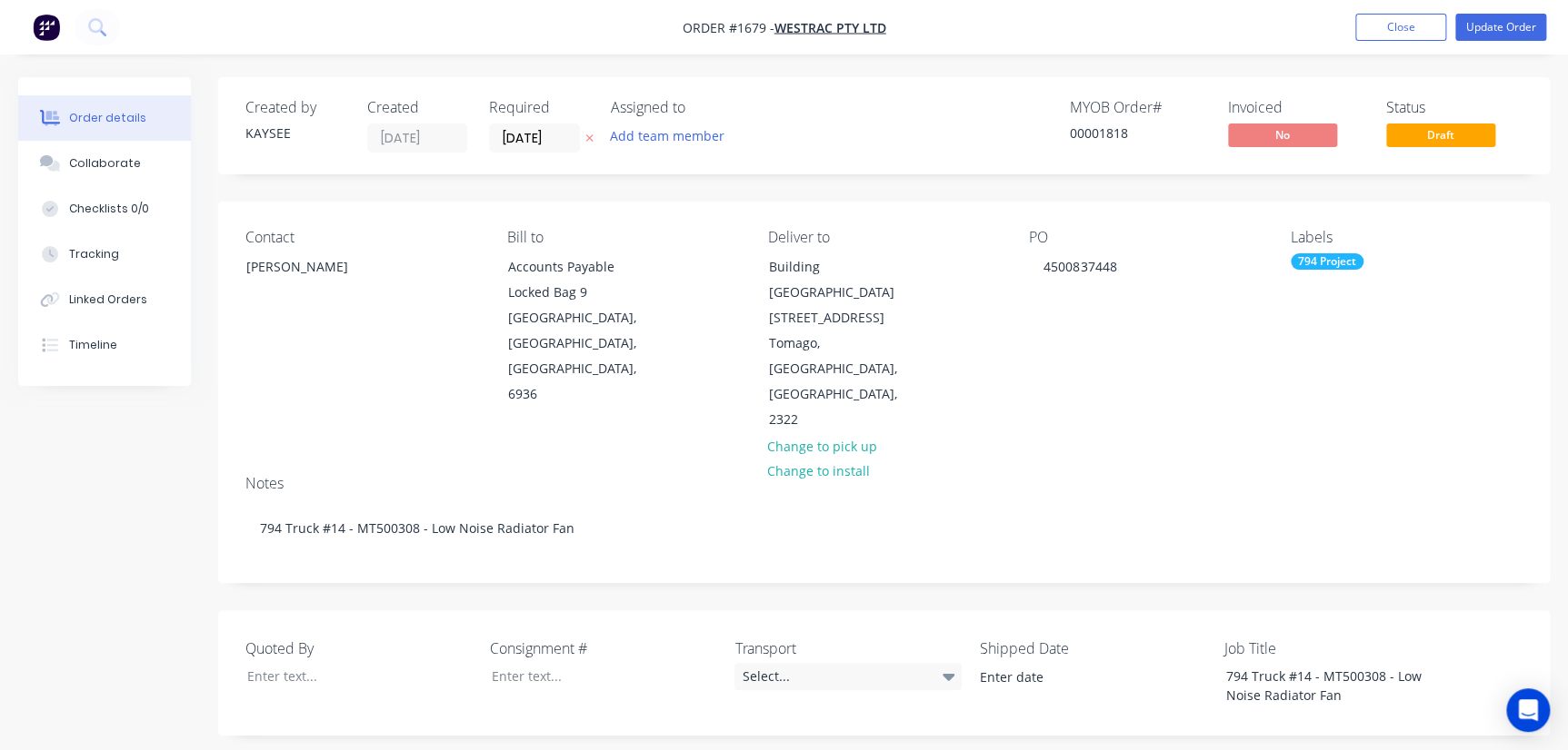
click at [947, 460] on div "Notes 794 Truck #14 - MT500308 - Low Noise Radiator Fan" at bounding box center [884, 521] width 1332 height 122
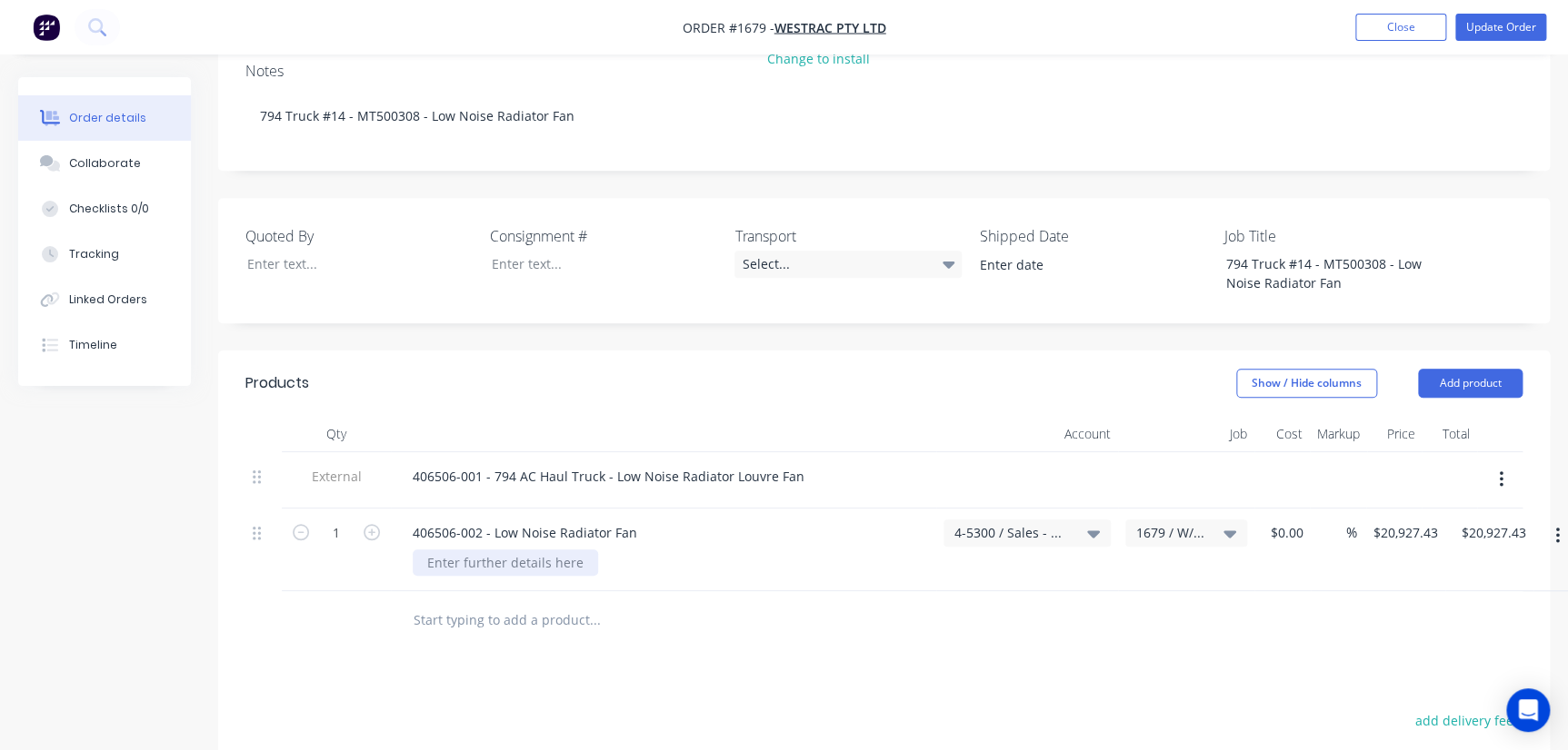
scroll to position [247, 0]
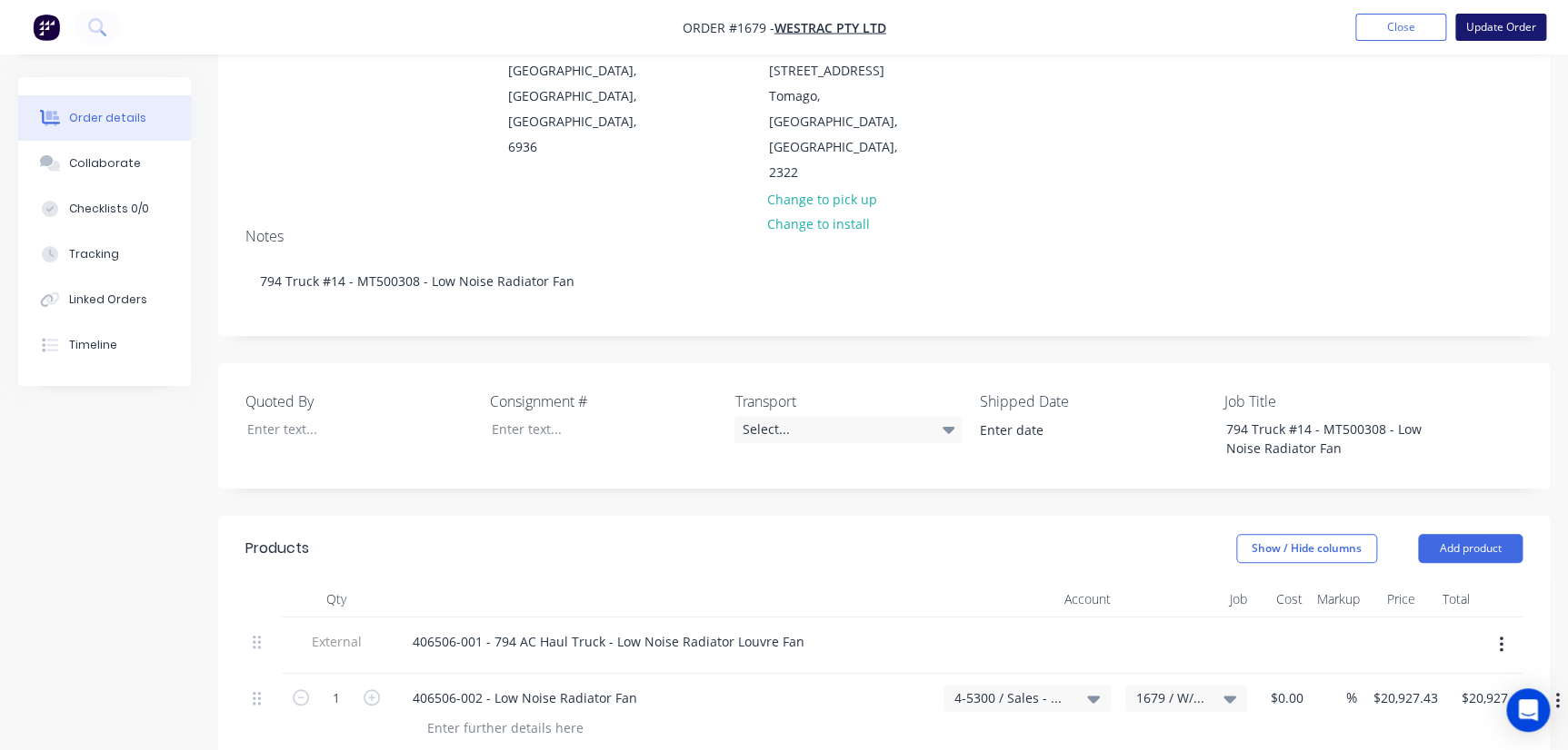
click at [1003, 31] on button "Update Order" at bounding box center [1500, 27] width 91 height 27
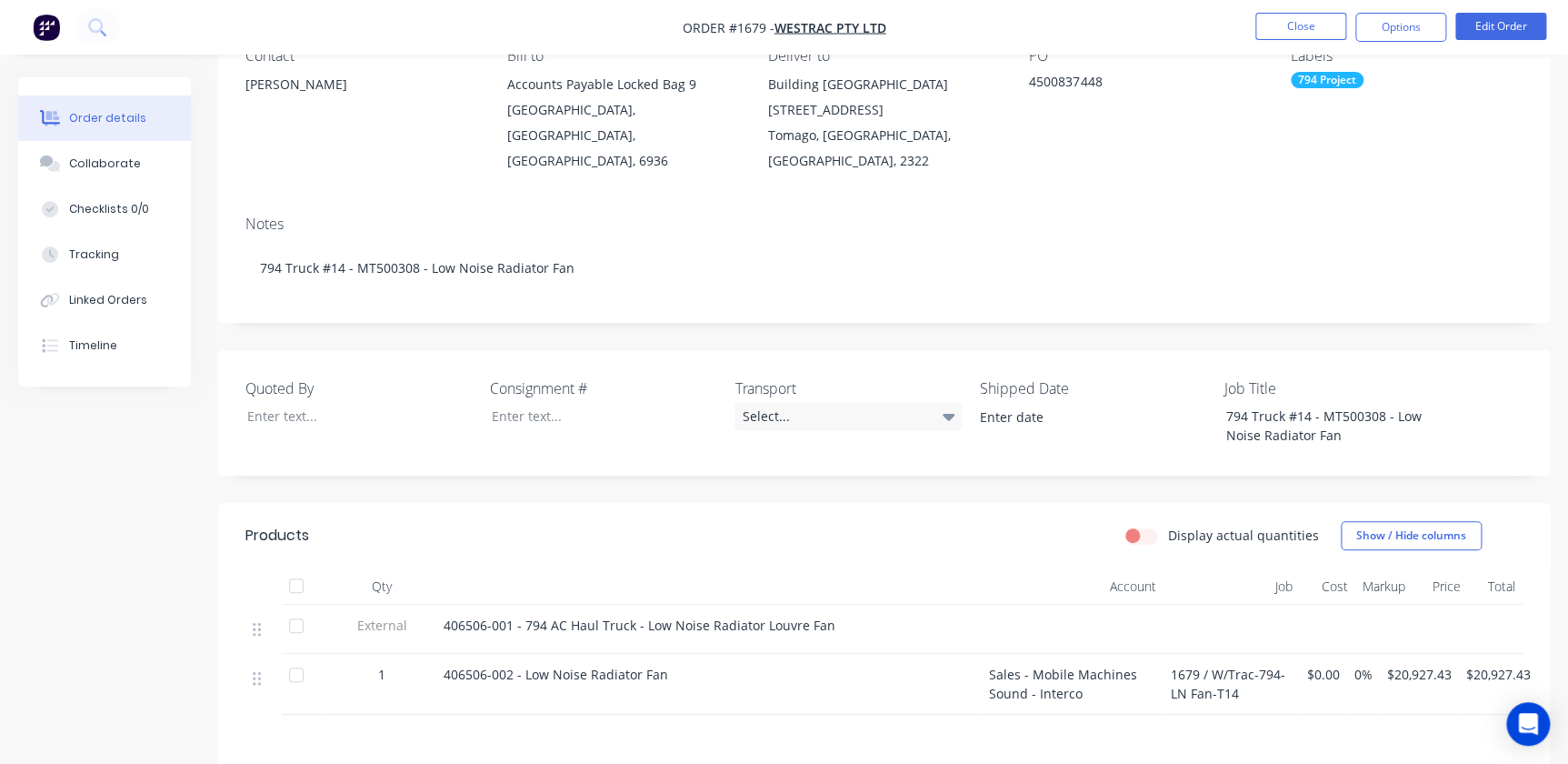
scroll to position [0, 0]
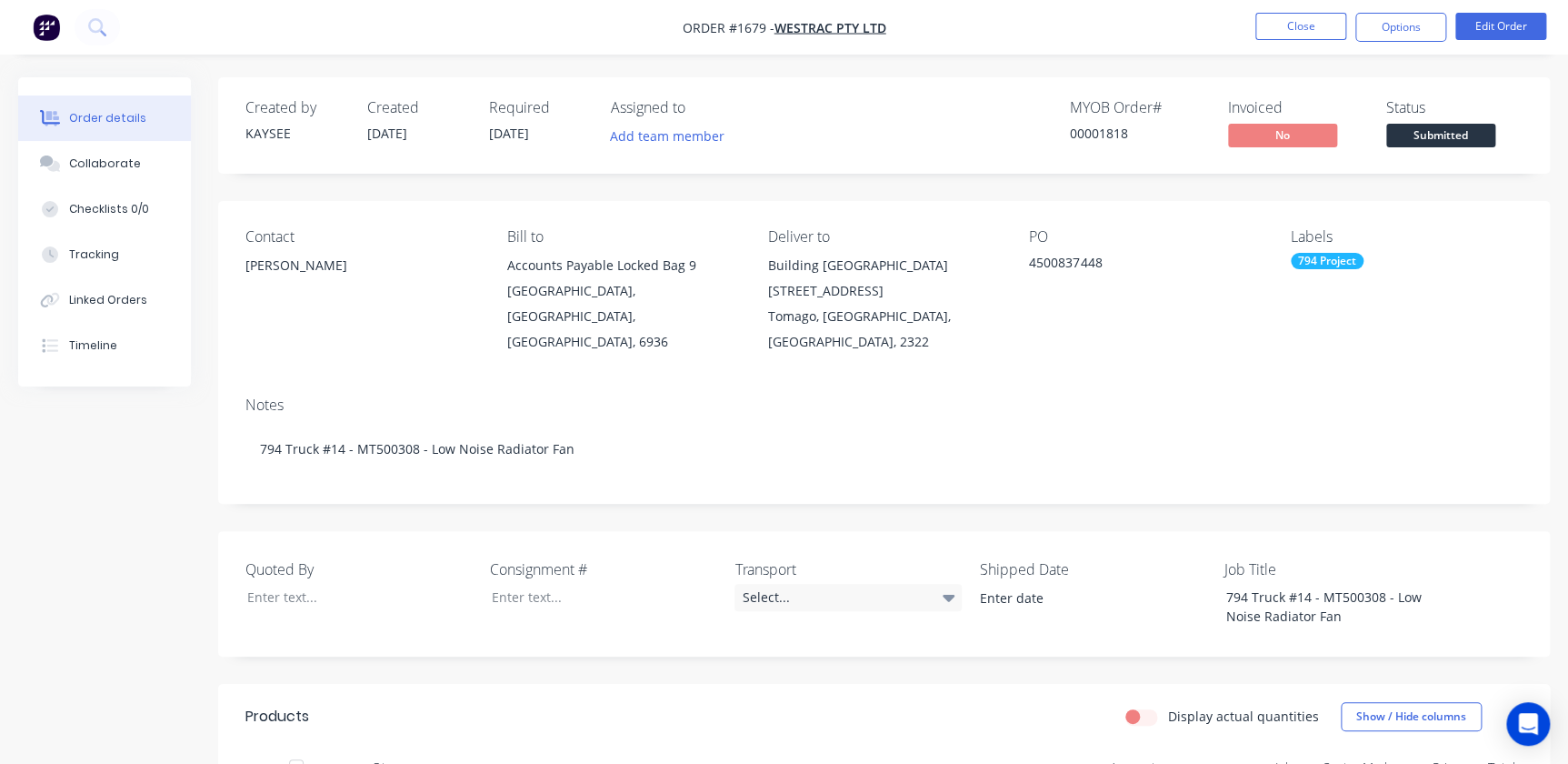
click at [1003, 8] on nav "Order #1679 - WesTrac Pty Ltd Close Options Edit Order" at bounding box center [784, 27] width 1568 height 55
click at [1003, 20] on button "Close" at bounding box center [1300, 26] width 91 height 27
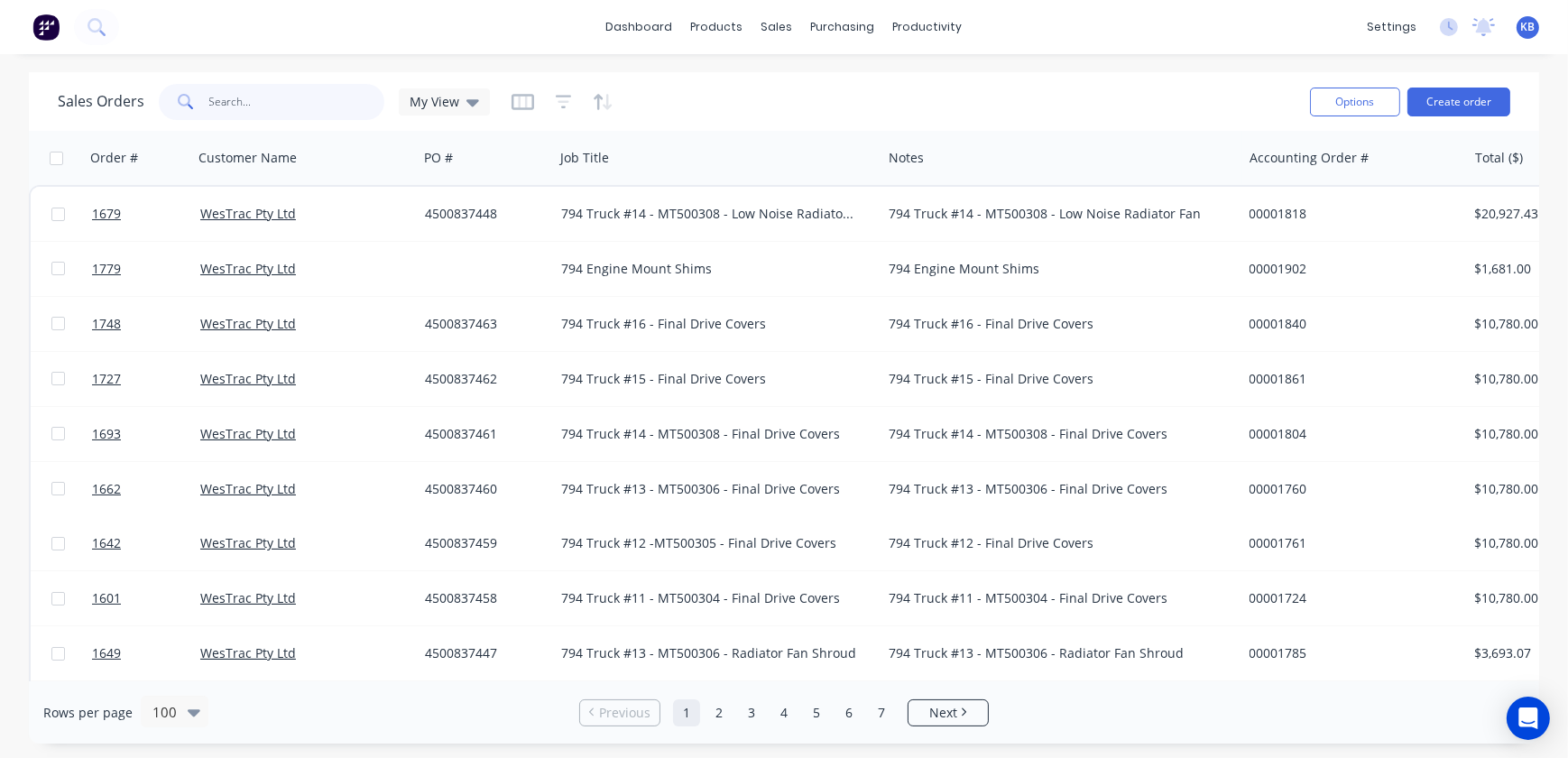
click at [287, 100] on input "text" at bounding box center [297, 102] width 176 height 36
click at [456, 99] on div "My View" at bounding box center [445, 102] width 70 height 16
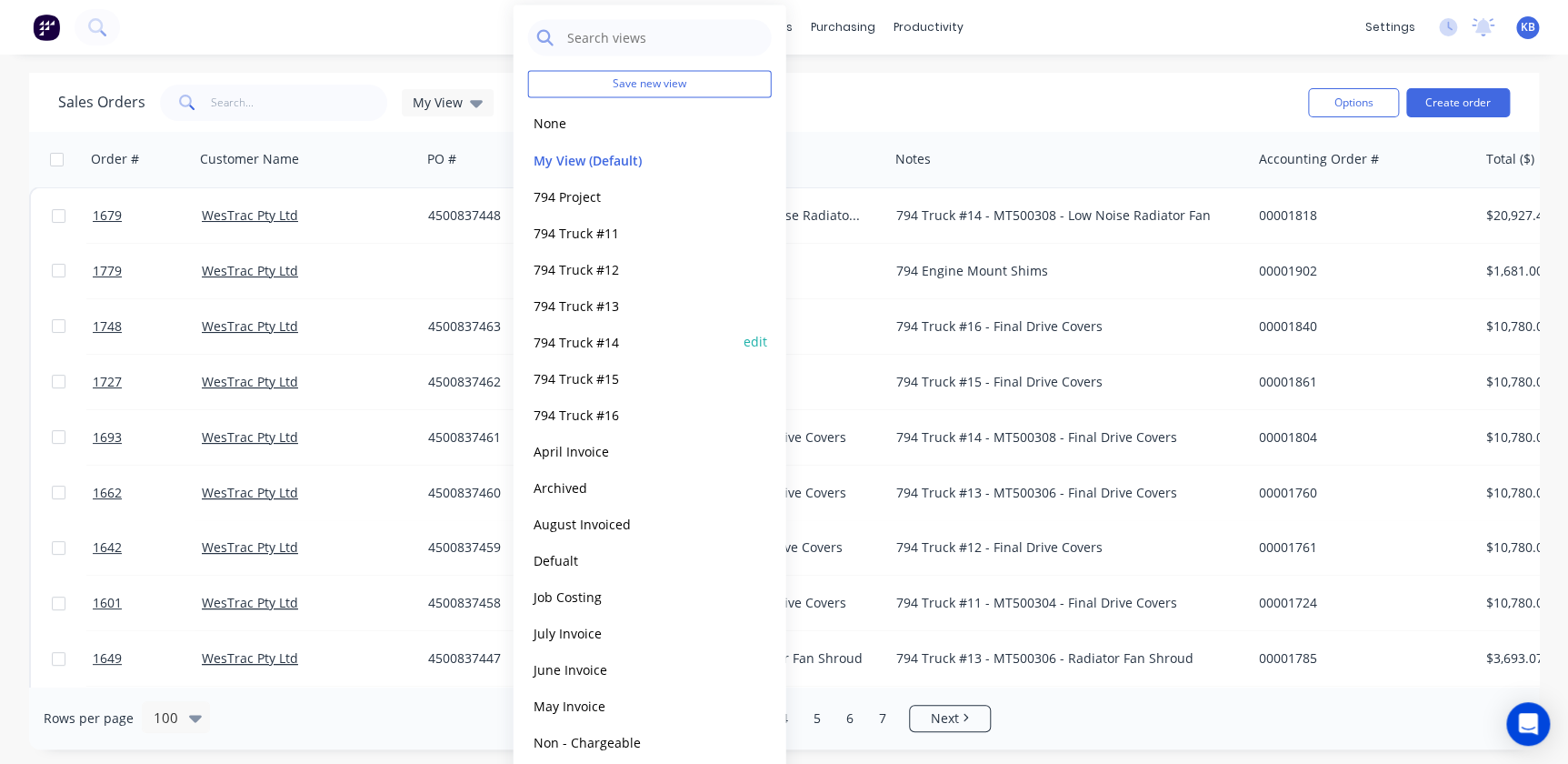
click at [604, 338] on button "794 Truck #14" at bounding box center [631, 341] width 207 height 20
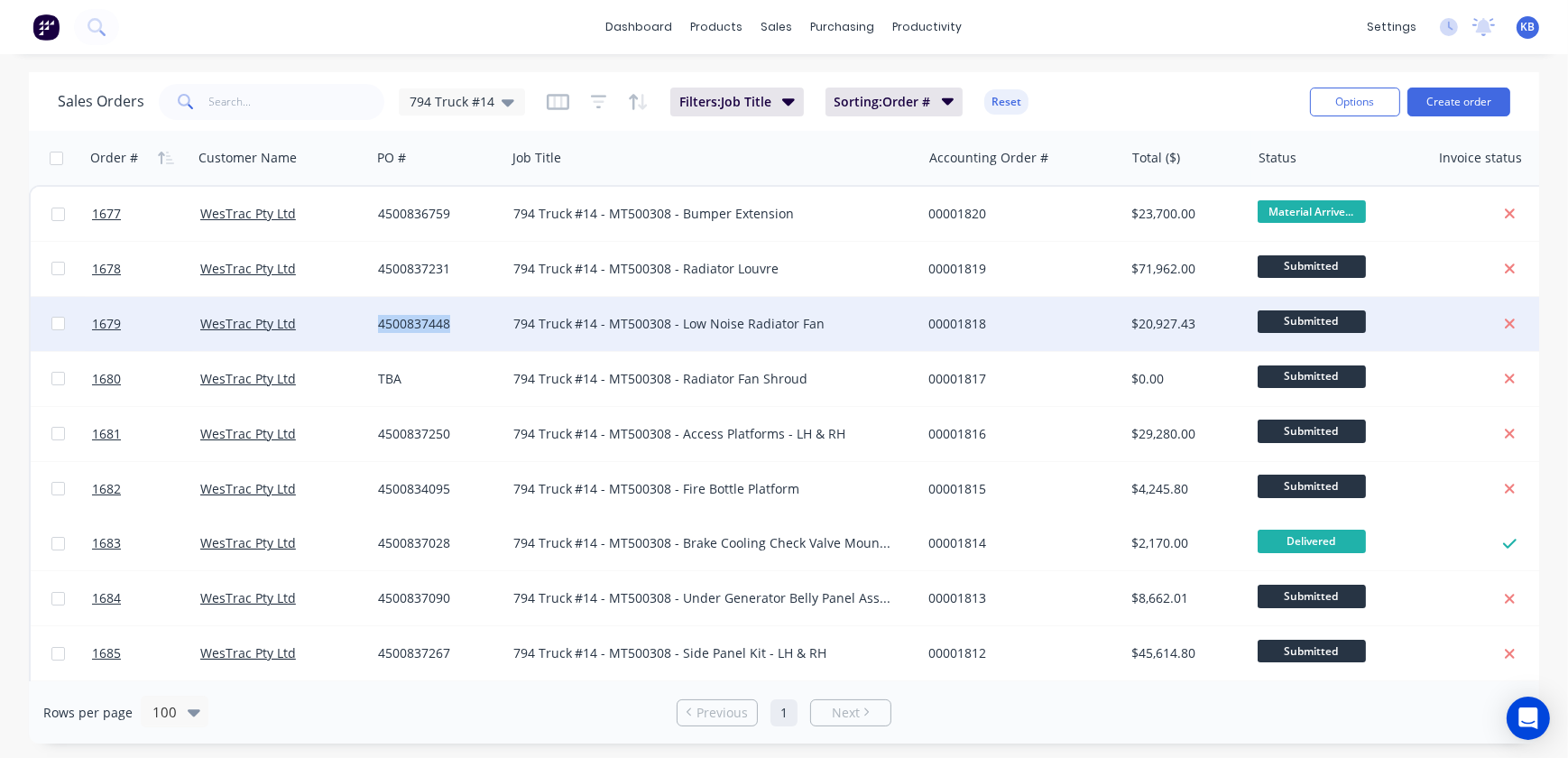
drag, startPoint x: 447, startPoint y: 327, endPoint x: 367, endPoint y: 329, distance: 80.0
click at [367, 329] on div "1679 WesTrac Pty Ltd 4500837448 794 Truck #14 - MT500308 - Low Noise Radiator F…" at bounding box center [814, 323] width 1566 height 55
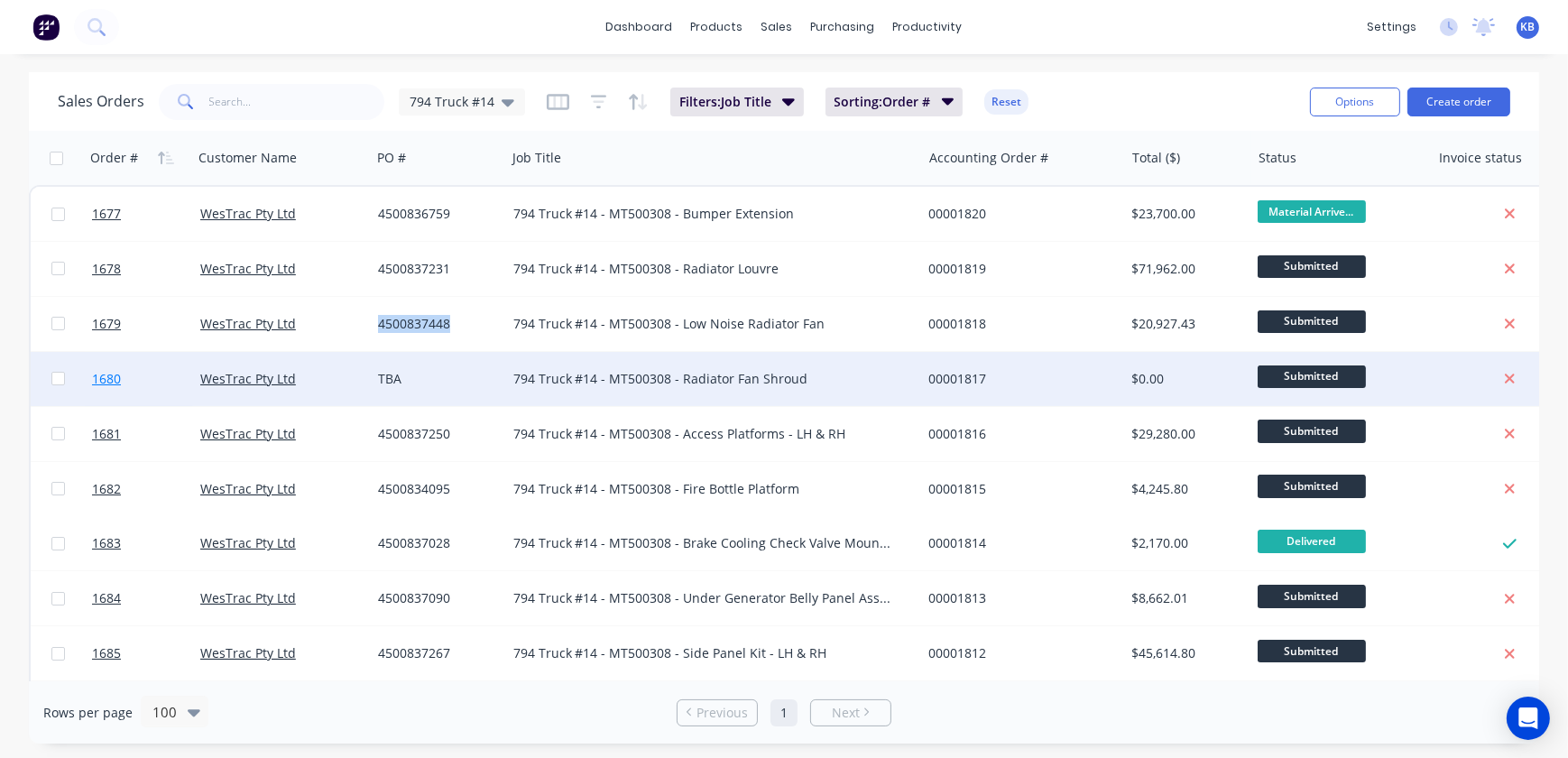
click at [108, 373] on span "1680" at bounding box center [107, 379] width 29 height 18
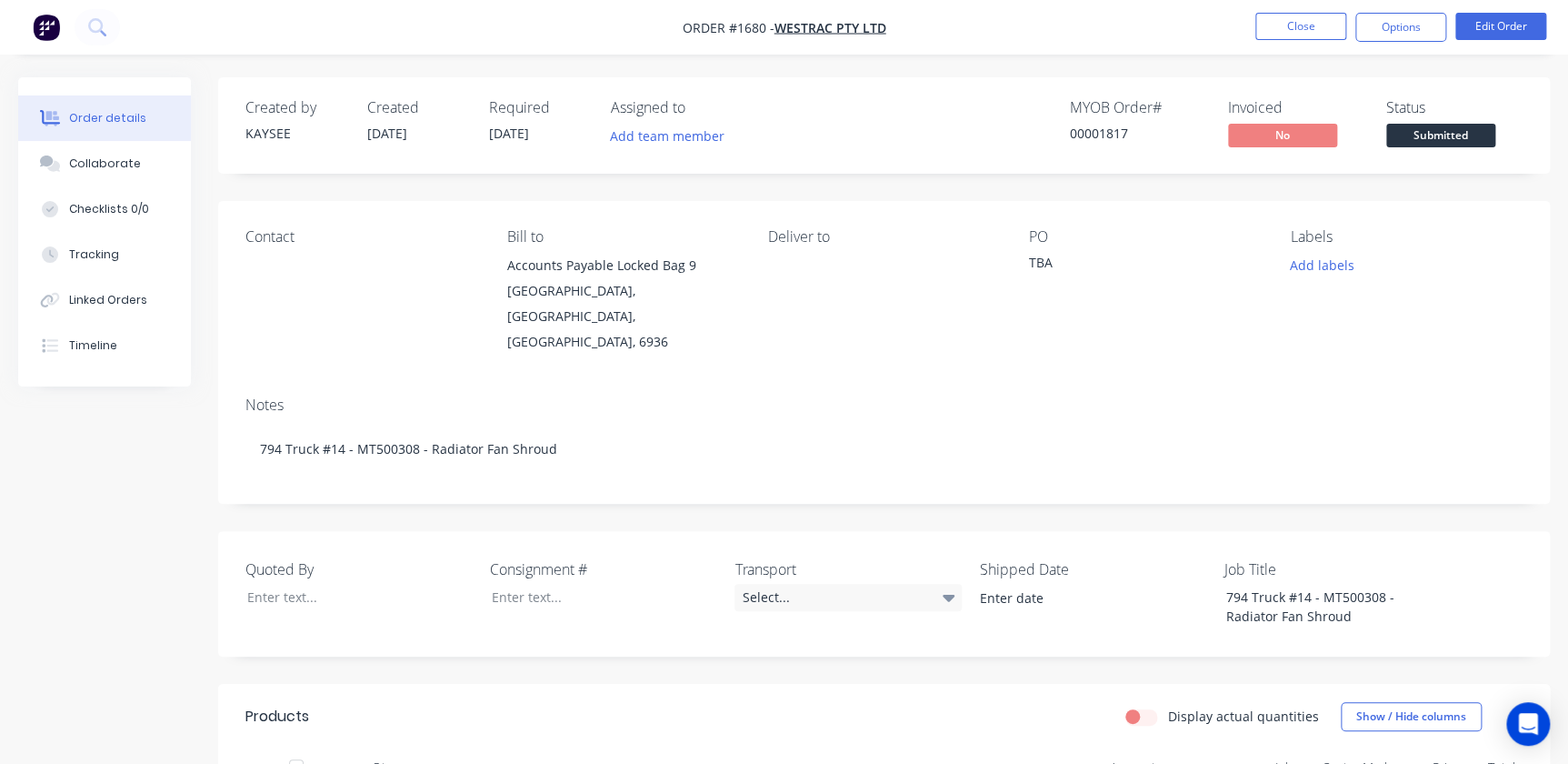
click at [371, 250] on div "Contact" at bounding box center [362, 291] width 232 height 126
click at [259, 259] on div "Contact" at bounding box center [362, 291] width 232 height 126
click at [283, 290] on div "Contact" at bounding box center [362, 291] width 232 height 126
click at [1003, 20] on button "Edit Order" at bounding box center [1500, 26] width 91 height 27
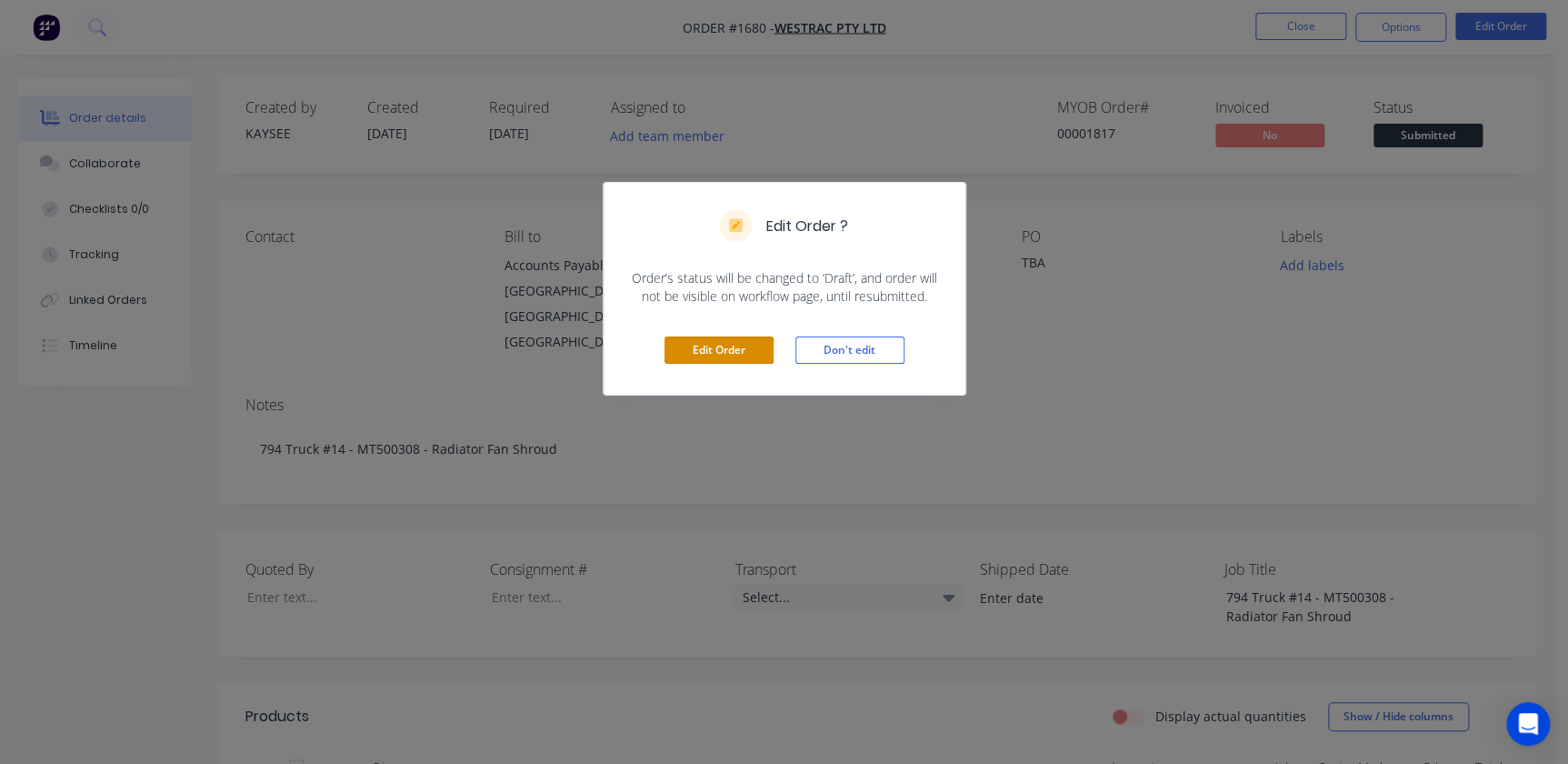
drag, startPoint x: 731, startPoint y: 337, endPoint x: 724, endPoint y: 349, distance: 13.9
click at [731, 337] on button "Edit Order" at bounding box center [719, 350] width 109 height 27
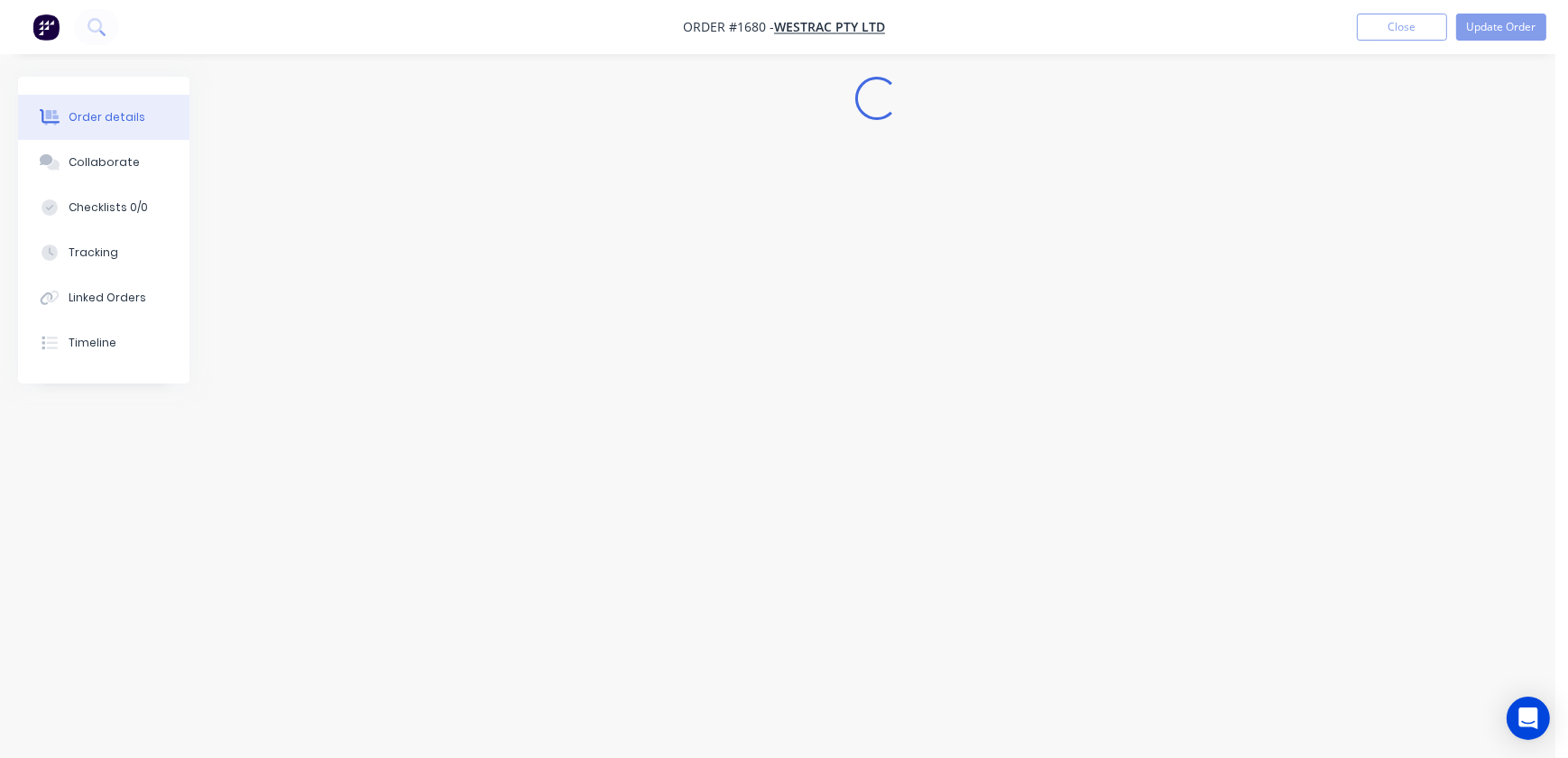
click at [721, 346] on div "Edit Order Don't edit" at bounding box center [784, 301] width 359 height 88
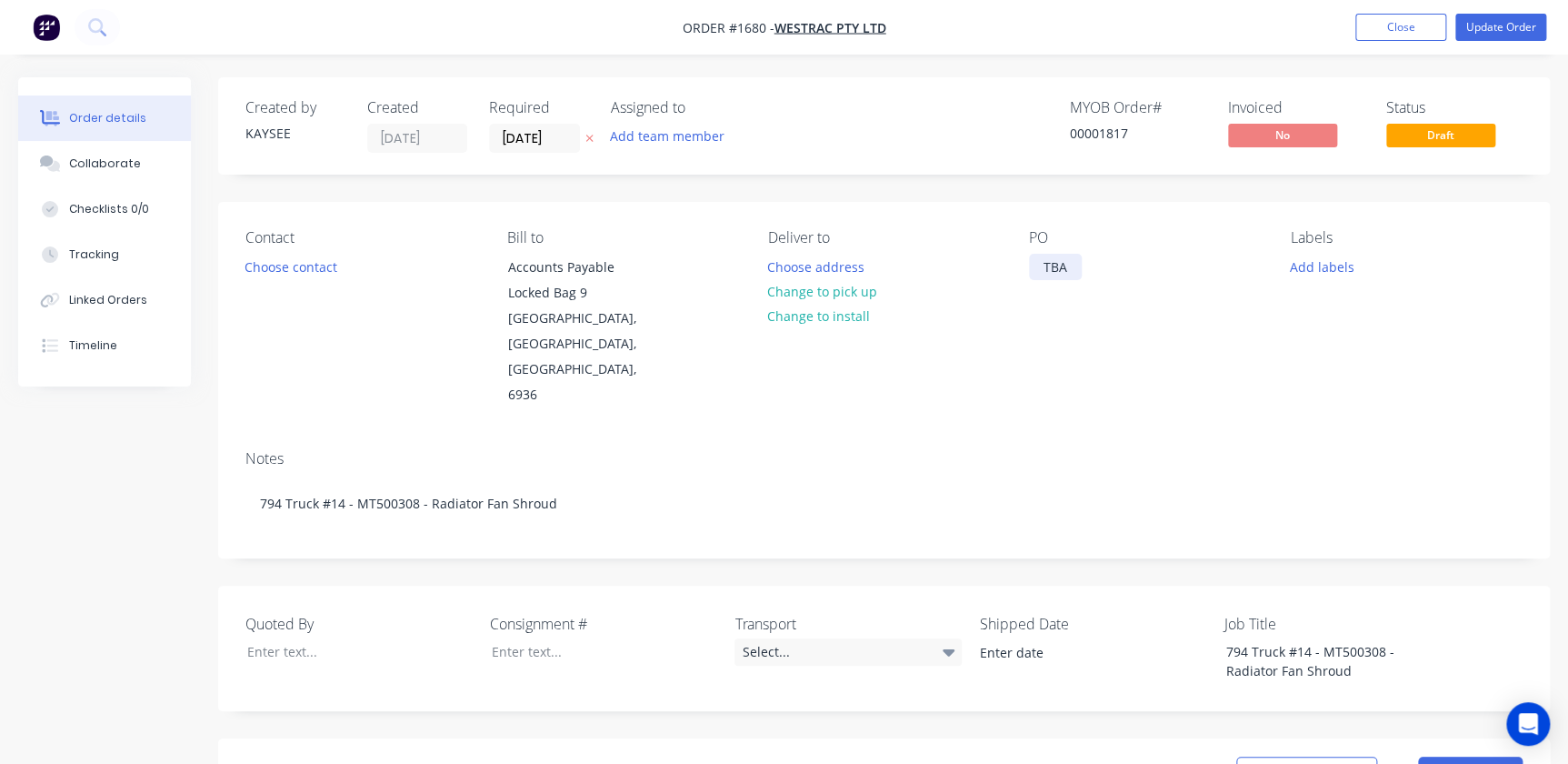
click at [1003, 264] on div "TBA" at bounding box center [1056, 266] width 53 height 26
drag, startPoint x: 1023, startPoint y: 264, endPoint x: 1109, endPoint y: 272, distance: 86.4
click at [1003, 269] on div "Contact Choose contact Bill to Accounts Payable Locked Bag 9 MIDLAND, Western A…" at bounding box center [884, 318] width 1332 height 233
click at [1003, 265] on div "TBA" at bounding box center [1056, 266] width 53 height 26
drag, startPoint x: 1073, startPoint y: 265, endPoint x: 1005, endPoint y: 259, distance: 68.3
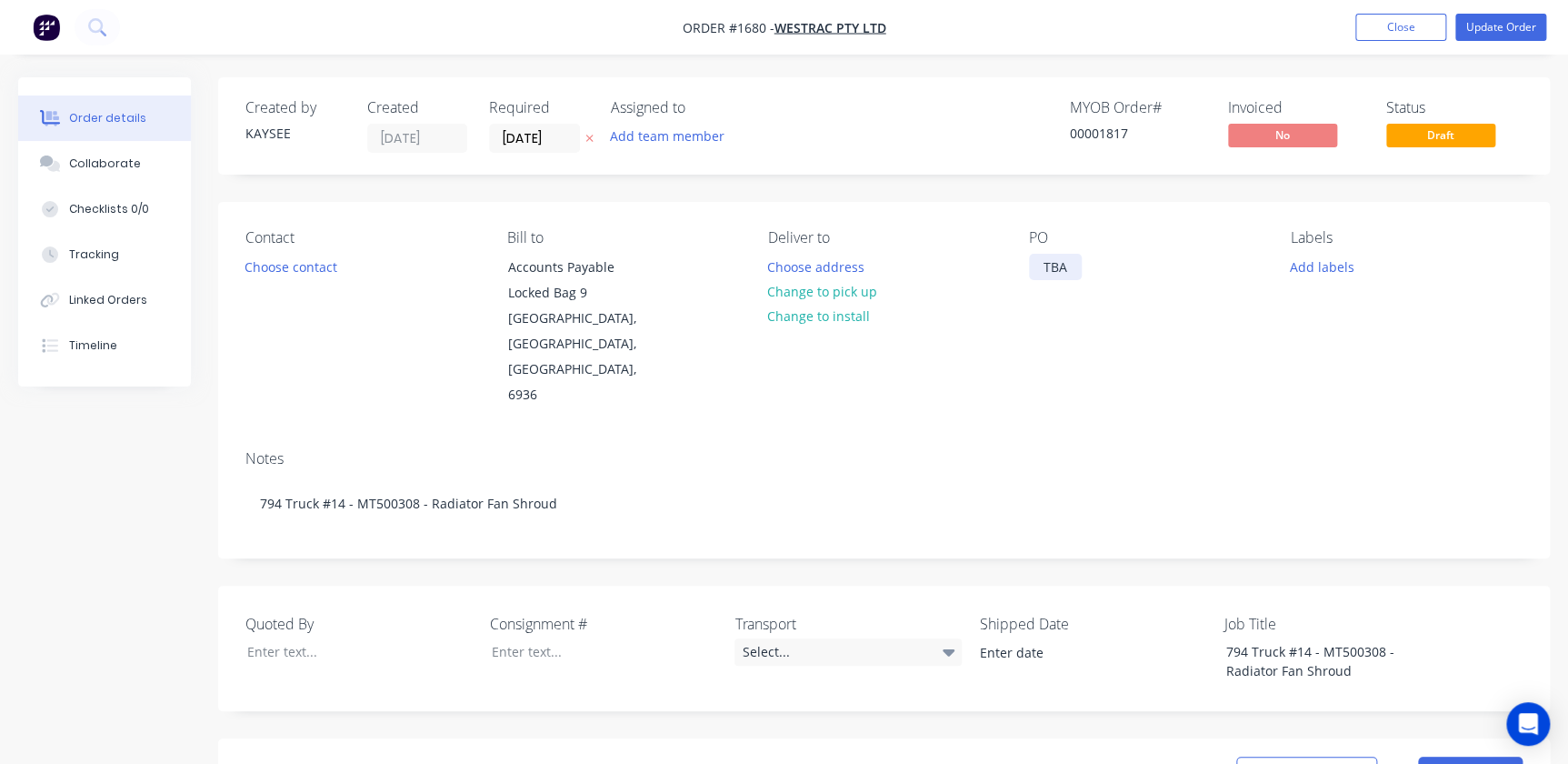
click at [1003, 261] on div "Contact Choose contact Bill to Accounts Payable Locked Bag 9 MIDLAND, Western A…" at bounding box center [884, 318] width 1332 height 233
paste div
click at [1003, 260] on div "Contact Choose contact Bill to Accounts Payable Locked Bag 9 MIDLAND, Western A…" at bounding box center [884, 318] width 1332 height 233
click at [1003, 263] on button "Add labels" at bounding box center [1322, 265] width 84 height 24
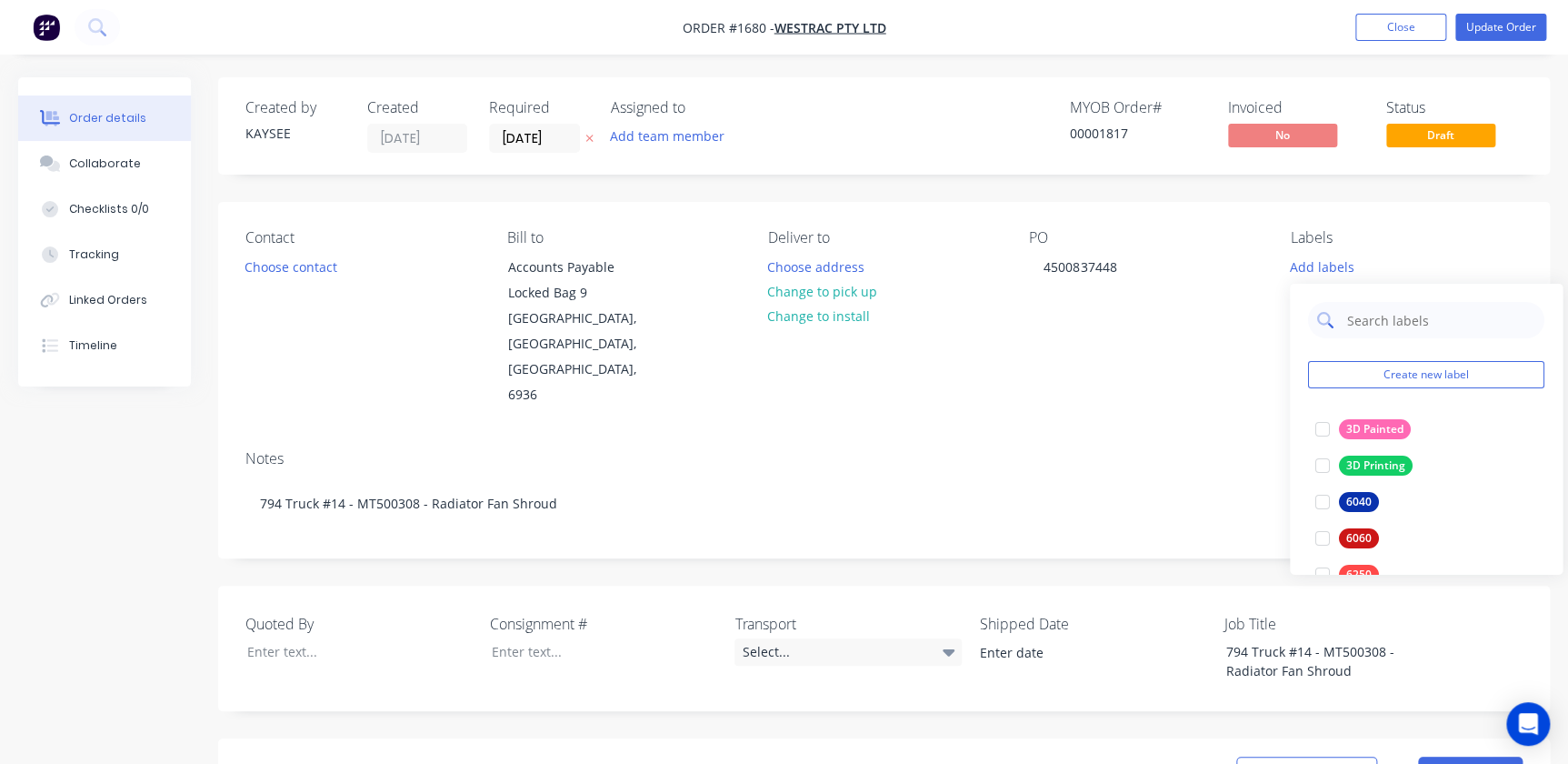
click at [1003, 319] on div at bounding box center [1427, 319] width 236 height 36
click at [1003, 318] on input "text" at bounding box center [1440, 319] width 190 height 36
type input "794"
click at [1003, 425] on div at bounding box center [1322, 428] width 36 height 36
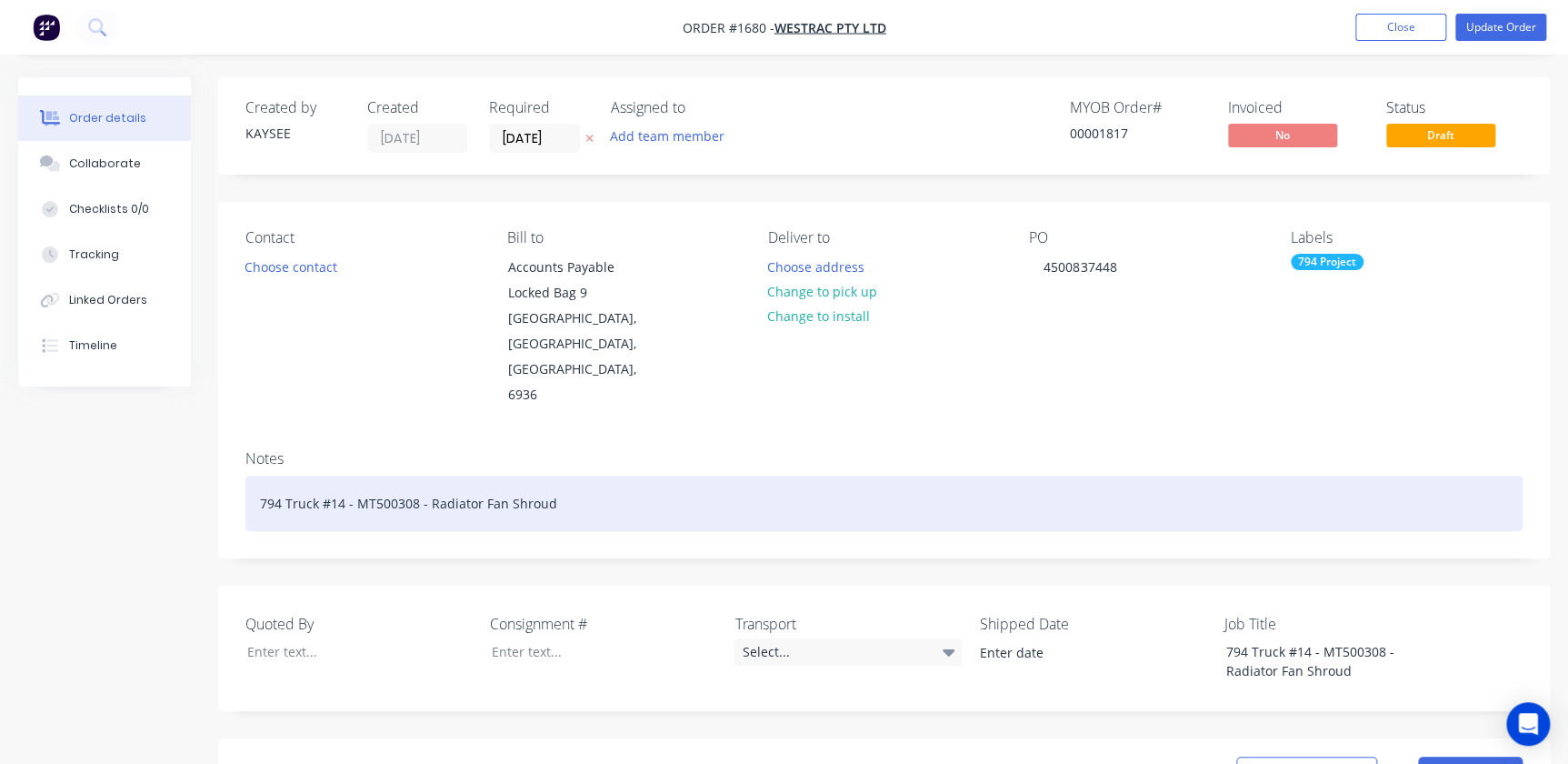
click at [1003, 475] on div "794 Truck #14 - MT500308 - Radiator Fan Shroud" at bounding box center [884, 503] width 1277 height 56
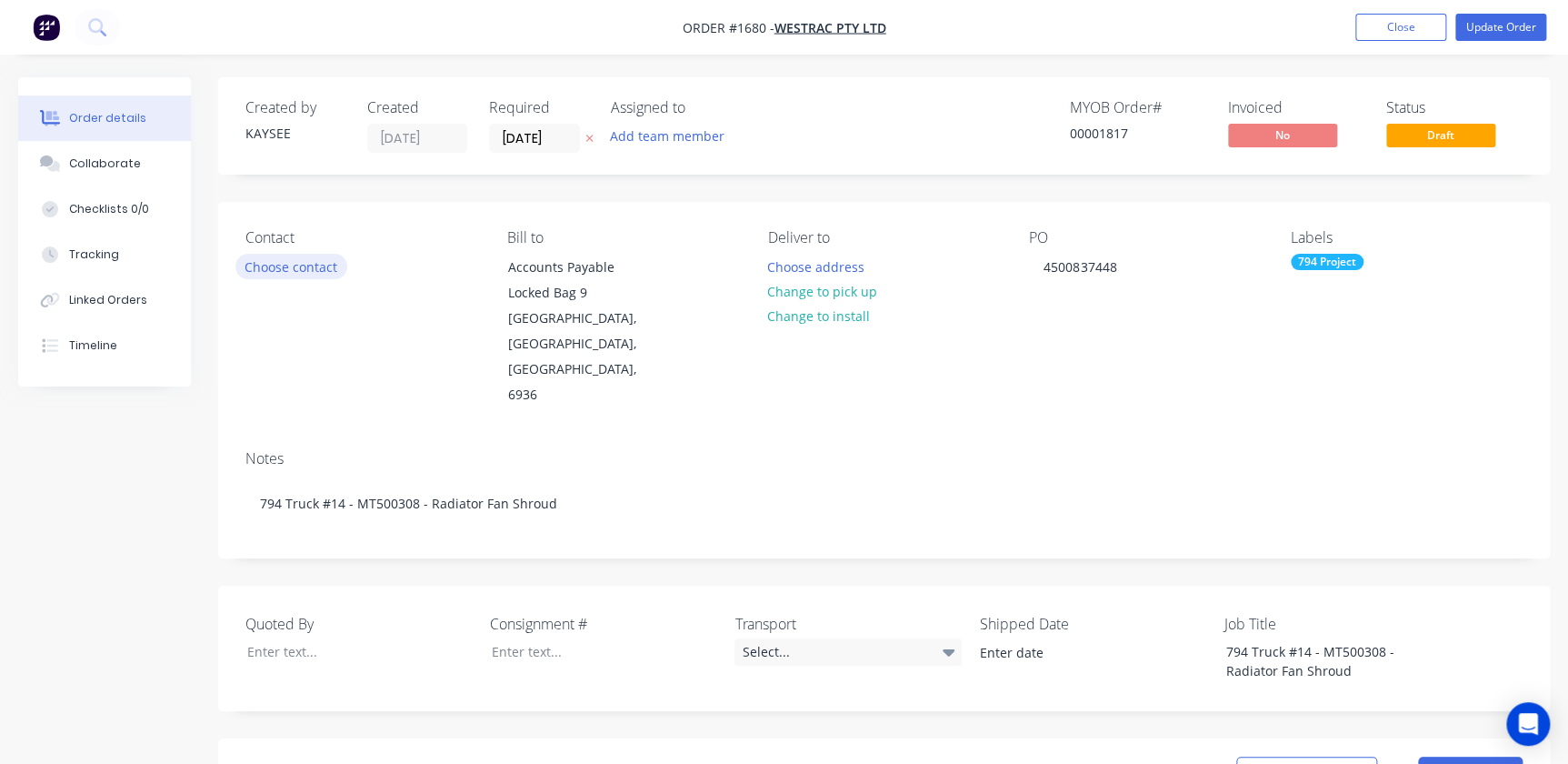
click at [291, 273] on button "Choose contact" at bounding box center [291, 265] width 112 height 24
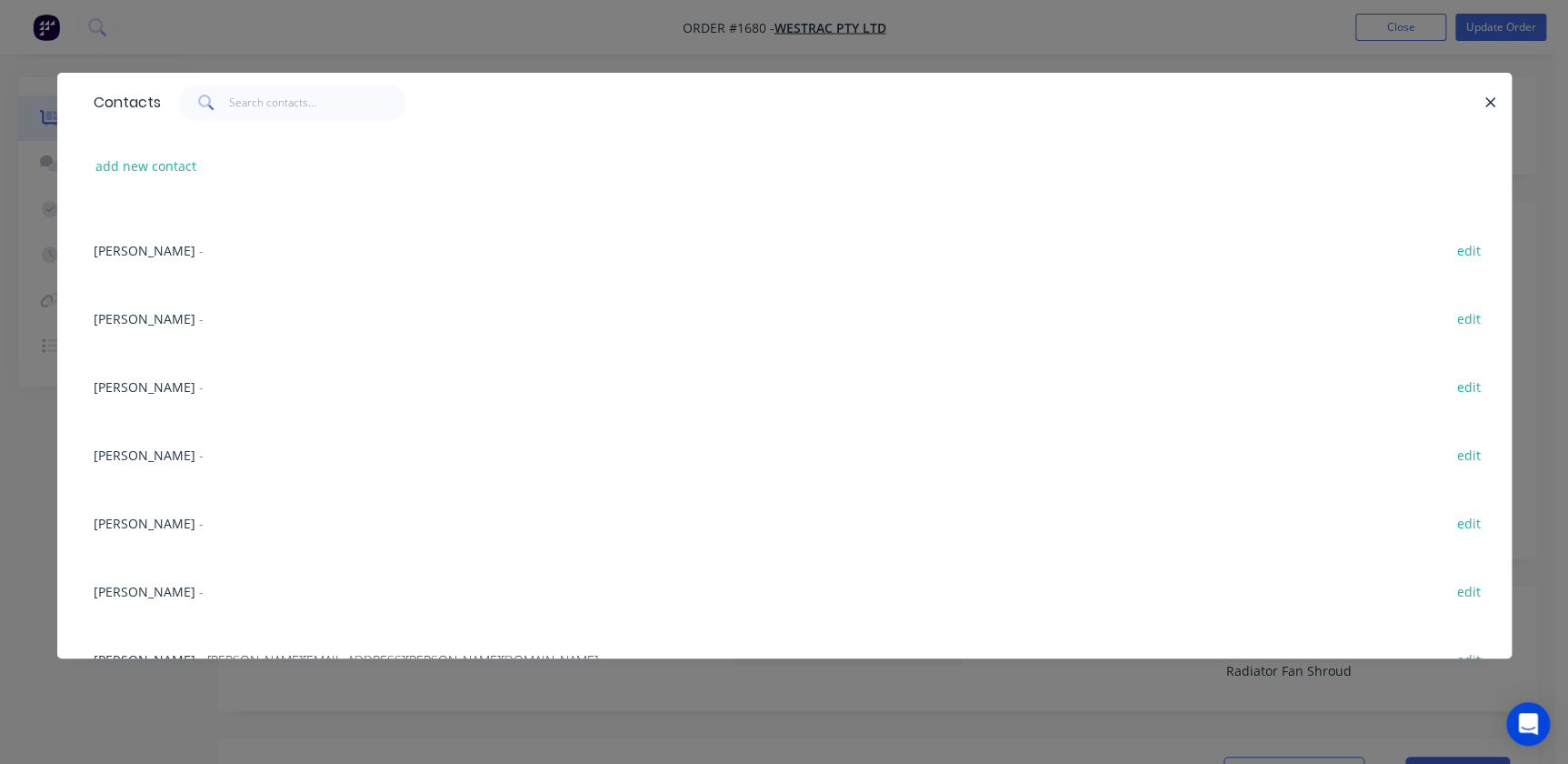
scroll to position [826, 0]
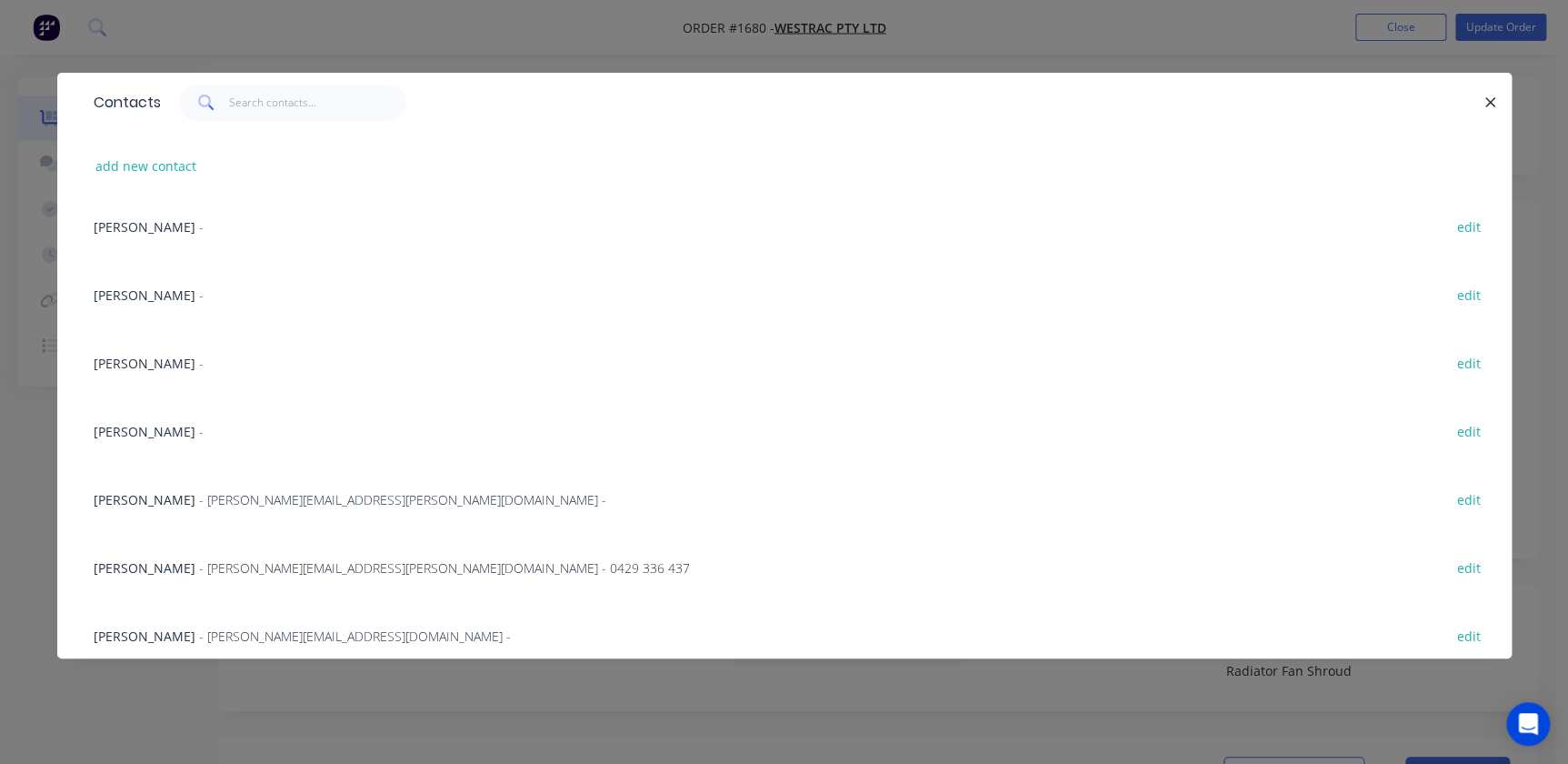
click at [163, 223] on span "[PERSON_NAME]" at bounding box center [144, 227] width 101 height 18
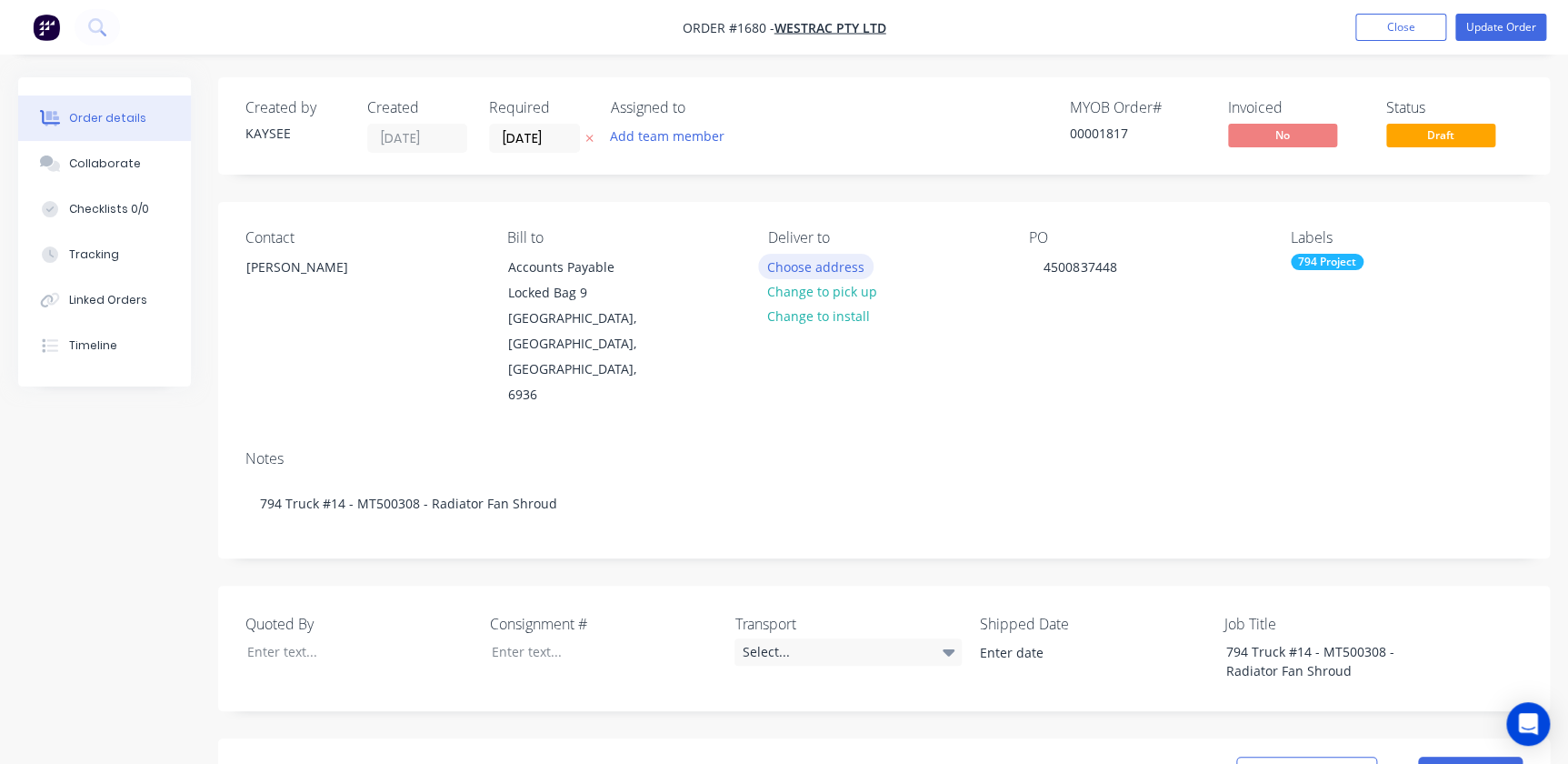
click at [850, 265] on button "Choose address" at bounding box center [816, 265] width 116 height 24
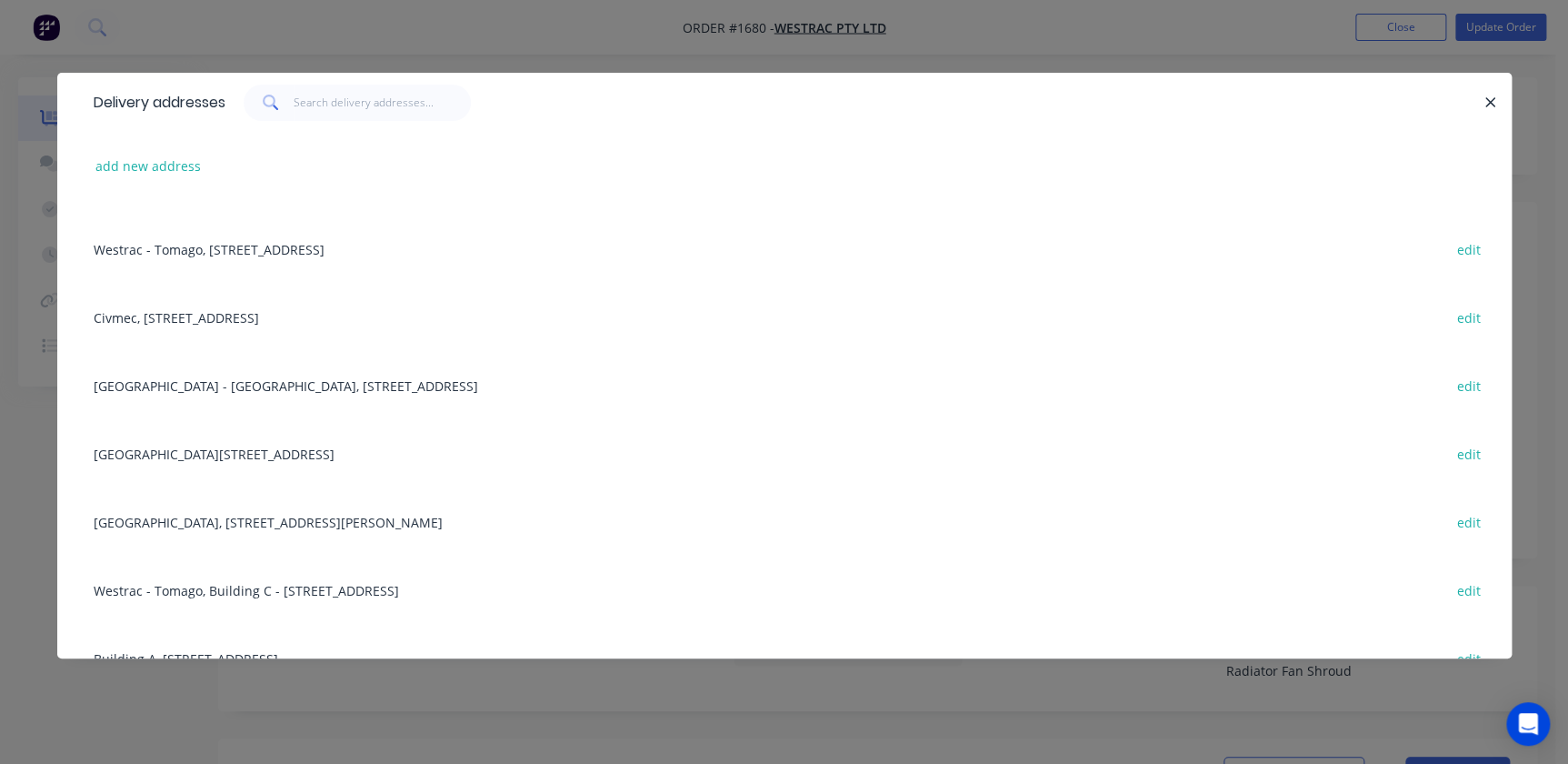
scroll to position [247, 0]
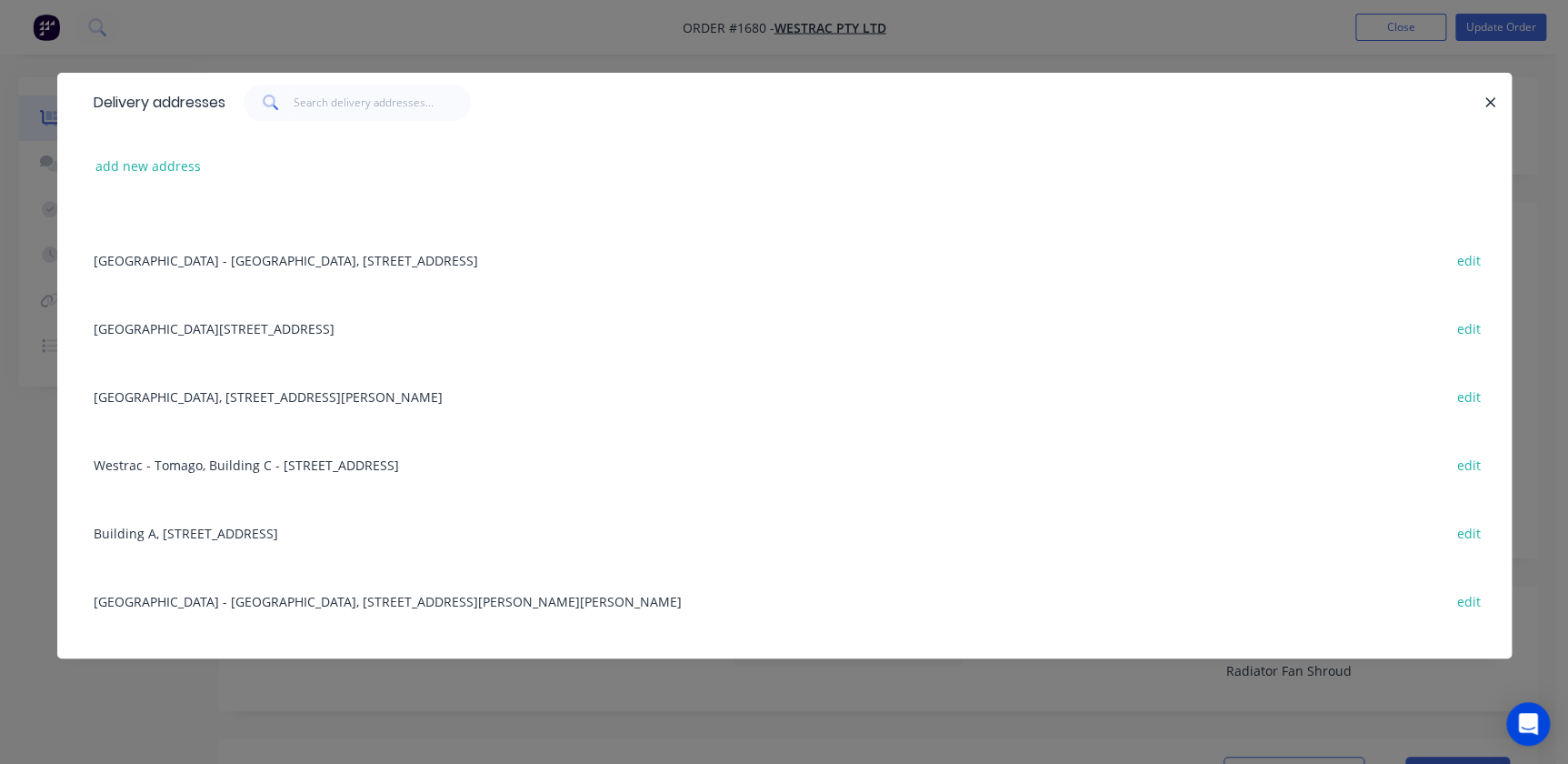
click at [217, 333] on div "Building L, 1 Westrac Drive, Tomago, New South Wales, Australia, 2322 edit" at bounding box center [784, 328] width 1400 height 68
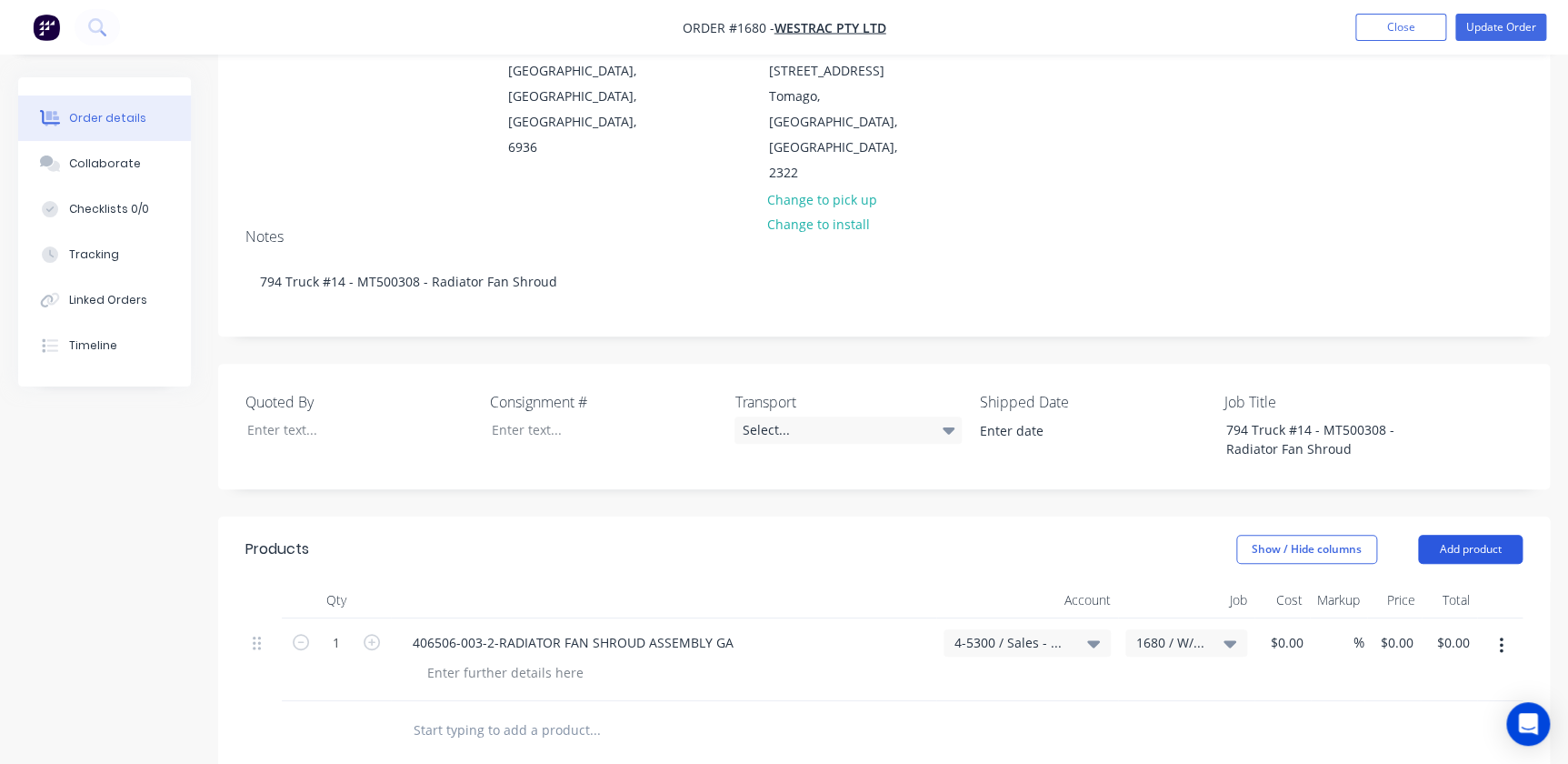
drag, startPoint x: 1494, startPoint y: 479, endPoint x: 1486, endPoint y: 491, distance: 14.4
click at [1003, 535] on button "Add product" at bounding box center [1469, 549] width 104 height 29
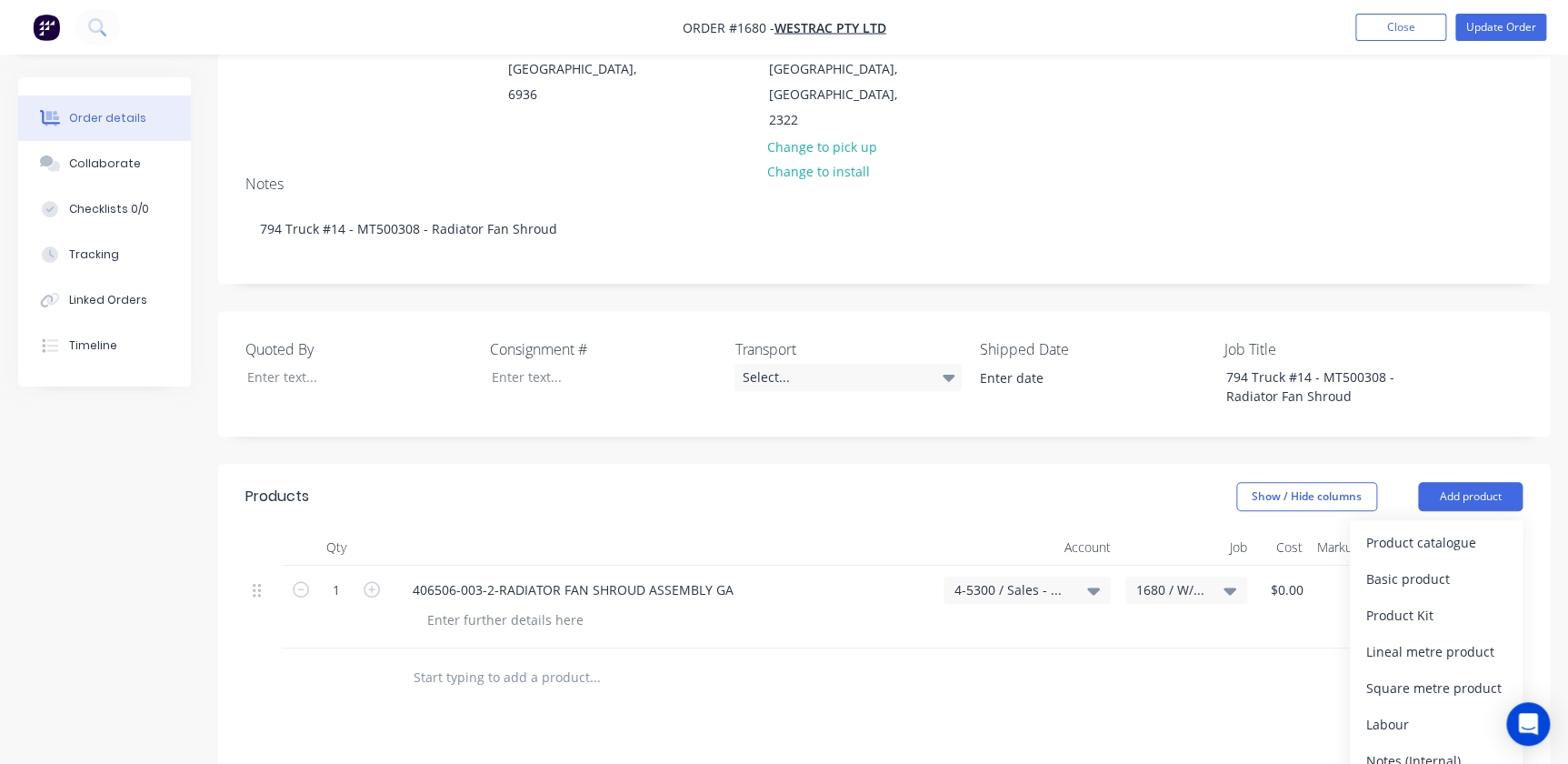
scroll to position [330, 0]
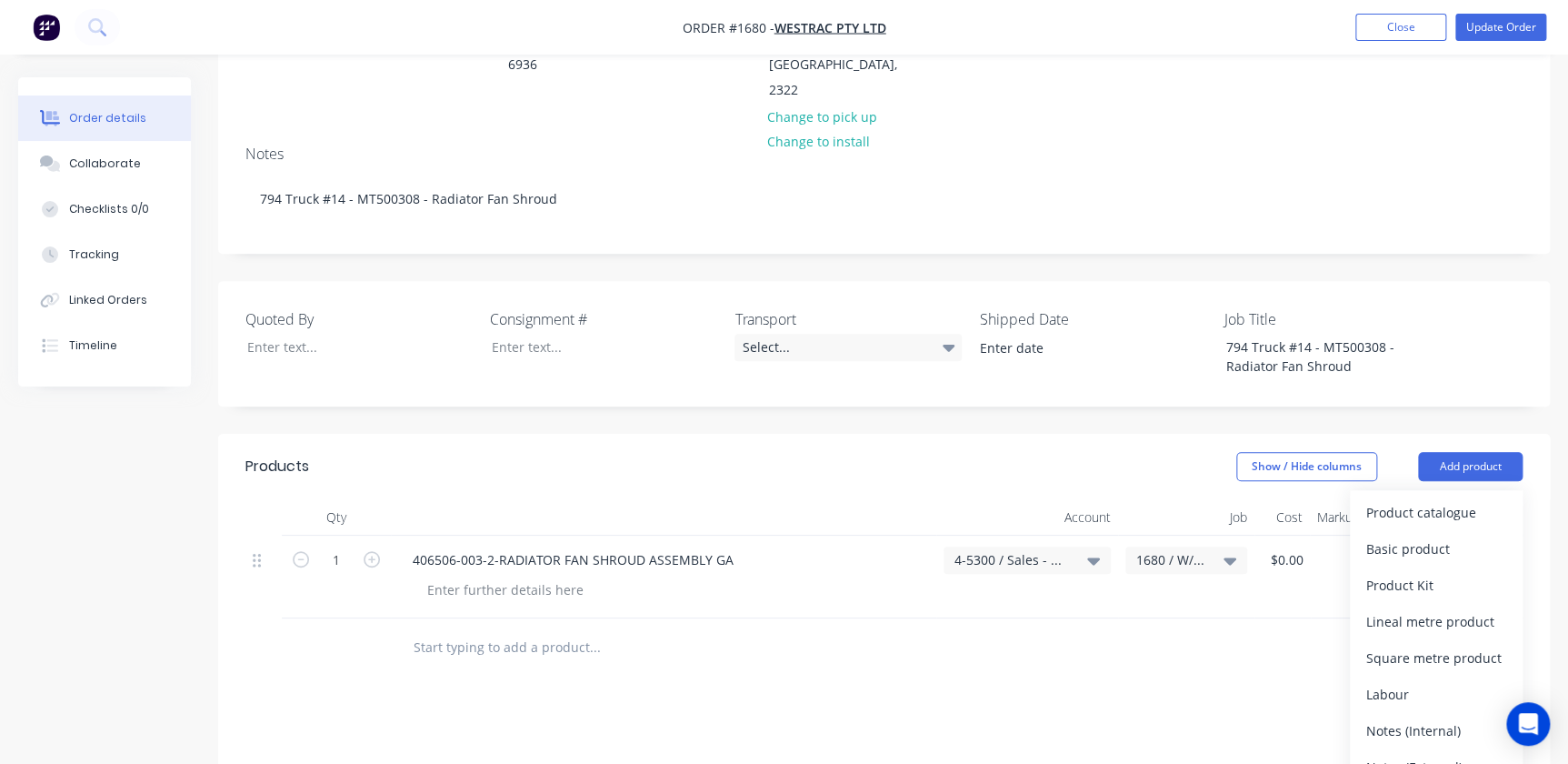
drag, startPoint x: 1439, startPoint y: 707, endPoint x: 1327, endPoint y: 691, distance: 113.1
click at [1003, 750] on div "Notes (External)" at bounding box center [1435, 766] width 140 height 26
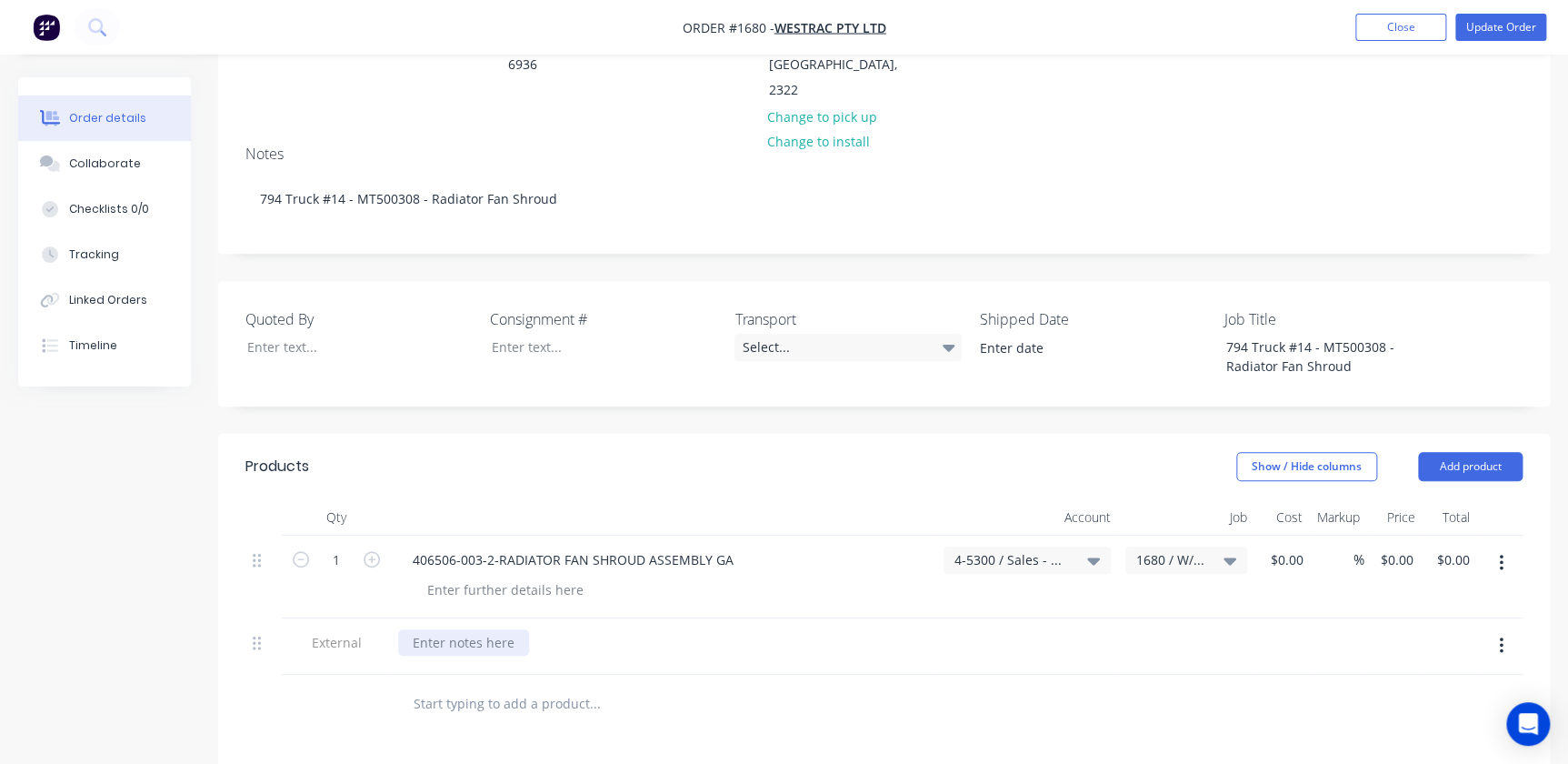
click at [456, 629] on div at bounding box center [463, 642] width 131 height 26
paste div
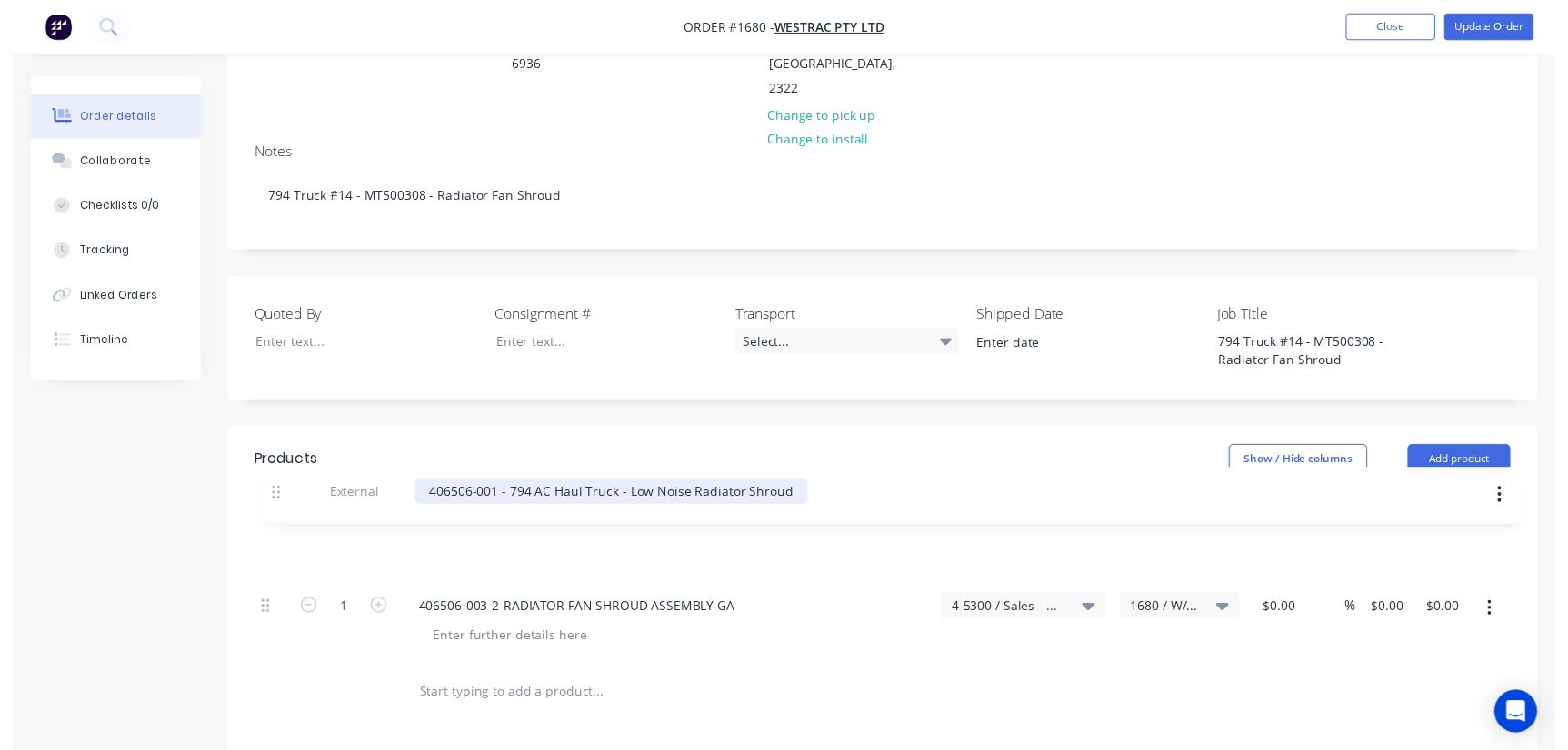
scroll to position [333, 0]
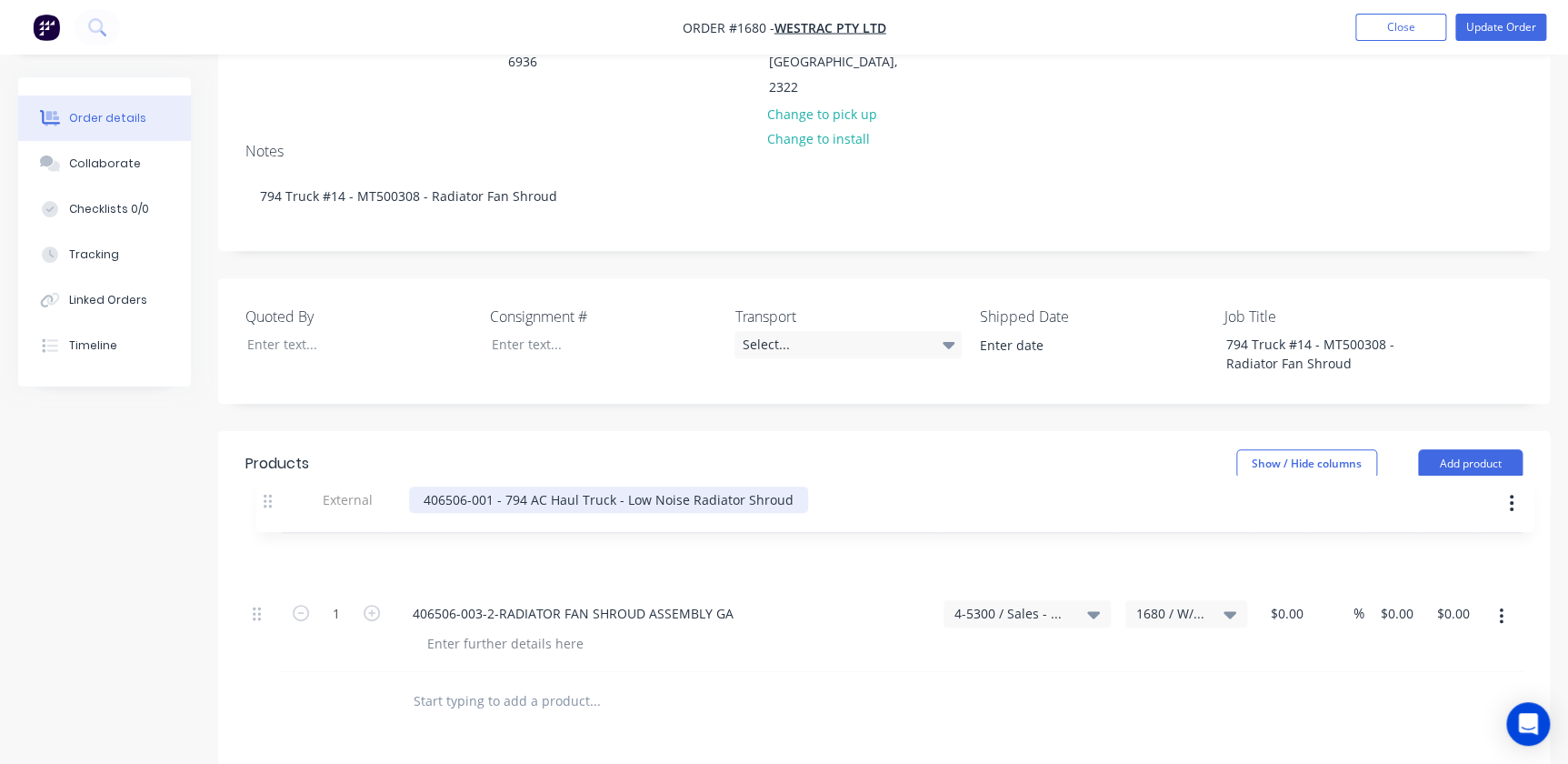
drag, startPoint x: 265, startPoint y: 577, endPoint x: 276, endPoint y: 471, distance: 106.6
click at [276, 497] on div "Qty Account Job Cost Markup Price Total 1 406506-003-2-RADIATOR FAN SHROUD ASSE…" at bounding box center [884, 584] width 1277 height 176
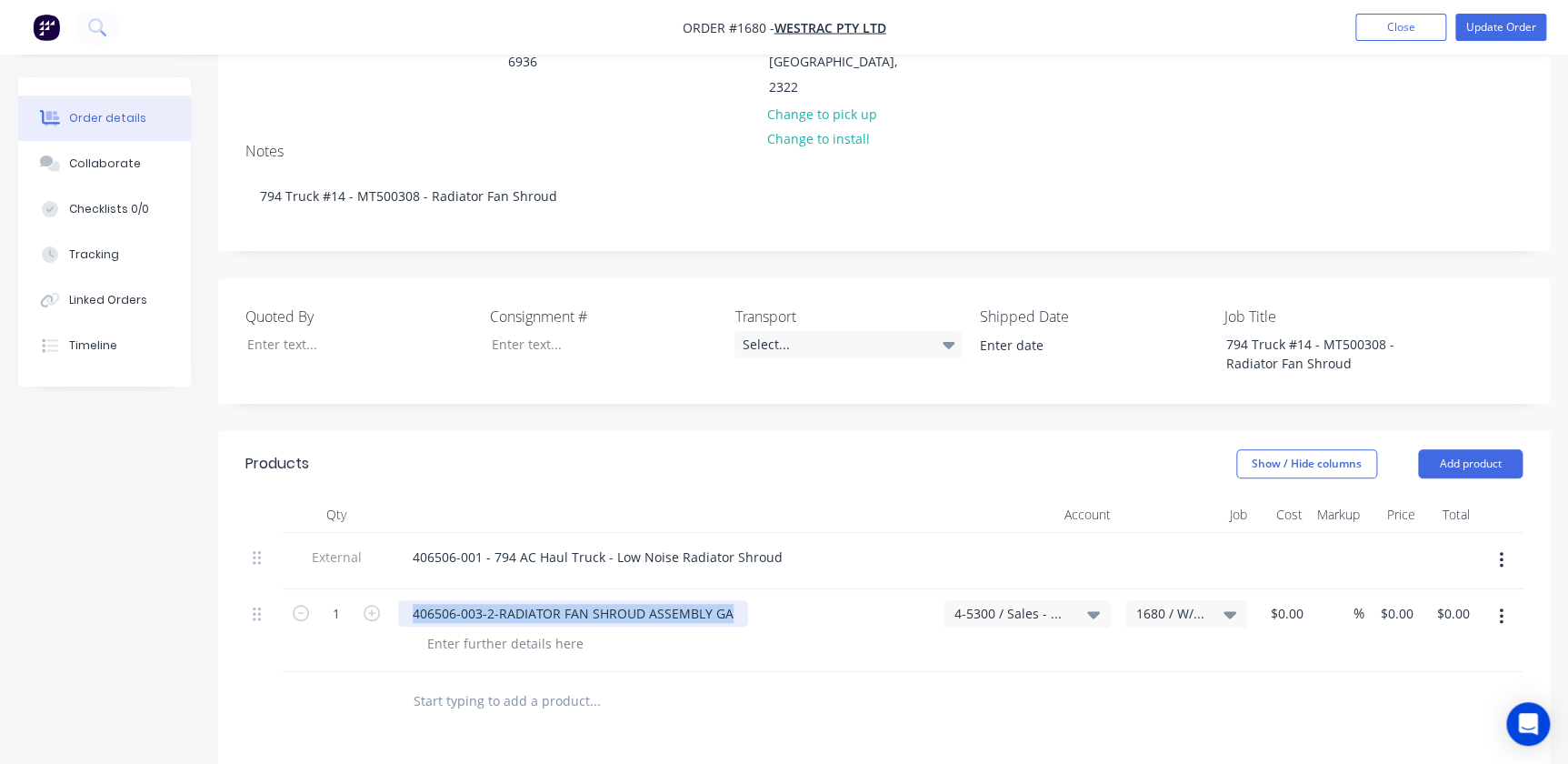
drag, startPoint x: 724, startPoint y: 559, endPoint x: 406, endPoint y: 528, distance: 319.5
click at [408, 589] on div "406506-003-2-RADIATOR FAN SHROUD ASSEMBLY GA" at bounding box center [663, 630] width 545 height 83
paste div
drag, startPoint x: 1264, startPoint y: 560, endPoint x: 1274, endPoint y: 561, distance: 10.0
click at [1003, 589] on div "0 0" at bounding box center [1282, 630] width 56 height 83
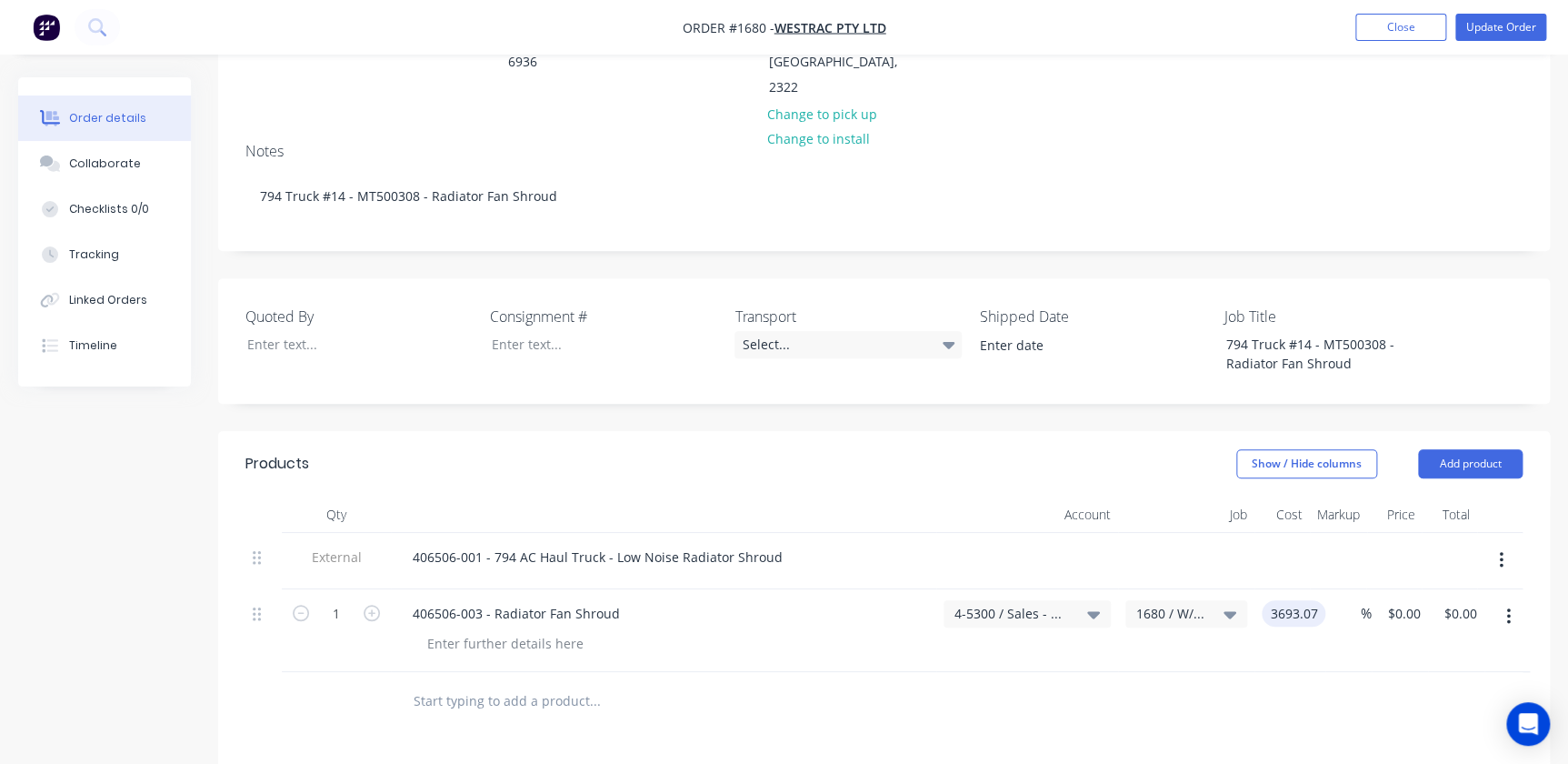
type input "$3,693.07"
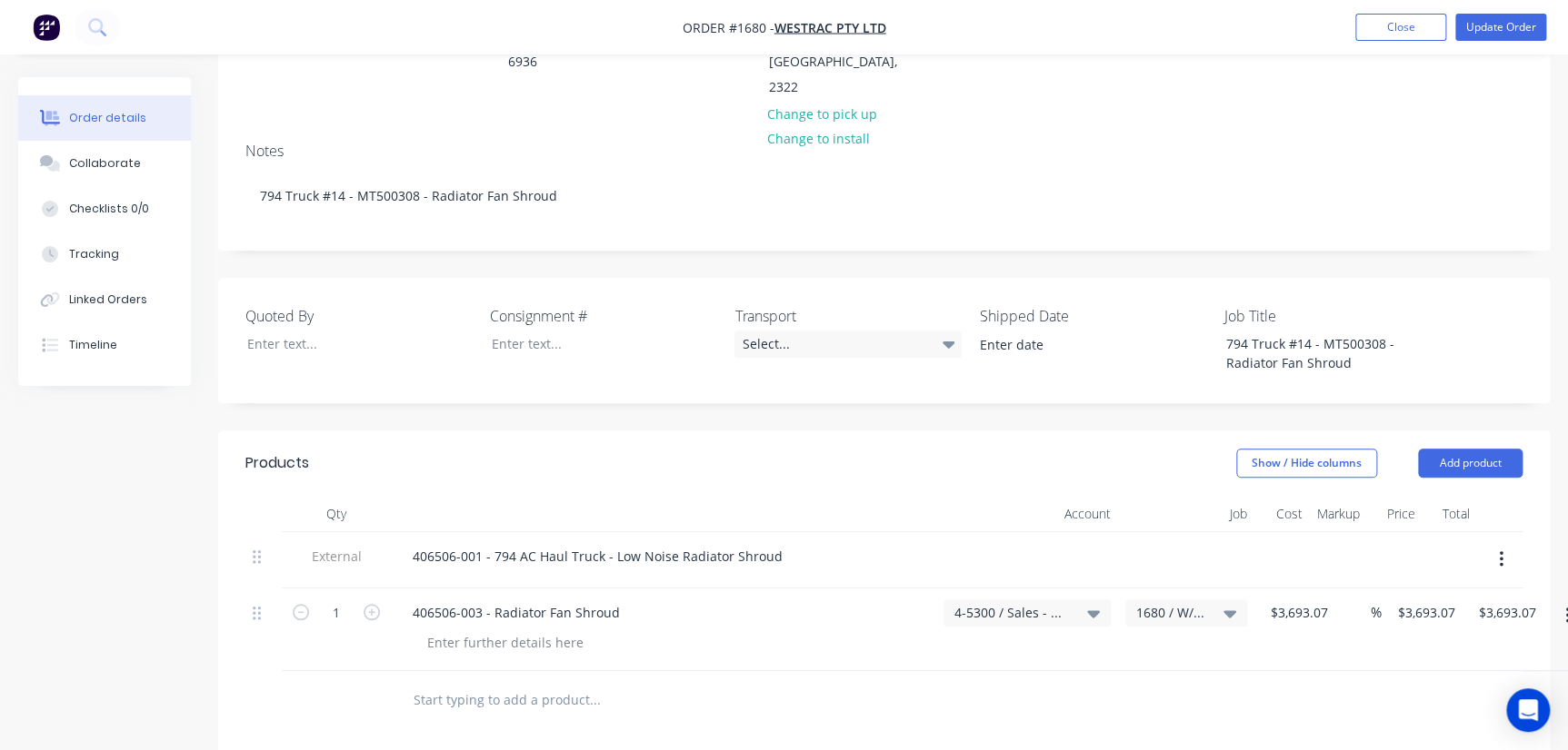
drag, startPoint x: 1268, startPoint y: 636, endPoint x: 1265, endPoint y: 627, distance: 9.5
click at [1003, 671] on div at bounding box center [884, 700] width 1277 height 59
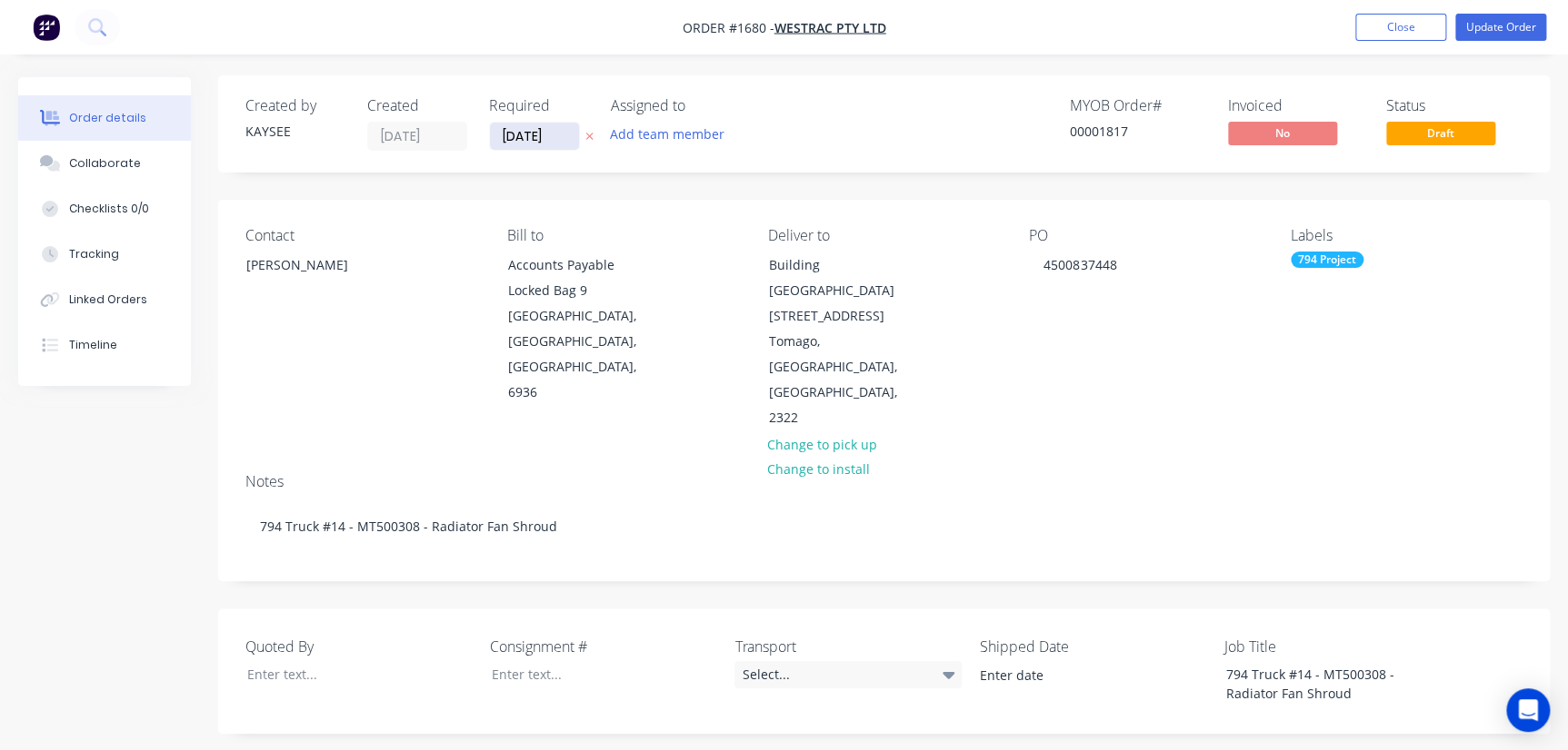
click at [528, 139] on input "29/07/25" at bounding box center [534, 137] width 89 height 27
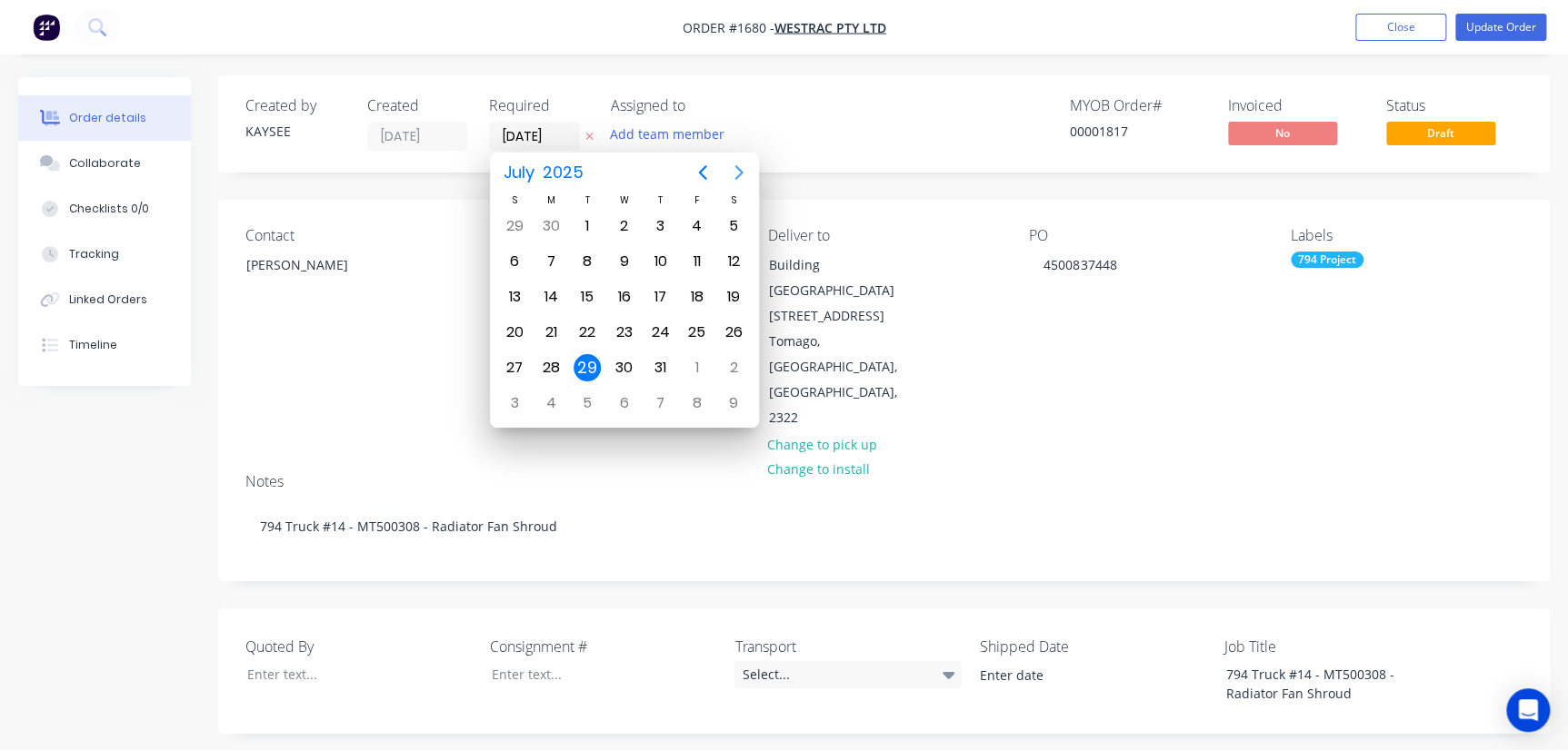
click at [729, 181] on icon "Next page" at bounding box center [739, 173] width 21 height 21
click at [729, 180] on icon "Next page" at bounding box center [739, 173] width 21 height 21
click at [733, 179] on icon "Next page" at bounding box center [739, 173] width 21 height 21
click at [737, 181] on icon "Next page" at bounding box center [739, 173] width 21 height 21
click at [731, 178] on icon "Next page" at bounding box center [739, 173] width 21 height 21
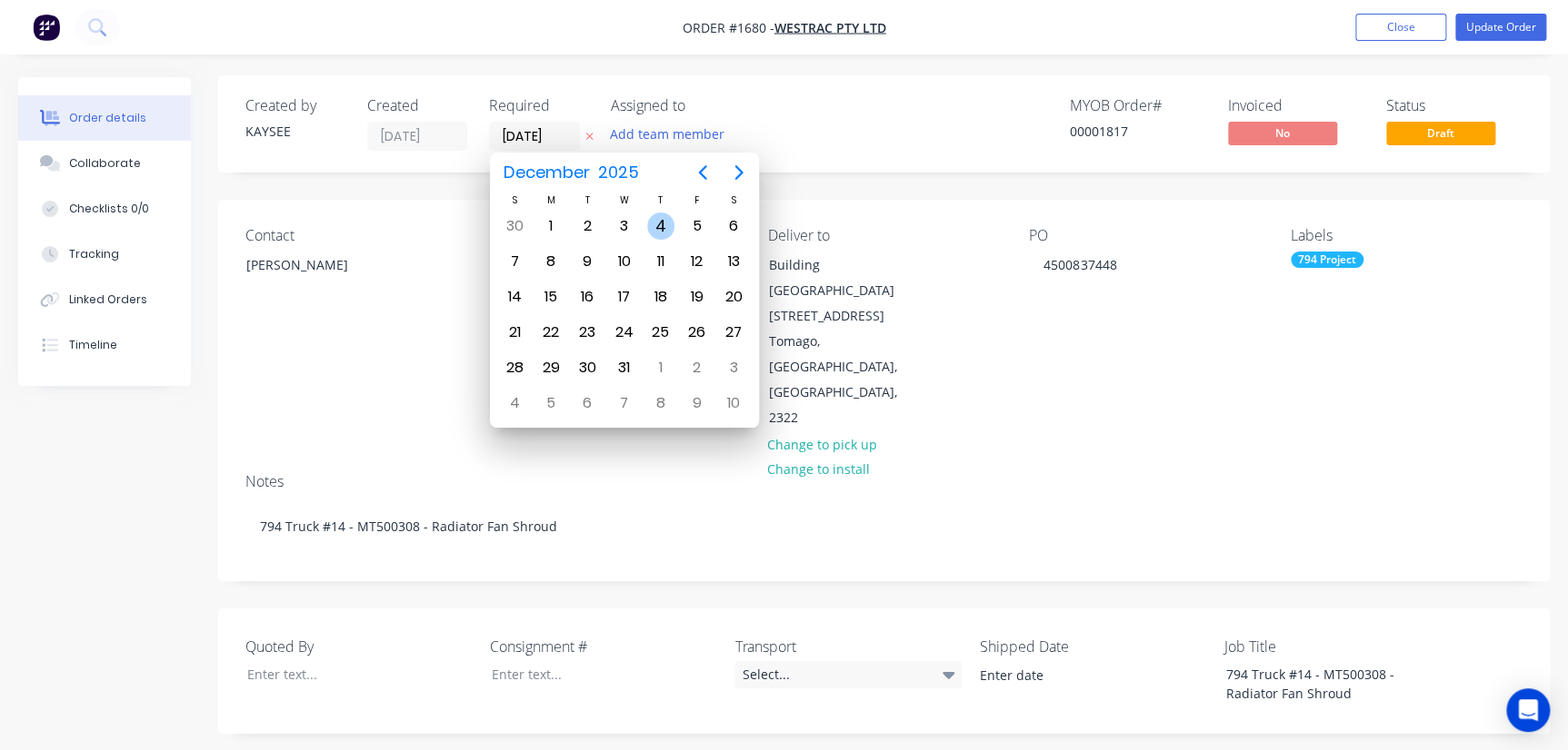
click at [654, 217] on div "4" at bounding box center [661, 226] width 27 height 27
type input "04/12/25"
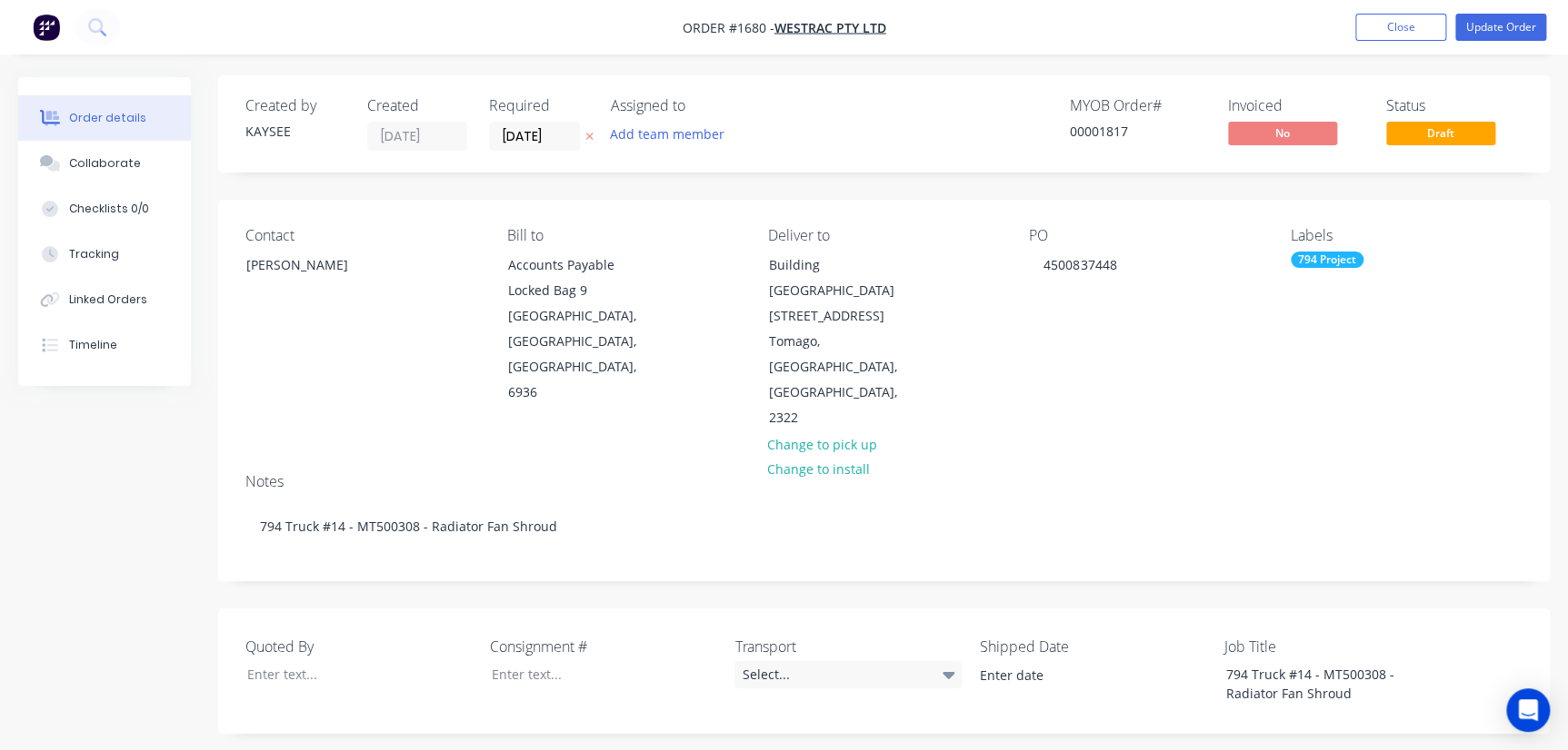
click at [971, 365] on div "Contact Richard Lofberg Bill to Accounts Payable Locked Bag 9 MIDLAND, Western …" at bounding box center [884, 329] width 1332 height 258
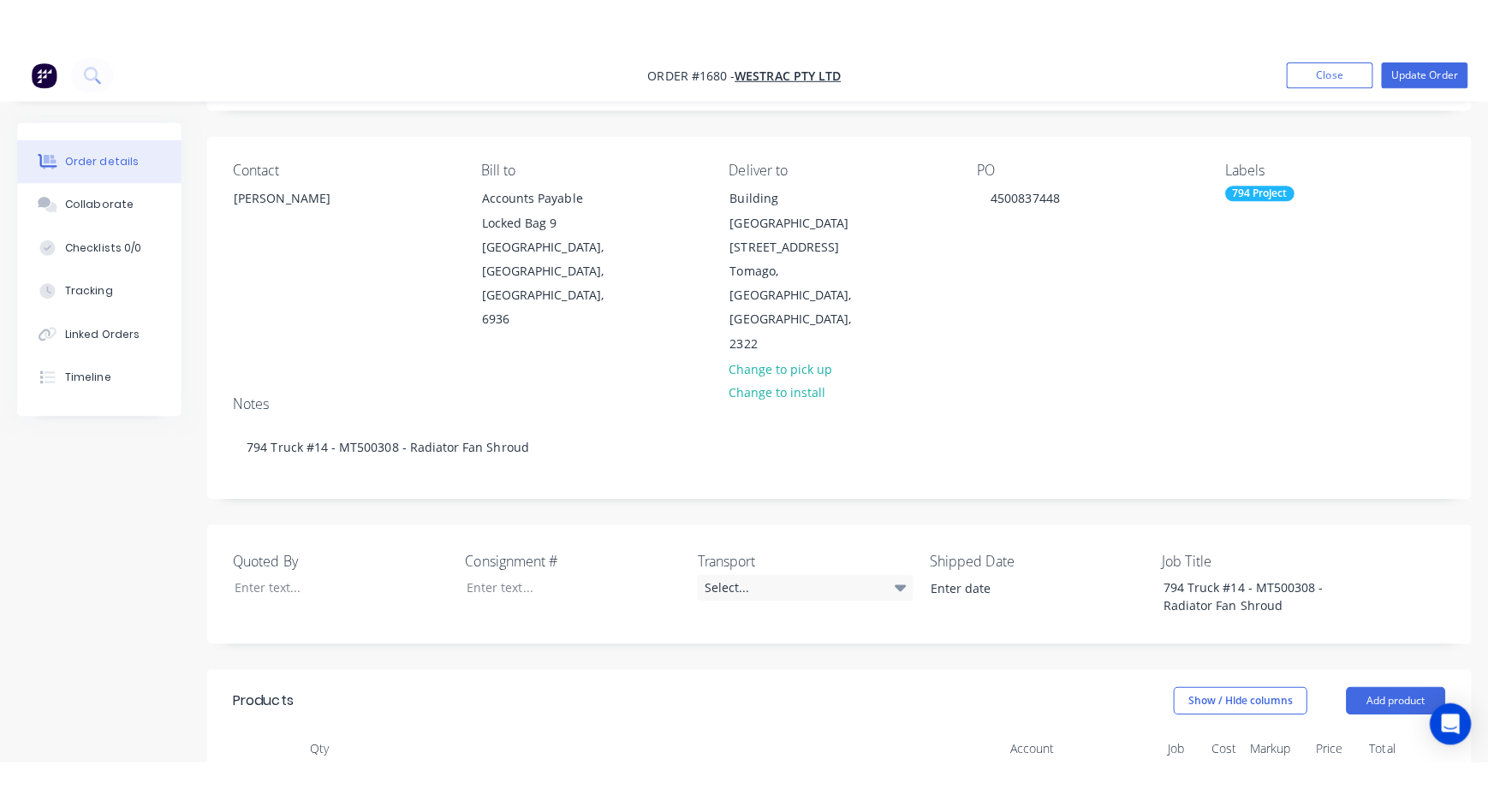
scroll to position [0, 0]
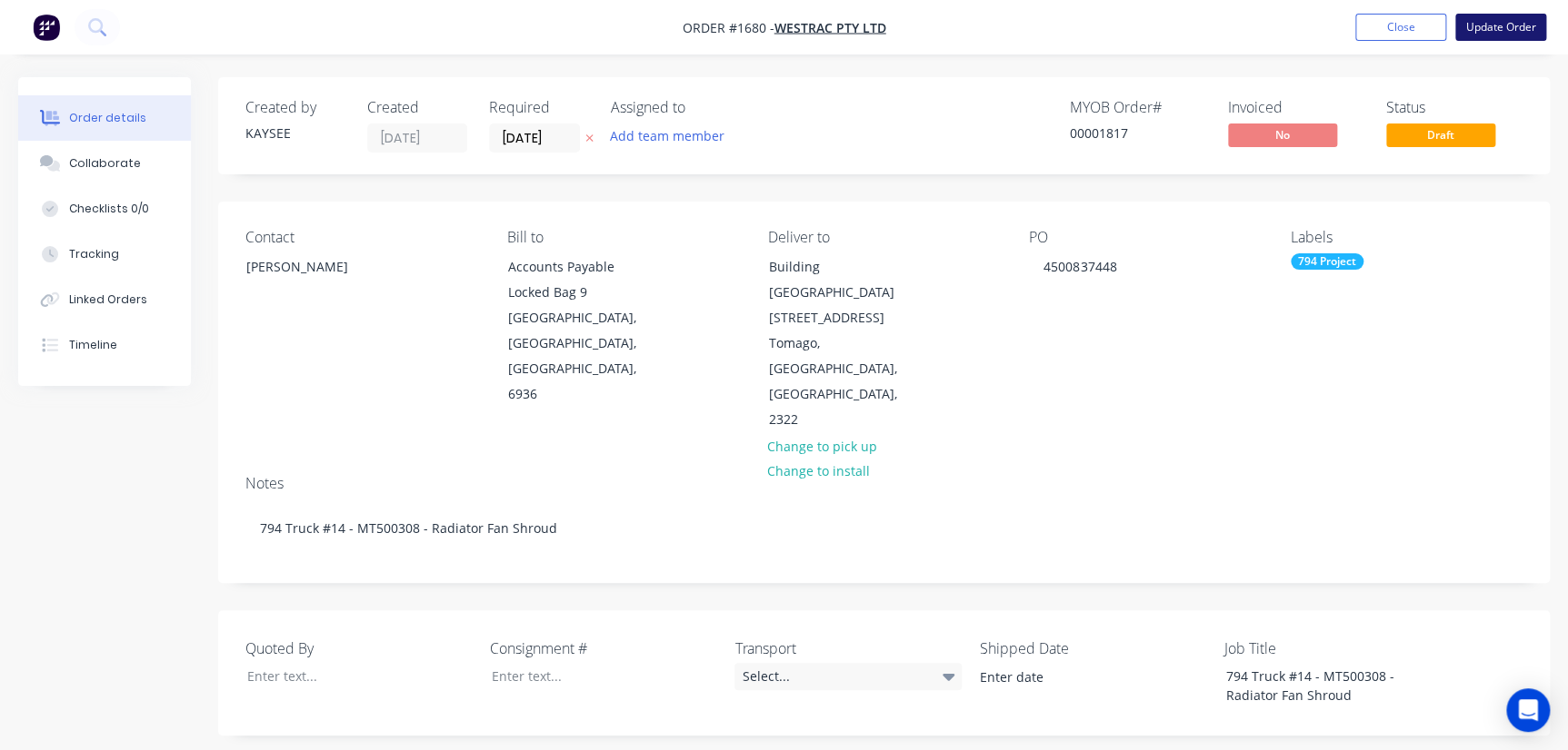
click at [1003, 19] on button "Update Order" at bounding box center [1500, 27] width 91 height 27
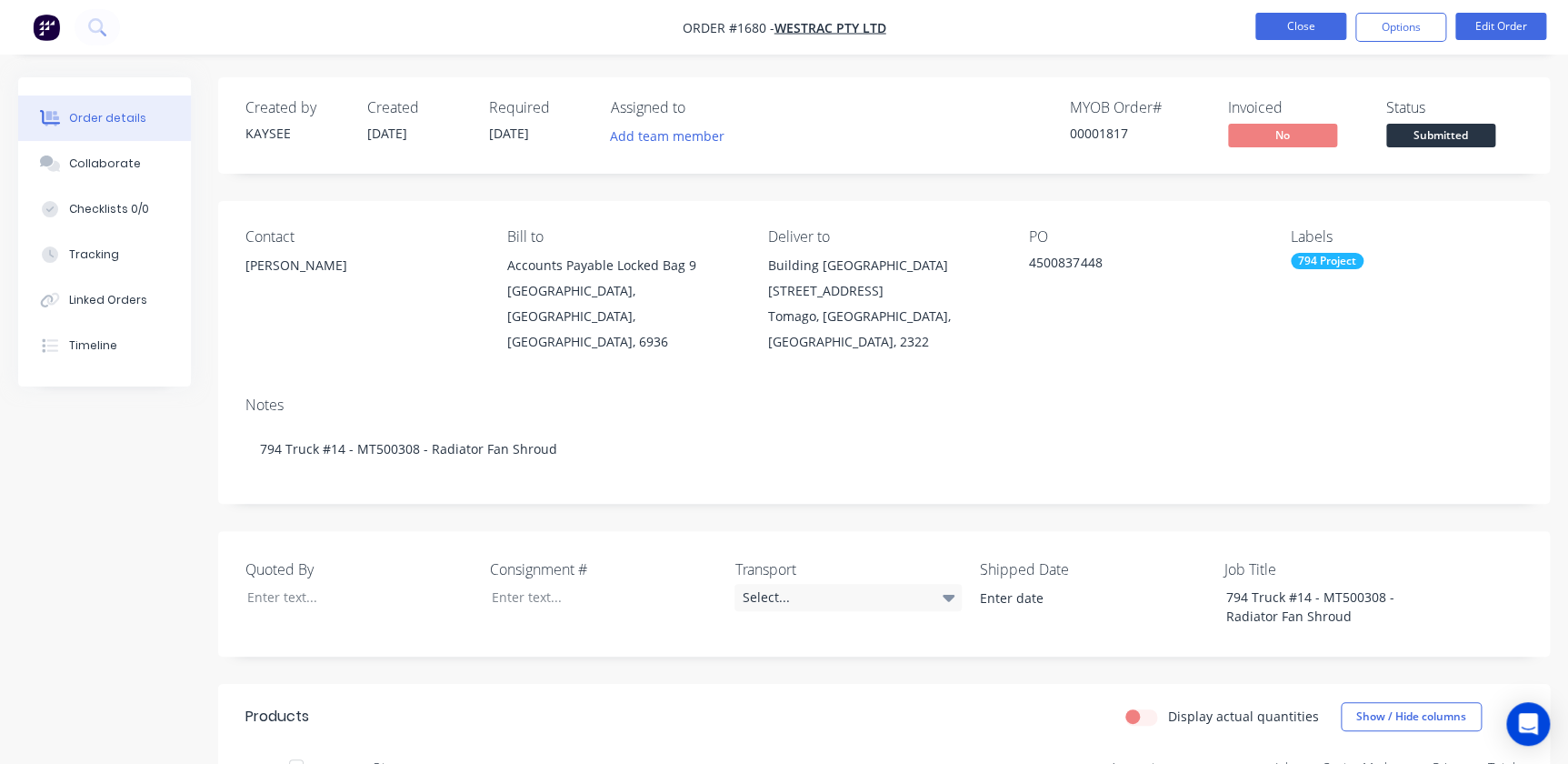
click at [1003, 21] on button "Close" at bounding box center [1300, 26] width 91 height 27
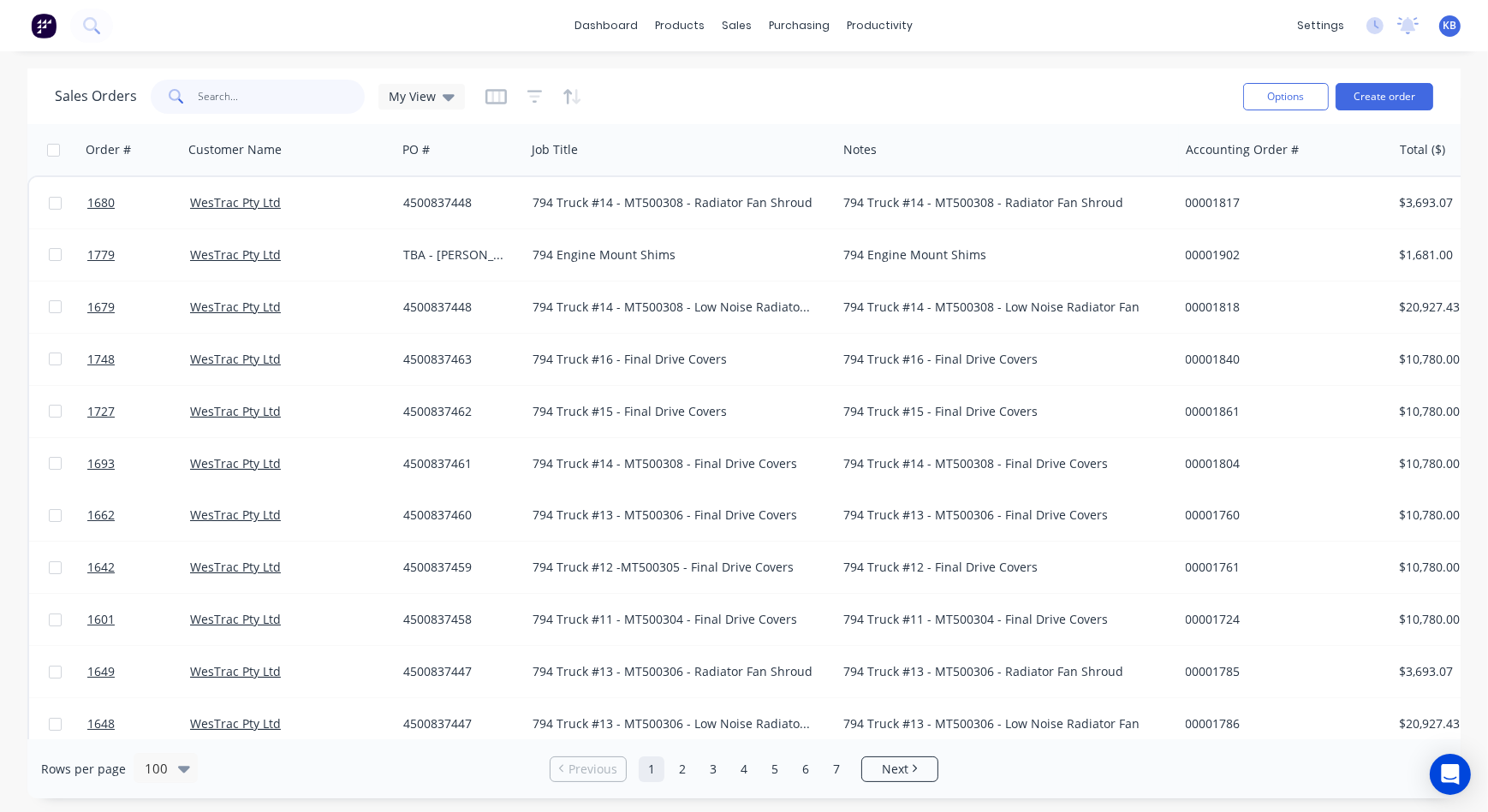
click at [325, 92] on input "text" at bounding box center [282, 96] width 167 height 34
click at [429, 95] on span "My View" at bounding box center [412, 96] width 47 height 18
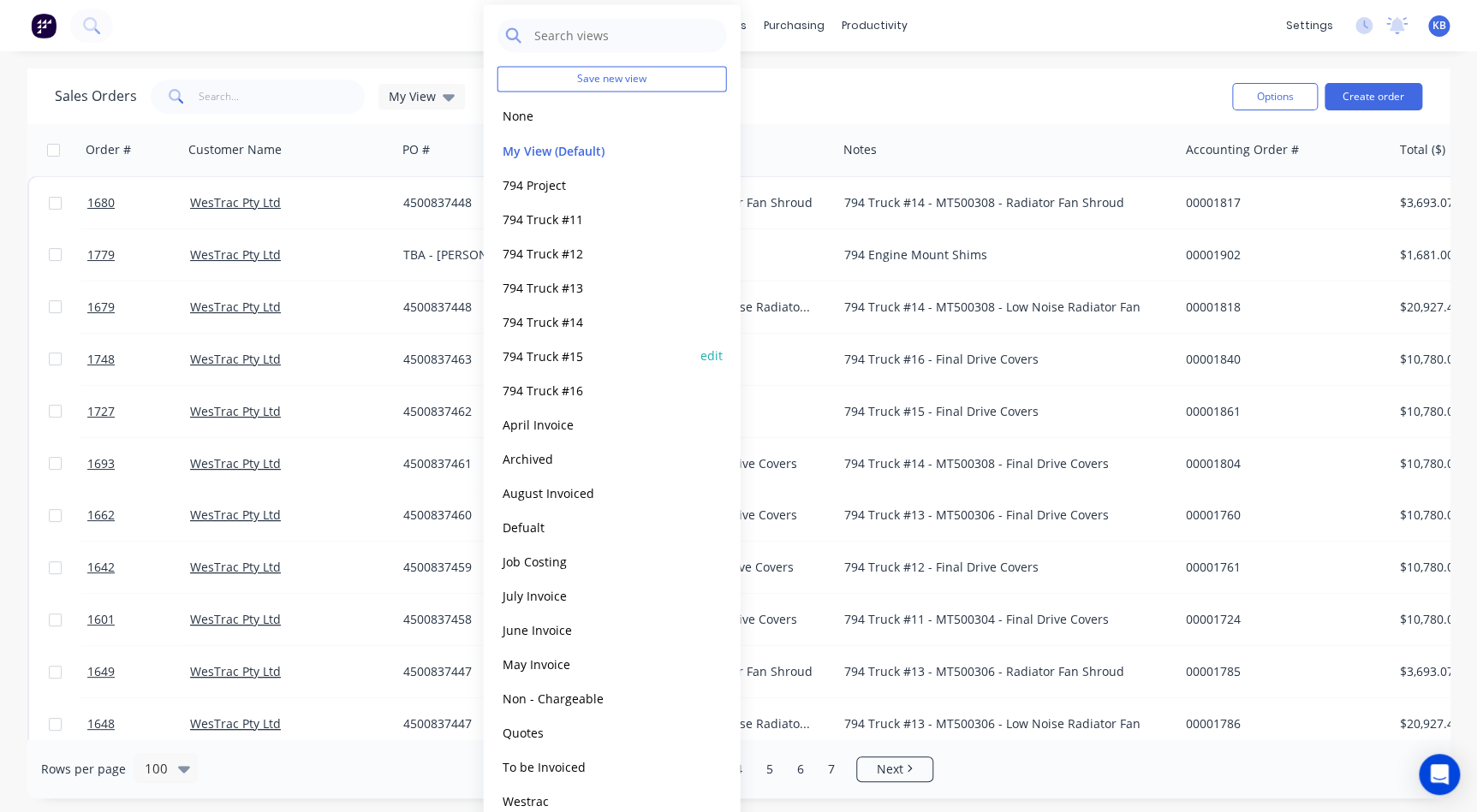
click at [550, 347] on button "794 Truck #15" at bounding box center [595, 355] width 195 height 19
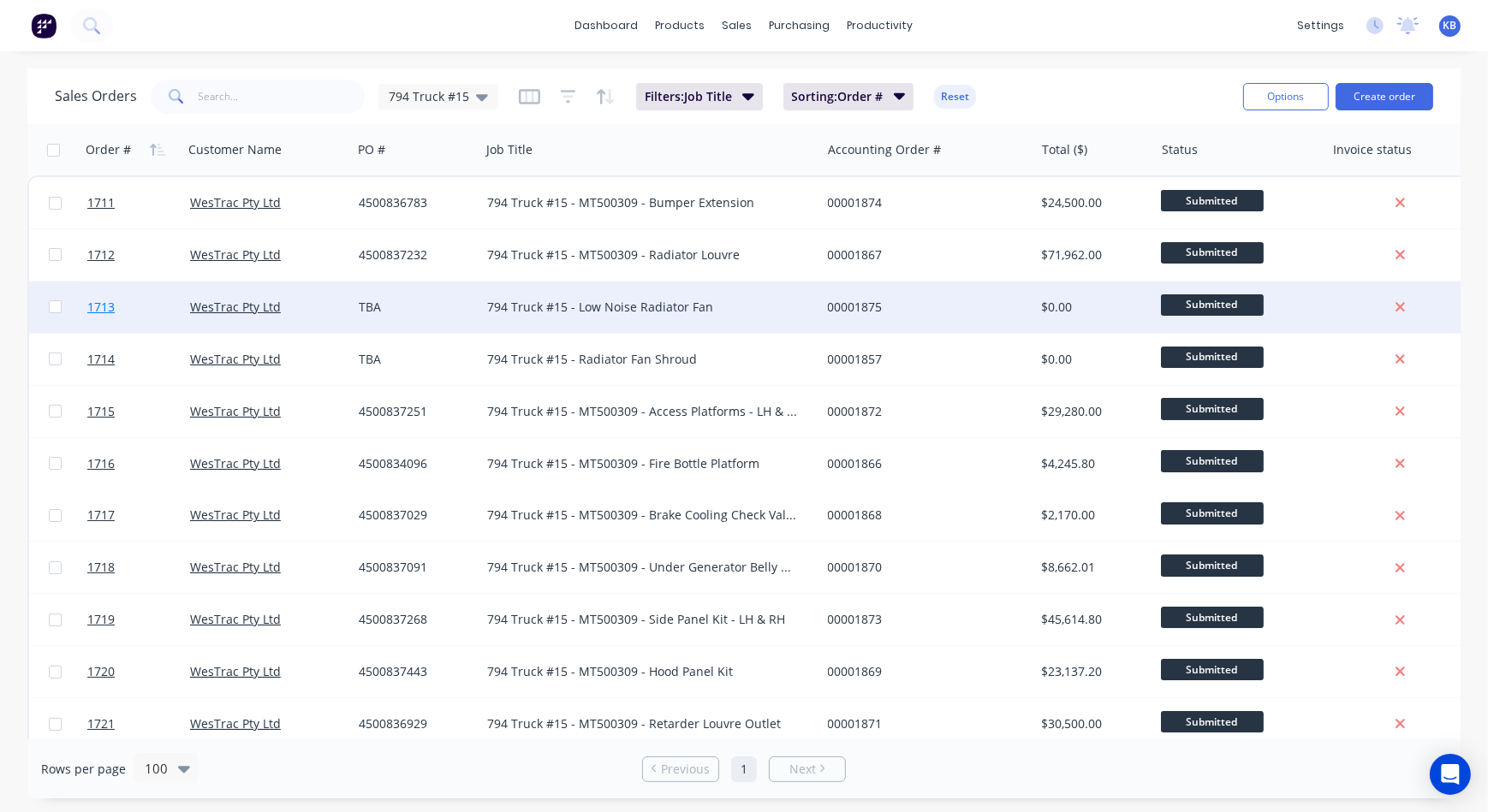
click at [107, 313] on span "1713" at bounding box center [101, 307] width 28 height 17
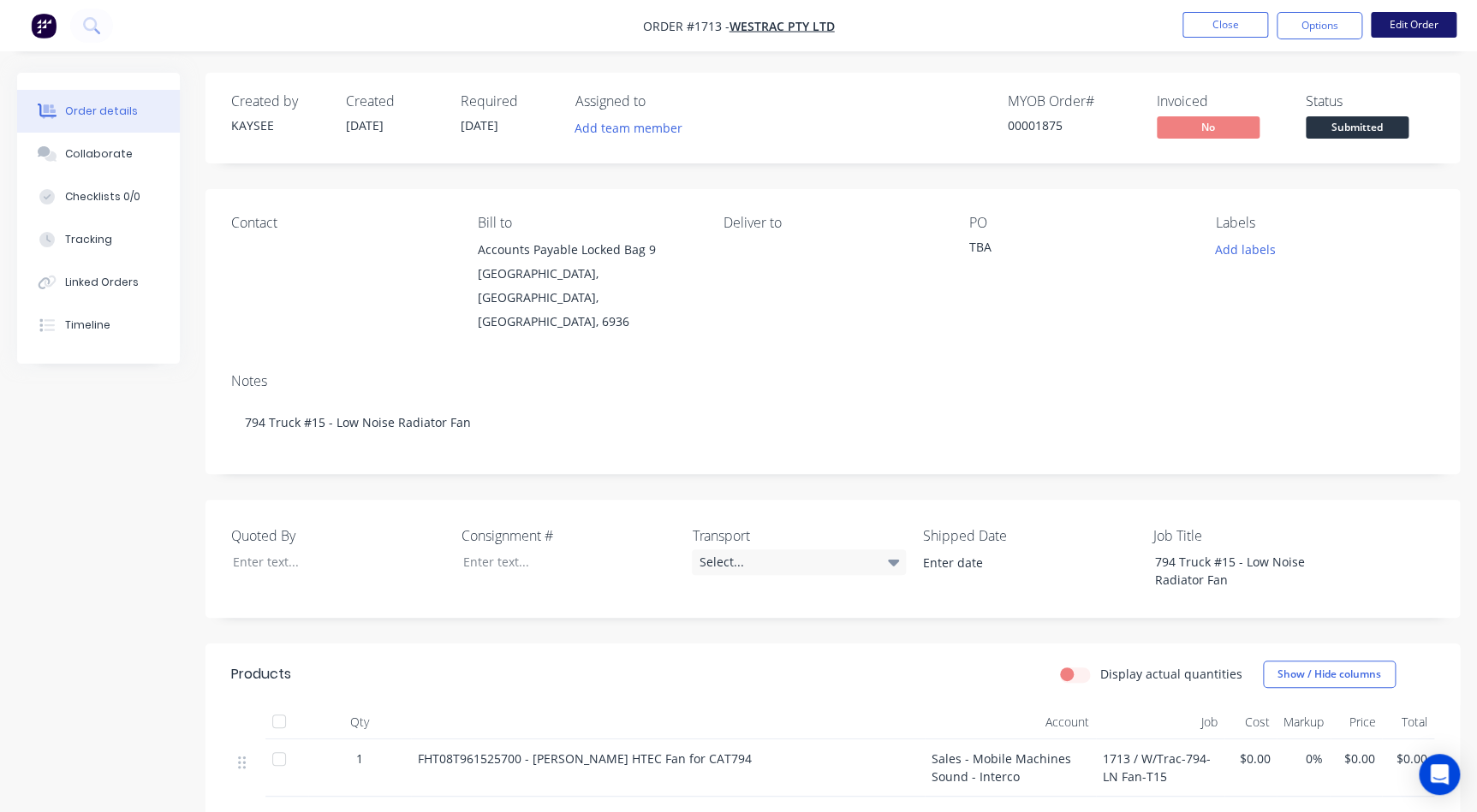
click at [945, 28] on button "Edit Order" at bounding box center [1413, 25] width 85 height 26
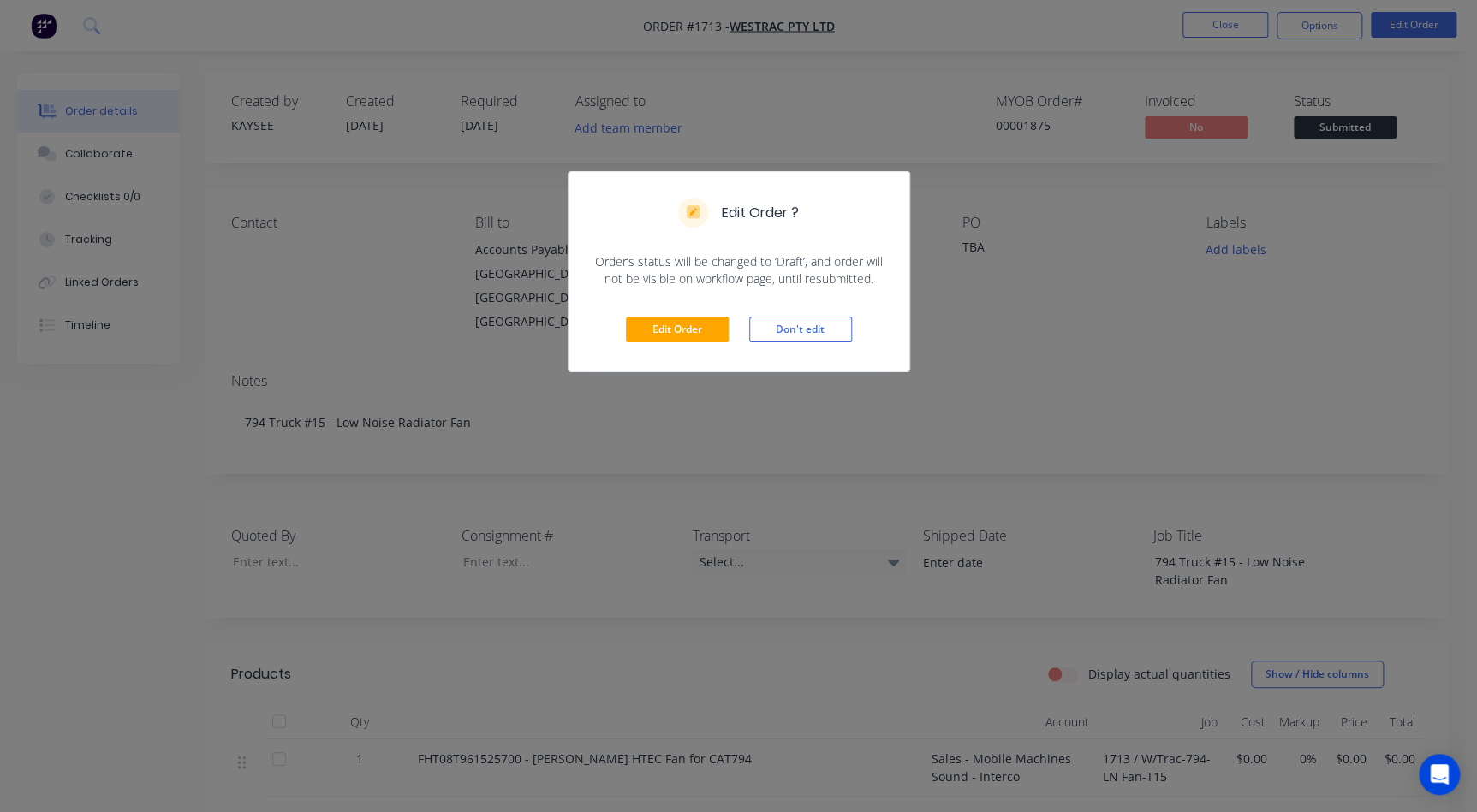
click at [702, 311] on div "Edit Order Don't edit" at bounding box center [739, 329] width 341 height 84
click at [703, 312] on div "Edit Order Don't edit" at bounding box center [739, 329] width 341 height 84
click at [705, 317] on button "Edit Order" at bounding box center [677, 330] width 103 height 26
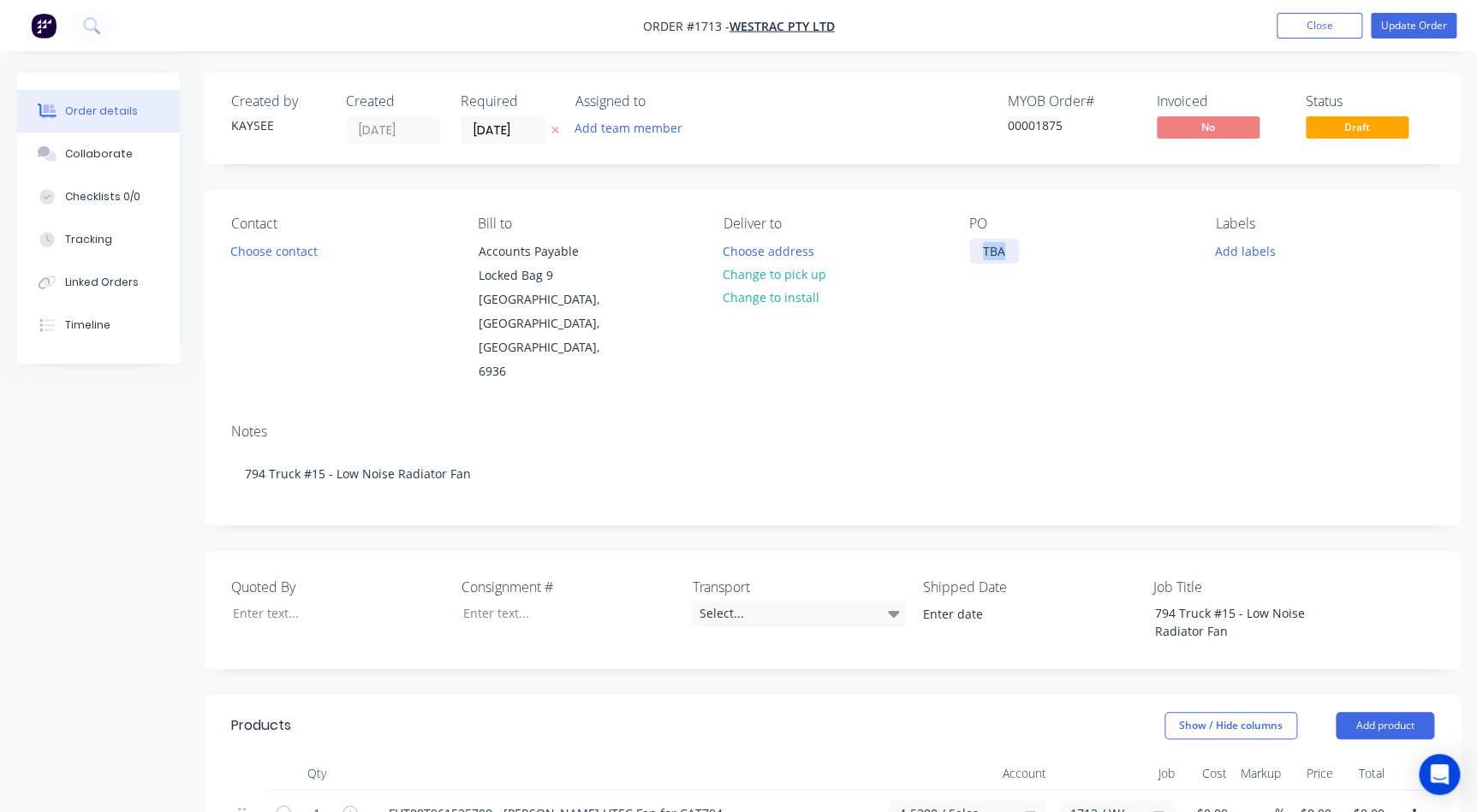
drag, startPoint x: 984, startPoint y: 251, endPoint x: 1032, endPoint y: 256, distance: 48.3
click at [945, 256] on div "PO TBA" at bounding box center [1079, 300] width 219 height 169
click at [284, 249] on button "Choose contact" at bounding box center [274, 250] width 106 height 23
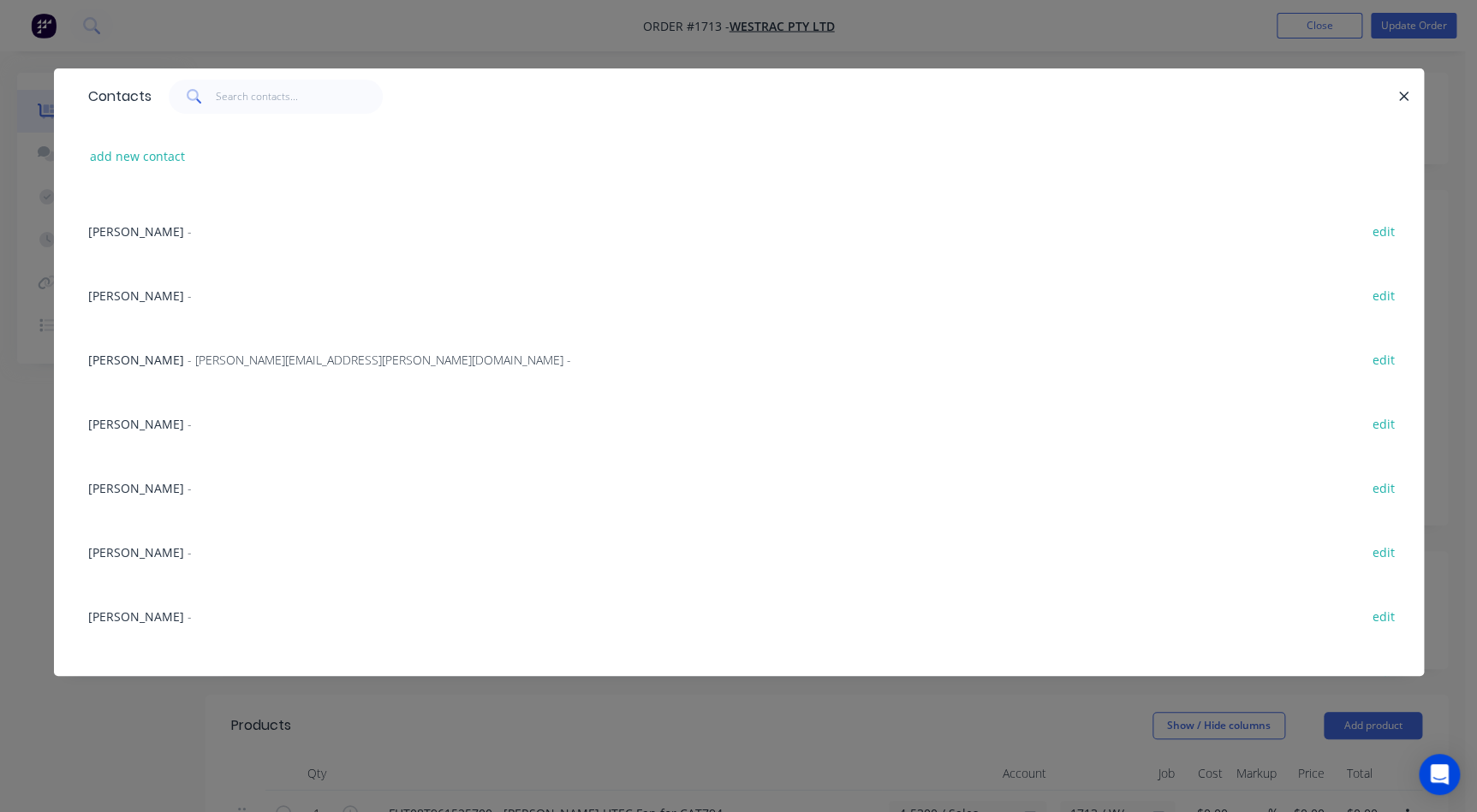
scroll to position [467, 0]
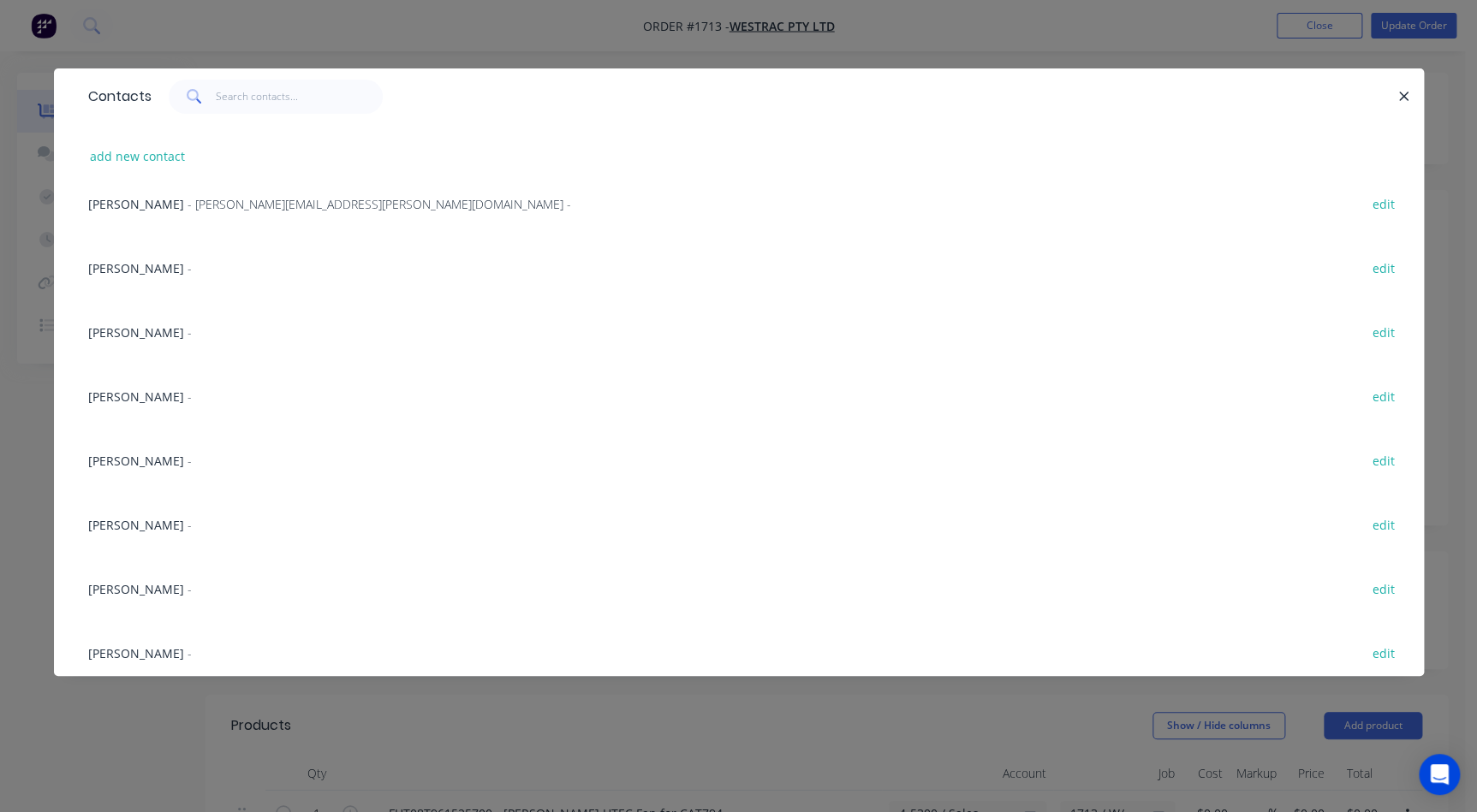
click at [165, 527] on span "[PERSON_NAME]" at bounding box center [136, 525] width 96 height 17
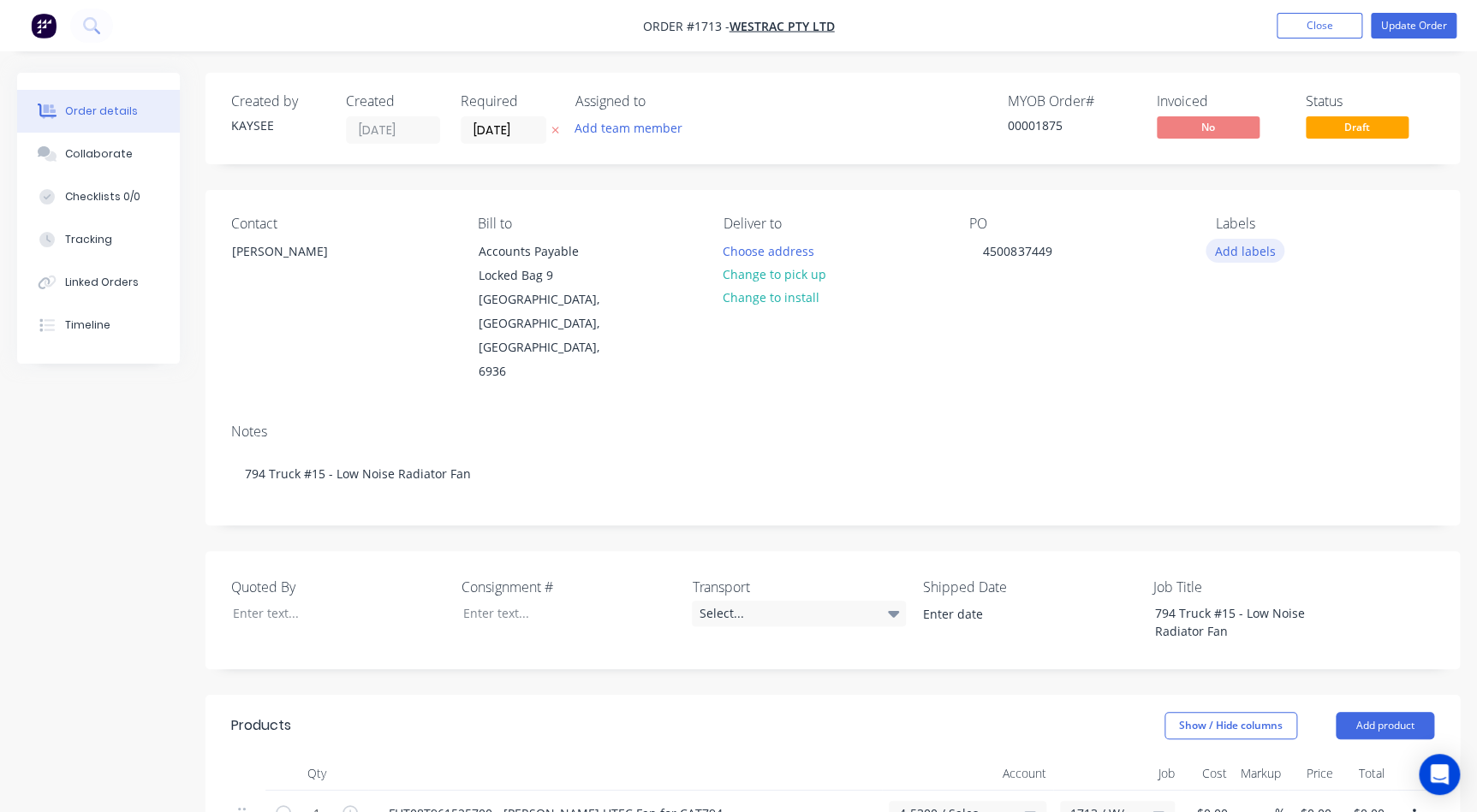
click at [945, 244] on button "Add labels" at bounding box center [1245, 250] width 79 height 23
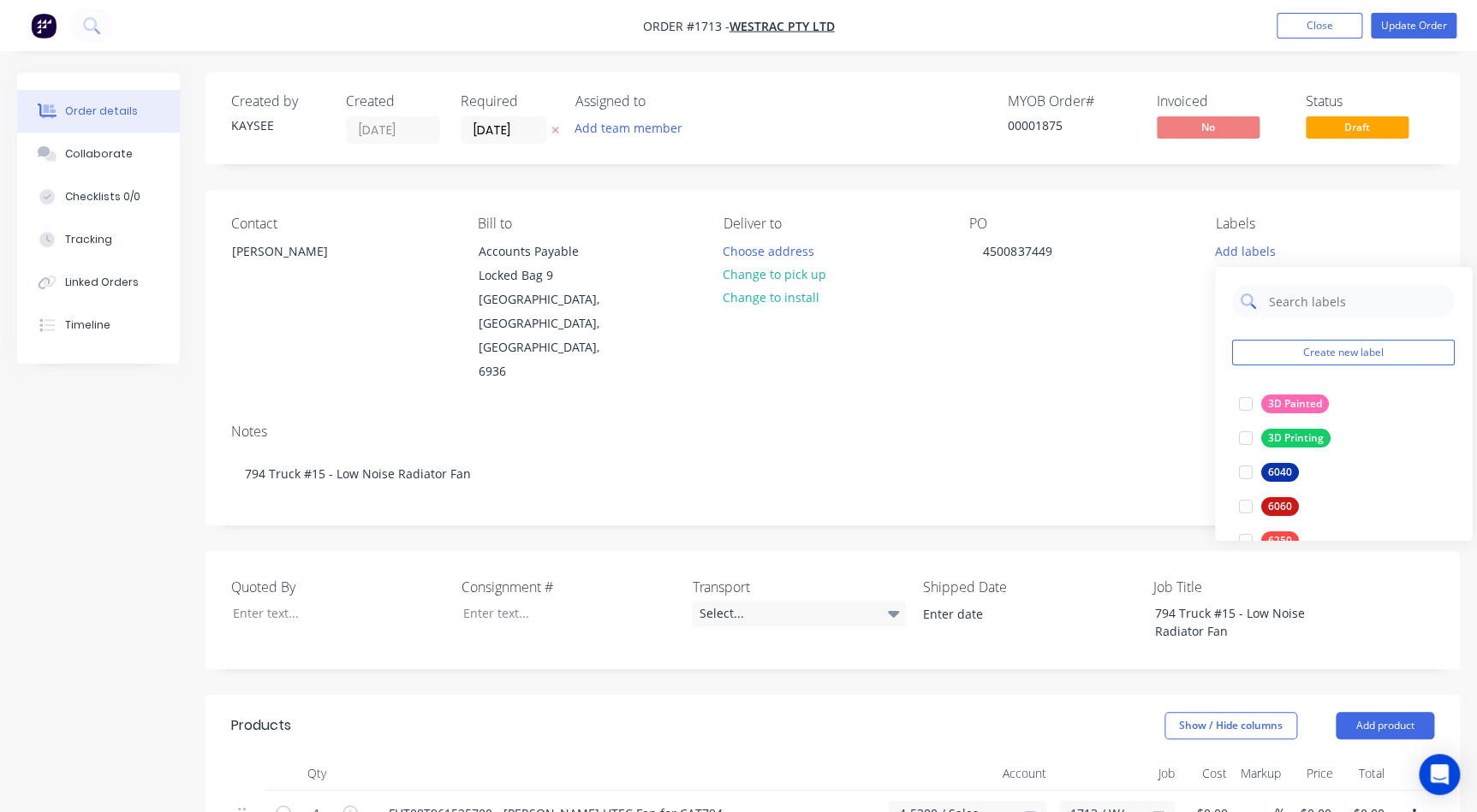
click at [945, 296] on input "text" at bounding box center [1357, 300] width 179 height 34
type input "794"
click at [945, 398] on div at bounding box center [1245, 403] width 34 height 34
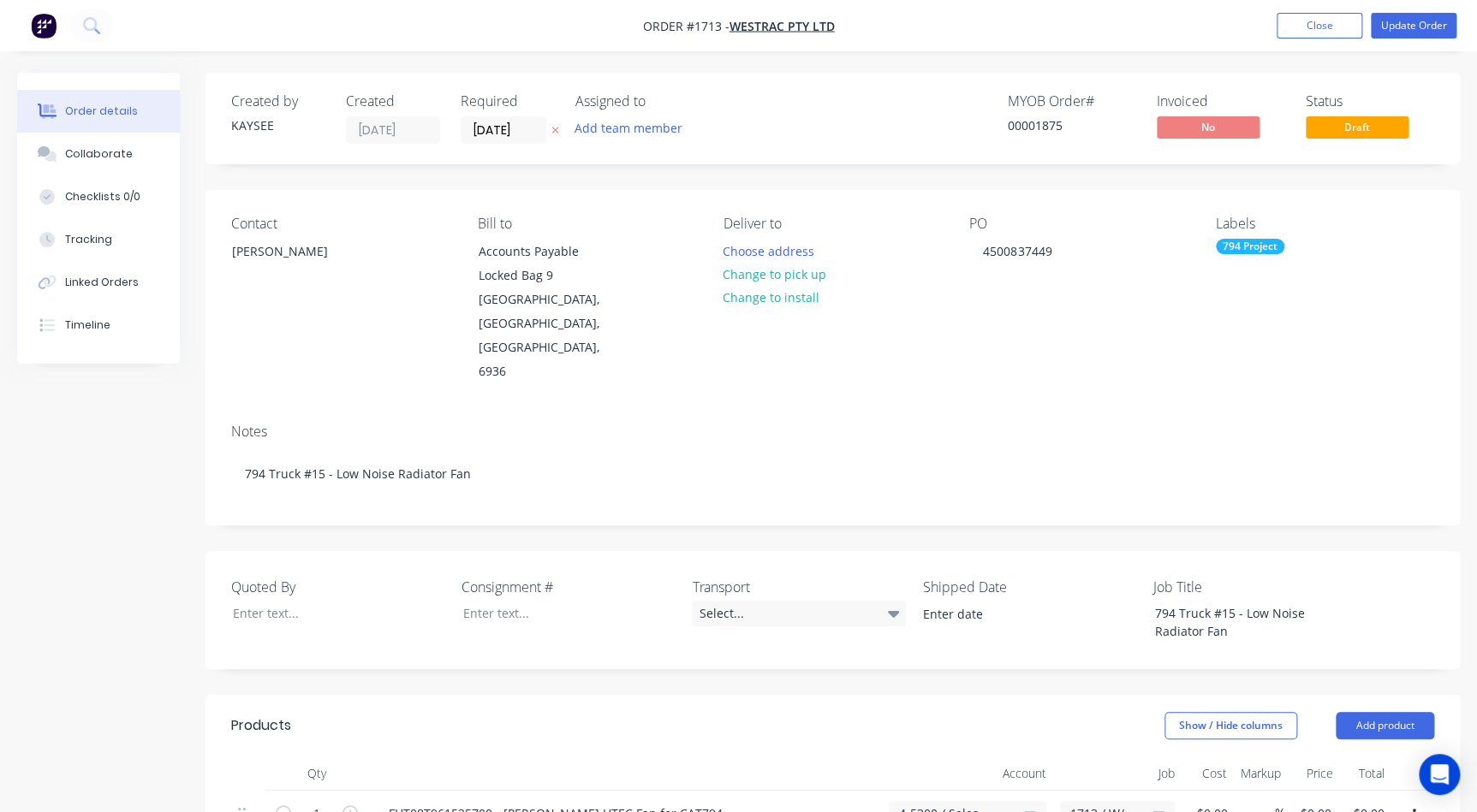
click at [945, 410] on div "Notes 794 Truck #15 - Low Noise Radiator Fan" at bounding box center [833, 467] width 1255 height 115
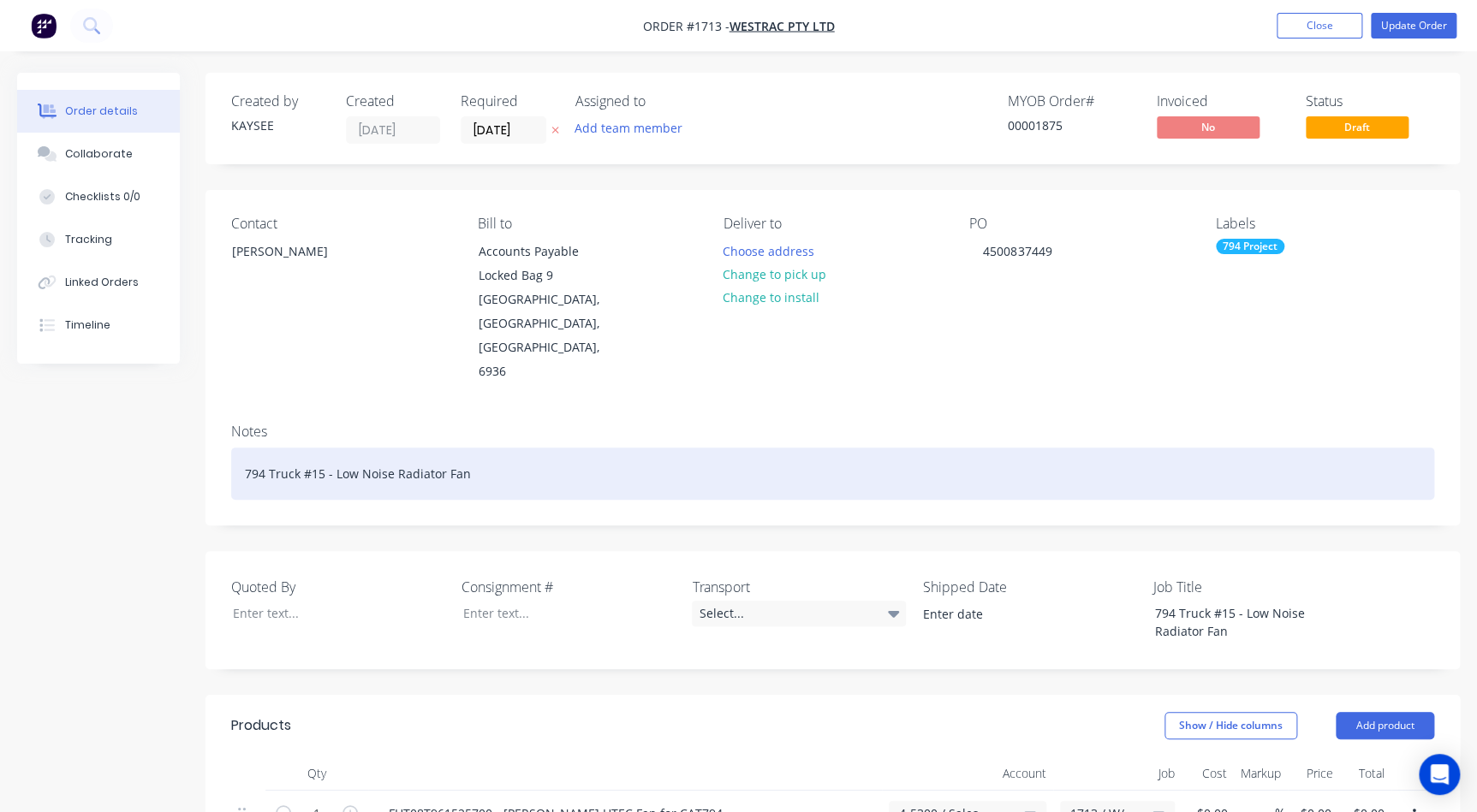
click at [336, 447] on div "794 Truck #15 - Low Noise Radiator Fan" at bounding box center [833, 473] width 1203 height 52
click at [332, 447] on div "794 Truck #15 - Low Noise Radiator Fan" at bounding box center [833, 473] width 1203 height 52
drag, startPoint x: 559, startPoint y: 435, endPoint x: 107, endPoint y: 434, distance: 452.0
click at [107, 434] on div "Created by KAYSEE Created 06/08/25 Required 06/08/25 Assigned to Add team membe…" at bounding box center [739, 716] width 1443 height 1288
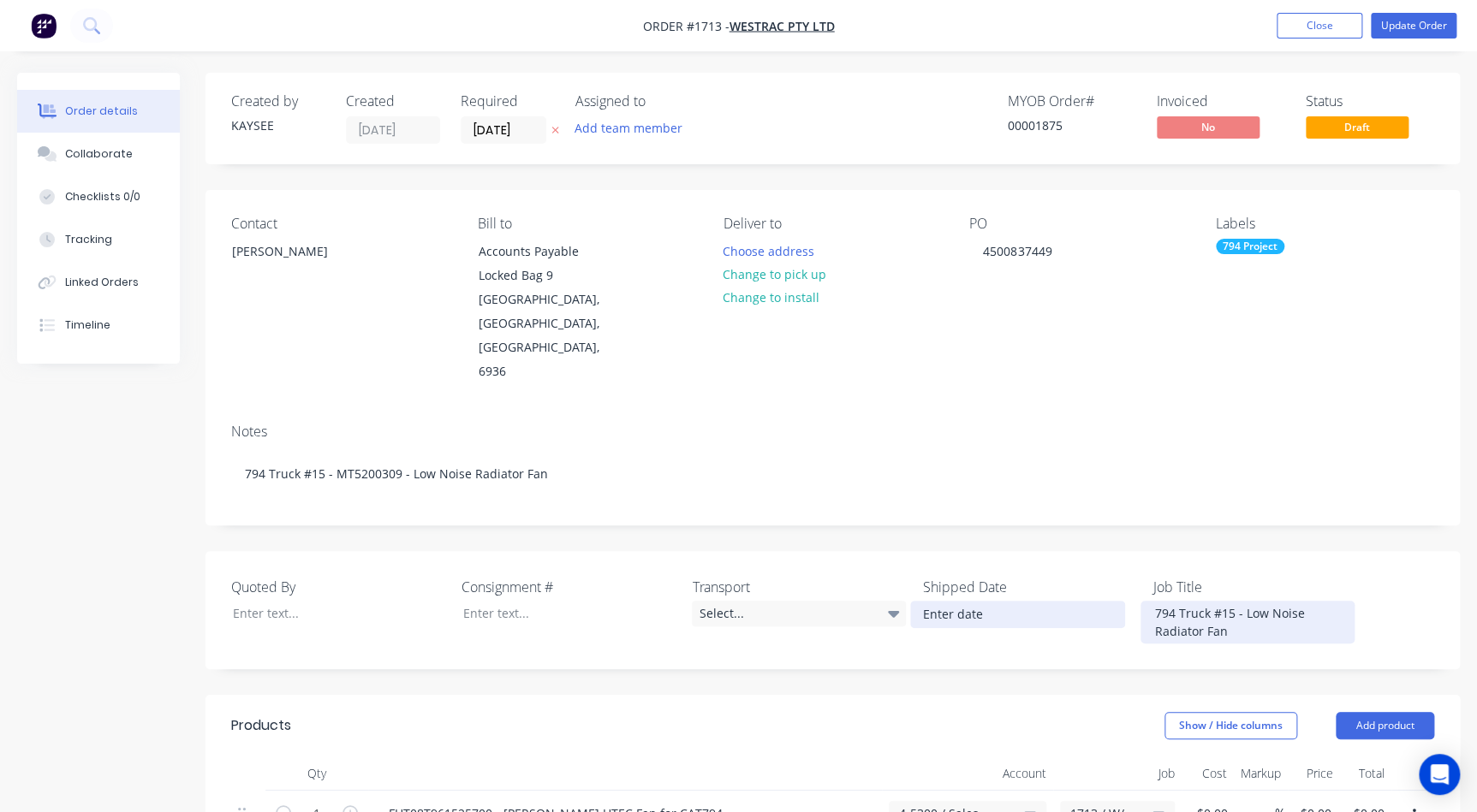
drag, startPoint x: 1243, startPoint y: 592, endPoint x: 1096, endPoint y: 551, distance: 152.6
click at [945, 551] on div "Quoted By Consignment # Transport Select... Shipped Date Job Title 794 Truck #1…" at bounding box center [833, 610] width 1255 height 118
paste div
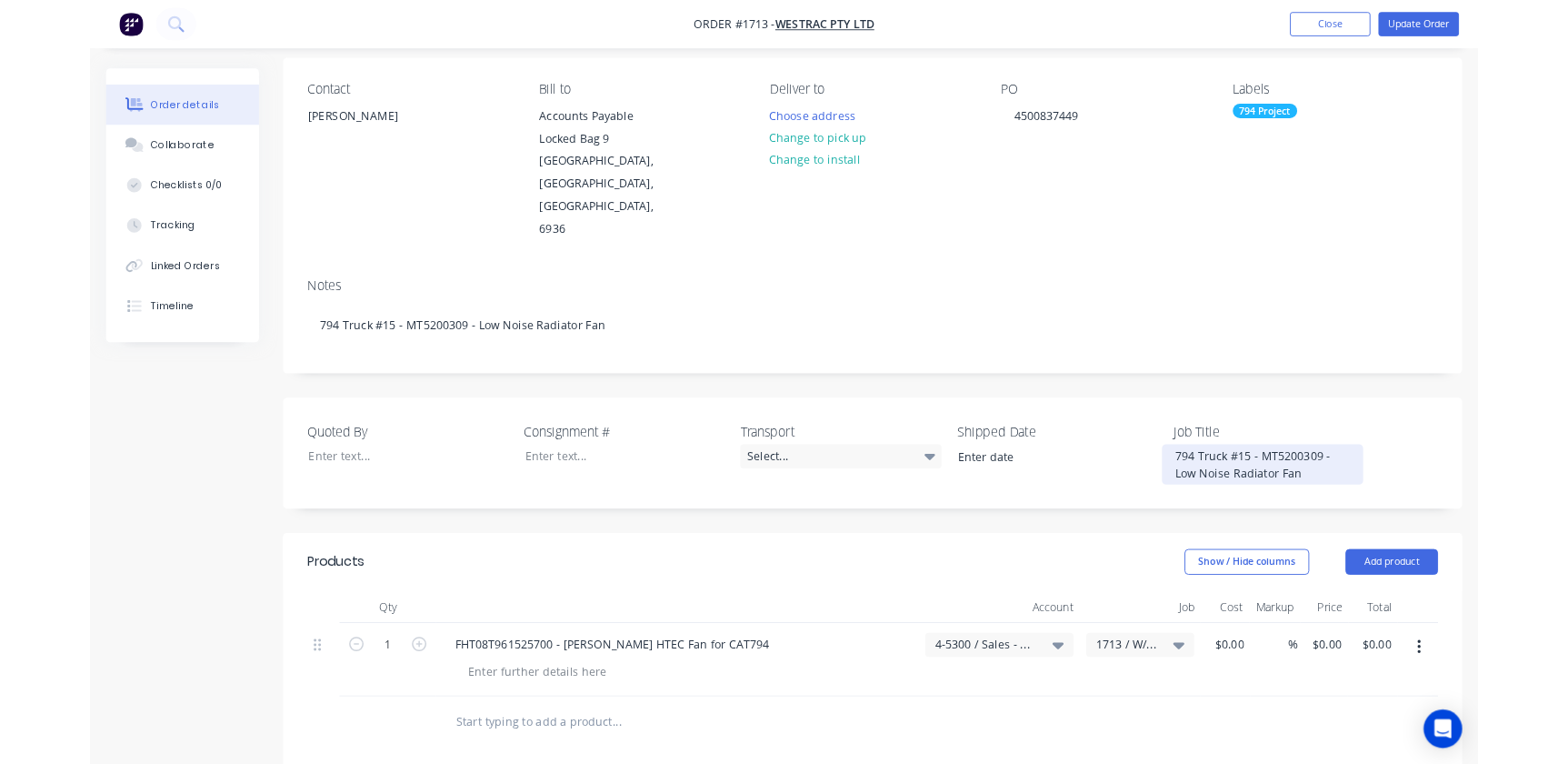
scroll to position [247, 0]
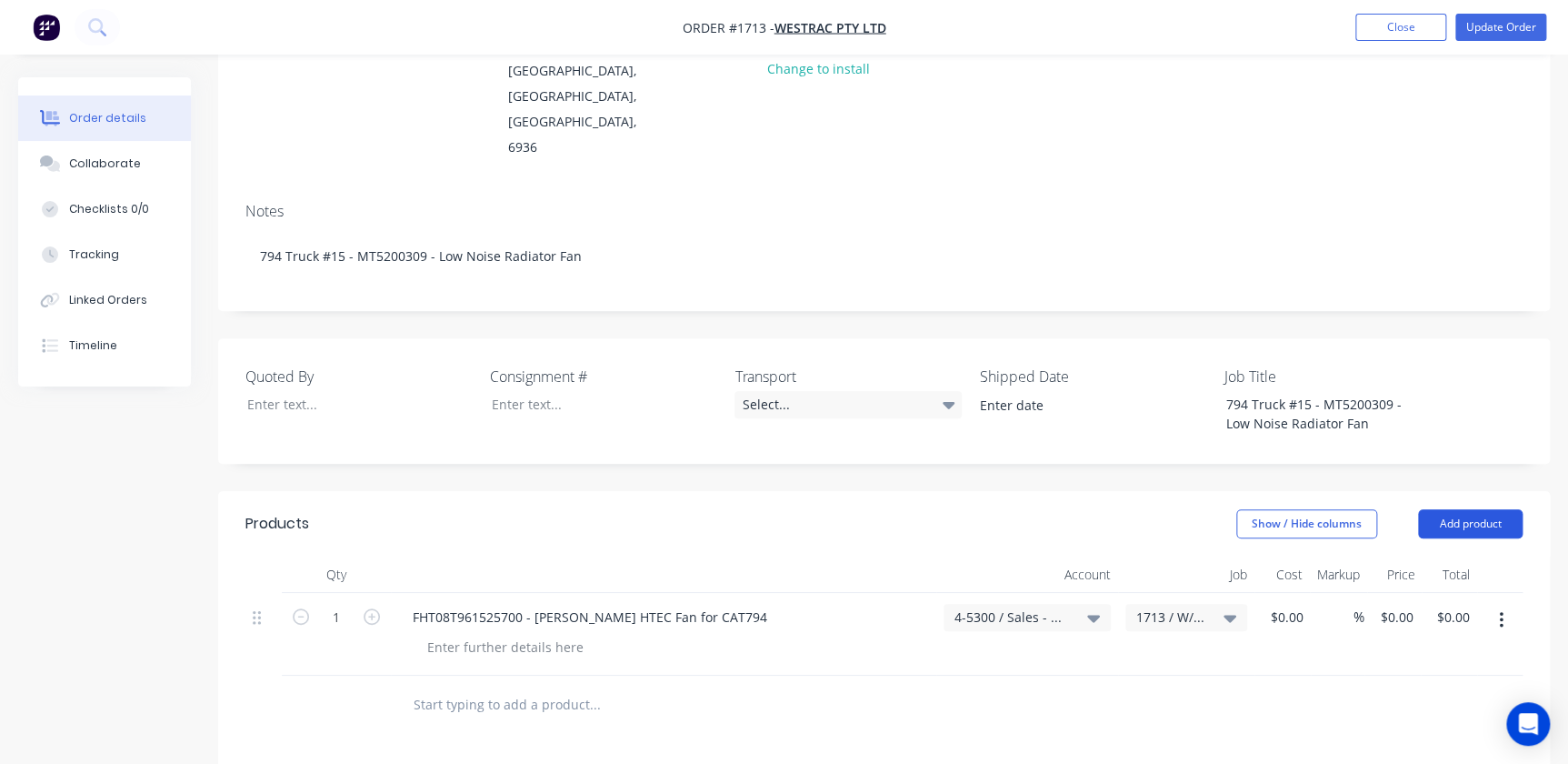
click at [1003, 509] on button "Add product" at bounding box center [1469, 524] width 104 height 29
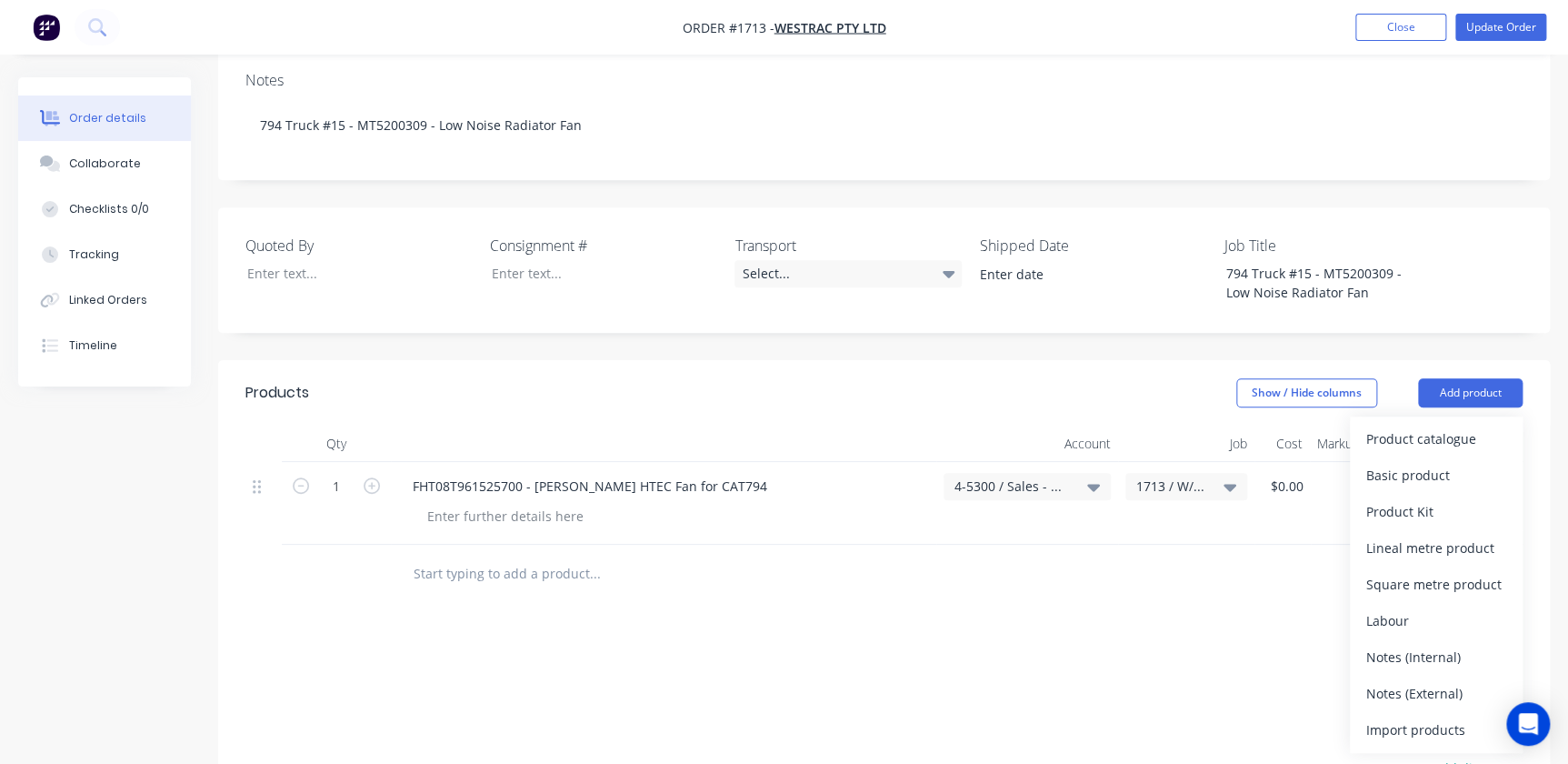
scroll to position [496, 0]
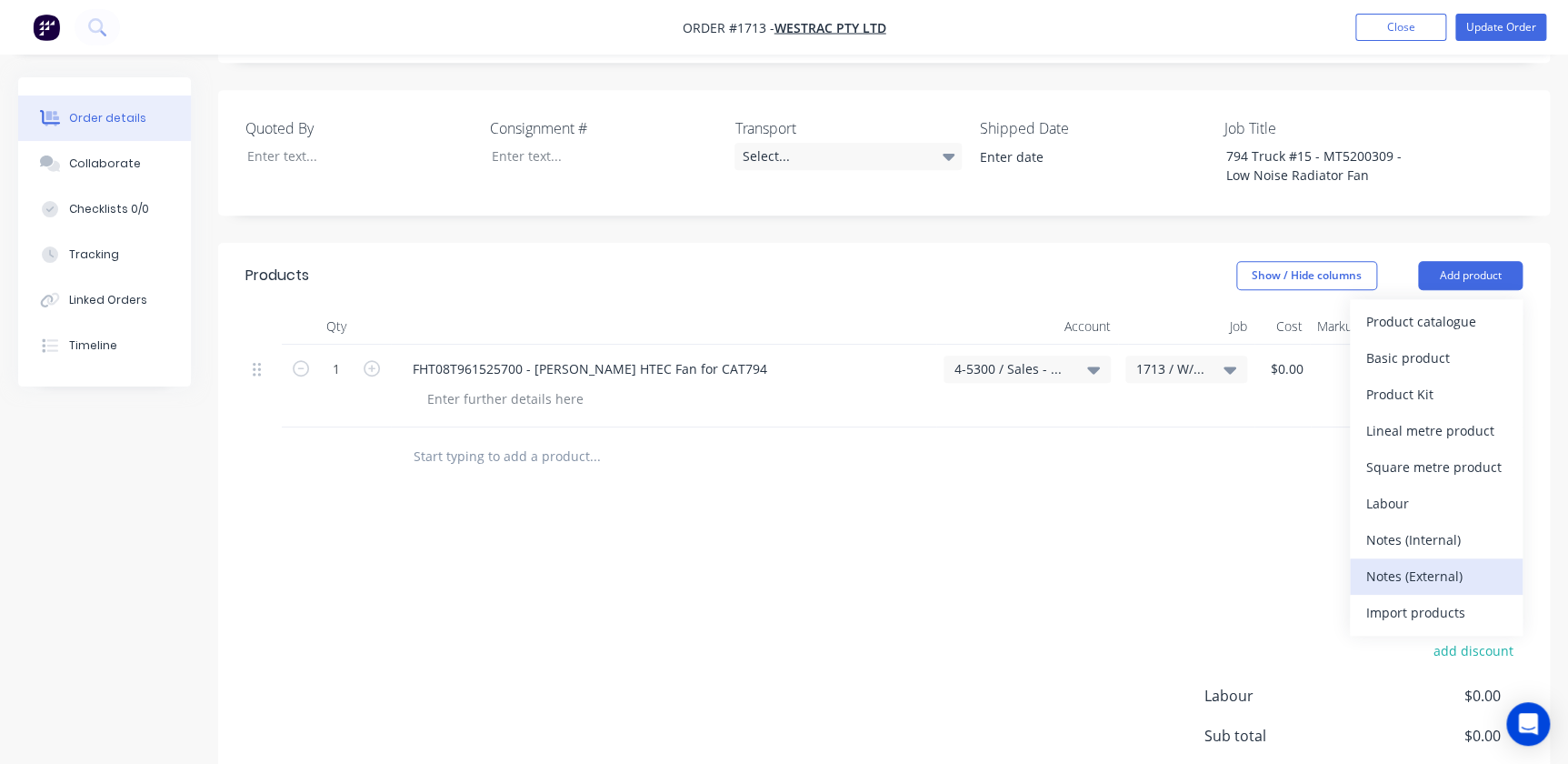
click at [1003, 563] on div "Notes (External)" at bounding box center [1435, 576] width 140 height 26
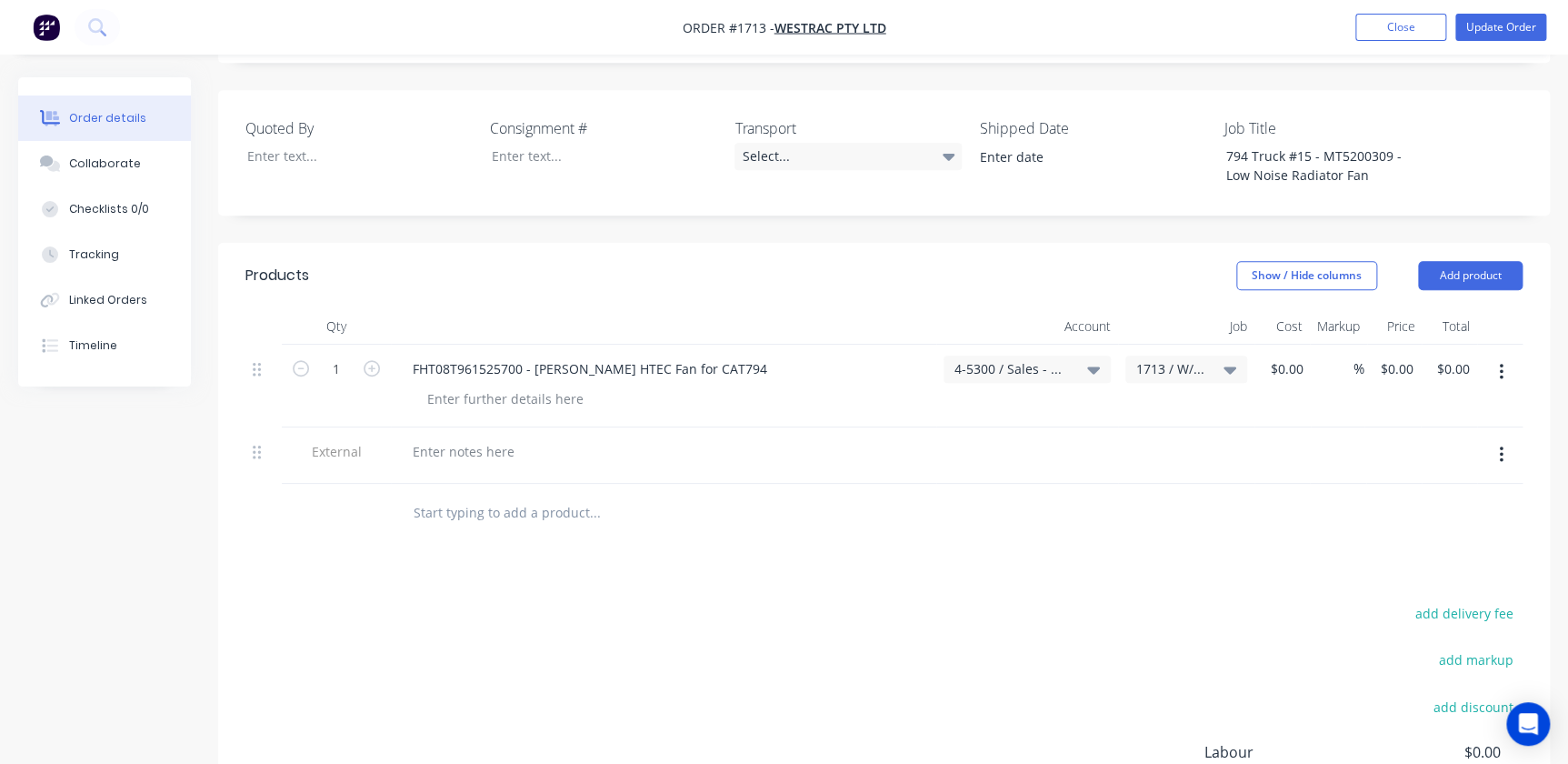
click at [464, 427] on div at bounding box center [663, 456] width 545 height 57
click at [447, 438] on div at bounding box center [463, 451] width 131 height 26
paste div
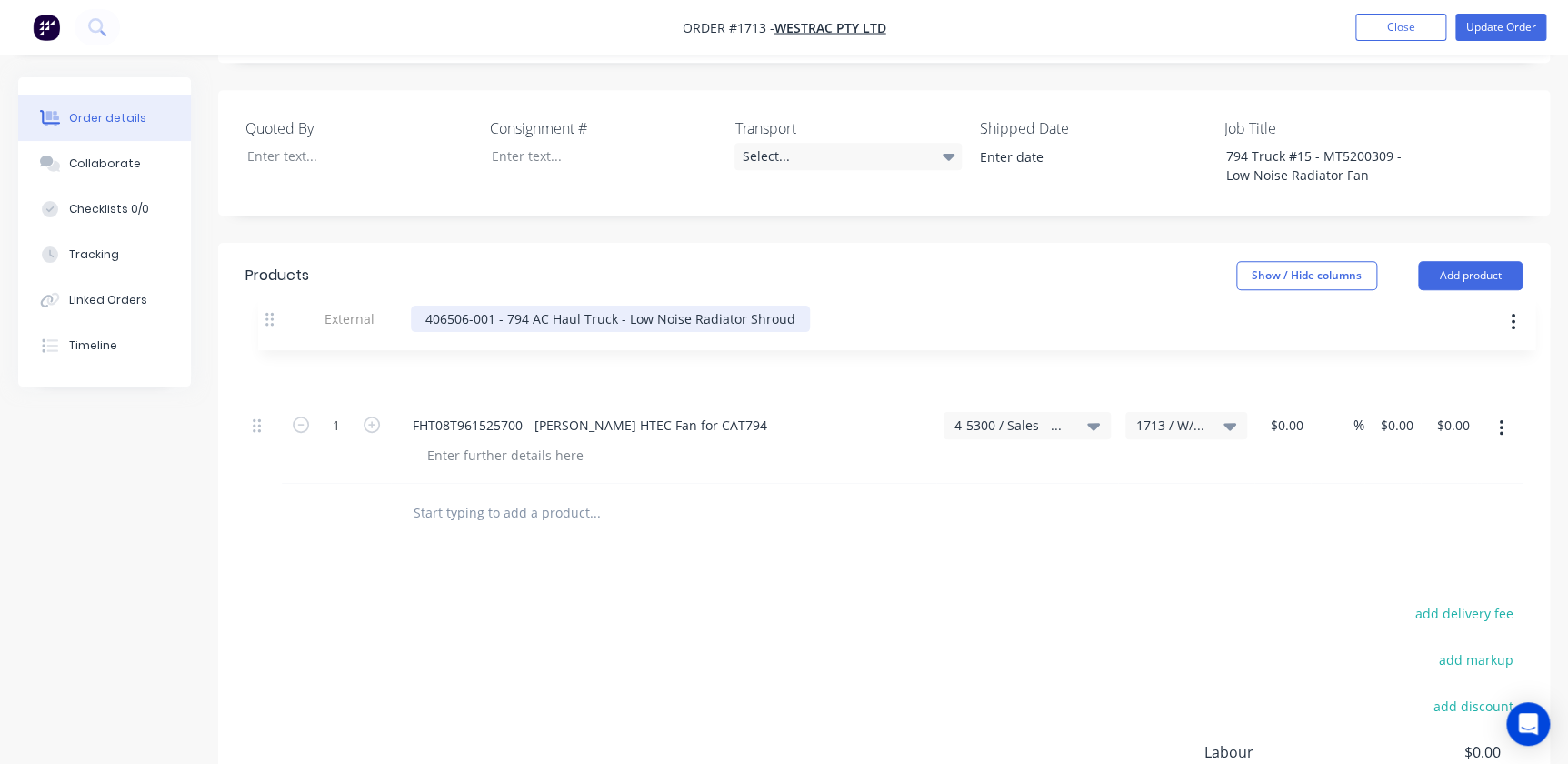
drag, startPoint x: 263, startPoint y: 404, endPoint x: 276, endPoint y: 316, distance: 89.0
click at [276, 344] on div "1 FHT08T961525700 - Horton HTEC Fan for CAT794 4-5300 / Sales - Mobile Machines…" at bounding box center [884, 414] width 1277 height 140
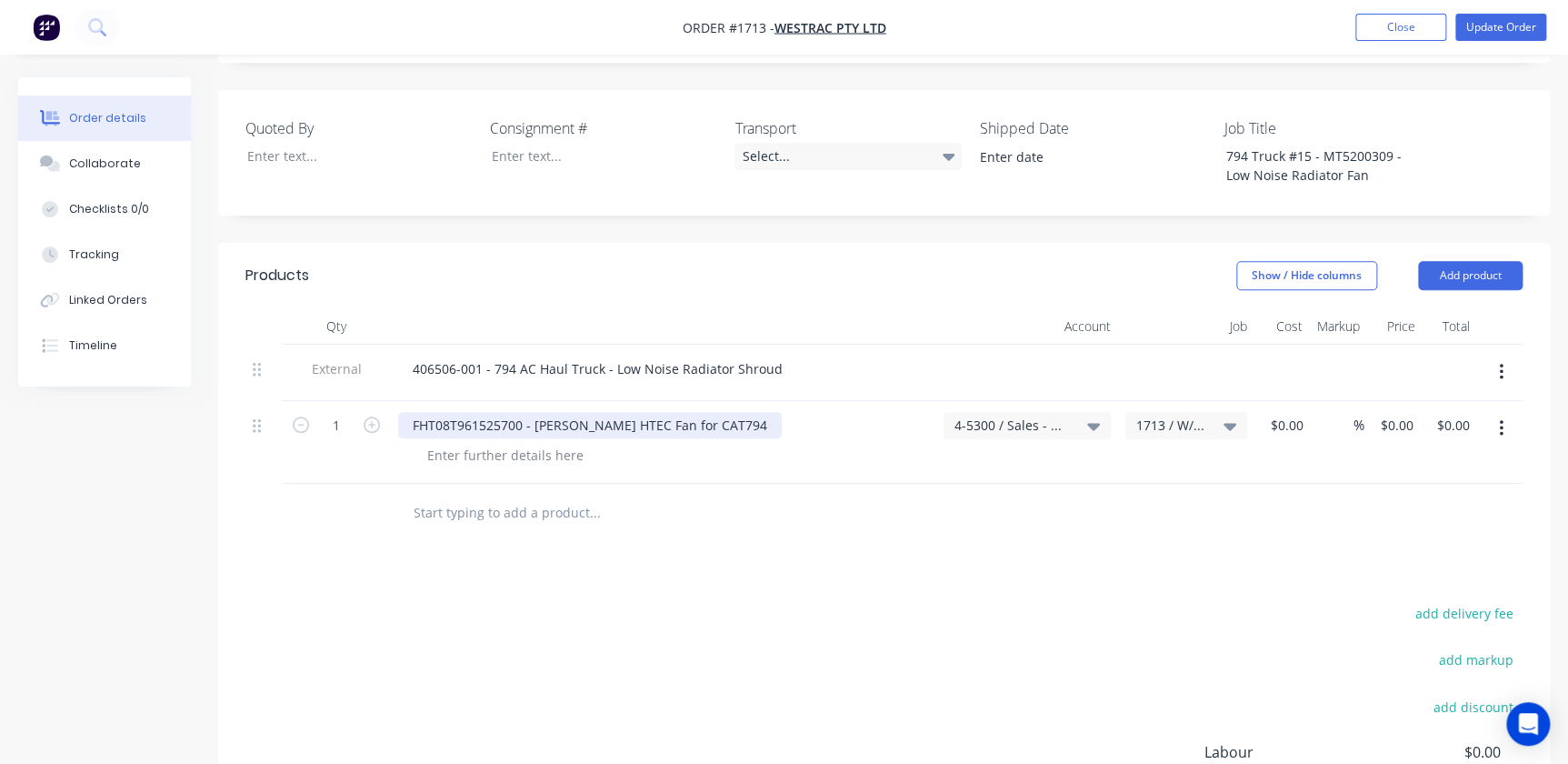
drag, startPoint x: 745, startPoint y: 382, endPoint x: 440, endPoint y: 369, distance: 305.3
click at [439, 412] on div "FHT08T961525700 - Horton HTEC Fan for CAT794" at bounding box center [663, 424] width 531 height 26
drag, startPoint x: 412, startPoint y: 370, endPoint x: 781, endPoint y: 382, distance: 369.2
click at [781, 412] on div "FHT08T961525700 - Horton HTEC Fan for CAT794" at bounding box center [663, 424] width 531 height 26
paste div
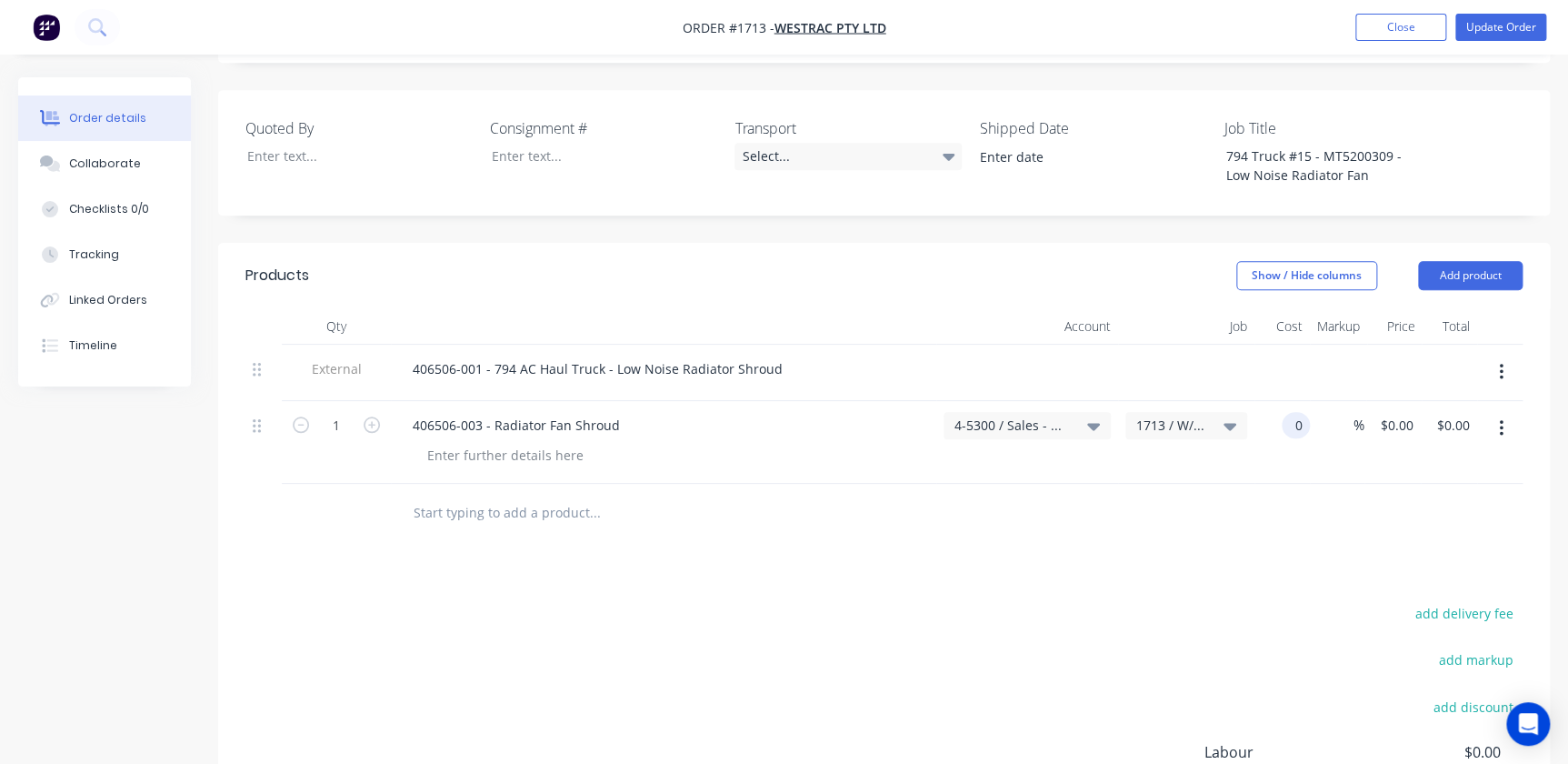
click at [1003, 412] on input "0" at bounding box center [1299, 424] width 20 height 26
type input "$0.00"
click at [1003, 412] on input "0" at bounding box center [1410, 424] width 20 height 26
type input "$3,693.07"
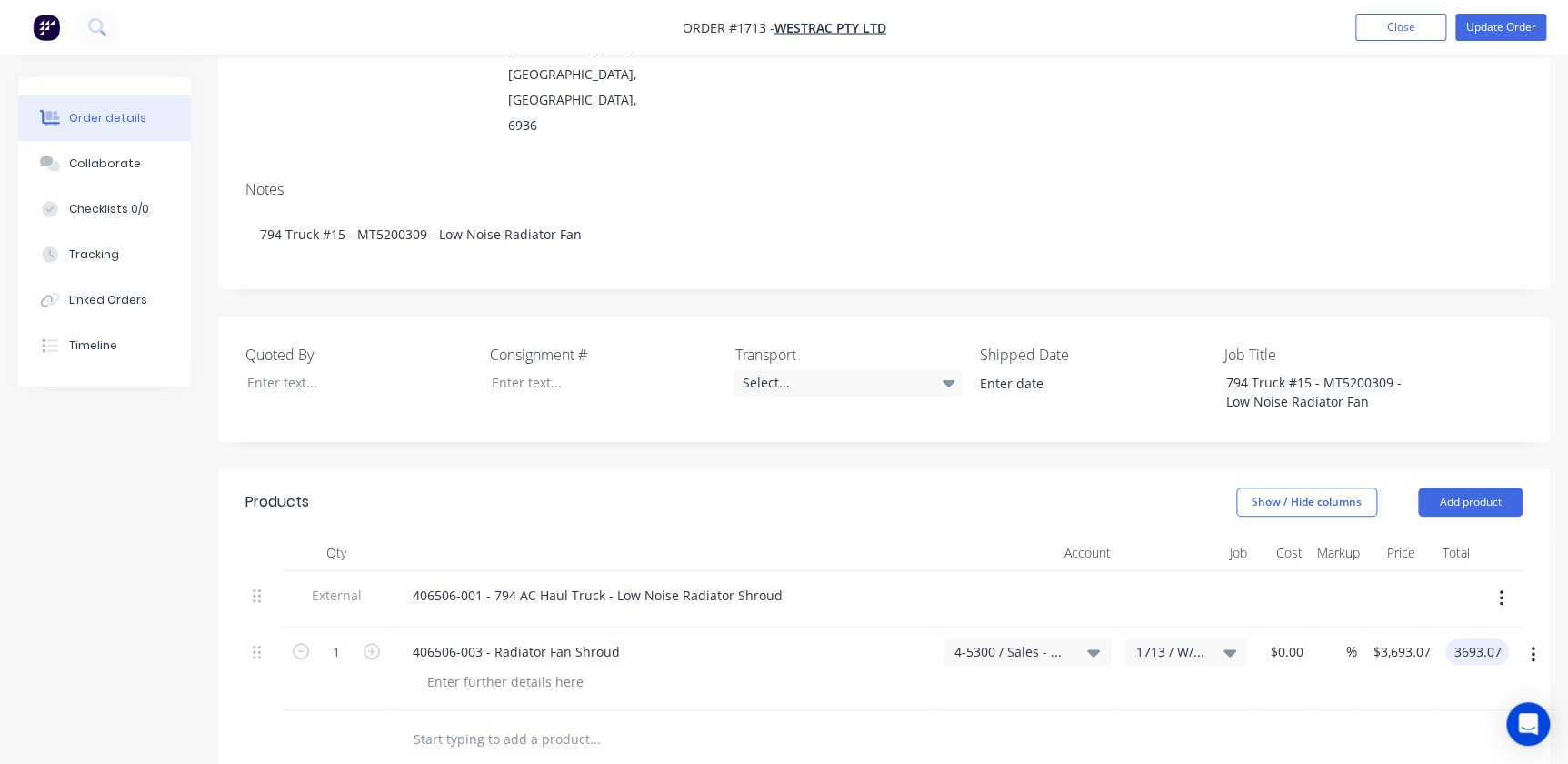
scroll to position [0, 0]
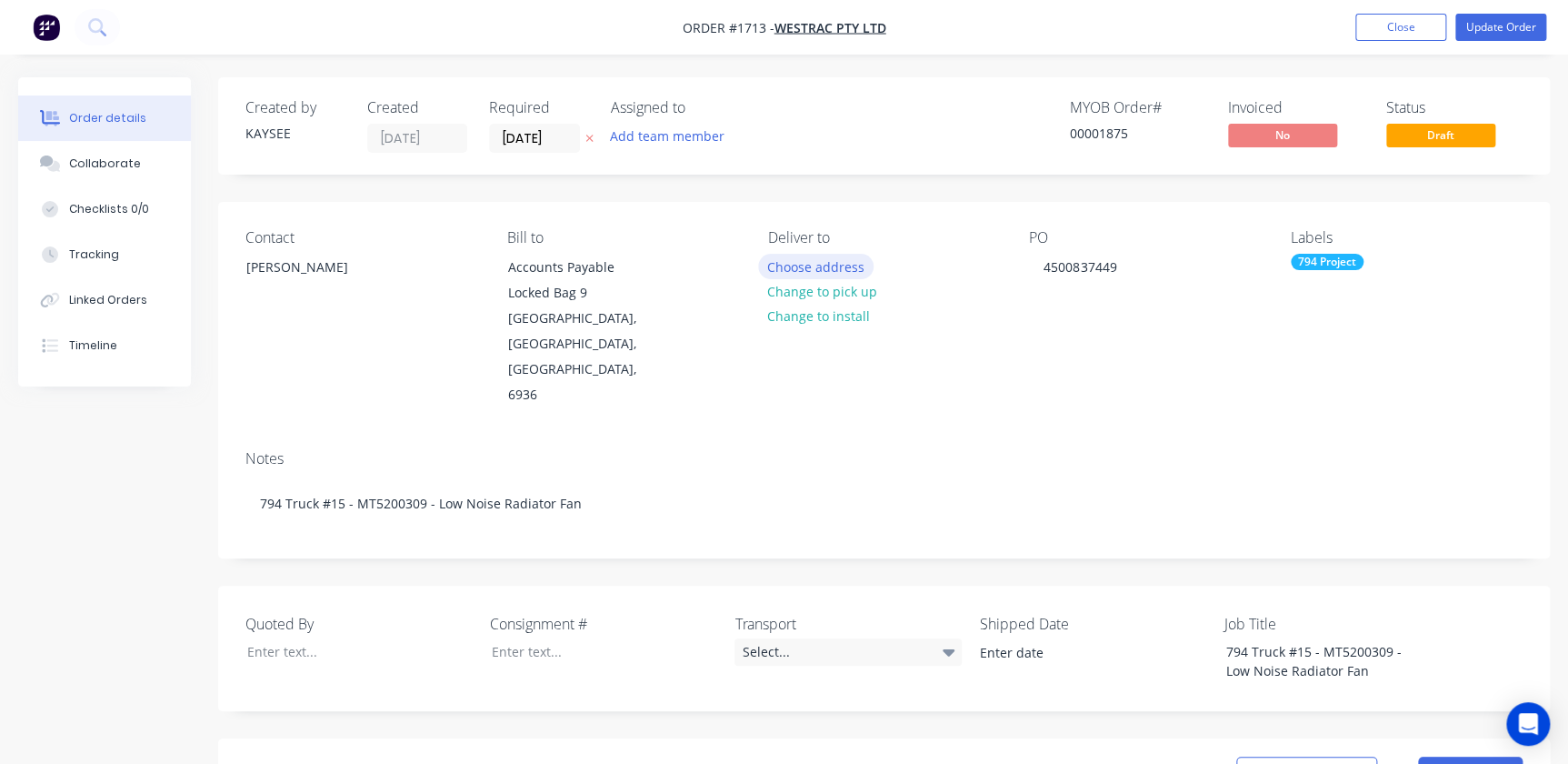
type input "$3,693.07"
click at [826, 272] on button "Choose address" at bounding box center [816, 265] width 116 height 24
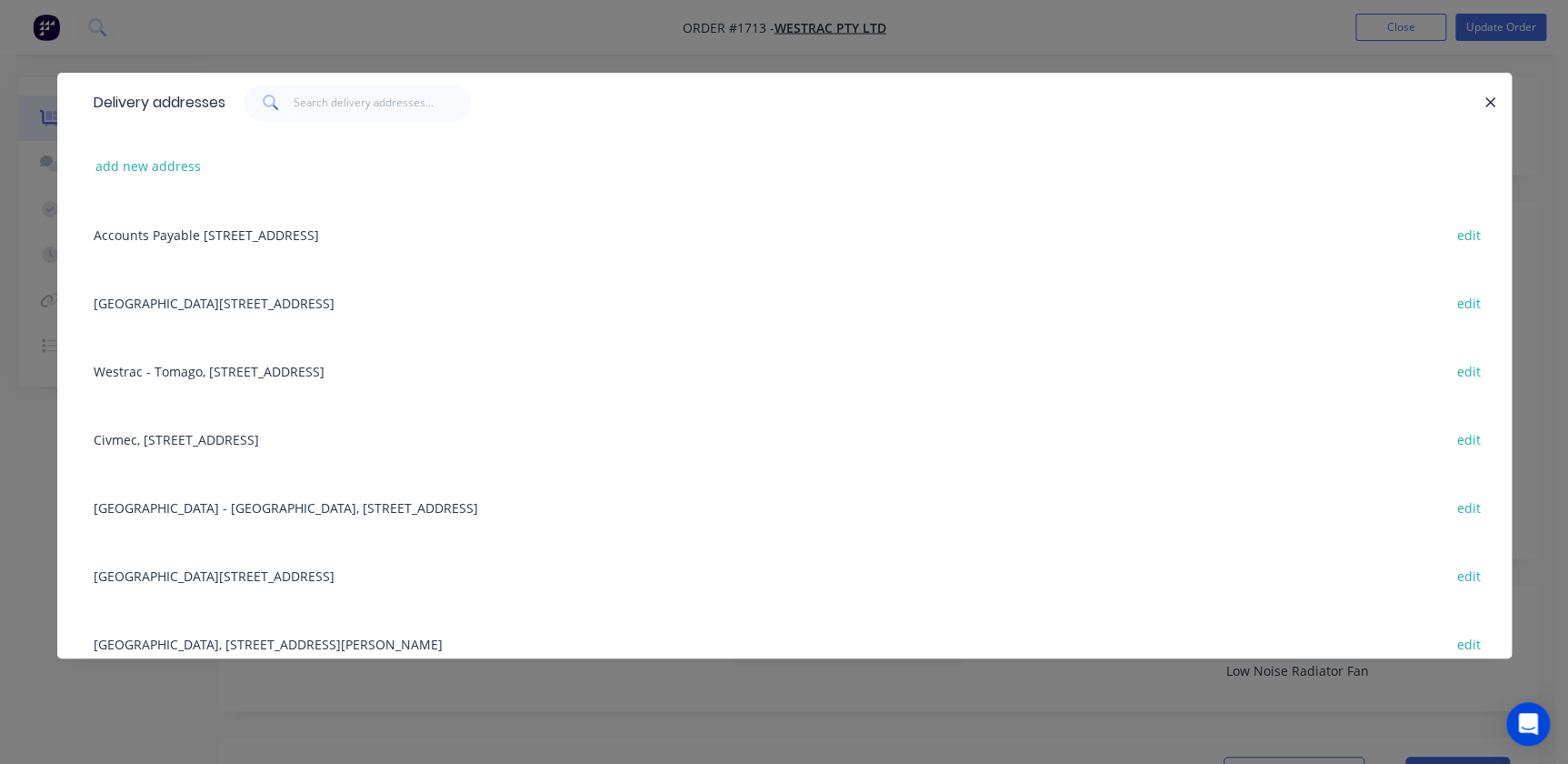
click at [188, 578] on div "Building L, 1 Westrac Drive, Tomago, New South Wales, Australia, 2322 edit" at bounding box center [784, 575] width 1400 height 68
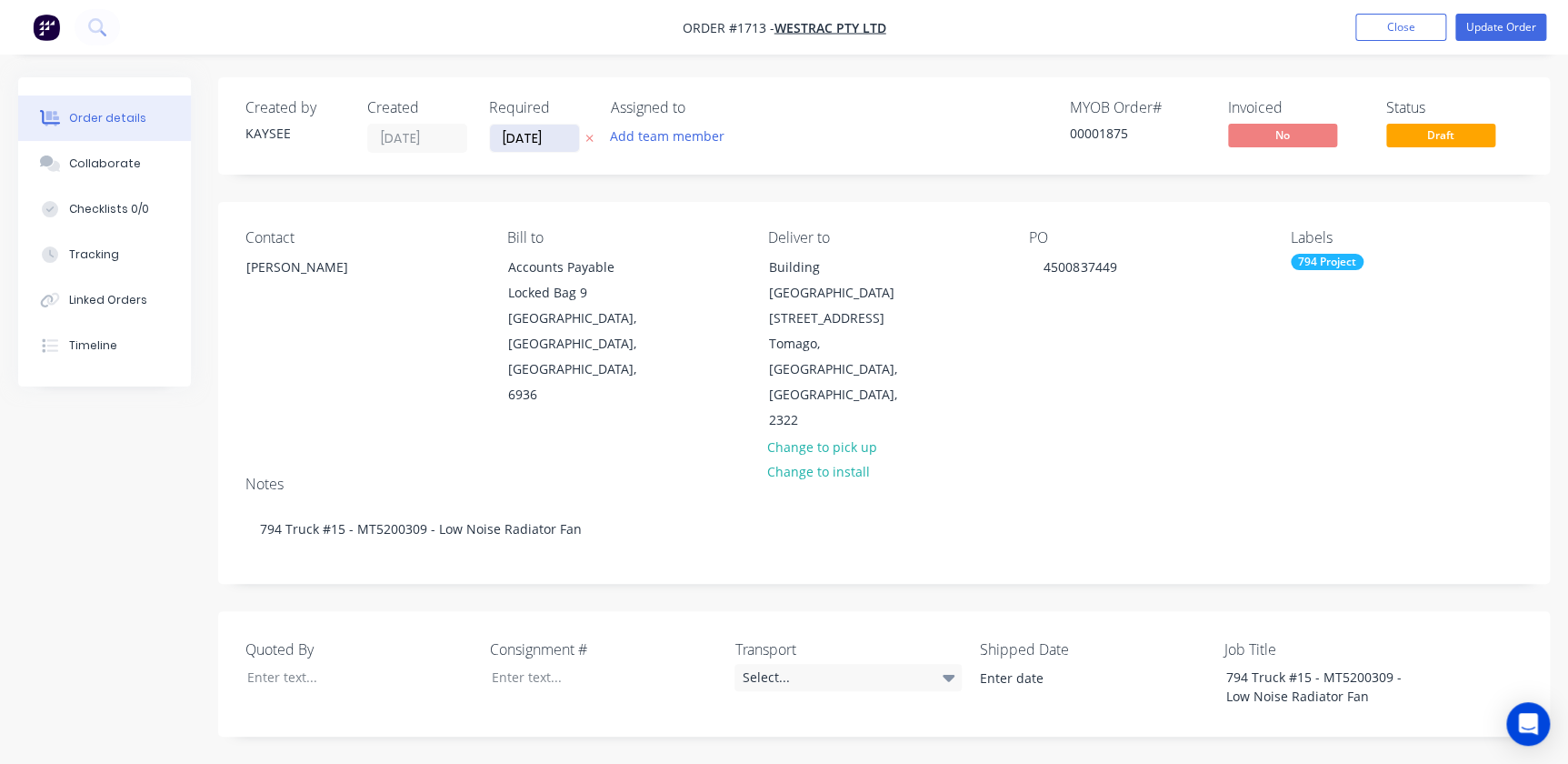
drag, startPoint x: 541, startPoint y: 155, endPoint x: 543, endPoint y: 142, distance: 13.2
click at [541, 153] on div "Created by KAYSEE Created 06/08/25 Required 06/08/25 Assigned to Add team membe…" at bounding box center [884, 126] width 1332 height 98
click at [583, 137] on button at bounding box center [589, 138] width 20 height 20
click at [566, 139] on input at bounding box center [539, 139] width 99 height 27
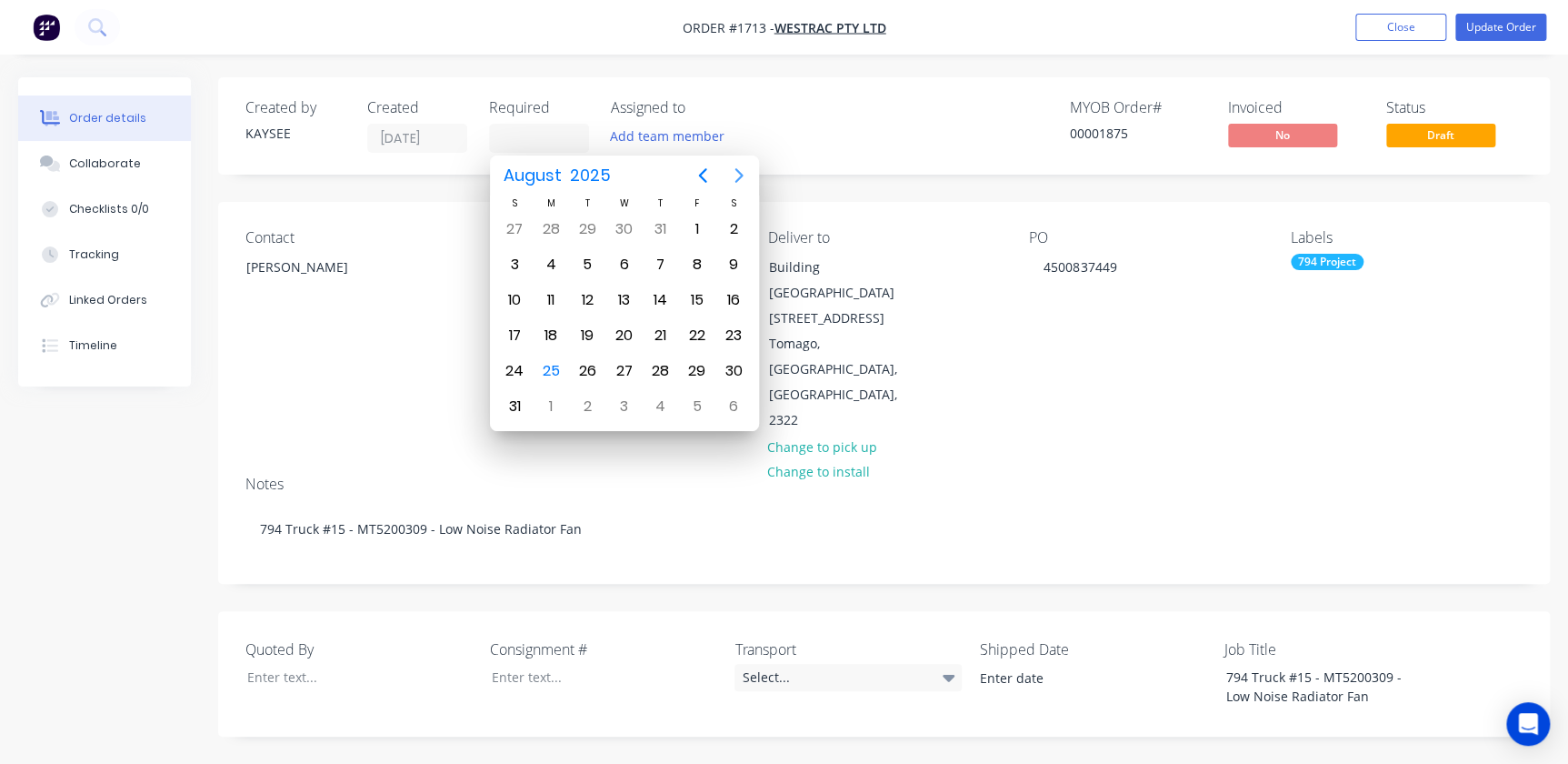
click at [724, 181] on button "Next page" at bounding box center [739, 175] width 36 height 36
click at [728, 180] on icon "Next page" at bounding box center [739, 176] width 21 height 21
click at [732, 180] on icon "Next page" at bounding box center [739, 176] width 21 height 21
click at [732, 183] on icon "Next page" at bounding box center [739, 176] width 21 height 21
click at [719, 268] on div "13" at bounding box center [733, 263] width 36 height 34
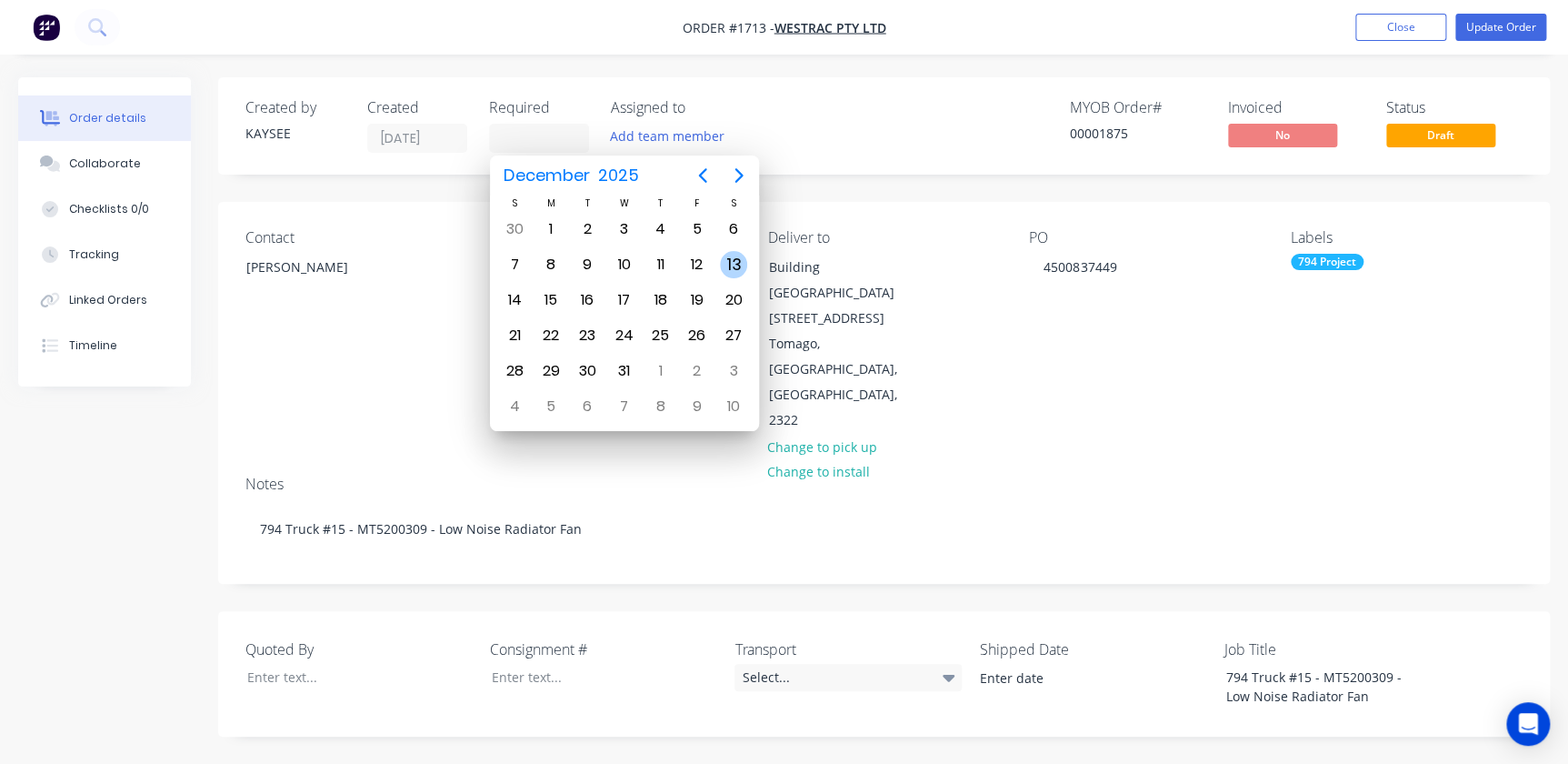
type input "13/12/25"
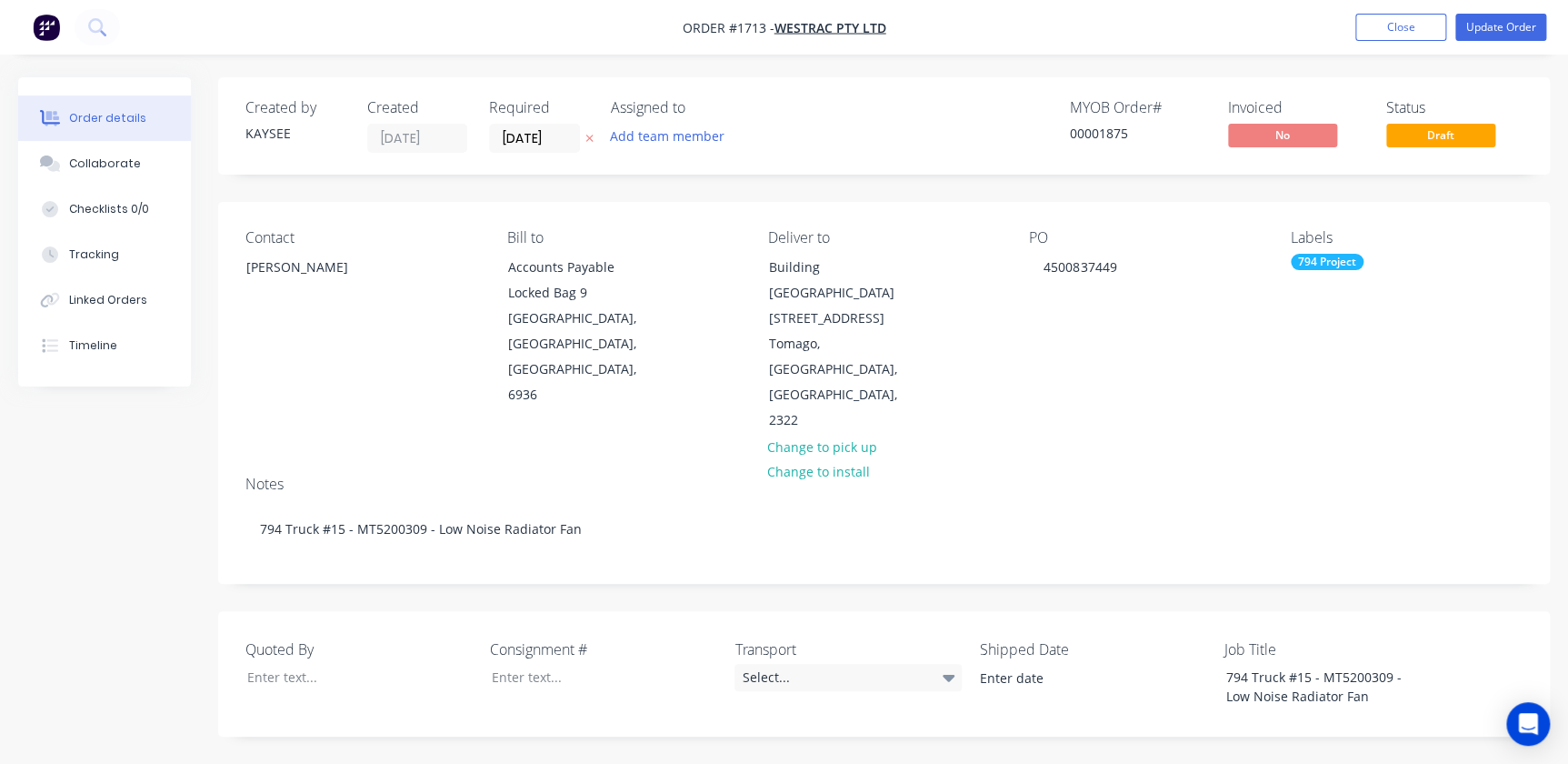
click at [1003, 374] on div "Contact Richard Lofberg Bill to Accounts Payable Locked Bag 9 MIDLAND, Western …" at bounding box center [884, 331] width 1332 height 259
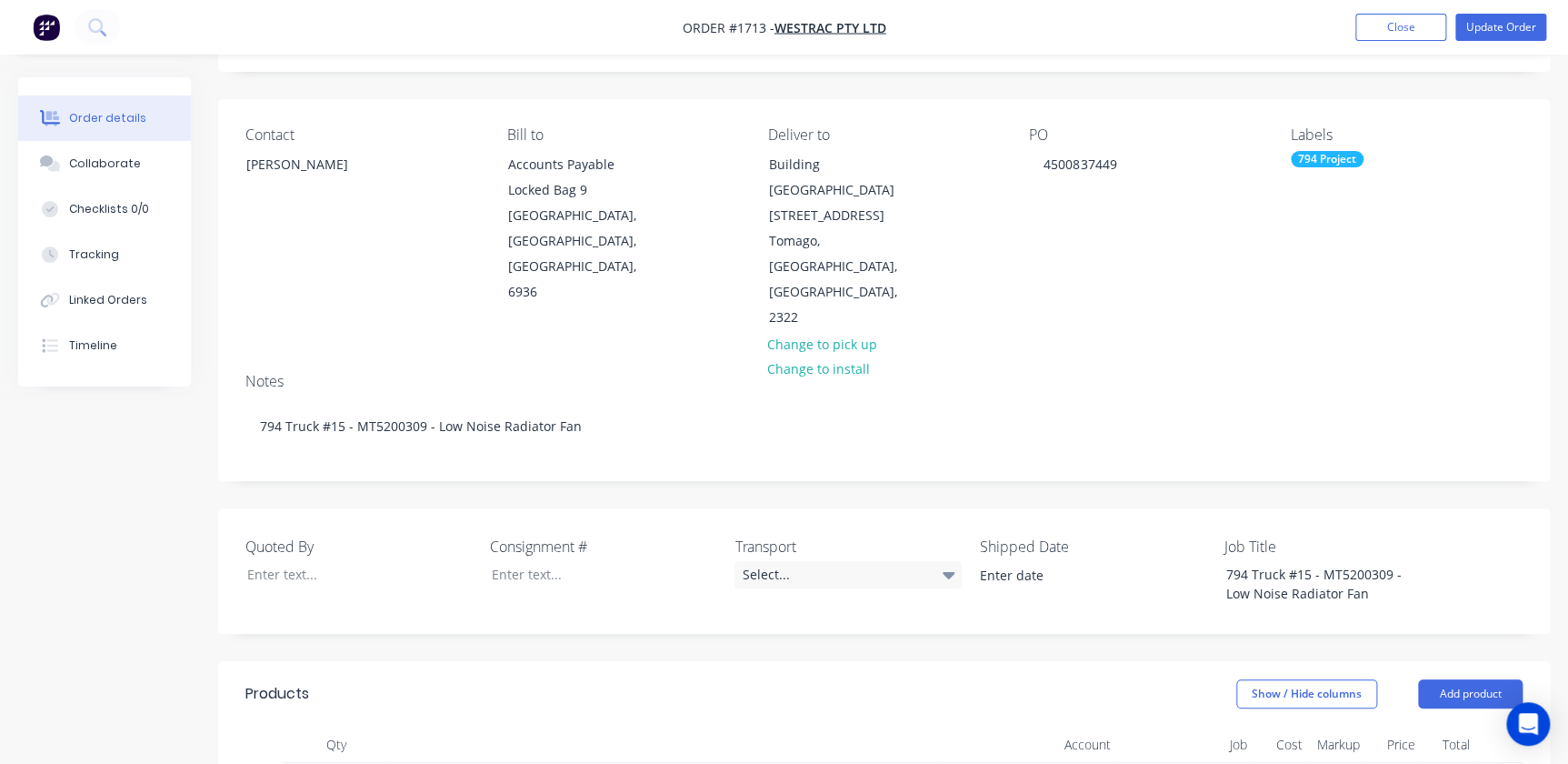
scroll to position [82, 0]
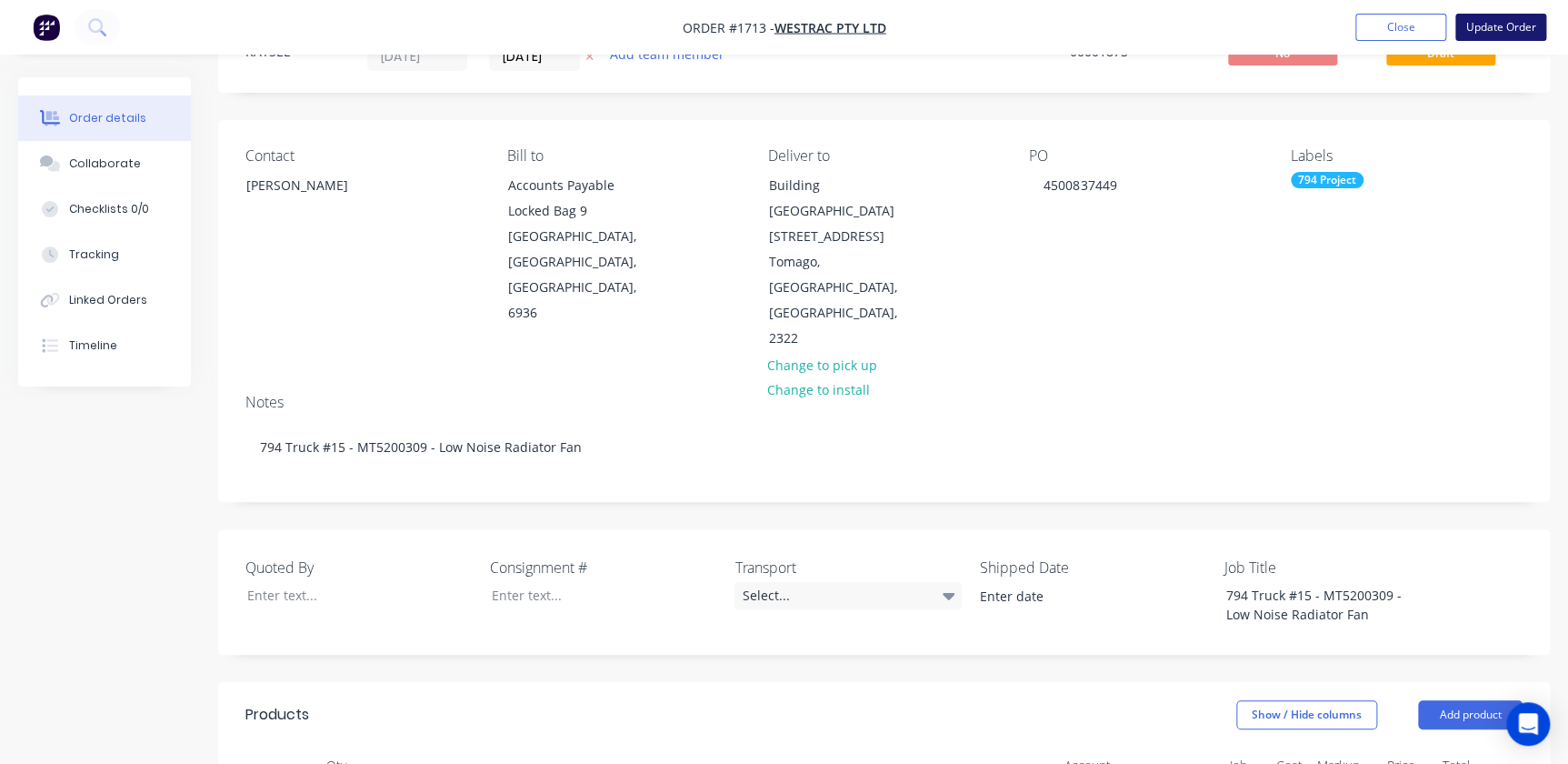
click at [1003, 25] on button "Update Order" at bounding box center [1500, 27] width 91 height 27
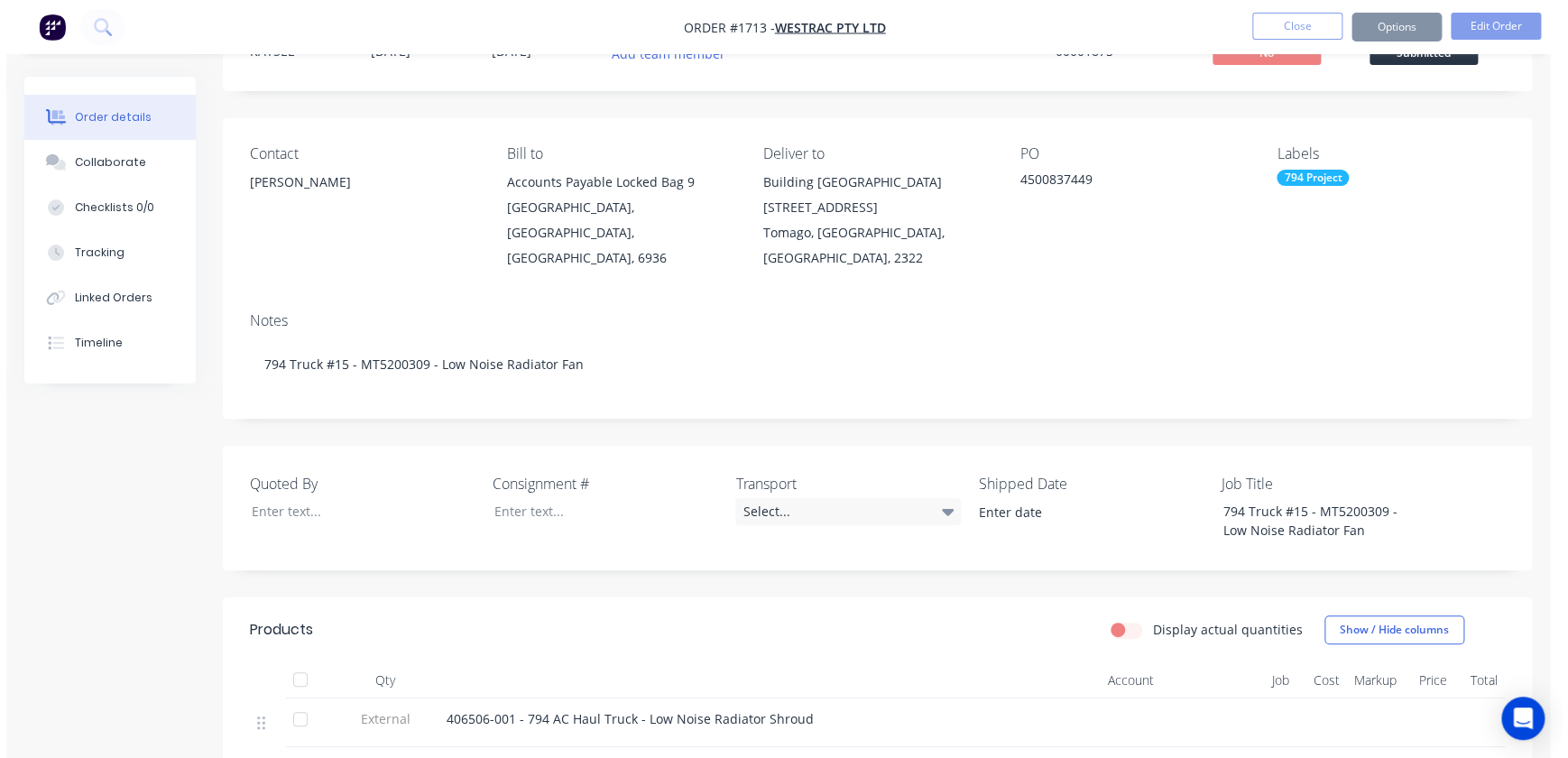
scroll to position [0, 0]
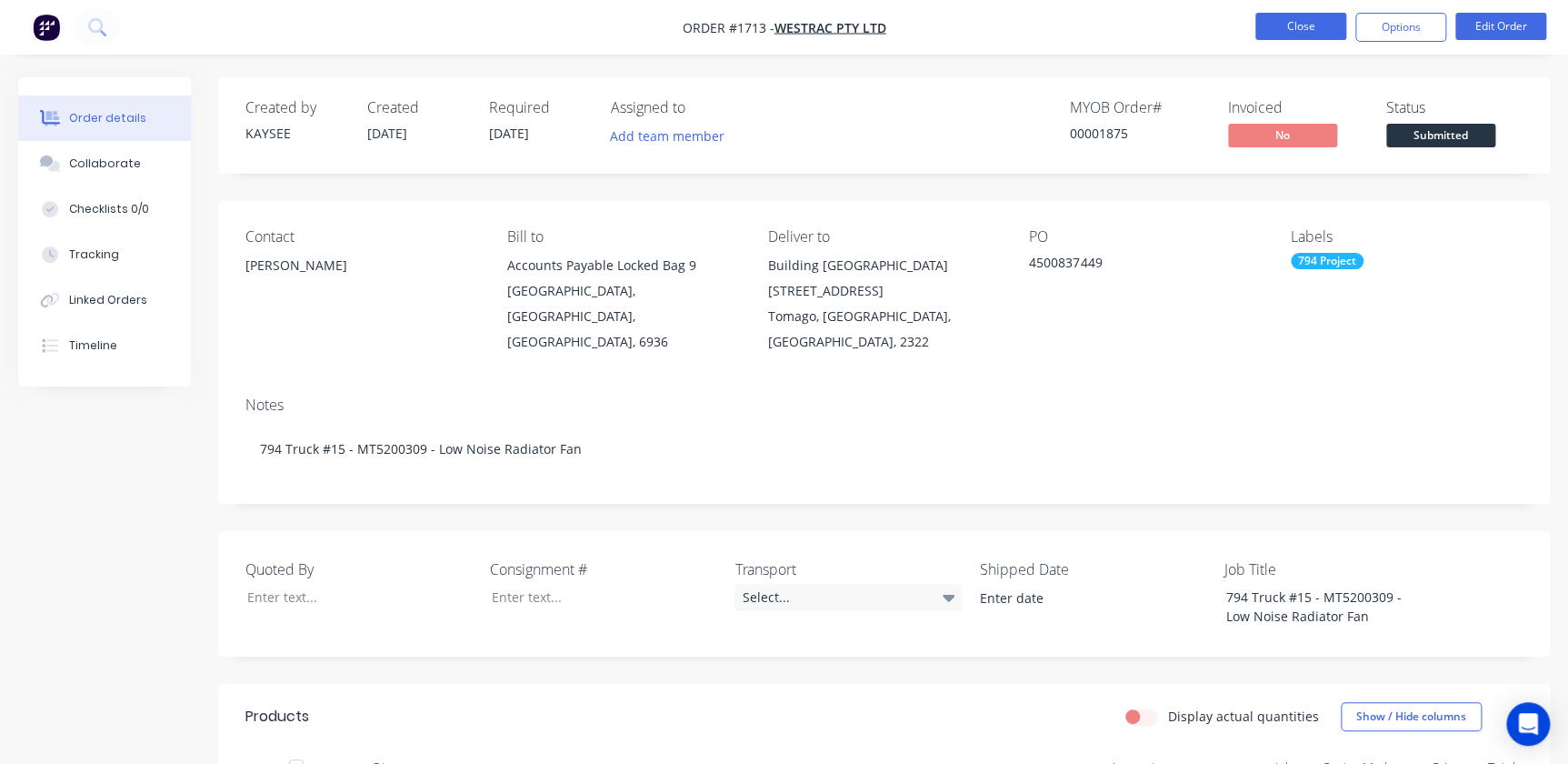
click at [1003, 36] on button "Close" at bounding box center [1300, 26] width 91 height 27
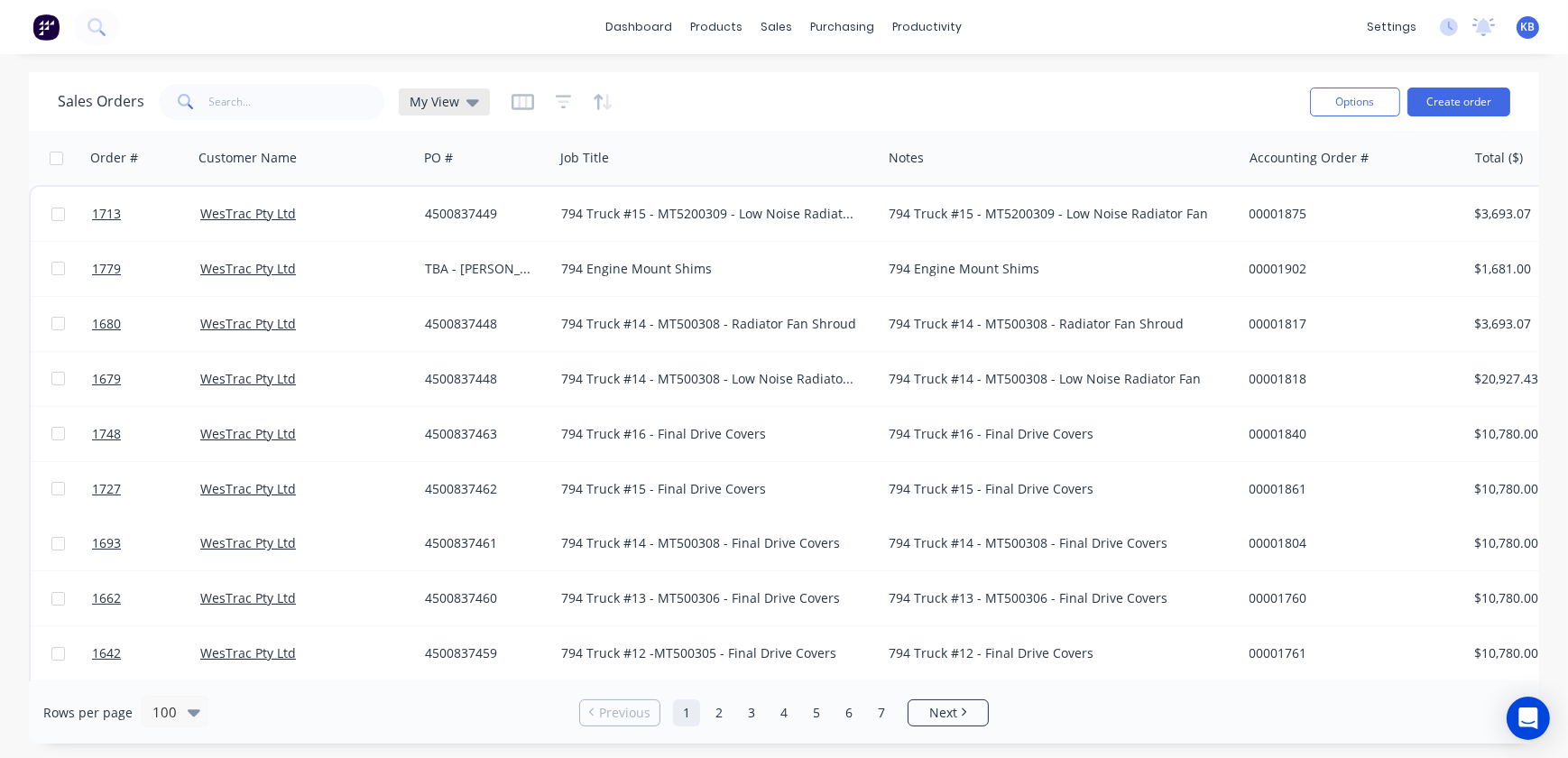
click at [471, 89] on div "Sales Orders My View" at bounding box center [274, 102] width 432 height 36
click at [470, 94] on icon at bounding box center [473, 102] width 13 height 19
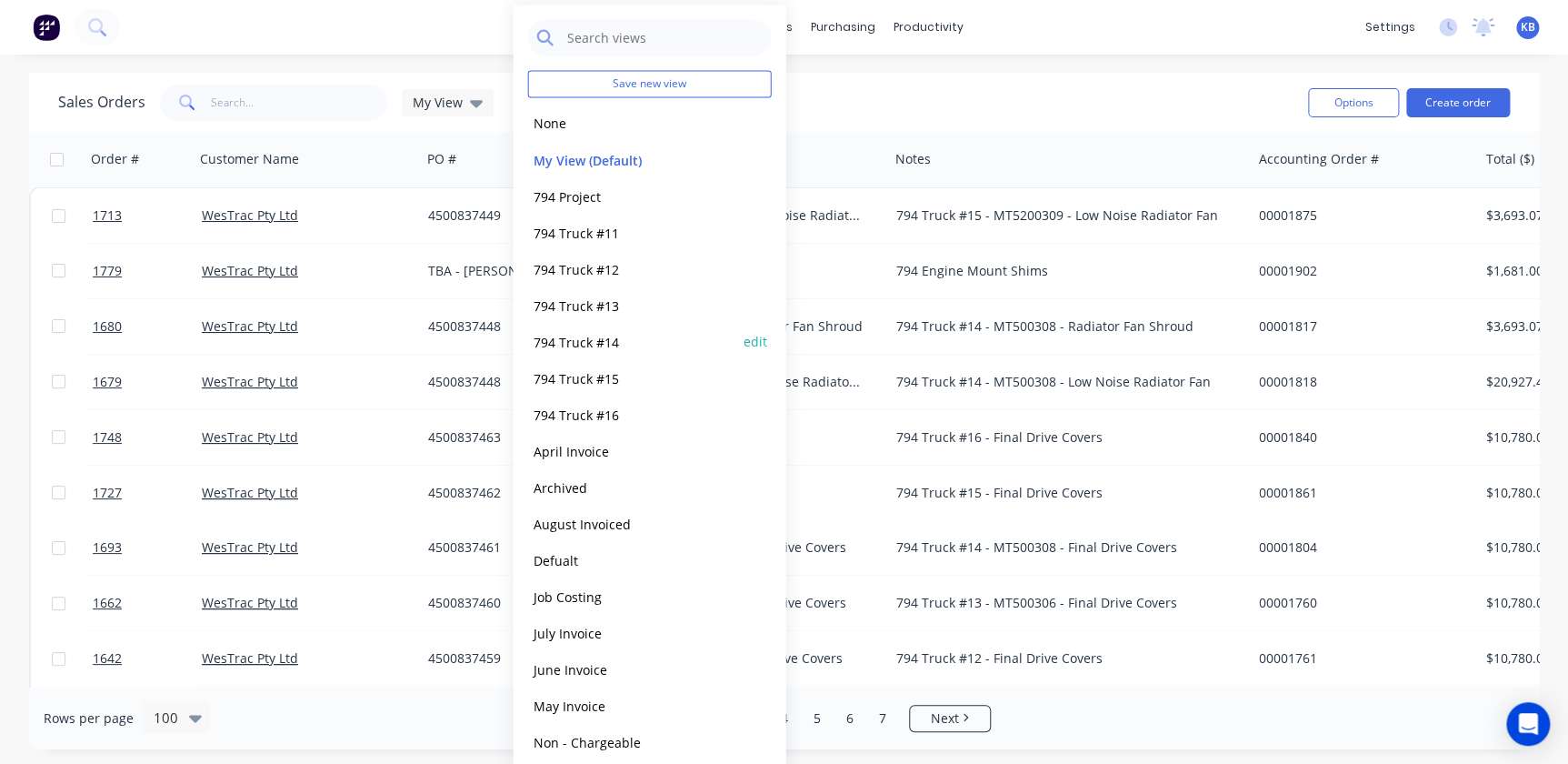
click at [594, 331] on button "794 Truck #14" at bounding box center [631, 341] width 207 height 20
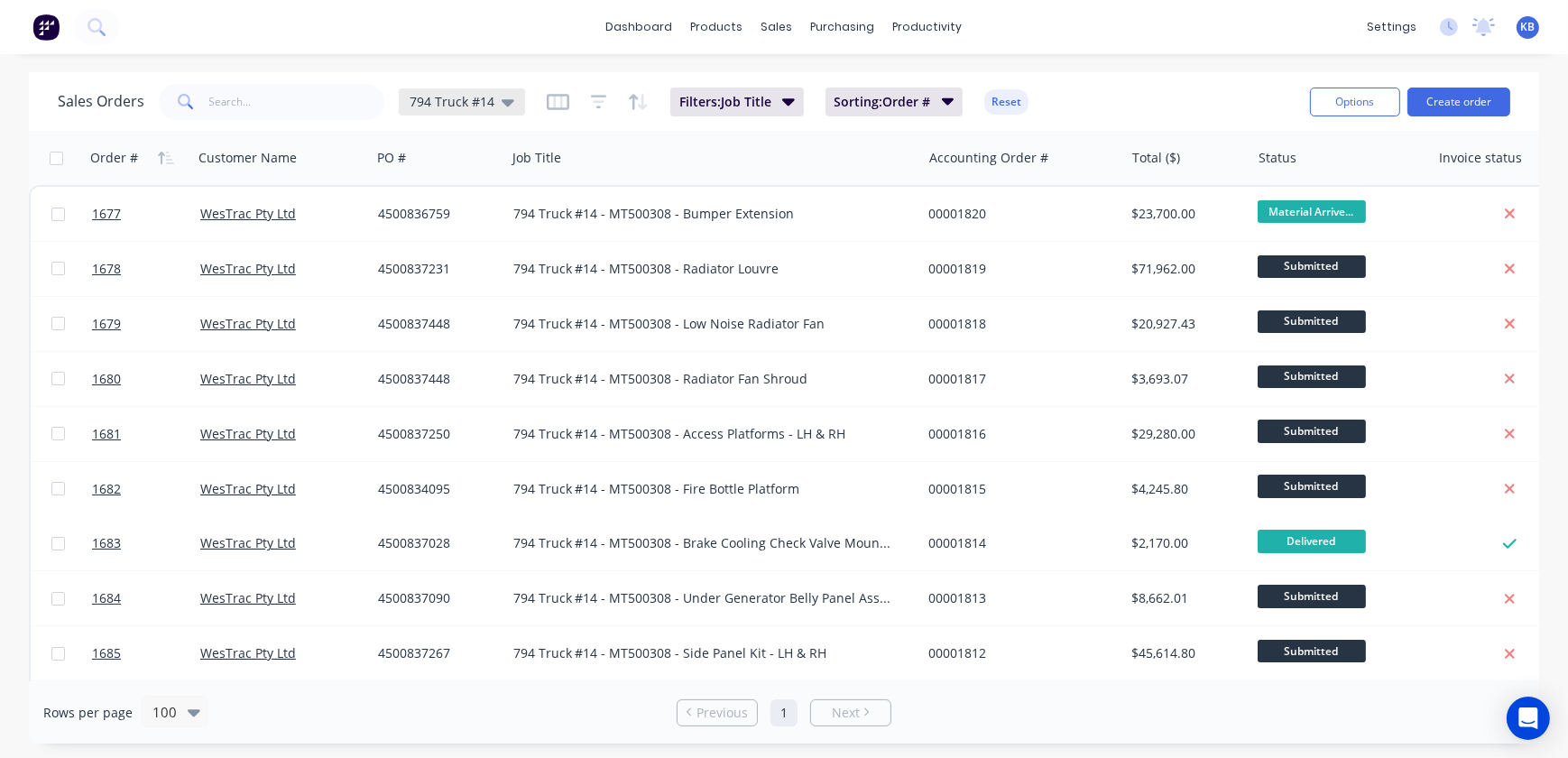
click at [506, 99] on icon at bounding box center [507, 102] width 13 height 7
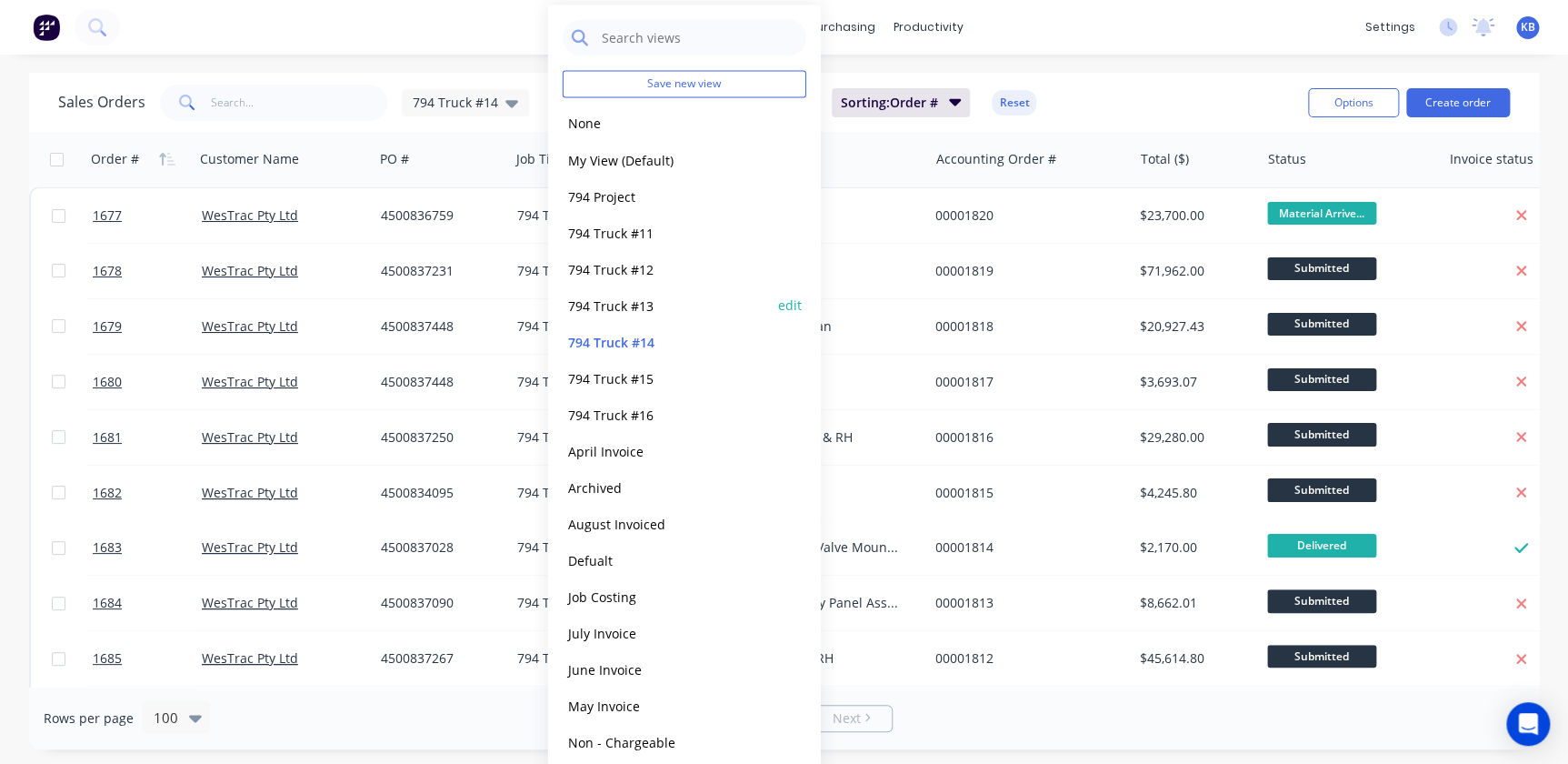
click at [600, 309] on button "794 Truck #13" at bounding box center [666, 304] width 207 height 20
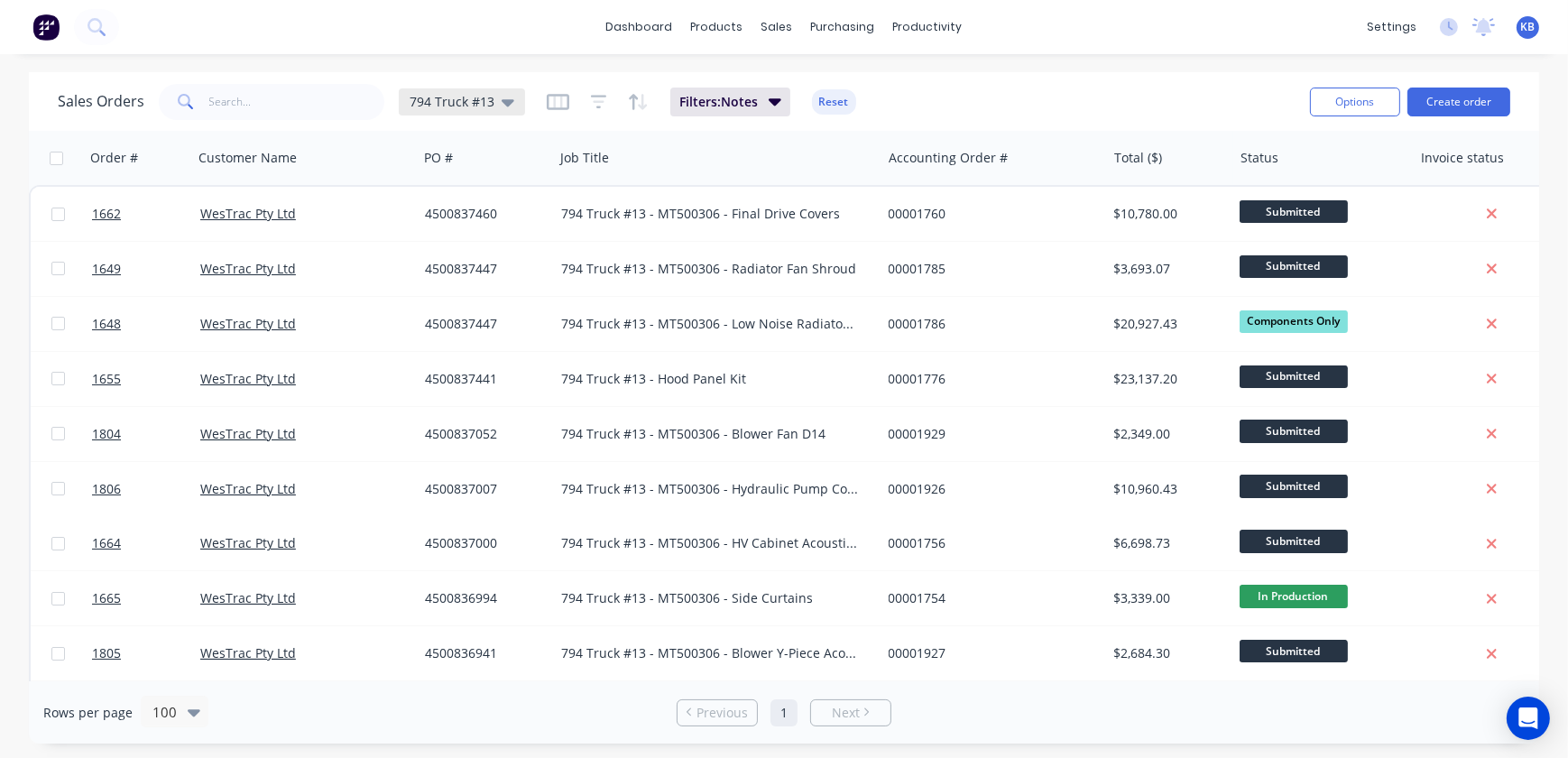
click at [507, 104] on icon at bounding box center [507, 102] width 13 height 19
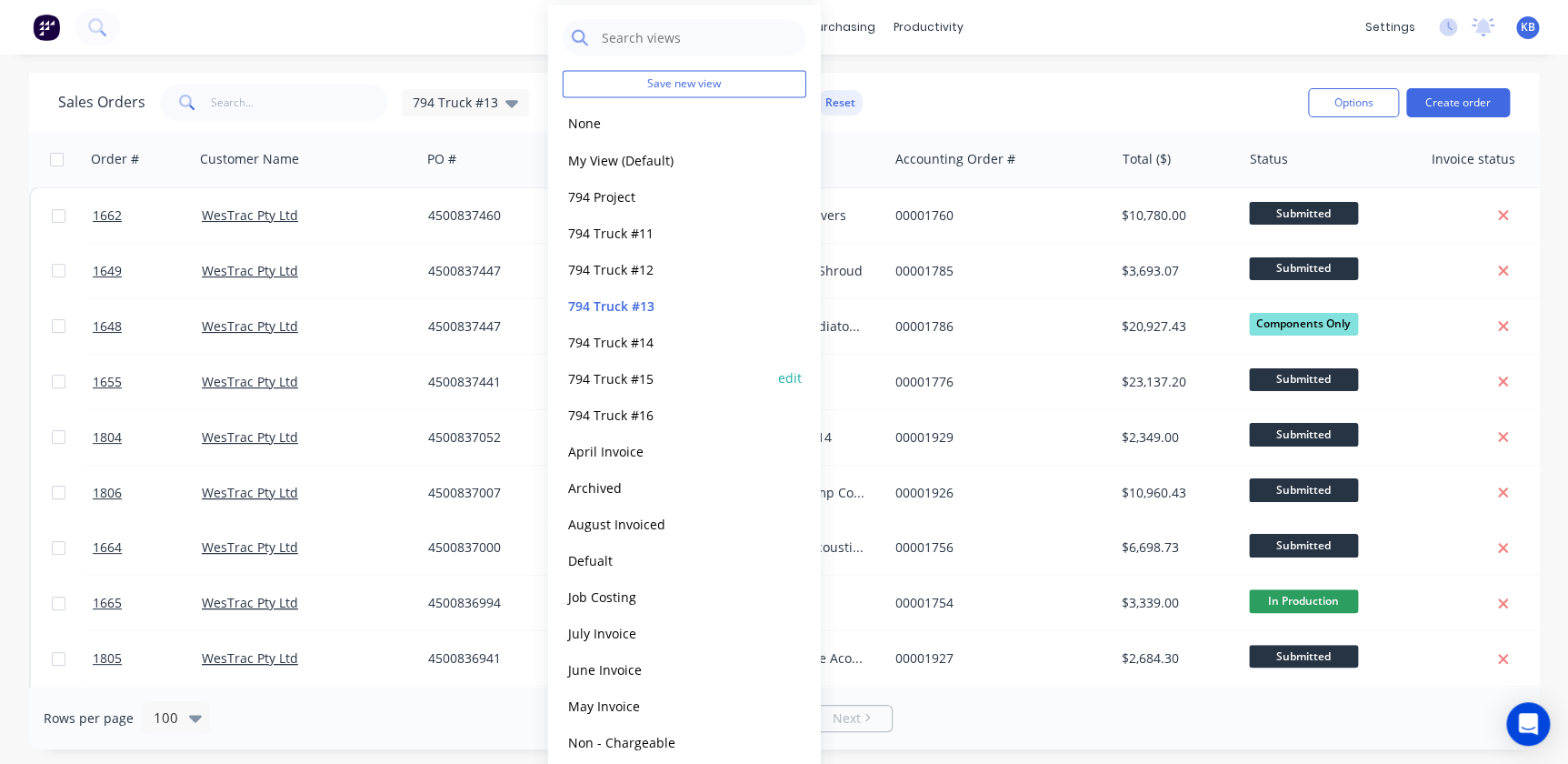
click at [603, 379] on button "794 Truck #15" at bounding box center [666, 377] width 207 height 20
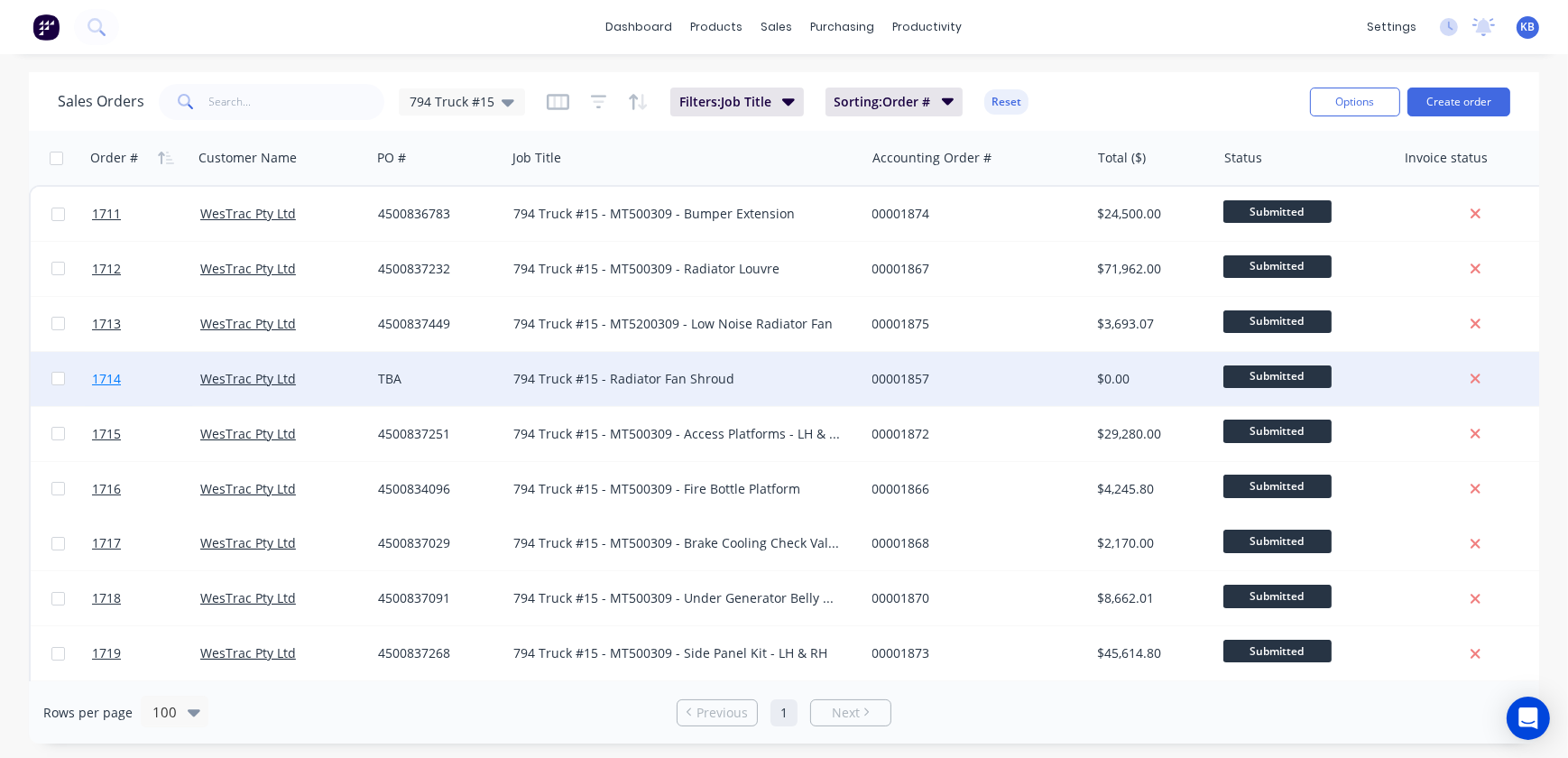
click at [105, 379] on span "1714" at bounding box center [107, 379] width 29 height 18
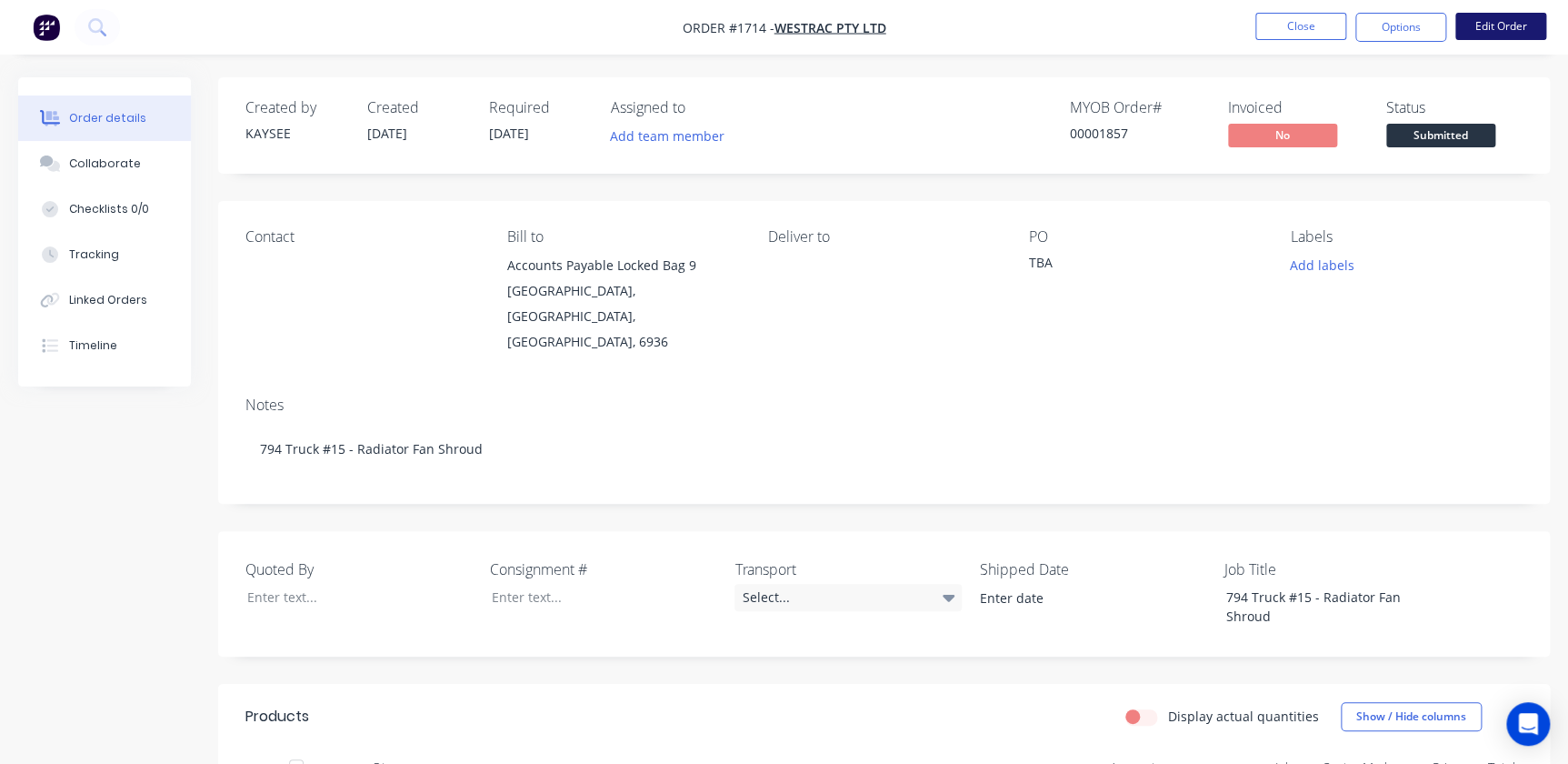
click at [1003, 36] on button "Edit Order" at bounding box center [1500, 26] width 91 height 27
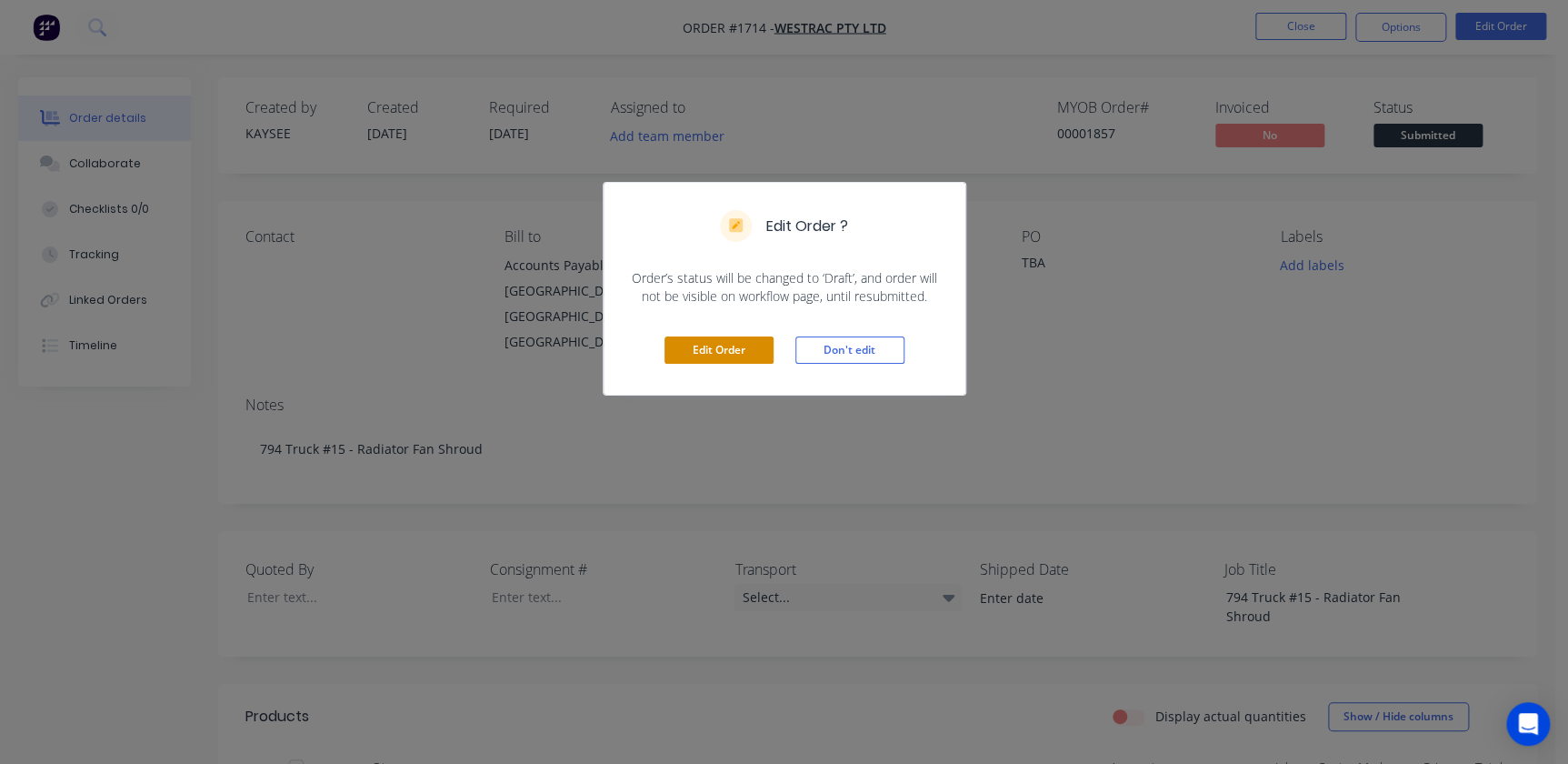
click at [744, 347] on button "Edit Order" at bounding box center [719, 350] width 109 height 27
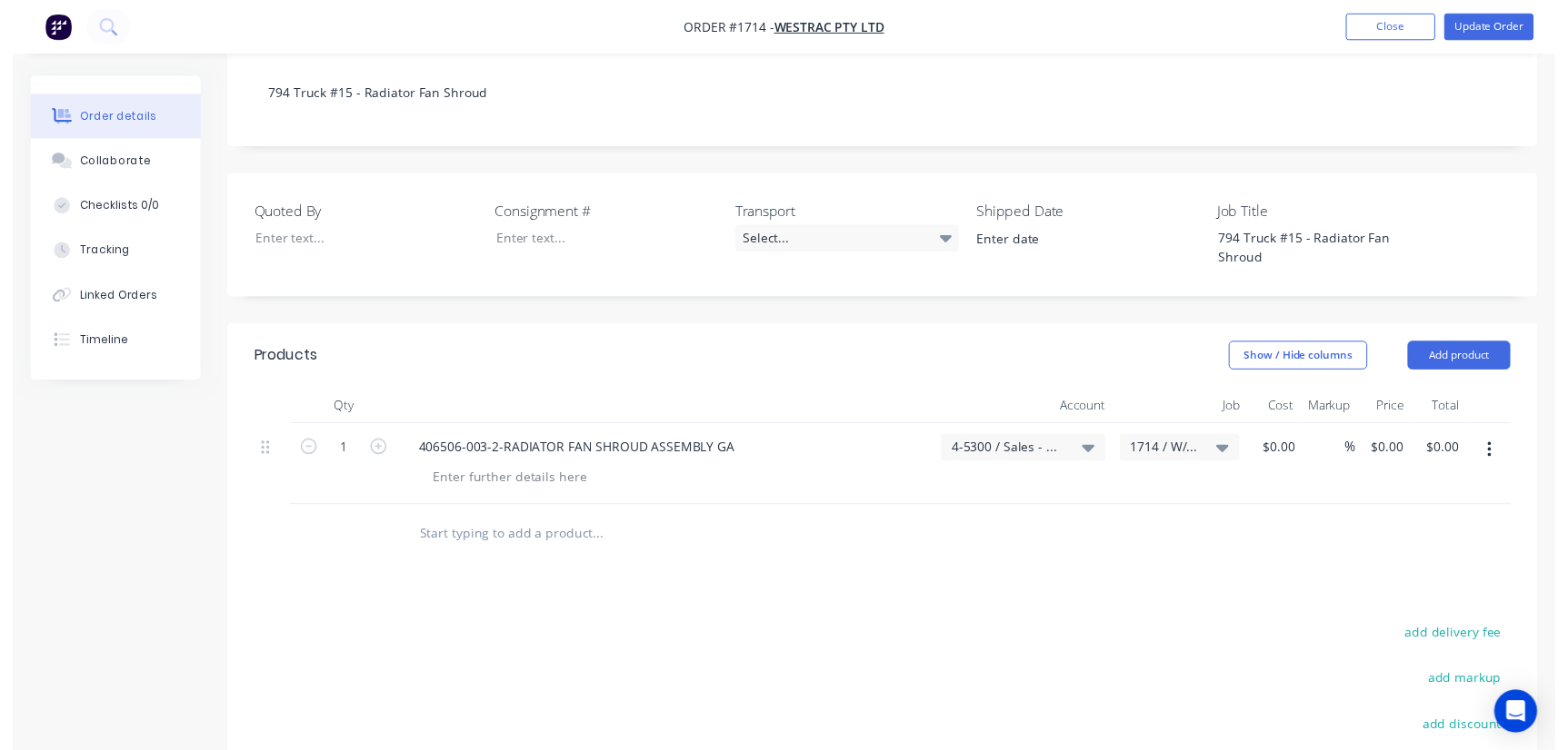
scroll to position [413, 0]
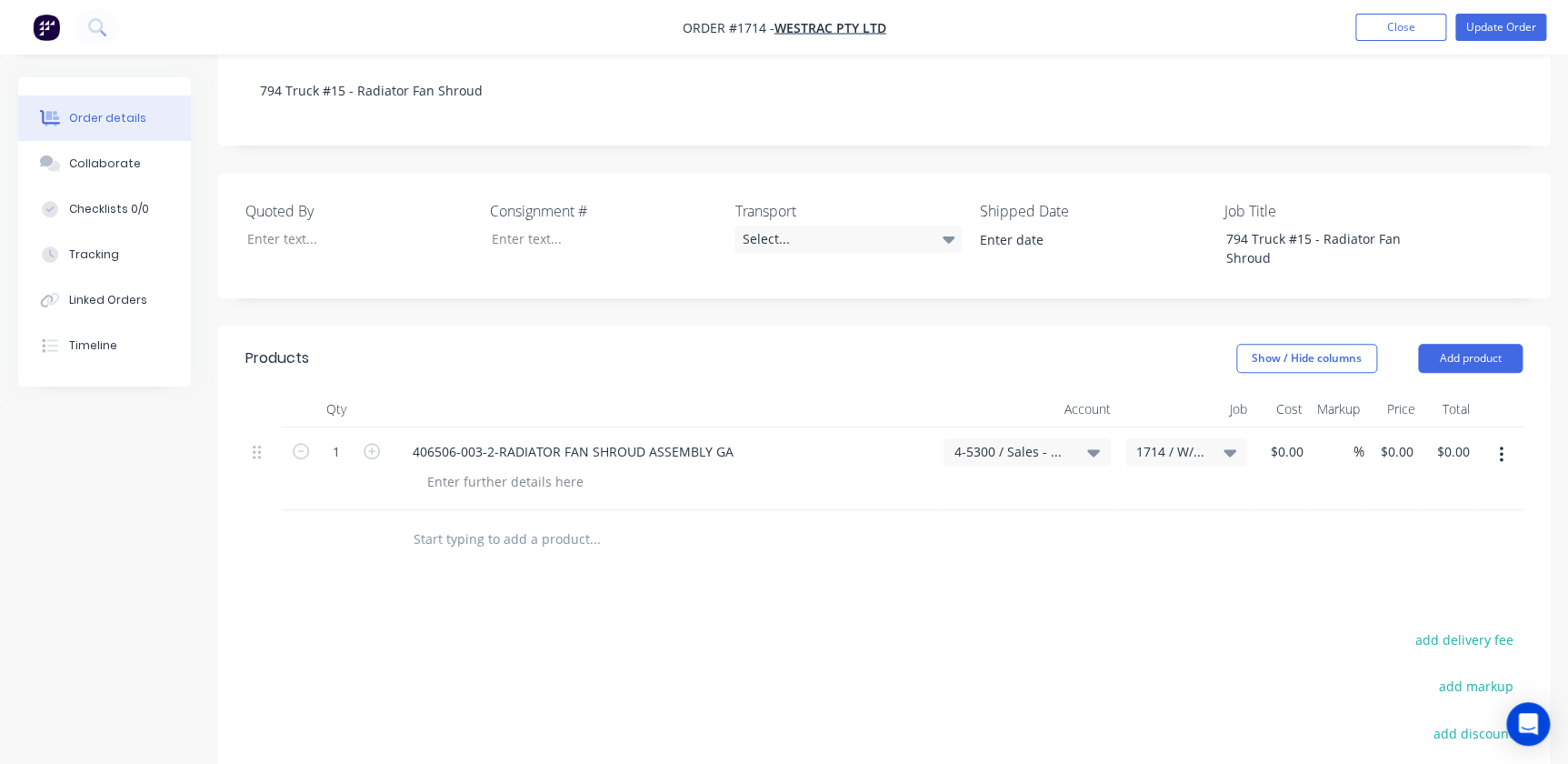
drag, startPoint x: 480, startPoint y: 473, endPoint x: 473, endPoint y: 485, distance: 13.9
click at [480, 521] on input "text" at bounding box center [594, 539] width 364 height 36
click at [1003, 343] on button "Add product" at bounding box center [1469, 358] width 104 height 29
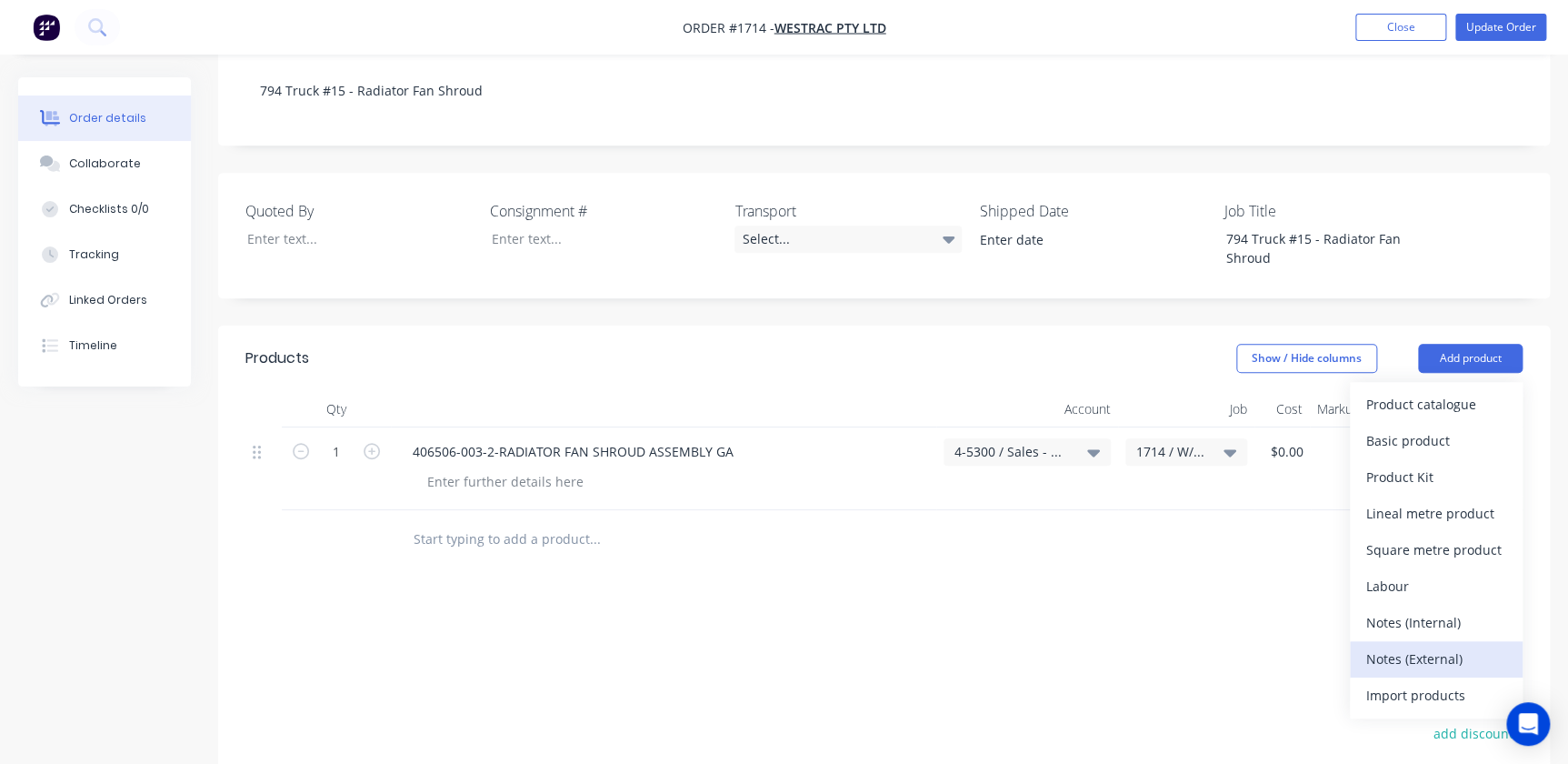
click at [1003, 645] on div "Notes (External)" at bounding box center [1435, 658] width 140 height 26
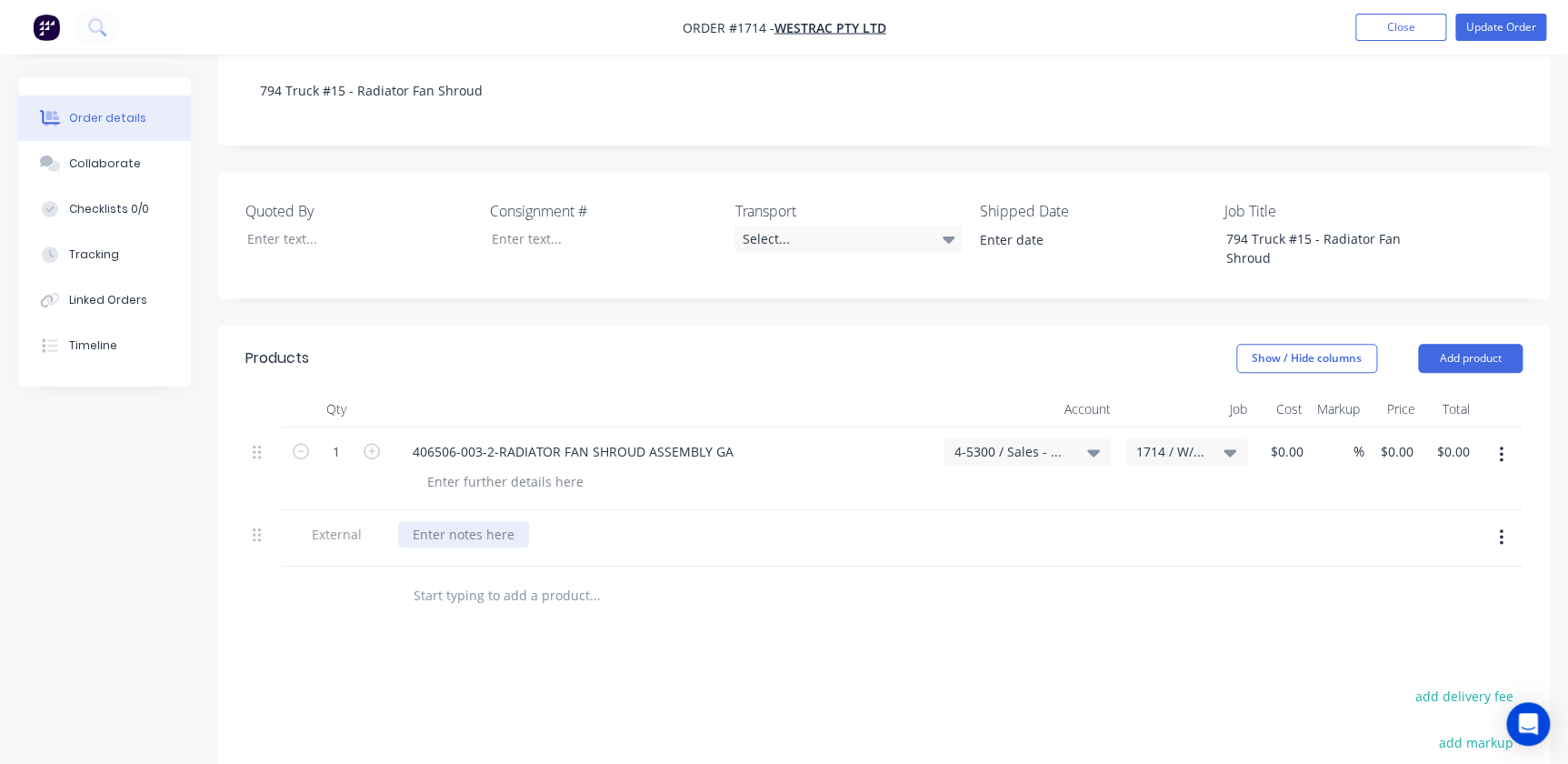
click at [462, 521] on div at bounding box center [463, 534] width 131 height 26
paste div
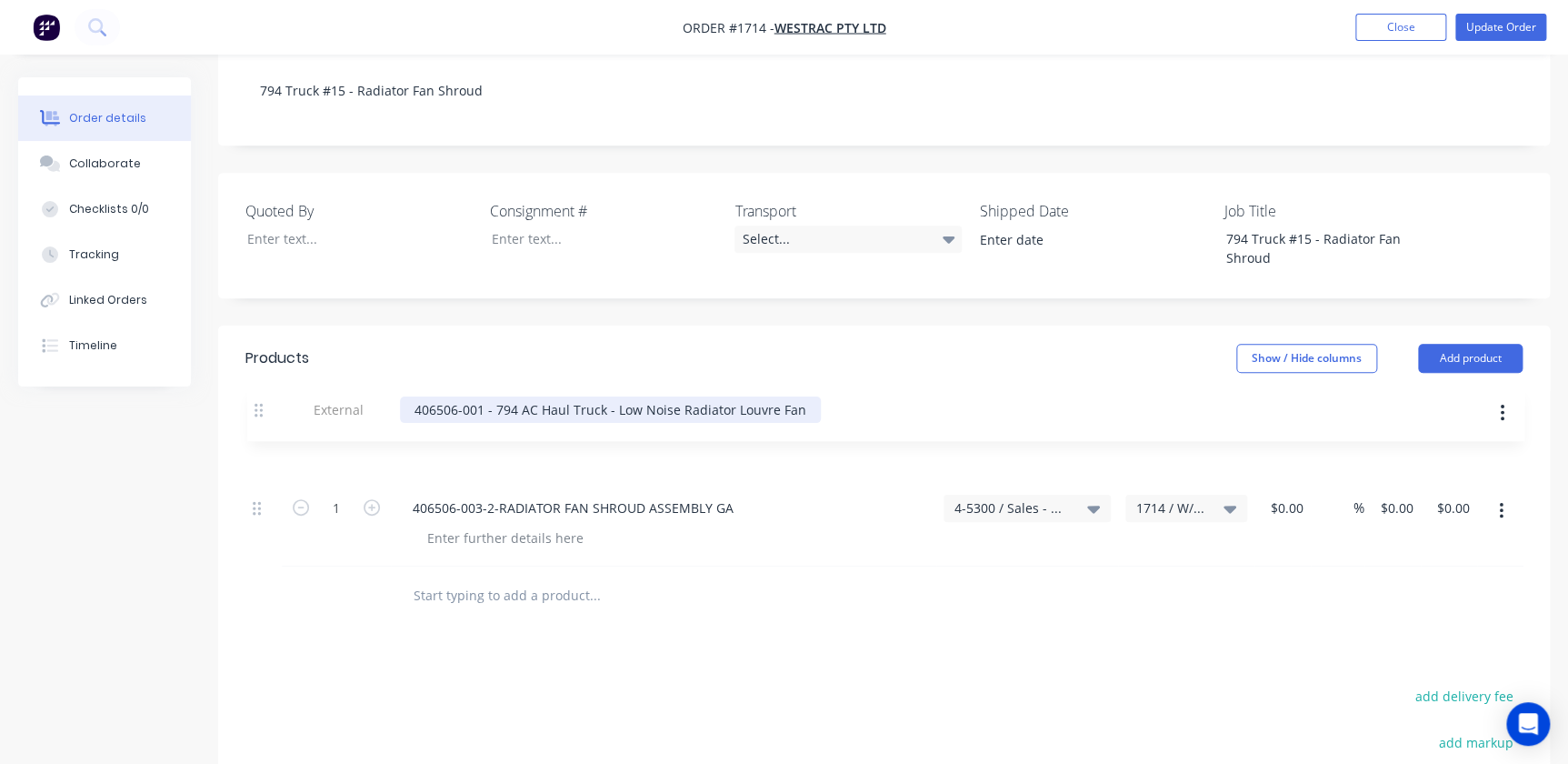
drag, startPoint x: 258, startPoint y: 486, endPoint x: 261, endPoint y: 408, distance: 78.1
click at [261, 427] on div "1 406506-003-2-RADIATOR FAN SHROUD ASSEMBLY GA 4-5300 / Sales - Mobile Machines…" at bounding box center [884, 497] width 1277 height 140
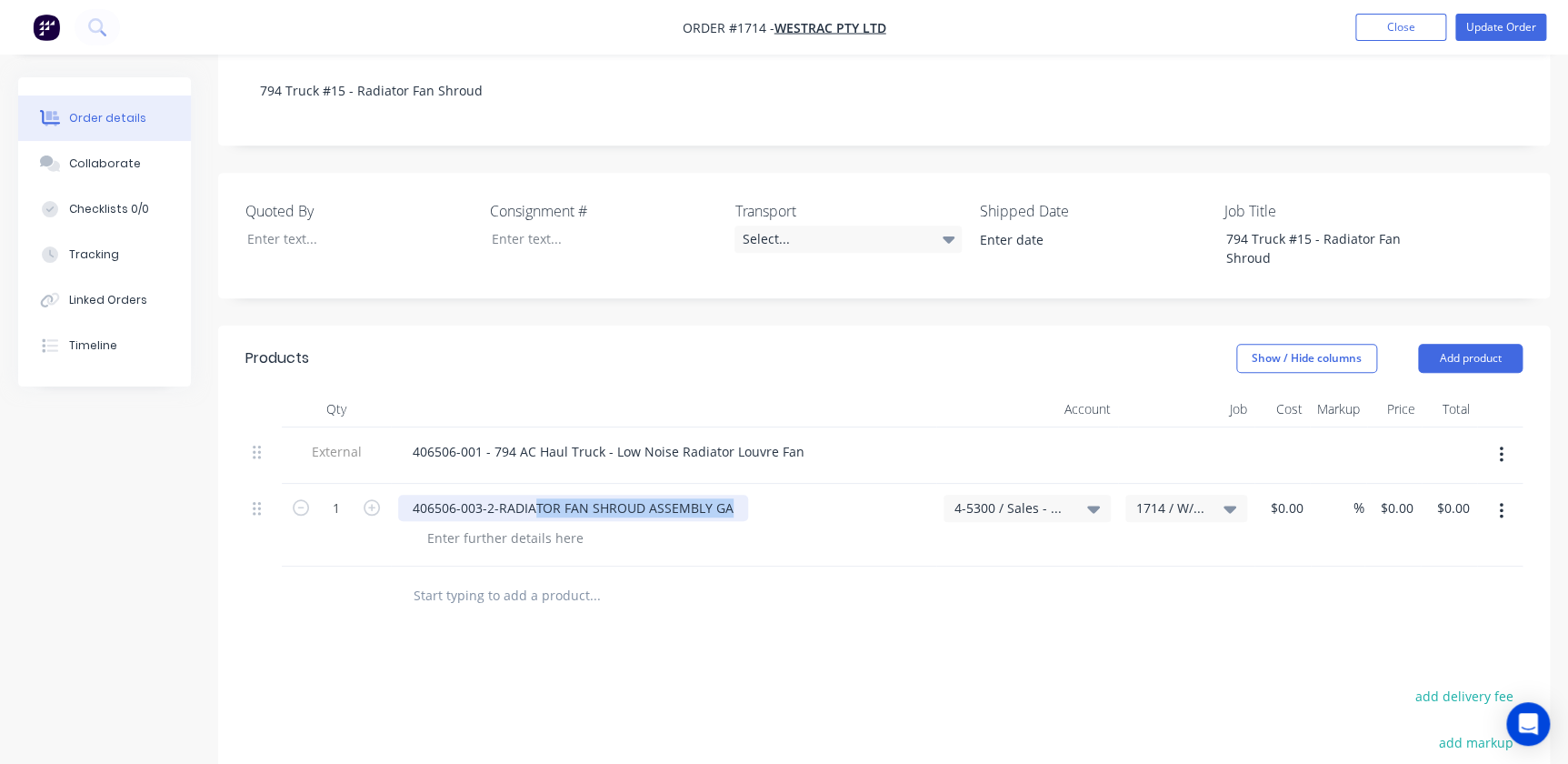
drag, startPoint x: 740, startPoint y: 456, endPoint x: 588, endPoint y: 453, distance: 152.0
click at [539, 495] on div "406506-003-2-RADIATOR FAN SHROUD ASSEMBLY GA" at bounding box center [663, 507] width 531 height 26
drag, startPoint x: 716, startPoint y: 445, endPoint x: 720, endPoint y: 454, distance: 9.8
click at [716, 495] on div "406506-003-2-RADIATOR FAN SHROUD ASSEMBLY GA" at bounding box center [573, 507] width 350 height 26
type input "OR FAN SHROUD ASSEMBLY GA"
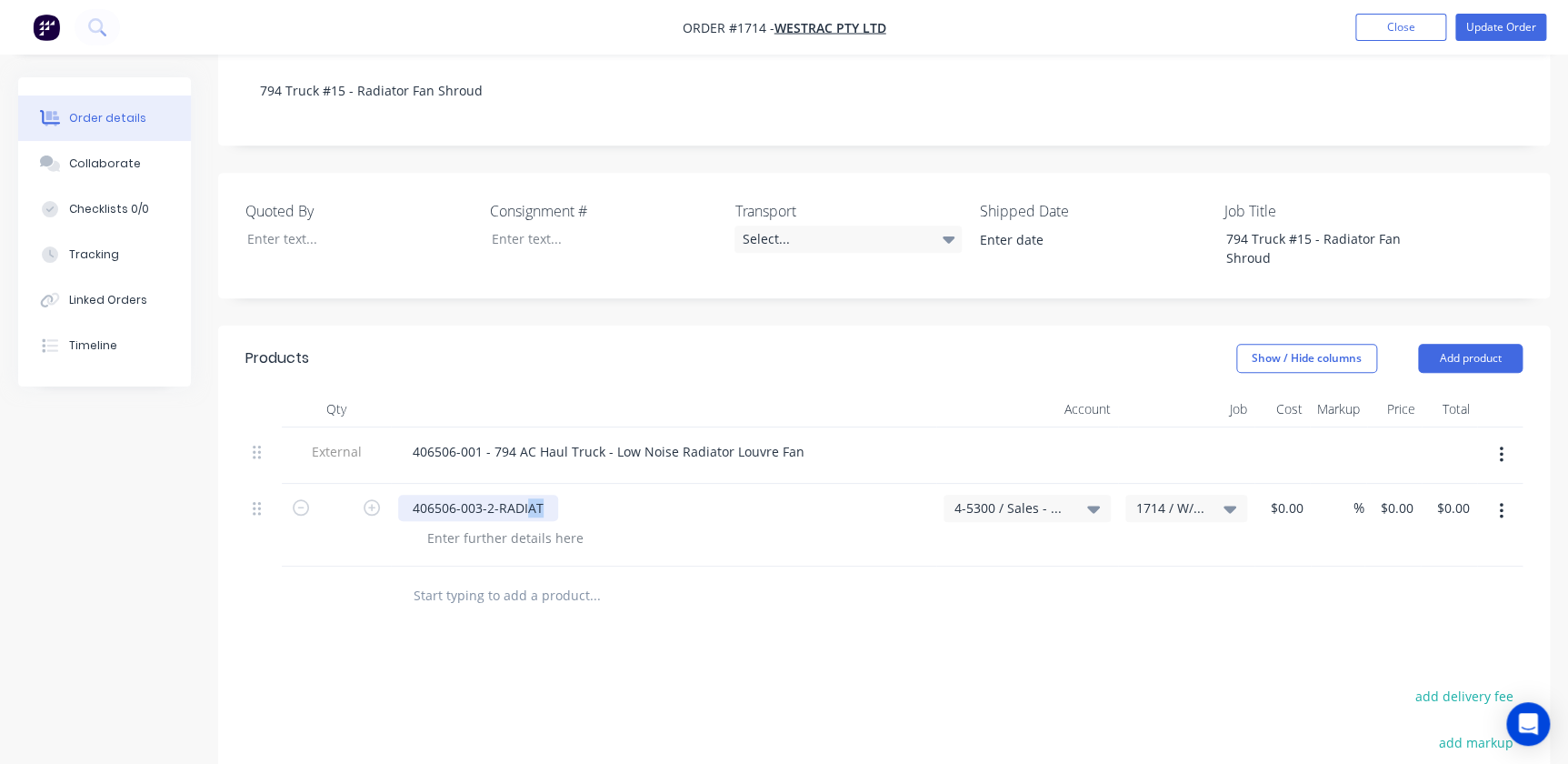
drag, startPoint x: 564, startPoint y: 463, endPoint x: 522, endPoint y: 463, distance: 42.0
click at [519, 495] on div "406506-003-2-RADIAT" at bounding box center [663, 507] width 531 height 26
drag, startPoint x: 535, startPoint y: 461, endPoint x: 335, endPoint y: 460, distance: 200.0
click at [336, 484] on div "406506-003-2-RAD 4-5300 / Sales - Mobile Machines Sound - Interco 1714 / W/Trac…" at bounding box center [884, 525] width 1277 height 83
drag, startPoint x: 497, startPoint y: 445, endPoint x: 491, endPoint y: 458, distance: 14.3
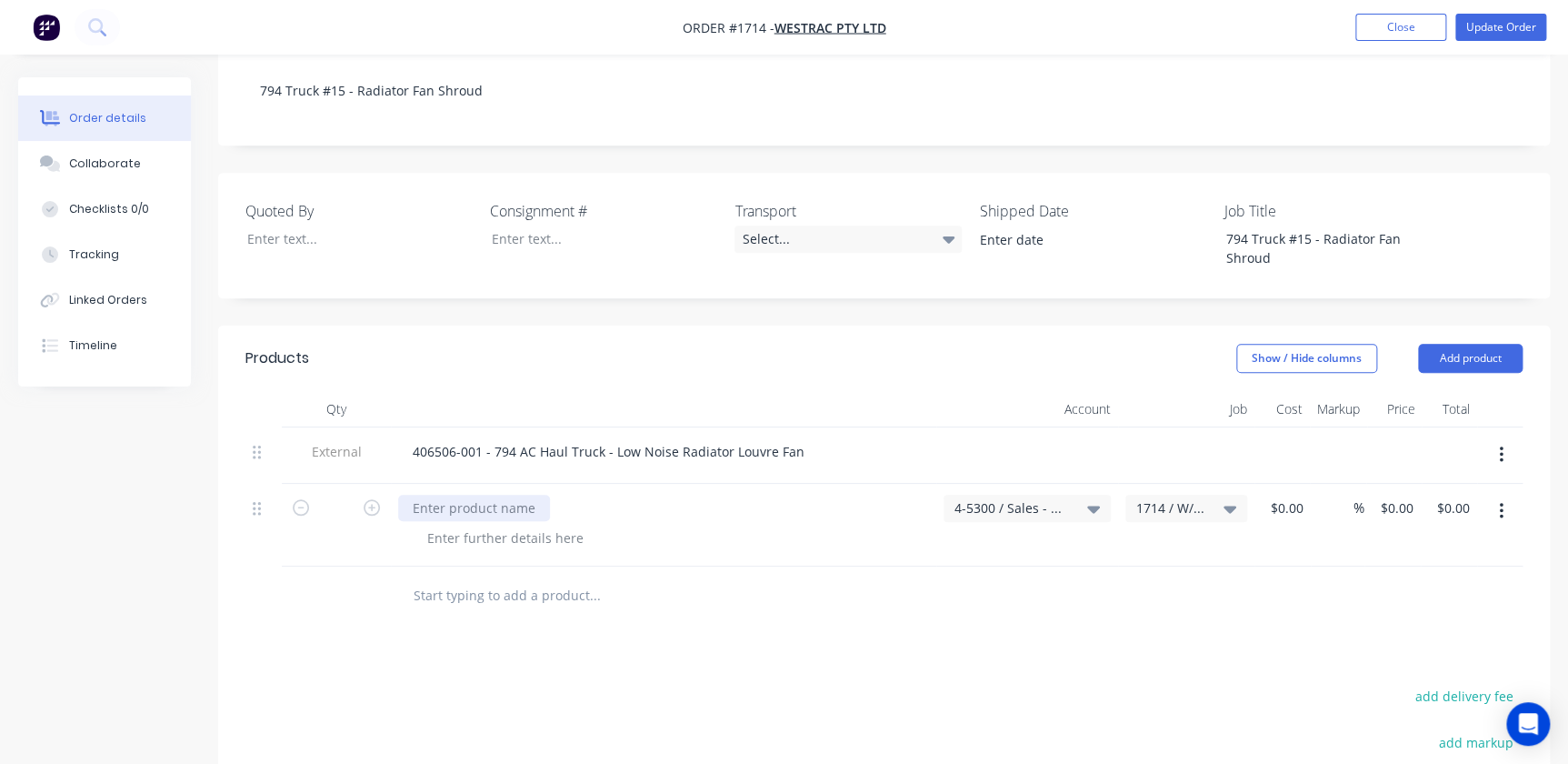
click at [497, 495] on div at bounding box center [474, 507] width 152 height 26
click at [1003, 495] on div "0 $0.00" at bounding box center [1286, 507] width 49 height 26
type input "$0.00"
type input "0.00"
click at [1003, 484] on div "0.00 0.00" at bounding box center [1450, 525] width 56 height 83
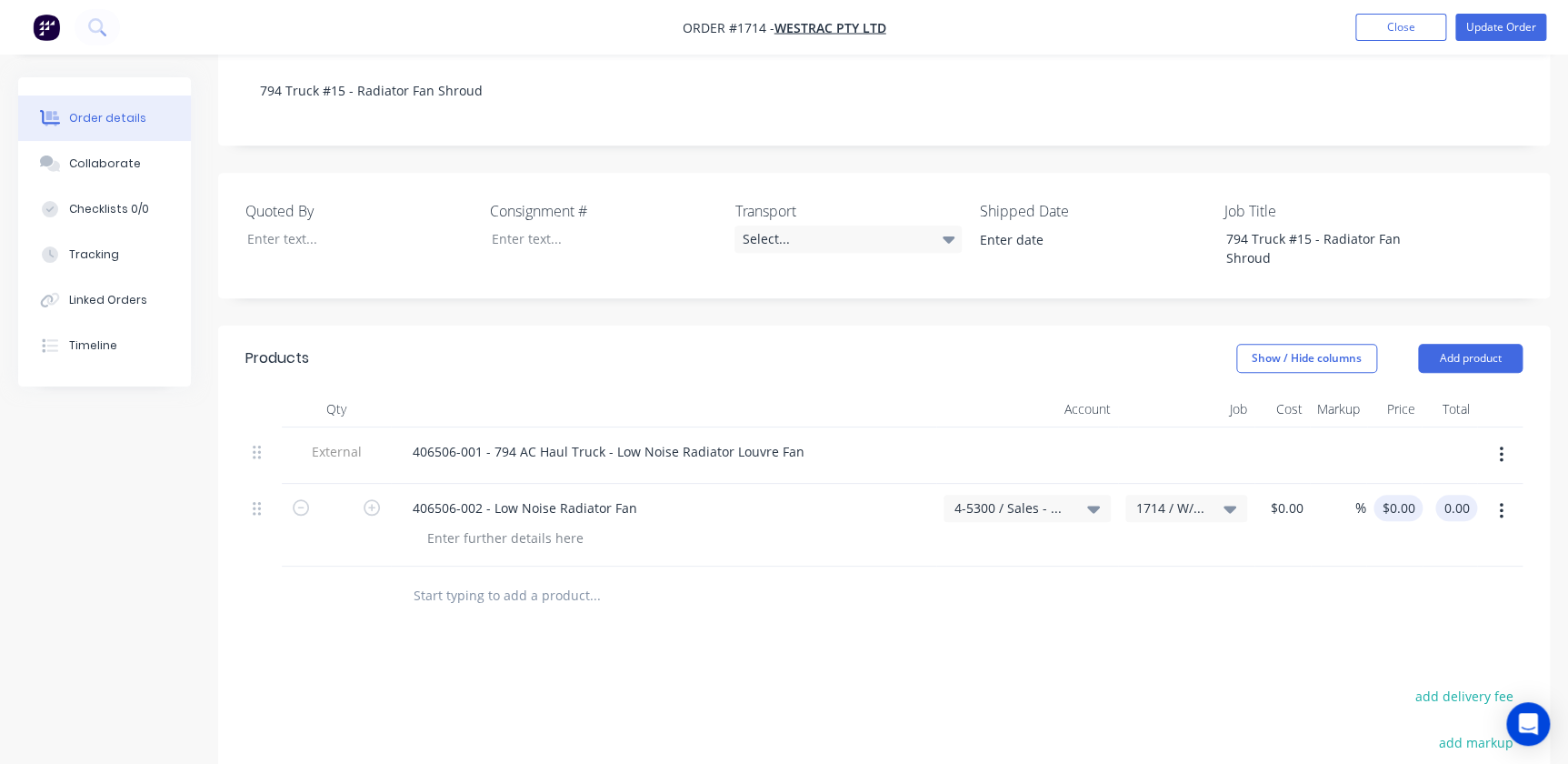
type input "0"
type input "$0.00"
click at [1003, 495] on input "0" at bounding box center [1401, 507] width 42 height 26
type input "$20,927.43"
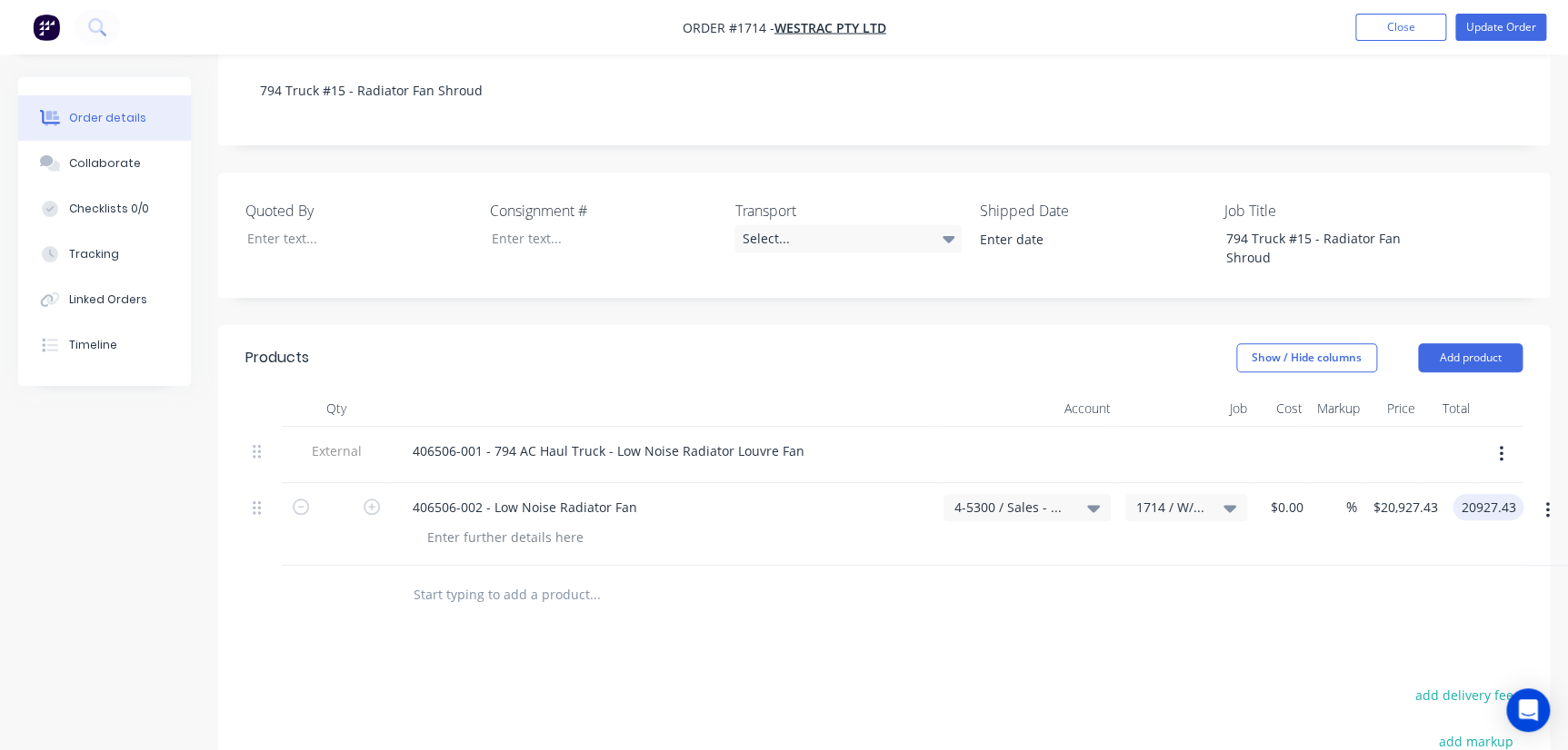
type input "$20,927.43"
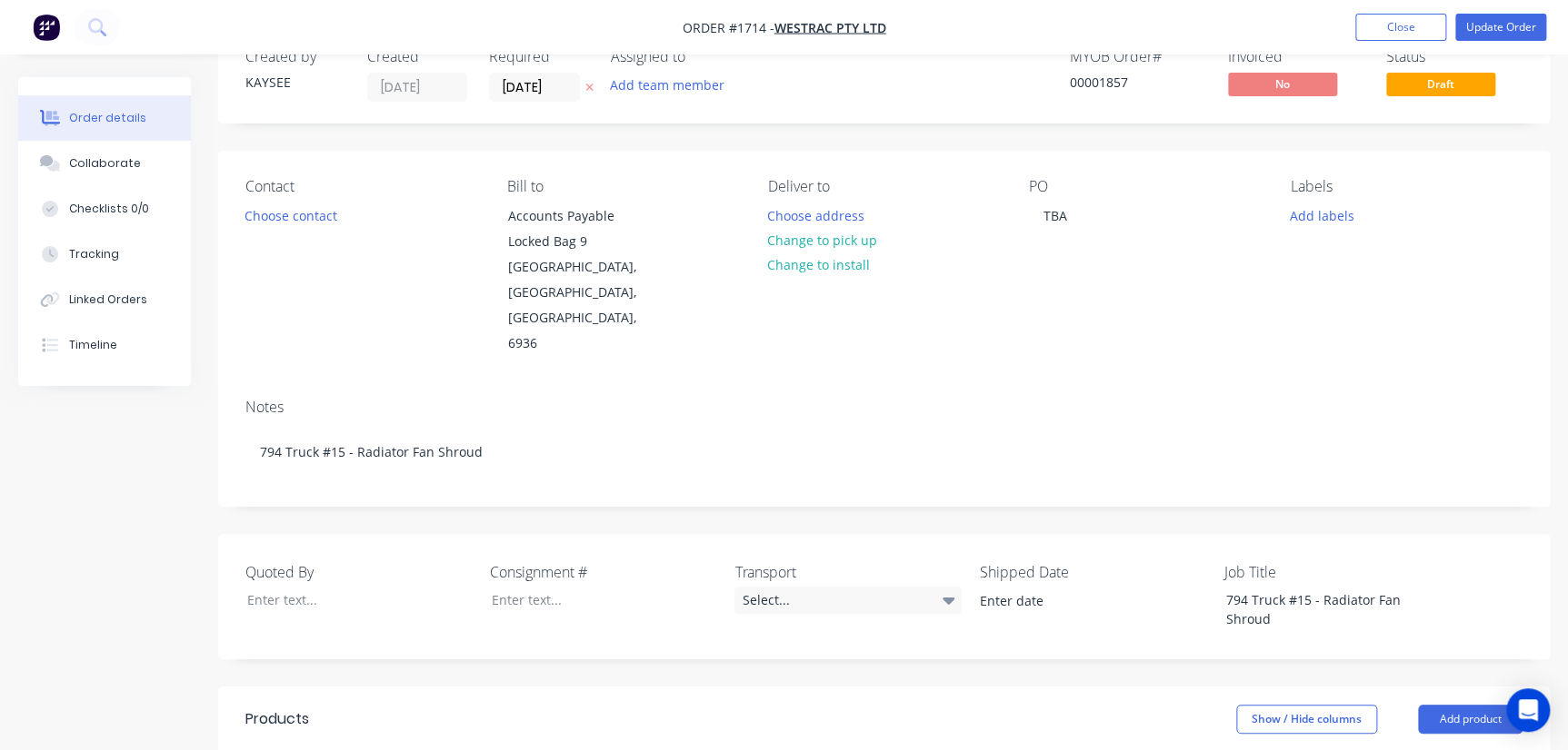
scroll to position [0, 0]
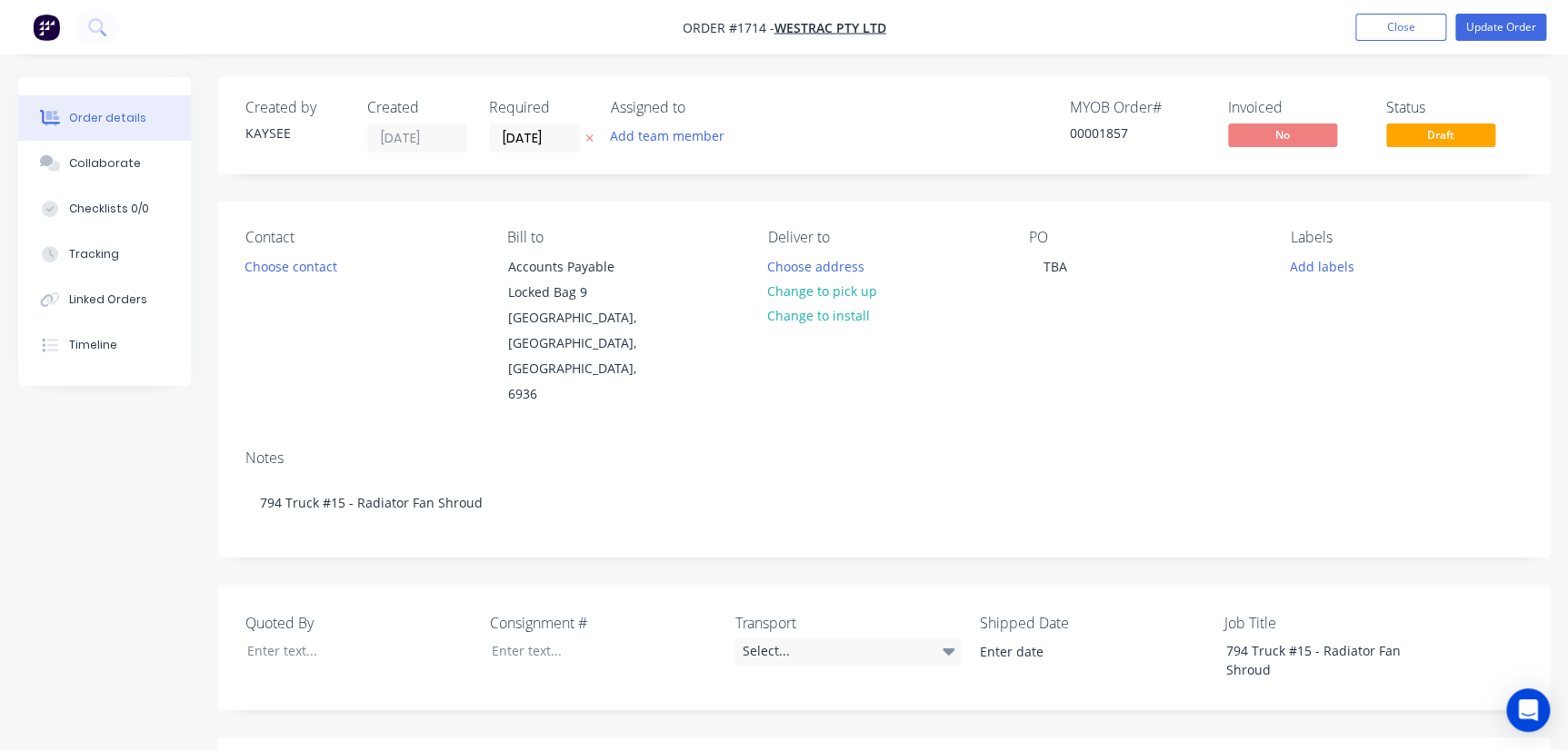
click at [306, 253] on div "Contact Choose contact" at bounding box center [362, 319] width 232 height 179
click at [307, 261] on button "Choose contact" at bounding box center [291, 265] width 112 height 24
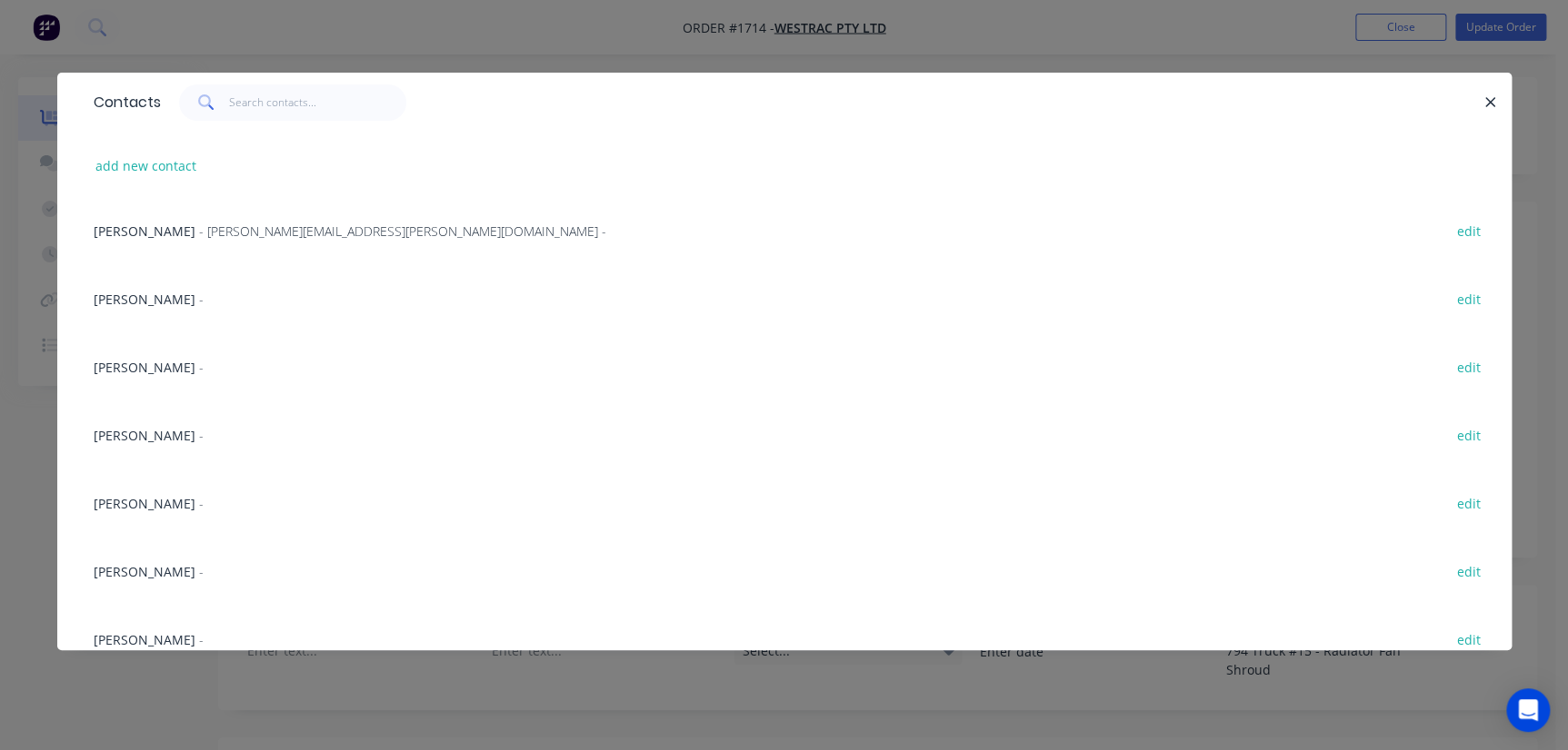
scroll to position [495, 0]
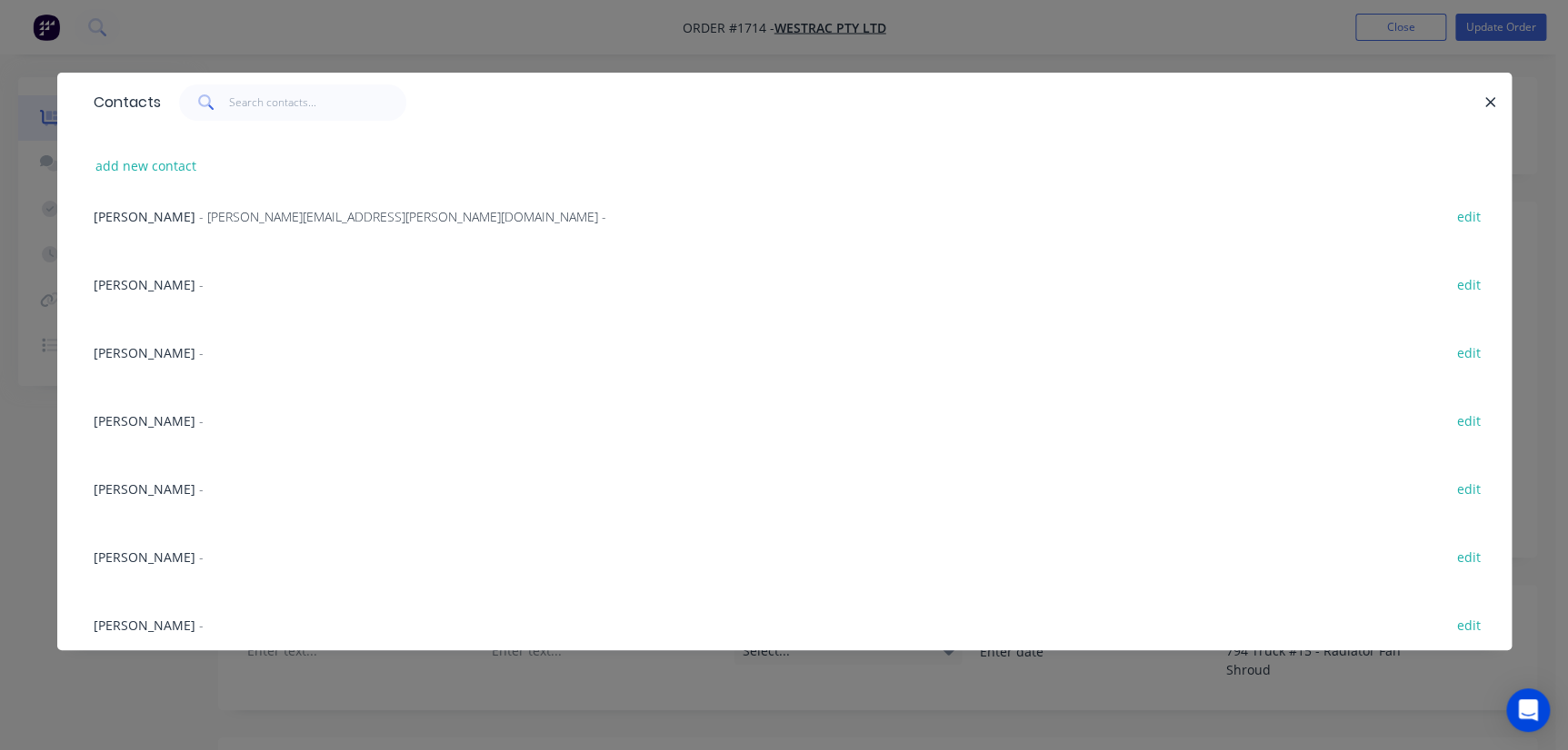
click at [140, 569] on div "Richard Lofberg - edit" at bounding box center [784, 557] width 1400 height 68
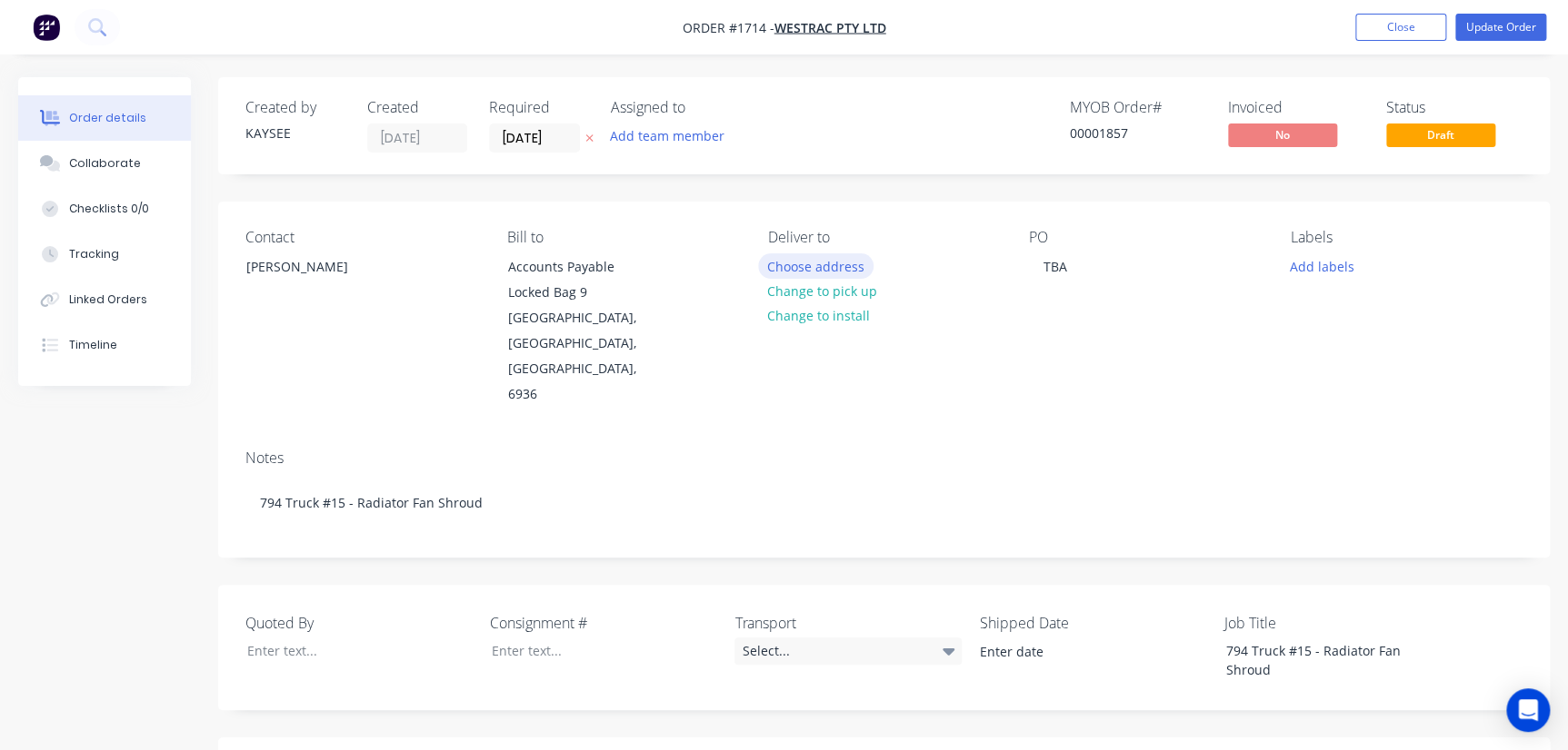
click at [824, 270] on button "Choose address" at bounding box center [816, 265] width 116 height 24
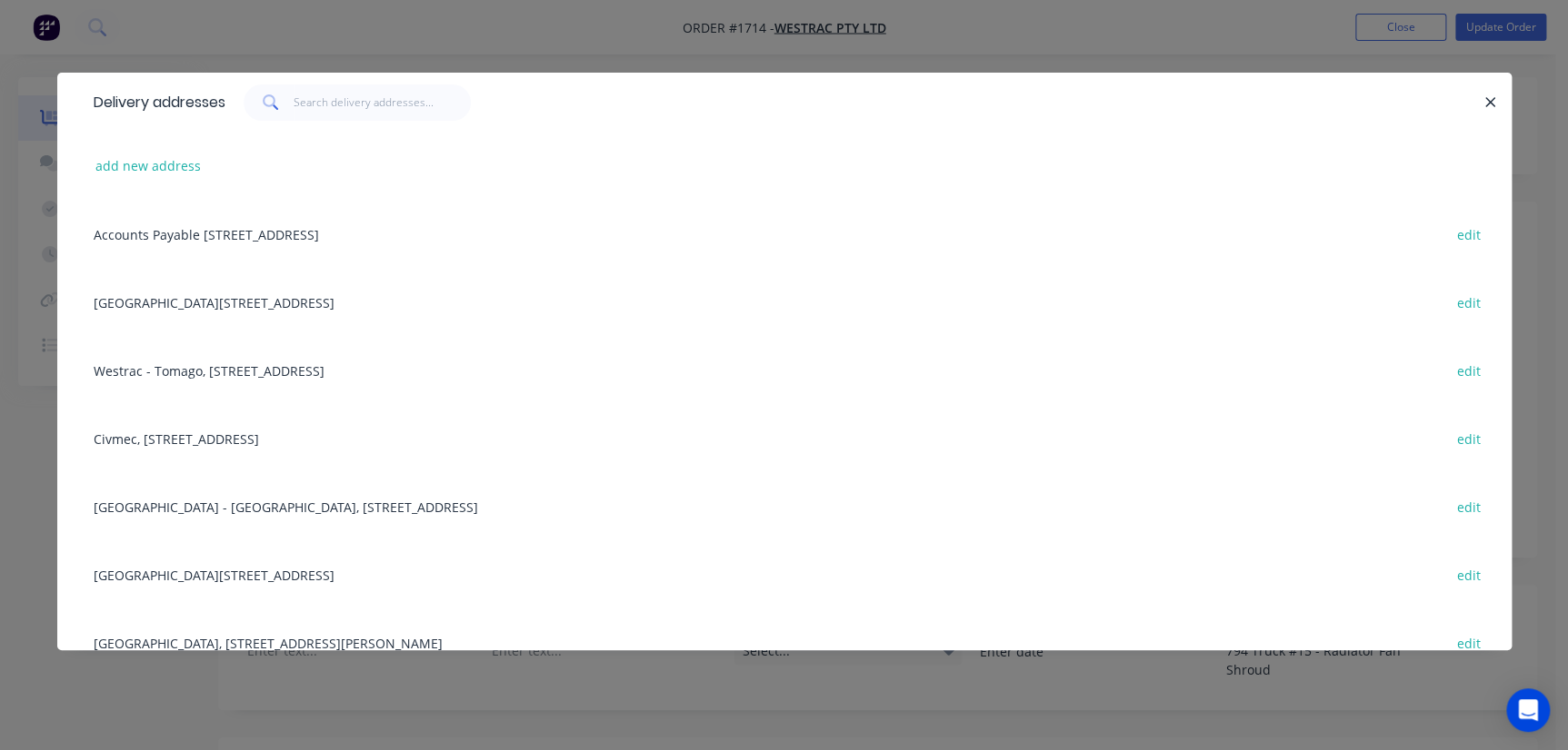
click at [238, 554] on div "Building L, 1 Westrac Drive, Tomago, New South Wales, Australia, 2322 edit" at bounding box center [784, 574] width 1400 height 68
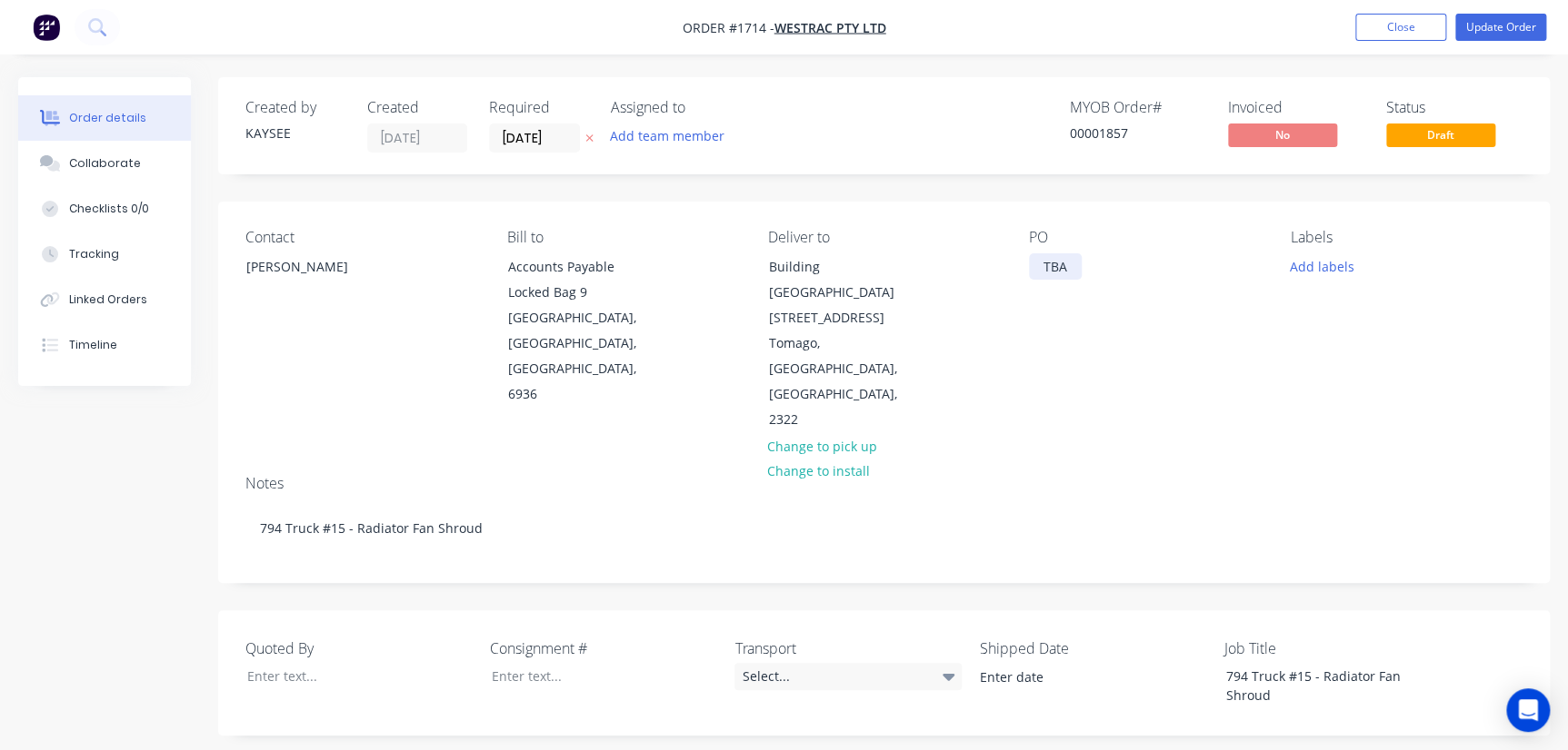
click at [1003, 268] on div "TBA" at bounding box center [1056, 266] width 53 height 26
drag, startPoint x: 1039, startPoint y: 268, endPoint x: 1129, endPoint y: 267, distance: 90.0
click at [1003, 267] on div "PO TBA" at bounding box center [1146, 332] width 232 height 205
click at [1003, 272] on button "Add labels" at bounding box center [1322, 265] width 84 height 24
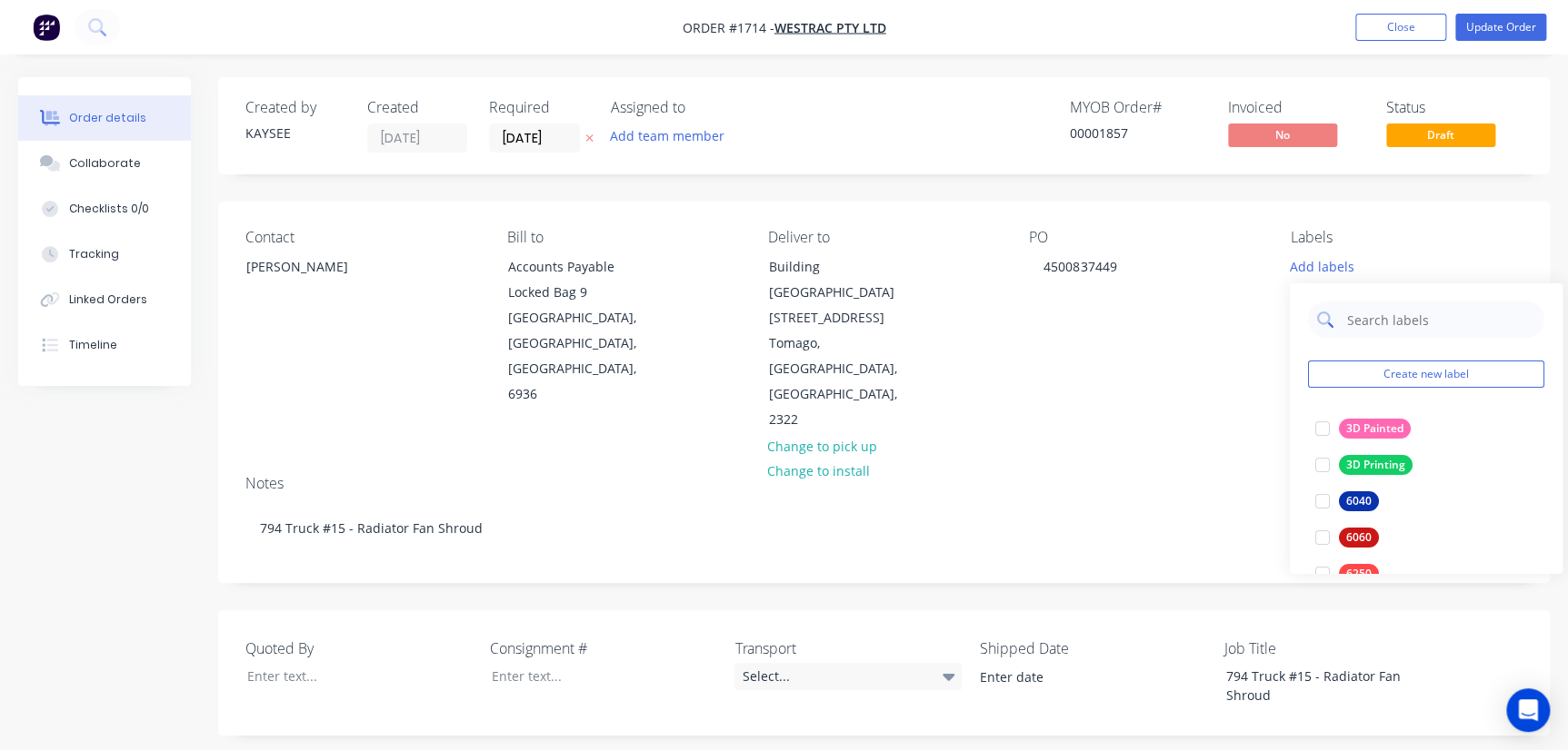
click at [1003, 335] on input "text" at bounding box center [1440, 319] width 190 height 36
type input "794"
click at [1003, 432] on div at bounding box center [1322, 428] width 36 height 36
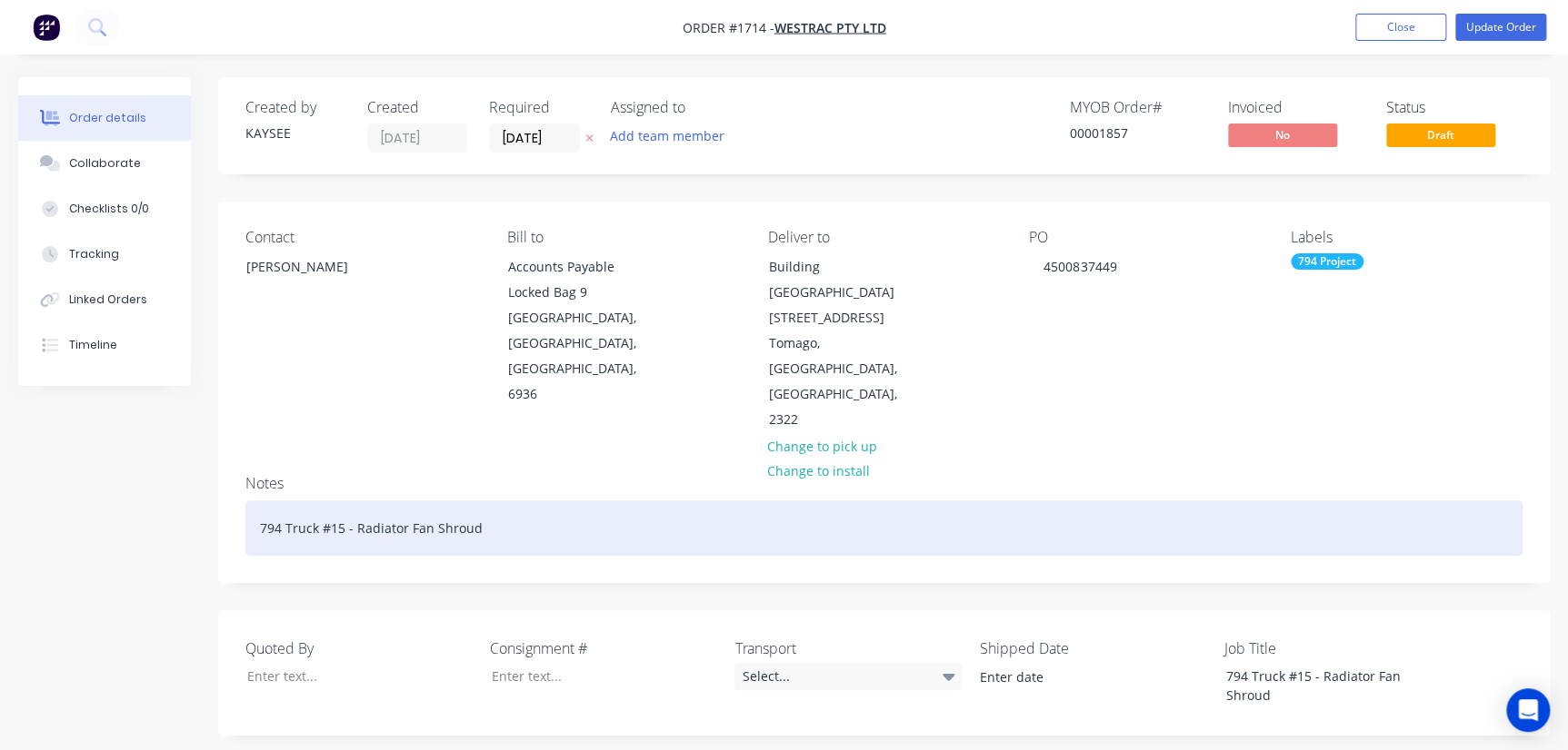
click at [1003, 500] on div "794 Truck #15 - Radiator Fan Shroud" at bounding box center [884, 528] width 1277 height 56
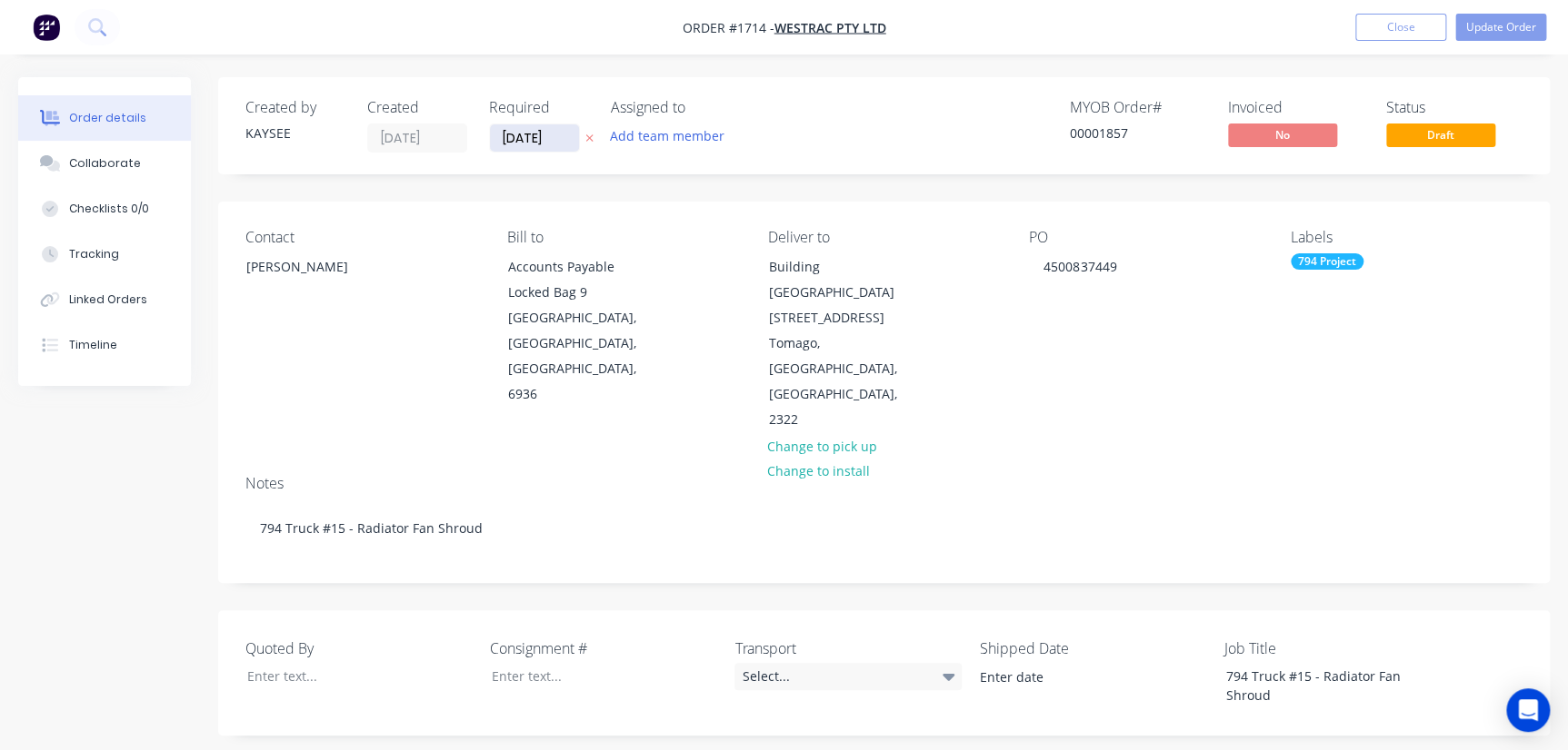
click at [515, 145] on input "06/08/25" at bounding box center [534, 138] width 89 height 27
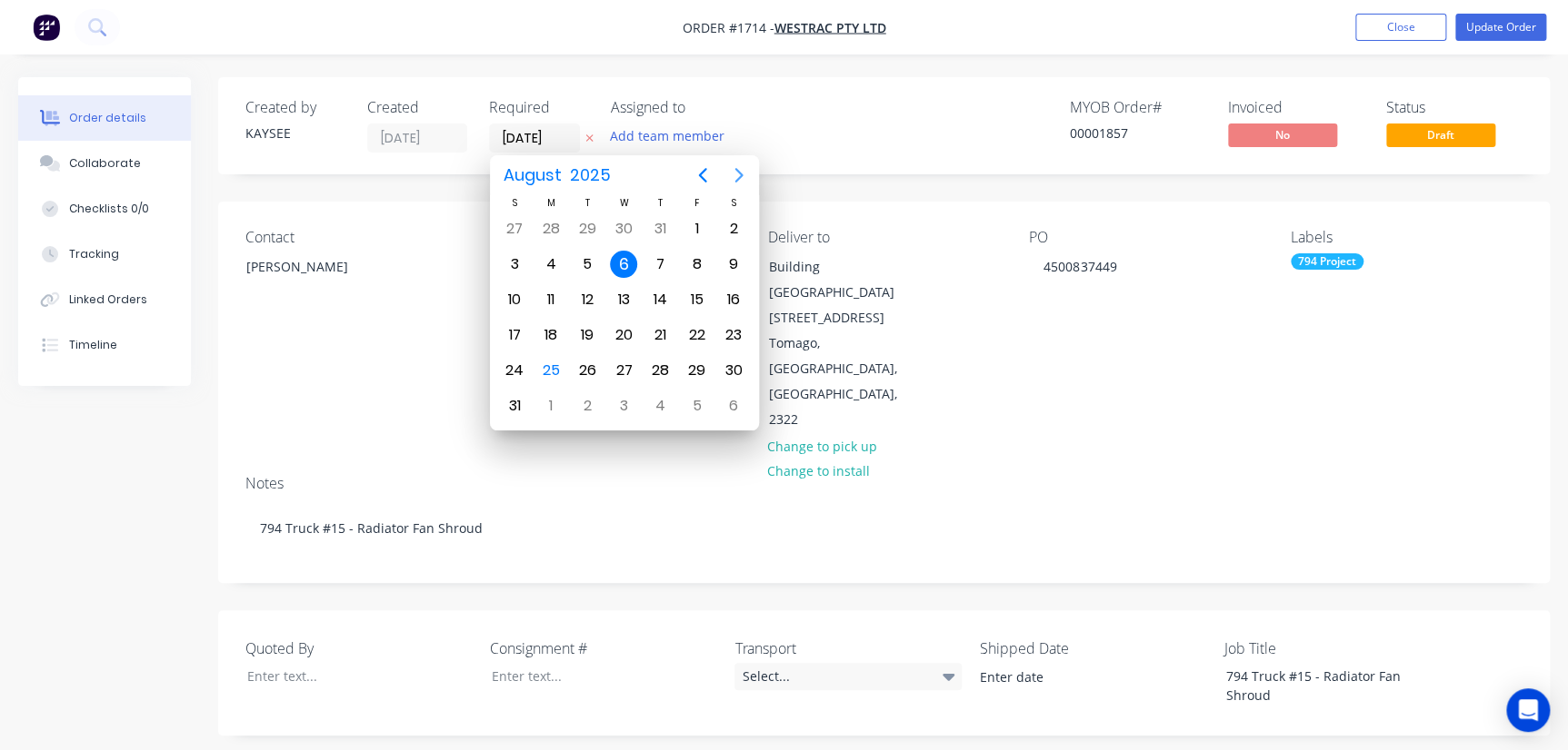
click at [739, 185] on button "Next page" at bounding box center [739, 175] width 36 height 36
click at [739, 185] on icon "Next page" at bounding box center [739, 176] width 21 height 21
click at [718, 269] on div "13" at bounding box center [733, 263] width 36 height 34
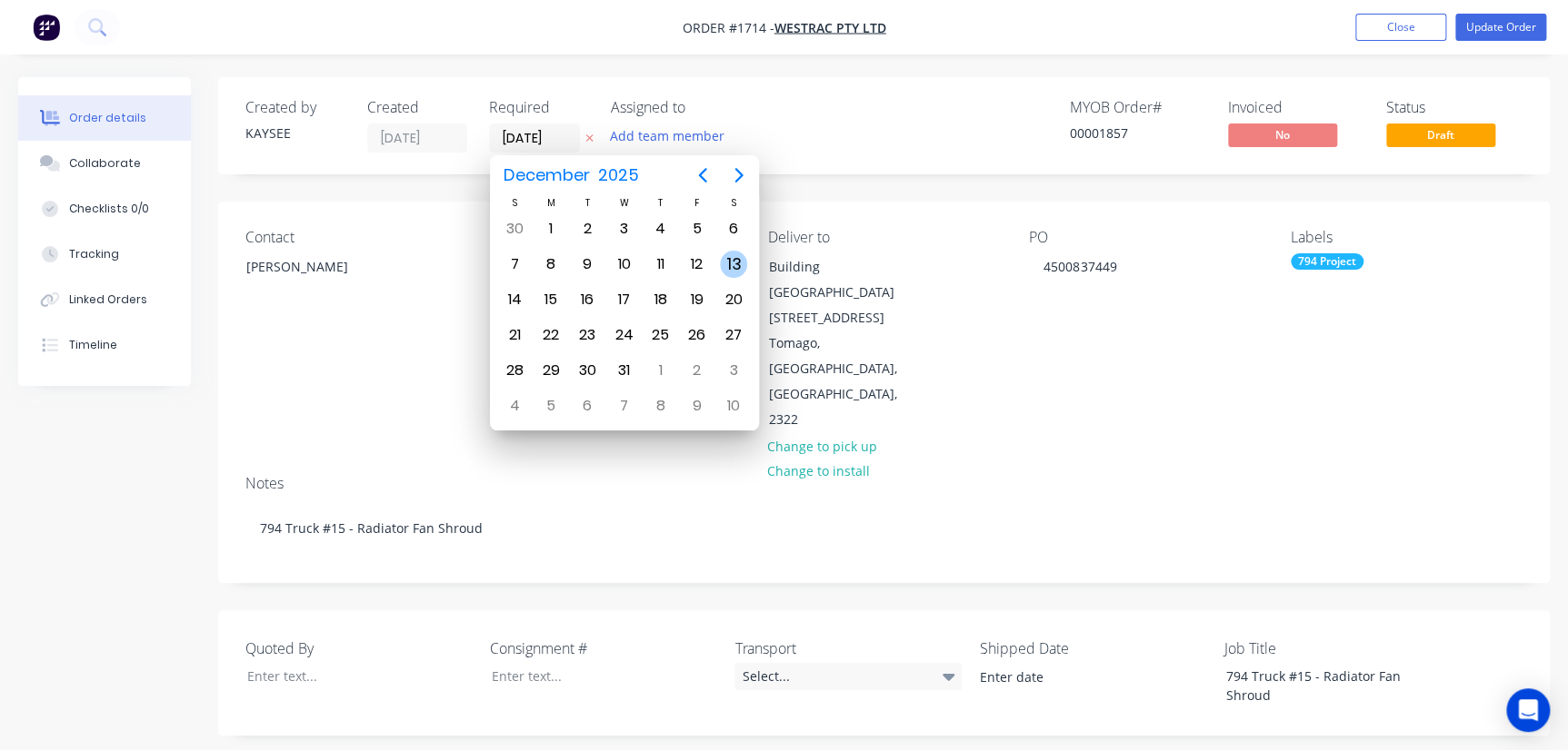
type input "13/12/25"
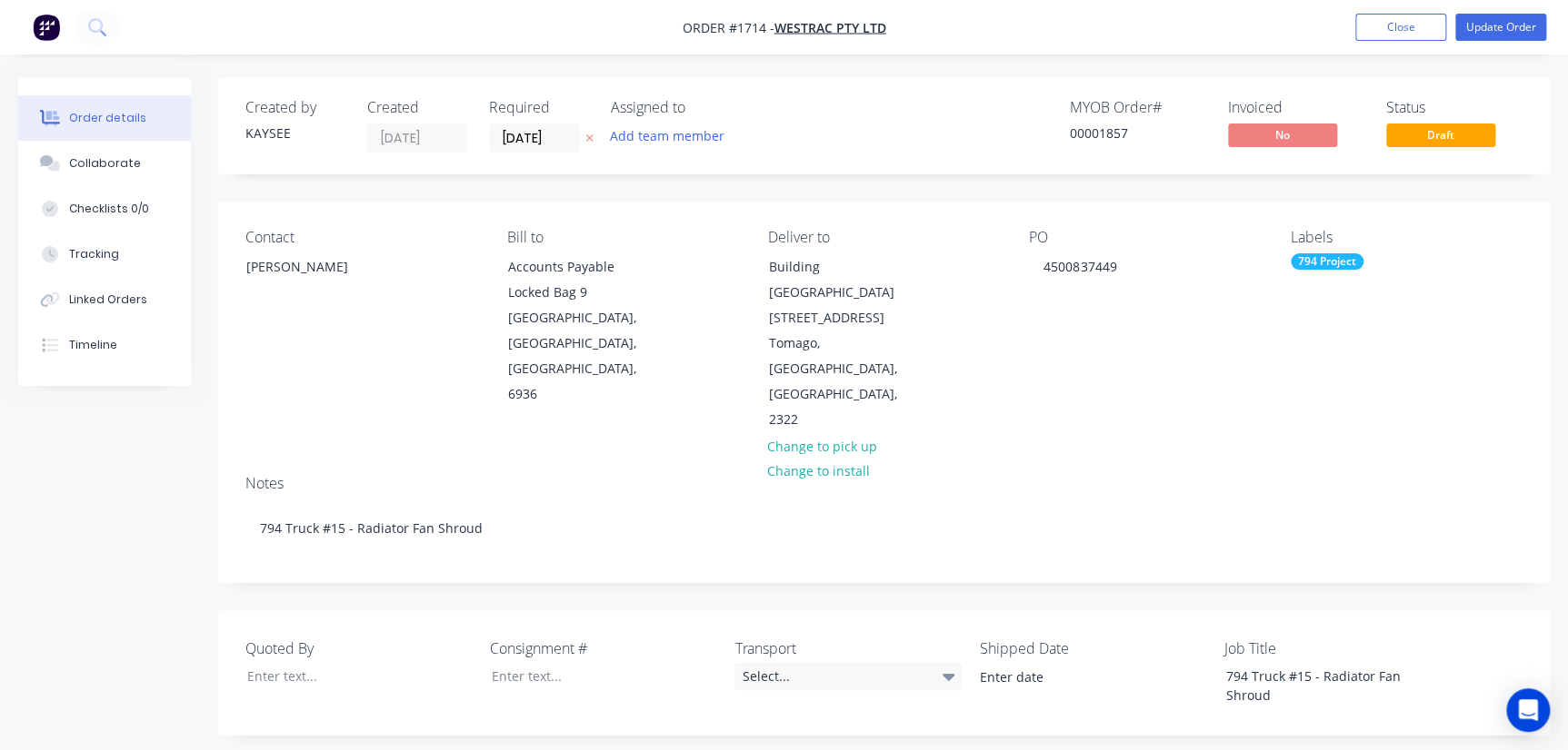
click at [1003, 379] on div "Contact Richard Lofberg Bill to Accounts Payable Locked Bag 9 MIDLAND, Western …" at bounding box center [884, 331] width 1332 height 258
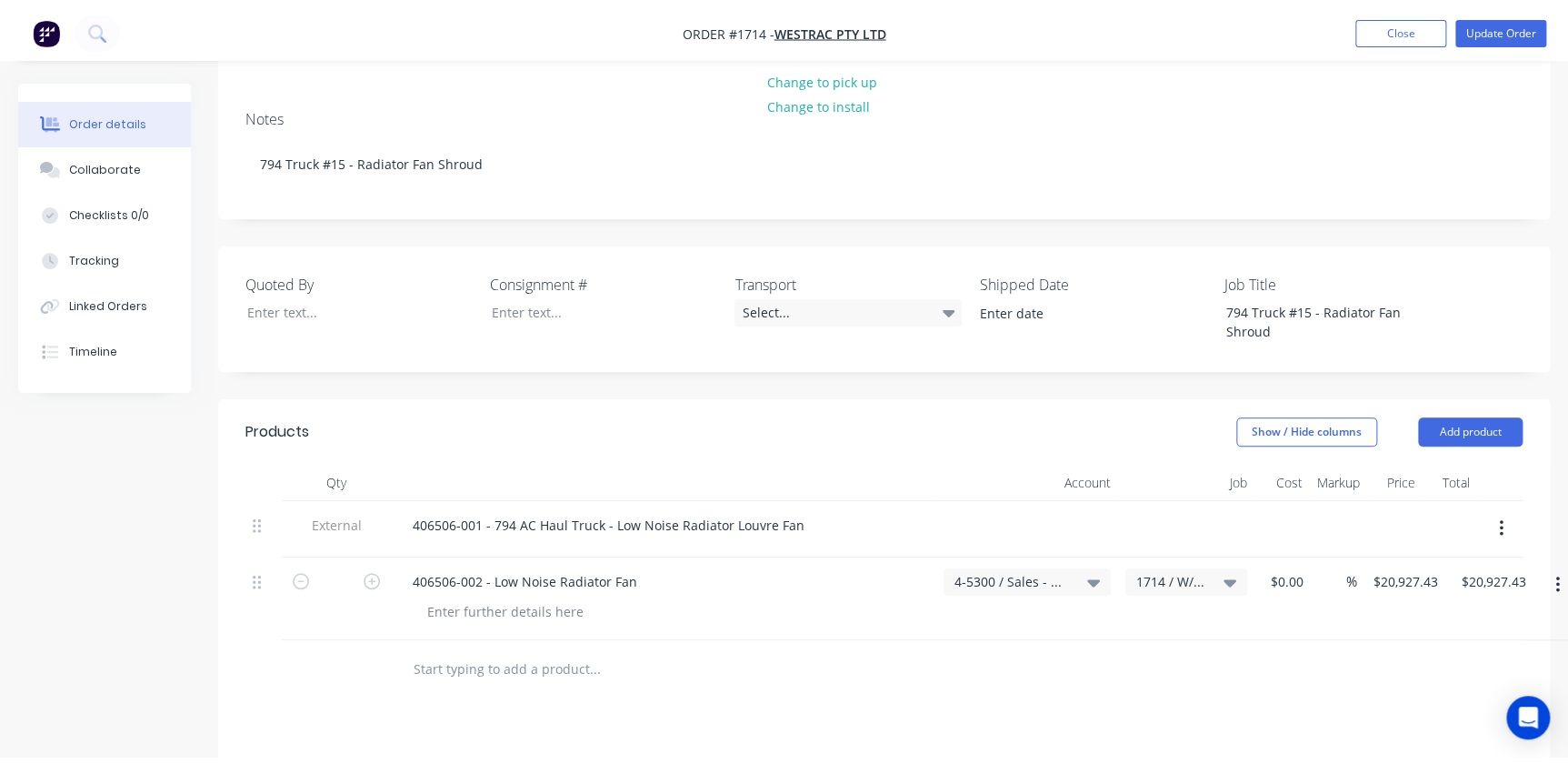
scroll to position [0, 0]
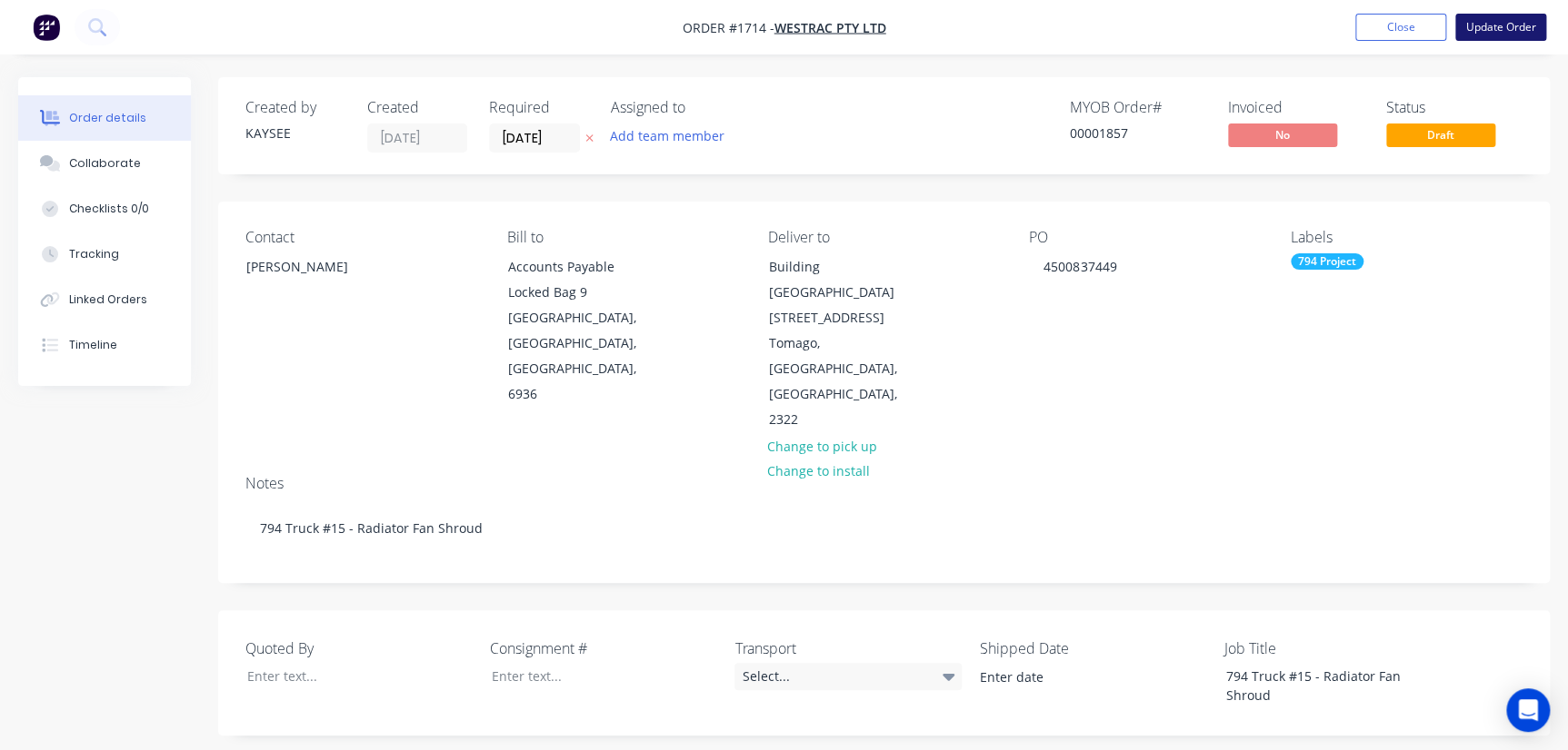
click at [1003, 35] on button "Update Order" at bounding box center [1500, 27] width 91 height 27
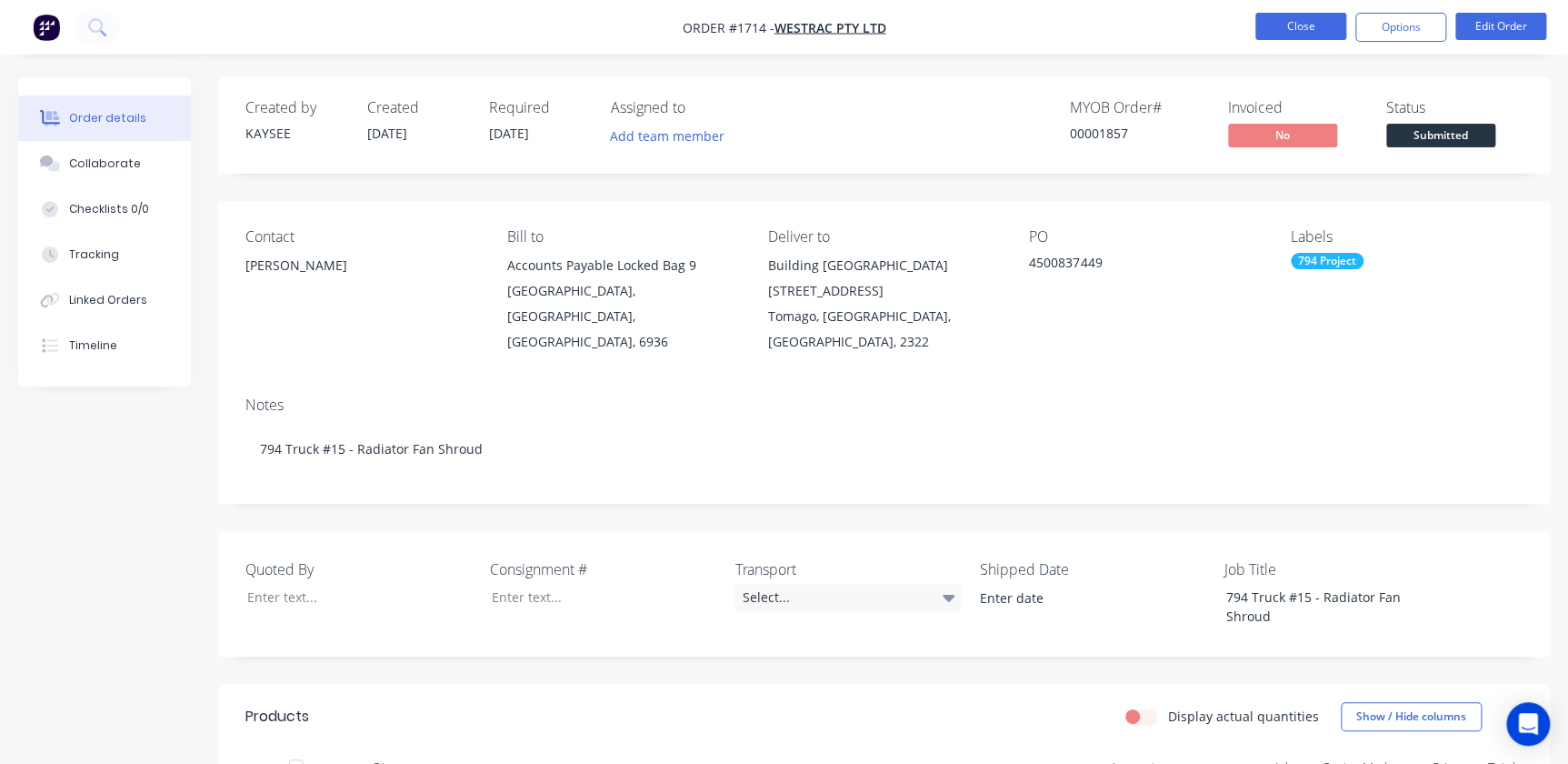
click at [1003, 34] on button "Close" at bounding box center [1300, 26] width 91 height 27
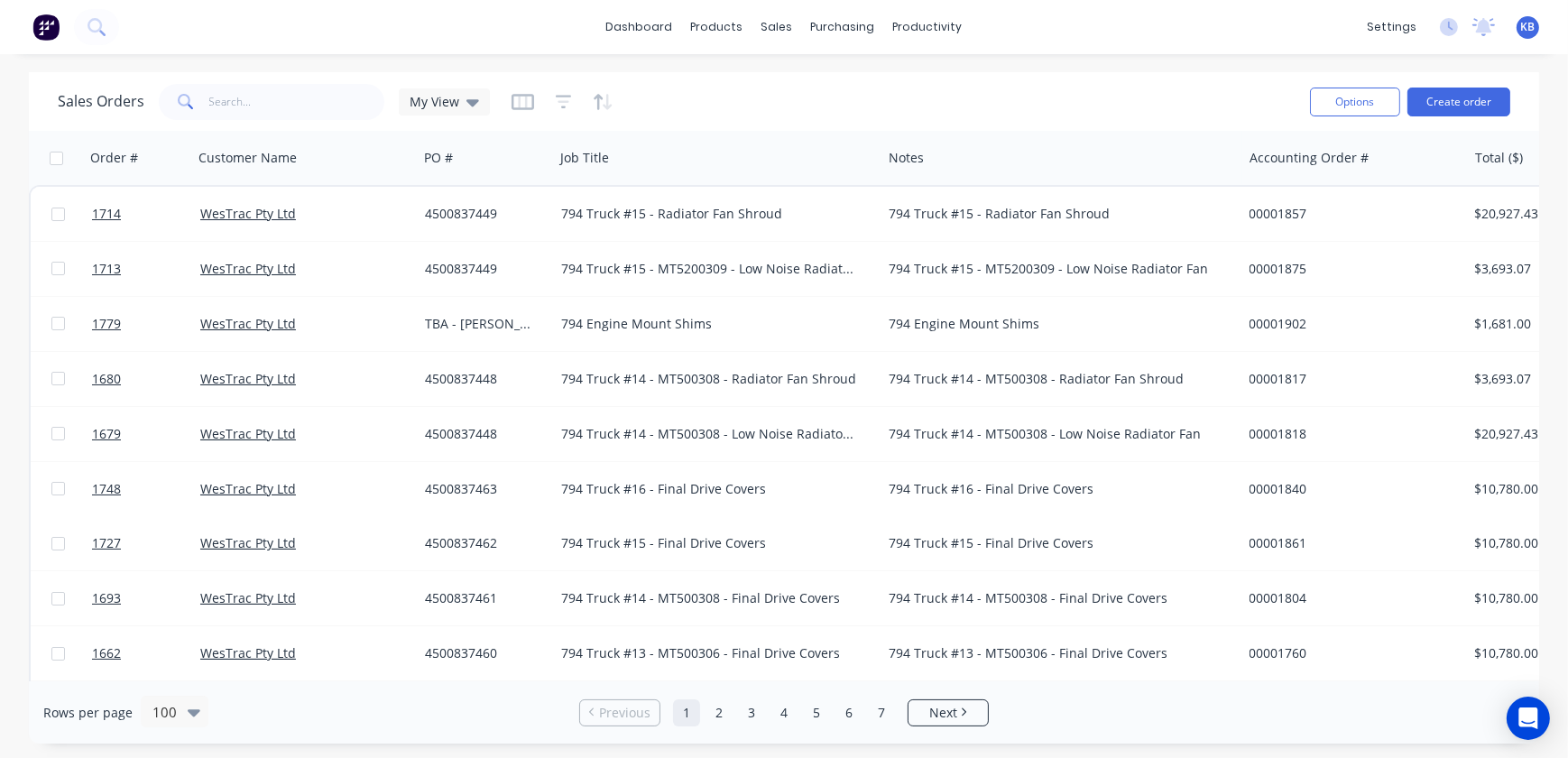
drag, startPoint x: 427, startPoint y: 102, endPoint x: 445, endPoint y: 127, distance: 30.8
click at [428, 102] on span "My View" at bounding box center [434, 102] width 49 height 19
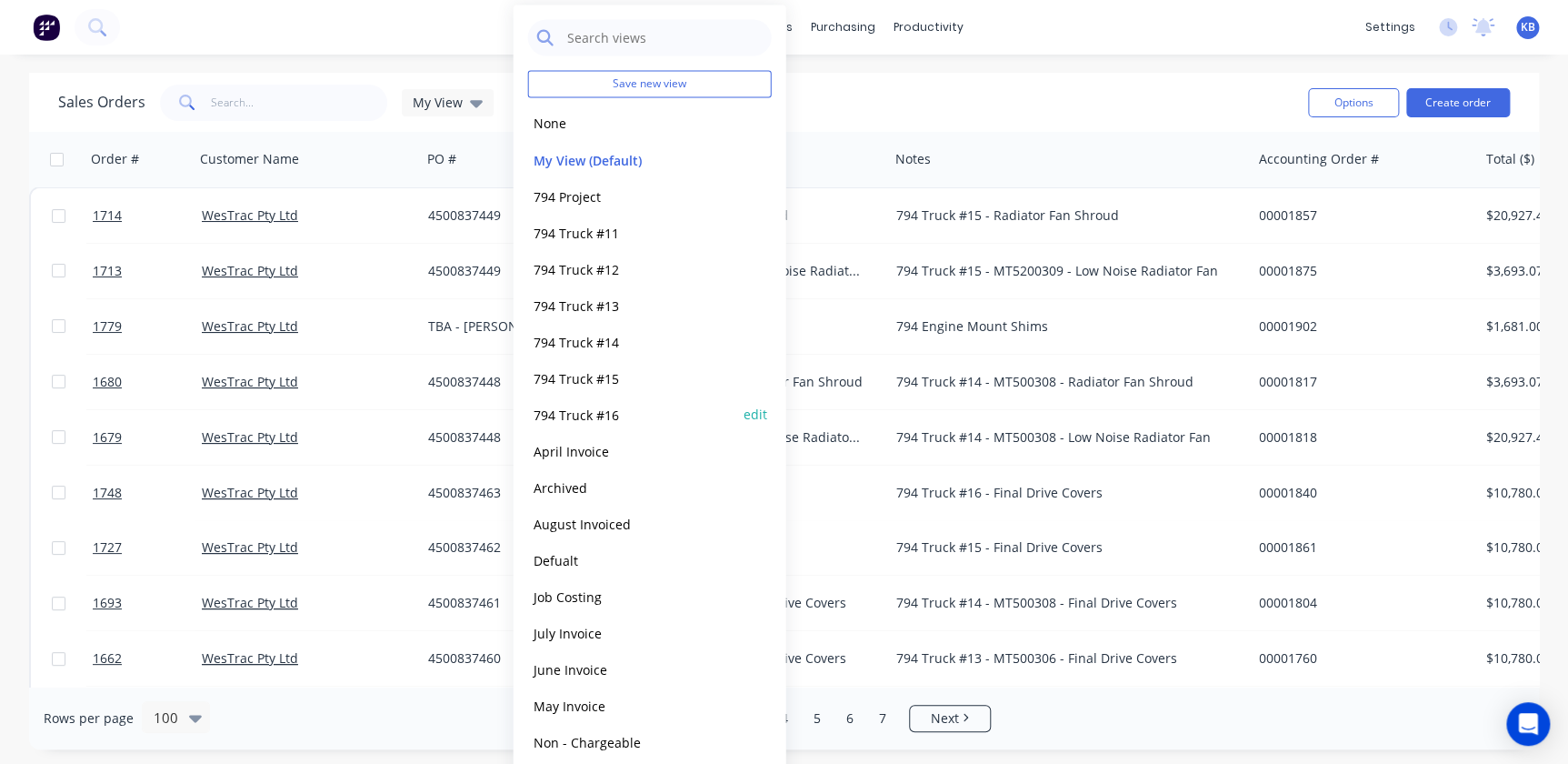
click at [573, 416] on button "794 Truck #16" at bounding box center [631, 414] width 207 height 20
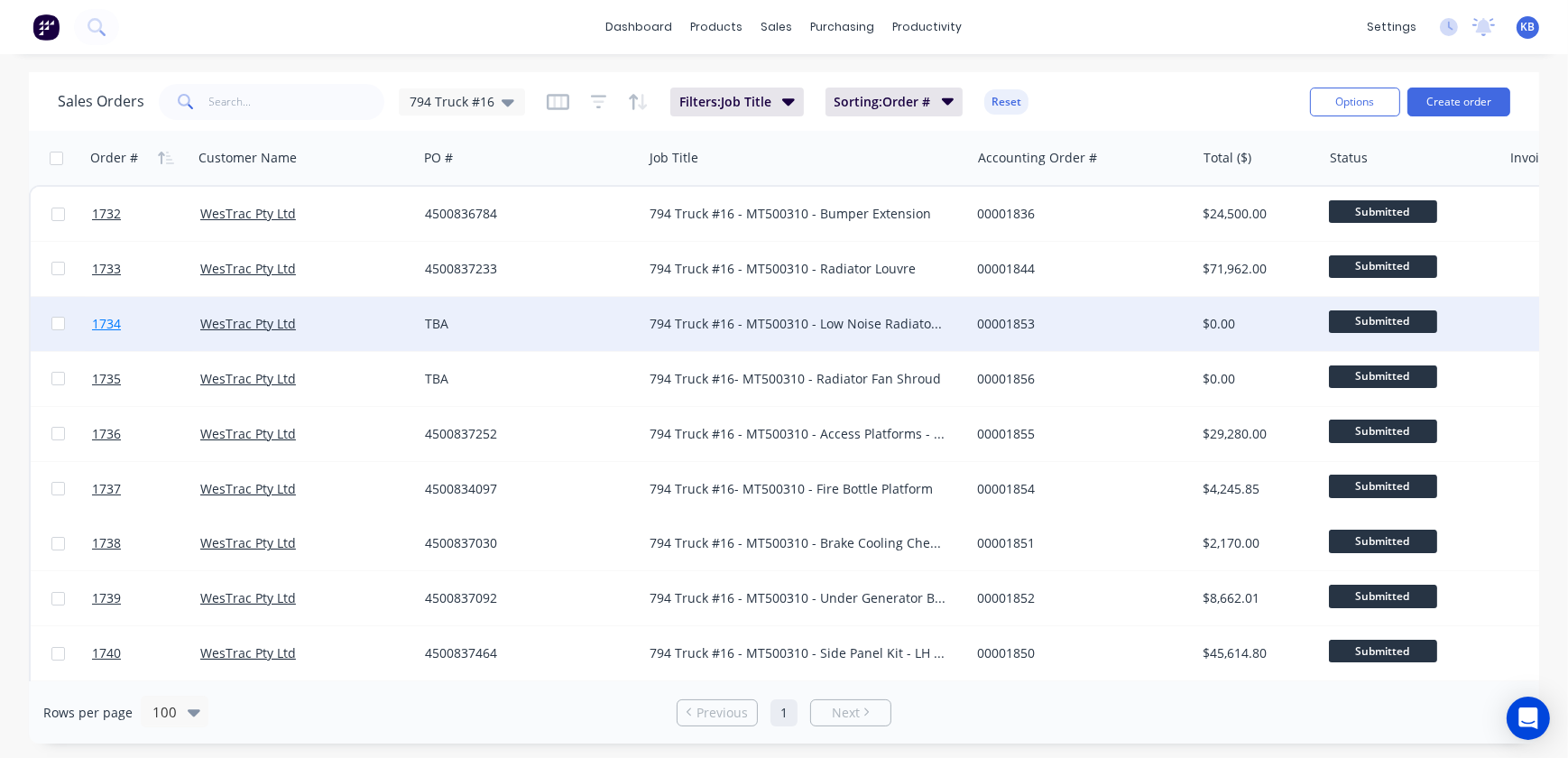
click at [109, 319] on span "1734" at bounding box center [107, 323] width 29 height 18
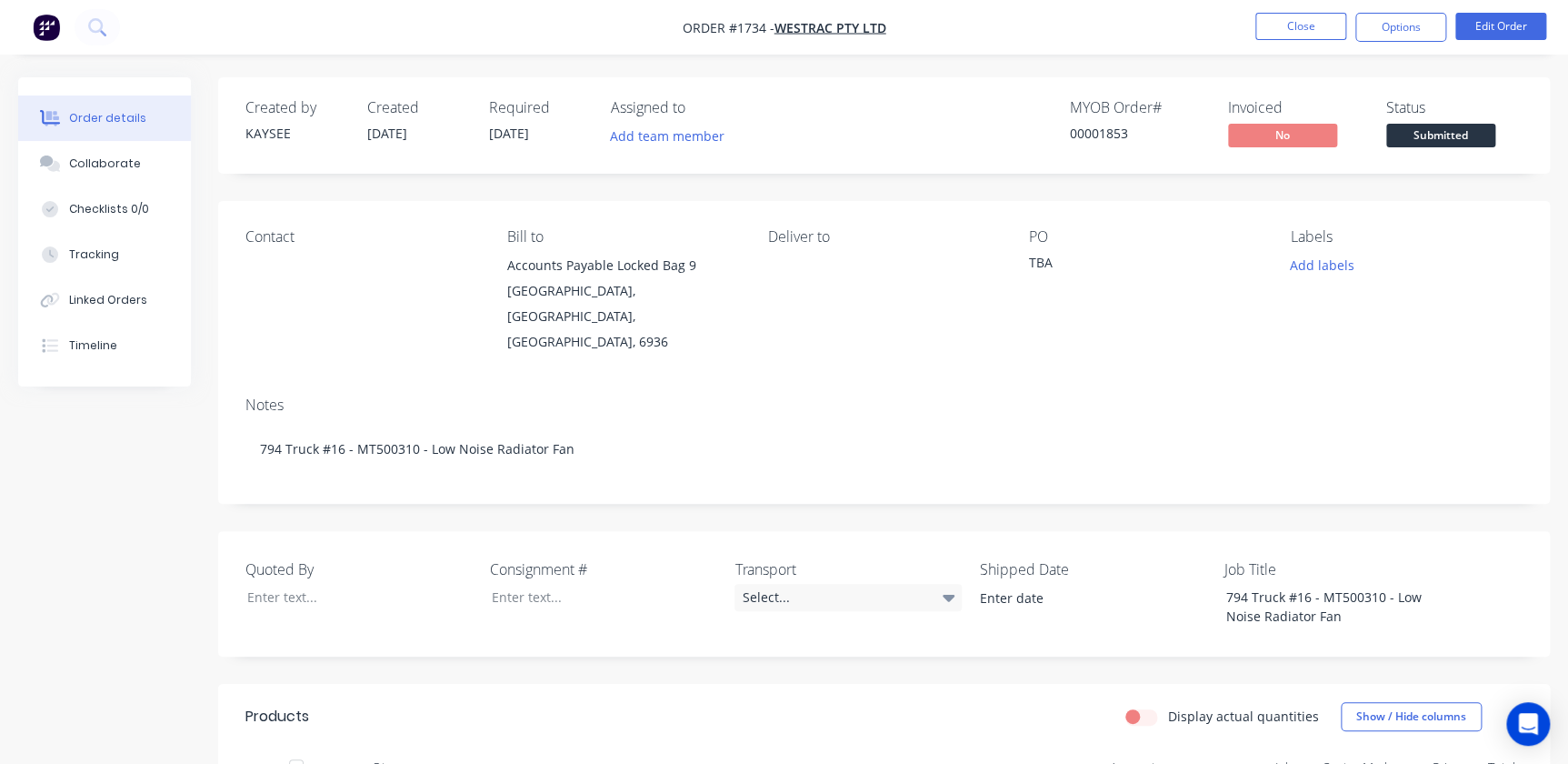
click at [1003, 251] on div "Contact Bill to Accounts Payable Locked Bag 9 MIDLAND, Western Australia, Austr…" at bounding box center [884, 291] width 1332 height 181
drag, startPoint x: 1019, startPoint y: 258, endPoint x: 1033, endPoint y: 260, distance: 14.1
click at [1003, 260] on div "Contact Bill to Accounts Payable Locked Bag 9 MIDLAND, Western Australia, Austr…" at bounding box center [884, 291] width 1332 height 181
click at [1003, 24] on button "Edit Order" at bounding box center [1500, 26] width 91 height 27
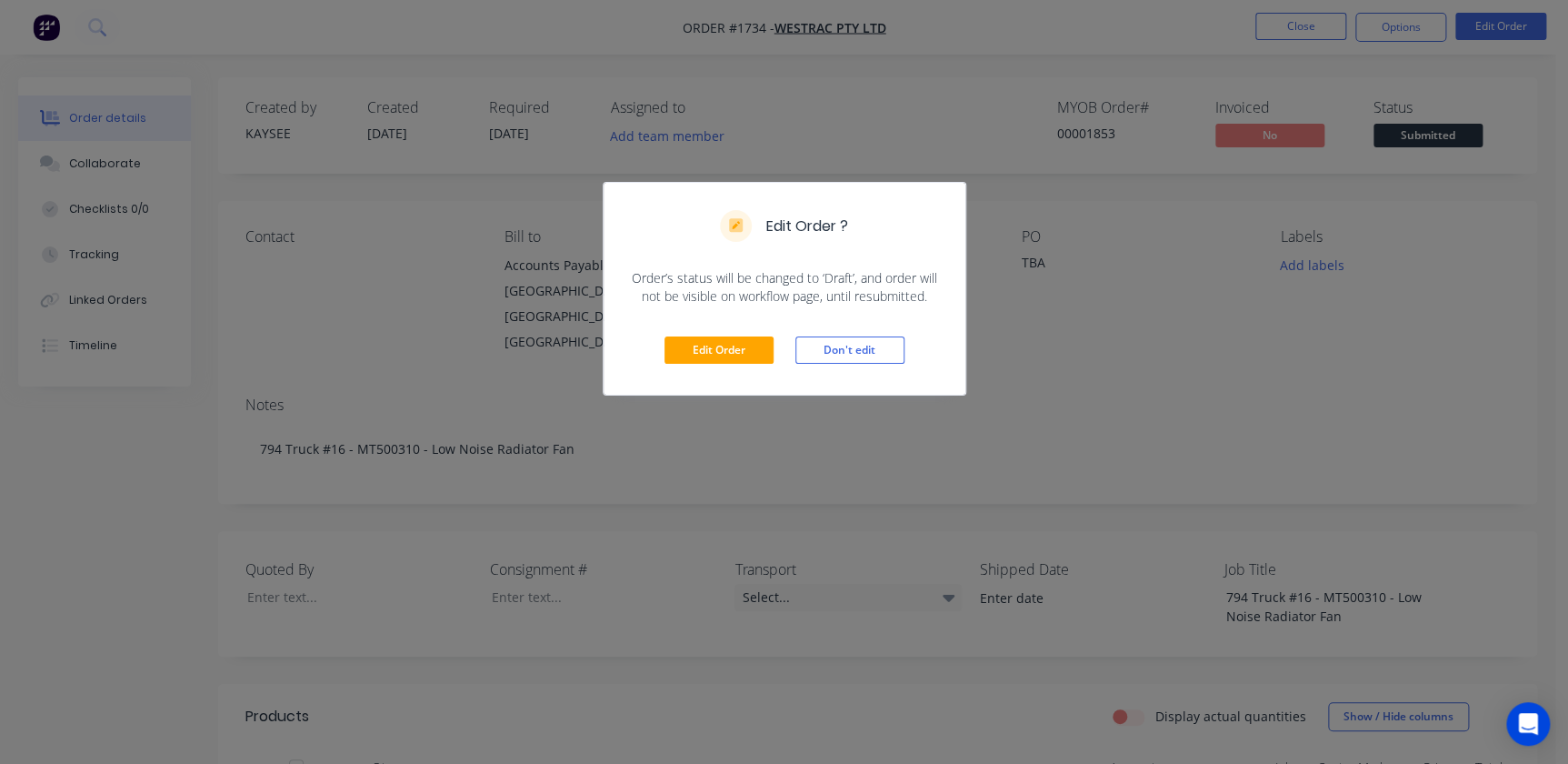
click at [686, 333] on div "Edit Order Don't edit" at bounding box center [784, 349] width 362 height 89
click at [747, 352] on button "Edit Order" at bounding box center [719, 350] width 109 height 27
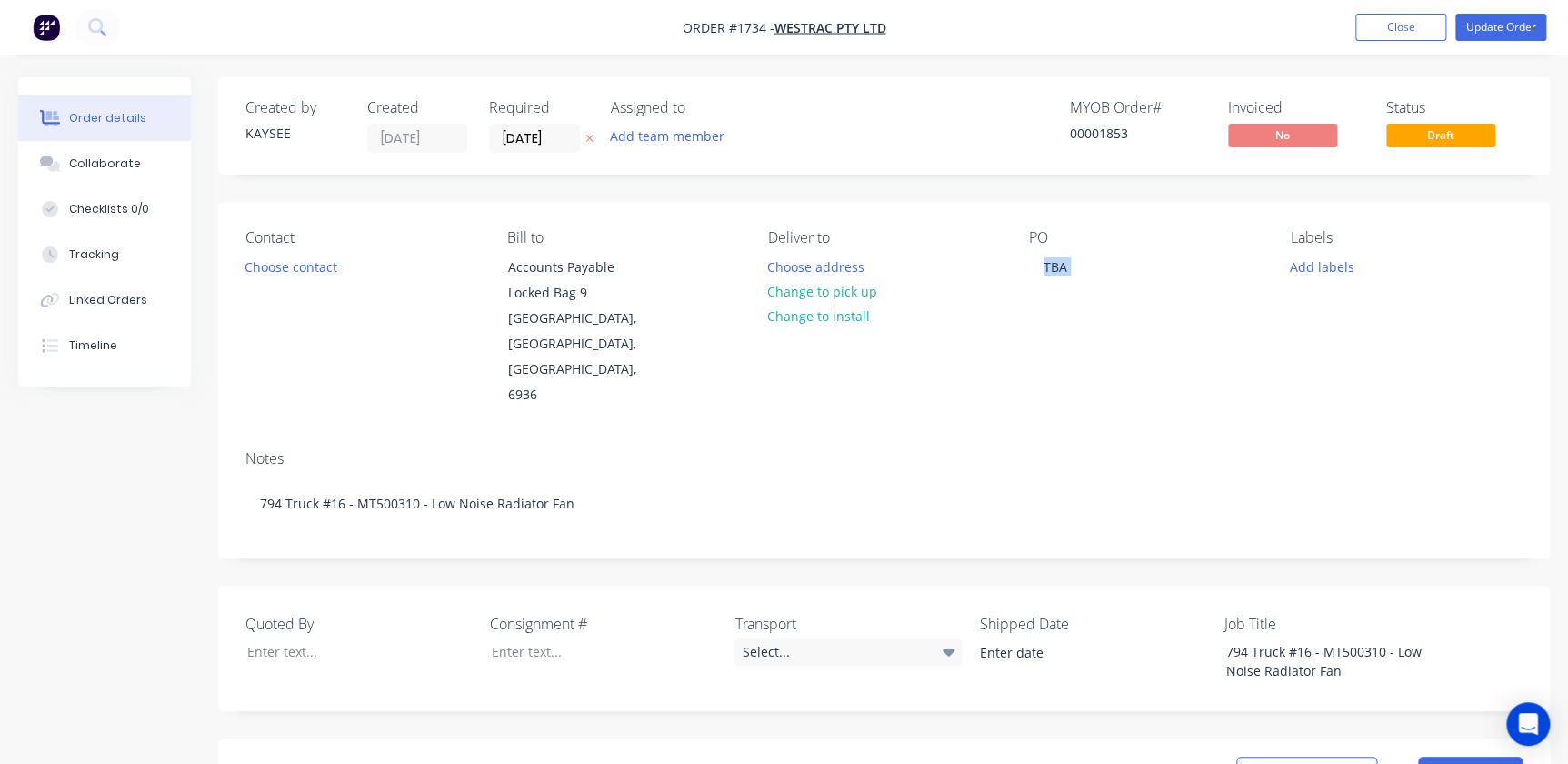
drag, startPoint x: 1027, startPoint y: 267, endPoint x: 1034, endPoint y: 277, distance: 12.2
click at [1003, 277] on div "Contact Choose contact Bill to Accounts Payable Locked Bag 9 MIDLAND, Western A…" at bounding box center [884, 318] width 1332 height 233
click at [842, 262] on button "Choose address" at bounding box center [816, 265] width 116 height 24
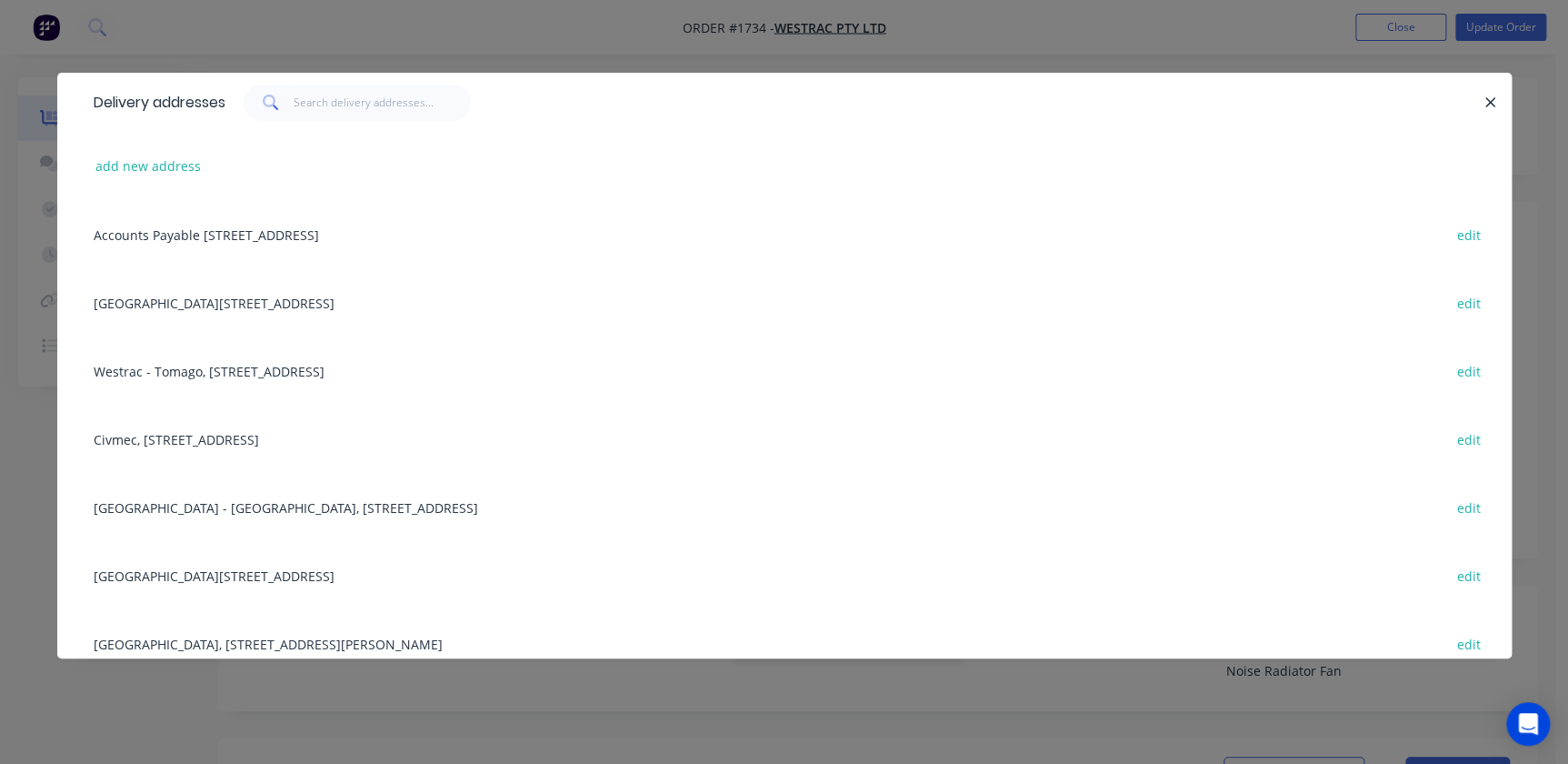
click at [126, 567] on div "Building L, 1 Westrac Drive, Tomago, New South Wales, Australia, 2322 edit" at bounding box center [784, 575] width 1400 height 68
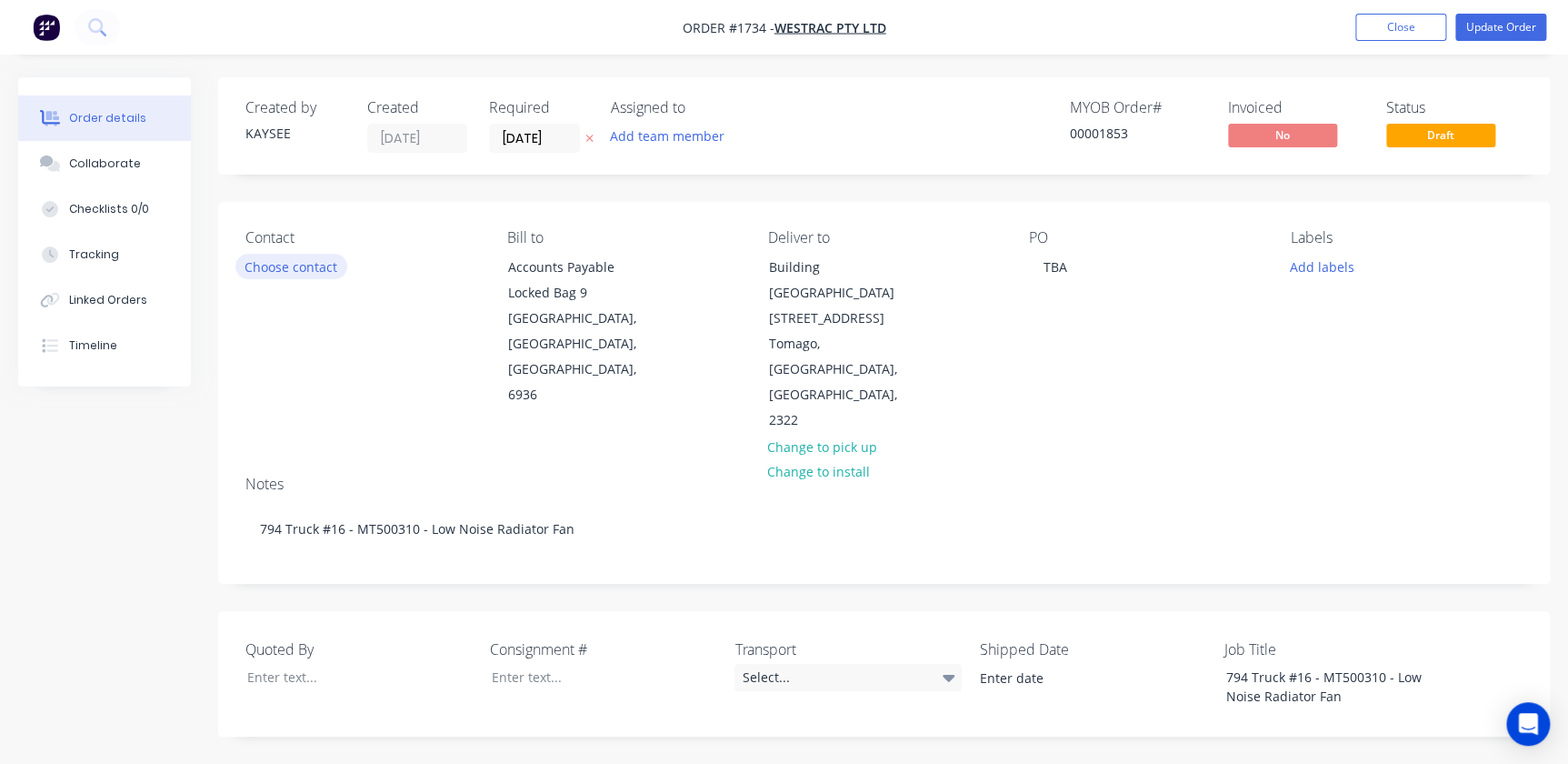
click at [293, 264] on button "Choose contact" at bounding box center [291, 265] width 112 height 24
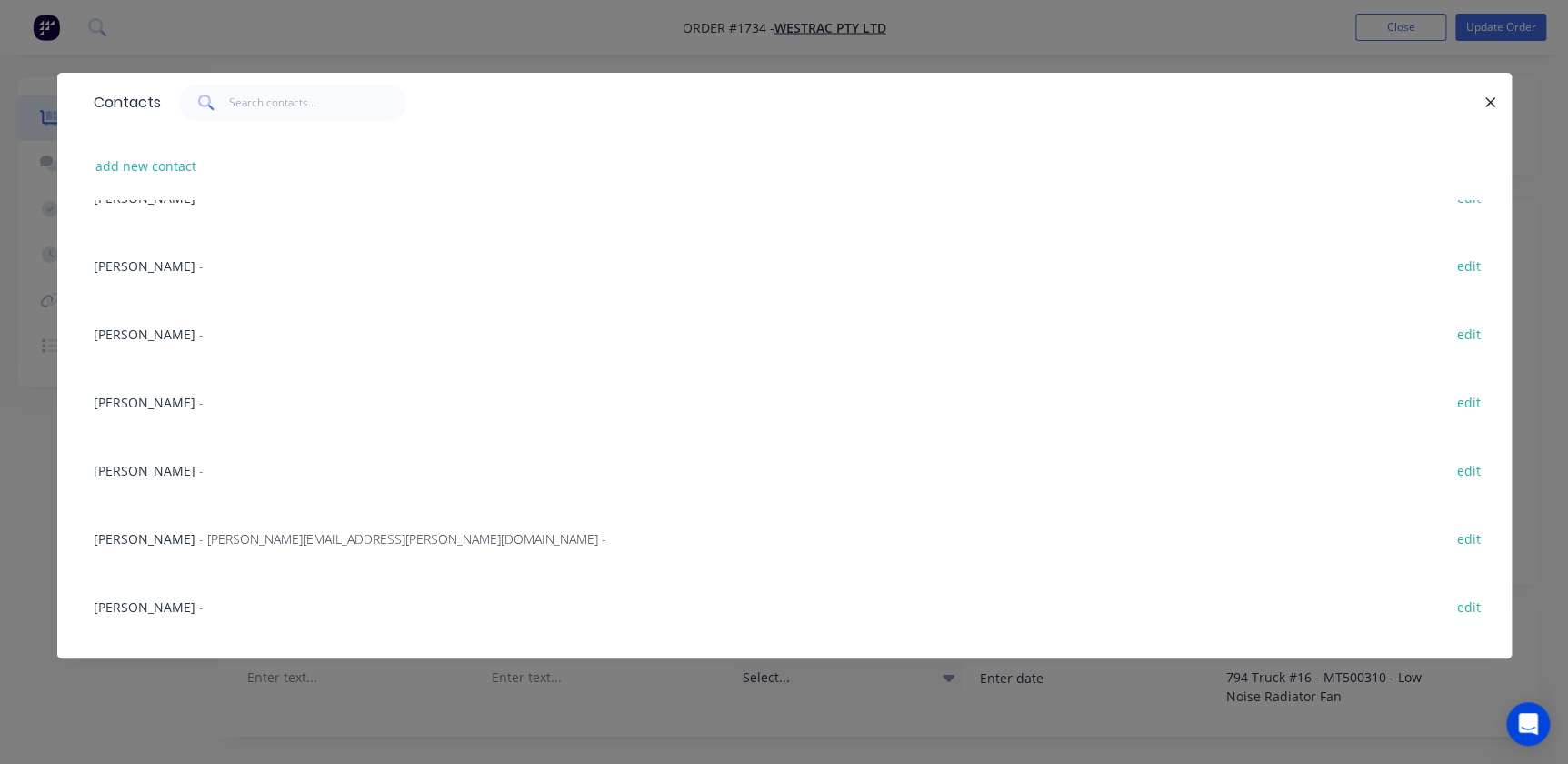
scroll to position [496, 0]
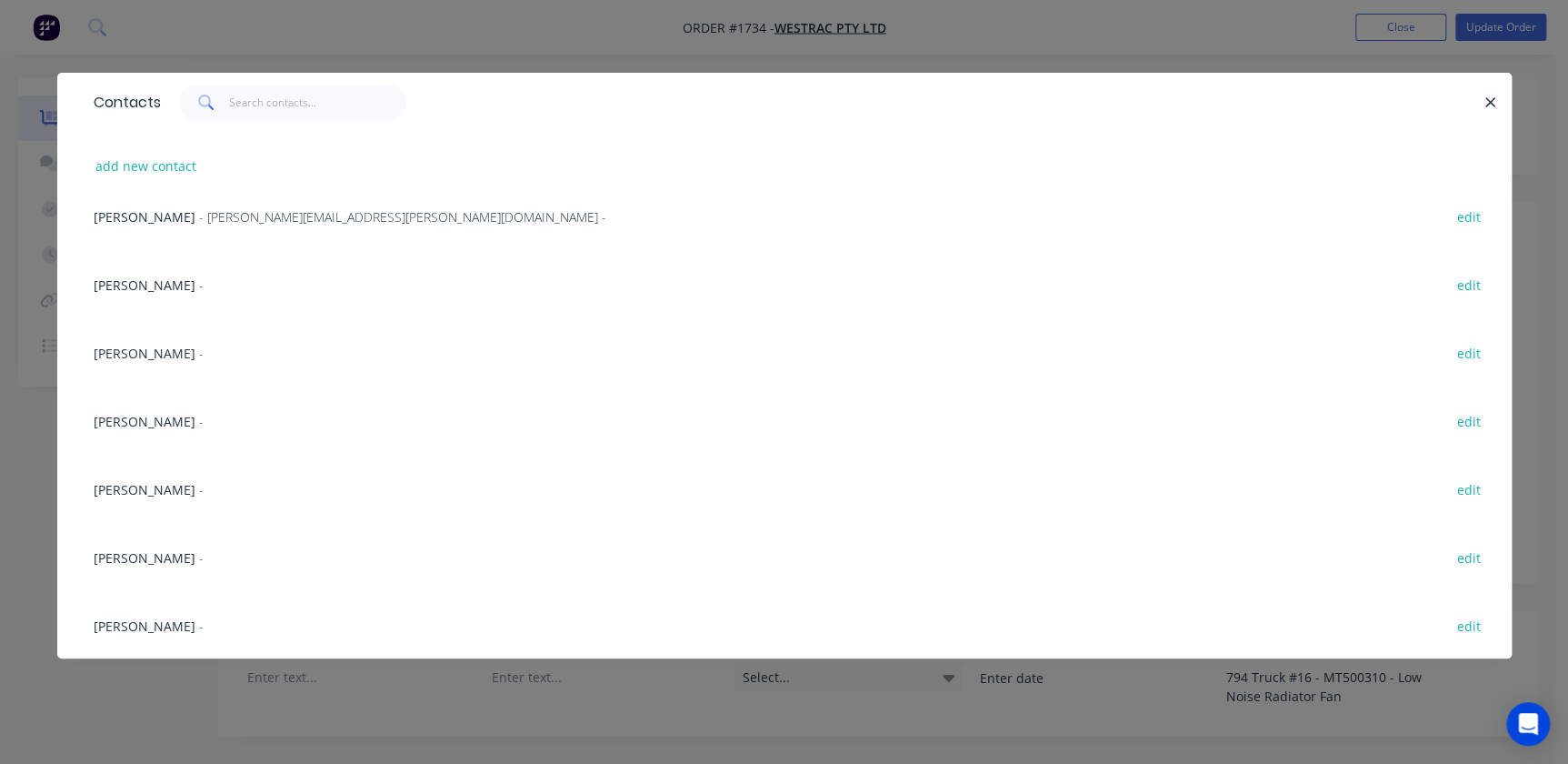
click at [142, 557] on span "[PERSON_NAME]" at bounding box center [144, 558] width 101 height 18
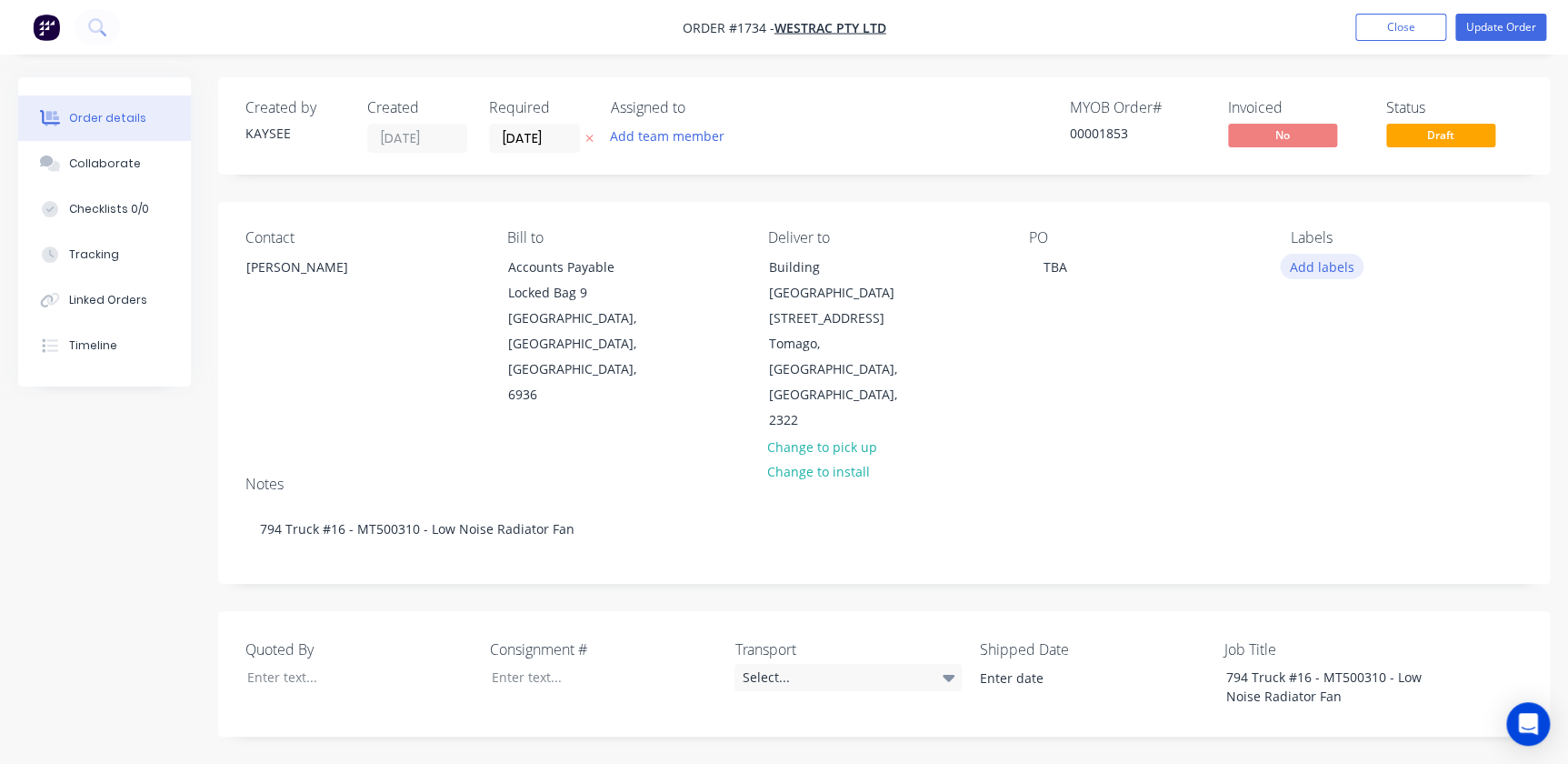
click at [1003, 264] on button "Add labels" at bounding box center [1322, 265] width 84 height 24
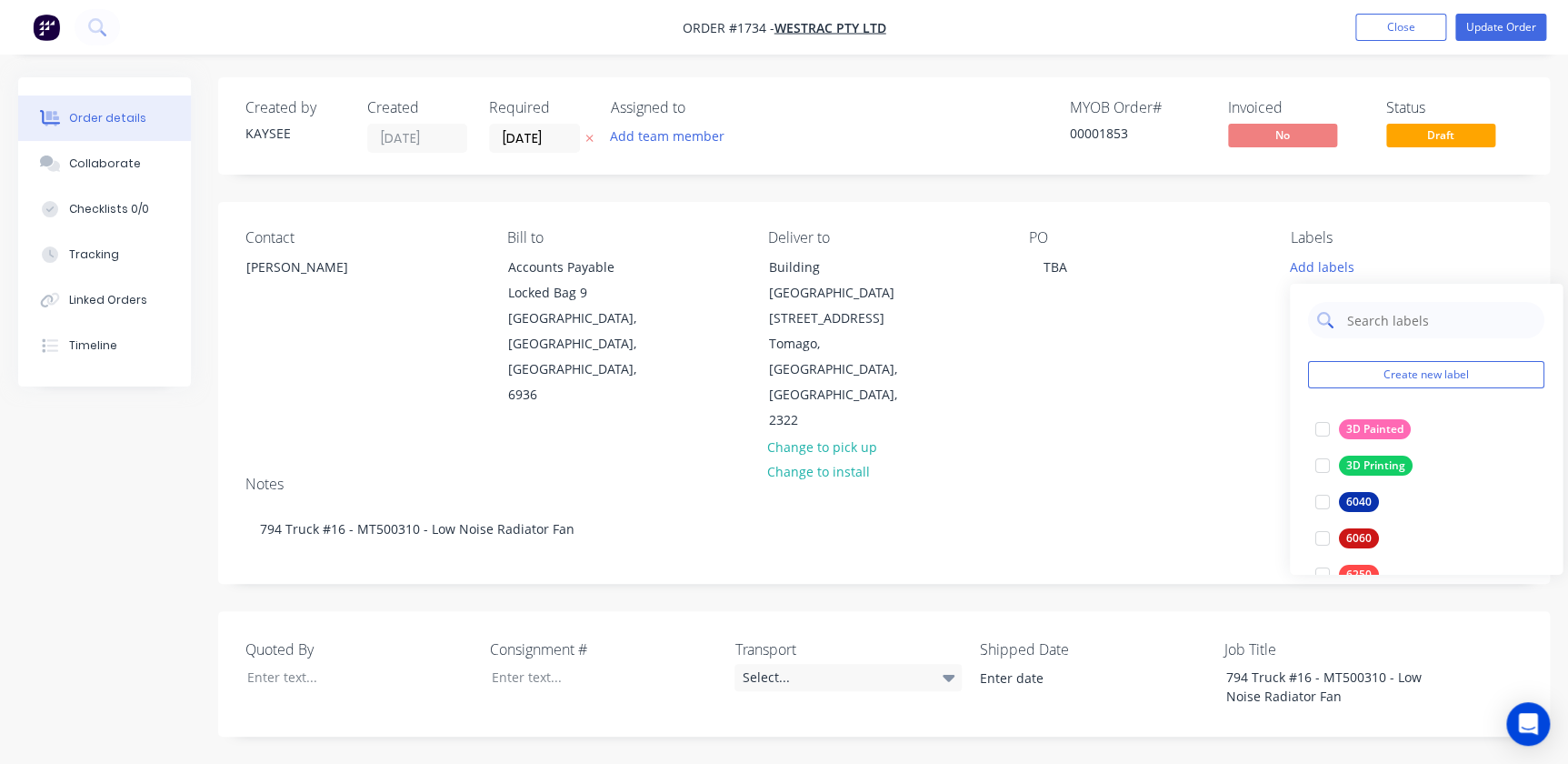
drag, startPoint x: 1359, startPoint y: 328, endPoint x: 1348, endPoint y: 316, distance: 16.3
click at [1003, 328] on input "text" at bounding box center [1440, 319] width 190 height 36
type input "794"
click at [1003, 424] on div at bounding box center [1322, 428] width 36 height 36
click at [1003, 461] on div "Notes 794 Truck #16 - MT500310 - Low Noise Radiator Fan" at bounding box center [884, 521] width 1332 height 122
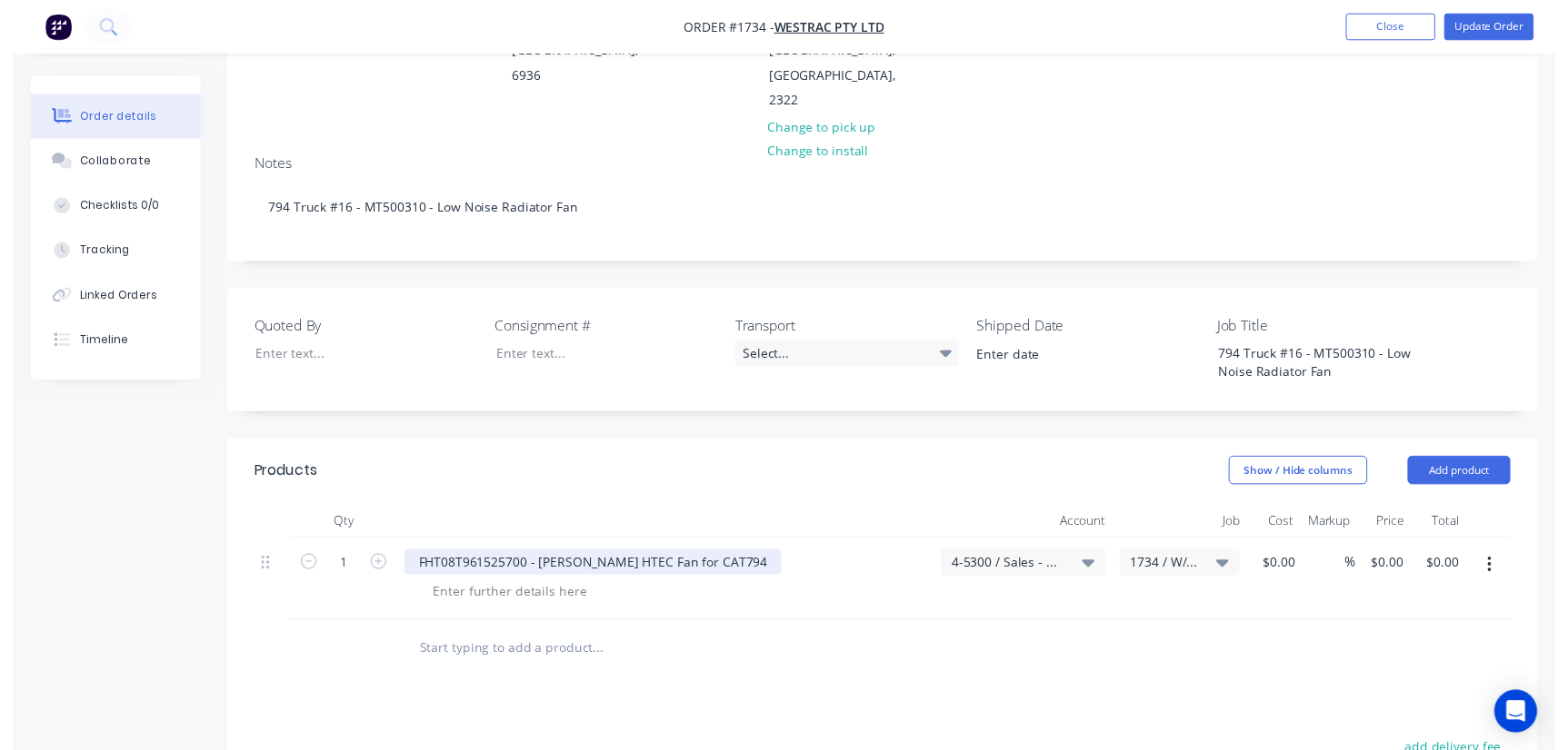
scroll to position [330, 0]
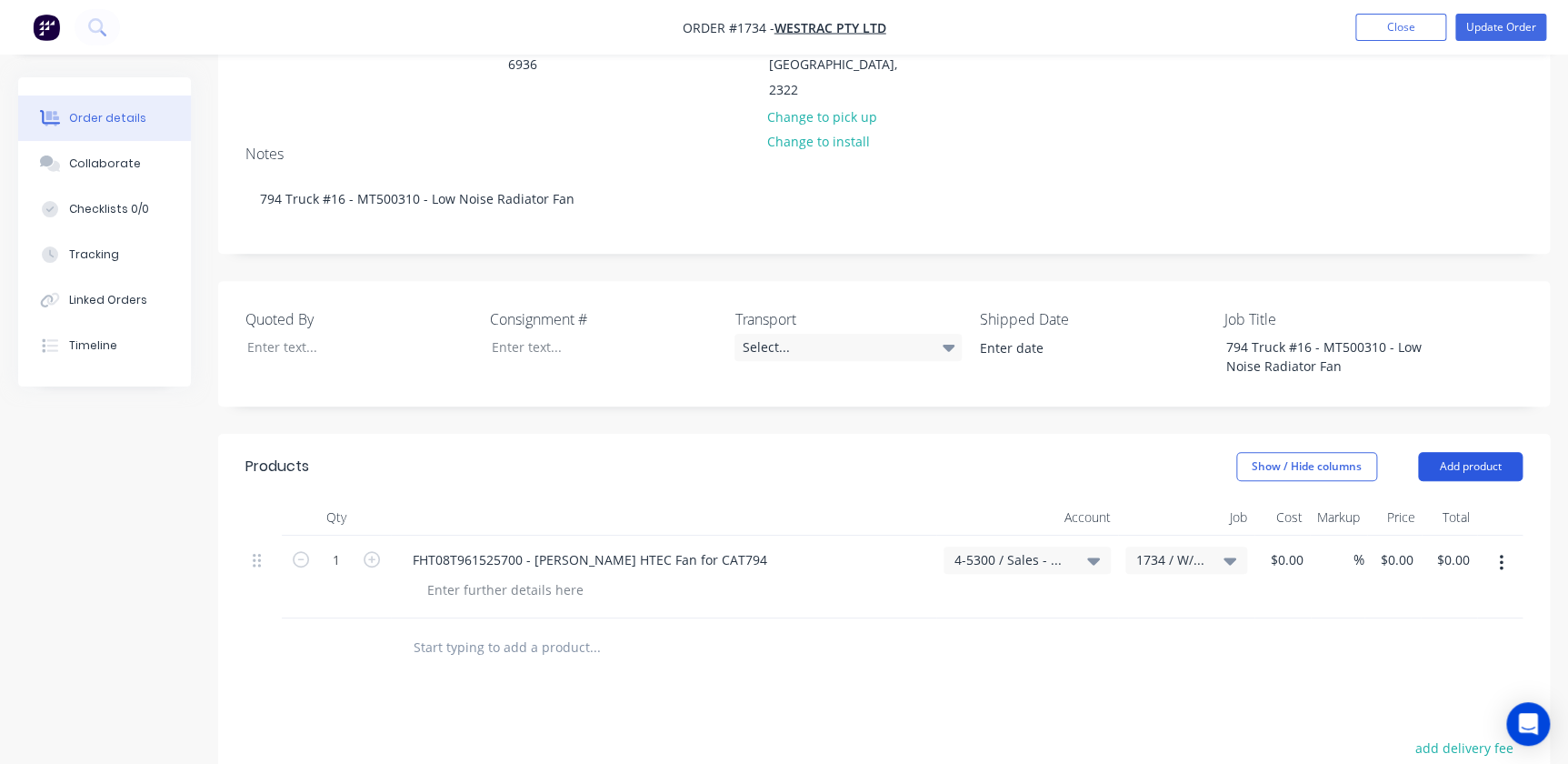
click at [1003, 433] on header "Products Show / Hide columns Add product" at bounding box center [884, 465] width 1332 height 65
click at [1003, 452] on button "Add product" at bounding box center [1469, 466] width 104 height 29
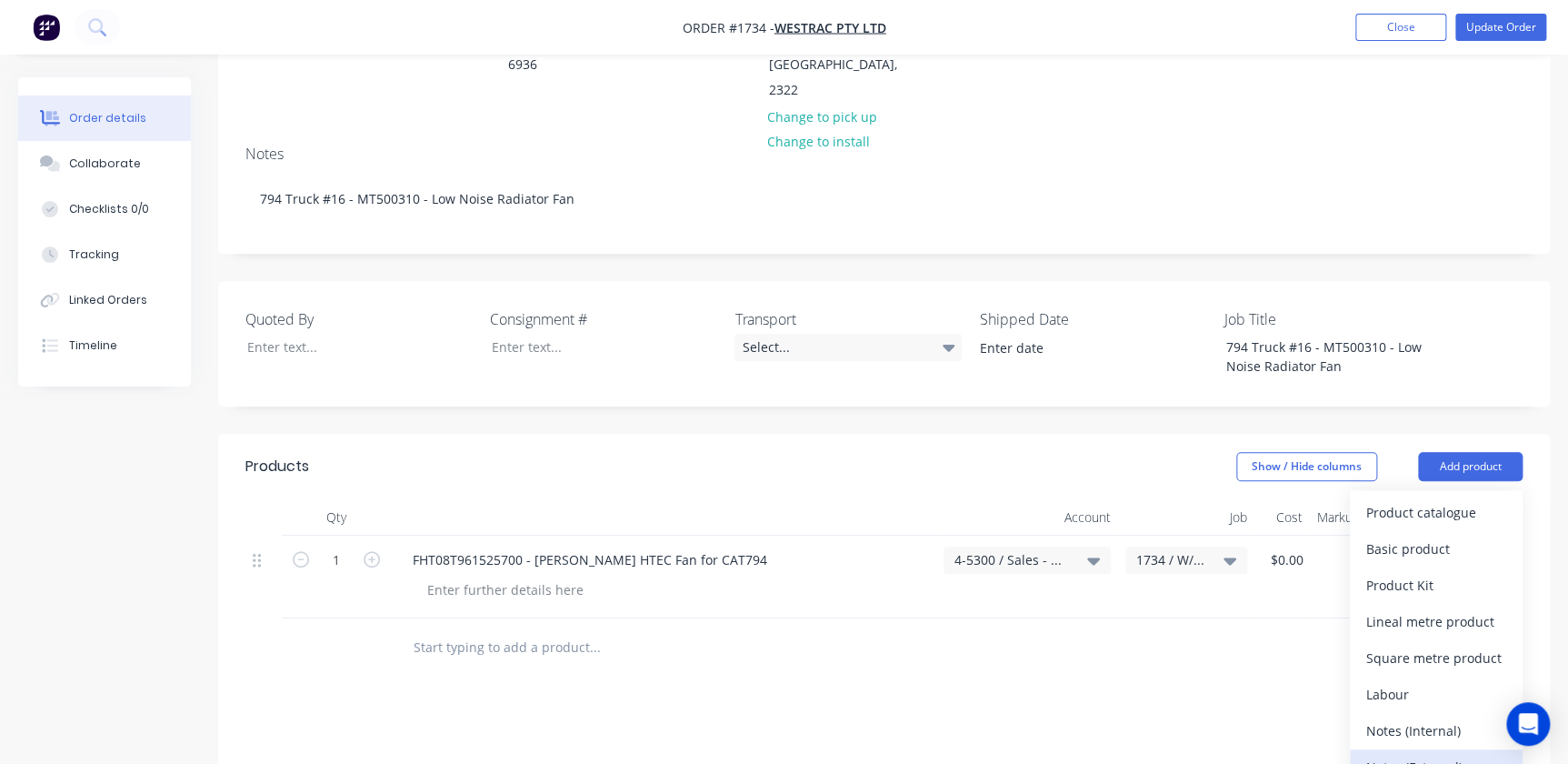
click at [1003, 750] on div "Notes (External)" at bounding box center [1435, 766] width 140 height 26
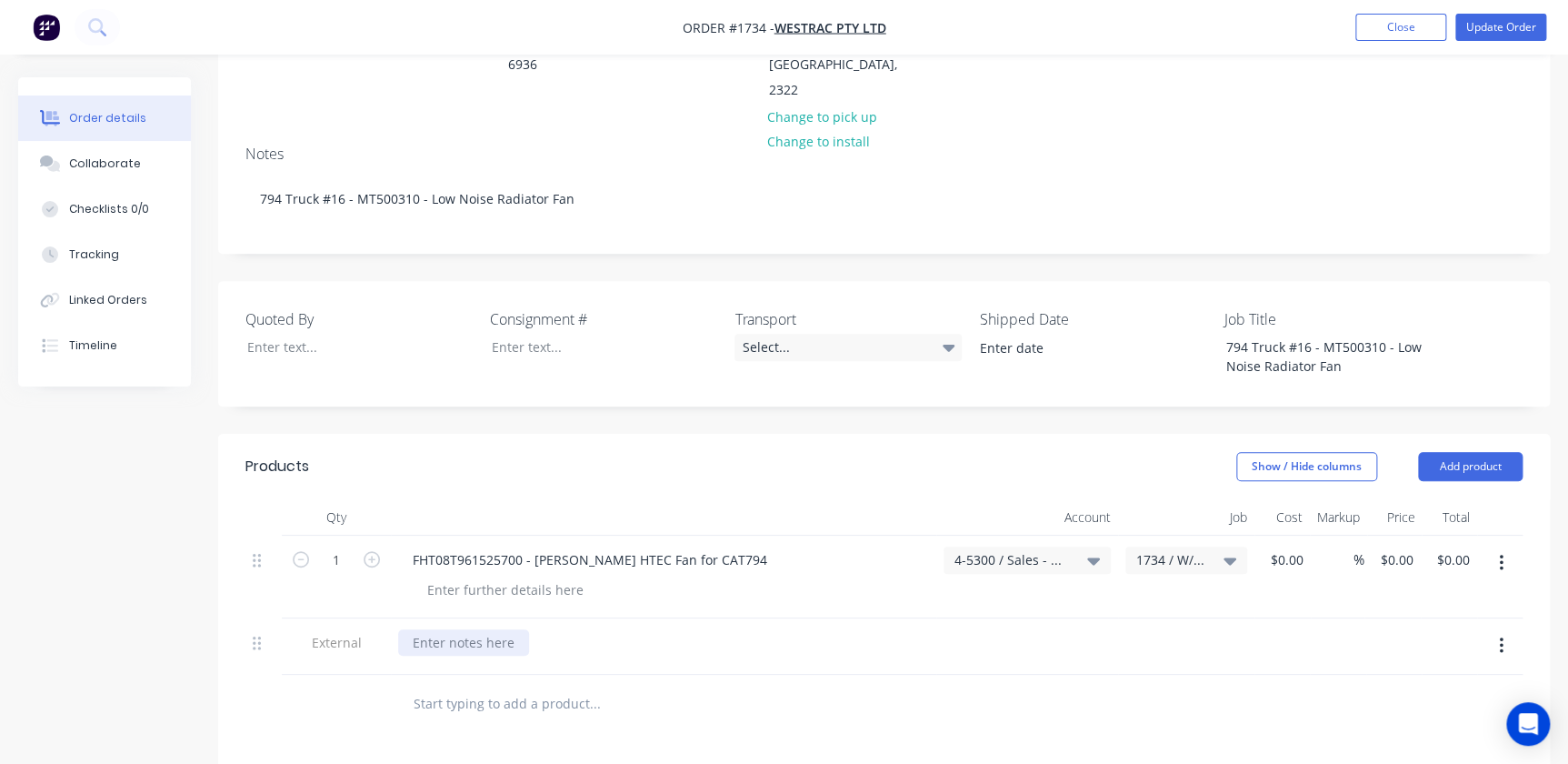
click at [445, 629] on div at bounding box center [463, 642] width 131 height 26
paste div
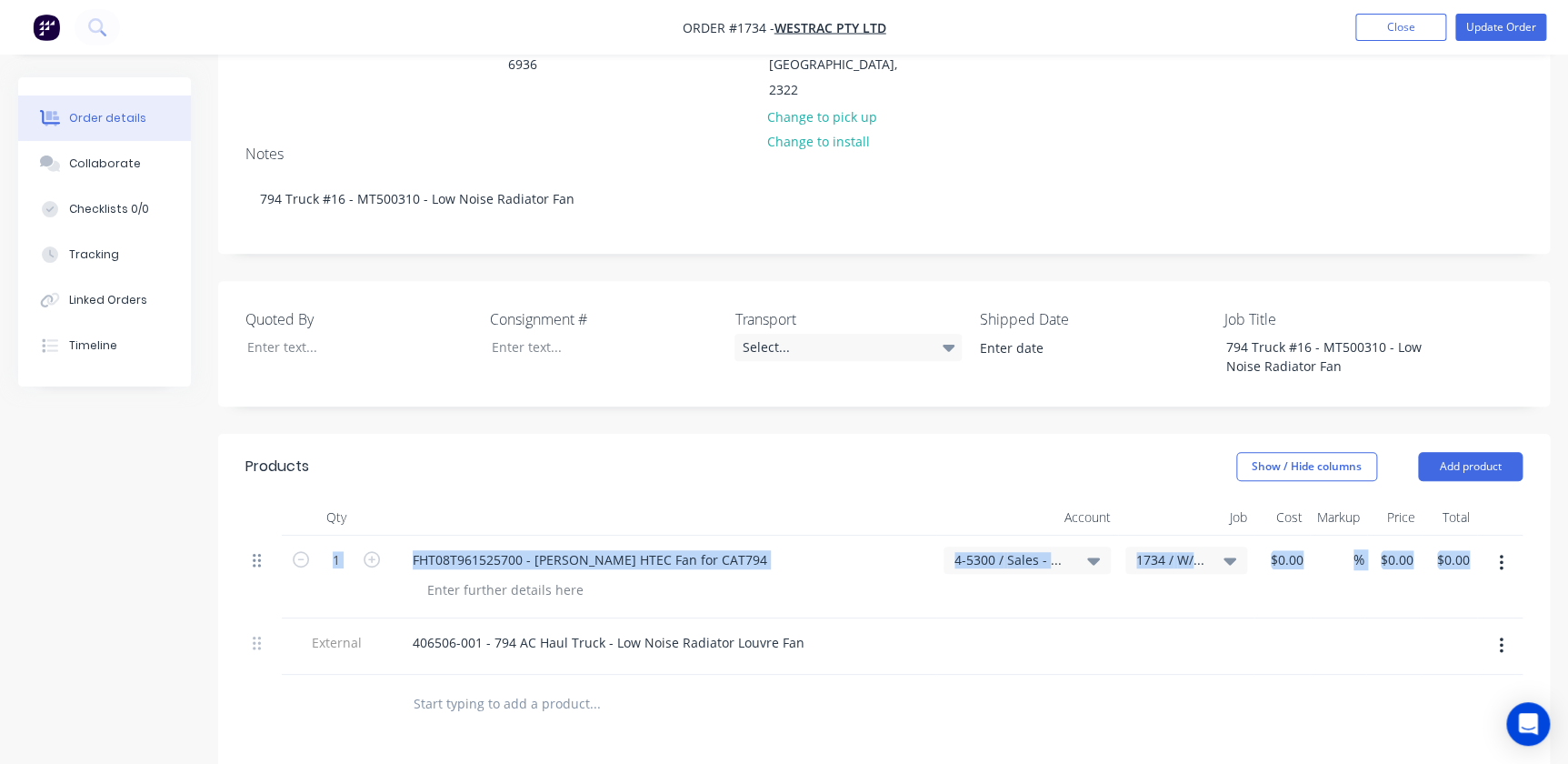
drag, startPoint x: 250, startPoint y: 566, endPoint x: 255, endPoint y: 481, distance: 85.1
click at [255, 536] on div "1 FHT08T961525700 - Horton HTEC Fan for CAT794 4-5300 / Sales - Mobile Machines…" at bounding box center [884, 605] width 1277 height 140
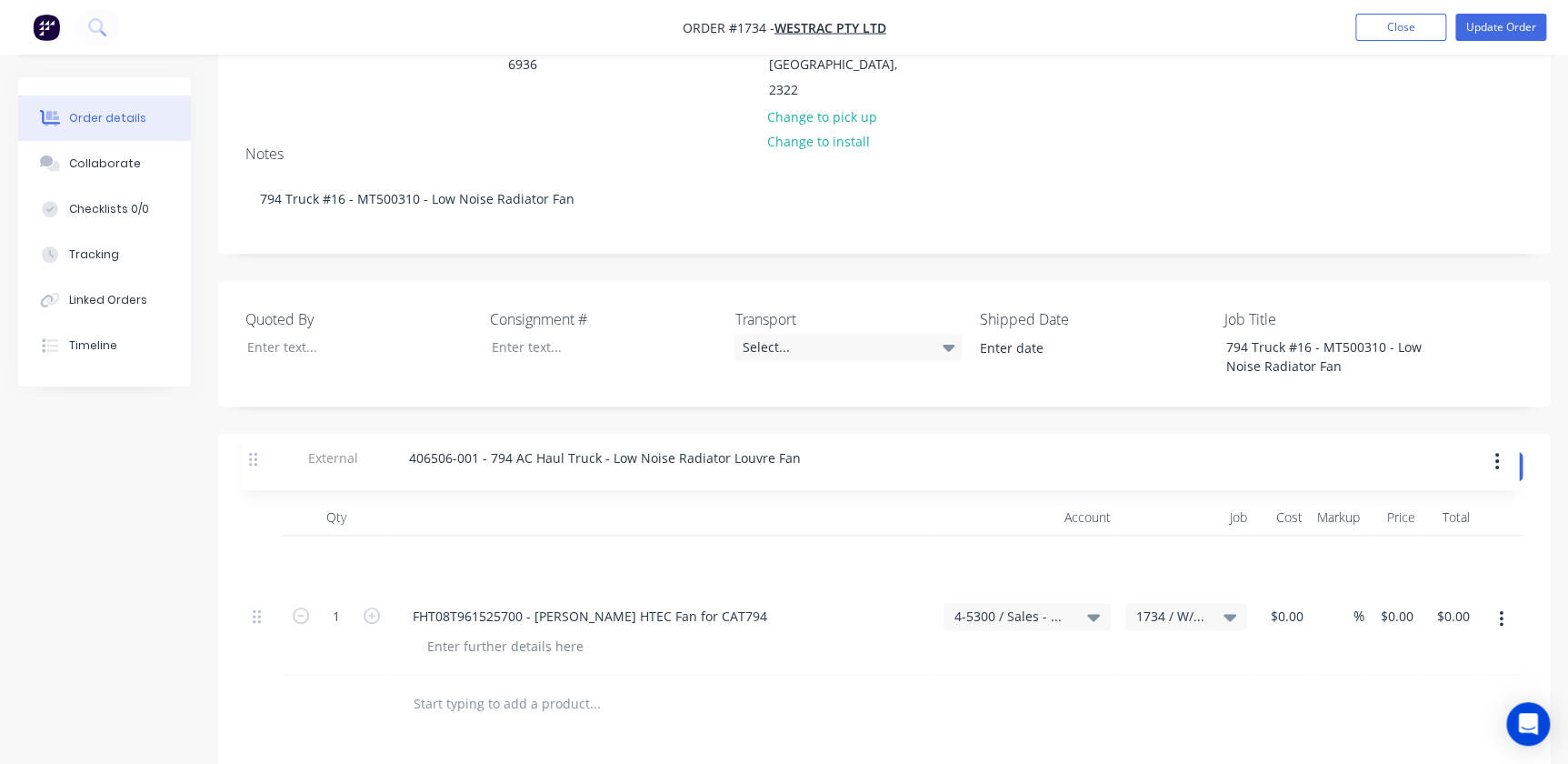
drag, startPoint x: 253, startPoint y: 563, endPoint x: 251, endPoint y: 443, distance: 120.0
click at [251, 499] on div "Qty Account Job Cost Markup Price Total 1 FHT08T961525700 - Horton HTEC Fan for…" at bounding box center [884, 586] width 1277 height 176
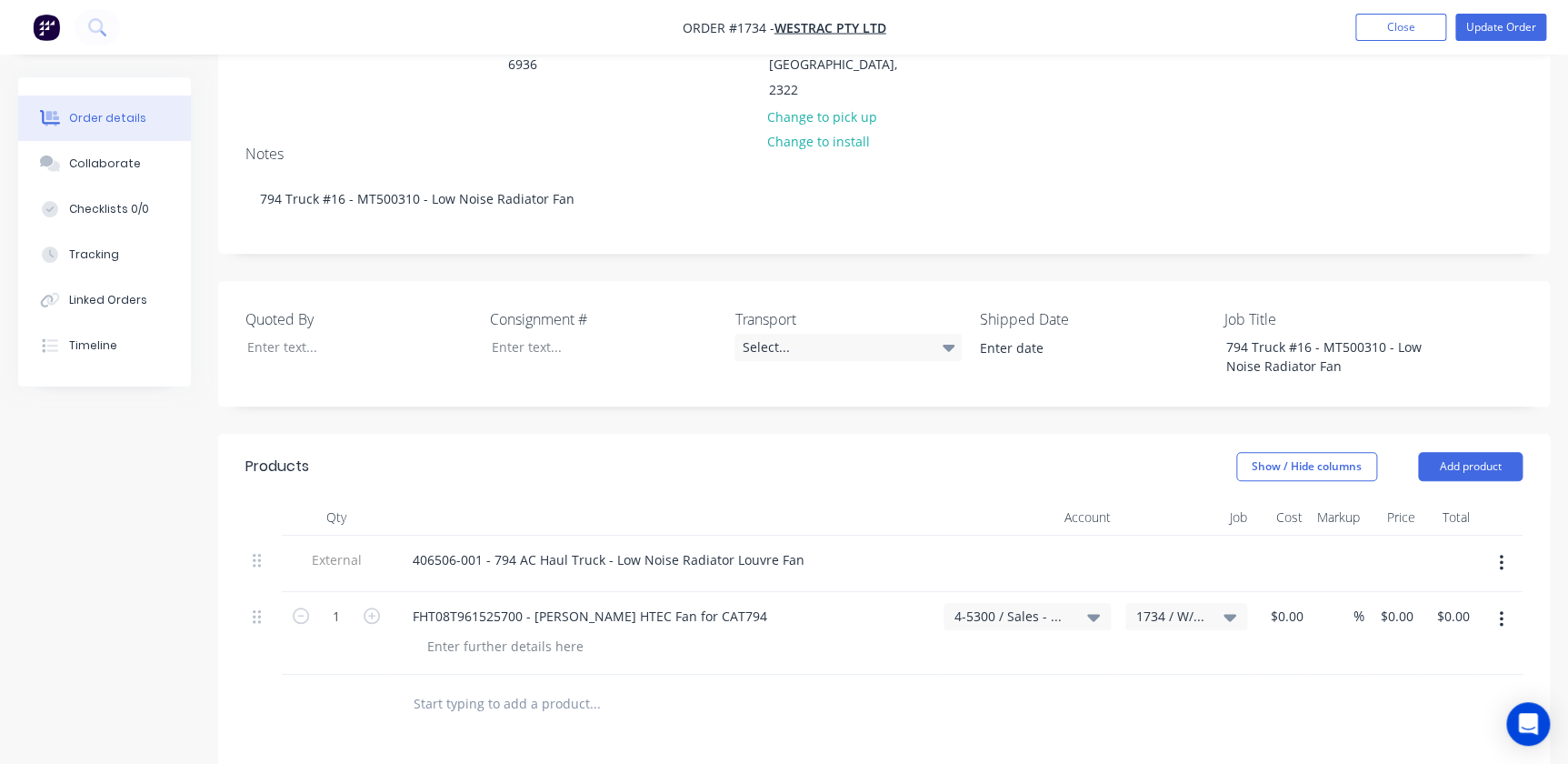
click at [733, 603] on div "FHT08T961525700 - Horton HTEC Fan for CAT794" at bounding box center [663, 616] width 531 height 26
click at [713, 603] on div "FHT08T961525700 - Horton HTEC Fan for CAT794" at bounding box center [589, 616] width 383 height 26
drag, startPoint x: 620, startPoint y: 531, endPoint x: 393, endPoint y: 511, distance: 227.9
click at [400, 536] on div "External 406506-001 - 794 AC Haul Truck - Low Noise Radiator Louvre Fan 1 FHT08…" at bounding box center [884, 605] width 1277 height 140
paste div
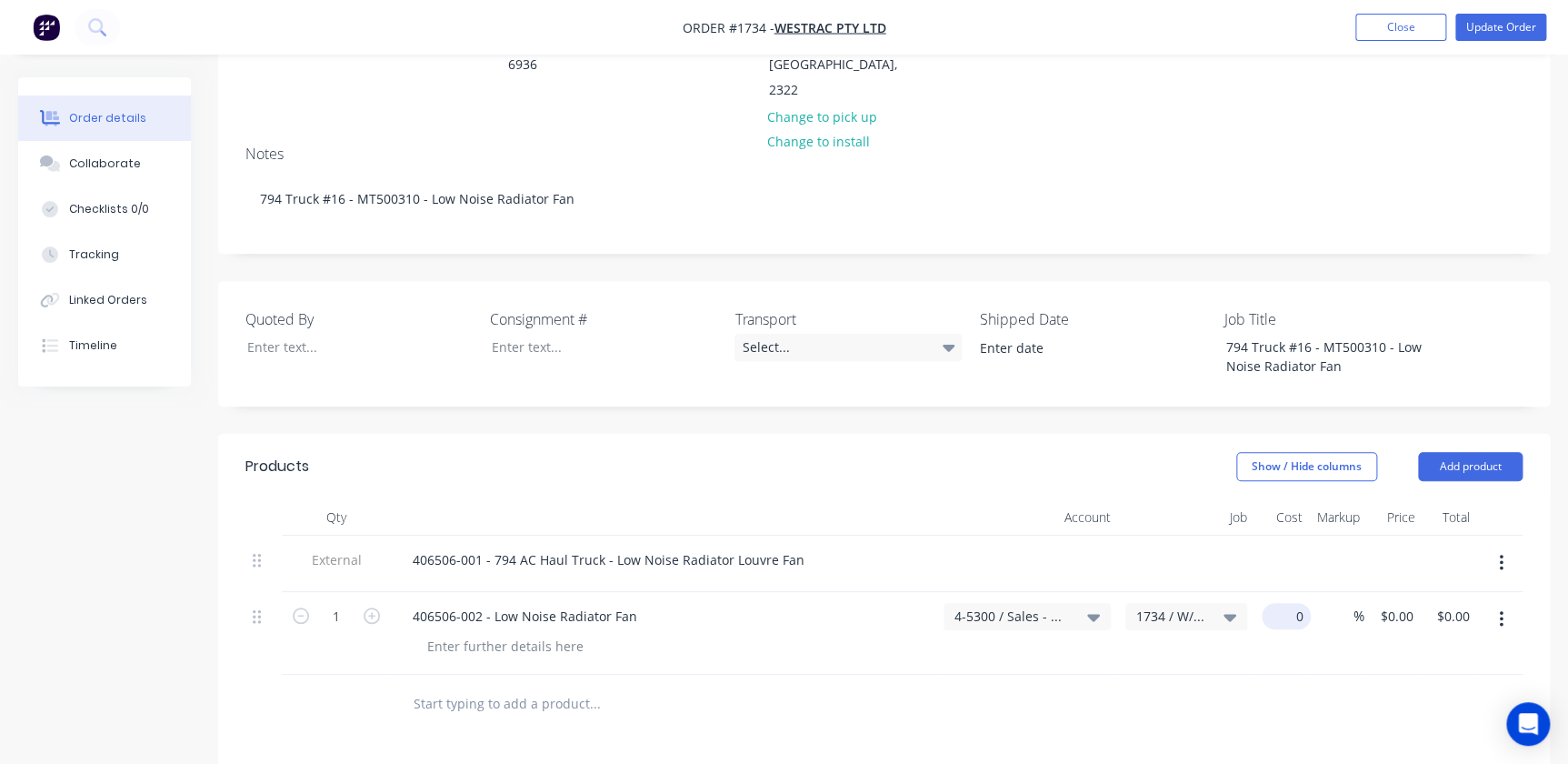
click at [1003, 591] on div "0 $0.00" at bounding box center [1283, 632] width 57 height 83
type input "$20,927.43"
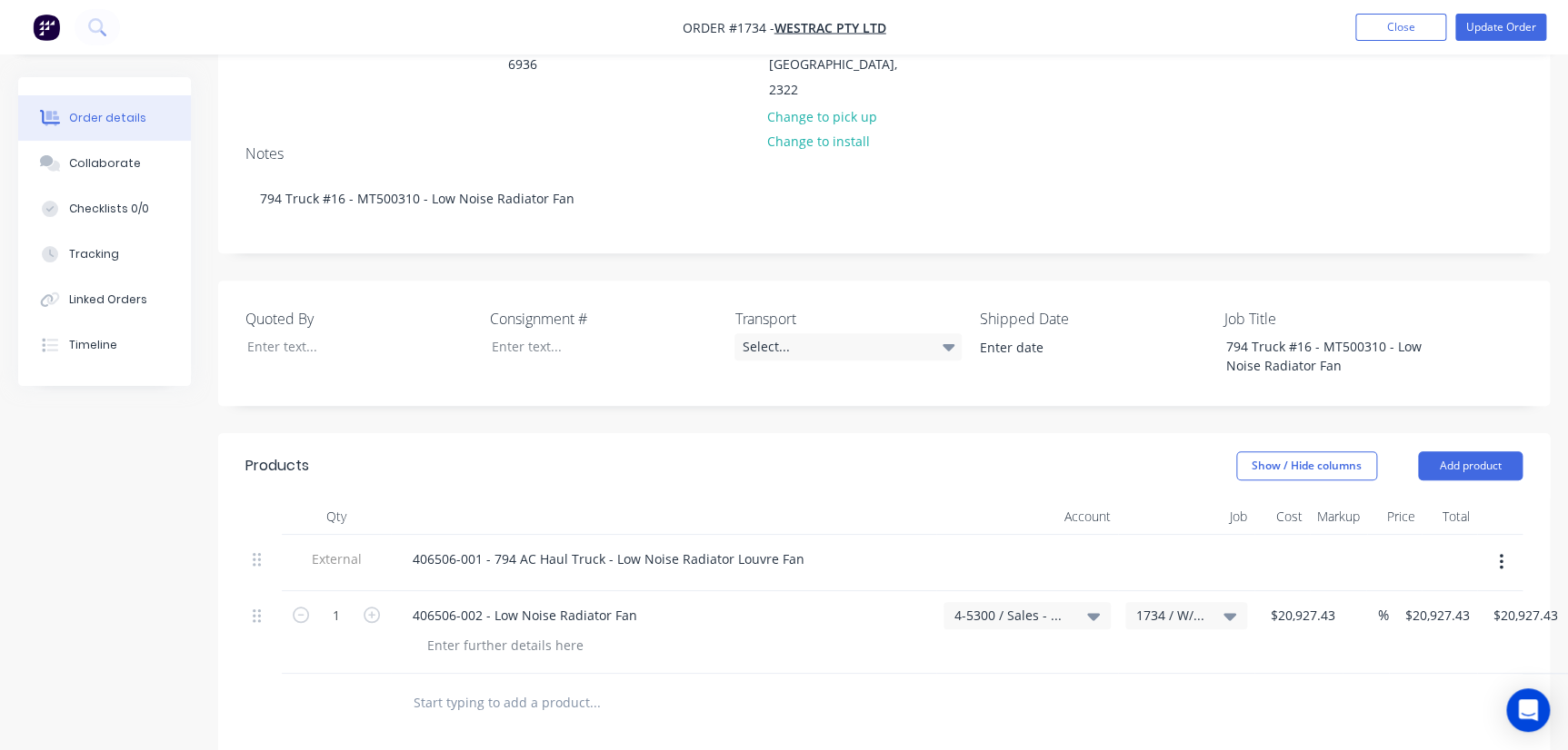
click at [1003, 674] on div at bounding box center [884, 703] width 1277 height 59
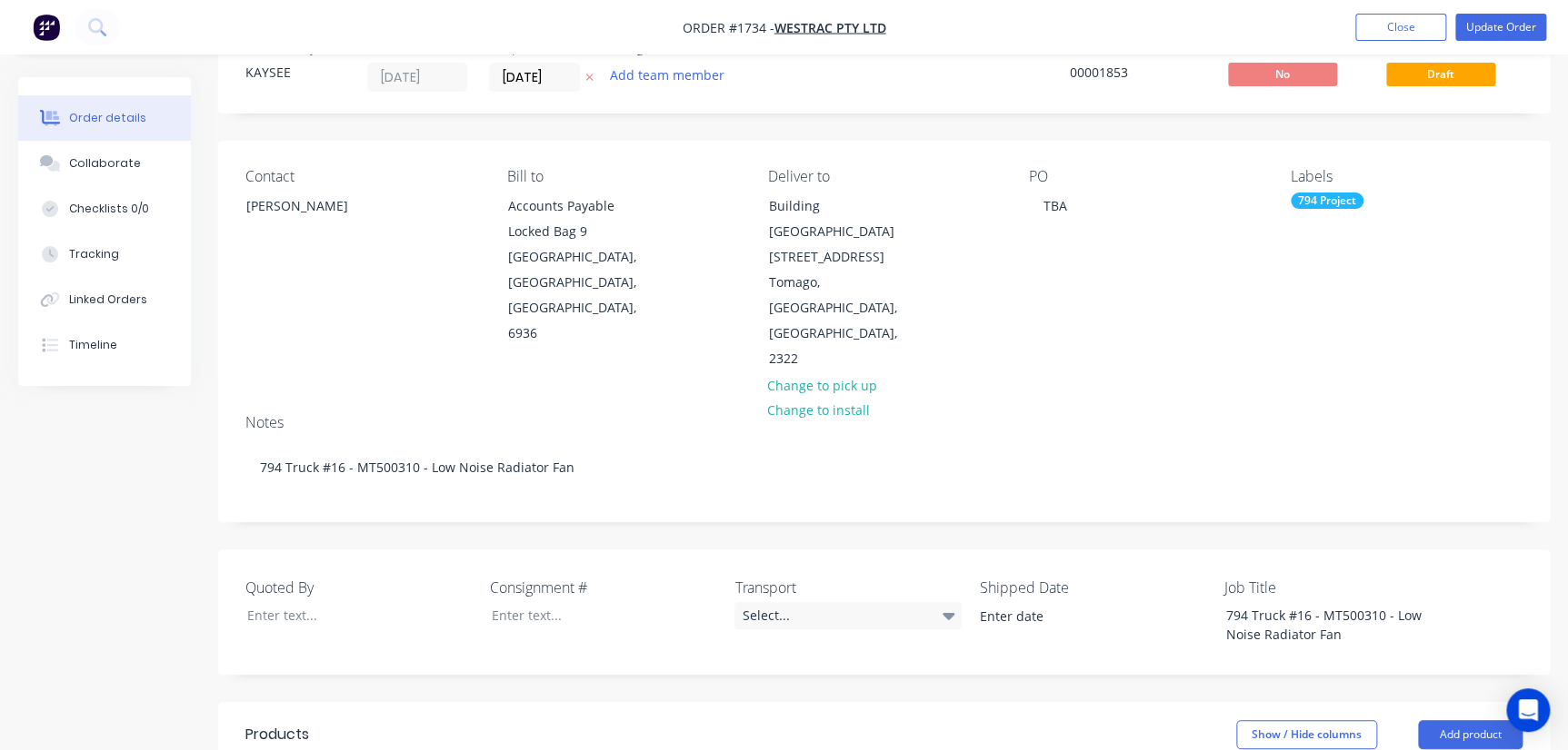
scroll to position [0, 0]
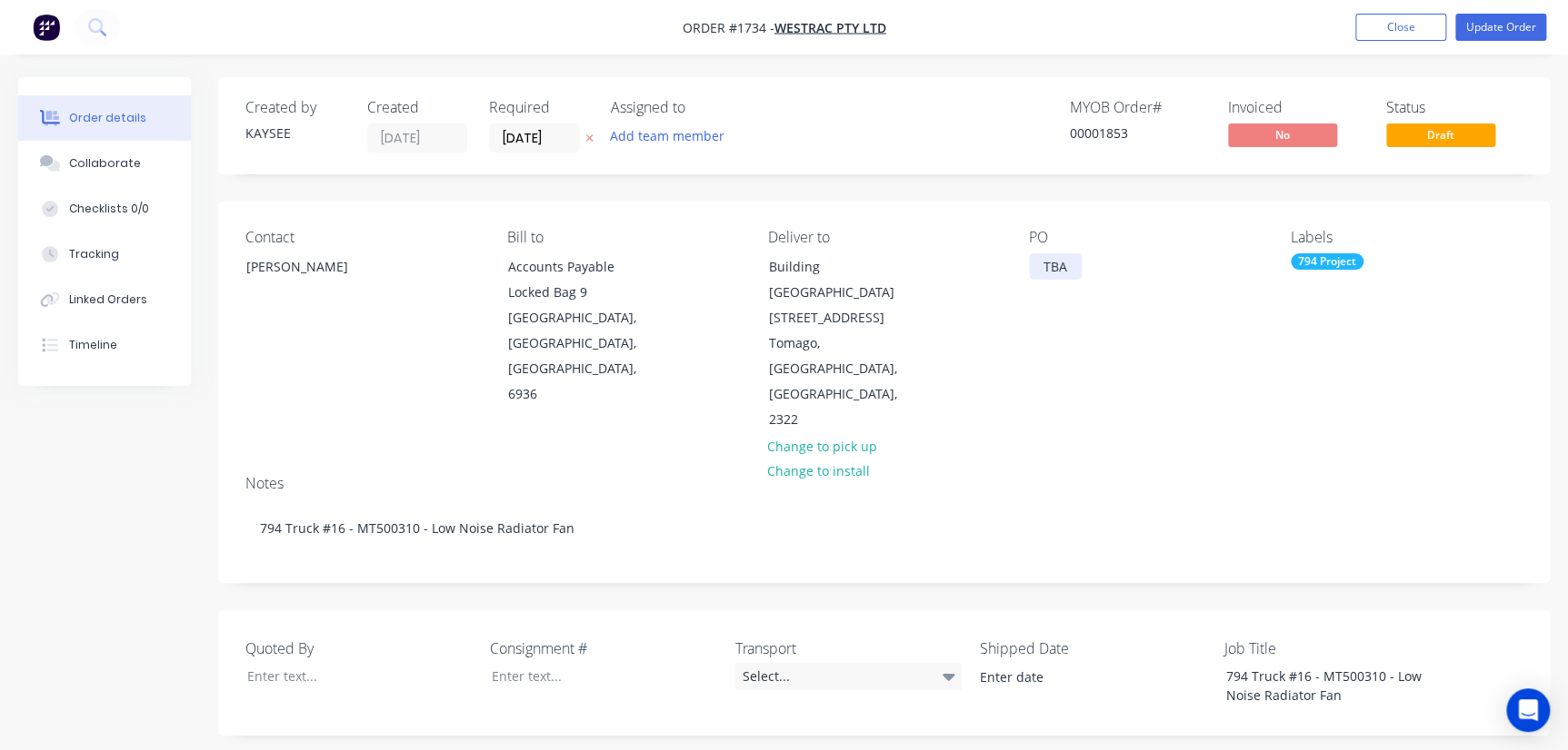
click at [1003, 274] on div "TBA" at bounding box center [1056, 266] width 53 height 26
drag, startPoint x: 1045, startPoint y: 274, endPoint x: 1084, endPoint y: 282, distance: 39.8
click at [1003, 282] on div "PO TBA" at bounding box center [1146, 332] width 232 height 205
click at [532, 147] on input "06/08/25" at bounding box center [534, 138] width 89 height 27
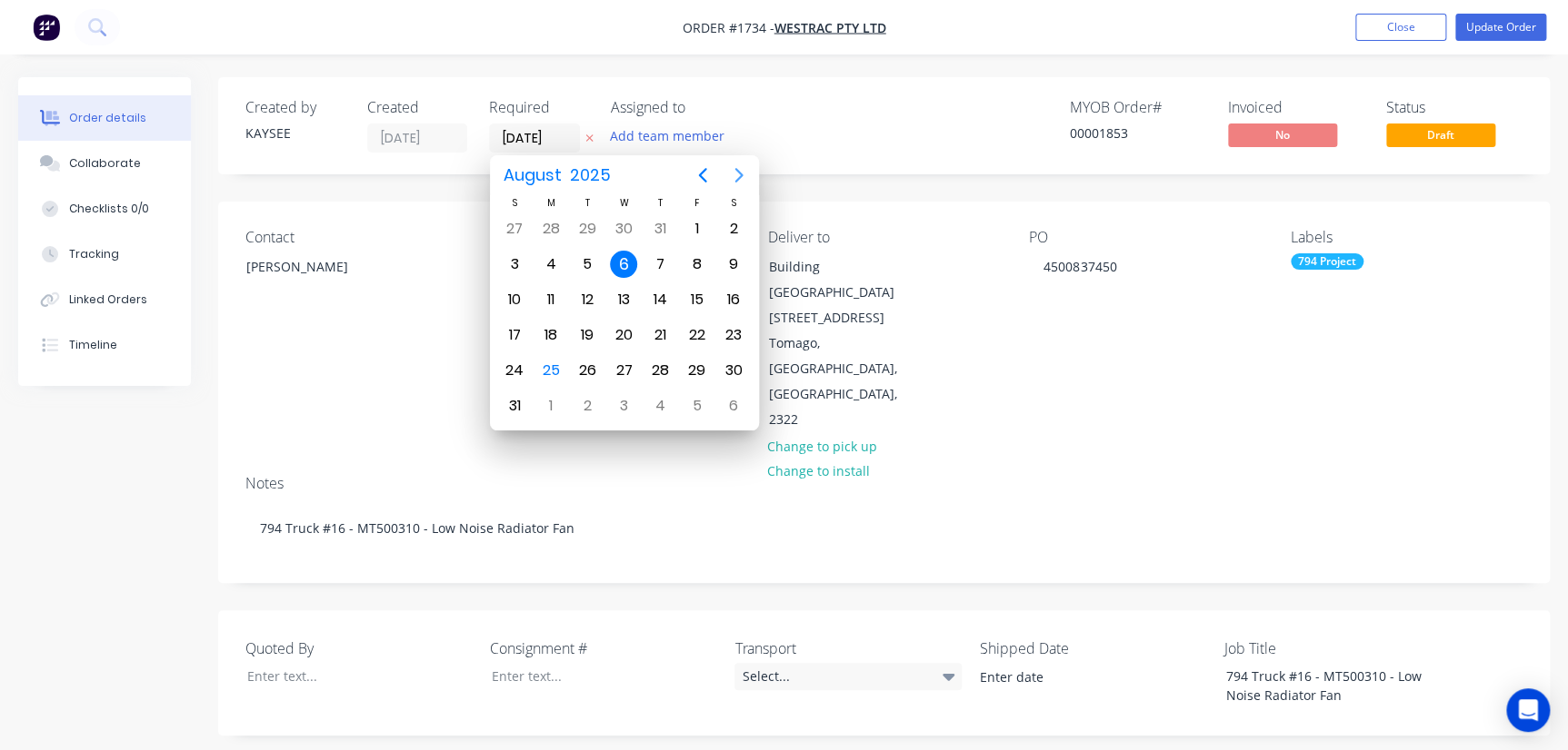
click at [739, 190] on button "Next page" at bounding box center [739, 175] width 36 height 36
click at [741, 183] on icon "Next page" at bounding box center [739, 176] width 21 height 21
click at [742, 183] on icon "Next page" at bounding box center [739, 176] width 21 height 21
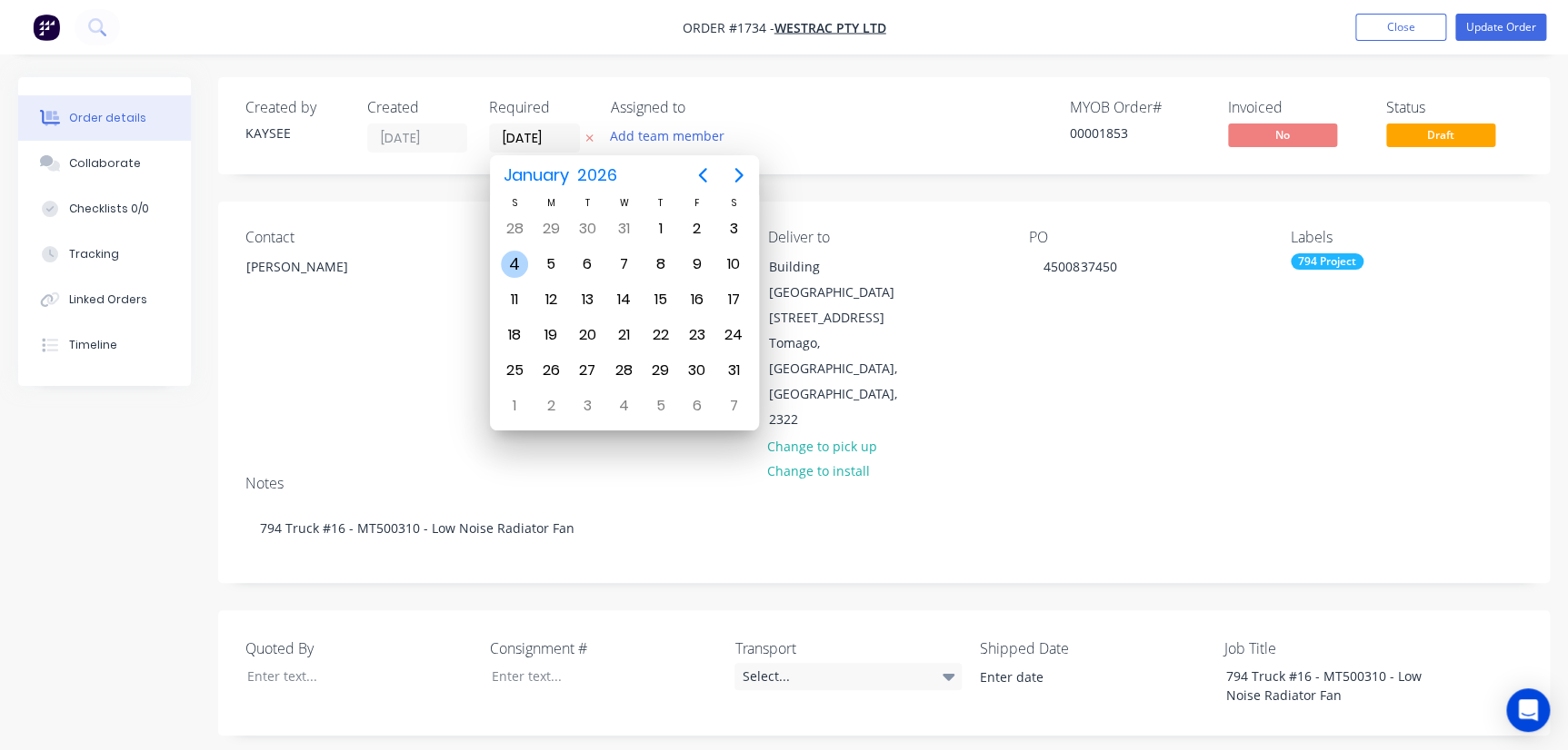
click at [515, 260] on div "4" at bounding box center [514, 264] width 27 height 27
type input "04/01/26"
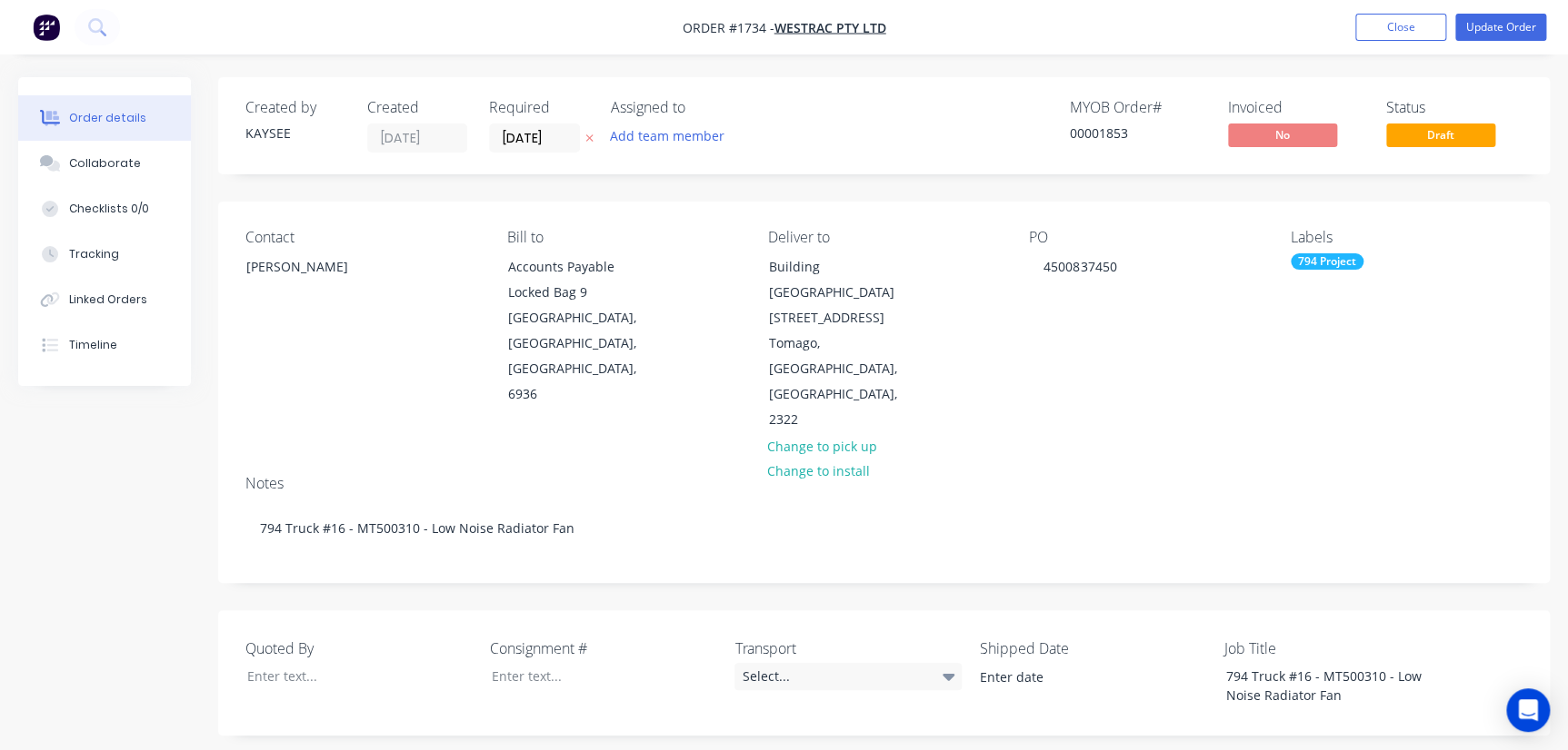
click at [1003, 460] on div "Notes 794 Truck #16 - MT500310 - Low Noise Radiator Fan" at bounding box center [884, 521] width 1332 height 122
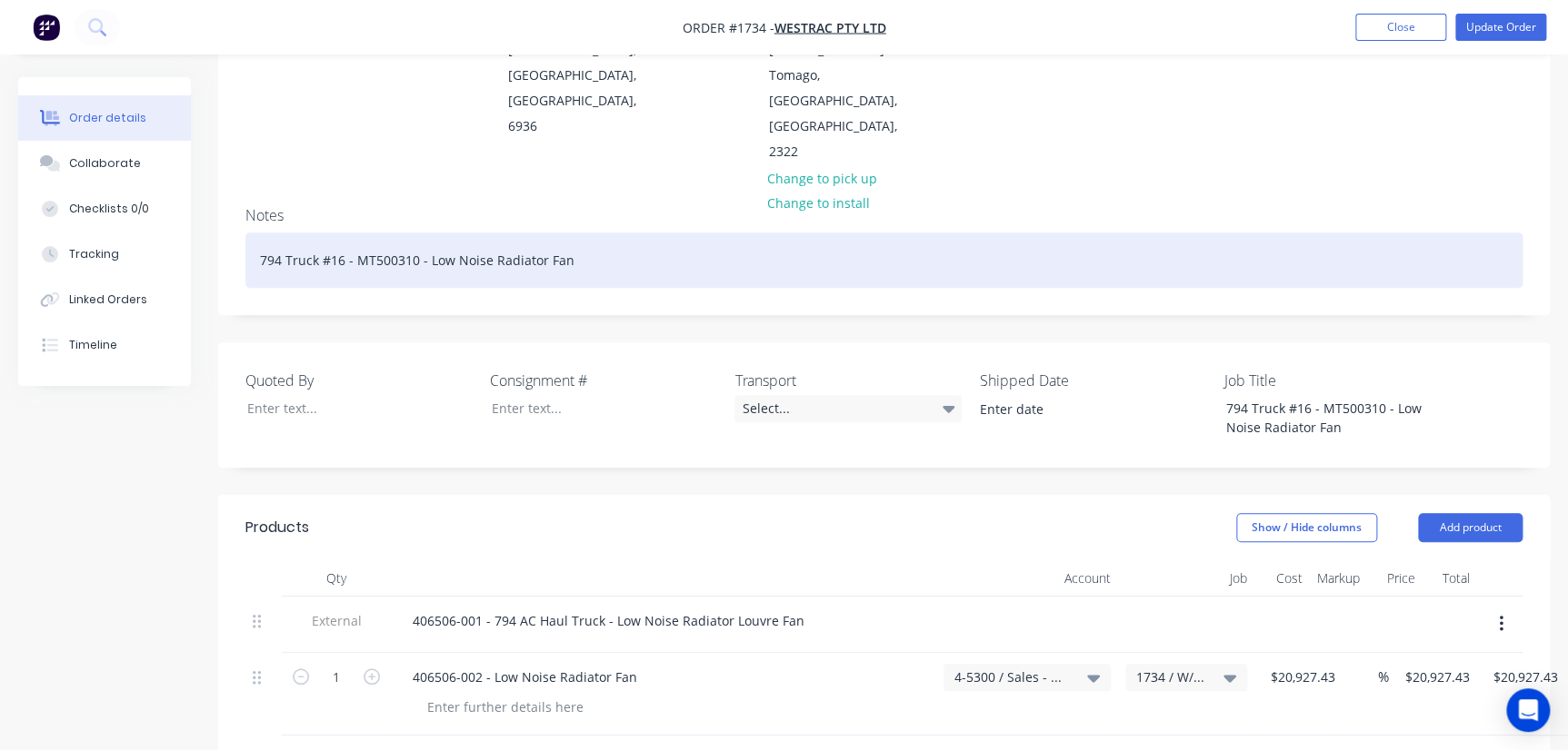
scroll to position [202, 0]
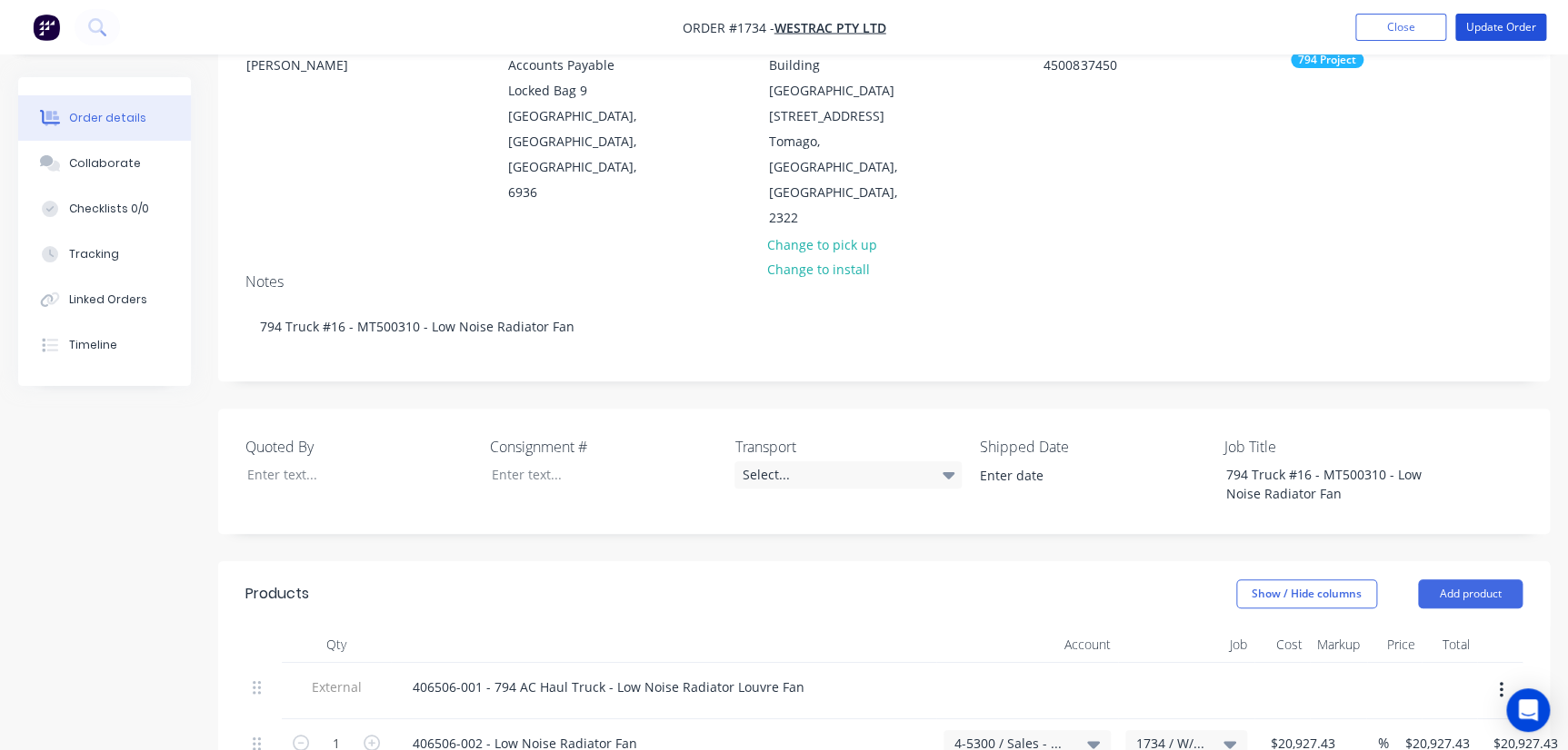
drag, startPoint x: 1503, startPoint y: 38, endPoint x: 1480, endPoint y: 117, distance: 82.3
click at [1003, 154] on div "Order #1734 - WesTrac Pty Ltd Add product Close Update Order Order details Coll…" at bounding box center [784, 561] width 1568 height 1526
click at [1003, 30] on button "Update Order" at bounding box center [1500, 27] width 91 height 27
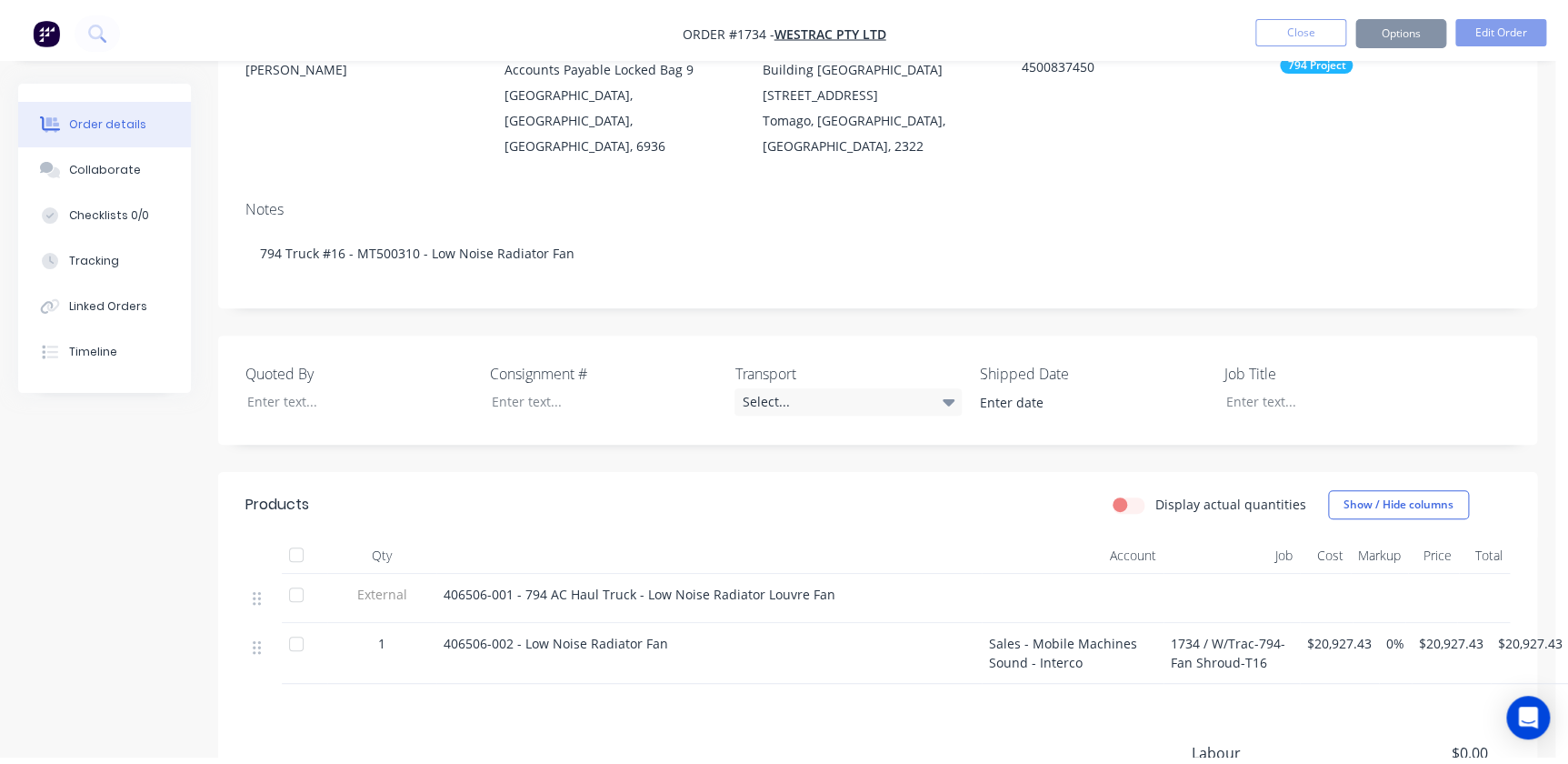
scroll to position [0, 0]
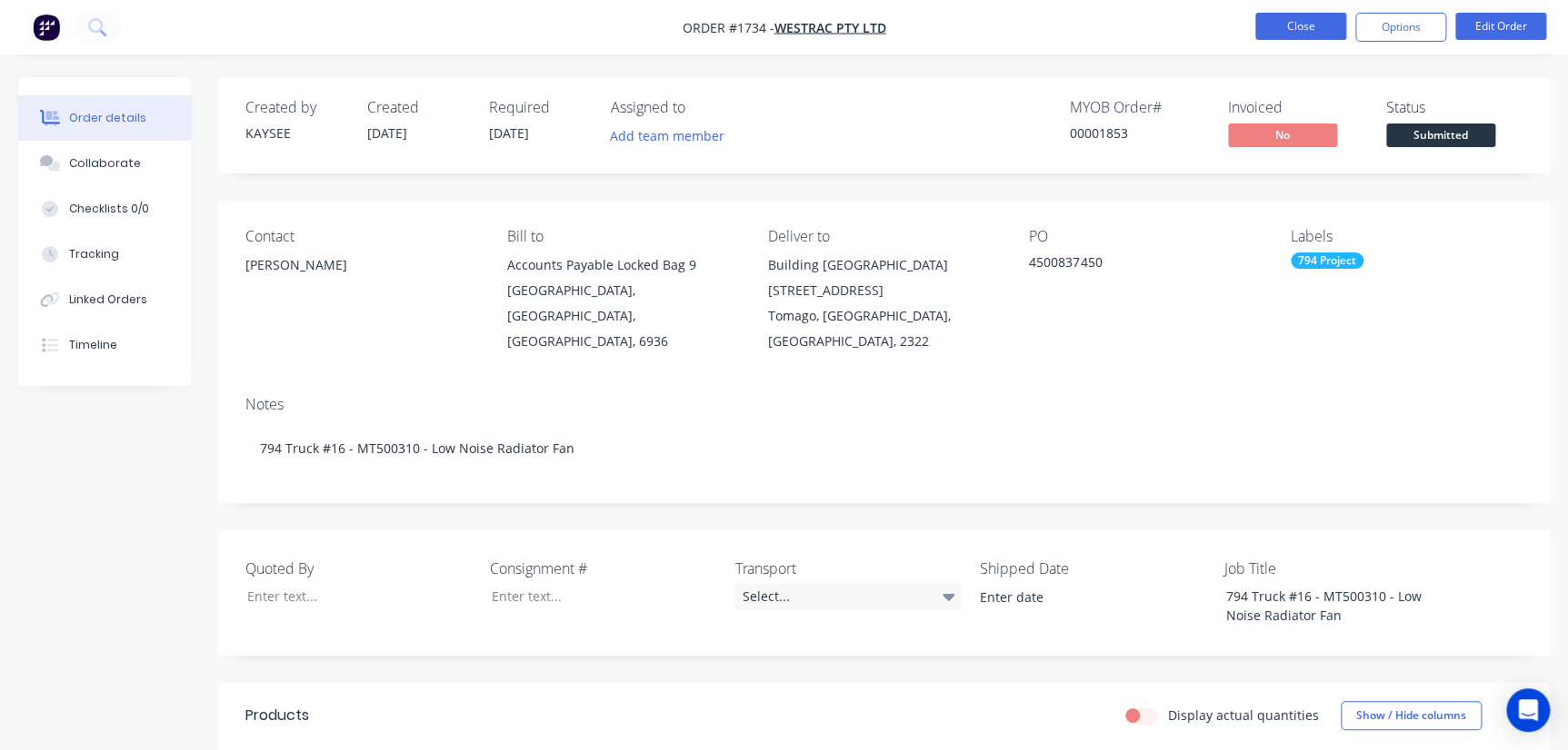
click at [1003, 20] on button "Close" at bounding box center [1300, 26] width 91 height 27
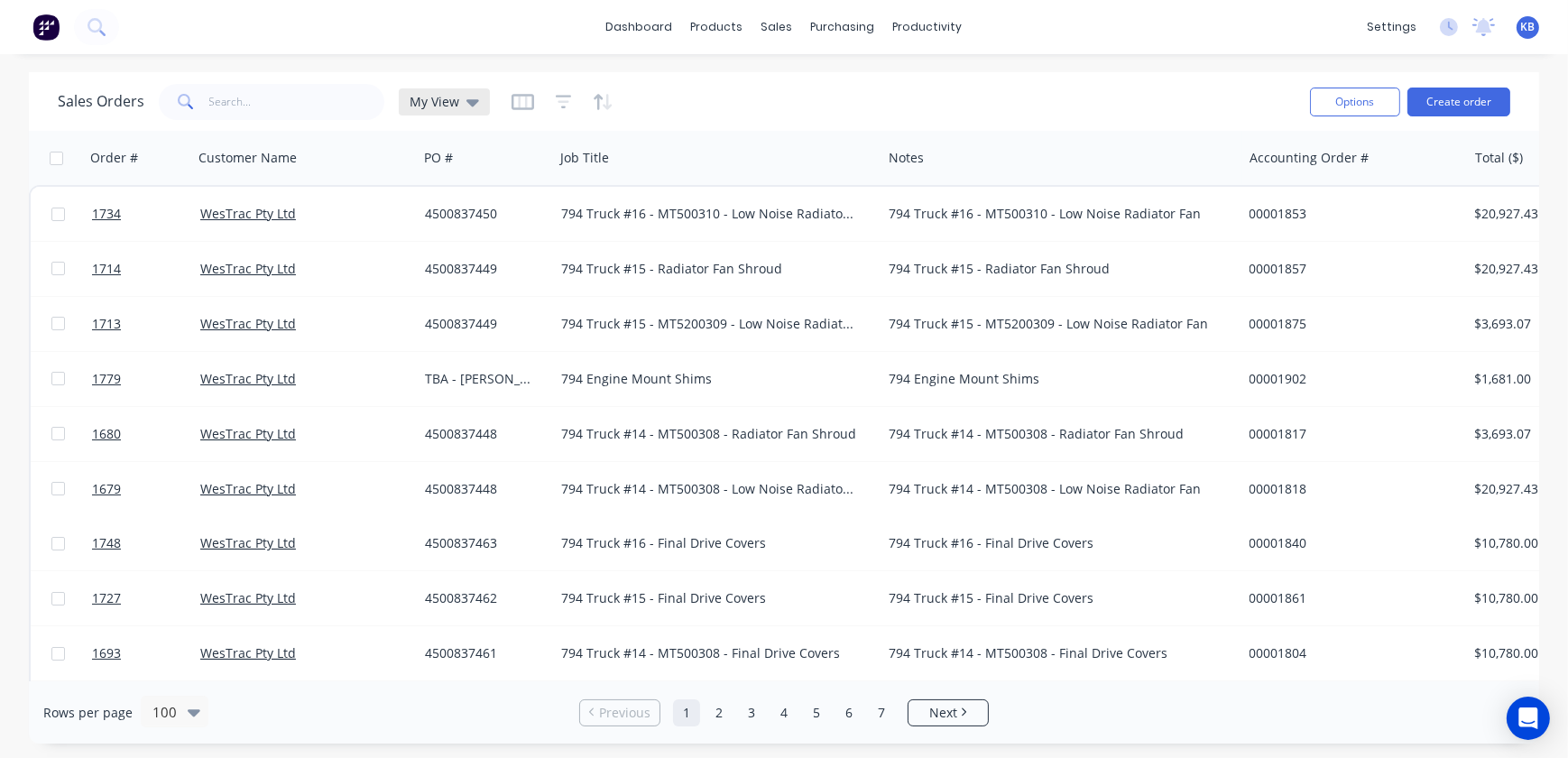
click at [478, 99] on div "My View" at bounding box center [445, 102] width 91 height 27
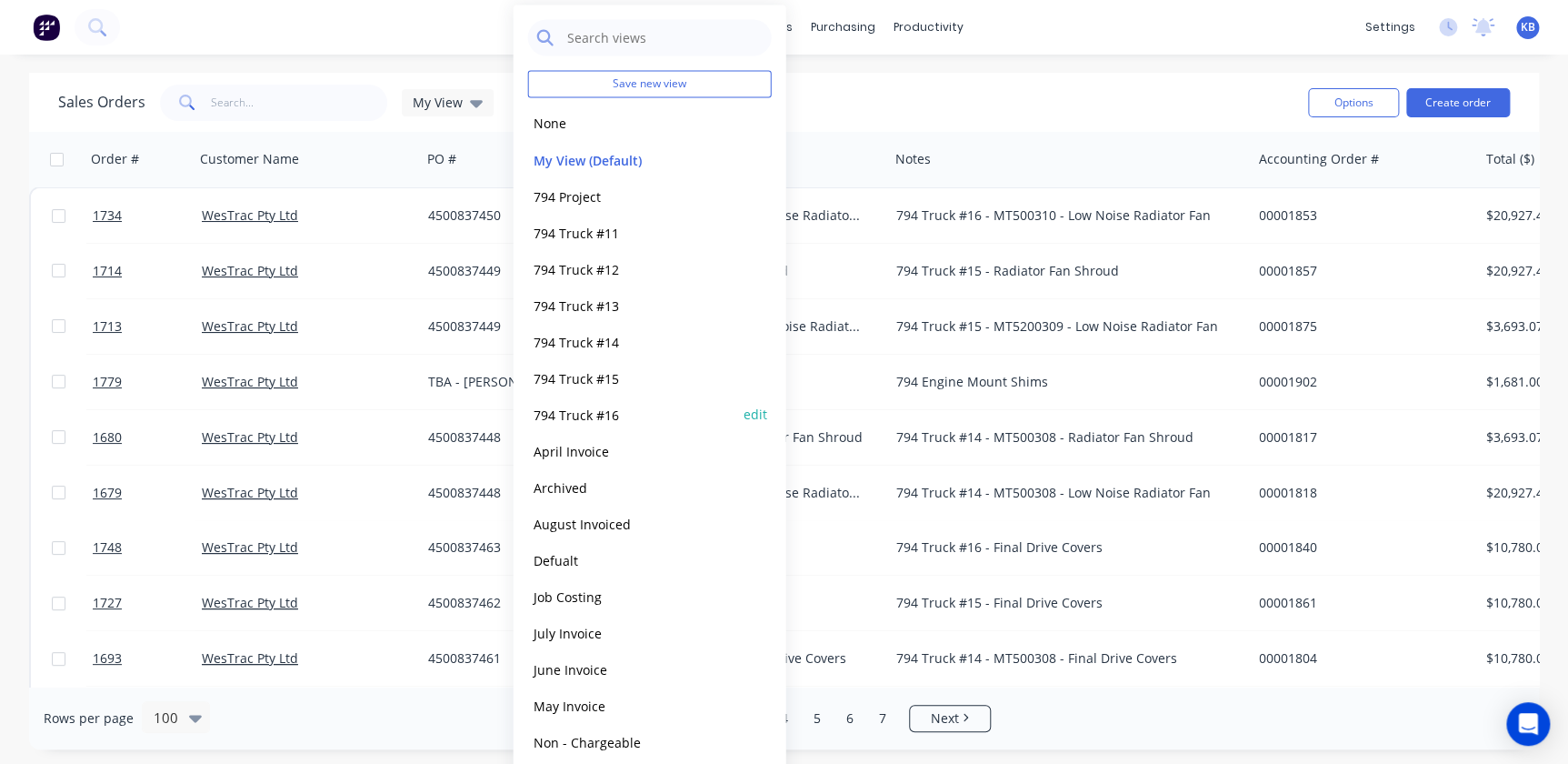
click at [583, 406] on button "794 Truck #16" at bounding box center [631, 414] width 207 height 20
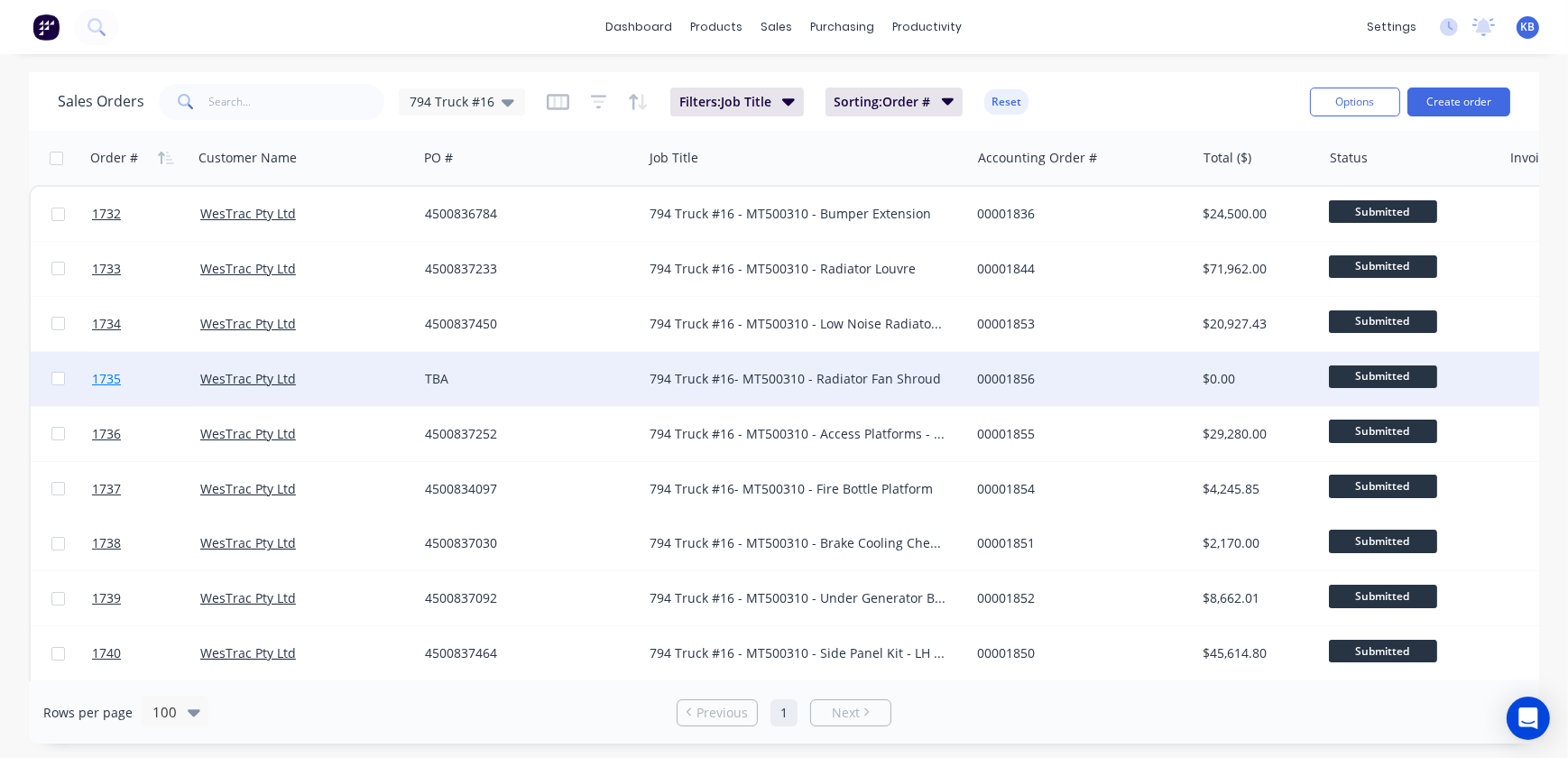
click at [123, 376] on link "1735" at bounding box center [146, 379] width 108 height 54
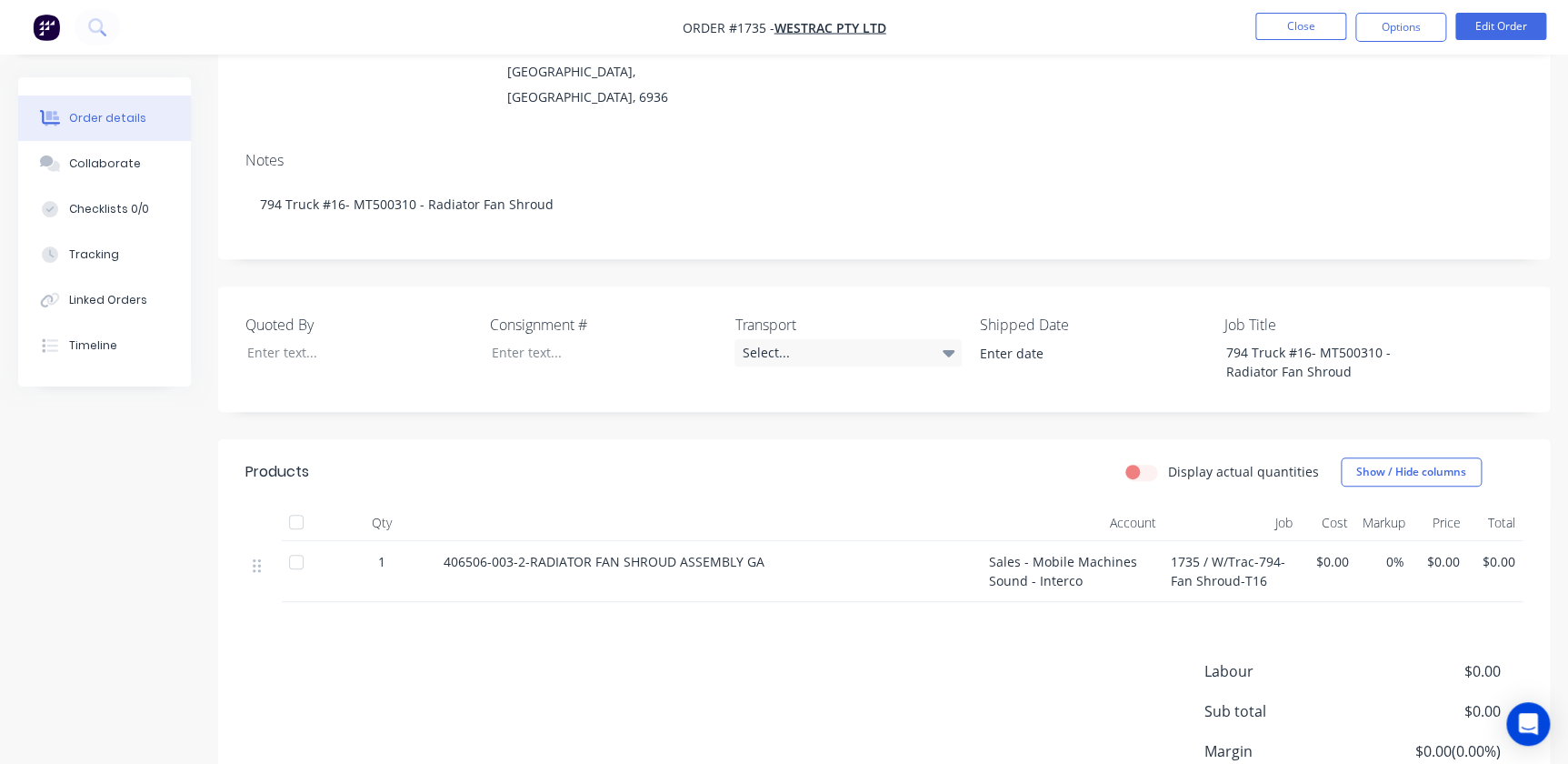
scroll to position [247, 0]
click at [1003, 26] on button "Edit Order" at bounding box center [1500, 26] width 91 height 27
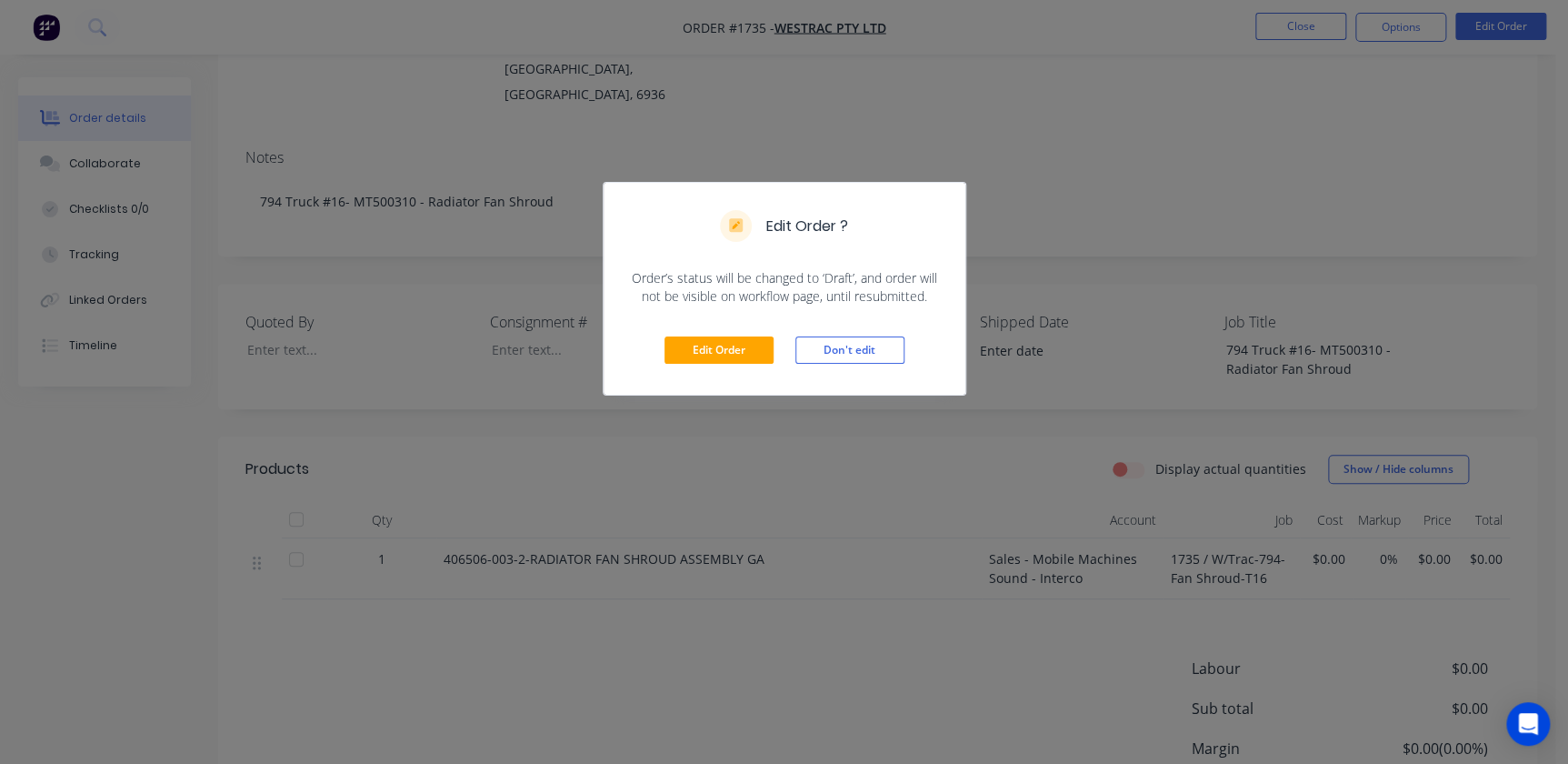
click at [709, 365] on div "Edit Order Don't edit" at bounding box center [784, 349] width 362 height 89
click at [721, 354] on button "Edit Order" at bounding box center [719, 350] width 109 height 27
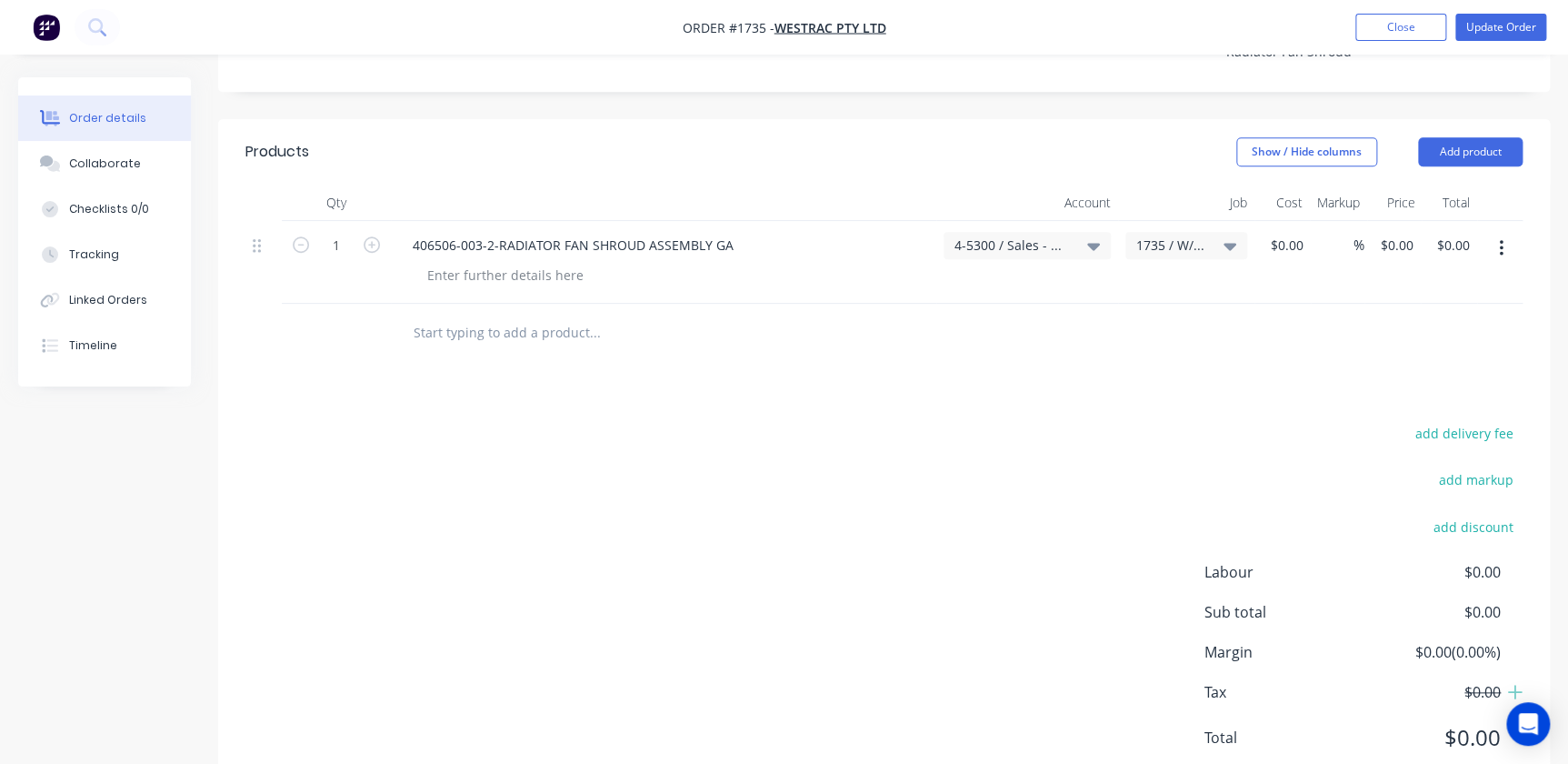
scroll to position [629, 0]
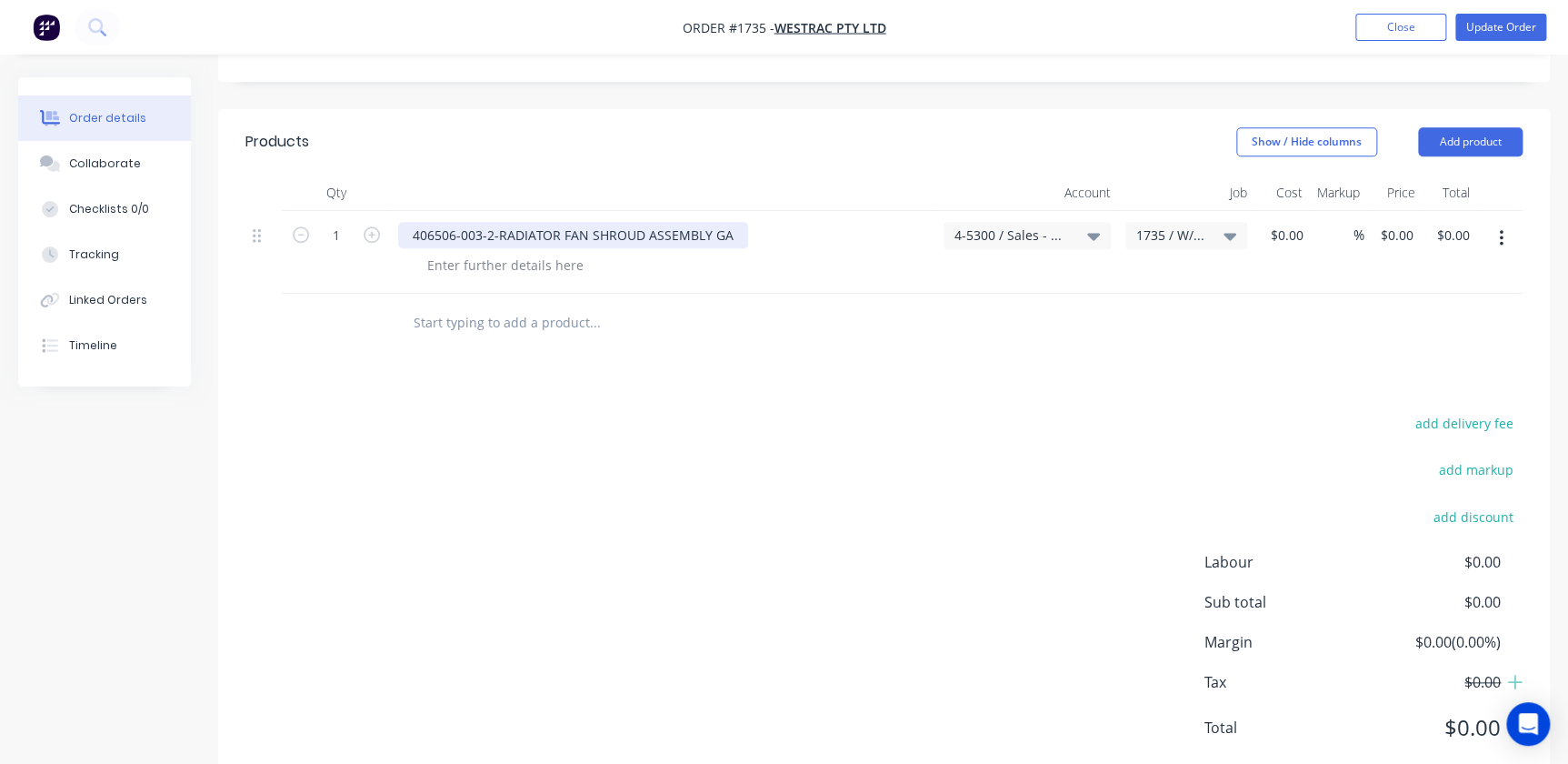
click at [618, 221] on div "406506-003-2-RADIATOR FAN SHROUD ASSEMBLY GA" at bounding box center [573, 234] width 350 height 26
drag, startPoint x: 733, startPoint y: 177, endPoint x: 356, endPoint y: 145, distance: 378.4
click at [356, 175] on div "Qty Account Job Cost Markup Price Total 1 406506-003-2-RADIATOR FAN SHROUD ASSE…" at bounding box center [884, 234] width 1277 height 119
click at [1003, 109] on header "Products Show / Hide columns Add product" at bounding box center [884, 141] width 1332 height 65
click at [1003, 127] on button "Add product" at bounding box center [1469, 141] width 104 height 29
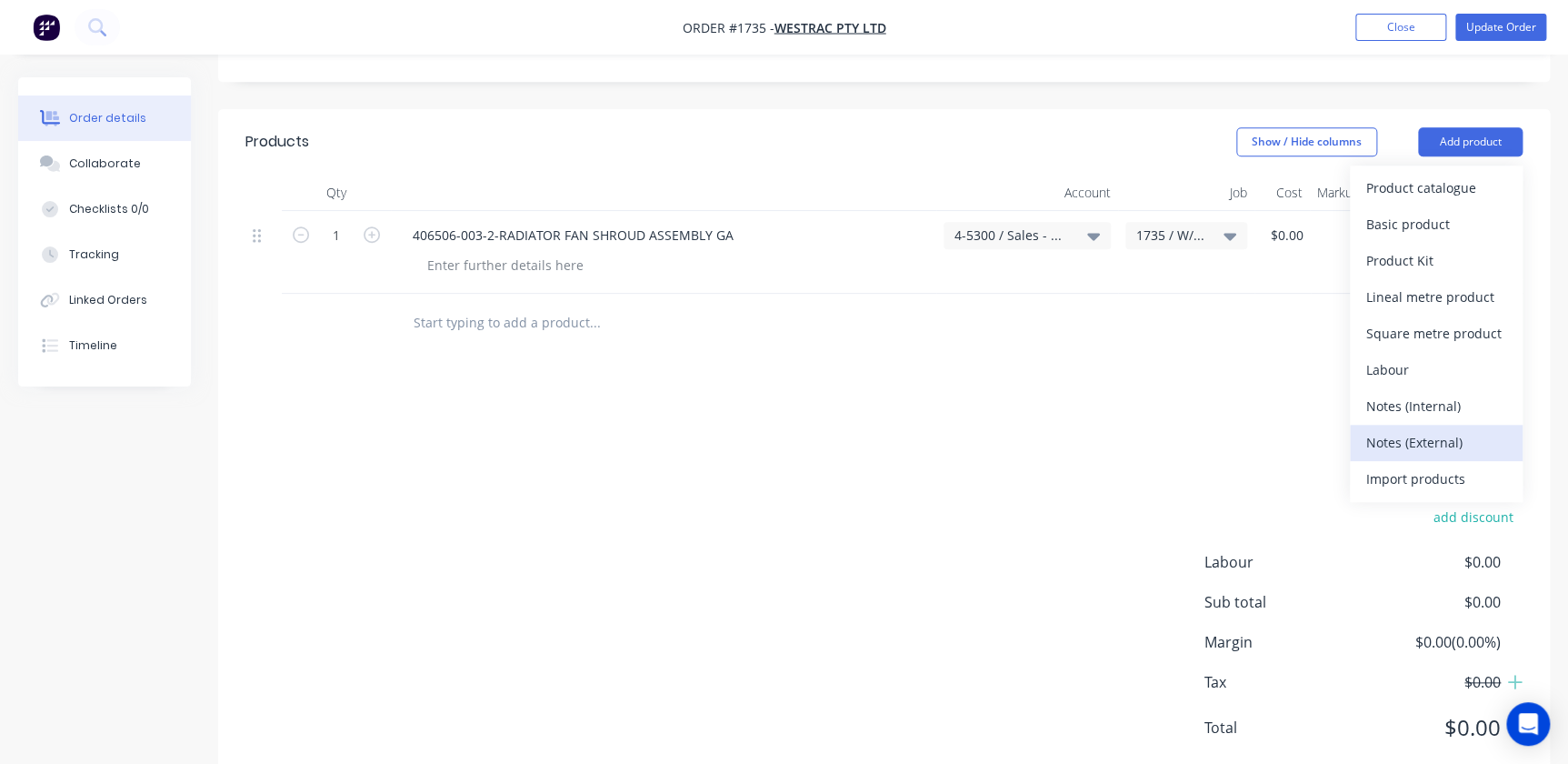
click at [1003, 429] on div "Notes (External)" at bounding box center [1435, 442] width 140 height 26
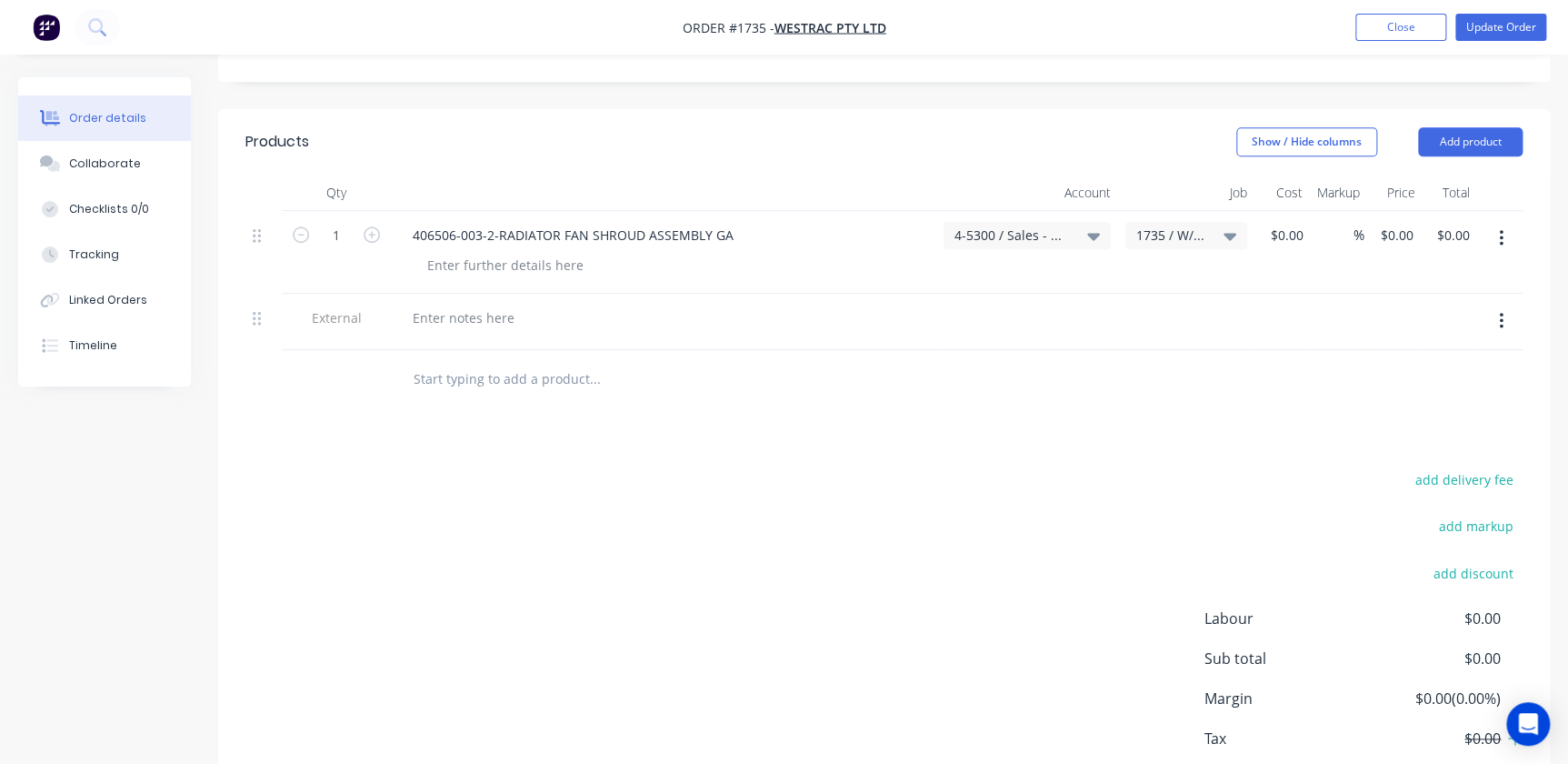
click at [495, 335] on div at bounding box center [663, 337] width 531 height 4
click at [494, 304] on div at bounding box center [463, 317] width 131 height 26
paste div
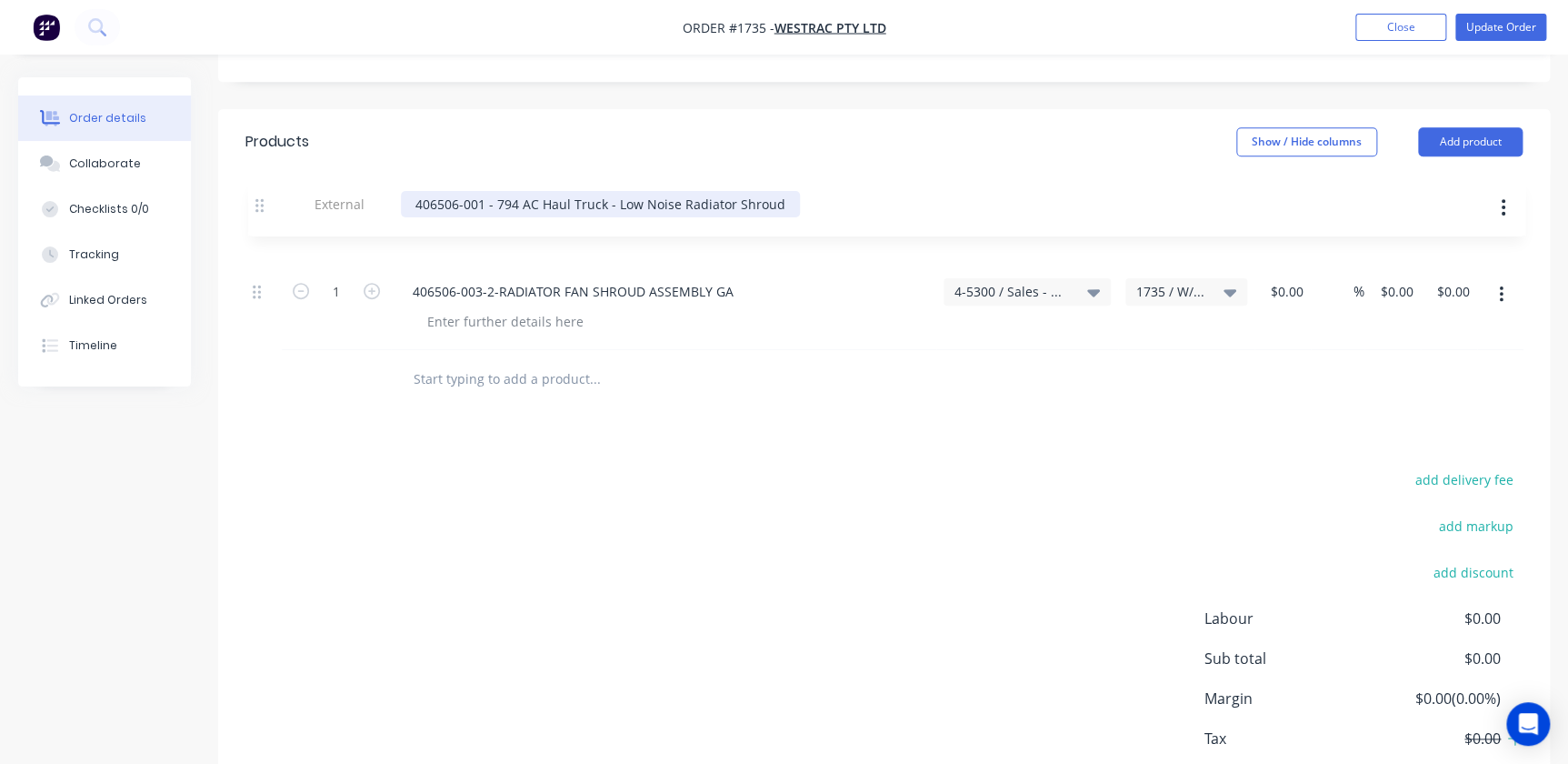
drag, startPoint x: 259, startPoint y: 272, endPoint x: 265, endPoint y: 207, distance: 65.3
click at [265, 211] on div "1 406506-003-2-RADIATOR FAN SHROUD ASSEMBLY GA 4-5300 / Sales - Mobile Machines…" at bounding box center [884, 280] width 1277 height 140
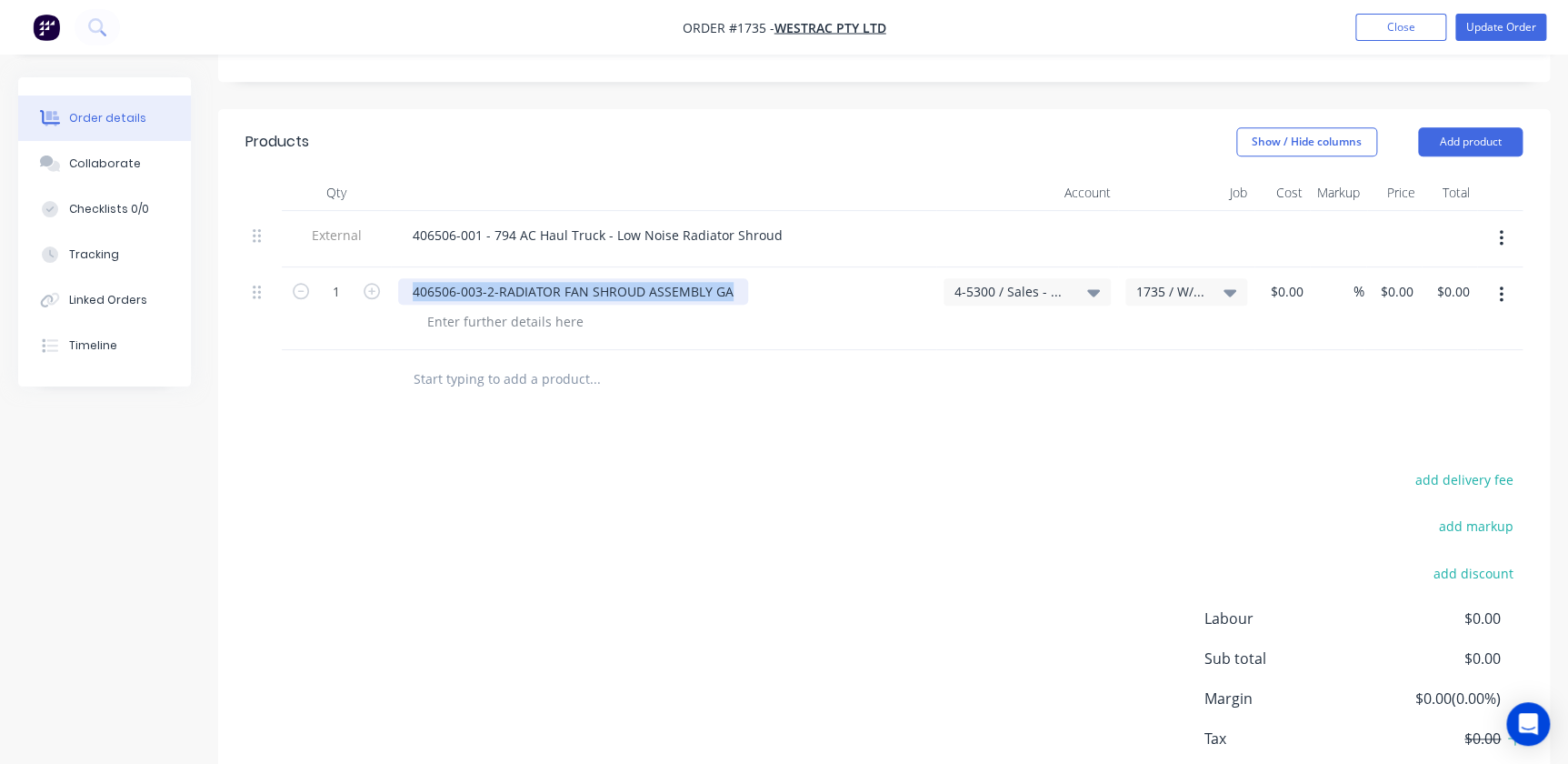
drag, startPoint x: 737, startPoint y: 239, endPoint x: 359, endPoint y: 215, distance: 378.8
click at [359, 267] on div "1 406506-003-2-RADIATOR FAN SHROUD ASSEMBLY GA 4-5300 / Sales - Mobile Machines…" at bounding box center [884, 308] width 1277 height 83
click at [495, 278] on div at bounding box center [474, 291] width 152 height 26
click at [1003, 278] on div "%" at bounding box center [1345, 291] width 39 height 26
click at [1003, 278] on input "0" at bounding box center [1289, 291] width 42 height 26
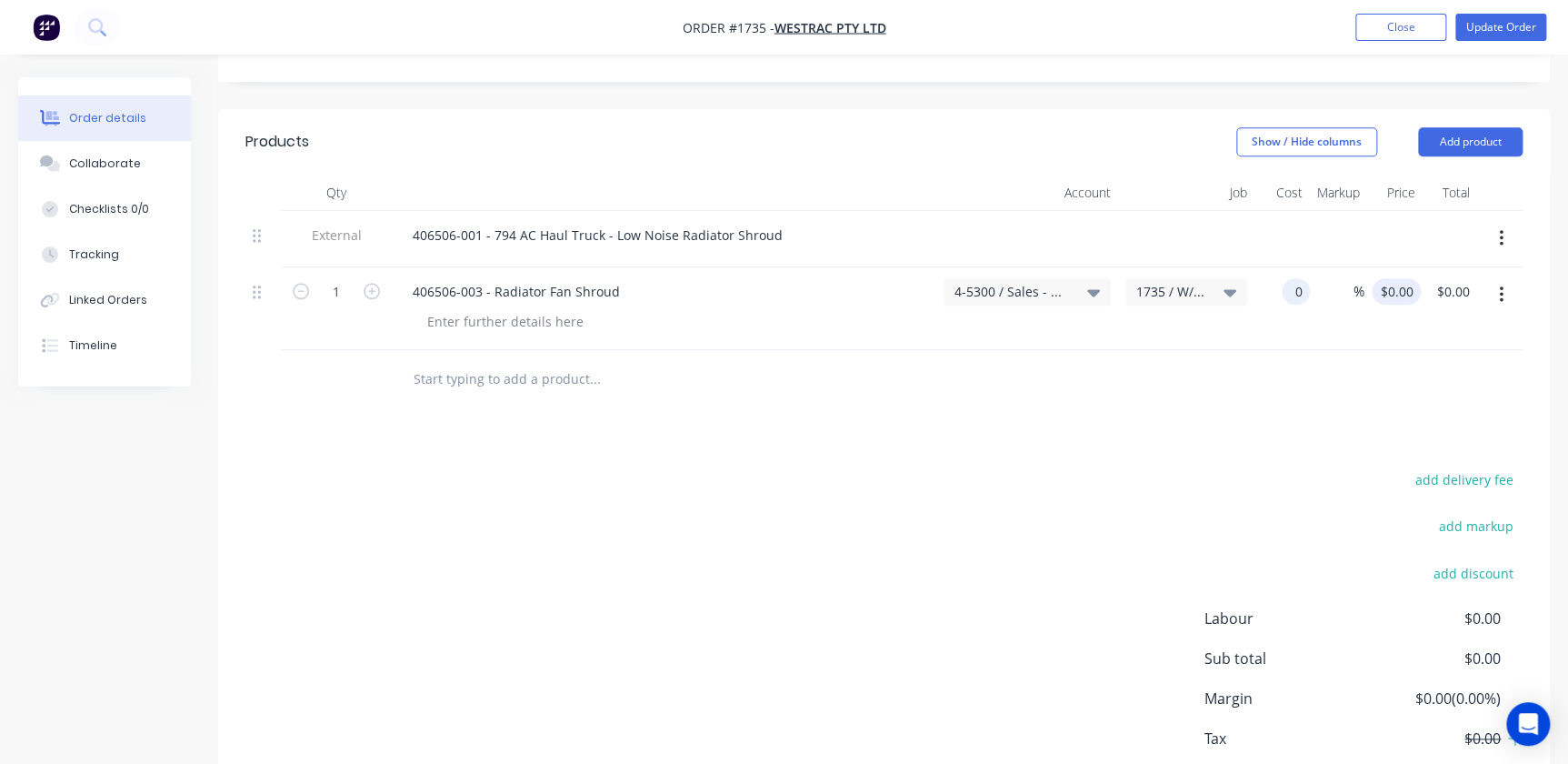
type input "$0.00"
click at [1003, 267] on div "0 $0.00" at bounding box center [1392, 308] width 57 height 83
type input "$3,693.07"
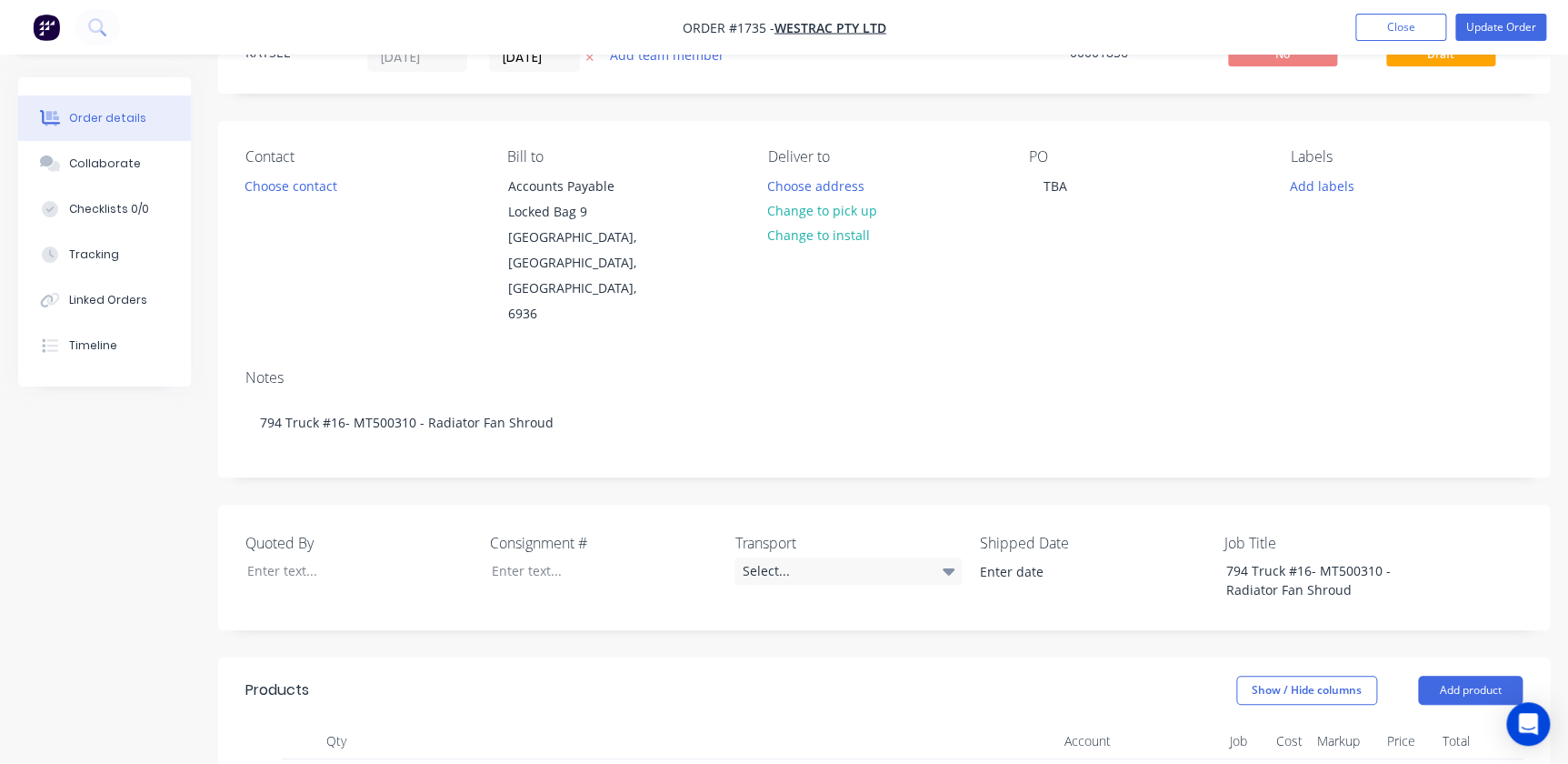
scroll to position [0, 0]
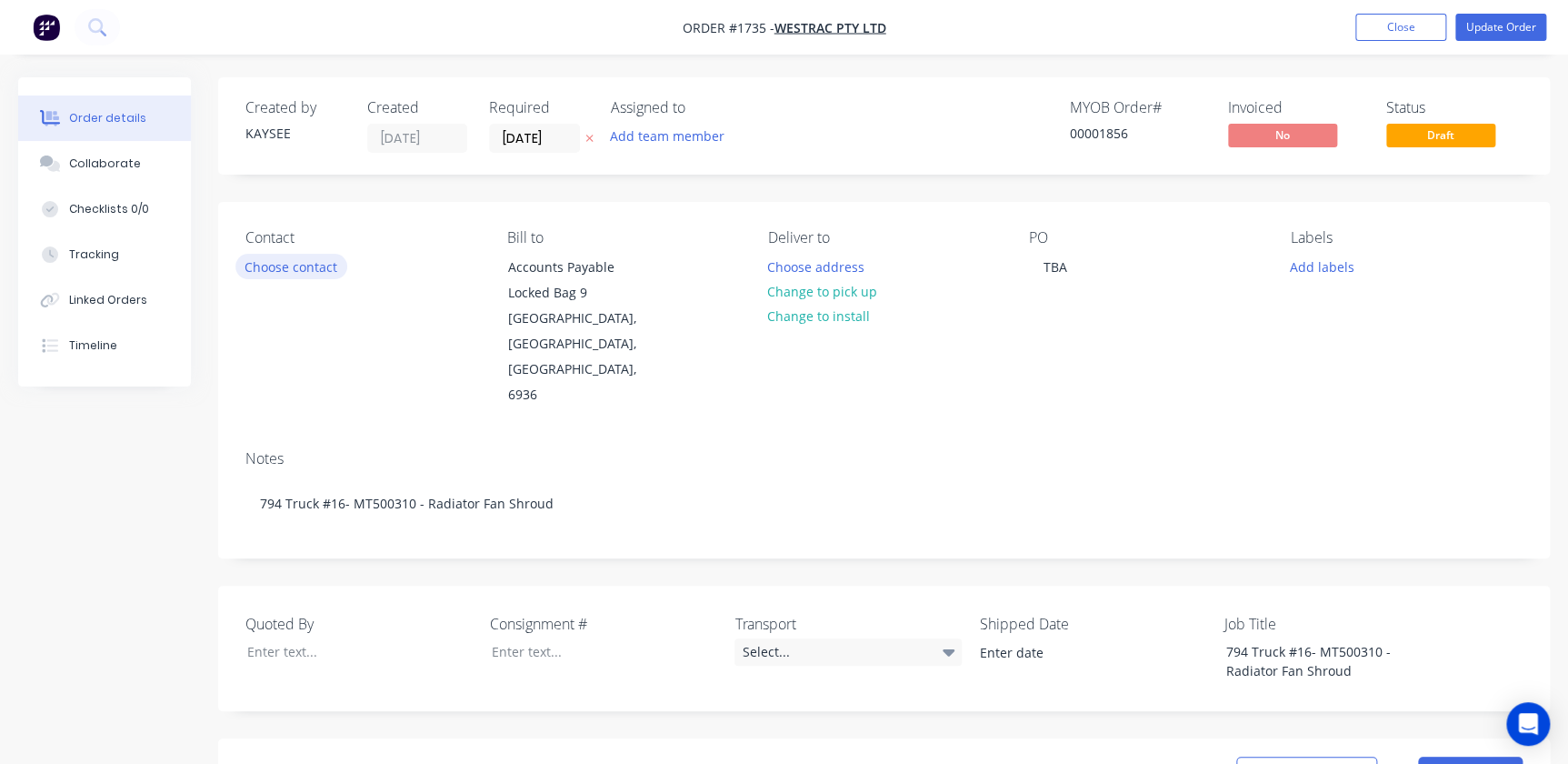
type input "$3,693.07"
click at [319, 265] on button "Choose contact" at bounding box center [291, 265] width 112 height 24
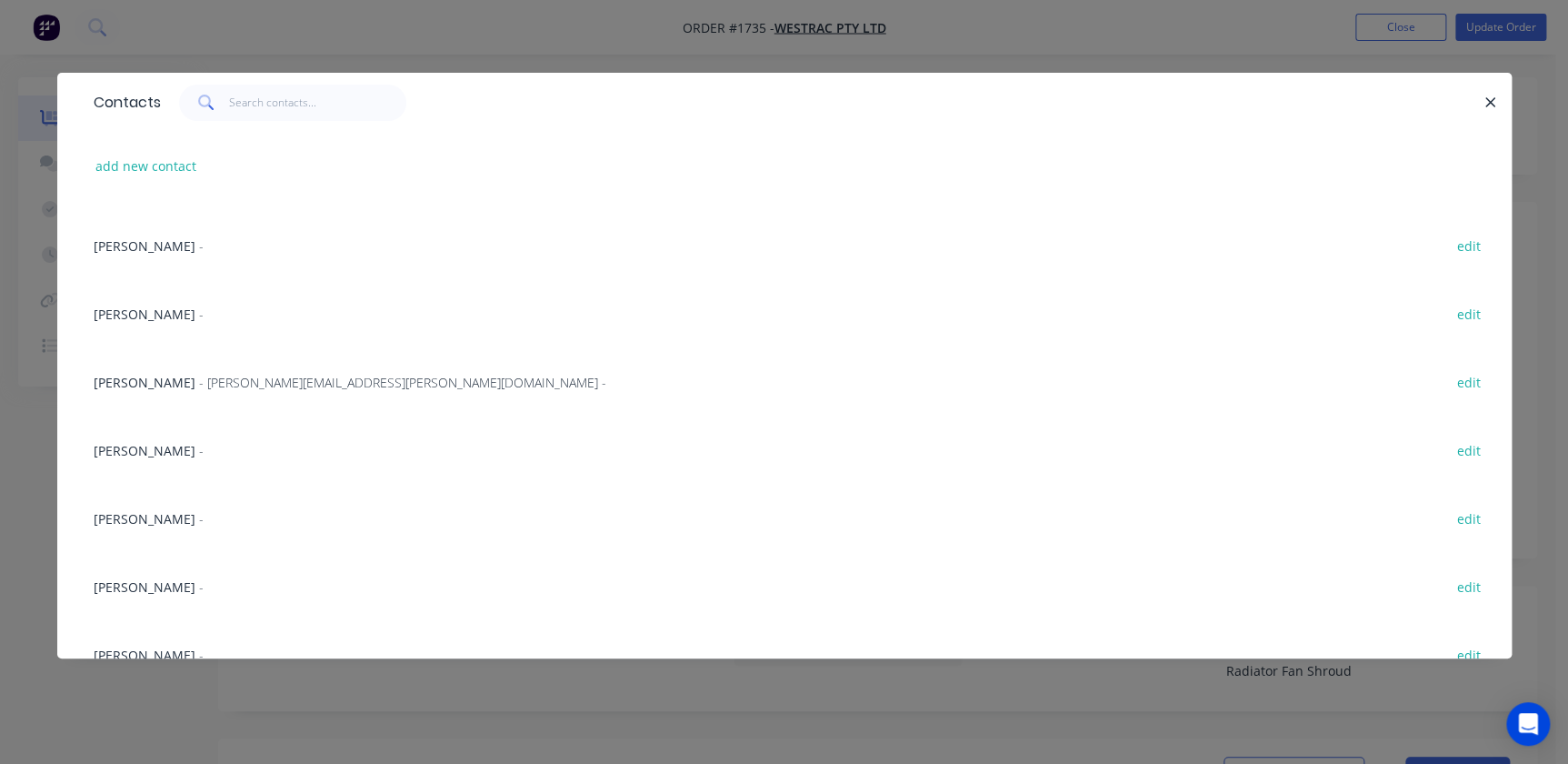
scroll to position [496, 0]
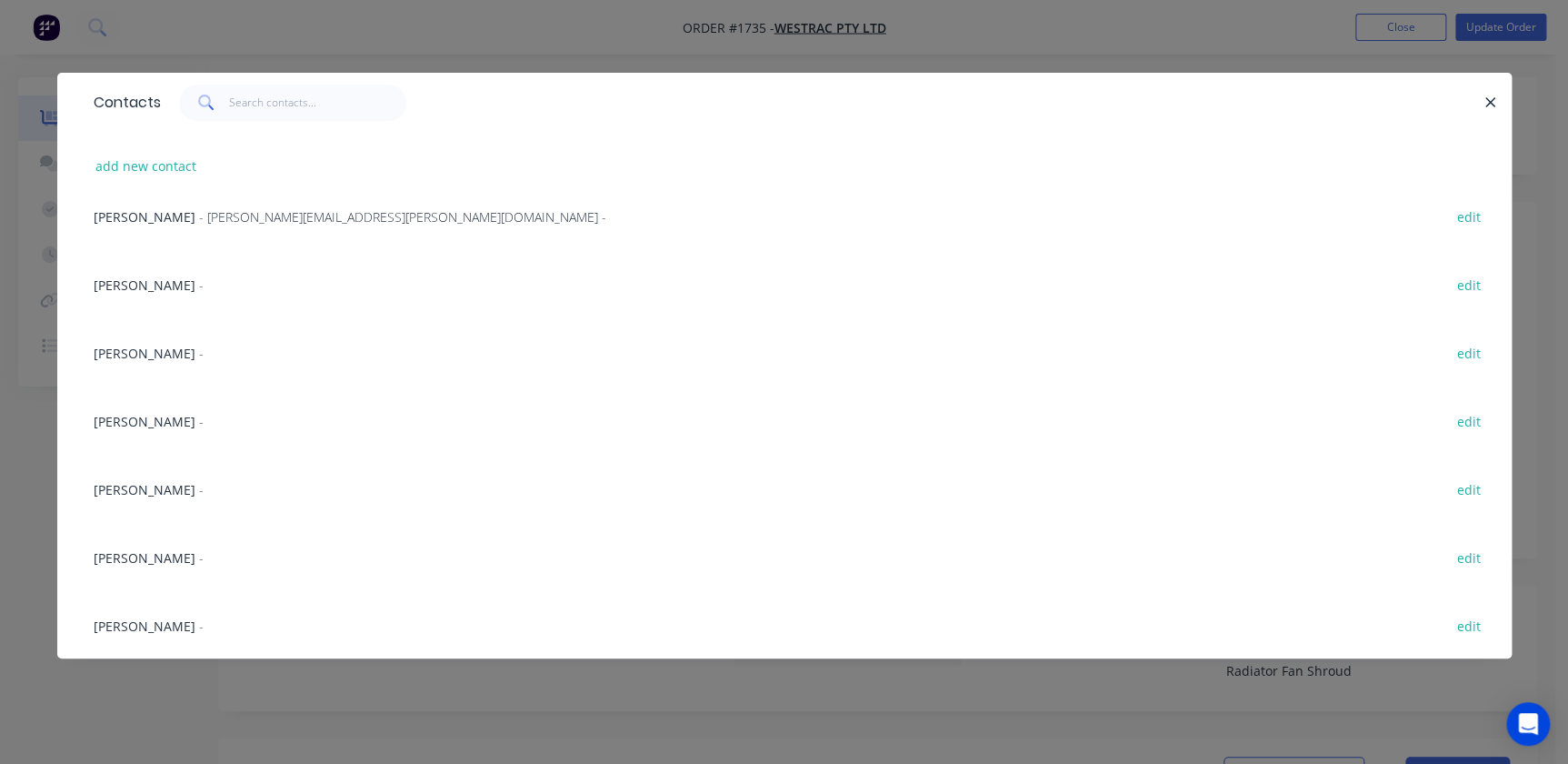
click at [159, 557] on span "[PERSON_NAME]" at bounding box center [144, 558] width 101 height 18
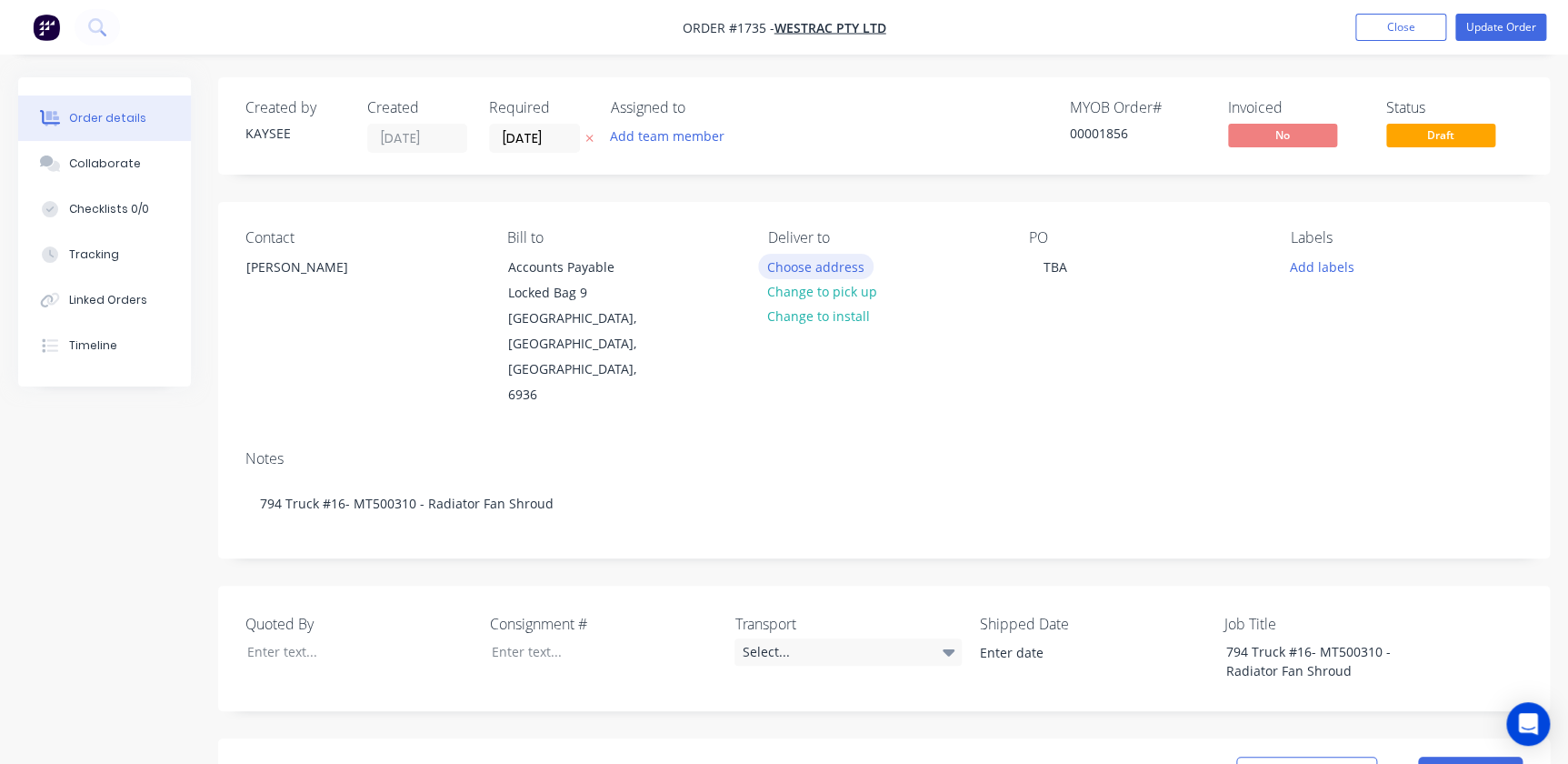
click at [801, 272] on button "Choose address" at bounding box center [816, 265] width 116 height 24
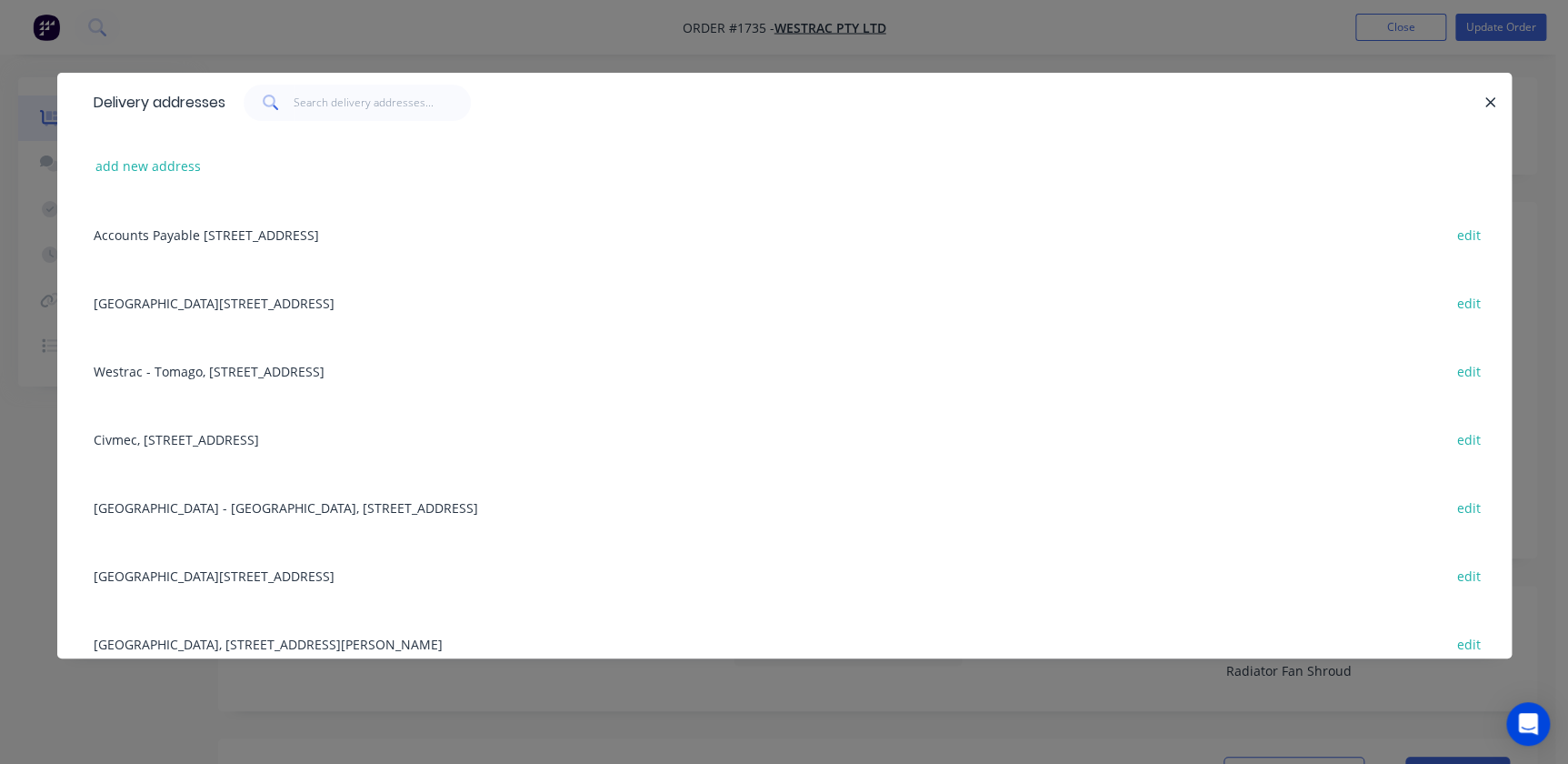
click at [139, 565] on div "Building L, 1 Westrac Drive, Tomago, New South Wales, Australia, 2322 edit" at bounding box center [784, 575] width 1400 height 68
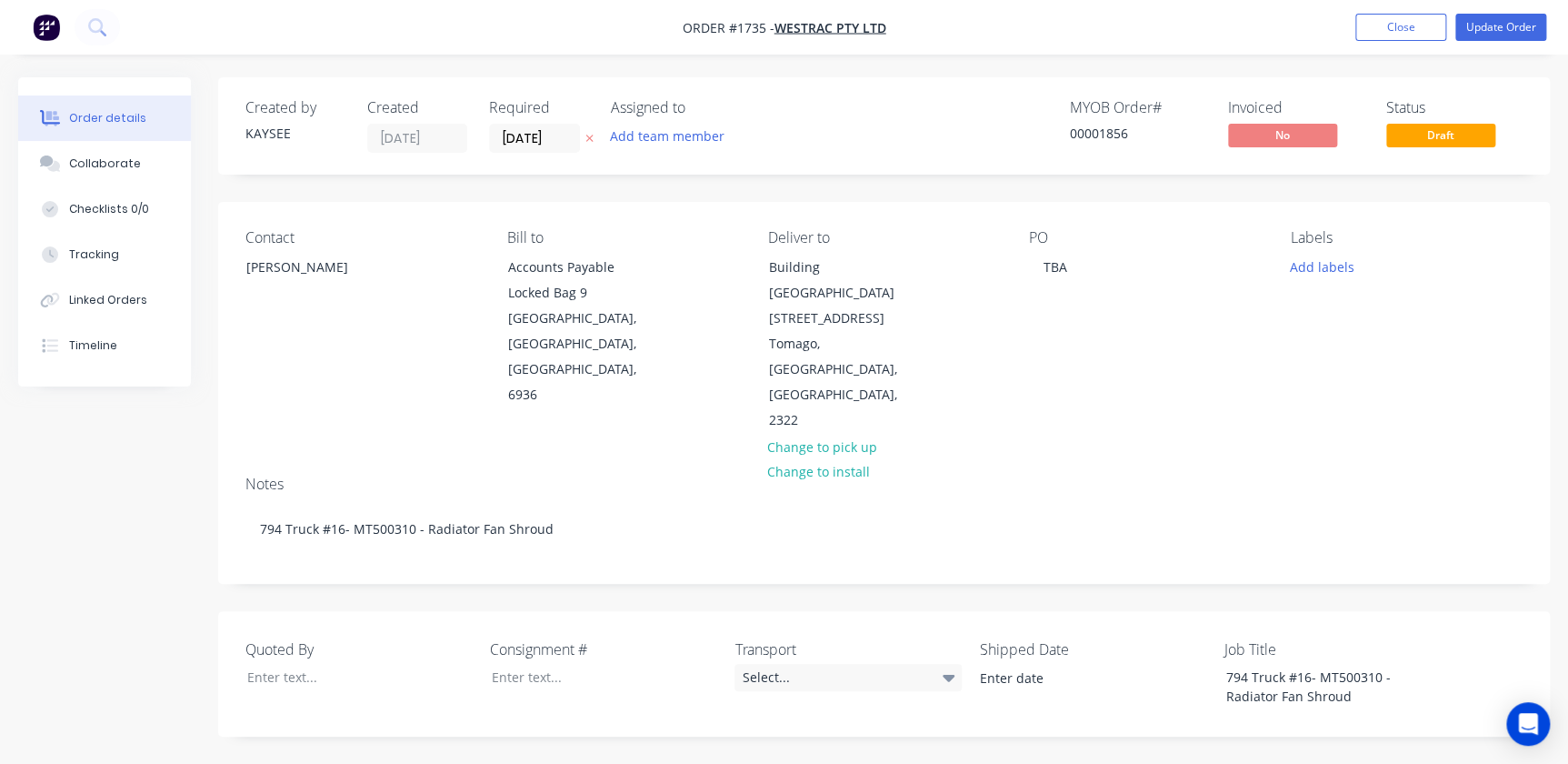
click at [1003, 267] on div "PO TBA" at bounding box center [1146, 332] width 232 height 205
drag, startPoint x: 1044, startPoint y: 269, endPoint x: 1117, endPoint y: 269, distance: 73.0
click at [1003, 269] on div "PO TBA" at bounding box center [1146, 332] width 232 height 205
click at [1003, 245] on div "Contact Richard Lofberg Bill to Accounts Payable Locked Bag 9 MIDLAND, Western …" at bounding box center [884, 331] width 1332 height 259
click at [1003, 259] on button "Add labels" at bounding box center [1322, 265] width 84 height 24
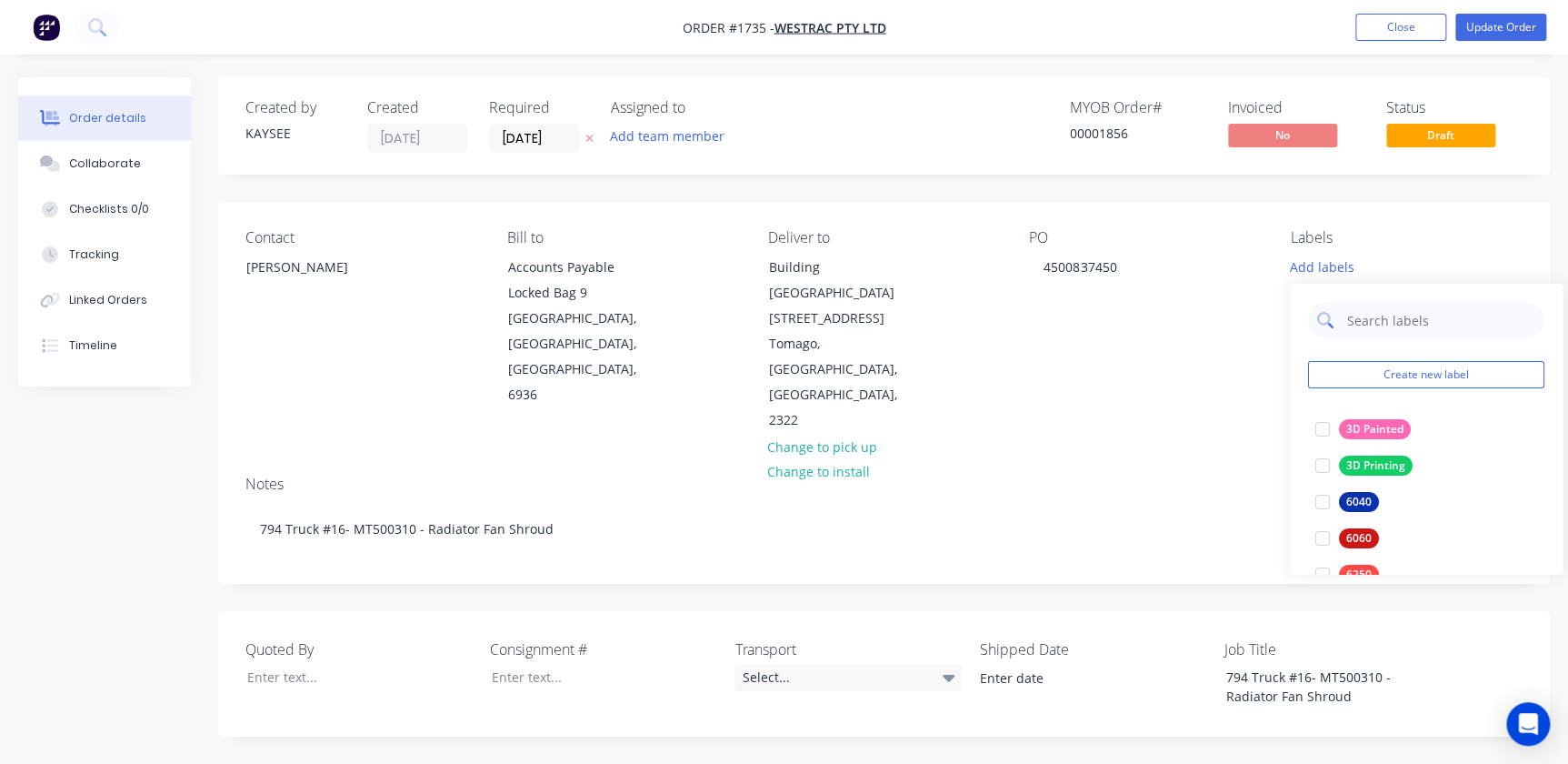
click at [1003, 310] on div at bounding box center [1427, 319] width 236 height 36
click at [1003, 321] on input "text" at bounding box center [1440, 319] width 190 height 36
type input "794"
click at [1003, 440] on div at bounding box center [1322, 428] width 36 height 36
click at [1003, 461] on div "Notes 794 Truck #16- MT500310 - Radiator Fan Shroud" at bounding box center [884, 521] width 1332 height 122
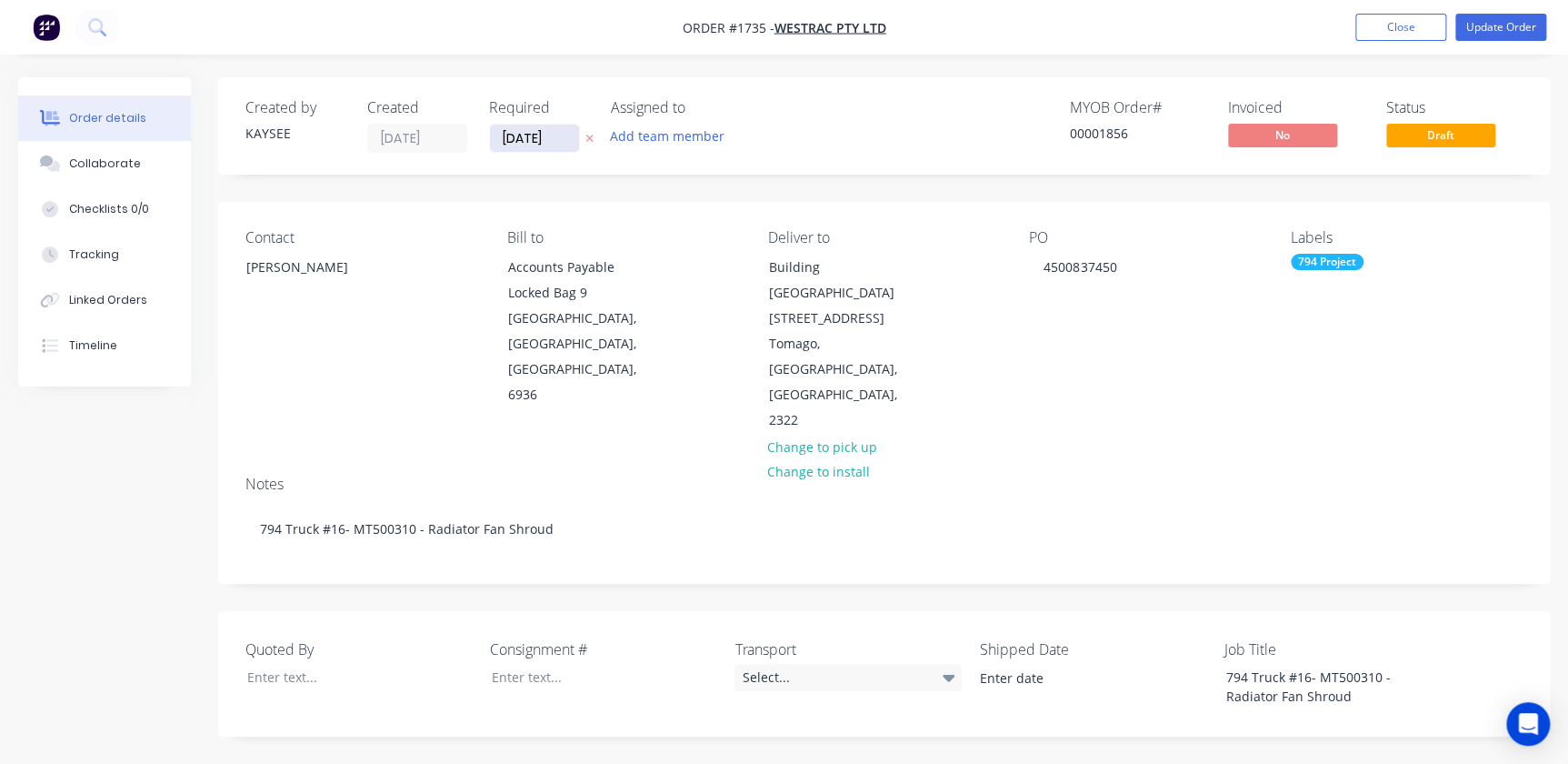
click at [556, 127] on input "06/08/25" at bounding box center [534, 139] width 89 height 27
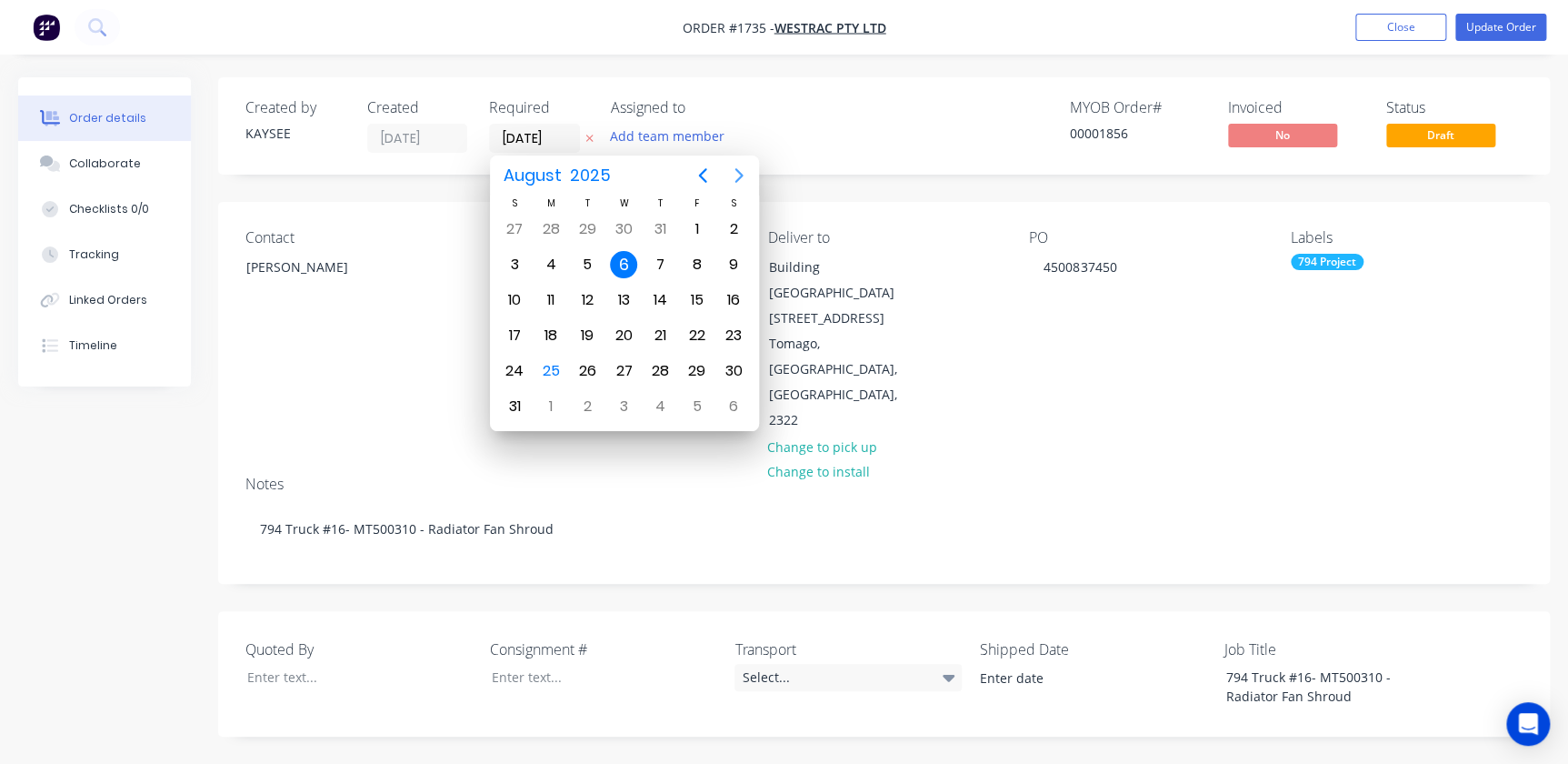
click at [721, 176] on button "Next page" at bounding box center [739, 175] width 36 height 36
click at [734, 176] on icon "Next page" at bounding box center [739, 176] width 21 height 21
click at [734, 173] on icon "Next page" at bounding box center [739, 176] width 21 height 21
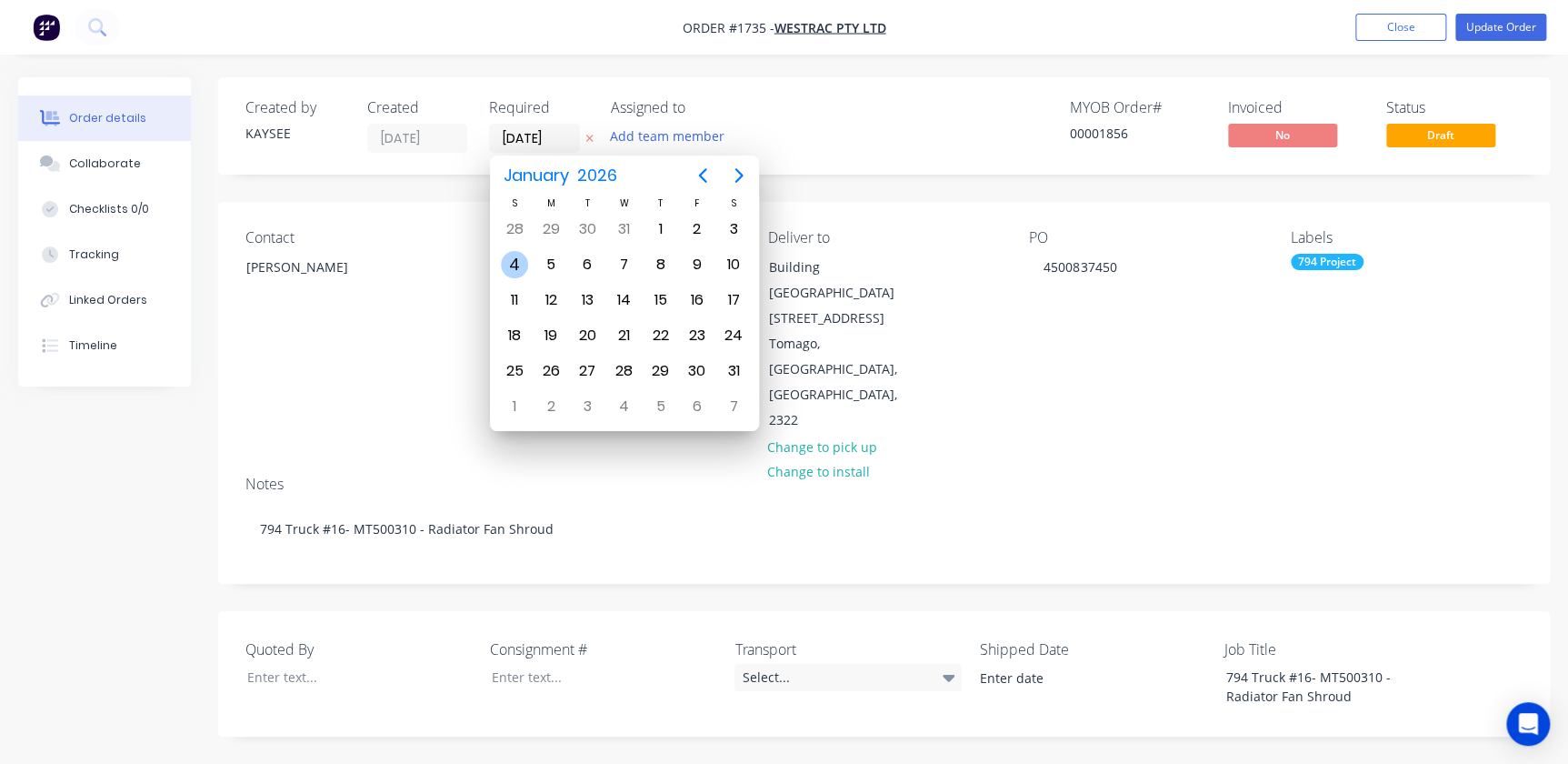
click at [520, 259] on div "4" at bounding box center [514, 264] width 27 height 27
type input "04/01/26"
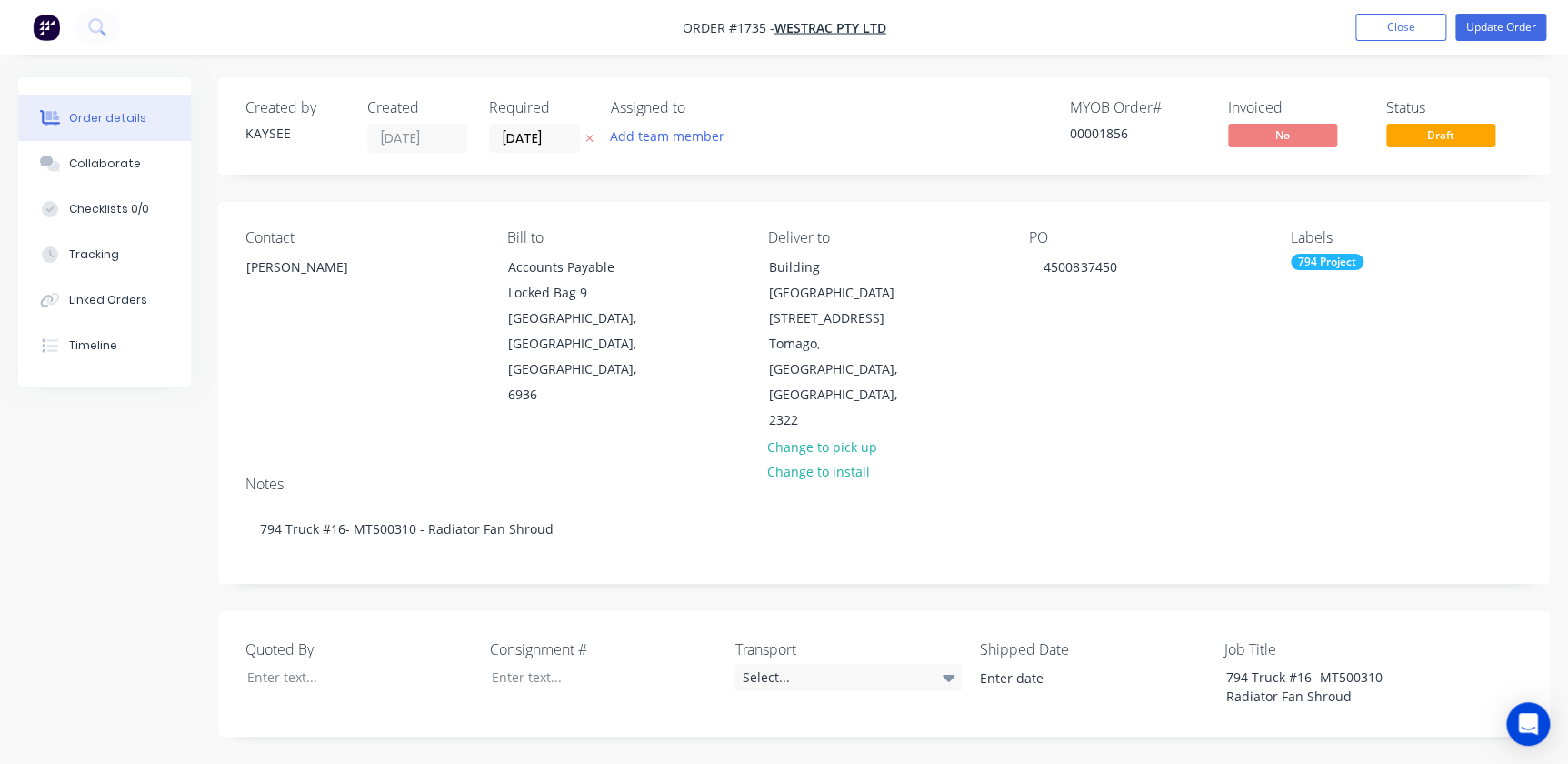
click at [1000, 342] on div "Contact Richard Lofberg Bill to Accounts Payable Locked Bag 9 MIDLAND, Western …" at bounding box center [884, 331] width 1332 height 259
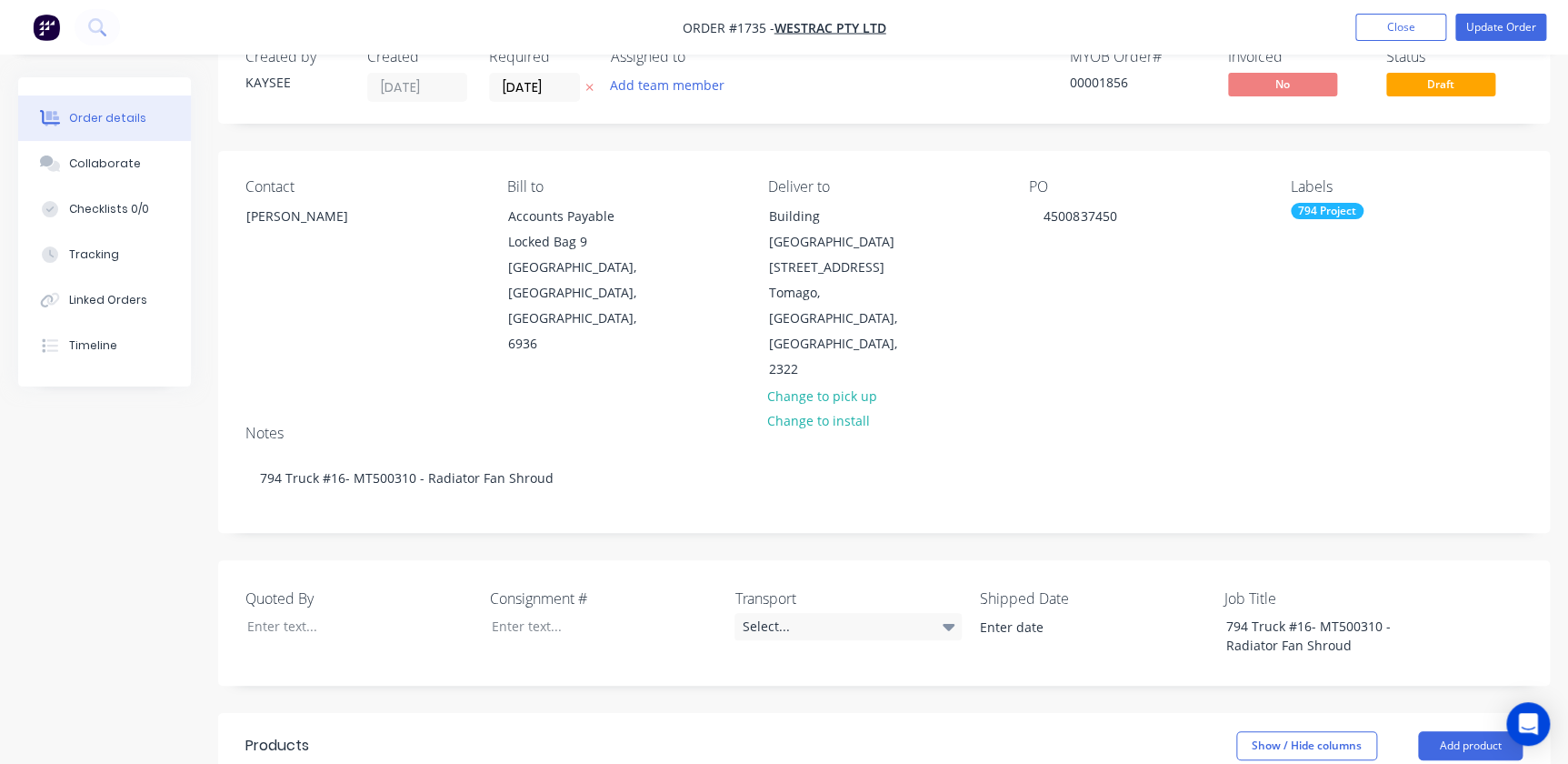
scroll to position [0, 0]
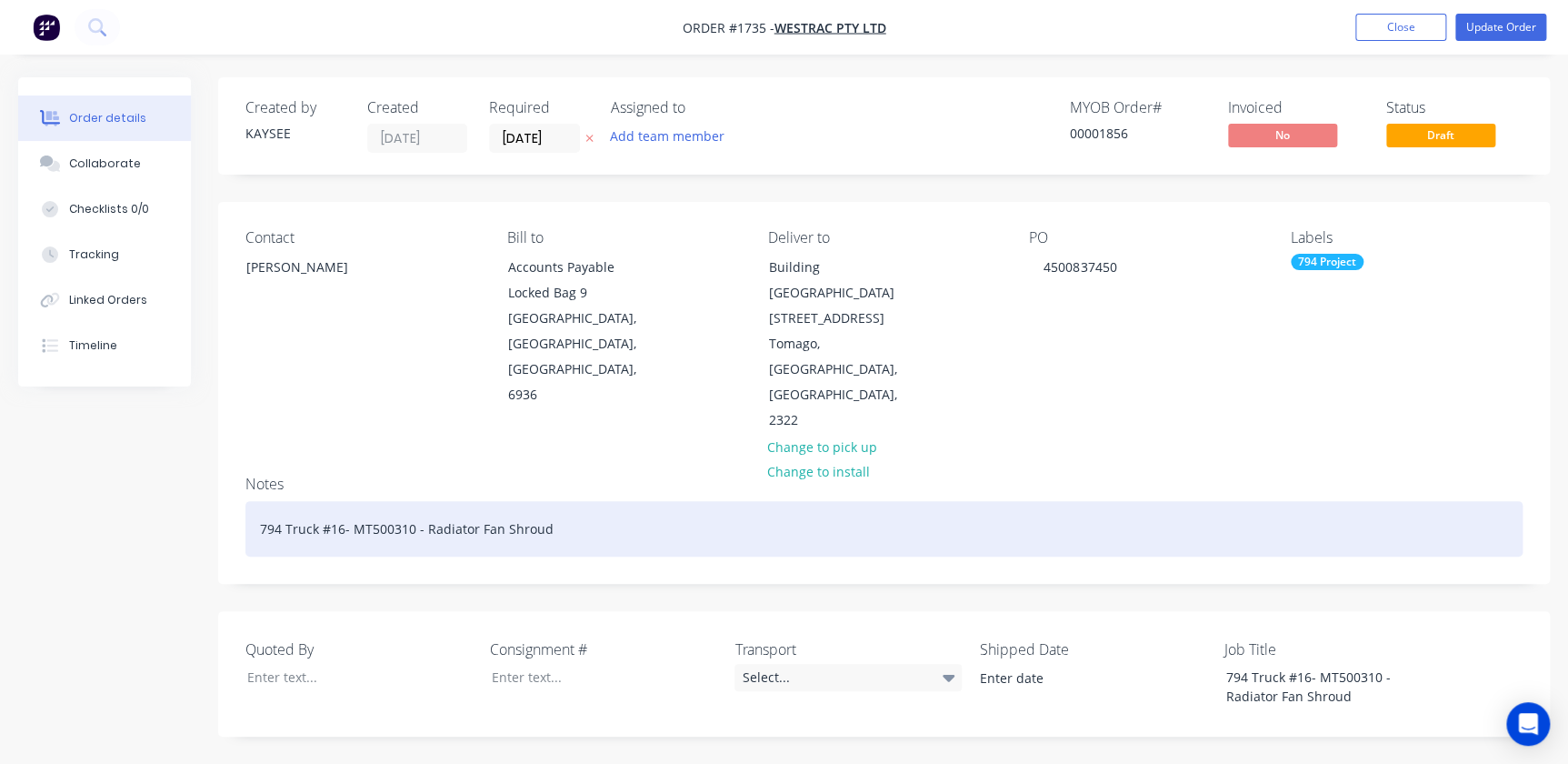
drag, startPoint x: 342, startPoint y: 453, endPoint x: 385, endPoint y: 467, distance: 45.2
click at [342, 501] on div "794 Truck #16- MT500310 - Radiator Fan Shroud" at bounding box center [884, 528] width 1277 height 56
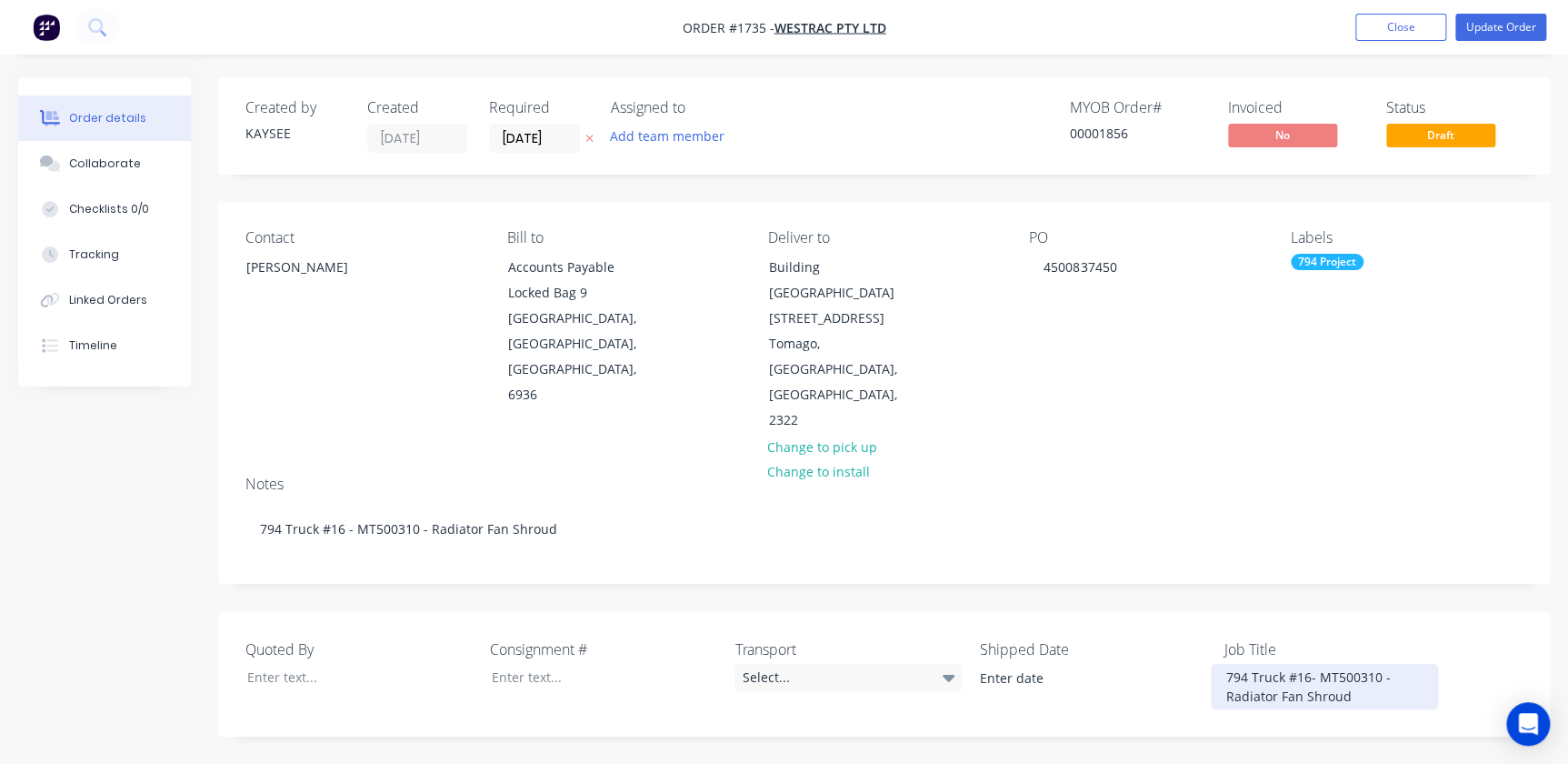
click at [1003, 663] on div "794 Truck #16- MT500310 - Radiator Fan Shroud" at bounding box center [1324, 686] width 227 height 46
click at [1003, 27] on button "Update Order" at bounding box center [1500, 27] width 91 height 27
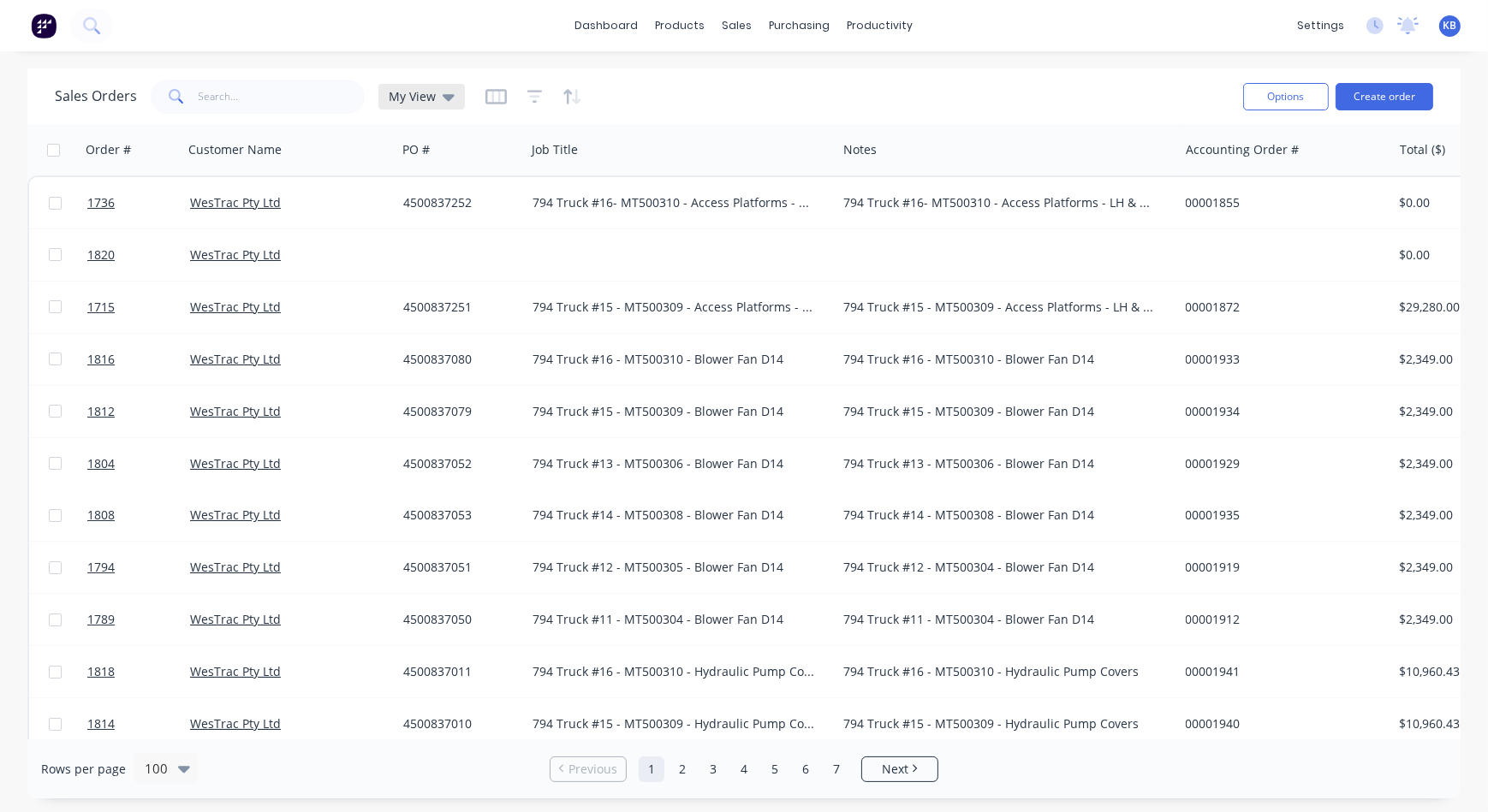
click at [456, 100] on div "My View" at bounding box center [422, 96] width 86 height 26
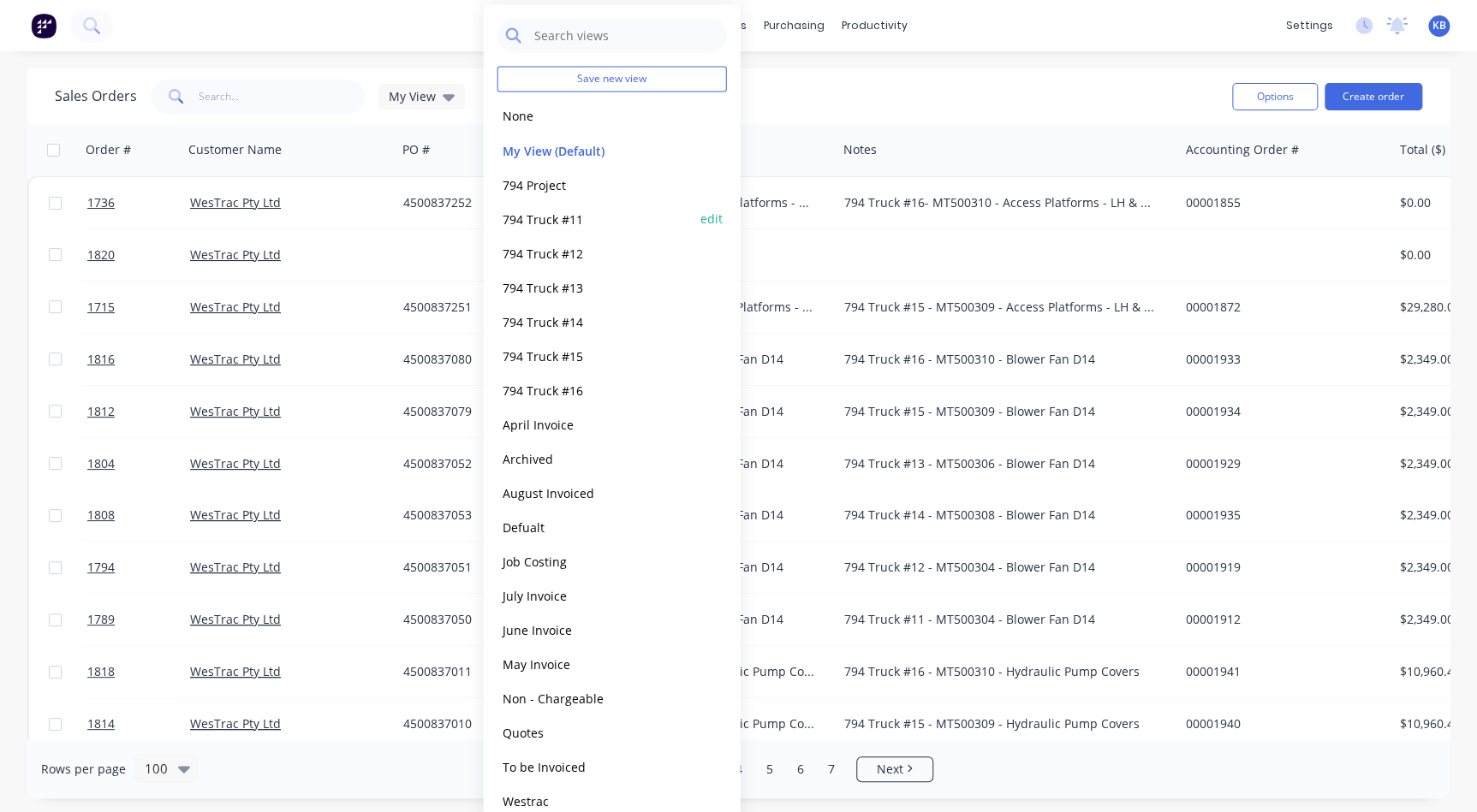
click at [550, 215] on button "794 Truck #11" at bounding box center [595, 218] width 195 height 19
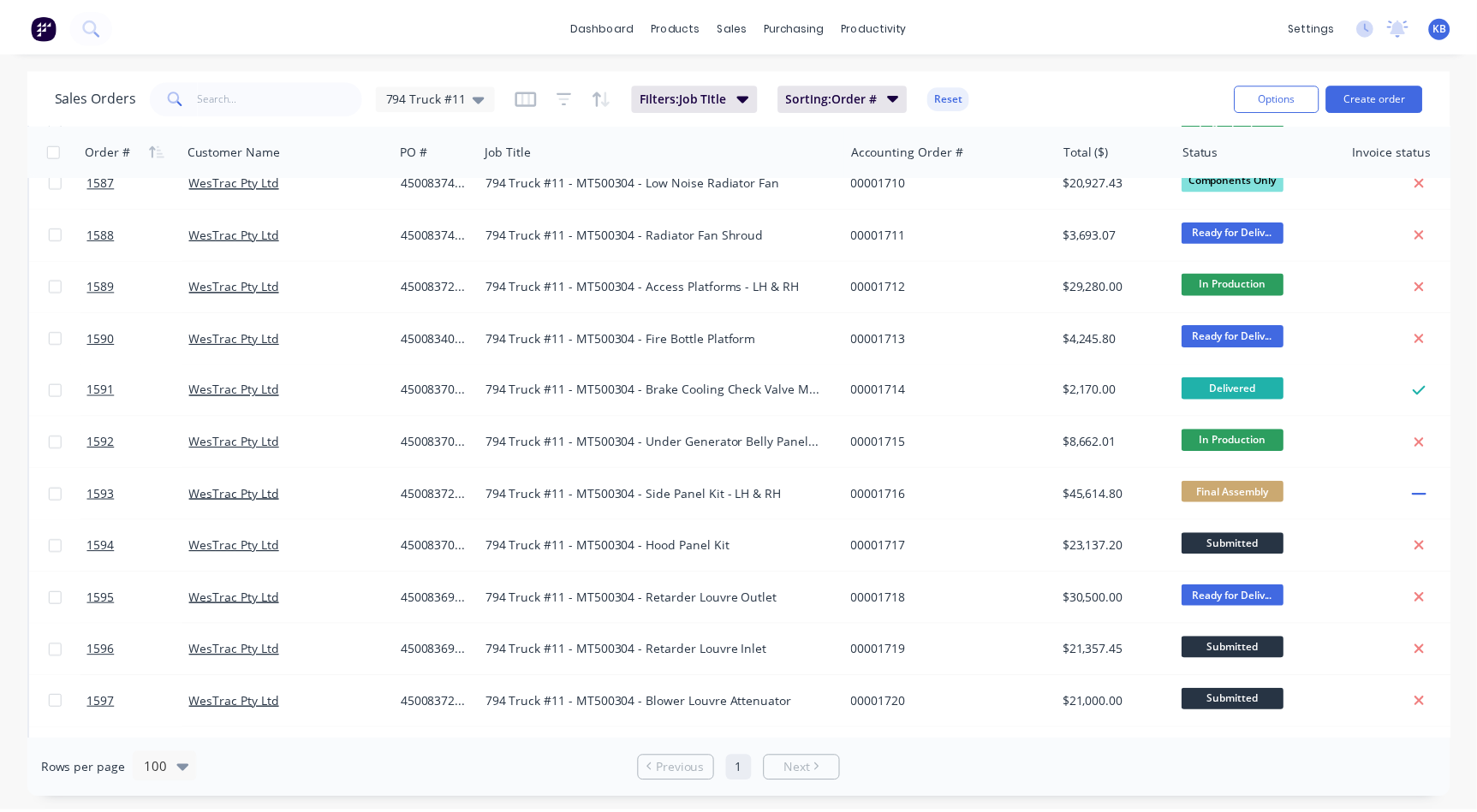
scroll to position [125, 0]
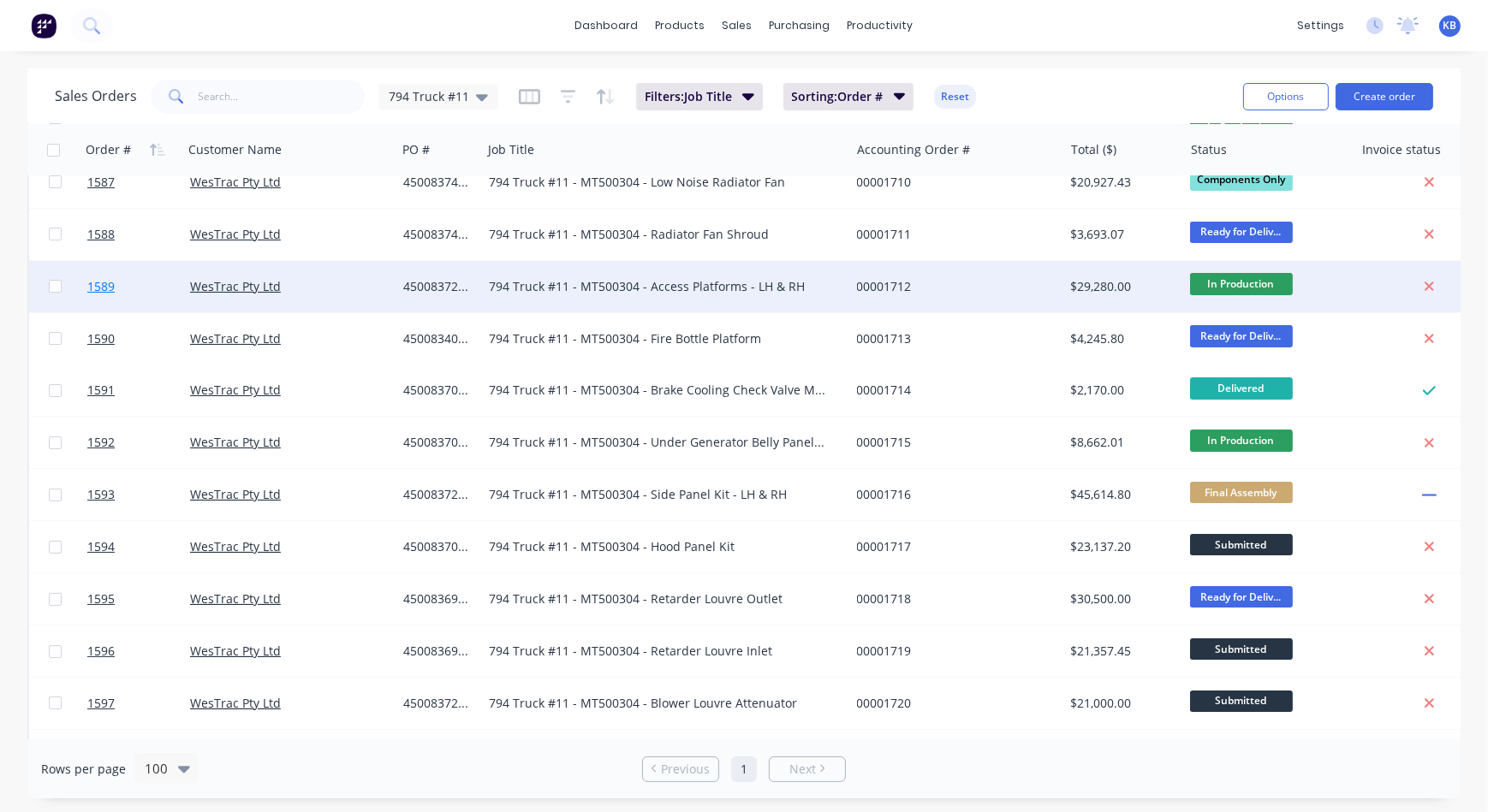
click at [118, 291] on link "1589" at bounding box center [139, 287] width 103 height 51
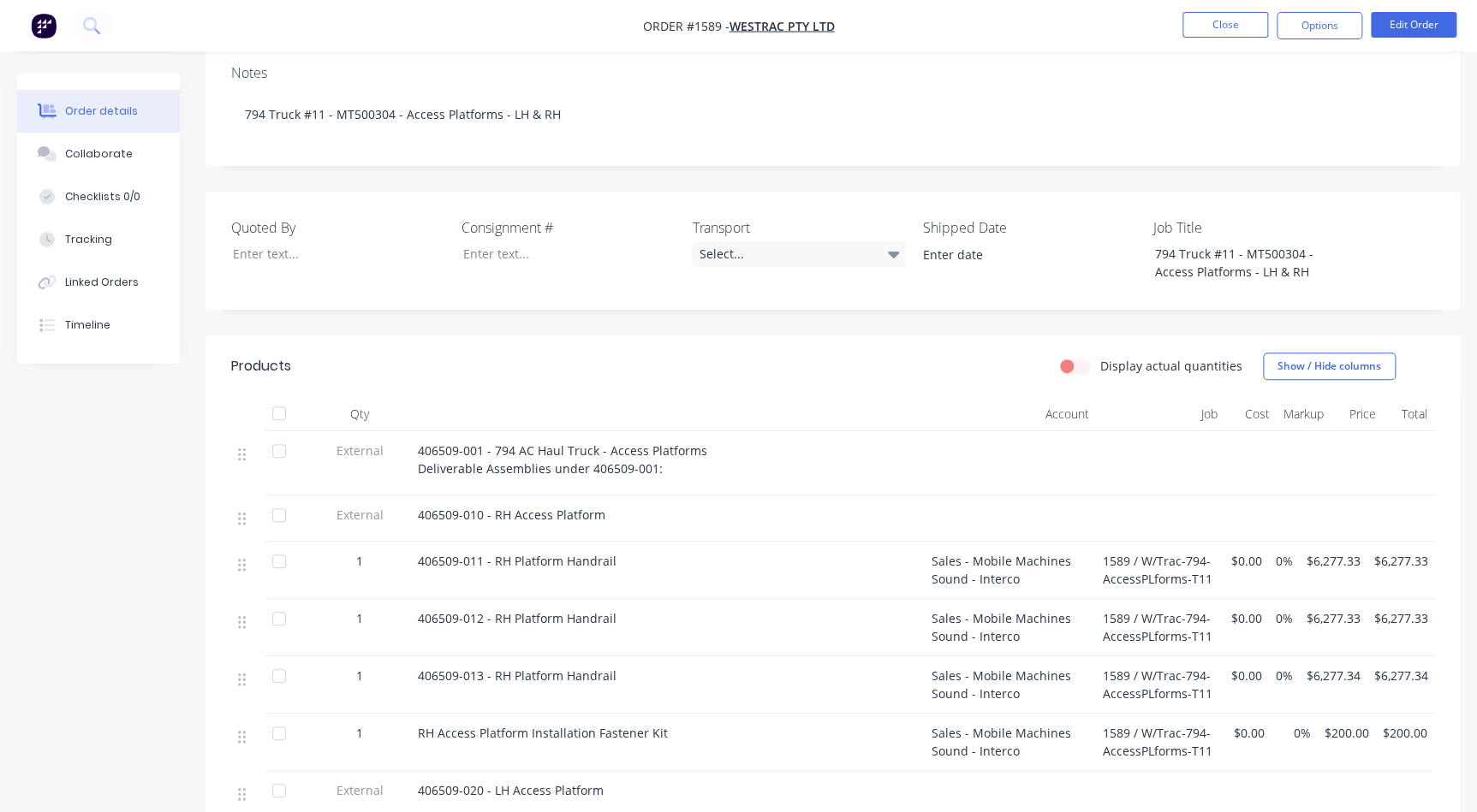
scroll to position [310, 0]
drag, startPoint x: 657, startPoint y: 439, endPoint x: 401, endPoint y: 425, distance: 256.4
click at [401, 429] on div "External 406509-001 - 794 AC Haul Truck - Access Platforms Deliverable Assembli…" at bounding box center [833, 461] width 1203 height 64
copy div "406509-001 - 794 AC Haul Truck - Access Platforms Deliverable Assemblies under …"
drag, startPoint x: 613, startPoint y: 490, endPoint x: 405, endPoint y: 484, distance: 208.1
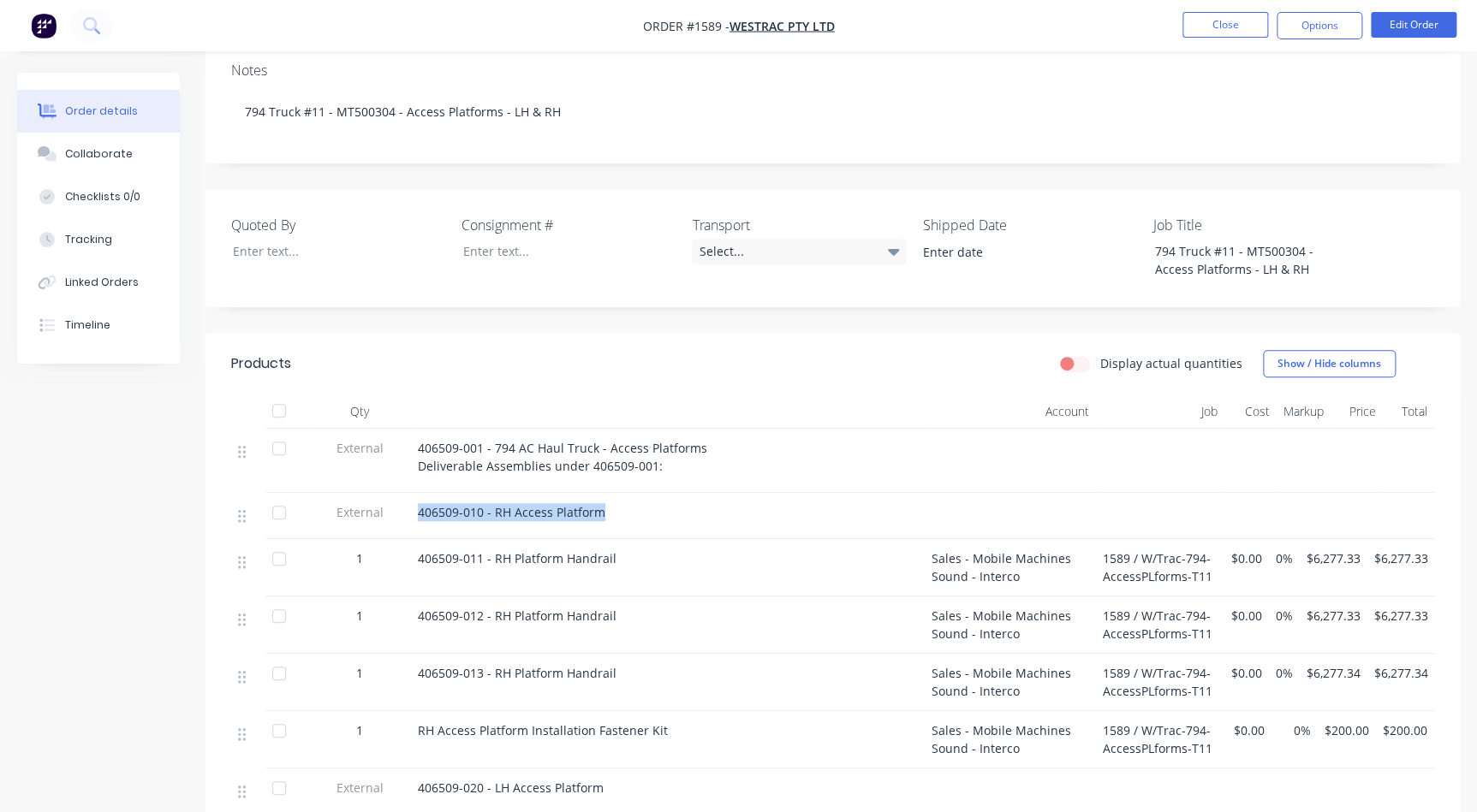
click at [405, 493] on div "External 406509-010 - RH Access Platform" at bounding box center [833, 516] width 1203 height 46
copy div "406509-010 - RH Access Platform"
drag, startPoint x: 611, startPoint y: 530, endPoint x: 408, endPoint y: 519, distance: 203.3
click at [408, 539] on div "1 406509-011 - RH Platform Handrail Sales - Mobile Machines Sound - Interco 158…" at bounding box center [833, 568] width 1203 height 57
copy div "406509-011 - RH Platform Handrail"
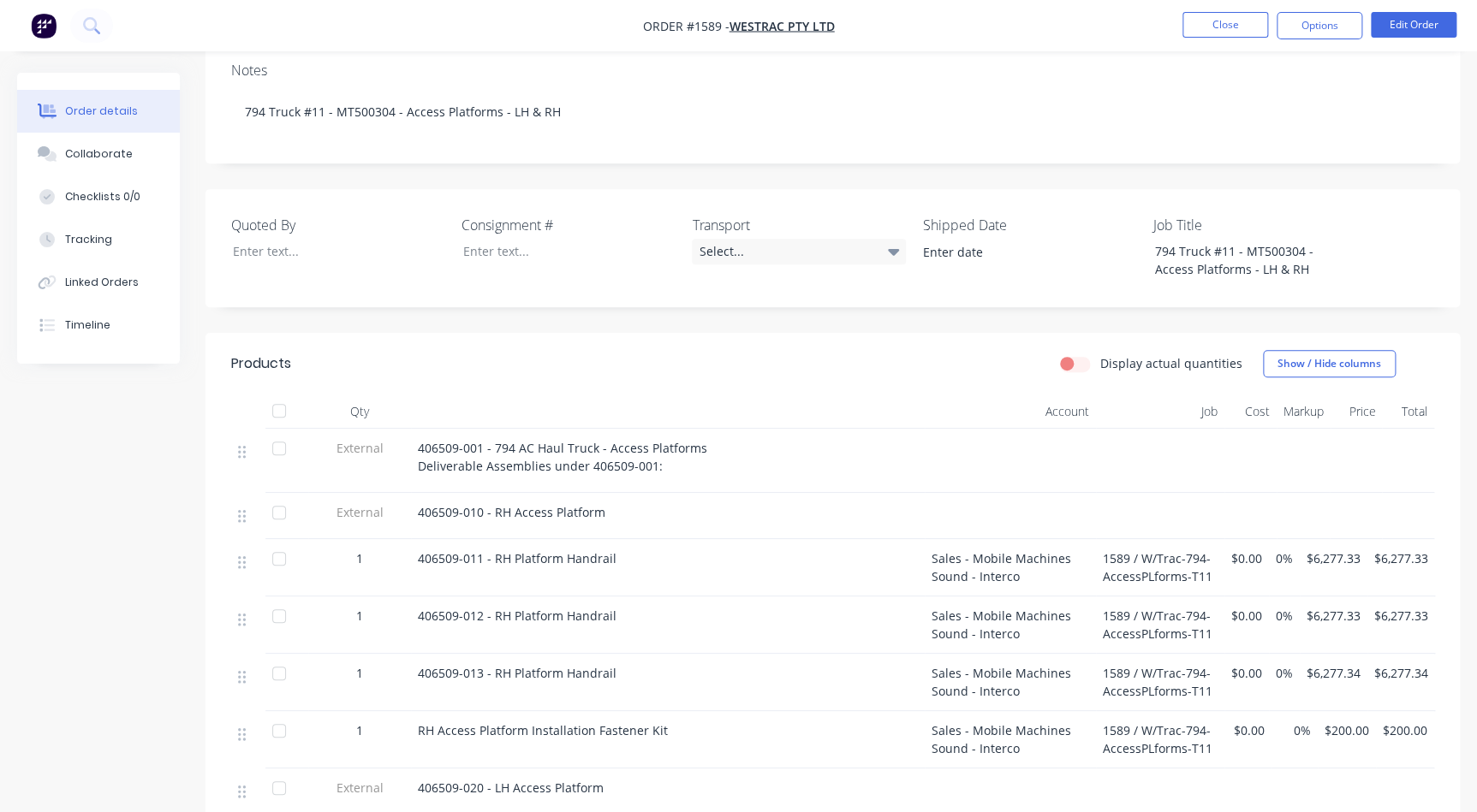
drag, startPoint x: 642, startPoint y: 584, endPoint x: 614, endPoint y: 595, distance: 30.1
click at [641, 606] on div "406509-012 - RH Platform Handrail" at bounding box center [668, 615] width 500 height 18
drag, startPoint x: 614, startPoint y: 595, endPoint x: 374, endPoint y: 591, distance: 240.0
click at [374, 596] on div "1 406509-012 - RH Platform Handrail Sales - Mobile Machines Sound - Interco 158…" at bounding box center [833, 625] width 1203 height 57
copy div "406509-012 - RH Platform Handrail"
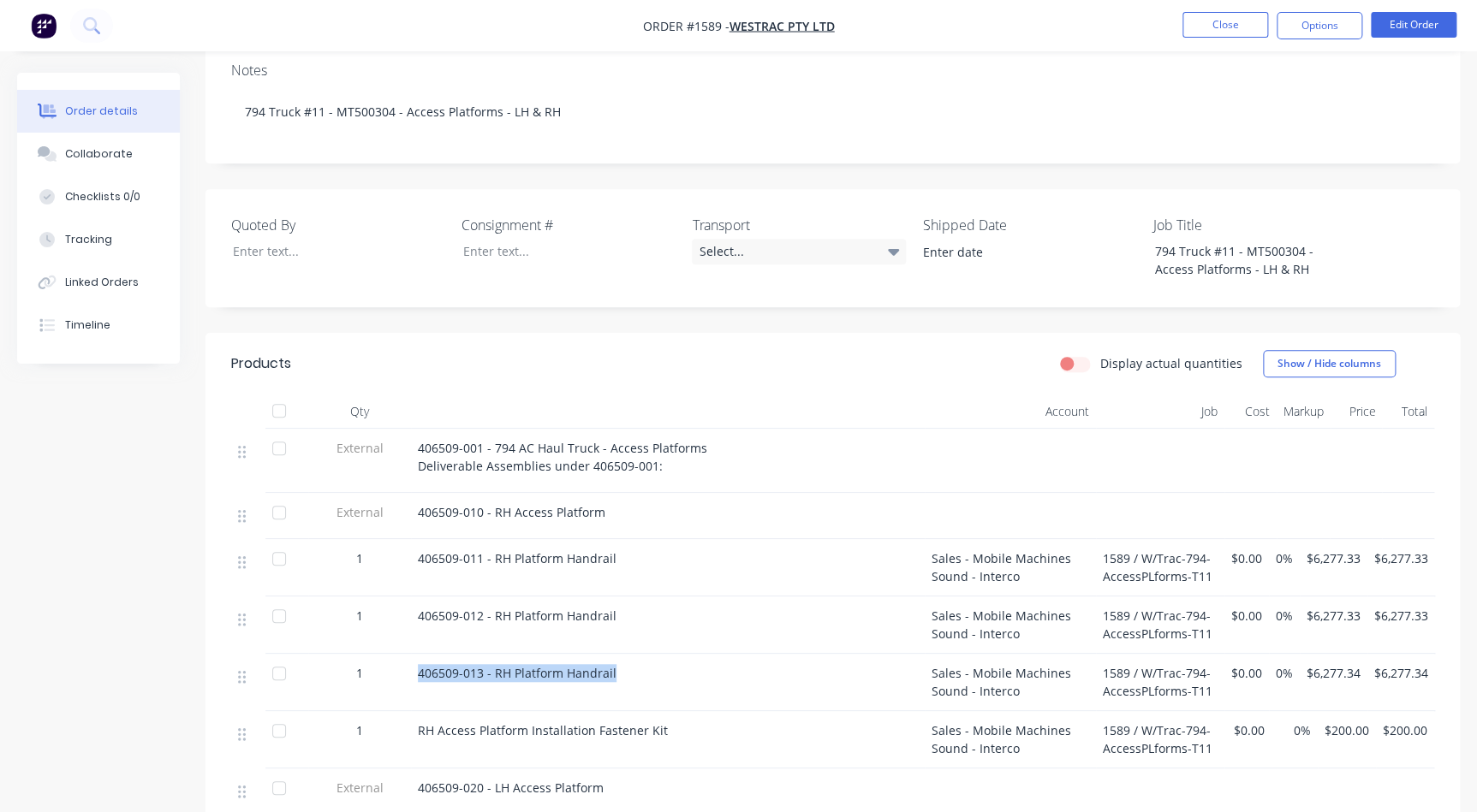
drag, startPoint x: 631, startPoint y: 663, endPoint x: 387, endPoint y: 659, distance: 244.0
click at [387, 659] on div "1 406509-013 - RH Platform Handrail Sales - Mobile Machines Sound - Interco 158…" at bounding box center [833, 682] width 1203 height 57
copy div "406509-013 - RH Platform Handrail"
drag, startPoint x: 676, startPoint y: 701, endPoint x: 390, endPoint y: 698, distance: 286.0
click at [393, 711] on div "1 RH Access Platform Installation Fastener Kit Sales - Mobile Machines Sound - …" at bounding box center [833, 739] width 1203 height 57
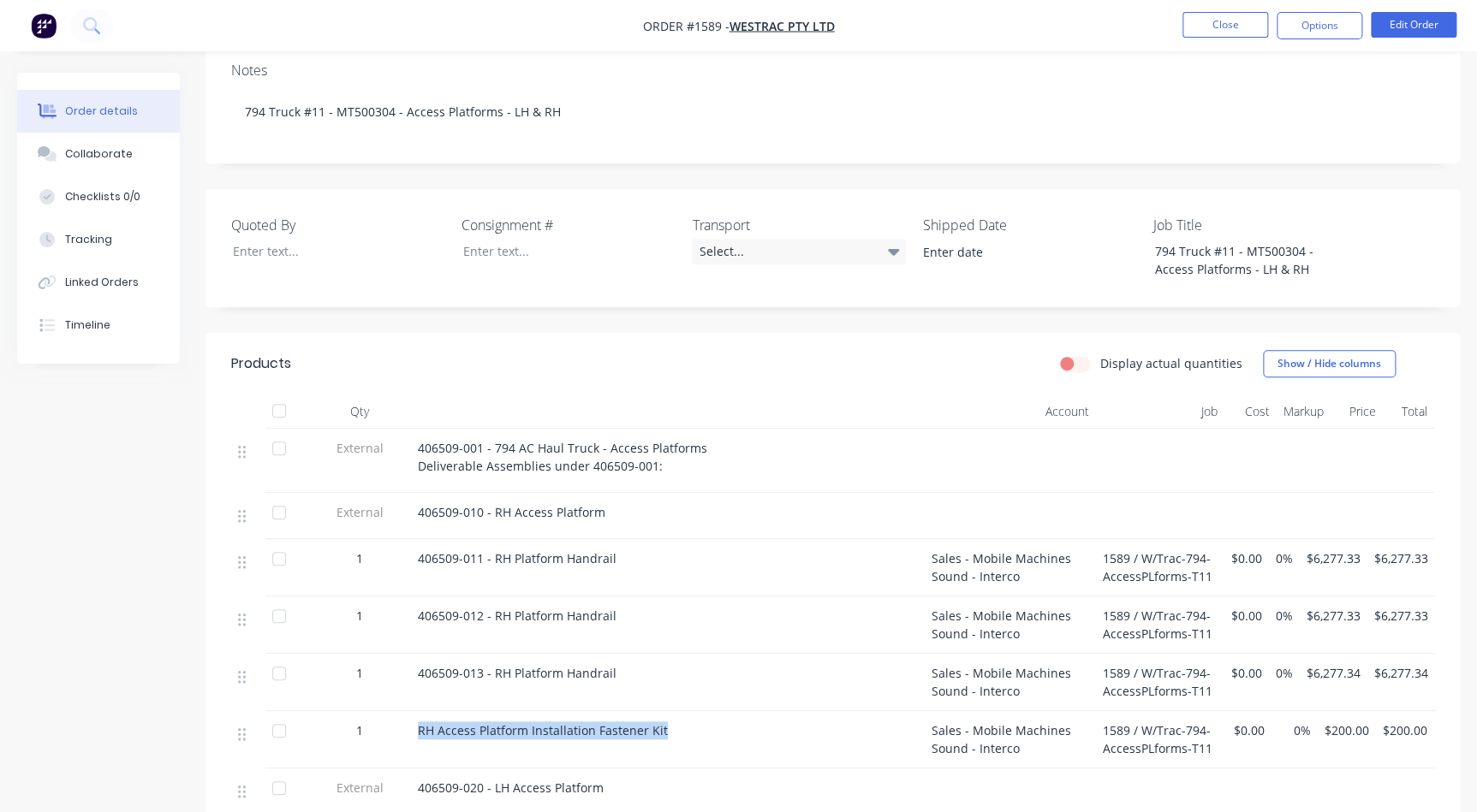
copy div "RH Access Platform Installation Fastener Kit"
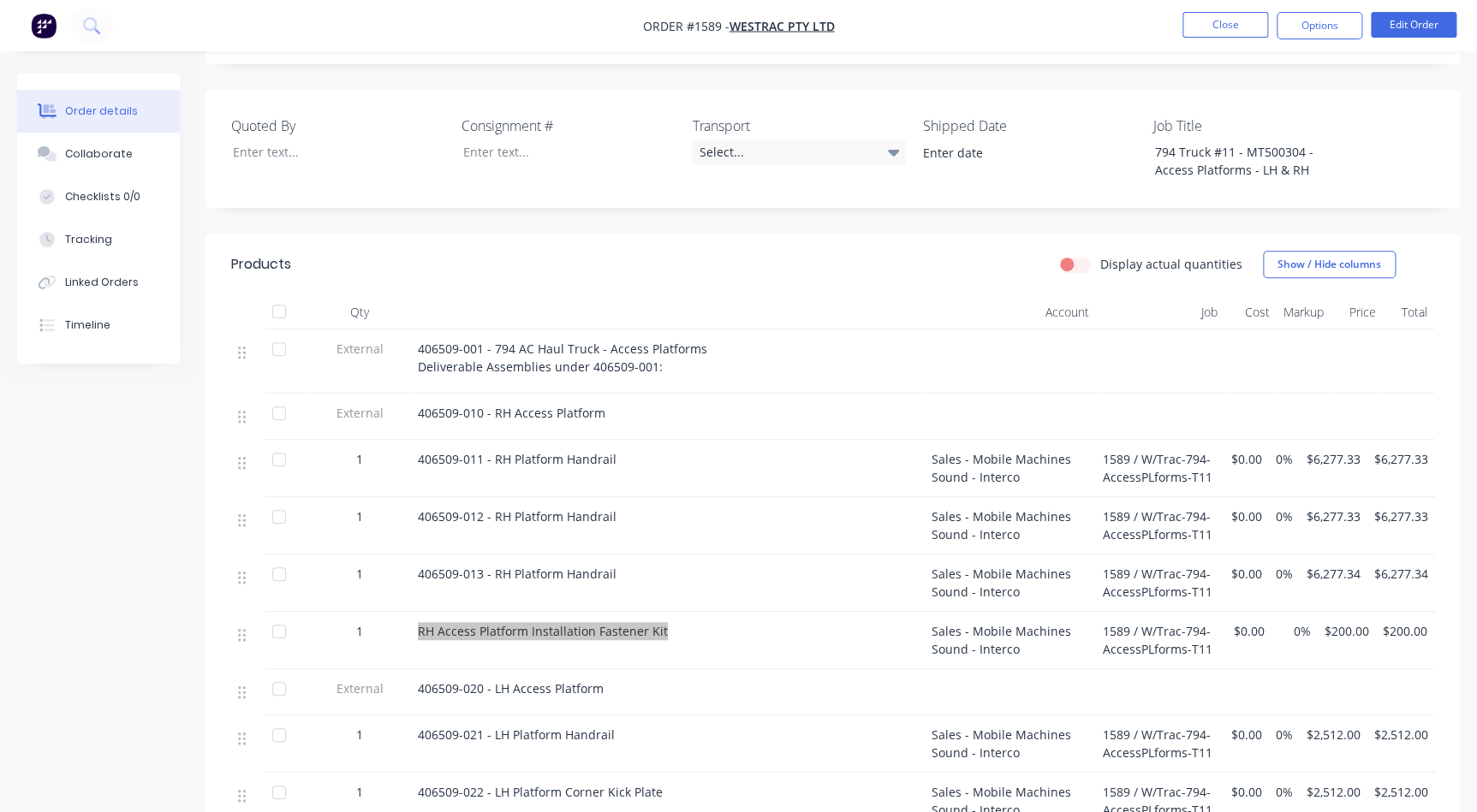
scroll to position [467, 0]
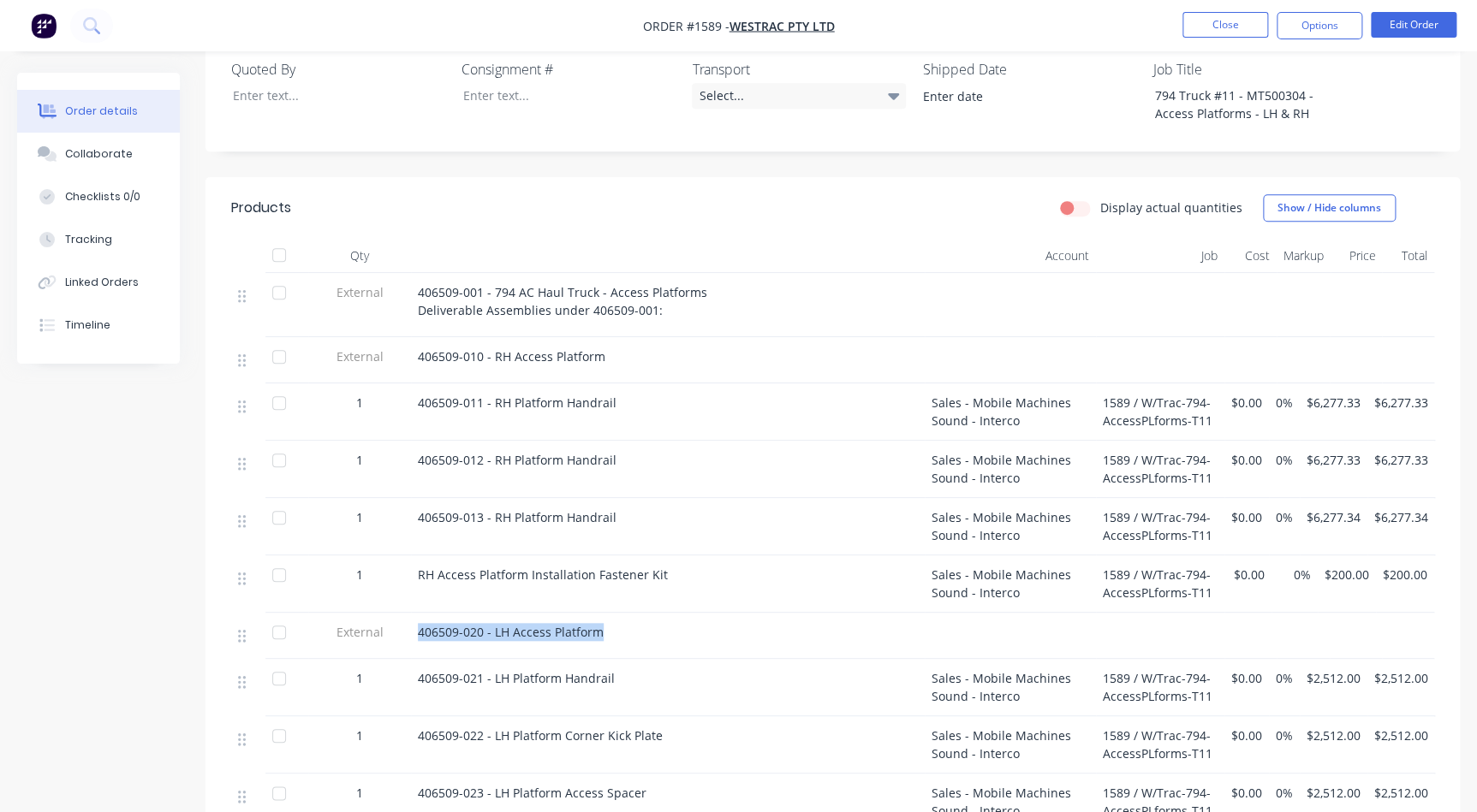
drag, startPoint x: 605, startPoint y: 613, endPoint x: 399, endPoint y: 614, distance: 206.0
click at [400, 614] on div "External 406509-020 - LH Access Platform" at bounding box center [833, 636] width 1203 height 46
copy div "406509-020 - LH Access Platform"
drag, startPoint x: 629, startPoint y: 657, endPoint x: 334, endPoint y: 652, distance: 295.0
click at [334, 659] on div "1 406509-021 - LH Platform Handrail Sales - Mobile Machines Sound - Interco 158…" at bounding box center [833, 687] width 1203 height 57
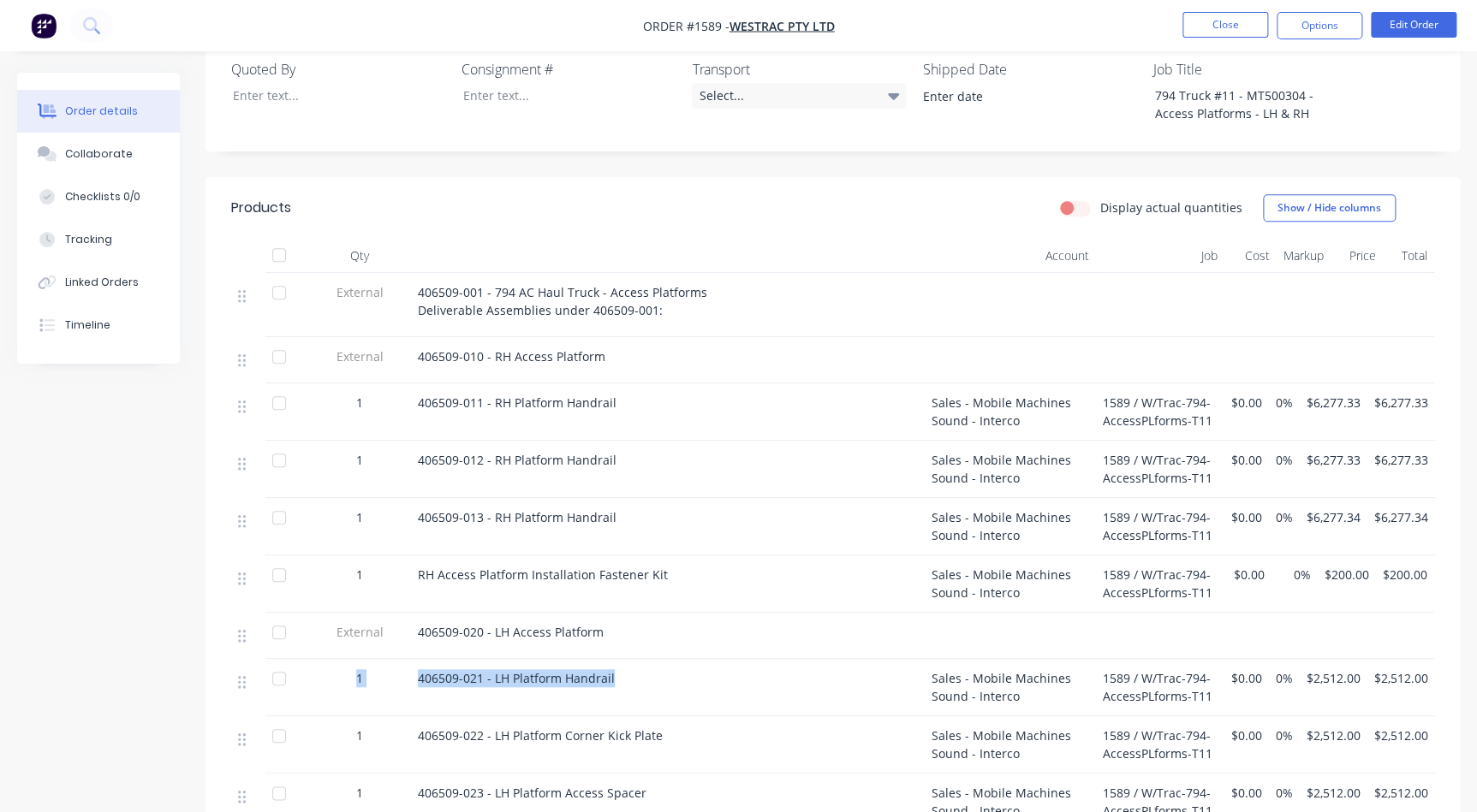
click at [697, 669] on div "406509-021 - LH Platform Handrail" at bounding box center [668, 678] width 500 height 18
drag, startPoint x: 657, startPoint y: 659, endPoint x: 403, endPoint y: 663, distance: 254.0
click at [403, 663] on div "1 406509-021 - LH Platform Handrail Sales - Mobile Machines Sound - Interco 158…" at bounding box center [833, 687] width 1203 height 57
copy div "406509-021 - LH Platform Handrail"
drag, startPoint x: 709, startPoint y: 703, endPoint x: 374, endPoint y: 694, distance: 335.1
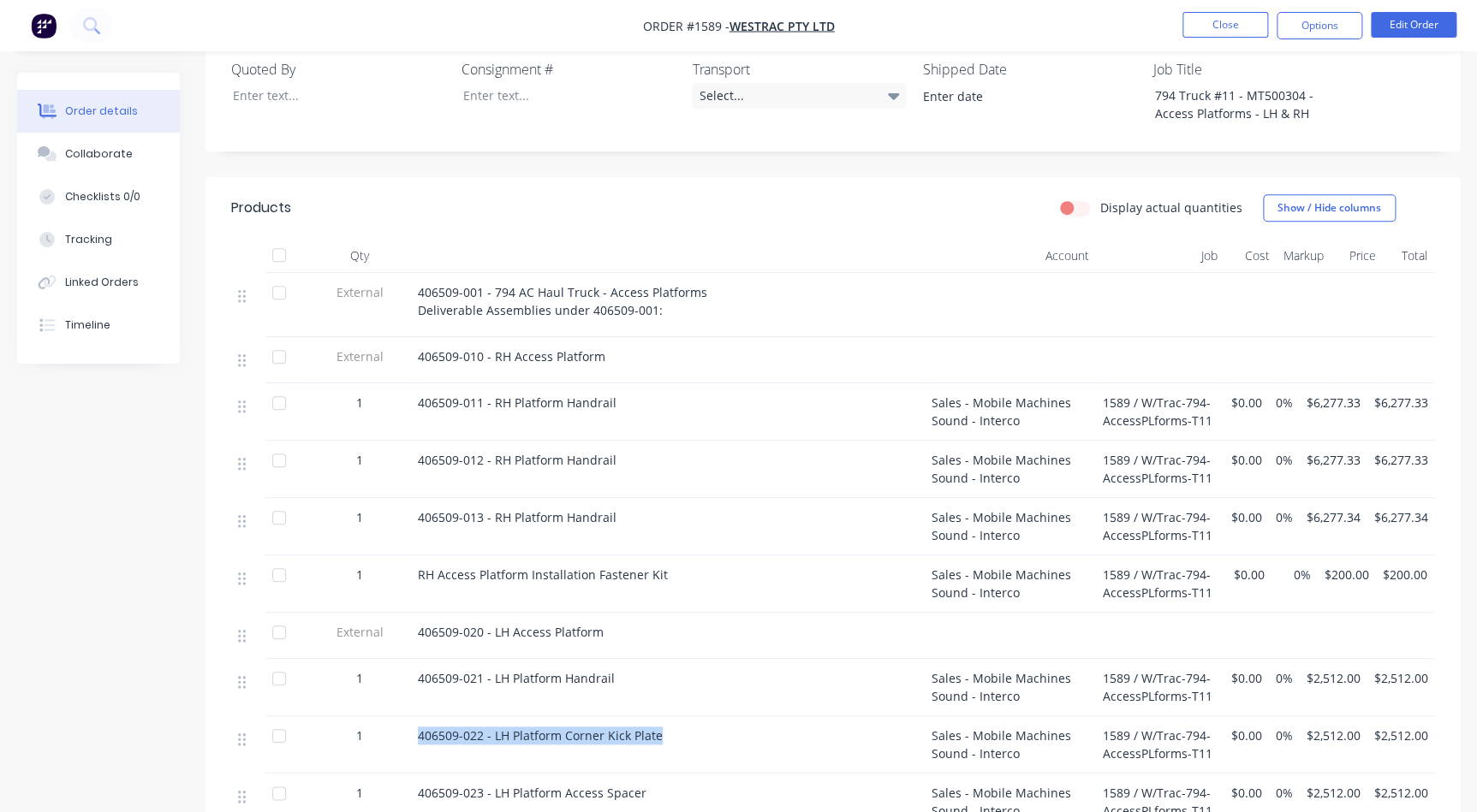
click at [374, 716] on div "1 406509-022 - LH Platform Corner Kick Plate Sales - Mobile Machines Sound - In…" at bounding box center [833, 745] width 1203 height 57
copy div "406509-022 - LH Platform Corner Kick Plate"
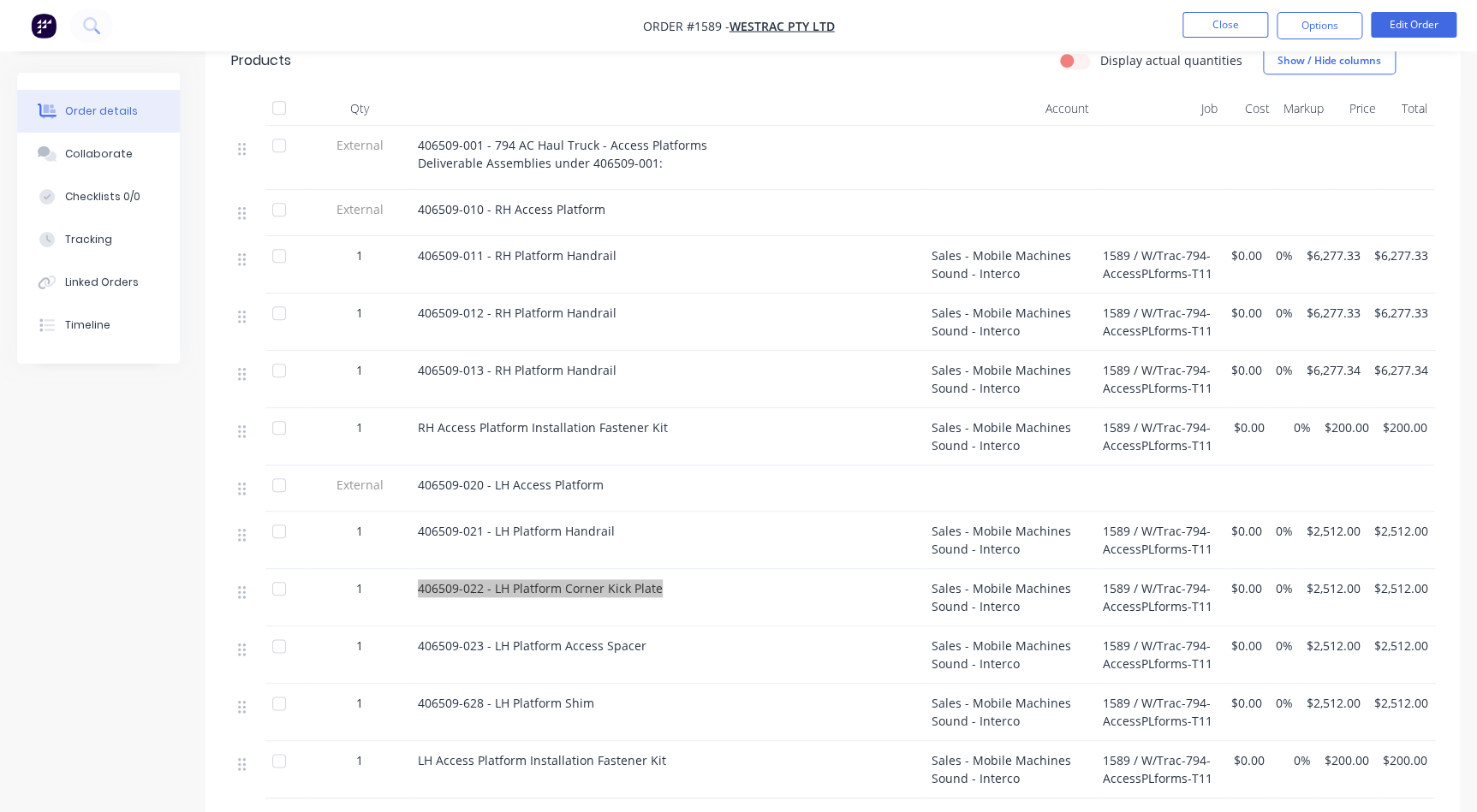
scroll to position [778, 0]
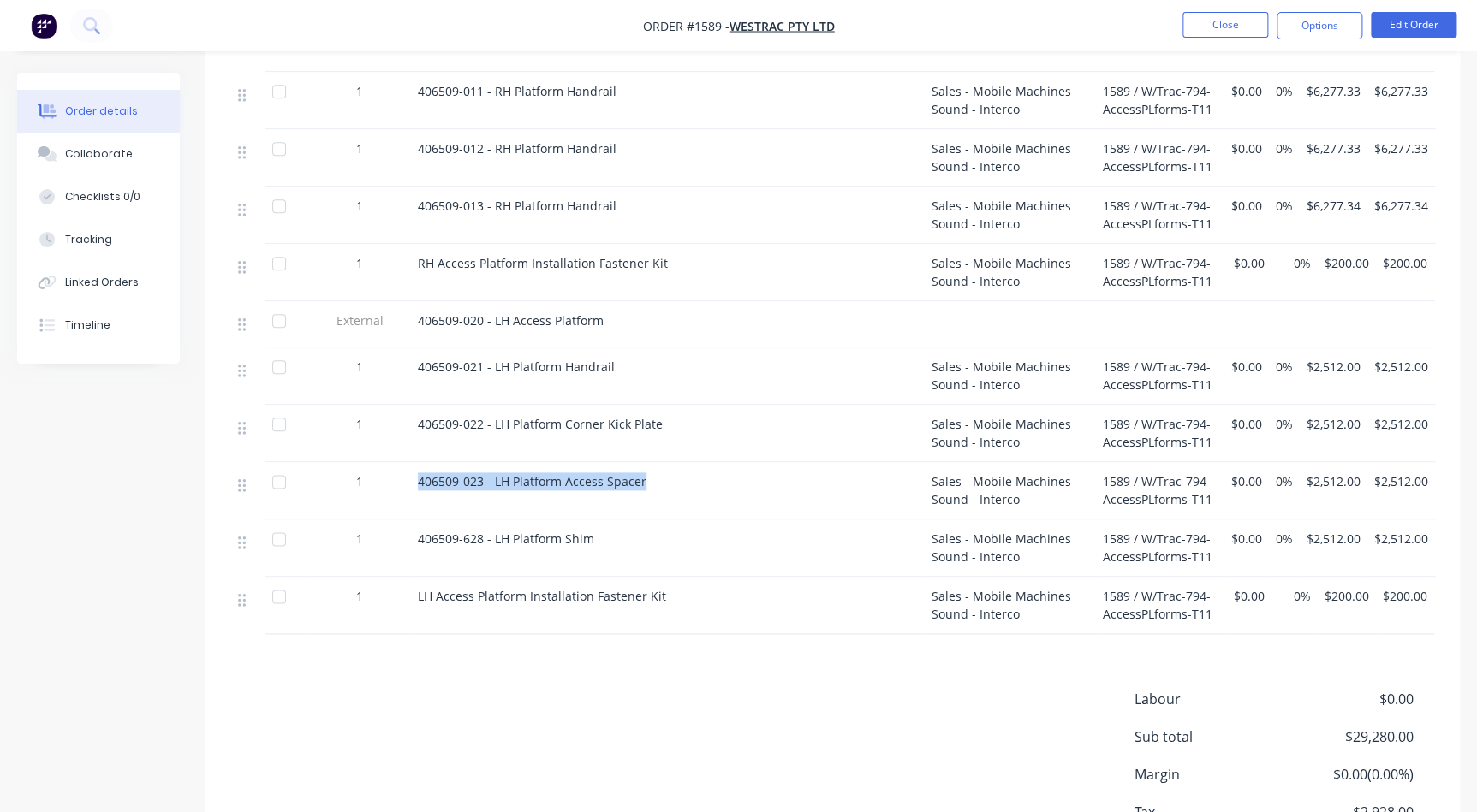
drag, startPoint x: 666, startPoint y: 479, endPoint x: 367, endPoint y: 469, distance: 299.2
click at [367, 469] on div "1 406509-023 - LH Platform Access Spacer Sales - Mobile Machines Sound - Interc…" at bounding box center [833, 491] width 1203 height 57
copy div "406509-023 - LH Platform Access Spacer"
drag, startPoint x: 574, startPoint y: 527, endPoint x: 386, endPoint y: 531, distance: 188.0
click at [386, 531] on div "1 406509-628 - LH Platform Shim Sales - Mobile Machines Sound - Interco 1589 / …" at bounding box center [833, 547] width 1203 height 57
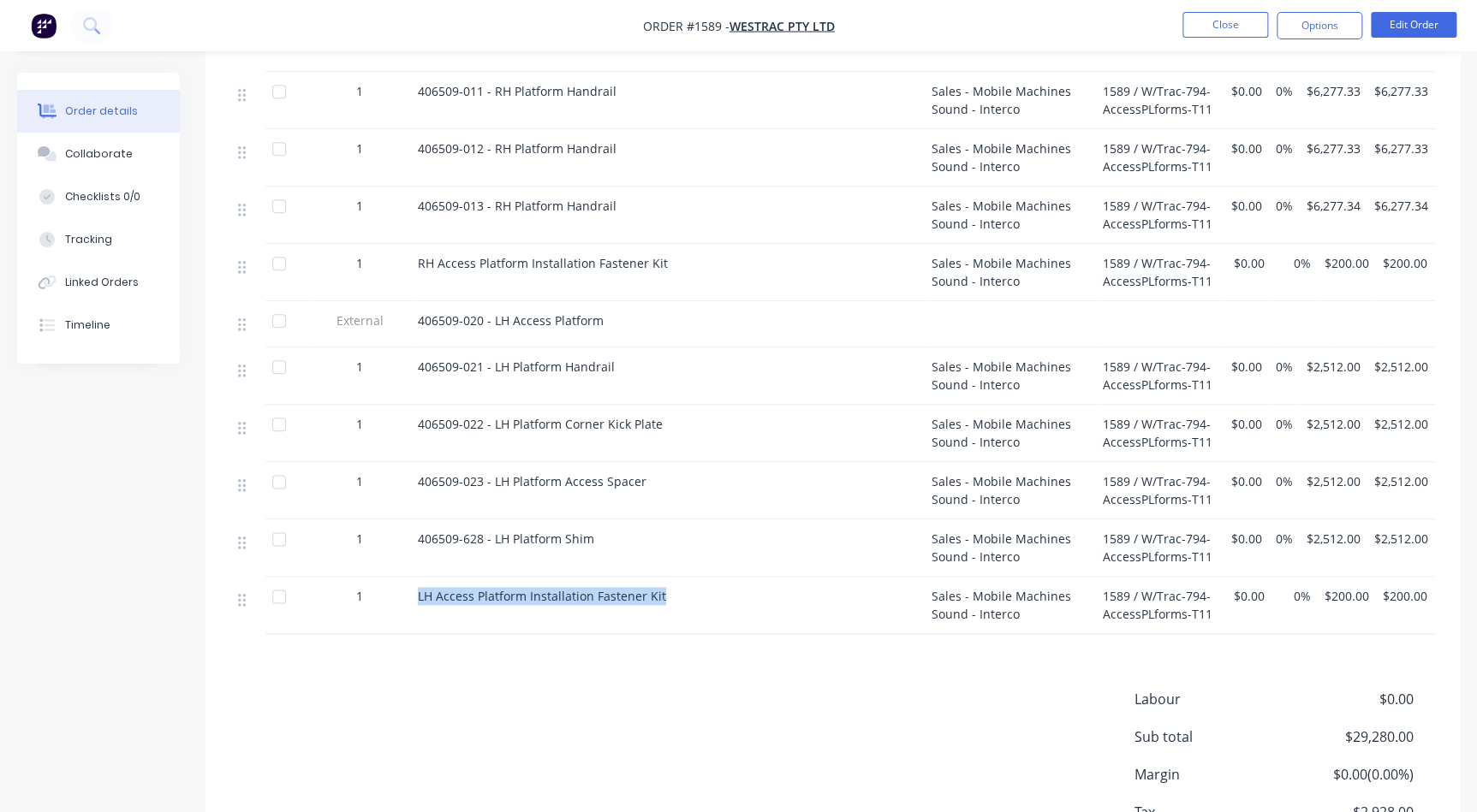
drag, startPoint x: 683, startPoint y: 577, endPoint x: 360, endPoint y: 581, distance: 323.0
click at [360, 581] on div "1 LH Access Platform Installation Fastener Kit Sales - Mobile Machines Sound - …" at bounding box center [833, 605] width 1203 height 57
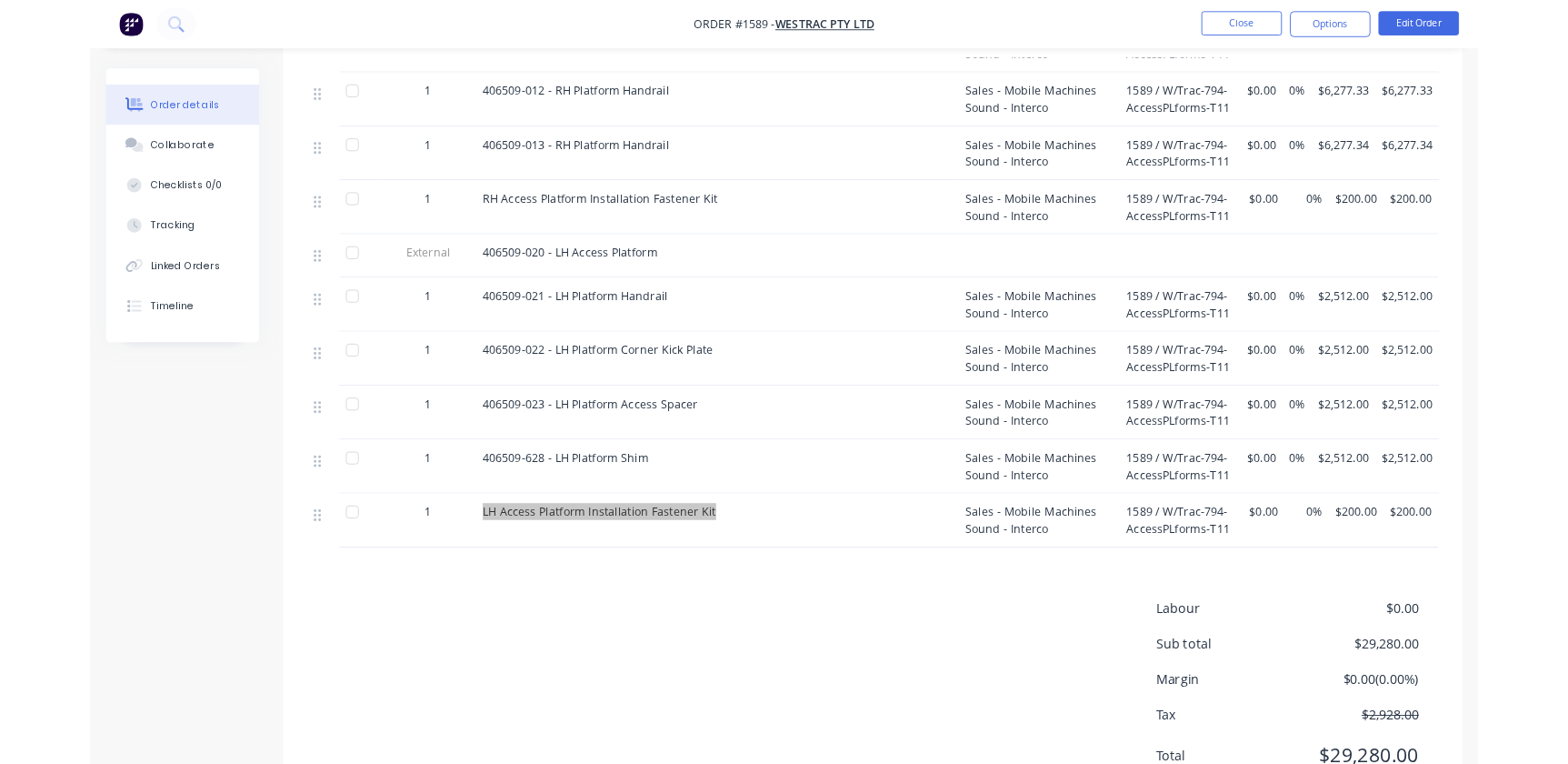
scroll to position [909, 0]
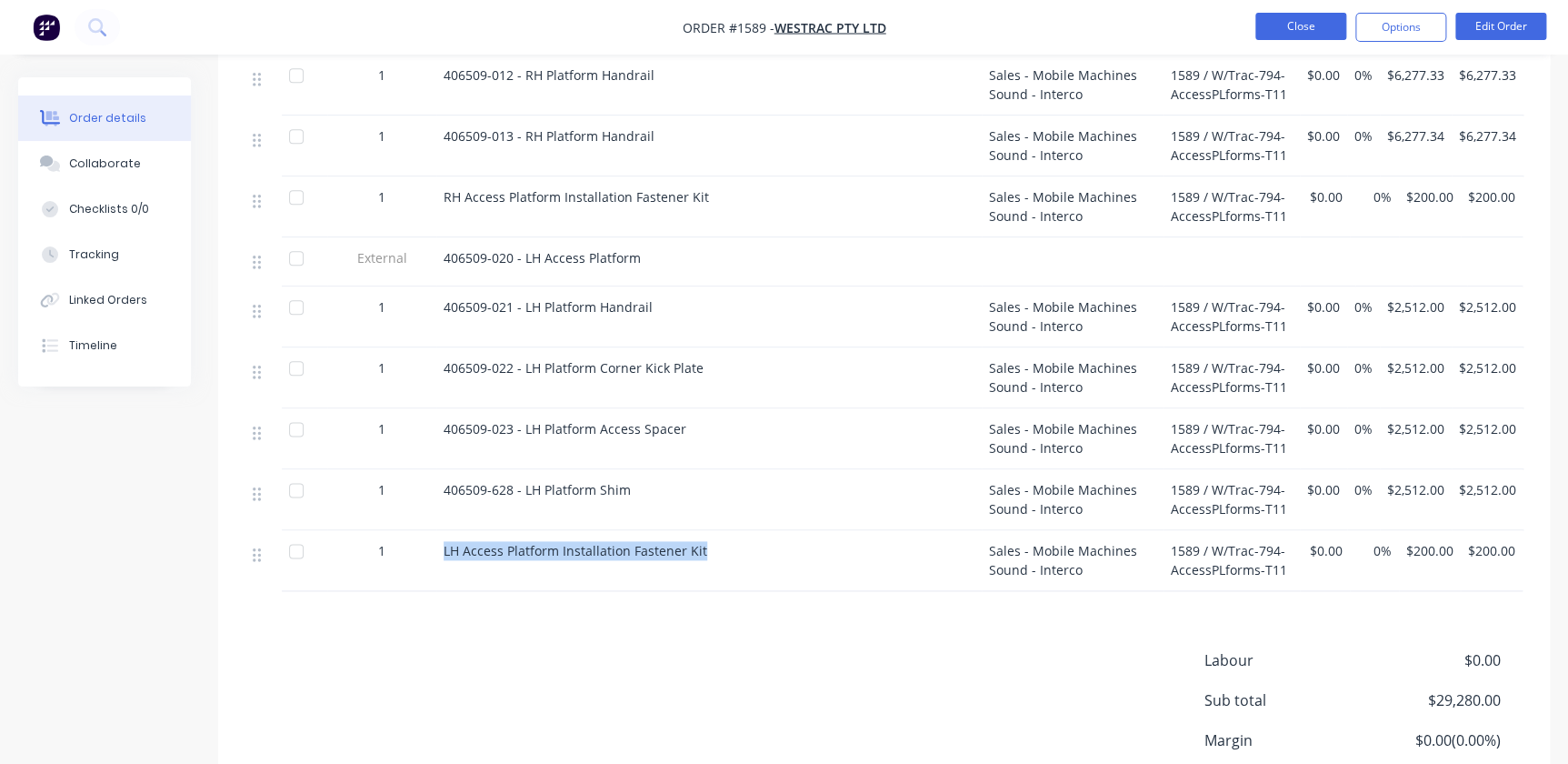
click at [1335, 13] on button "Close" at bounding box center [1300, 26] width 91 height 27
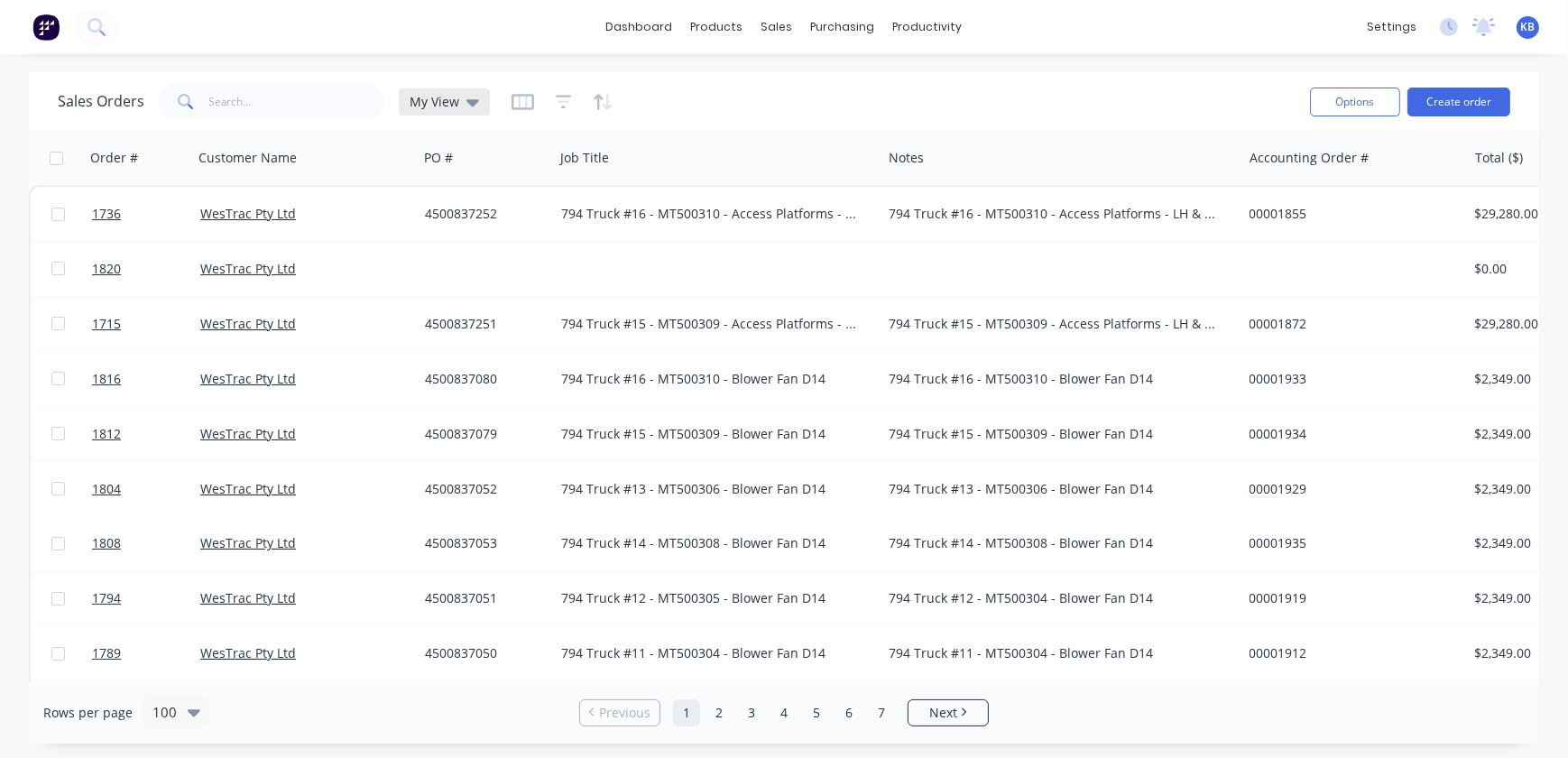
click at [421, 107] on span "My View" at bounding box center [434, 102] width 49 height 19
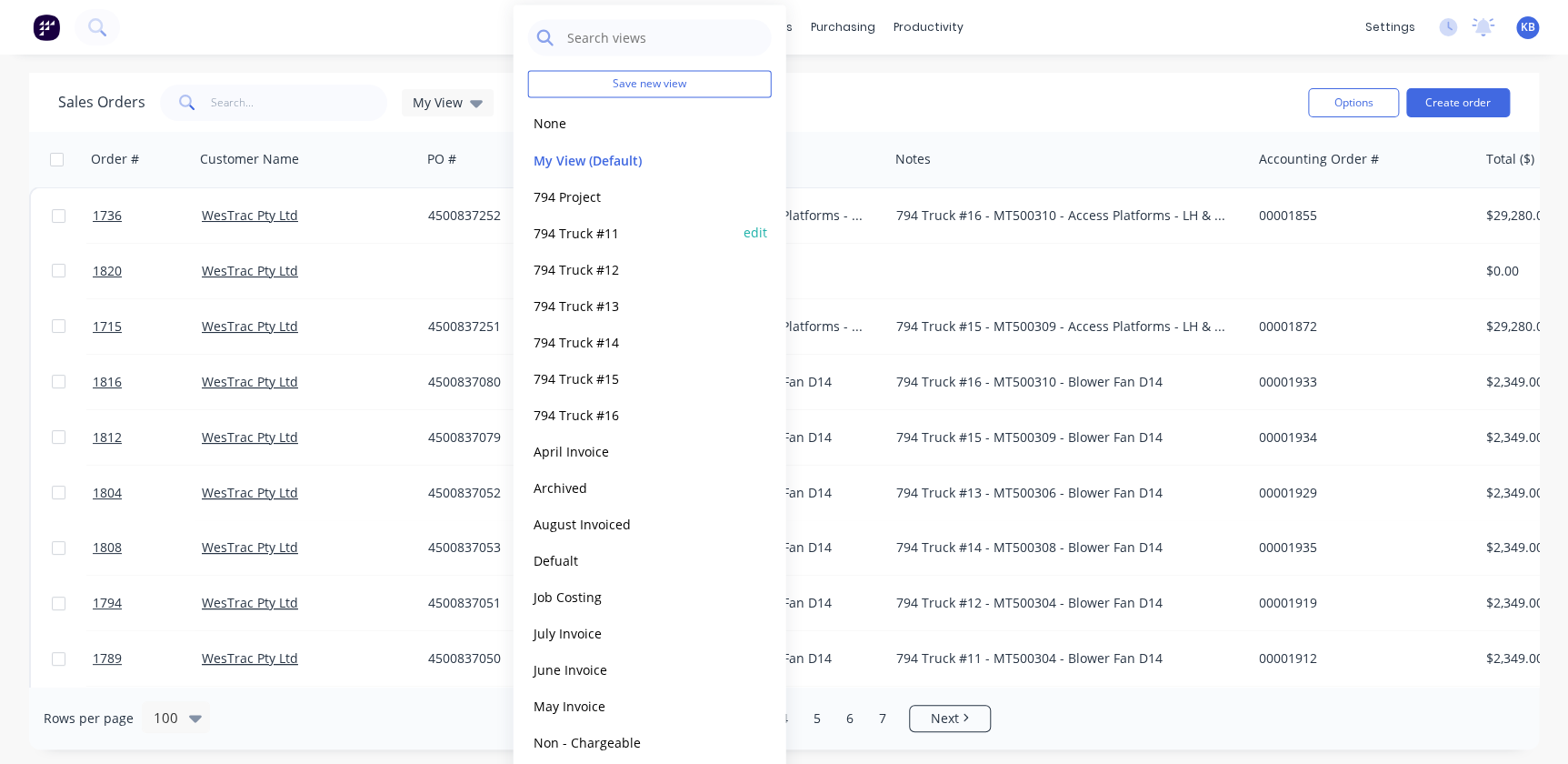
click at [587, 239] on button "794 Truck #11" at bounding box center [631, 231] width 207 height 20
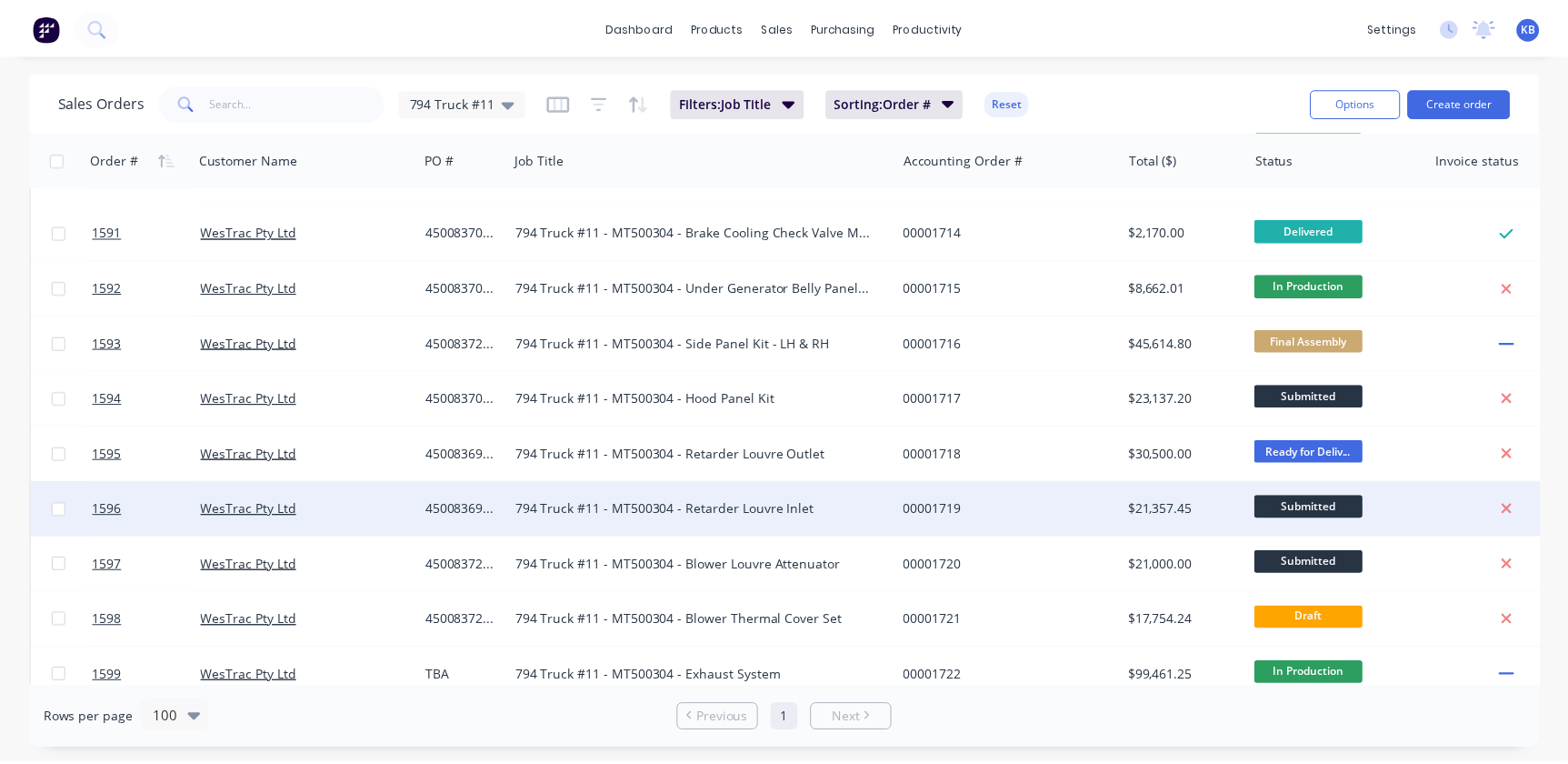
scroll to position [314, 0]
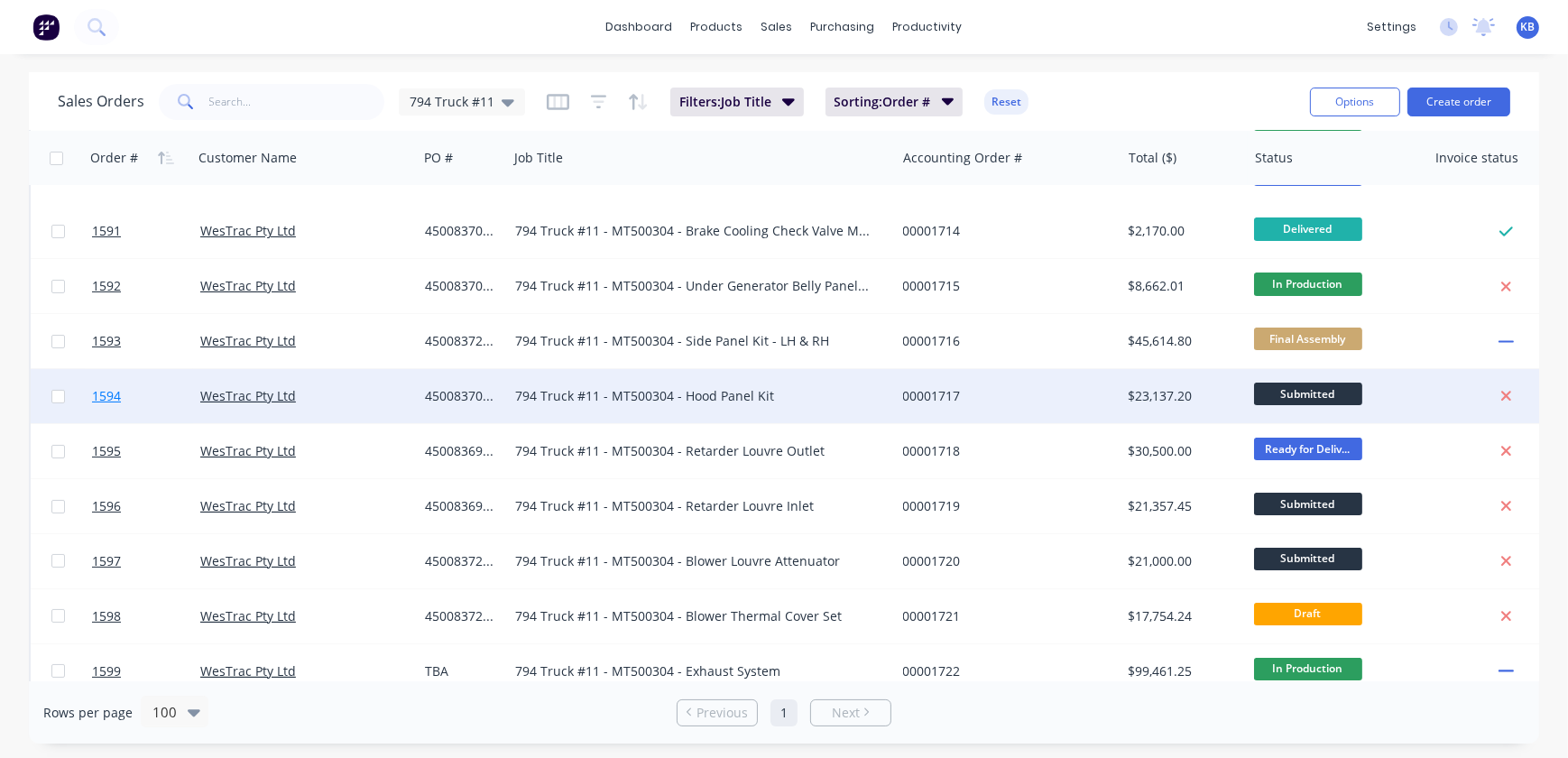
click at [101, 396] on span "1594" at bounding box center [107, 396] width 29 height 18
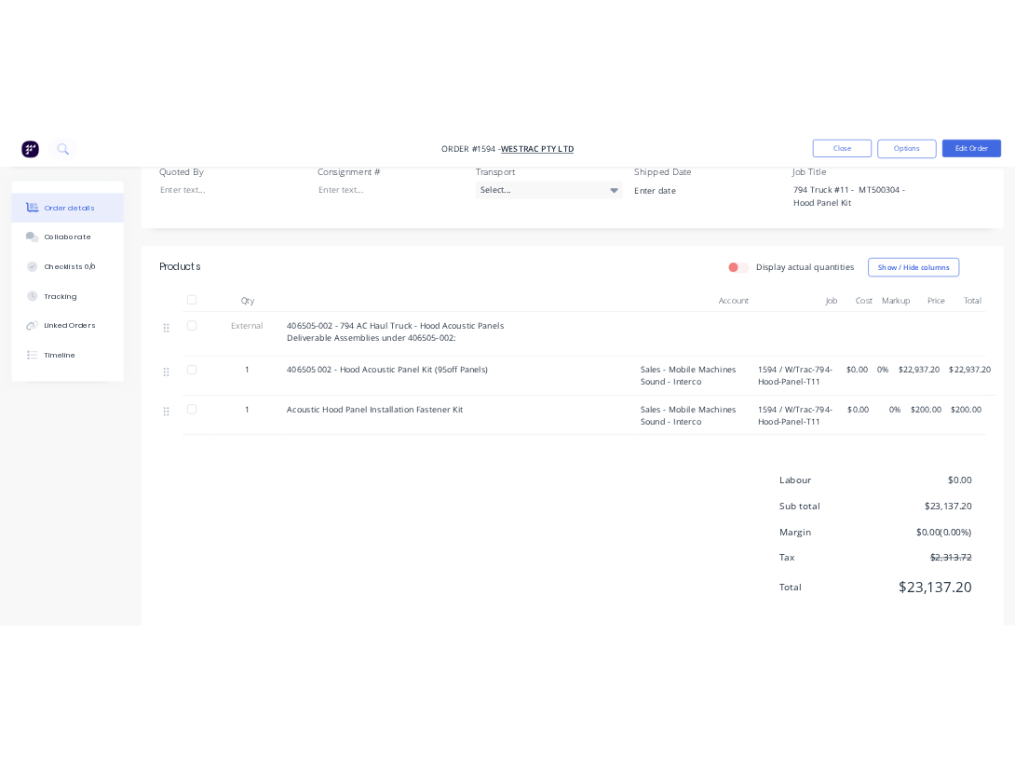
scroll to position [522, 0]
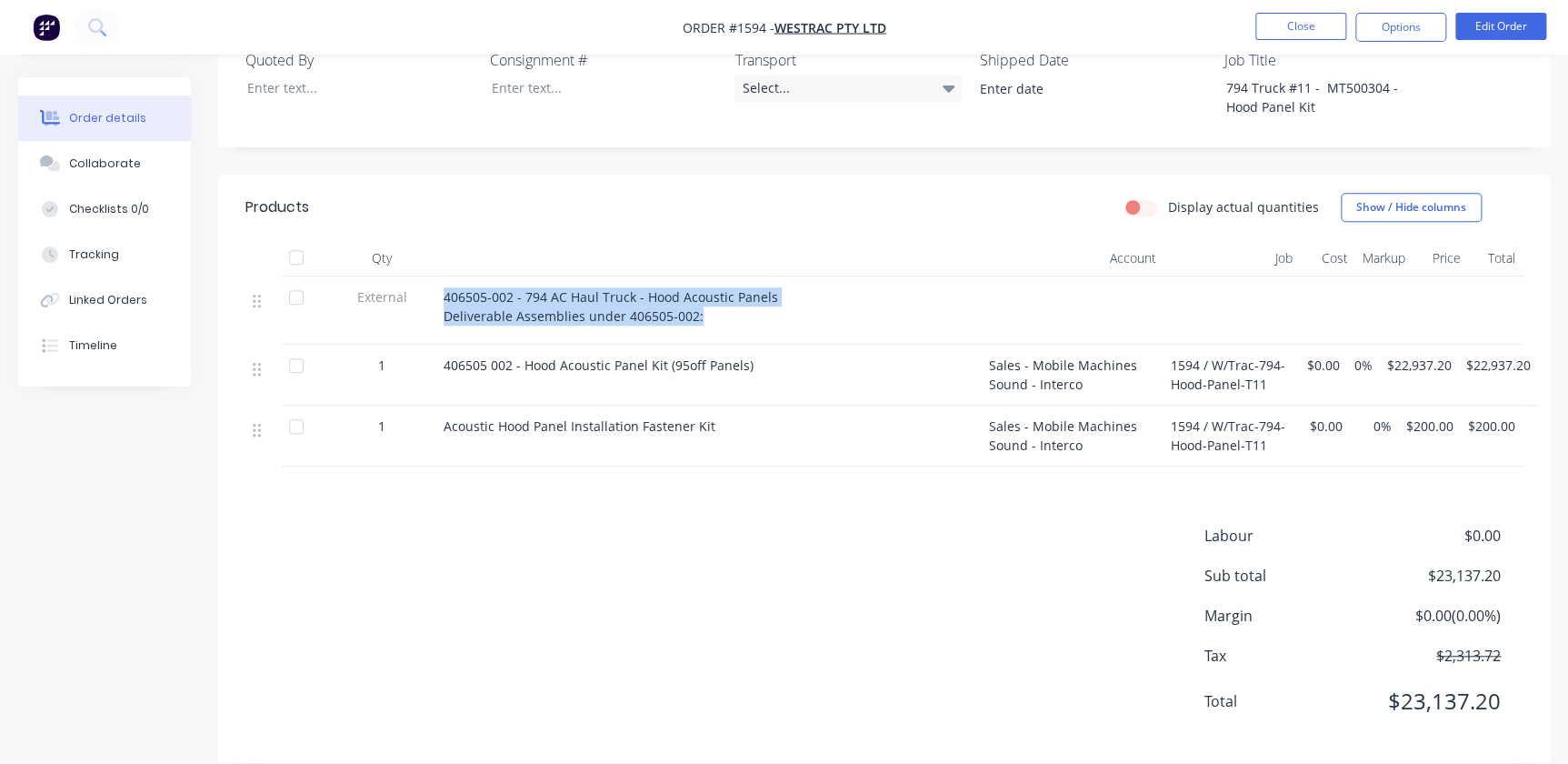
drag, startPoint x: 709, startPoint y: 292, endPoint x: 445, endPoint y: 264, distance: 265.5
click at [445, 287] on div "406505-002 - 794 AC Haul Truck - Hood Acoustic Panels Deliverable Assemblies un…" at bounding box center [709, 305] width 531 height 38
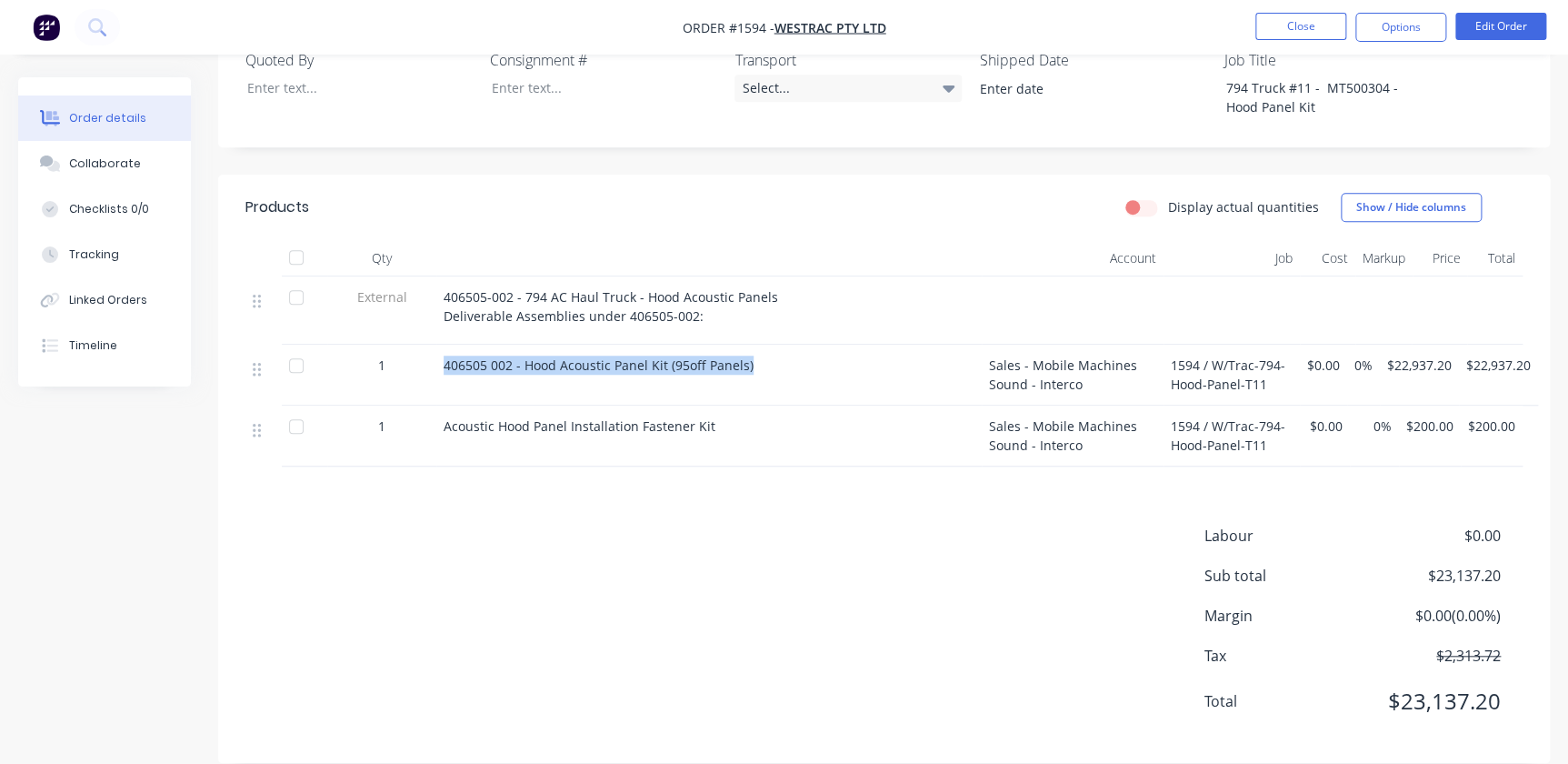
drag, startPoint x: 752, startPoint y: 343, endPoint x: 429, endPoint y: 344, distance: 323.0
click at [429, 344] on div "1 406505 002 - Hood Acoustic Panel Kit (95off Panels) Sales - Mobile Machines S…" at bounding box center [884, 375] width 1277 height 60
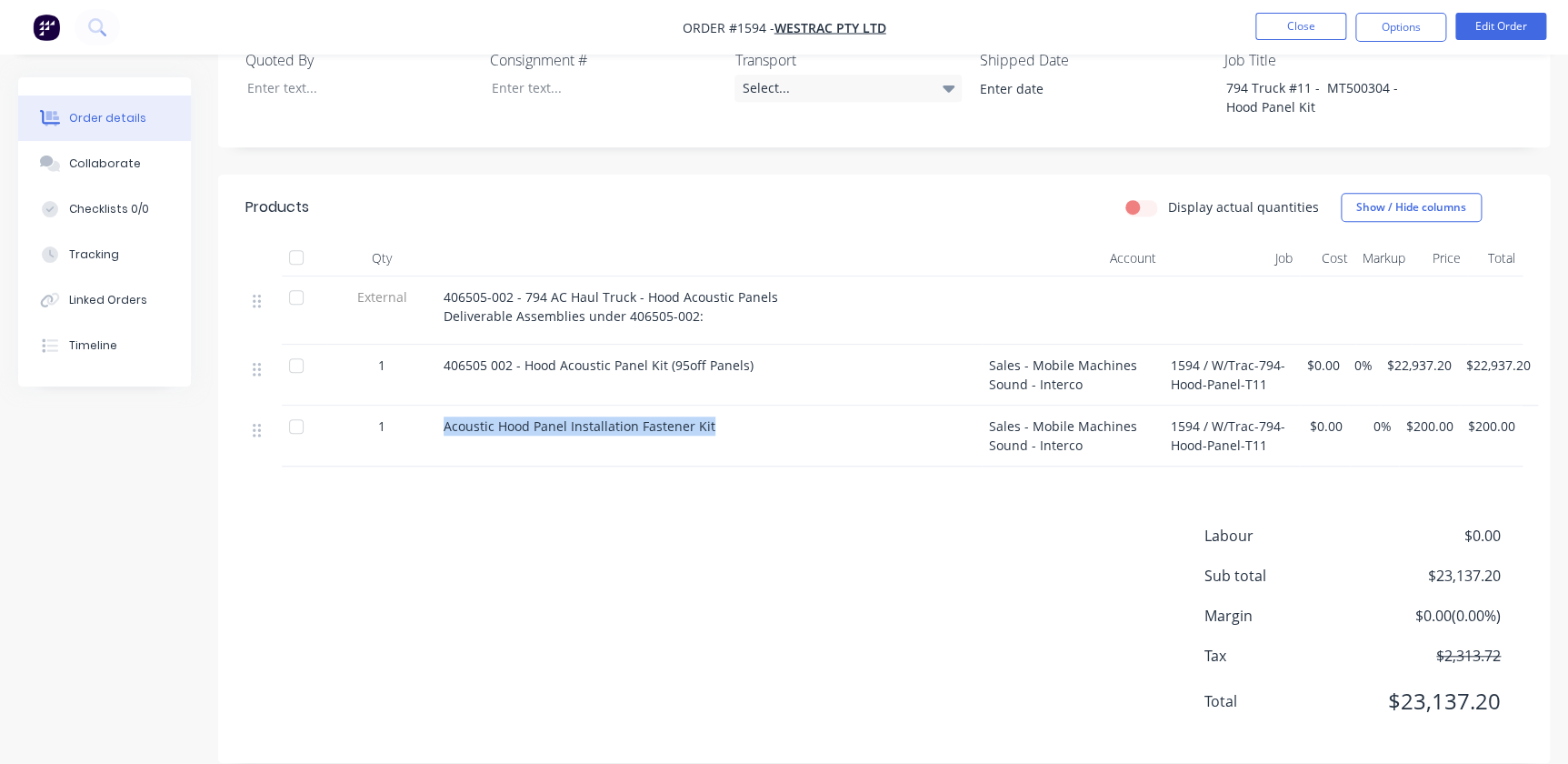
drag, startPoint x: 711, startPoint y: 405, endPoint x: 397, endPoint y: 404, distance: 314.0
click at [397, 405] on div "1 Acoustic Hood Panel Installation Fastener Kit Sales - Mobile Machines Sound -…" at bounding box center [884, 435] width 1277 height 60
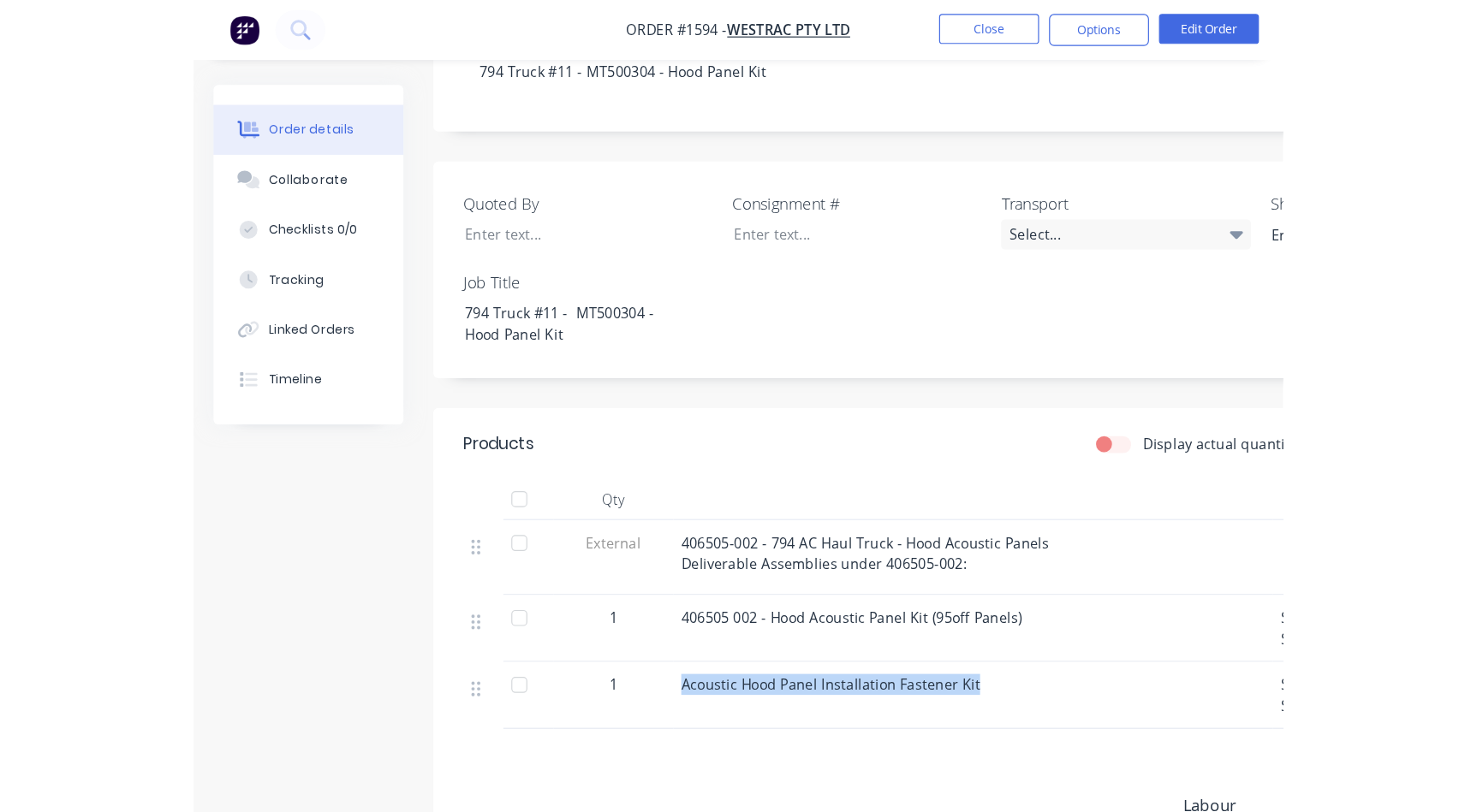
scroll to position [386, 0]
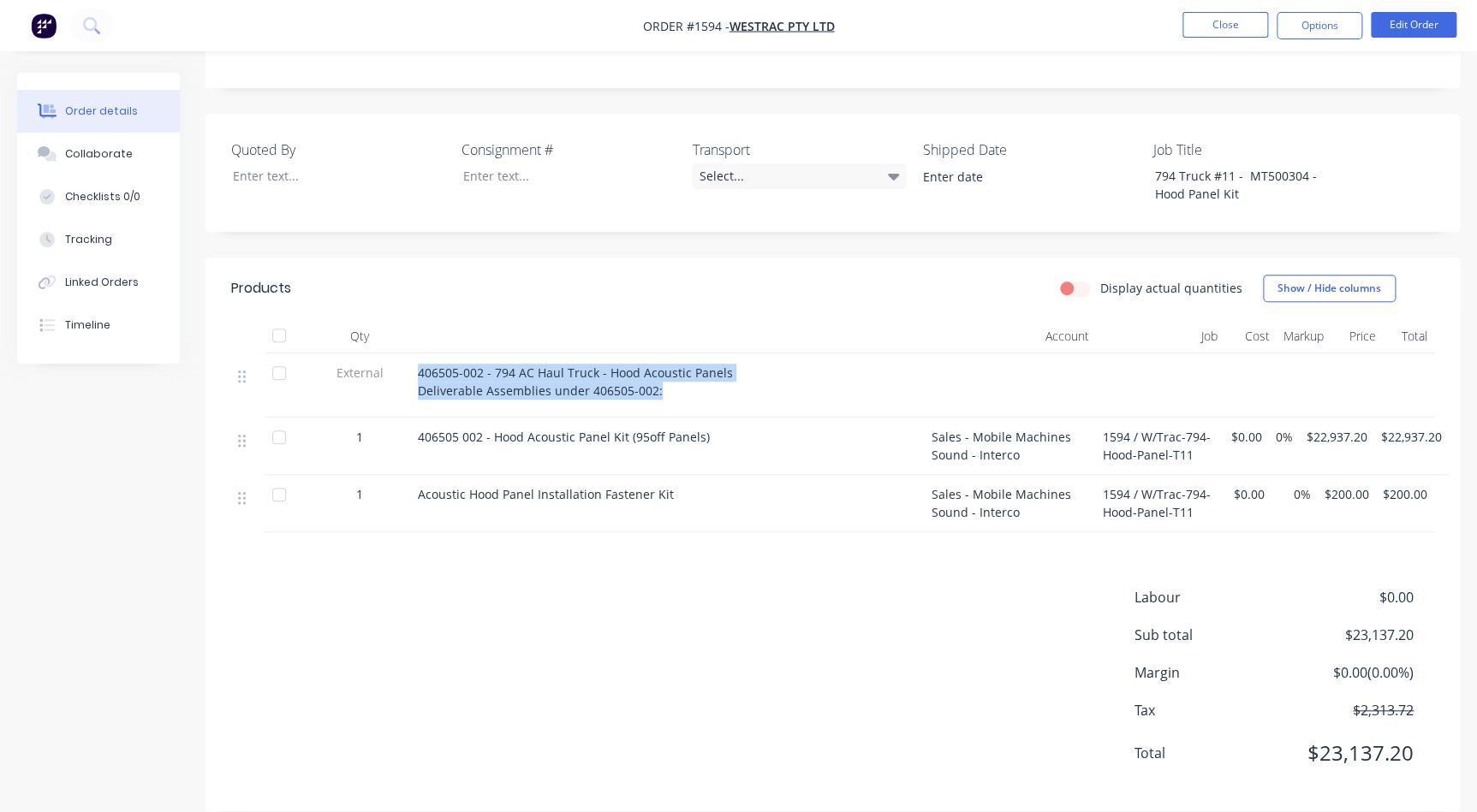
drag, startPoint x: 621, startPoint y: 374, endPoint x: 408, endPoint y: 343, distance: 215.2
click at [410, 354] on div "External 406505-002 - 794 AC Haul Truck - Hood Acoustic Panels Deliverable Asse…" at bounding box center [833, 386] width 1203 height 64
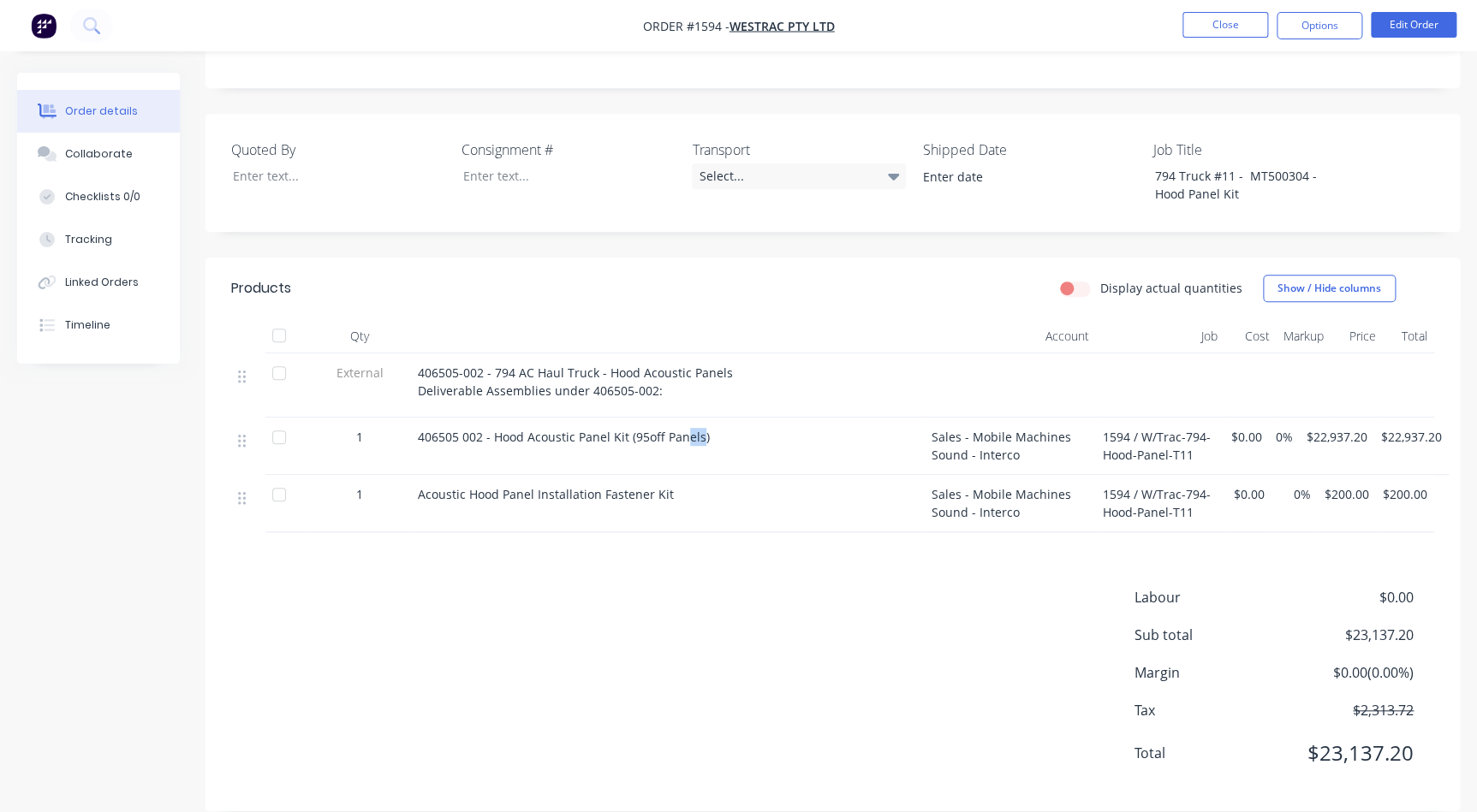
click at [685, 429] on span "406505 002 - Hood Acoustic Panel Kit (95off Panels)" at bounding box center [564, 437] width 292 height 17
drag, startPoint x: 716, startPoint y: 417, endPoint x: 393, endPoint y: 434, distance: 323.4
click at [393, 434] on div "1 406505 002 - Hood Acoustic Panel Kit (95off Panels) Sales - Mobile Machines S…" at bounding box center [833, 446] width 1203 height 57
drag, startPoint x: 712, startPoint y: 469, endPoint x: 394, endPoint y: 454, distance: 318.4
click at [394, 475] on div "1 Acoustic Hood Panel Installation Fastener Kit Sales - Mobile Machines Sound -…" at bounding box center [833, 503] width 1203 height 57
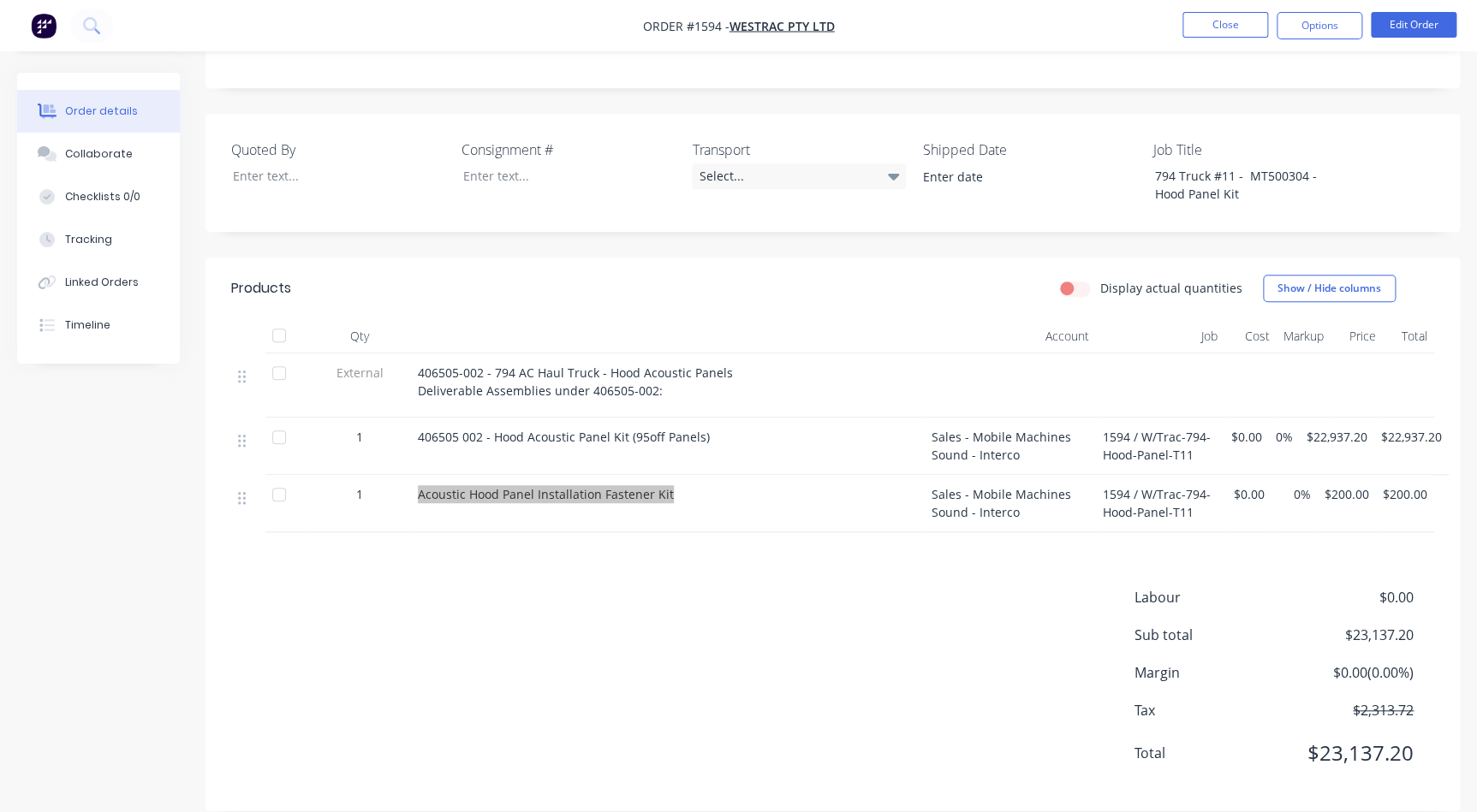
scroll to position [0, 0]
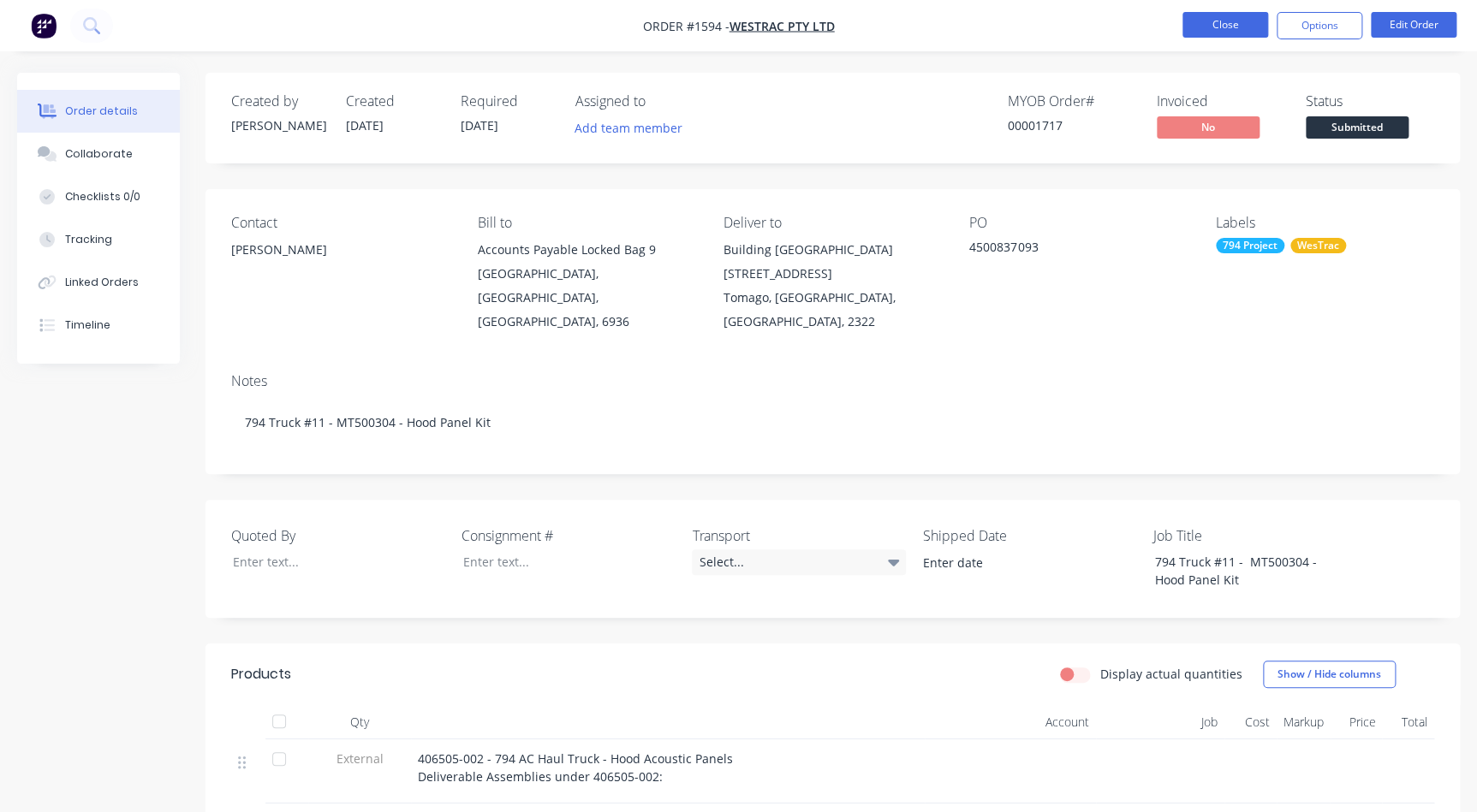
click at [1187, 25] on button "Close" at bounding box center [1224, 25] width 85 height 26
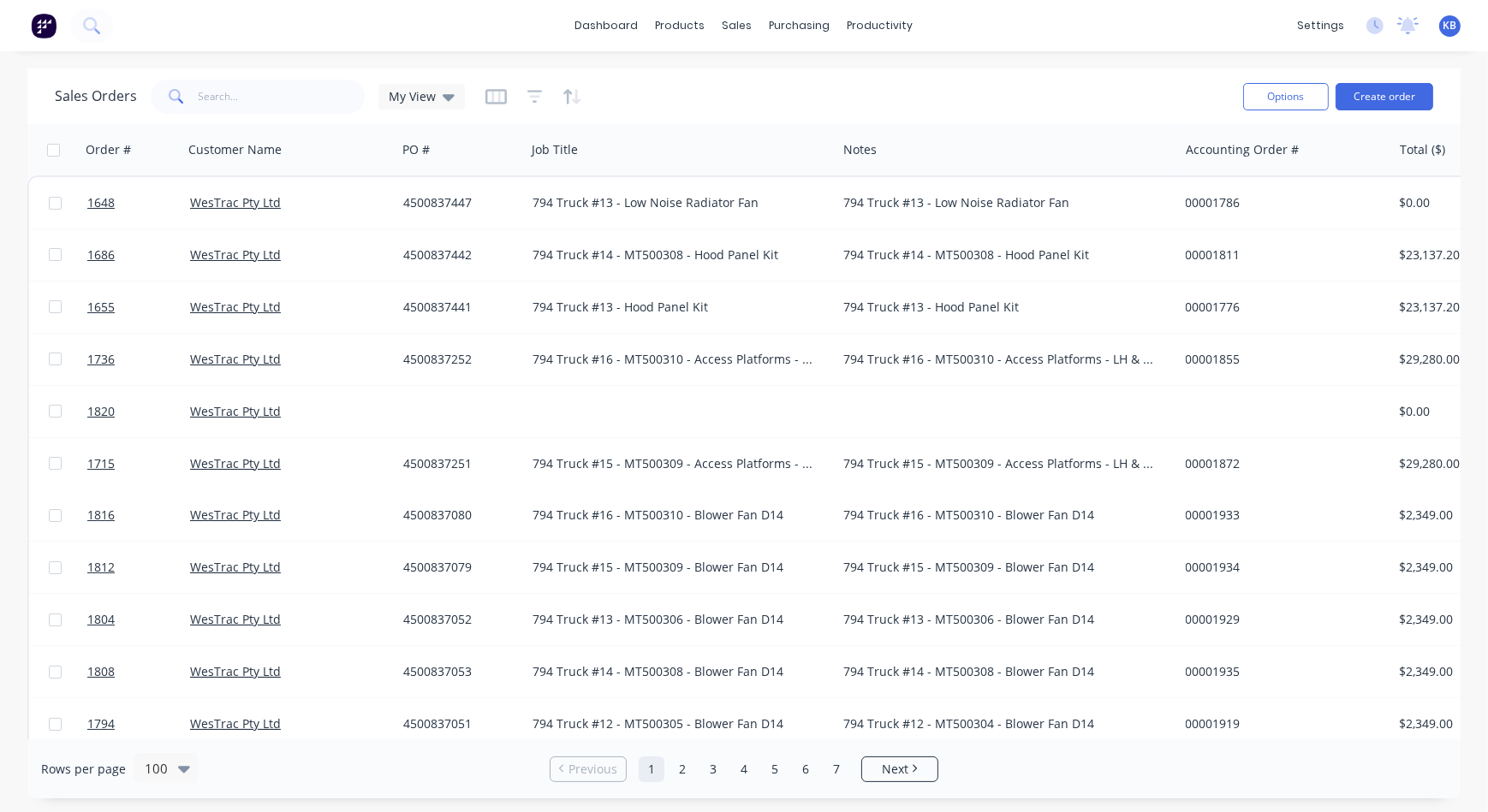
click at [462, 88] on div "Sales Orders My View" at bounding box center [642, 96] width 1175 height 42
click at [460, 96] on div "My View" at bounding box center [422, 96] width 86 height 26
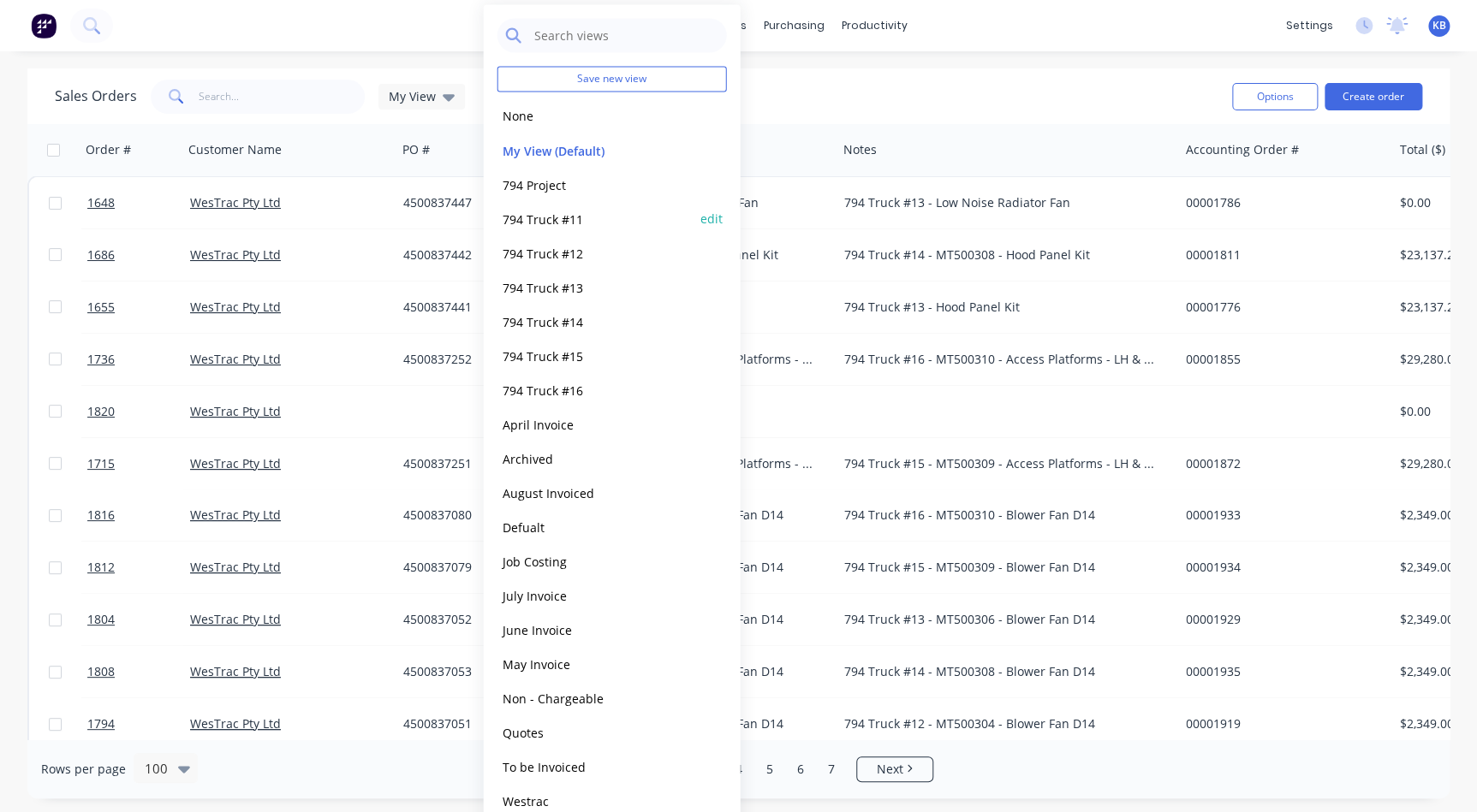
click at [557, 216] on button "794 Truck #11" at bounding box center [595, 218] width 195 height 19
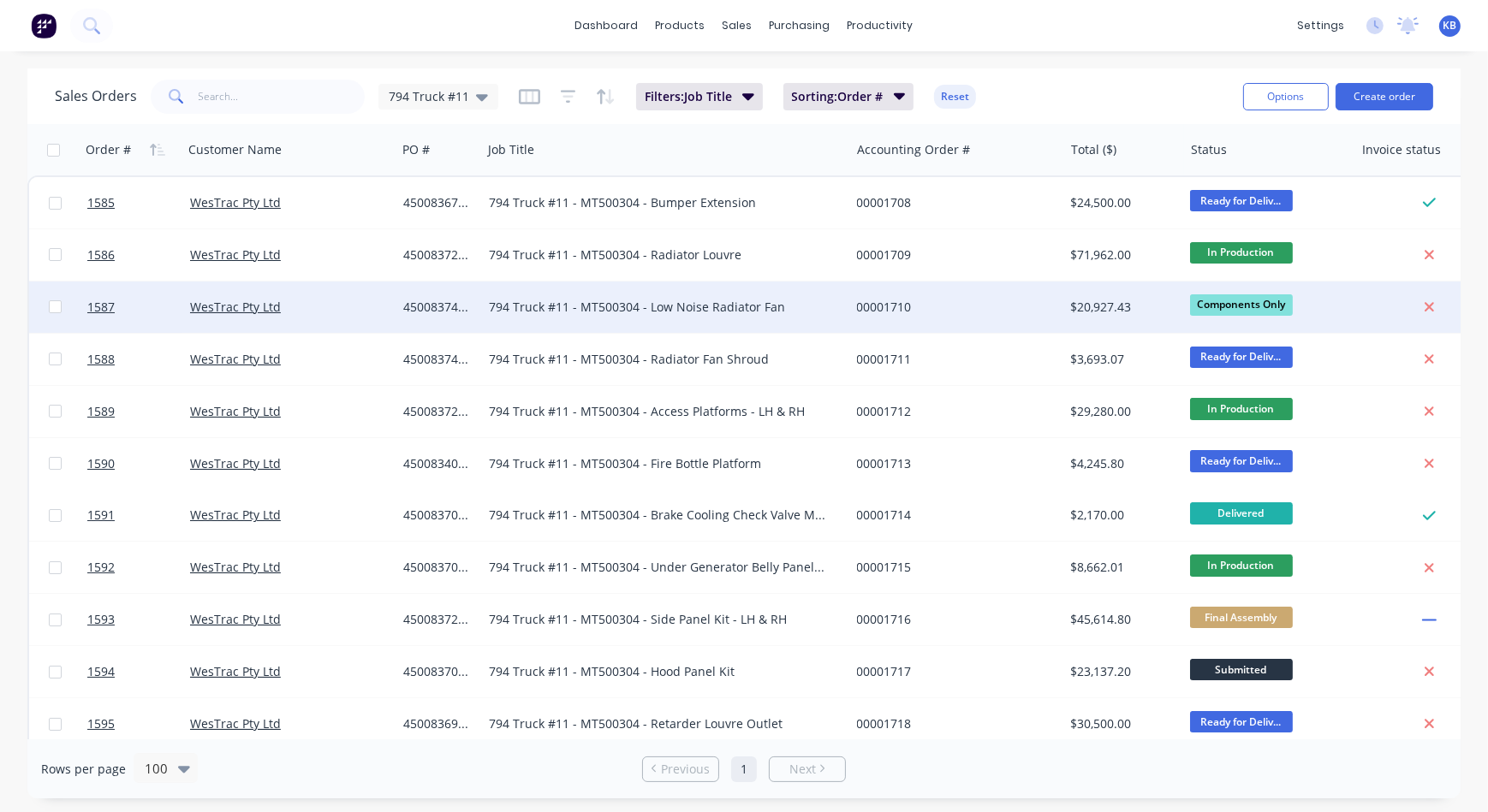
click at [590, 326] on div "794 Truck #11 - MT500304 - Low Noise Radiator Fan" at bounding box center [665, 307] width 369 height 51
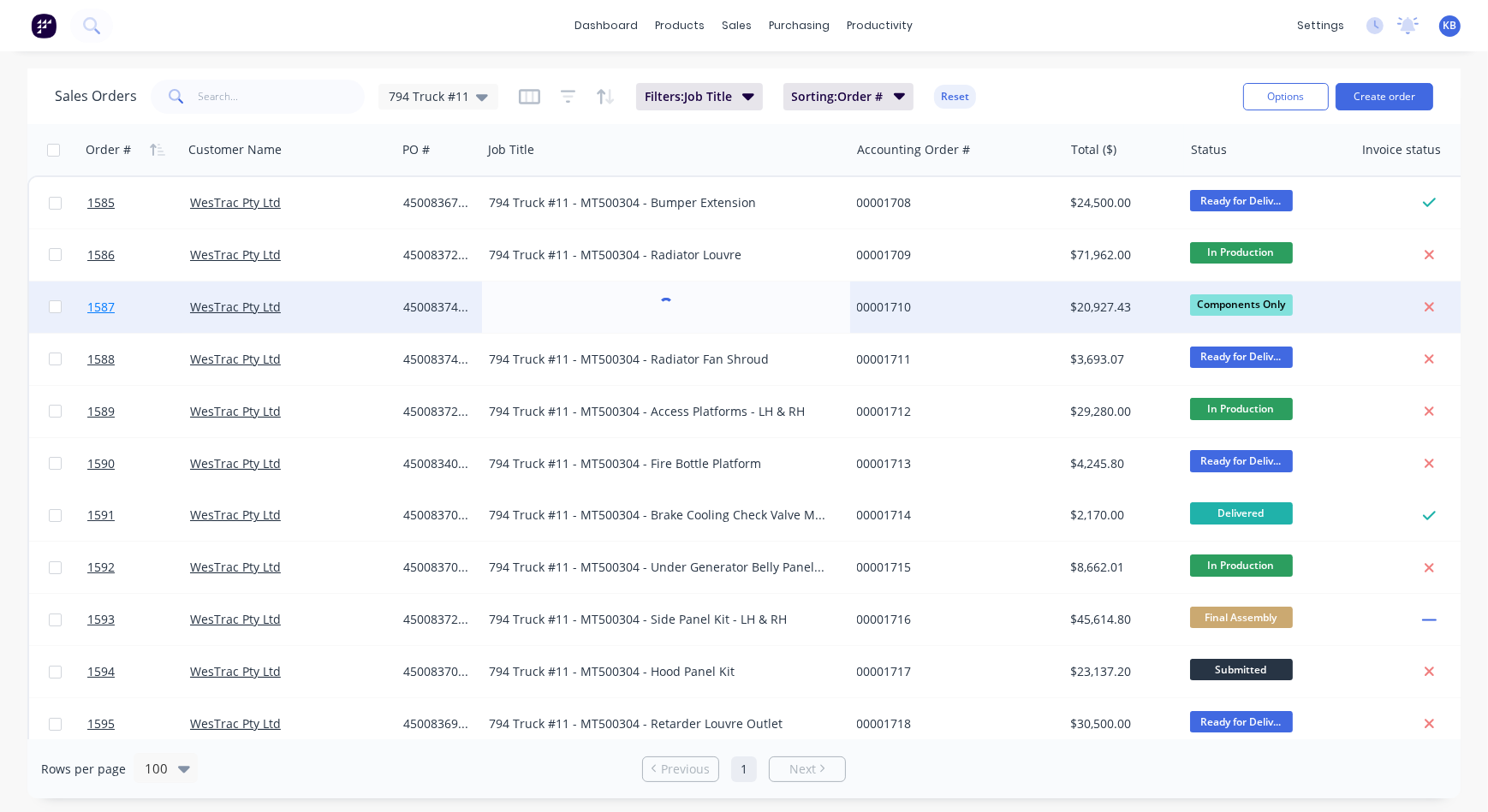
click at [117, 304] on link "1587" at bounding box center [139, 307] width 103 height 51
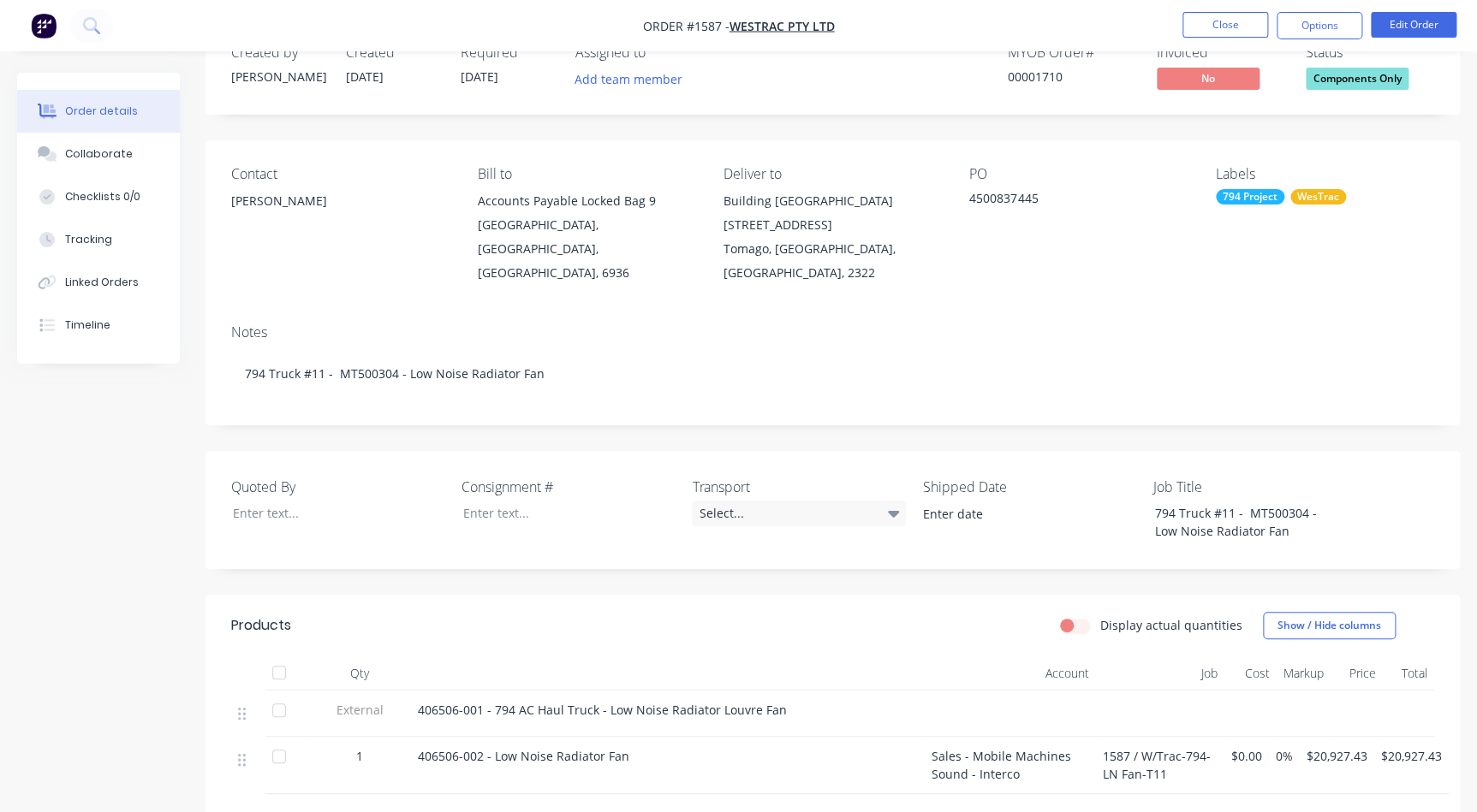
scroll to position [155, 0]
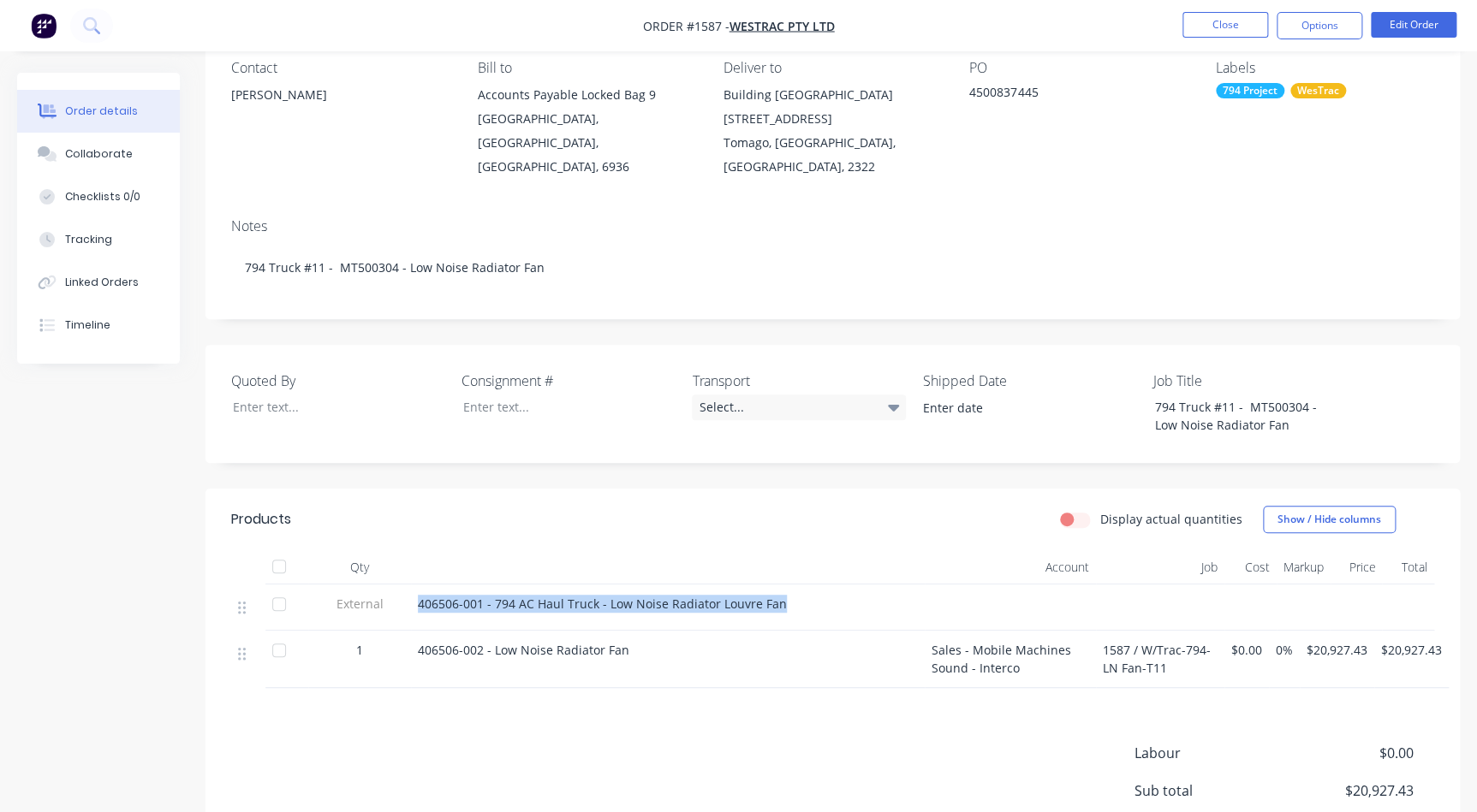
drag, startPoint x: 774, startPoint y: 582, endPoint x: 411, endPoint y: 576, distance: 363.0
click at [411, 584] on div "406506-001 - 794 AC Haul Truck - Low Noise Radiator Louvre Fan" at bounding box center [667, 607] width 514 height 46
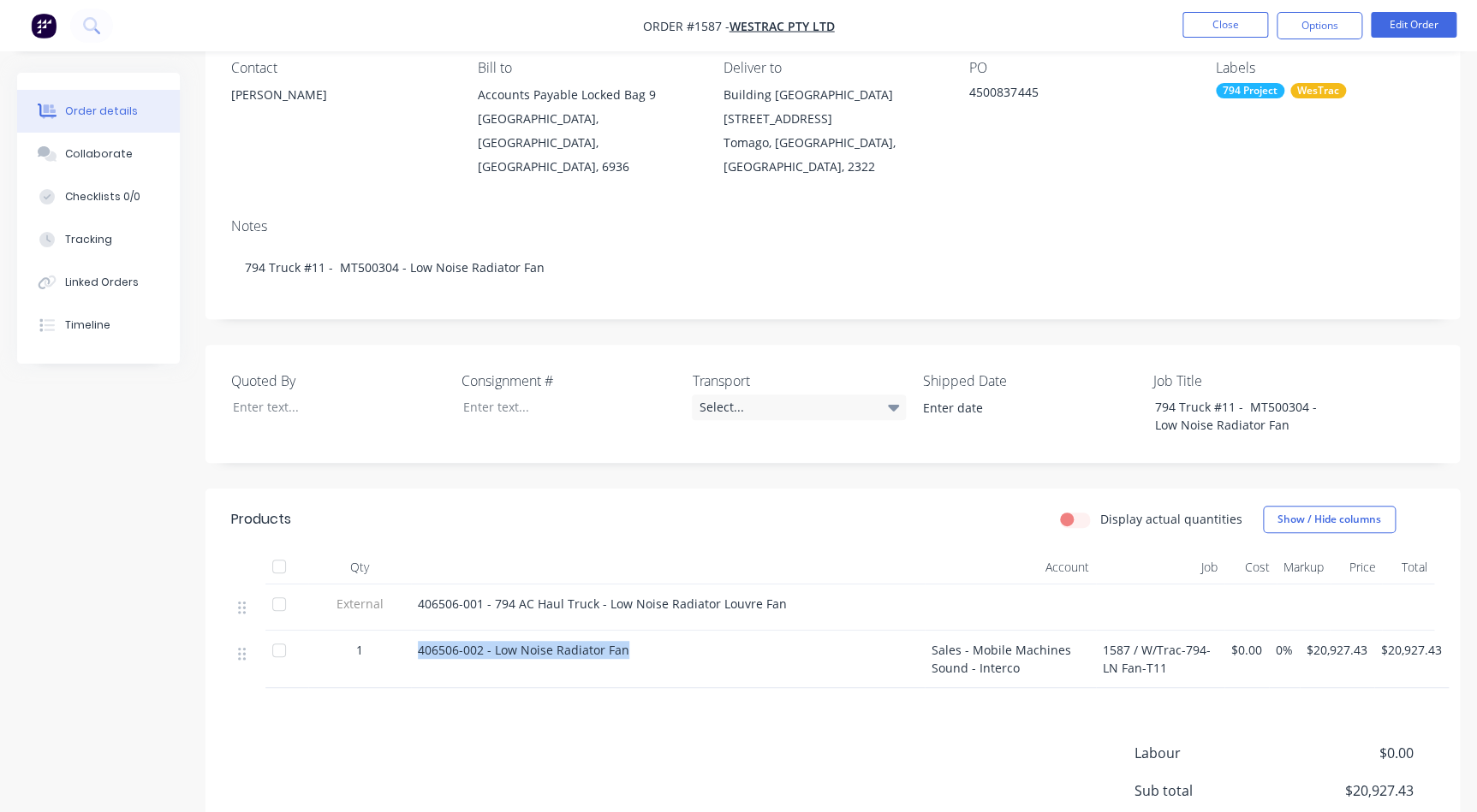
drag, startPoint x: 542, startPoint y: 631, endPoint x: 400, endPoint y: 626, distance: 142.1
click at [400, 631] on div "1 406506-002 - Low Noise Radiator Fan Sales - Mobile Machines Sound - Interco 1…" at bounding box center [833, 660] width 1203 height 57
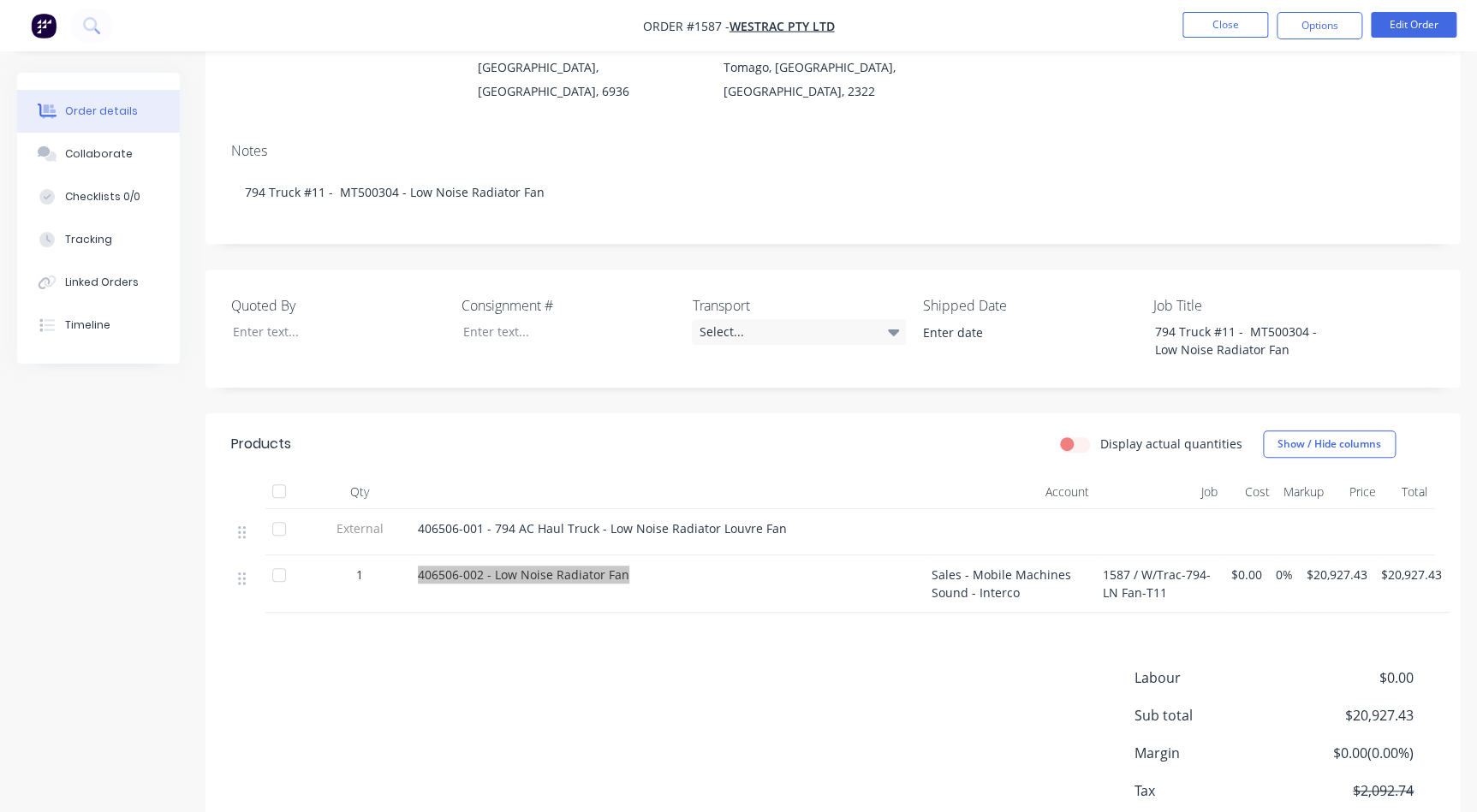
scroll to position [311, 0]
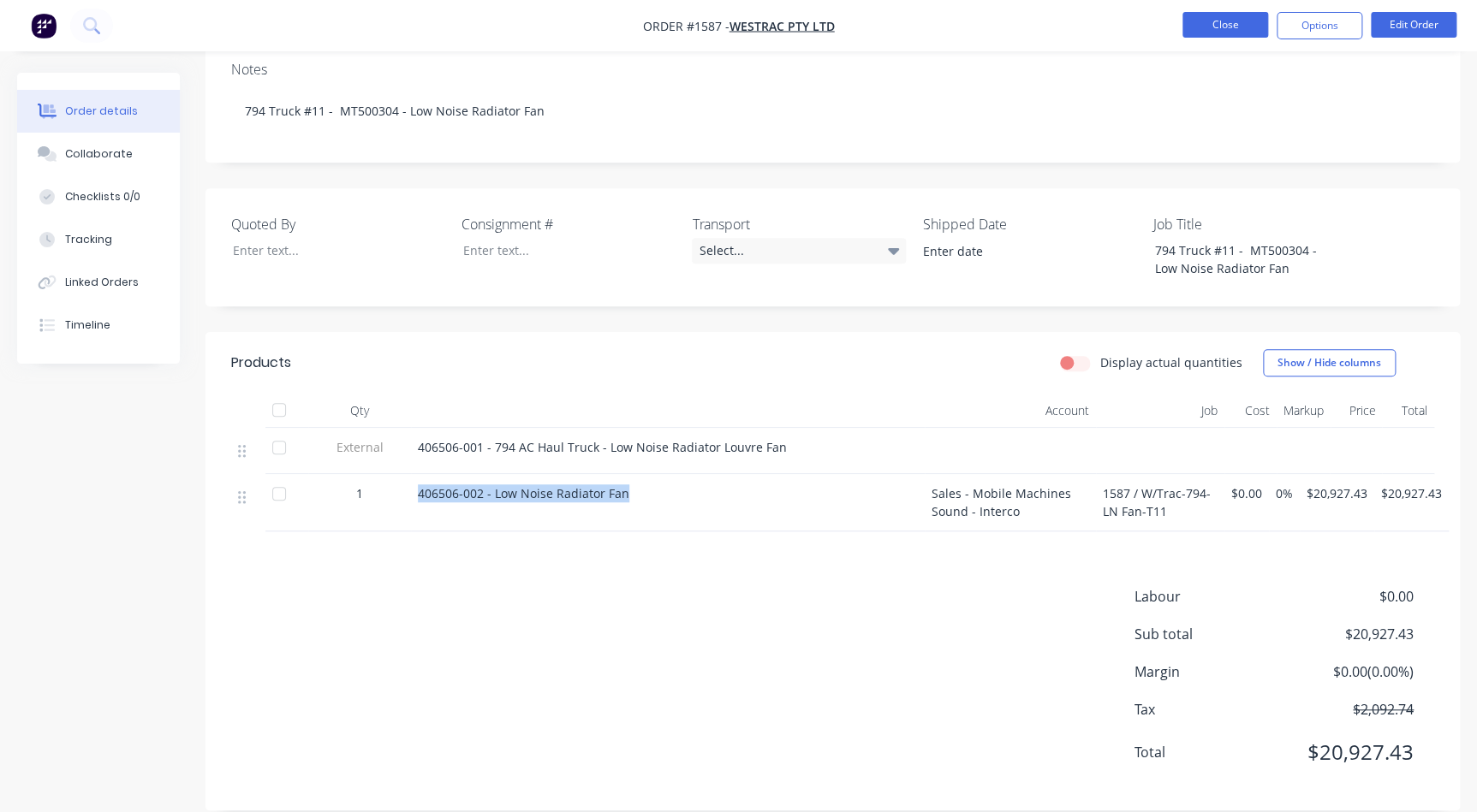
click at [1215, 24] on button "Close" at bounding box center [1224, 25] width 85 height 26
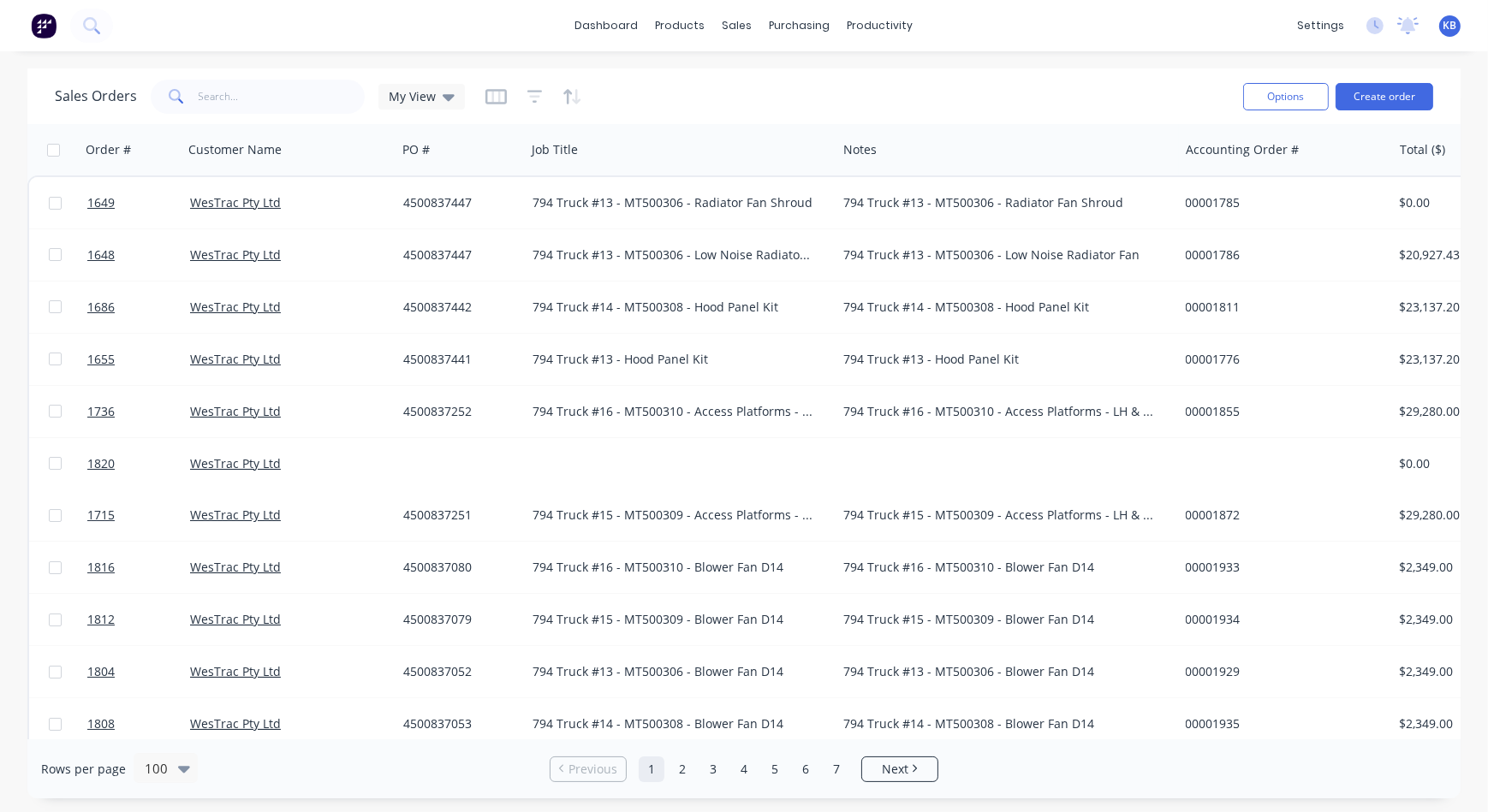
click at [449, 114] on div "Sales Orders My View" at bounding box center [642, 96] width 1175 height 42
click at [449, 107] on div "My View" at bounding box center [422, 96] width 86 height 26
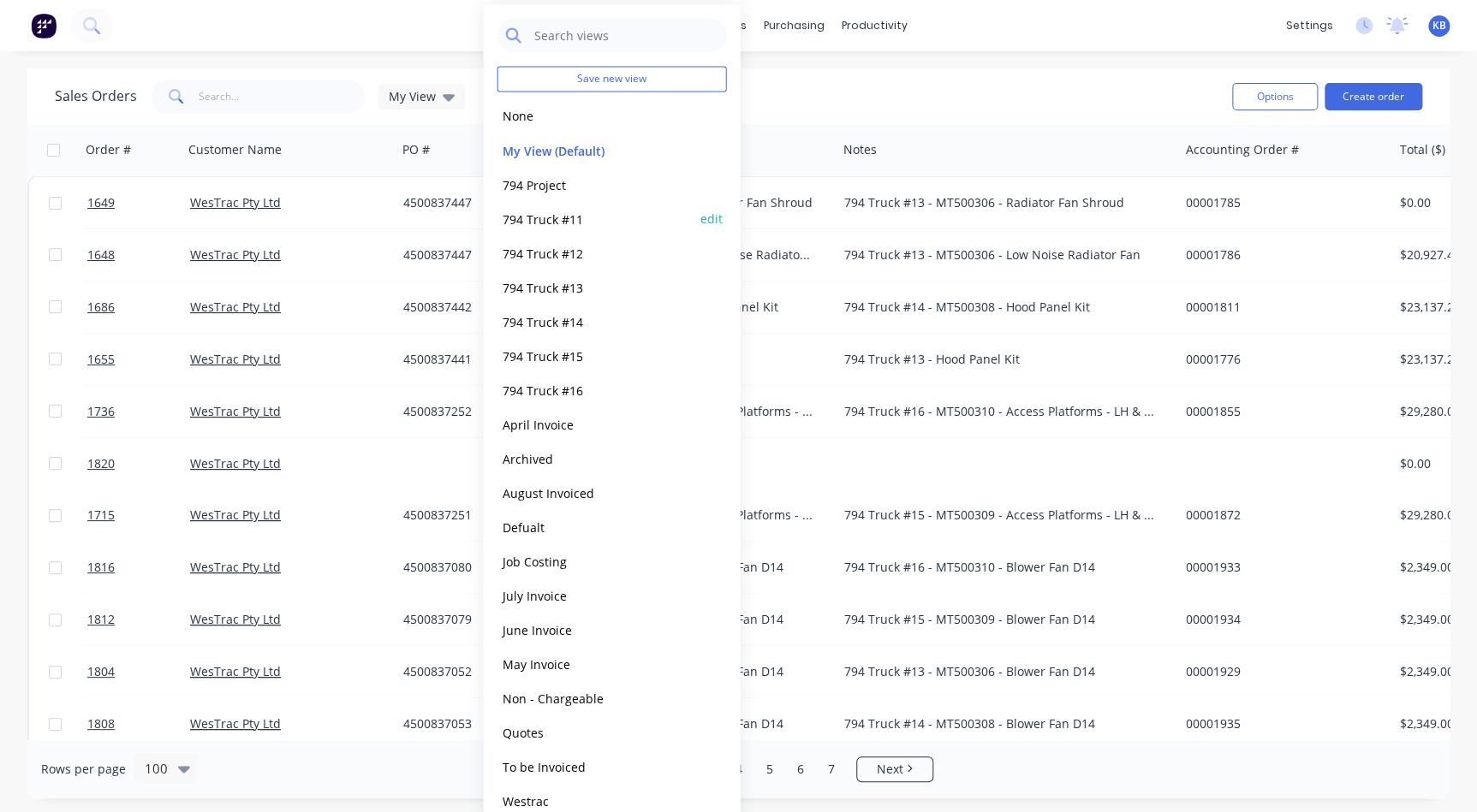
click at [561, 217] on button "794 Truck #11" at bounding box center [595, 218] width 195 height 19
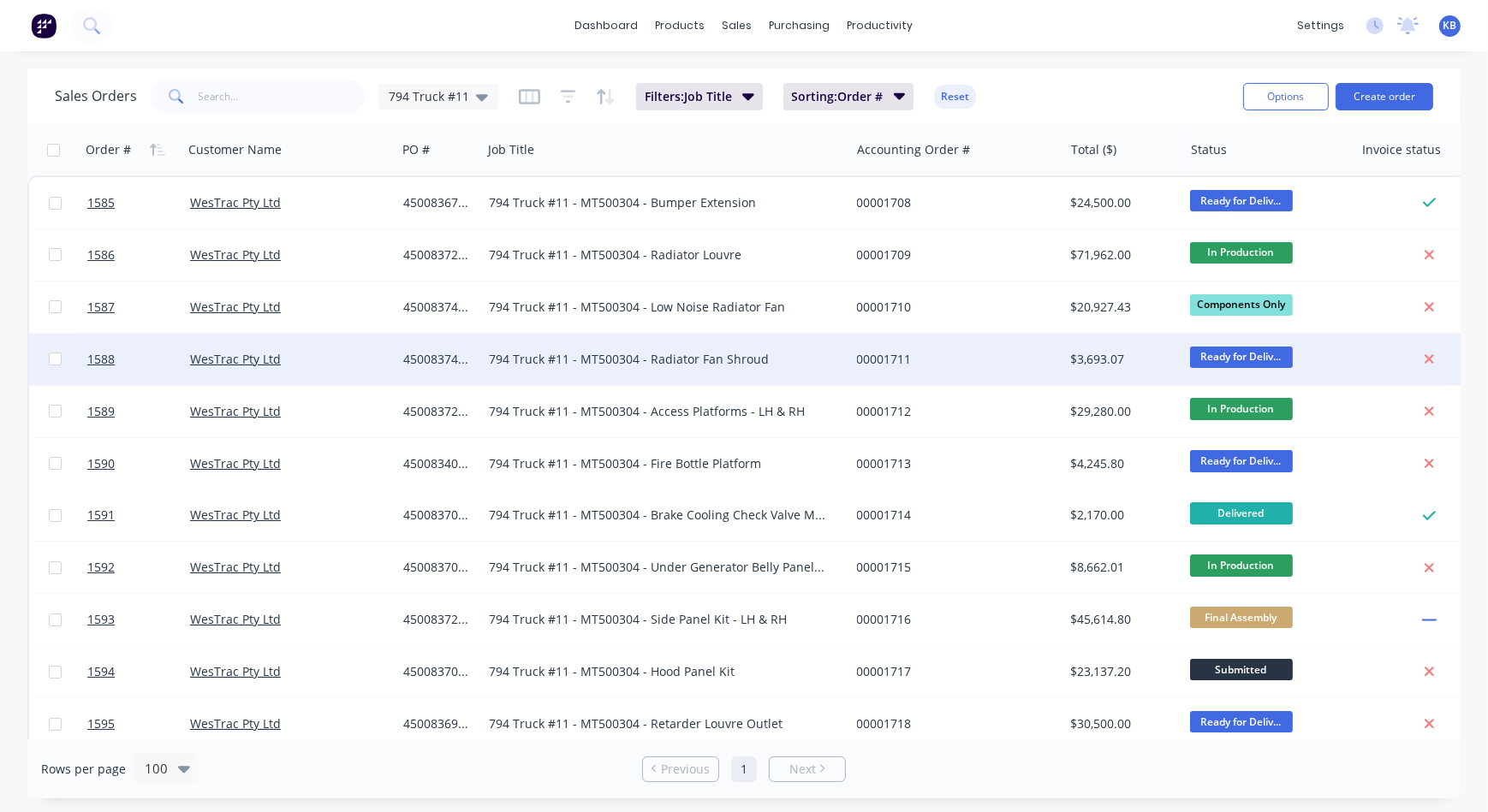
click at [685, 346] on div "794 Truck #11 - MT500304 - Radiator Fan Shroud" at bounding box center [665, 359] width 369 height 51
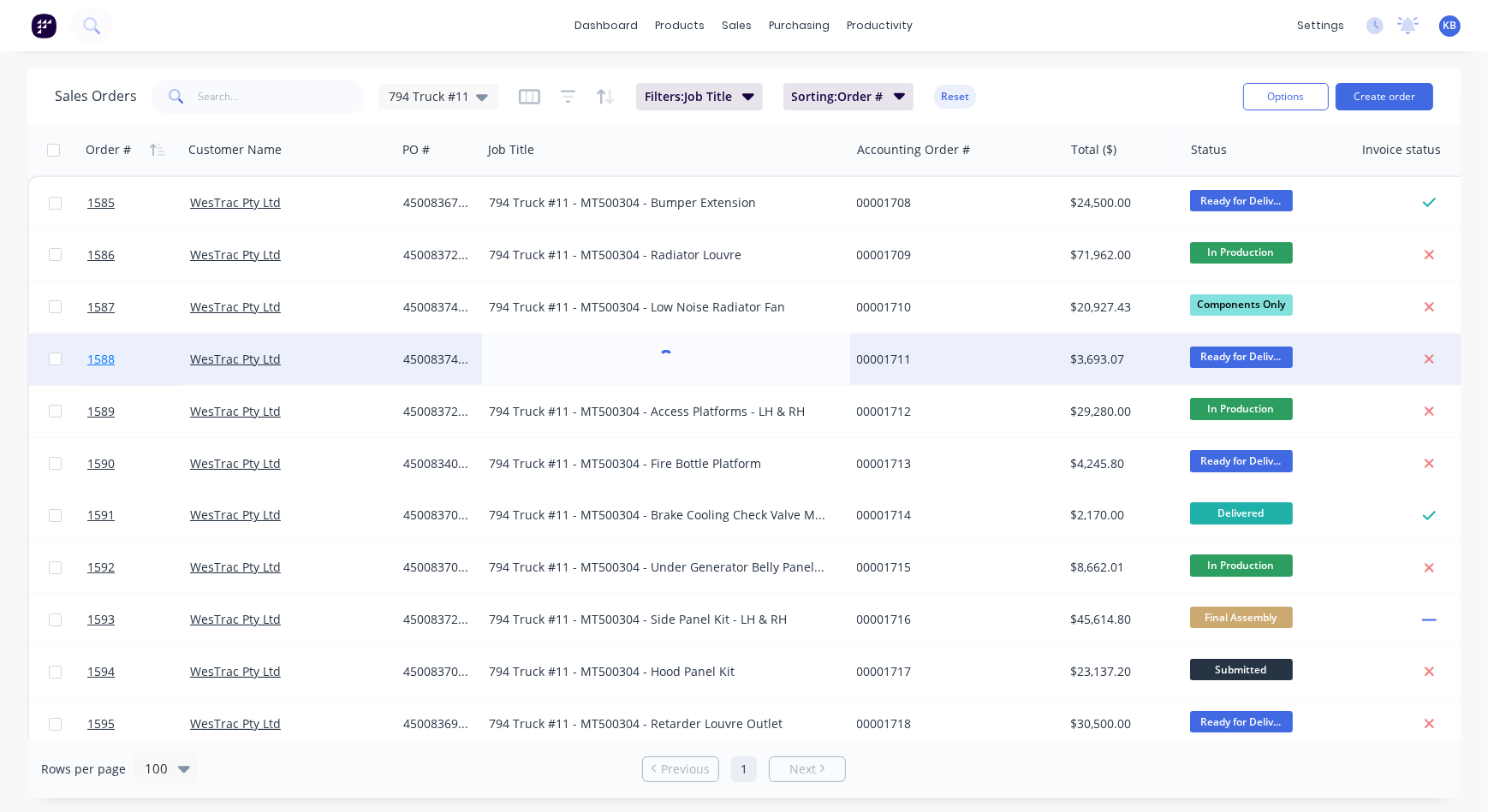
click at [101, 354] on span "1588" at bounding box center [101, 359] width 28 height 17
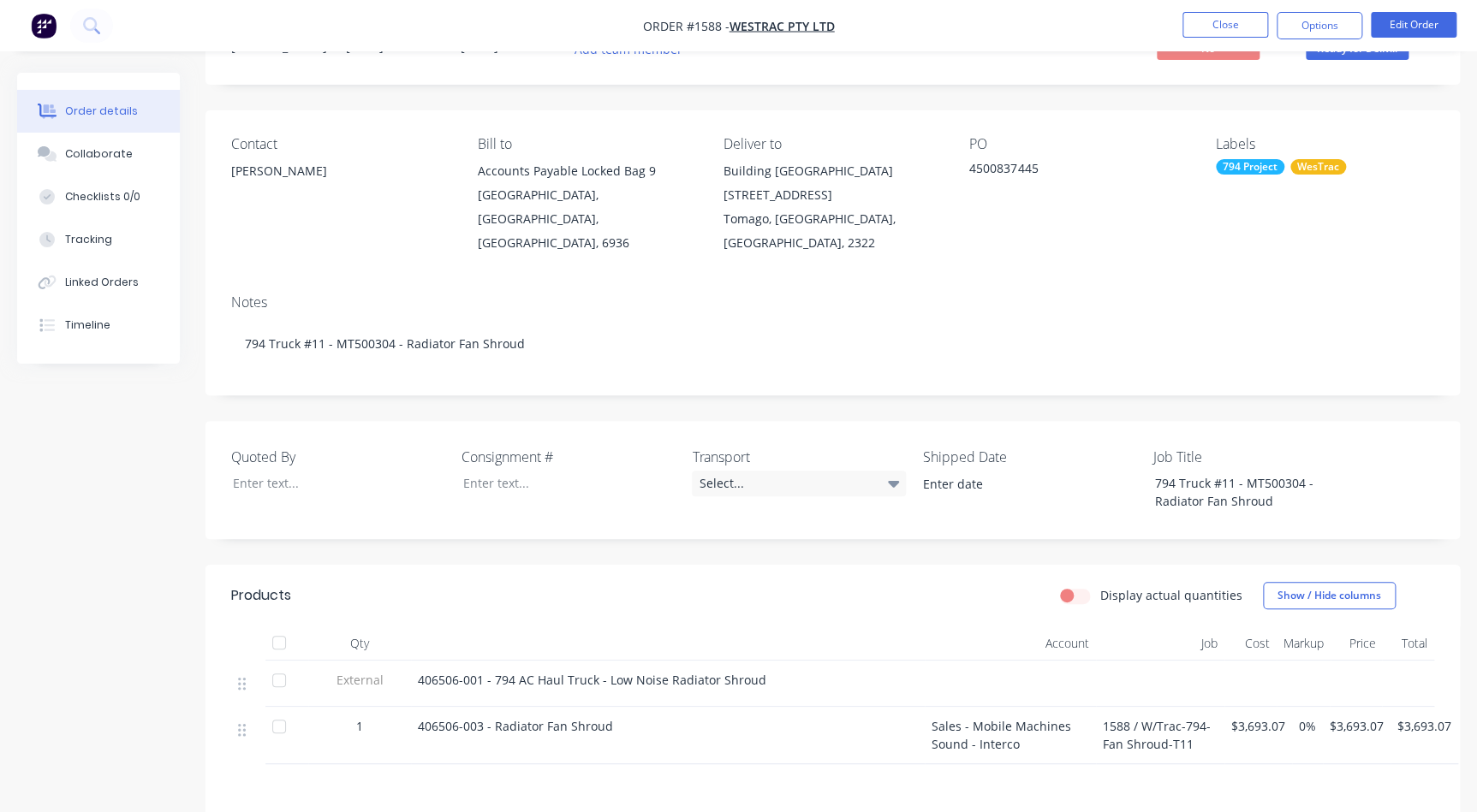
scroll to position [155, 0]
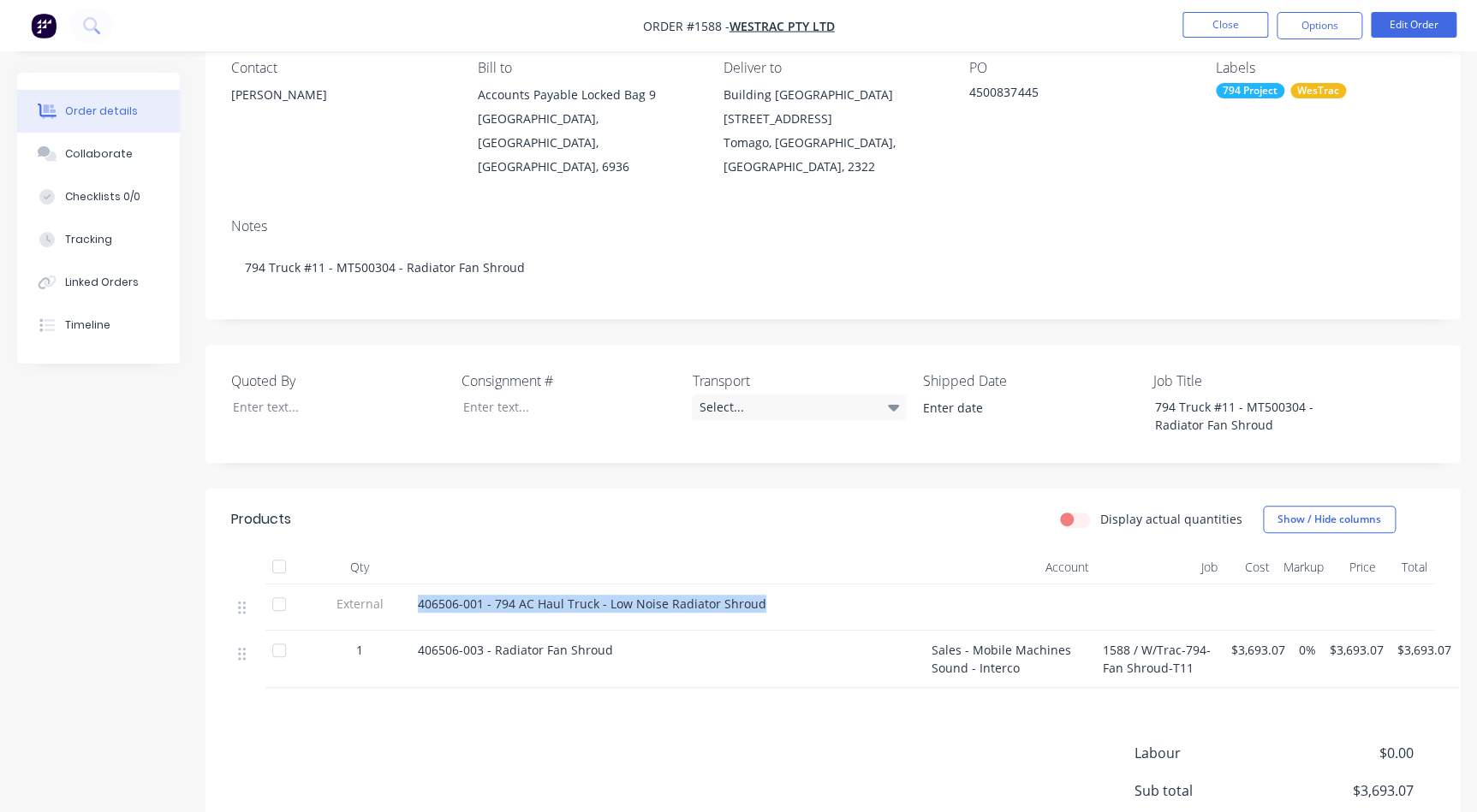
drag, startPoint x: 509, startPoint y: 584, endPoint x: 411, endPoint y: 587, distance: 98.0
click at [411, 587] on div "406506-001 - 794 AC Haul Truck - Low Noise Radiator Shroud" at bounding box center [667, 607] width 514 height 46
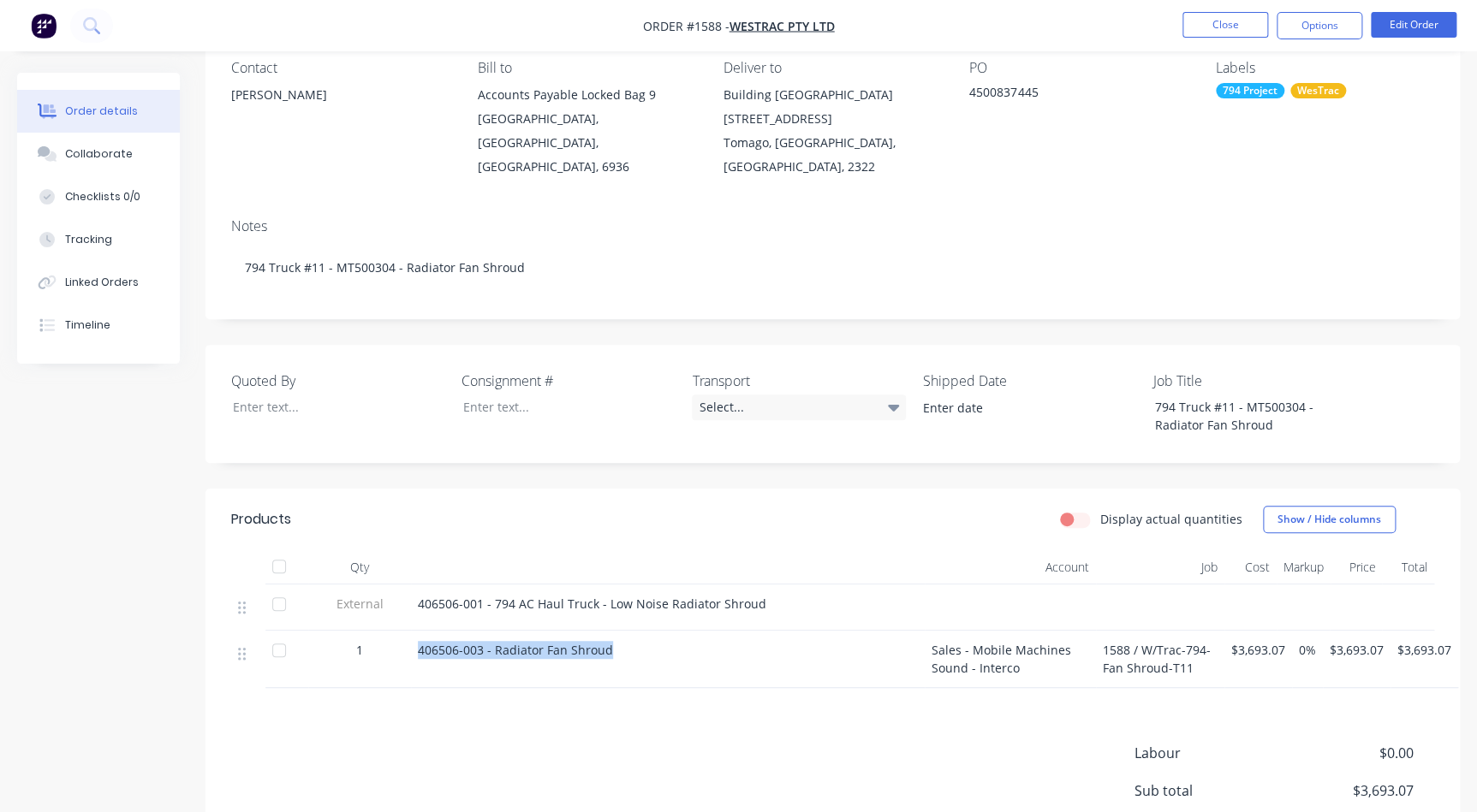
drag, startPoint x: 579, startPoint y: 626, endPoint x: 377, endPoint y: 626, distance: 202.0
click at [377, 631] on div "1 406506-003 - Radiator Fan Shroud Sales - Mobile Machines Sound - Interco 1588…" at bounding box center [833, 660] width 1203 height 57
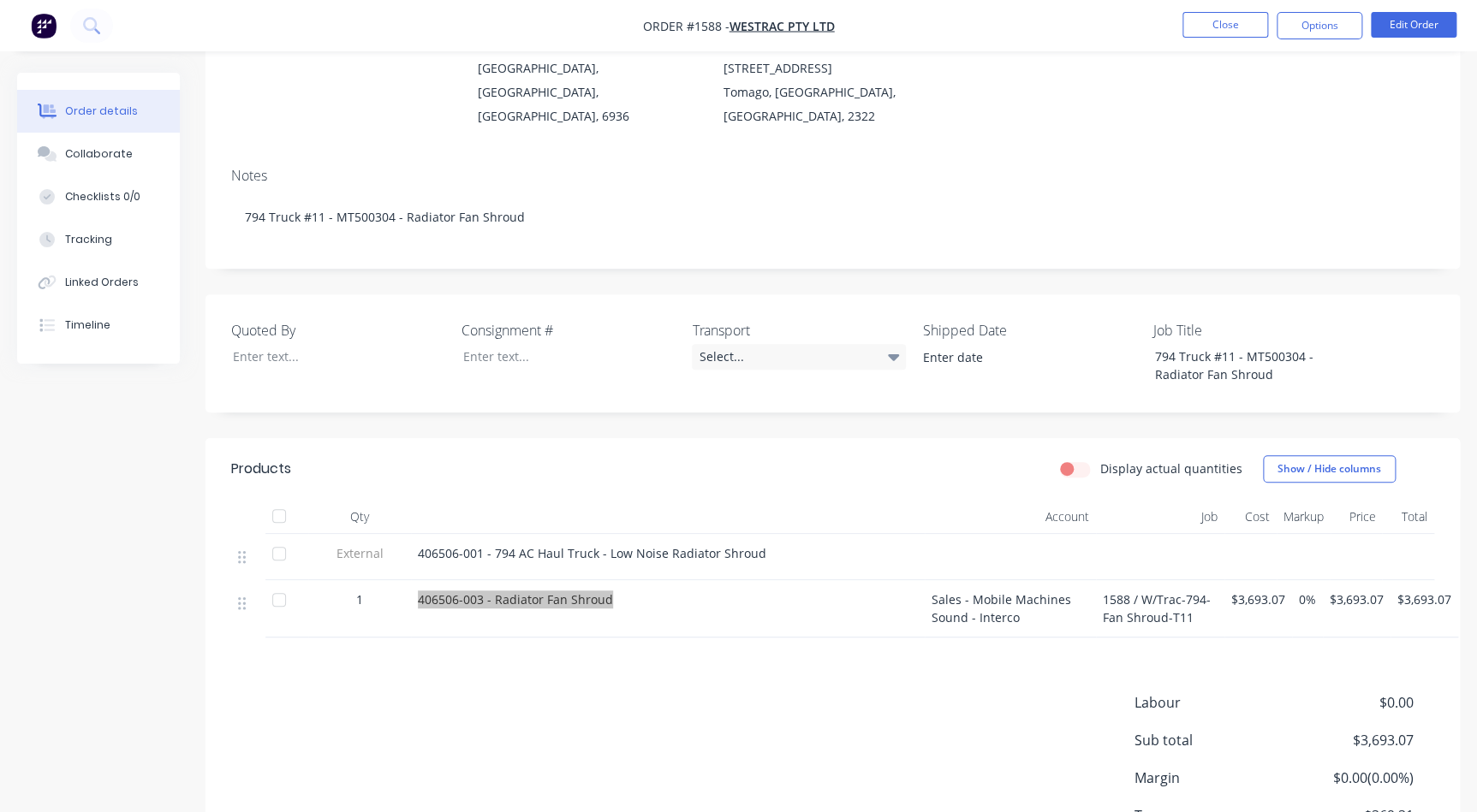
scroll to position [233, 0]
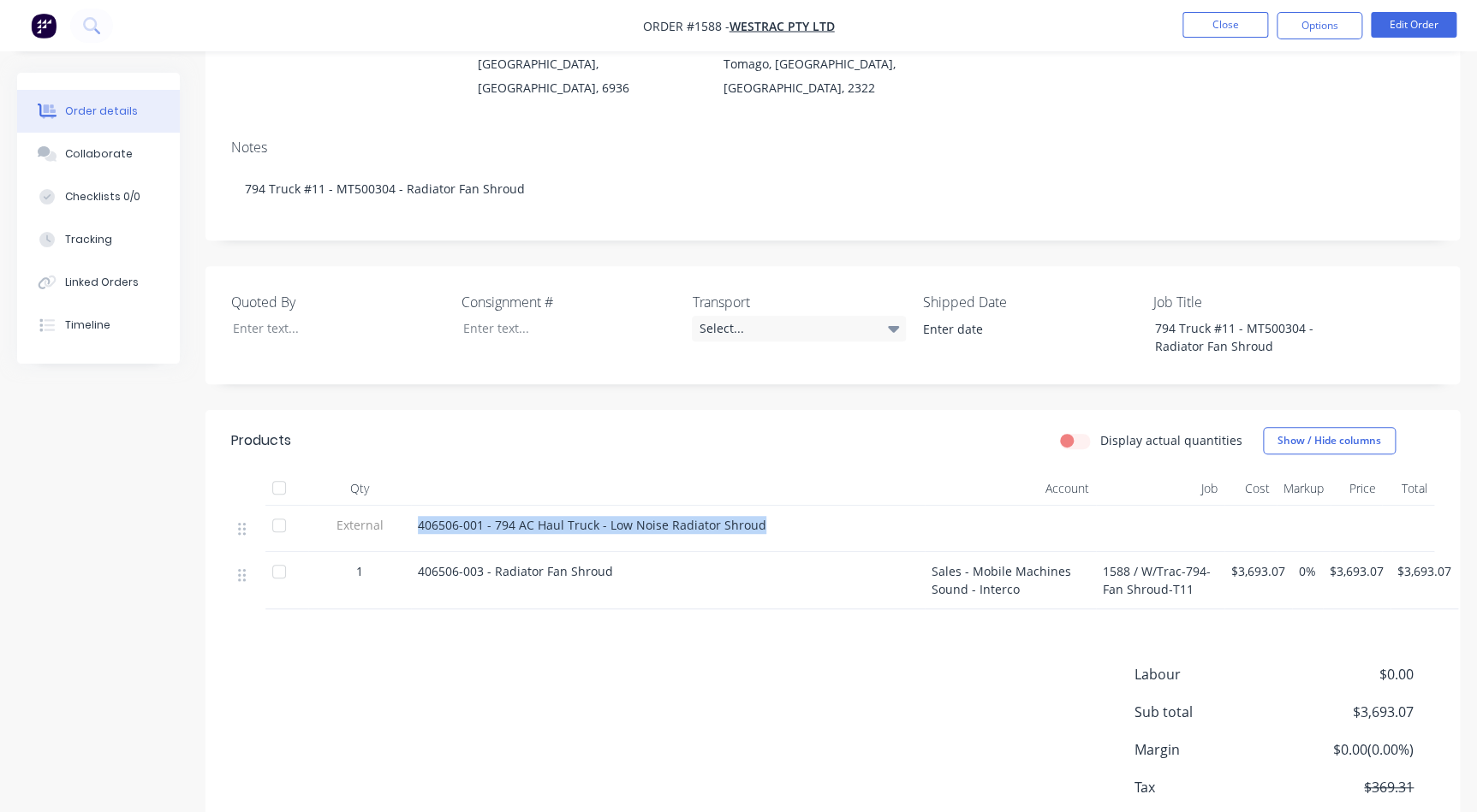
drag, startPoint x: 753, startPoint y: 497, endPoint x: 404, endPoint y: 499, distance: 349.0
click at [403, 506] on div "External 406506-001 - 794 AC Haul Truck - Low Noise Radiator Shroud" at bounding box center [833, 529] width 1203 height 46
click at [657, 562] on div "406506-003 - Radiator Fan Shroud" at bounding box center [668, 571] width 500 height 18
drag, startPoint x: 609, startPoint y: 550, endPoint x: 381, endPoint y: 556, distance: 228.1
click at [380, 552] on div "1 406506-003 - Radiator Fan Shroud Sales - Mobile Machines Sound - Interco 1588…" at bounding box center [833, 581] width 1203 height 57
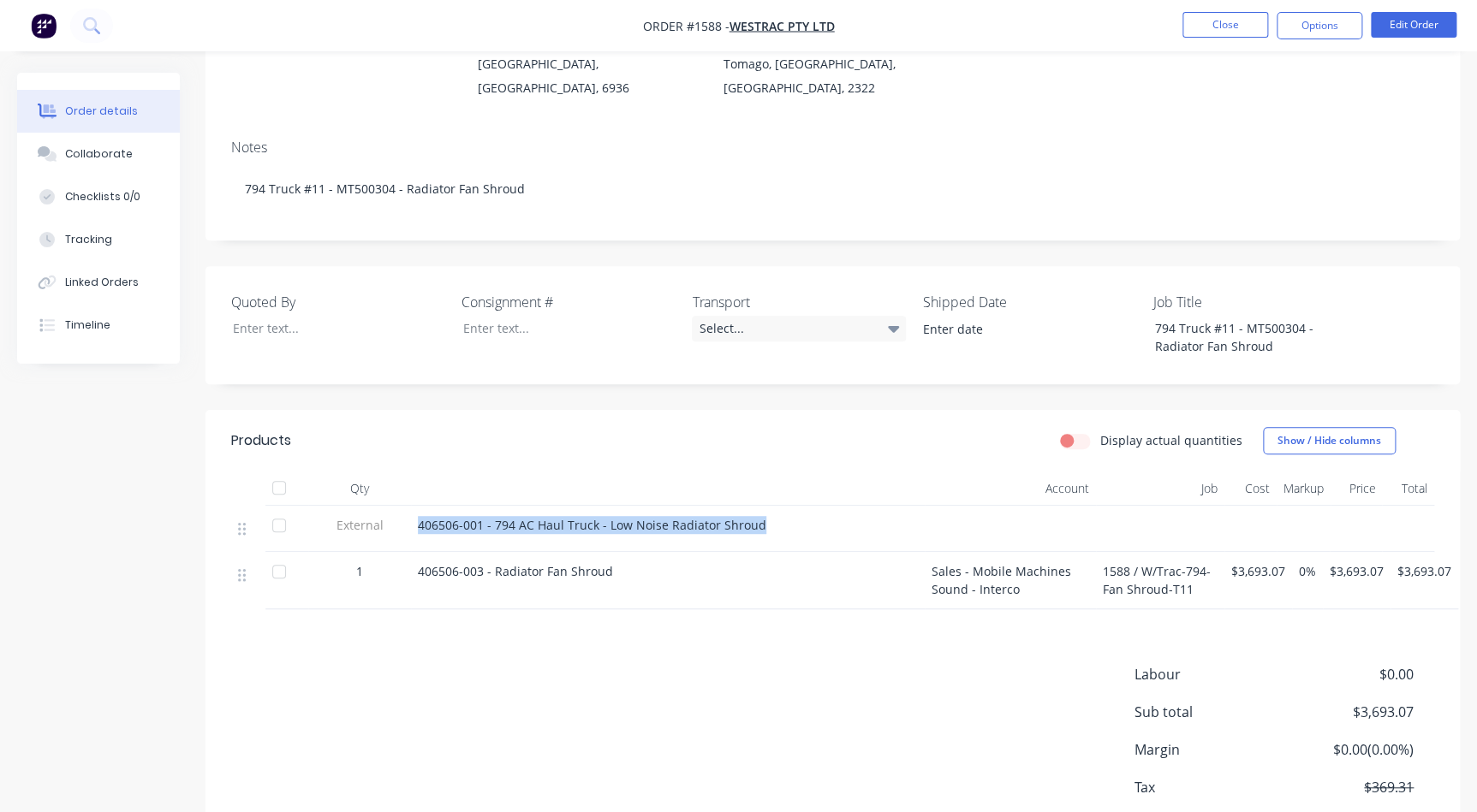
drag, startPoint x: 756, startPoint y: 501, endPoint x: 403, endPoint y: 490, distance: 353.2
click at [403, 506] on div "External 406506-001 - 794 AC Haul Truck - Low Noise Radiator Shroud" at bounding box center [833, 529] width 1203 height 46
drag, startPoint x: 612, startPoint y: 543, endPoint x: 426, endPoint y: 544, distance: 186.0
click at [402, 552] on div "1 406506-003 - Radiator Fan Shroud Sales - Mobile Machines Sound - Interco 1588…" at bounding box center [833, 581] width 1203 height 57
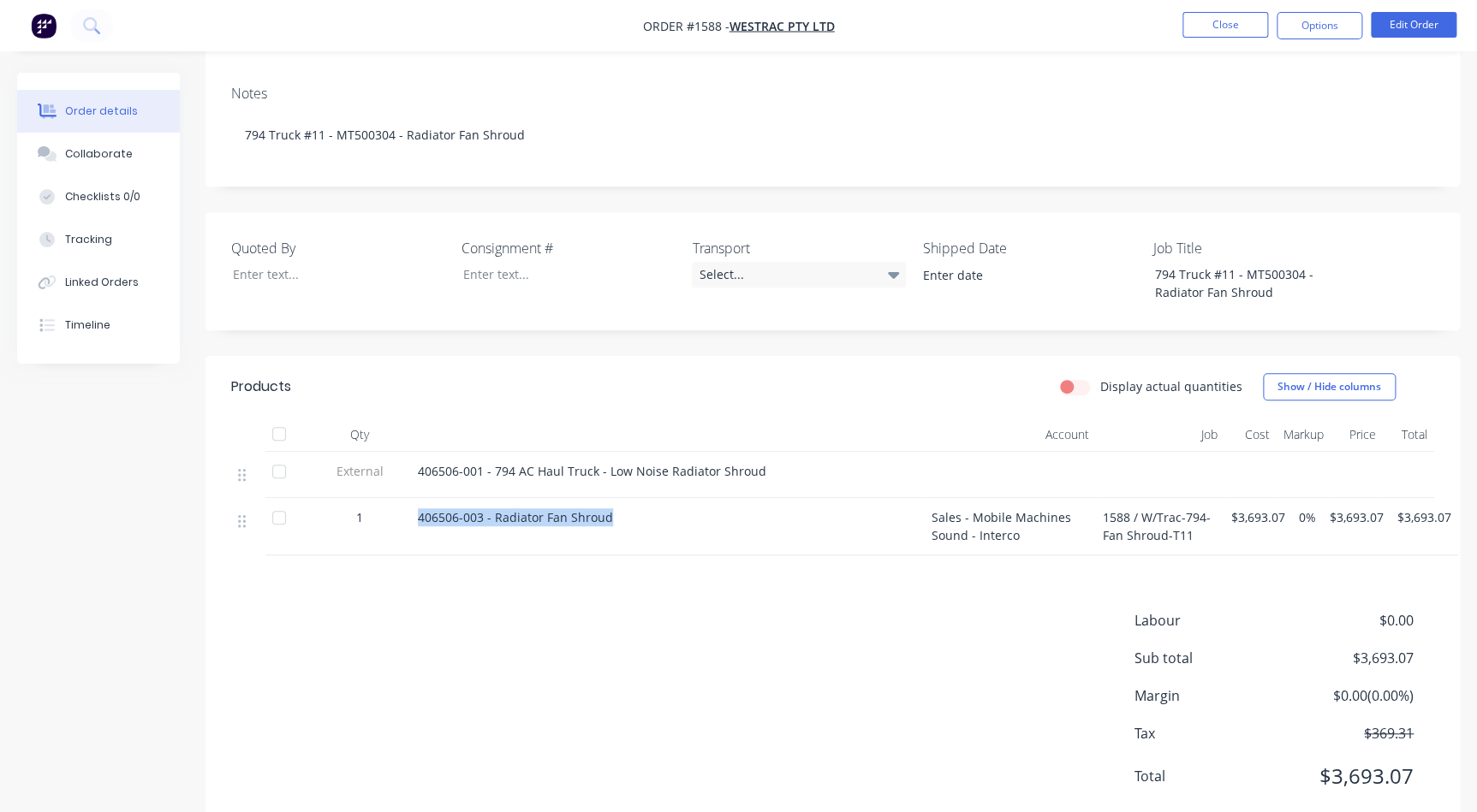
scroll to position [311, 0]
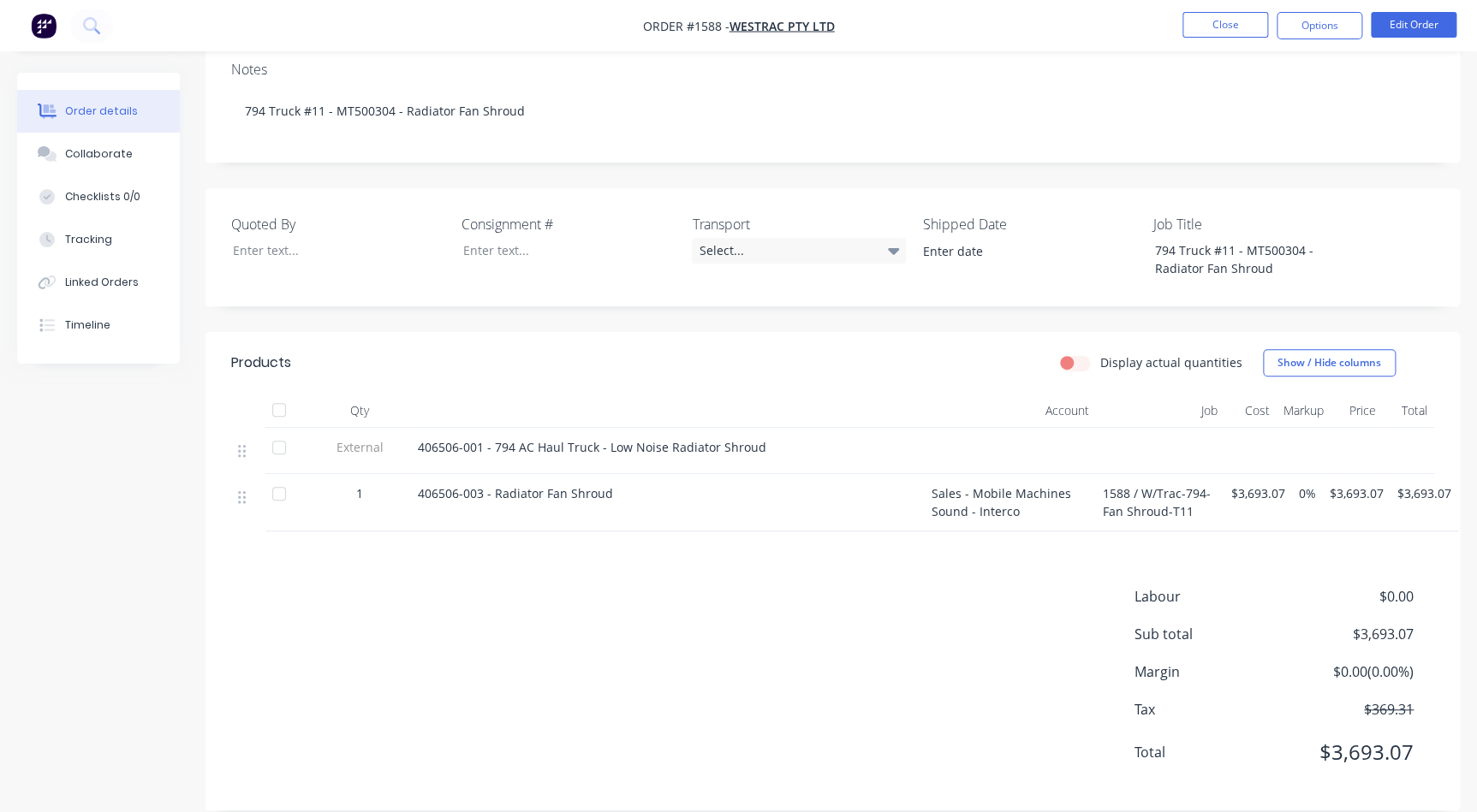
click at [749, 439] on span "406506-001 - 794 AC Haul Truck - Low Noise Radiator Shroud" at bounding box center [592, 447] width 348 height 17
drag, startPoint x: 761, startPoint y: 423, endPoint x: 415, endPoint y: 422, distance: 346.0
click at [415, 428] on div "406506-001 - 794 AC Haul Truck - Low Noise Radiator Shroud" at bounding box center [667, 451] width 514 height 46
drag, startPoint x: 617, startPoint y: 478, endPoint x: 418, endPoint y: 472, distance: 199.1
click at [418, 484] on div "406506-003 - Radiator Fan Shroud" at bounding box center [668, 493] width 500 height 18
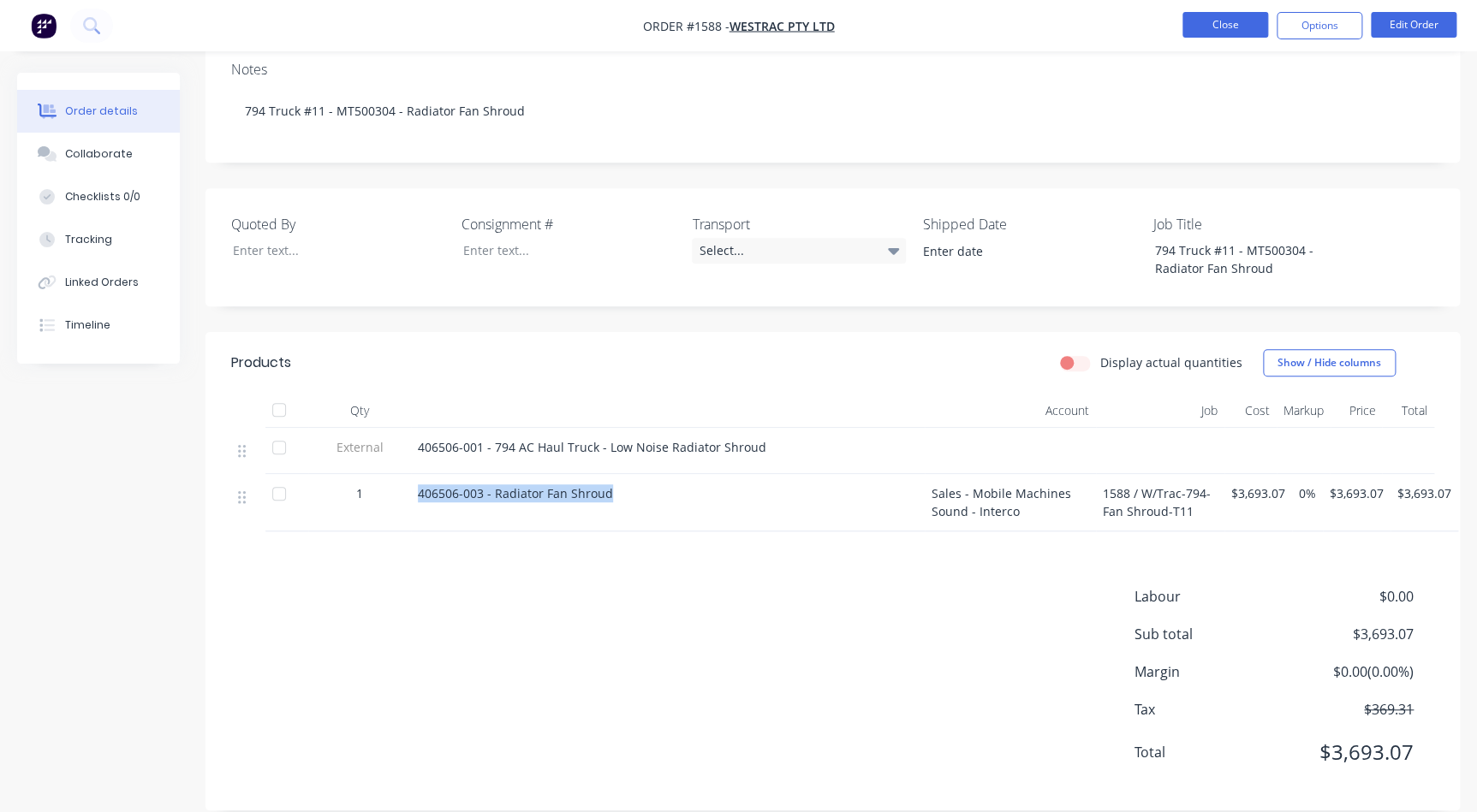
click at [1261, 27] on button "Close" at bounding box center [1224, 25] width 85 height 26
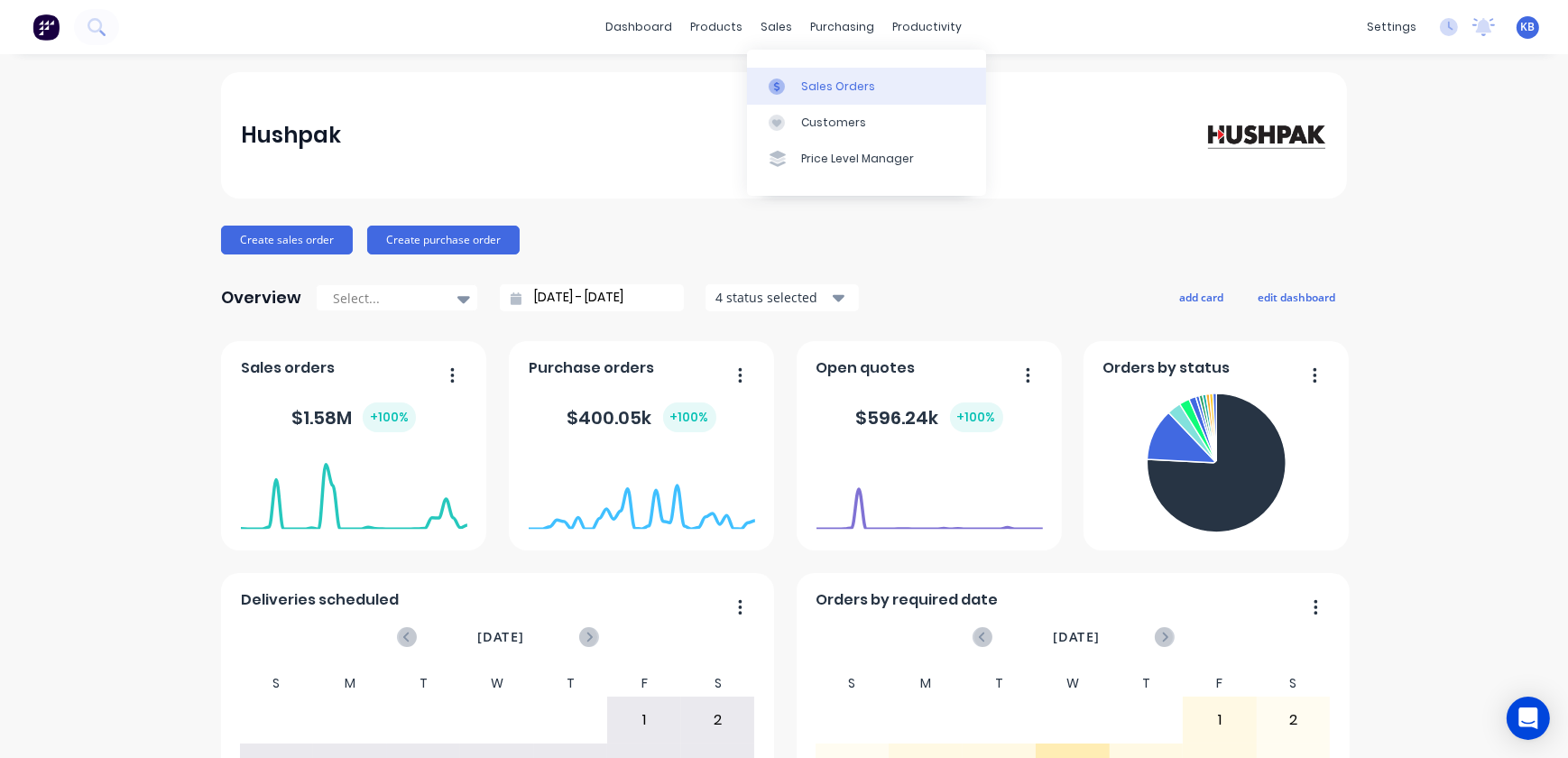
click at [817, 88] on div "Sales Orders" at bounding box center [838, 86] width 74 height 16
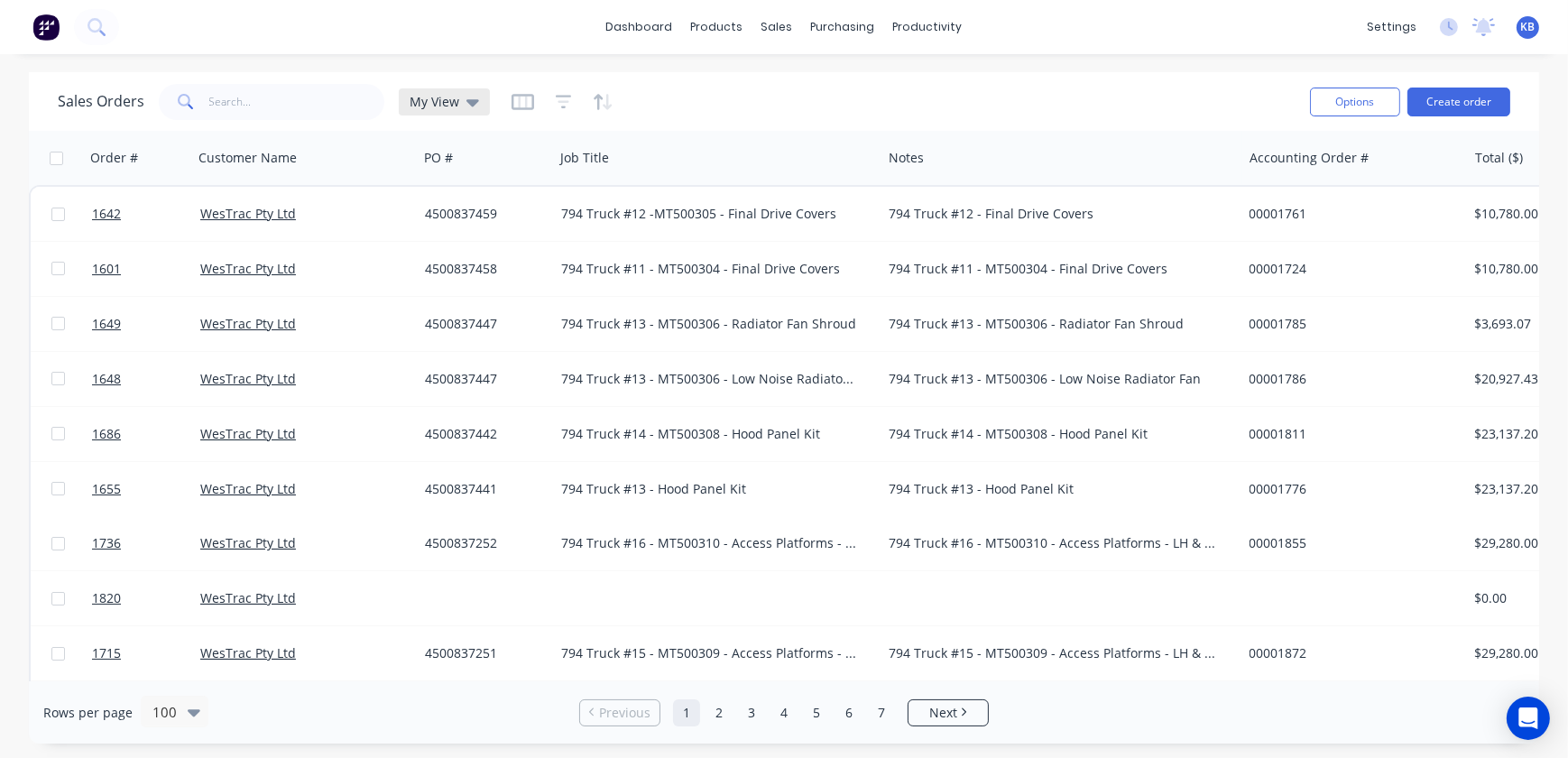
click at [474, 112] on div "My View" at bounding box center [445, 102] width 91 height 27
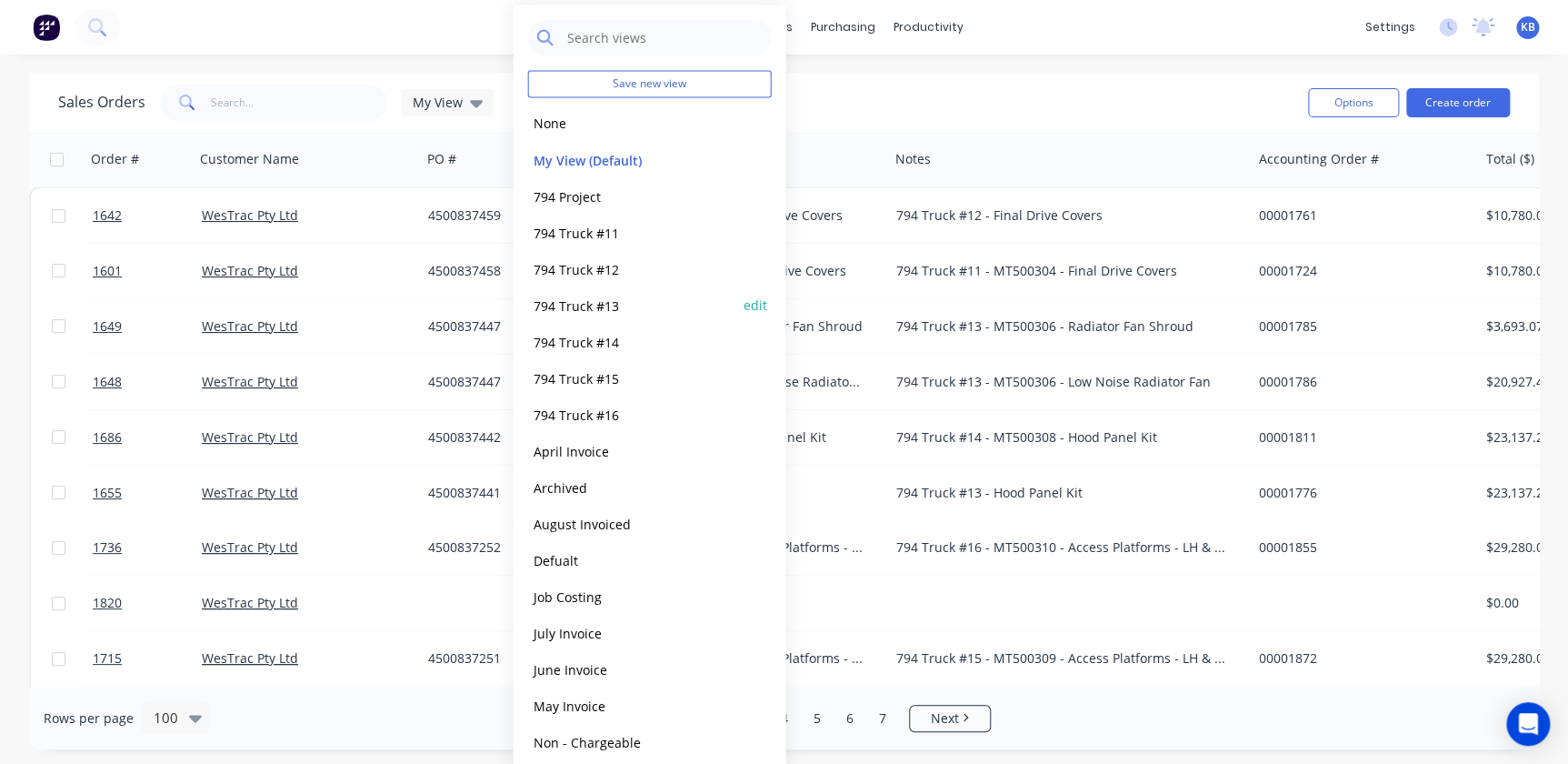
click at [585, 309] on button "794 Truck #13" at bounding box center [631, 304] width 207 height 20
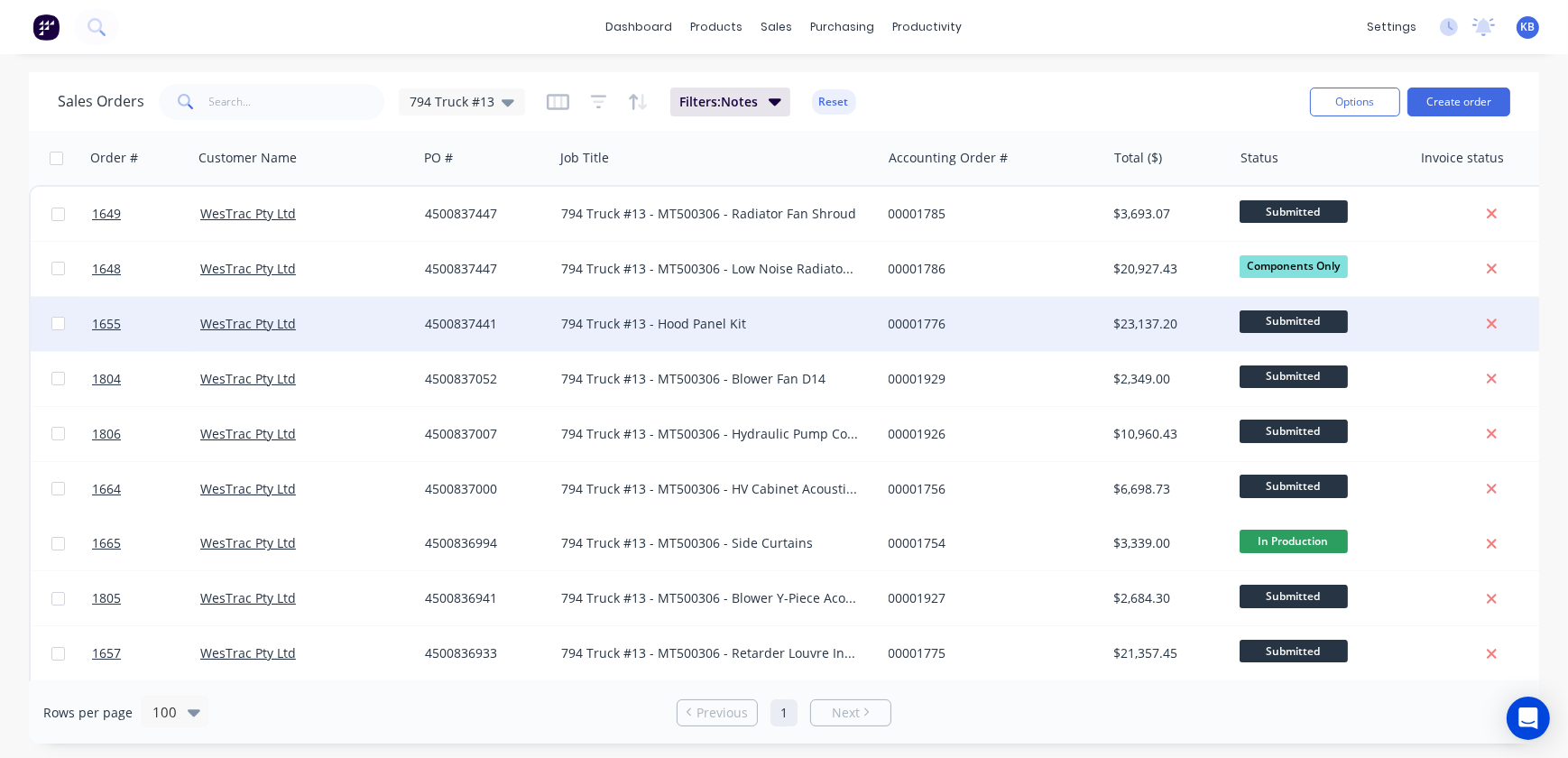
click at [650, 326] on div "794 Truck #13 - Hood Panel Kit" at bounding box center [709, 323] width 297 height 18
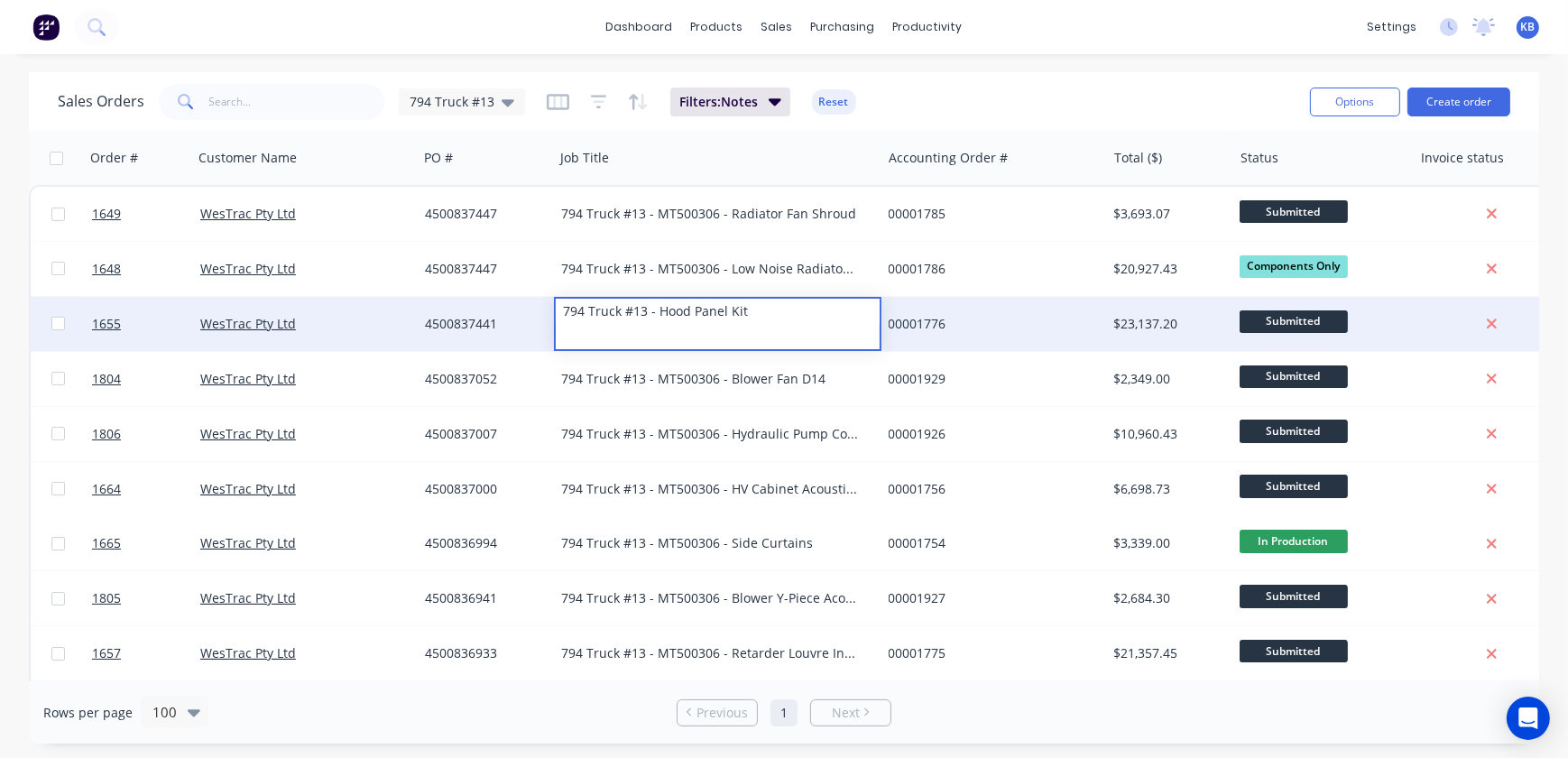
click at [654, 317] on div "794 Truck #13 - Hood Panel Kit" at bounding box center [718, 311] width 323 height 25
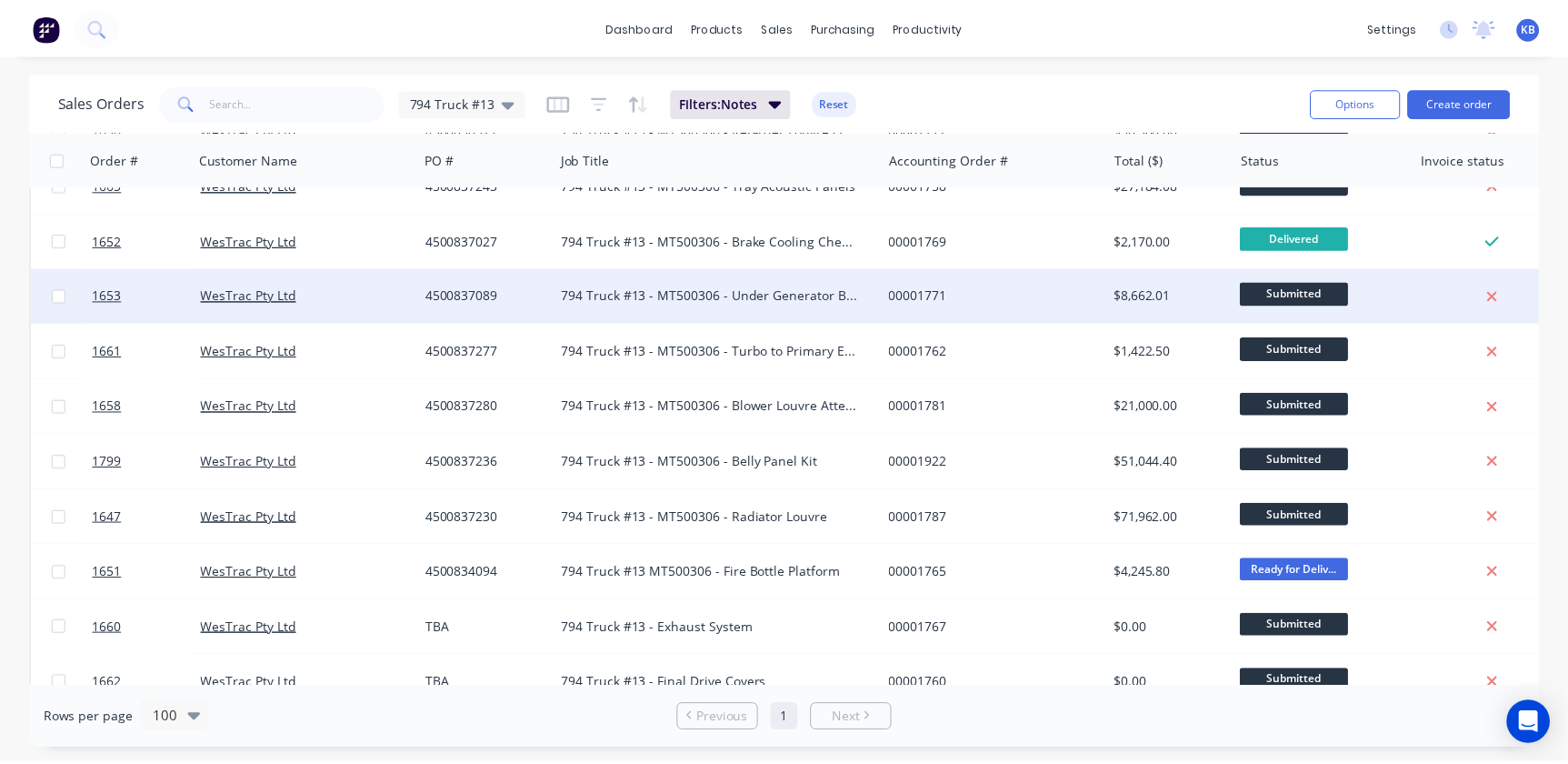
scroll to position [893, 0]
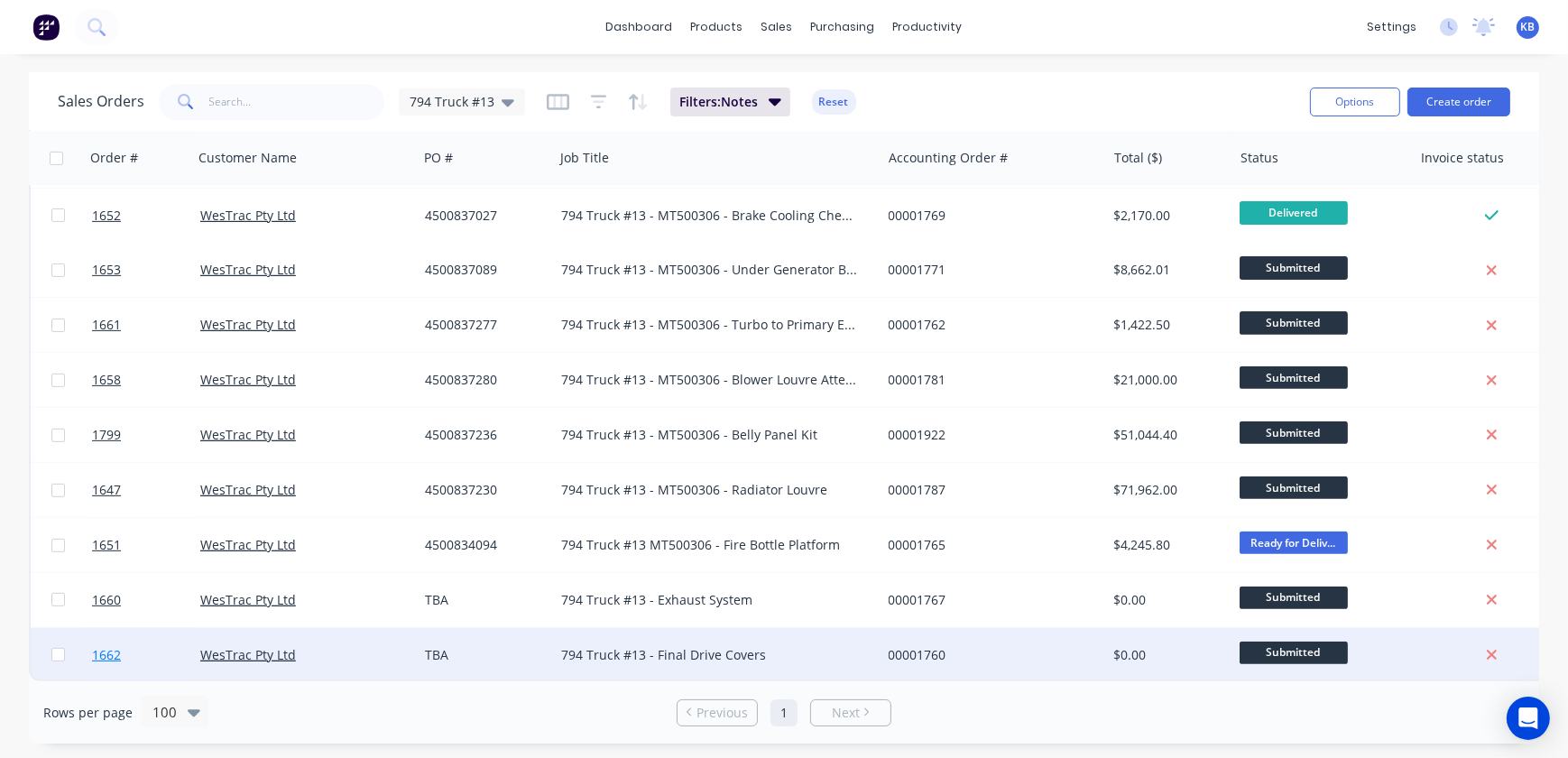
click at [124, 650] on link "1662" at bounding box center [146, 654] width 108 height 54
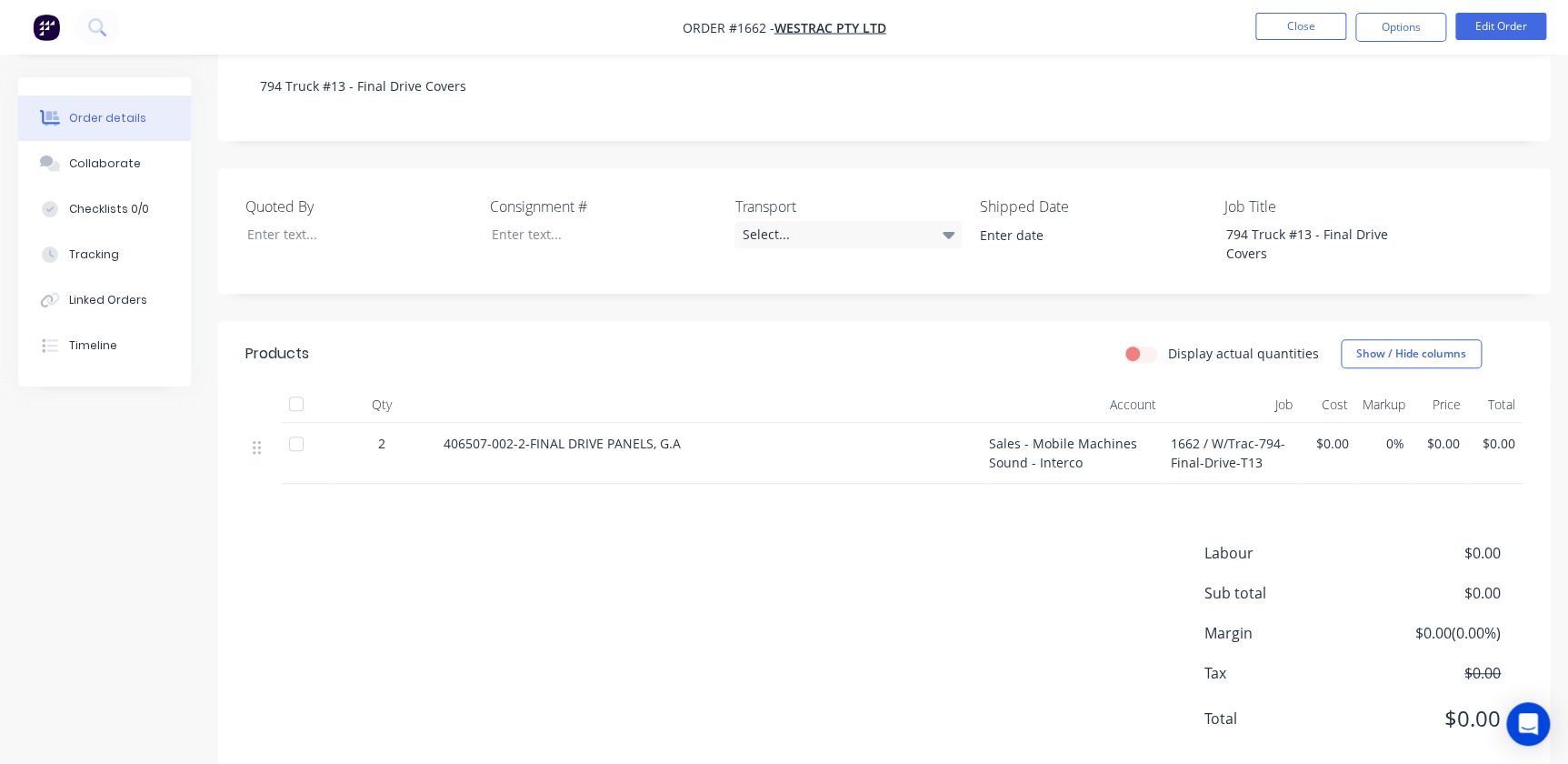
scroll to position [381, 0]
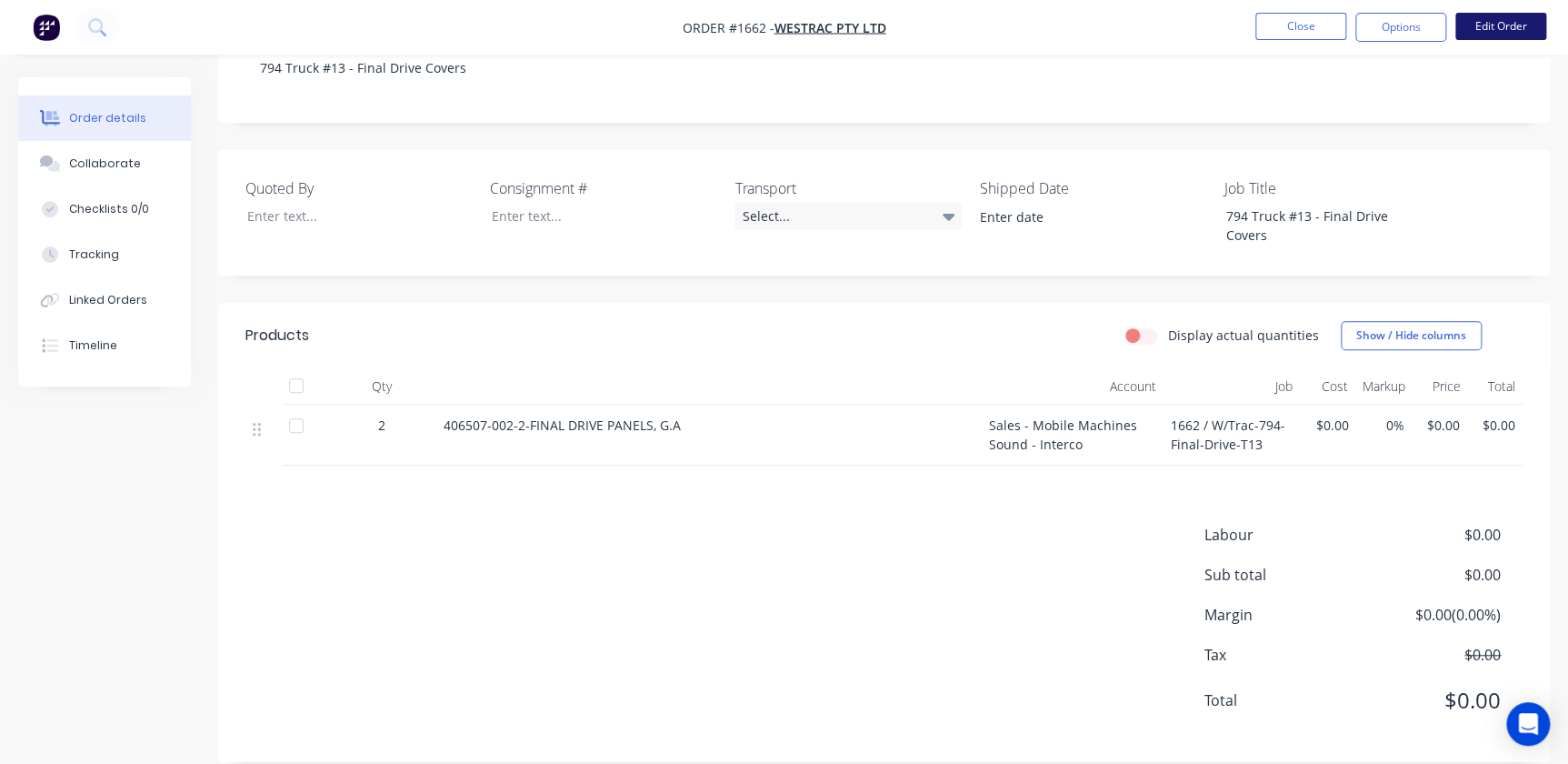
click at [1512, 34] on button "Edit Order" at bounding box center [1500, 26] width 91 height 27
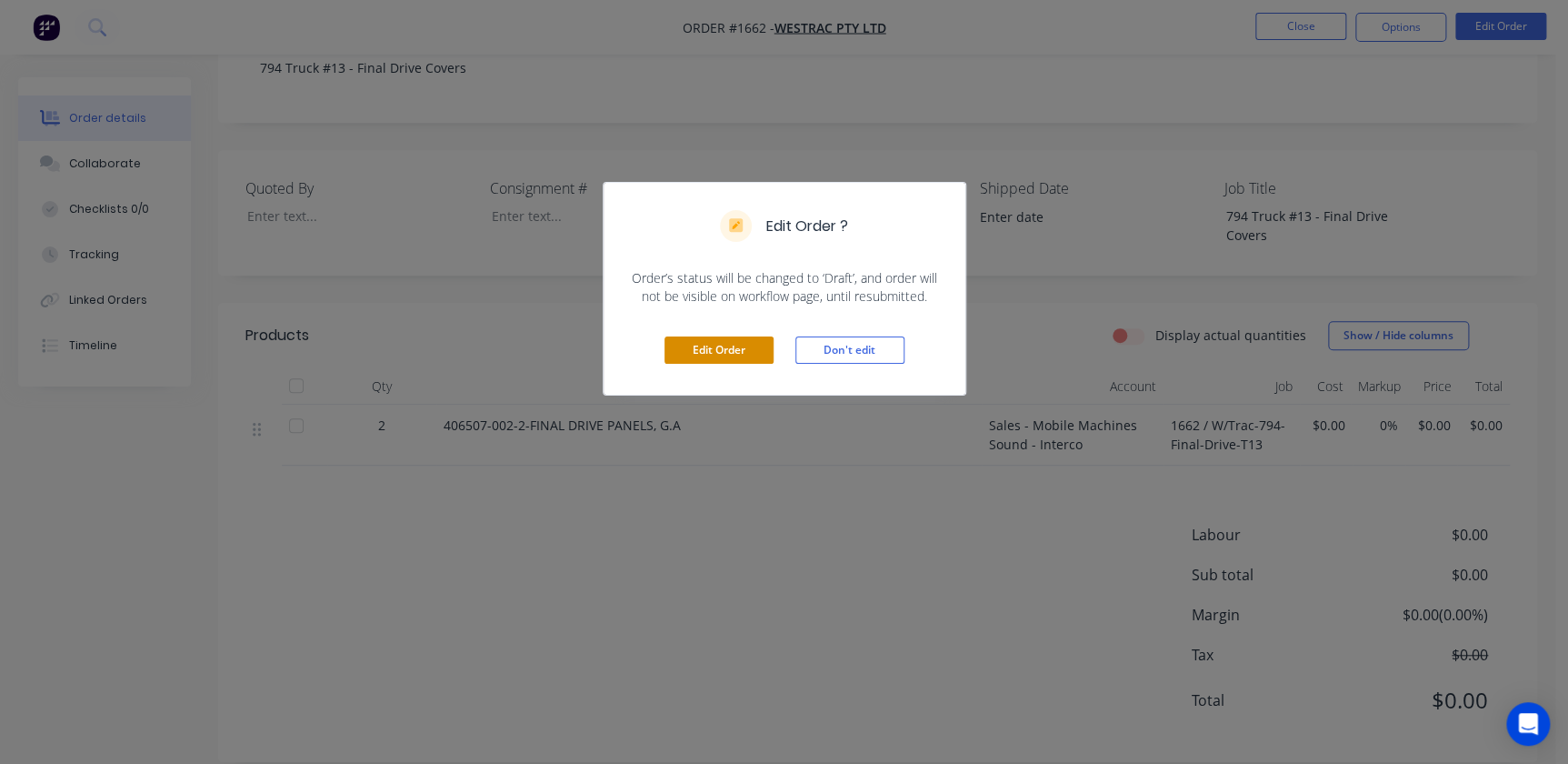
click at [671, 354] on button "Edit Order" at bounding box center [719, 350] width 109 height 27
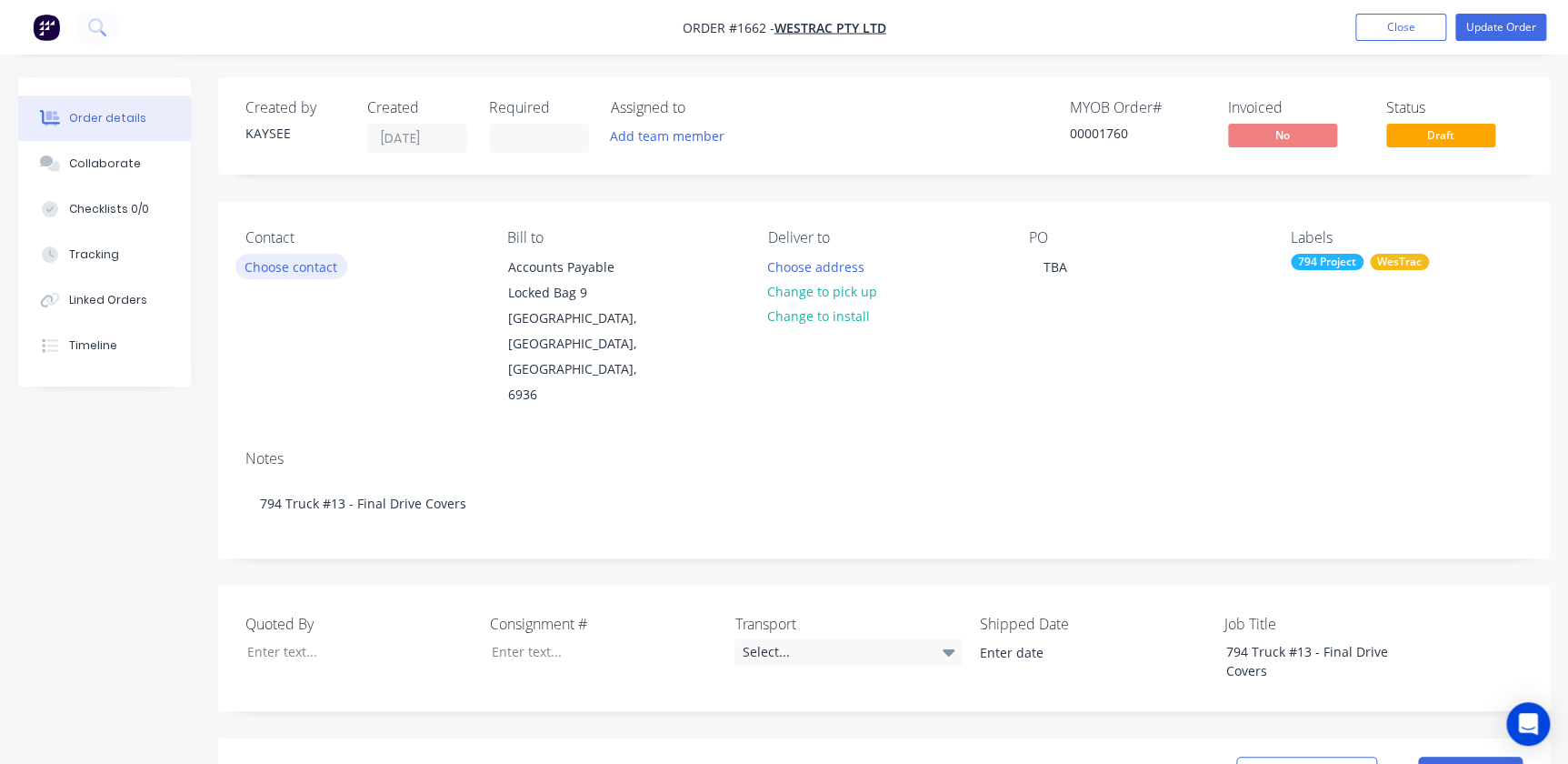
click at [241, 270] on button "Choose contact" at bounding box center [291, 265] width 112 height 24
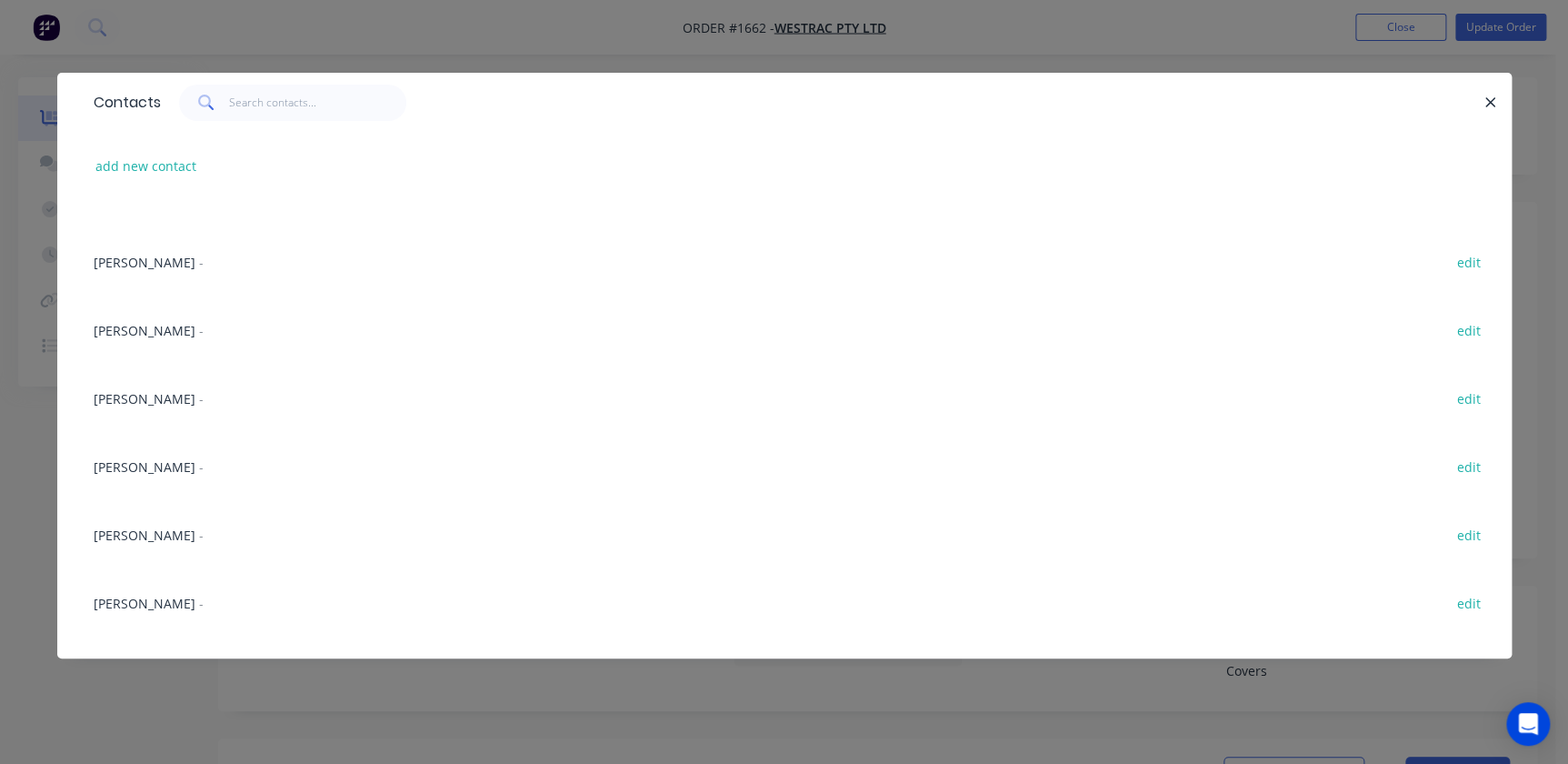
scroll to position [826, 0]
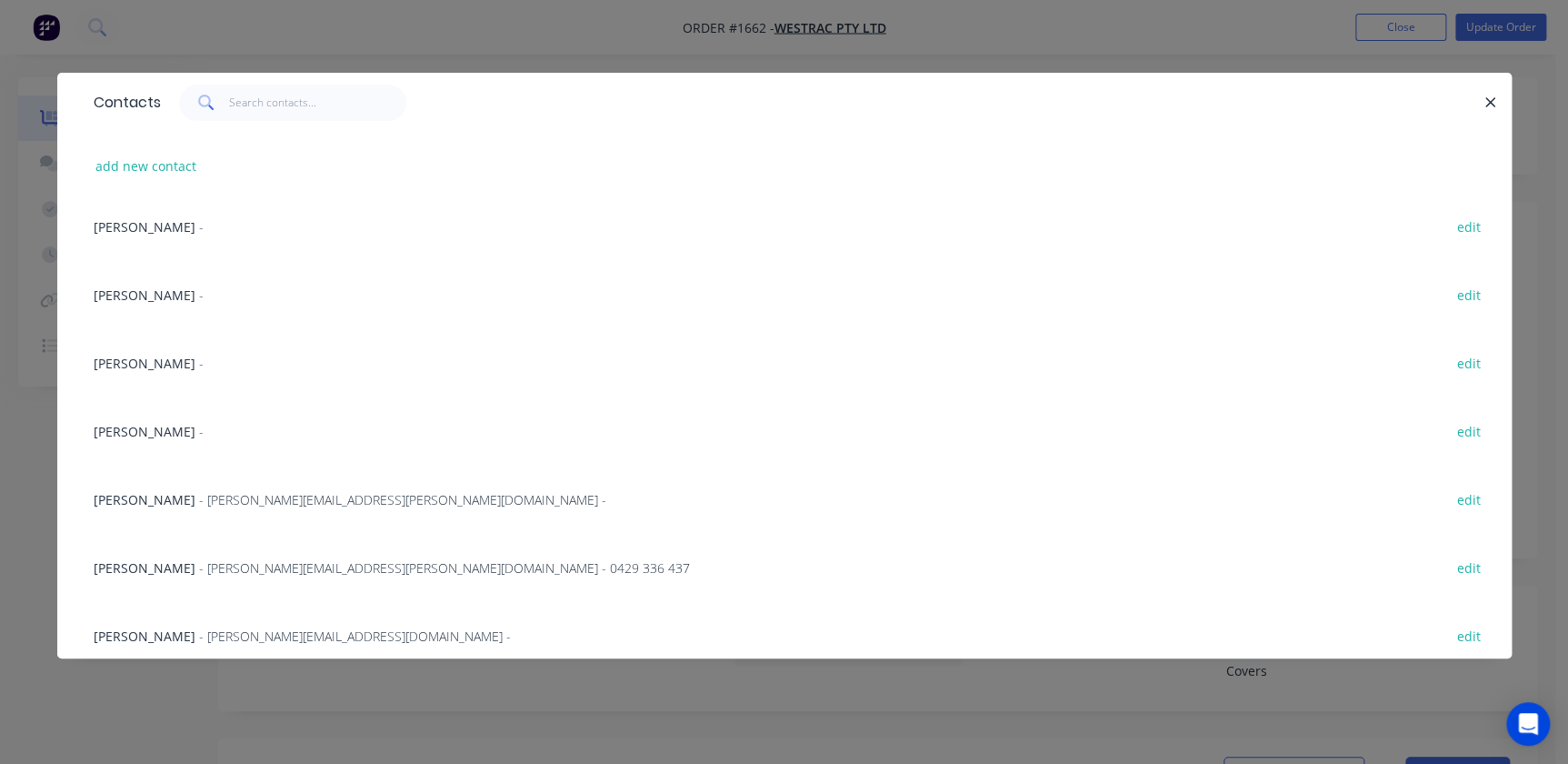
click at [140, 234] on span "[PERSON_NAME]" at bounding box center [144, 227] width 101 height 18
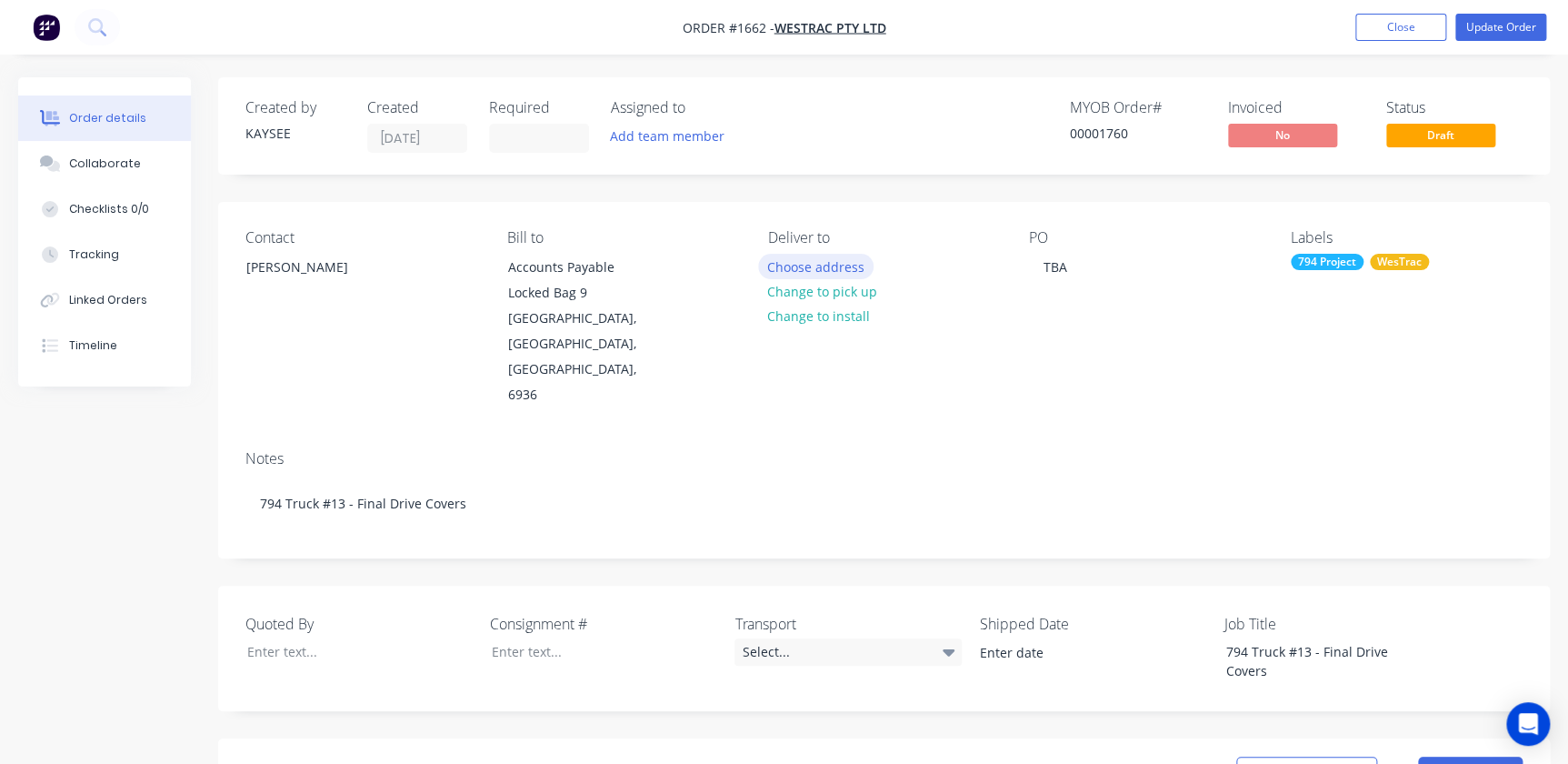
click at [800, 254] on div "Deliver to Choose address Change to pick up Change to install" at bounding box center [884, 319] width 232 height 180
click at [800, 258] on button "Choose address" at bounding box center [816, 265] width 116 height 24
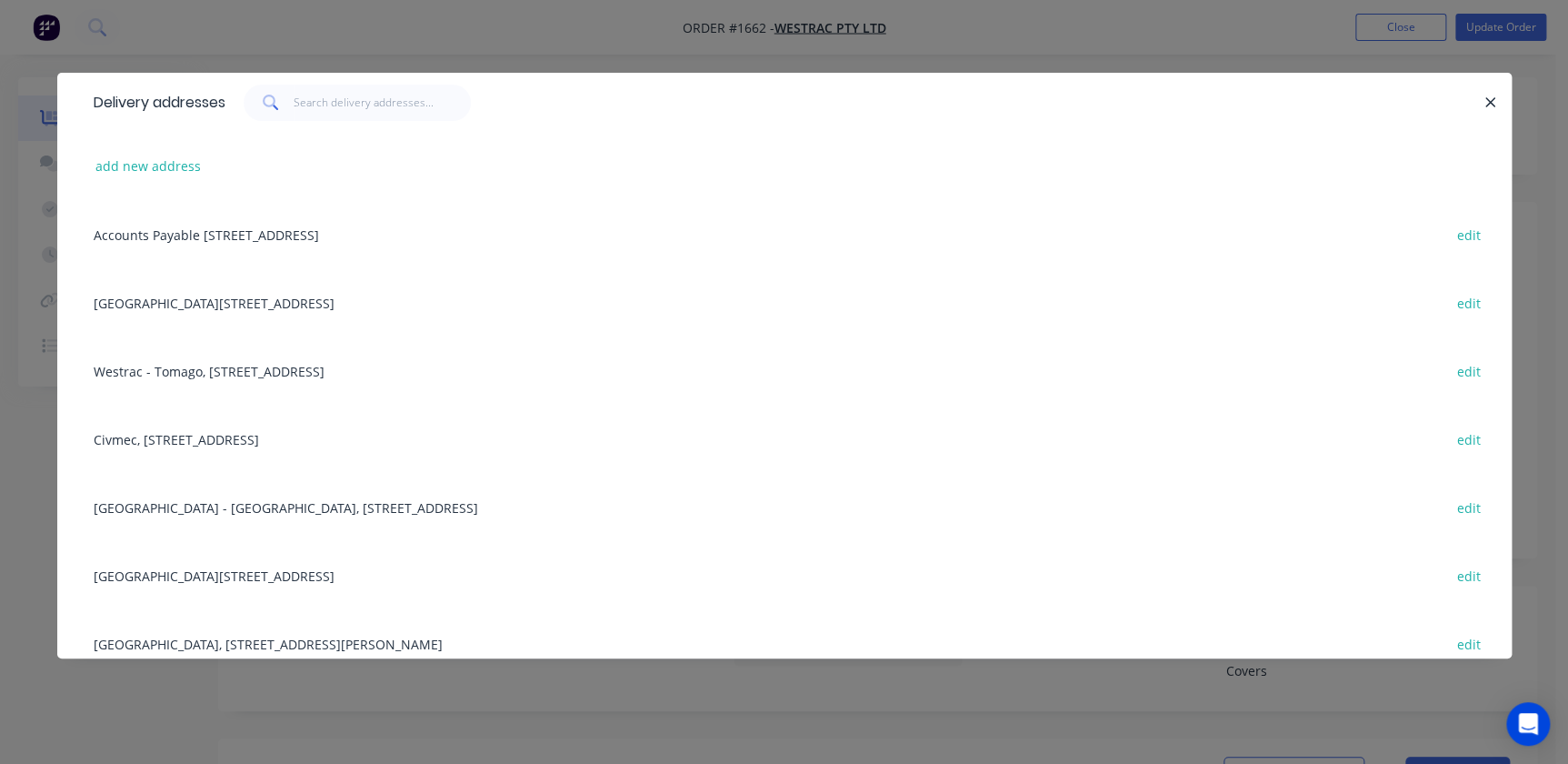
click at [149, 560] on div "Building L, 1 Westrac Drive, Tomago, New South Wales, Australia, 2322 edit" at bounding box center [784, 575] width 1400 height 68
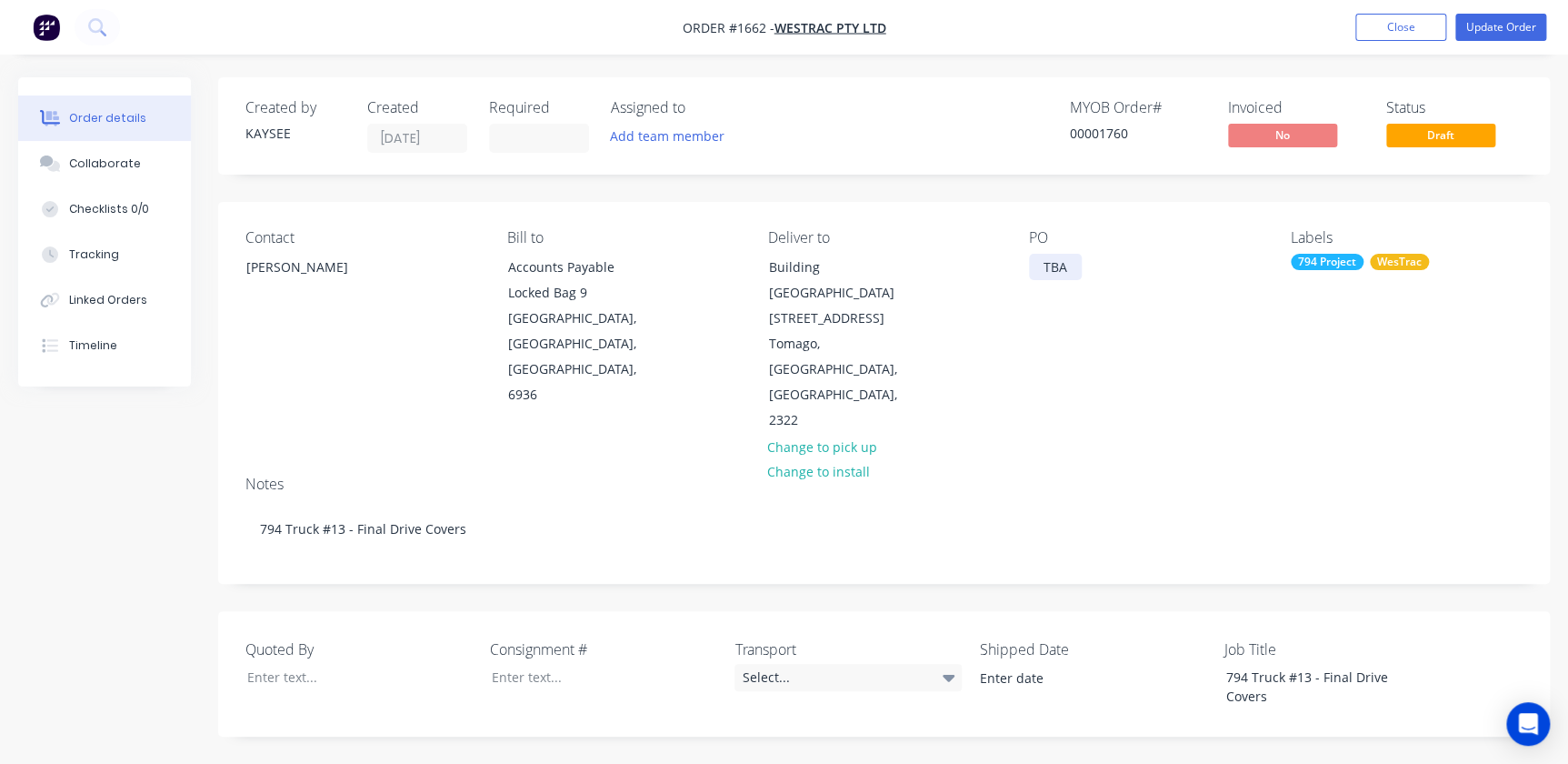
click at [1054, 261] on div "TBA" at bounding box center [1056, 266] width 53 height 26
drag, startPoint x: 1040, startPoint y: 262, endPoint x: 1123, endPoint y: 266, distance: 83.1
click at [1123, 266] on div "PO TBA" at bounding box center [1146, 332] width 232 height 205
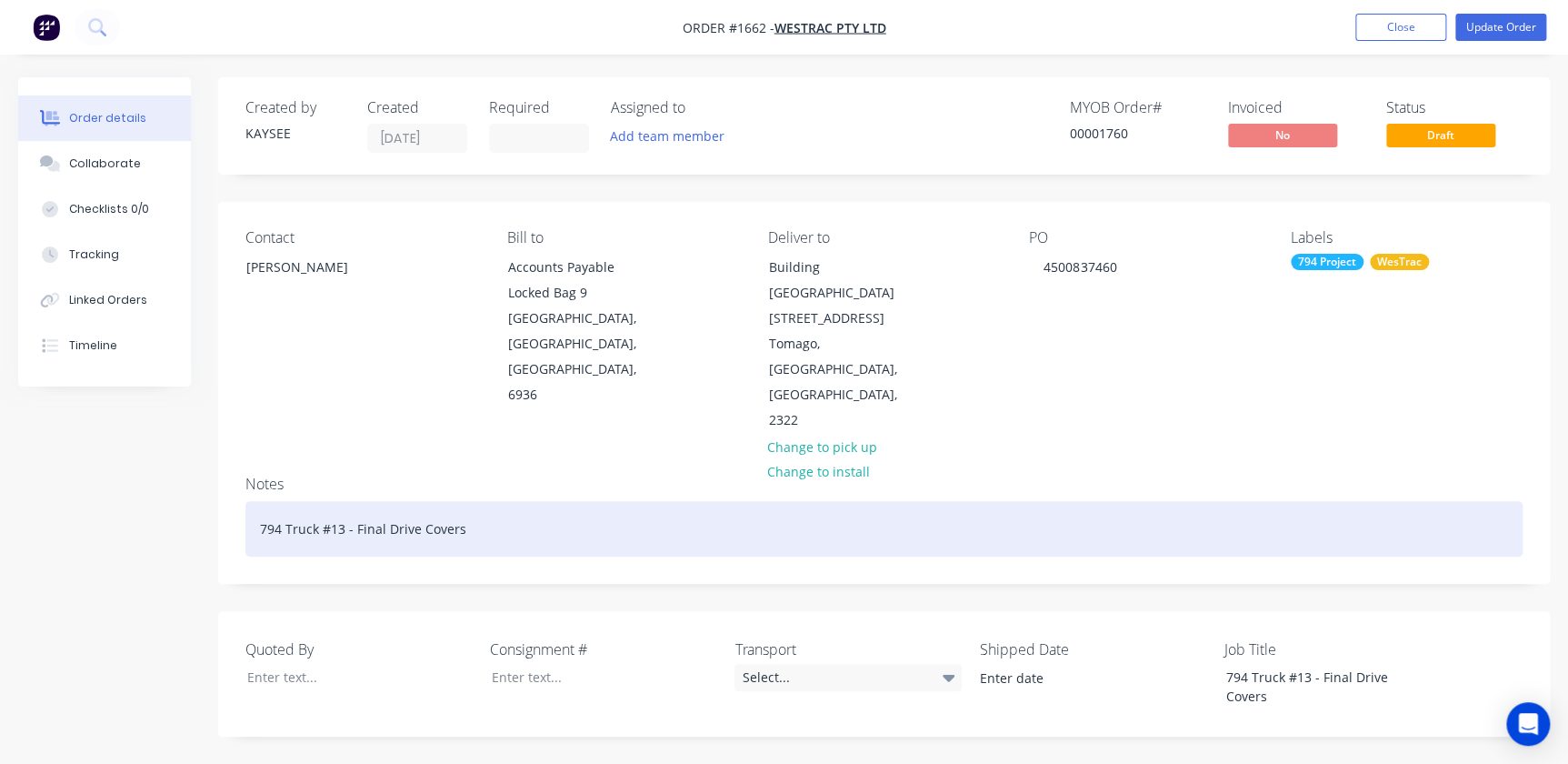
click at [354, 501] on div "794 Truck #13 - Final Drive Covers" at bounding box center [884, 528] width 1277 height 56
drag, startPoint x: 508, startPoint y: 452, endPoint x: 106, endPoint y: 442, distance: 402.1
click at [106, 442] on div "Created by KAYSEE Created 24/07/25 Required Assigned to Add team member MYOB Or…" at bounding box center [784, 774] width 1532 height 1393
copy div "794 Truck #13 - MT500306 - Final Drive Covers"
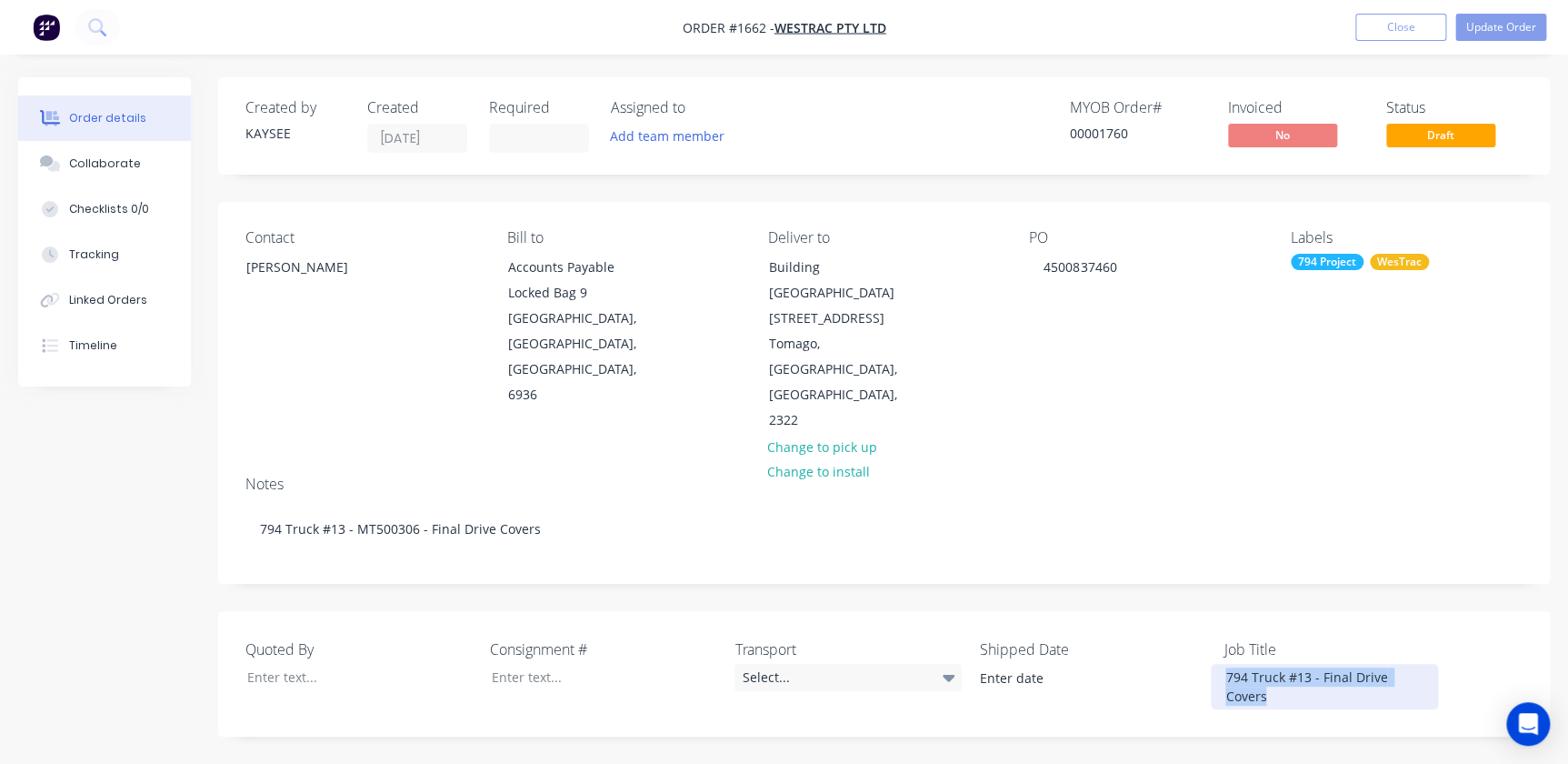
drag, startPoint x: 1255, startPoint y: 624, endPoint x: 1202, endPoint y: 569, distance: 76.4
click at [1202, 611] on div "Quoted By Consignment # Transport Select... Shipped Date Job Title 794 Truck #1…" at bounding box center [884, 673] width 1332 height 126
paste div
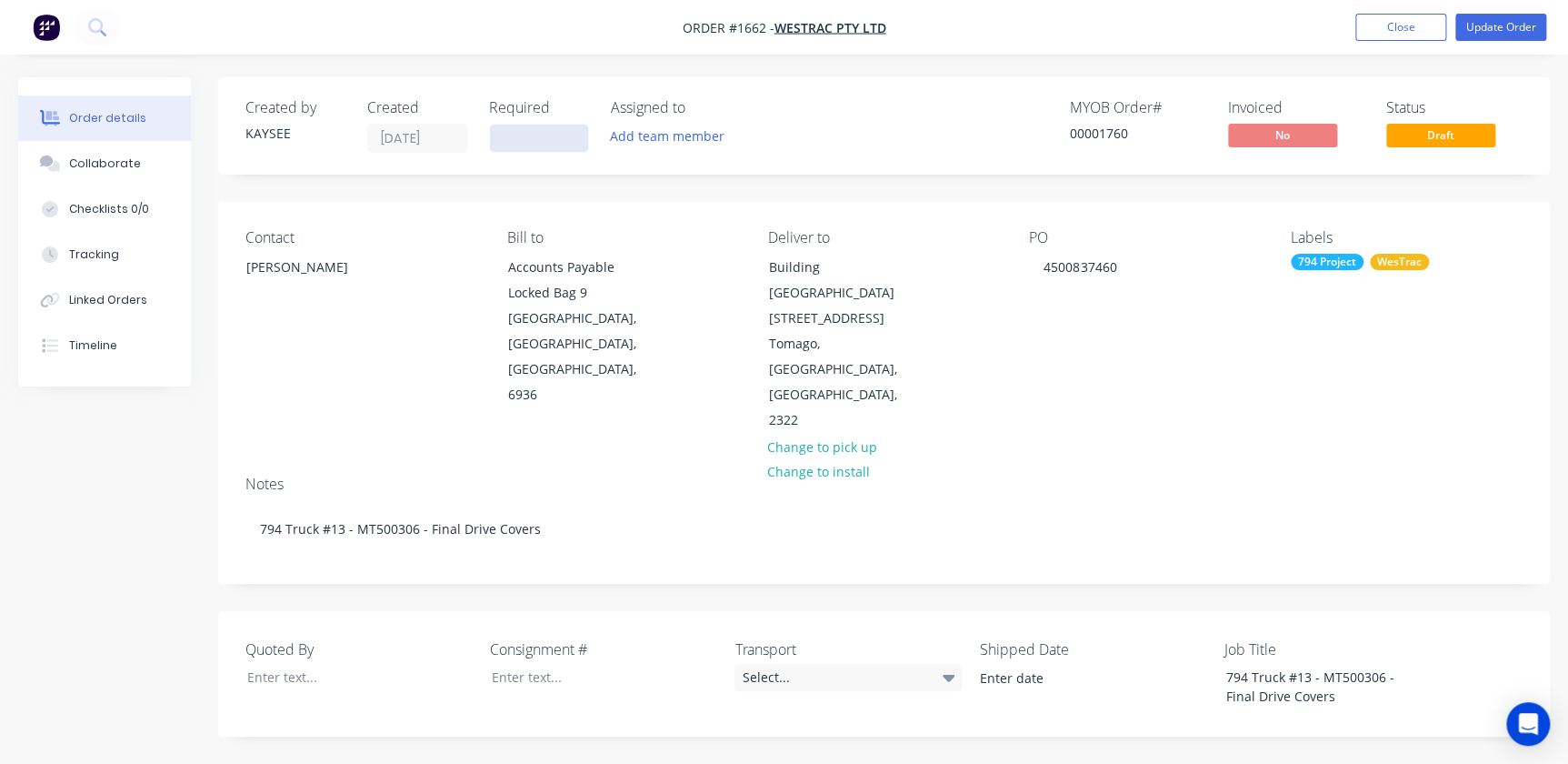
click at [551, 143] on input at bounding box center [539, 139] width 99 height 27
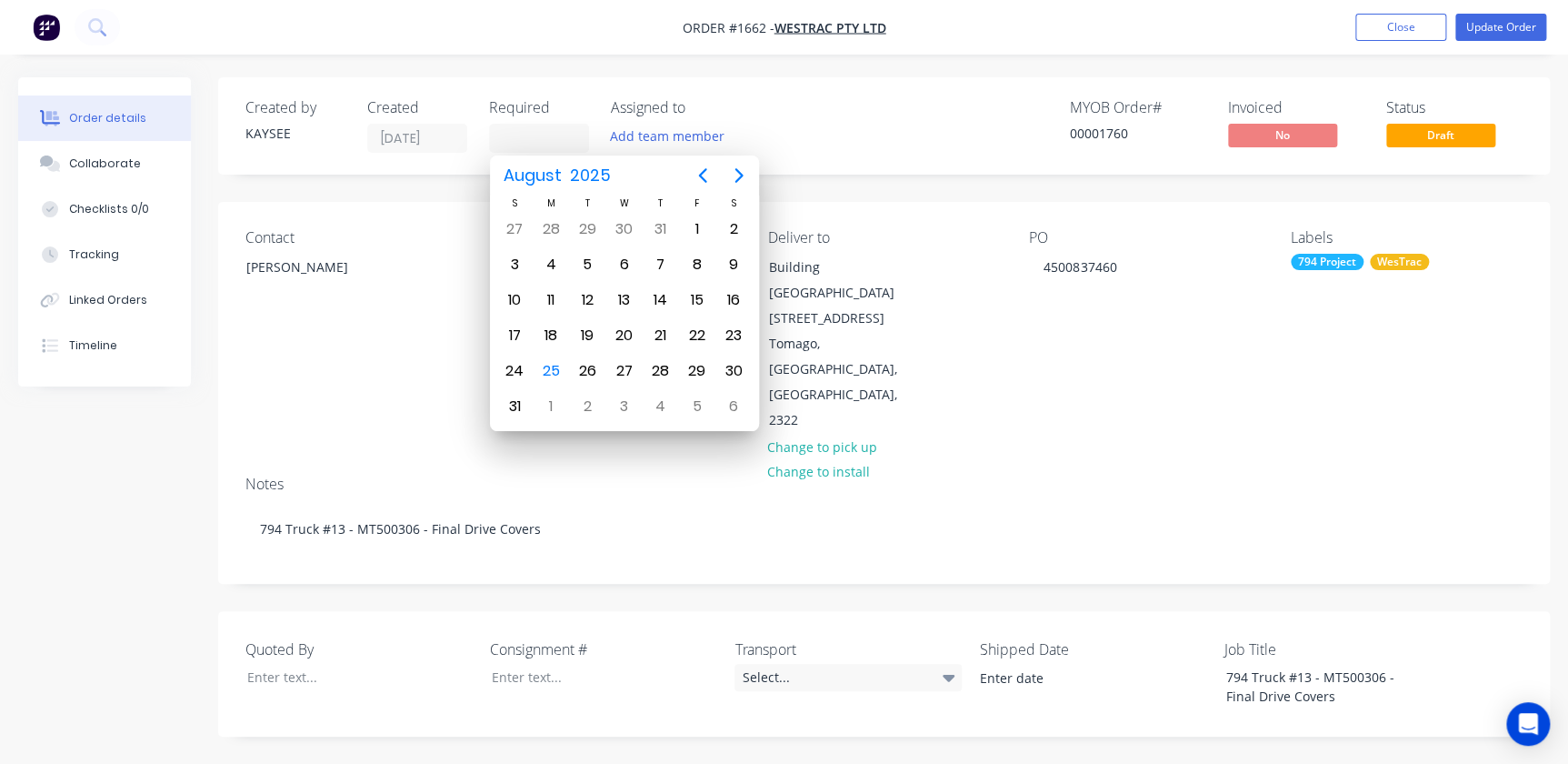
click at [721, 180] on button "Next page" at bounding box center [739, 175] width 36 height 36
click at [736, 180] on icon "Next page" at bounding box center [739, 176] width 21 height 21
click at [635, 236] on div "Oct 1" at bounding box center [623, 228] width 36 height 34
type input "01/10/25"
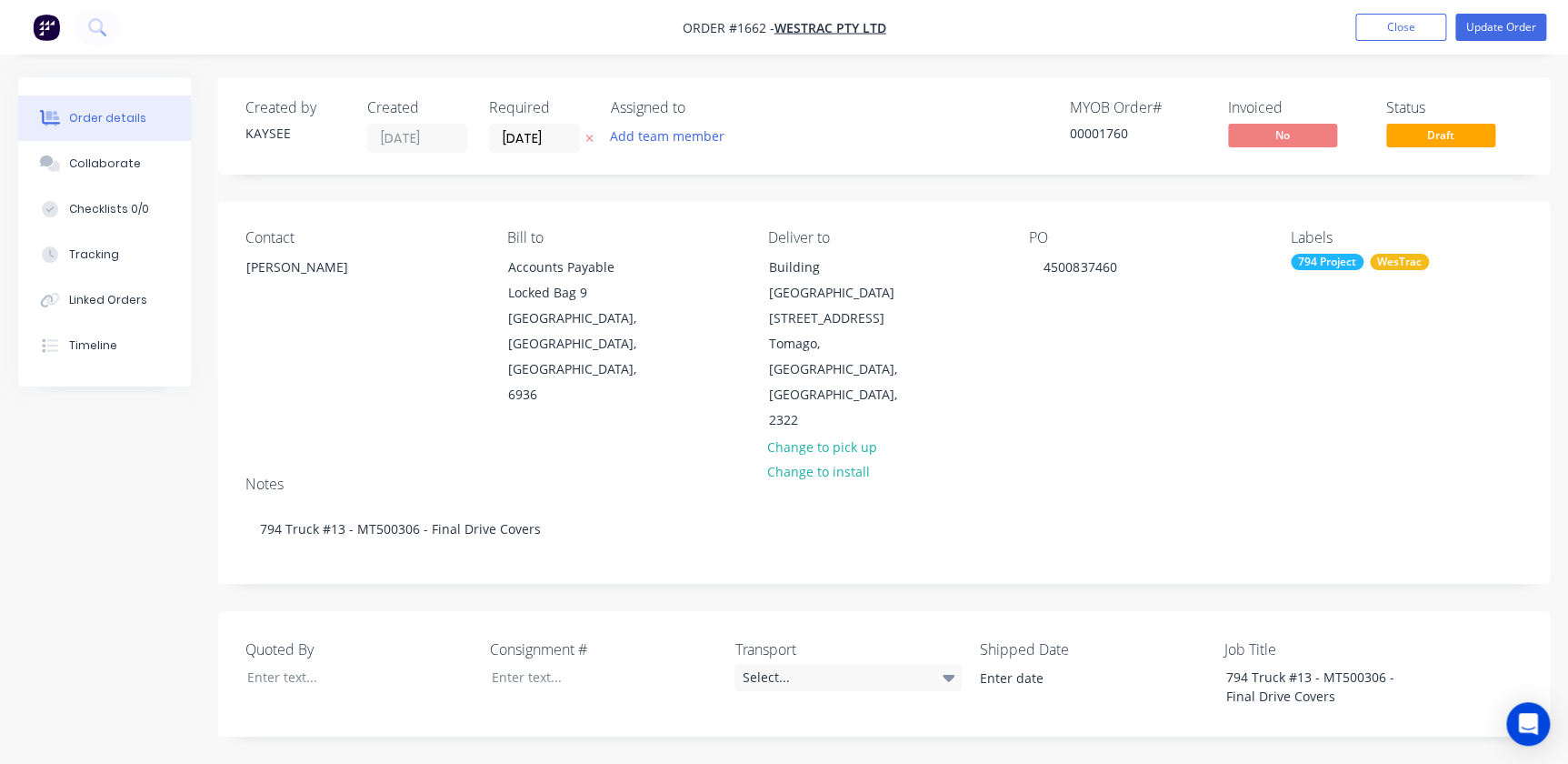
click at [998, 378] on div "Contact Richard Lofberg Bill to Accounts Payable Locked Bag 9 MIDLAND, Western …" at bounding box center [884, 331] width 1332 height 259
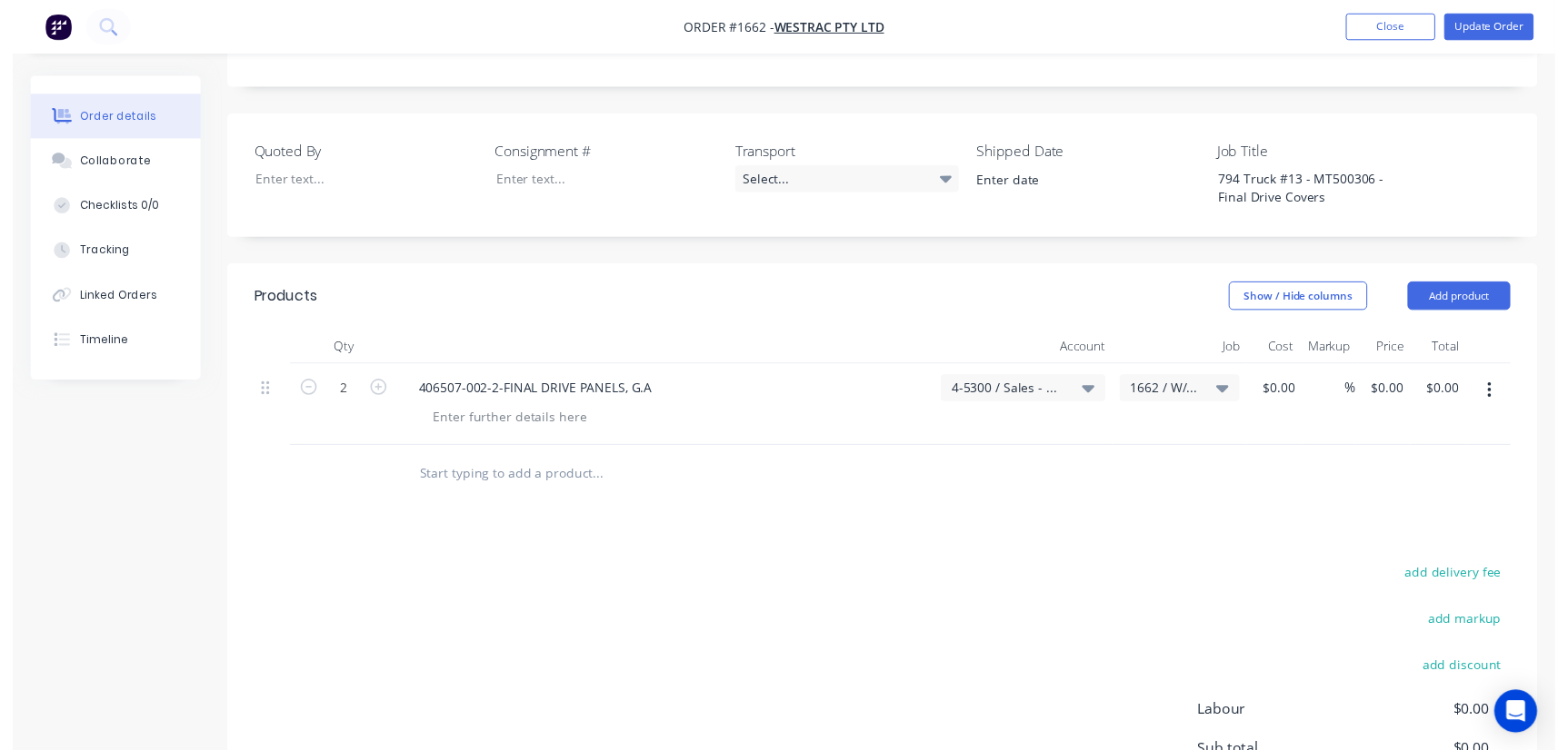
scroll to position [629, 0]
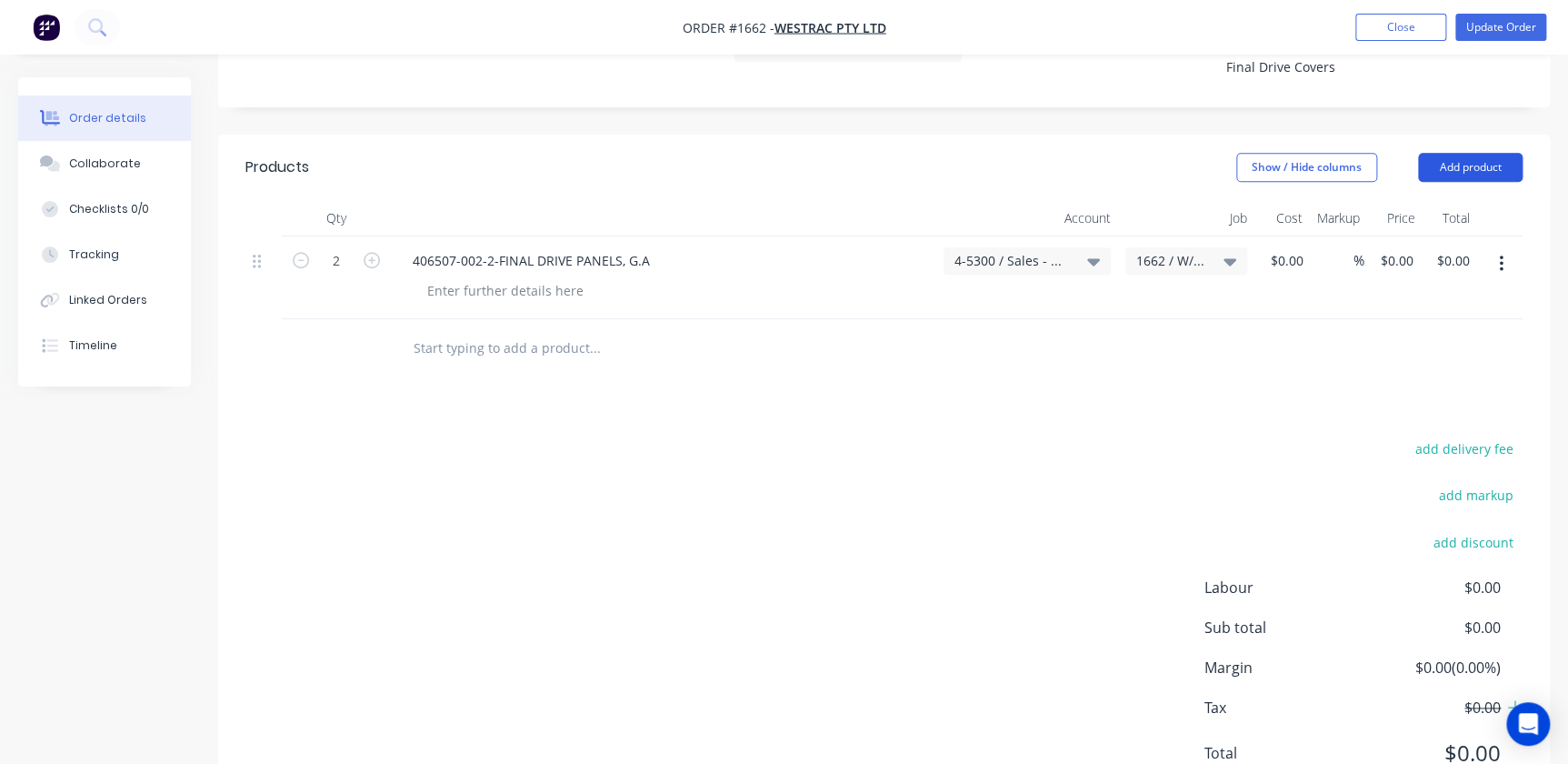
click at [1471, 153] on button "Add product" at bounding box center [1469, 168] width 104 height 29
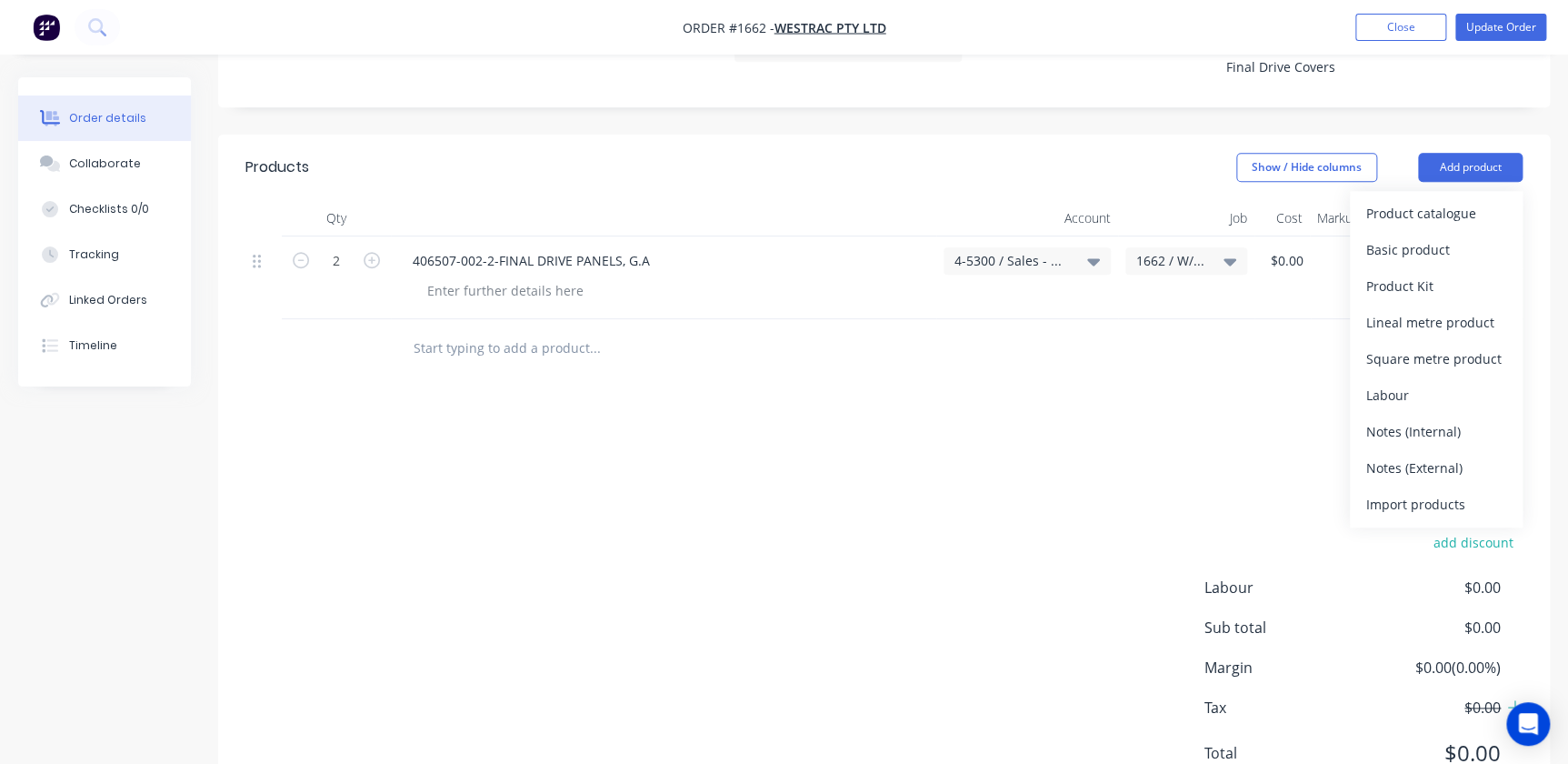
click at [1403, 455] on div "Notes (External)" at bounding box center [1435, 467] width 140 height 26
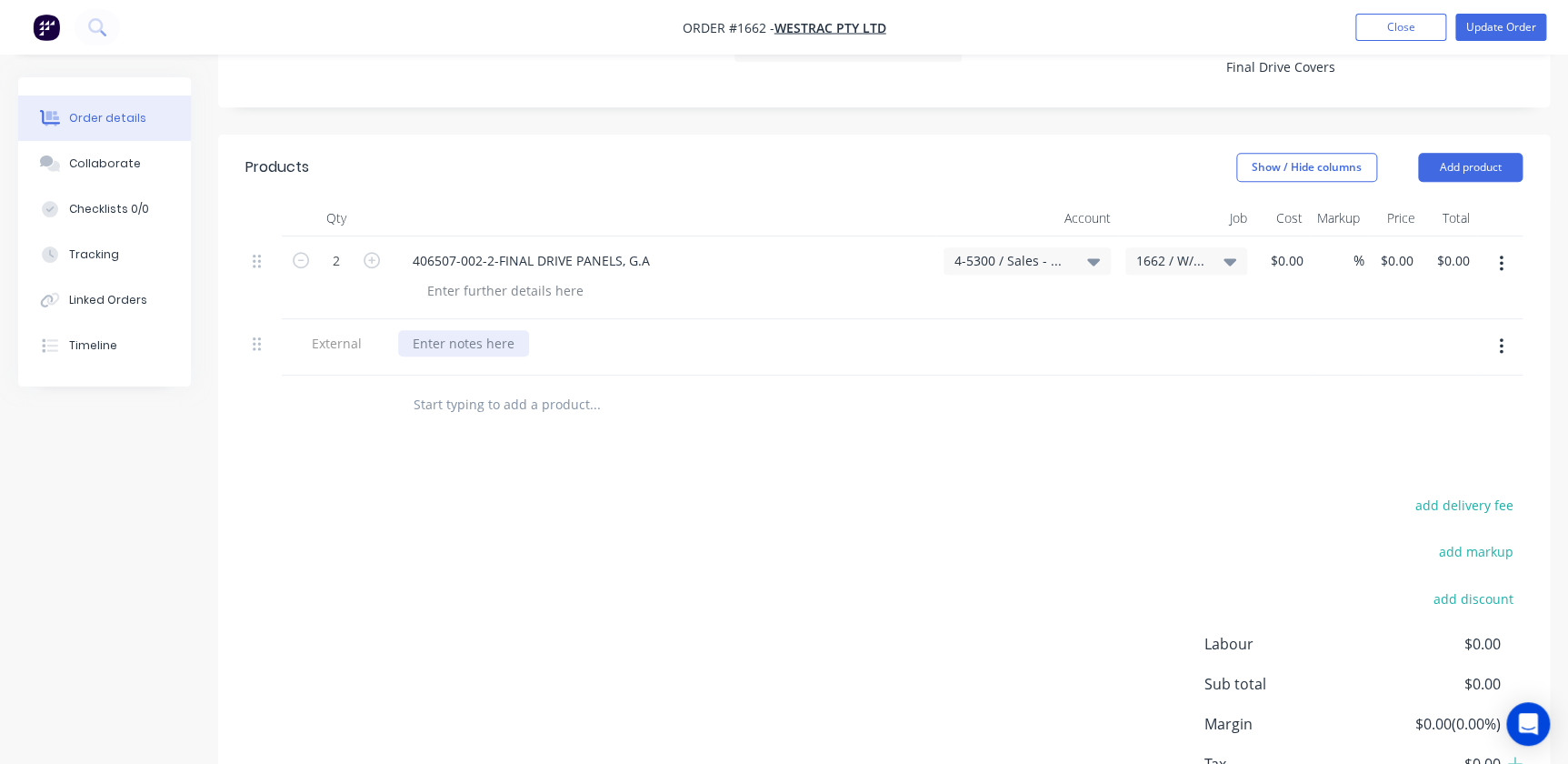
click at [512, 330] on div at bounding box center [463, 342] width 131 height 26
paste div
drag, startPoint x: 689, startPoint y: 272, endPoint x: 270, endPoint y: 261, distance: 419.1
click at [270, 319] on div "External 794 Truck #13 - MT500306 - Final Drive Covers" at bounding box center [884, 347] width 1277 height 57
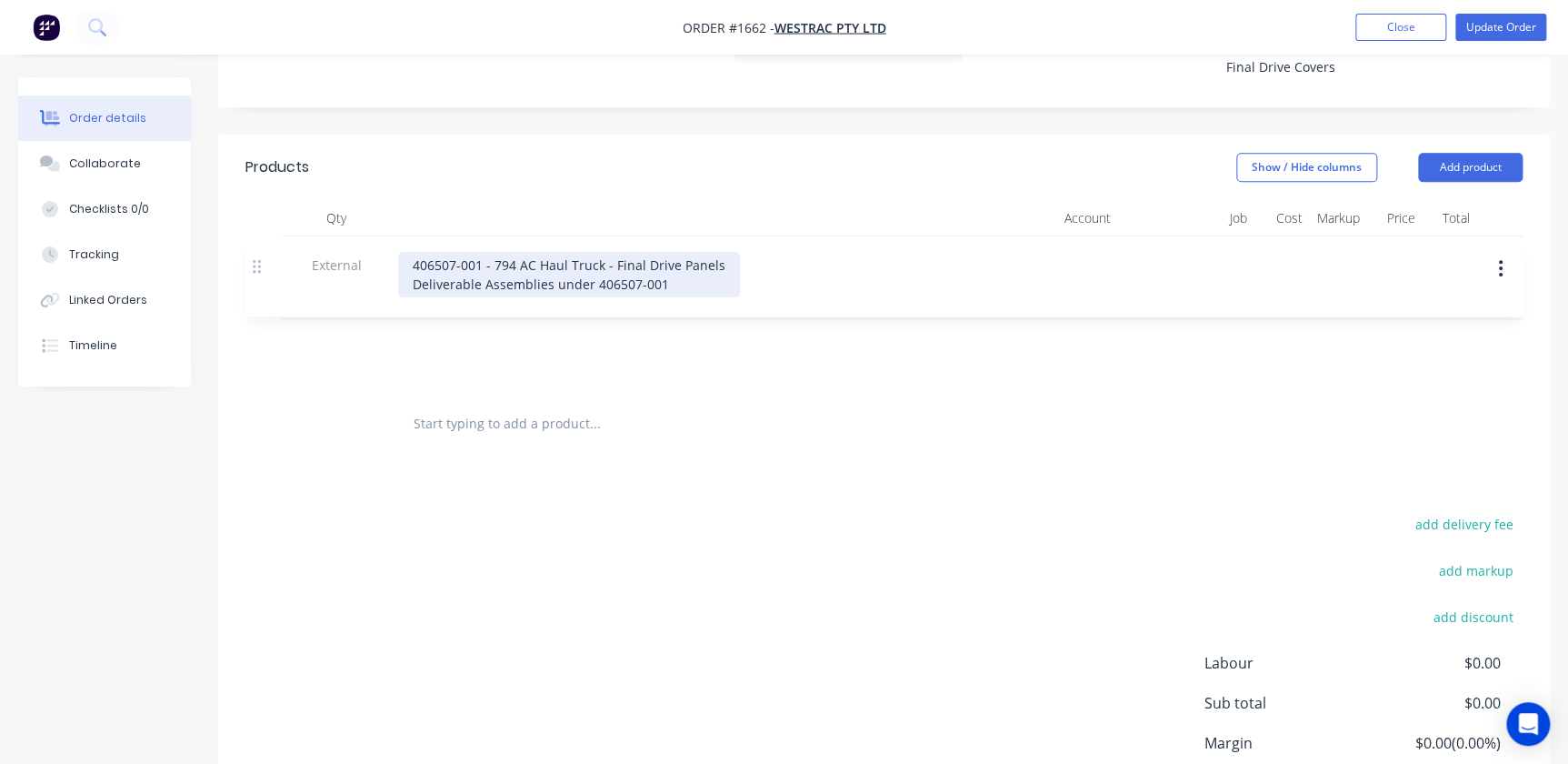
drag, startPoint x: 265, startPoint y: 266, endPoint x: 276, endPoint y: 174, distance: 92.7
click at [276, 236] on div "2 406507-002-2-FINAL DRIVE PANELS, G.A 4-5300 / Sales - Mobile Machines Sound -…" at bounding box center [884, 315] width 1277 height 158
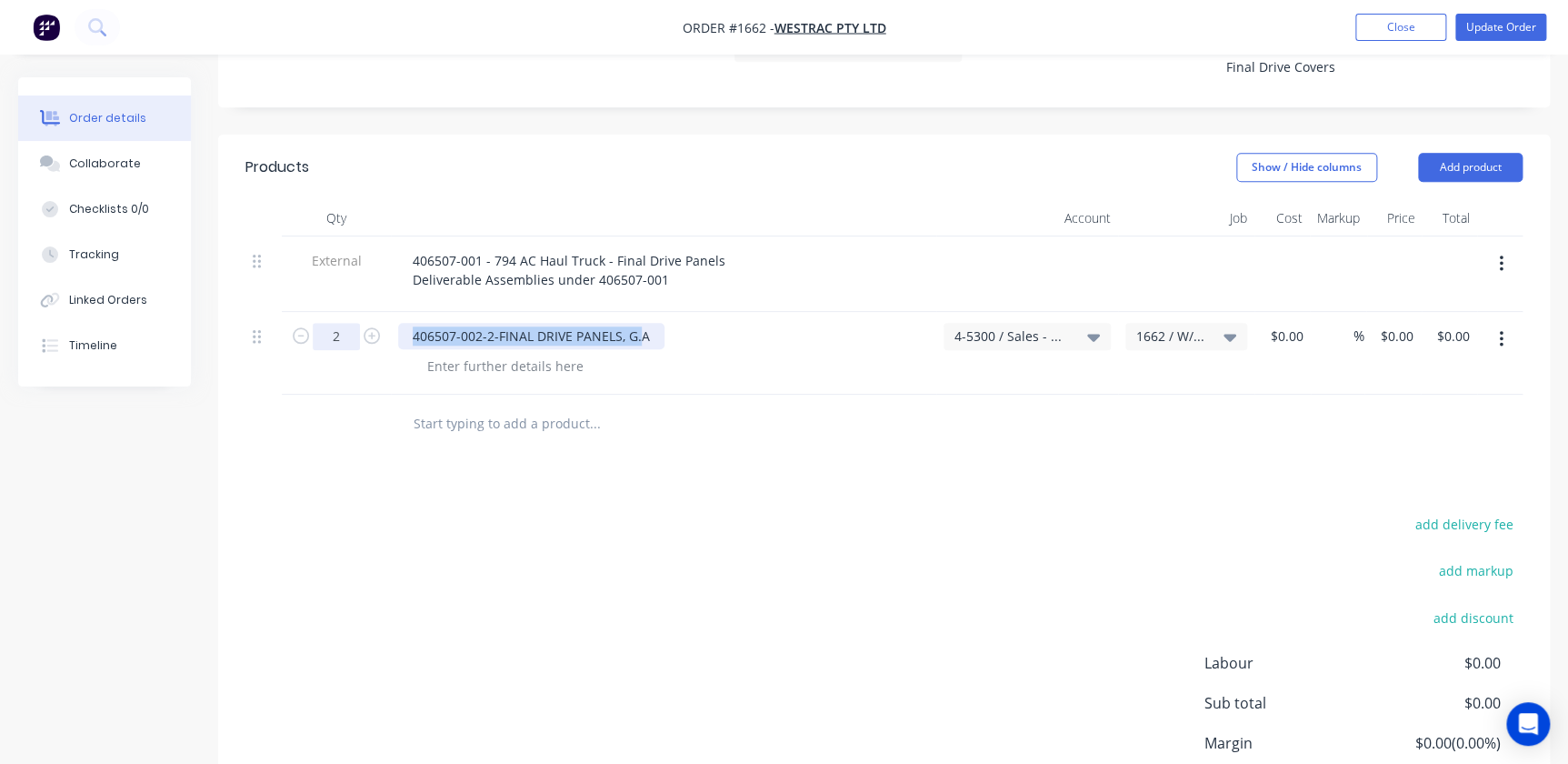
drag, startPoint x: 628, startPoint y: 267, endPoint x: 342, endPoint y: 247, distance: 286.7
click at [342, 312] on div "2 406507-002-2-FINAL DRIVE PANELS, G.A 4-5300 / Sales - Mobile Machines Sound -…" at bounding box center [884, 353] width 1277 height 83
drag, startPoint x: 659, startPoint y: 259, endPoint x: 381, endPoint y: 238, distance: 278.8
click at [381, 312] on div "2 406507-002-2-FINAL DRIVE PANELS, G.A 4-5300 / Sales - Mobile Machines Sound -…" at bounding box center [884, 353] width 1277 height 83
paste div
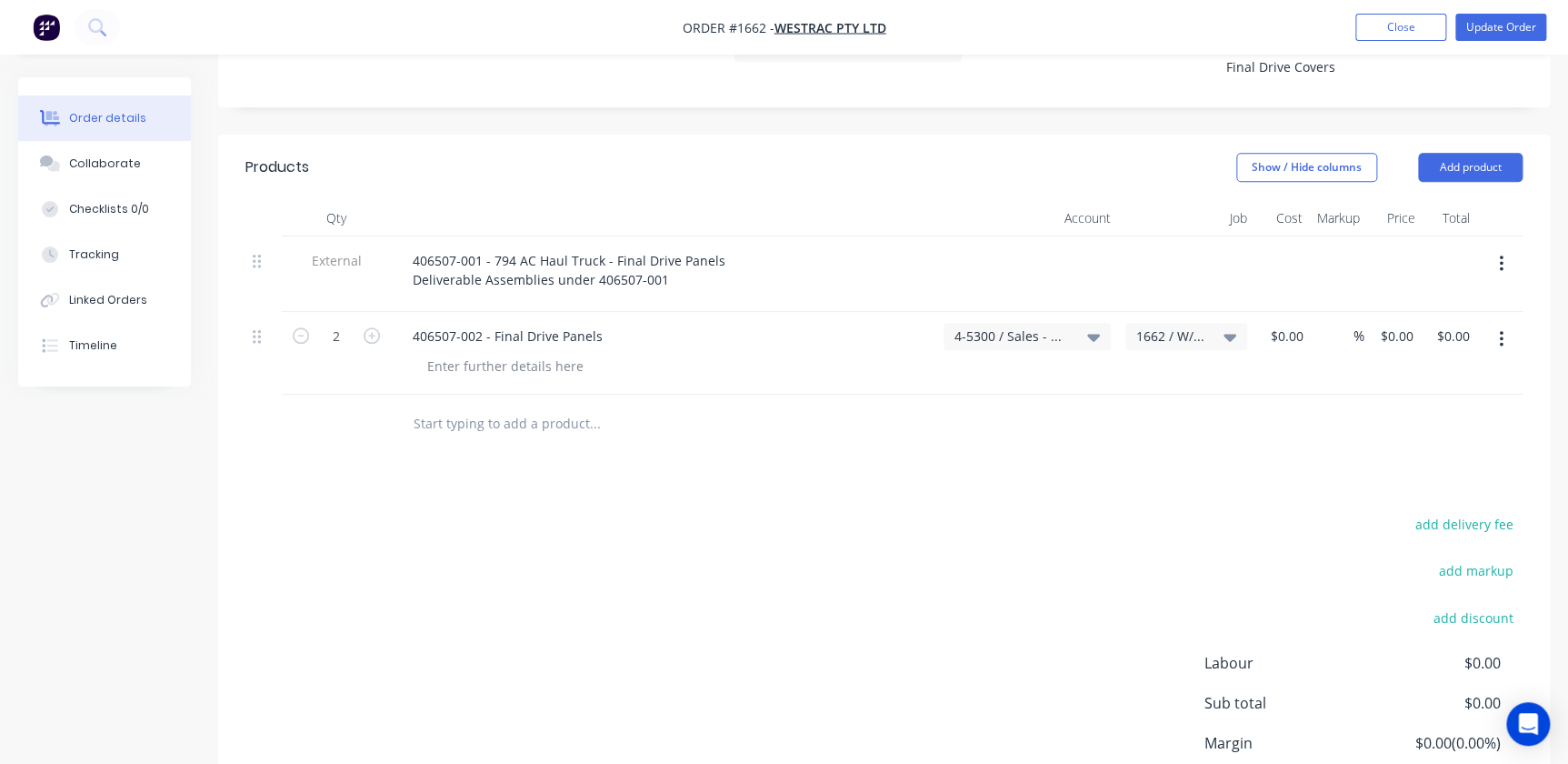
click at [539, 405] on input "text" at bounding box center [594, 422] width 364 height 36
click at [445, 405] on input "text" at bounding box center [594, 422] width 364 height 36
paste input "Final Drive Panels Installation Fastener Kit"
type input "Final Drive Panels Installation Fastener Kit"
click at [1127, 394] on div "Final Drive Panels Installation Fastener Kit" at bounding box center [884, 423] width 1277 height 60
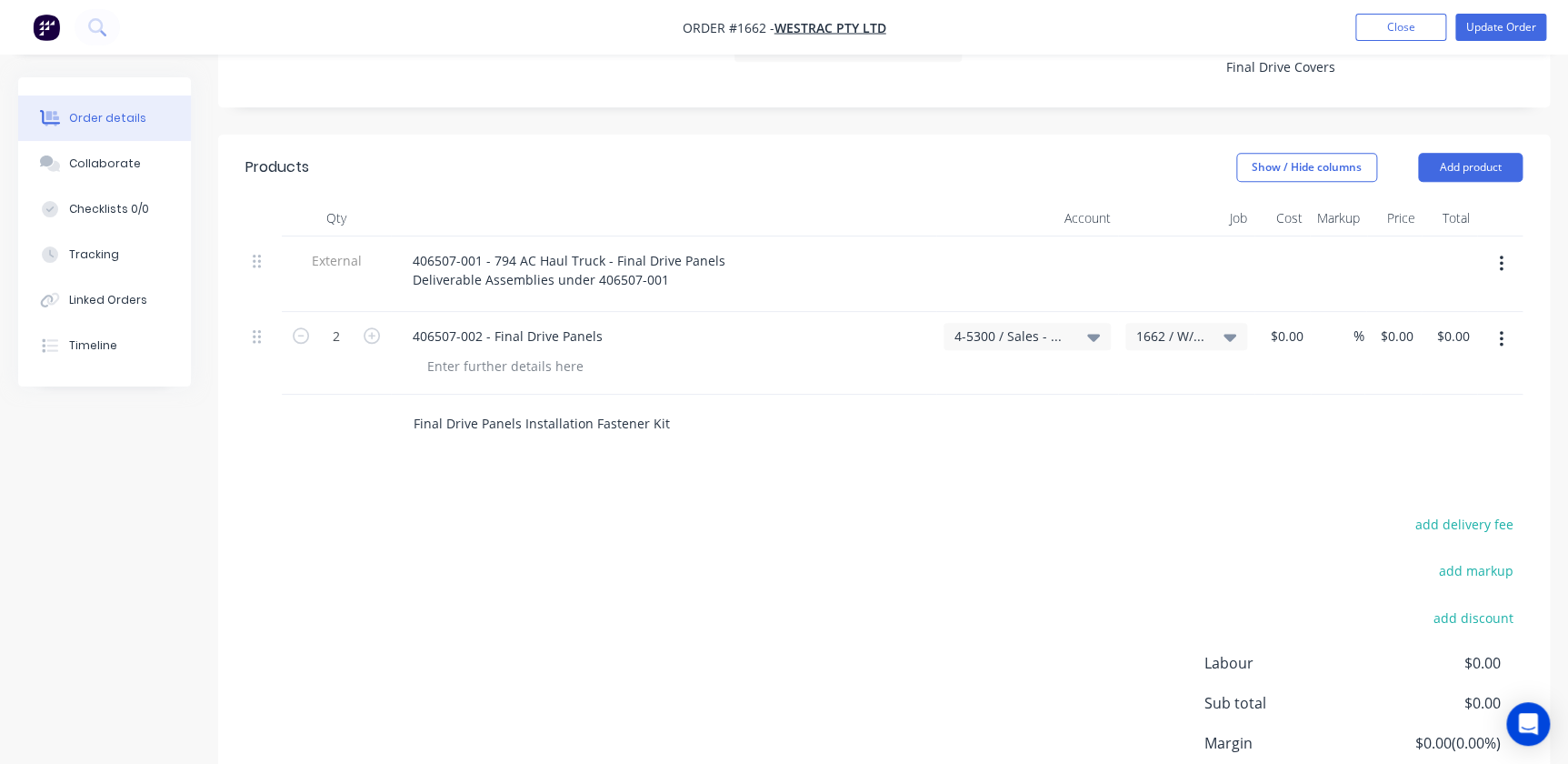
click at [618, 405] on input "Final Drive Panels Installation Fastener Kit" at bounding box center [594, 422] width 364 height 36
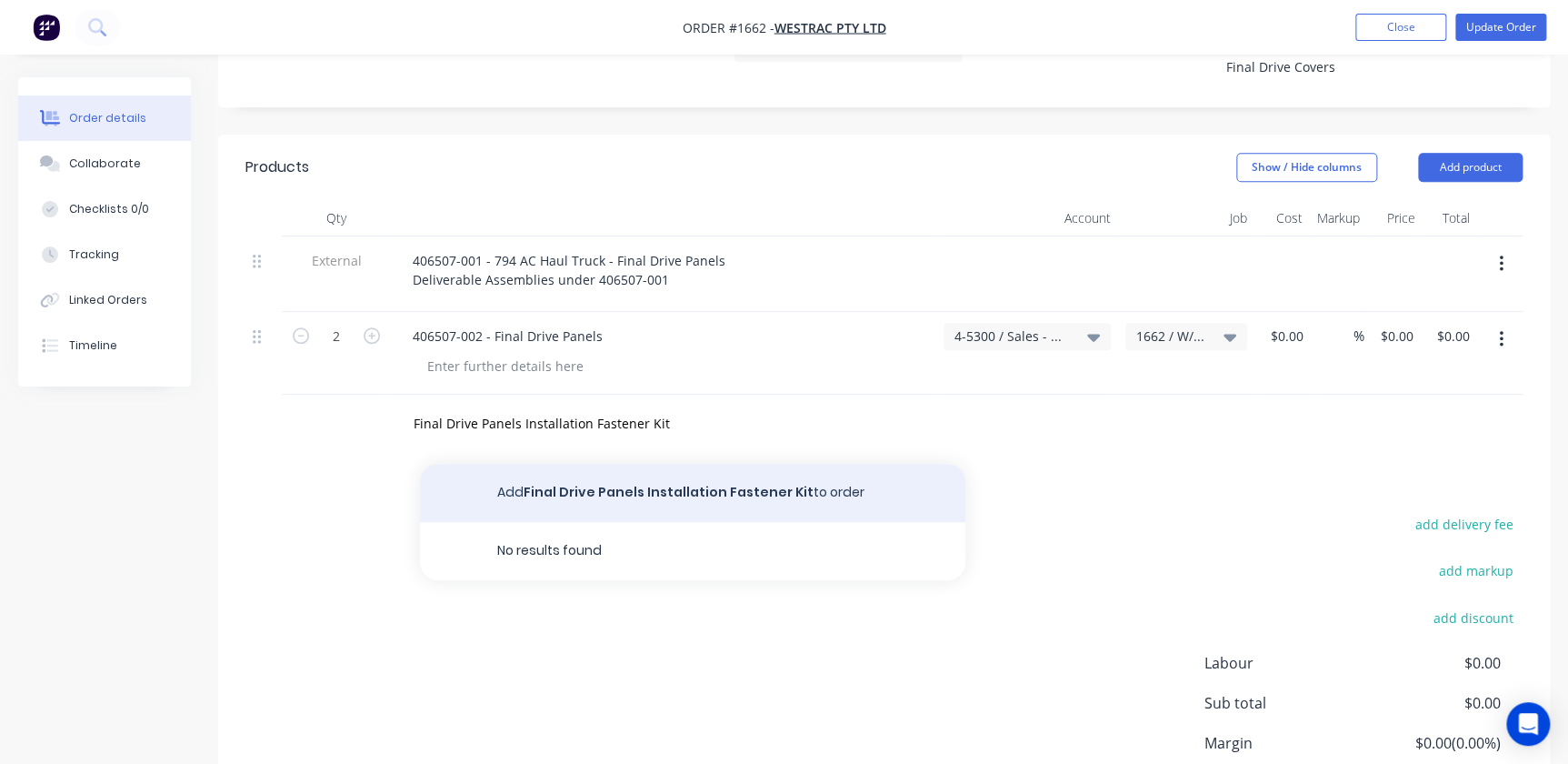
click at [658, 463] on button "Add Final Drive Panels Installation Fastener Kit to order" at bounding box center [692, 493] width 545 height 59
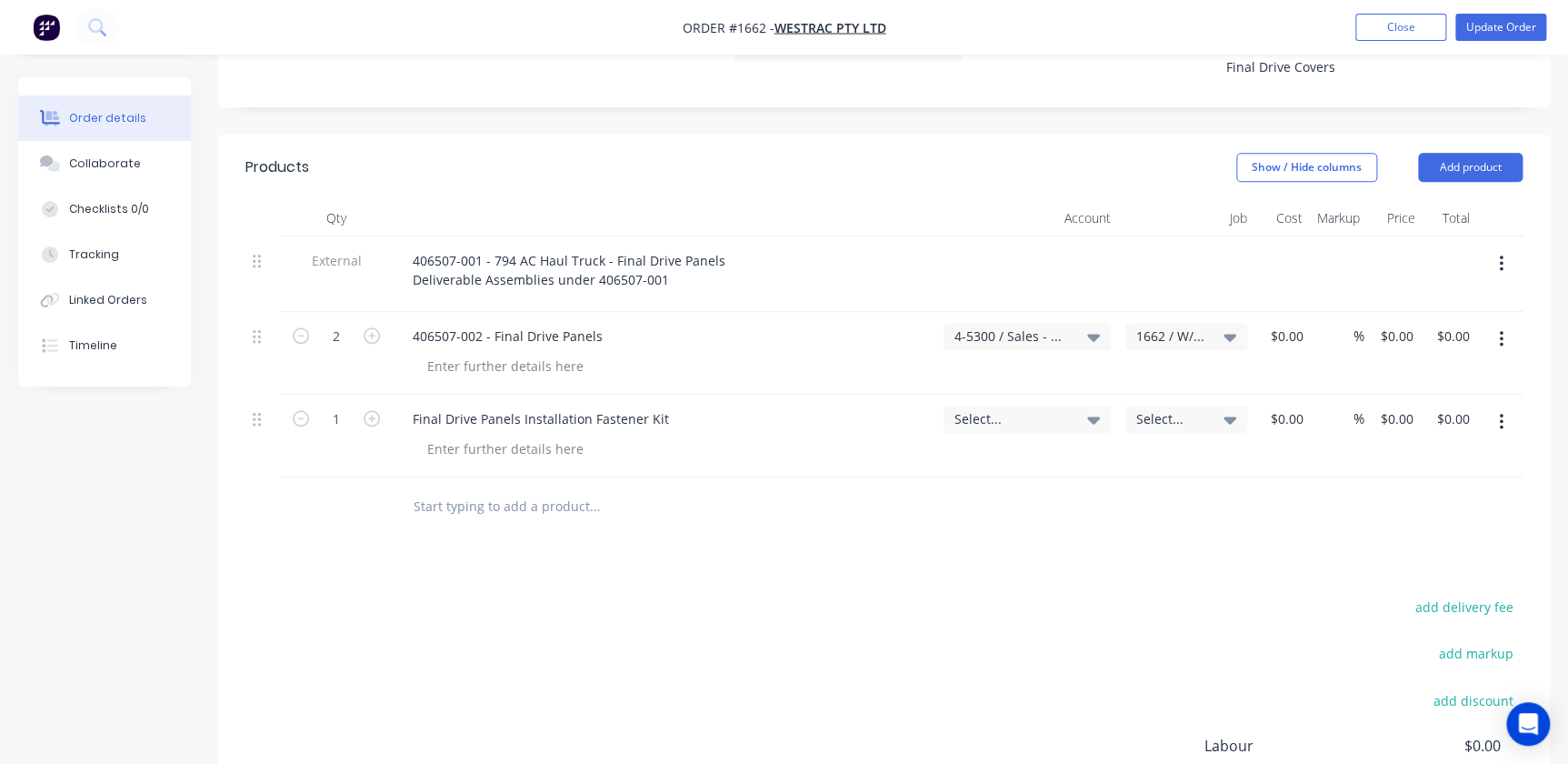
click at [1105, 405] on div "Select..." at bounding box center [1026, 419] width 167 height 27
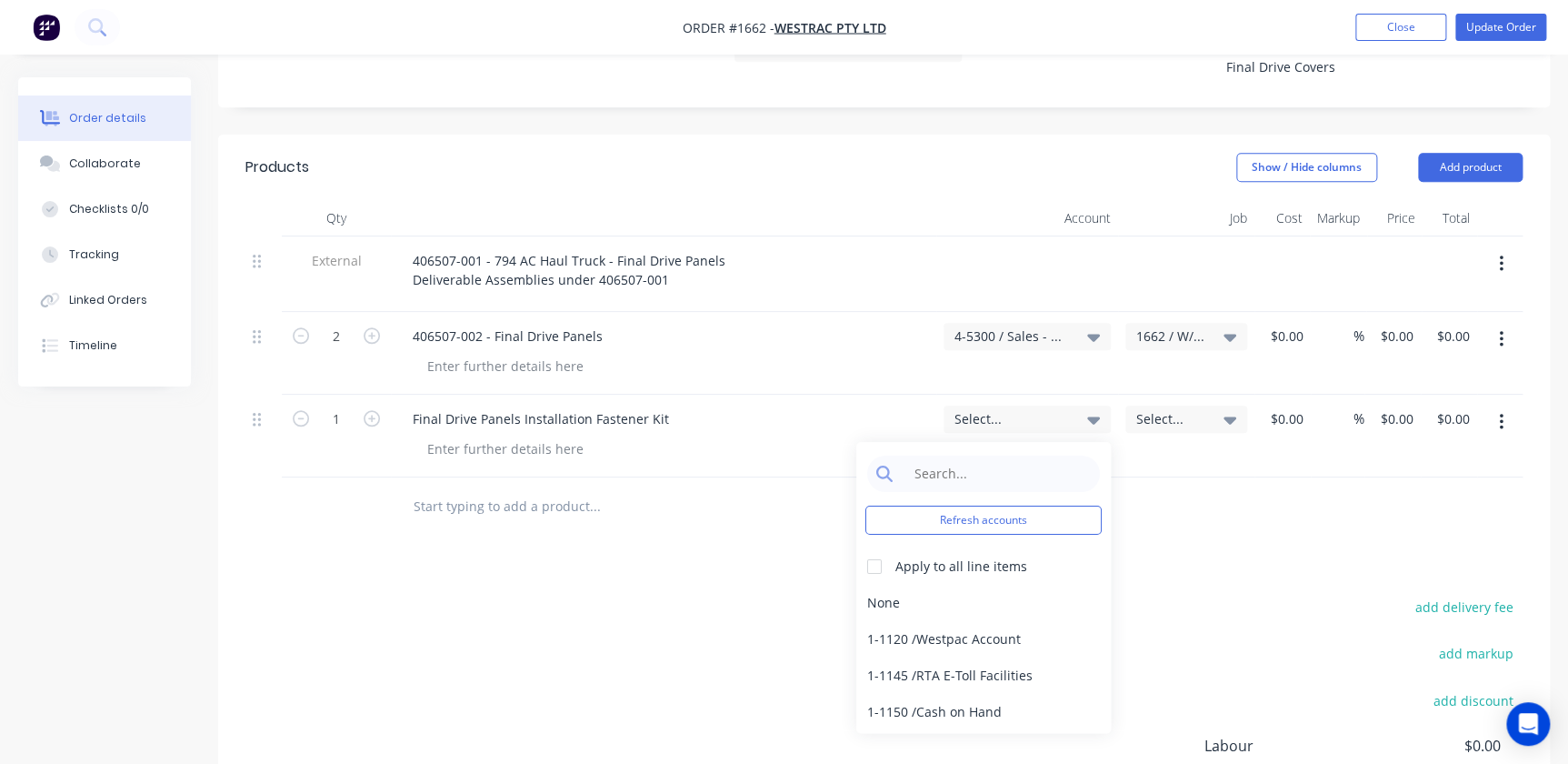
click at [992, 405] on div "Select..." at bounding box center [1026, 419] width 167 height 27
click at [958, 456] on input at bounding box center [997, 473] width 186 height 36
type input "4-530"
click at [875, 584] on div "4-5300 / Sales - Mobile Machines Sound - Interco" at bounding box center [984, 602] width 255 height 36
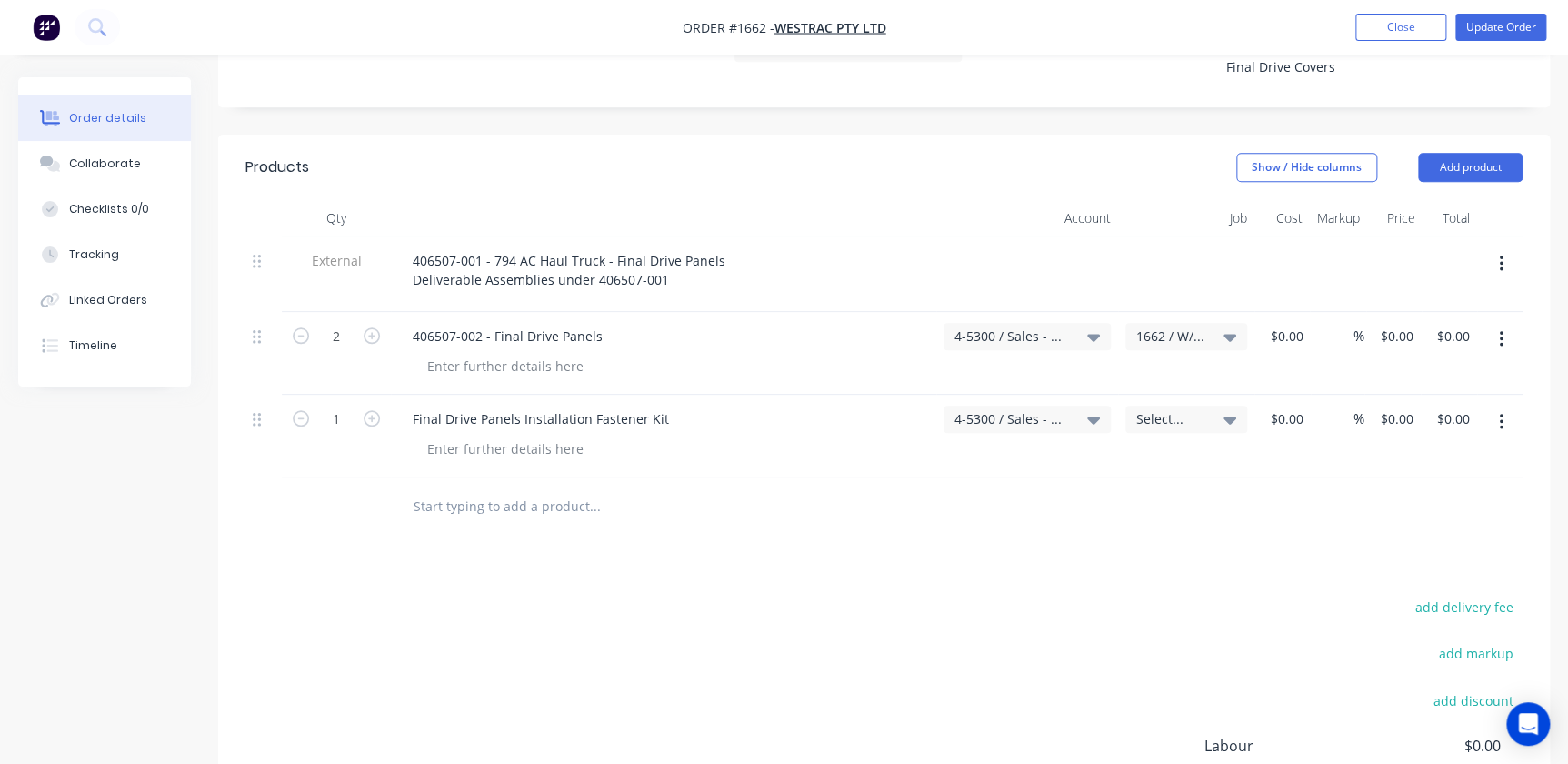
click at [1209, 411] on div "Select..." at bounding box center [1186, 419] width 100 height 17
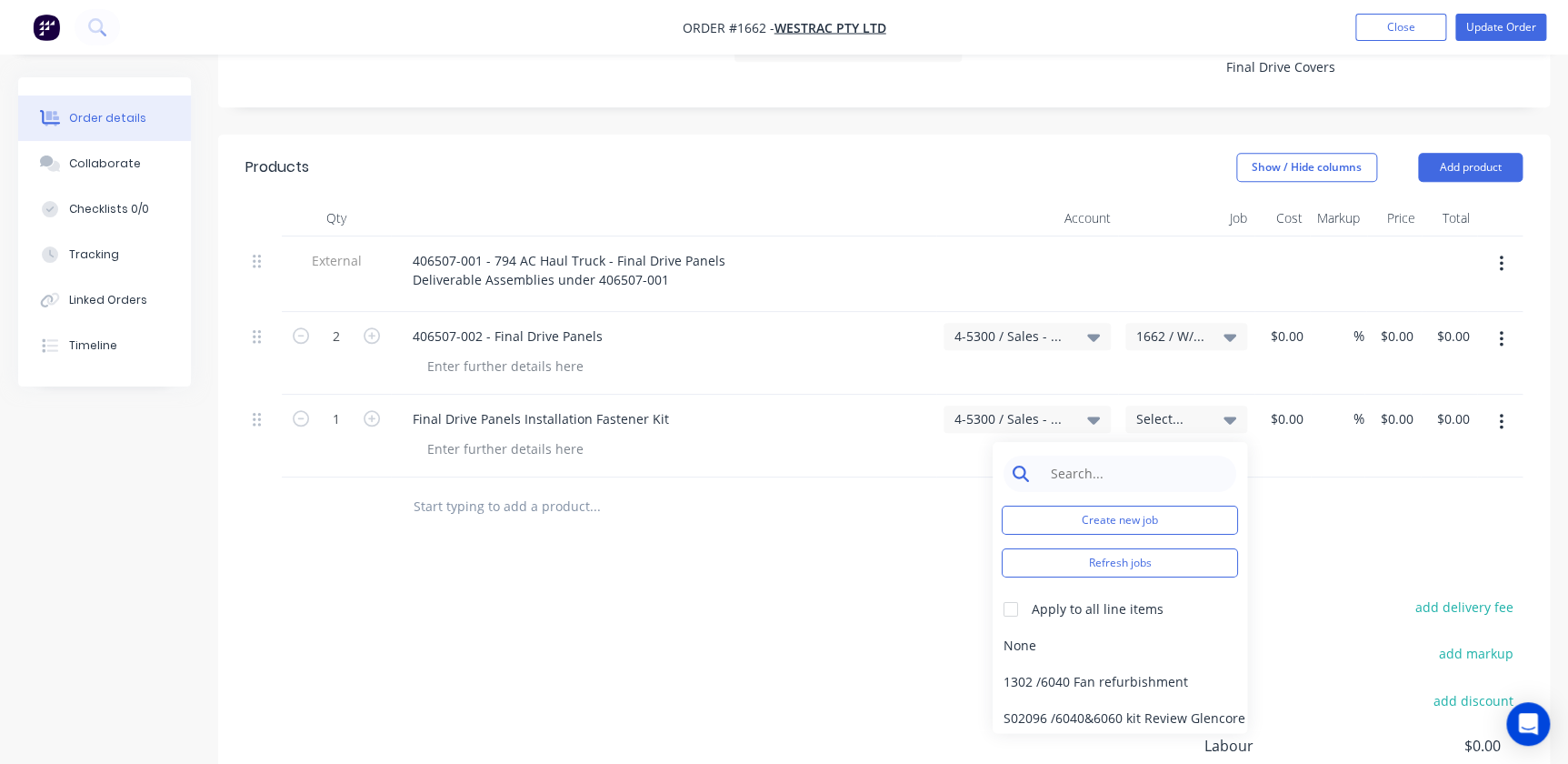
click at [1136, 456] on input at bounding box center [1134, 473] width 186 height 36
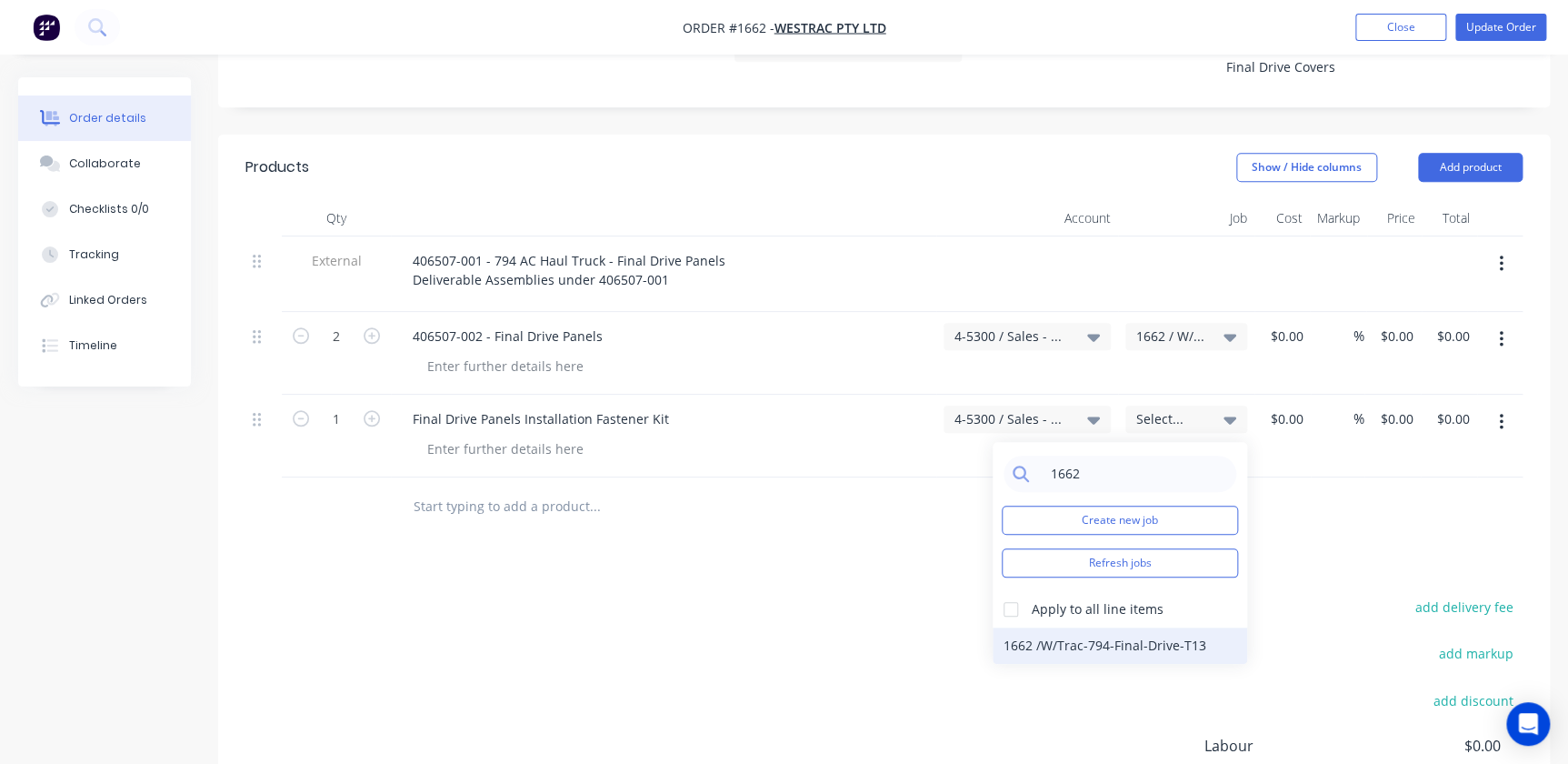
type input "1662"
click at [1072, 627] on div "1662 / W/Trac-794-Final-Drive-T13" at bounding box center [1119, 645] width 255 height 36
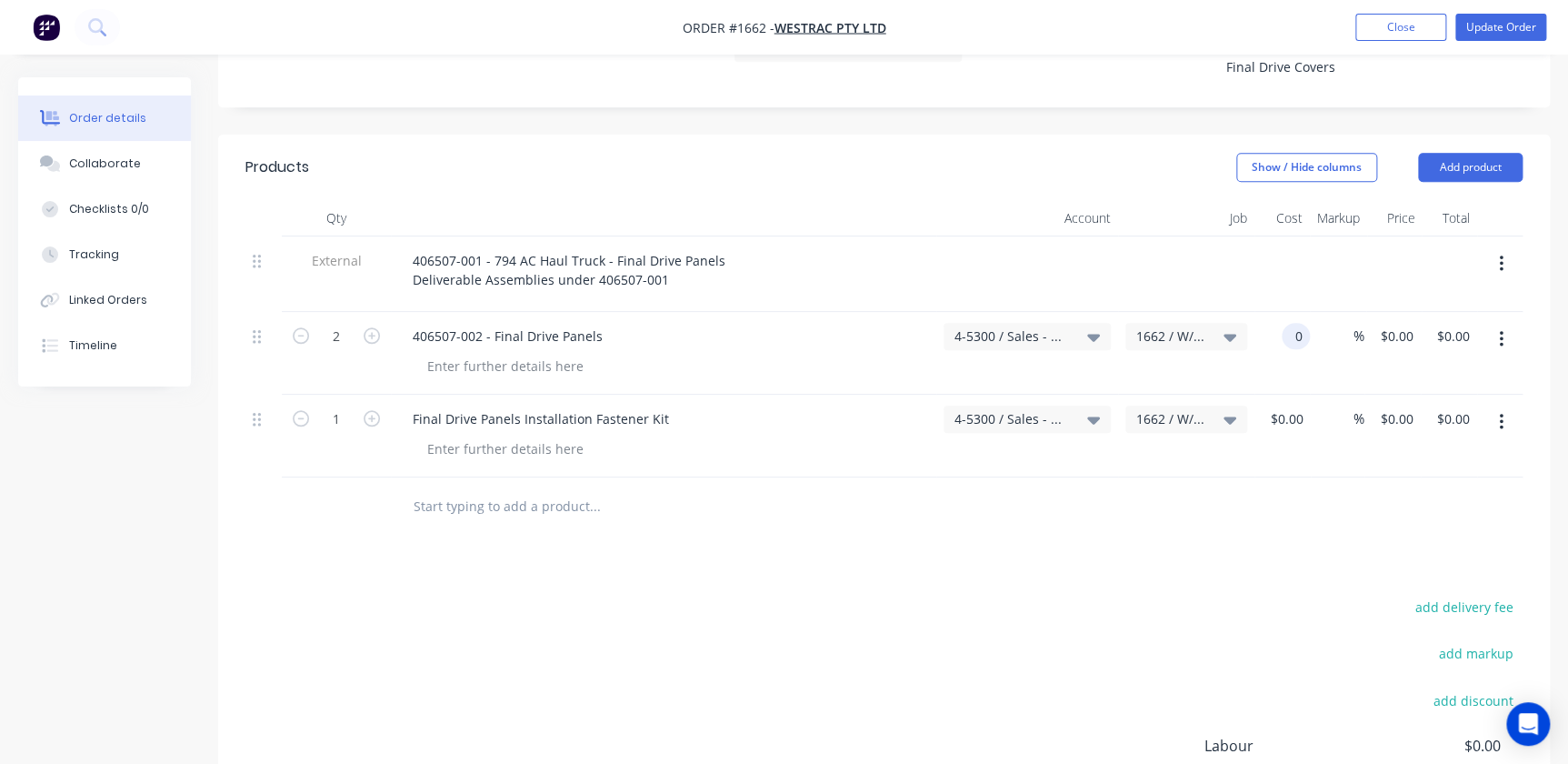
click at [1281, 323] on div "0 0" at bounding box center [1295, 336] width 28 height 26
type input "$5,290.00"
type input "$10,580.00"
click at [1295, 405] on input at bounding box center [1289, 418] width 42 height 26
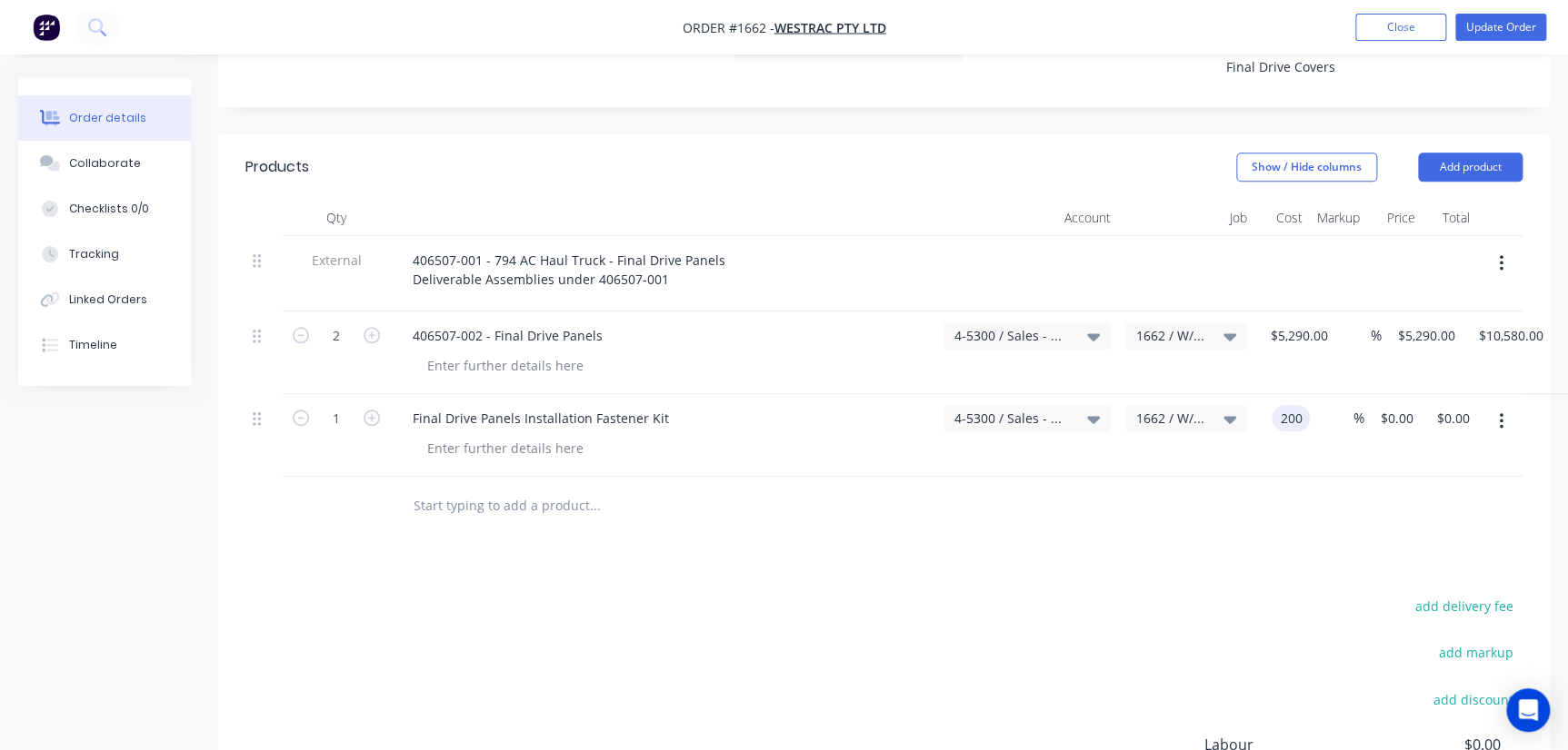
type input "$200.00"
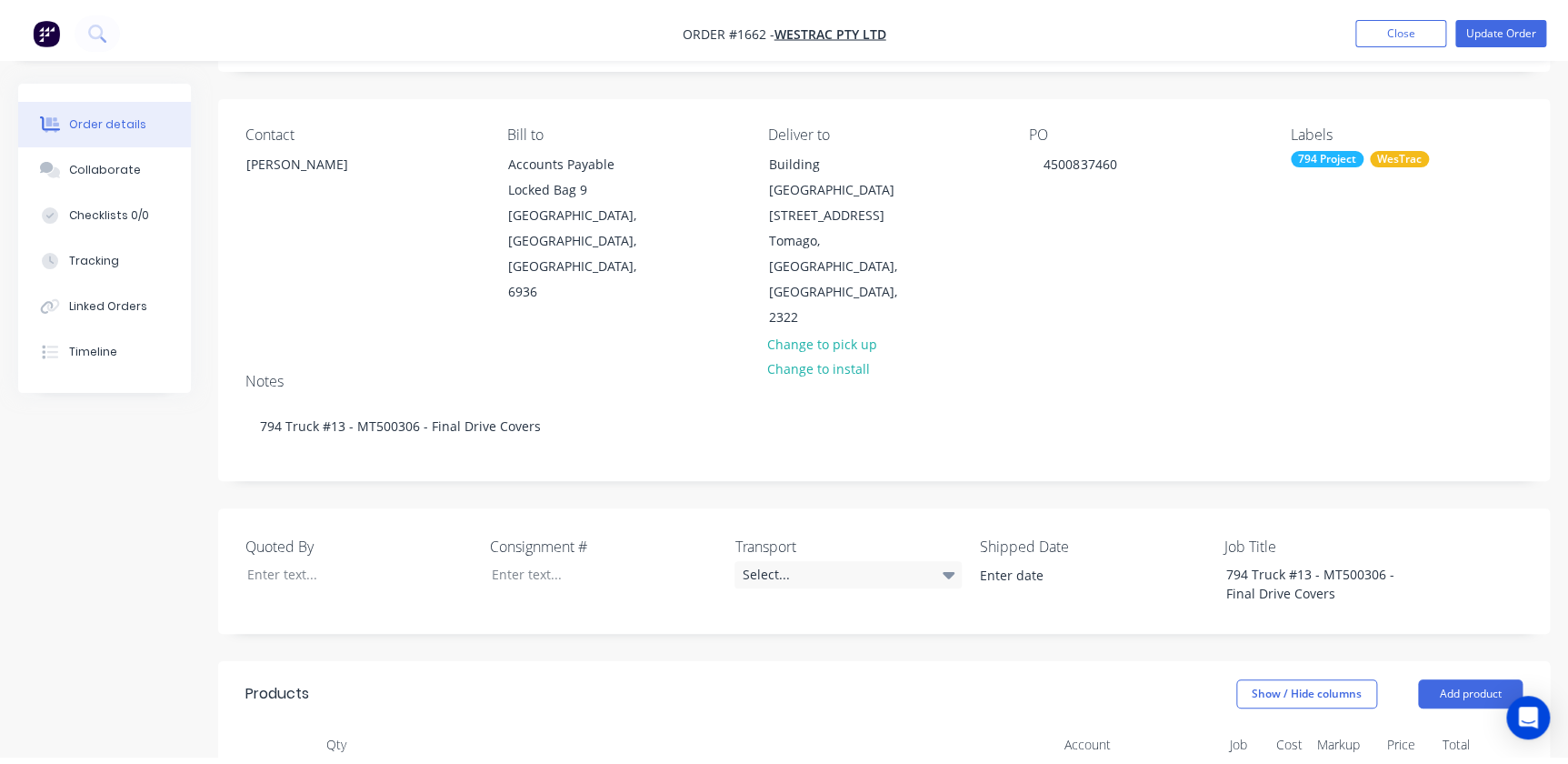
scroll to position [0, 0]
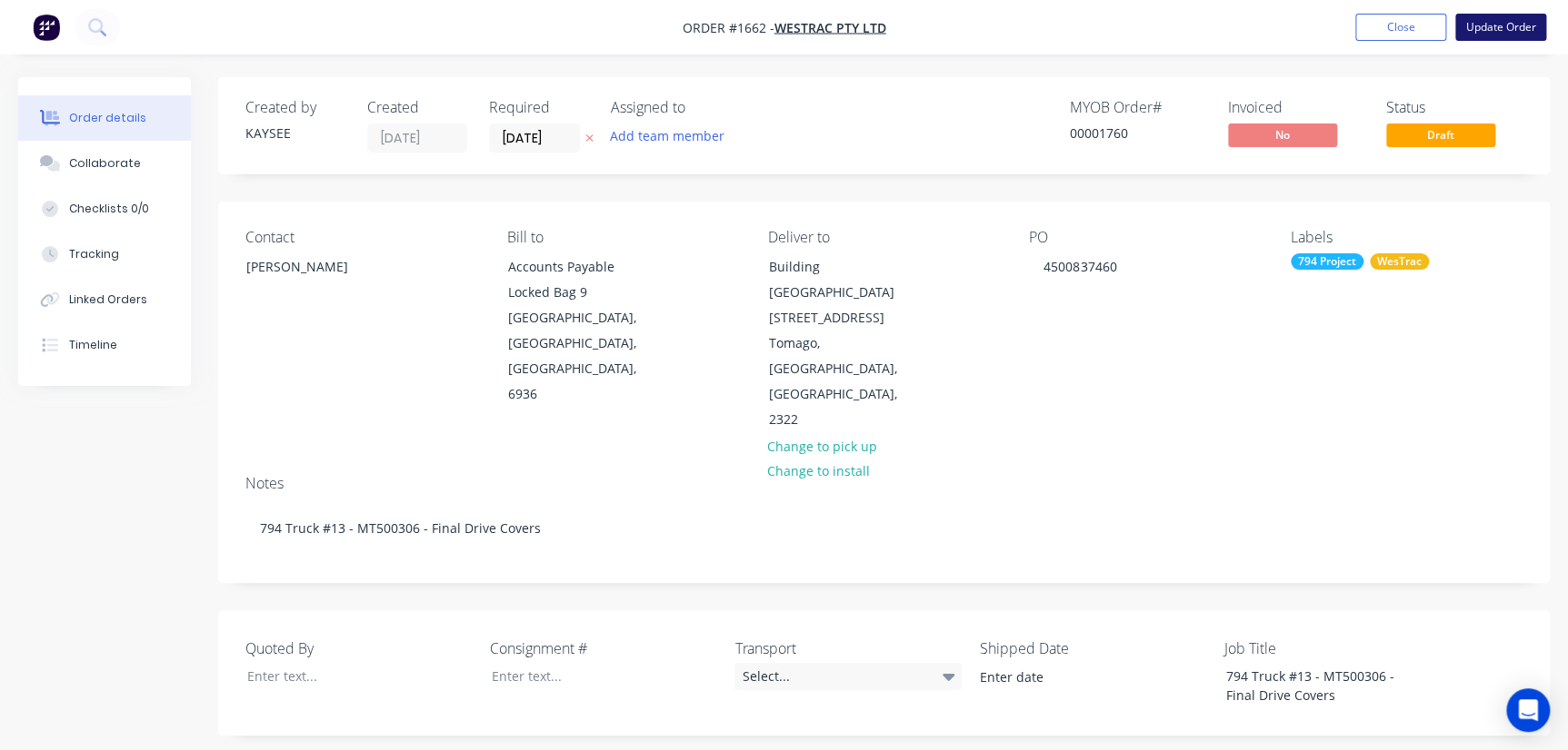
click at [1508, 33] on button "Update Order" at bounding box center [1500, 27] width 91 height 27
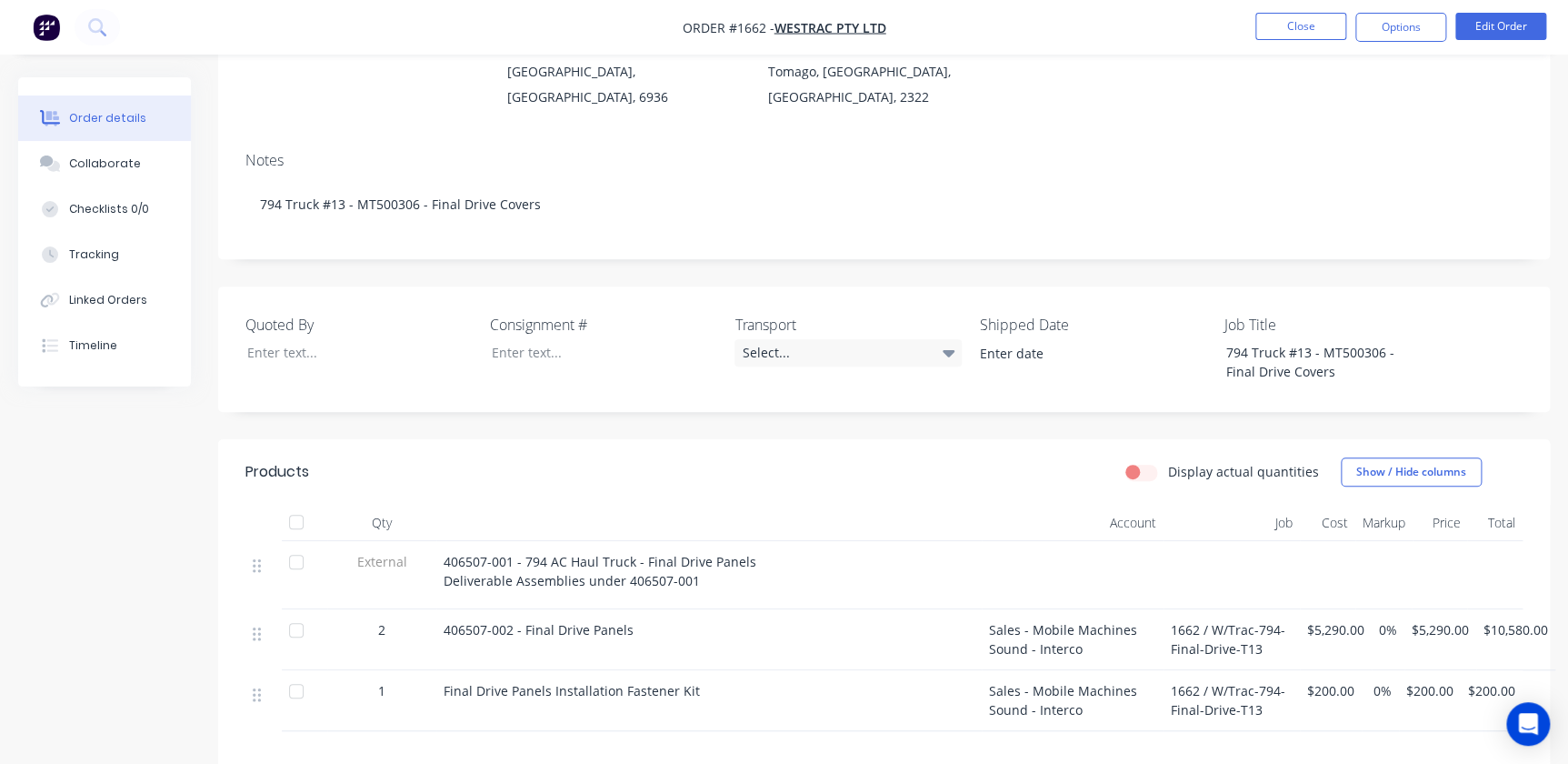
scroll to position [165, 0]
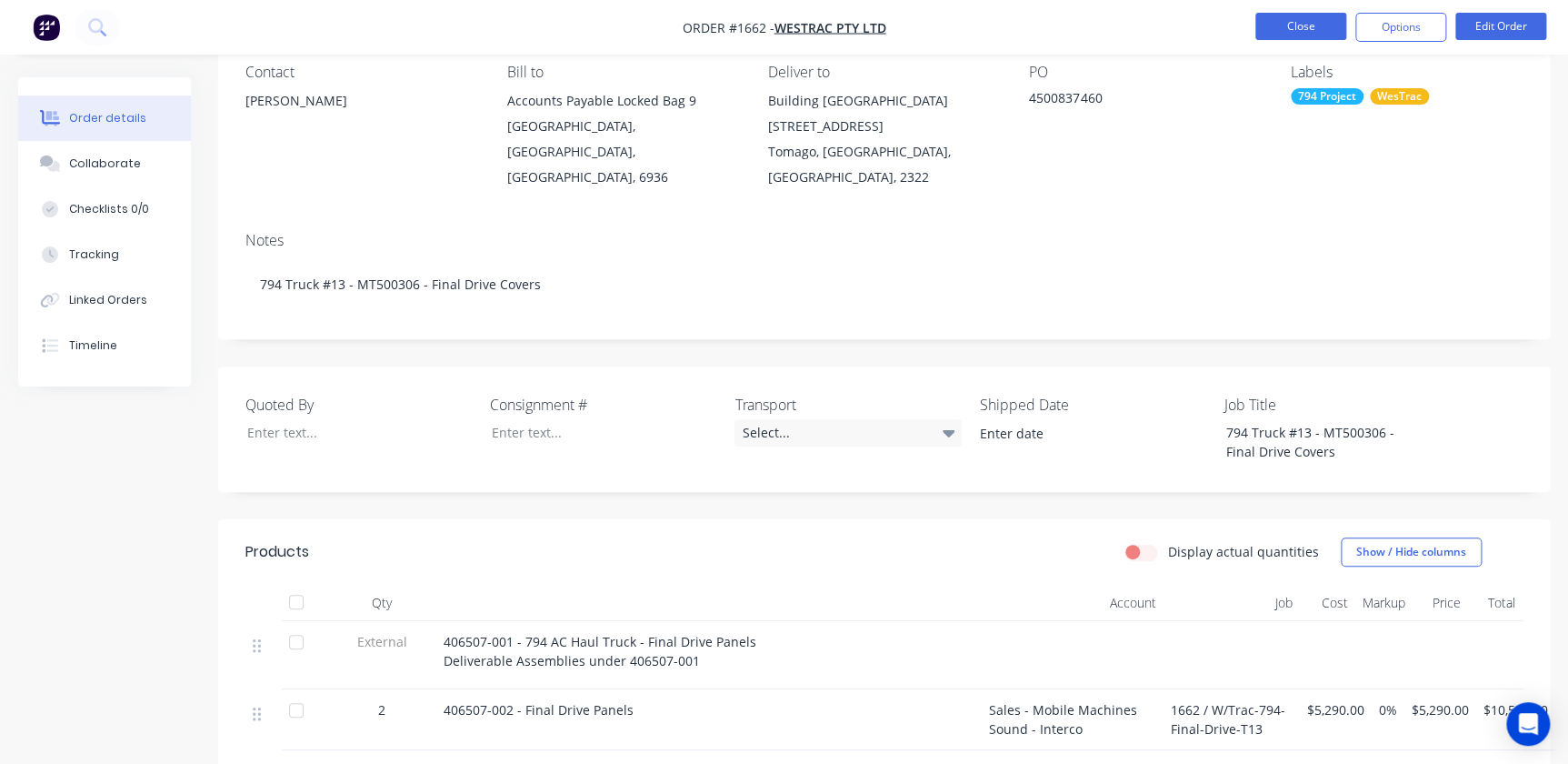
click at [1289, 23] on button "Close" at bounding box center [1300, 26] width 91 height 27
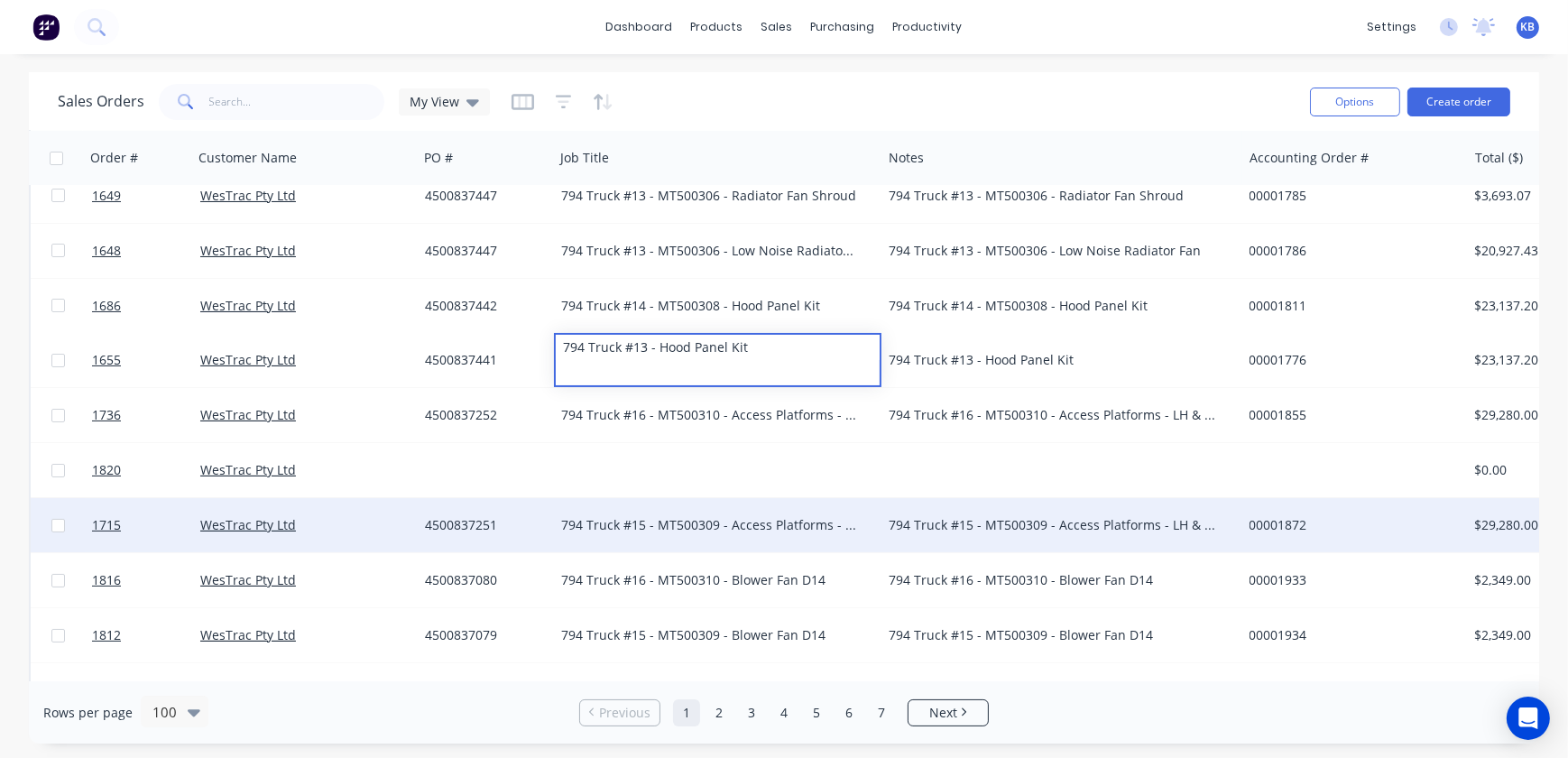
scroll to position [245, 0]
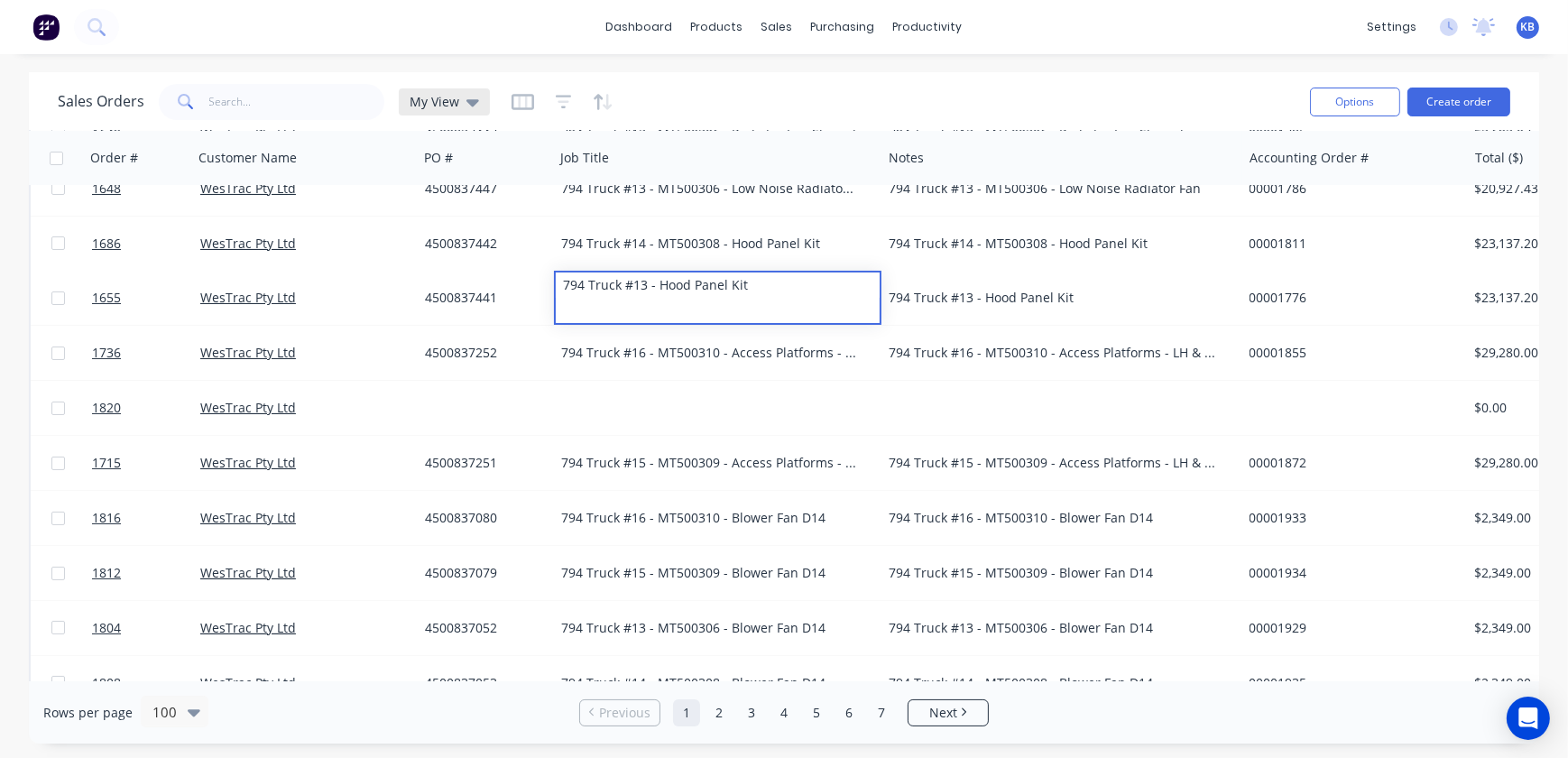
click at [478, 100] on div "My View" at bounding box center [445, 102] width 91 height 27
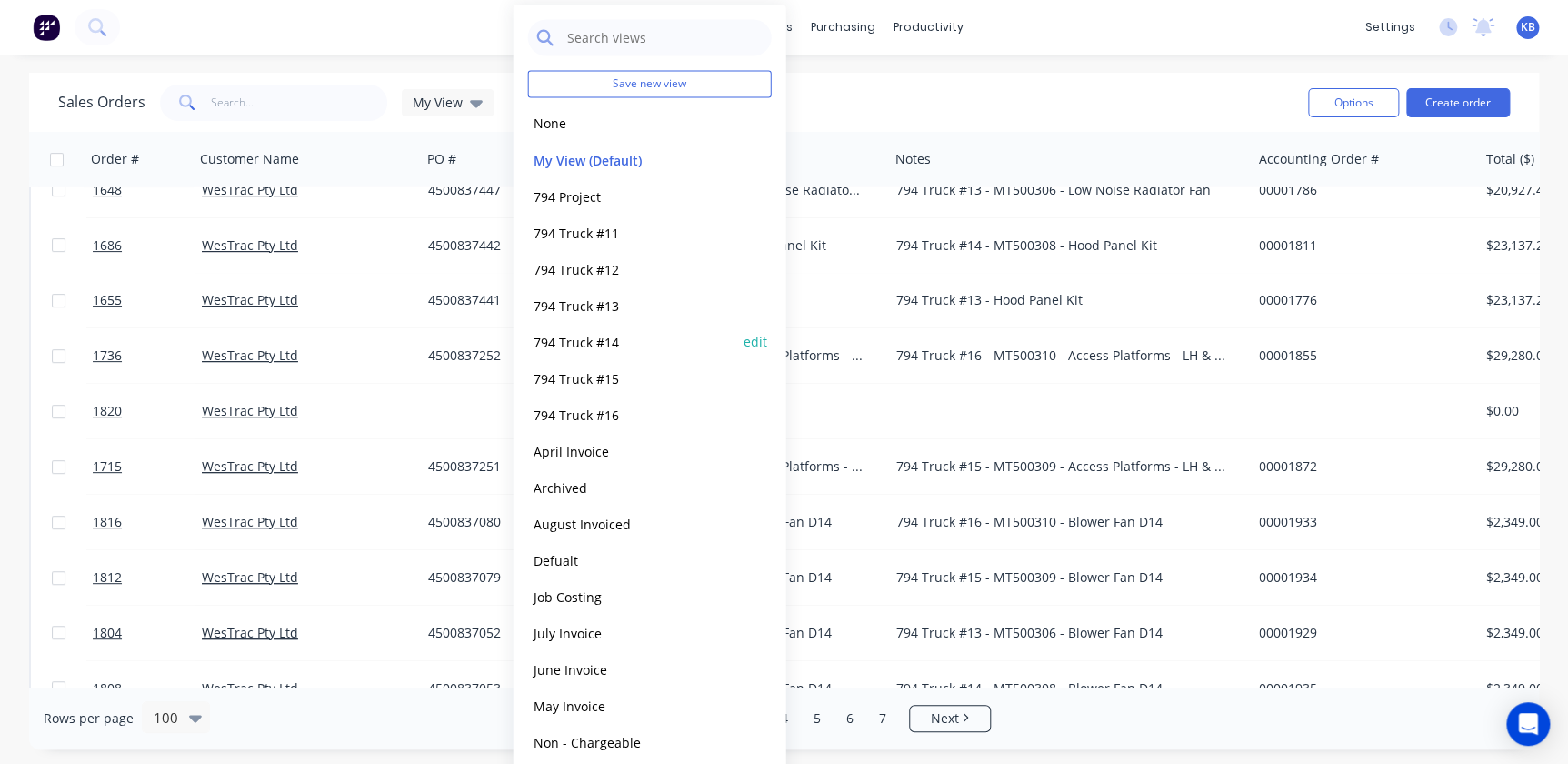
click at [582, 338] on button "794 Truck #14" at bounding box center [631, 341] width 207 height 20
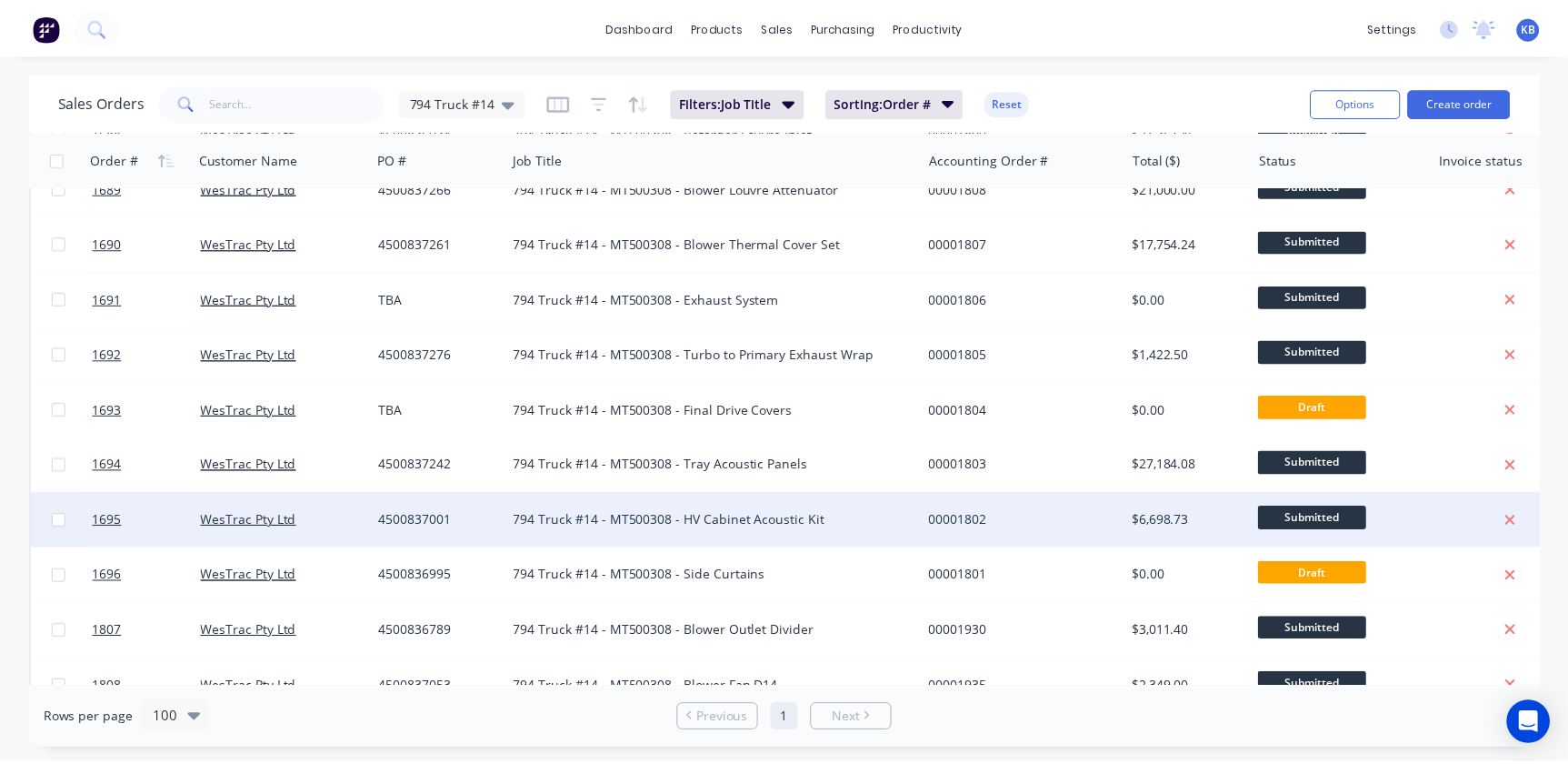
scroll to position [837, 0]
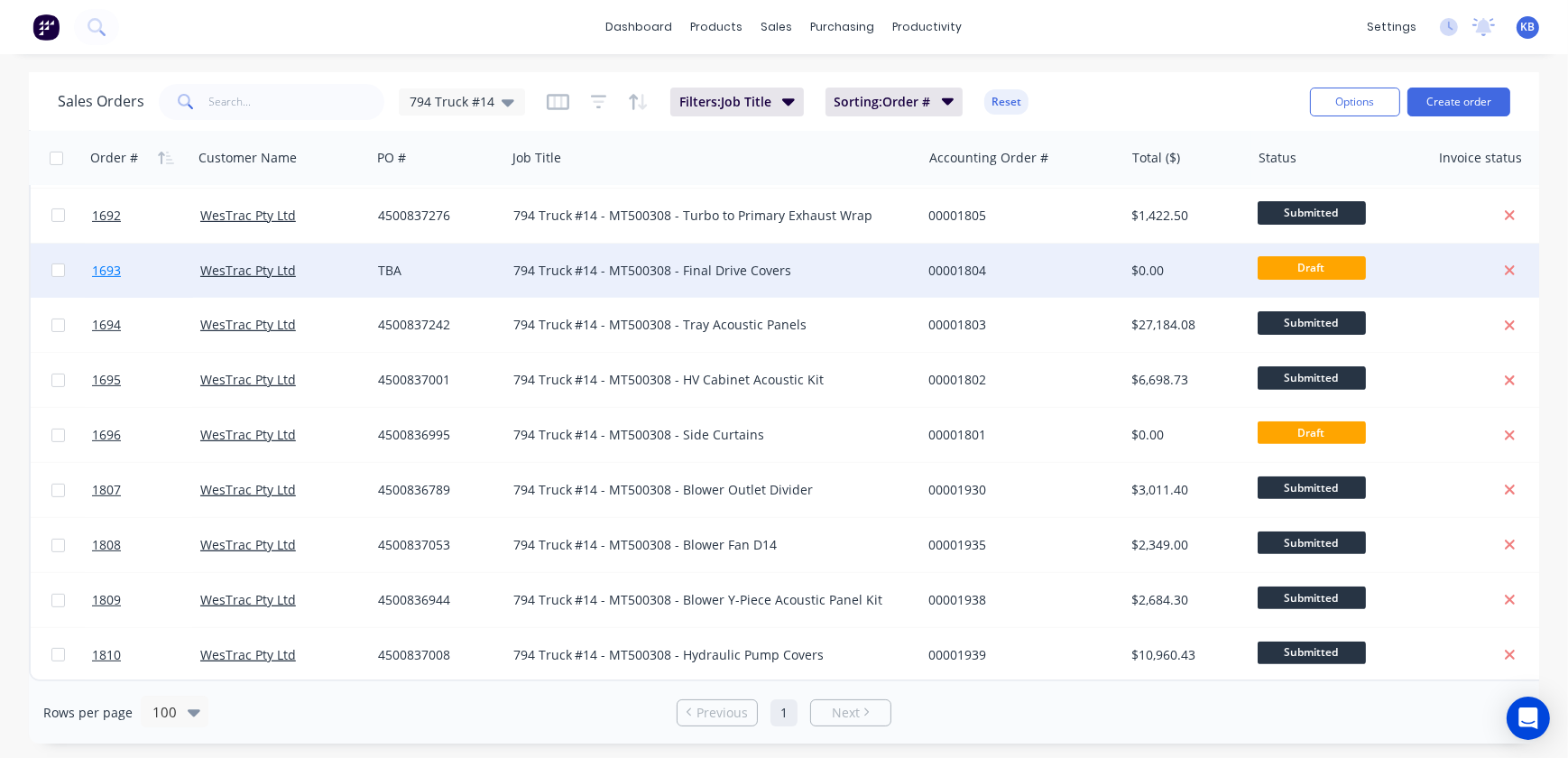
click at [95, 268] on span "1693" at bounding box center [107, 270] width 29 height 18
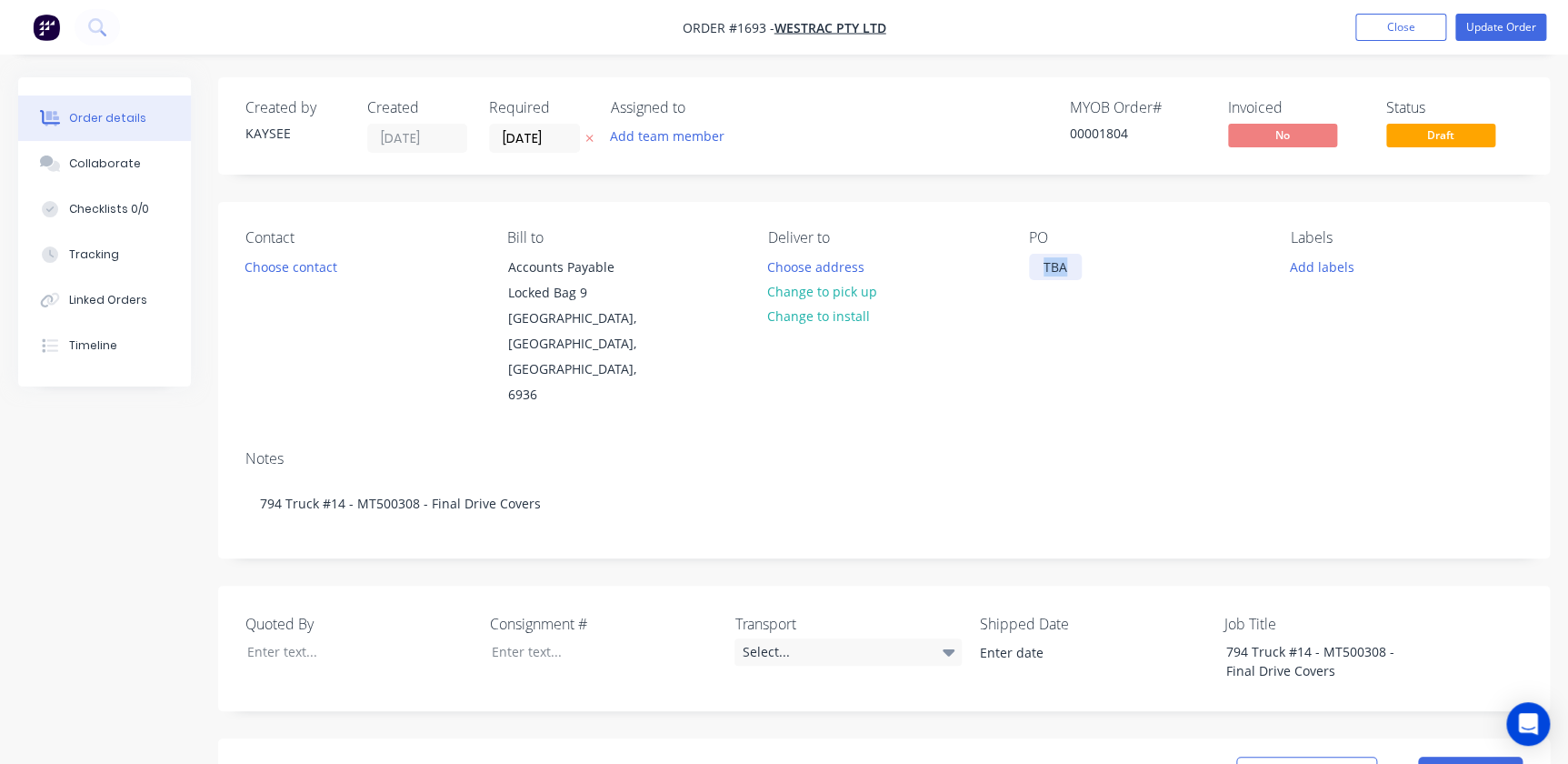
drag, startPoint x: 1036, startPoint y: 263, endPoint x: 1094, endPoint y: 264, distance: 58.0
click at [1094, 264] on div "PO TBA" at bounding box center [1146, 319] width 232 height 180
drag, startPoint x: 1295, startPoint y: 260, endPoint x: 1304, endPoint y: 266, distance: 10.8
click at [1299, 263] on button "Add labels" at bounding box center [1322, 265] width 84 height 24
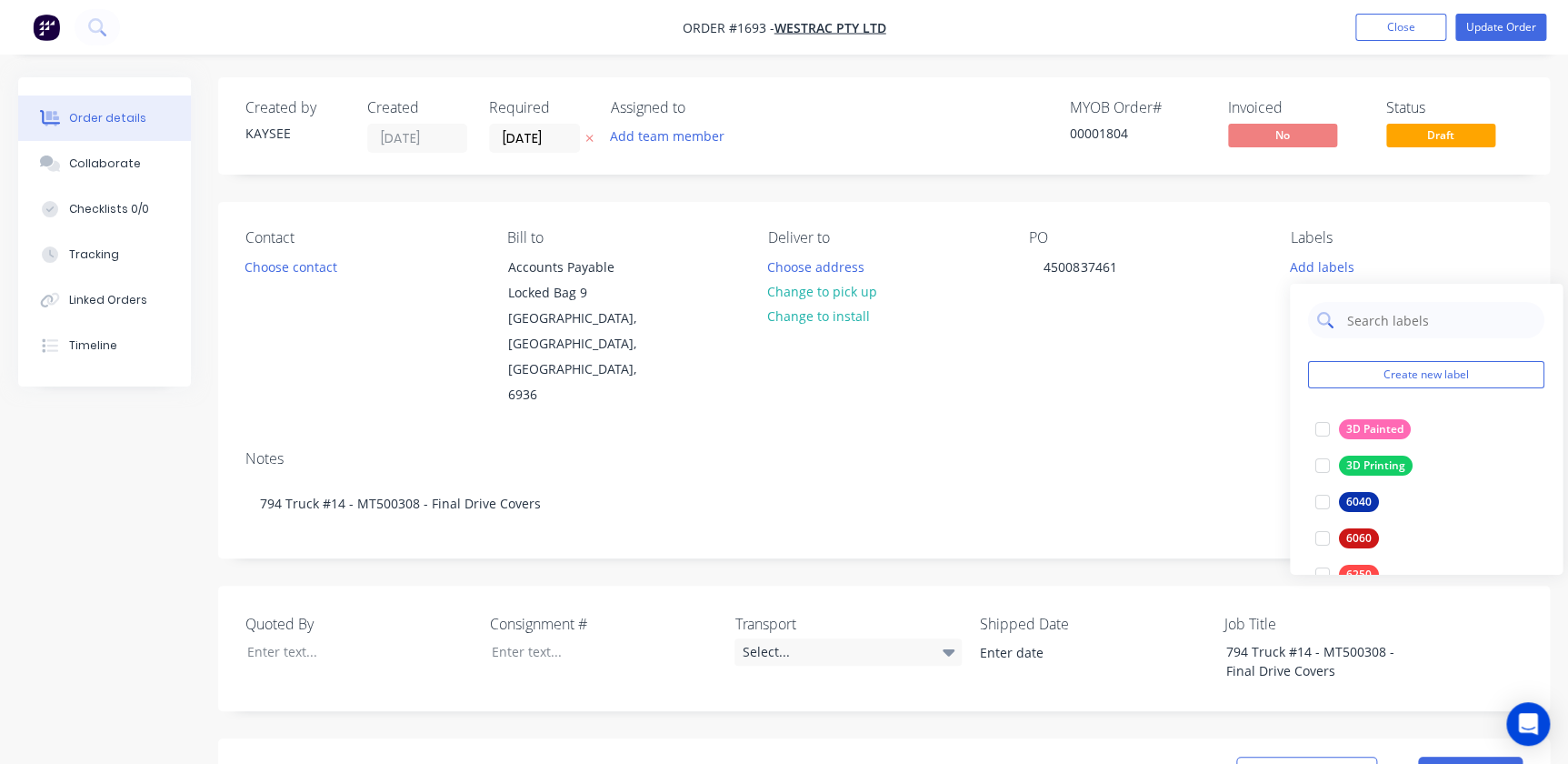
click at [1340, 320] on div at bounding box center [1427, 319] width 236 height 36
click at [1387, 317] on input "text" at bounding box center [1440, 319] width 190 height 36
type input "794"
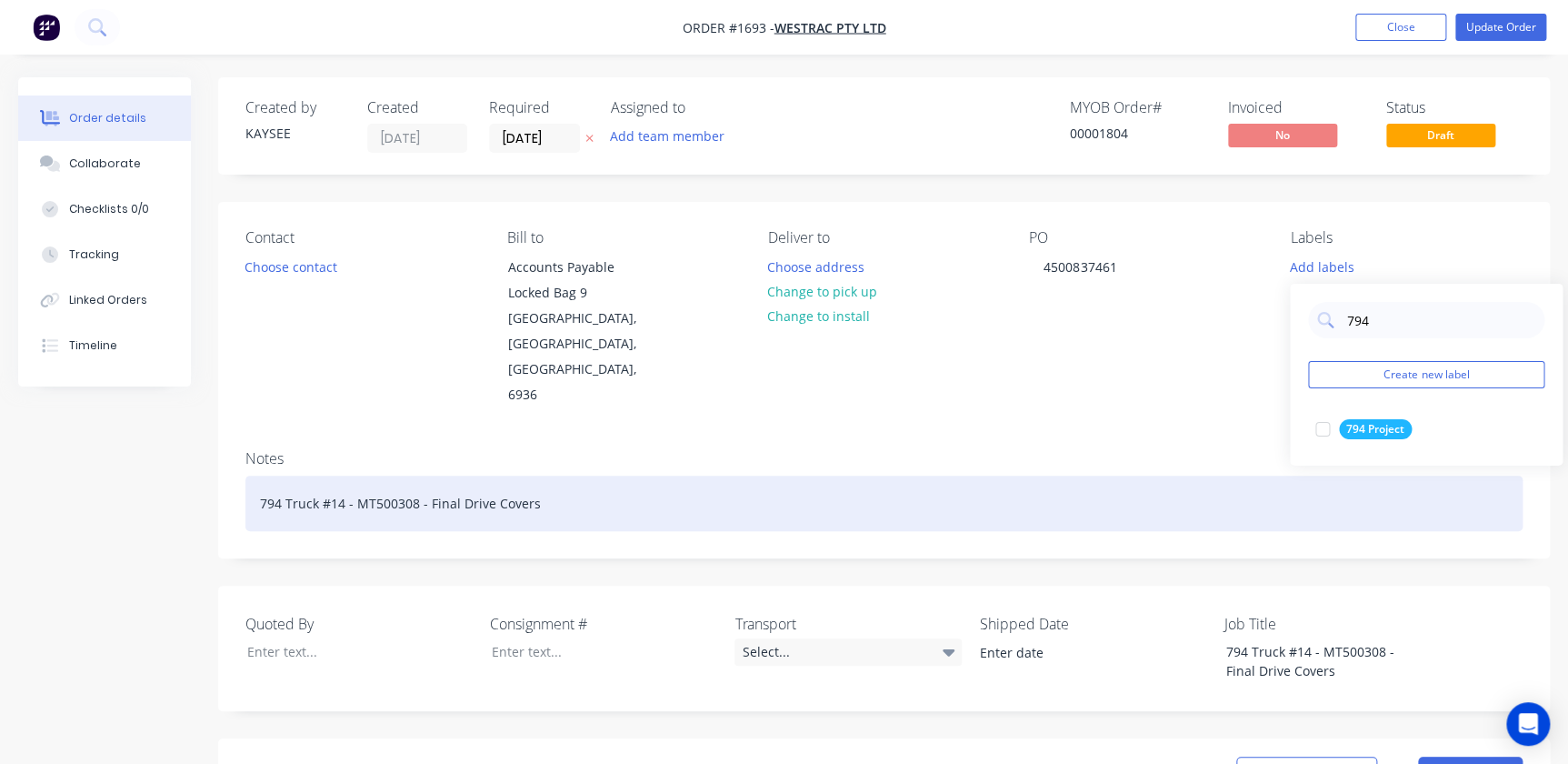
drag, startPoint x: 1325, startPoint y: 422, endPoint x: 1277, endPoint y: 422, distance: 48.0
click at [1326, 422] on div at bounding box center [1322, 428] width 36 height 36
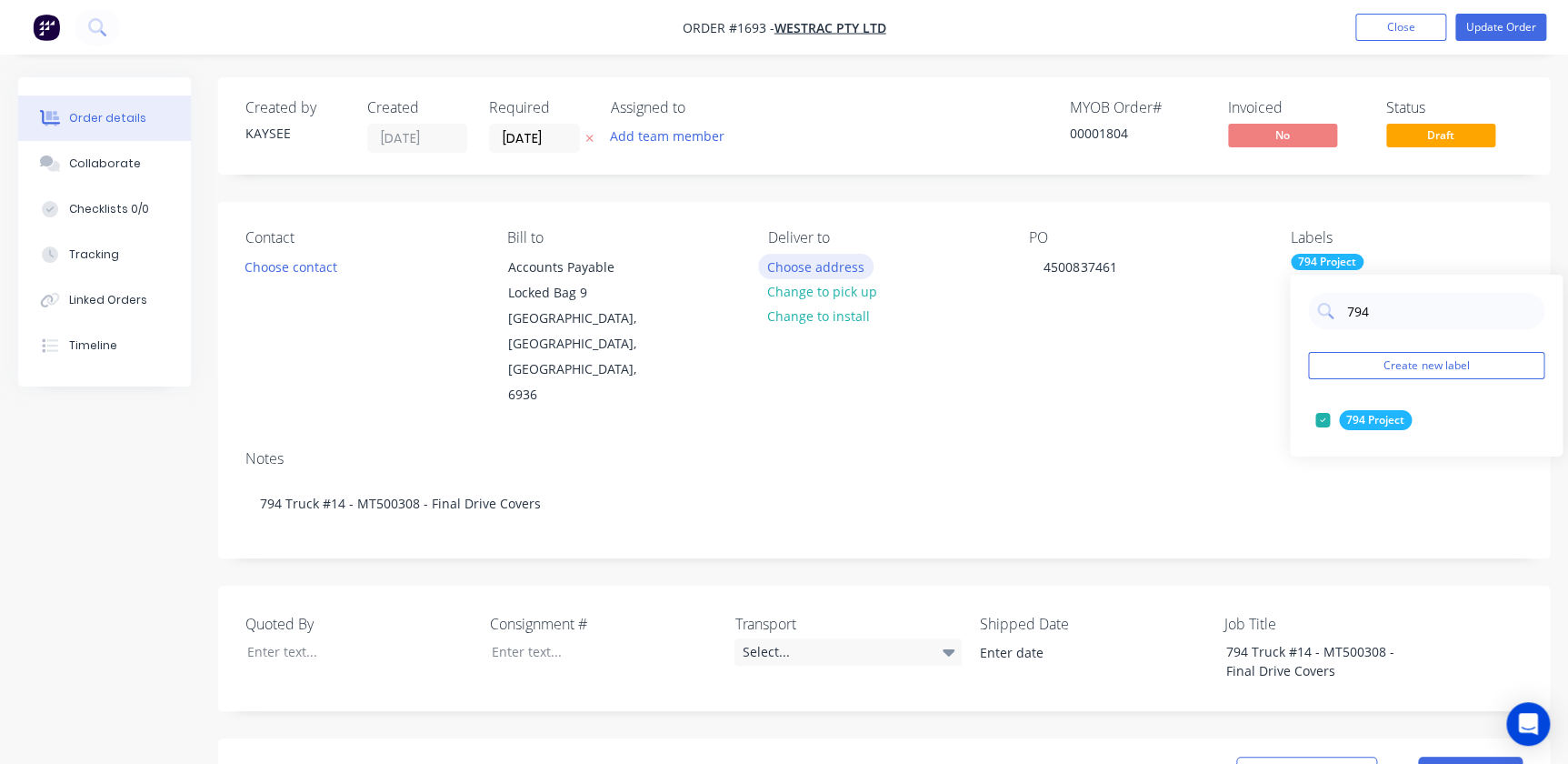
click at [824, 259] on button "Choose address" at bounding box center [816, 265] width 116 height 24
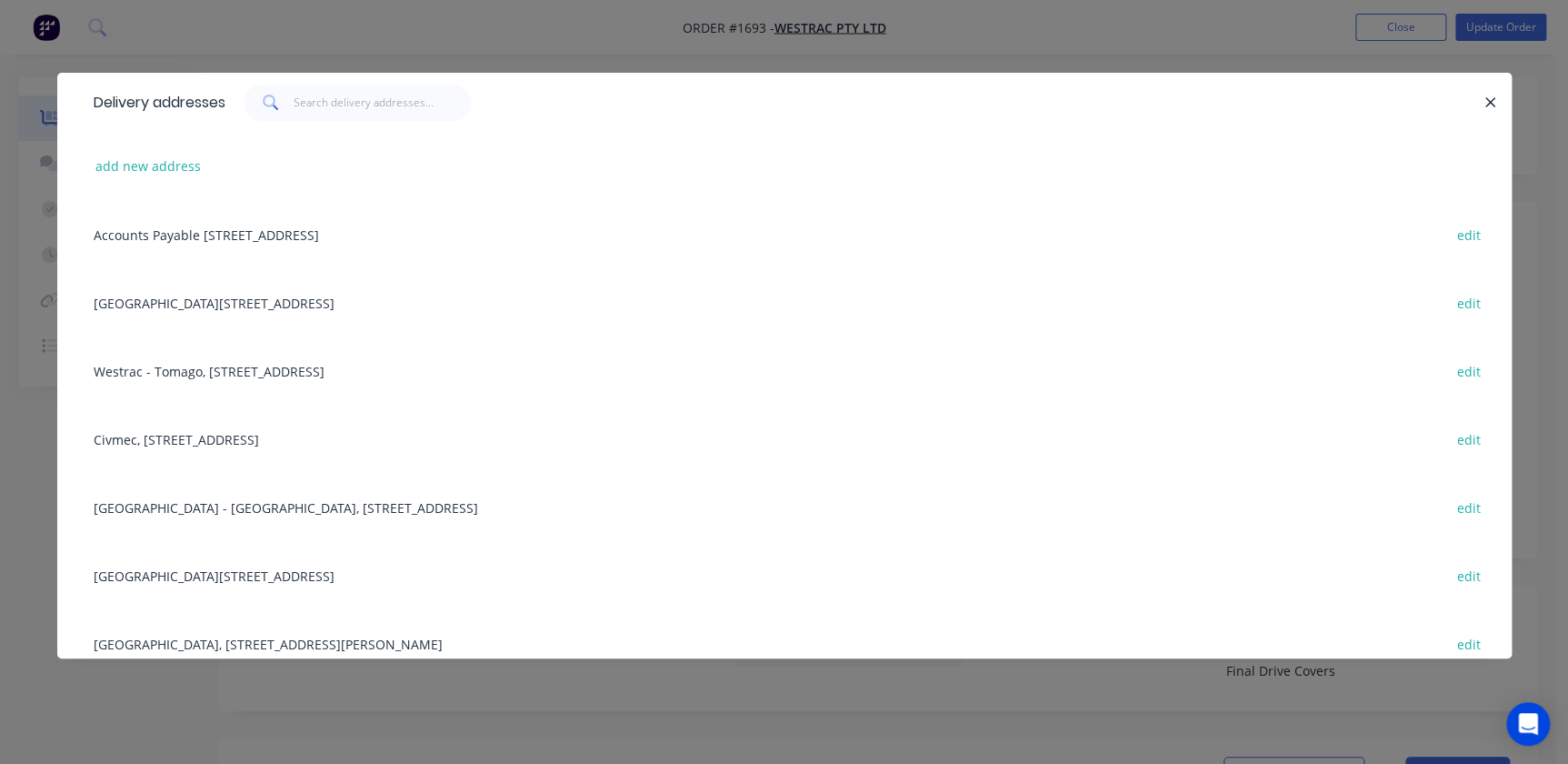
click at [131, 554] on div "Building L, 1 Westrac Drive, Tomago, New South Wales, Australia, 2322 edit" at bounding box center [784, 575] width 1400 height 68
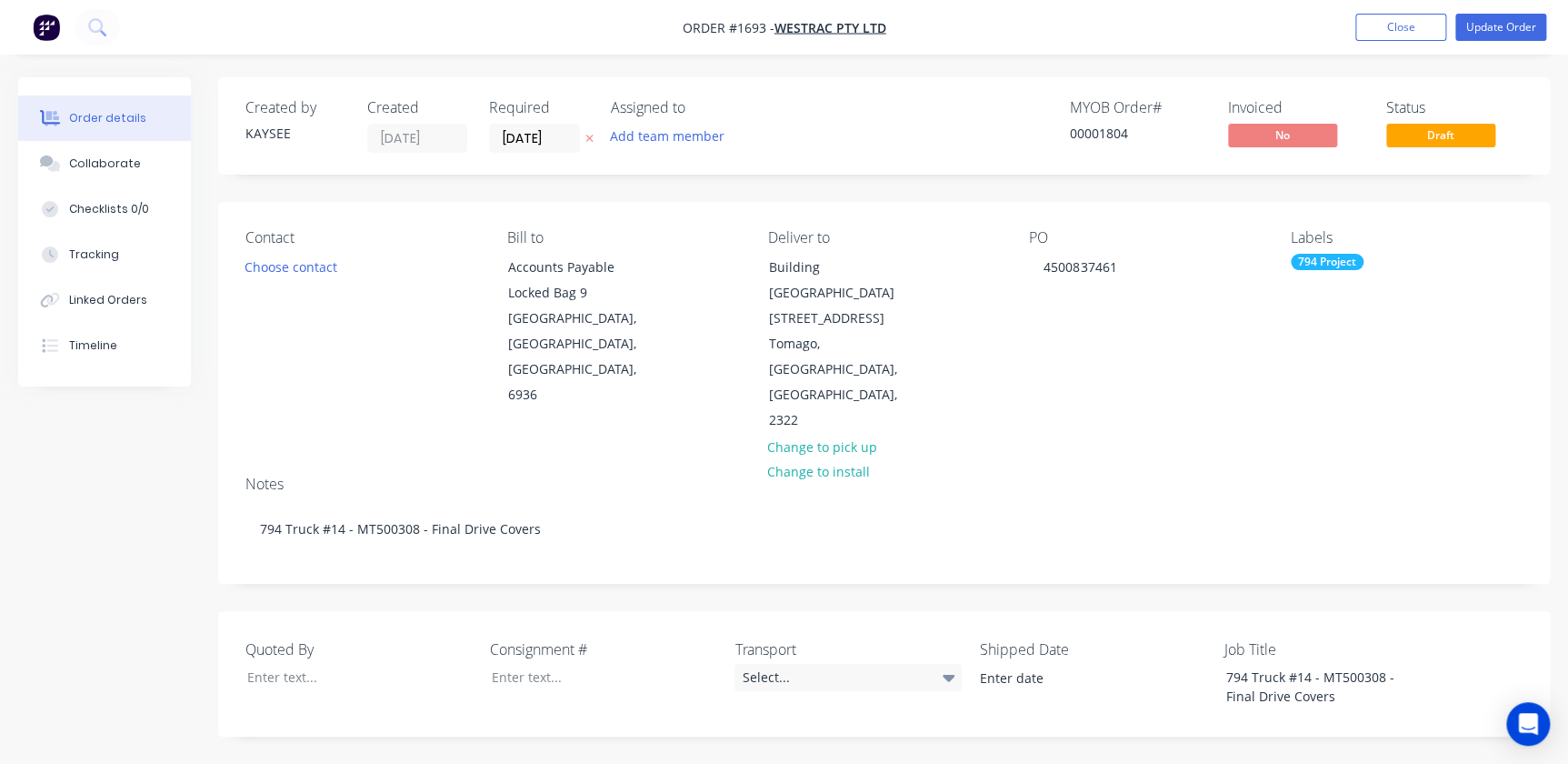
click at [308, 281] on div "Contact Choose contact" at bounding box center [362, 332] width 232 height 205
click at [313, 259] on button "Choose contact" at bounding box center [291, 265] width 112 height 24
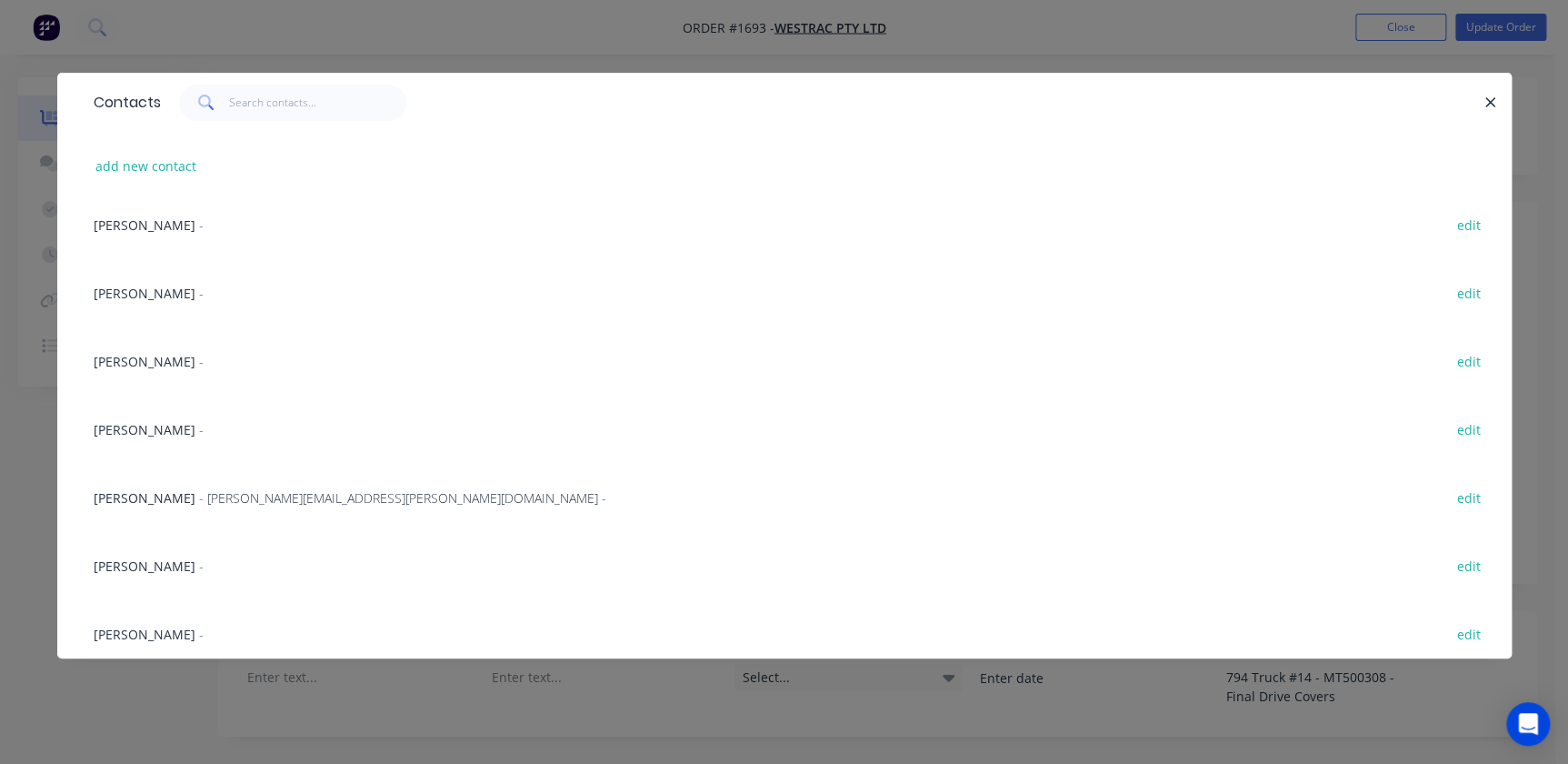
scroll to position [496, 0]
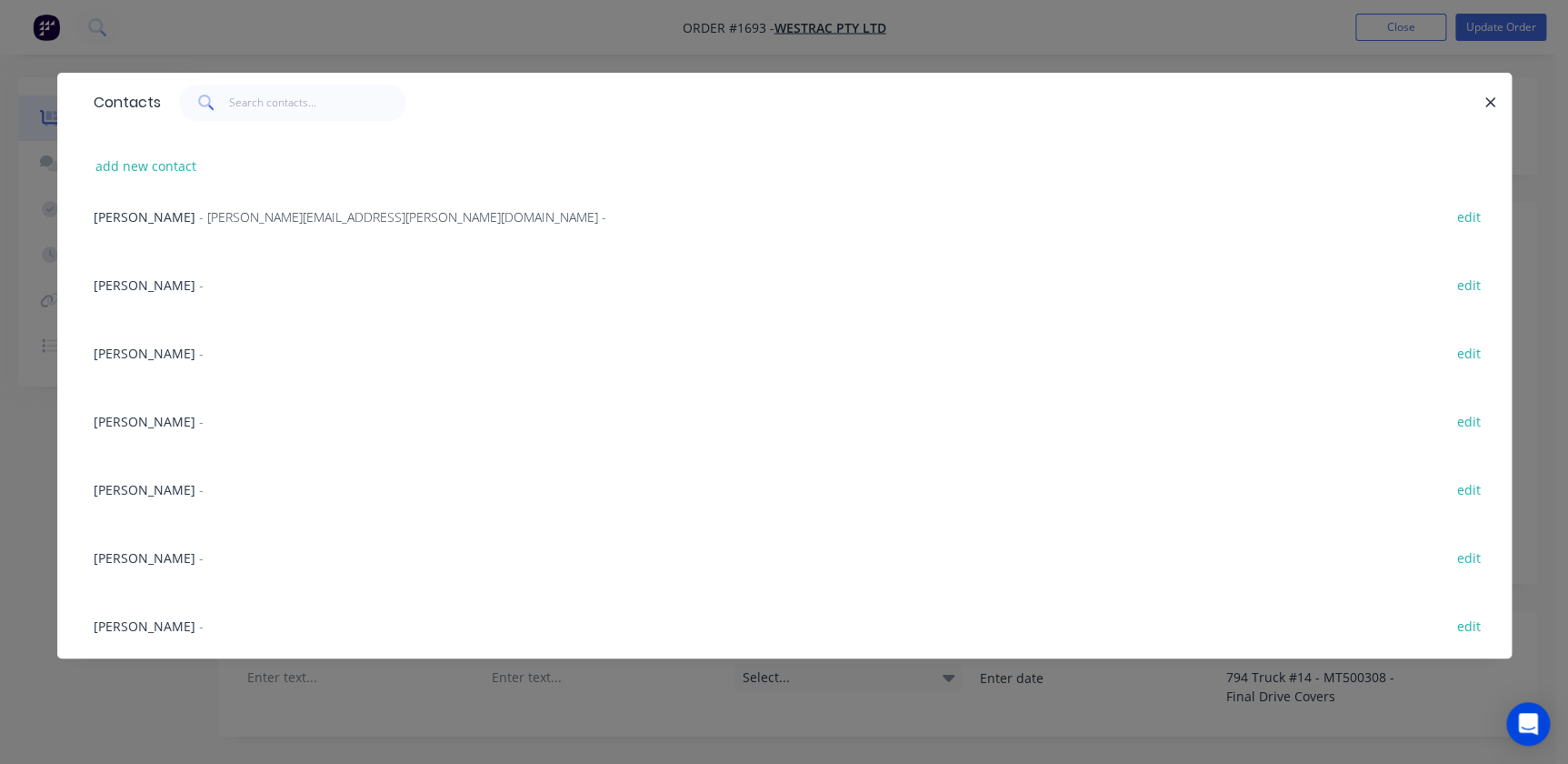
click at [143, 573] on div "Richard Lofberg - edit" at bounding box center [784, 557] width 1400 height 68
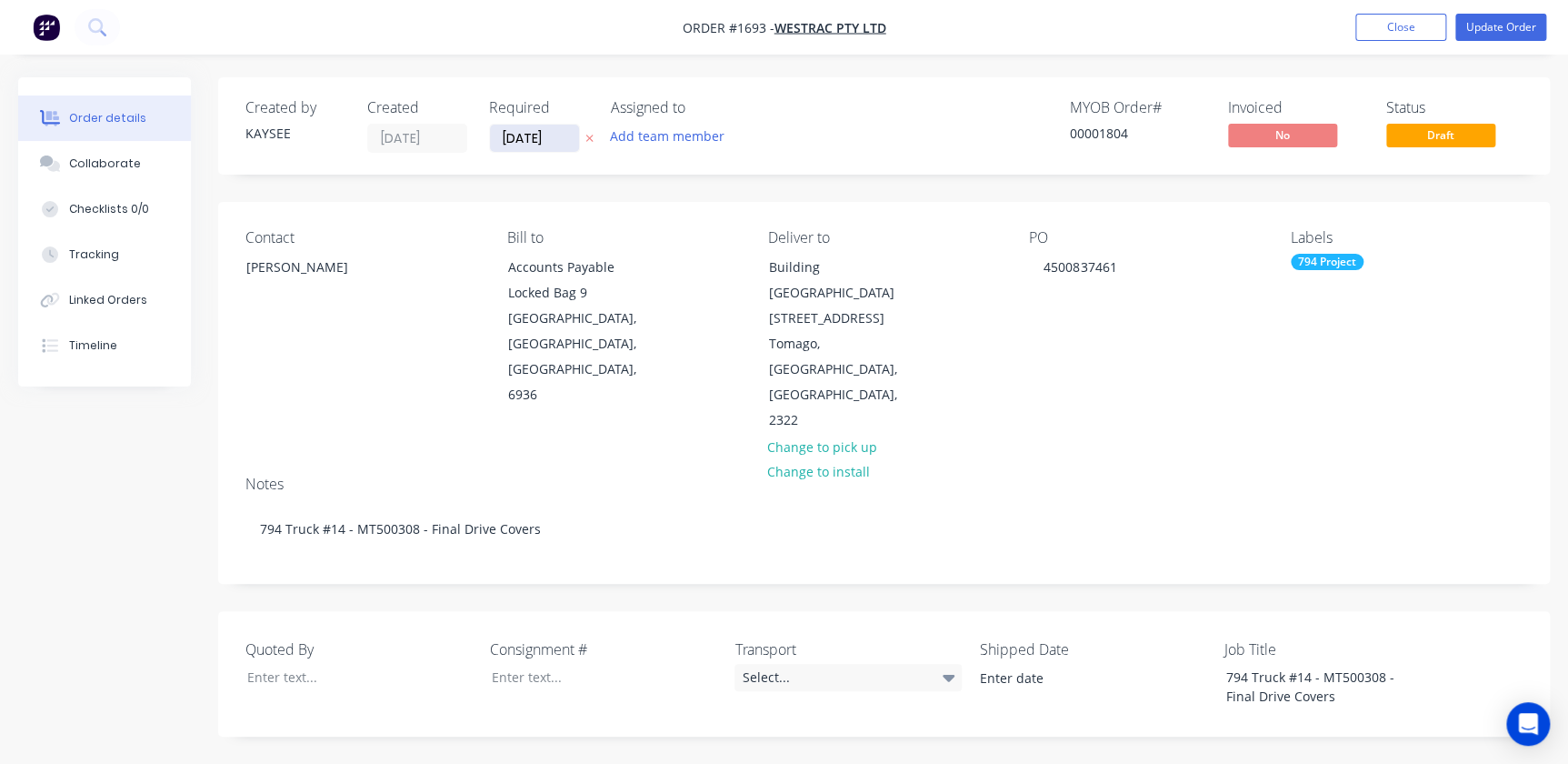
click at [518, 137] on input "29/07/25" at bounding box center [534, 139] width 89 height 27
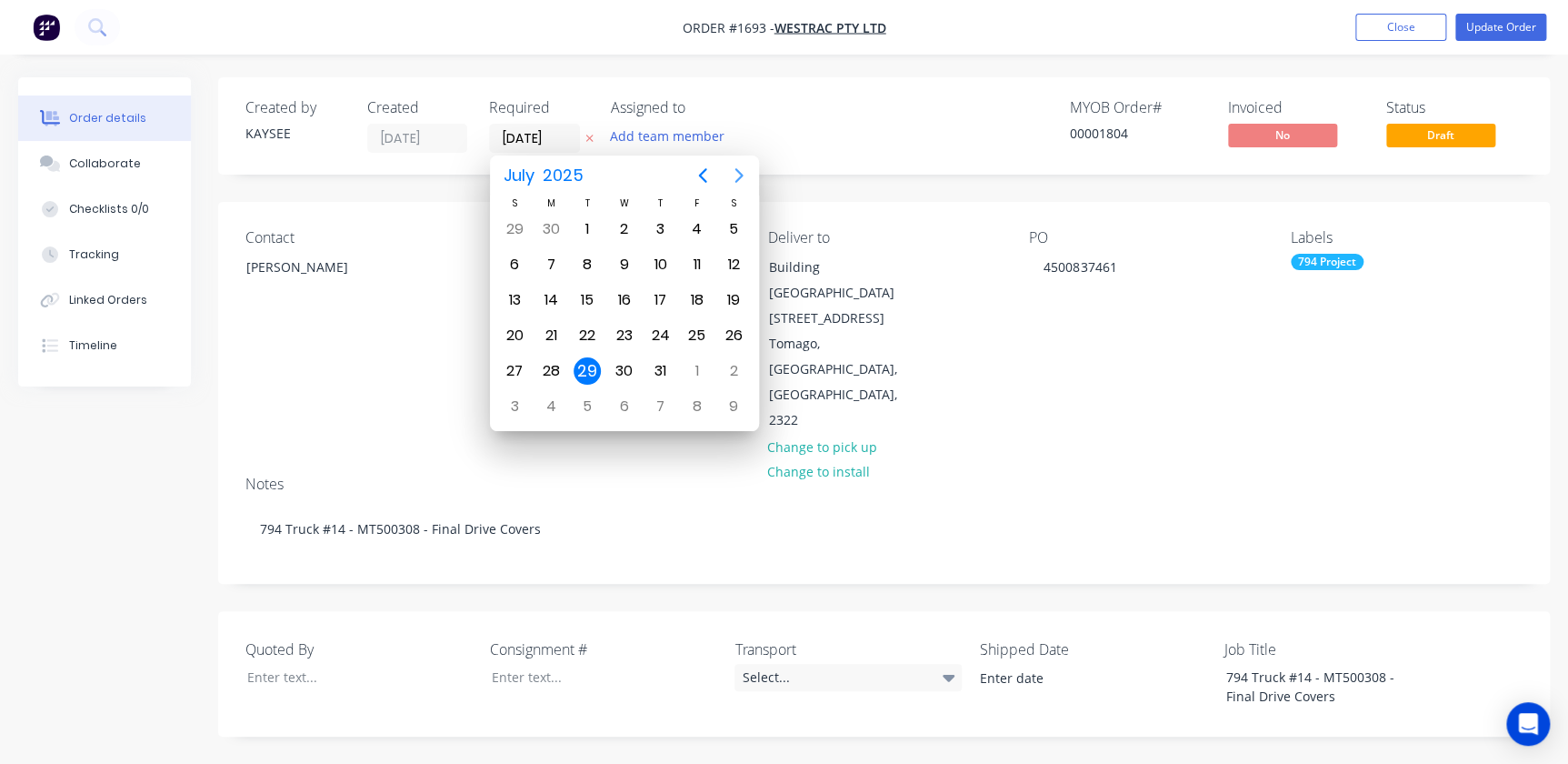
click at [741, 166] on icon "Next page" at bounding box center [739, 176] width 21 height 21
click at [741, 167] on icon "Next page" at bounding box center [739, 176] width 21 height 21
click at [734, 170] on icon "Next page" at bounding box center [739, 176] width 21 height 21
click at [732, 168] on icon "Next page" at bounding box center [739, 176] width 21 height 21
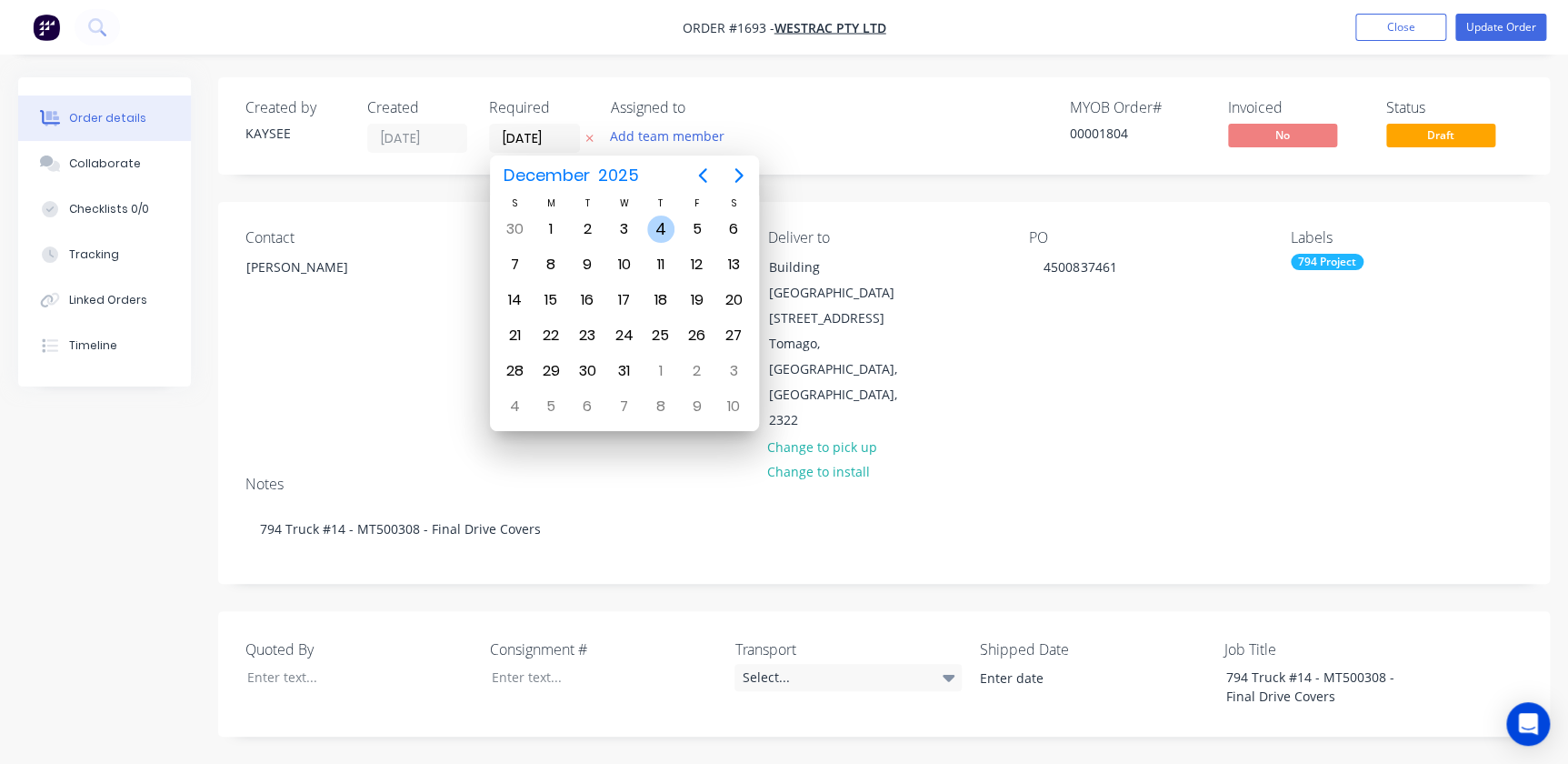
click at [673, 221] on div "4" at bounding box center [660, 228] width 36 height 34
type input "04/12/25"
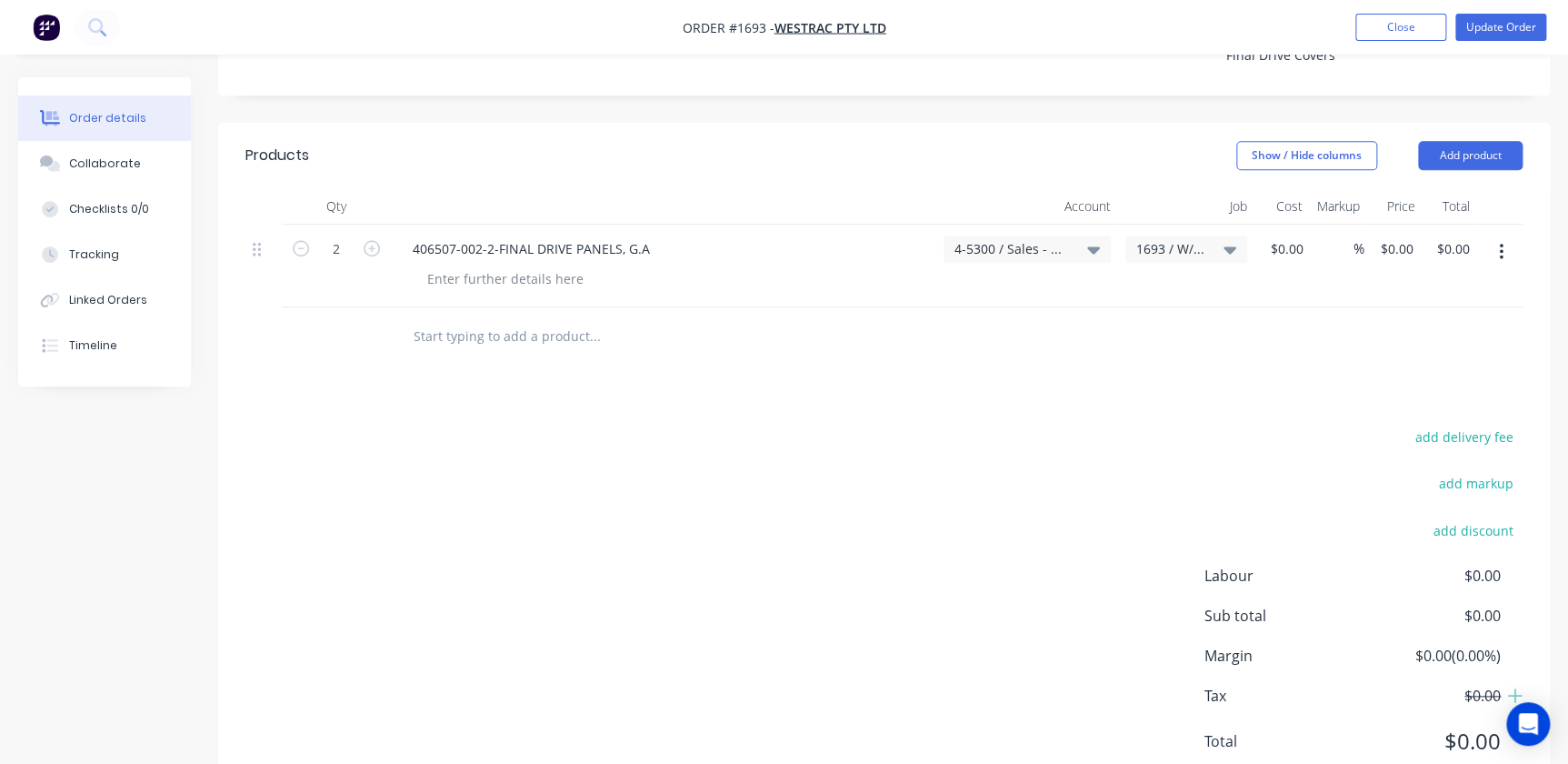
scroll to position [649, 0]
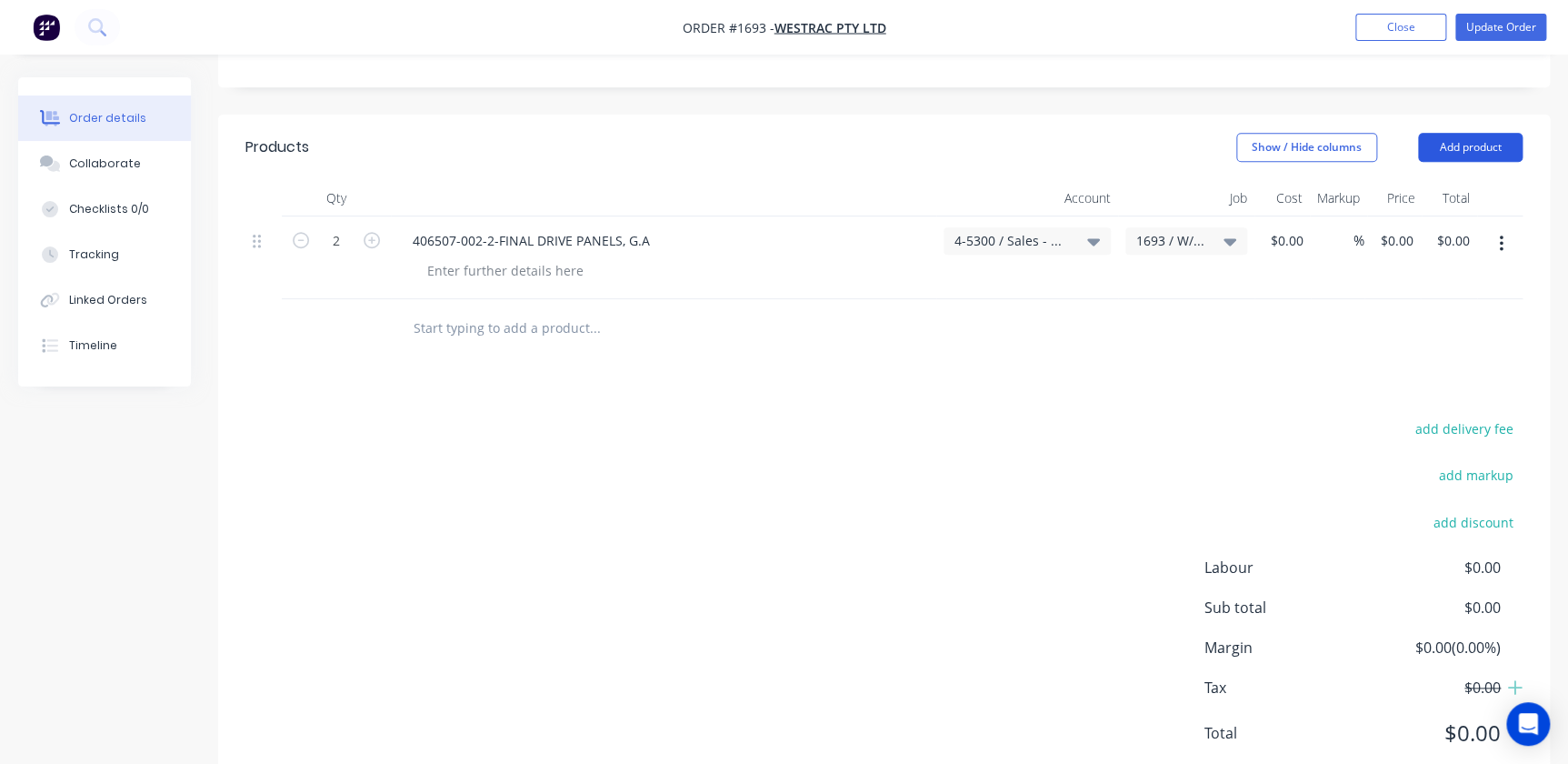
click at [1421, 133] on button "Add product" at bounding box center [1469, 147] width 104 height 29
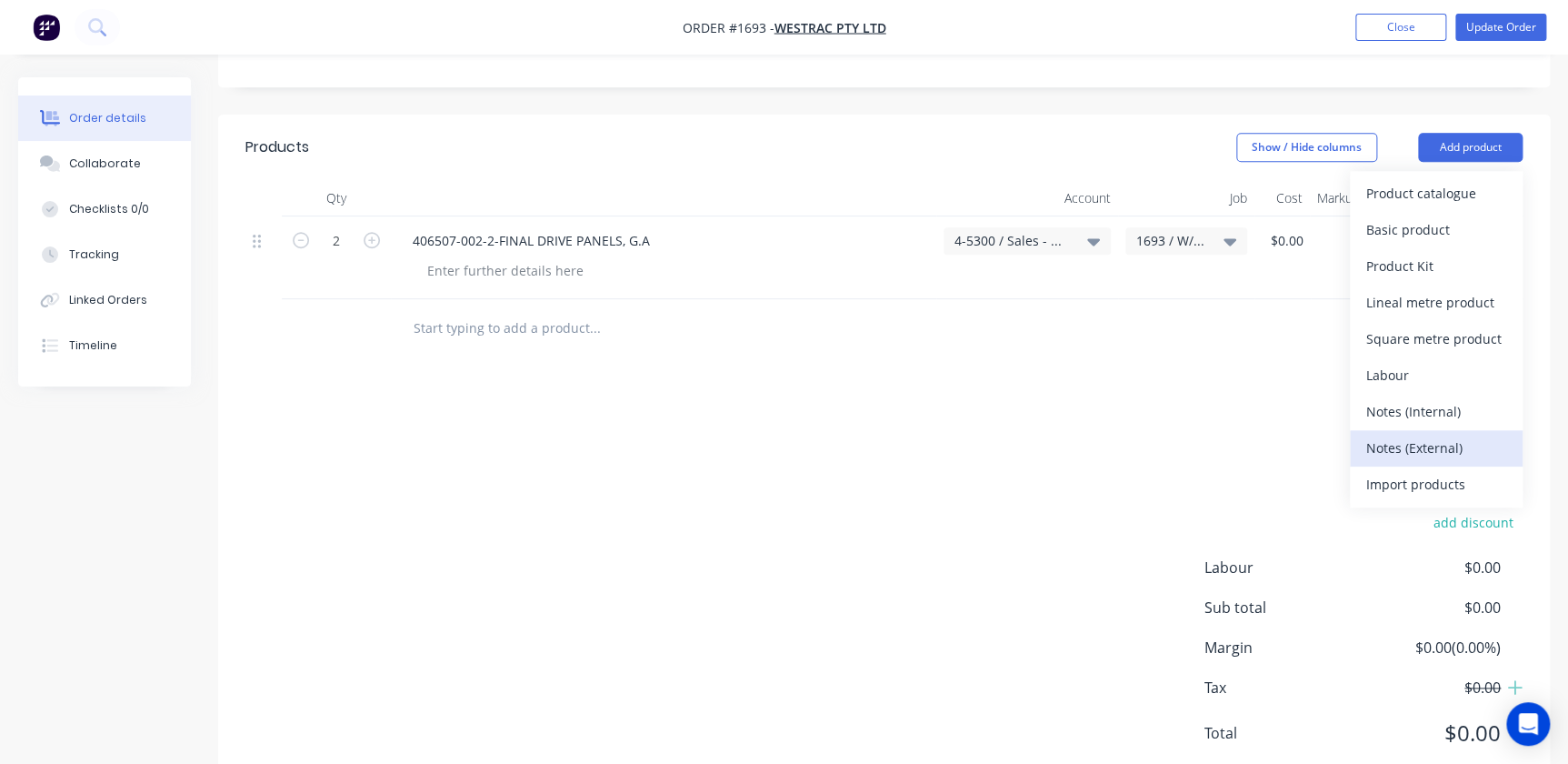
click at [1429, 434] on div "Notes (External)" at bounding box center [1435, 447] width 140 height 26
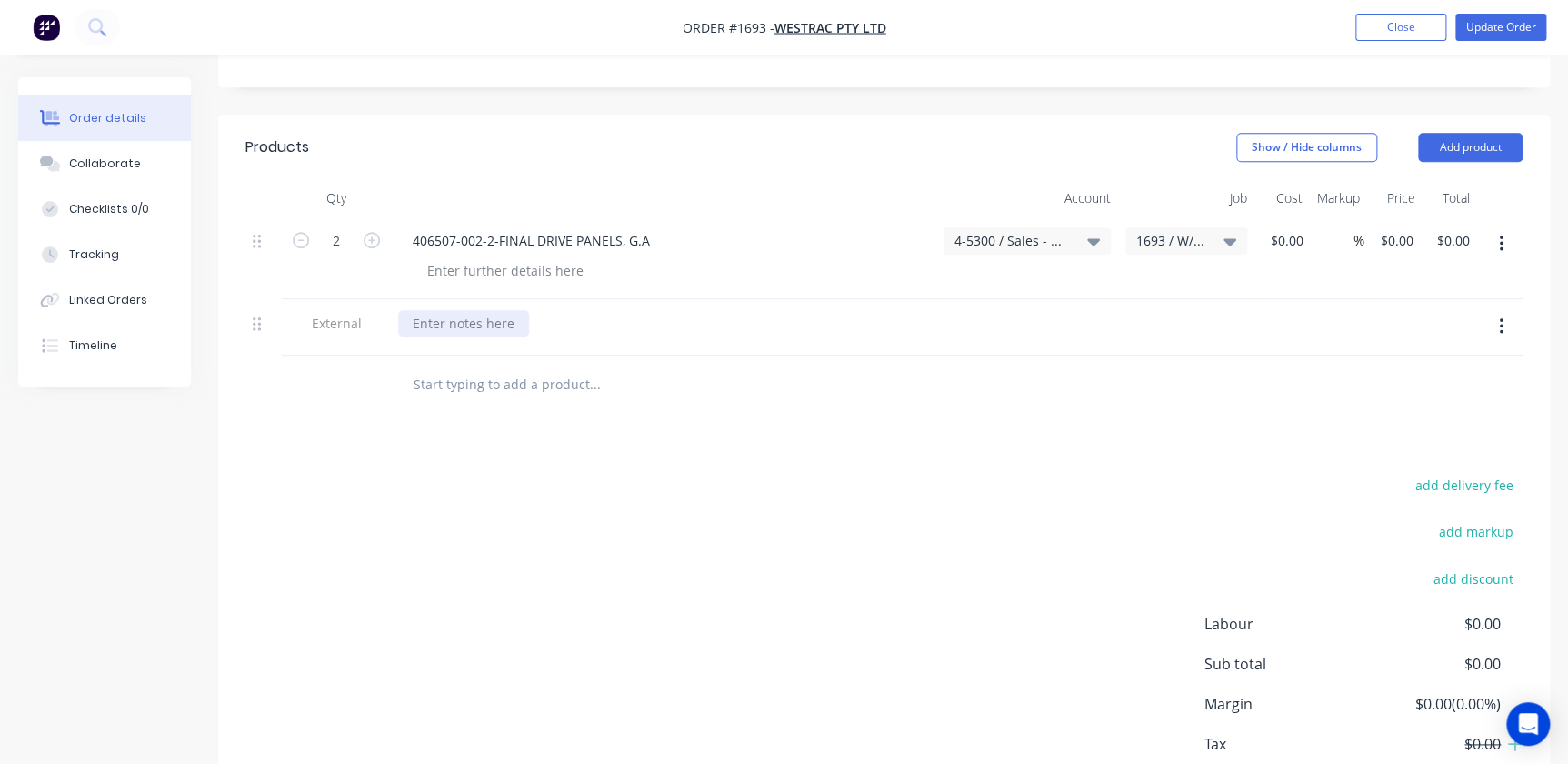
click at [457, 310] on div at bounding box center [463, 323] width 131 height 26
paste div
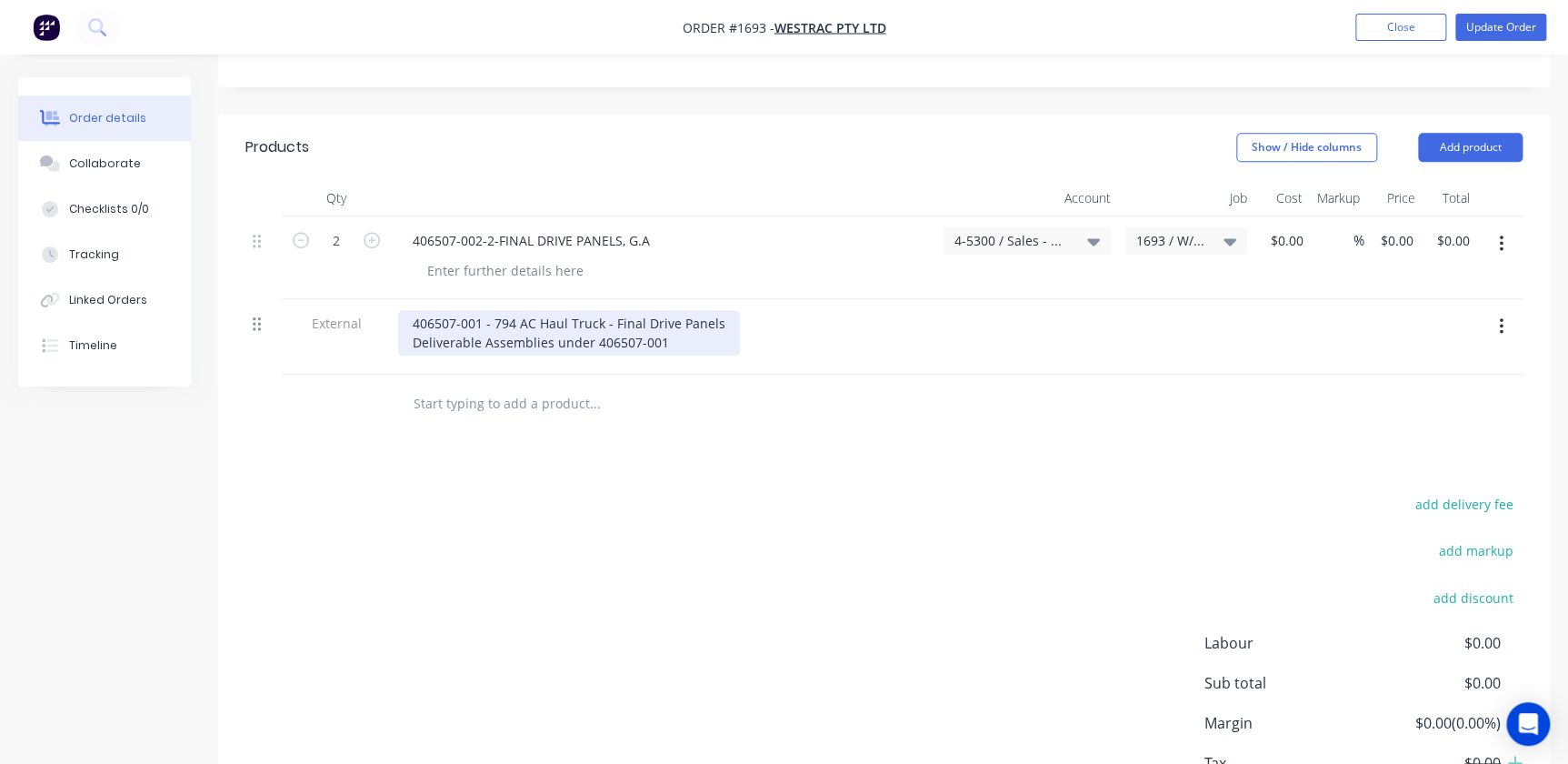
click at [258, 315] on icon at bounding box center [257, 323] width 8 height 17
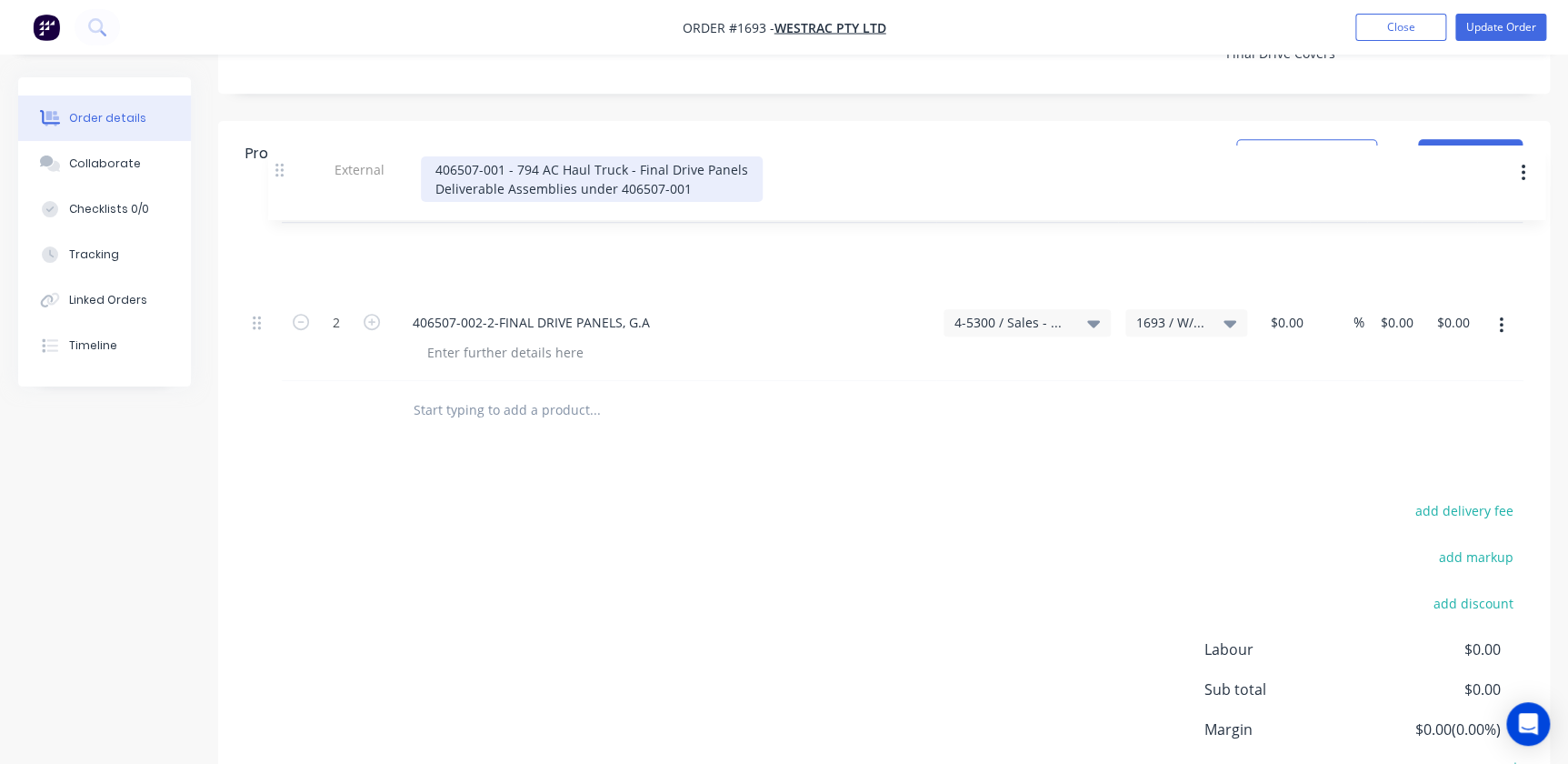
drag, startPoint x: 259, startPoint y: 265, endPoint x: 282, endPoint y: 163, distance: 104.6
click at [282, 186] on div "Qty Account Job Cost Markup Price Total 2 406507-002-2-FINAL DRIVE PANELS, G.A …" at bounding box center [884, 283] width 1277 height 194
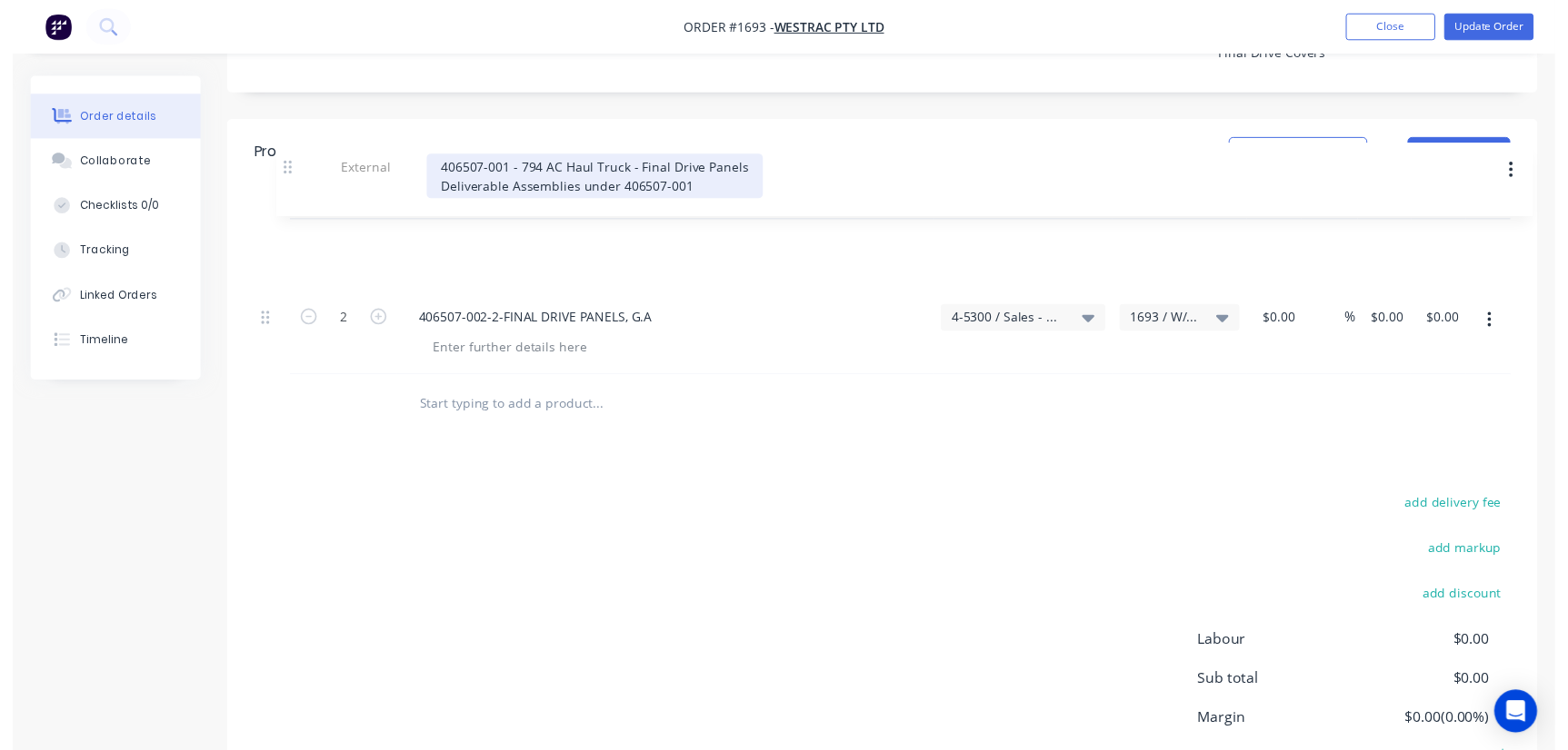
scroll to position [638, 0]
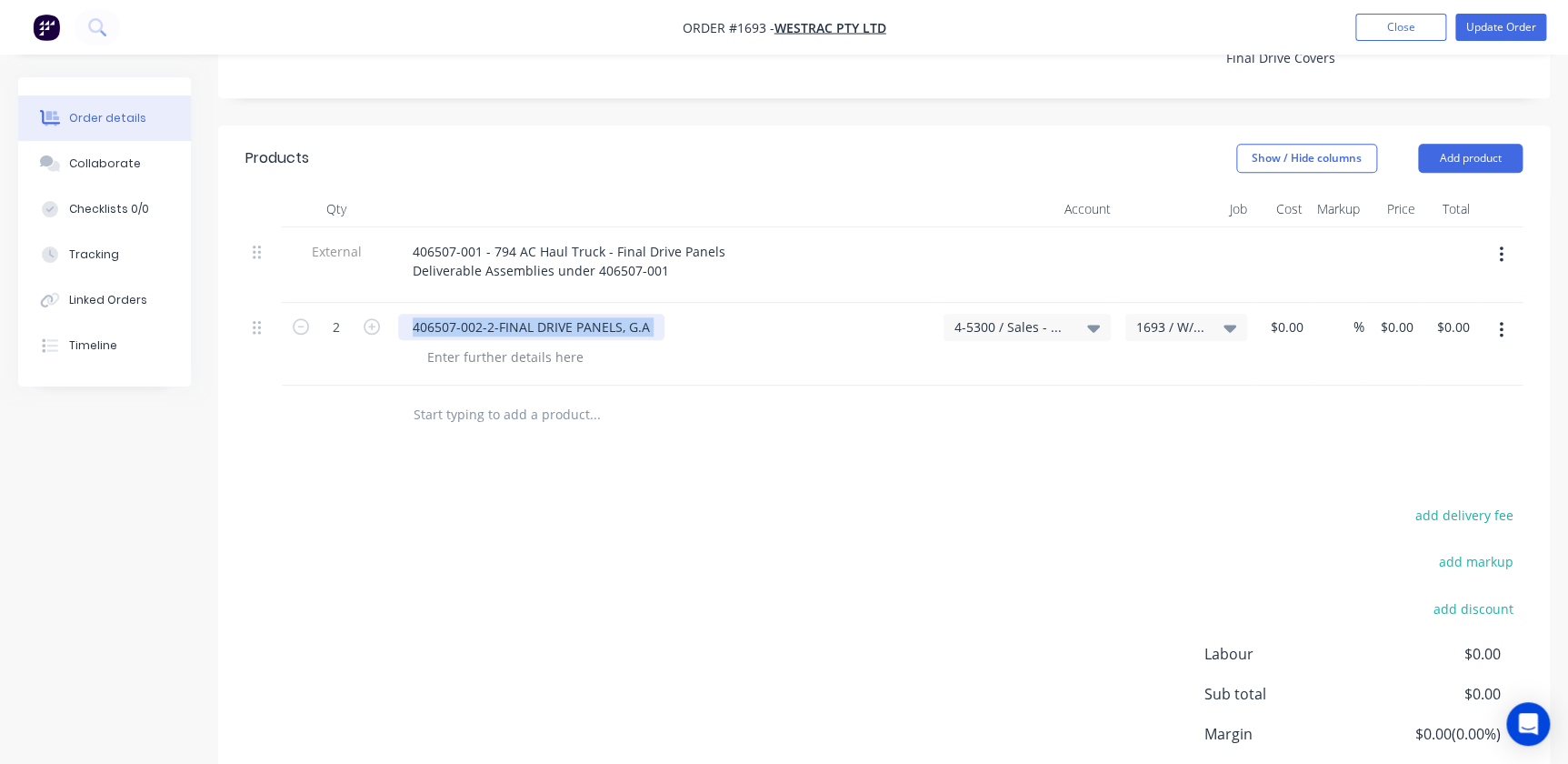
drag, startPoint x: 445, startPoint y: 281, endPoint x: 383, endPoint y: 282, distance: 62.0
click at [382, 302] on div "2 406507-002-2-FINAL DRIVE PANELS, G.A 4-5300 / Sales - Mobile Machines Sound -…" at bounding box center [884, 343] width 1277 height 83
drag, startPoint x: 404, startPoint y: 270, endPoint x: 710, endPoint y: 270, distance: 306.0
click at [710, 313] on div "406507-002-2-FINAL DRIVE PANELS, G.A" at bounding box center [663, 326] width 531 height 26
paste div
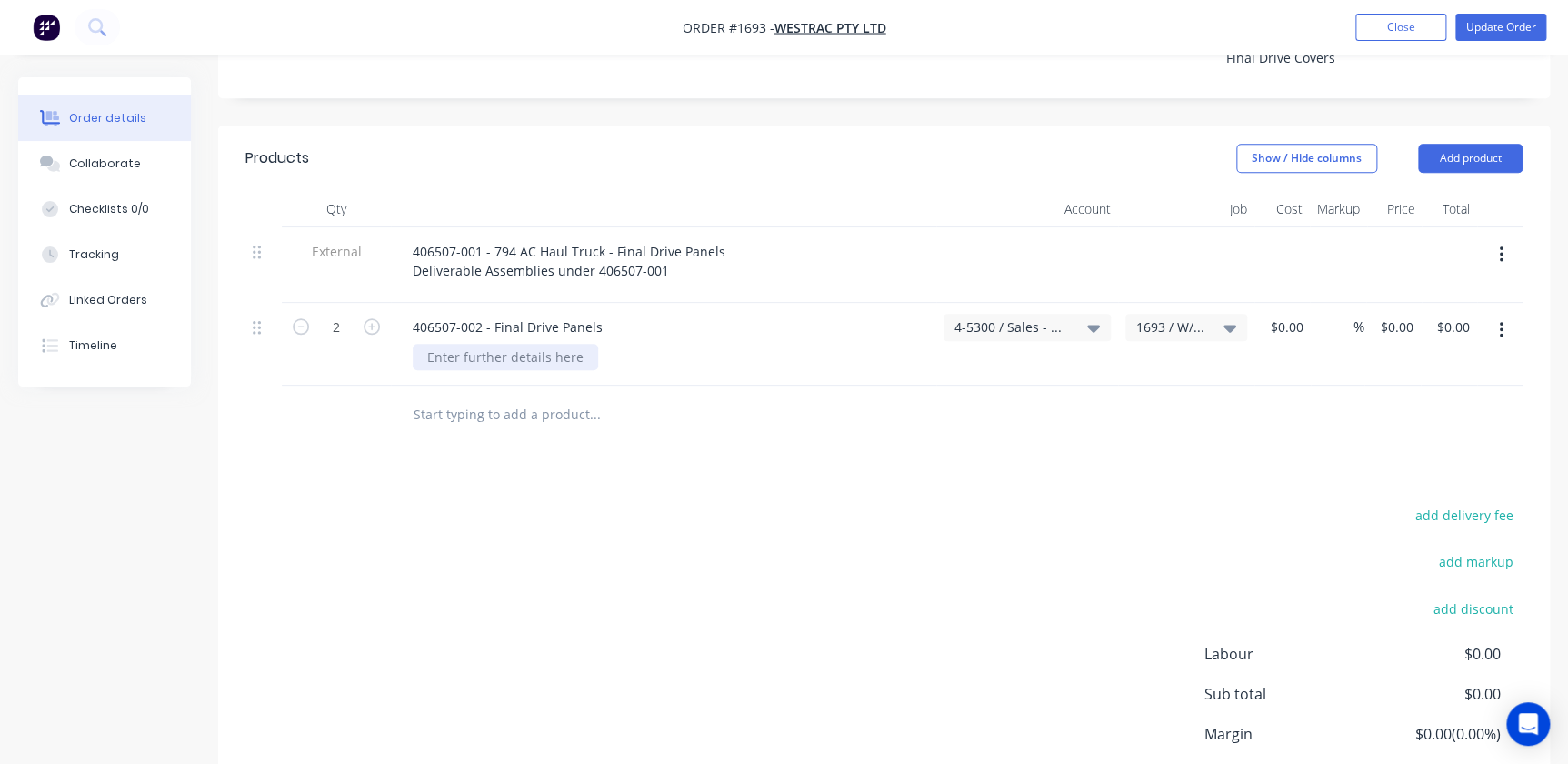
click at [477, 343] on div at bounding box center [505, 356] width 185 height 26
click at [445, 396] on input "text" at bounding box center [594, 414] width 364 height 36
click at [499, 385] on div at bounding box center [718, 415] width 655 height 60
click at [502, 396] on input "text" at bounding box center [594, 414] width 364 height 36
paste input "Final Drive Panels Installation Fastener Kit"
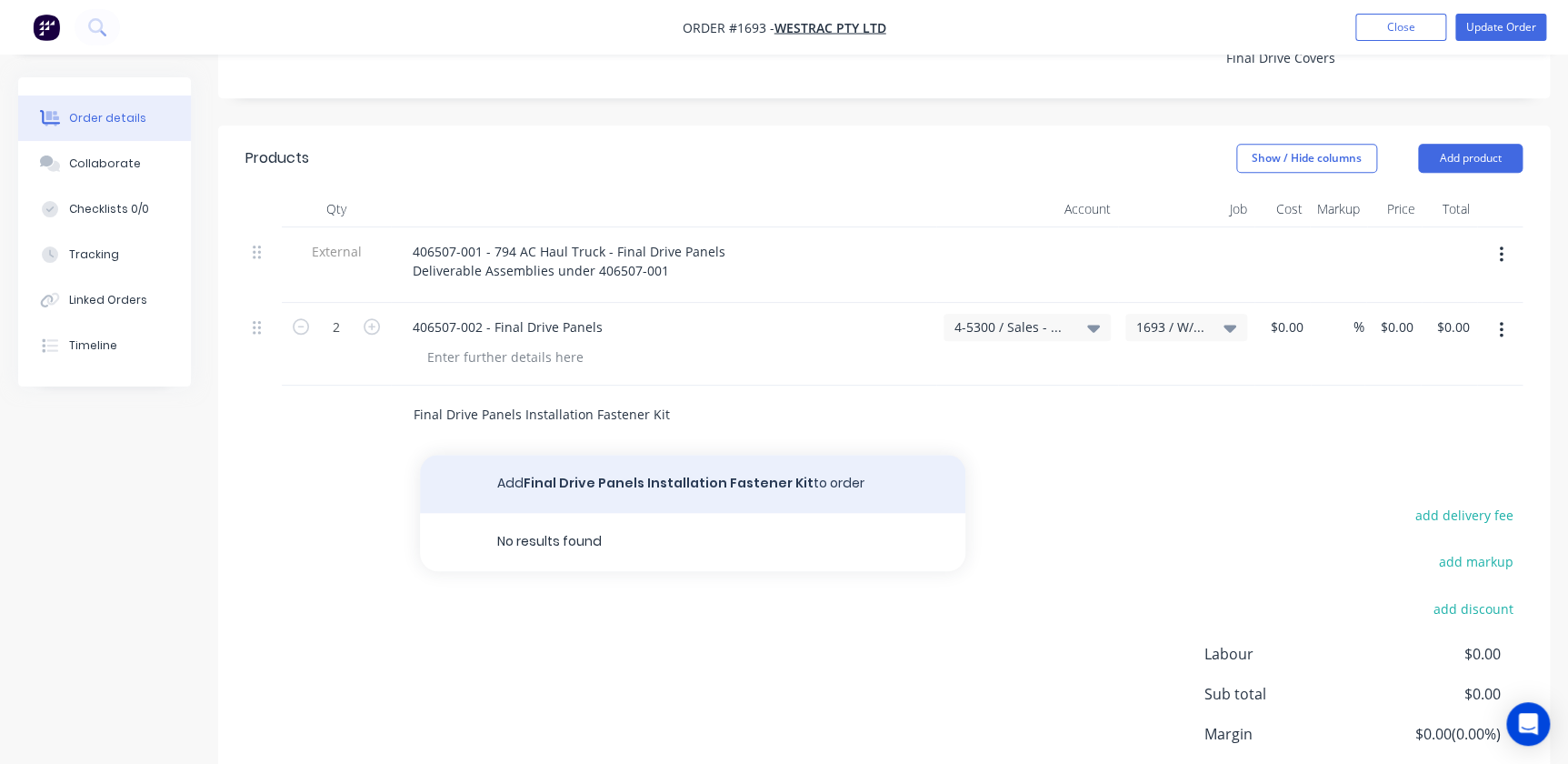
type input "Final Drive Panels Installation Fastener Kit"
click at [638, 455] on button "Add Final Drive Panels Installation Fastener Kit to order" at bounding box center [692, 484] width 545 height 59
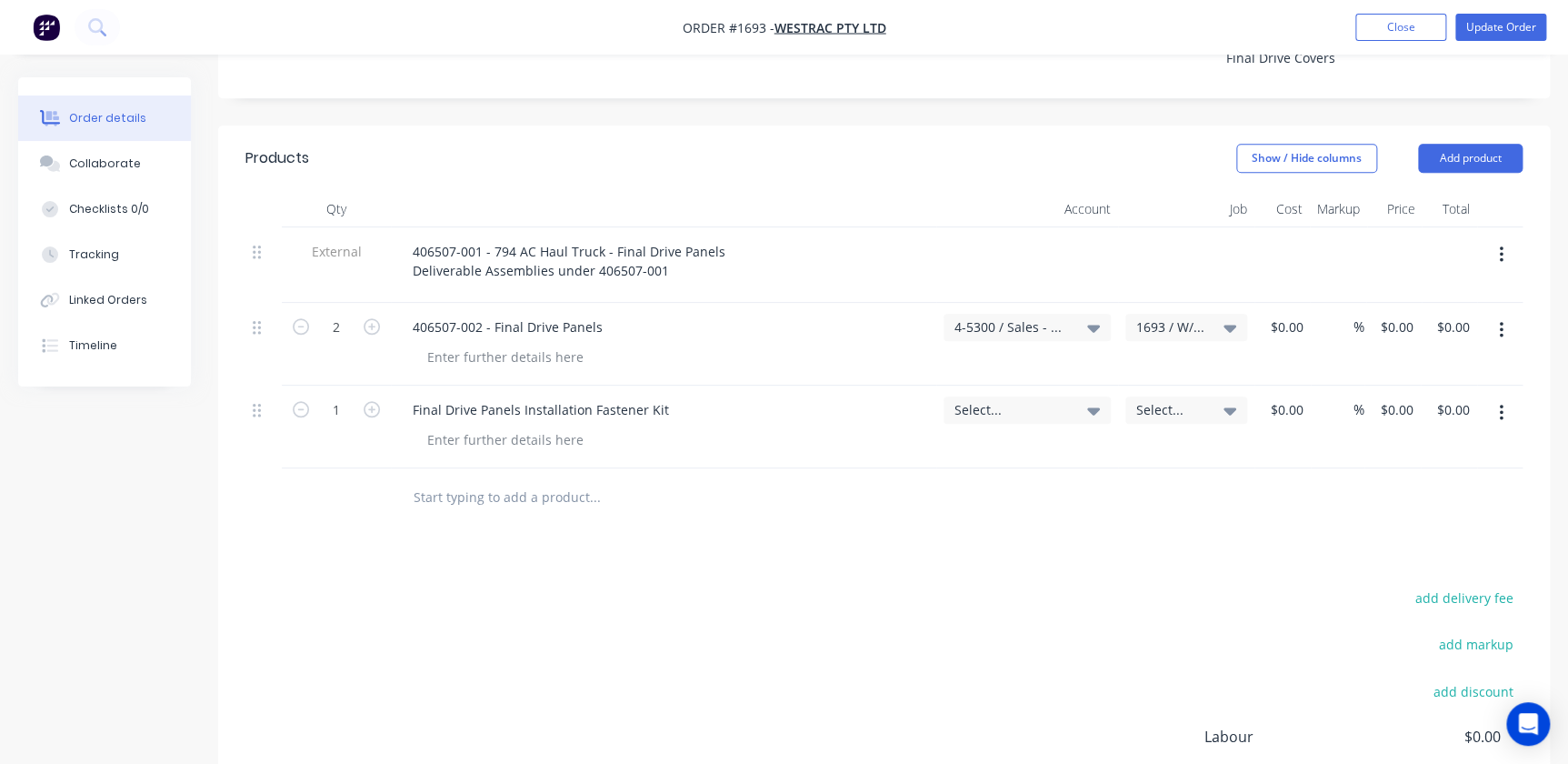
click at [1300, 385] on div "$0.00 $0.00" at bounding box center [1283, 426] width 57 height 83
click at [1303, 396] on input at bounding box center [1299, 409] width 20 height 26
type input "$0.00"
type input "0.00"
drag, startPoint x: 1456, startPoint y: 347, endPoint x: 1419, endPoint y: 347, distance: 37.0
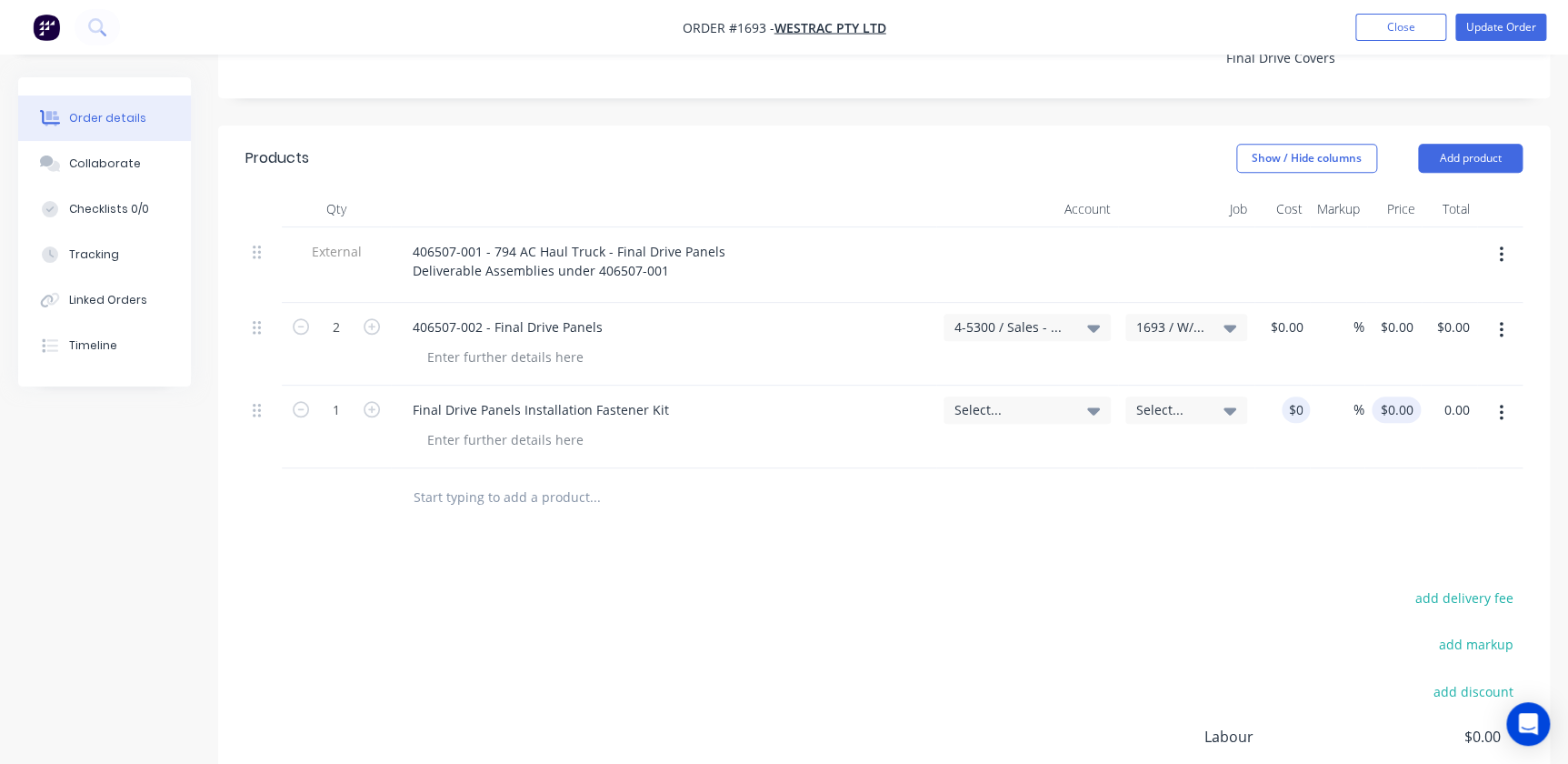
click at [1454, 396] on input "0.00" at bounding box center [1456, 409] width 42 height 26
type input "0"
type input "$0.00"
click at [1393, 396] on div "0 $0.00" at bounding box center [1398, 409] width 49 height 26
type input "200"
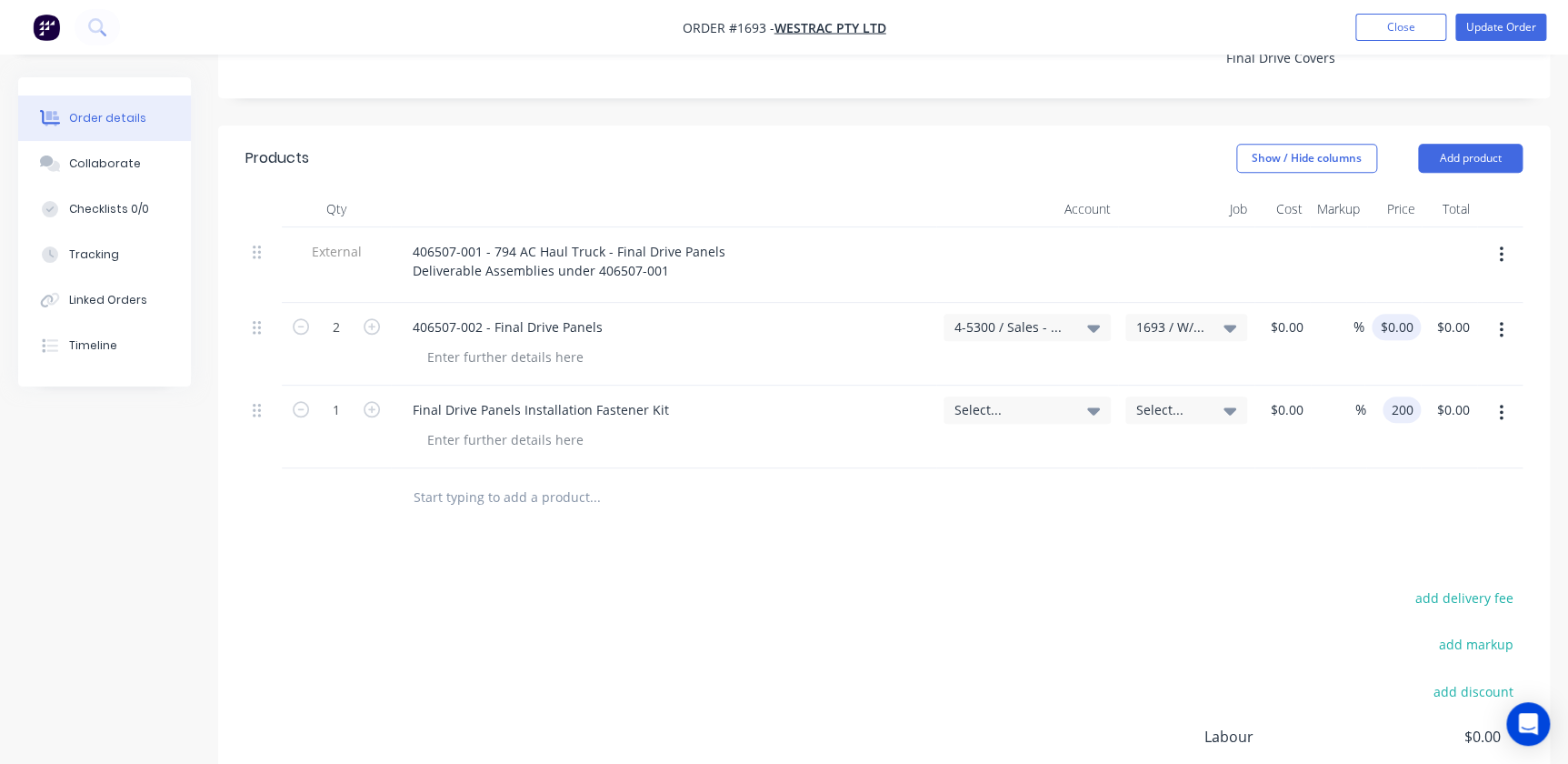
type input "0"
type input "$200.00"
click at [1401, 313] on input "0" at bounding box center [1399, 326] width 42 height 26
type input "$5,290.00"
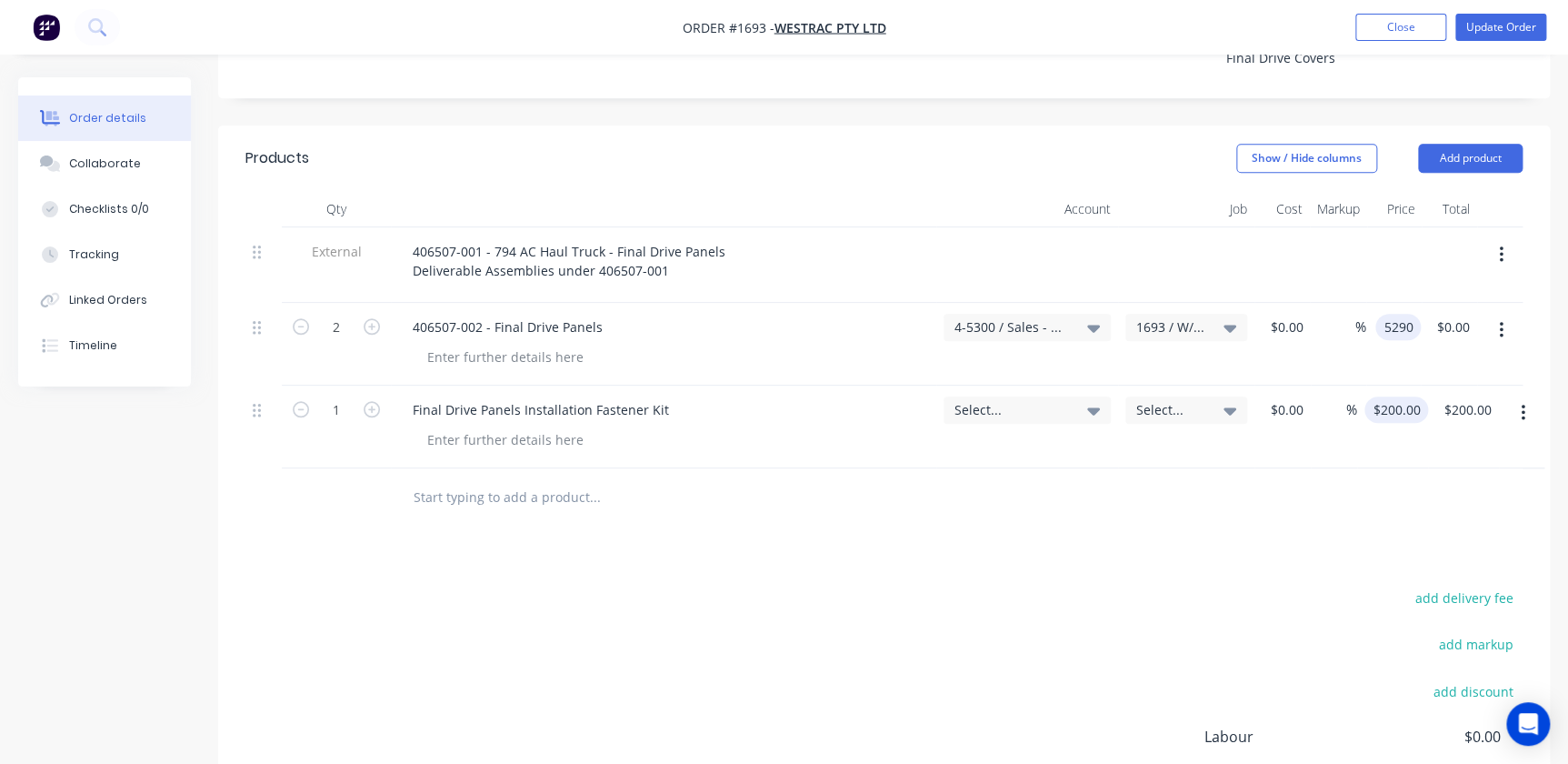
type input "$10,580.00"
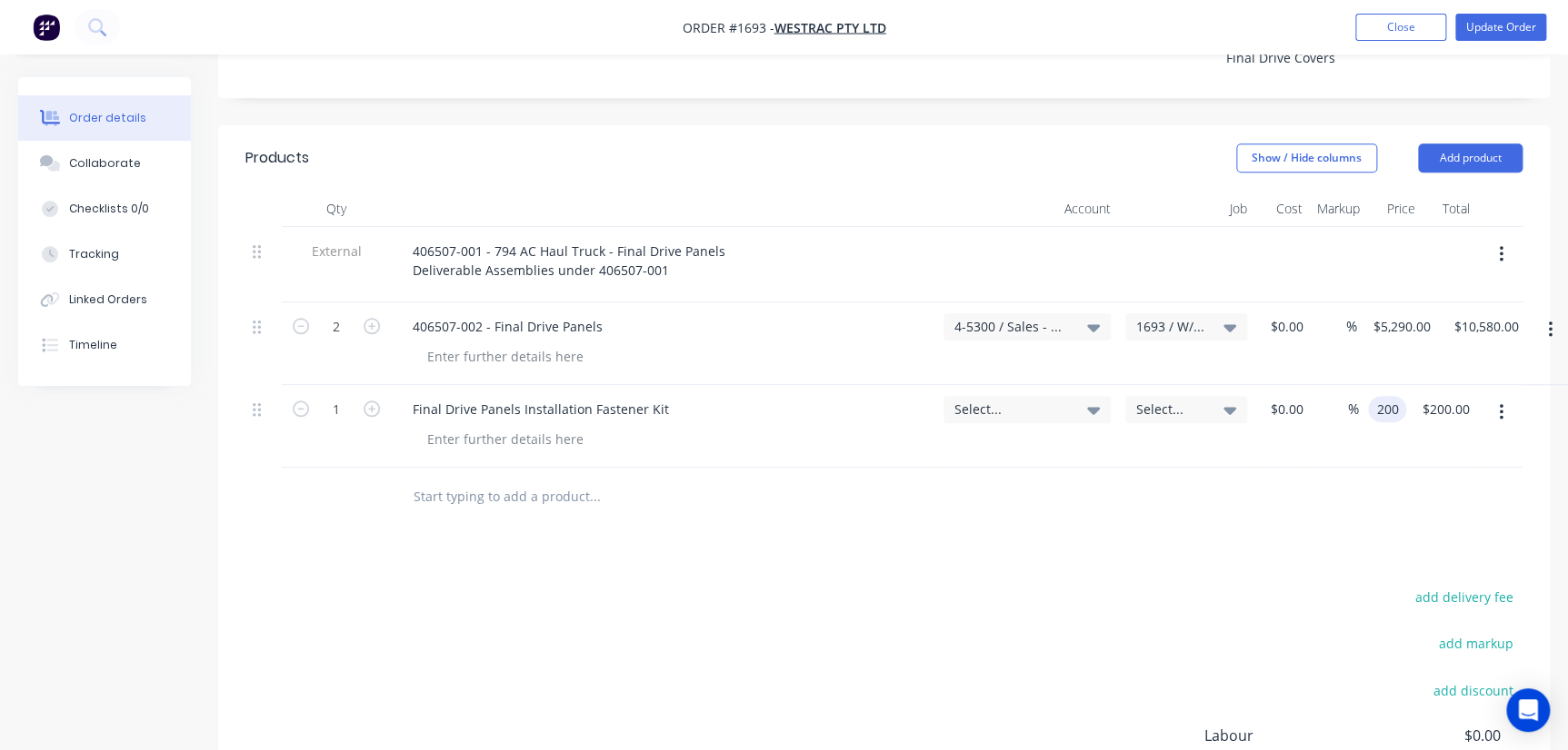
click at [1388, 396] on input "200" at bounding box center [1390, 409] width 31 height 26
type input "5"
type input "$200.00"
click at [1339, 468] on div at bounding box center [884, 497] width 1277 height 59
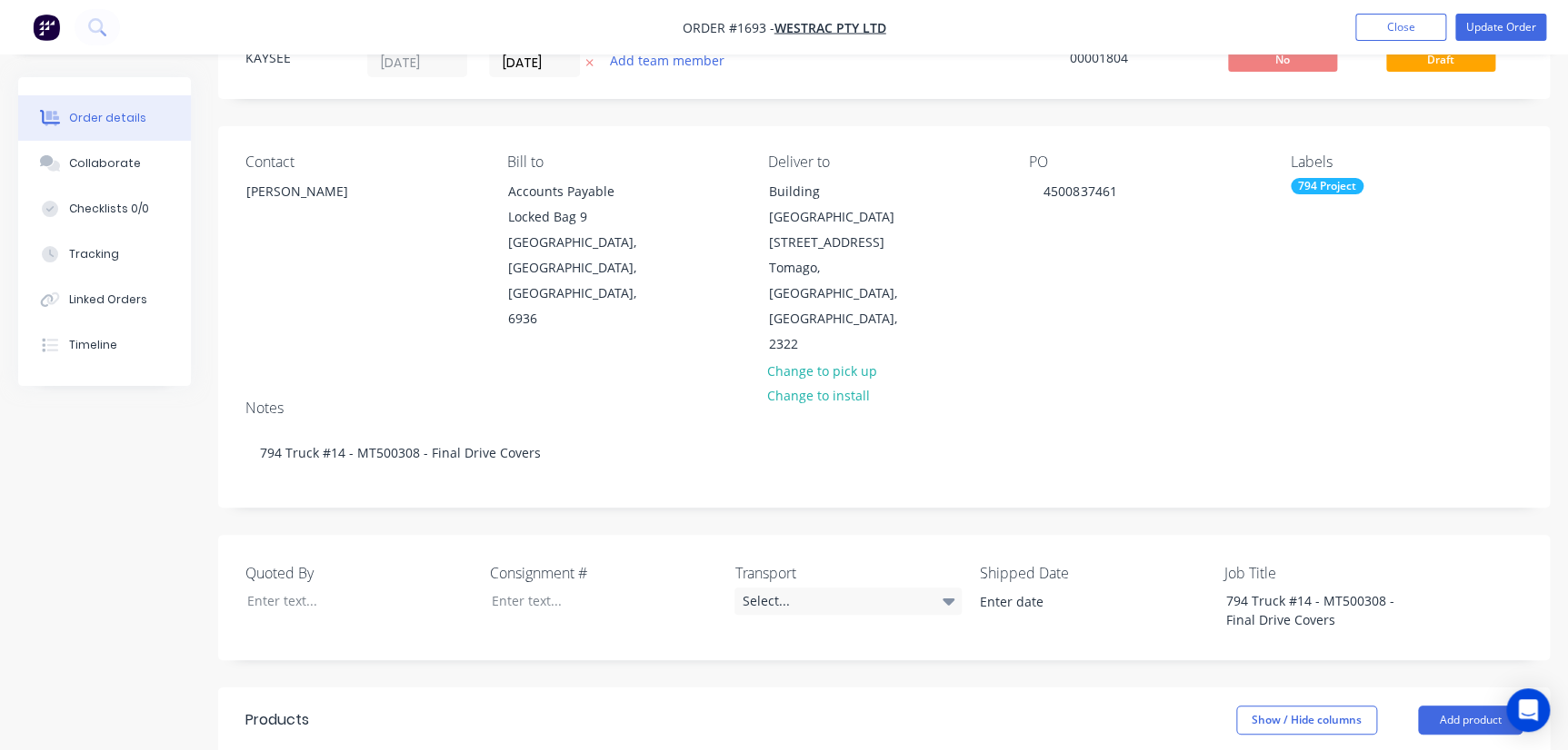
scroll to position [0, 0]
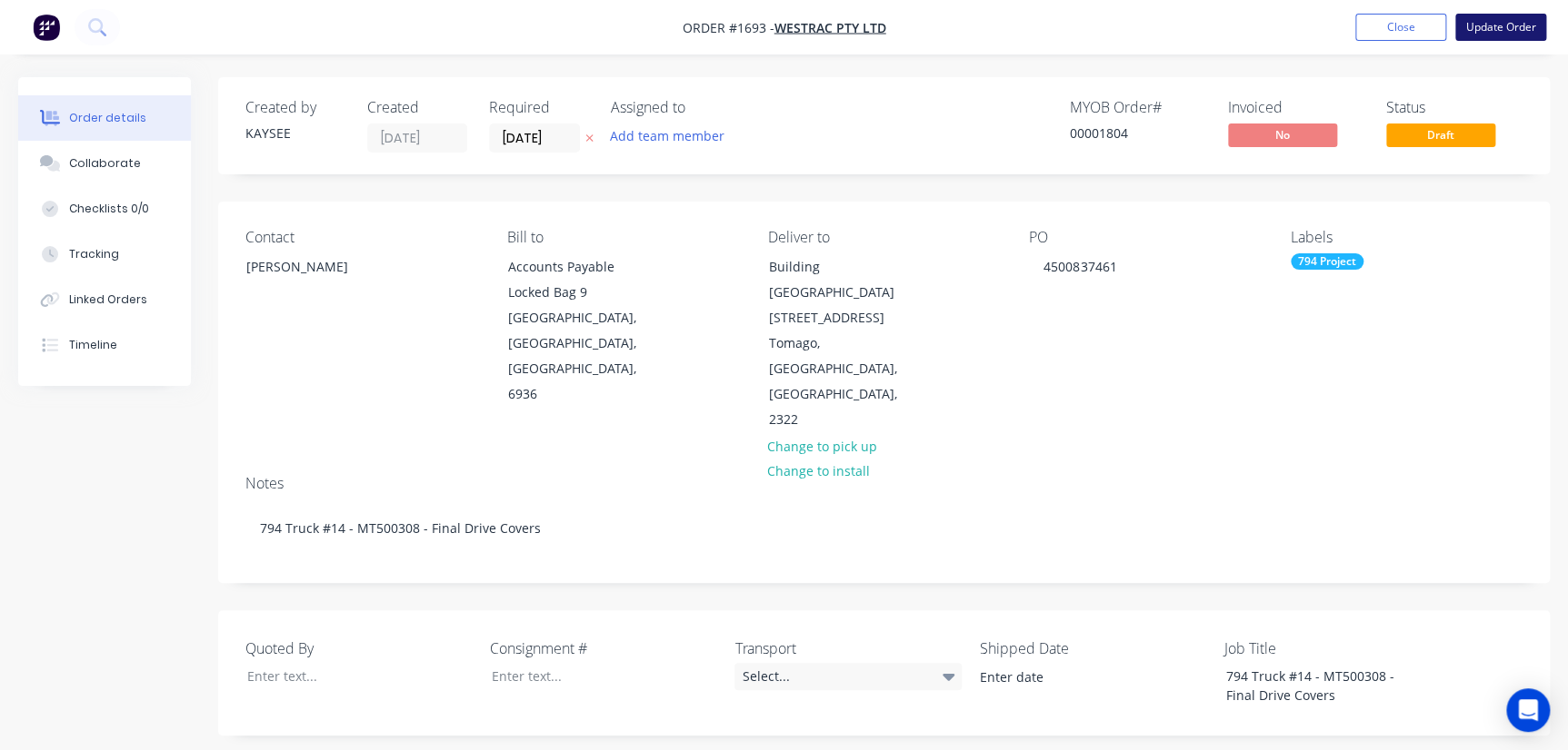
click at [1503, 28] on button "Update Order" at bounding box center [1500, 27] width 91 height 27
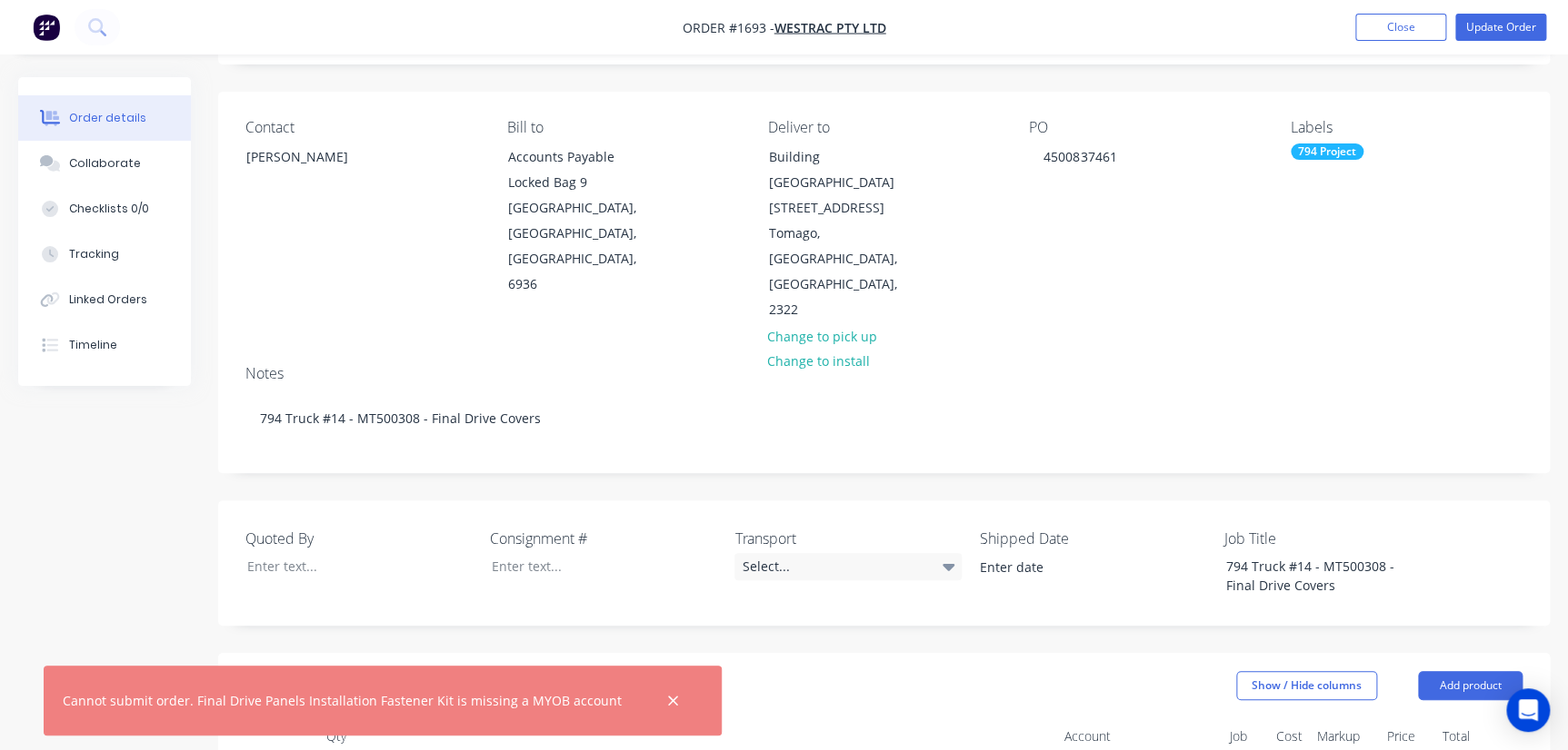
scroll to position [330, 0]
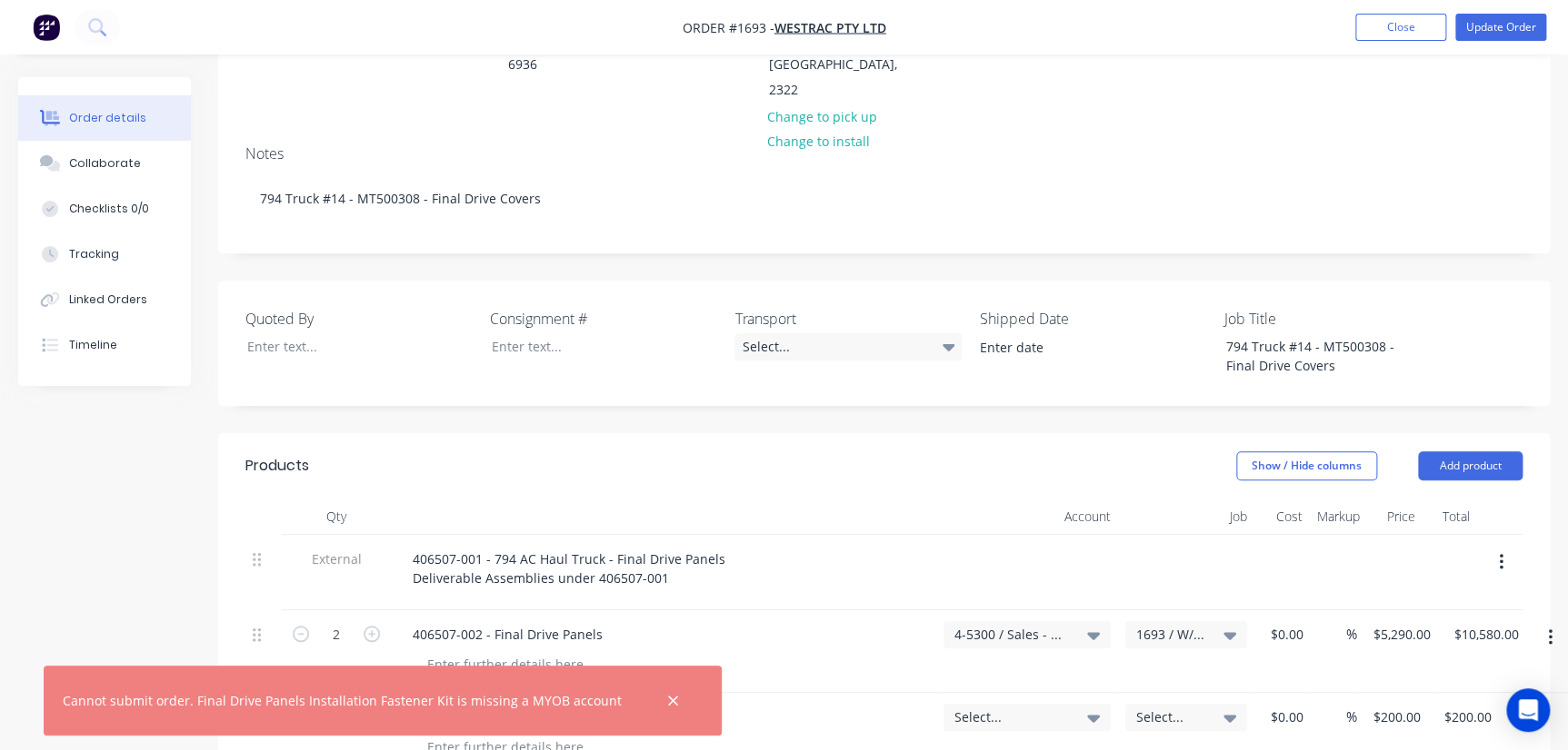
click at [952, 704] on div "Select..." at bounding box center [1026, 718] width 167 height 27
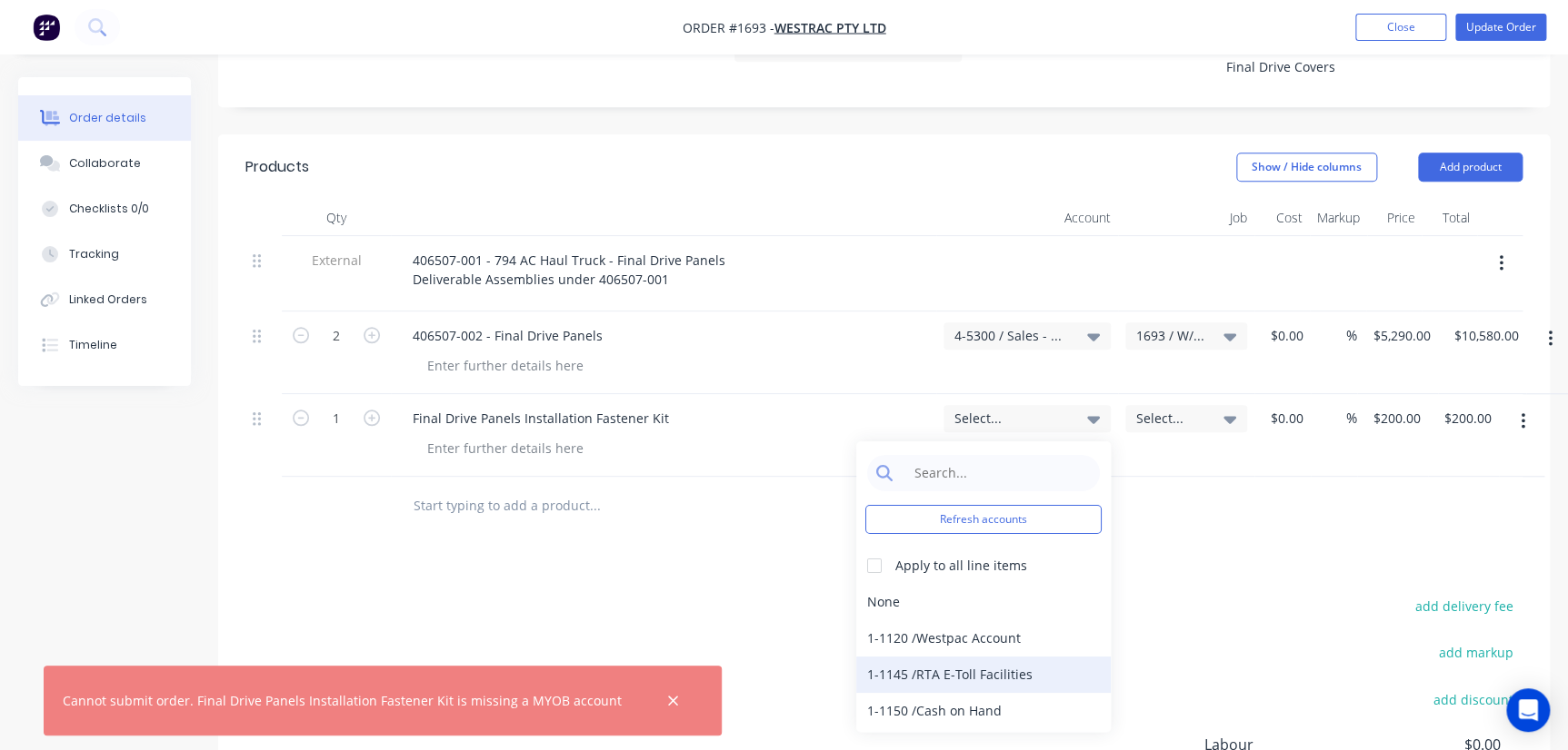
scroll to position [660, 0]
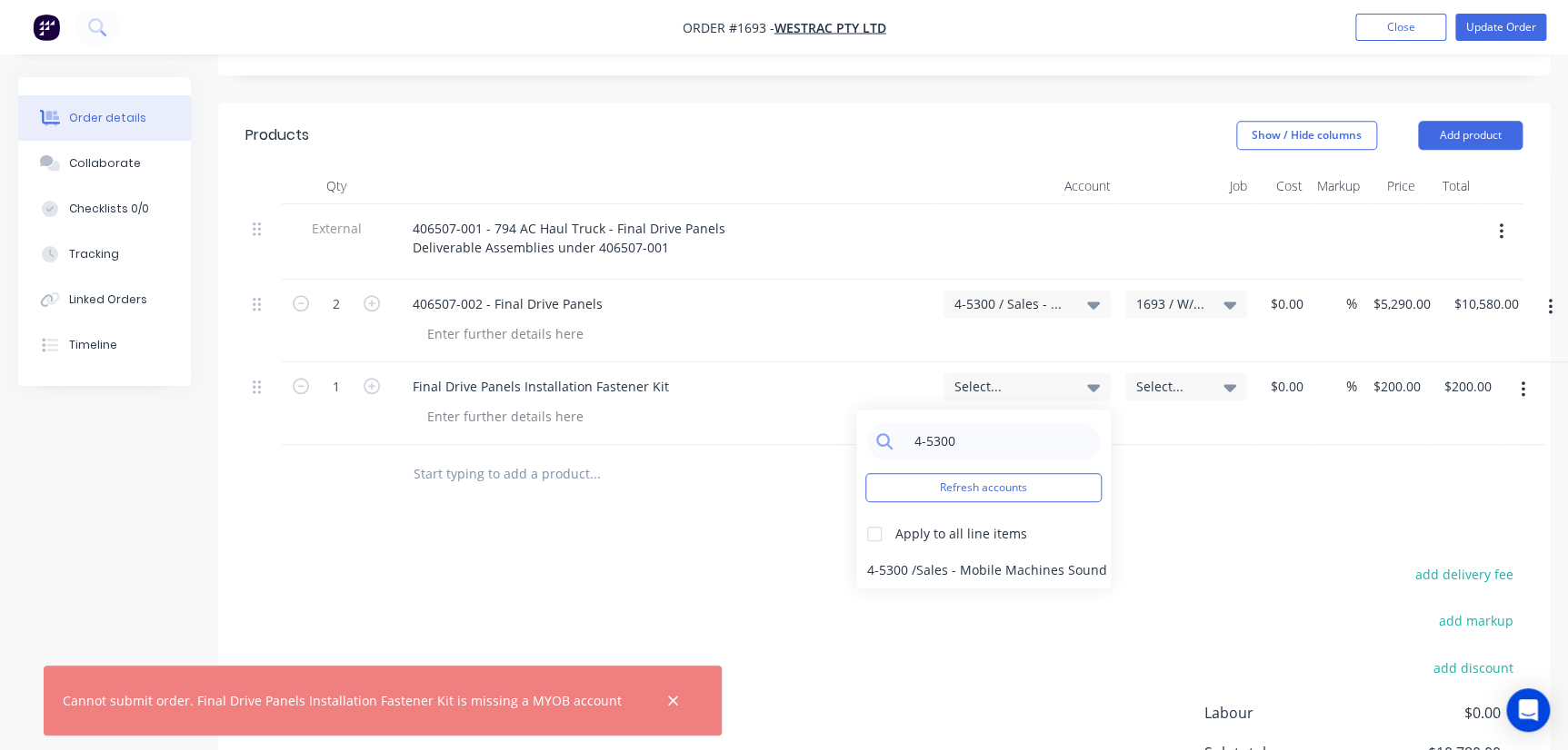
type input "4-5300"
click at [914, 552] on div "4-5300 / Sales - Mobile Machines Sound - Interco" at bounding box center [984, 570] width 255 height 36
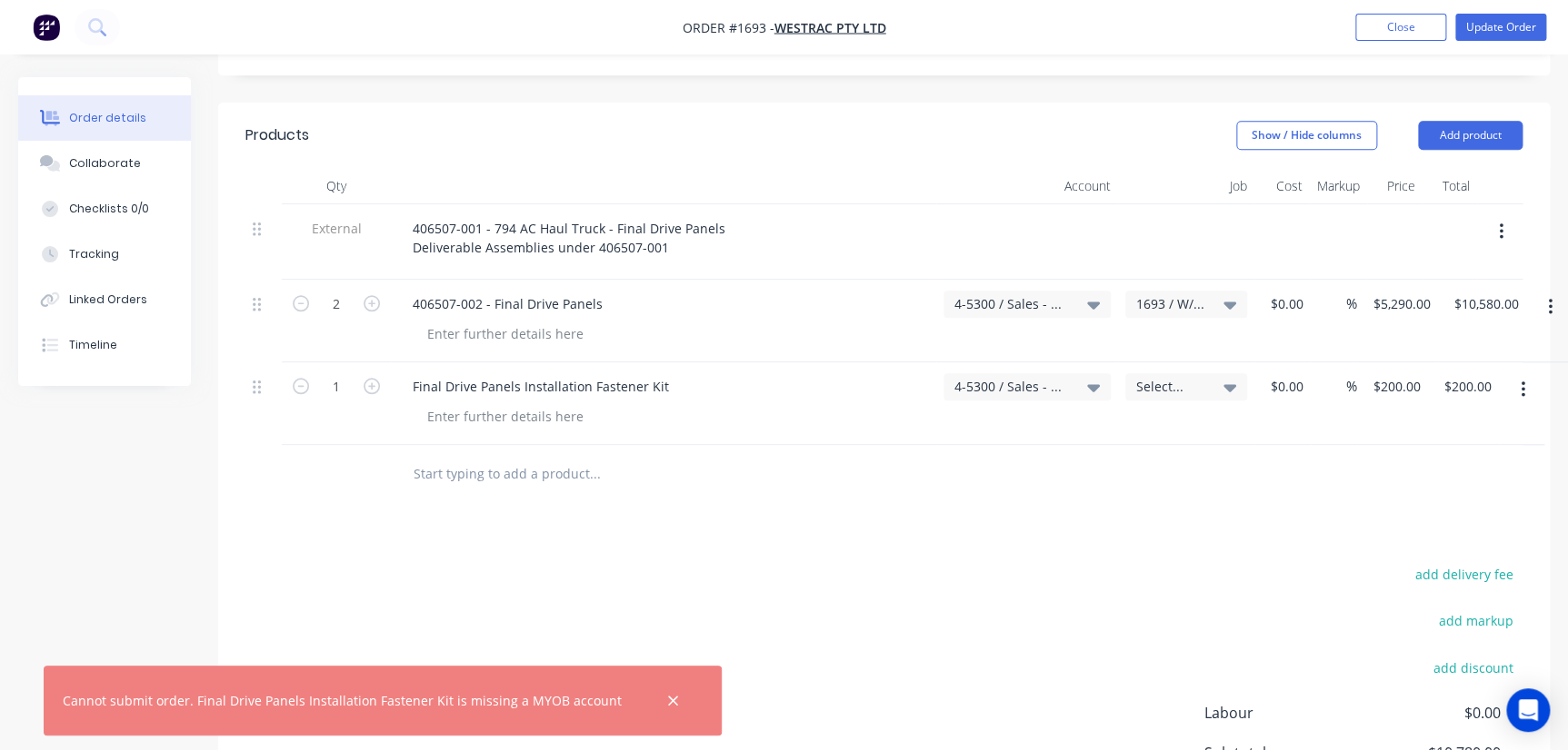
click at [1172, 377] on span "Select..." at bounding box center [1170, 387] width 69 height 20
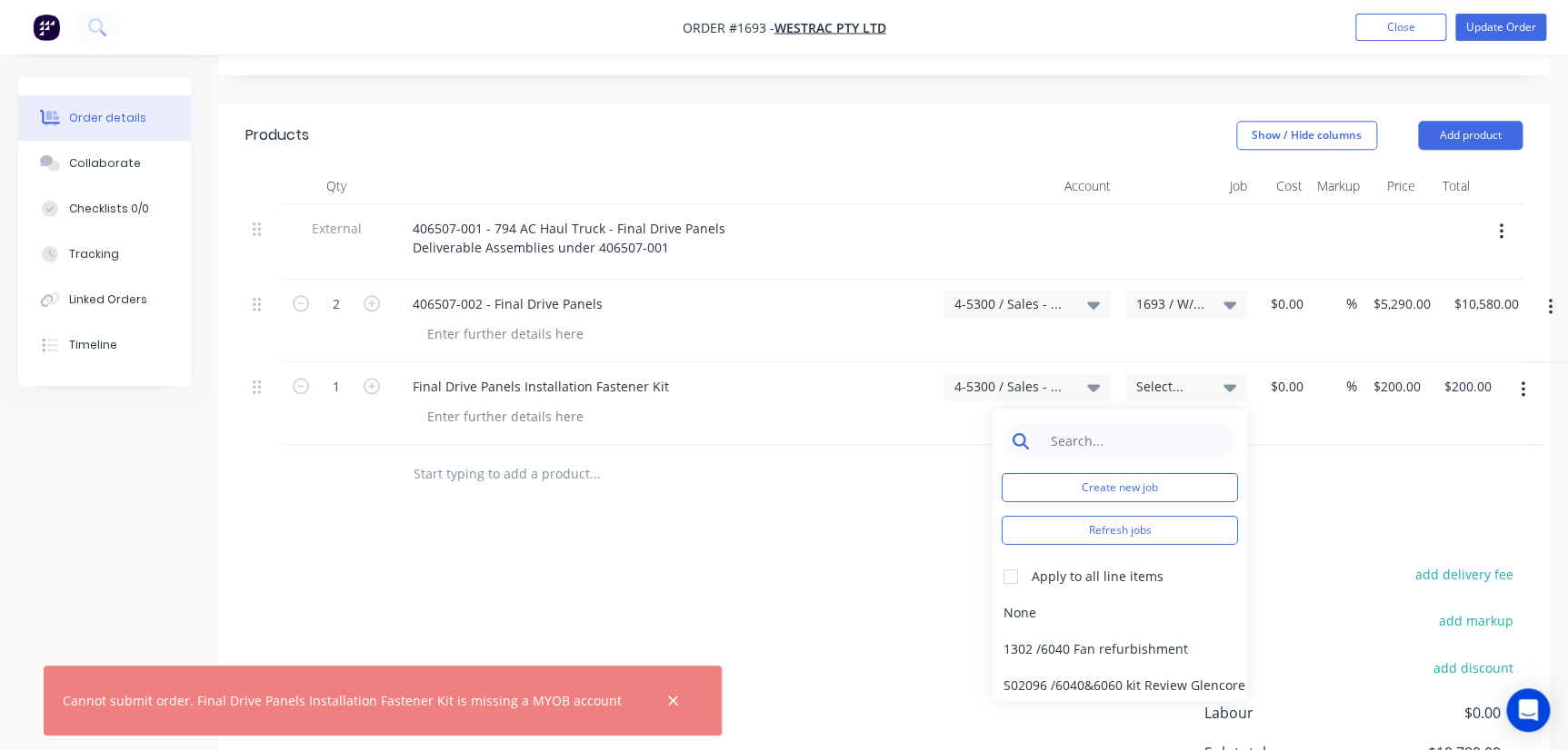
click at [1113, 423] on input at bounding box center [1134, 441] width 186 height 36
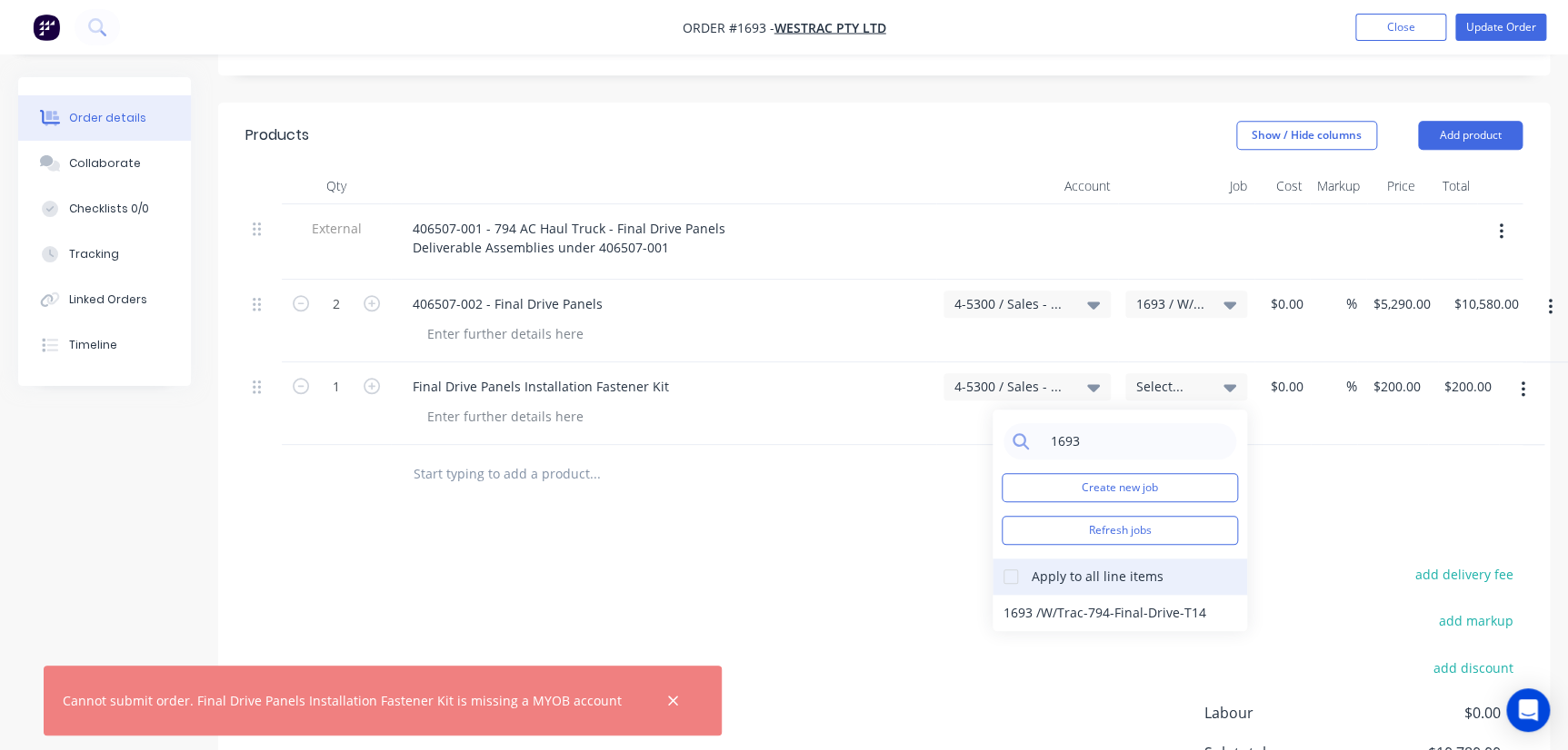
type input "1693"
drag, startPoint x: 1029, startPoint y: 506, endPoint x: 1028, endPoint y: 515, distance: 9.1
click at [1028, 559] on div "Apply to all line items" at bounding box center [1119, 576] width 255 height 36
click at [1036, 595] on div "1693 / W/Trac-794-Final-Drive-T14" at bounding box center [1119, 612] width 255 height 36
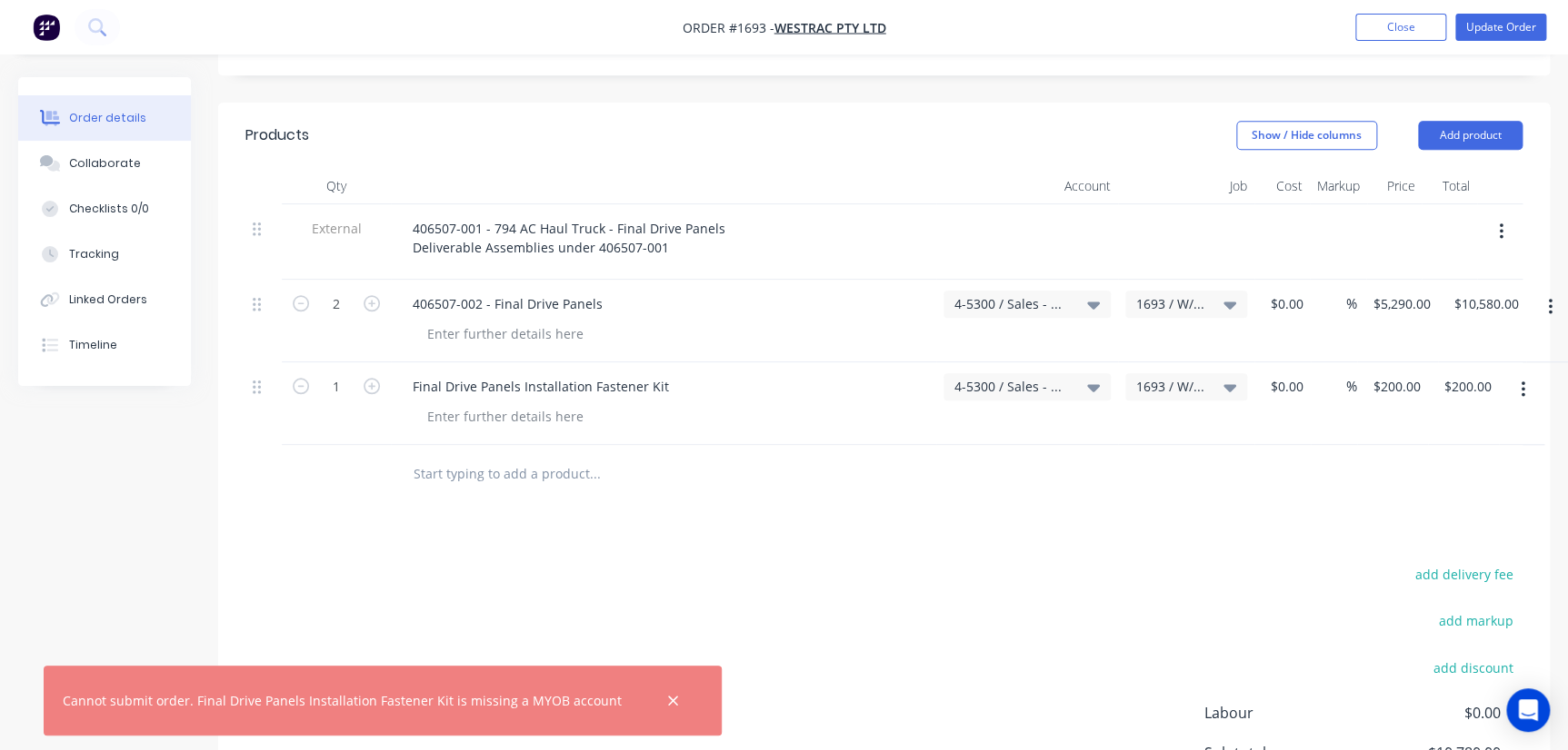
click at [1284, 445] on div at bounding box center [884, 474] width 1277 height 59
click at [1491, 28] on button "Update Order" at bounding box center [1500, 27] width 91 height 27
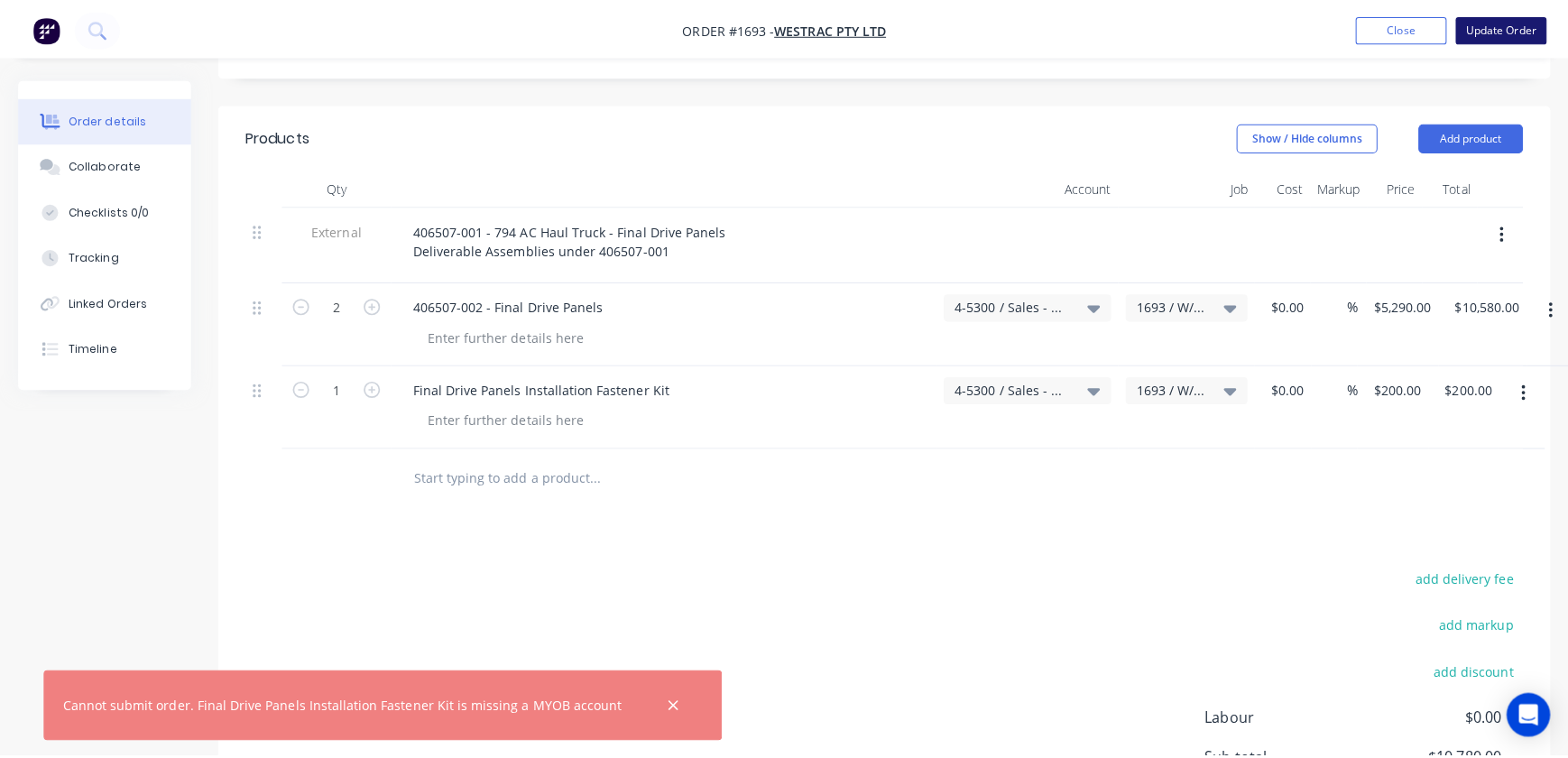
scroll to position [0, 0]
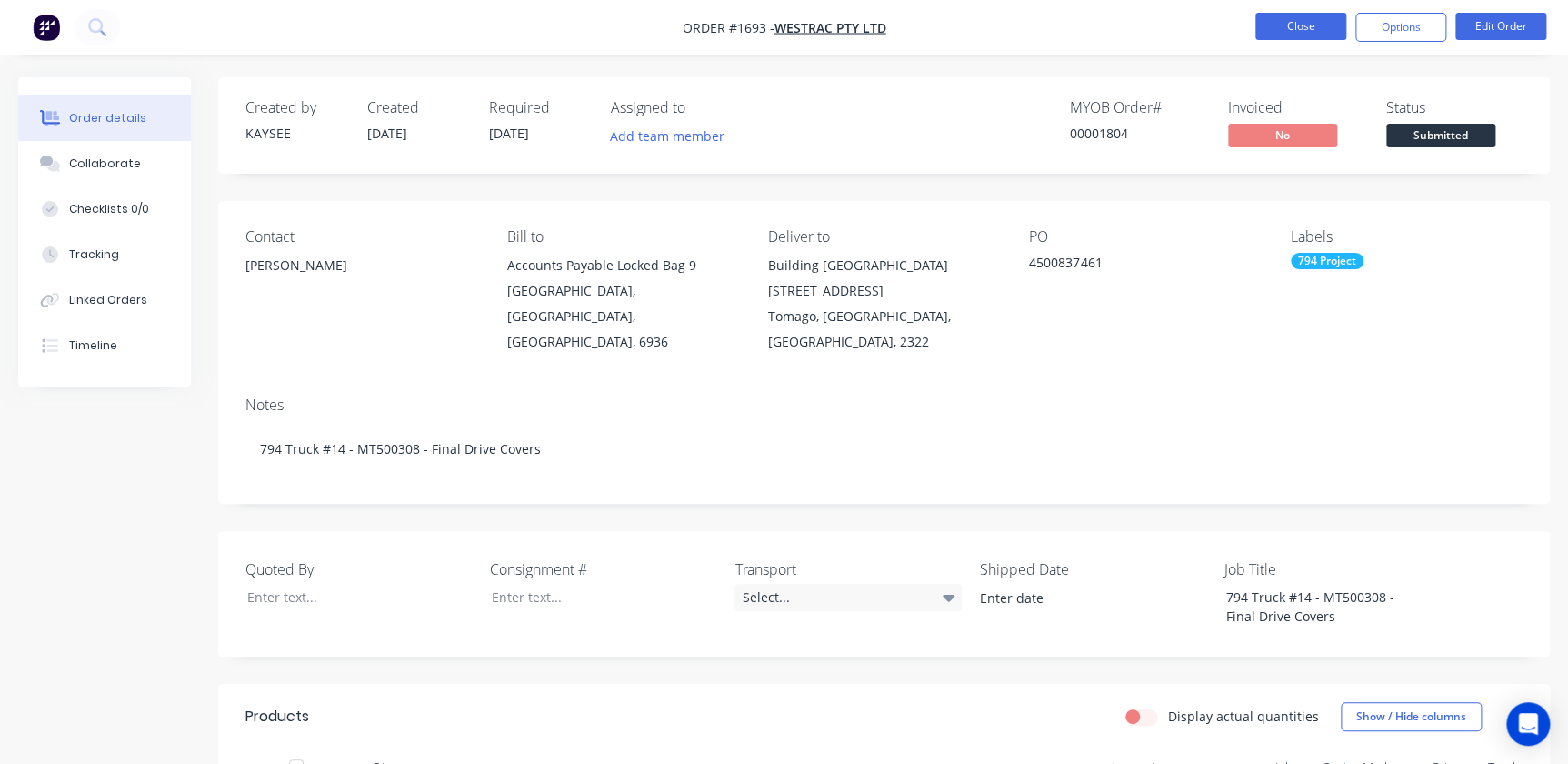
click at [1314, 23] on button "Close" at bounding box center [1300, 26] width 91 height 27
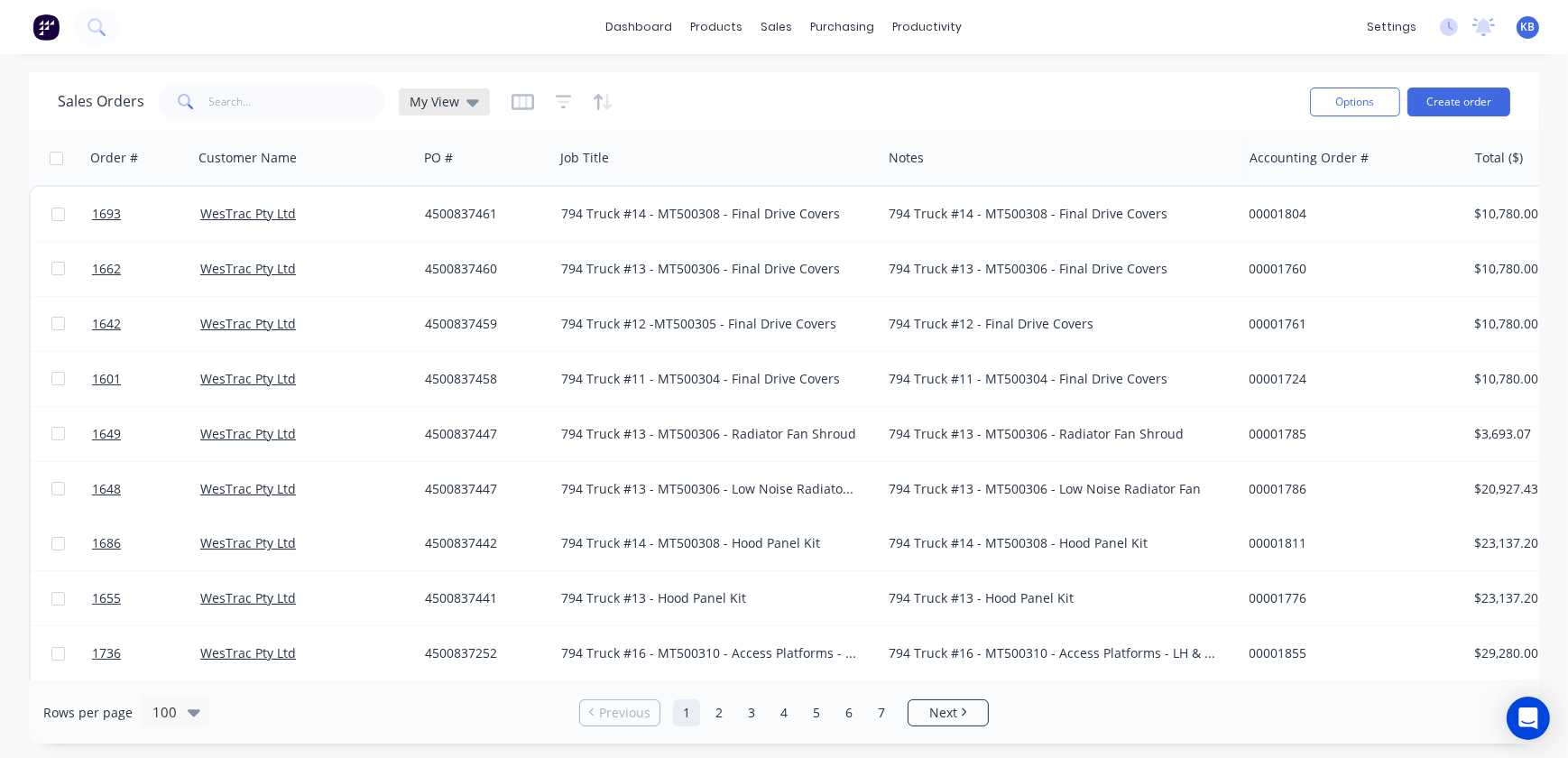
click at [481, 102] on div "My View" at bounding box center [445, 102] width 91 height 27
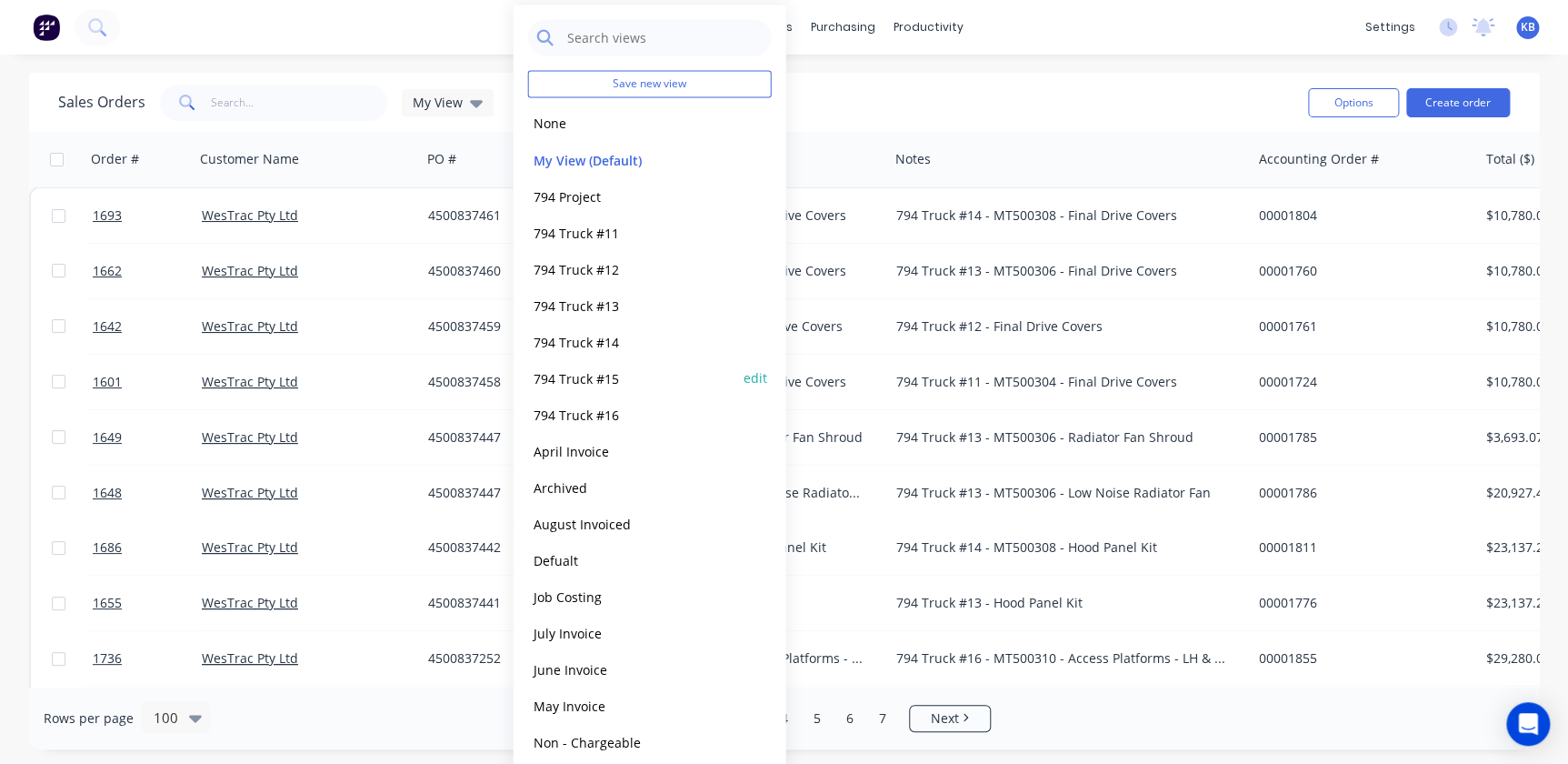
click at [604, 365] on div "794 Truck #15 edit" at bounding box center [650, 377] width 244 height 36
click at [570, 373] on button "794 Truck #15" at bounding box center [631, 377] width 207 height 20
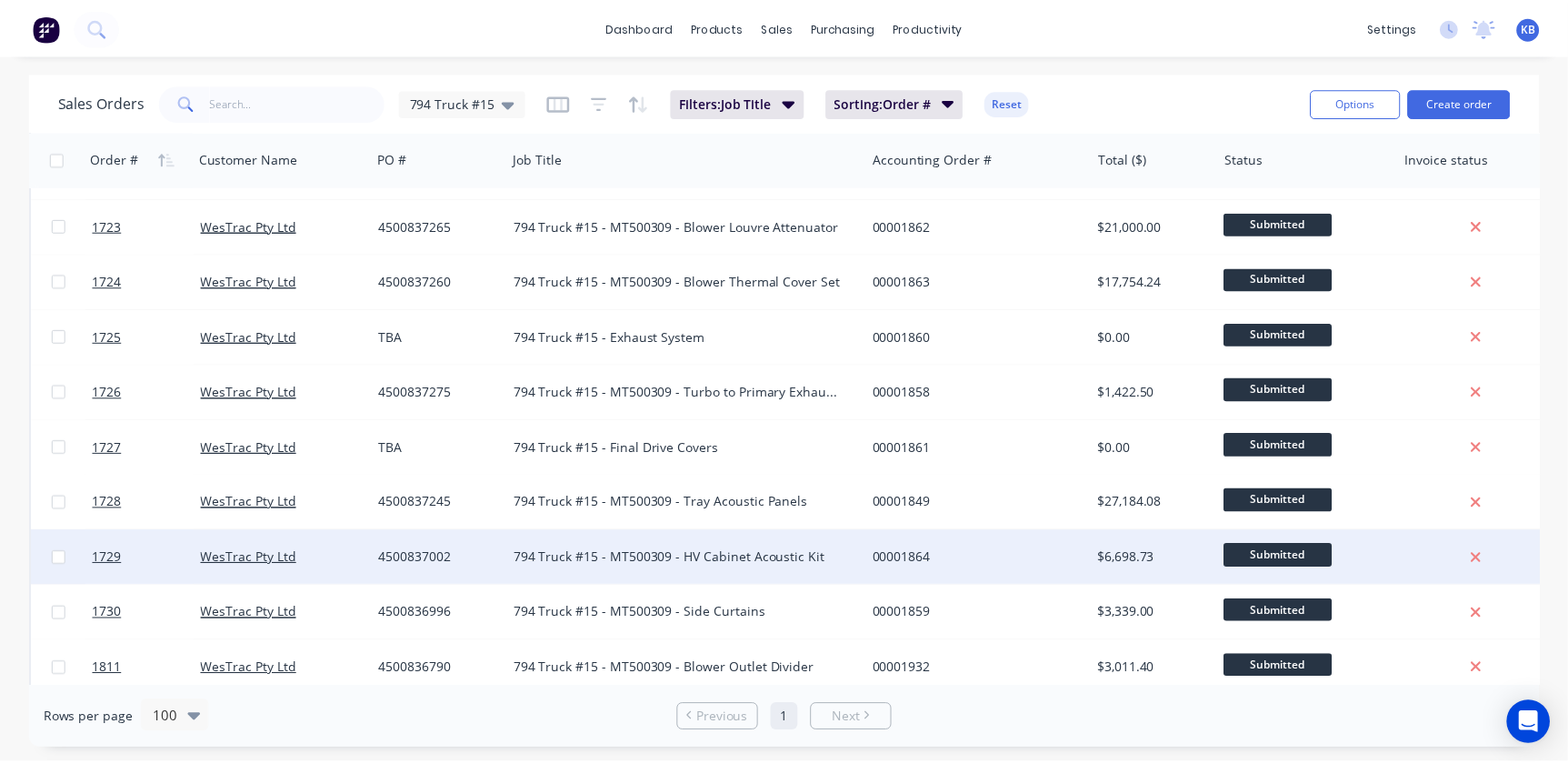
scroll to position [661, 0]
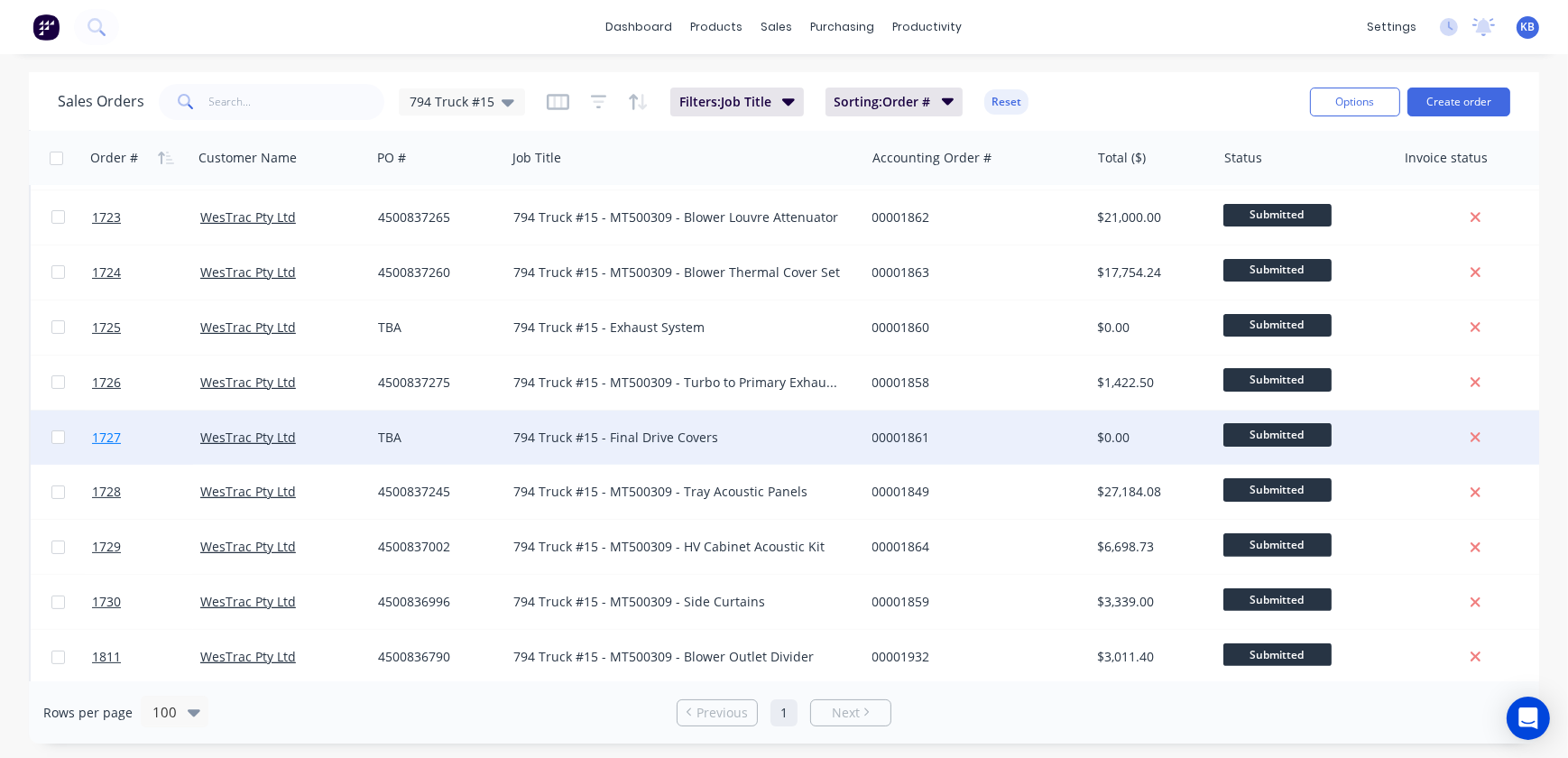
click at [108, 440] on span "1727" at bounding box center [107, 437] width 29 height 18
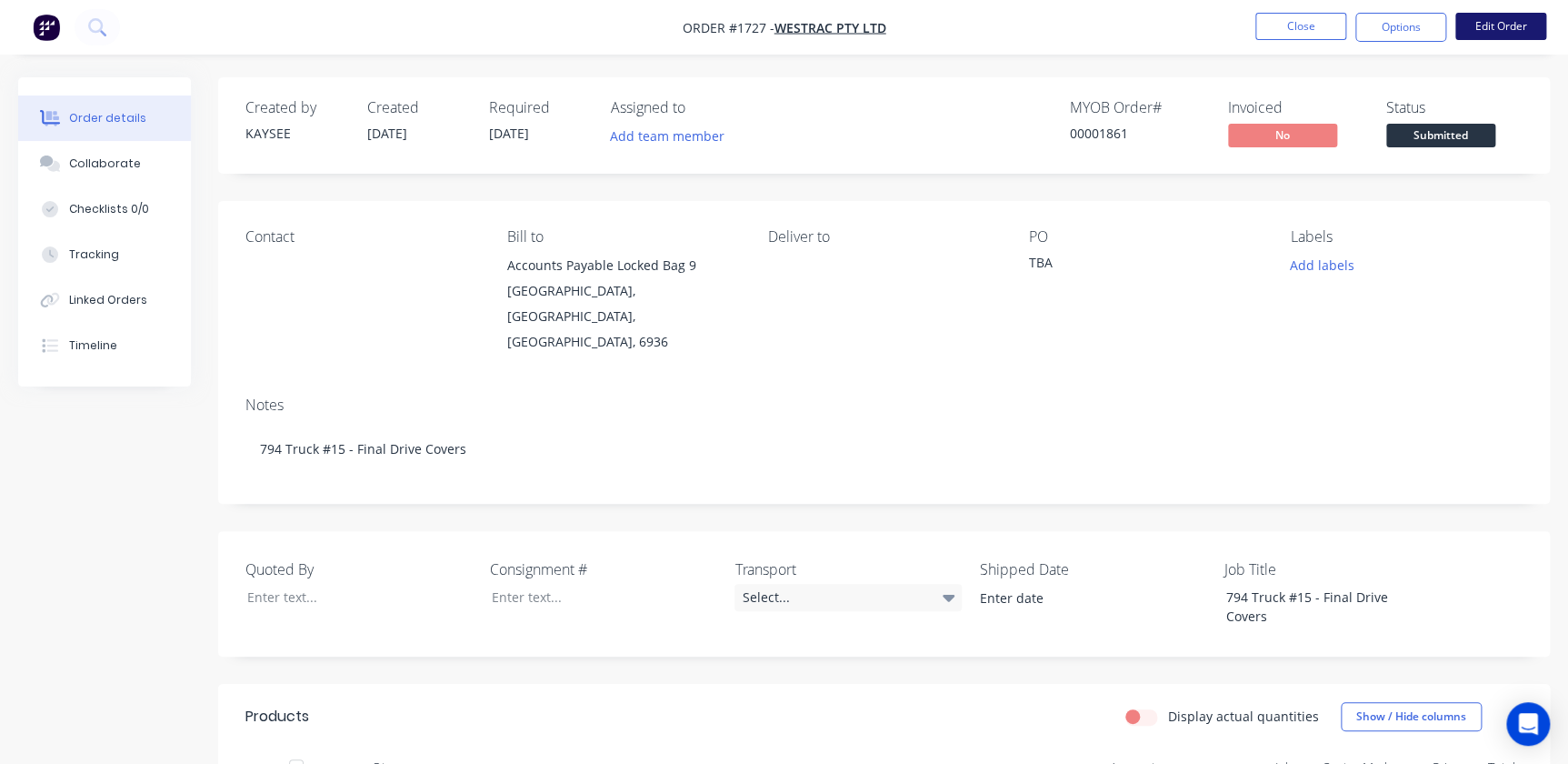
click at [1480, 23] on button "Edit Order" at bounding box center [1500, 26] width 91 height 27
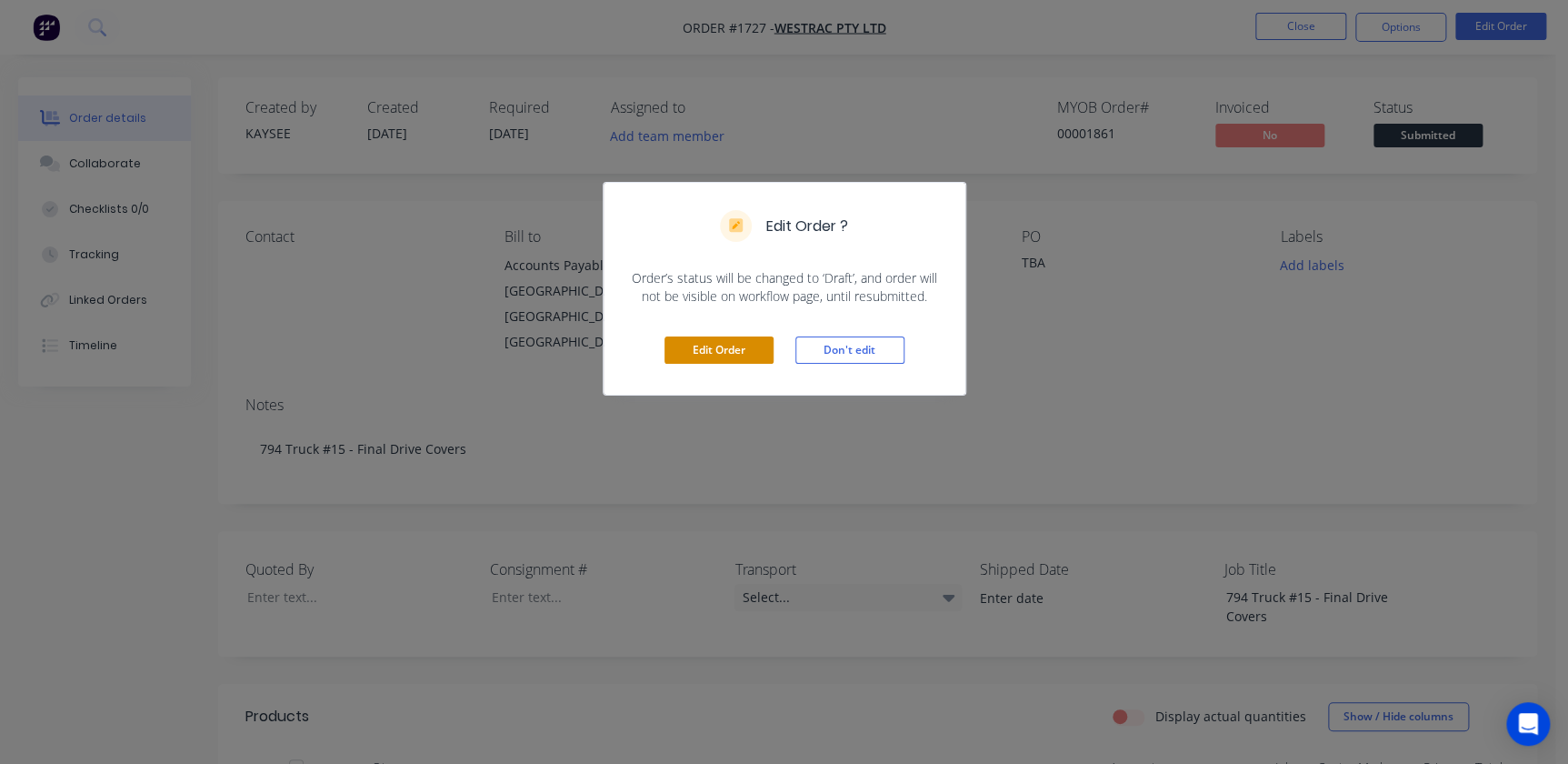
click at [676, 345] on button "Edit Order" at bounding box center [719, 350] width 109 height 27
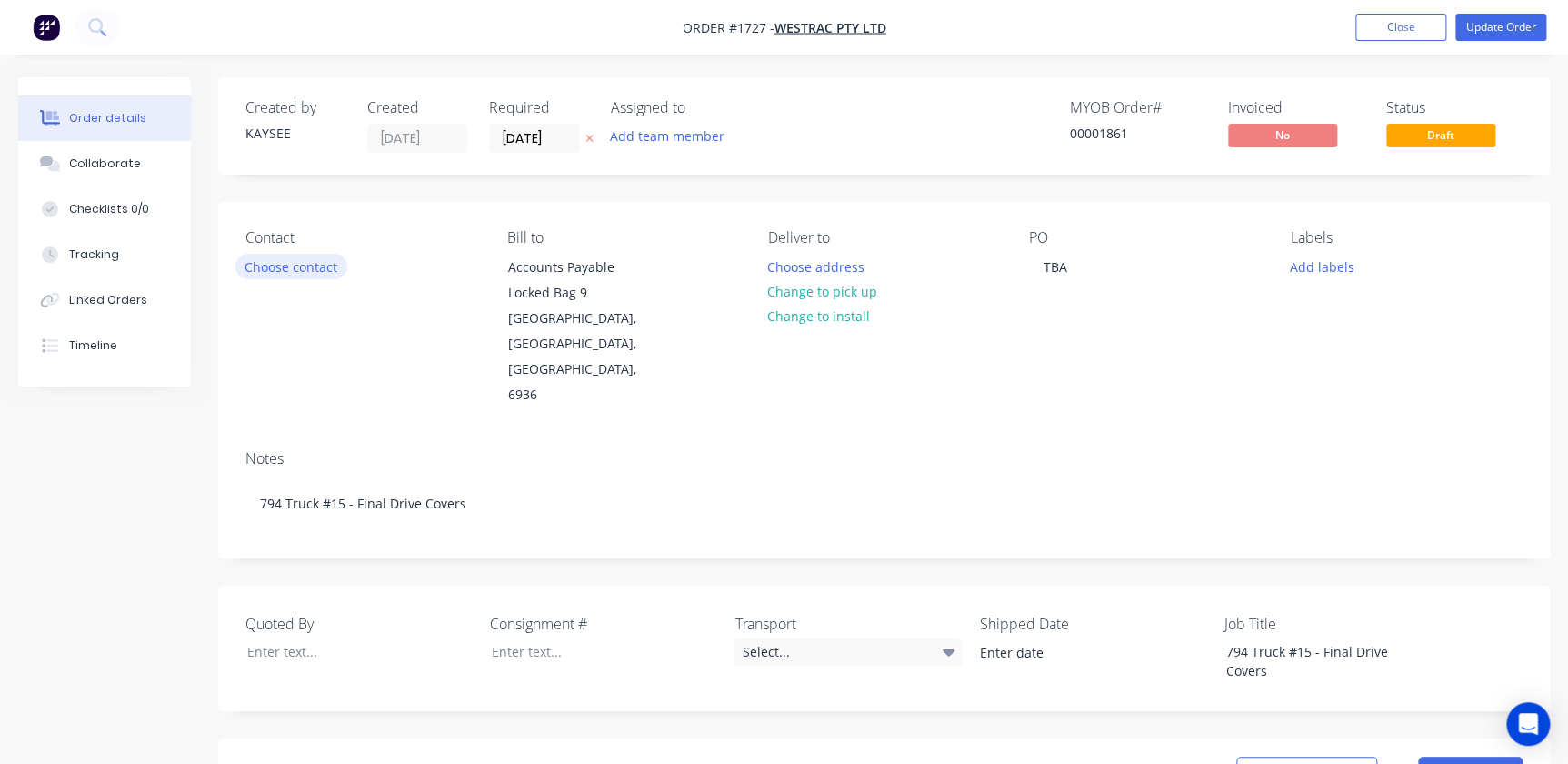
click at [286, 270] on button "Choose contact" at bounding box center [291, 265] width 112 height 24
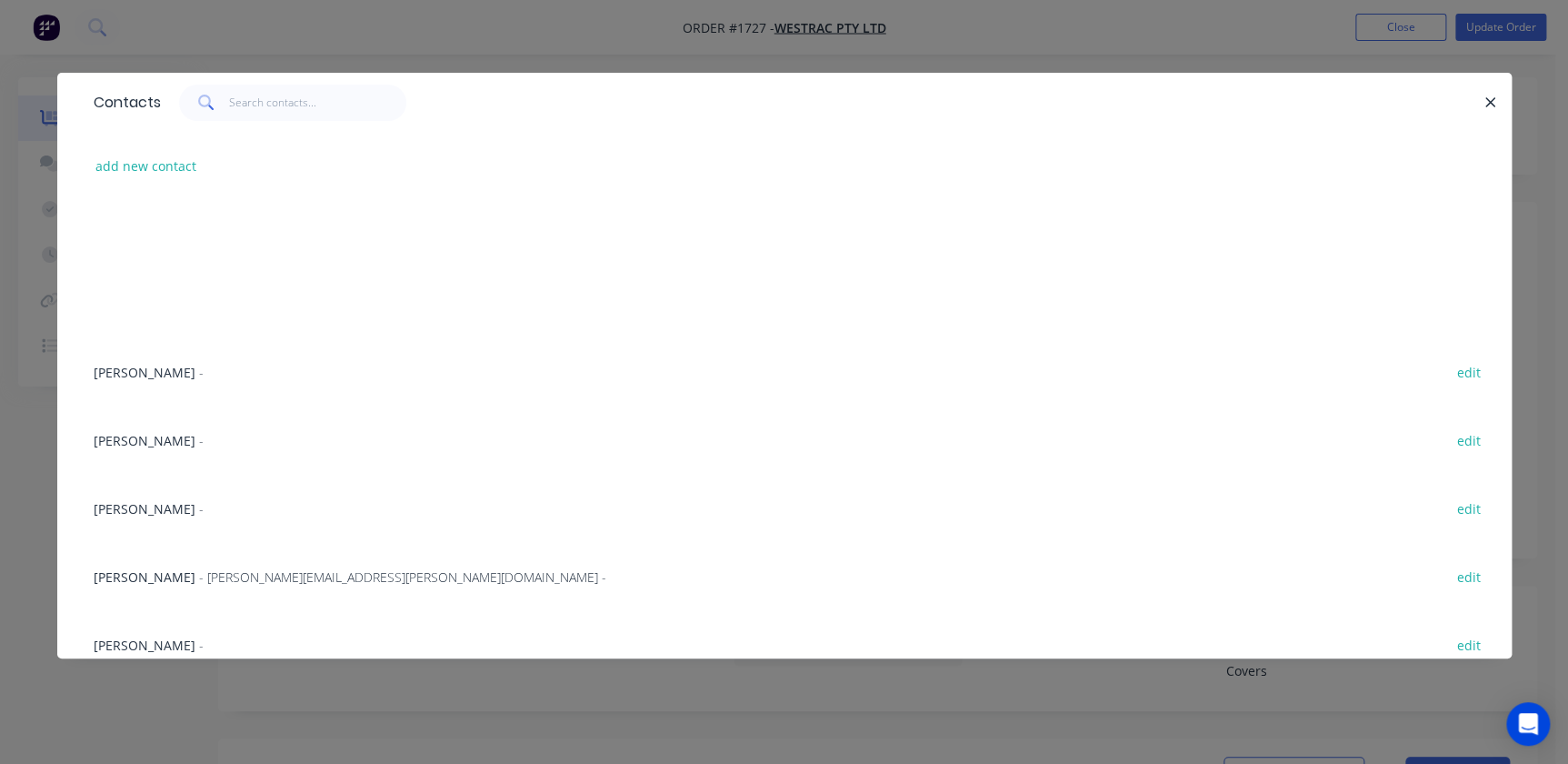
scroll to position [413, 0]
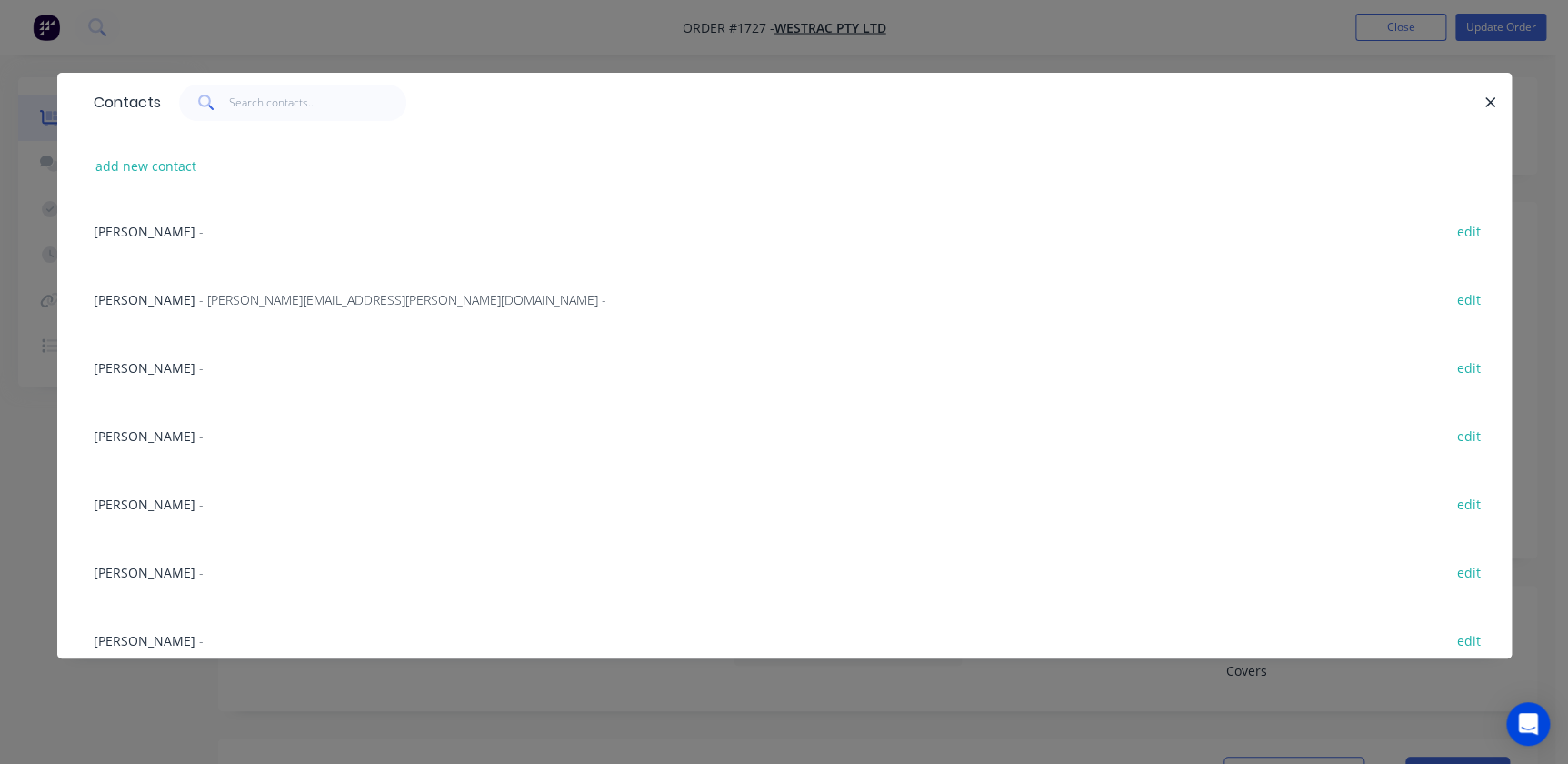
click at [138, 638] on span "[PERSON_NAME]" at bounding box center [144, 640] width 101 height 18
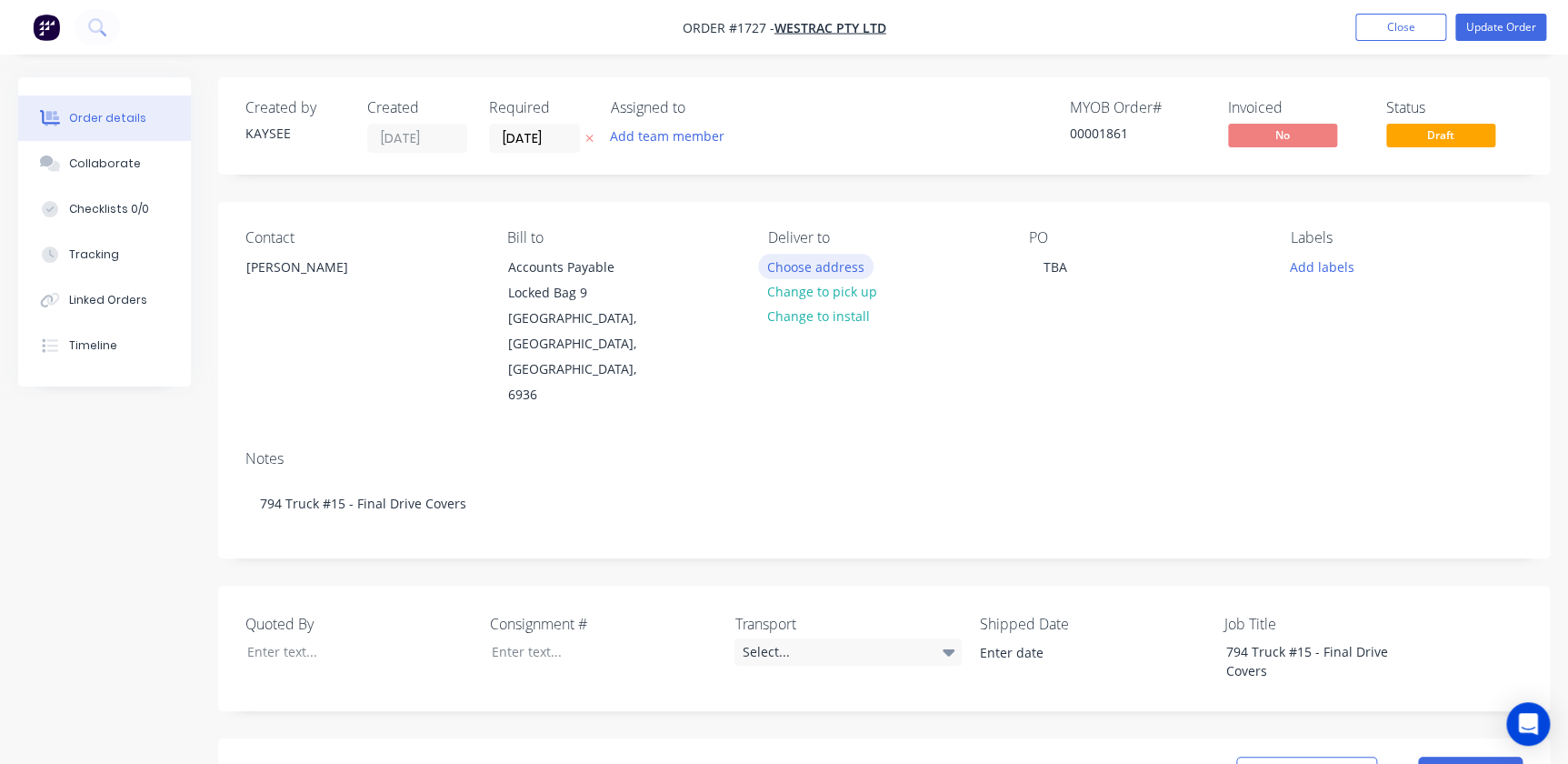
click at [826, 267] on button "Choose address" at bounding box center [816, 265] width 116 height 24
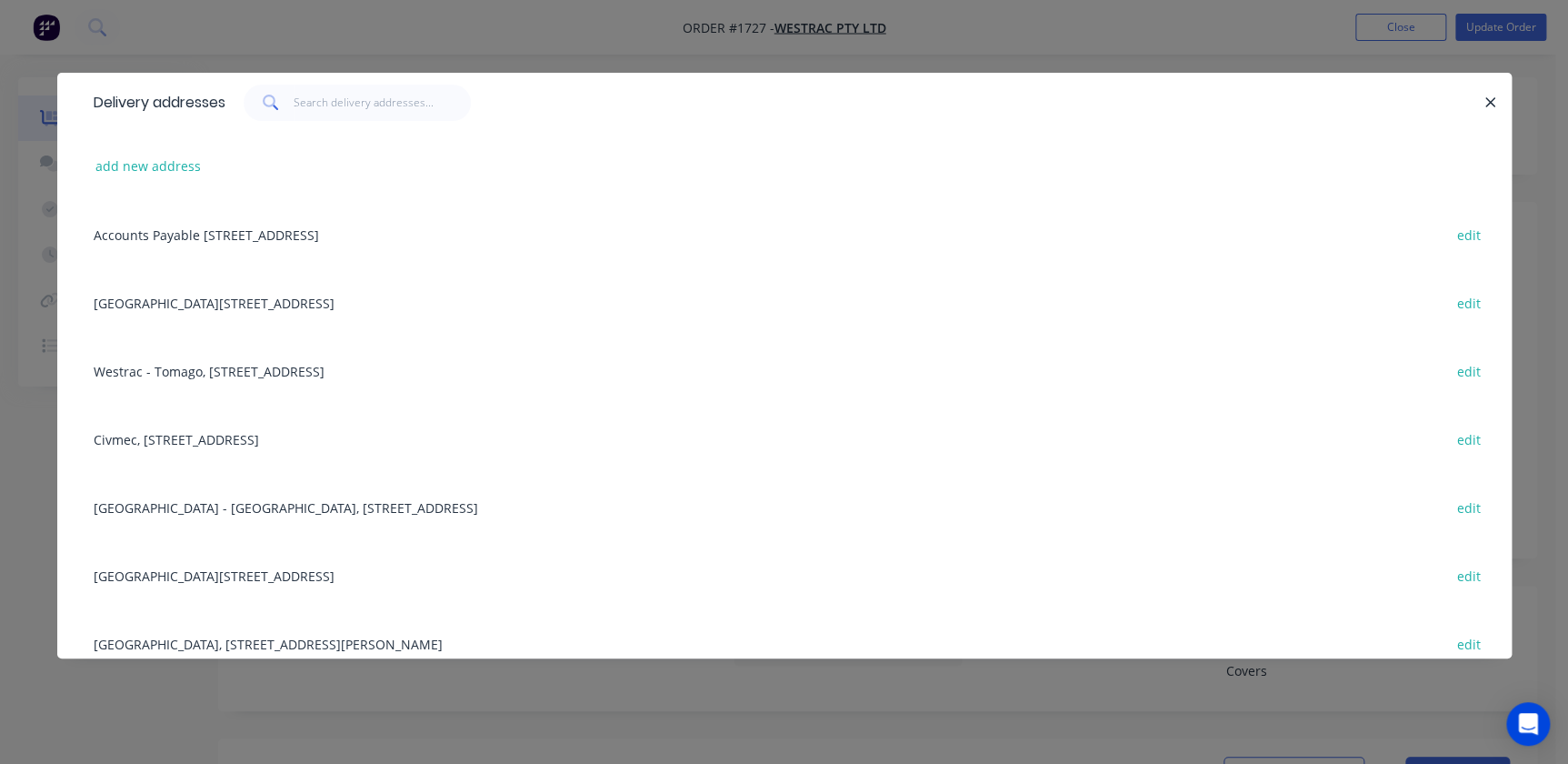
click at [327, 572] on div "Building L, 1 Westrac Drive, Tomago, New South Wales, Australia, 2322 edit" at bounding box center [784, 575] width 1400 height 68
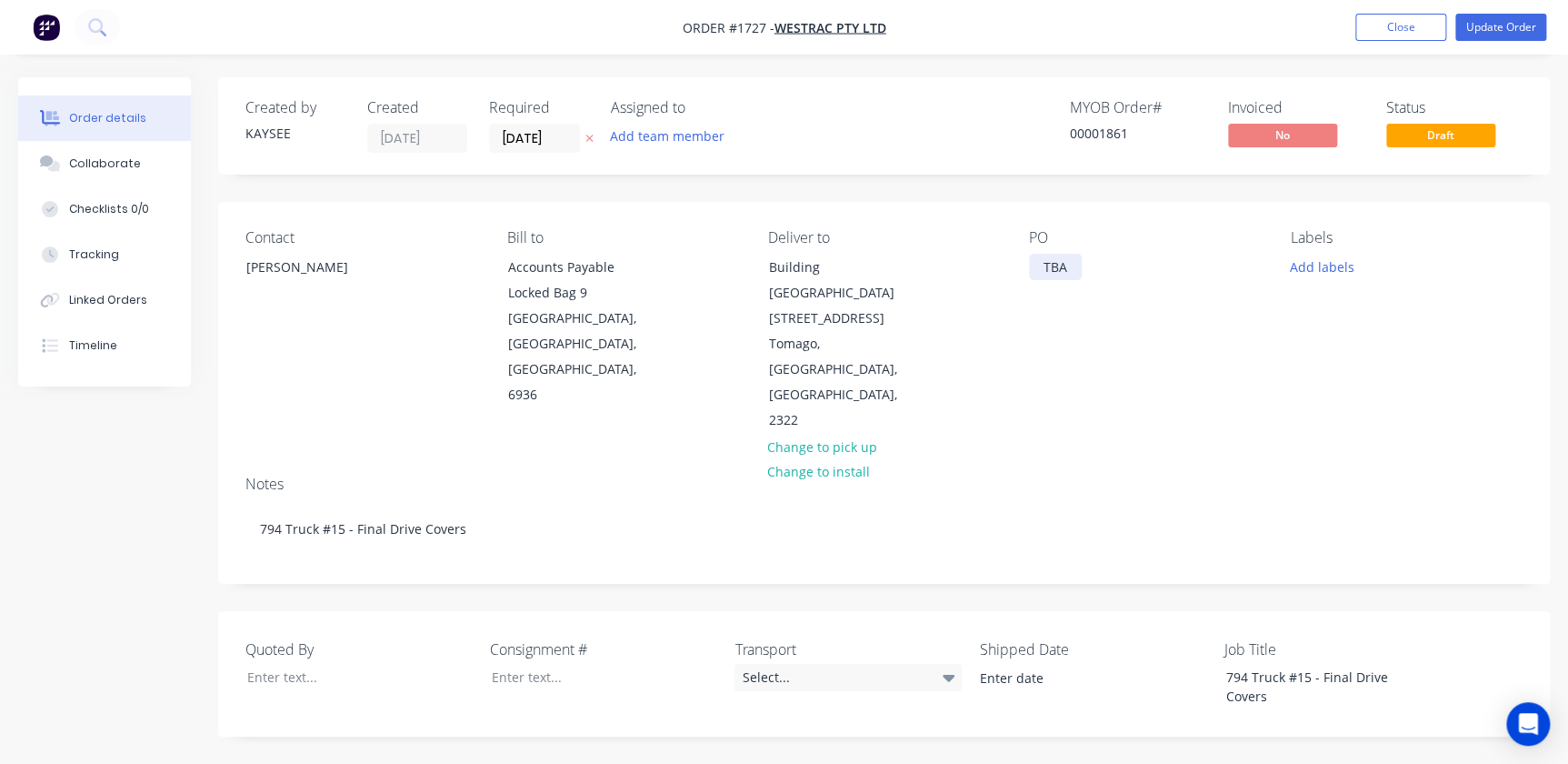
click at [1061, 255] on div "PO TBA" at bounding box center [1146, 332] width 232 height 205
click at [1058, 269] on div "TBA" at bounding box center [1056, 266] width 53 height 26
drag, startPoint x: 1040, startPoint y: 271, endPoint x: 1112, endPoint y: 272, distance: 72.0
click at [1112, 272] on div "PO TBA" at bounding box center [1146, 332] width 232 height 205
click at [1123, 284] on div "PO TBA" at bounding box center [1146, 332] width 232 height 205
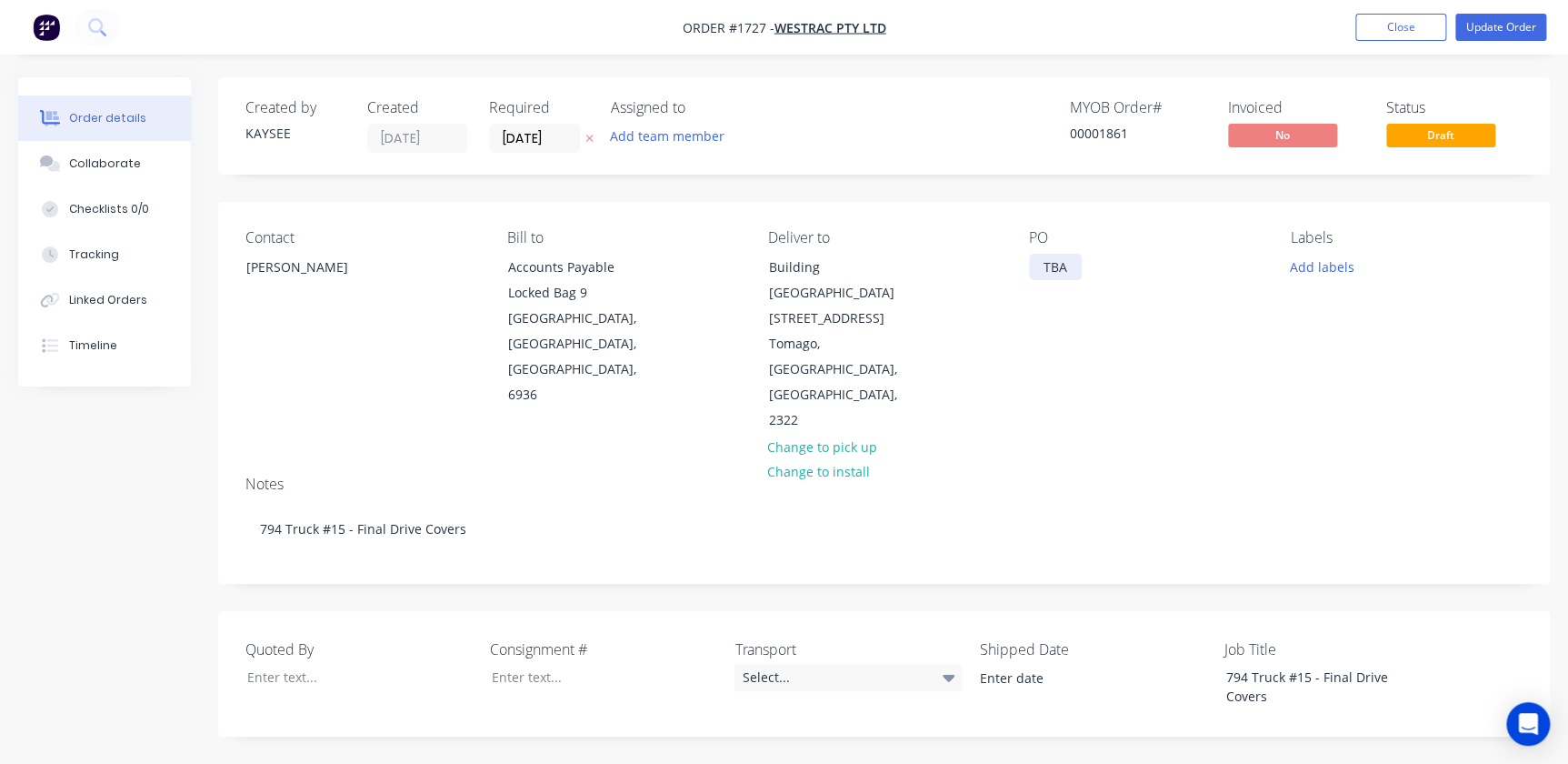
click at [1043, 272] on div "TBA" at bounding box center [1056, 266] width 53 height 26
drag, startPoint x: 1053, startPoint y: 268, endPoint x: 1064, endPoint y: 255, distance: 17.0
click at [1082, 268] on div "PO TBA" at bounding box center [1146, 332] width 232 height 205
click at [1325, 271] on button "Add labels" at bounding box center [1322, 265] width 84 height 24
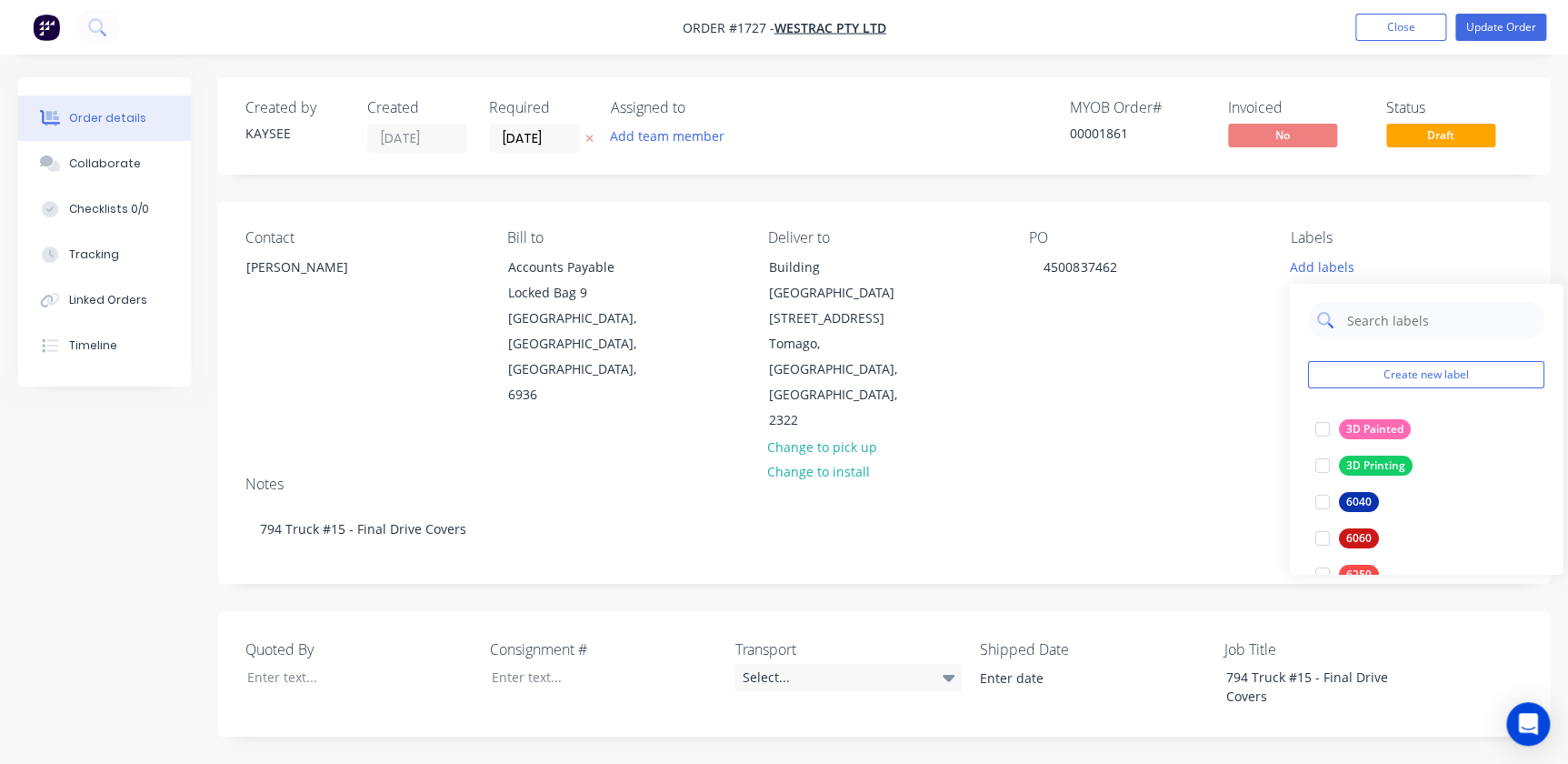
click at [1337, 314] on div at bounding box center [1427, 319] width 236 height 36
drag, startPoint x: 1364, startPoint y: 272, endPoint x: 1354, endPoint y: 315, distance: 44.1
click at [1364, 272] on div "Add labels" at bounding box center [1407, 265] width 232 height 24
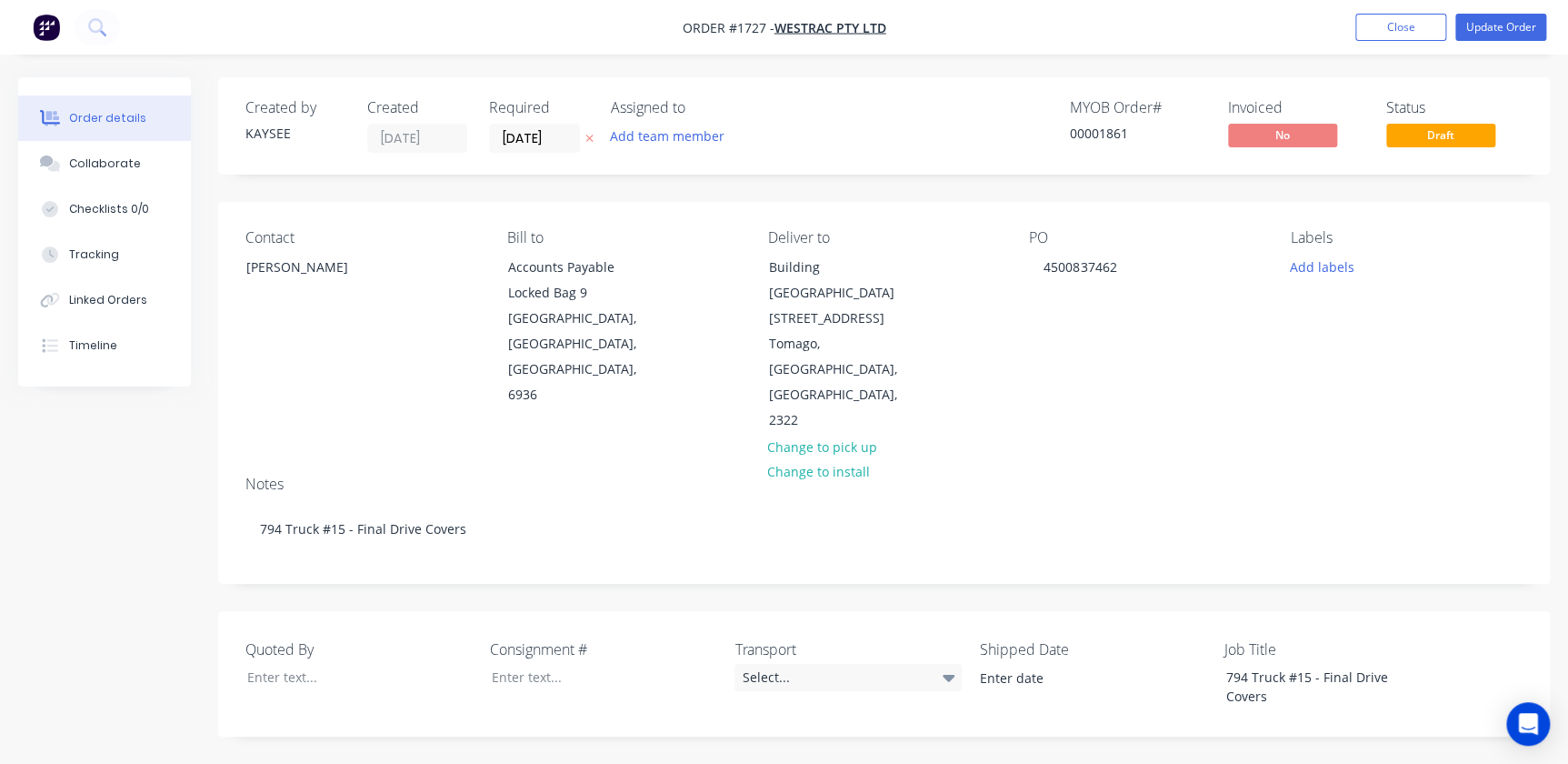
click at [1354, 325] on div "Labels Add labels" at bounding box center [1407, 332] width 232 height 205
click at [1308, 249] on div "Labels Add labels" at bounding box center [1407, 332] width 232 height 205
click at [1330, 276] on button "Add labels" at bounding box center [1322, 265] width 84 height 24
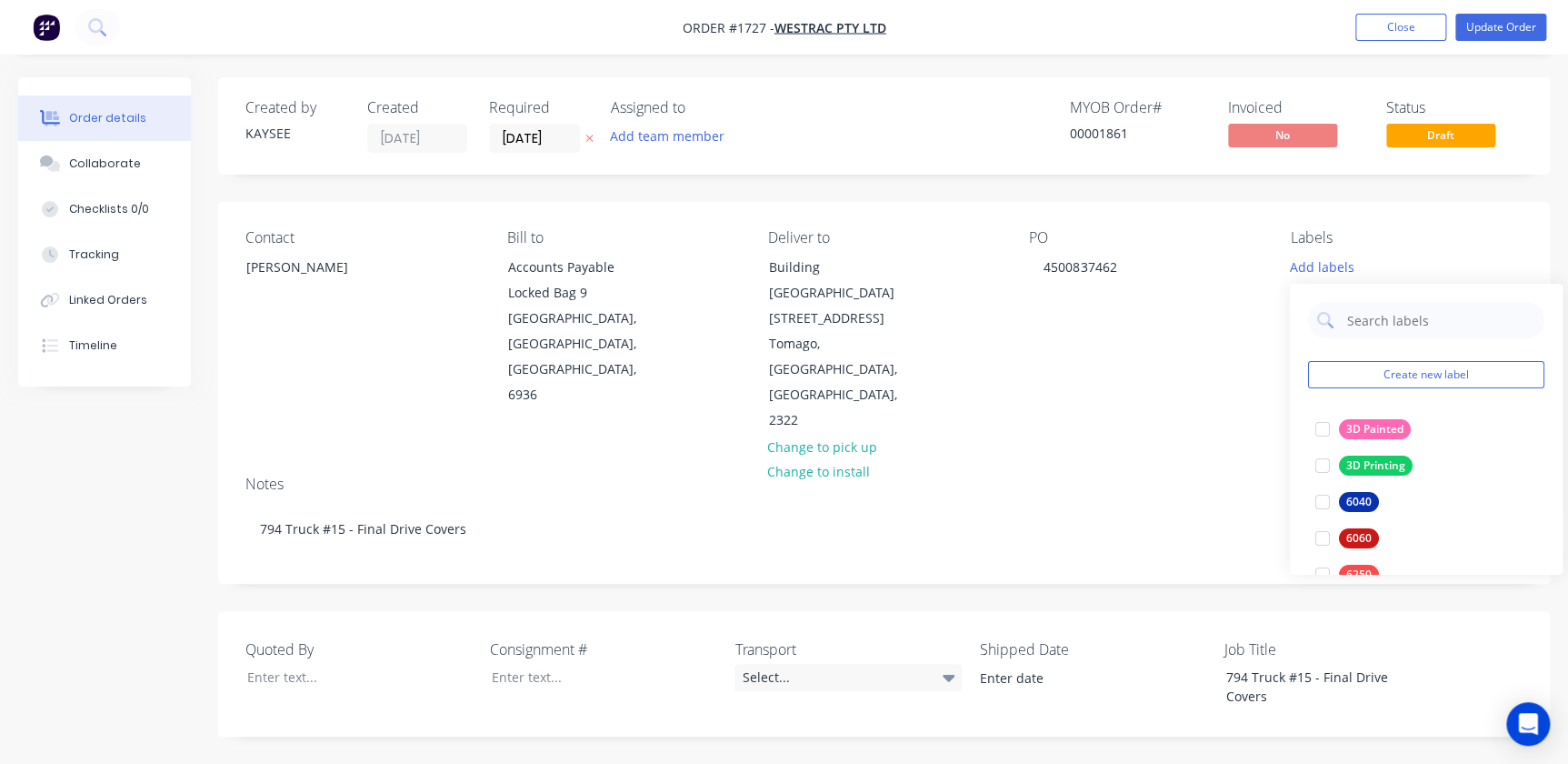
click at [1404, 339] on div "Create new label 3D Painted edit 3D Printing edit 6040 edit 6060 edit 6250 edit…" at bounding box center [1426, 429] width 272 height 291
click at [1409, 330] on input "text" at bounding box center [1440, 319] width 190 height 36
click at [1323, 426] on div at bounding box center [1322, 428] width 36 height 36
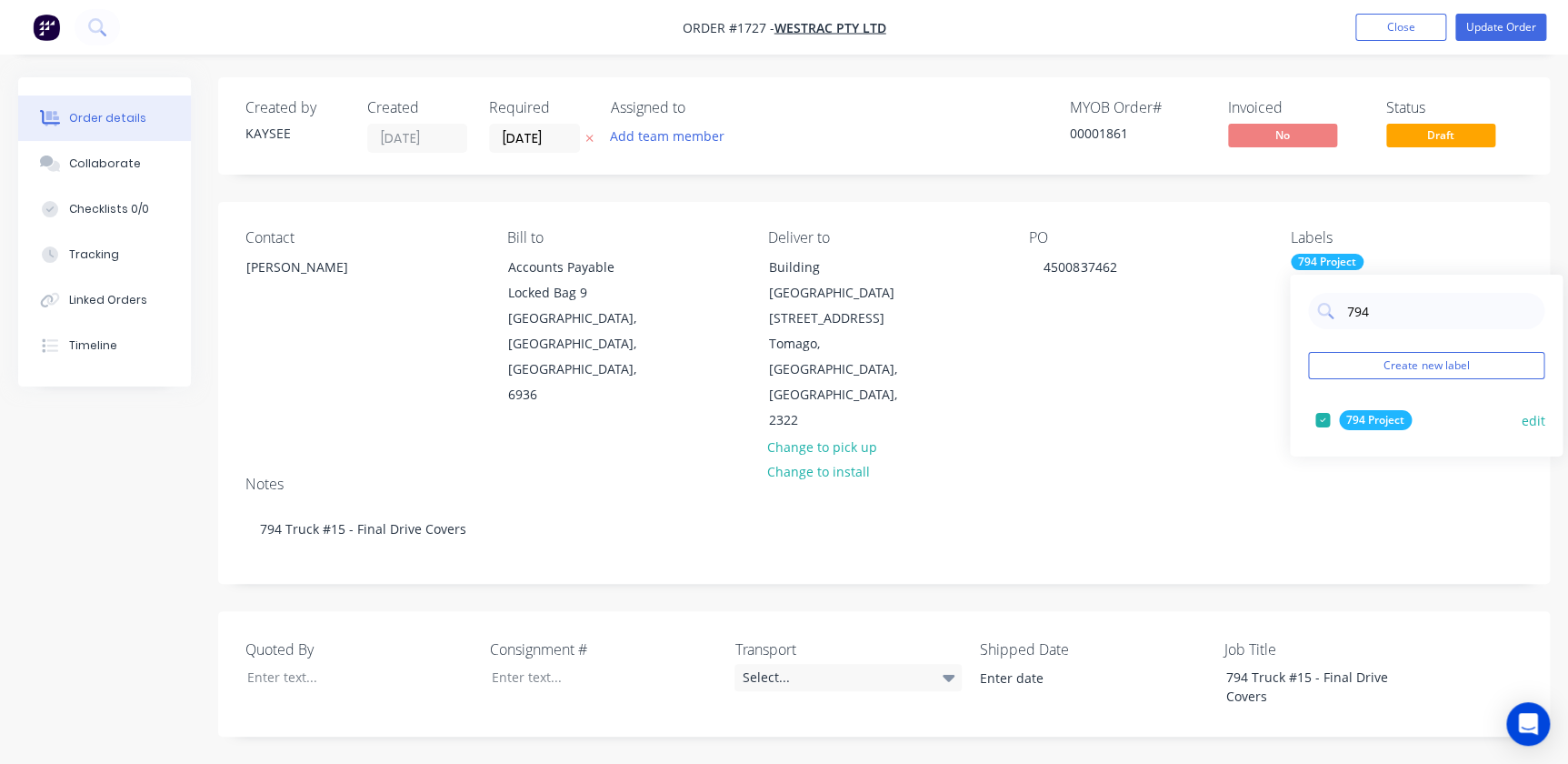
type input "794"
click at [1414, 413] on button "794 Project" at bounding box center [1364, 420] width 111 height 25
click at [1327, 428] on div at bounding box center [1322, 428] width 36 height 36
click at [1187, 475] on div "Notes" at bounding box center [884, 484] width 1277 height 18
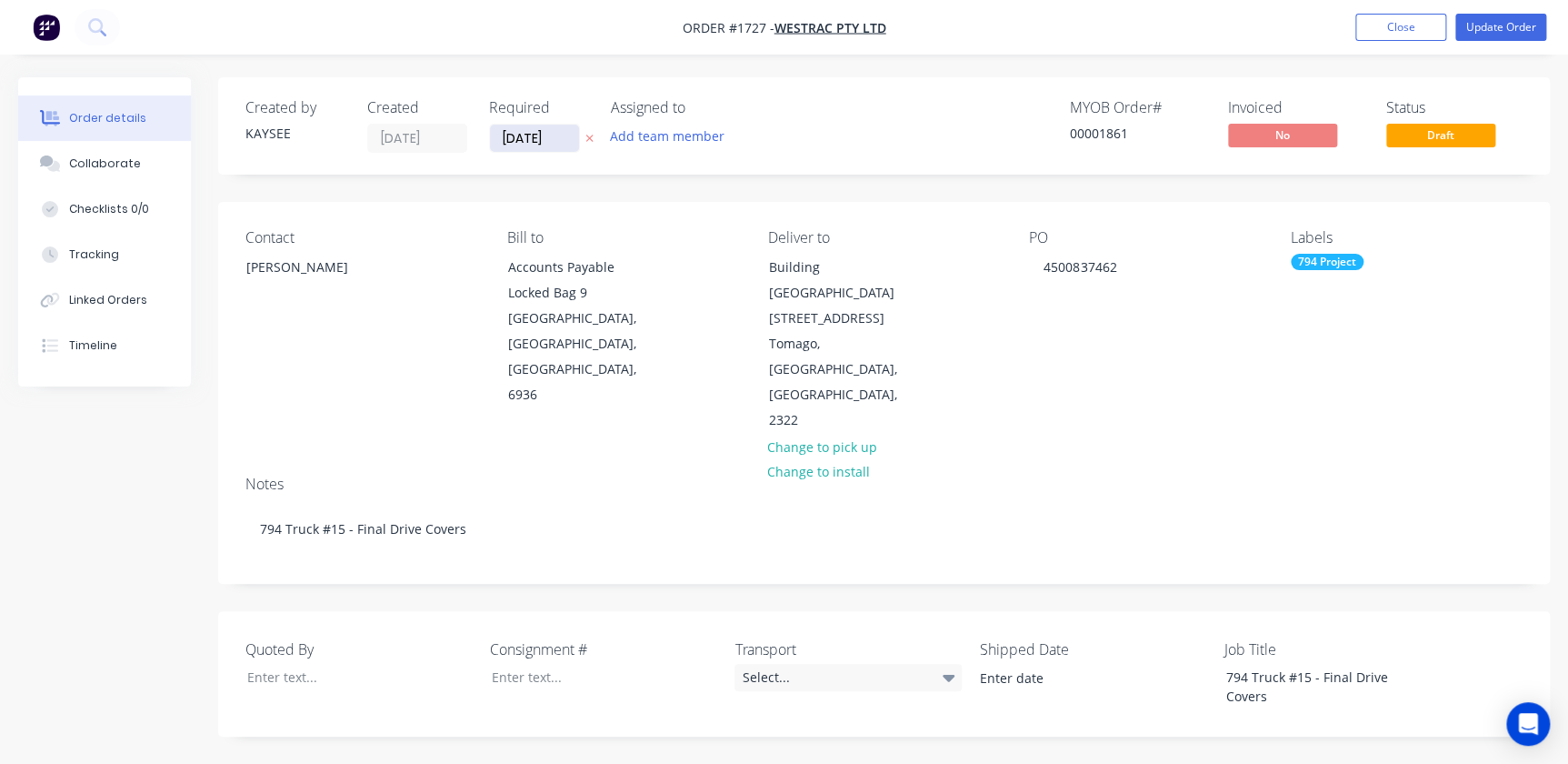
click at [568, 139] on input "06/08/25" at bounding box center [534, 139] width 89 height 27
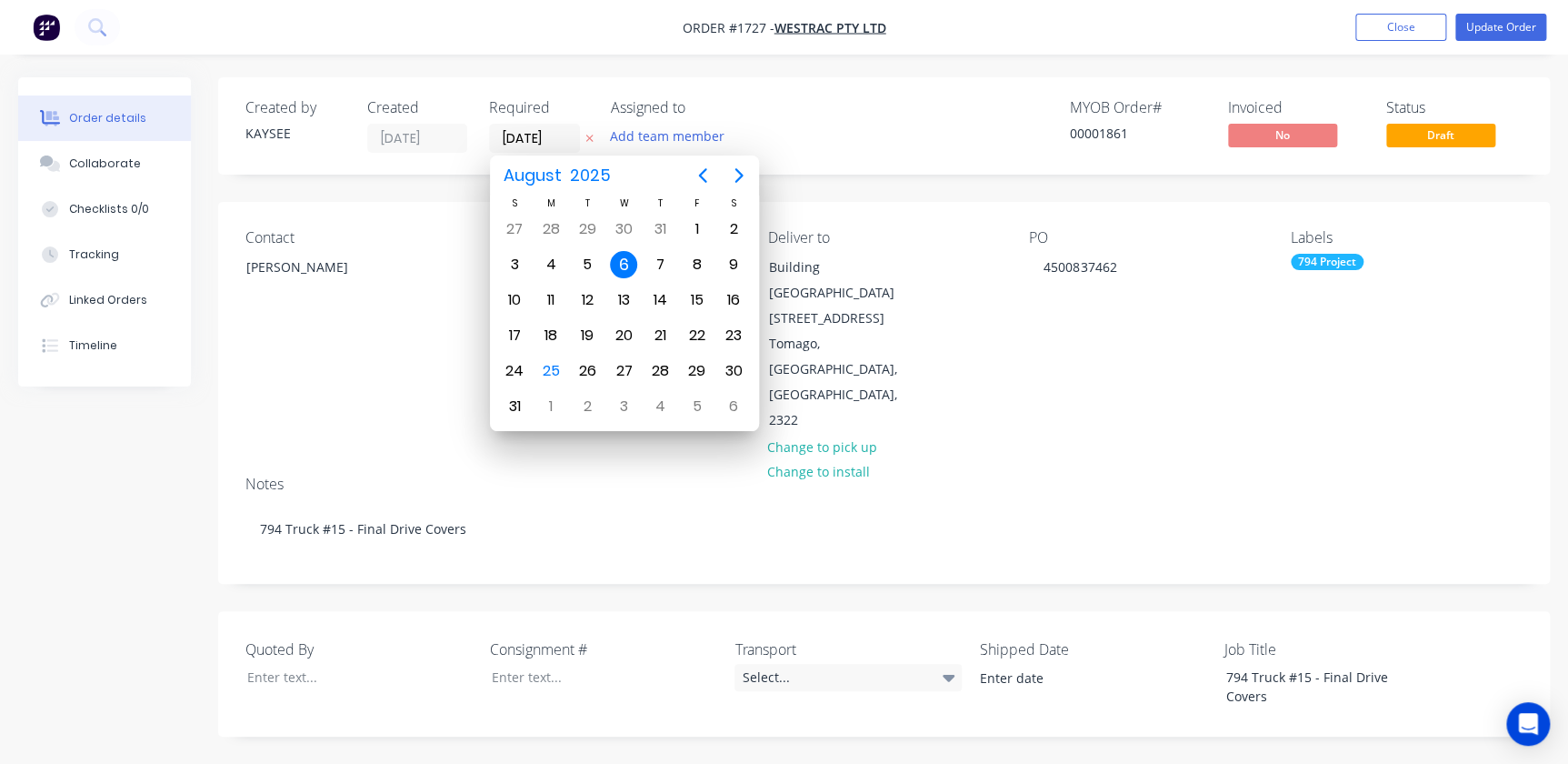
click at [435, 132] on div "Created by KAYSEE Created 06/08/25 Required 06/08/25 Assigned to Add team member" at bounding box center [519, 126] width 547 height 54
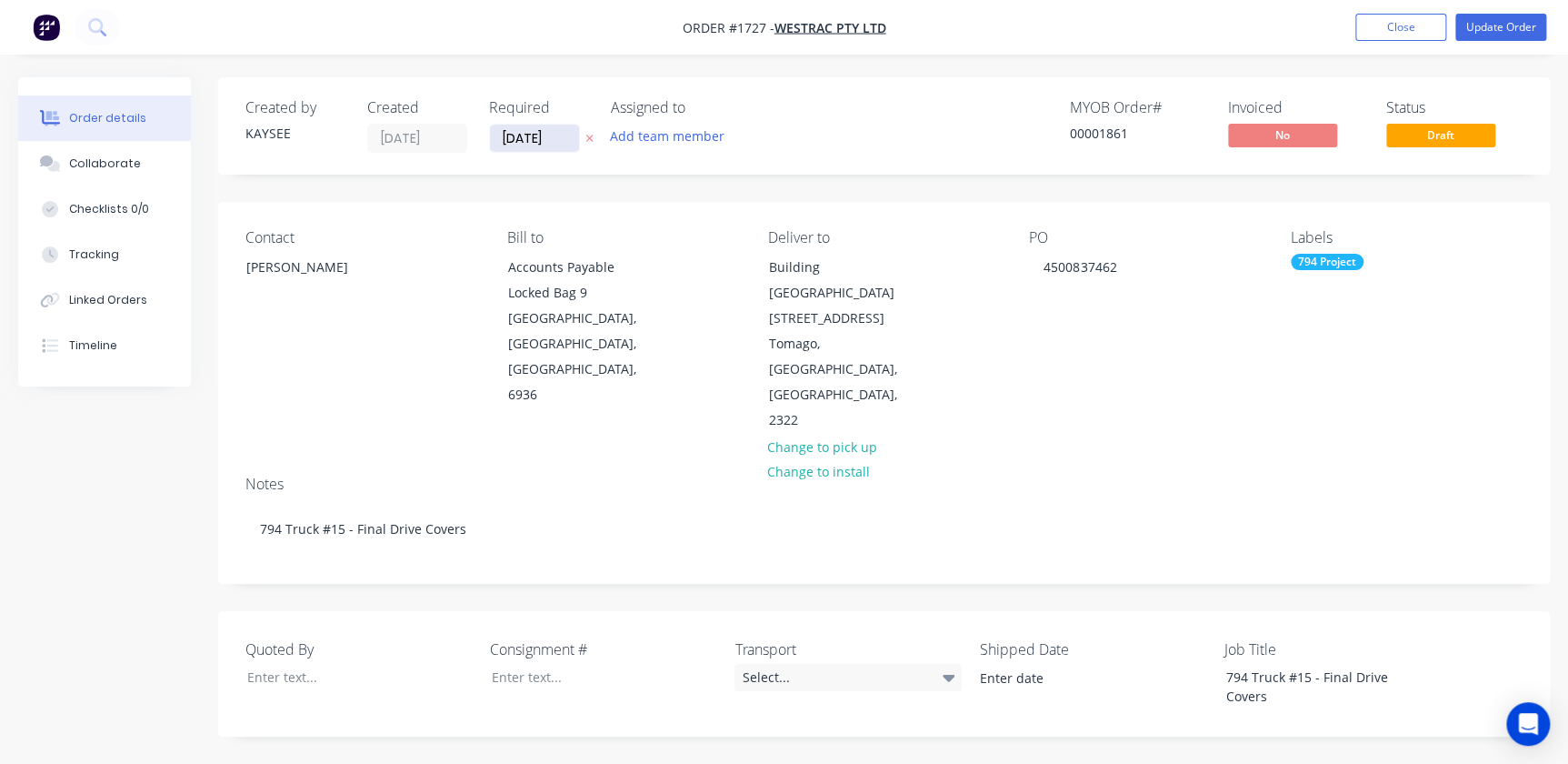
type input "0"
click at [522, 141] on input at bounding box center [534, 139] width 89 height 27
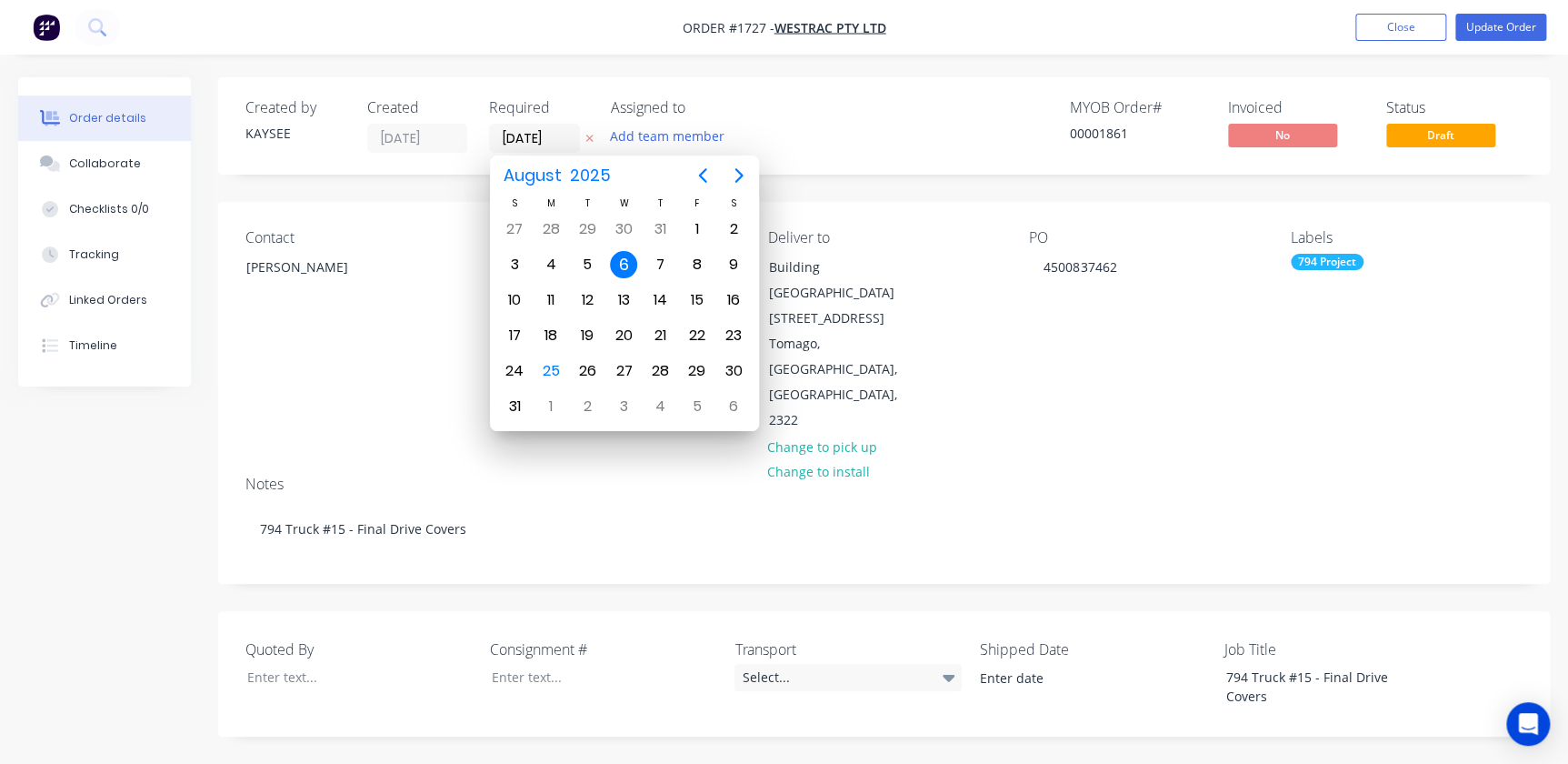
click at [731, 192] on div "August 2025" at bounding box center [624, 175] width 269 height 40
click at [735, 183] on icon "Next page" at bounding box center [739, 176] width 21 height 21
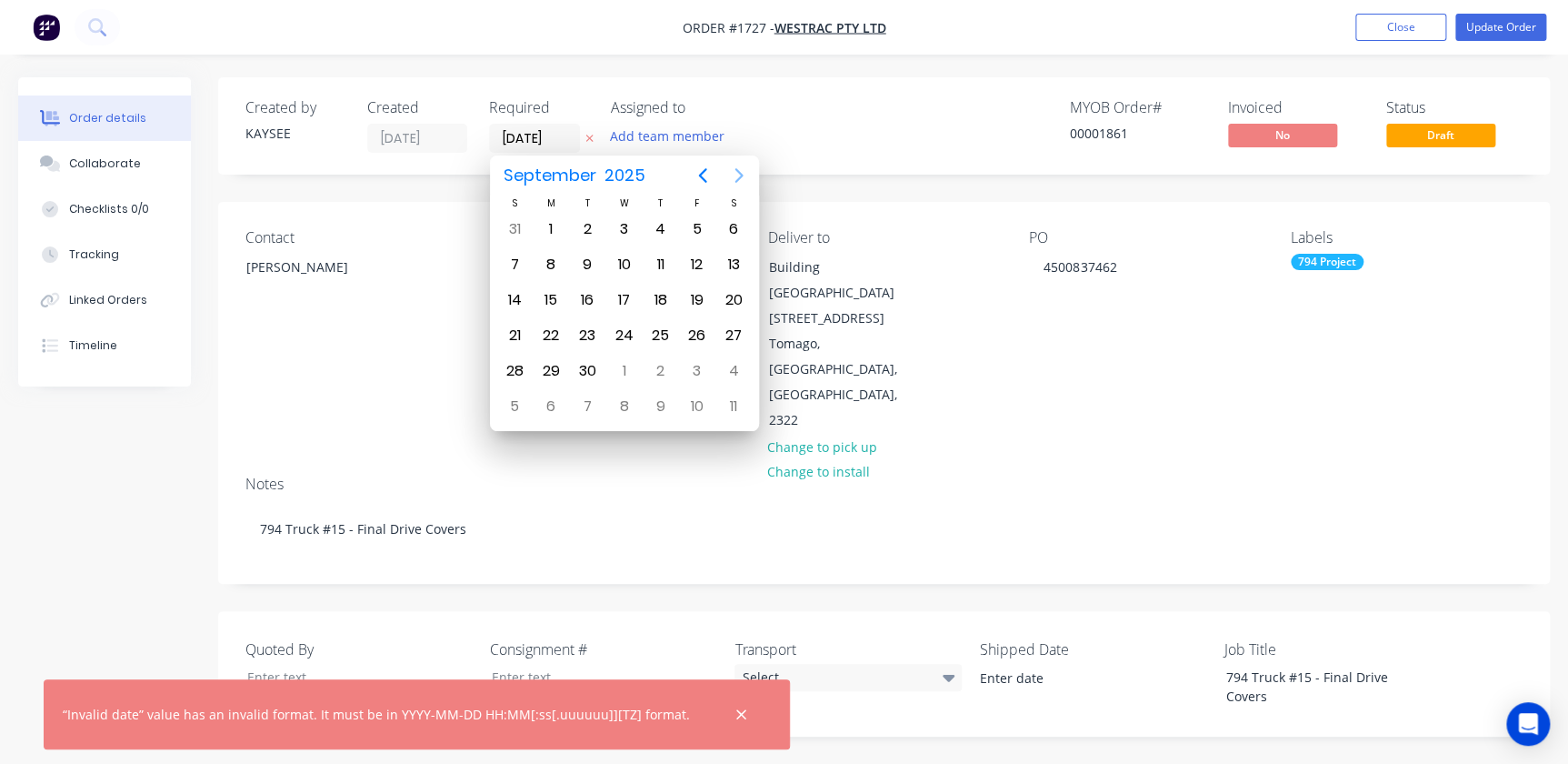
click at [735, 183] on icon "Next page" at bounding box center [739, 176] width 21 height 21
click at [709, 179] on icon "Previous page" at bounding box center [703, 176] width 21 height 21
click at [748, 179] on icon "Next page" at bounding box center [739, 176] width 21 height 21
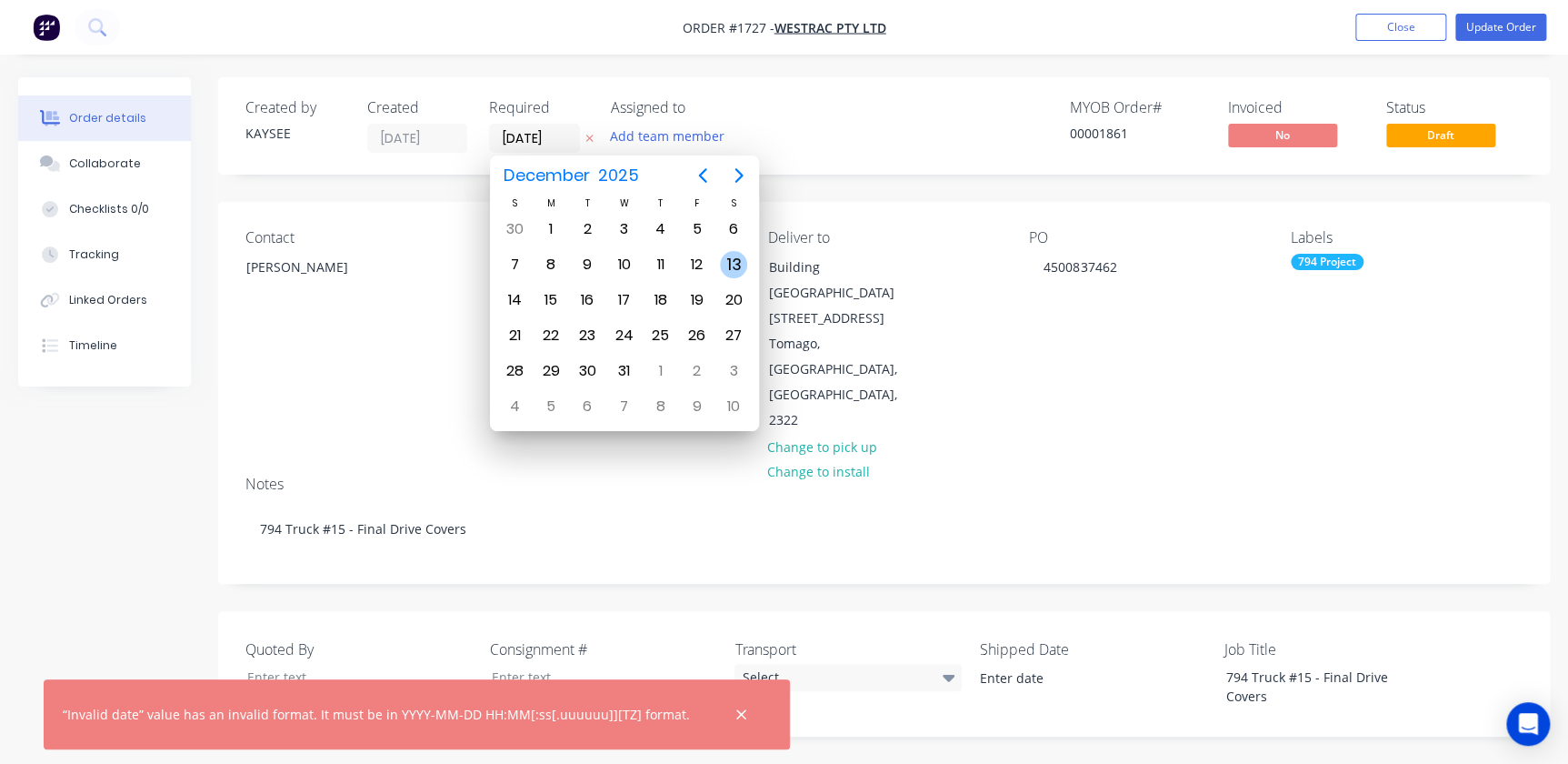
click at [719, 268] on div "13" at bounding box center [733, 263] width 36 height 34
type input "13/12/25"
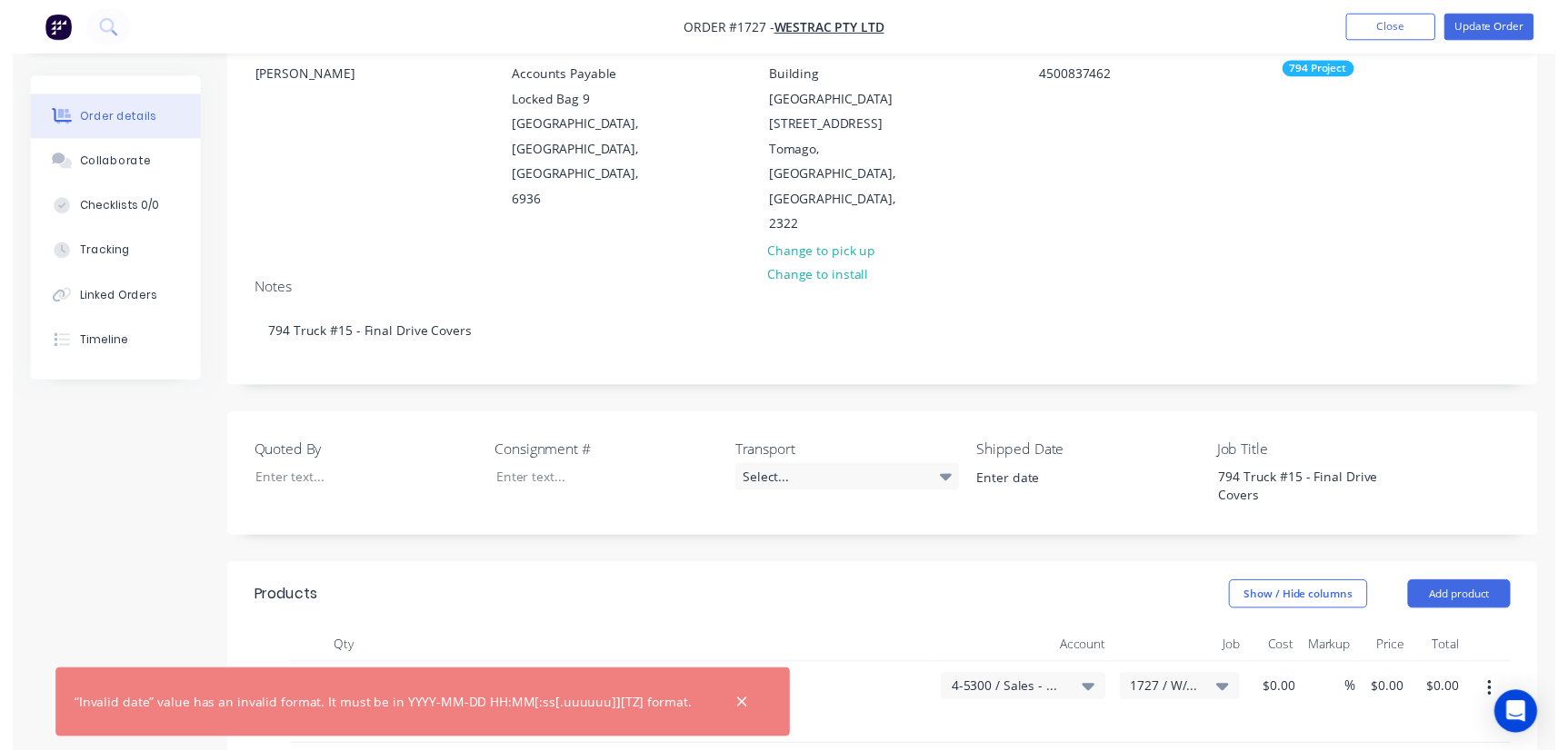
scroll to position [577, 0]
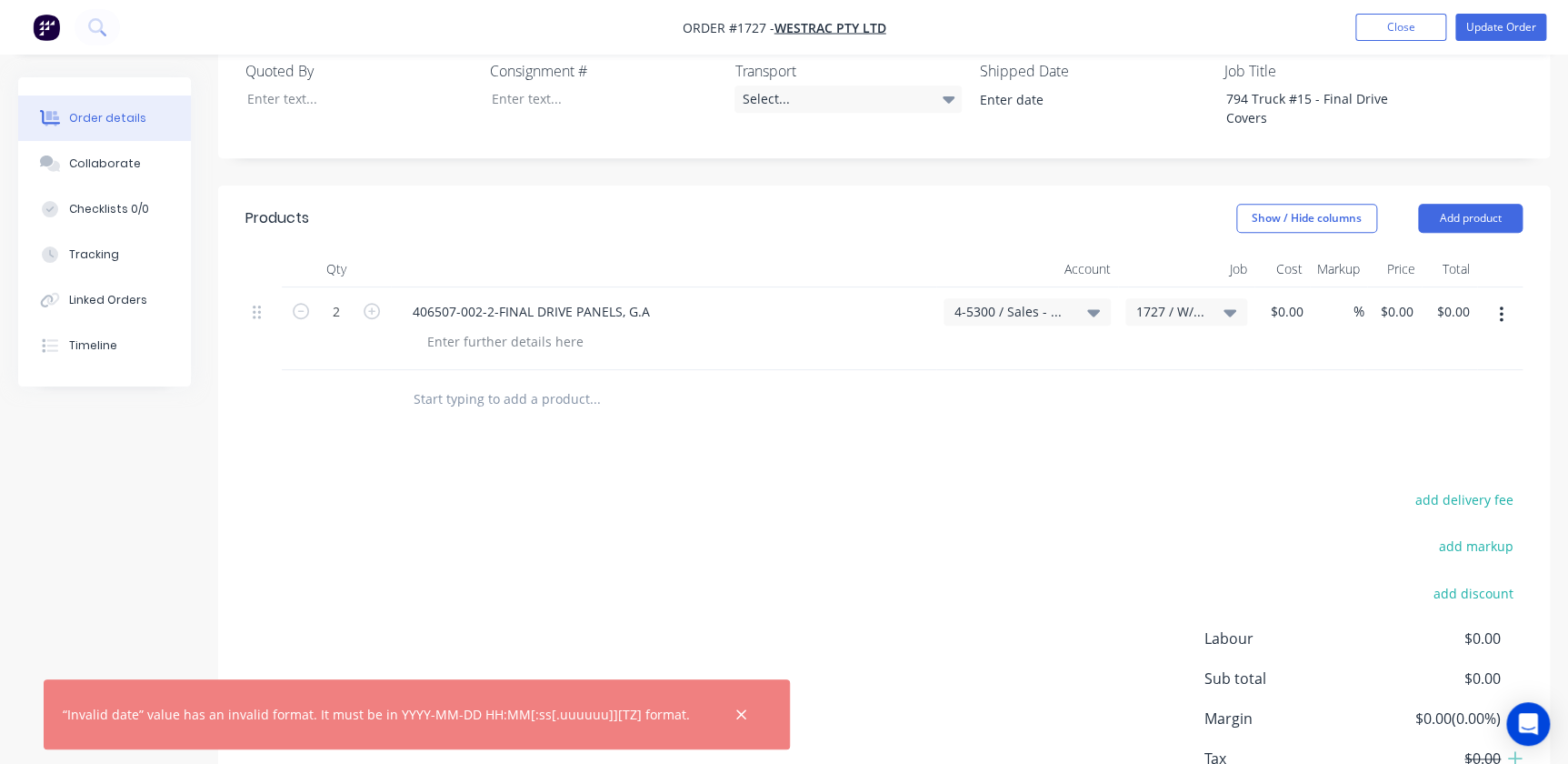
drag, startPoint x: 571, startPoint y: 332, endPoint x: 559, endPoint y: 327, distance: 13.0
click at [570, 381] on input "text" at bounding box center [594, 398] width 364 height 36
paste input "Final Drive Panels Installation Fastener Kit"
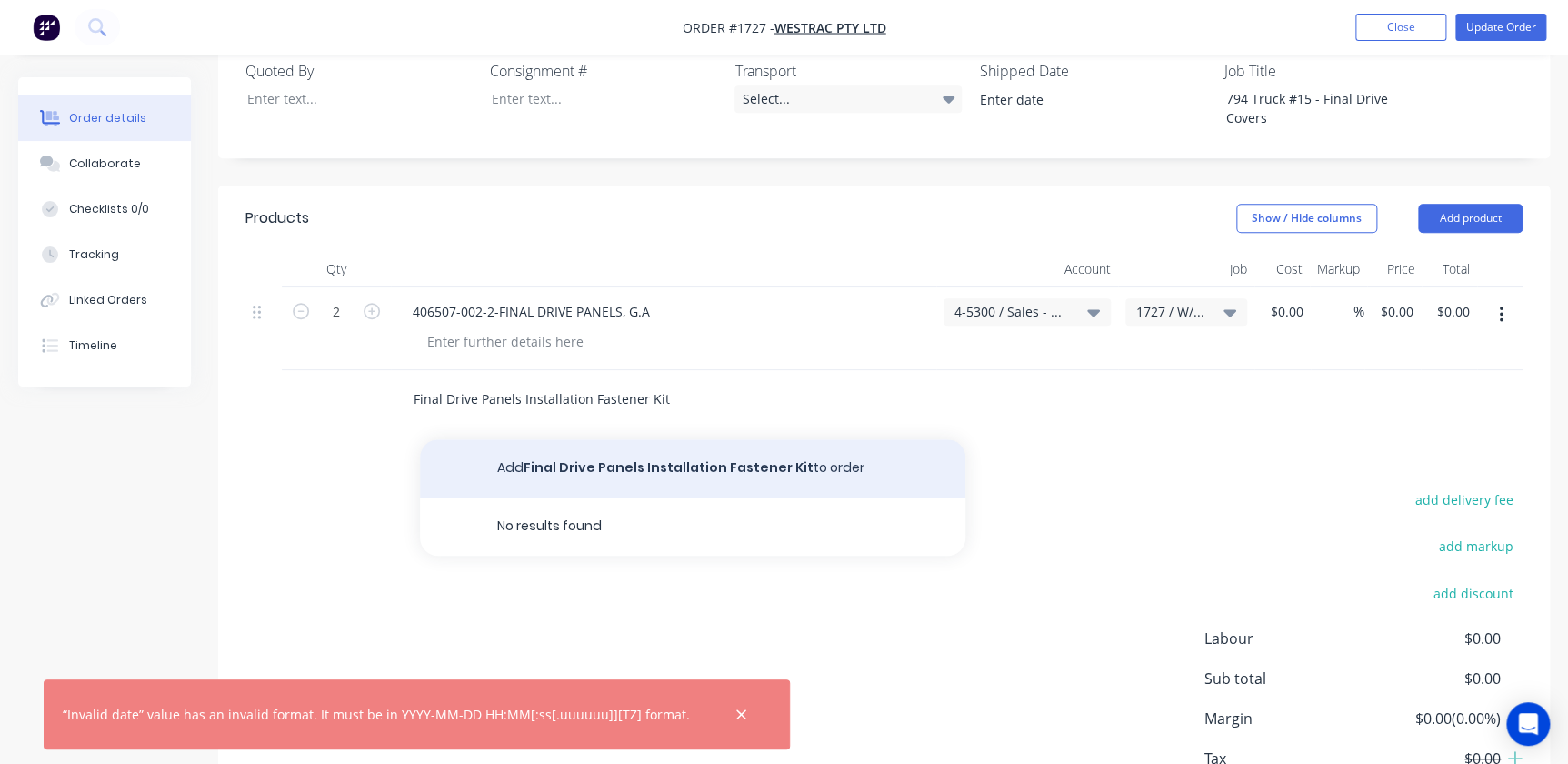
type input "Final Drive Panels Installation Fastener Kit"
click at [737, 439] on button "Add Final Drive Panels Installation Fastener Kit to order" at bounding box center [692, 468] width 545 height 59
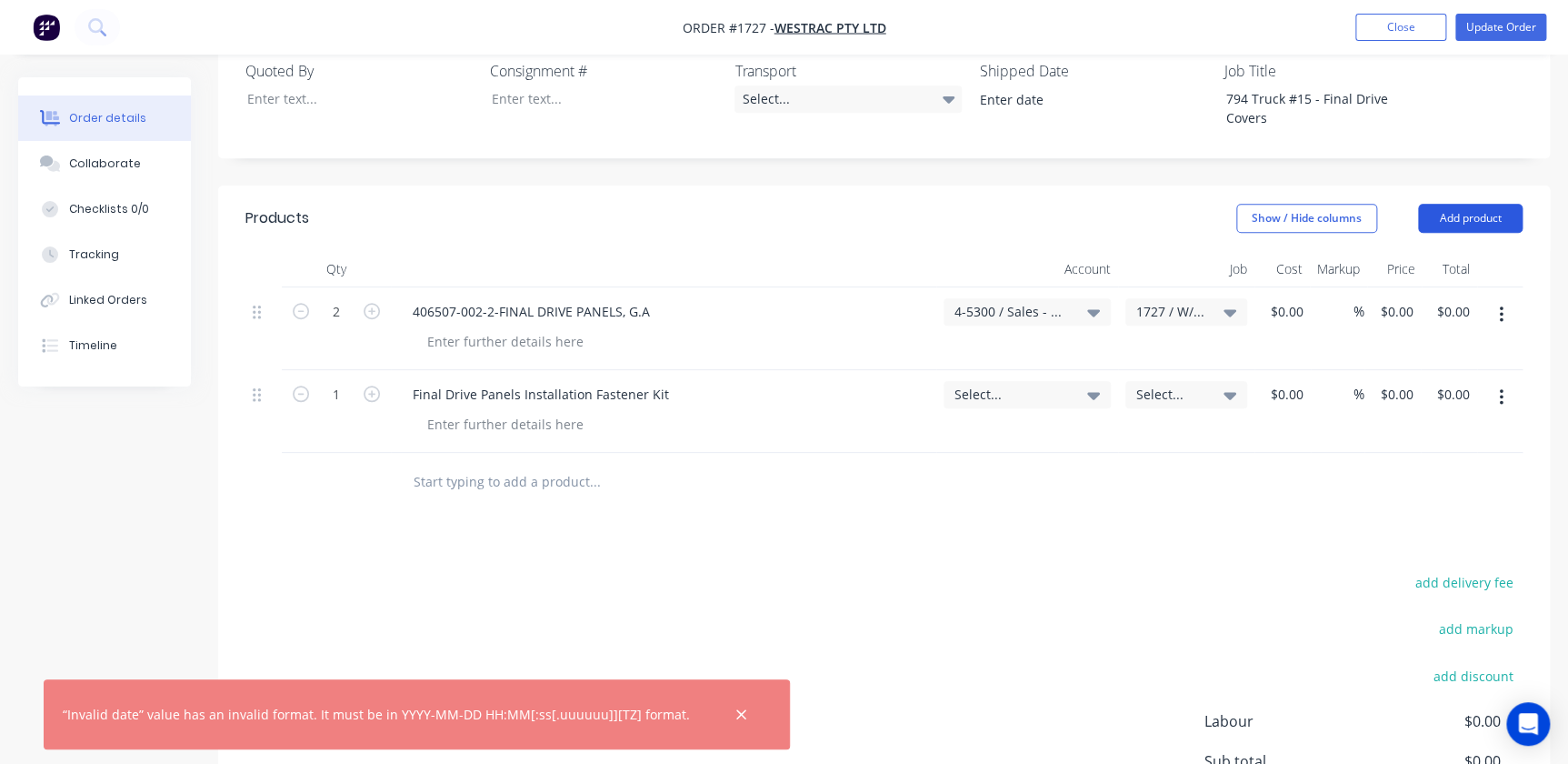
click at [1484, 204] on button "Add product" at bounding box center [1469, 219] width 104 height 29
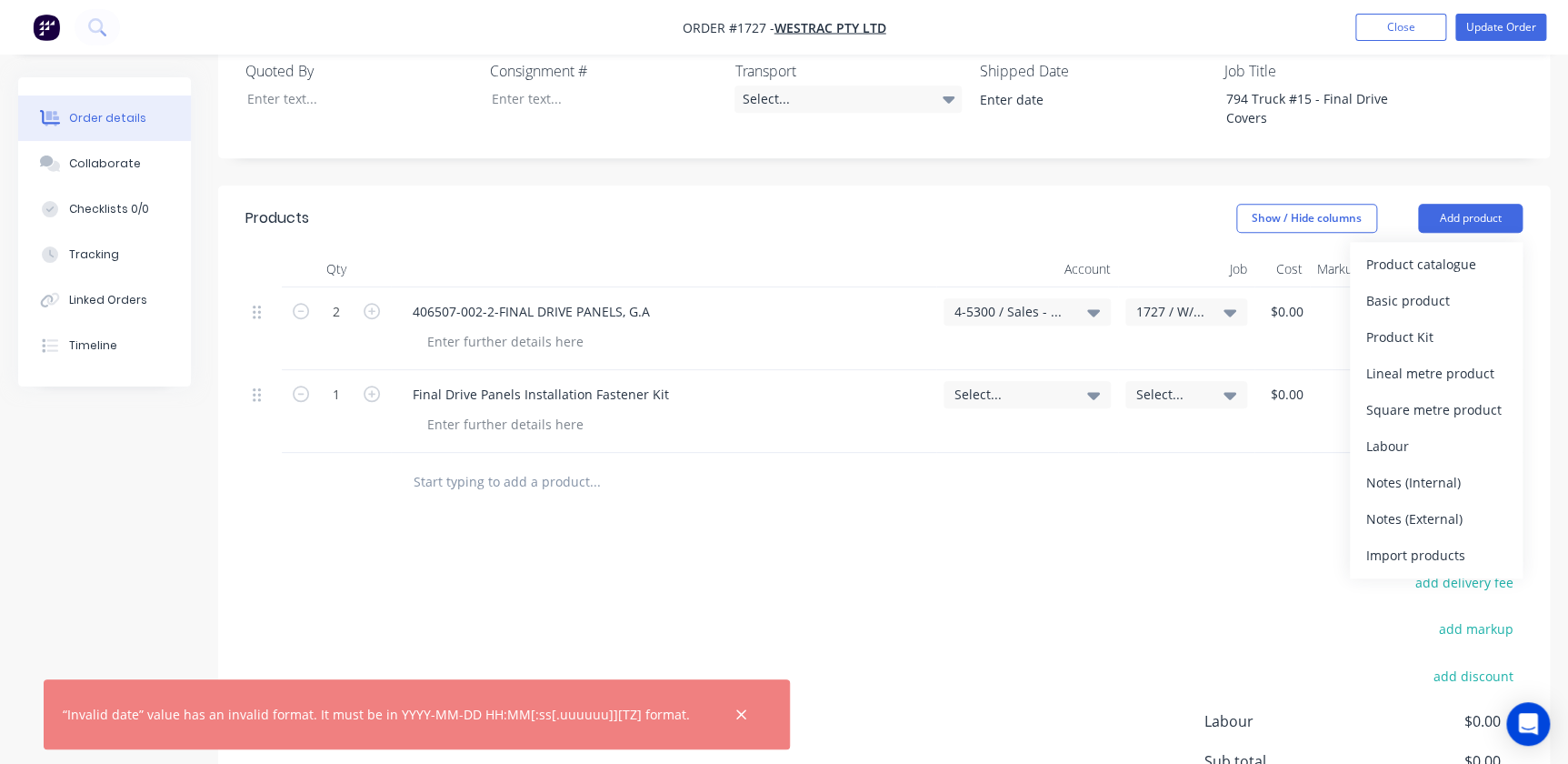
click at [500, 463] on input "text" at bounding box center [594, 481] width 364 height 36
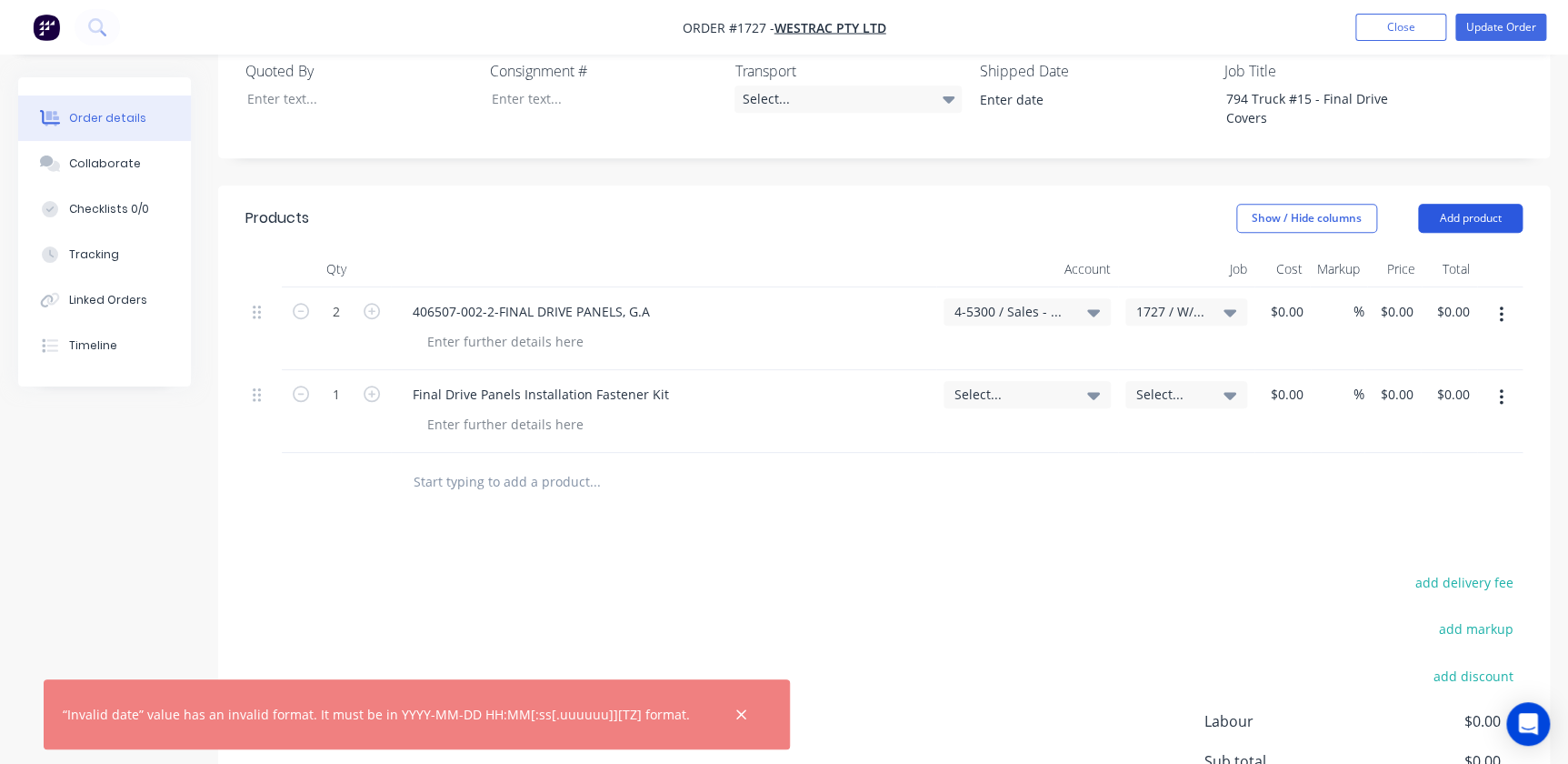
click at [1455, 204] on button "Add product" at bounding box center [1469, 219] width 104 height 29
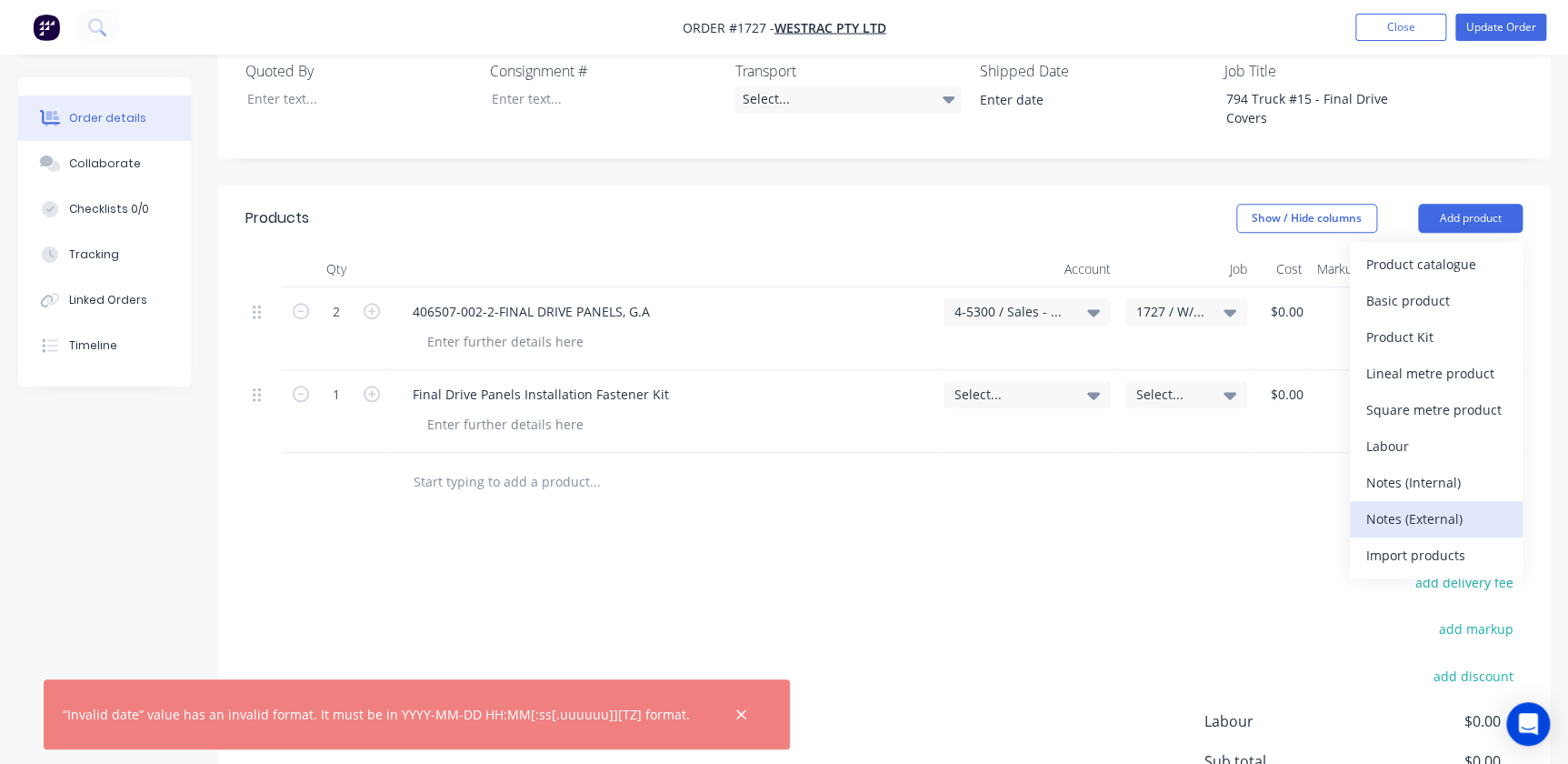
click at [1409, 505] on div "Notes (External)" at bounding box center [1435, 518] width 140 height 26
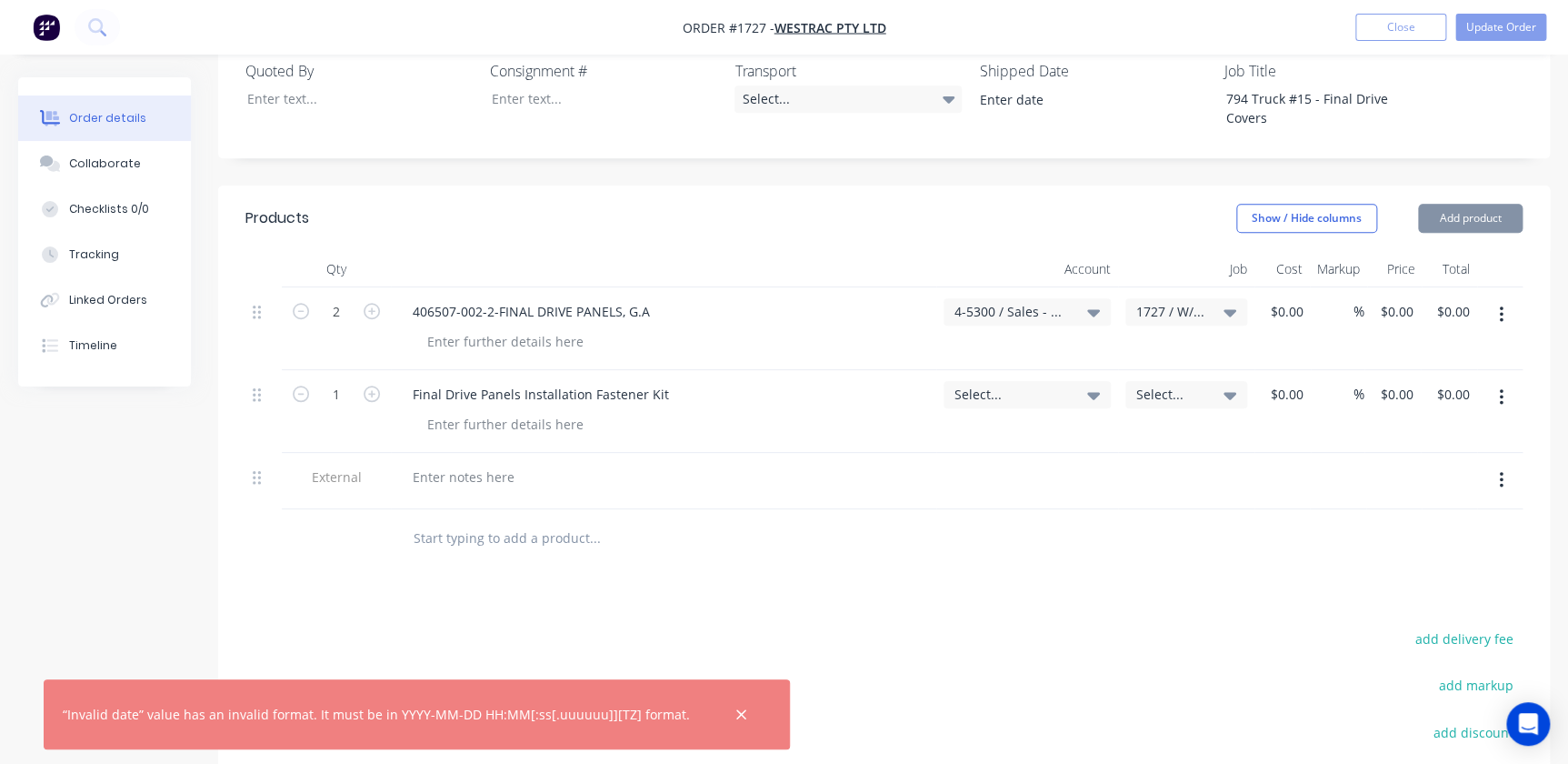
click at [472, 509] on div at bounding box center [718, 539] width 655 height 60
click at [426, 520] on input "text" at bounding box center [594, 538] width 364 height 36
click at [439, 463] on div at bounding box center [463, 476] width 131 height 26
paste div
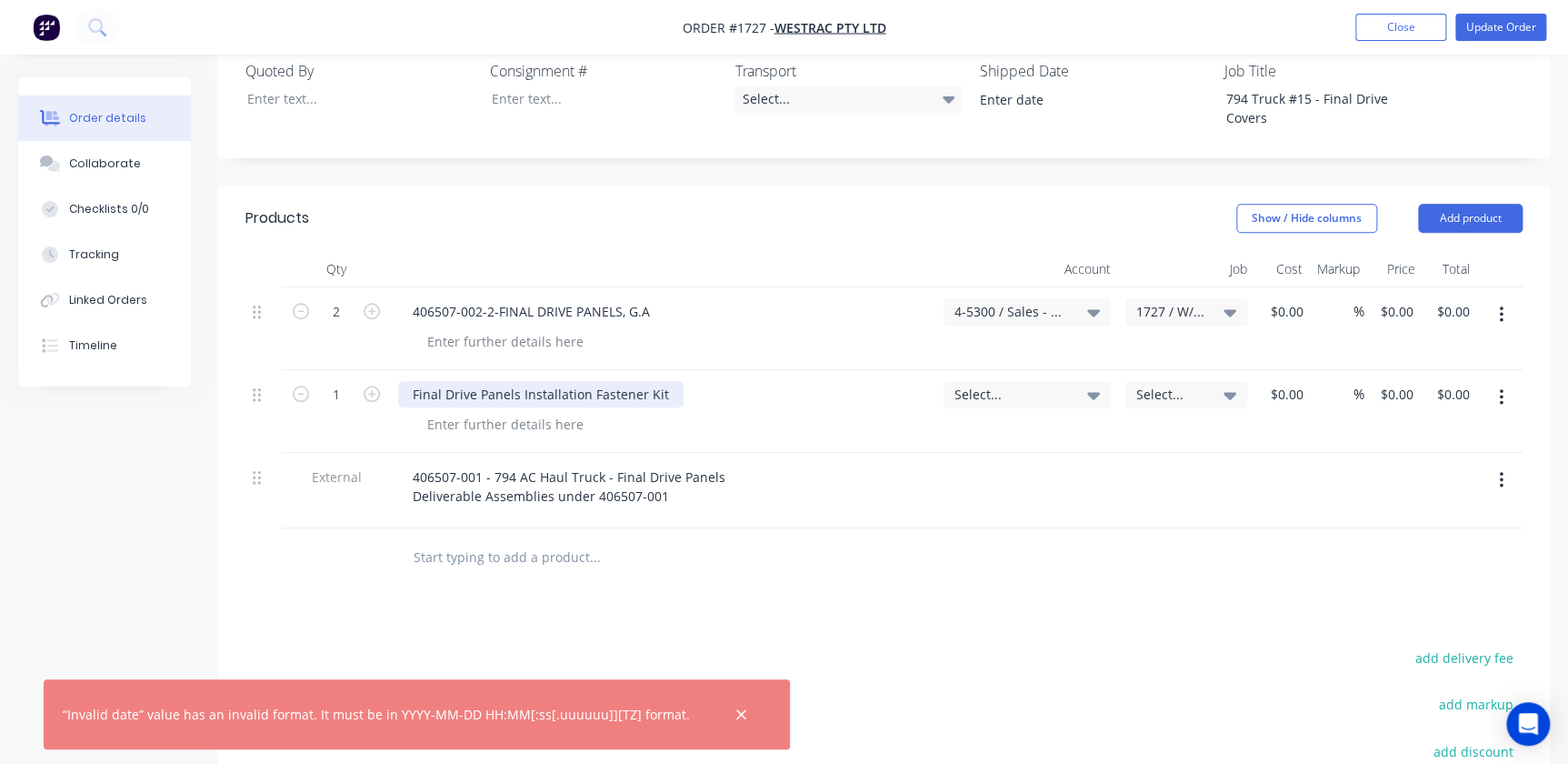
drag, startPoint x: 695, startPoint y: 322, endPoint x: 376, endPoint y: 299, distance: 319.8
click at [376, 370] on div "1 Final Drive Panels Installation Fastener Kit Select... Select... $0.00 $0.00 …" at bounding box center [884, 411] width 1277 height 83
drag, startPoint x: 658, startPoint y: 227, endPoint x: 380, endPoint y: 237, distance: 278.2
click at [380, 287] on div "2 406507-002-2-FINAL DRIVE PANELS, G.A 4-5300 / Sales - Mobile Machines Sound -…" at bounding box center [884, 328] width 1277 height 83
click at [384, 287] on div "2" at bounding box center [337, 328] width 109 height 83
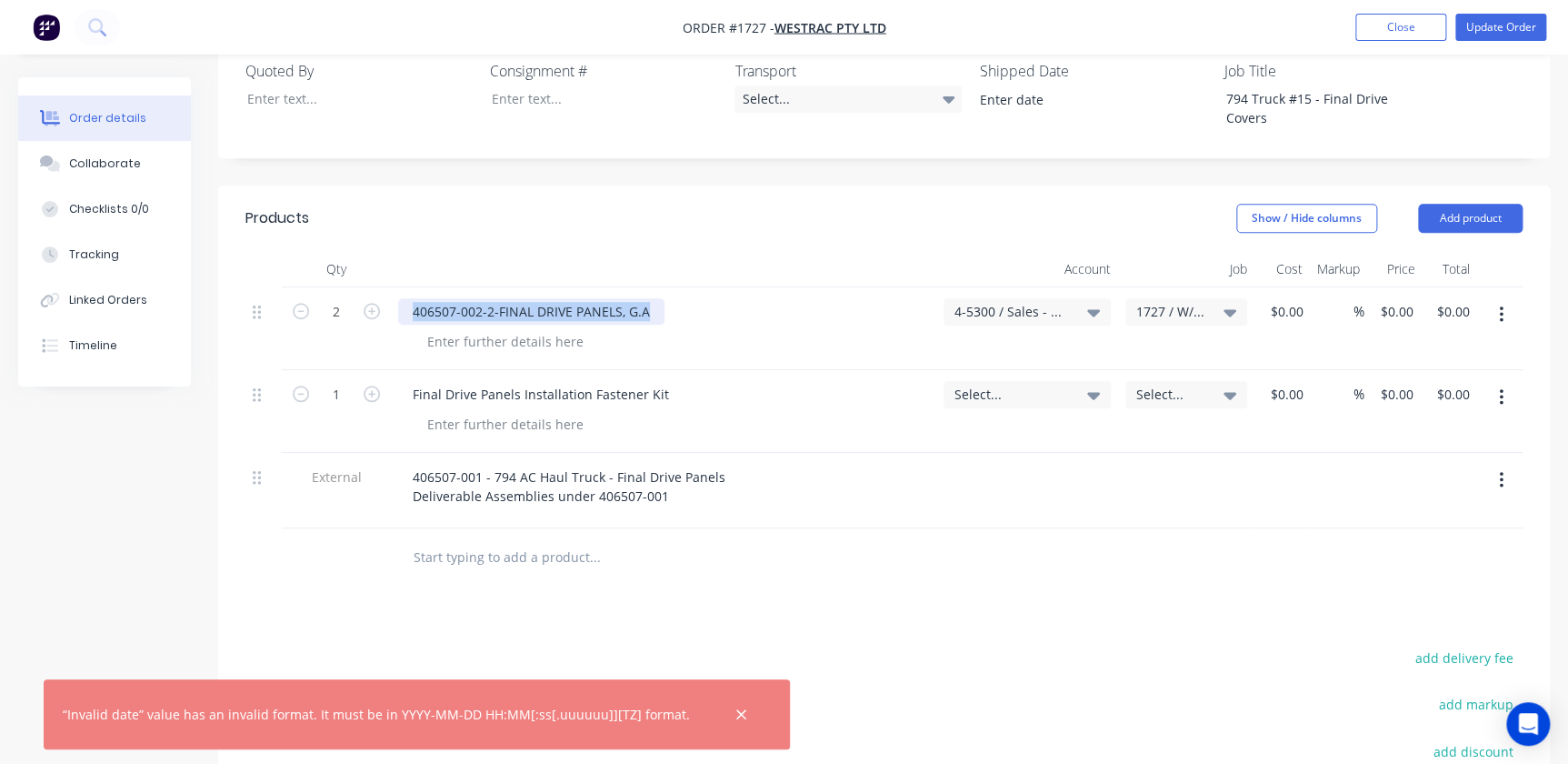
drag, startPoint x: 415, startPoint y: 231, endPoint x: 710, endPoint y: 246, distance: 295.4
click at [710, 299] on div "406507-002-2-FINAL DRIVE PANELS, G.A" at bounding box center [663, 311] width 531 height 26
paste div
click at [1377, 287] on div "0 0" at bounding box center [1393, 328] width 56 height 83
type input "$5,290.00"
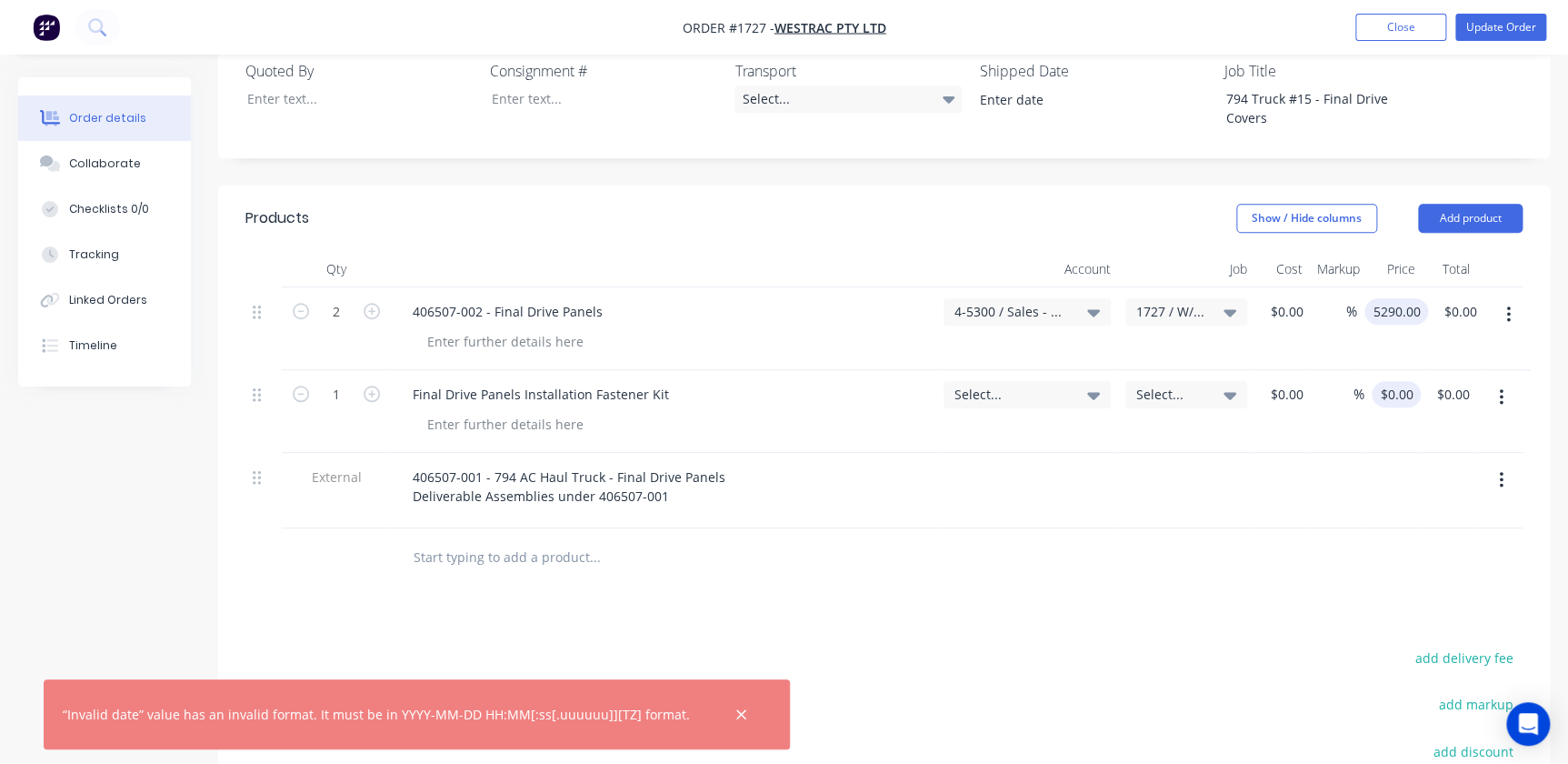
type input "$10,580.00"
click at [1409, 381] on input "0" at bounding box center [1410, 393] width 20 height 26
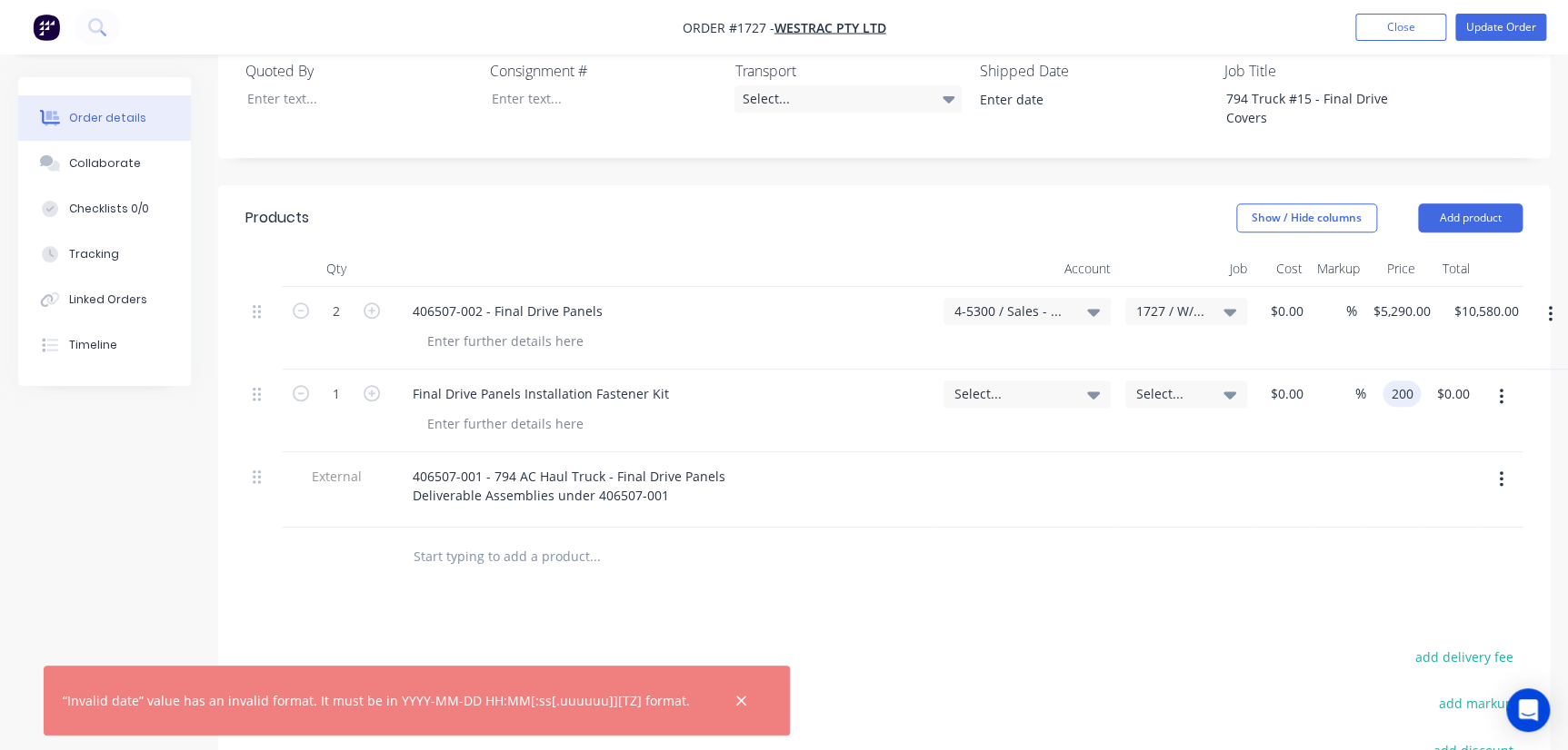
type input "$200.00"
drag, startPoint x: 246, startPoint y: 405, endPoint x: 258, endPoint y: 400, distance: 13.0
click at [247, 453] on div at bounding box center [263, 490] width 36 height 75
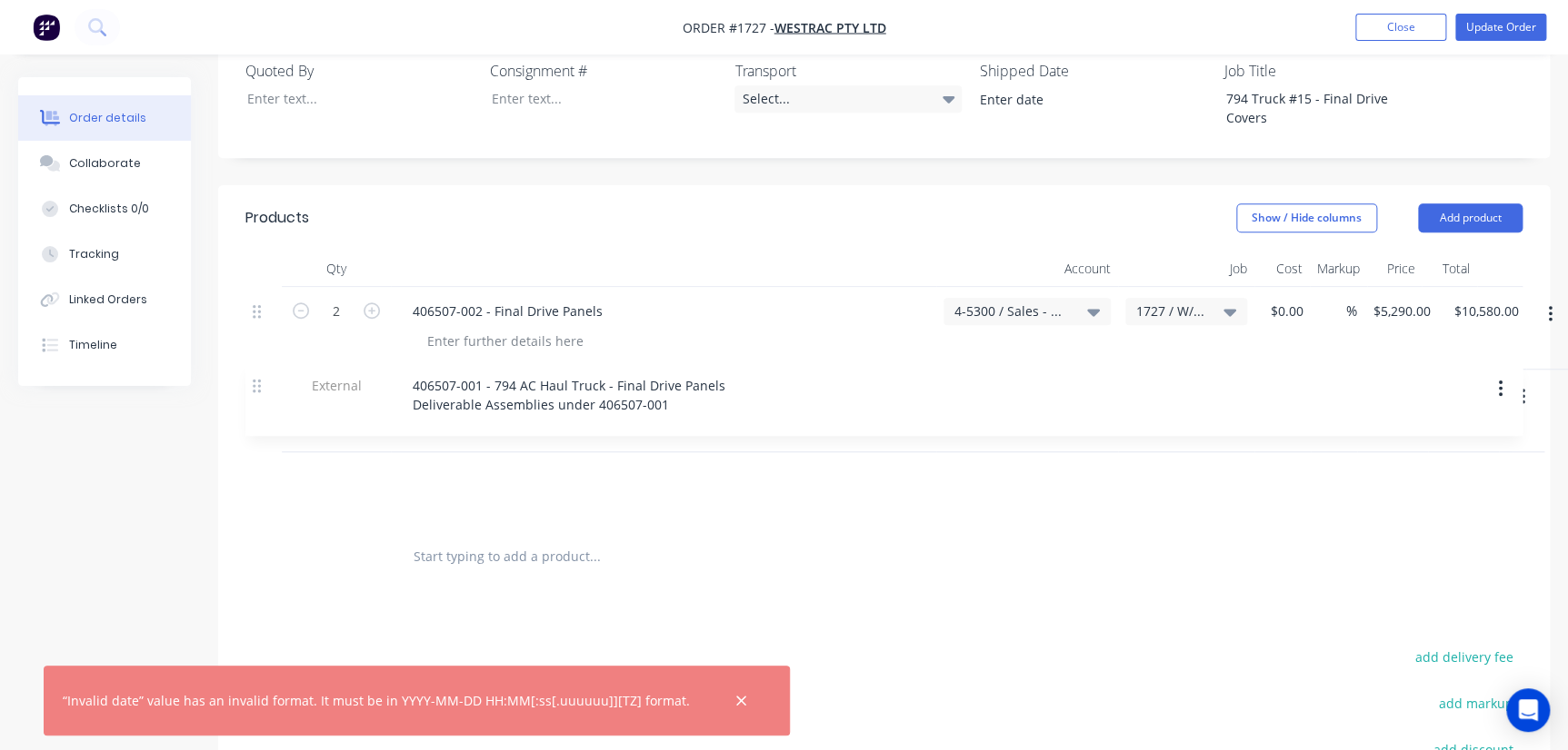
drag, startPoint x: 260, startPoint y: 398, endPoint x: 261, endPoint y: 183, distance: 215.0
click at [261, 251] on div "Qty Account Job Cost Markup Price Total 2 406507-002 - Final Drive Panels 4-530…" at bounding box center [884, 389] width 1277 height 277
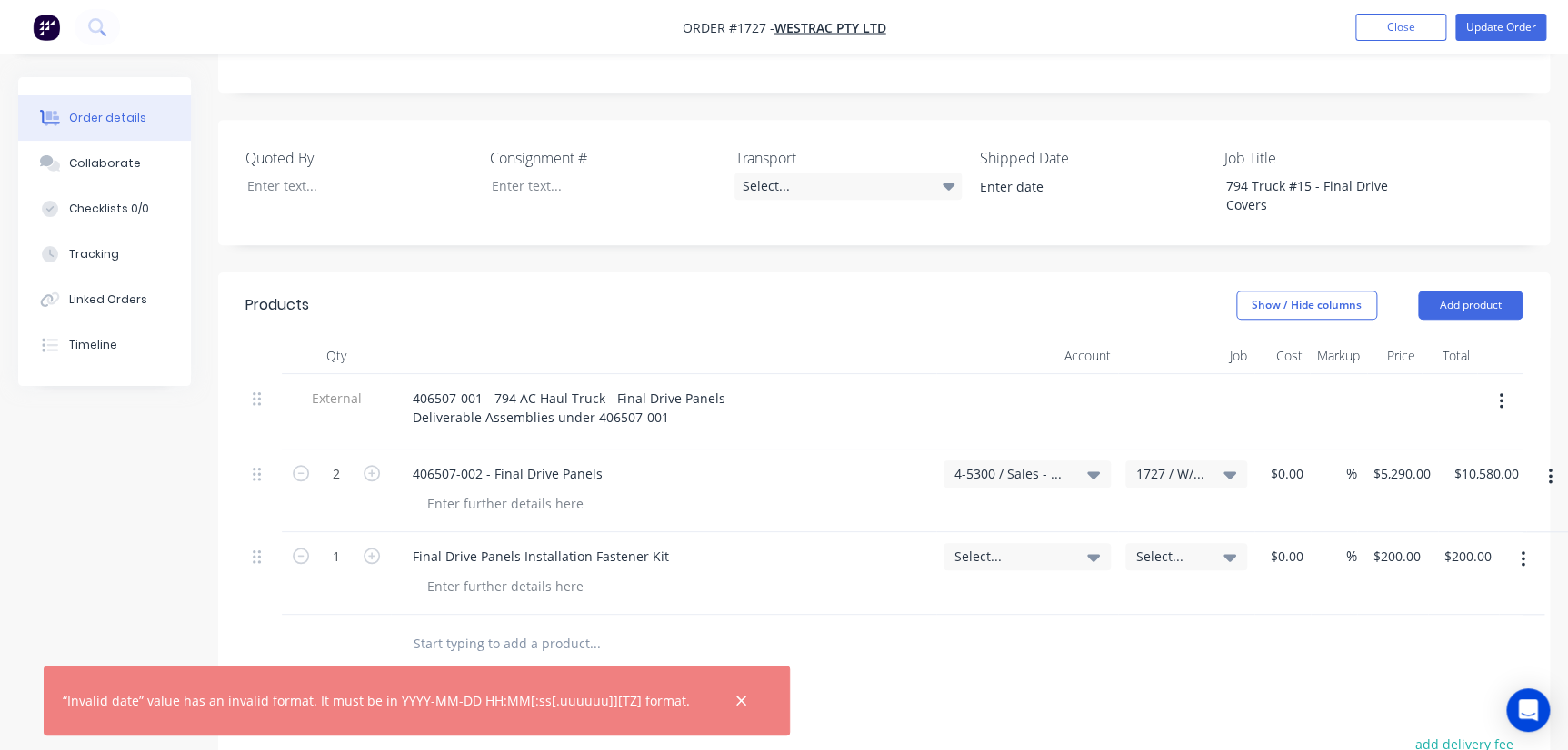
scroll to position [495, 0]
click at [996, 538] on div "Select..." at bounding box center [1026, 552] width 167 height 27
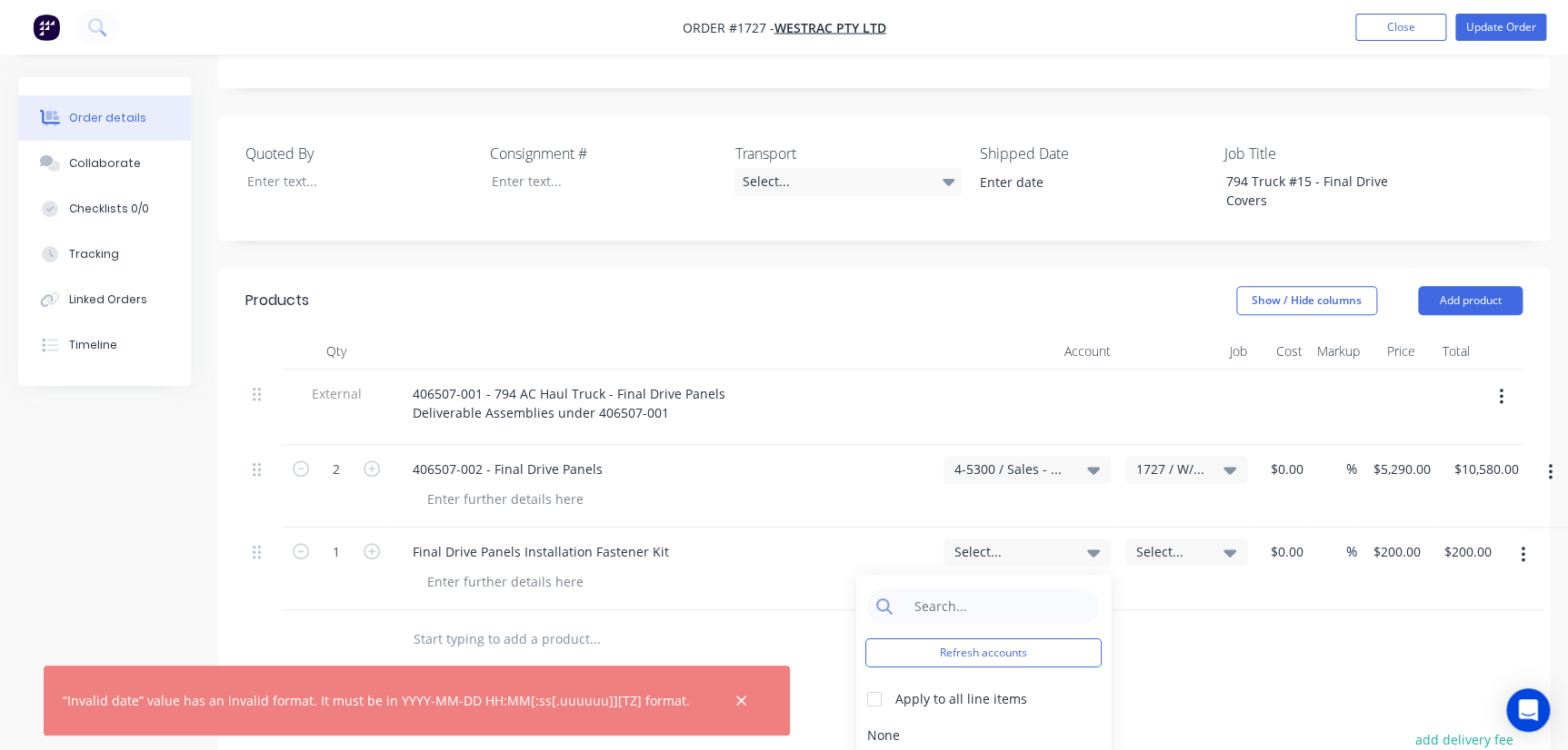
click at [956, 575] on div "Refresh accounts Apply to all line items None 1-1120 / Westpac Account 1-1145 /…" at bounding box center [984, 721] width 255 height 291
click at [949, 589] on input at bounding box center [997, 607] width 186 height 36
type input "1"
type input "4-53"
drag, startPoint x: 914, startPoint y: 677, endPoint x: 914, endPoint y: 657, distance: 20.0
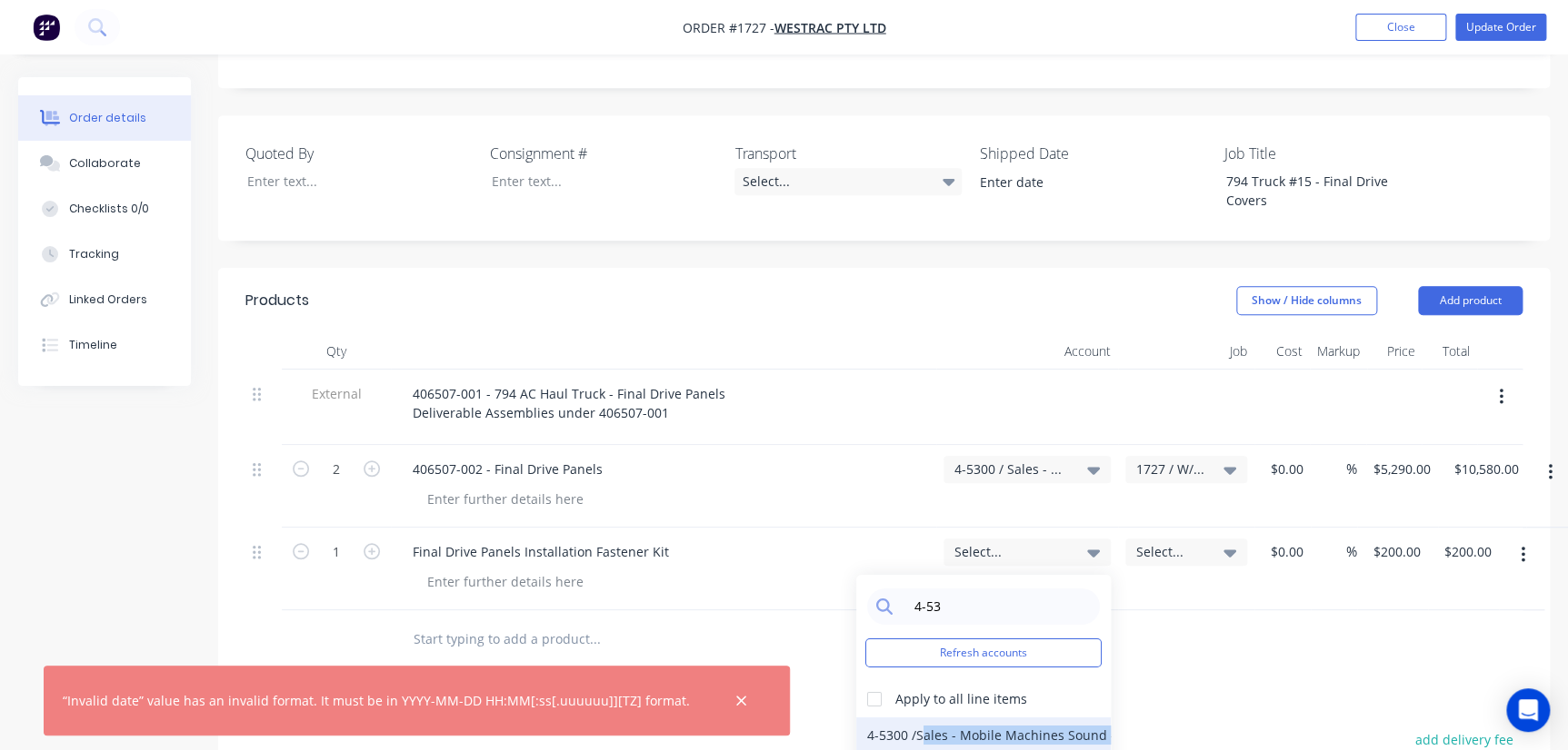
click at [923, 662] on div "4-53 Refresh accounts Apply to all line items 4-5300 / Sales - Mobile Machines …" at bounding box center [984, 721] width 255 height 291
click at [914, 718] on div "4-5300 / Sales - Mobile Machines Sound - Interco" at bounding box center [984, 735] width 255 height 36
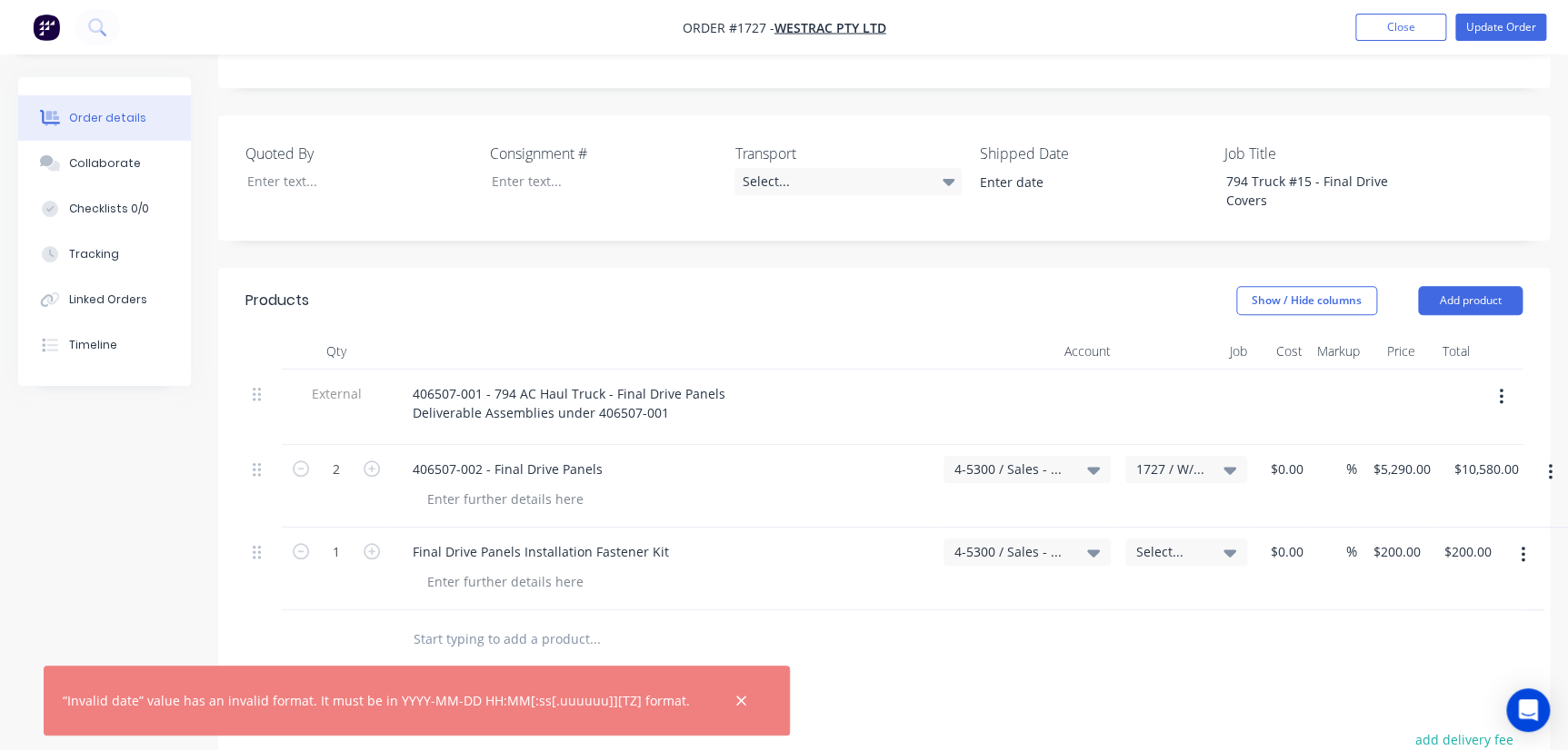
click at [1191, 447] on div "1727 / W/Trac-794-Final-Drive-T15" at bounding box center [1186, 486] width 137 height 83
click at [1182, 542] on span "Select..." at bounding box center [1170, 552] width 69 height 20
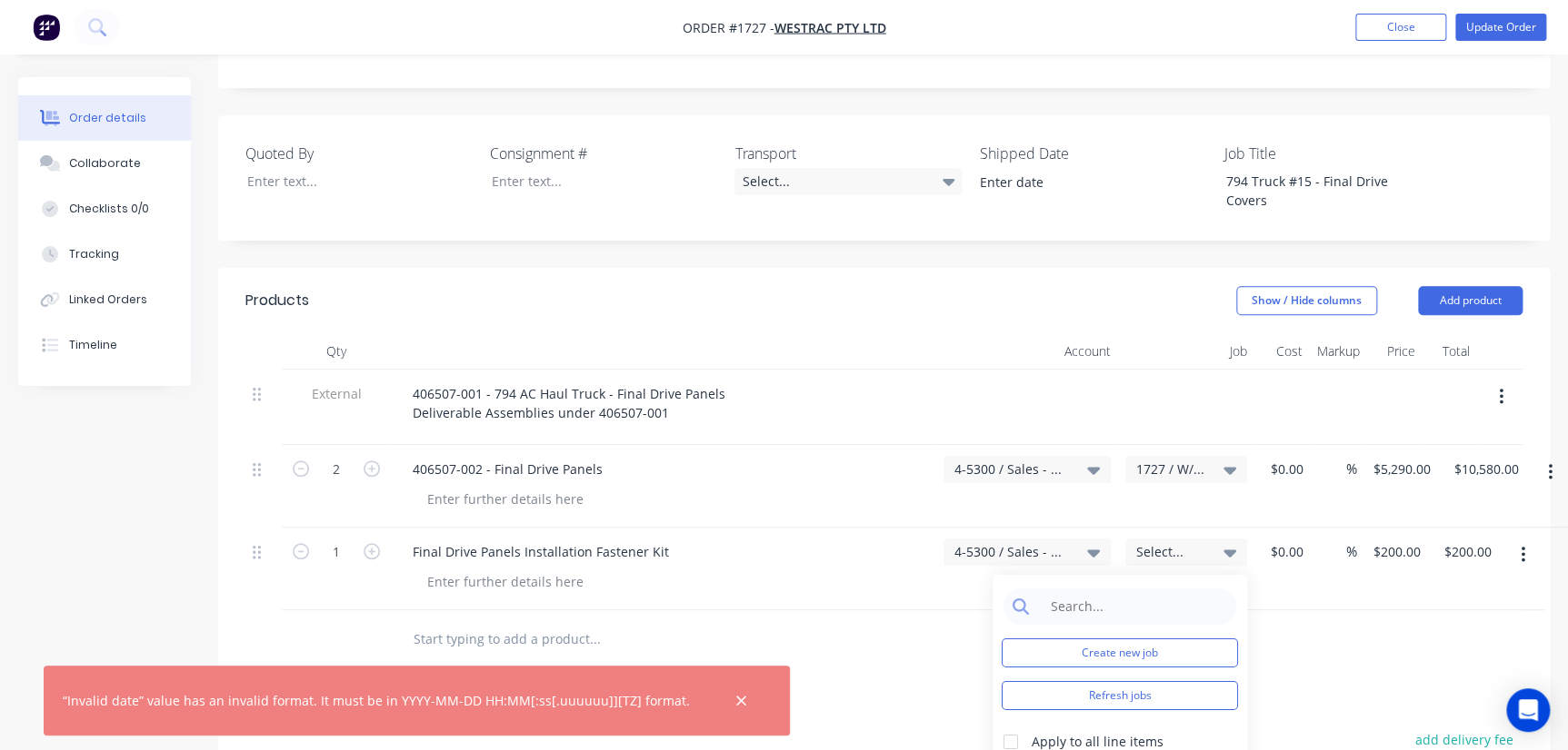
click at [1104, 575] on div "Create new job Refresh jobs Apply to all line items None 1302 / 6040 Fan refurb…" at bounding box center [1119, 721] width 255 height 291
click at [1097, 589] on input at bounding box center [1134, 607] width 186 height 36
type input "1727"
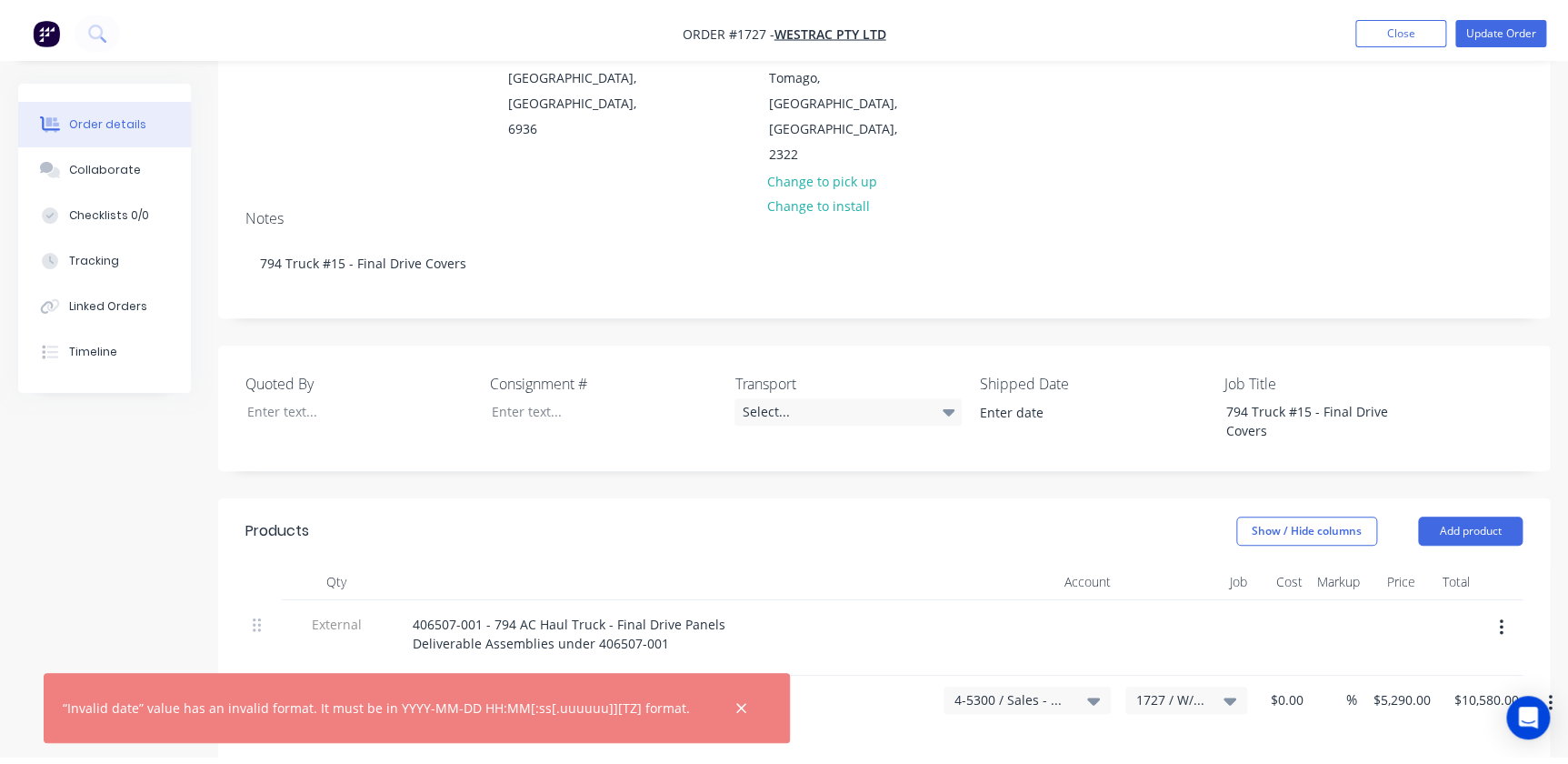
scroll to position [0, 0]
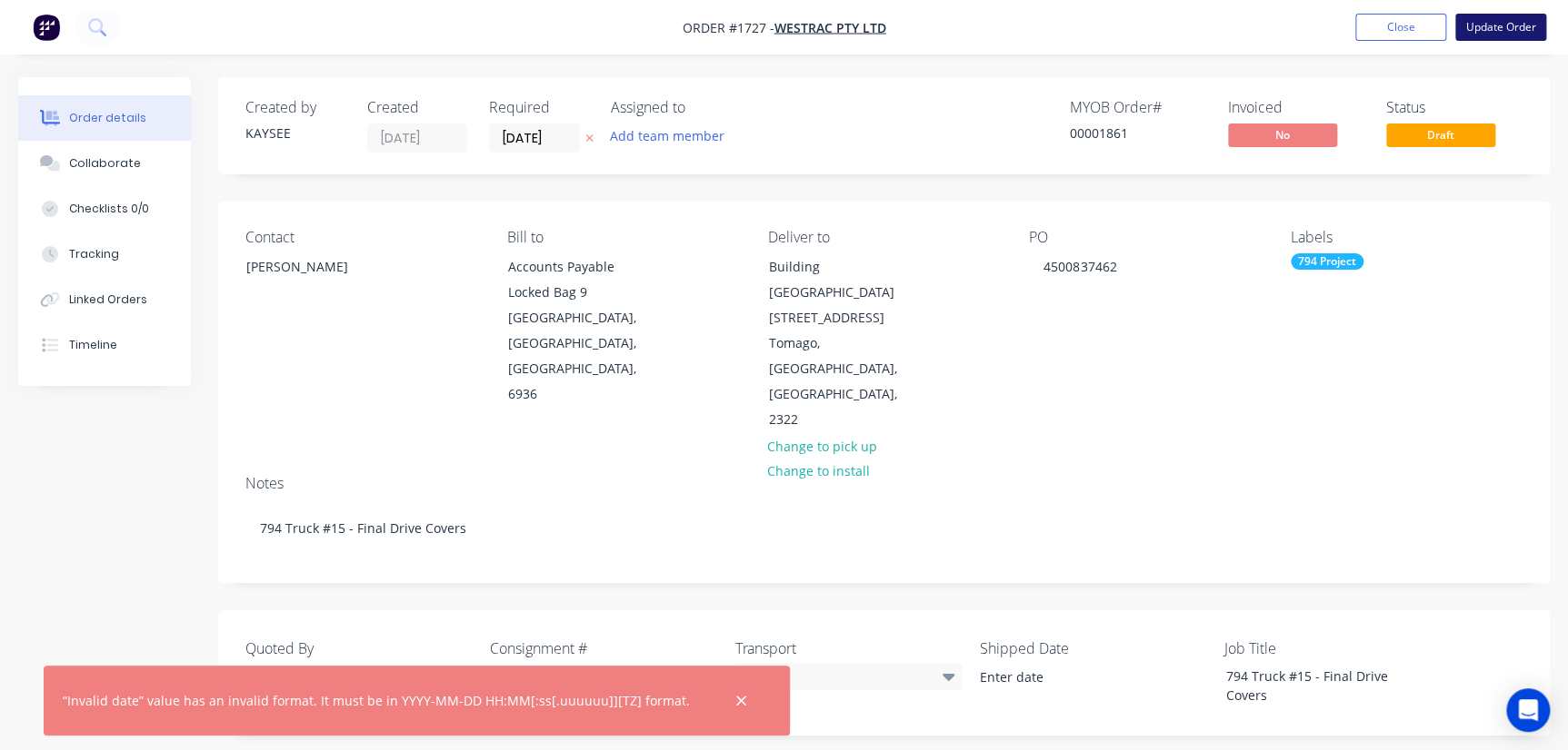
click at [1481, 34] on button "Update Order" at bounding box center [1500, 27] width 91 height 27
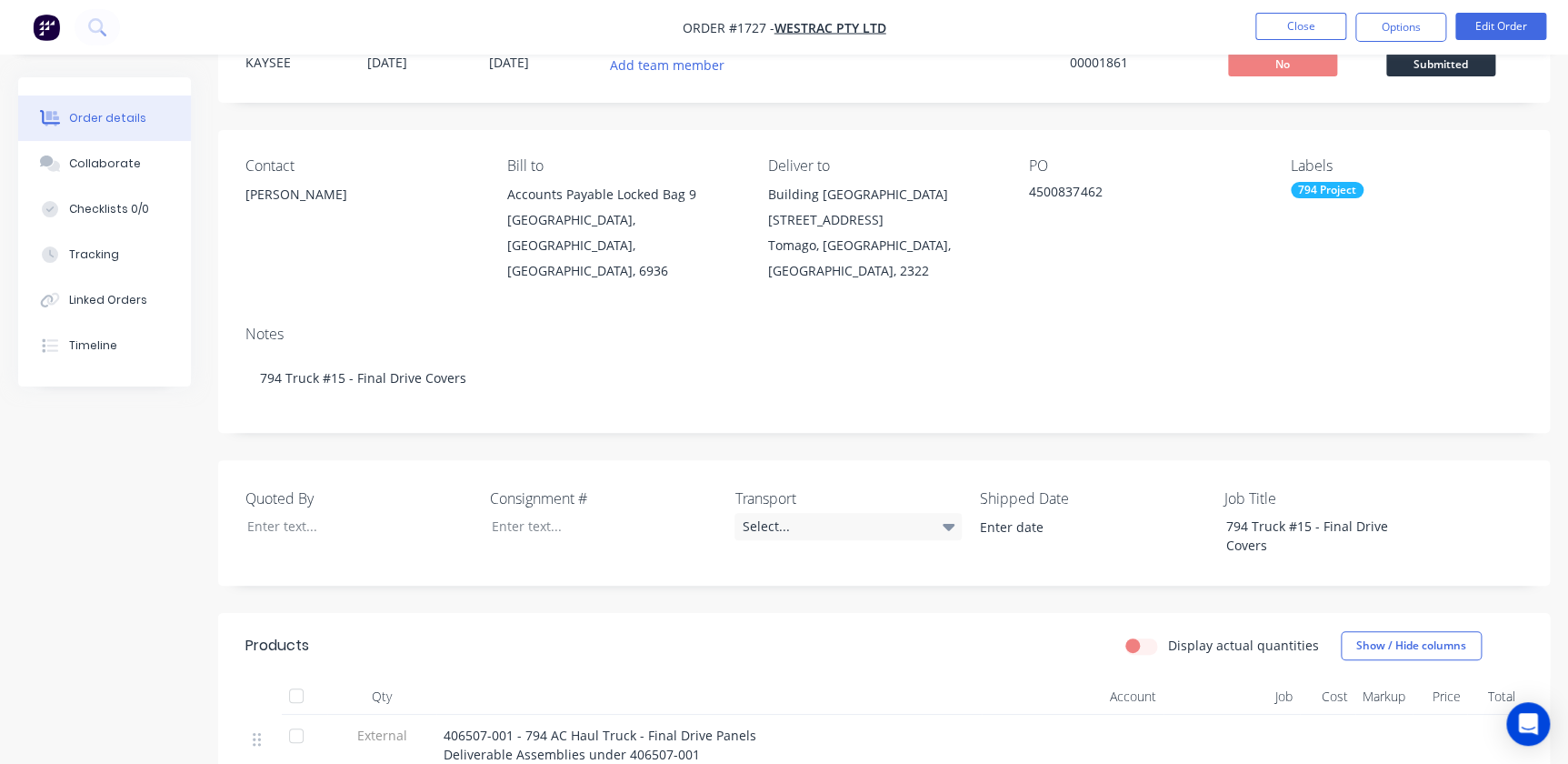
scroll to position [509, 0]
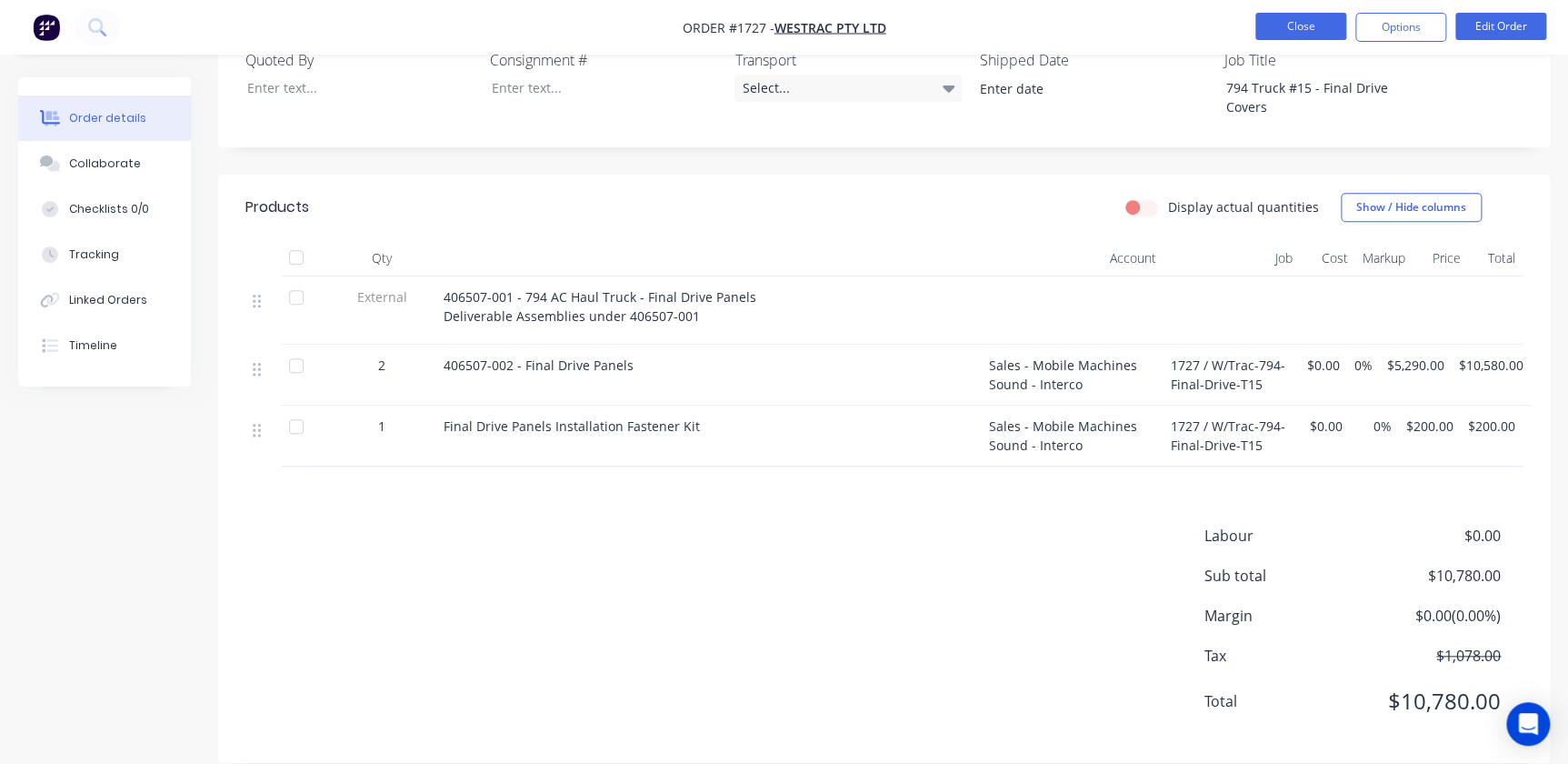
click at [1265, 36] on button "Close" at bounding box center [1300, 26] width 91 height 27
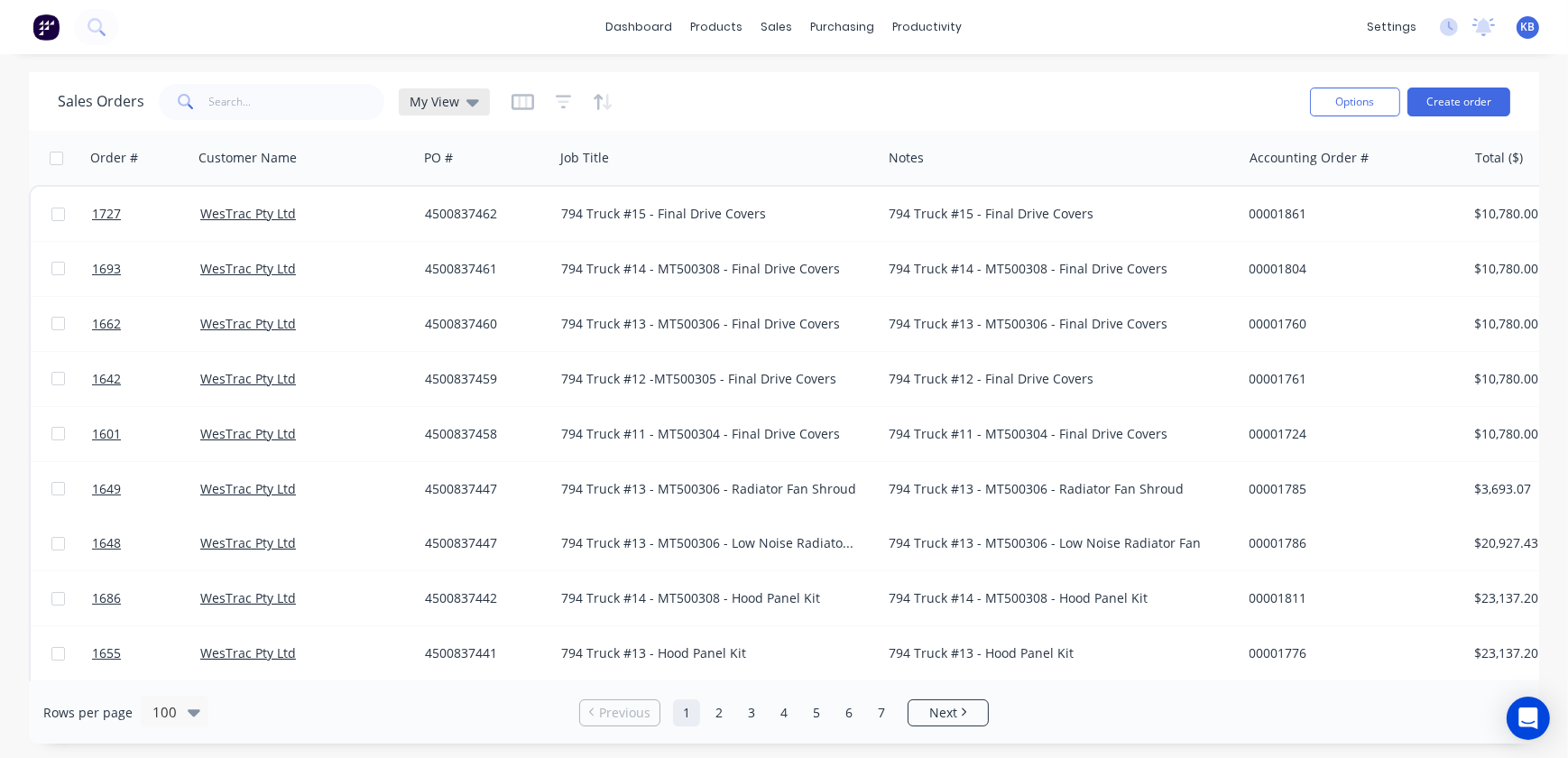
click at [465, 110] on div "My View" at bounding box center [445, 102] width 91 height 27
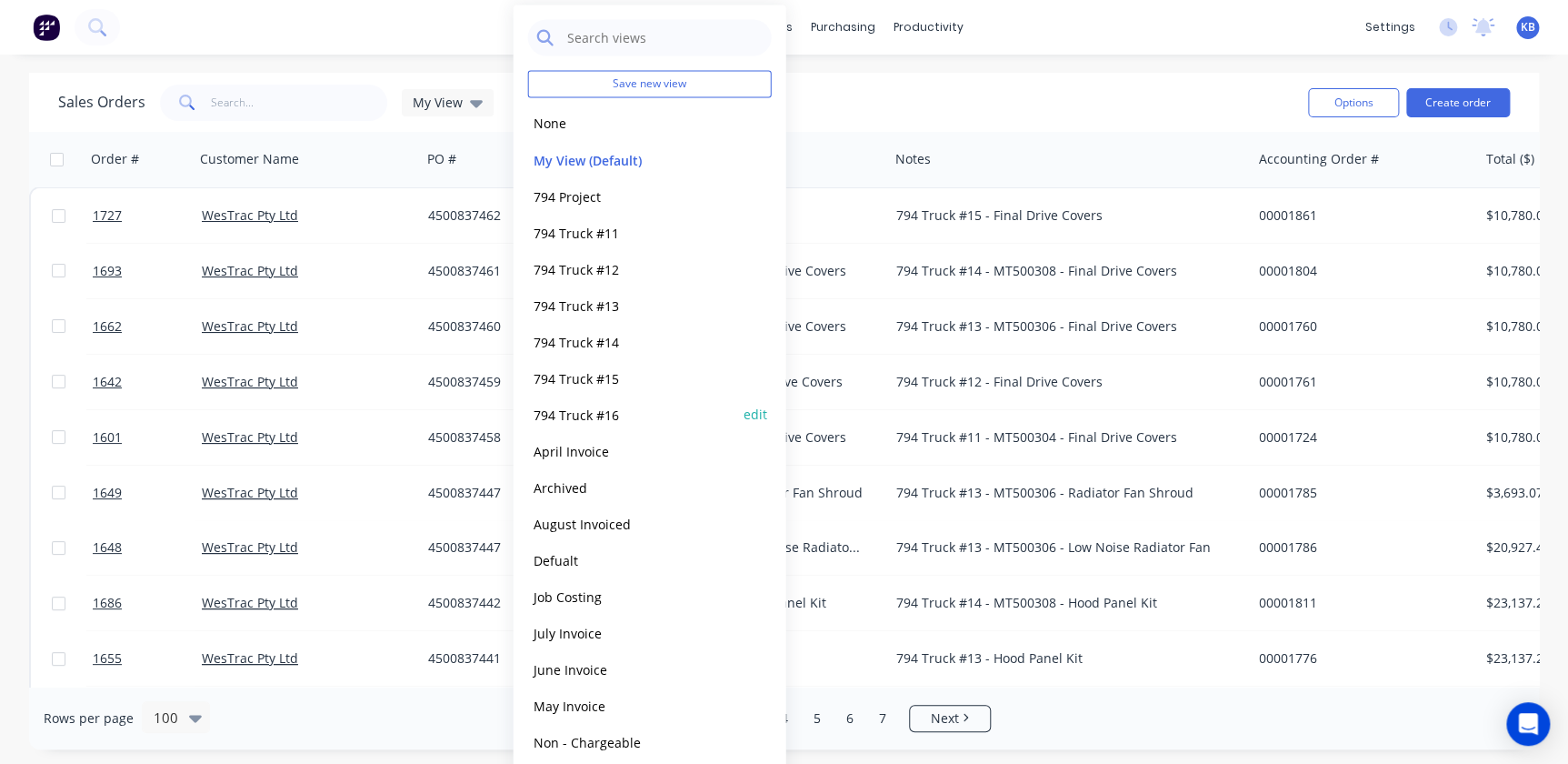
click at [578, 405] on button "794 Truck #16" at bounding box center [631, 414] width 207 height 20
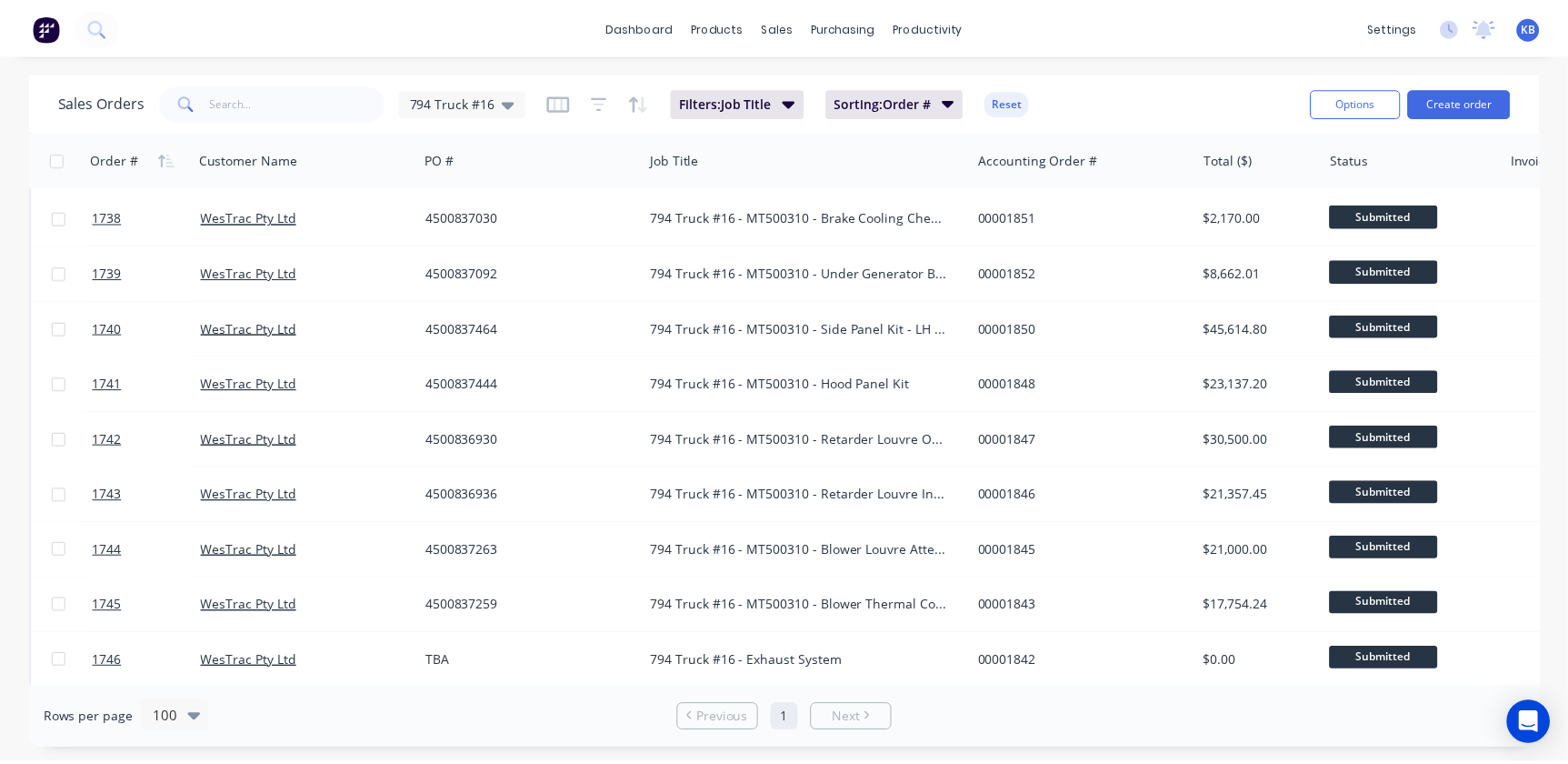
scroll to position [744, 0]
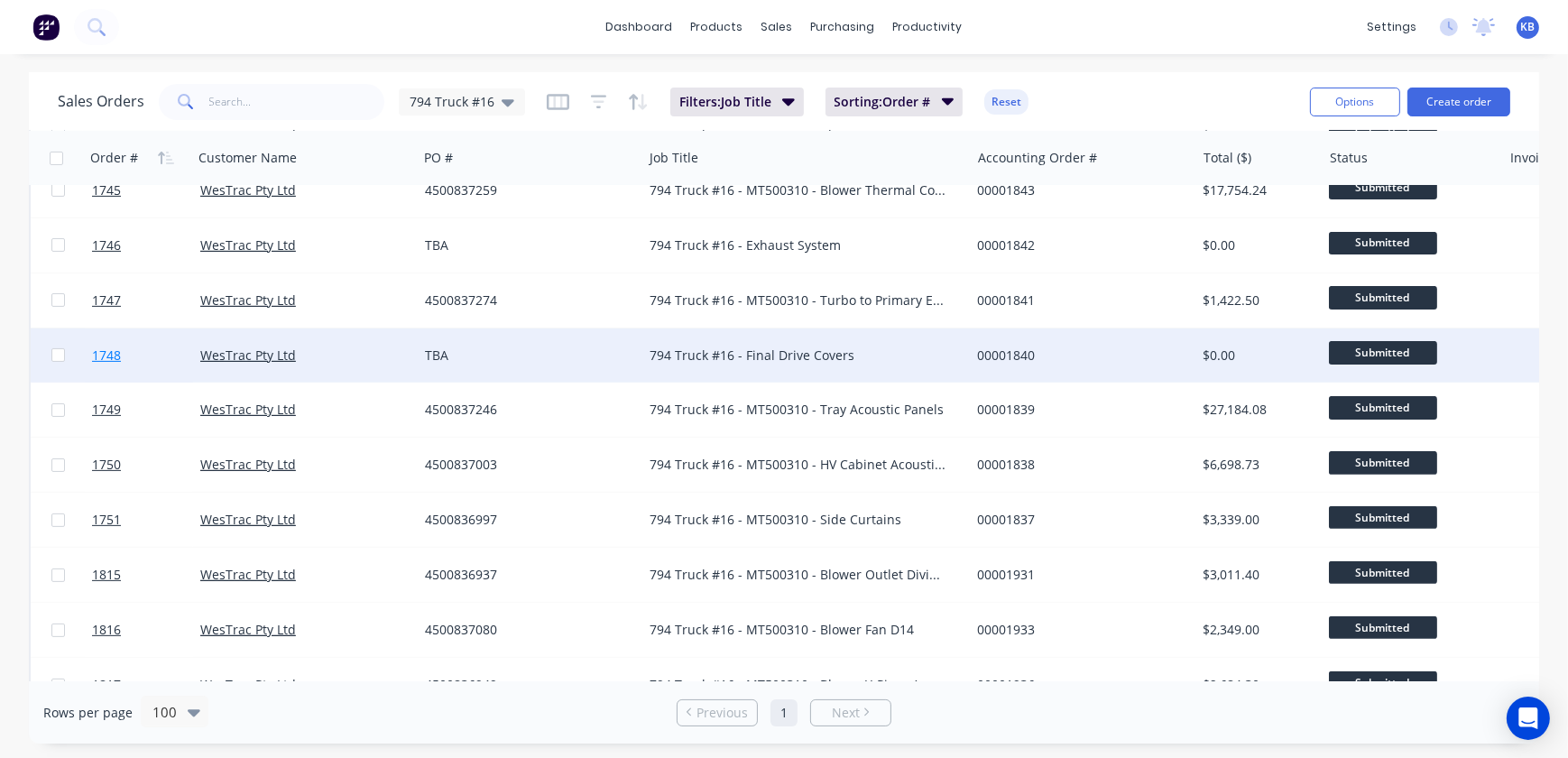
click at [122, 358] on link "1748" at bounding box center [146, 355] width 108 height 54
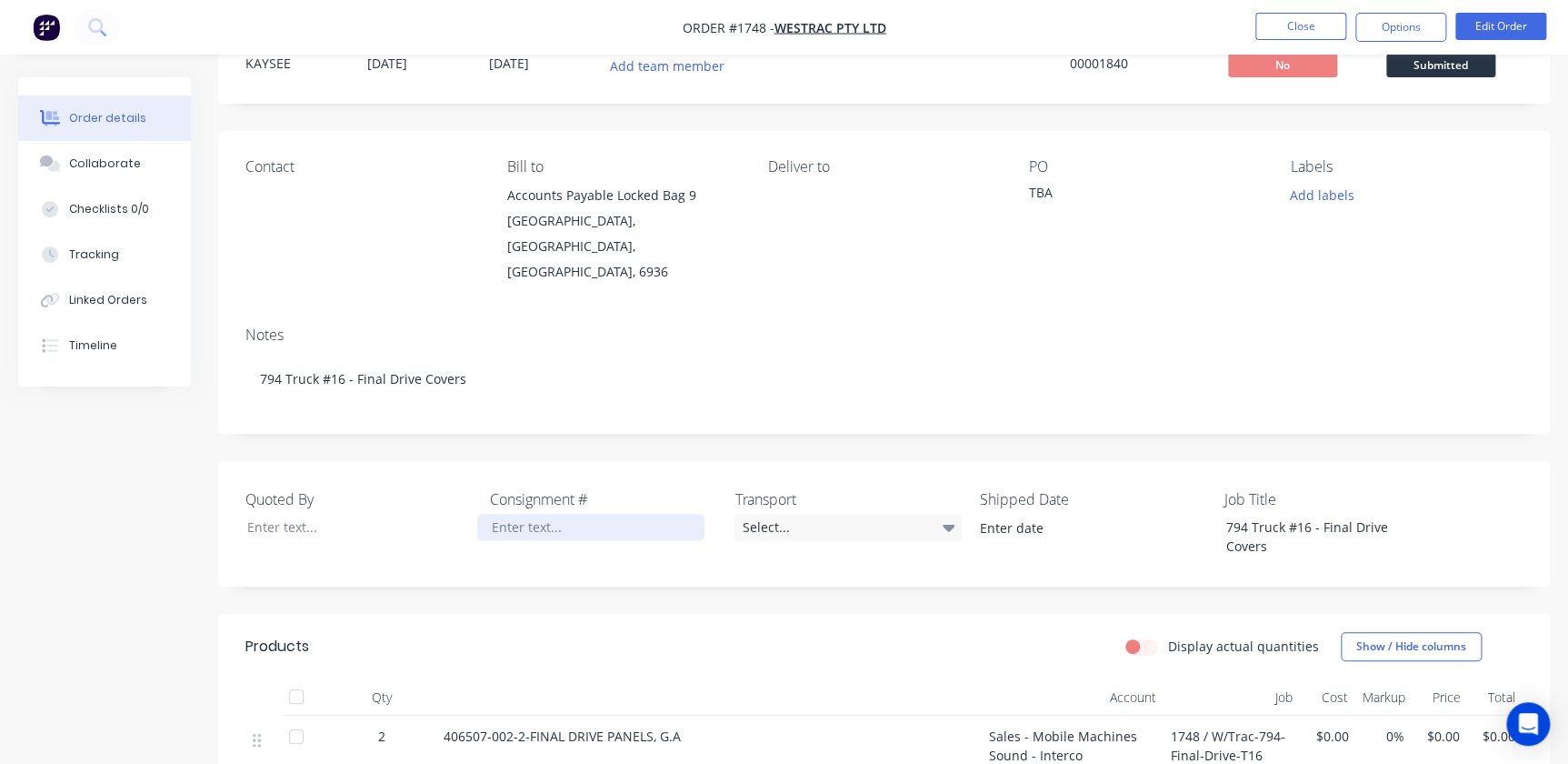
scroll to position [247, 0]
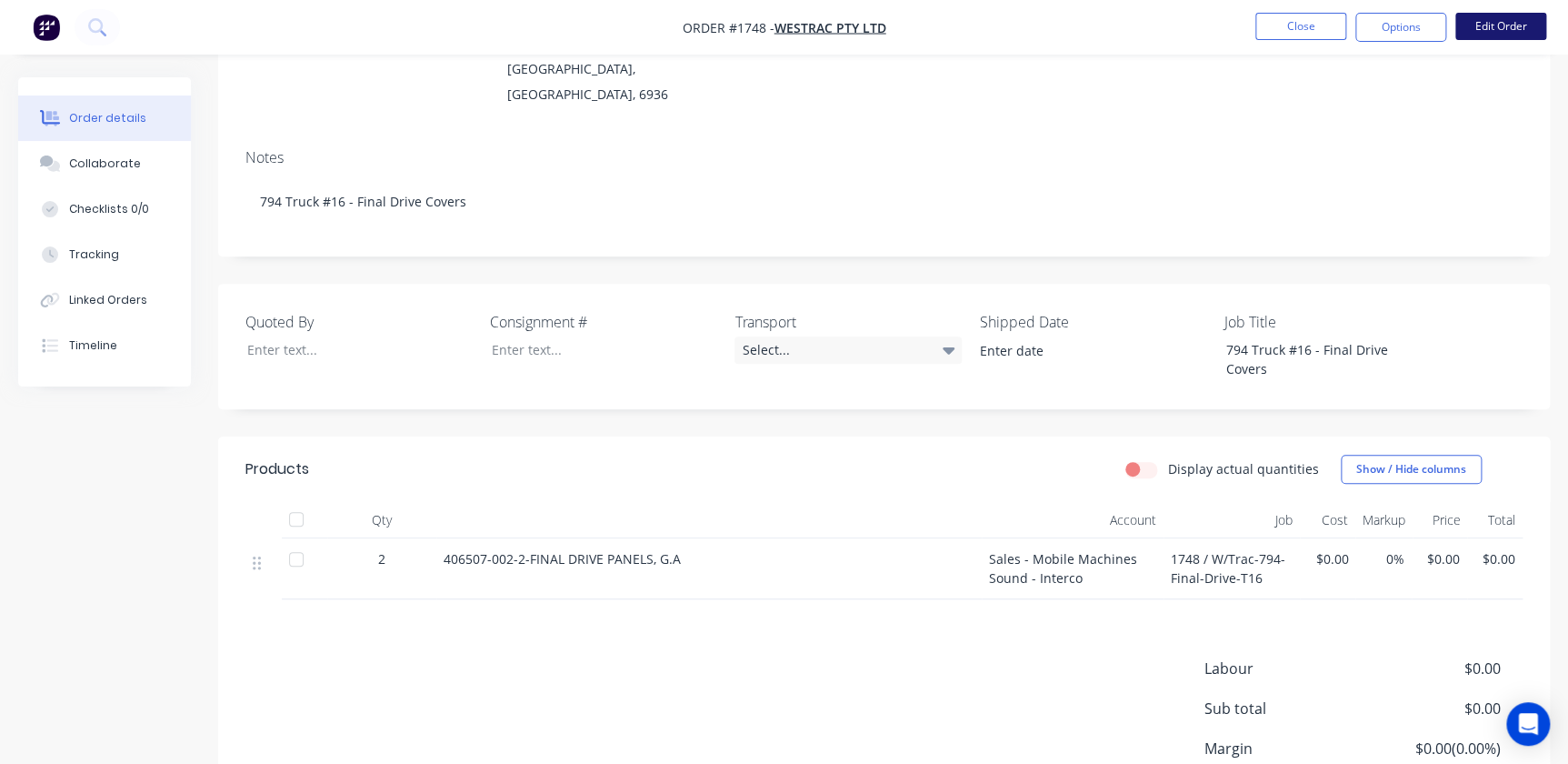
click at [1520, 31] on button "Edit Order" at bounding box center [1500, 26] width 91 height 27
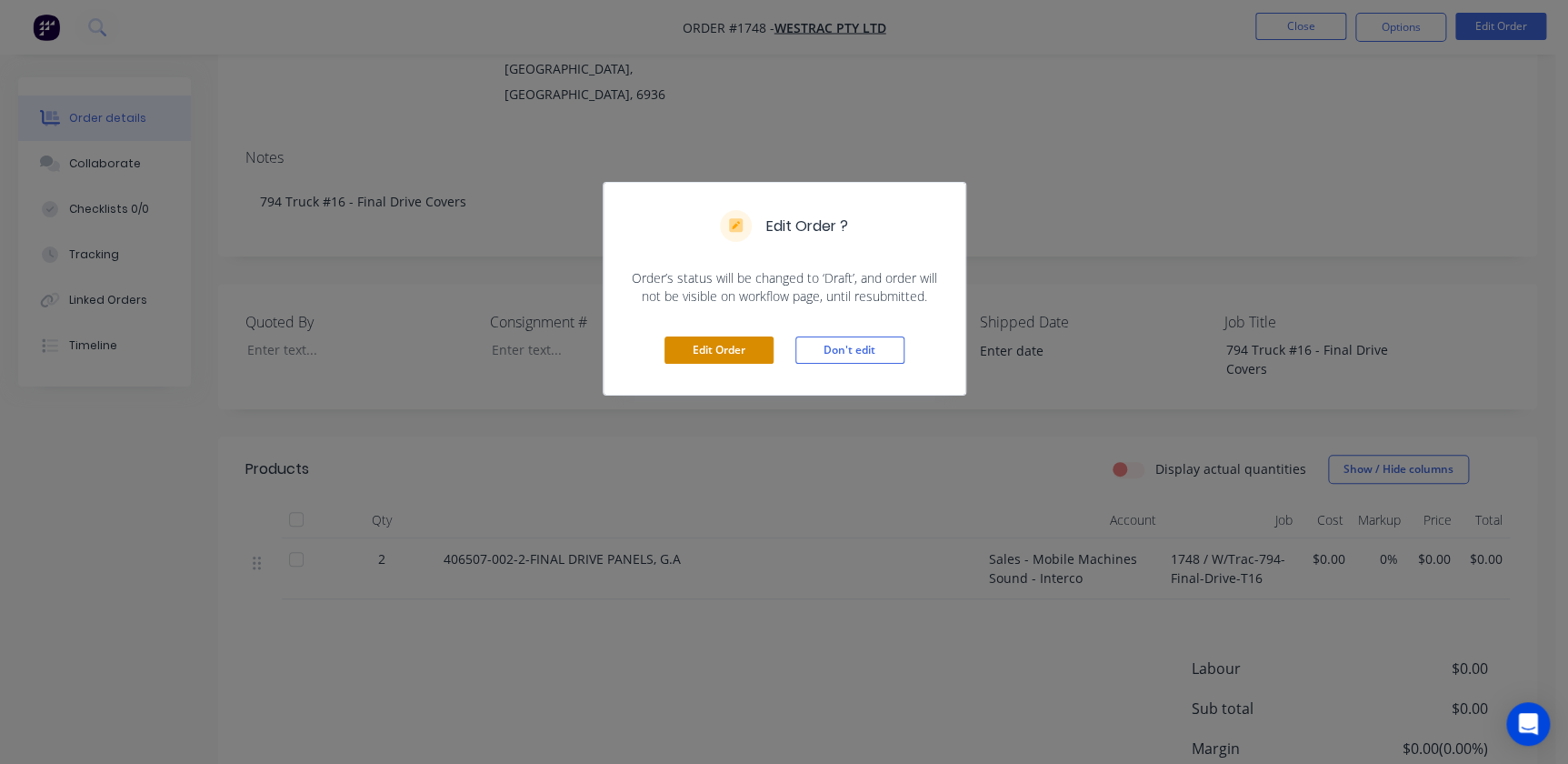
click at [690, 363] on div "Edit Order Don't edit" at bounding box center [784, 349] width 362 height 89
click at [706, 354] on button "Edit Order" at bounding box center [719, 350] width 109 height 27
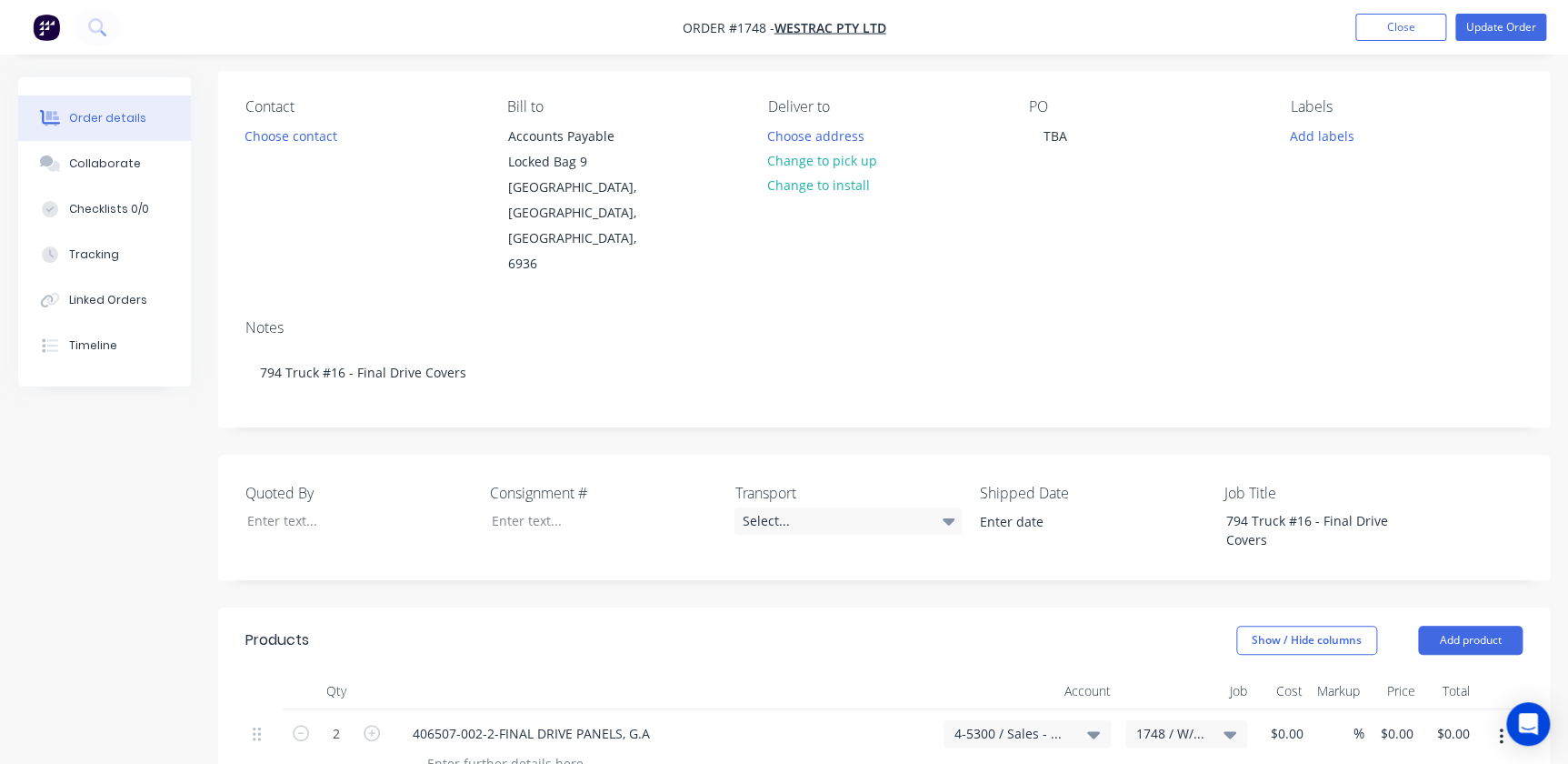
scroll to position [413, 0]
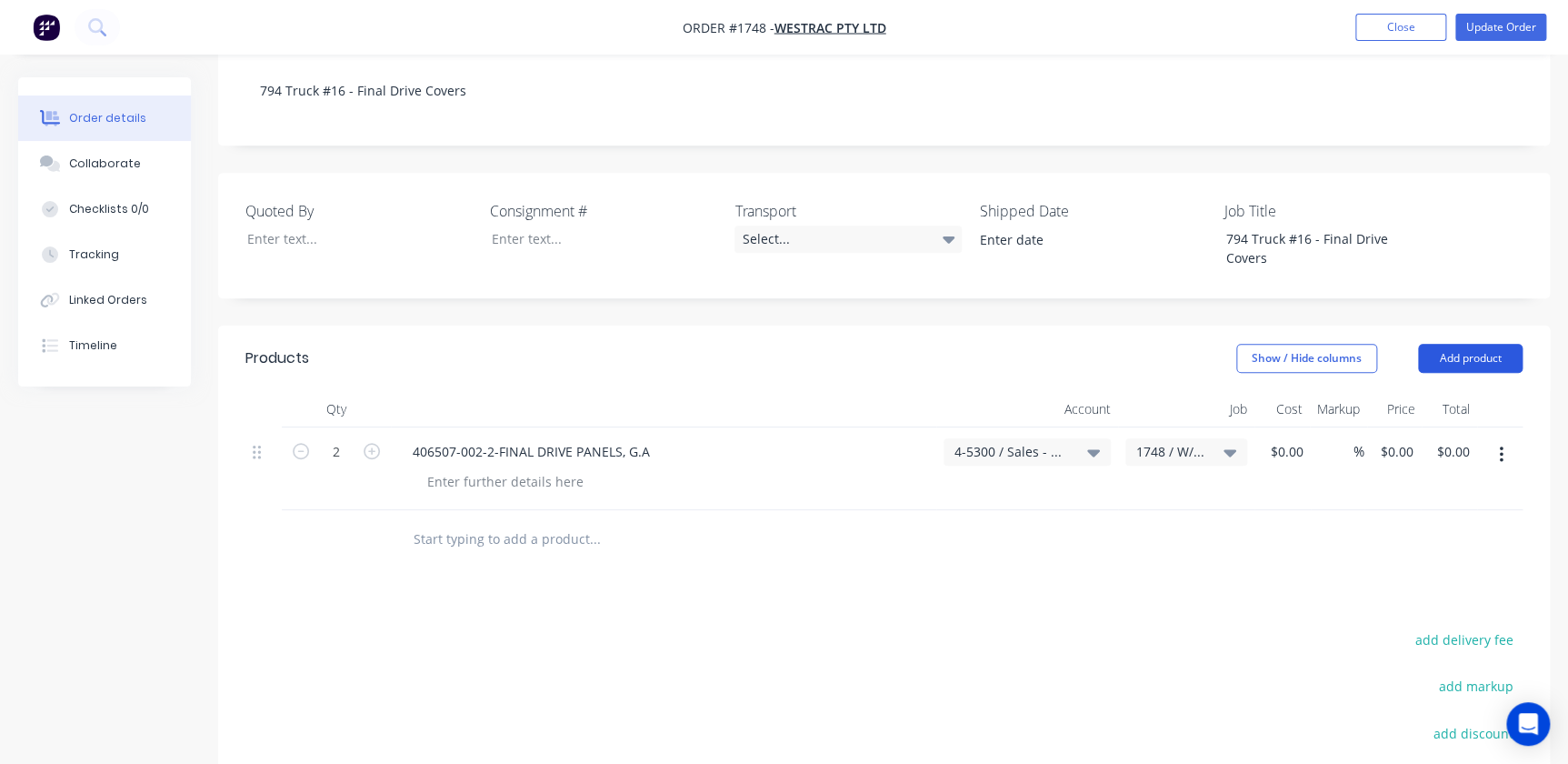
drag, startPoint x: 1402, startPoint y: 300, endPoint x: 1455, endPoint y: 310, distance: 53.9
click at [1415, 343] on div "Show / Hide columns" at bounding box center [1327, 358] width 181 height 29
click at [1455, 343] on button "Add product" at bounding box center [1469, 358] width 104 height 29
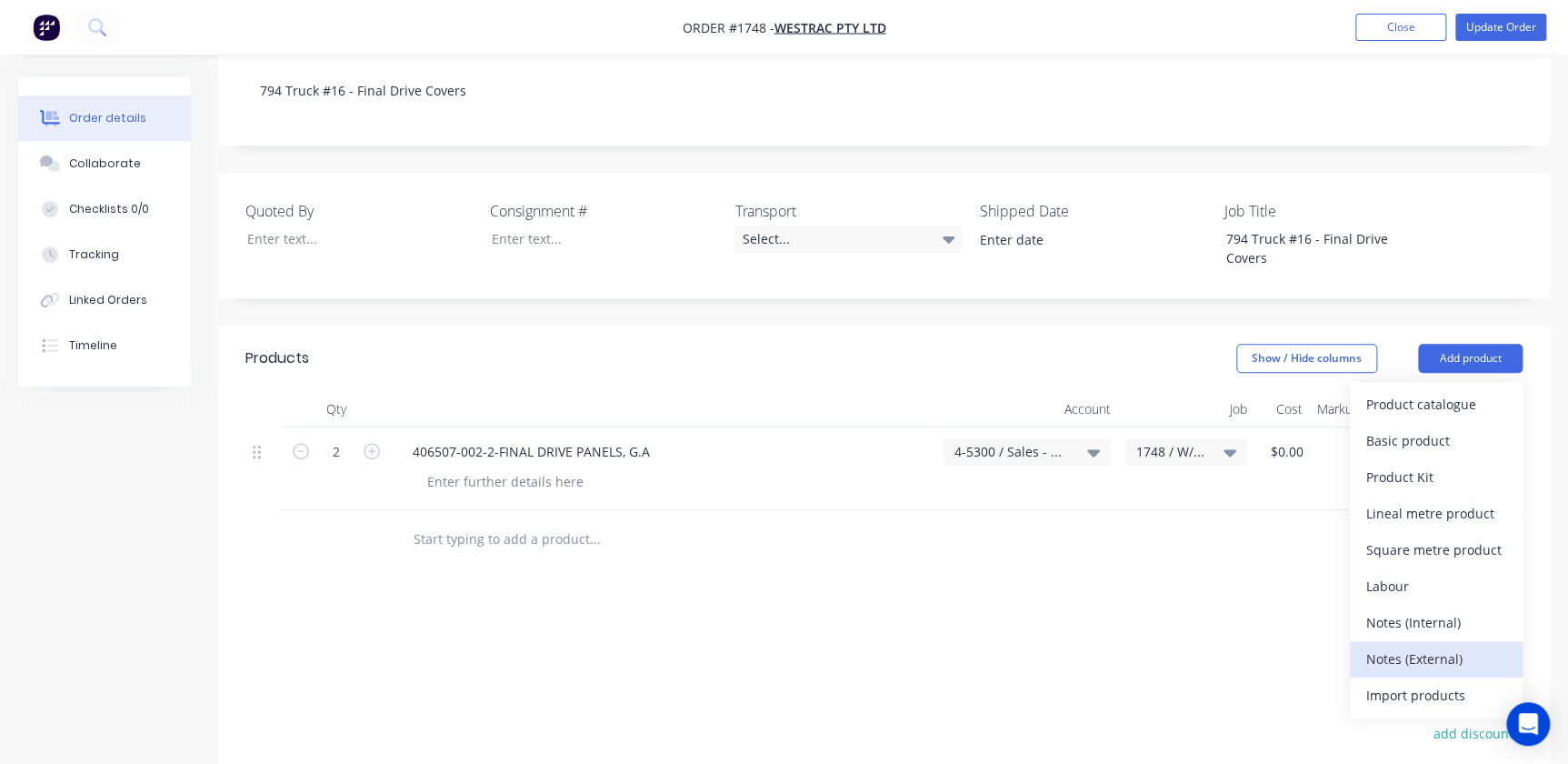
drag, startPoint x: 1432, startPoint y: 626, endPoint x: 1432, endPoint y: 598, distance: 28.0
click at [1432, 598] on div "Product catalogue Basic product Product Kit Lineal metre product Square metre p…" at bounding box center [1435, 549] width 173 height 337
drag, startPoint x: 1432, startPoint y: 598, endPoint x: 1116, endPoint y: 563, distance: 317.9
click at [1431, 645] on div "Notes (External)" at bounding box center [1435, 658] width 140 height 26
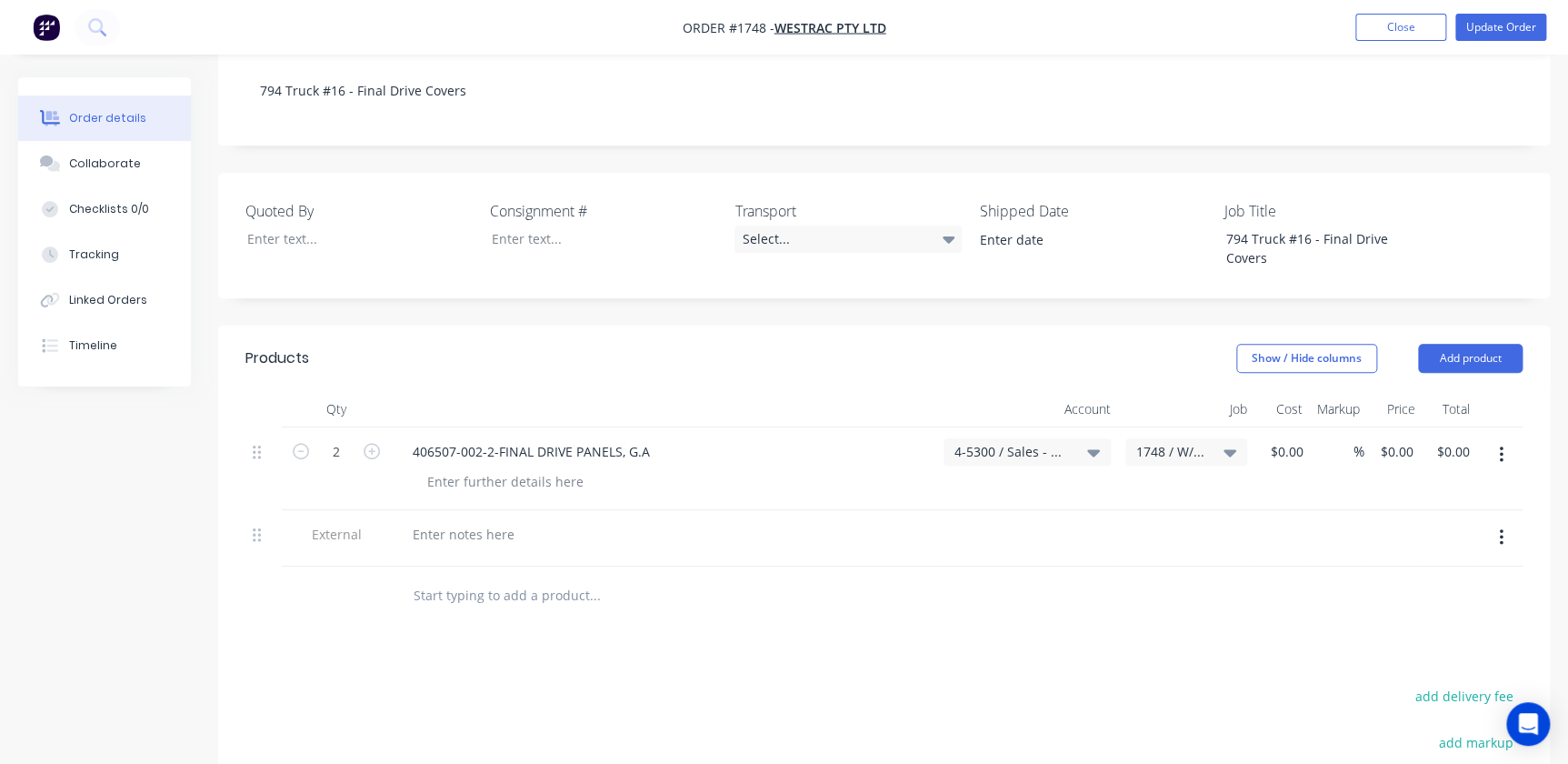
click at [482, 578] on input "text" at bounding box center [594, 595] width 364 height 36
paste input "406507-001 - 794 AC Haul Truck - Final Drive Panels Deliverable Assemblies unde…"
type input "406507-001 - 794 AC Haul Truck - Final Drive Panels Deliverable Assemblies unde…"
drag, startPoint x: 444, startPoint y: 509, endPoint x: 457, endPoint y: 485, distance: 27.3
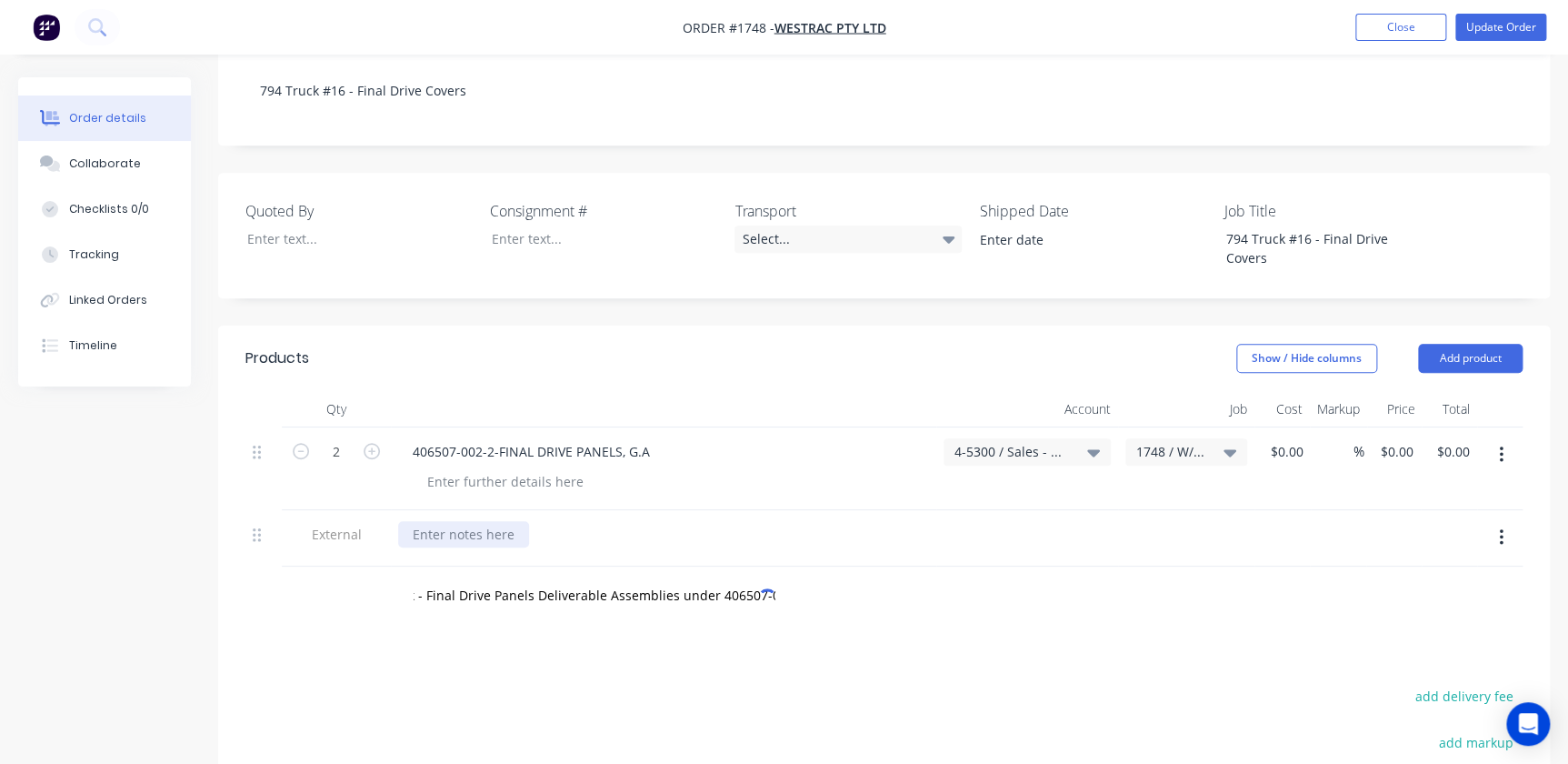
click at [445, 510] on div at bounding box center [663, 539] width 545 height 57
click at [461, 521] on div at bounding box center [463, 534] width 131 height 26
paste div
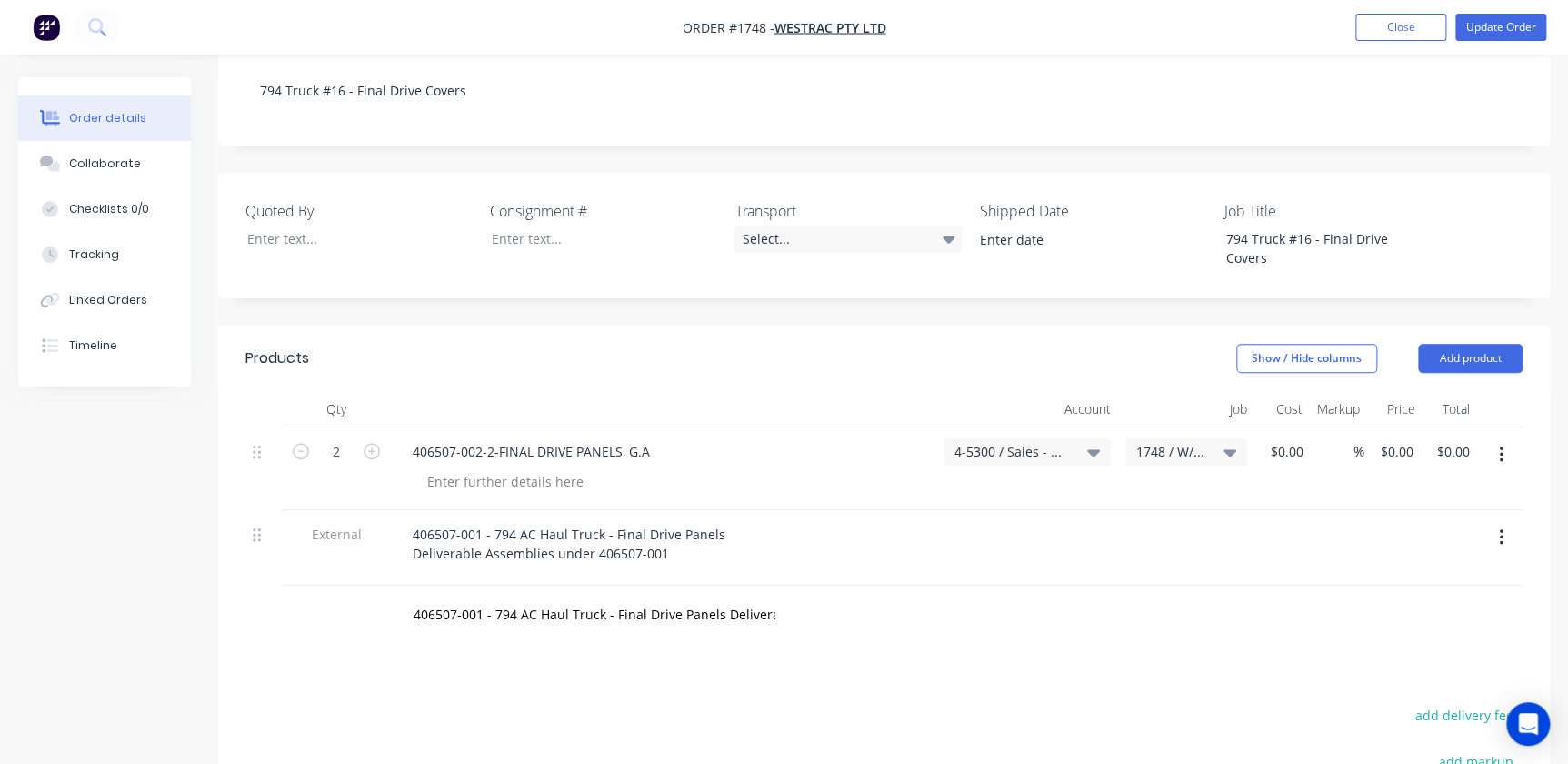
drag, startPoint x: 910, startPoint y: 581, endPoint x: 395, endPoint y: 552, distance: 515.8
click at [372, 585] on div "406507-001 - 794 AC Haul Truck - Final Drive Panels Deliverable Assemblies unde…" at bounding box center [884, 615] width 1277 height 60
click at [862, 585] on div "406507-001 - 794 AC Haul Truck - Final Drive Panels Deliverable Assemblies unde…" at bounding box center [718, 615] width 655 height 60
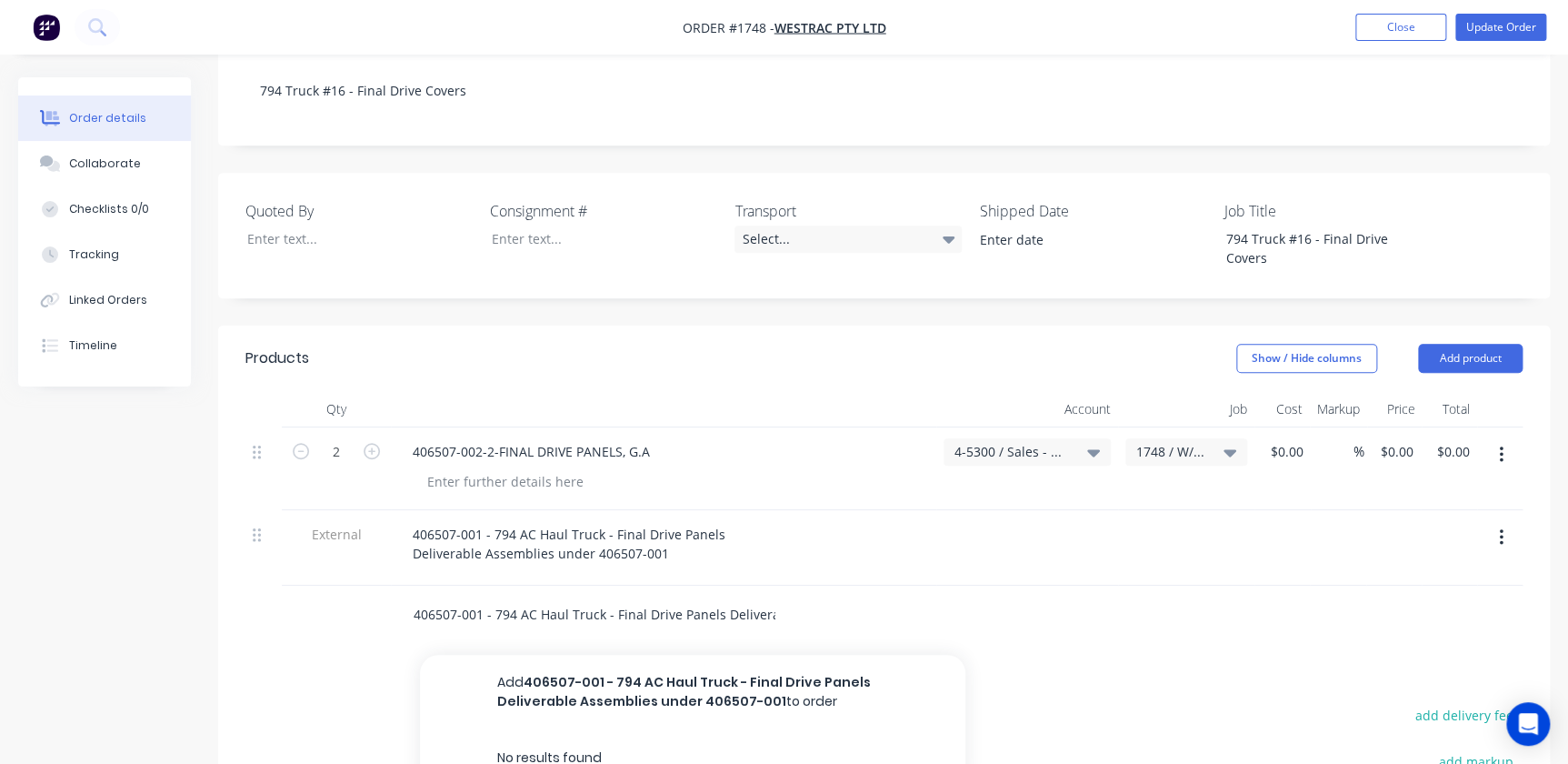
click at [528, 596] on input "406507-001 - 794 AC Haul Truck - Final Drive Panels Deliverable Assemblies unde…" at bounding box center [594, 614] width 364 height 36
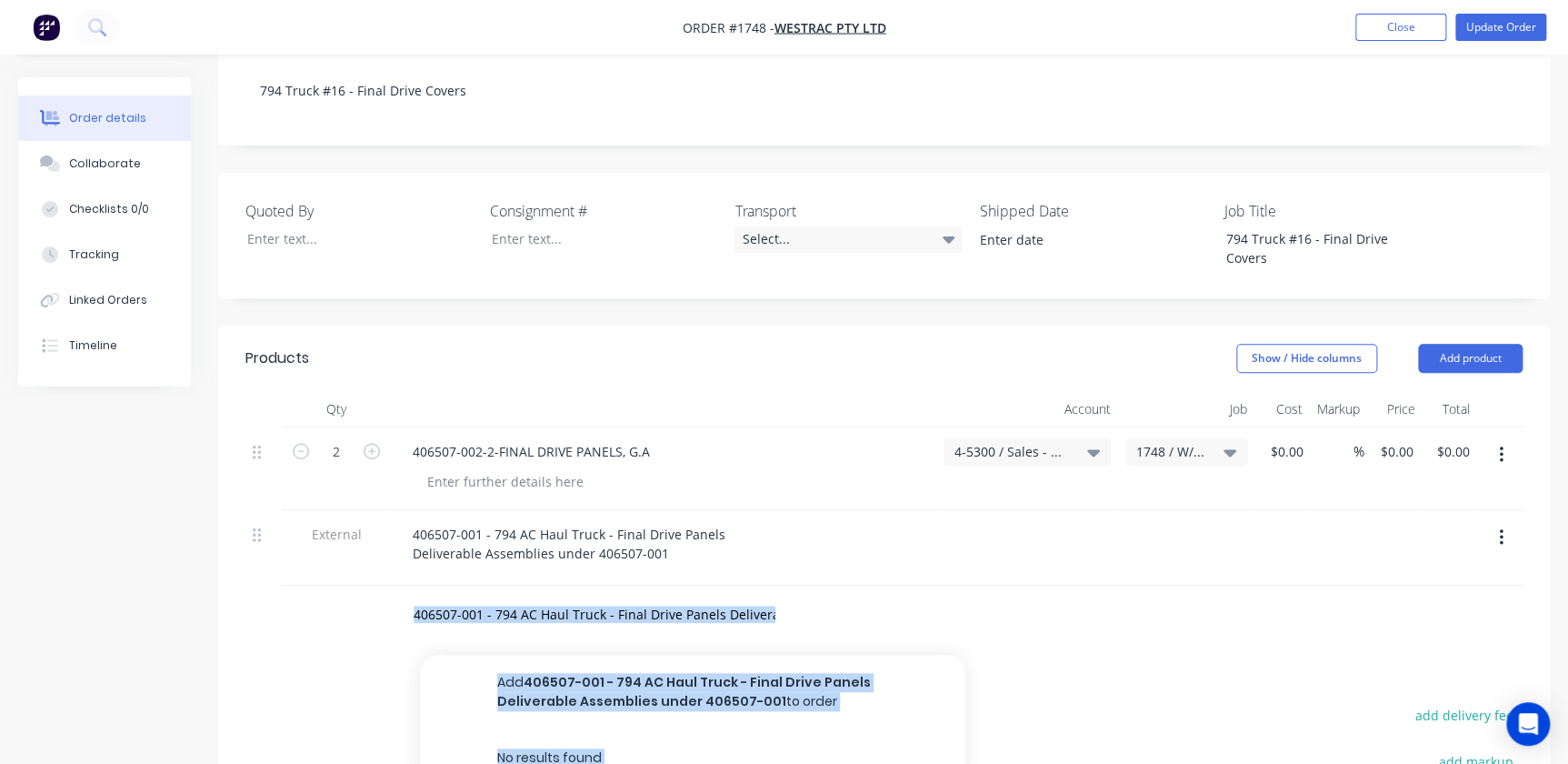
drag, startPoint x: 411, startPoint y: 560, endPoint x: 1032, endPoint y: 595, distance: 622.0
click at [1032, 595] on div "Products Show / Hide columns Add product Qty Account Job Cost Markup Price Tota…" at bounding box center [884, 703] width 1332 height 755
click at [817, 596] on div "406507-001 - 794 AC Haul Truck - Final Drive Panels Deliverable Assemblies unde…" at bounding box center [670, 614] width 545 height 36
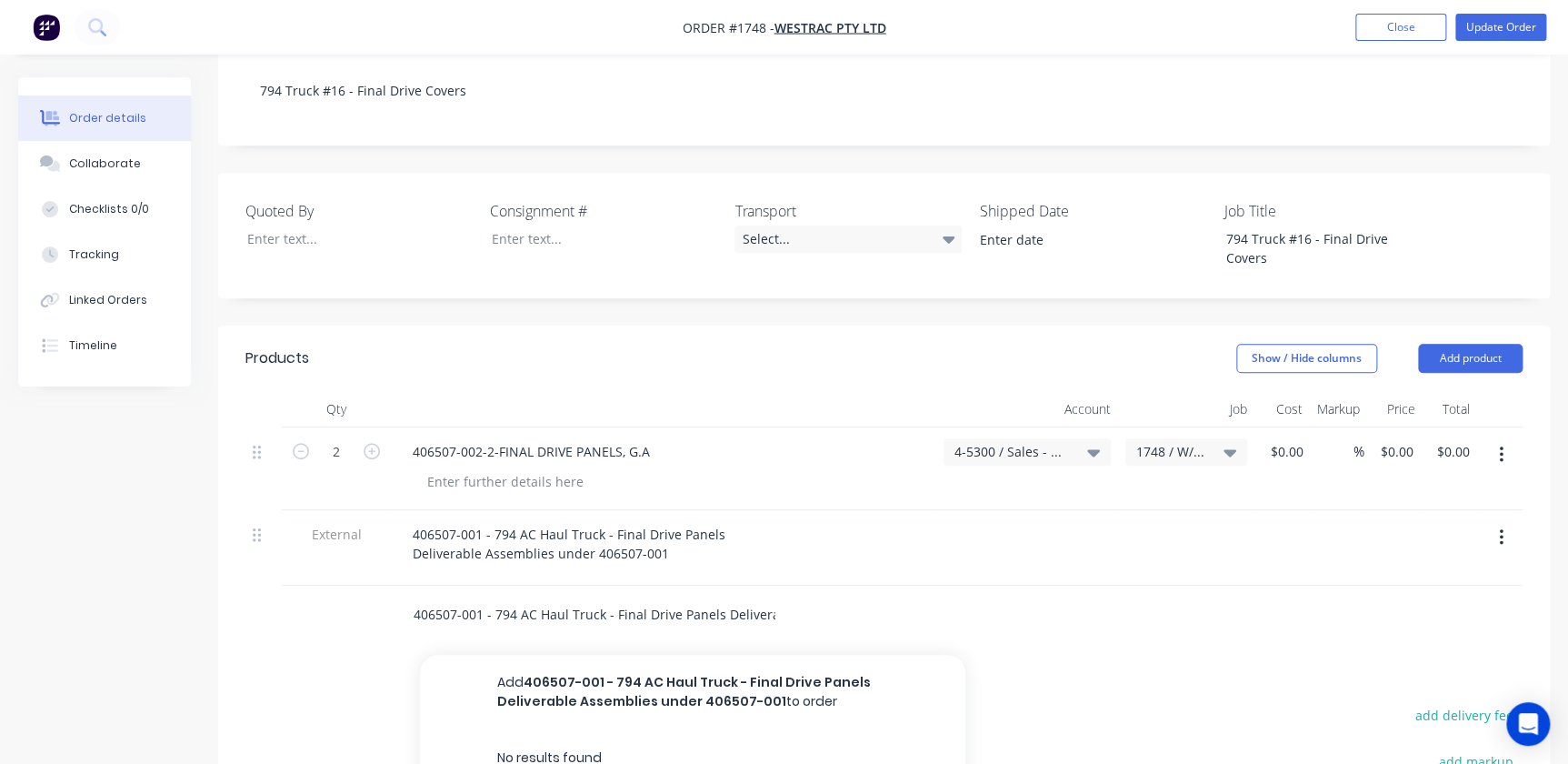
drag, startPoint x: 793, startPoint y: 563, endPoint x: 454, endPoint y: 553, distance: 339.1
click at [451, 596] on div "406507-001 - 794 AC Haul Truck - Final Drive Panels Deliverable Assemblies unde…" at bounding box center [670, 614] width 545 height 36
drag, startPoint x: 872, startPoint y: 579, endPoint x: 578, endPoint y: 572, distance: 294.1
click at [605, 596] on div "406507-001 - 794 AC Haul Truck - Final Drive Panels Deliverable Assemblies unde…" at bounding box center [670, 614] width 545 height 36
click at [591, 585] on div "406507-001 - 794 AC Haul Truck - Final Drive Panels Deliverable Assemblies unde…" at bounding box center [718, 615] width 655 height 60
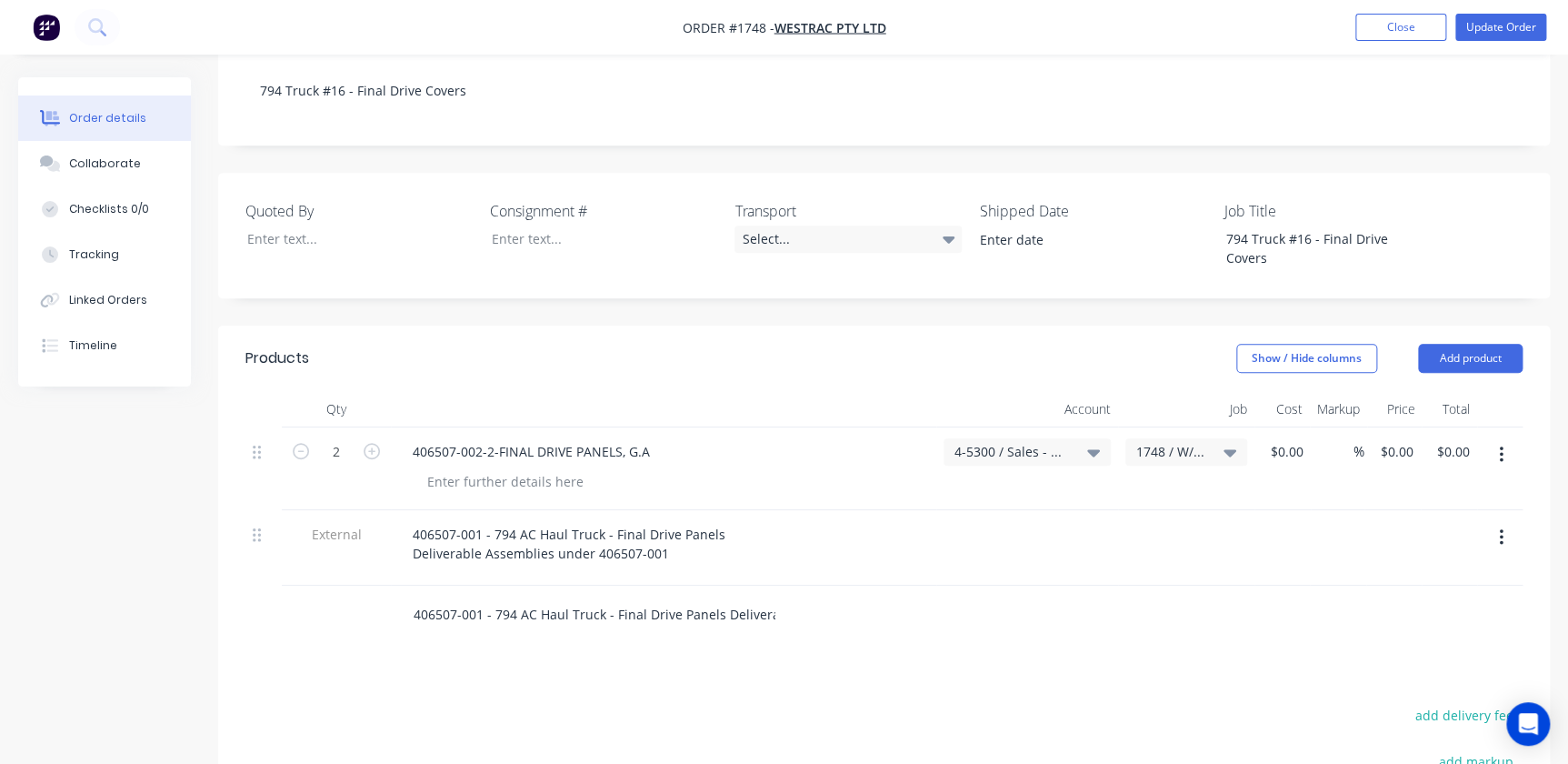
drag, startPoint x: 819, startPoint y: 559, endPoint x: 680, endPoint y: 554, distance: 139.1
click at [680, 596] on div "406507-001 - 794 AC Haul Truck - Final Drive Panels Deliverable Assemblies unde…" at bounding box center [670, 614] width 545 height 36
drag, startPoint x: 785, startPoint y: 564, endPoint x: 655, endPoint y: 566, distance: 130.0
click at [532, 596] on div "406507-001 - 794 AC Haul Truck - Final Drive Panels Deliverable Assemblies unde…" at bounding box center [670, 614] width 545 height 36
drag, startPoint x: 673, startPoint y: 569, endPoint x: 745, endPoint y: 570, distance: 72.0
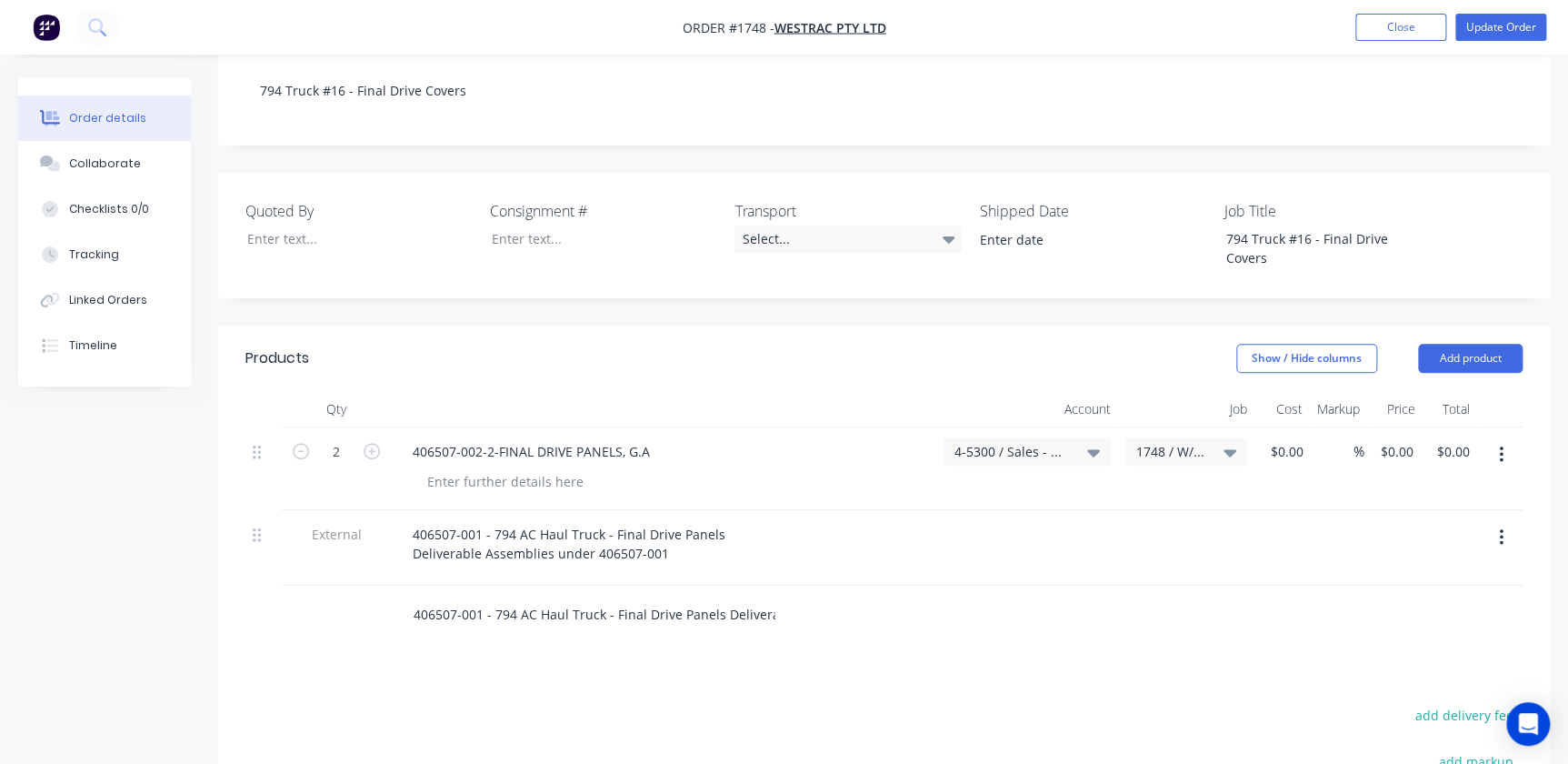
click at [675, 596] on input "406507-001 - 794 AC Haul Truck - Final Drive Panels Deliverable Assemblies unde…" at bounding box center [594, 614] width 364 height 36
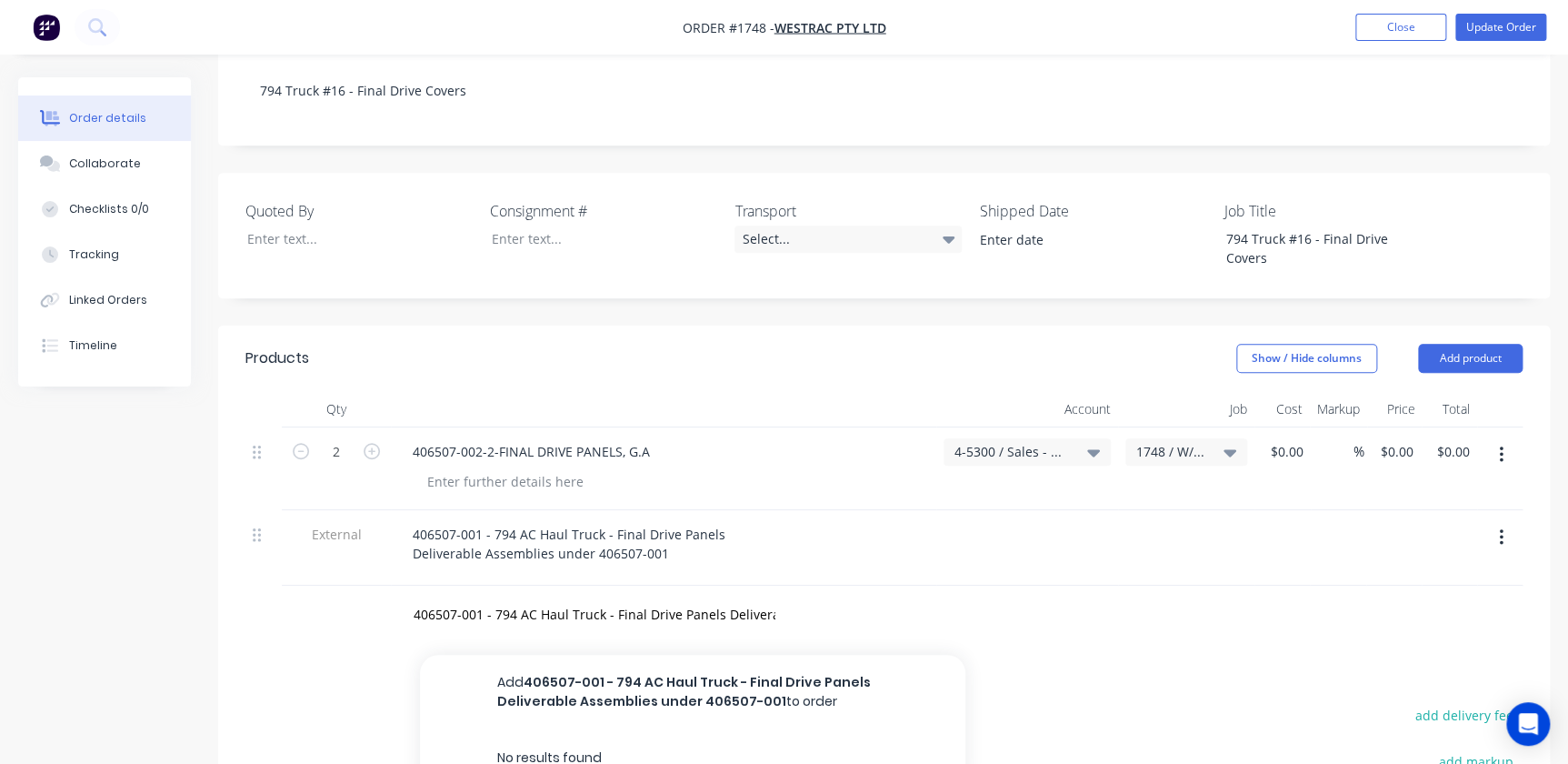
click at [781, 596] on div "406507-001 - 794 AC Haul Truck - Final Drive Panels Deliverable Assemblies unde…" at bounding box center [670, 614] width 545 height 36
drag, startPoint x: 773, startPoint y: 564, endPoint x: 352, endPoint y: 551, distance: 421.2
click at [353, 585] on div "406507-001 - 794 AC Haul Truck - Final Drive Panels Deliverable Assemblies unde…" at bounding box center [884, 615] width 1277 height 60
paste input "Final Drive Panels Installation Fastener Kit"
click at [806, 596] on div "Final Drive Panels Installation Fastener Kitle Assemblies under 406507-001 Add …" at bounding box center [670, 614] width 545 height 36
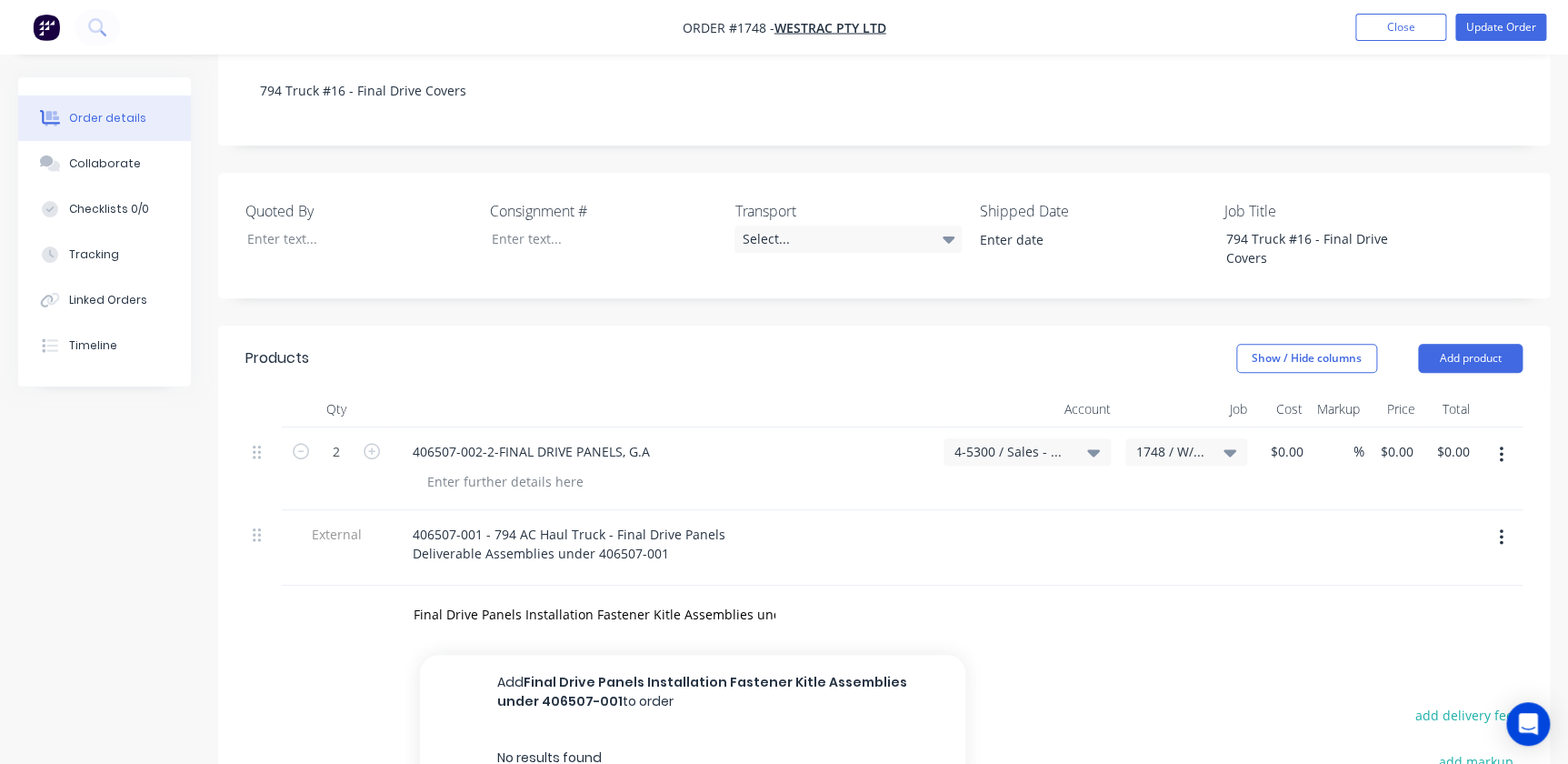
click at [784, 596] on div "Final Drive Panels Installation Fastener Kitle Assemblies under 406507-001 Add …" at bounding box center [670, 614] width 545 height 36
click at [767, 596] on input "Final Drive Panels Installation Fastener Kitle Assemblies under 406507-001" at bounding box center [594, 614] width 364 height 36
click at [739, 596] on input "Final Drive Panels Installation Fastener Kitle Assemblies under 406507-001" at bounding box center [594, 614] width 364 height 36
drag, startPoint x: 663, startPoint y: 564, endPoint x: 878, endPoint y: 570, distance: 215.1
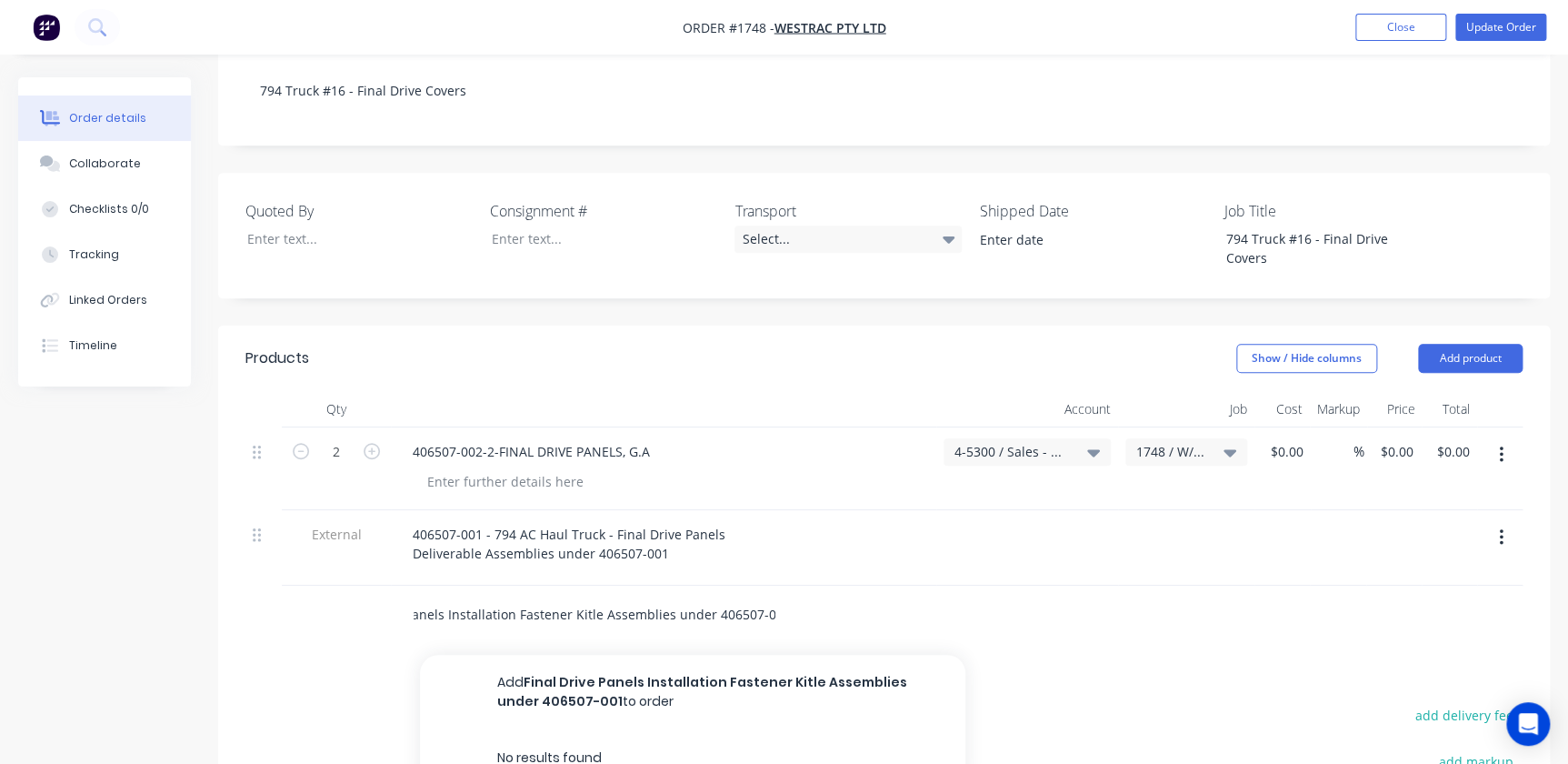
click at [878, 596] on div "Final Drive Panels Installation Fastener Kitle Assemblies under 406507-001 Add …" at bounding box center [670, 614] width 545 height 36
click at [710, 596] on input "Final Drive Panels Installation Fastener Kitl" at bounding box center [594, 614] width 364 height 36
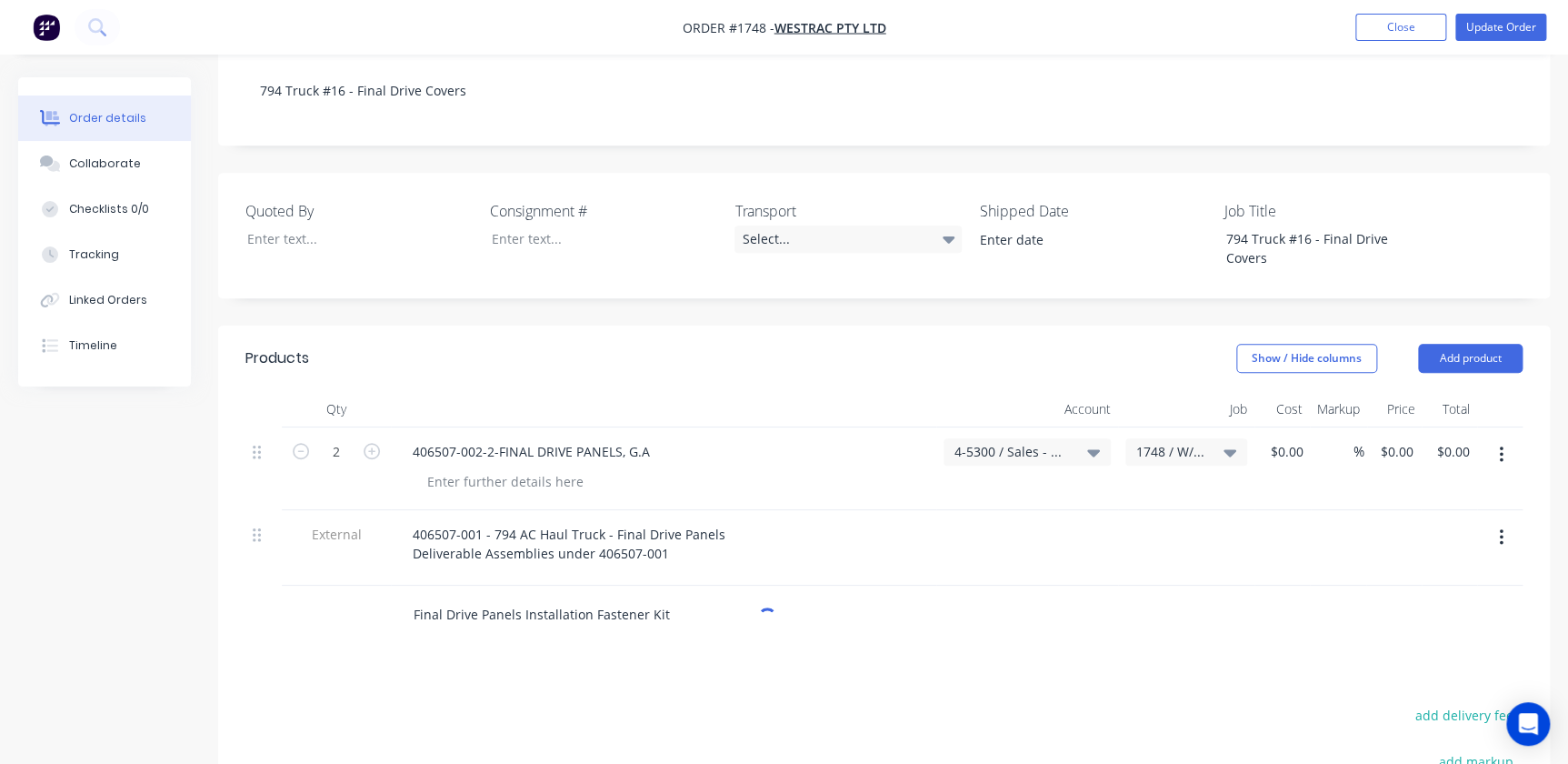
type input "Final Drive Panels Installation Fastener Kit"
click at [772, 631] on div "Products Show / Hide columns Add product Qty Account Job Cost Markup Price Tota…" at bounding box center [884, 703] width 1332 height 755
click at [700, 596] on input "Final Drive Panels Installation Fastener Kit" at bounding box center [594, 614] width 364 height 36
click at [726, 655] on button "Add Final Drive Panels Installation Fastener Kit to order" at bounding box center [692, 684] width 545 height 59
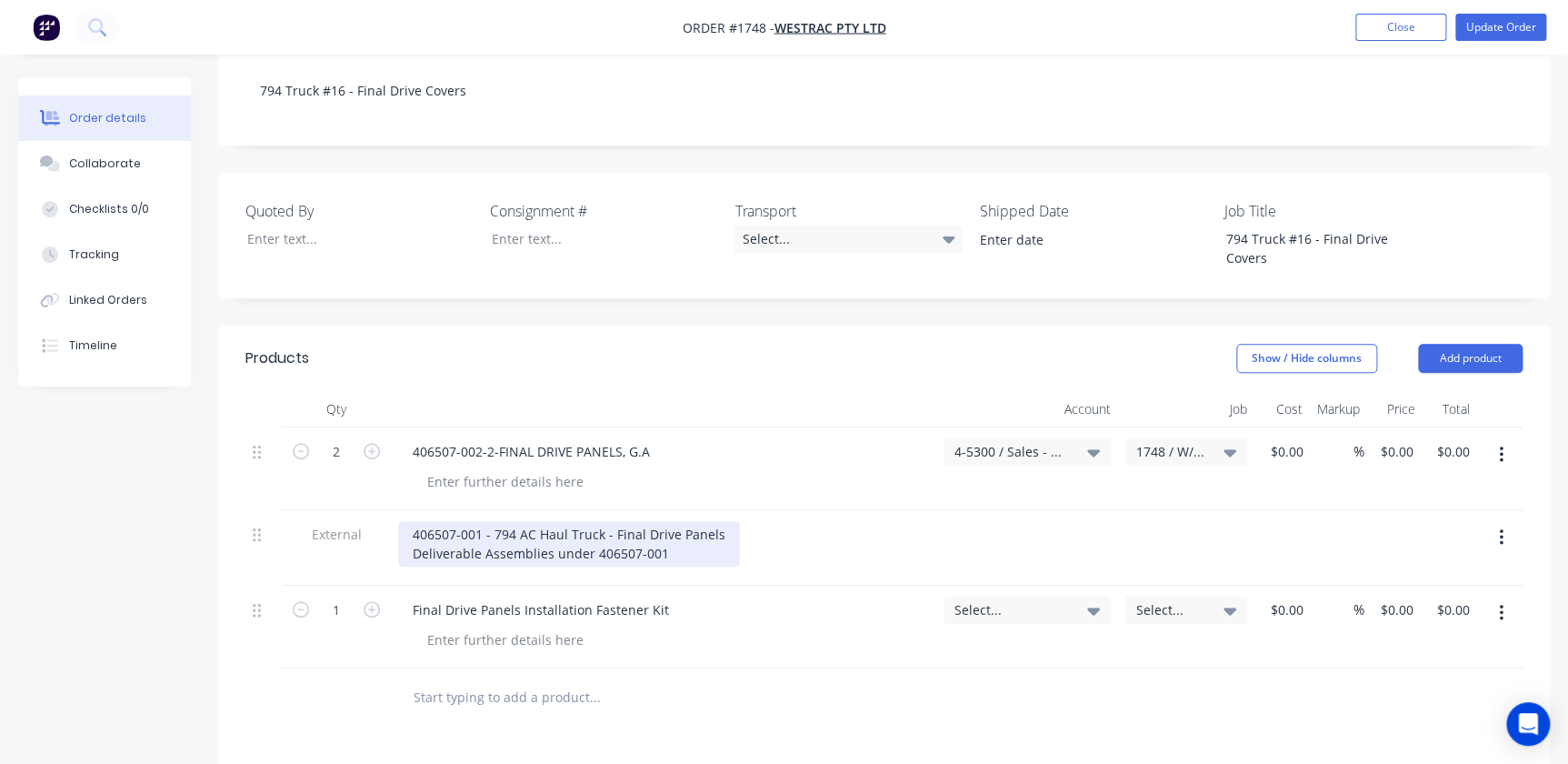
drag, startPoint x: 716, startPoint y: 505, endPoint x: 810, endPoint y: 520, distance: 95.2
click at [720, 521] on div "406507-001 - 794 AC Haul Truck - Final Drive Panels Deliverable Assemblies unde…" at bounding box center [569, 543] width 342 height 46
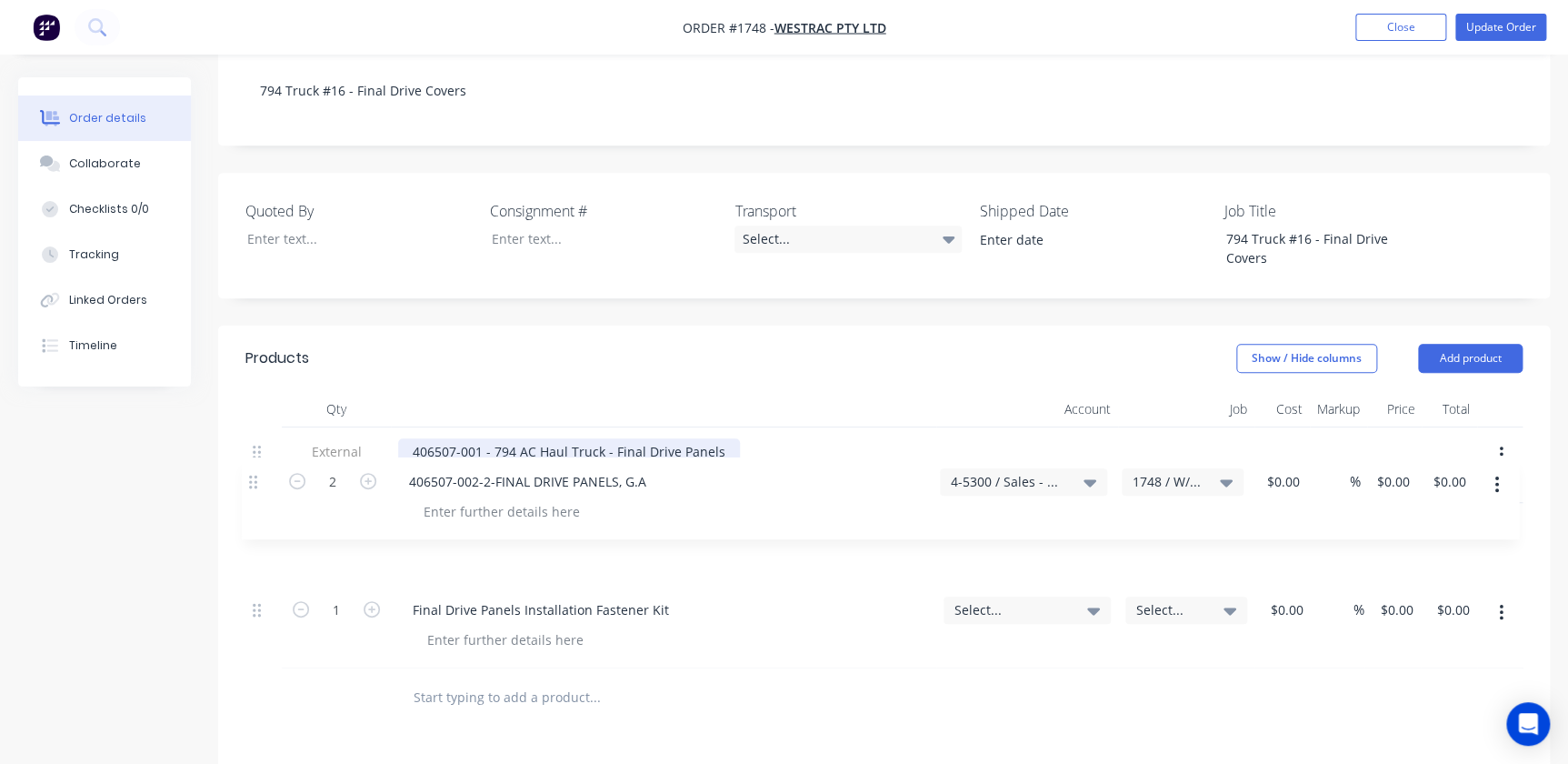
drag, startPoint x: 264, startPoint y: 404, endPoint x: 264, endPoint y: 485, distance: 81.0
click at [257, 497] on div "2 406507-002-2-FINAL DRIVE PANELS, G.A 4-5300 / Sales - Mobile Machines Sound -…" at bounding box center [884, 547] width 1277 height 241
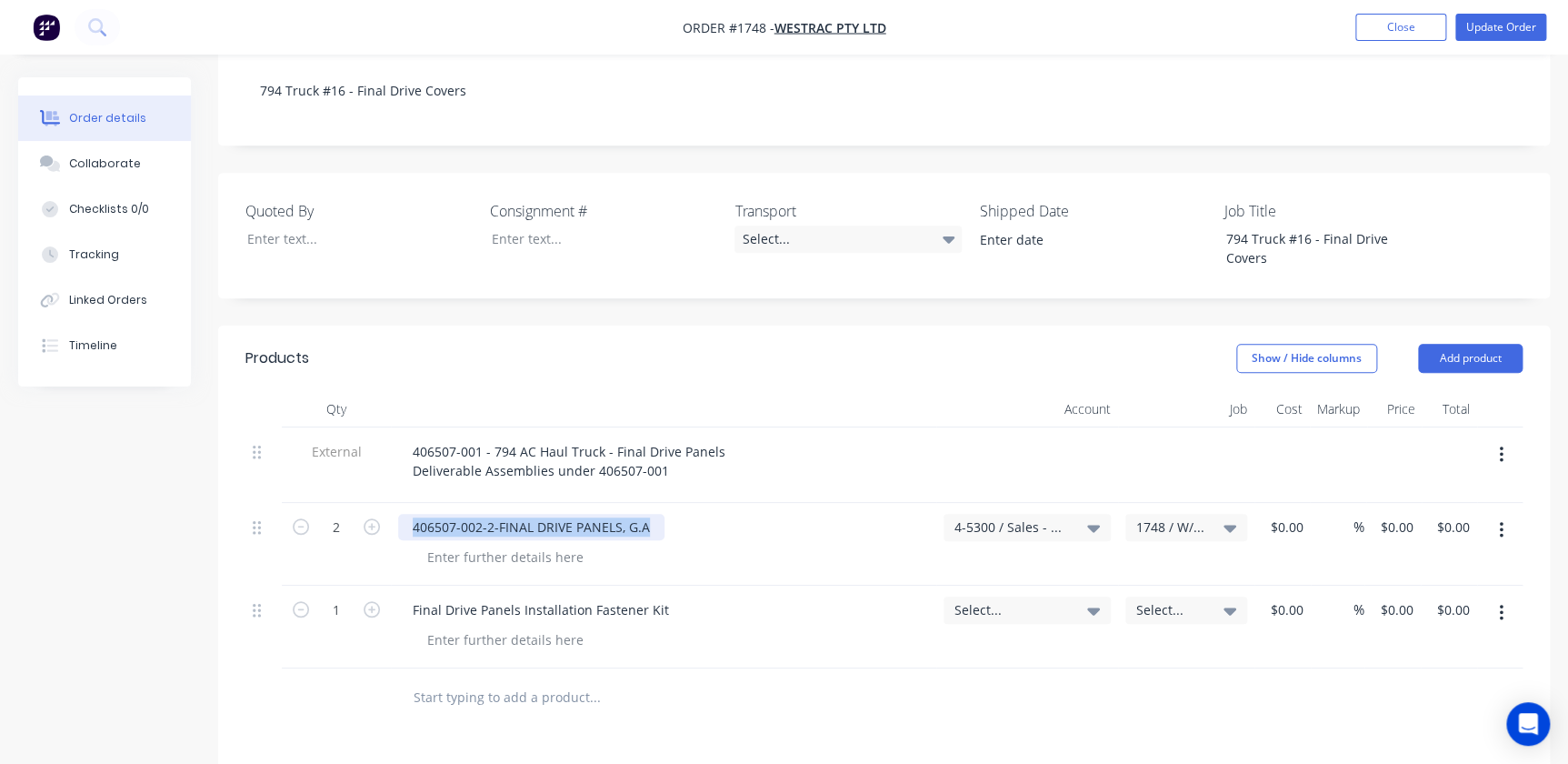
drag, startPoint x: 411, startPoint y: 477, endPoint x: 711, endPoint y: 506, distance: 301.4
click at [711, 506] on div "406507-002-2-FINAL DRIVE PANELS, G.A" at bounding box center [663, 543] width 545 height 83
paste div
click at [1188, 517] on span "1748 / W/Trac-794-Final-Drive-T16" at bounding box center [1170, 527] width 69 height 20
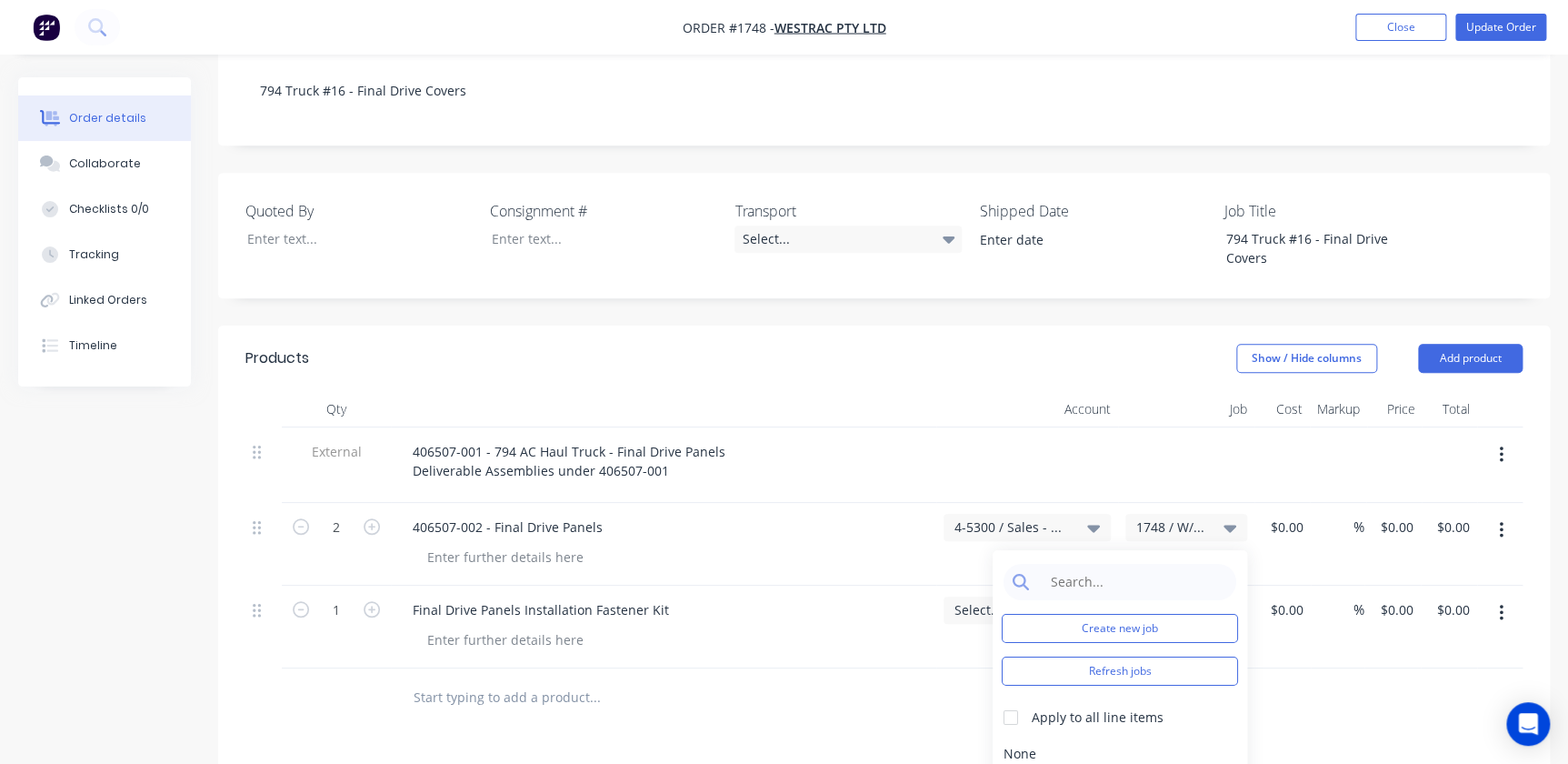
click at [1195, 438] on div at bounding box center [1186, 464] width 137 height 75
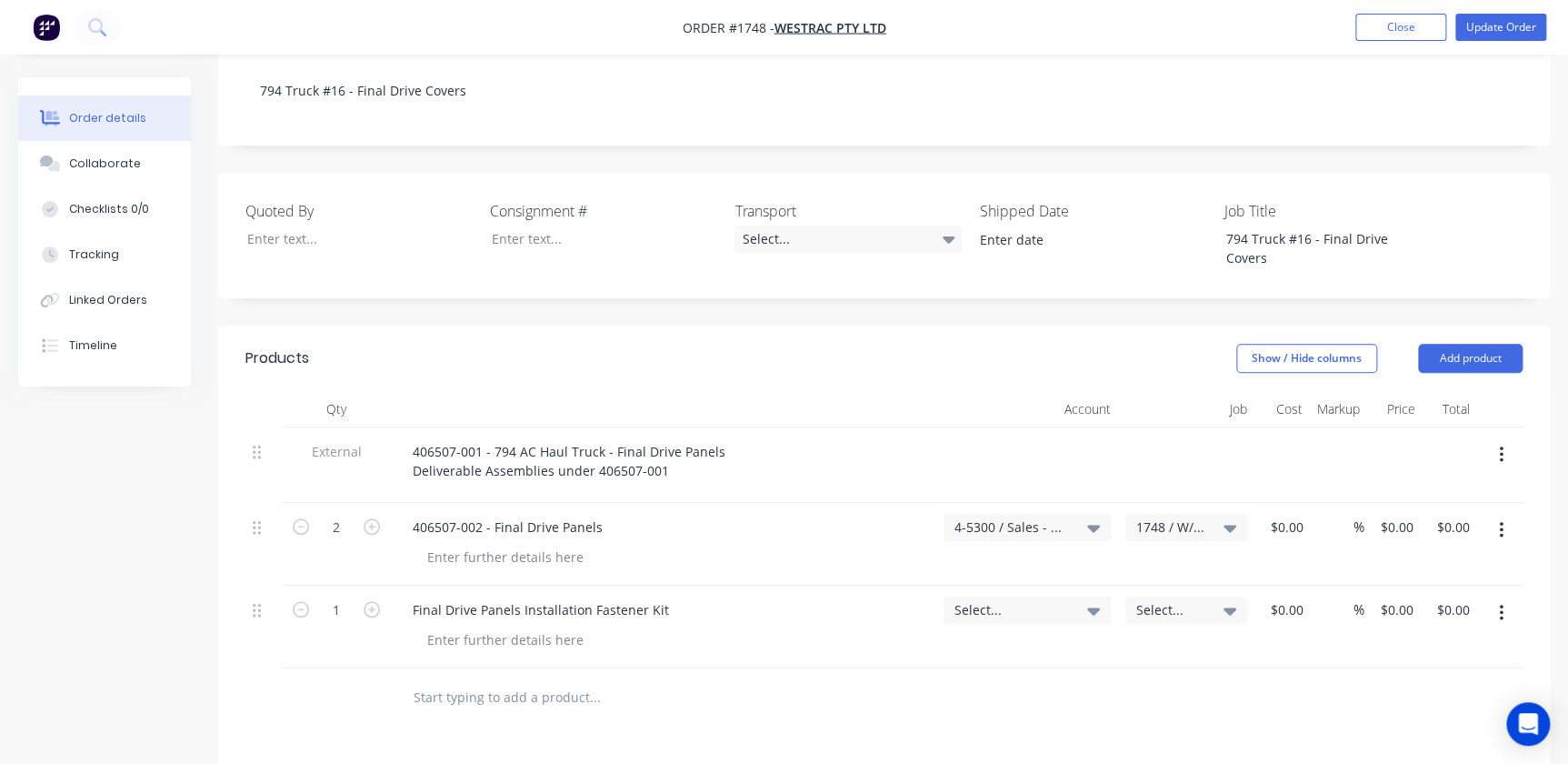
drag, startPoint x: 1185, startPoint y: 542, endPoint x: 1178, endPoint y: 554, distance: 13.9
click at [1184, 585] on div "Select..." at bounding box center [1186, 626] width 137 height 83
click at [1173, 600] on span "Select..." at bounding box center [1170, 610] width 69 height 20
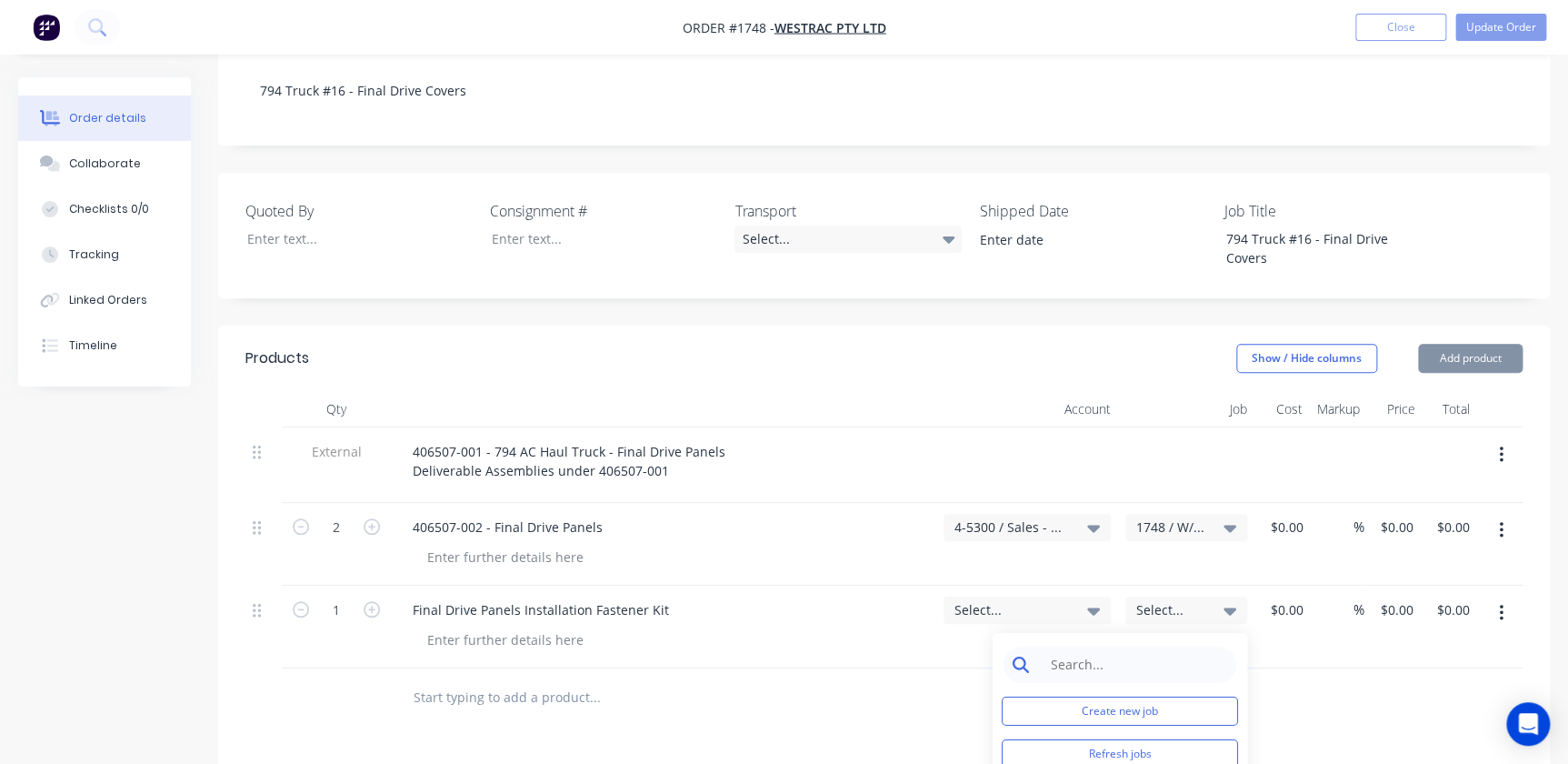
click at [1154, 646] on input at bounding box center [1134, 663] width 186 height 36
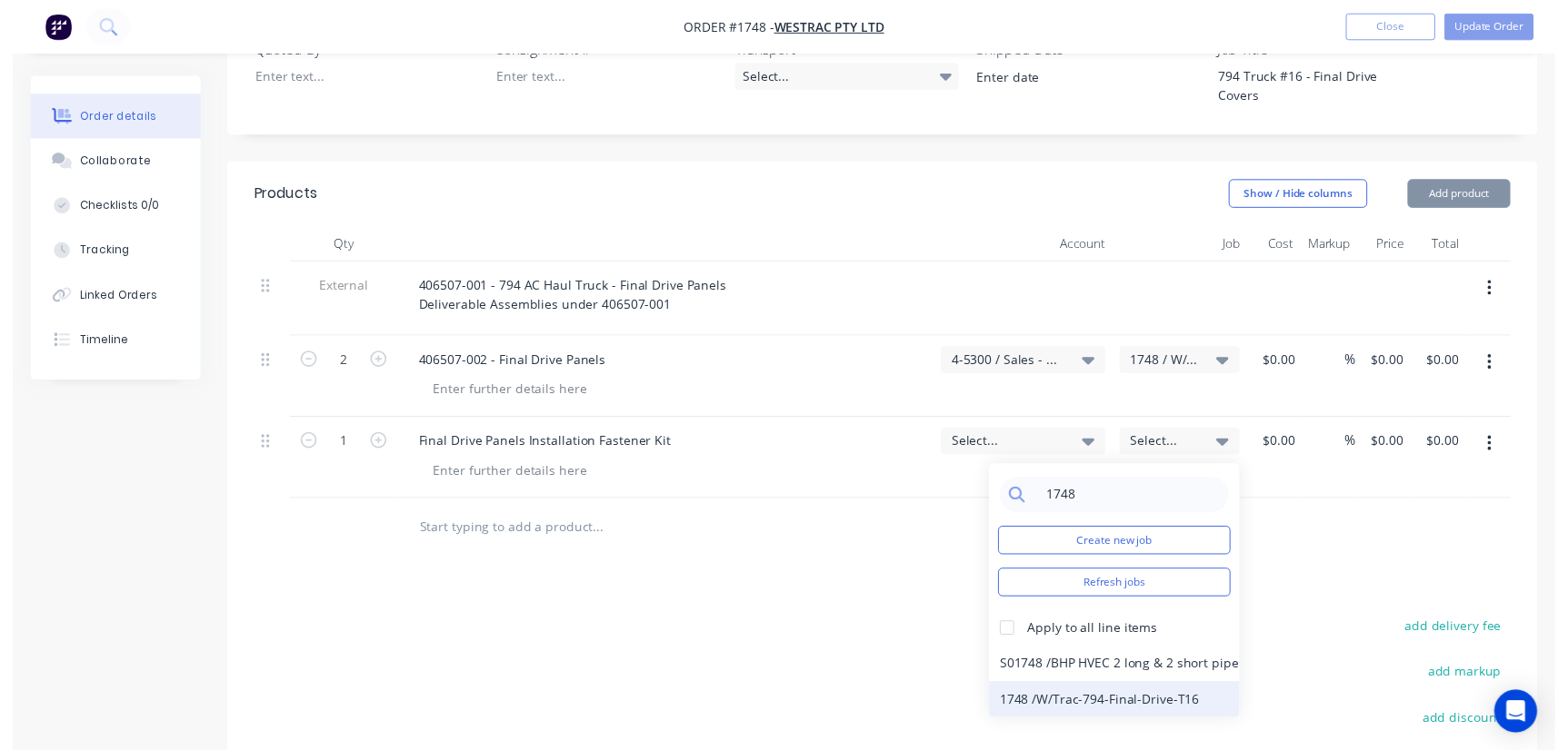
scroll to position [577, 0]
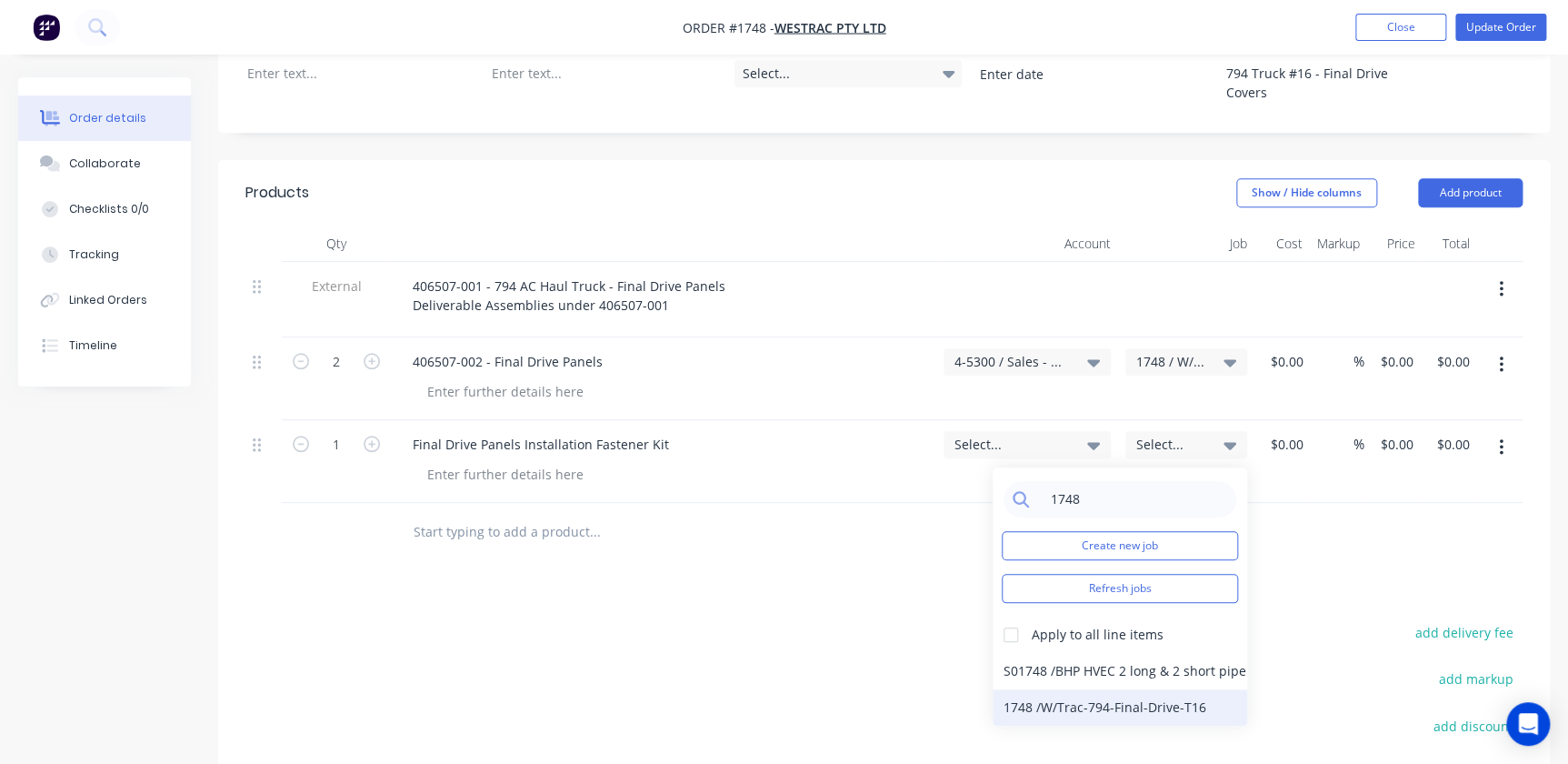
type input "1748"
drag, startPoint x: 1014, startPoint y: 645, endPoint x: 1019, endPoint y: 635, distance: 11.2
click at [1018, 689] on div "1748 / W/Trac-794-Final-Drive-T16" at bounding box center [1119, 706] width 255 height 36
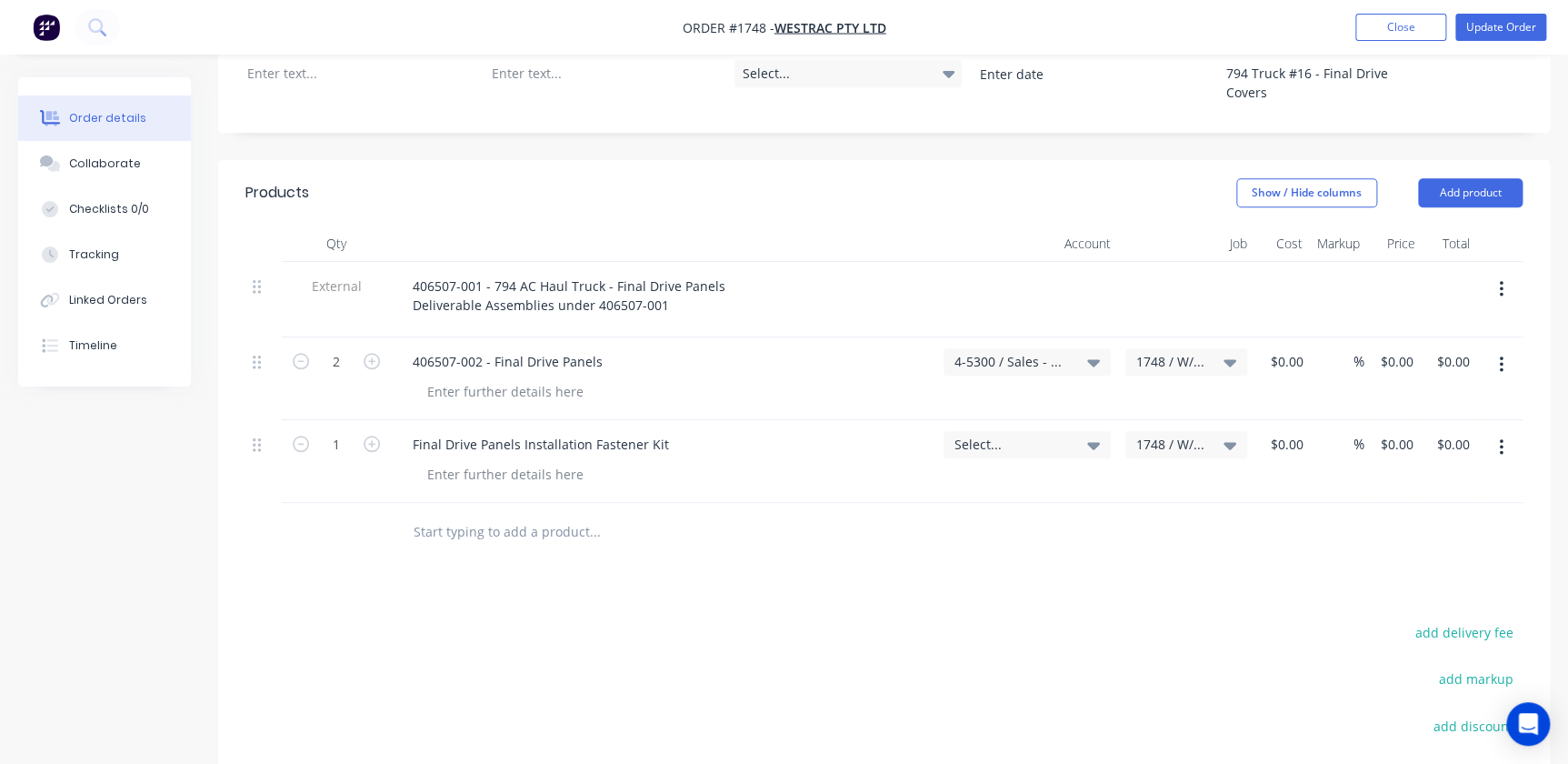
click at [1015, 434] on span "Select..." at bounding box center [1011, 444] width 114 height 20
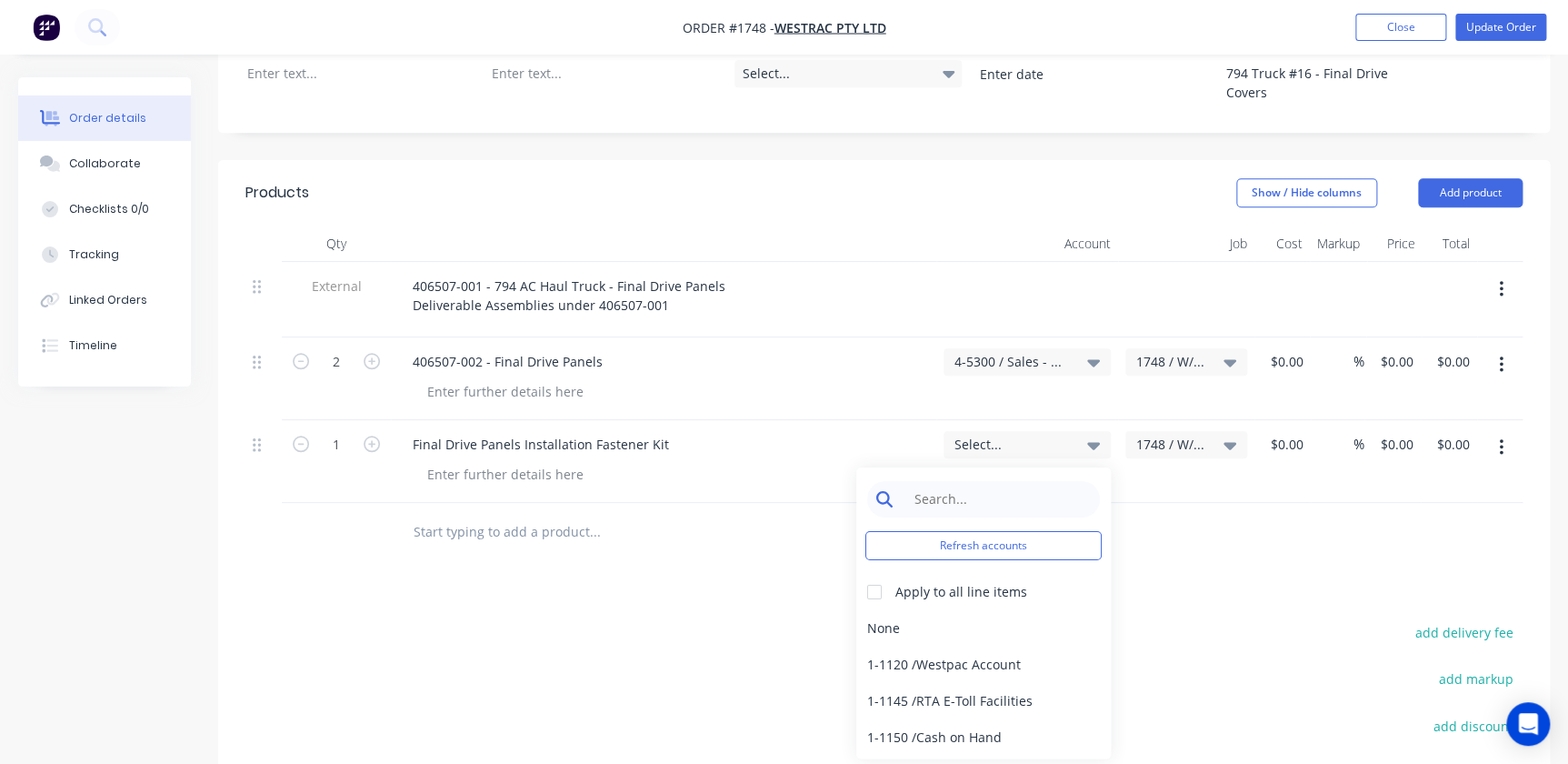
click at [977, 481] on input at bounding box center [997, 499] width 186 height 36
type input "4-53"
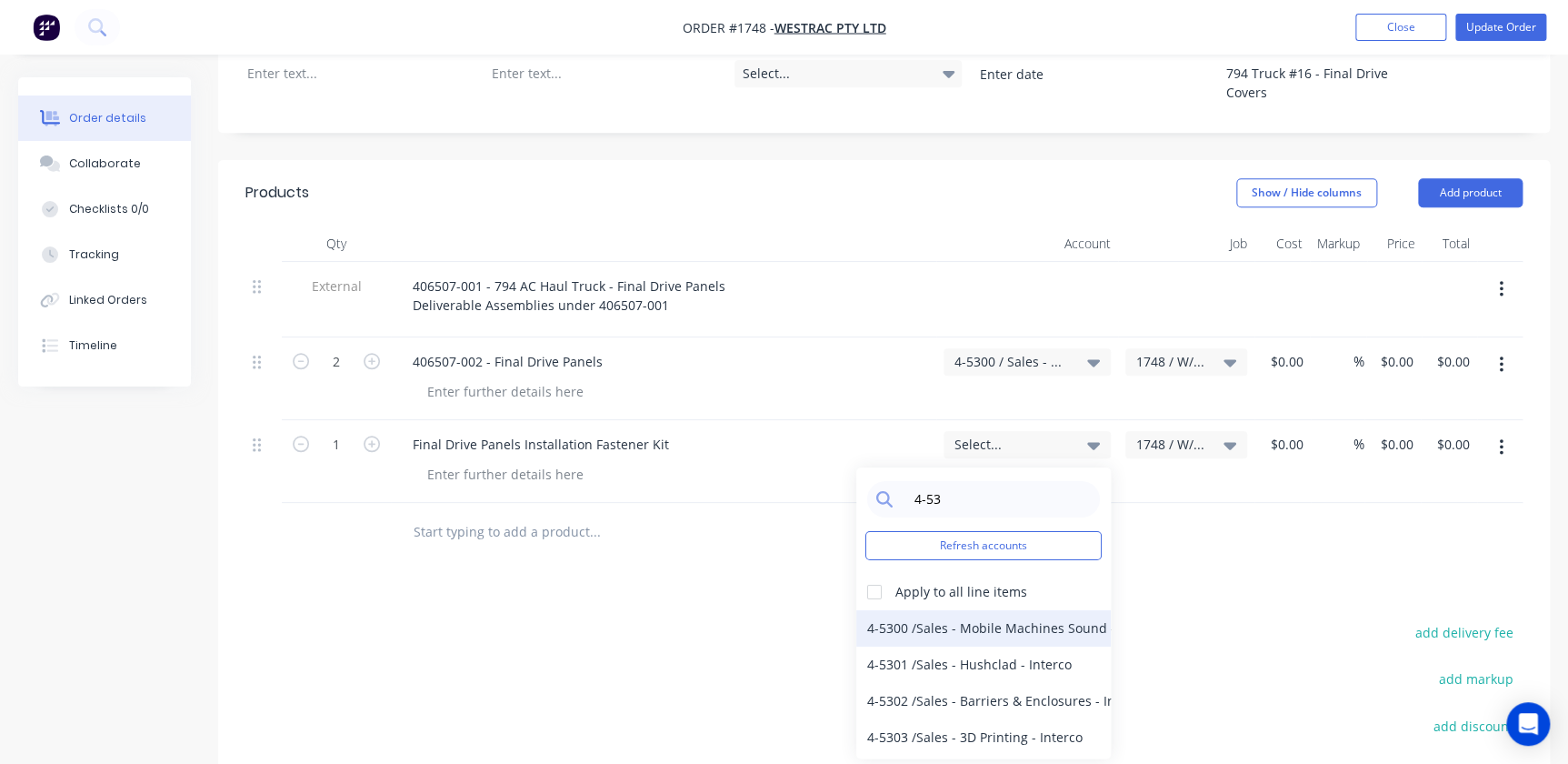
click at [941, 610] on div "4-5300 / Sales - Mobile Machines Sound - Interco" at bounding box center [984, 627] width 255 height 36
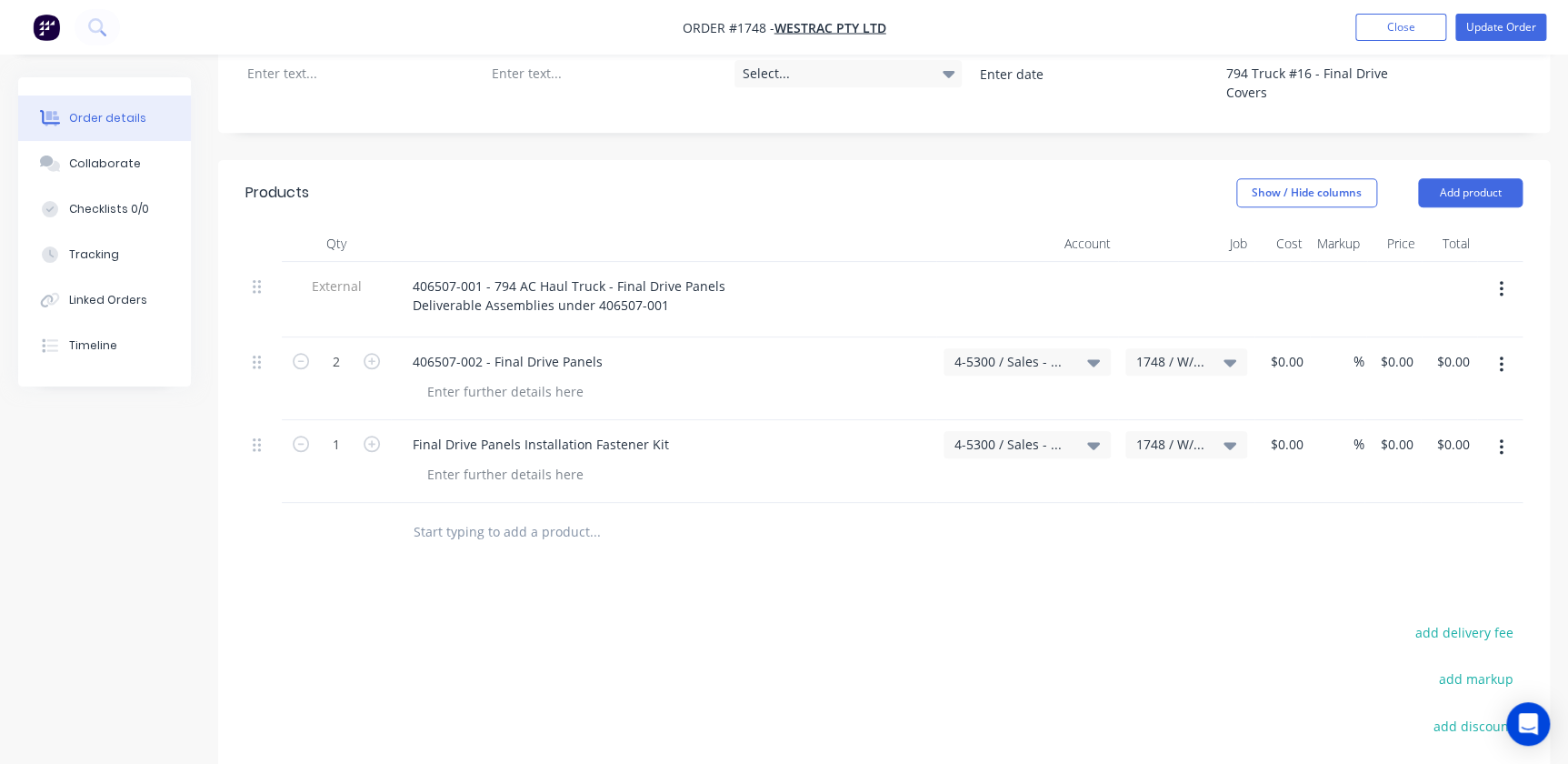
click at [1445, 338] on div "$0.00 $0.00" at bounding box center [1449, 379] width 57 height 83
click at [1446, 348] on input "0.00" at bounding box center [1456, 361] width 42 height 26
type input "1"
drag, startPoint x: 1445, startPoint y: 300, endPoint x: 1527, endPoint y: 308, distance: 82.4
click at [1527, 308] on div "Qty Account Job Cost Markup Price Total External 406507-001 - 794 AC Haul Truck…" at bounding box center [884, 393] width 1332 height 337
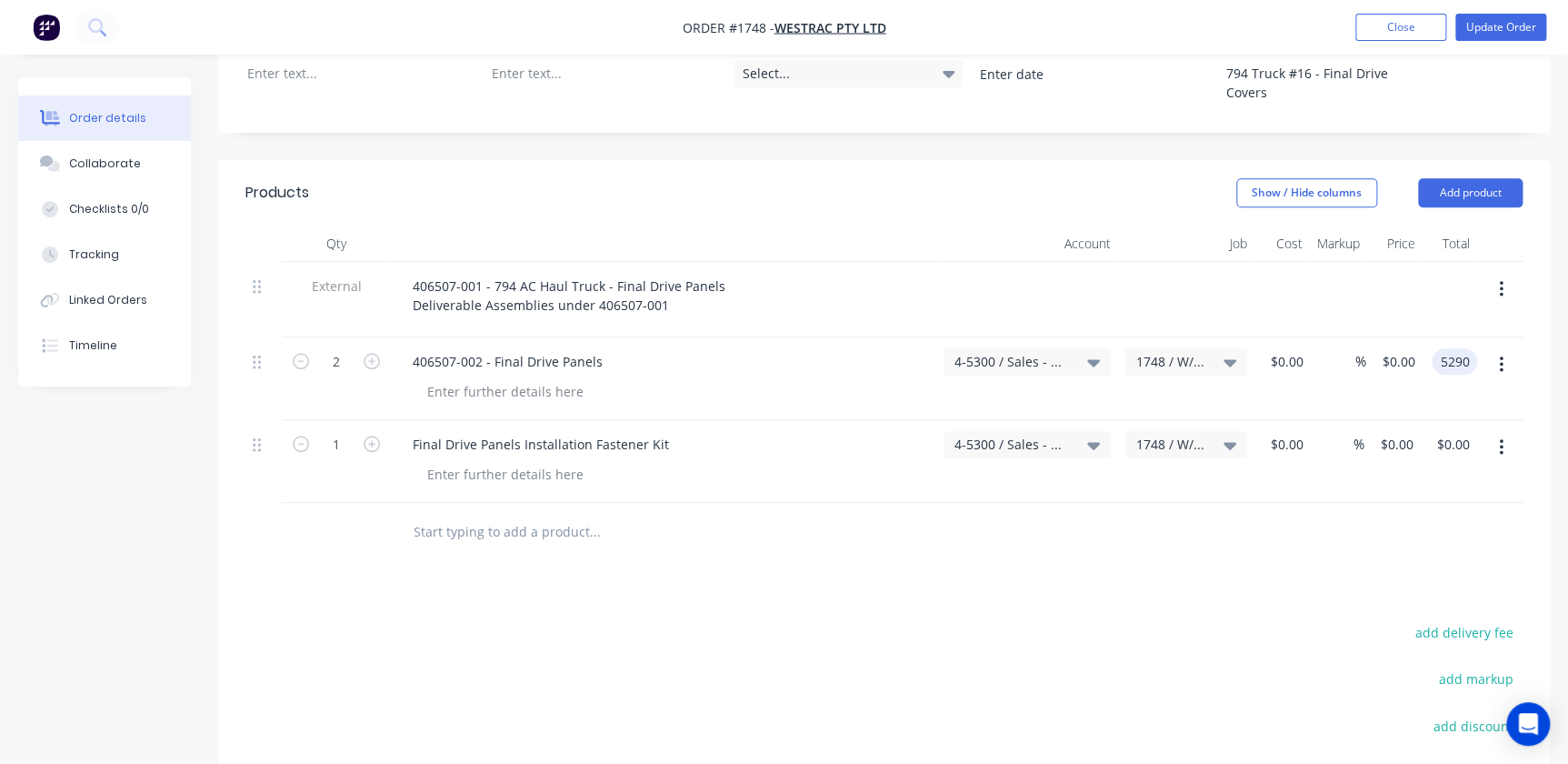
type input "5"
type input "0"
type input "$0.00"
click at [1414, 348] on input "0" at bounding box center [1401, 361] width 42 height 26
type input "5290"
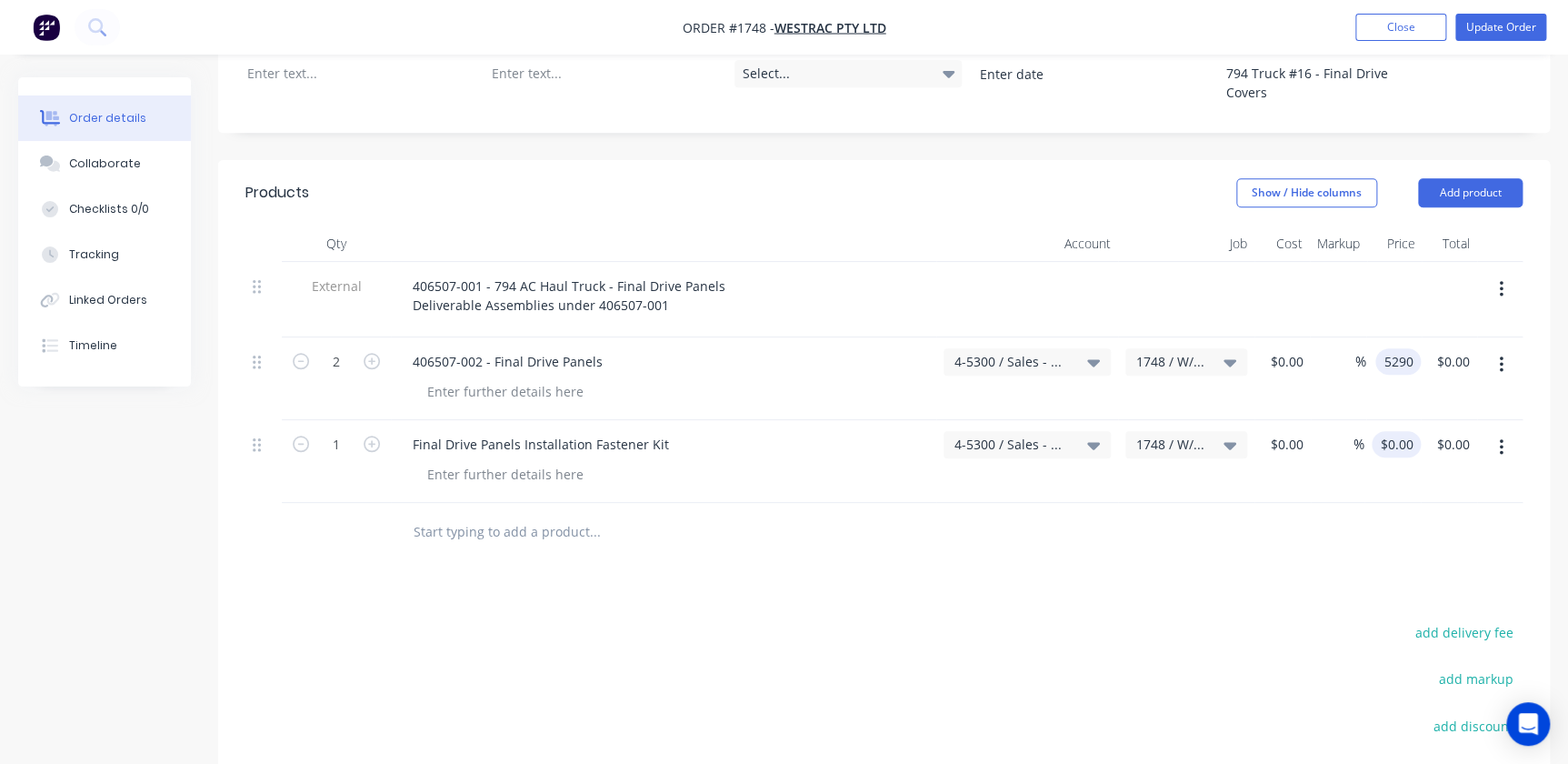
type input "0"
type input "$5,290.00"
type input "$10,580.00"
click at [1409, 431] on input "0" at bounding box center [1410, 444] width 20 height 26
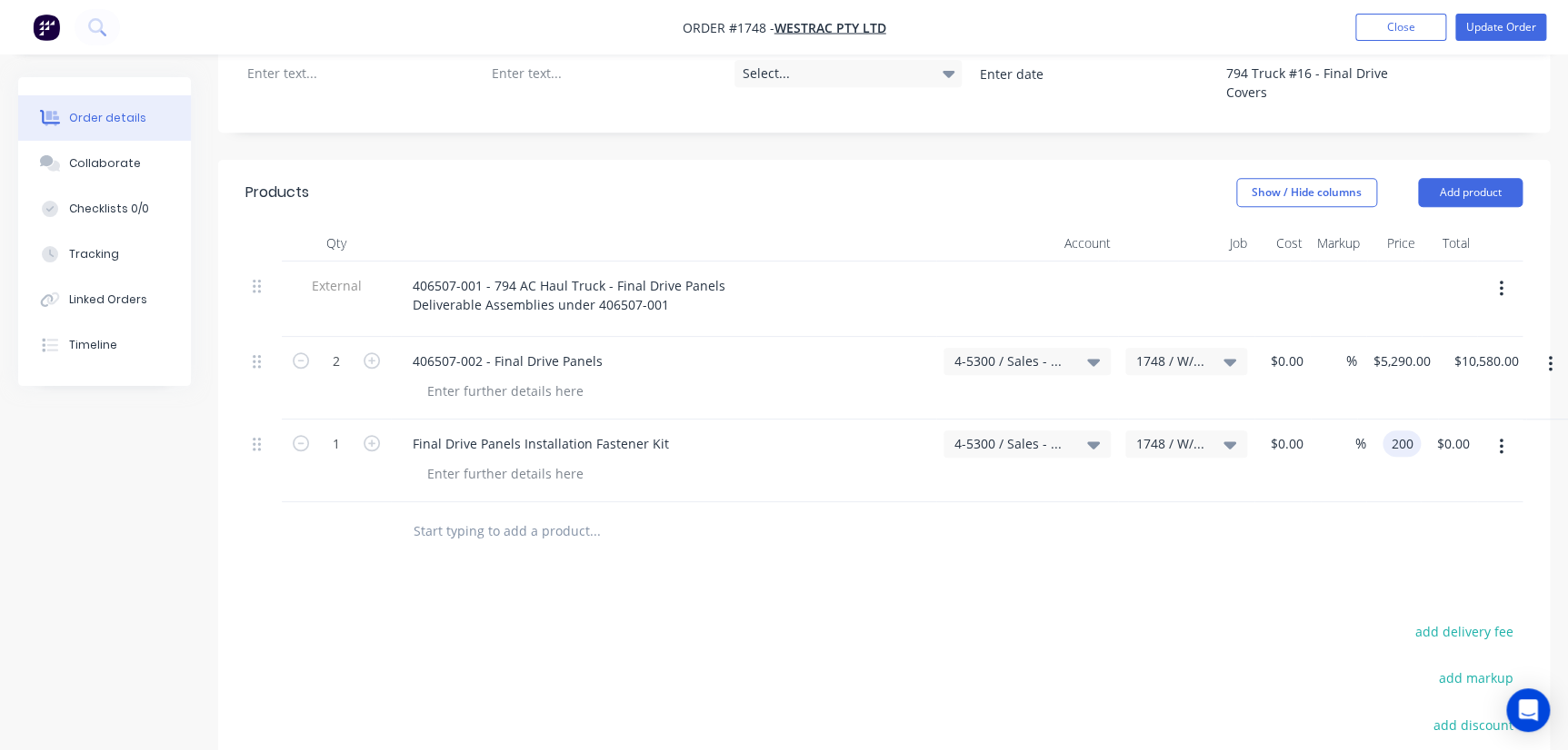
type input "$200.00"
click at [1201, 520] on div "Products Show / Hide columns Add product Qty Account Job Cost Markup Price Tota…" at bounding box center [884, 578] width 1332 height 838
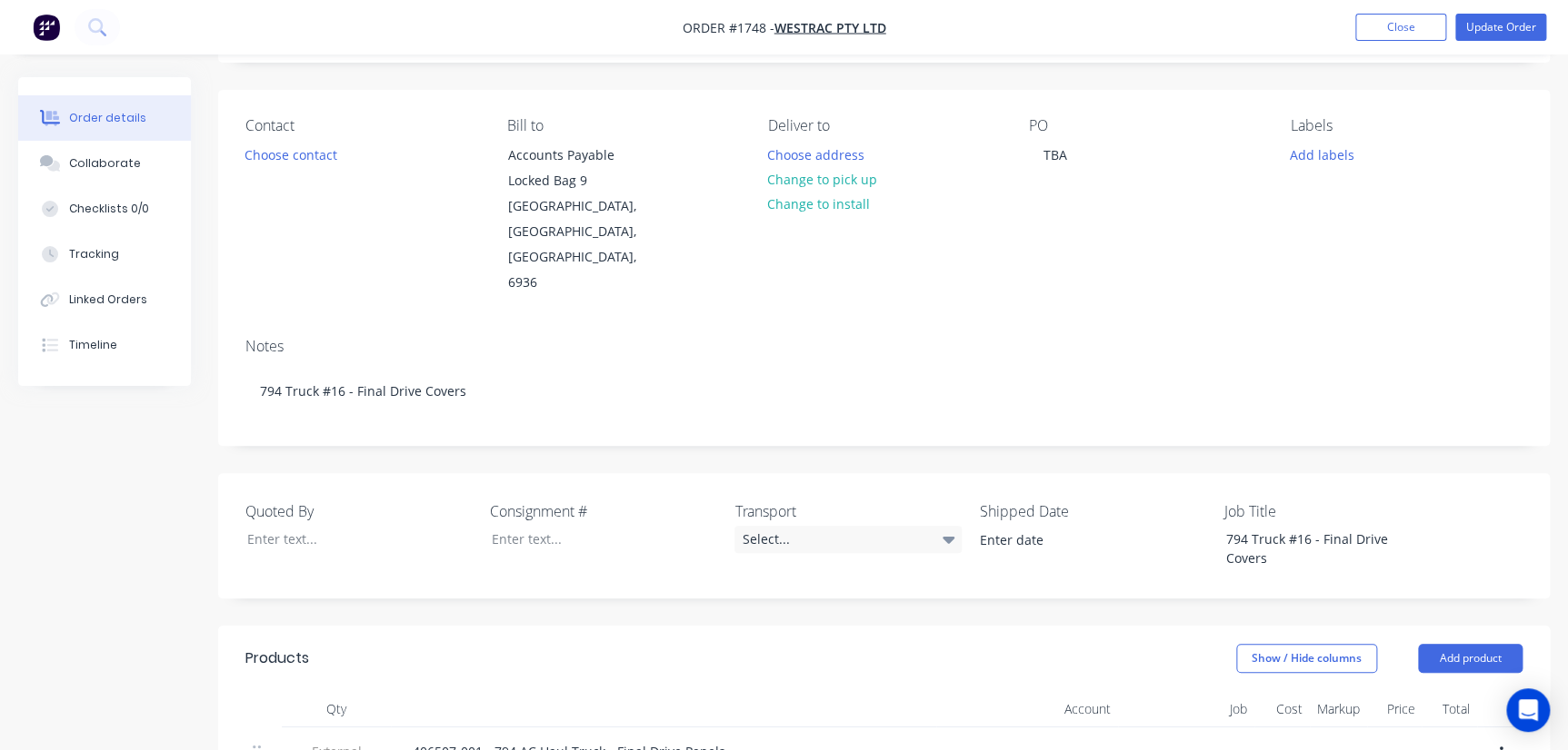
scroll to position [0, 0]
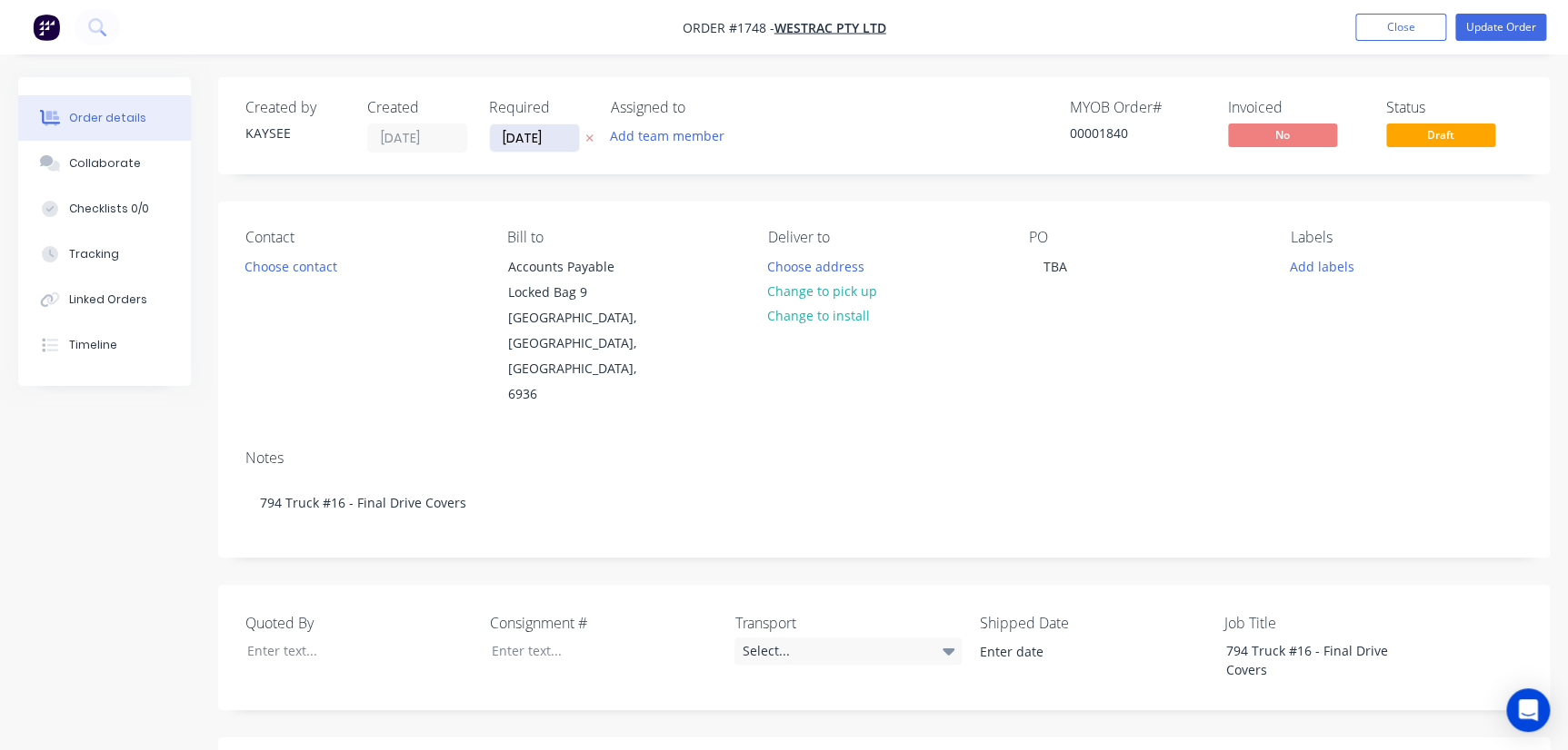
click at [572, 140] on input "06/08/25" at bounding box center [534, 138] width 89 height 27
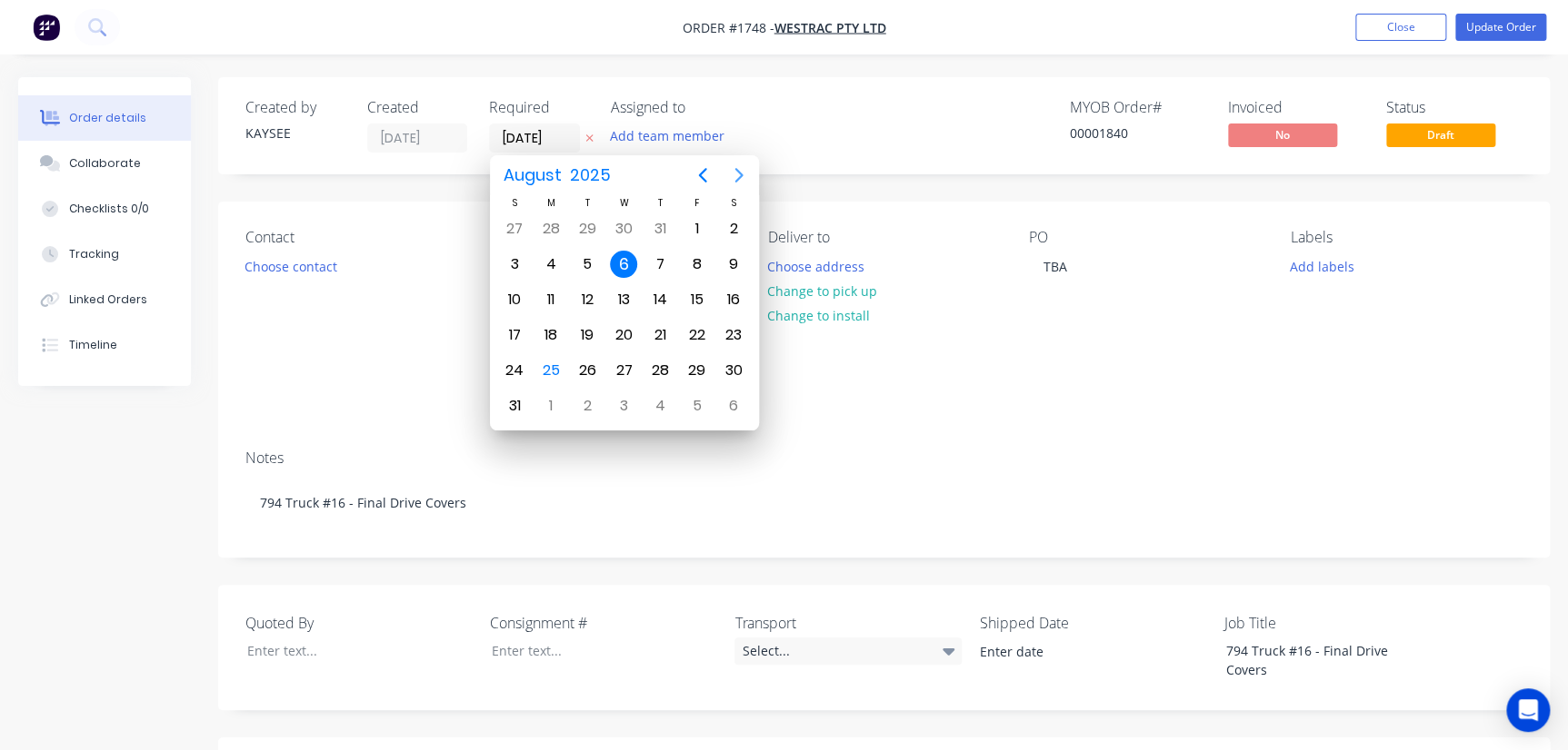
click at [745, 188] on button "Next page" at bounding box center [739, 175] width 36 height 36
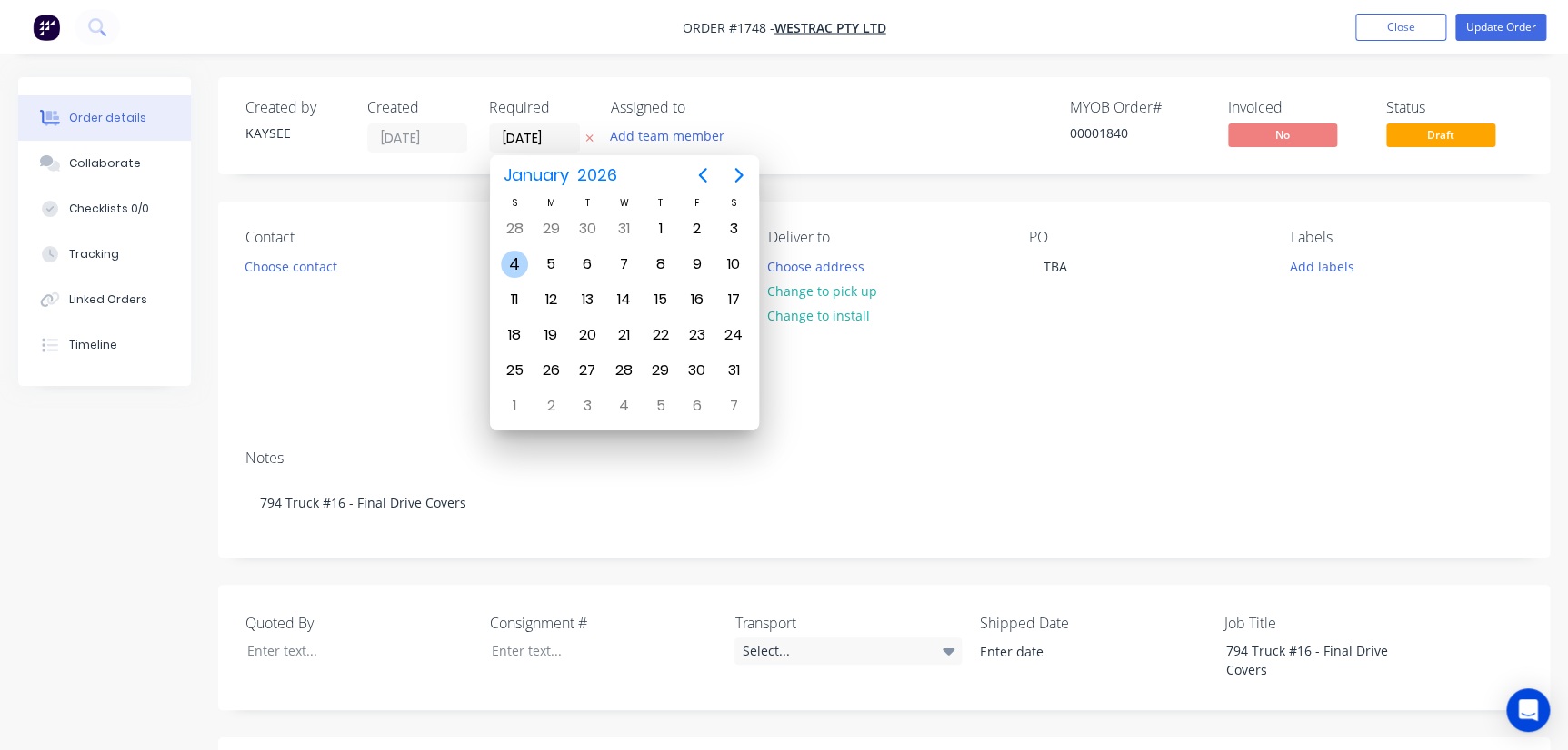
click at [509, 263] on div "4" at bounding box center [514, 264] width 27 height 27
type input "04/01/26"
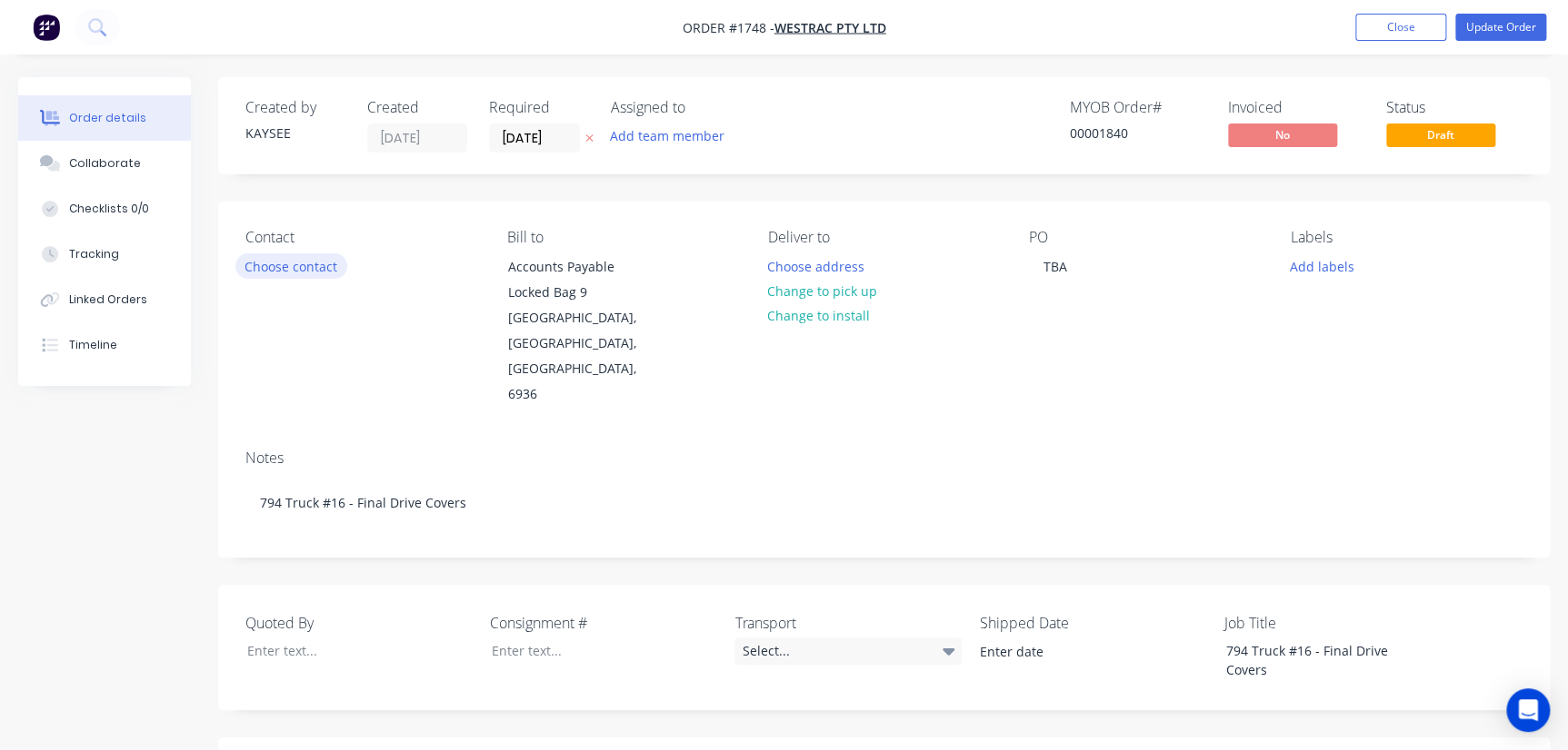
drag, startPoint x: 307, startPoint y: 245, endPoint x: 303, endPoint y: 256, distance: 11.7
click at [306, 249] on div "Contact Choose contact" at bounding box center [362, 319] width 232 height 179
click at [303, 256] on button "Choose contact" at bounding box center [291, 265] width 112 height 24
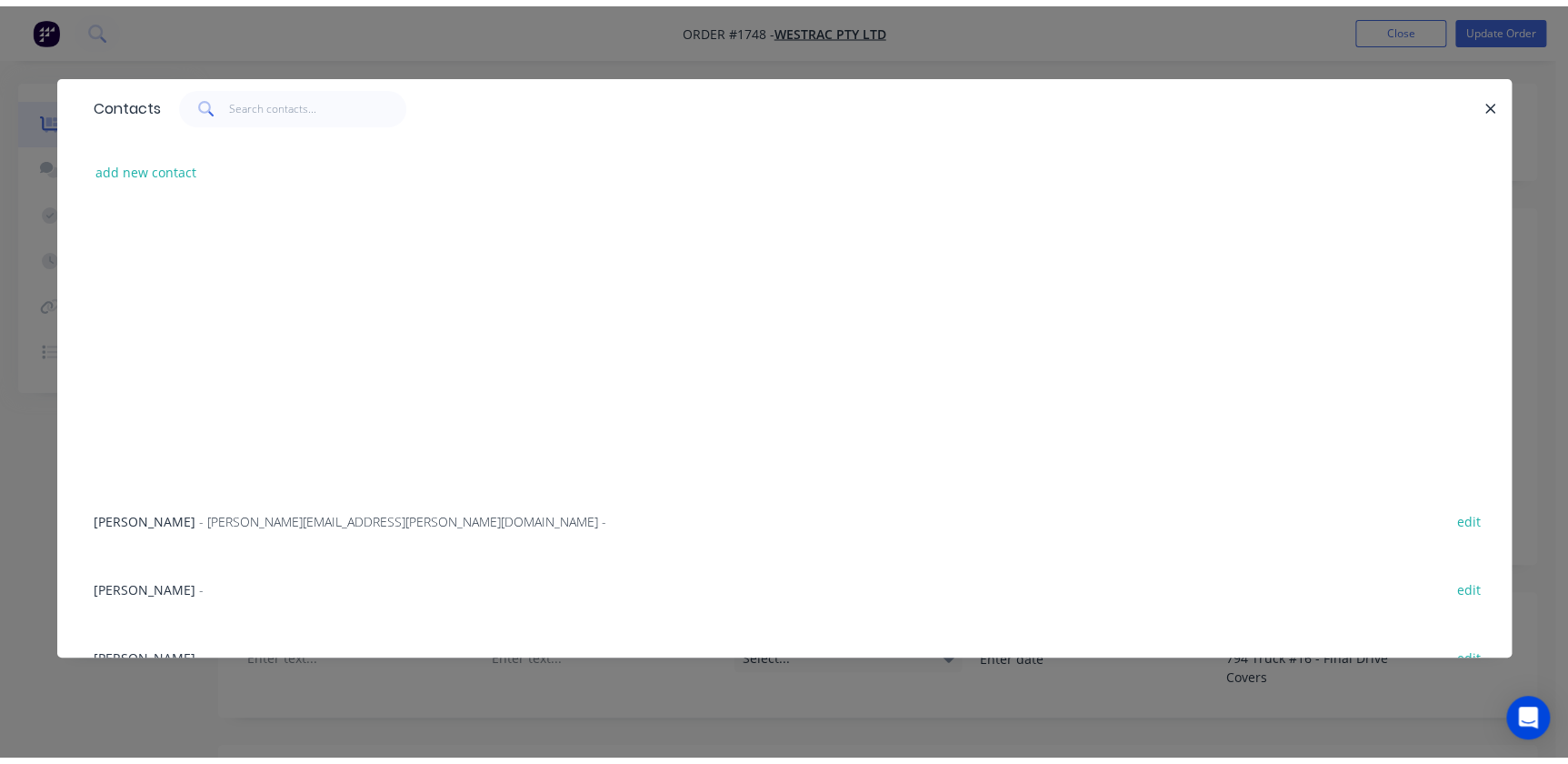
scroll to position [578, 0]
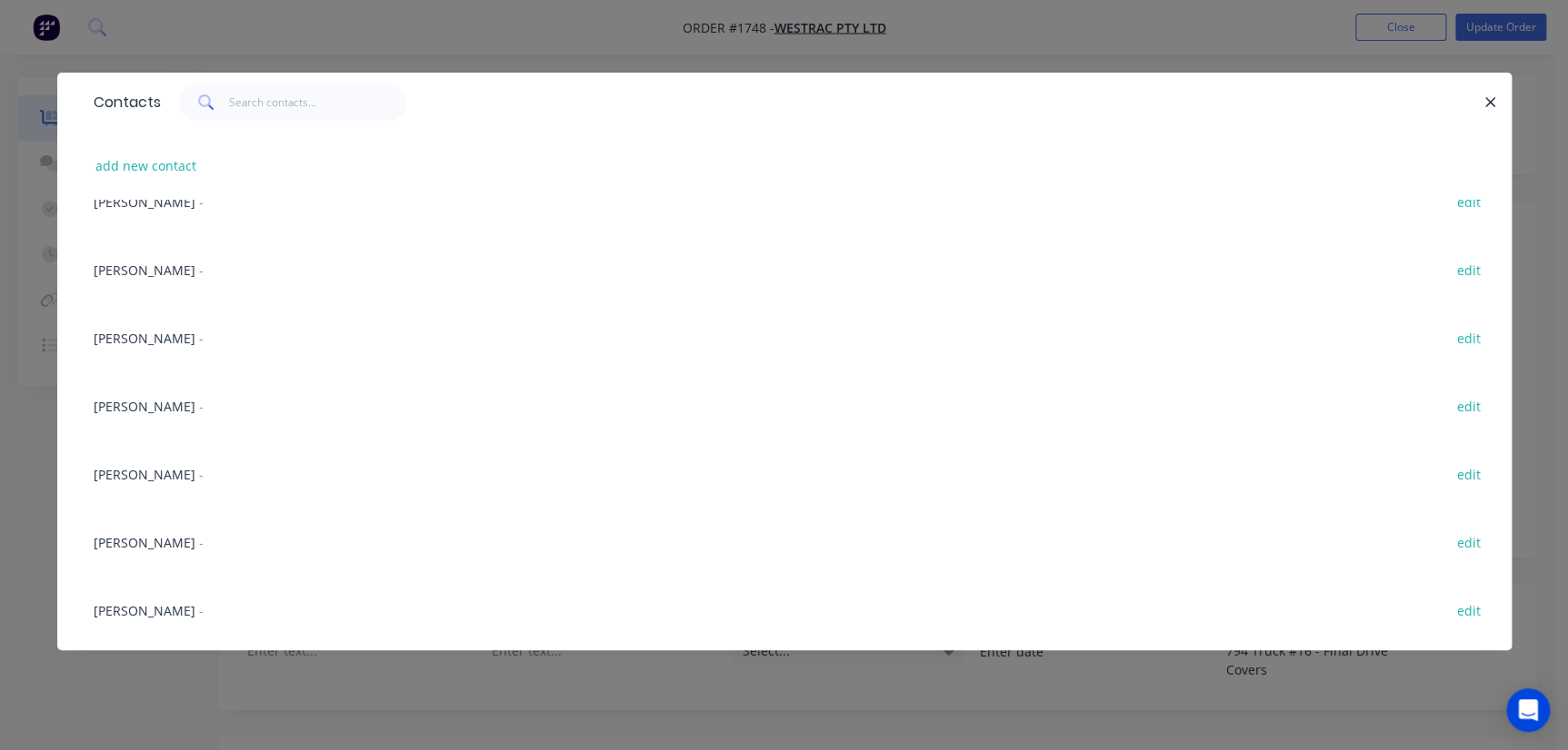
click at [154, 482] on span "[PERSON_NAME]" at bounding box center [144, 475] width 101 height 18
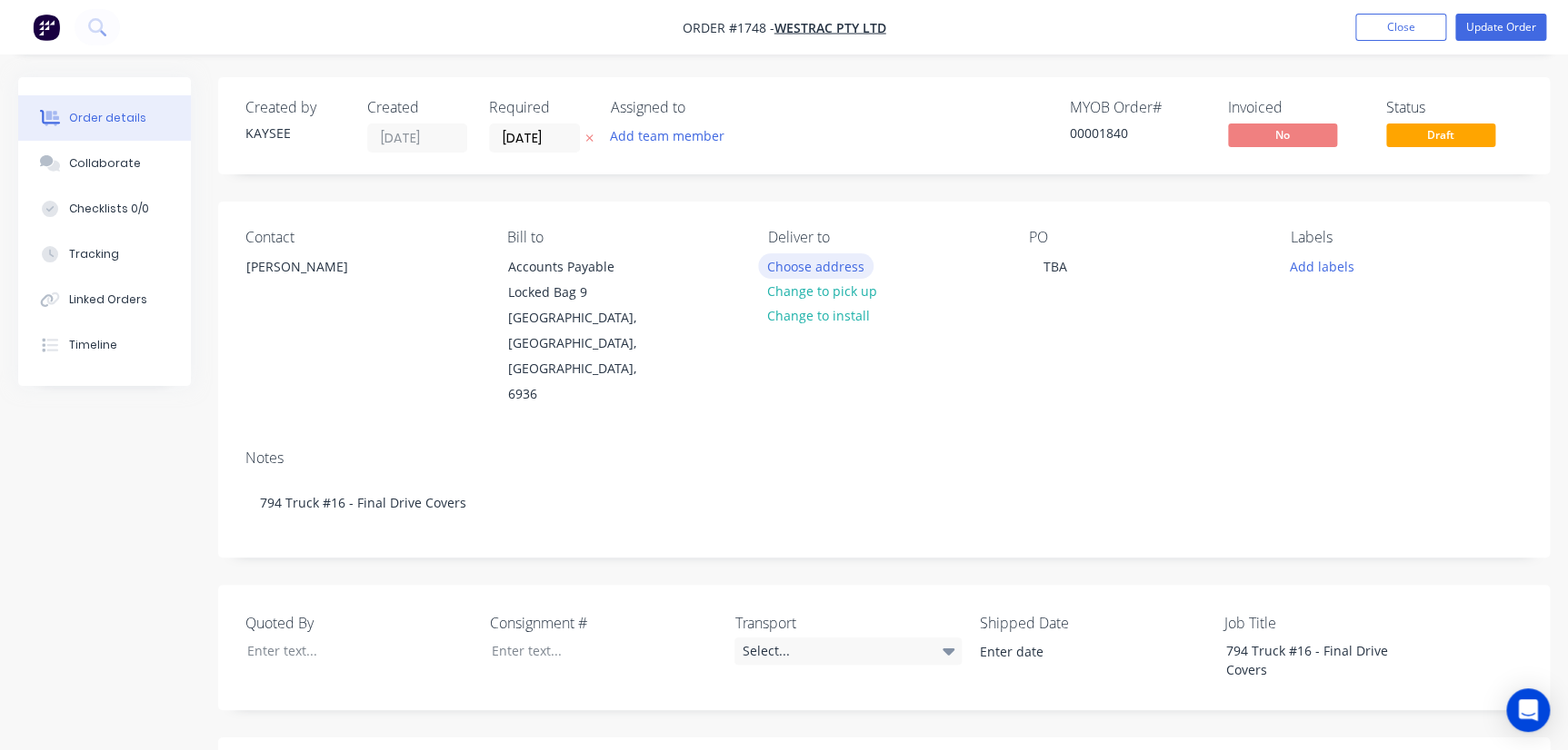
click at [805, 271] on button "Choose address" at bounding box center [816, 265] width 116 height 24
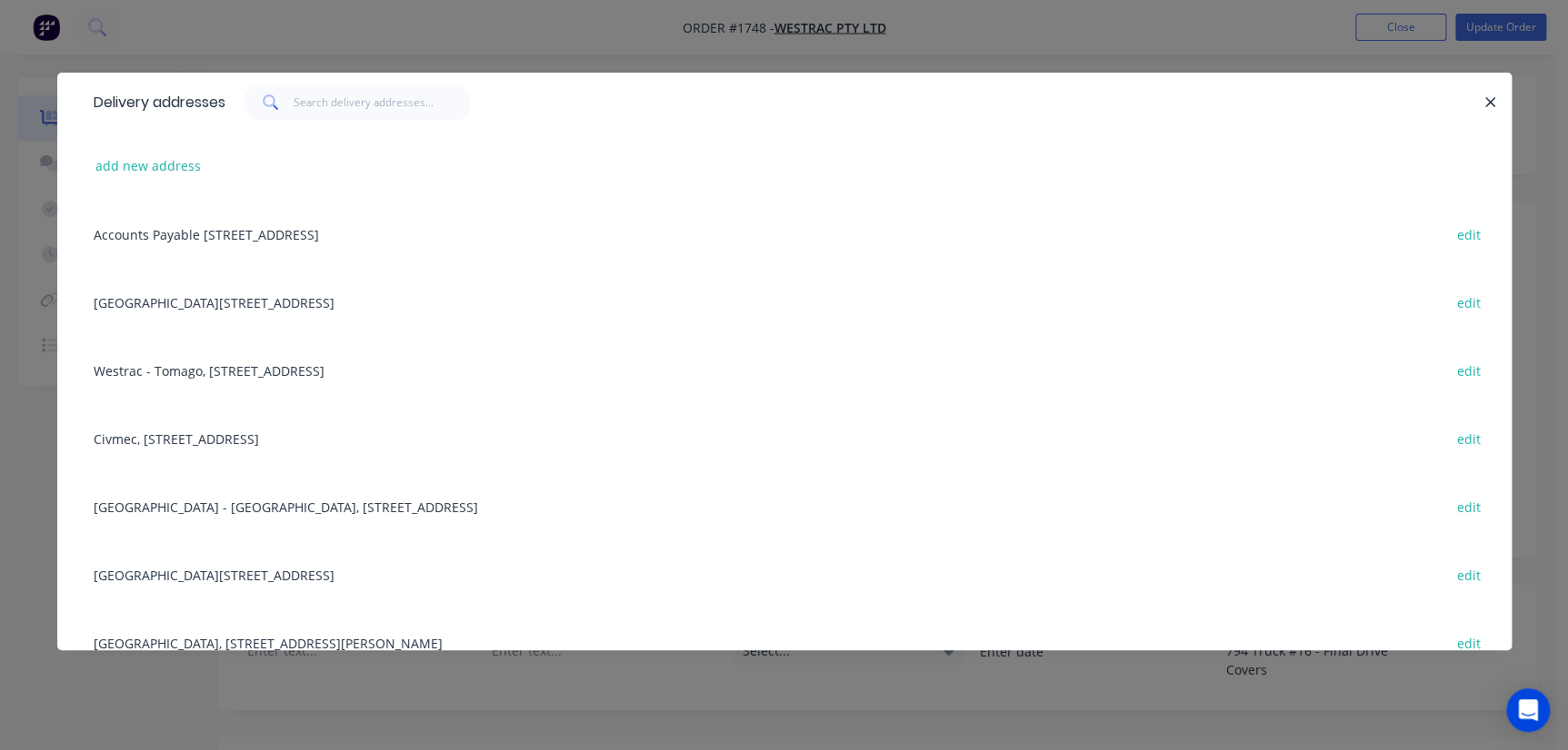
click at [228, 575] on div "Building L, 1 Westrac Drive, Tomago, New South Wales, Australia, 2322 edit" at bounding box center [784, 574] width 1400 height 68
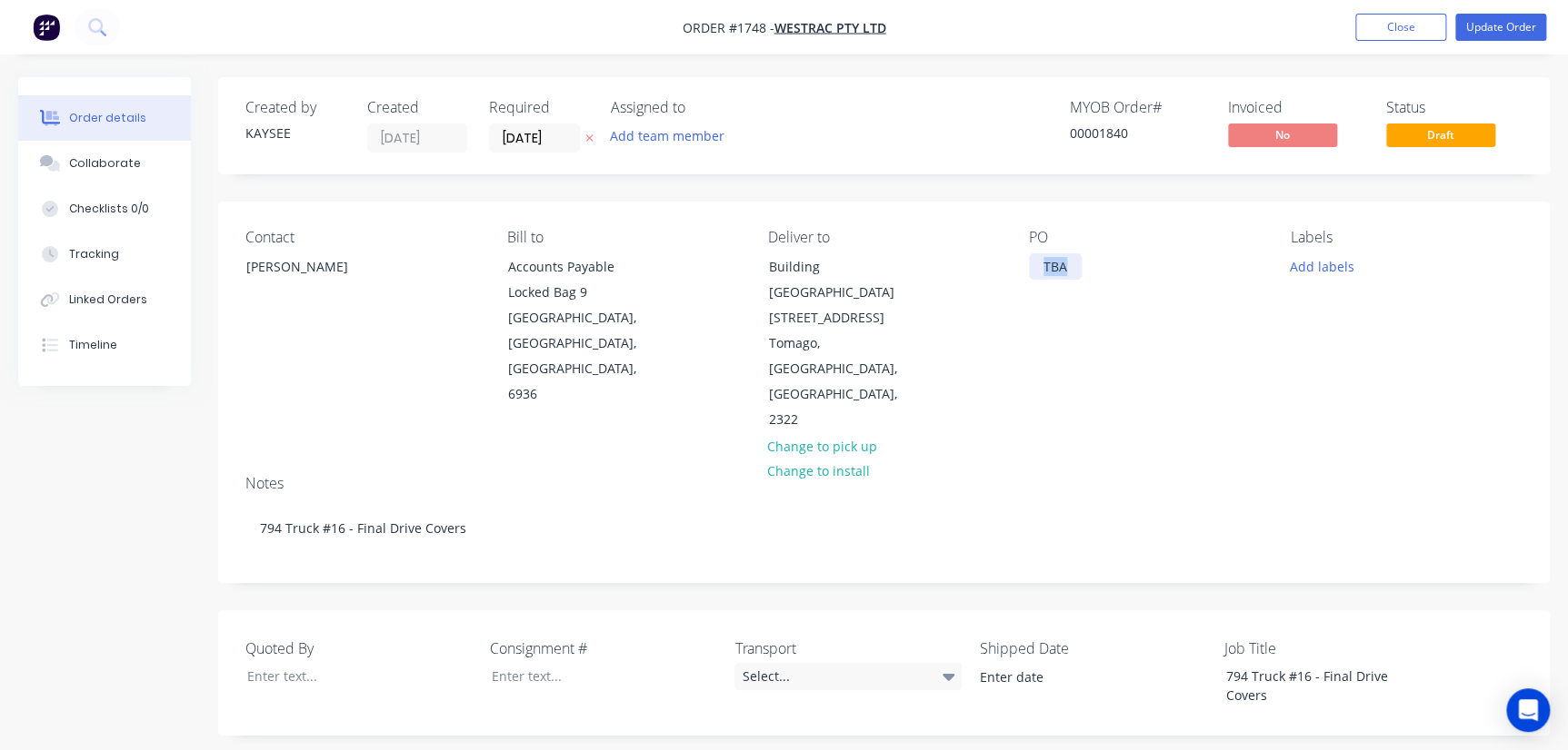
drag, startPoint x: 1042, startPoint y: 269, endPoint x: 1083, endPoint y: 272, distance: 41.1
click at [1083, 272] on div "PO TBA" at bounding box center [1146, 332] width 232 height 205
click at [1317, 258] on button "Add labels" at bounding box center [1322, 265] width 84 height 24
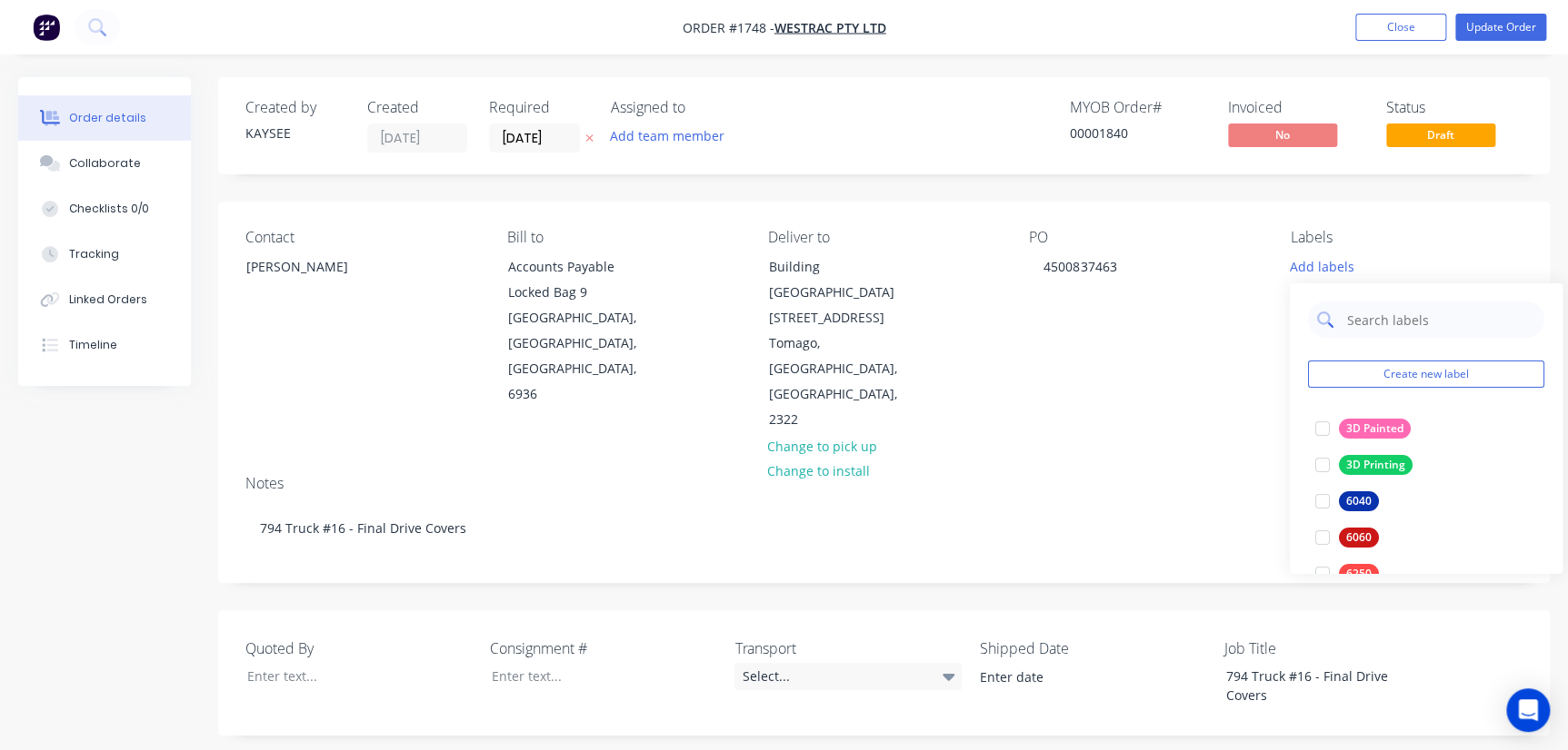
click at [1371, 322] on input "text" at bounding box center [1440, 319] width 190 height 36
type input "794"
click at [1320, 430] on div at bounding box center [1322, 428] width 36 height 36
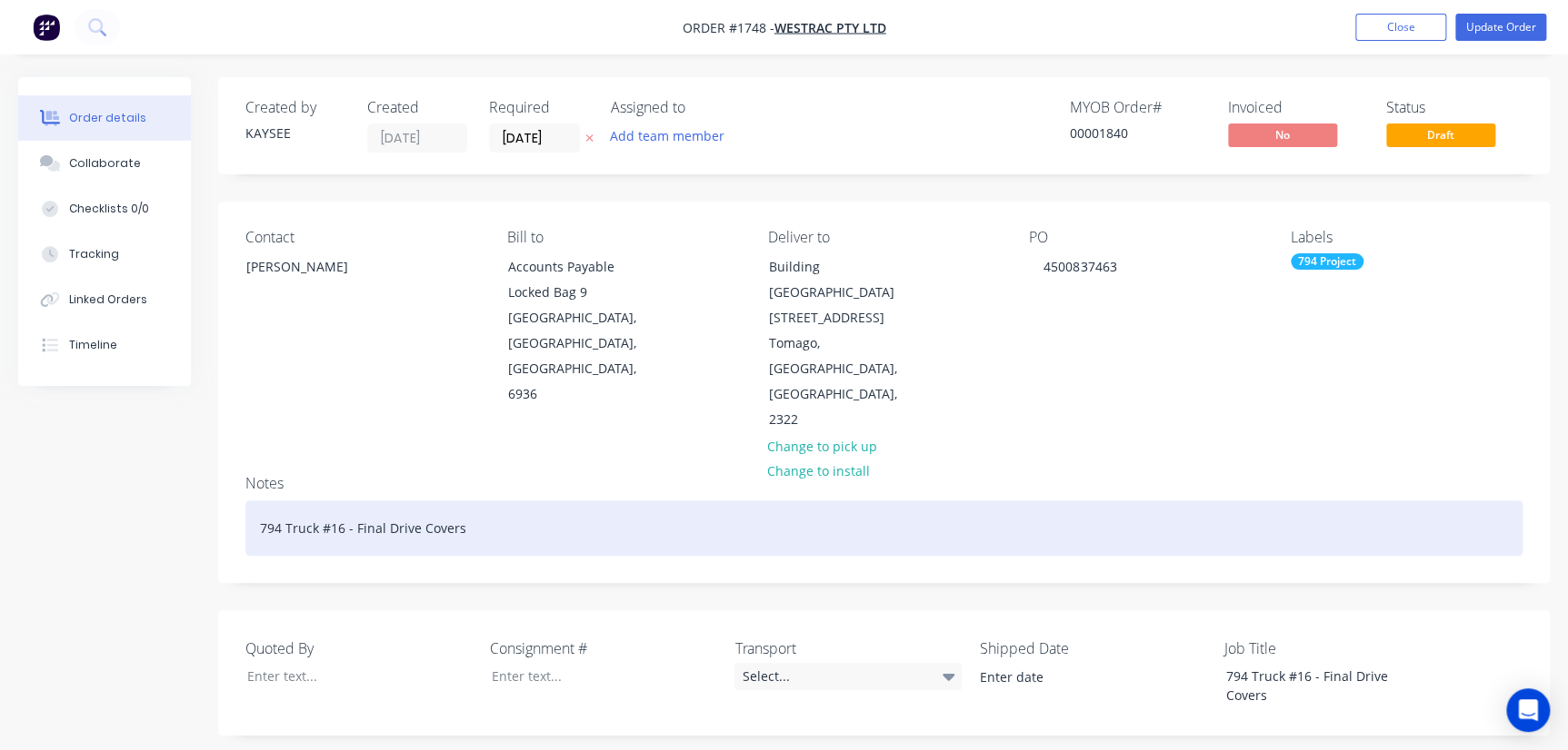
click at [1214, 500] on div "794 Truck #16 - Final Drive Covers" at bounding box center [884, 528] width 1277 height 56
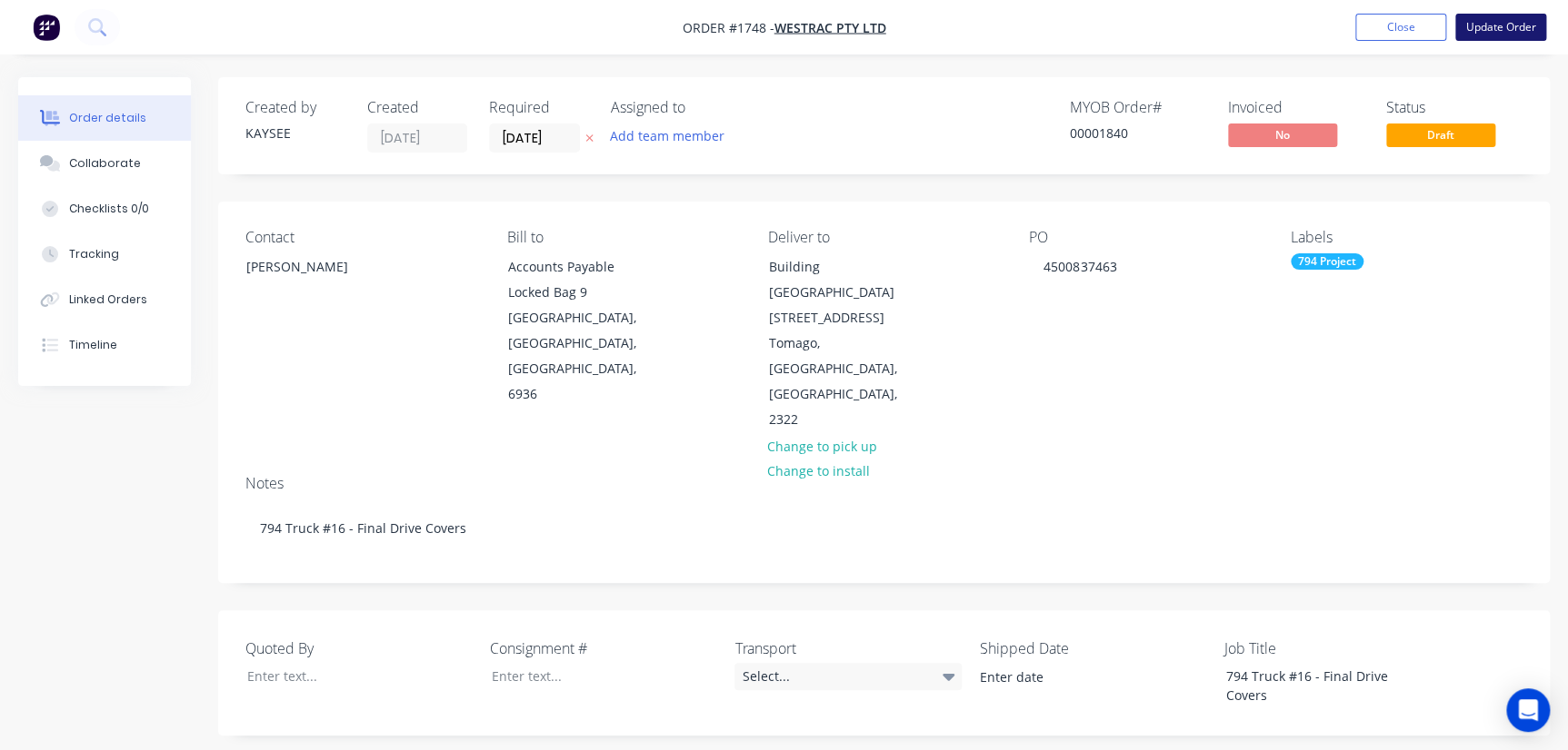
click at [1504, 27] on button "Update Order" at bounding box center [1500, 27] width 91 height 27
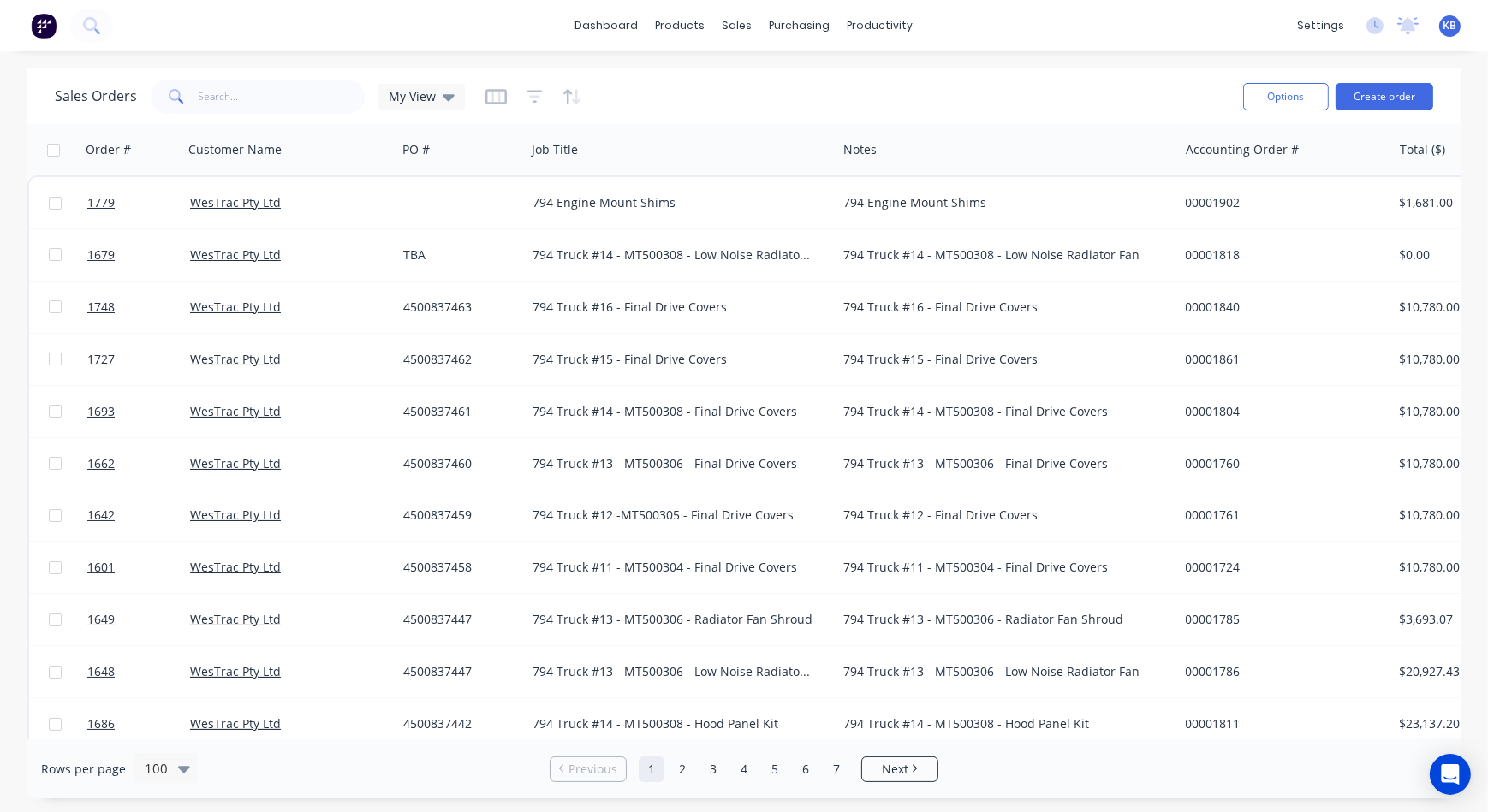
click at [442, 112] on div "Sales Orders My View" at bounding box center [260, 96] width 410 height 34
click at [437, 102] on div "My View" at bounding box center [422, 96] width 66 height 16
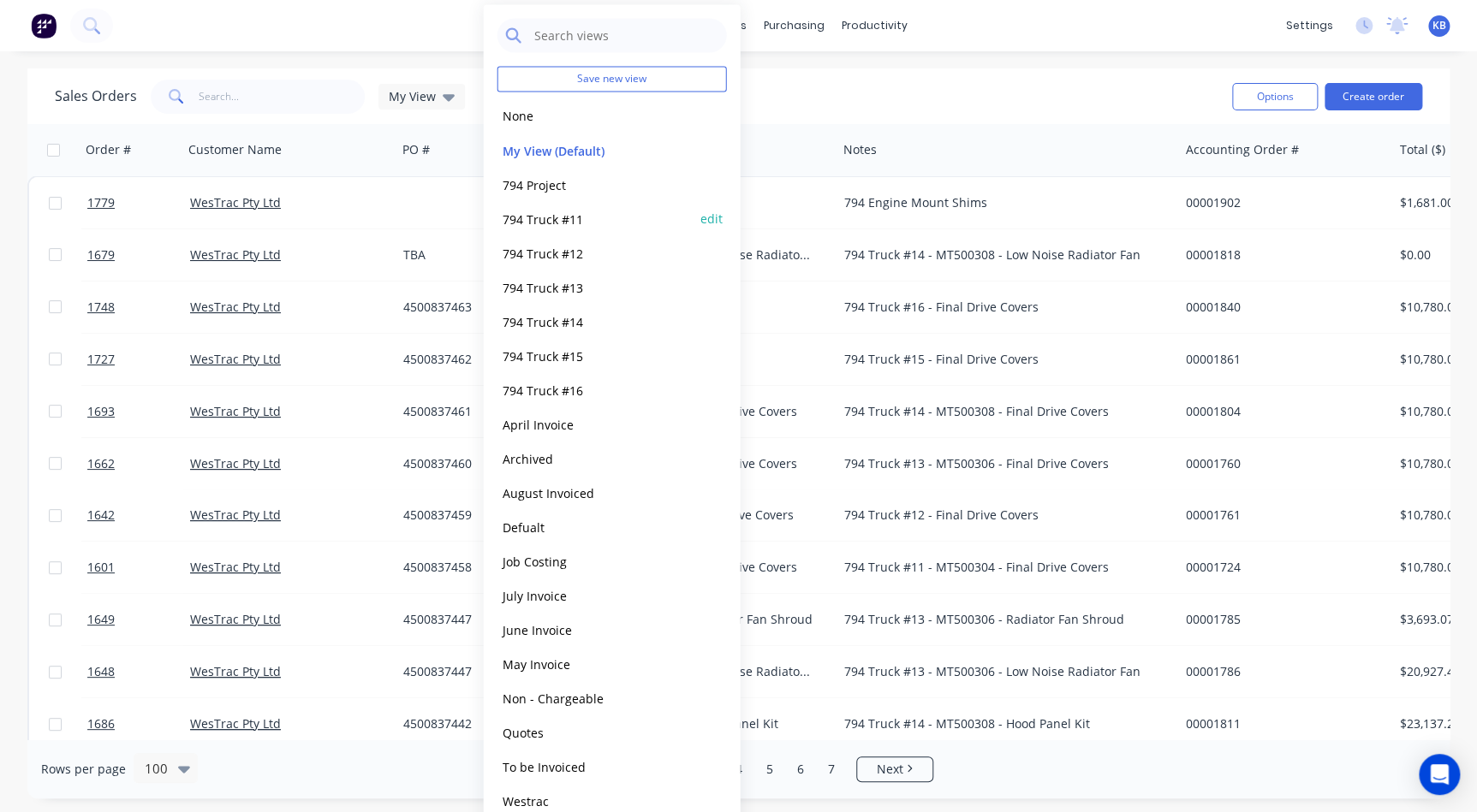
click at [575, 216] on button "794 Truck #11" at bounding box center [595, 218] width 195 height 19
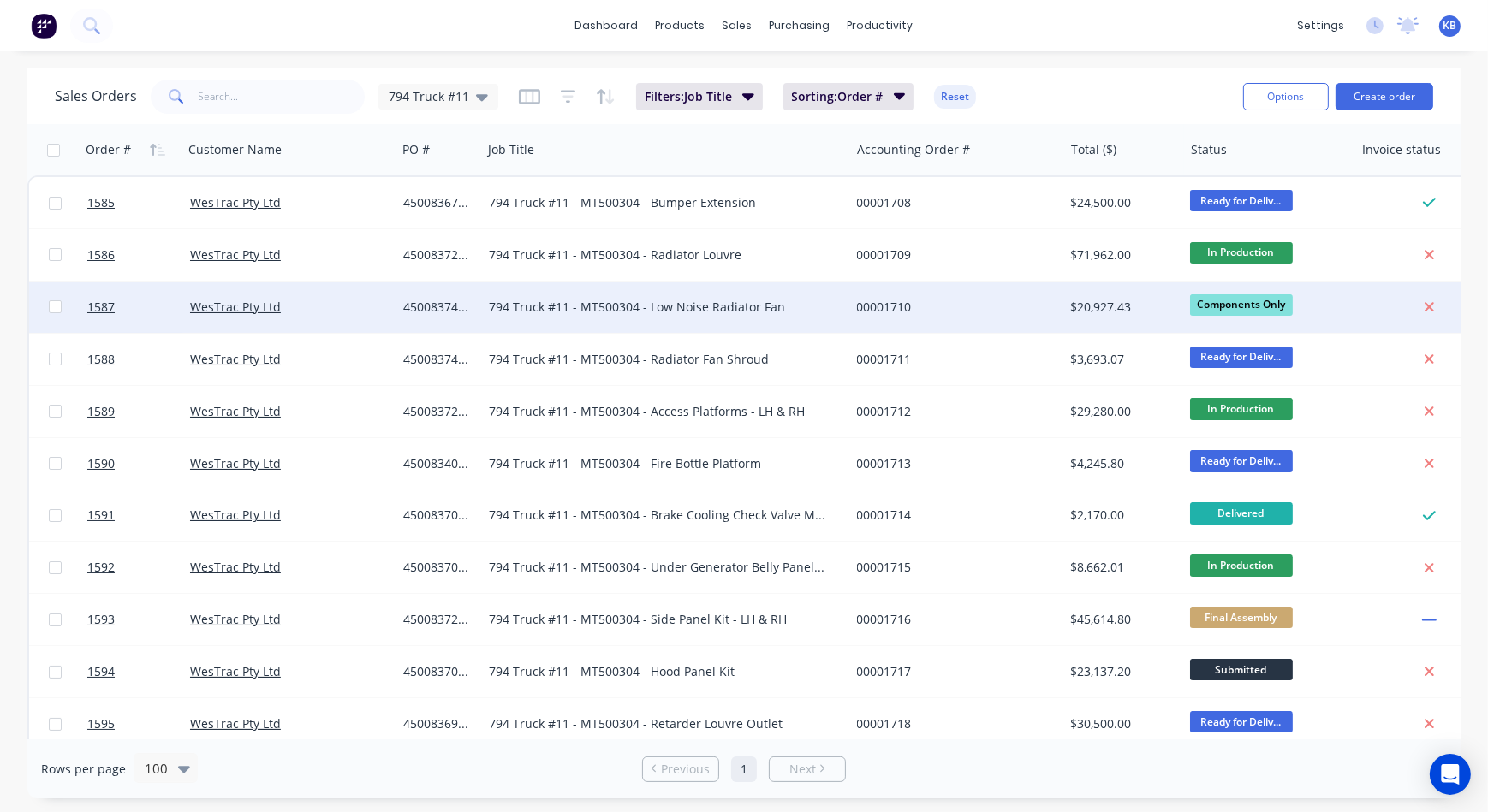
click at [650, 302] on div "794 Truck #11 - MT500304 - Low Noise Radiator Fan" at bounding box center [657, 307] width 336 height 17
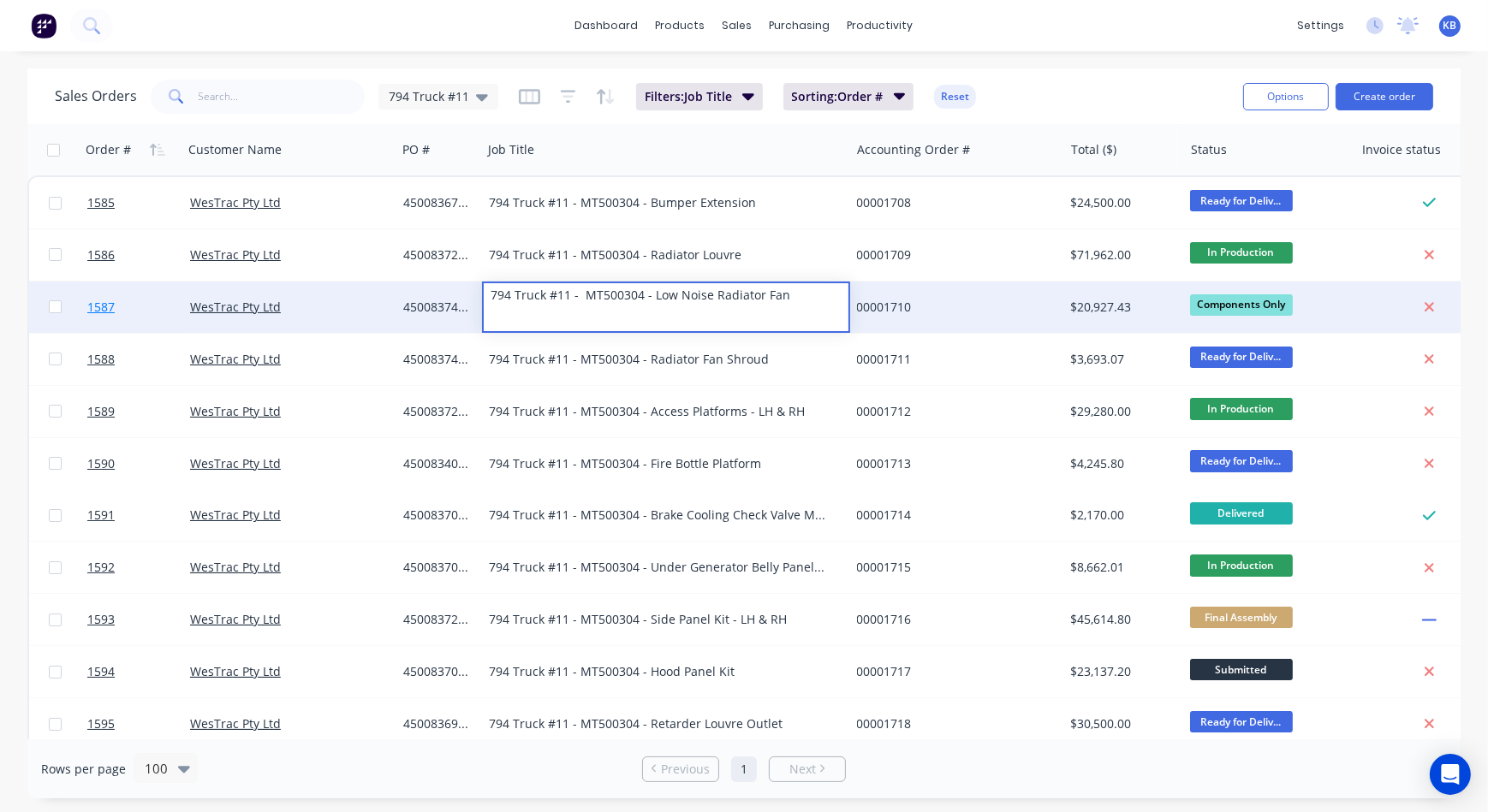
click at [107, 300] on span "1587" at bounding box center [101, 307] width 28 height 17
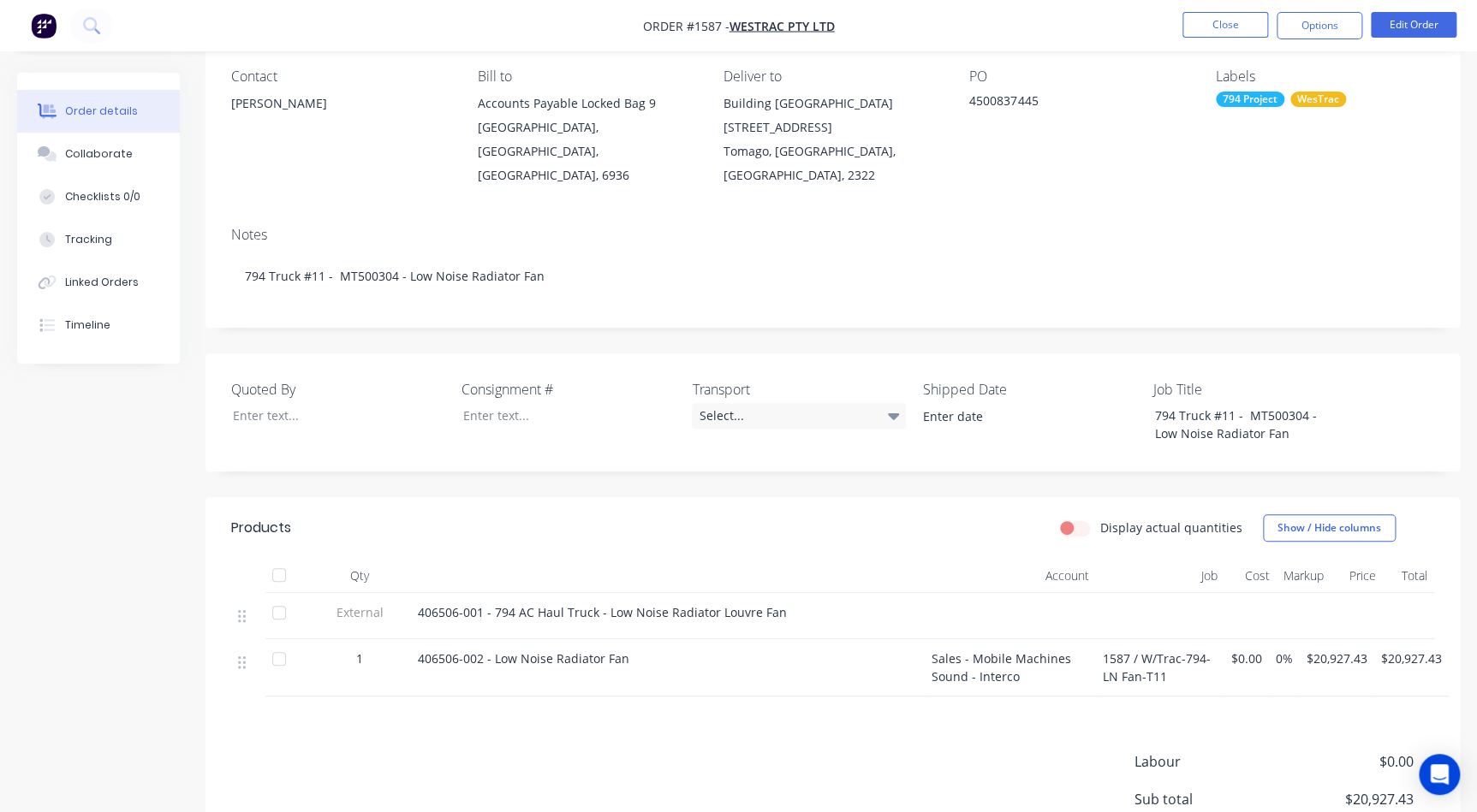
scroll to position [310, 0]
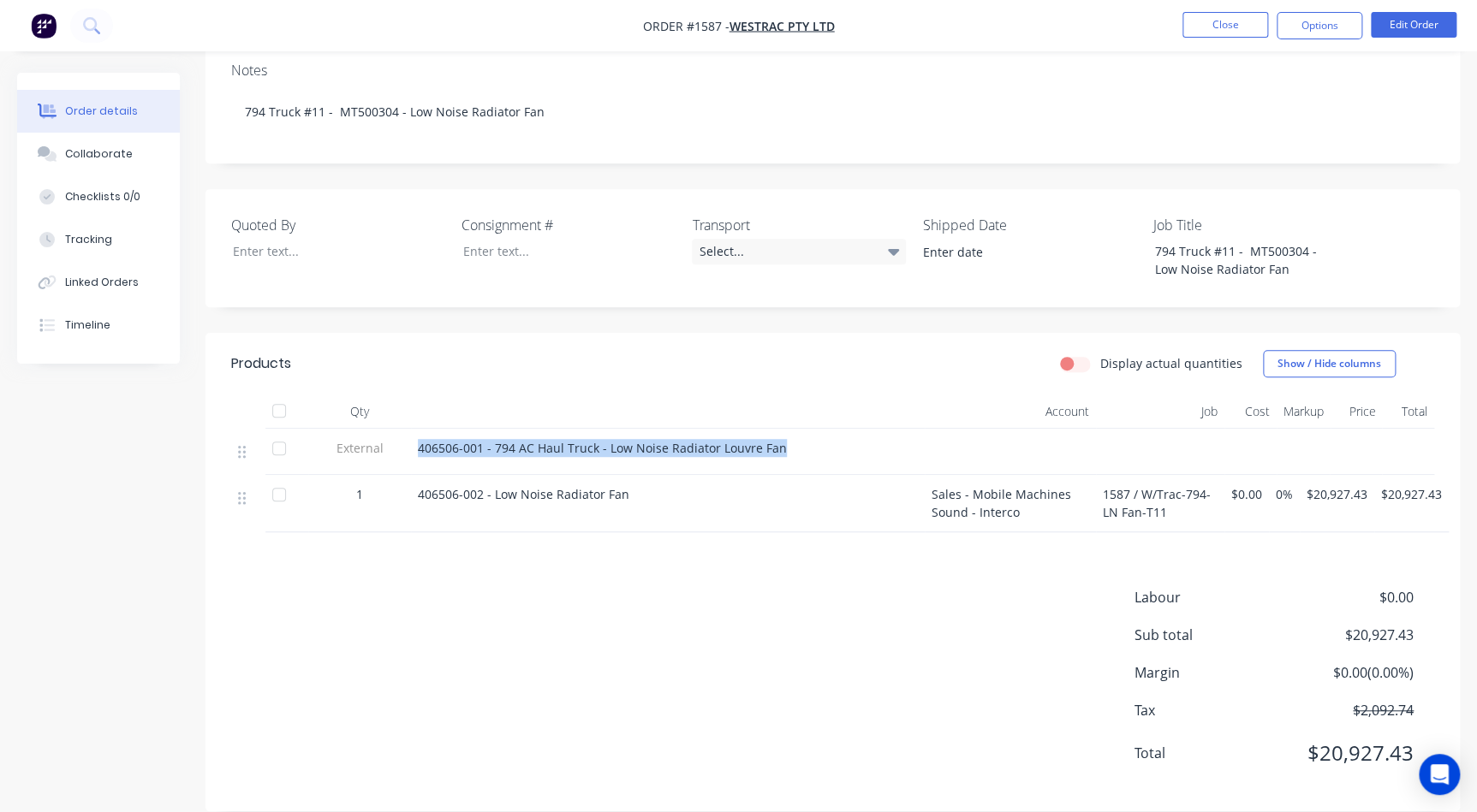
drag, startPoint x: 774, startPoint y: 420, endPoint x: 415, endPoint y: 417, distance: 359.0
click at [415, 429] on div "406506-001 - 794 AC Haul Truck - Low Noise Radiator Louvre Fan" at bounding box center [667, 452] width 514 height 46
copy span "406506-001 - 794 AC Haul Truck - Low Noise Radiator Louvre Fan"
drag, startPoint x: 636, startPoint y: 477, endPoint x: 601, endPoint y: 470, distance: 35.7
click at [601, 485] on div "406506-002 - Low Noise Radiator Fan" at bounding box center [668, 494] width 500 height 18
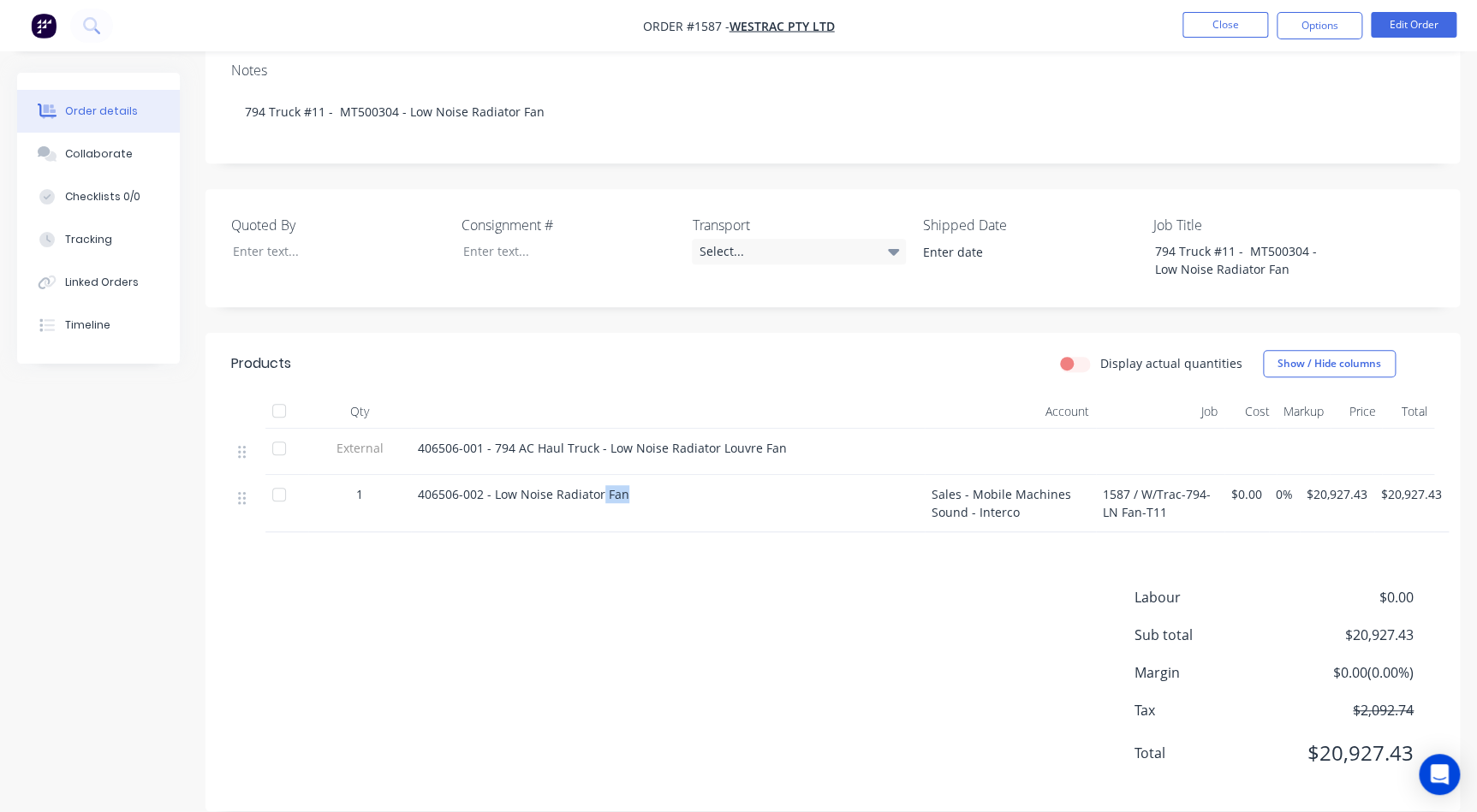
click at [613, 486] on span "406506-002 - Low Noise Radiator Fan" at bounding box center [524, 494] width 211 height 17
drag, startPoint x: 625, startPoint y: 472, endPoint x: 383, endPoint y: 478, distance: 242.1
click at [383, 478] on div "1 406506-002 - Low Noise Radiator Fan Sales - Mobile Machines Sound - Interco 1…" at bounding box center [833, 503] width 1203 height 57
copy div "406506-002 - Low Noise Radiator Fan"
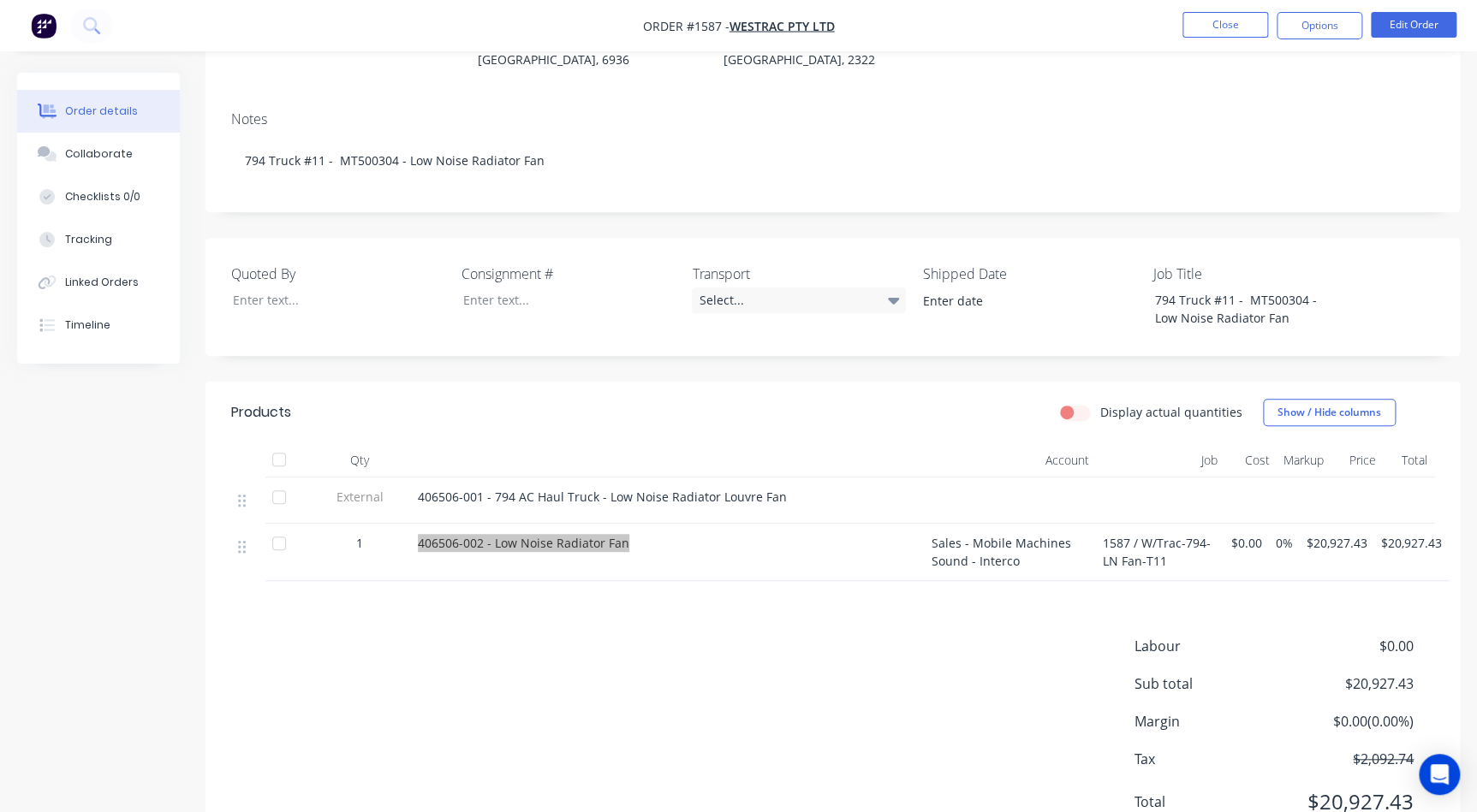
scroll to position [233, 0]
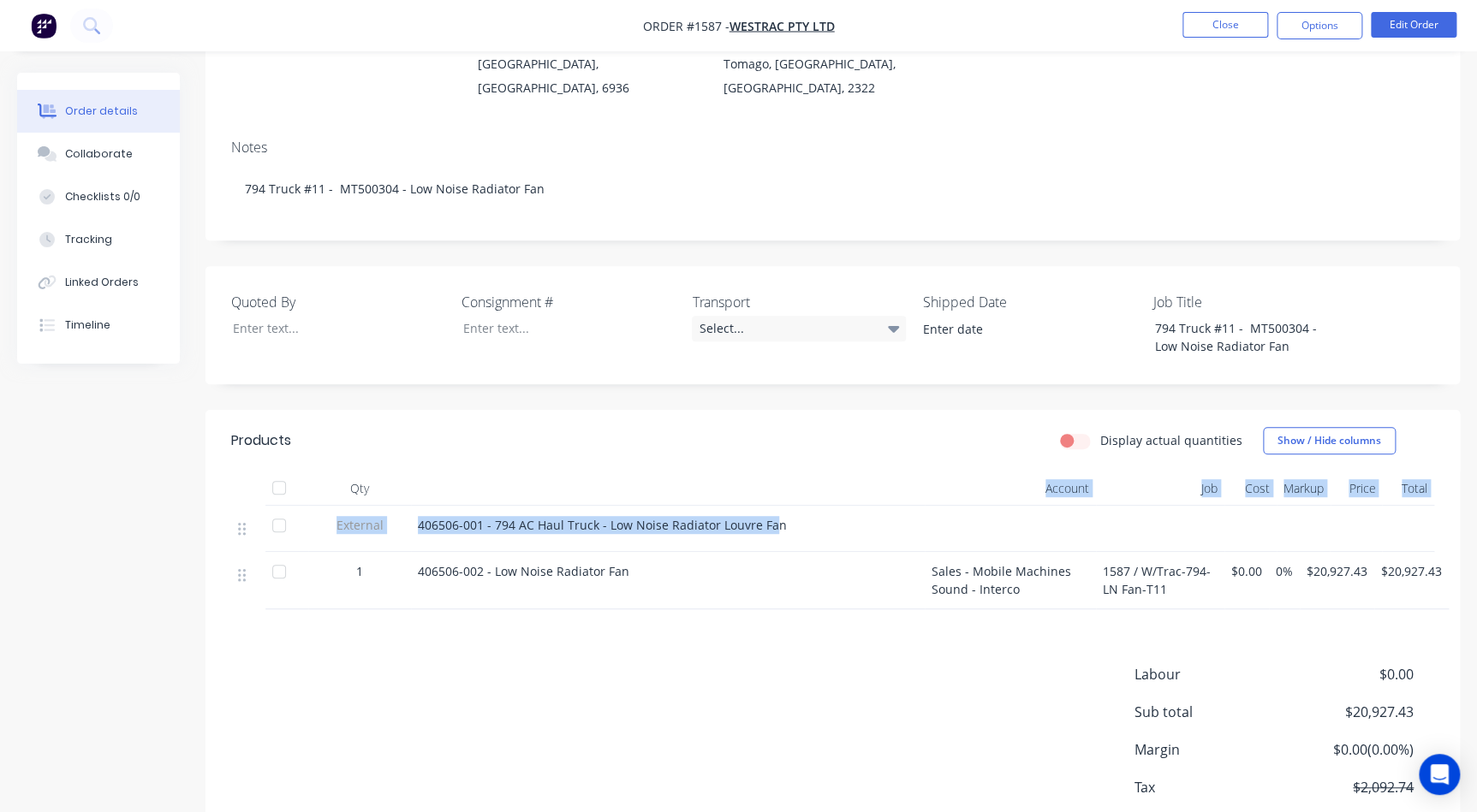
drag, startPoint x: 772, startPoint y: 501, endPoint x: 468, endPoint y: 479, distance: 304.8
click at [468, 479] on div "Qty Account Job Cost Markup Price Total External 406506-001 - 794 AC Haul Truck…" at bounding box center [833, 540] width 1203 height 138
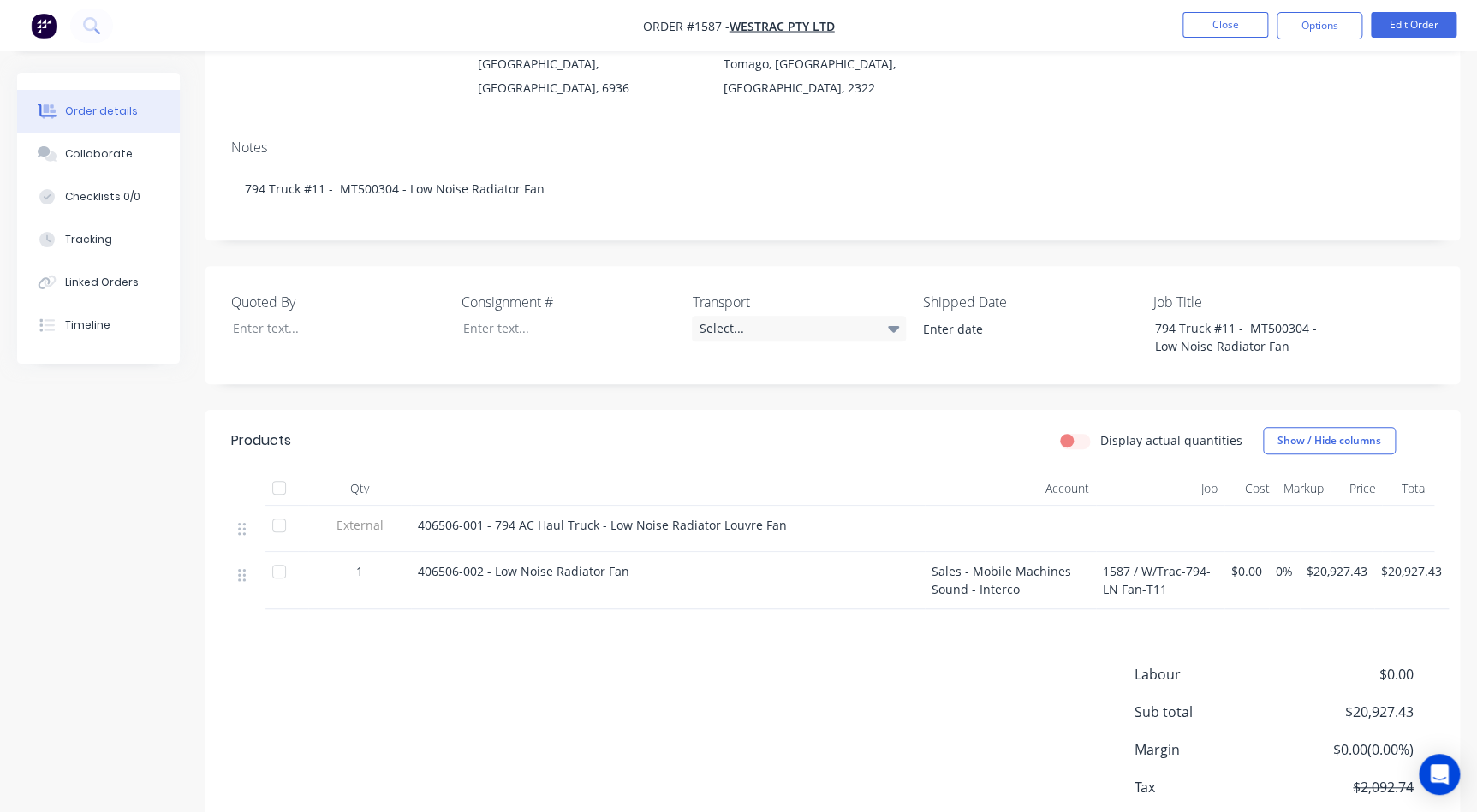
click at [782, 516] on div "406506-001 - 794 AC Haul Truck - Low Noise Radiator Louvre Fan" at bounding box center [668, 525] width 500 height 18
drag, startPoint x: 783, startPoint y: 501, endPoint x: 393, endPoint y: 502, distance: 390.0
click at [393, 506] on div "External 406506-001 - 794 AC Haul Truck - Low Noise Radiator Louvre Fan" at bounding box center [833, 529] width 1203 height 46
copy div "406506-001 - 794 AC Haul Truck - Low Noise Radiator Louvre Fan"
drag, startPoint x: 931, startPoint y: 581, endPoint x: 862, endPoint y: 577, distance: 69.1
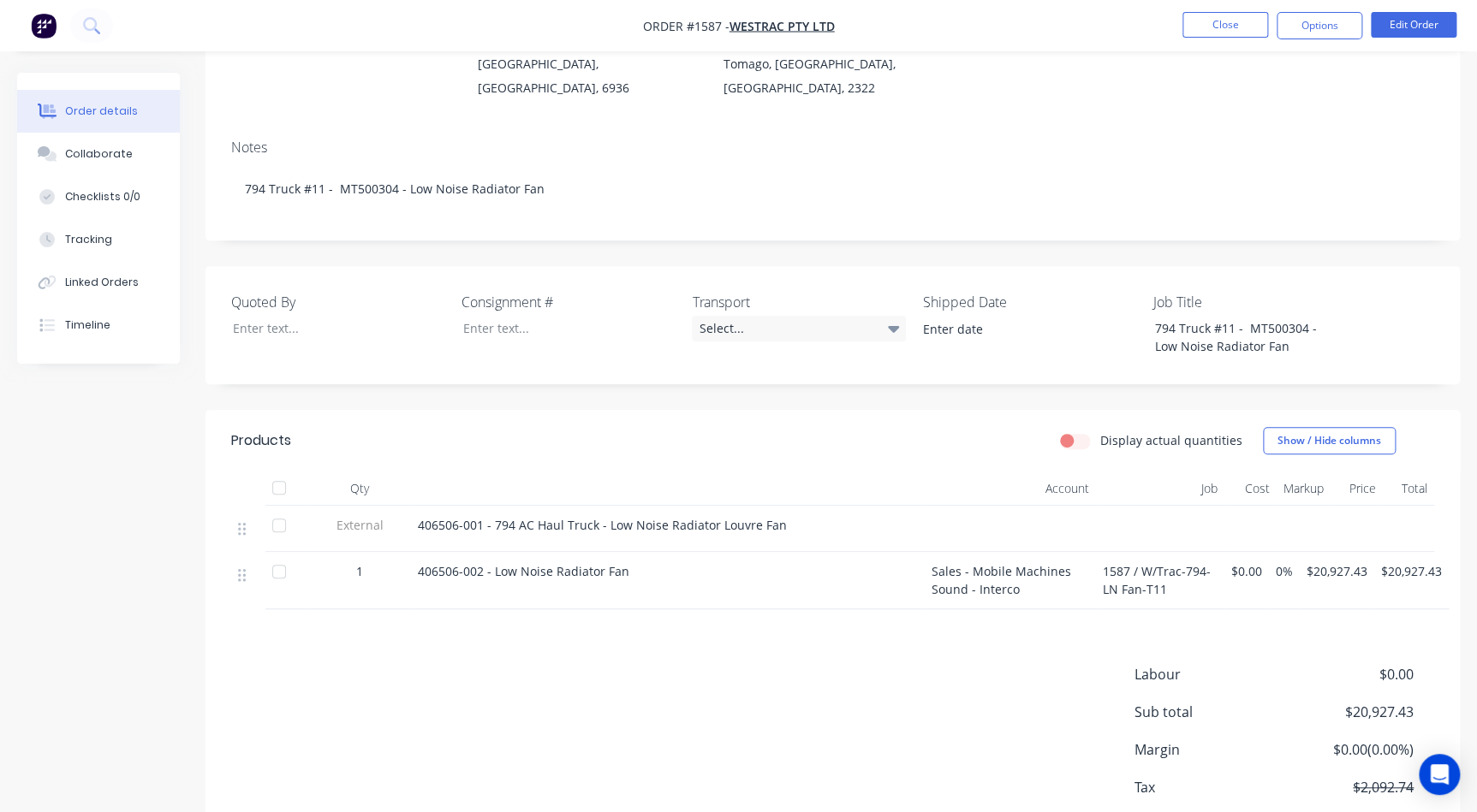
click at [931, 581] on div "Sales - Mobile Machines Sound - Interco" at bounding box center [1010, 581] width 171 height 57
drag, startPoint x: 694, startPoint y: 553, endPoint x: 400, endPoint y: 546, distance: 294.1
click at [400, 552] on div "1 406506-002 - Low Noise Radiator Fan Sales - Mobile Machines Sound - Interco 1…" at bounding box center [833, 581] width 1203 height 57
copy div "406506-002 - Low Noise Radiator Fan"
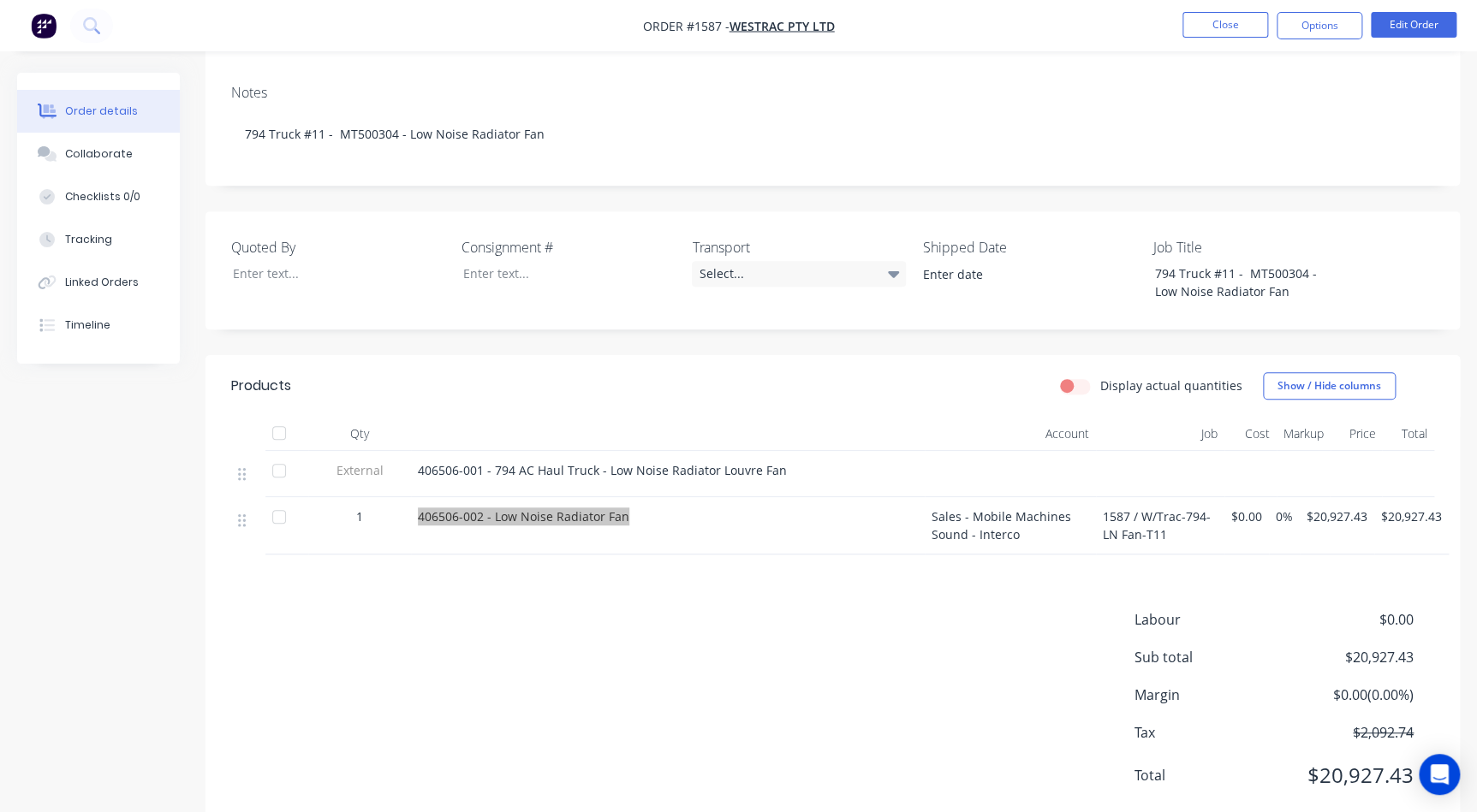
scroll to position [311, 0]
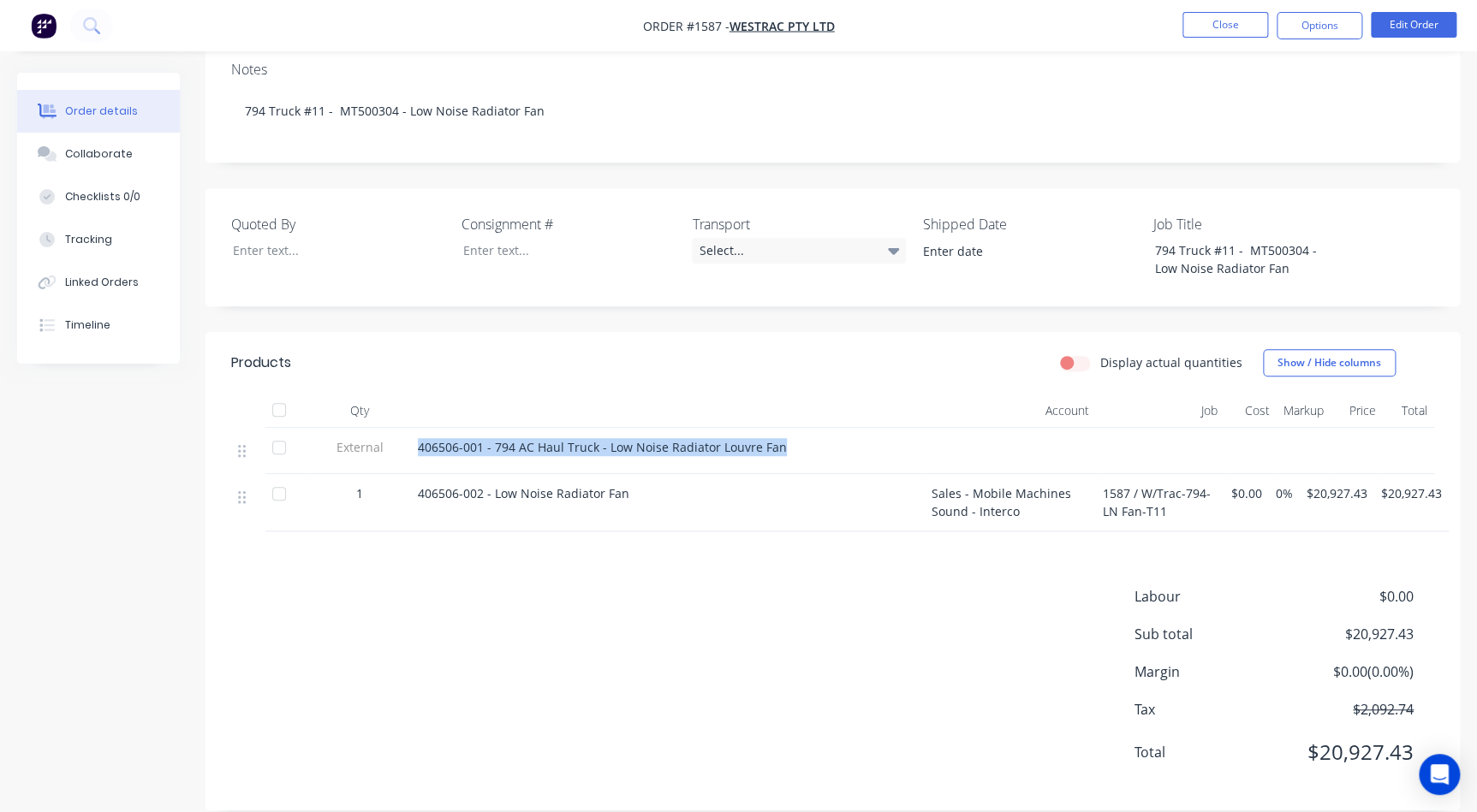
drag, startPoint x: 788, startPoint y: 429, endPoint x: 417, endPoint y: 423, distance: 371.0
click at [418, 438] on div "406506-001 - 794 AC Haul Truck - Low Noise Radiator Louvre Fan" at bounding box center [668, 447] width 500 height 18
copy span "406506-001 - 794 AC Haul Truck - Low Noise Radiator Louvre Fan"
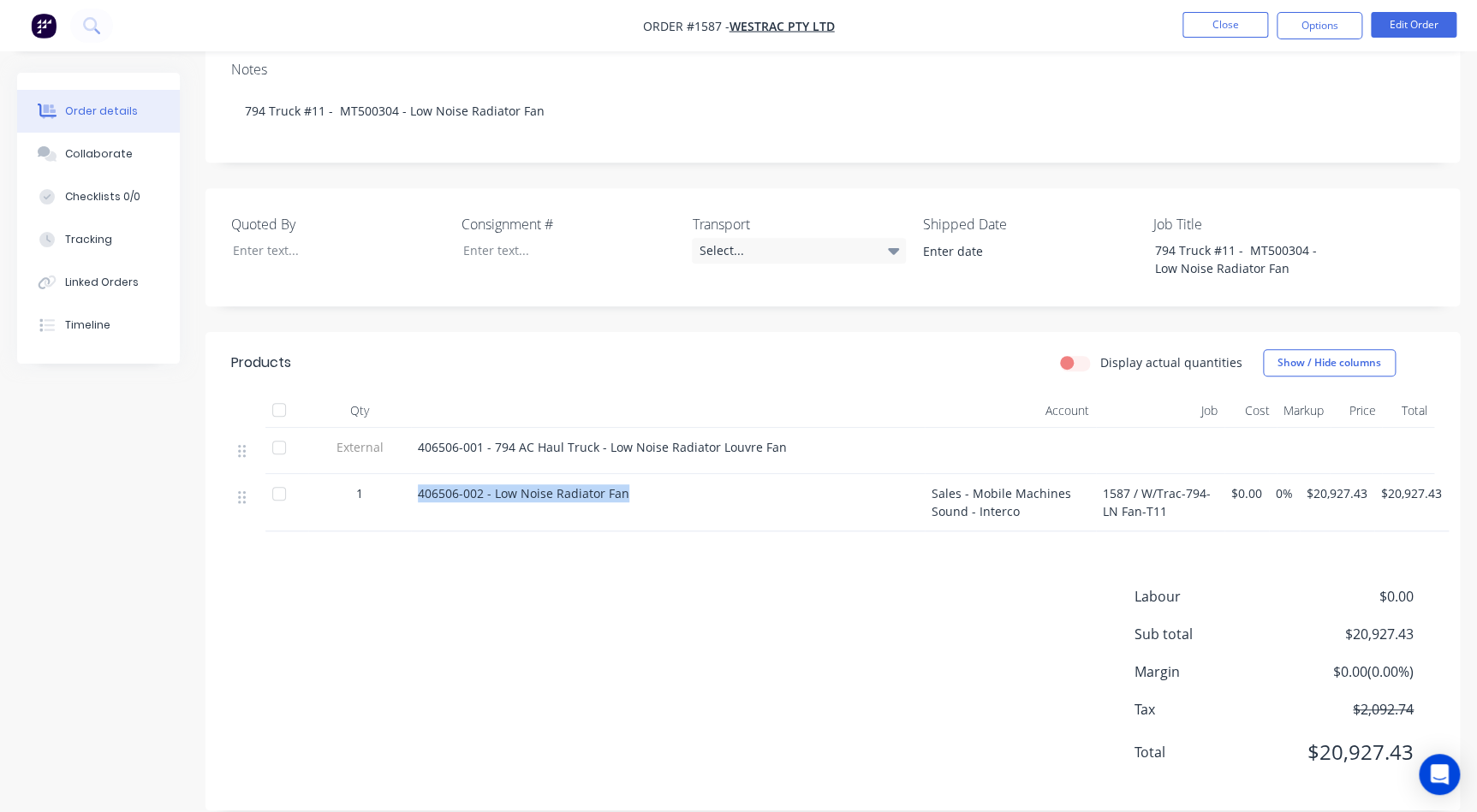
drag, startPoint x: 641, startPoint y: 478, endPoint x: 410, endPoint y: 482, distance: 231.0
click at [411, 482] on div "406506-002 - Low Noise Radiator Fan" at bounding box center [667, 502] width 514 height 57
copy span "406506-002 - Low Noise Radiator Fan"
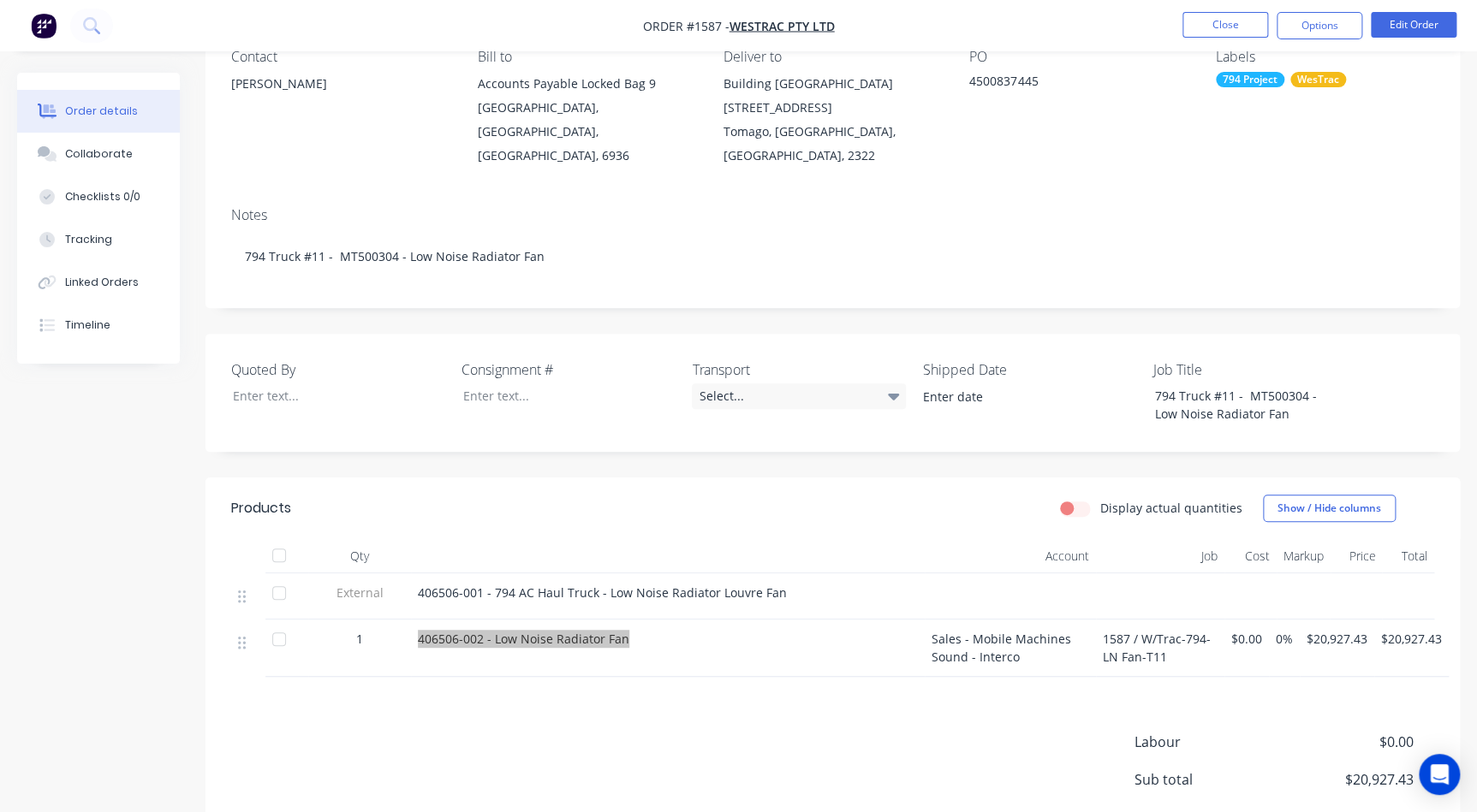
scroll to position [0, 0]
